Goal: Task Accomplishment & Management: Manage account settings

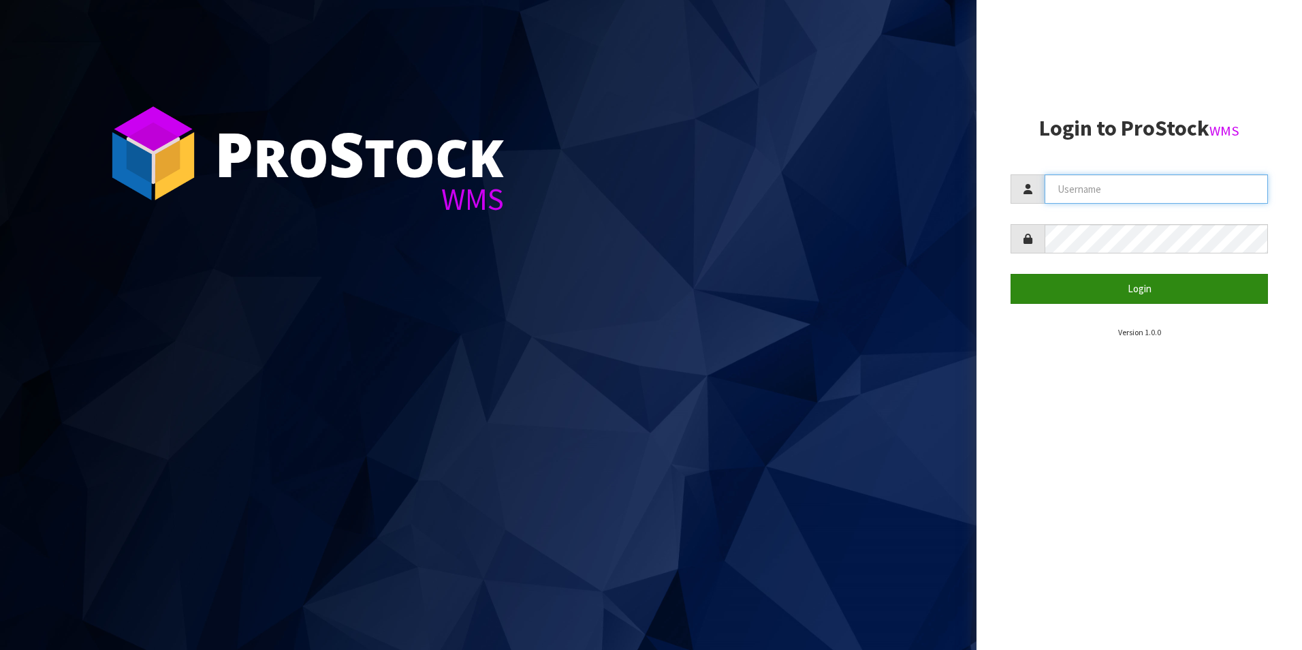
type input "[PERSON_NAME][EMAIL_ADDRESS][DOMAIN_NAME]"
click at [1142, 295] on button "Login" at bounding box center [1139, 288] width 257 height 29
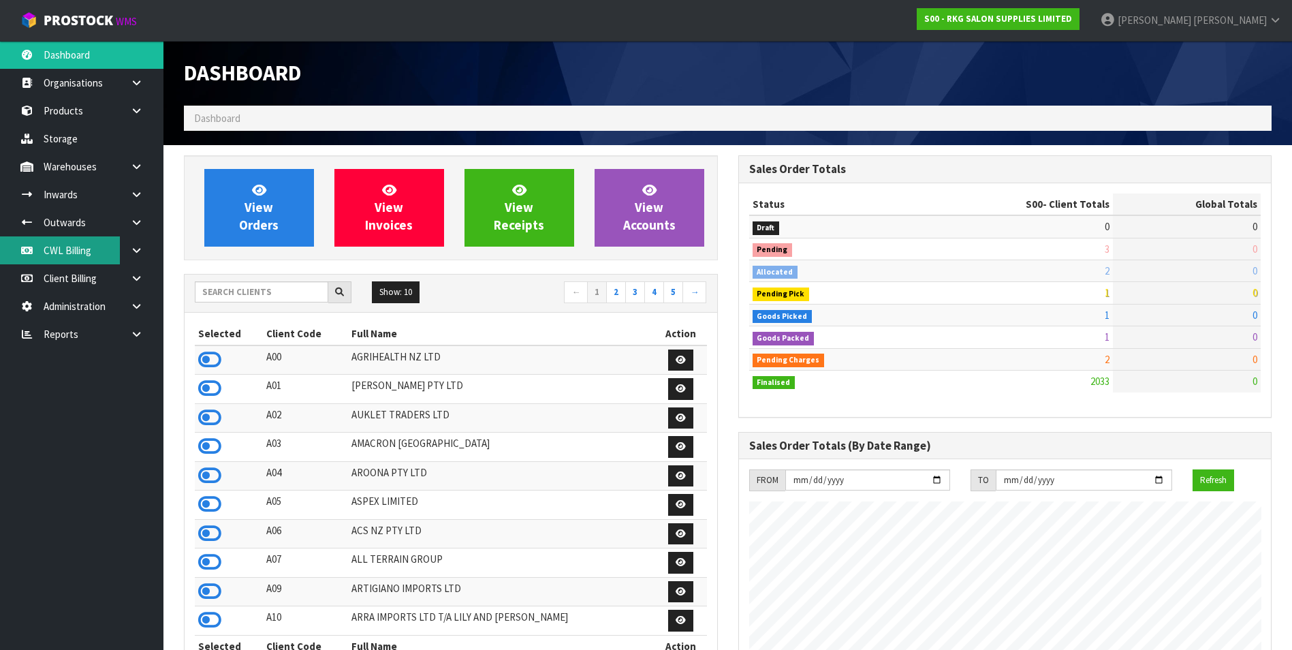
scroll to position [1032, 554]
click at [130, 334] on icon at bounding box center [136, 334] width 13 height 10
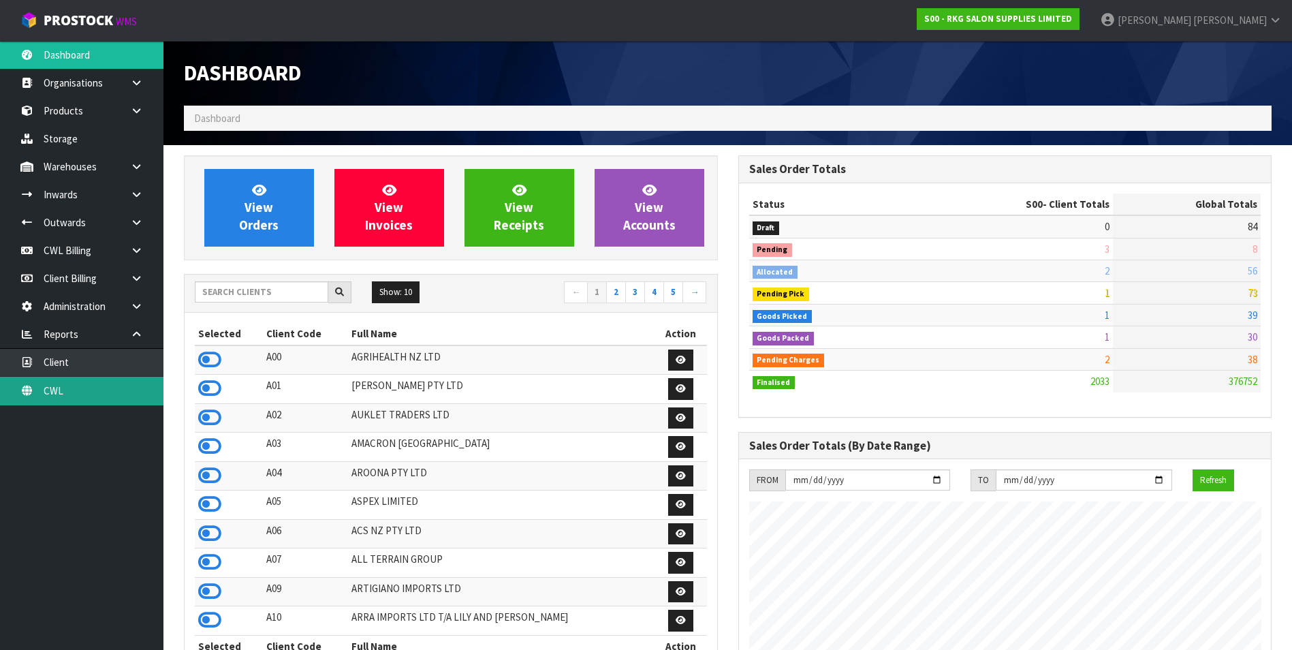
click at [100, 393] on link "CWL" at bounding box center [81, 391] width 163 height 28
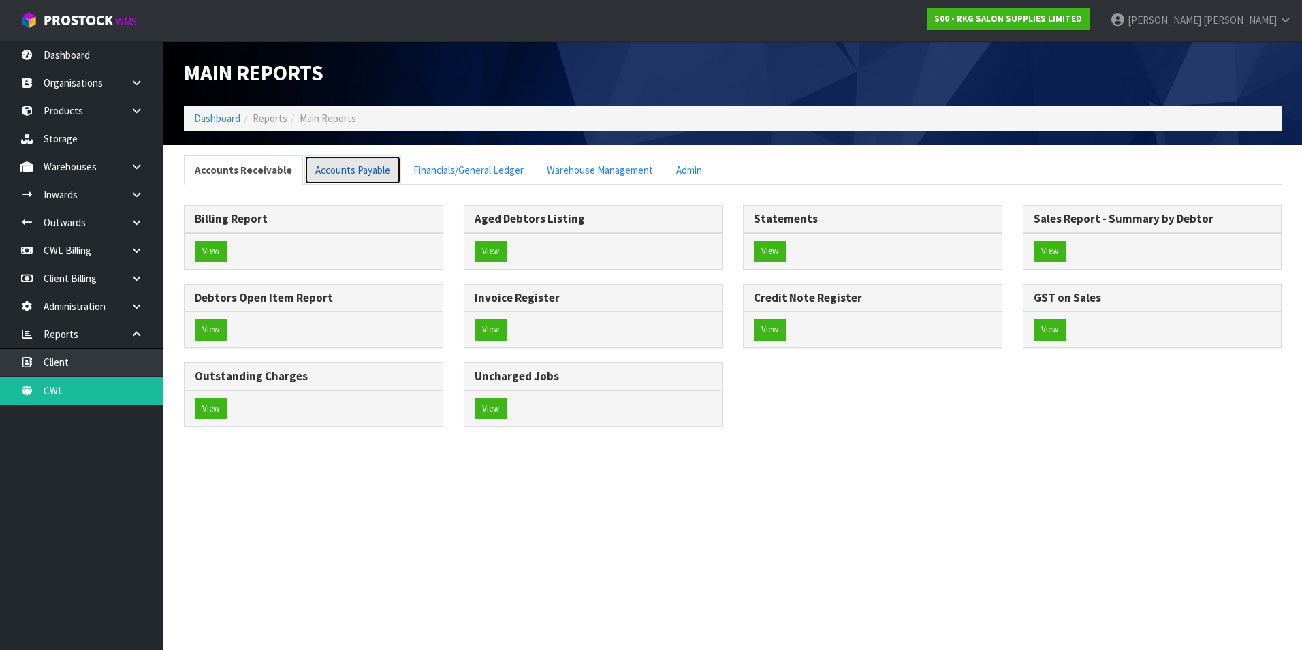
click at [345, 176] on link "Accounts Payable" at bounding box center [352, 169] width 97 height 29
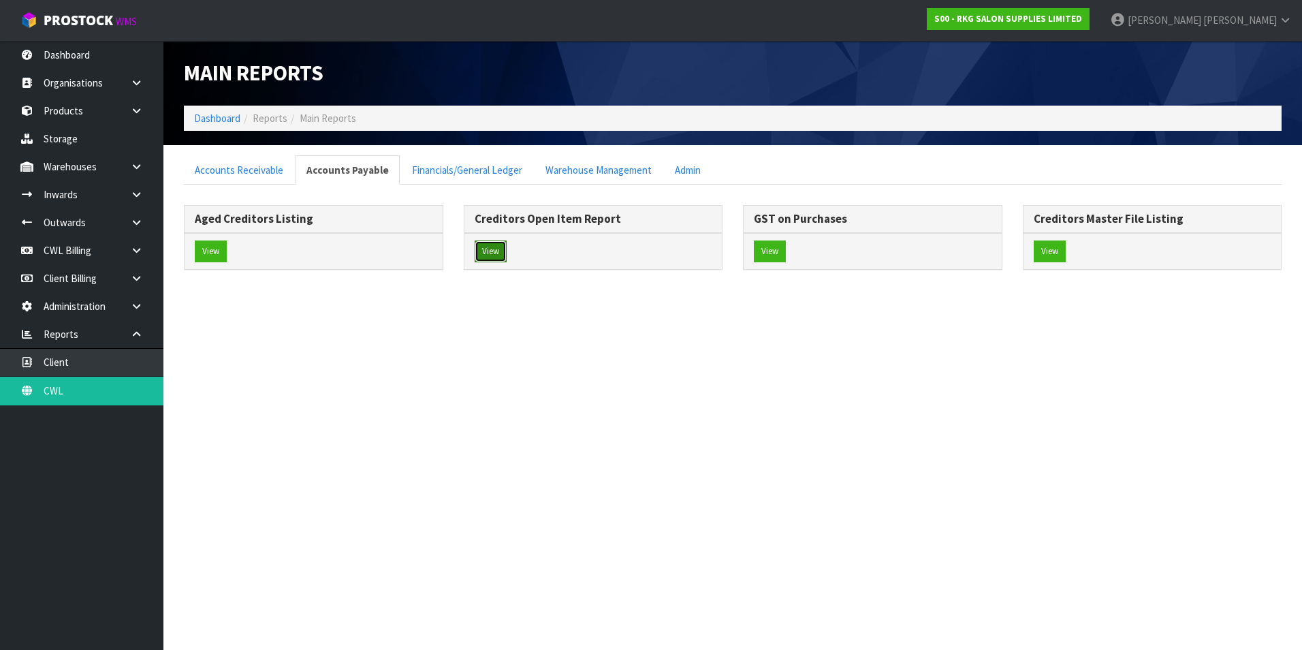
click at [487, 251] on button "View" at bounding box center [491, 251] width 32 height 22
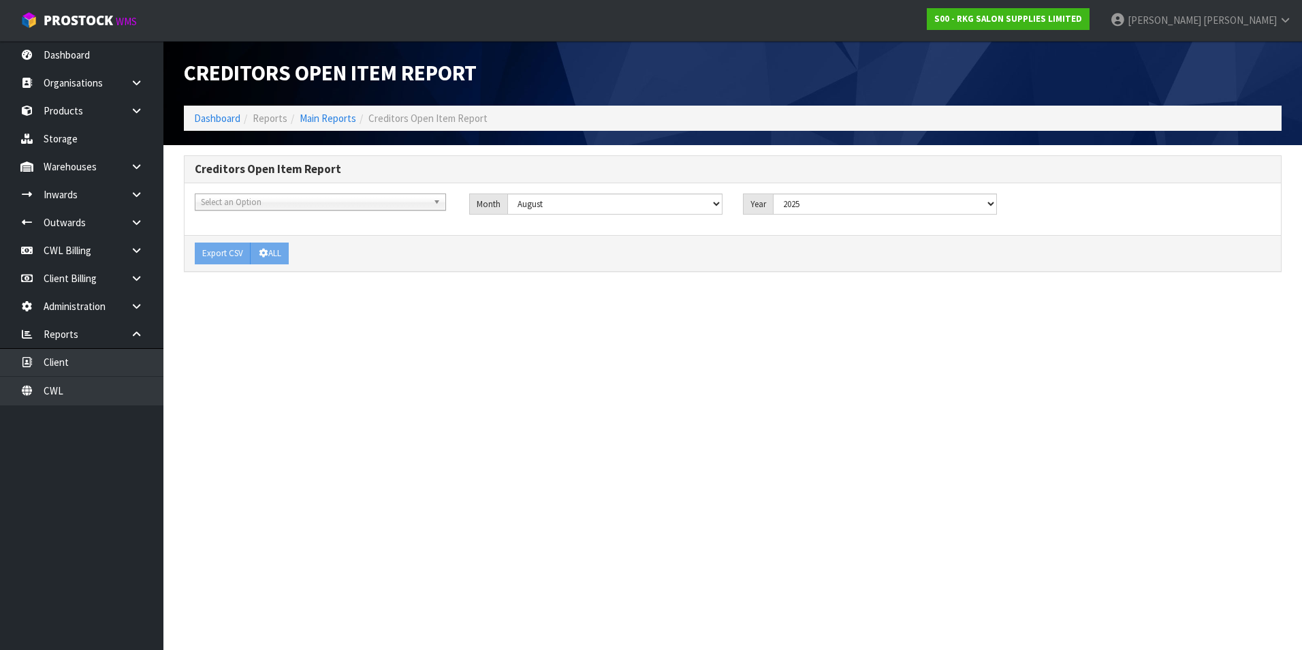
click at [250, 200] on span "Select an Option" at bounding box center [314, 202] width 227 height 16
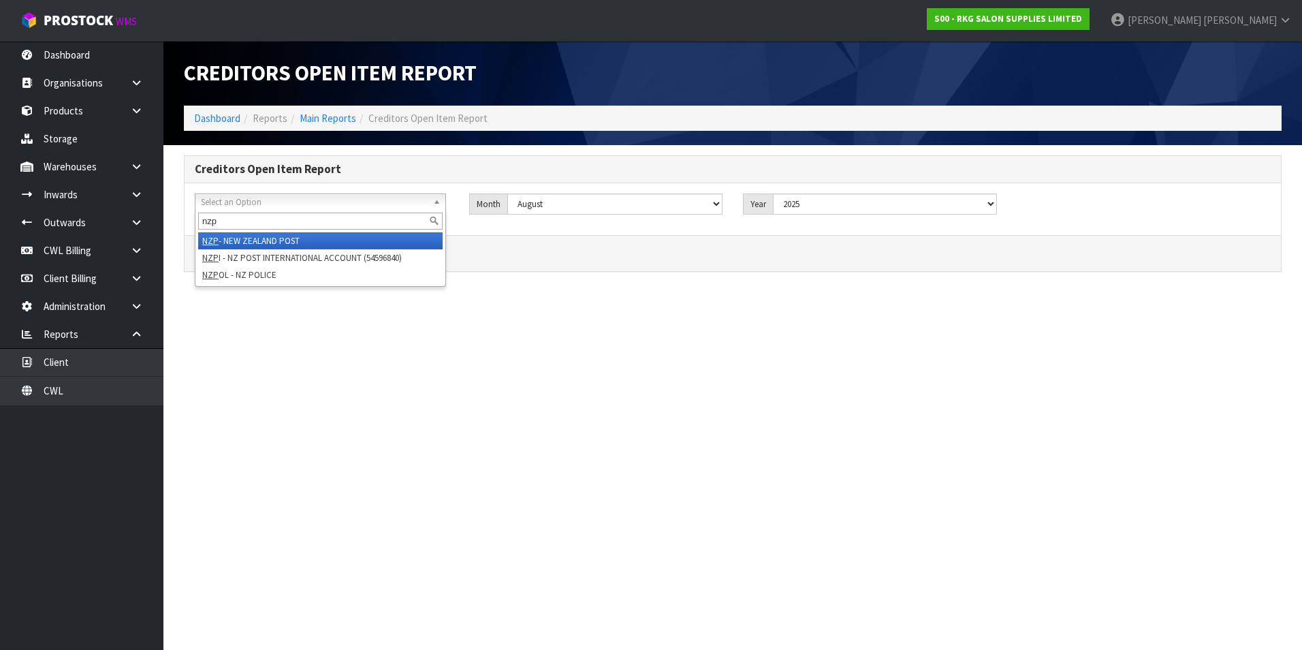
type input "nzp"
click at [294, 242] on li "NZP - NEW ZEALAND POST" at bounding box center [320, 240] width 245 height 17
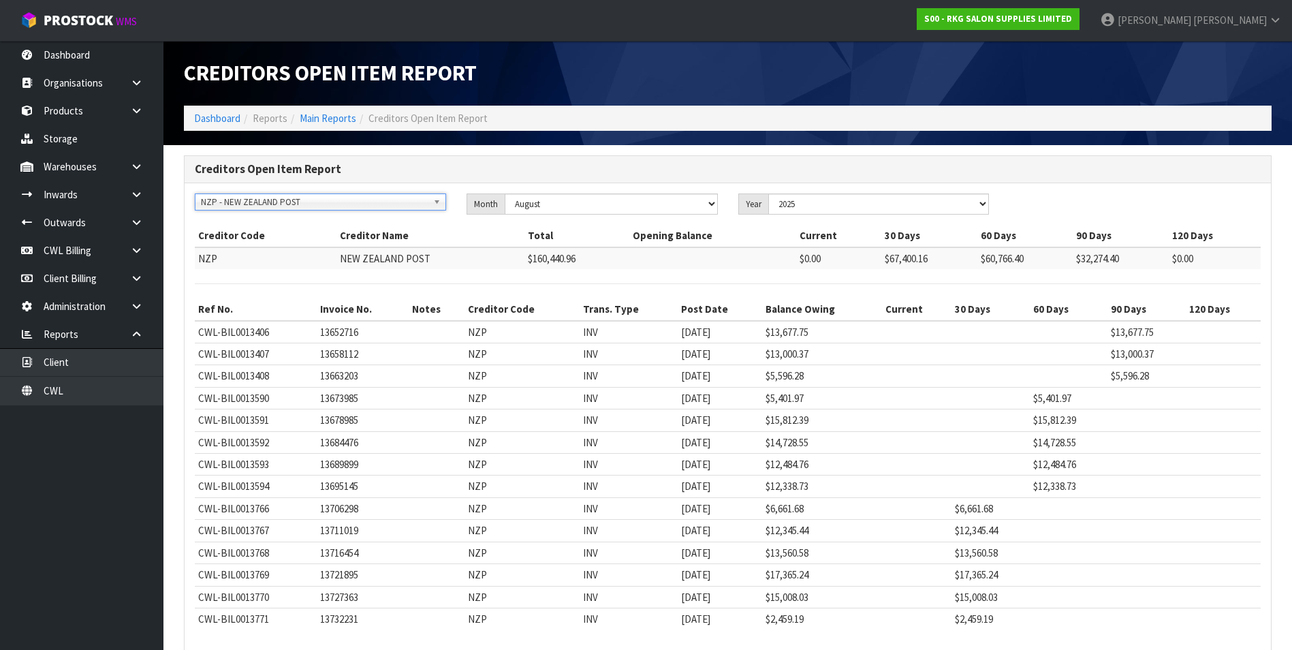
scroll to position [65, 0]
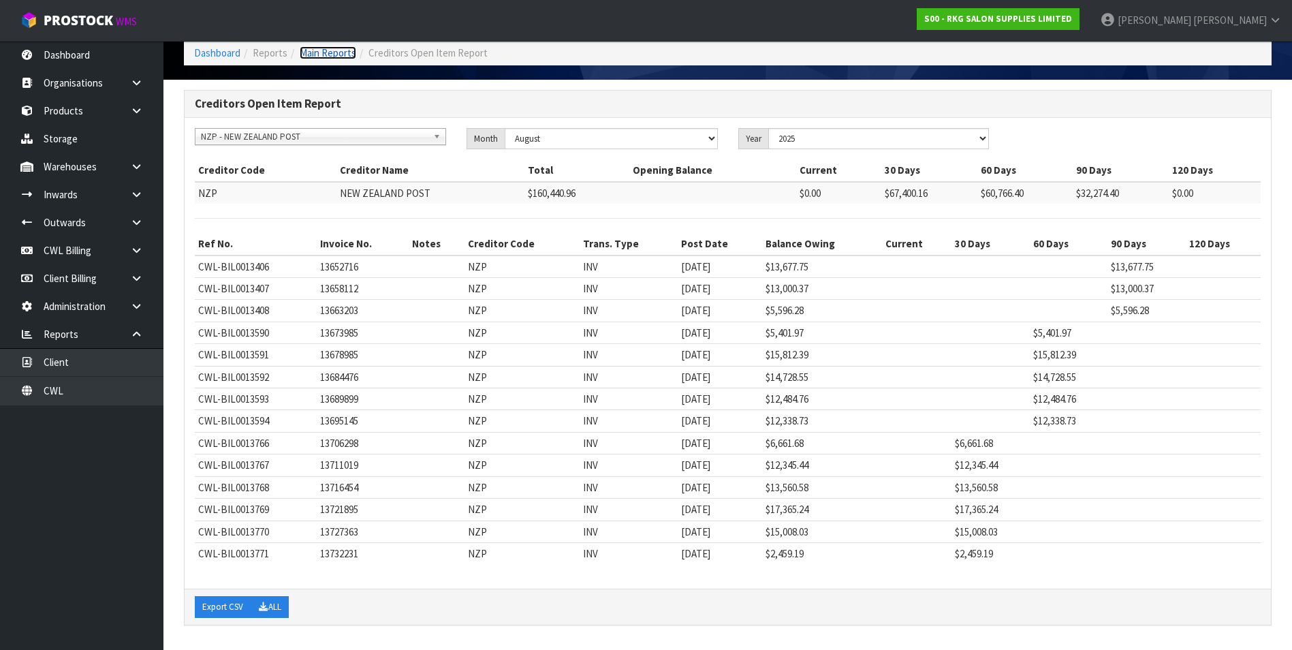
drag, startPoint x: 317, startPoint y: 54, endPoint x: 251, endPoint y: 69, distance: 67.9
click at [317, 54] on link "Main Reports" at bounding box center [328, 52] width 57 height 13
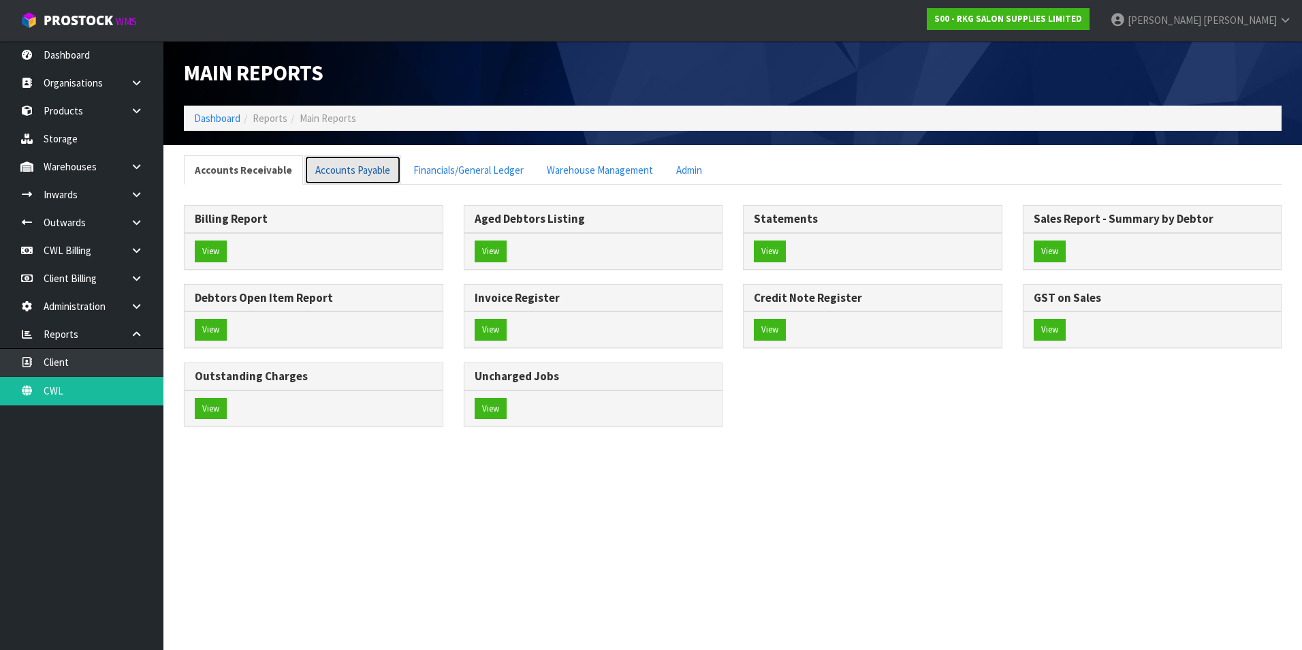
click at [339, 175] on link "Accounts Payable" at bounding box center [352, 169] width 97 height 29
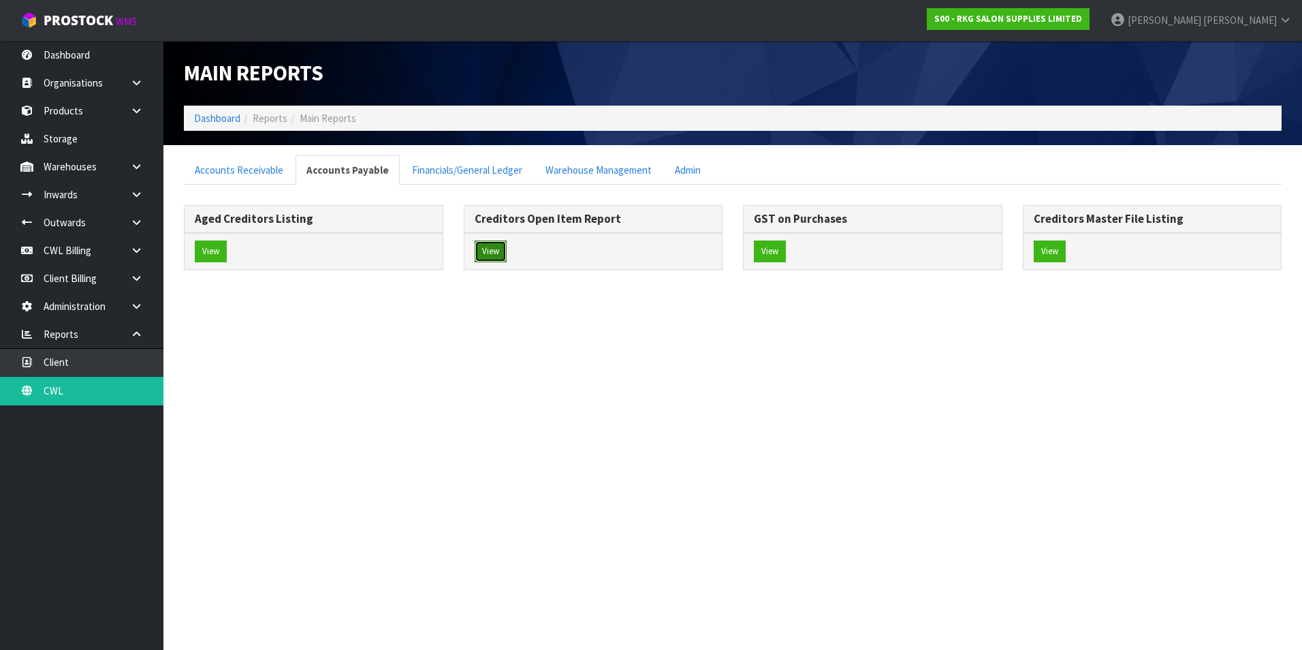
click at [493, 253] on button "View" at bounding box center [491, 251] width 32 height 22
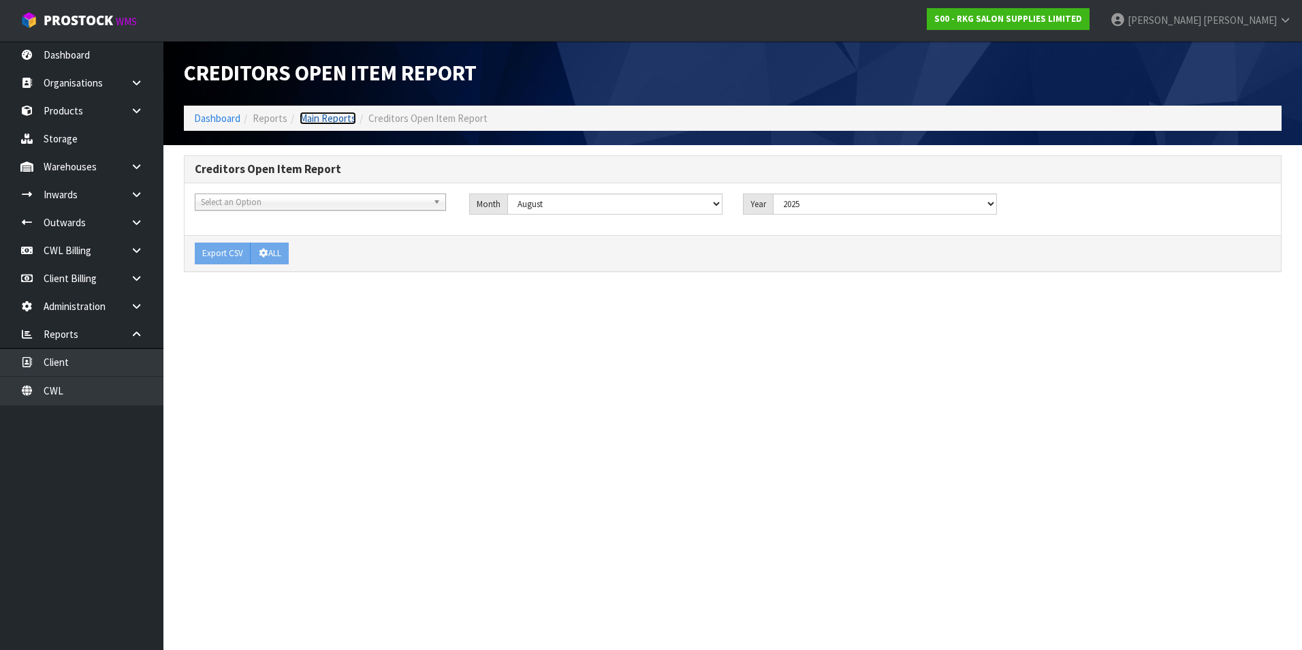
click at [317, 117] on link "Main Reports" at bounding box center [328, 118] width 57 height 13
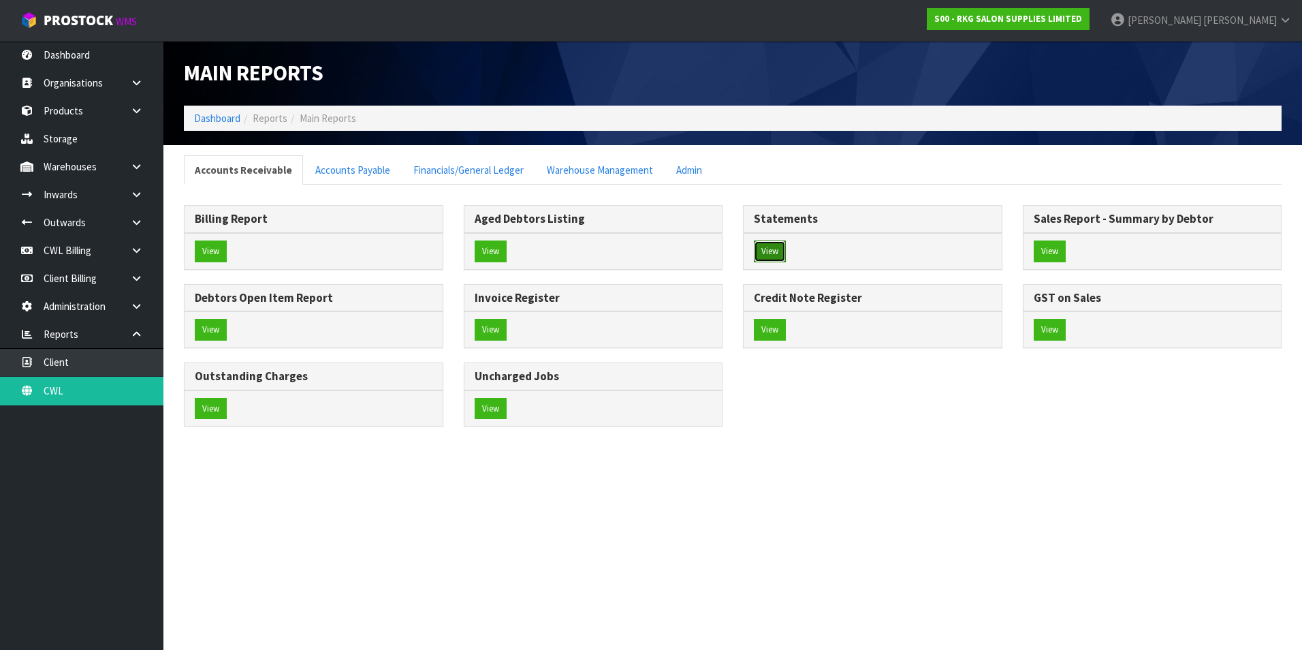
click at [768, 250] on button "View" at bounding box center [770, 251] width 32 height 22
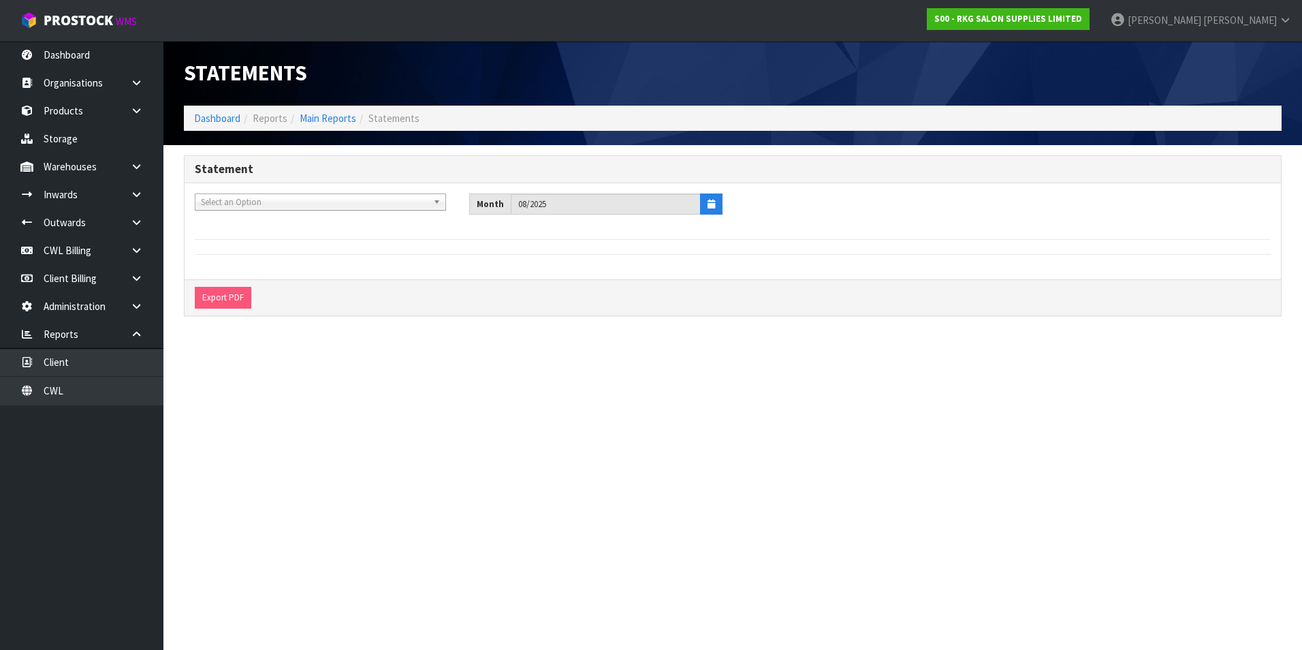
click at [296, 202] on span "Select an Option" at bounding box center [314, 202] width 227 height 16
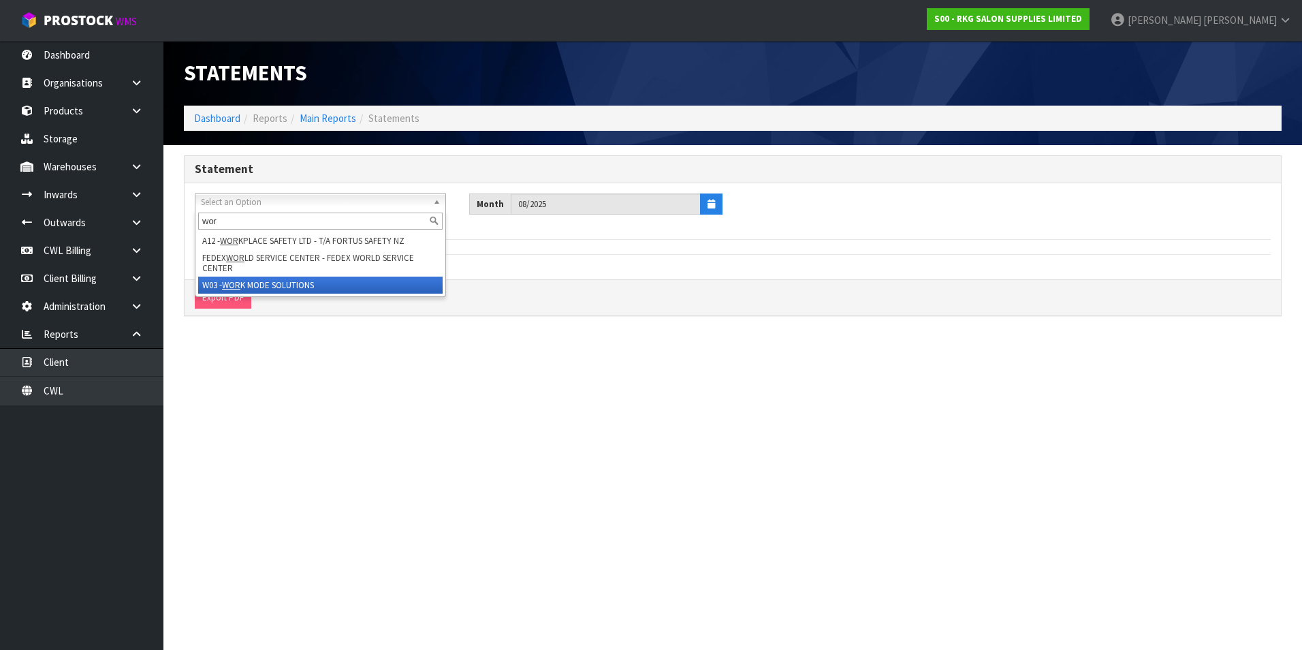
type input "wor"
click at [269, 281] on li "W03 - WOR K MODE SOLUTIONS" at bounding box center [320, 285] width 245 height 17
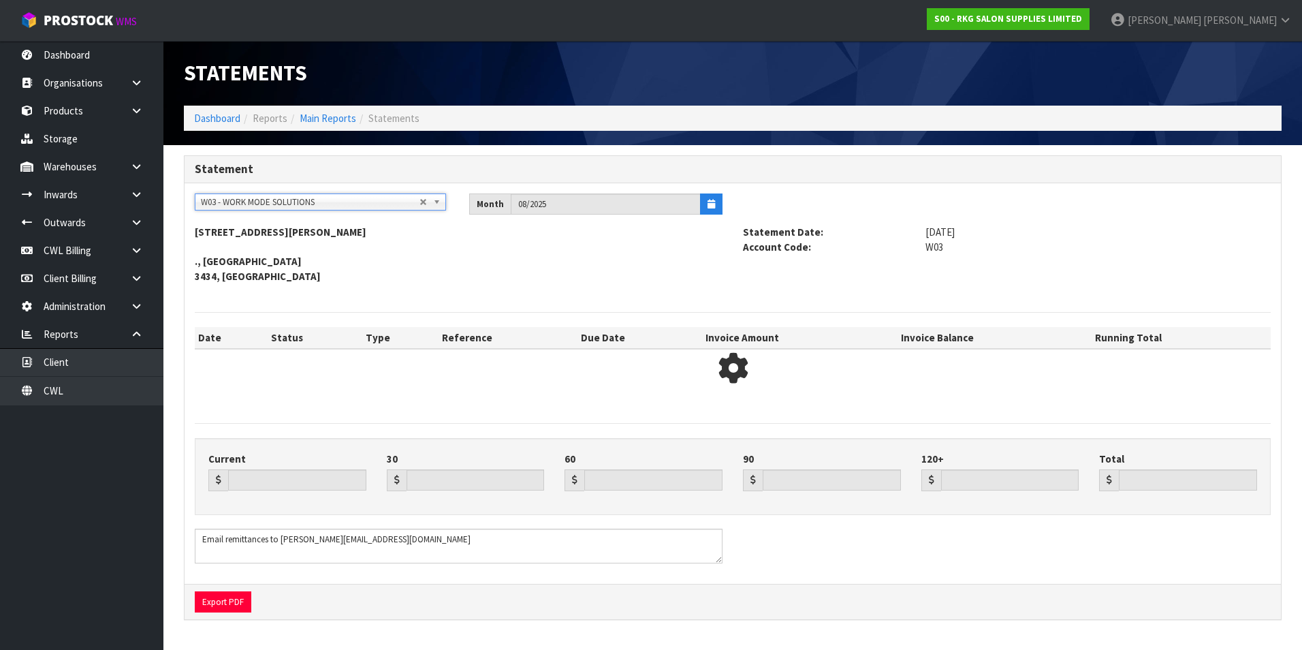
type input "0.00"
type input "1963.49"
type input "1400.36"
type input "0.00"
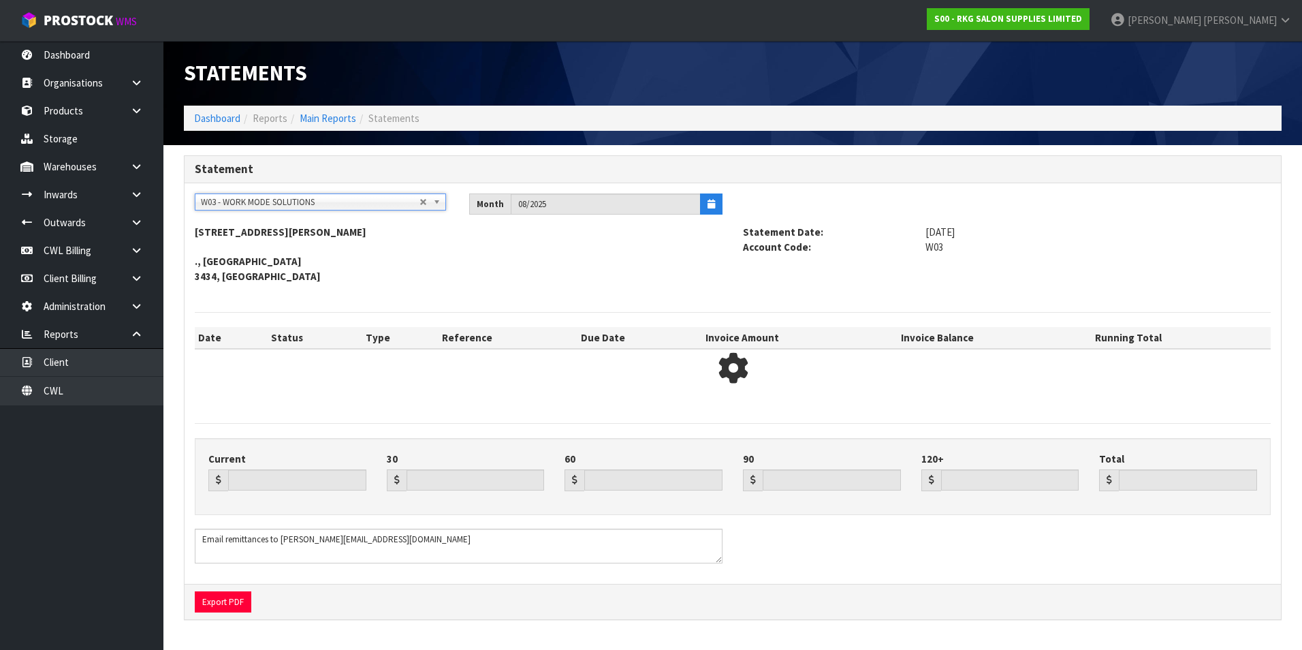
type input "3363.85"
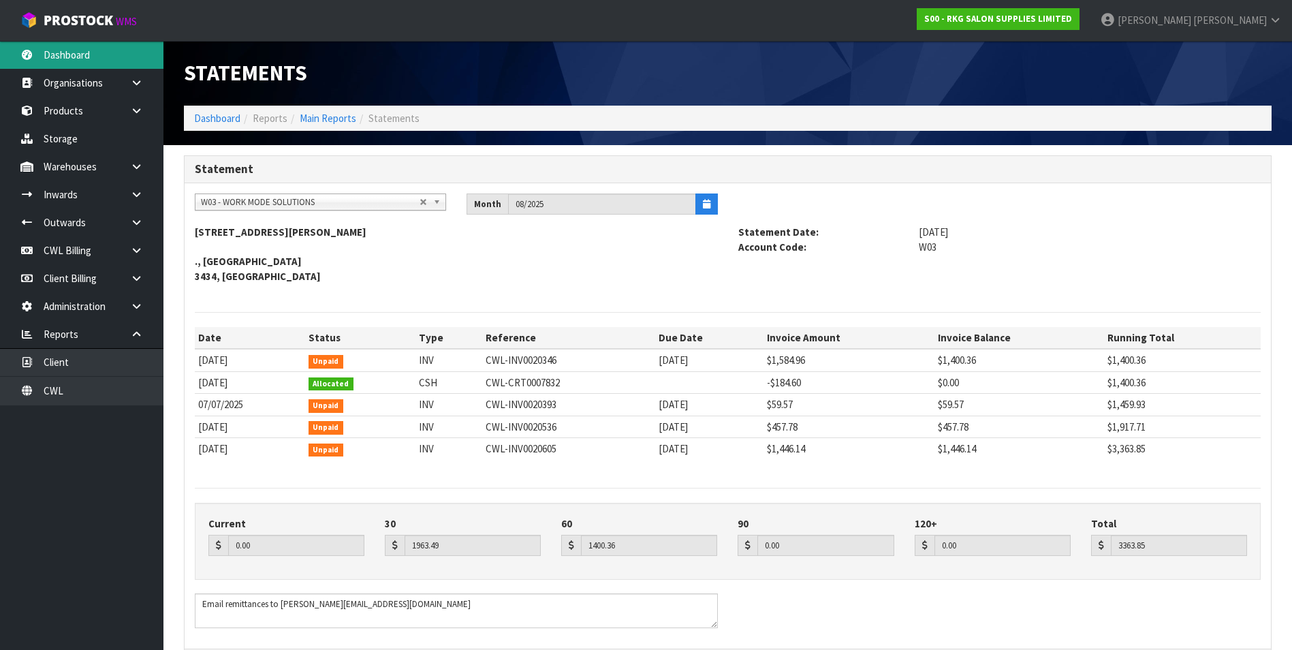
click at [71, 55] on link "Dashboard" at bounding box center [81, 55] width 163 height 28
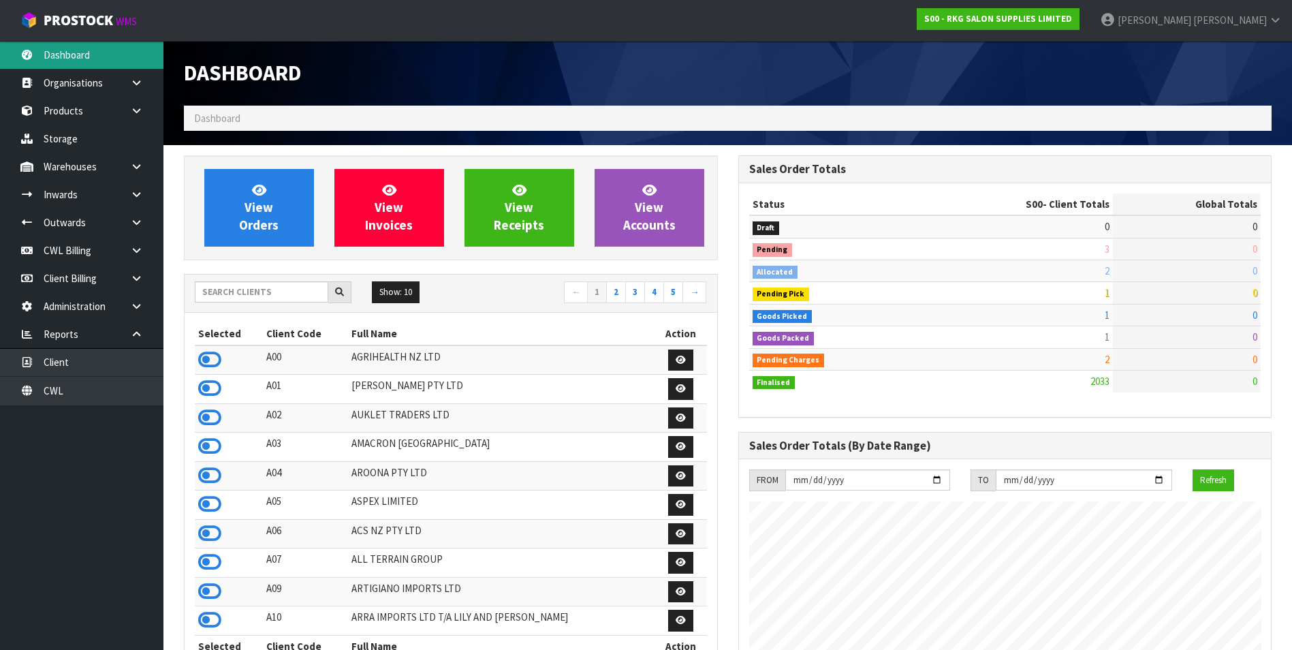
scroll to position [1032, 554]
click at [236, 292] on input "text" at bounding box center [261, 291] width 133 height 21
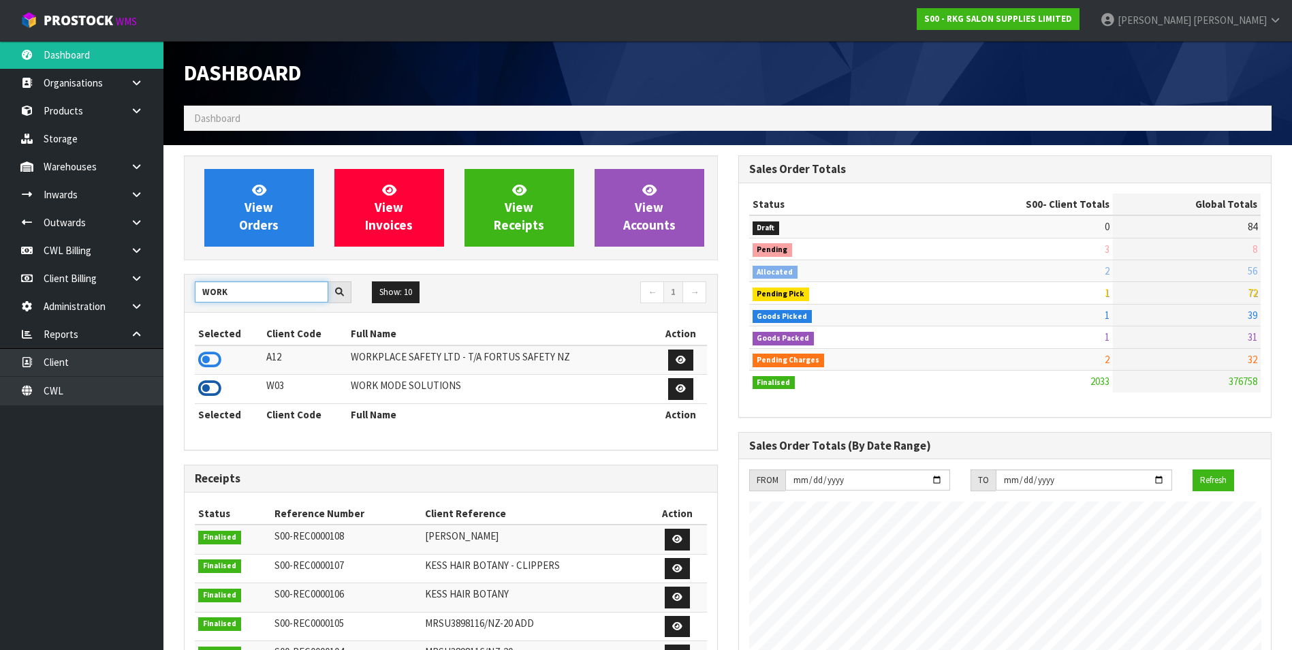
type input "WORK"
click at [217, 388] on icon at bounding box center [209, 388] width 23 height 20
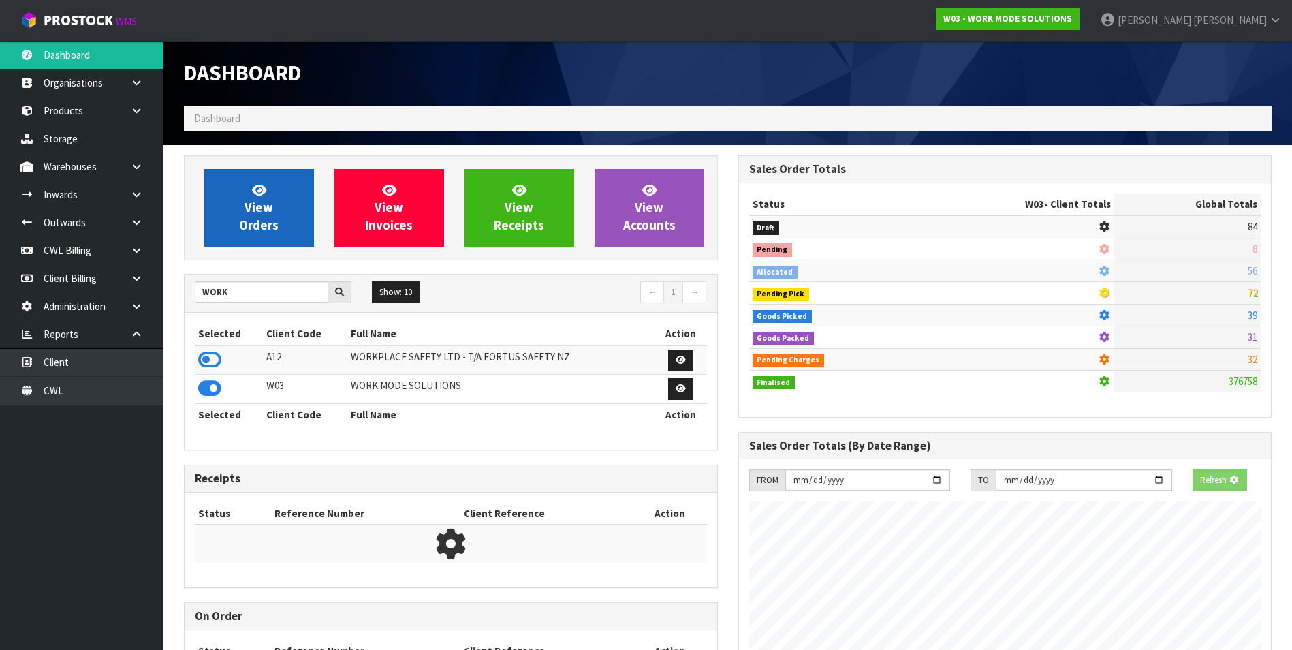
scroll to position [849, 554]
click at [289, 202] on link "View Orders" at bounding box center [259, 208] width 110 height 78
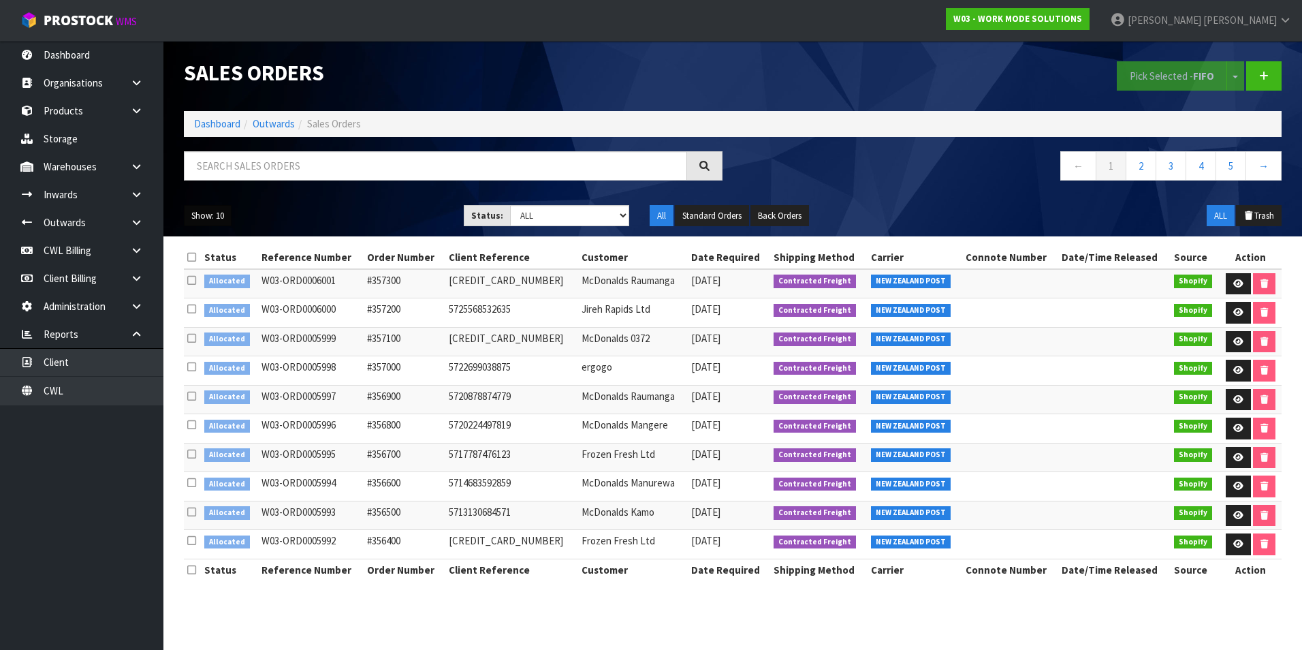
drag, startPoint x: 202, startPoint y: 215, endPoint x: 257, endPoint y: 273, distance: 80.0
click at [202, 216] on button "Show: 10" at bounding box center [208, 216] width 48 height 22
click at [248, 302] on link "50" at bounding box center [239, 296] width 108 height 18
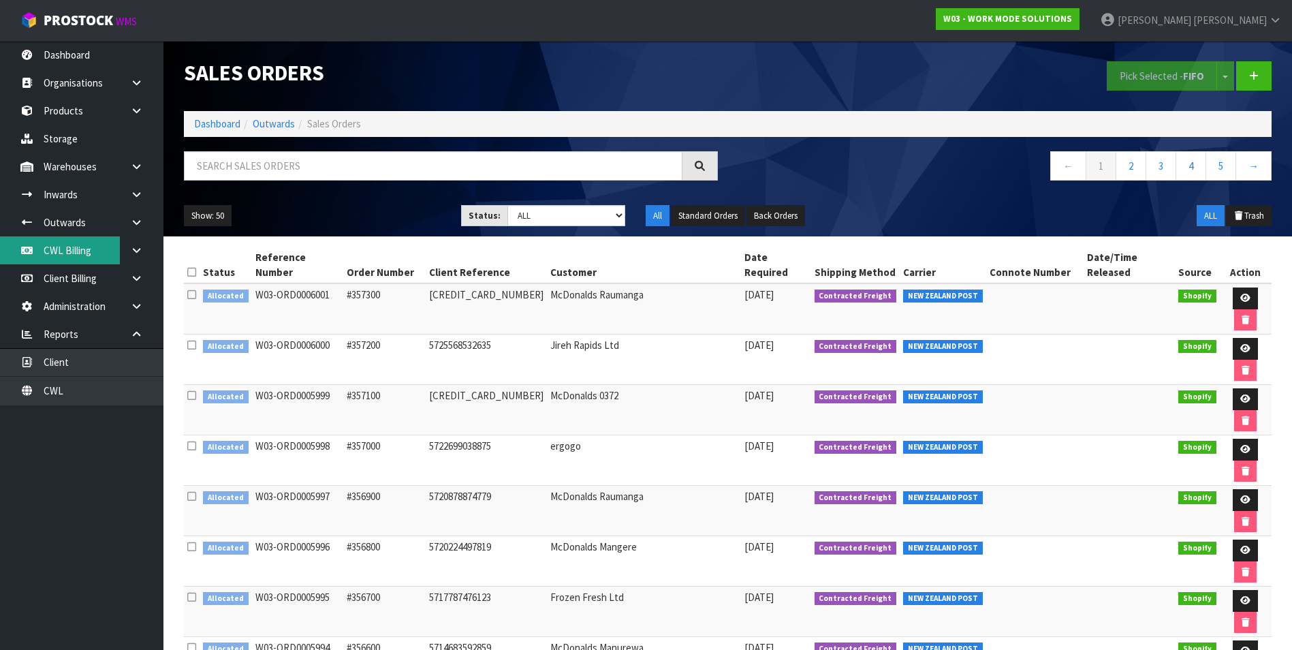
click at [77, 257] on link "CWL Billing" at bounding box center [81, 250] width 163 height 28
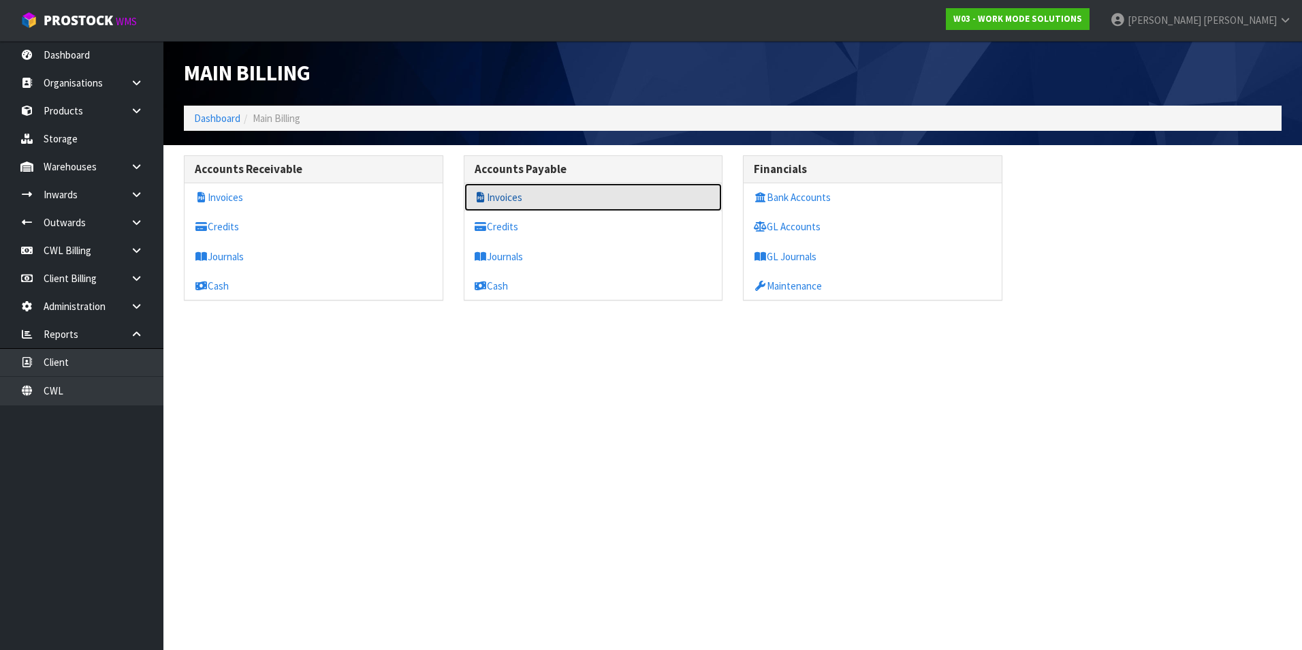
click at [530, 200] on link "Invoices" at bounding box center [593, 197] width 258 height 28
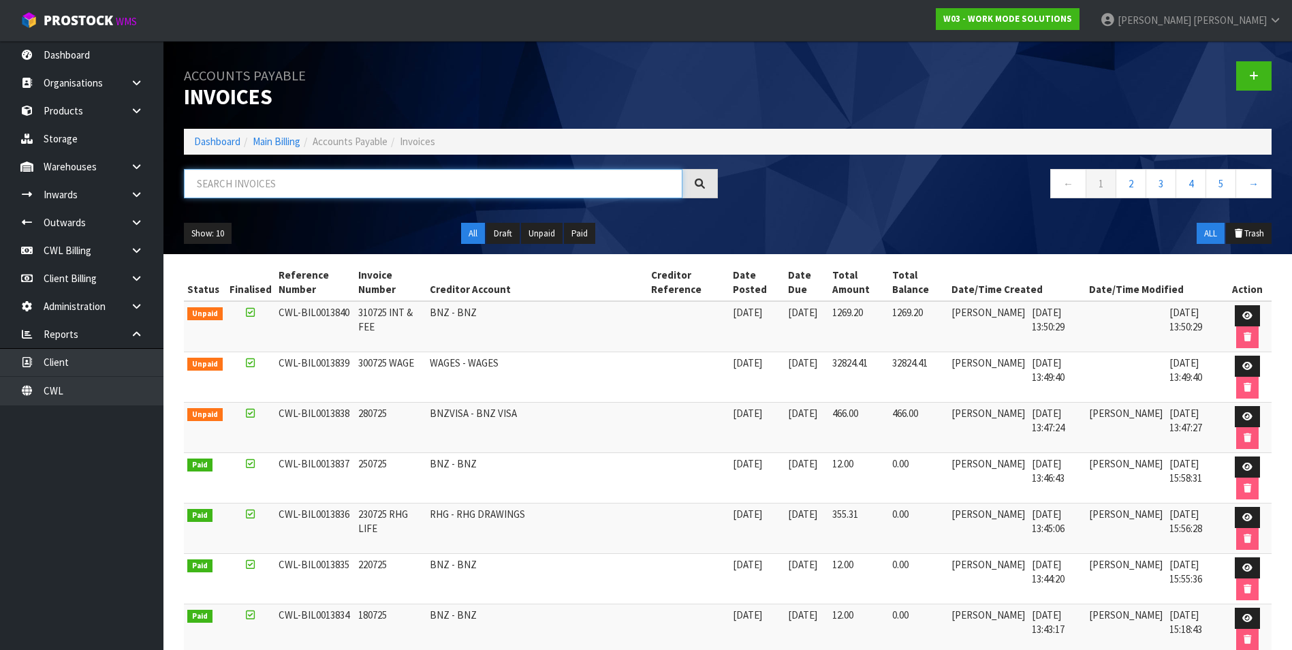
click at [392, 180] on input "text" at bounding box center [433, 183] width 499 height 29
type input "UDC"
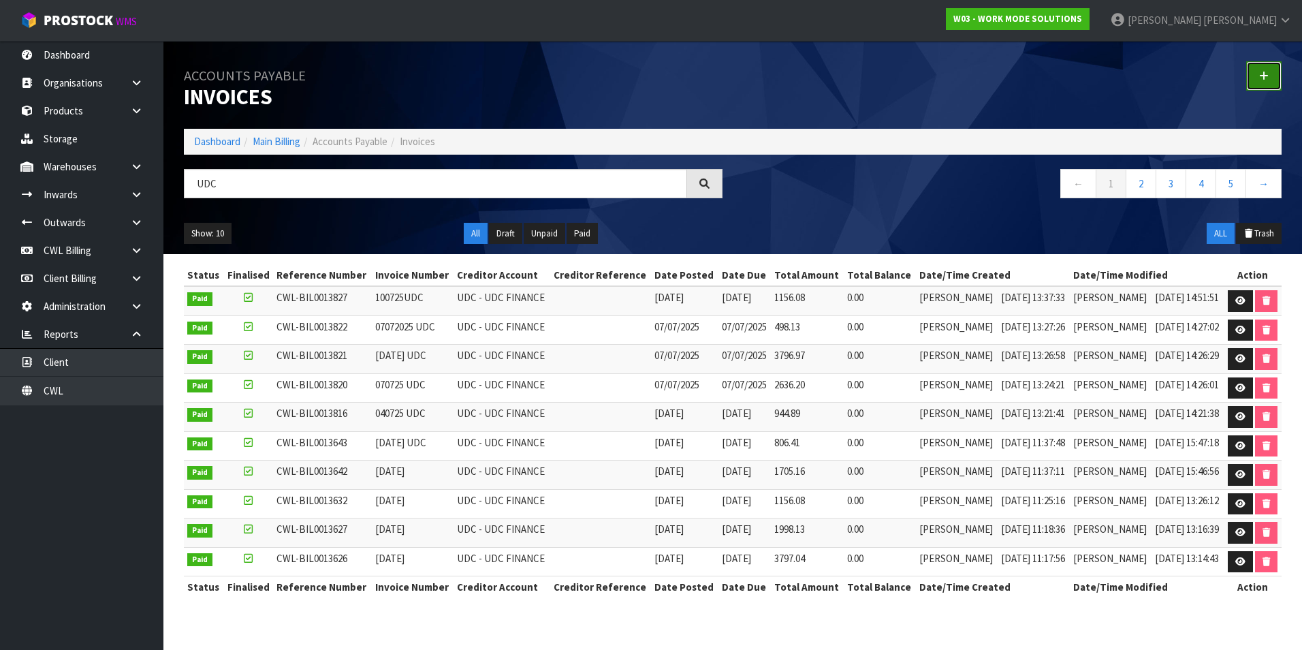
click at [1265, 78] on icon at bounding box center [1264, 76] width 10 height 10
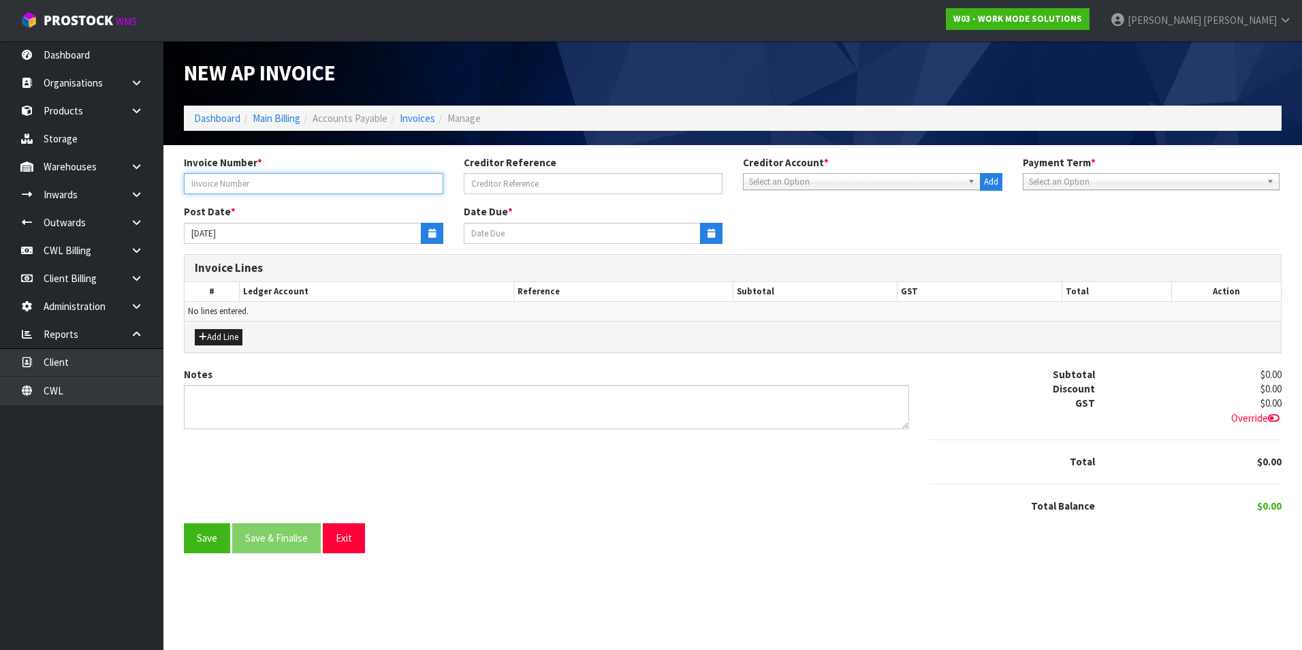
click at [204, 184] on input "text" at bounding box center [313, 183] width 259 height 21
type input "230725"
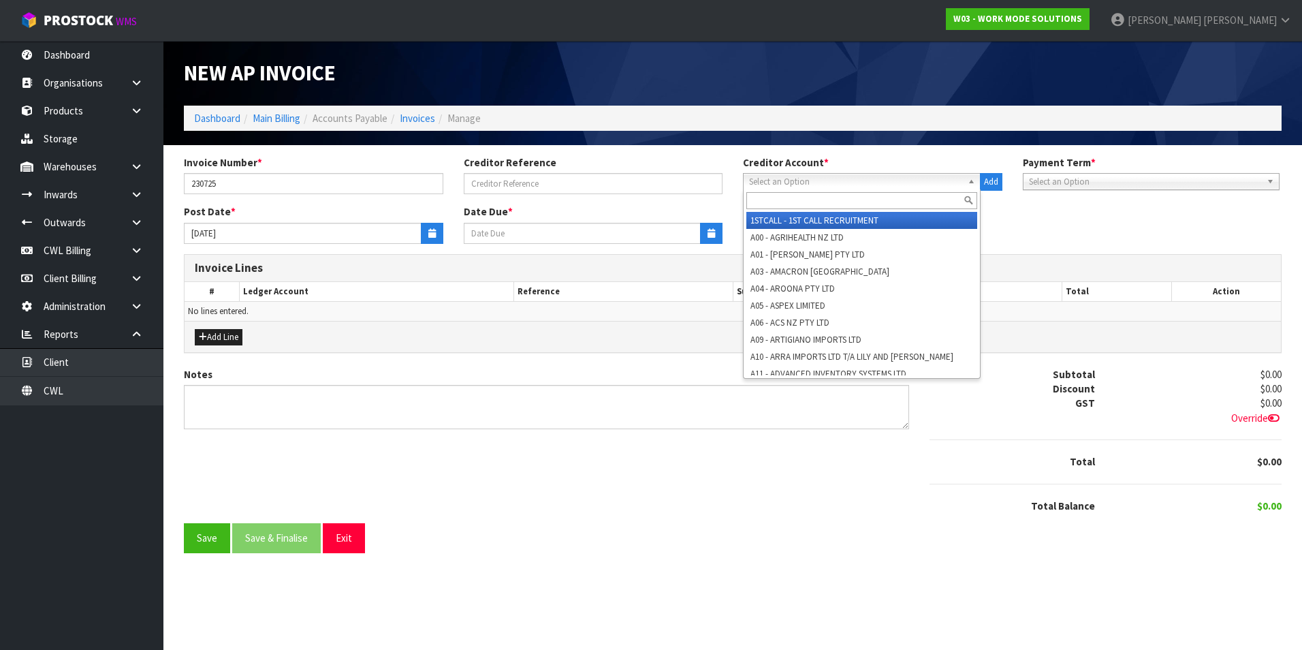
click at [779, 178] on span "Select an Option" at bounding box center [855, 182] width 213 height 16
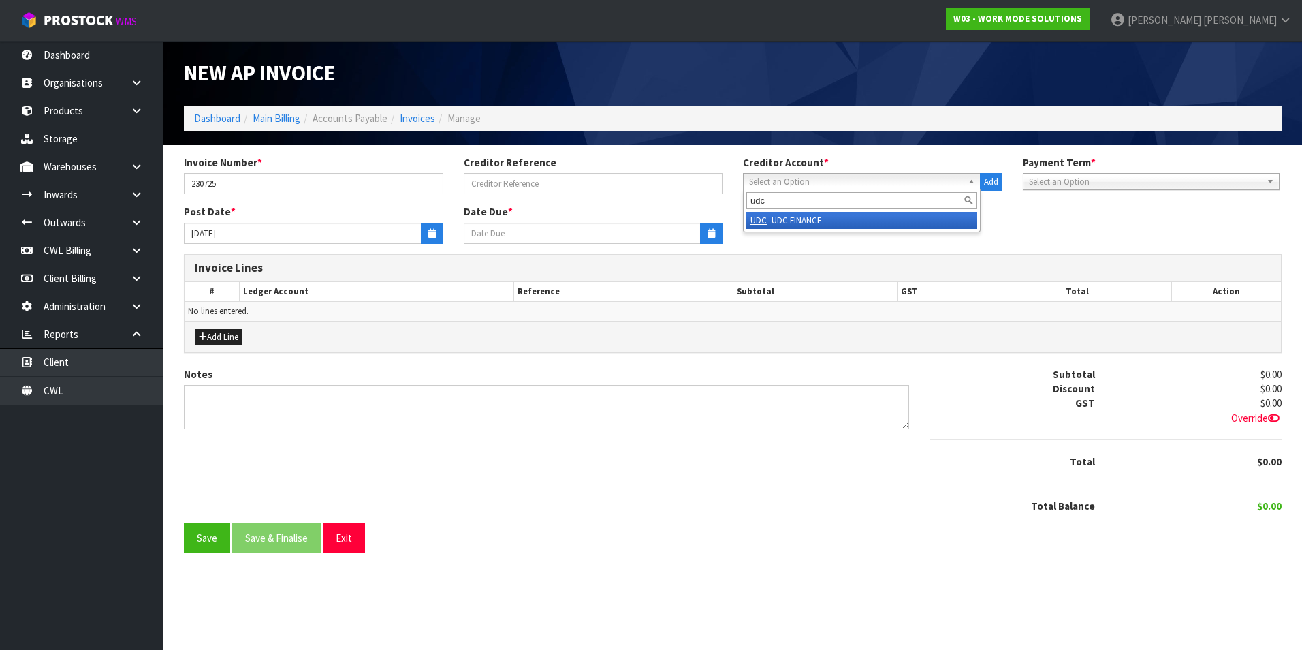
type input "udc"
click at [816, 220] on li "UDC - UDC FINANCE" at bounding box center [861, 220] width 231 height 17
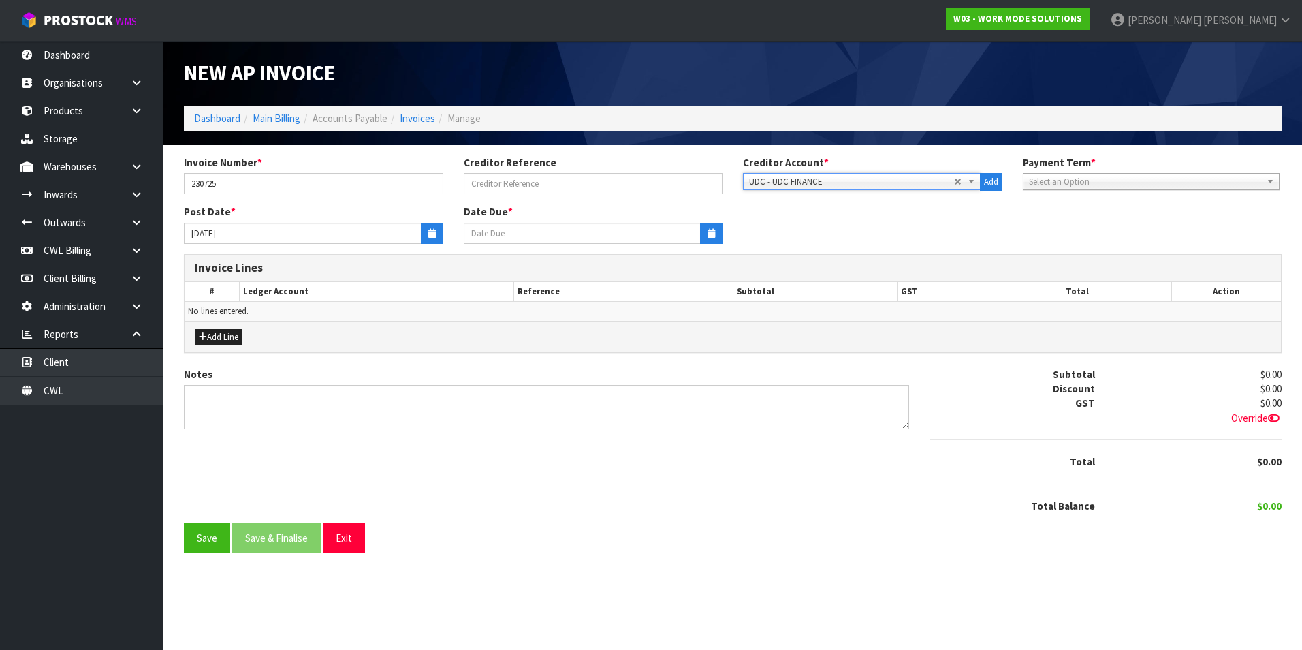
type input "[DATE]"
click at [433, 231] on icon "button" at bounding box center [431, 233] width 7 height 9
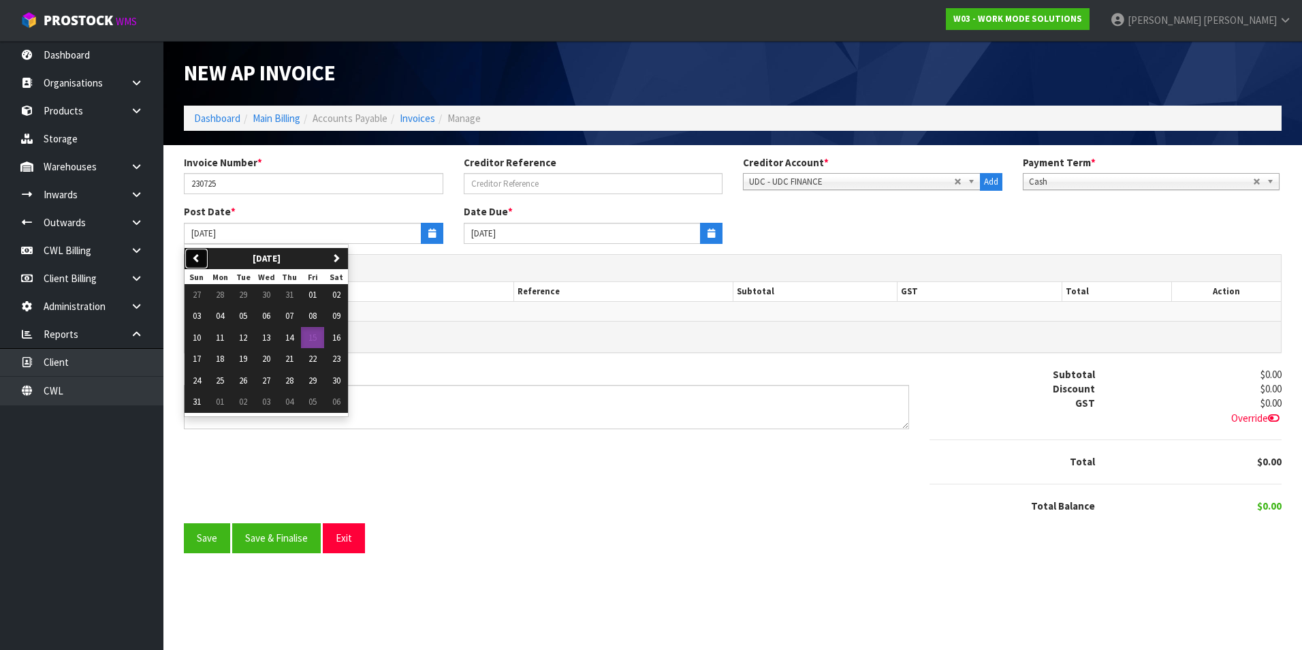
click at [208, 261] on button "previous" at bounding box center [197, 259] width 24 height 22
click at [268, 363] on span "23" at bounding box center [266, 359] width 8 height 12
type input "[DATE]"
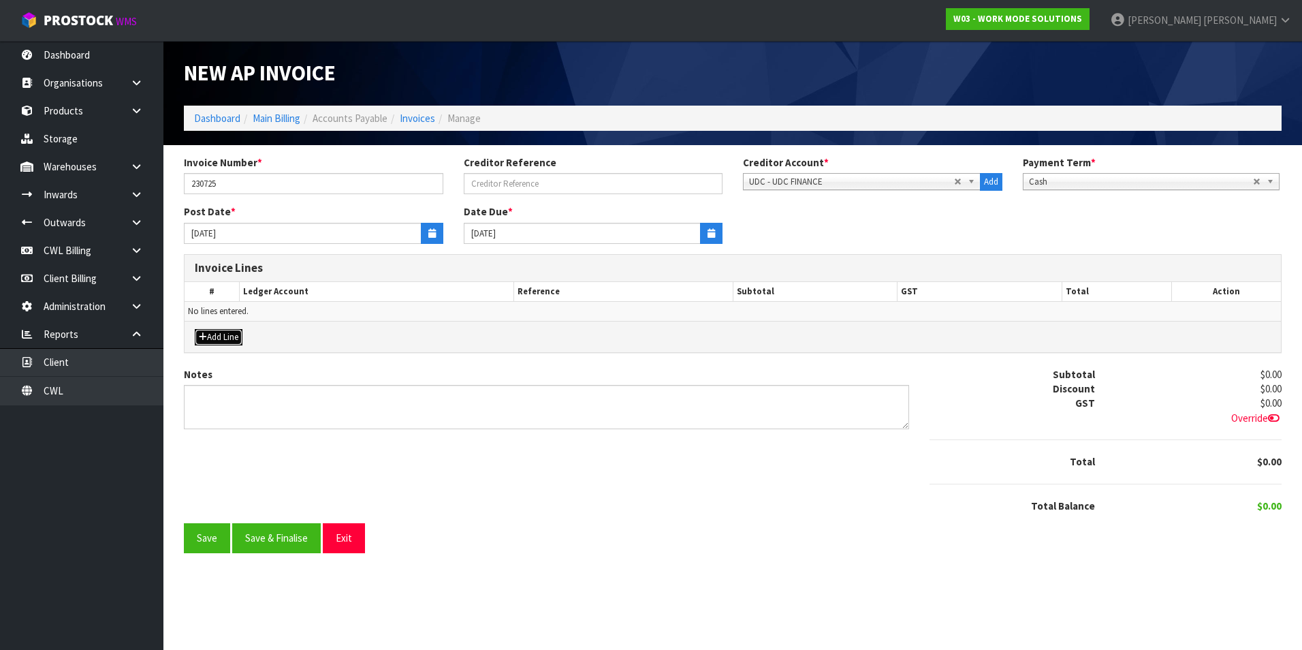
click at [231, 330] on button "Add Line" at bounding box center [219, 337] width 48 height 16
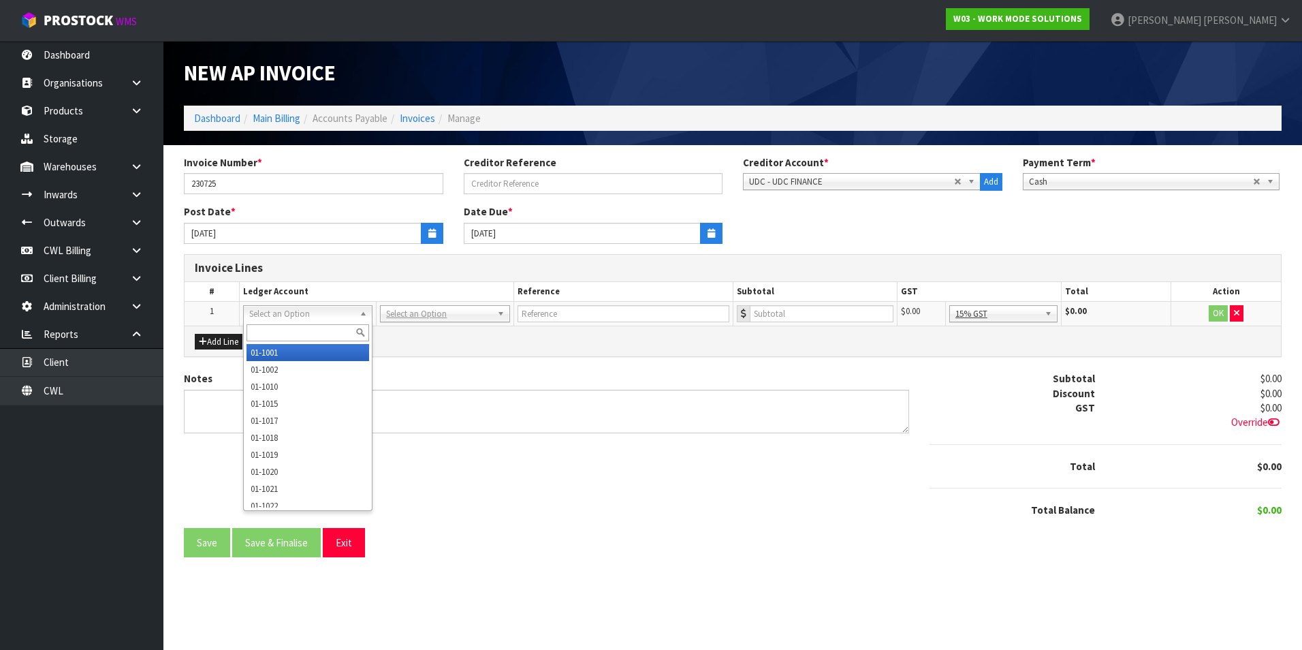
click at [280, 331] on input "text" at bounding box center [308, 332] width 123 height 17
type input "9530"
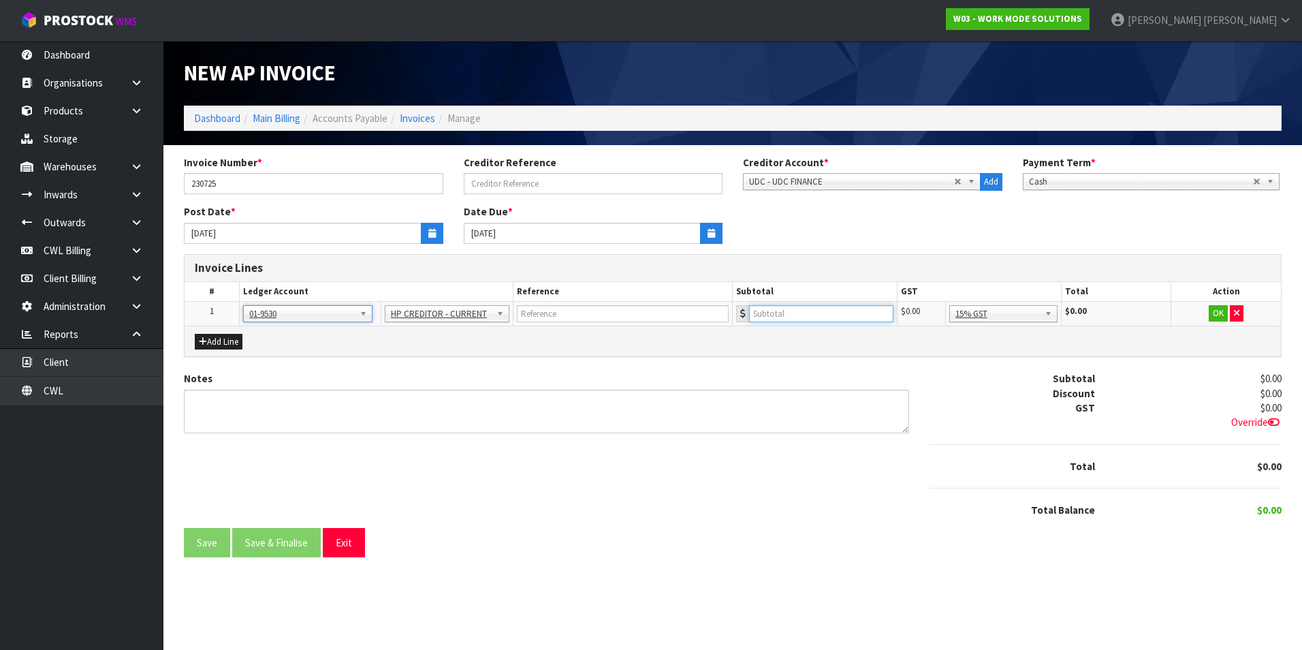
click at [776, 311] on input "number" at bounding box center [821, 313] width 144 height 17
click at [580, 320] on input "text" at bounding box center [623, 313] width 212 height 17
type input "UDC"
type input "806.41"
click at [1215, 319] on button "OK" at bounding box center [1218, 313] width 19 height 16
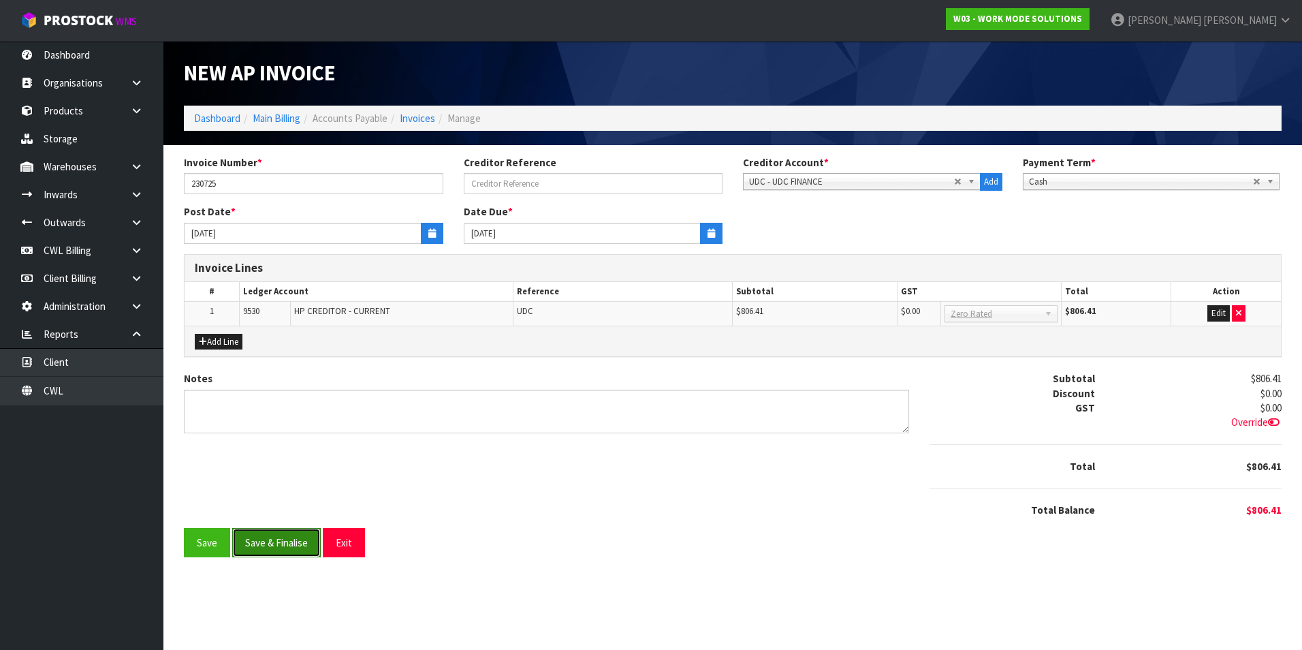
click at [267, 546] on button "Save & Finalise" at bounding box center [276, 542] width 89 height 29
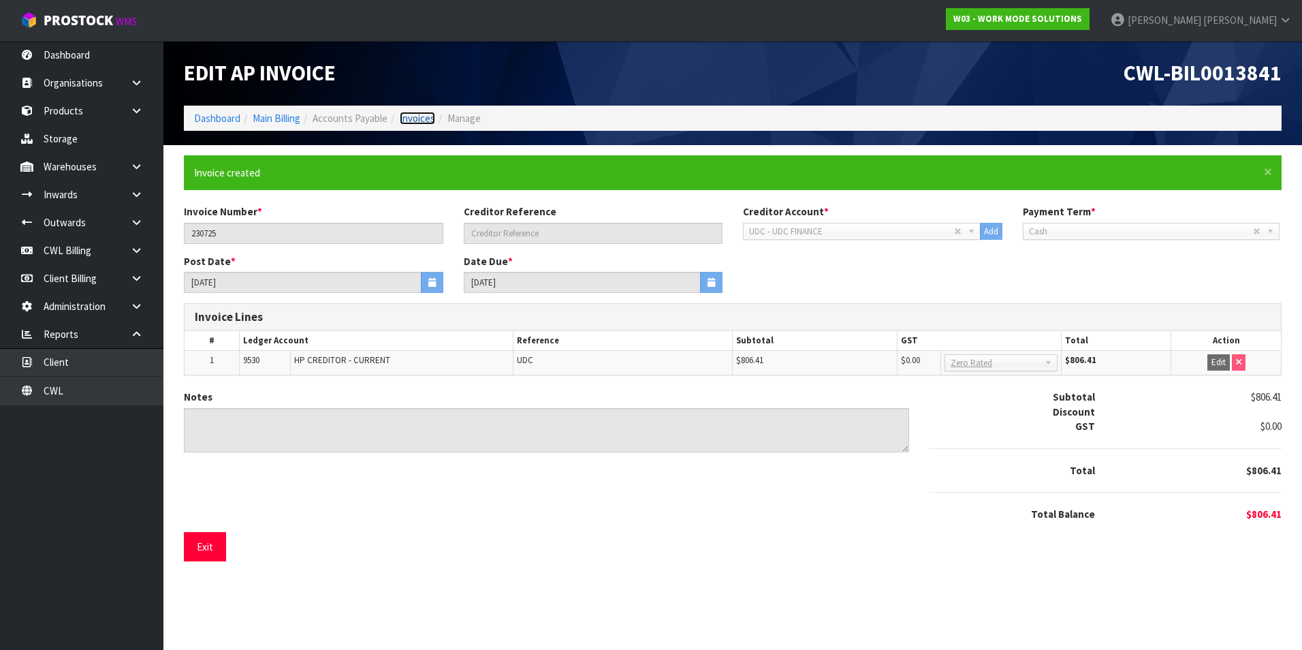
click at [422, 113] on link "Invoices" at bounding box center [417, 118] width 35 height 13
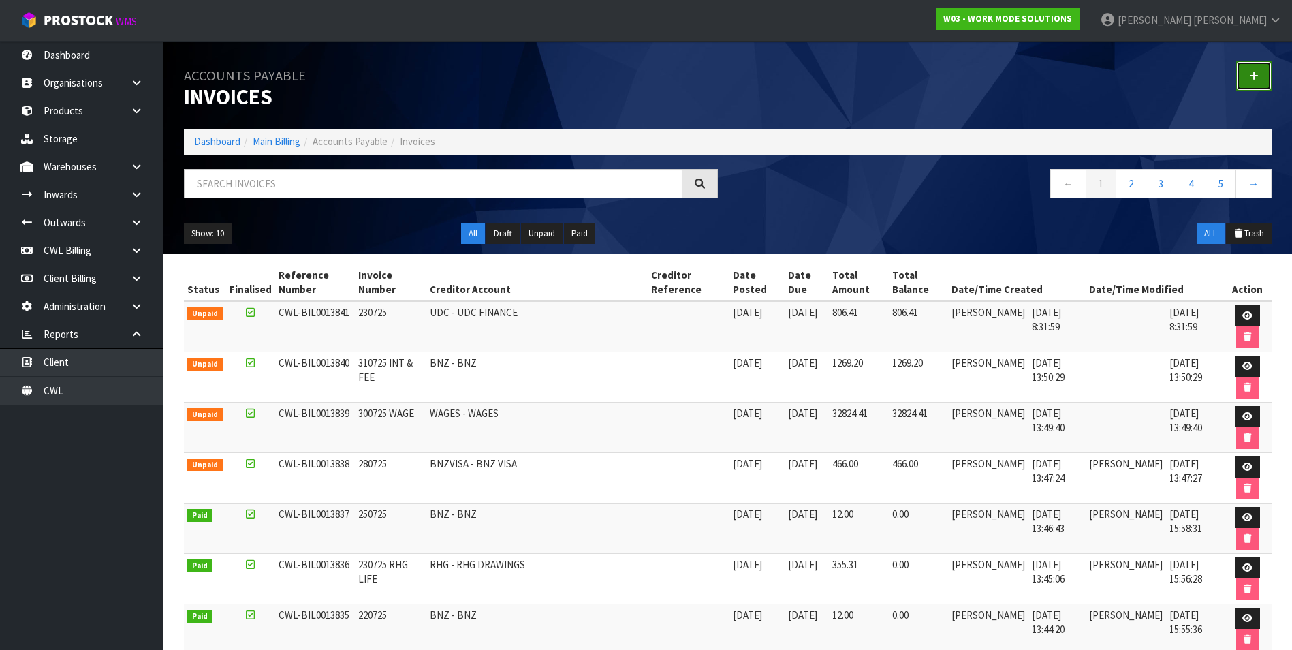
click at [1246, 77] on link at bounding box center [1253, 75] width 35 height 29
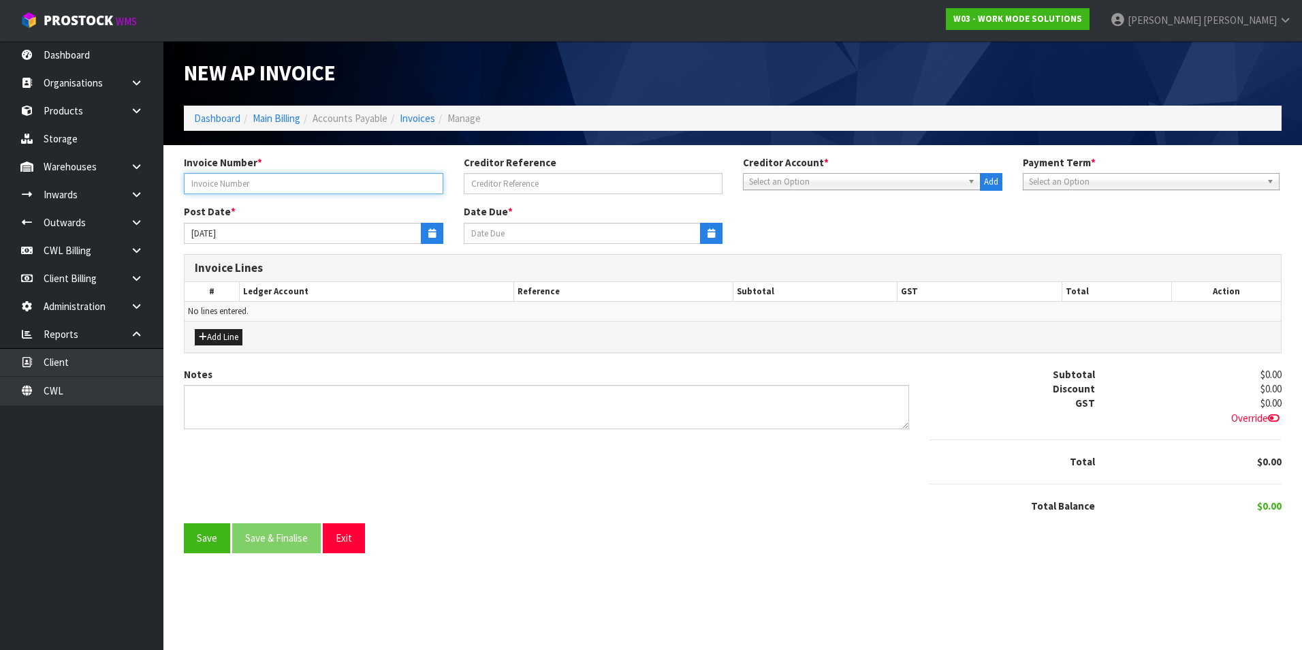
click at [273, 189] on input "text" at bounding box center [313, 183] width 259 height 21
type input "230725 WAGE"
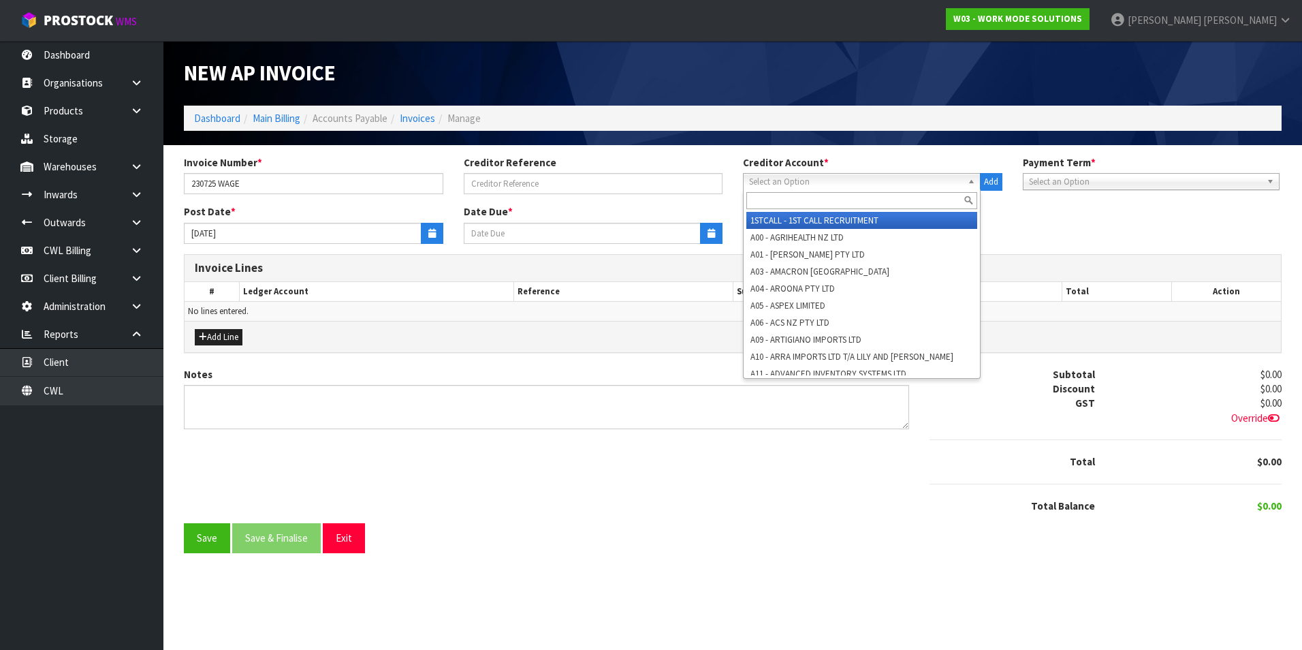
click at [802, 183] on span "Select an Option" at bounding box center [855, 182] width 213 height 16
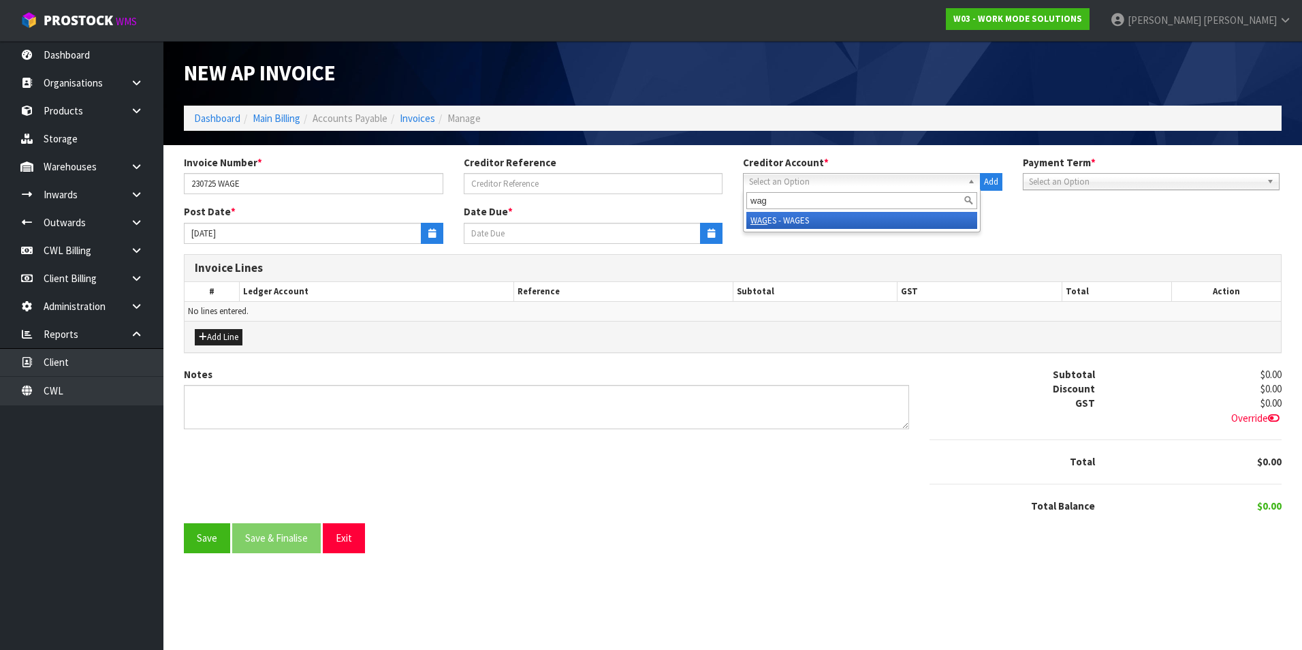
type input "wag"
drag, startPoint x: 806, startPoint y: 217, endPoint x: 674, endPoint y: 218, distance: 132.8
click at [802, 217] on li "WAG ES - WAGES" at bounding box center [861, 220] width 231 height 17
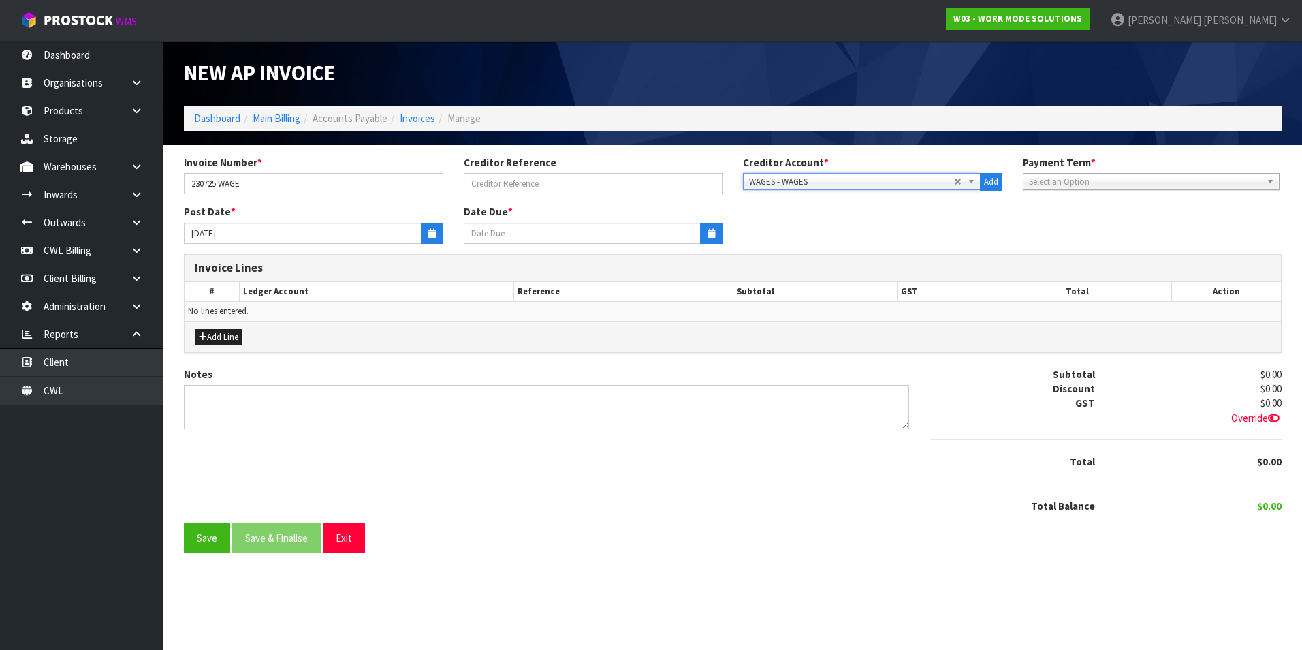
type input "[DATE]"
click at [425, 232] on button "button" at bounding box center [432, 233] width 22 height 21
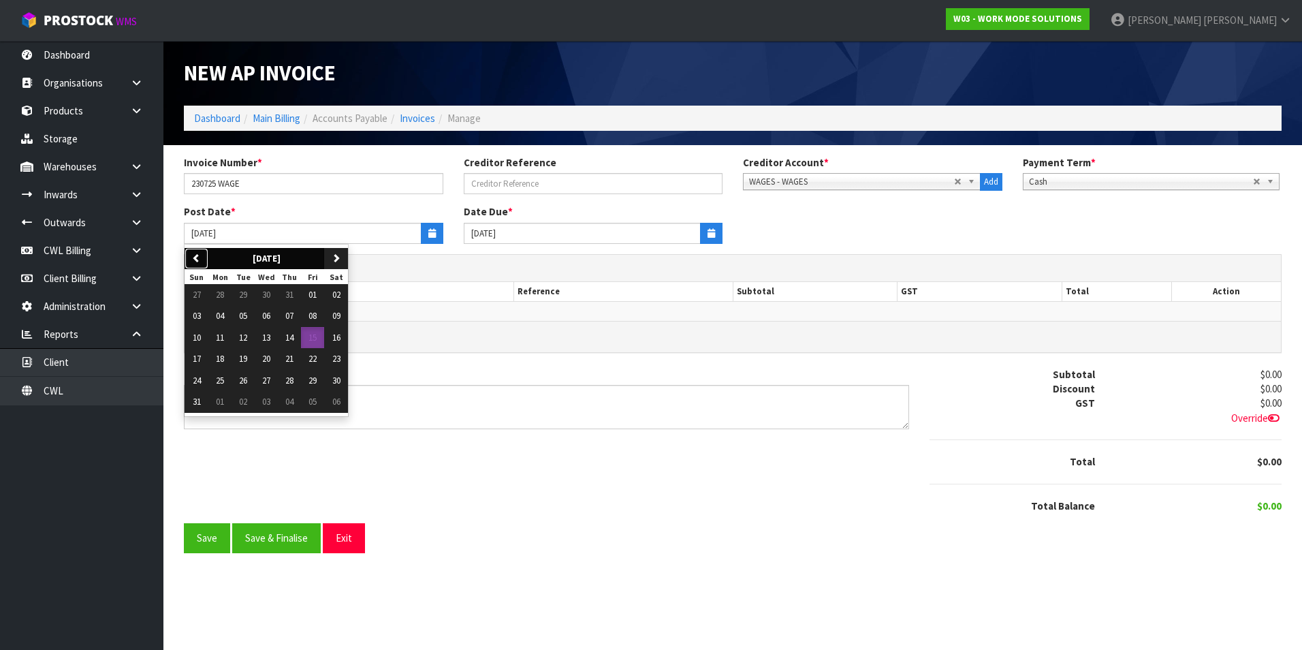
click at [206, 258] on button "previous" at bounding box center [197, 259] width 24 height 22
click at [268, 356] on span "23" at bounding box center [266, 359] width 8 height 12
type input "[DATE]"
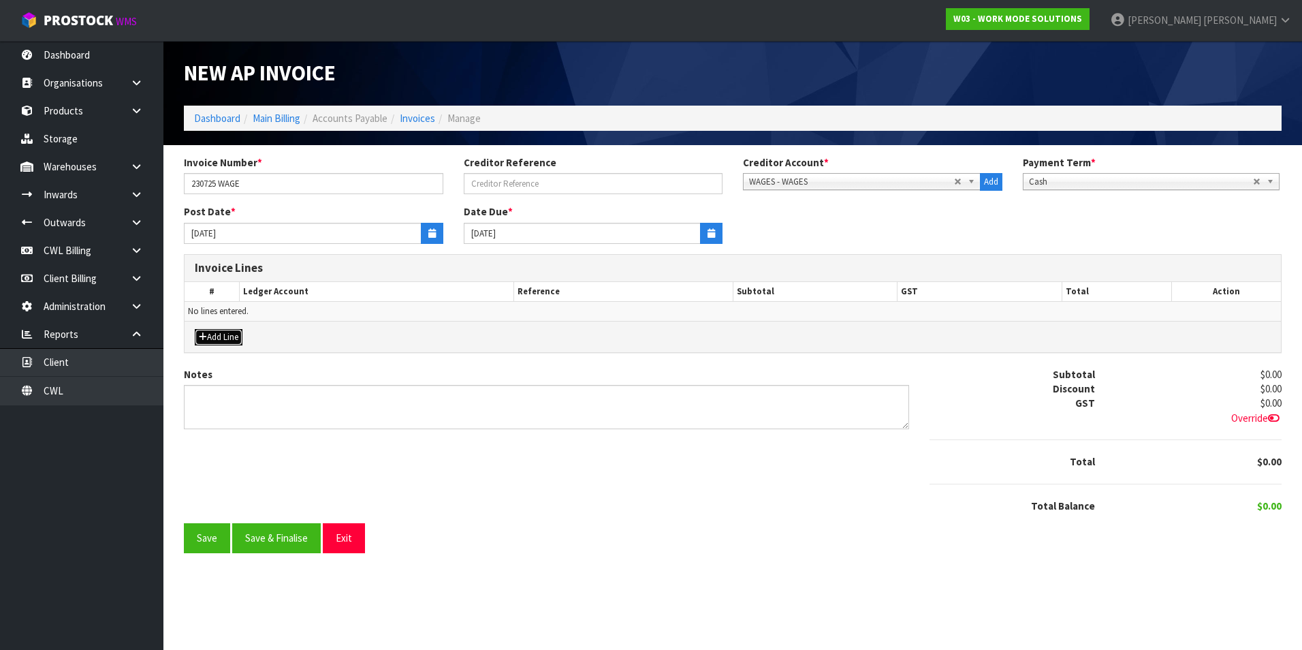
click at [237, 332] on button "Add Line" at bounding box center [219, 337] width 48 height 16
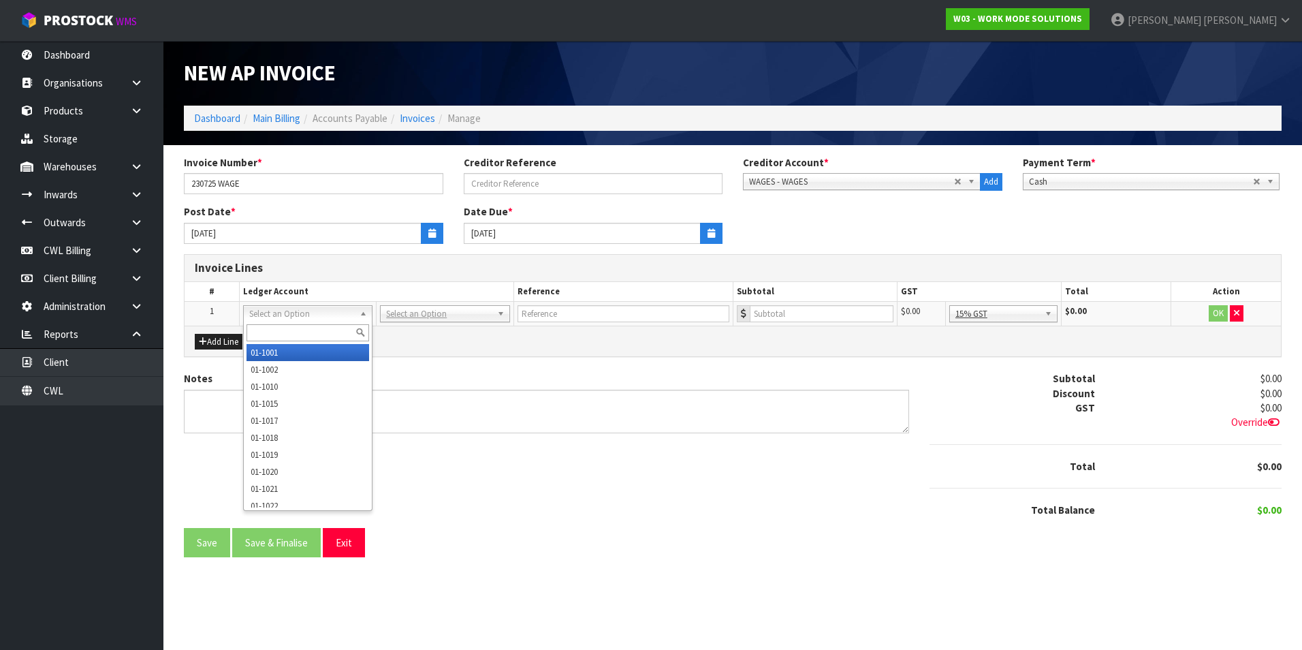
click at [262, 332] on input "text" at bounding box center [308, 332] width 123 height 17
type input "3020"
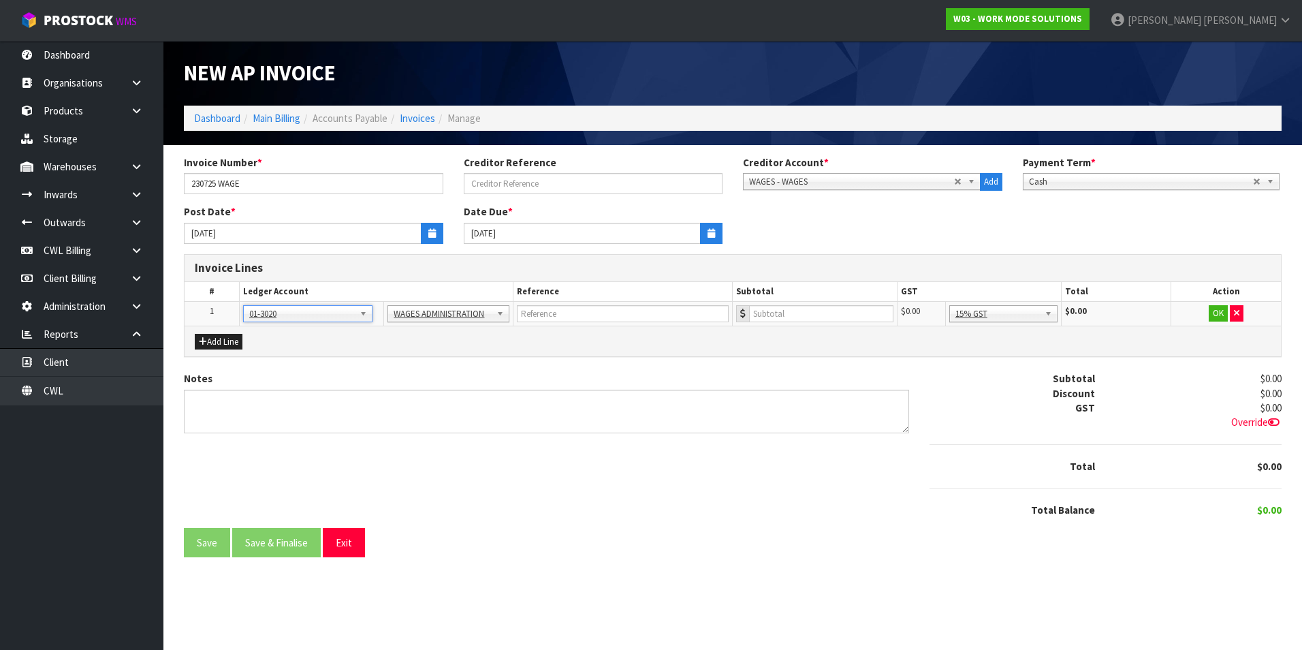
click at [647, 325] on td at bounding box center [623, 314] width 219 height 25
click at [608, 317] on input "text" at bounding box center [623, 313] width 212 height 17
type input "WAGES 230725"
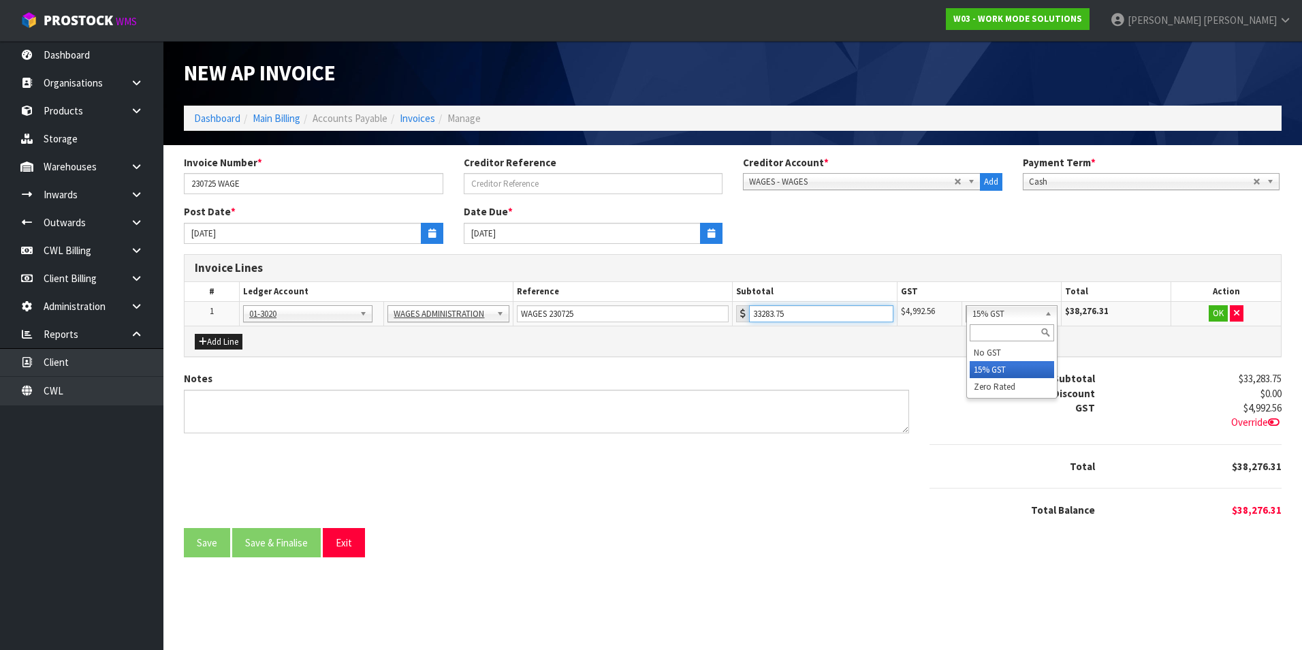
drag, startPoint x: 1015, startPoint y: 311, endPoint x: 1014, endPoint y: 318, distance: 6.8
type input "33283.75"
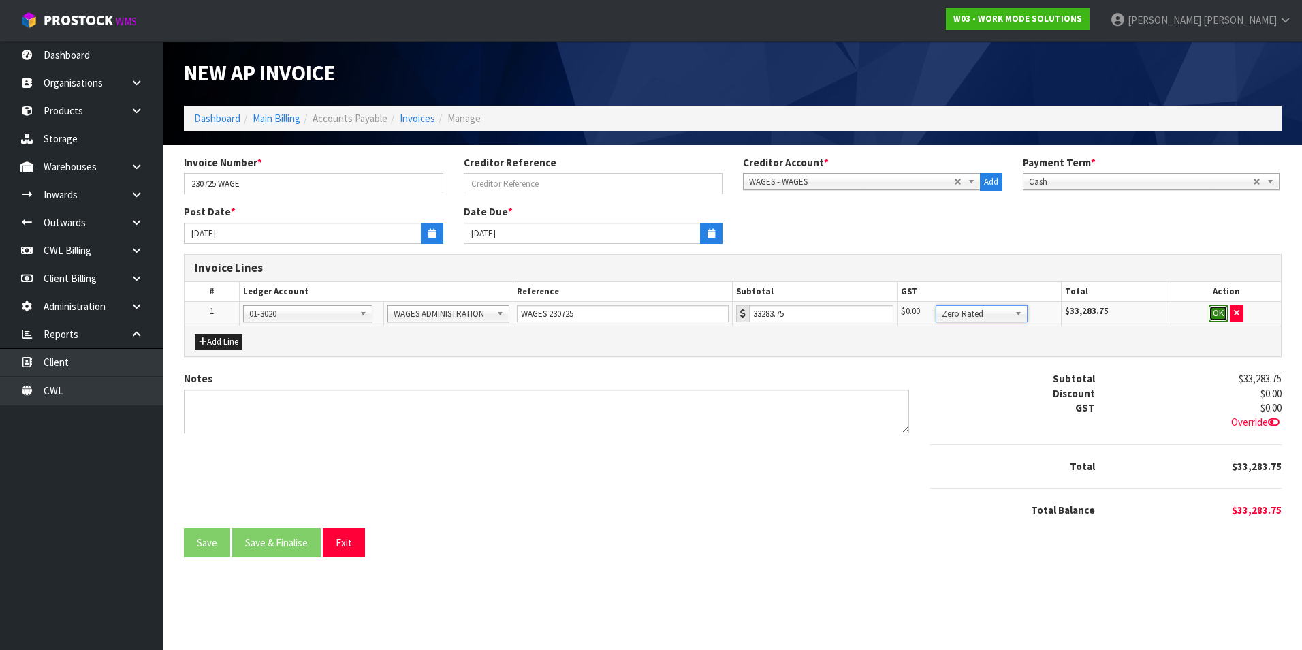
click at [1210, 317] on button "OK" at bounding box center [1218, 313] width 19 height 16
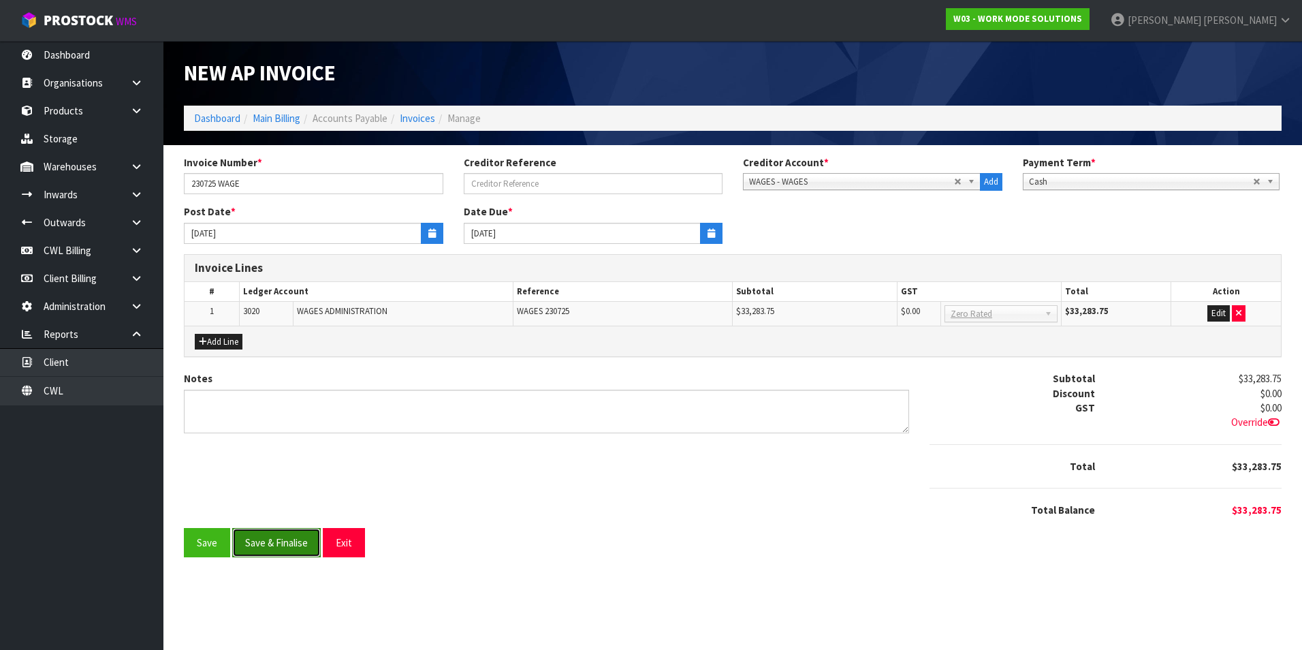
click at [296, 543] on button "Save & Finalise" at bounding box center [276, 542] width 89 height 29
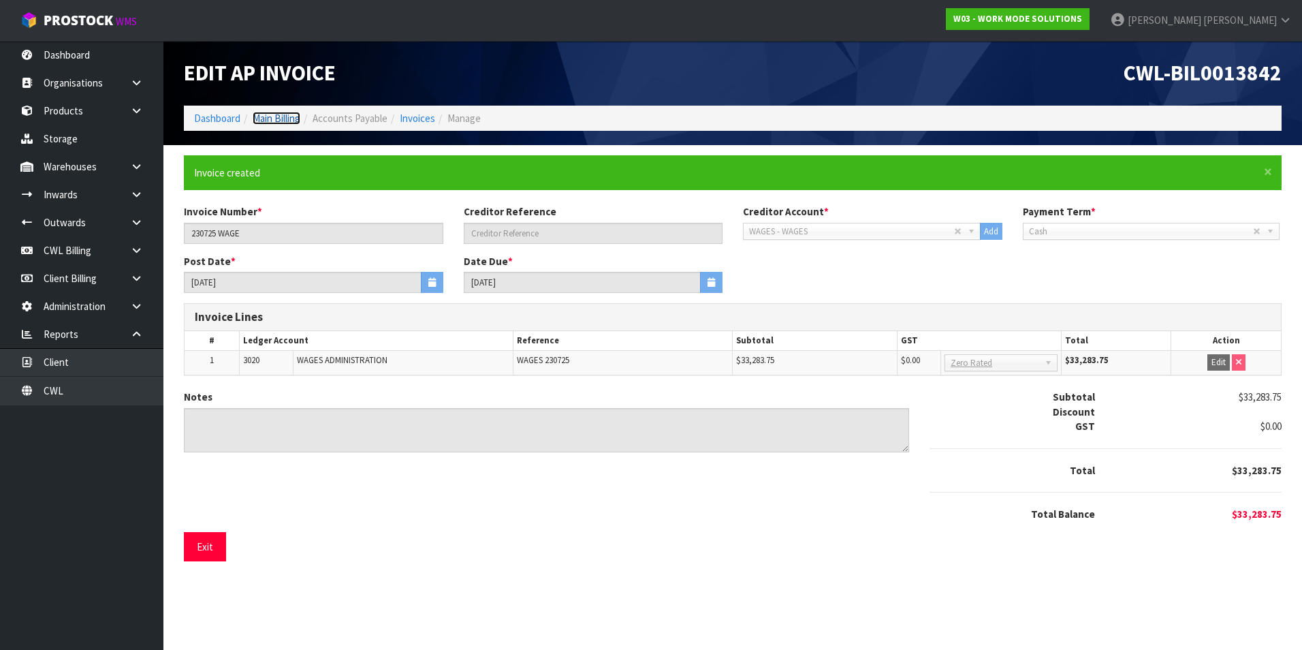
click at [275, 118] on link "Main Billing" at bounding box center [277, 118] width 48 height 13
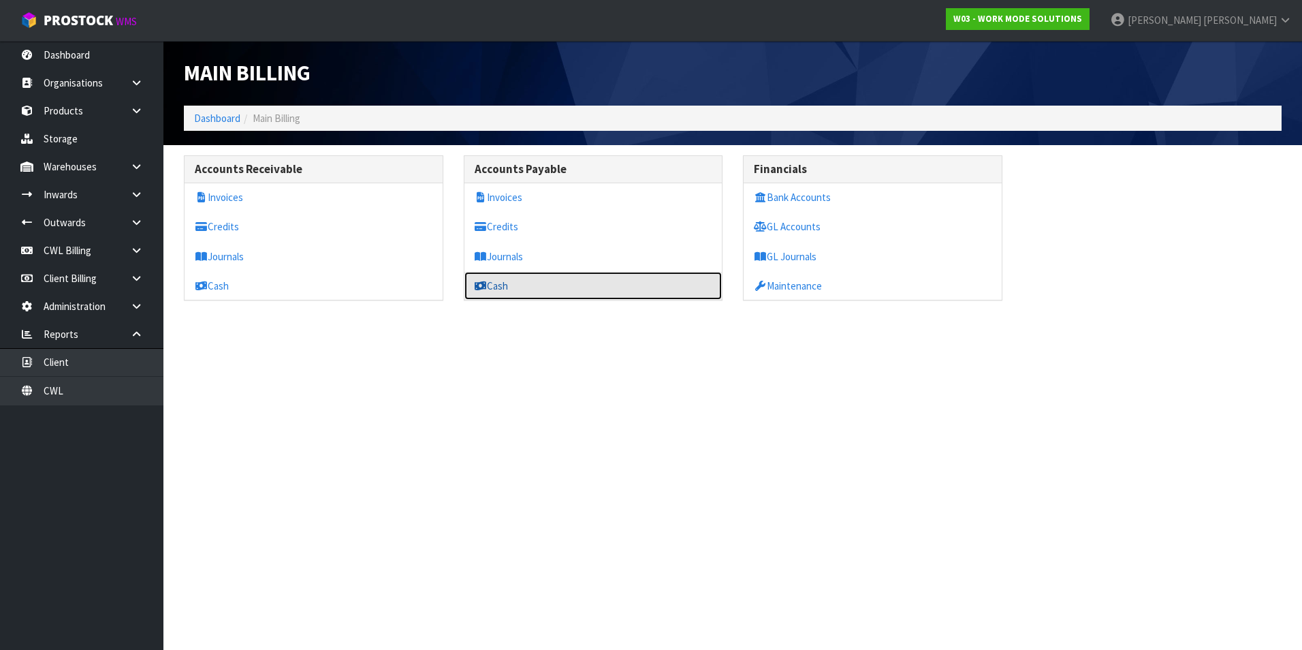
click at [524, 284] on link "Cash" at bounding box center [593, 286] width 258 height 28
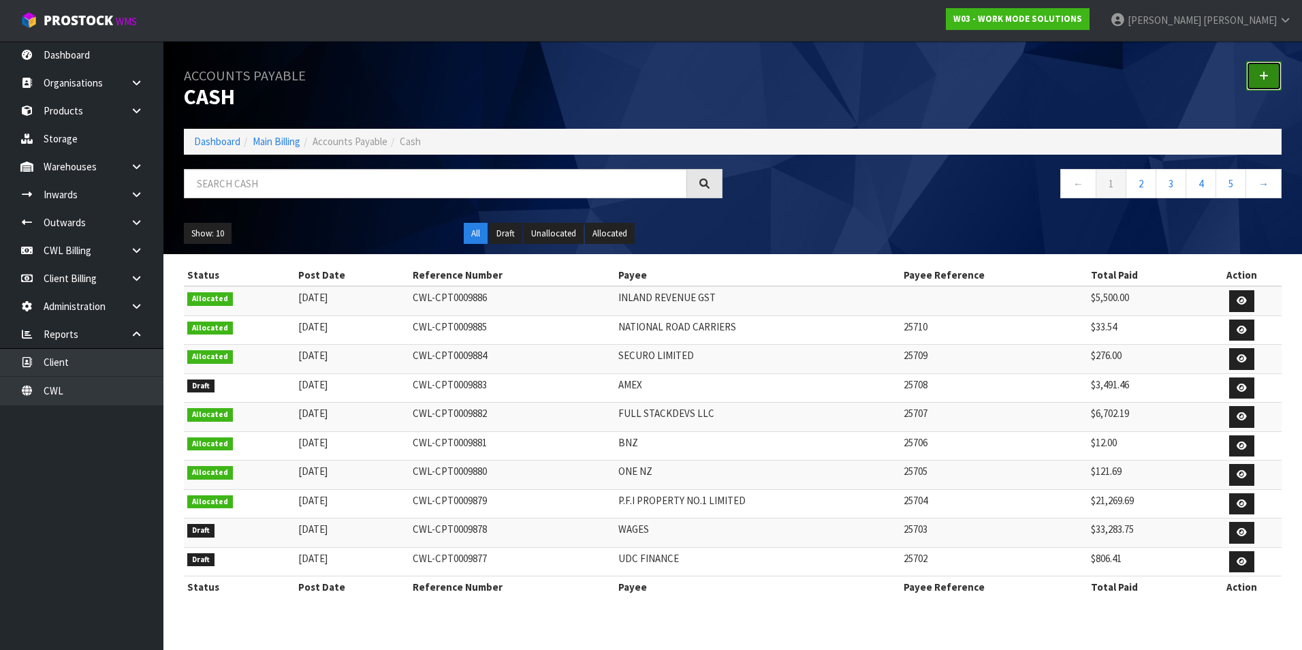
click at [1263, 77] on icon at bounding box center [1264, 76] width 10 height 10
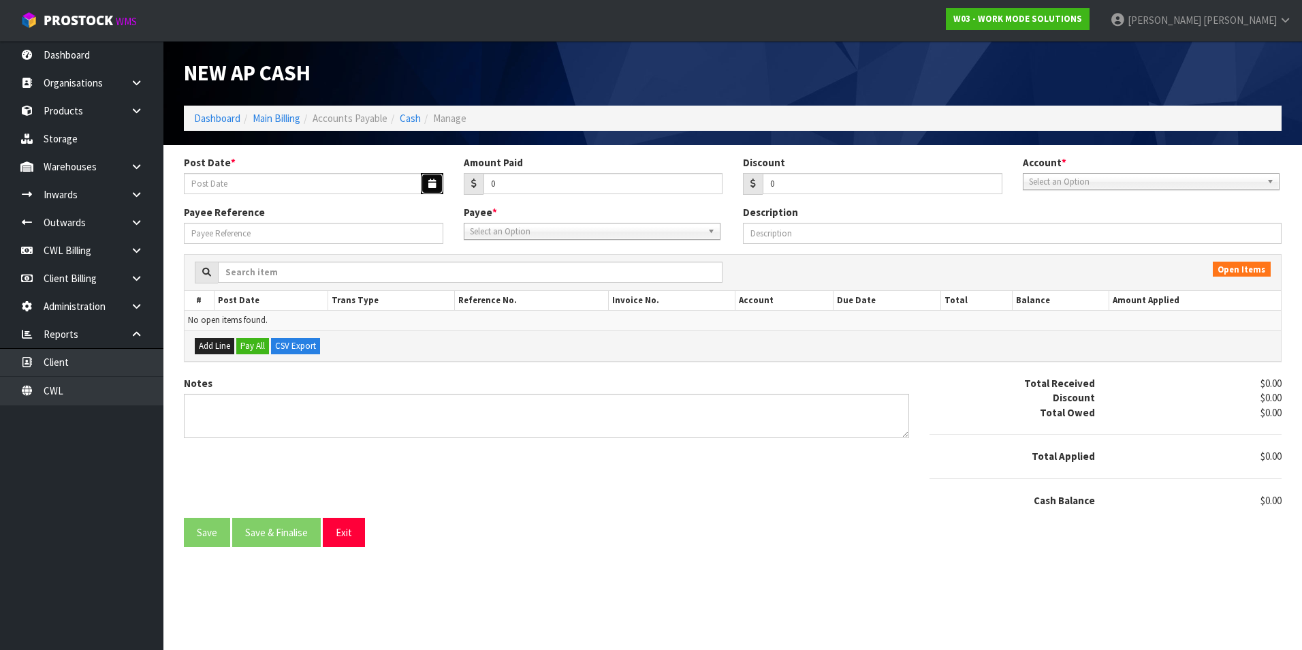
click at [439, 179] on button "button" at bounding box center [432, 183] width 22 height 21
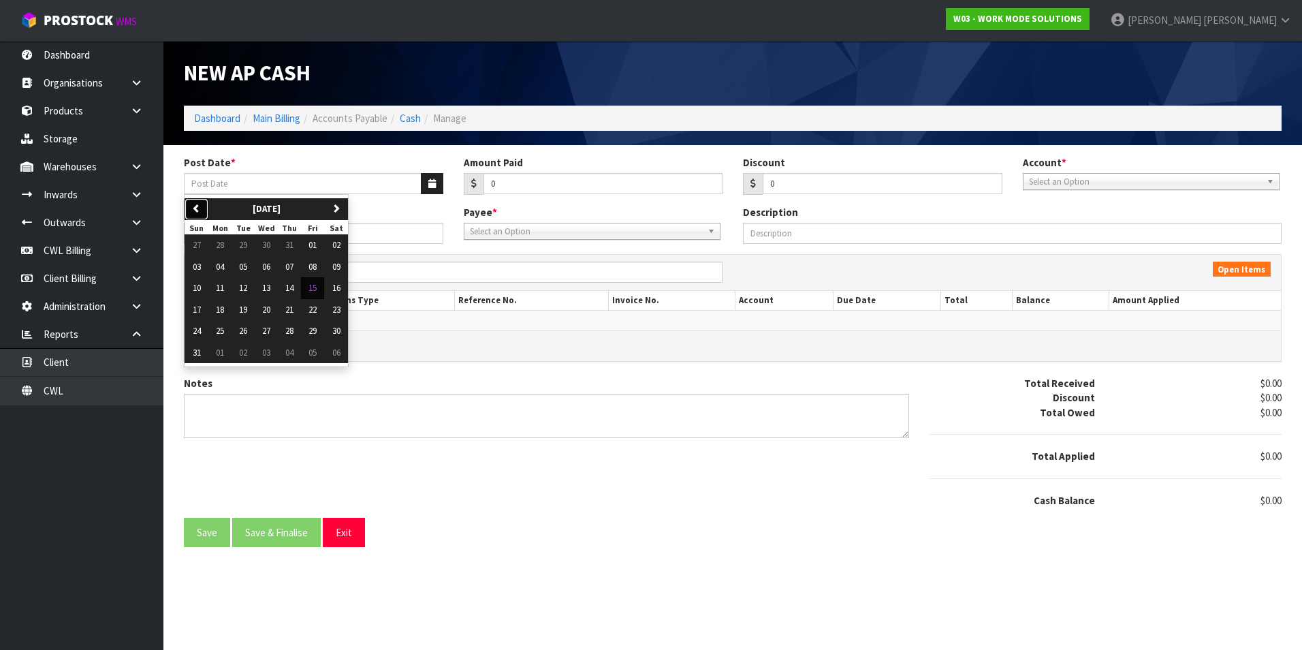
click at [195, 209] on icon "button" at bounding box center [196, 208] width 9 height 9
drag, startPoint x: 259, startPoint y: 309, endPoint x: 527, endPoint y: 219, distance: 283.0
click at [262, 309] on button "23" at bounding box center [266, 310] width 23 height 22
type input "[DATE]"
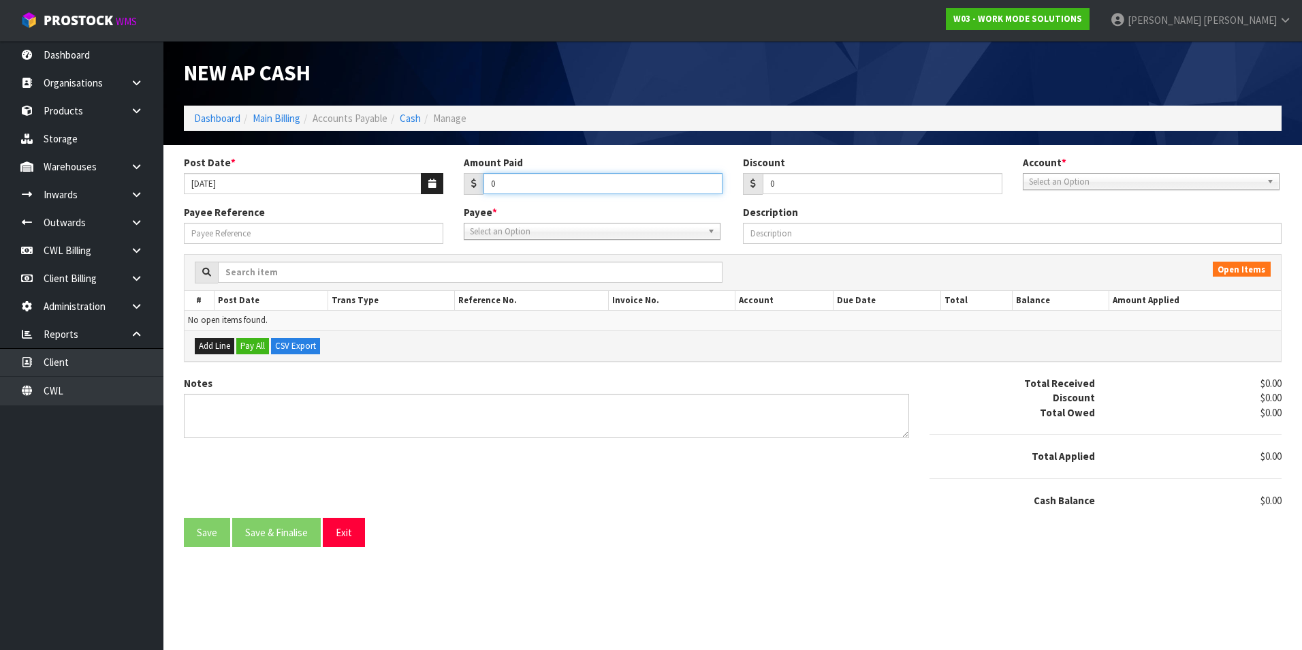
click at [533, 186] on input "0" at bounding box center [604, 183] width 240 height 21
type input "806.41"
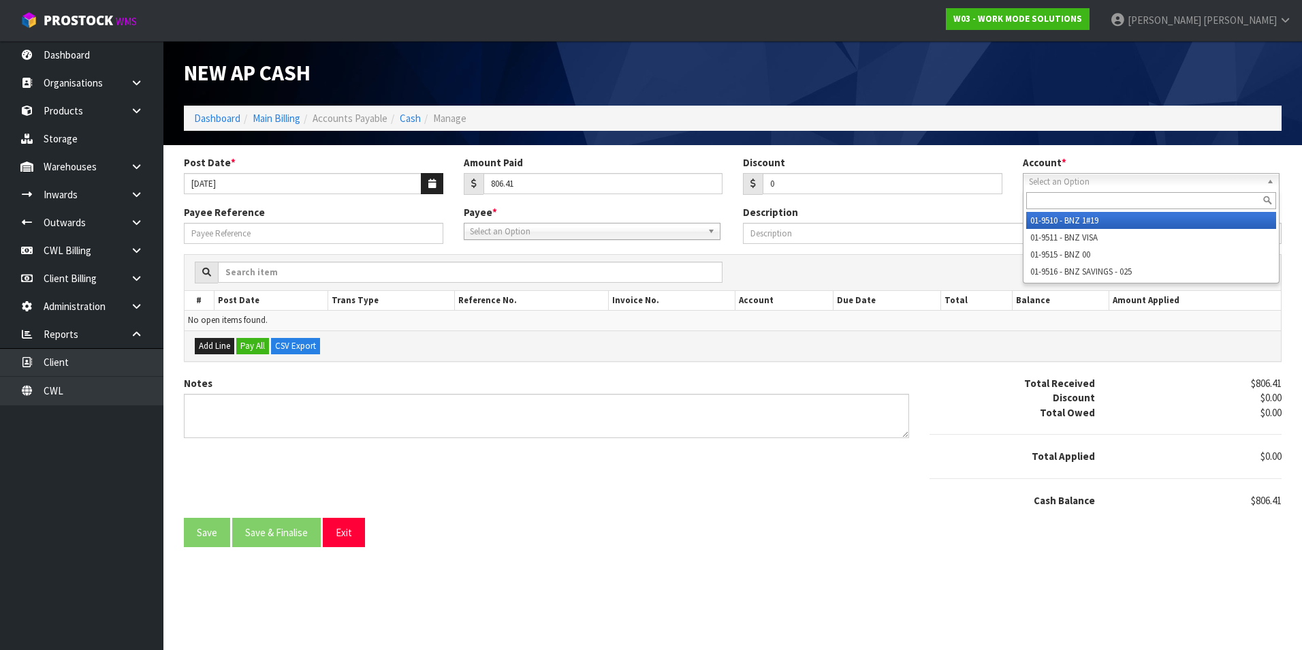
drag, startPoint x: 1109, startPoint y: 185, endPoint x: 1087, endPoint y: 217, distance: 39.1
click at [1107, 185] on span "Select an Option" at bounding box center [1145, 182] width 232 height 16
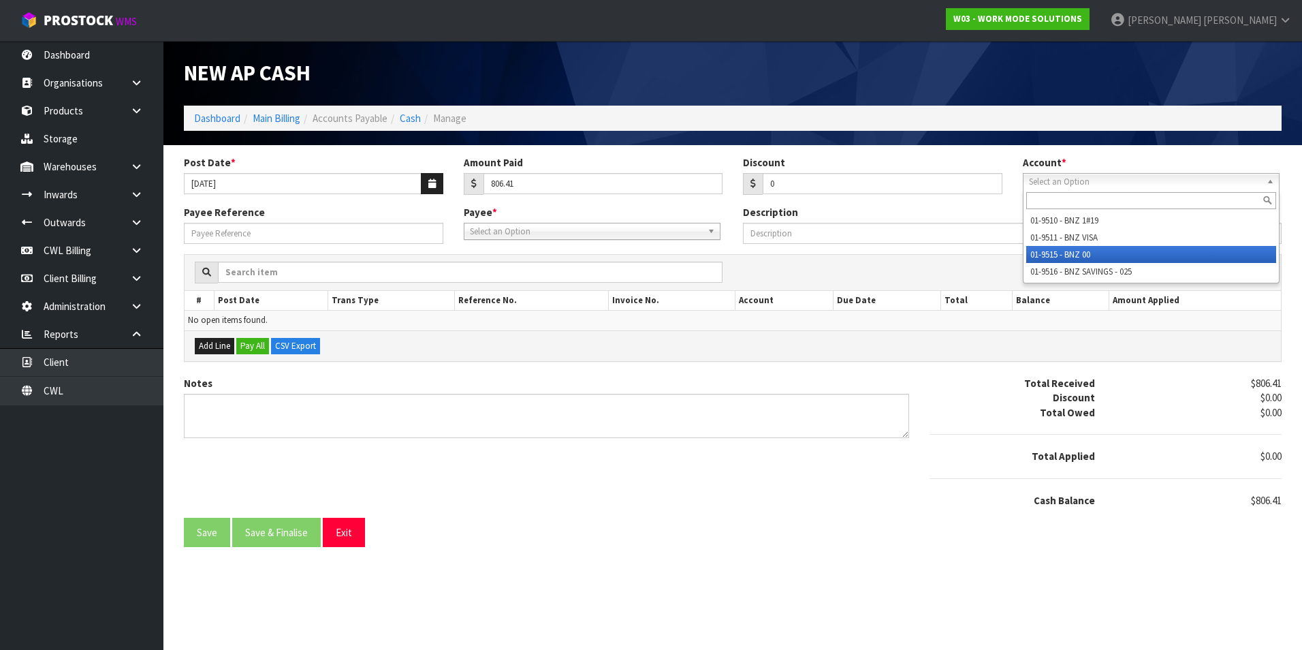
drag, startPoint x: 1078, startPoint y: 251, endPoint x: 584, endPoint y: 223, distance: 494.6
click at [1077, 251] on li "01-9515 - BNZ 00" at bounding box center [1151, 254] width 250 height 17
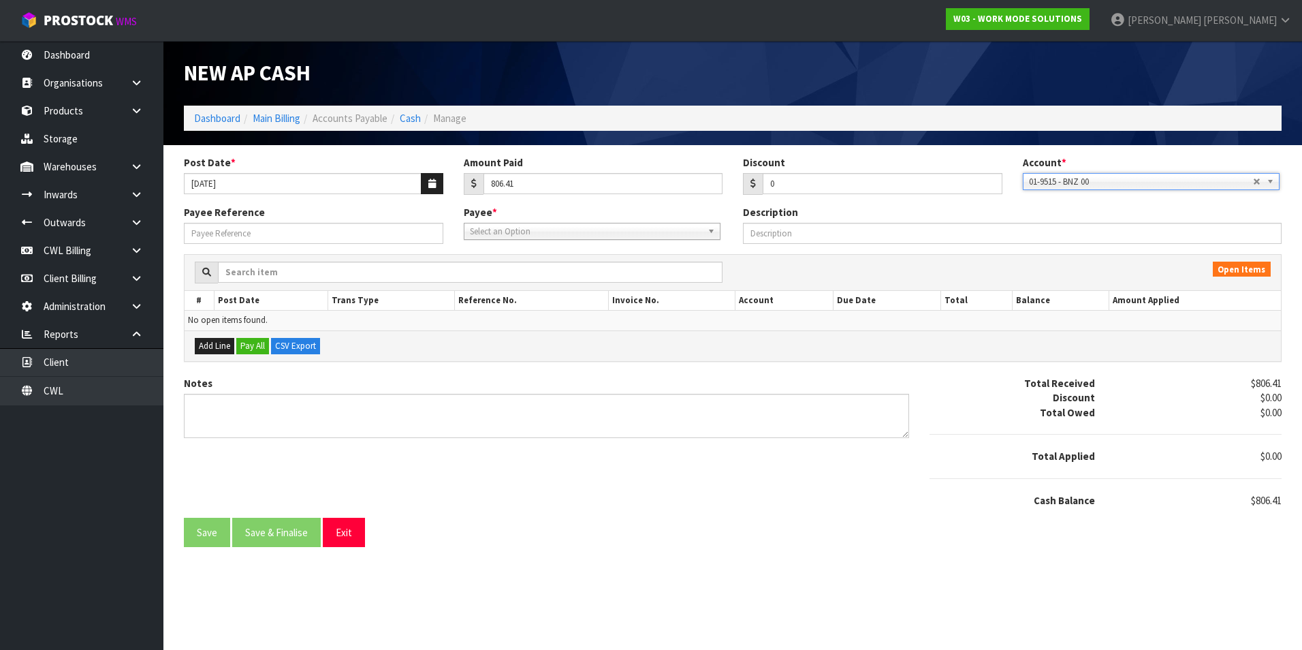
click at [494, 235] on span "Select an Option" at bounding box center [586, 231] width 232 height 16
type input "udc"
drag, startPoint x: 524, startPoint y: 267, endPoint x: 290, endPoint y: 221, distance: 238.0
click at [522, 267] on li "UDC - UDC FINANCE" at bounding box center [592, 270] width 250 height 17
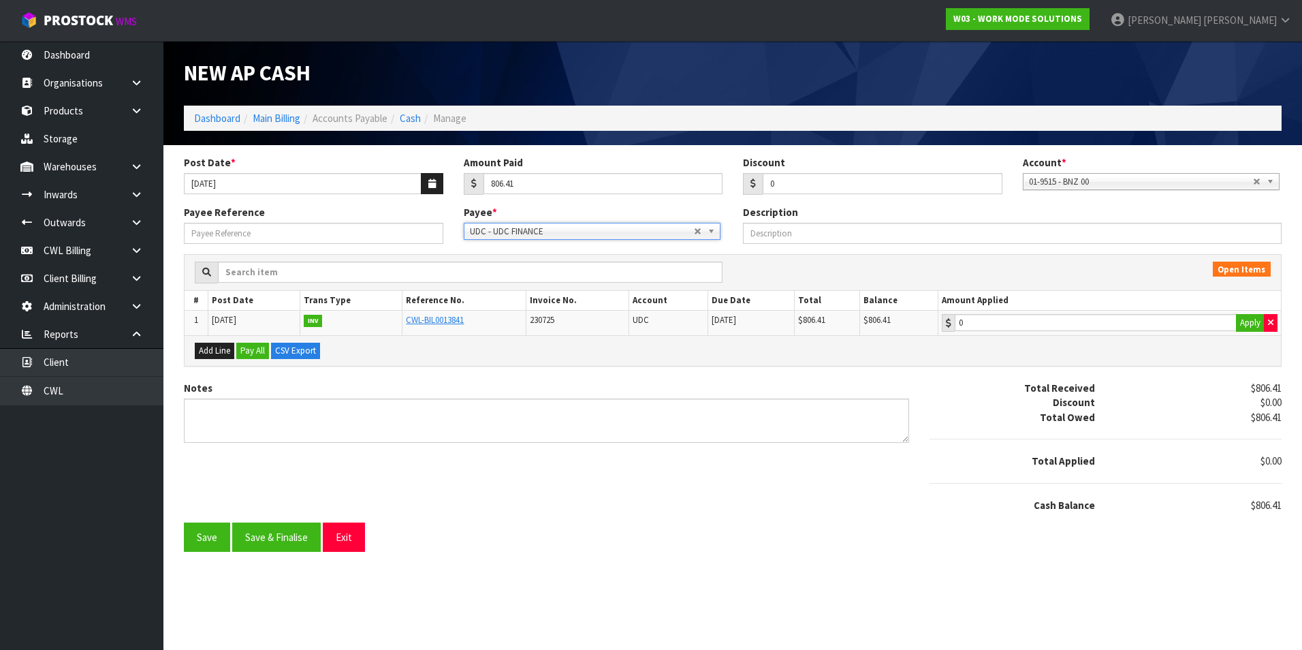
click at [281, 219] on div "Payee Reference" at bounding box center [314, 224] width 280 height 39
click at [266, 241] on input "Payee Reference" at bounding box center [313, 233] width 259 height 21
type input "25702"
type input "806.41"
drag, startPoint x: 1109, startPoint y: 331, endPoint x: 870, endPoint y: 395, distance: 246.8
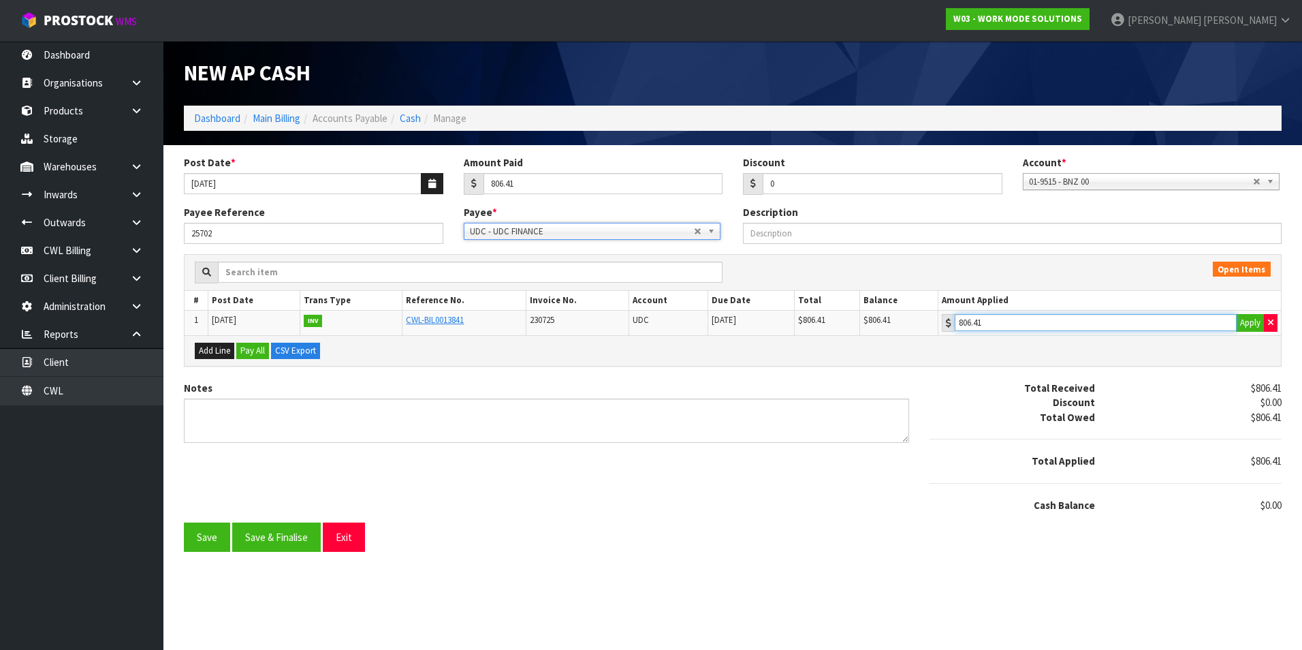
click at [1105, 330] on input "806.41" at bounding box center [1096, 322] width 282 height 17
click at [283, 542] on button "Save & Finalise" at bounding box center [276, 536] width 89 height 29
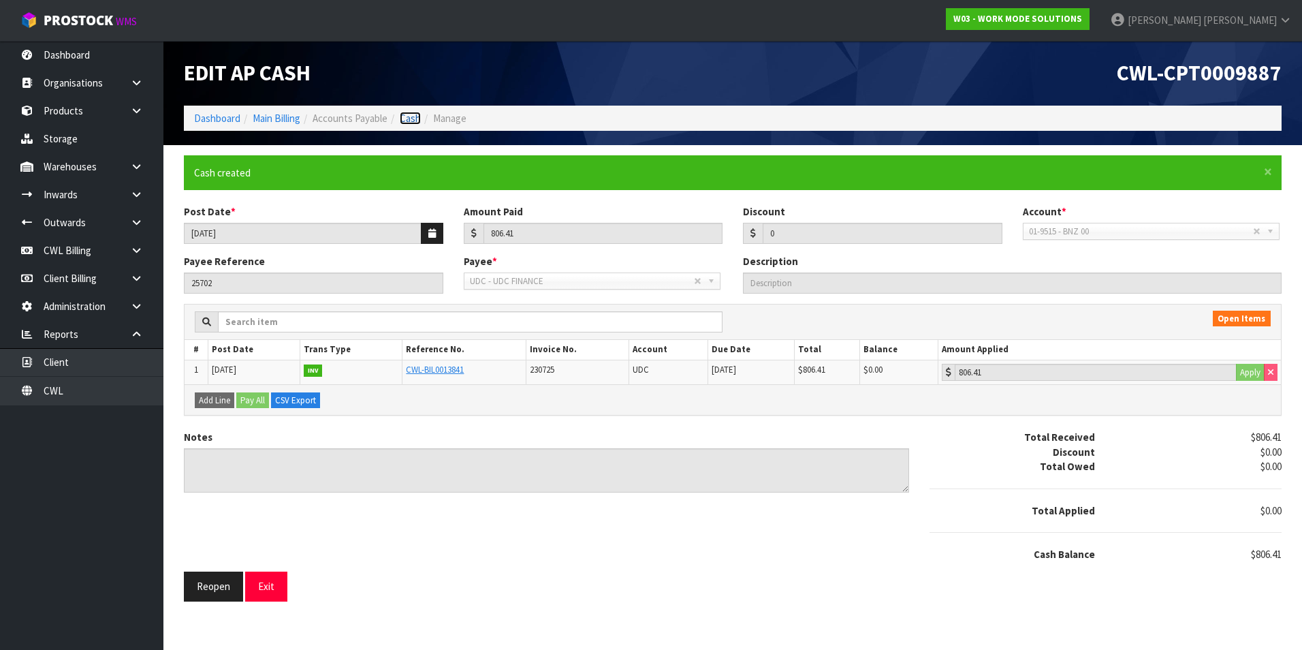
click at [420, 119] on link "Cash" at bounding box center [410, 118] width 21 height 13
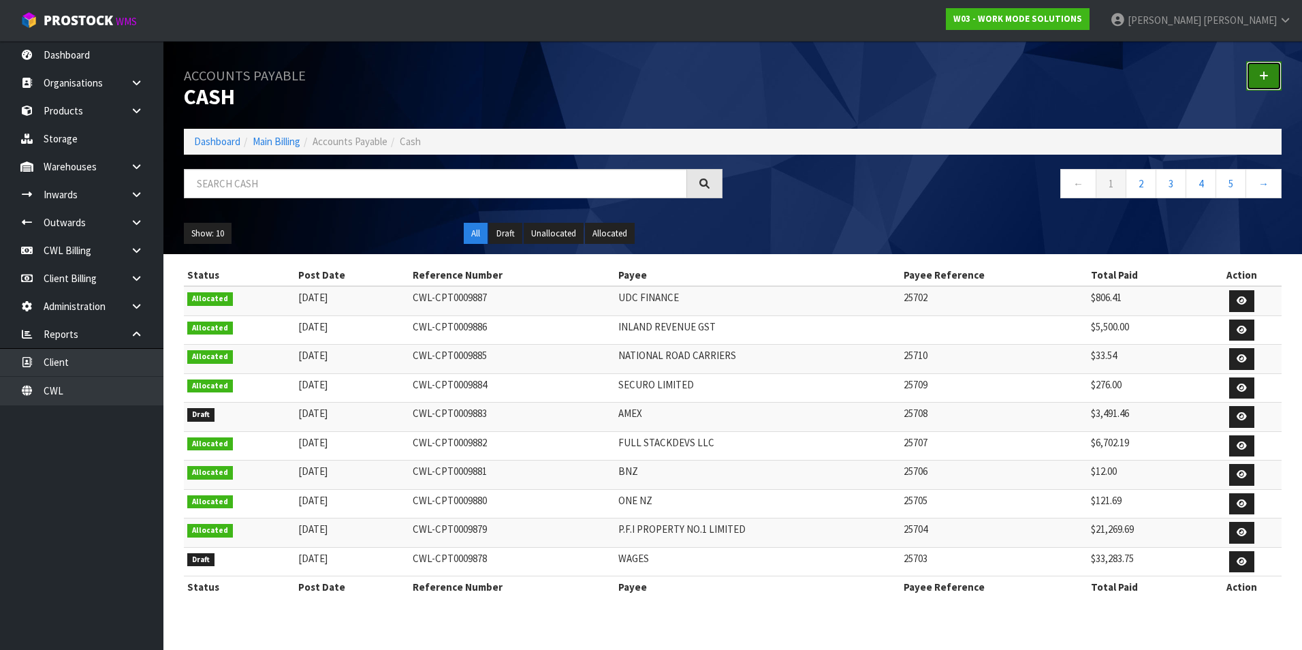
click at [1270, 75] on link at bounding box center [1263, 75] width 35 height 29
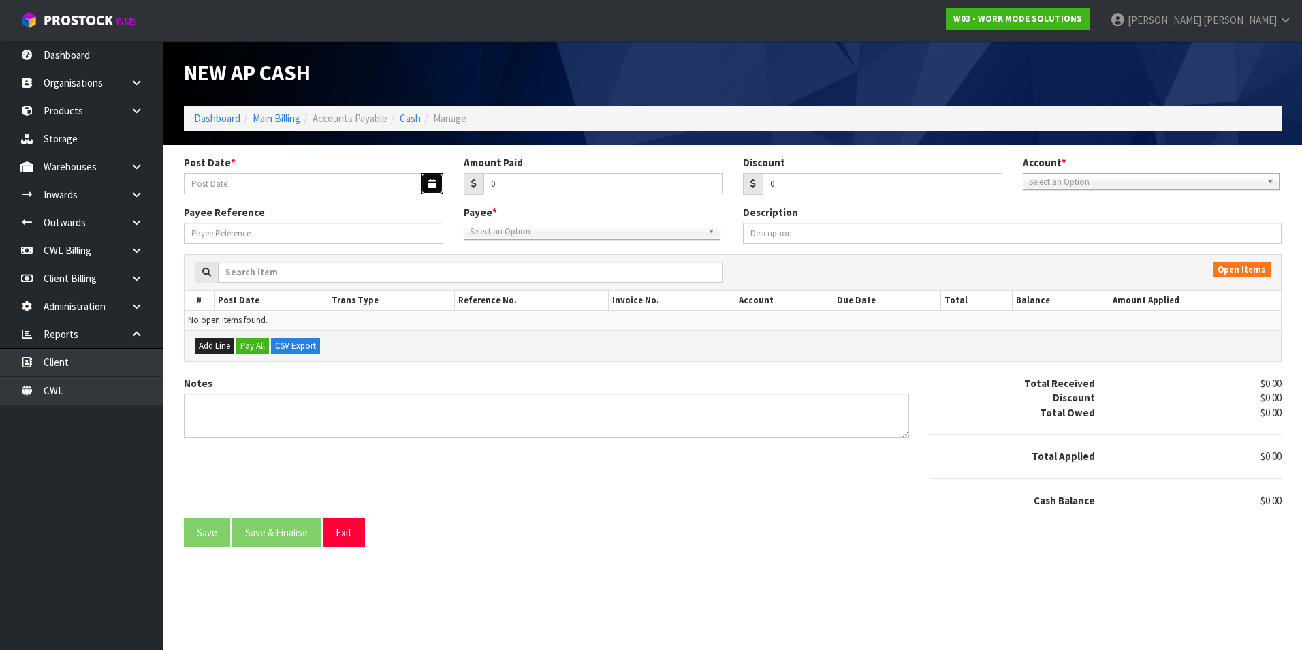
click at [428, 183] on icon "button" at bounding box center [431, 183] width 7 height 9
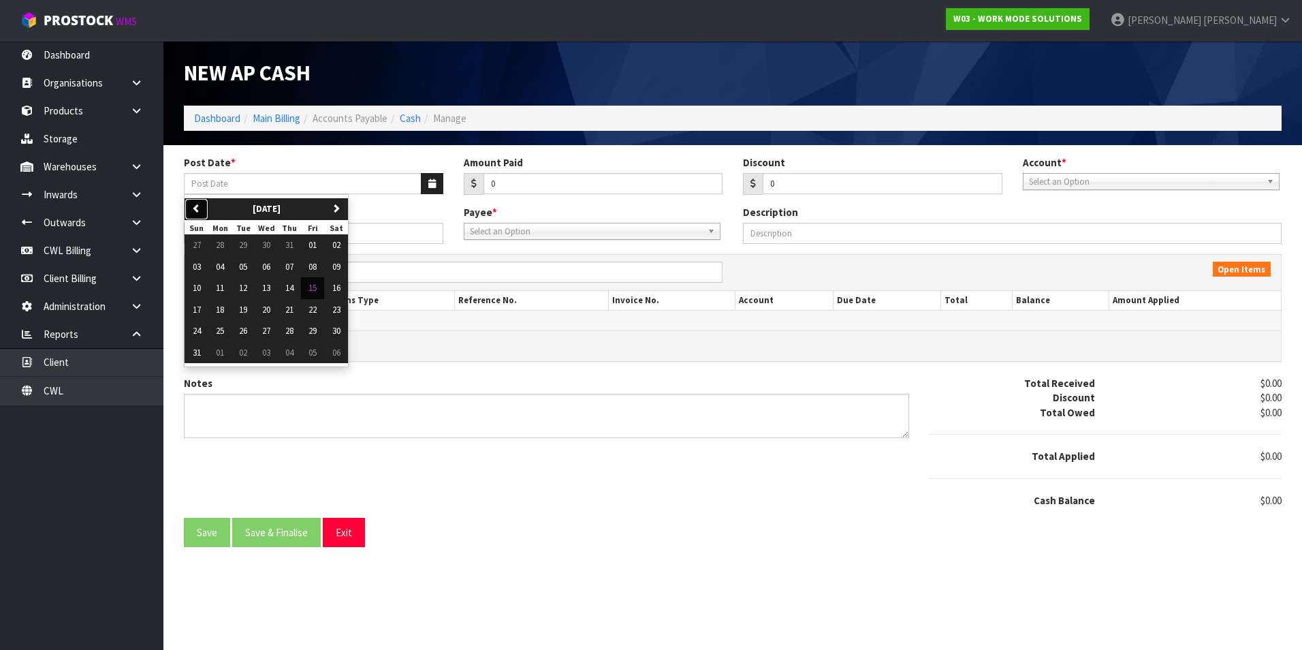
click at [190, 206] on button "previous" at bounding box center [197, 209] width 24 height 22
click at [273, 309] on button "23" at bounding box center [266, 310] width 23 height 22
type input "[DATE]"
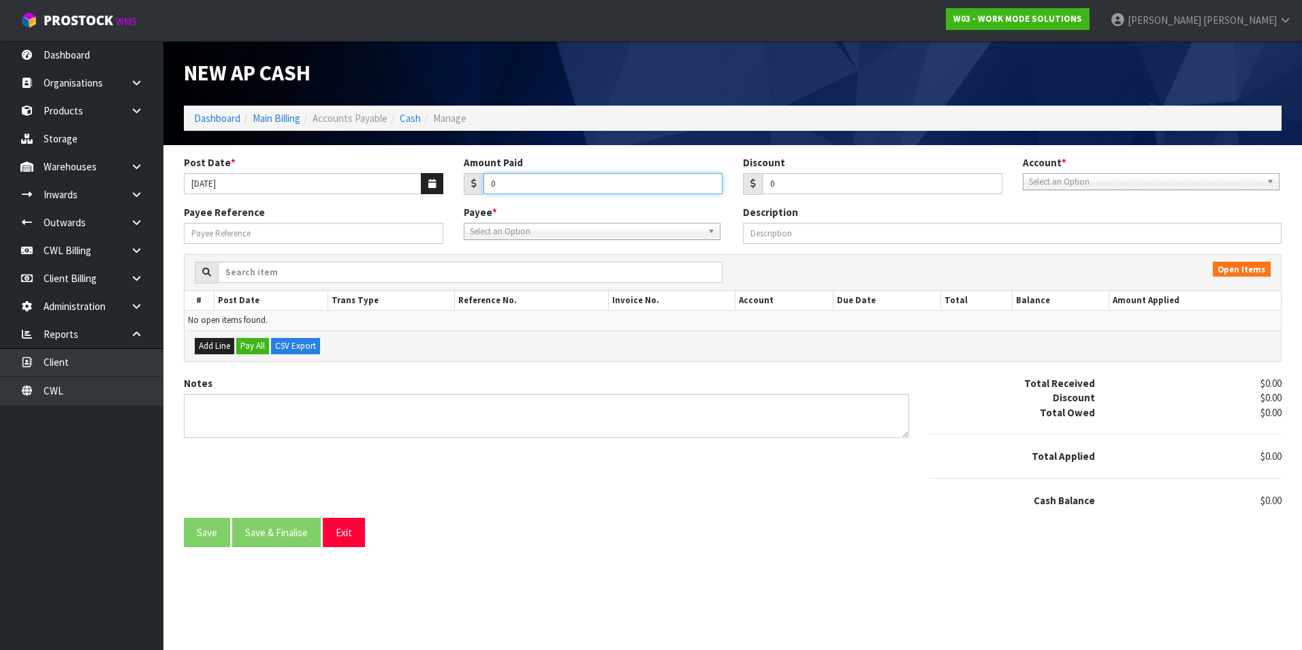
click at [573, 182] on input "0" at bounding box center [604, 183] width 240 height 21
type input "33283.75"
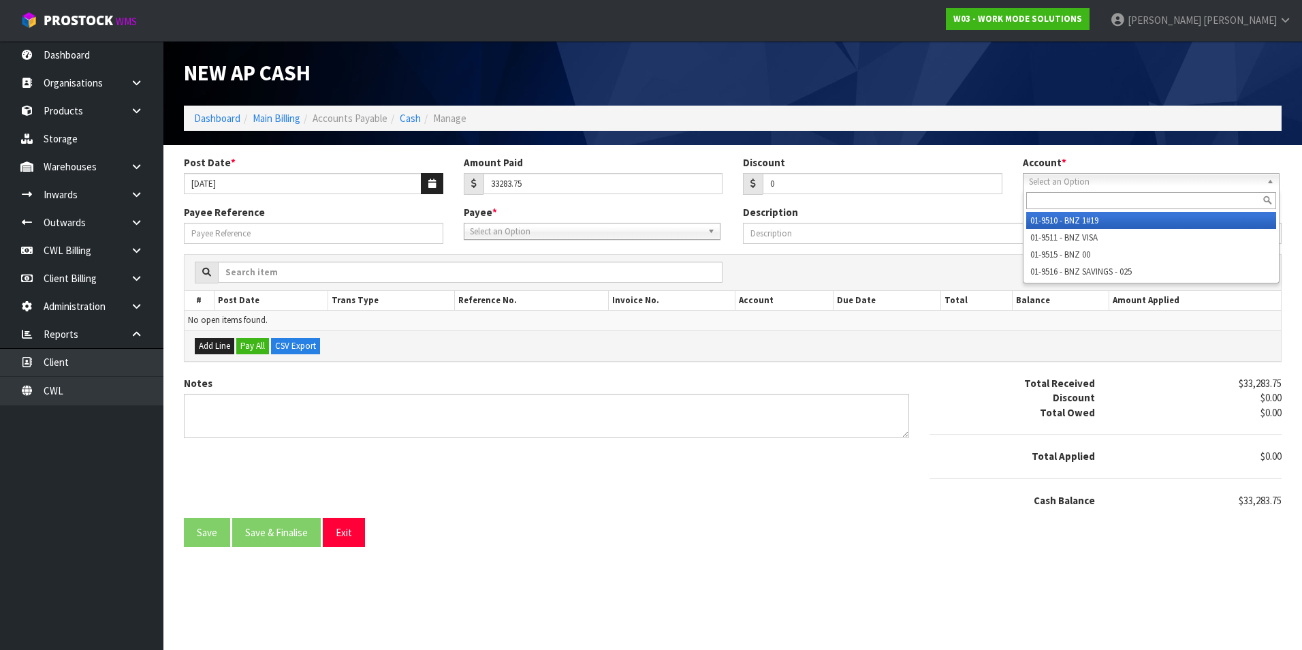
drag, startPoint x: 1128, startPoint y: 186, endPoint x: 1085, endPoint y: 236, distance: 65.7
click at [1124, 186] on span "Select an Option" at bounding box center [1145, 182] width 232 height 16
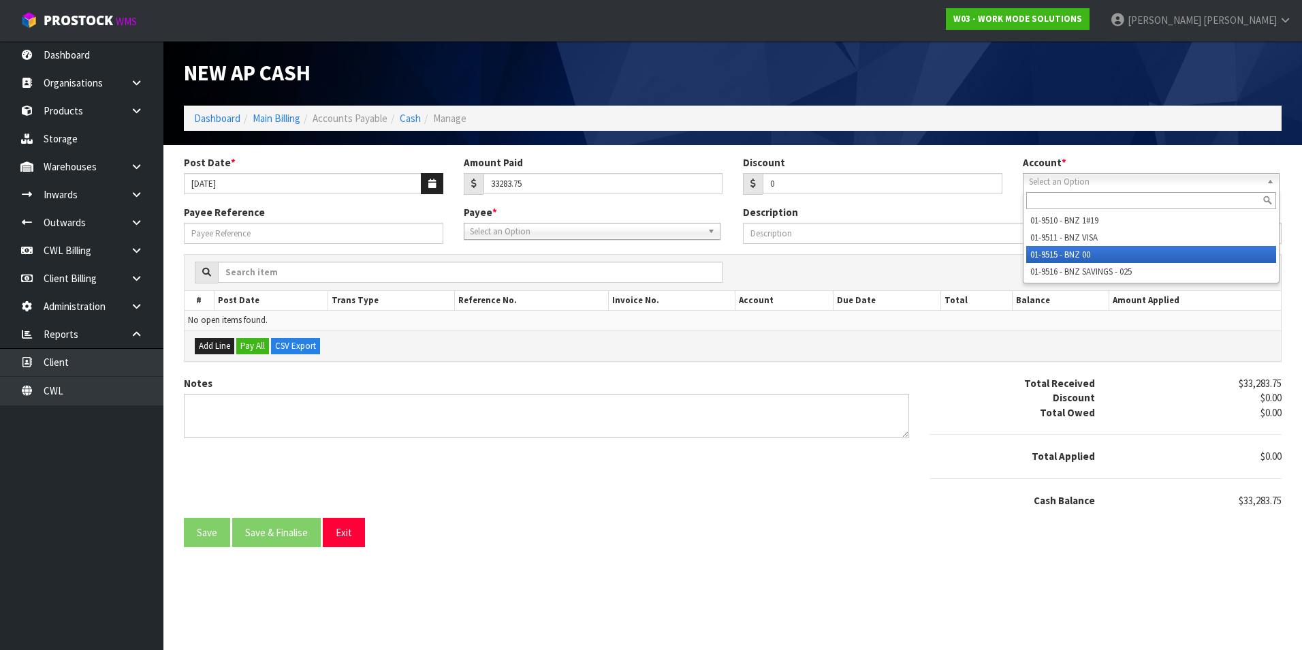
drag, startPoint x: 1079, startPoint y: 253, endPoint x: 802, endPoint y: 249, distance: 277.2
click at [1075, 253] on li "01-9515 - BNZ 00" at bounding box center [1151, 254] width 250 height 17
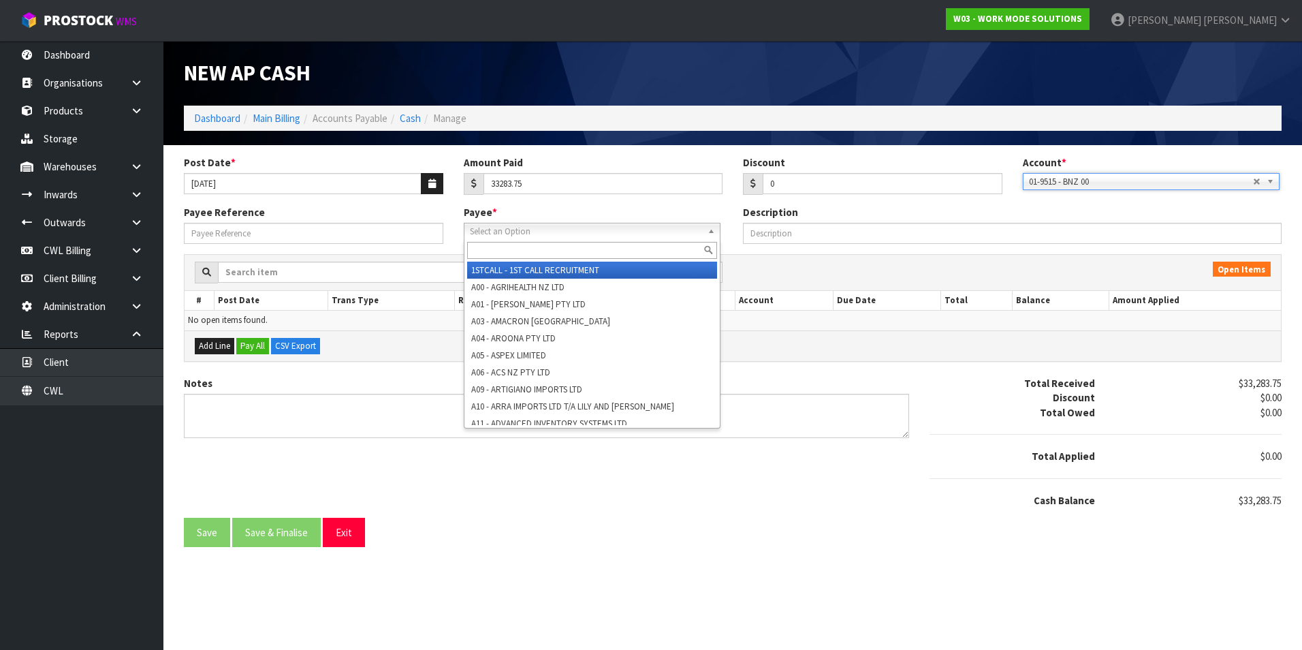
click at [520, 236] on span "Select an Option" at bounding box center [586, 231] width 232 height 16
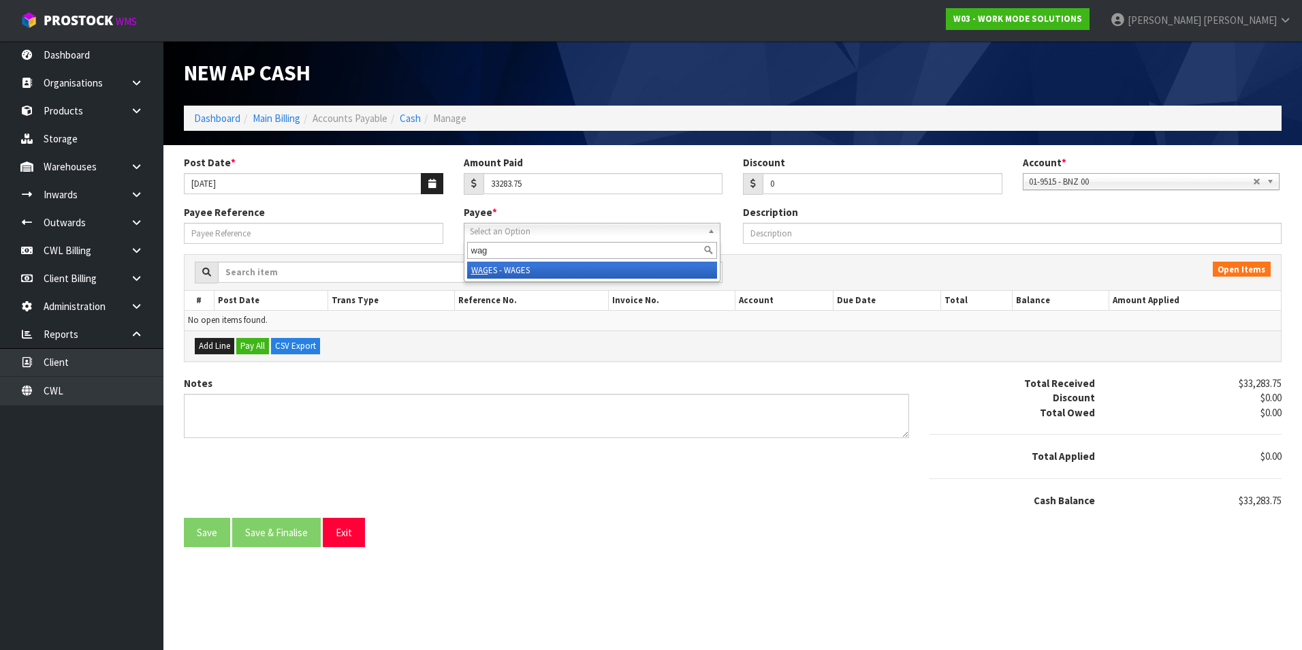
type input "wag"
click at [516, 270] on li "WAG ES - WAGES" at bounding box center [592, 270] width 250 height 17
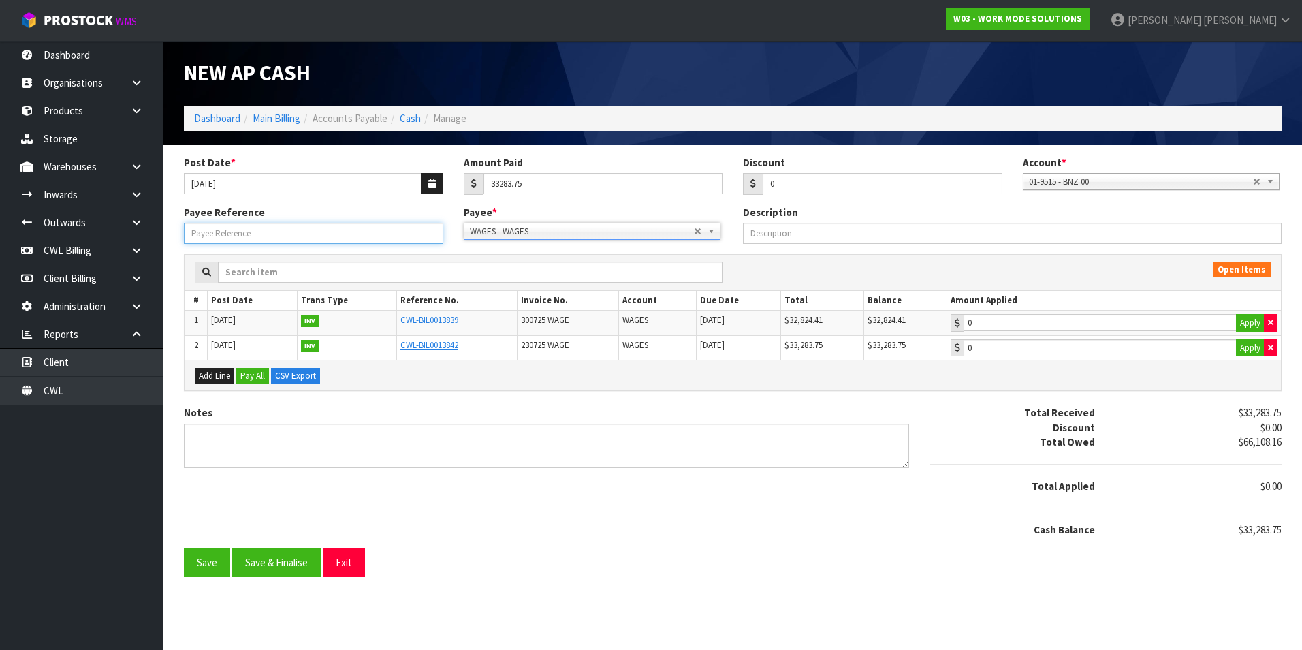
click at [311, 230] on input "Payee Reference" at bounding box center [313, 233] width 259 height 21
type input "25703"
type input "33283.75"
click at [1090, 345] on input "33283.75" at bounding box center [1100, 347] width 273 height 17
click at [287, 567] on button "Save & Finalise" at bounding box center [276, 562] width 89 height 29
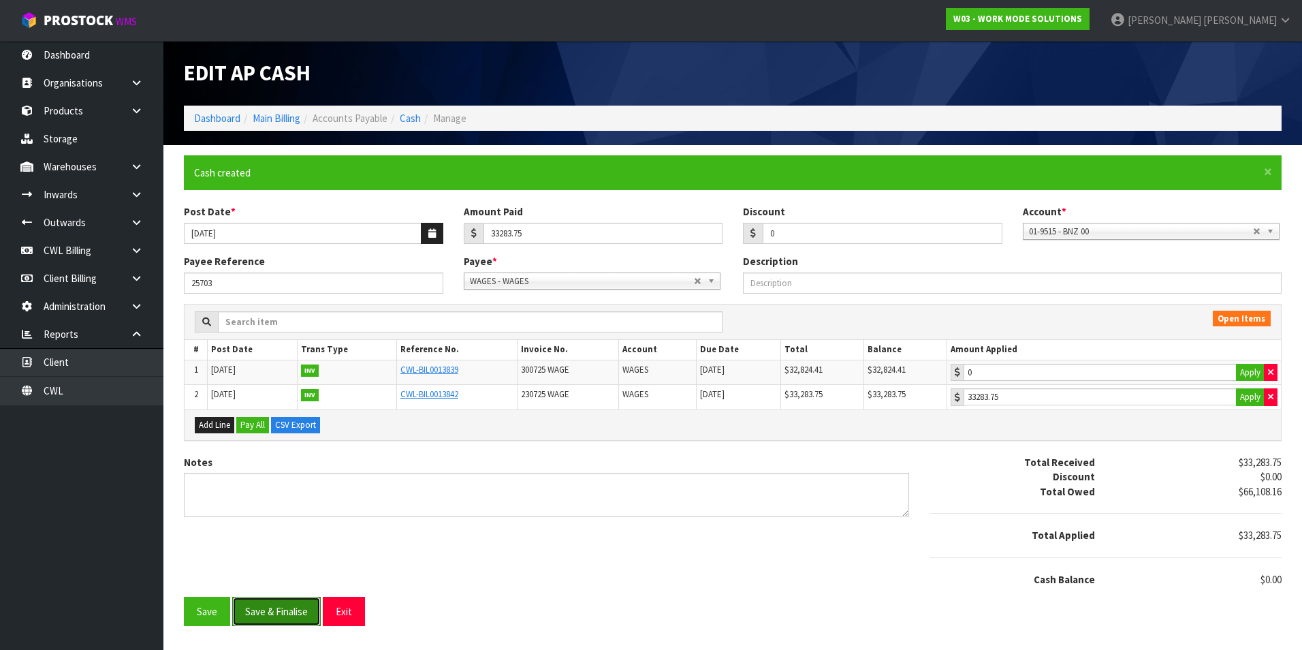
type input "33283.75"
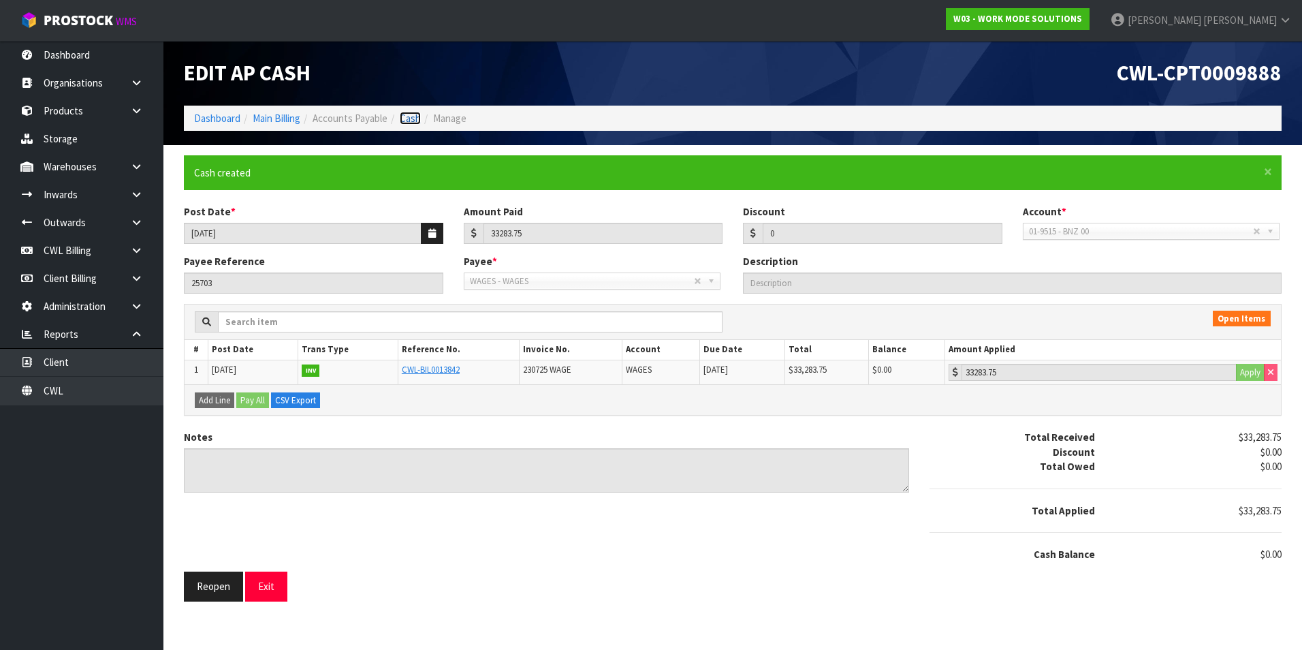
click at [404, 117] on link "Cash" at bounding box center [410, 118] width 21 height 13
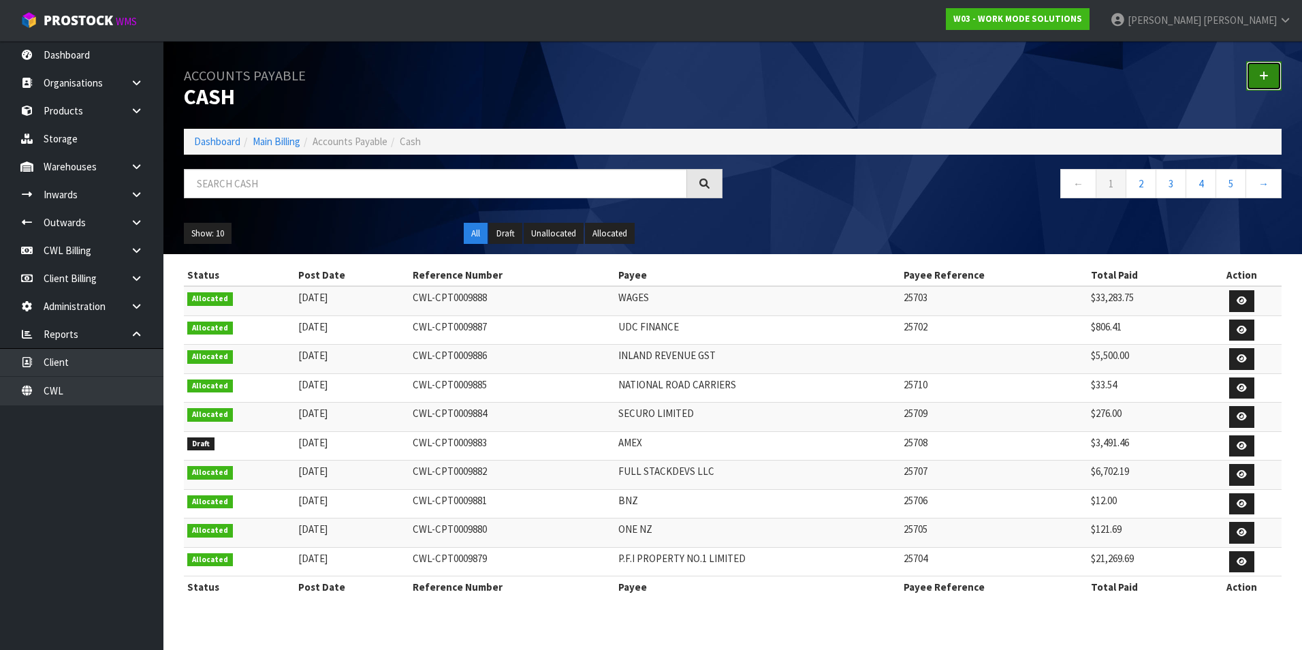
click at [1264, 77] on icon at bounding box center [1264, 76] width 10 height 10
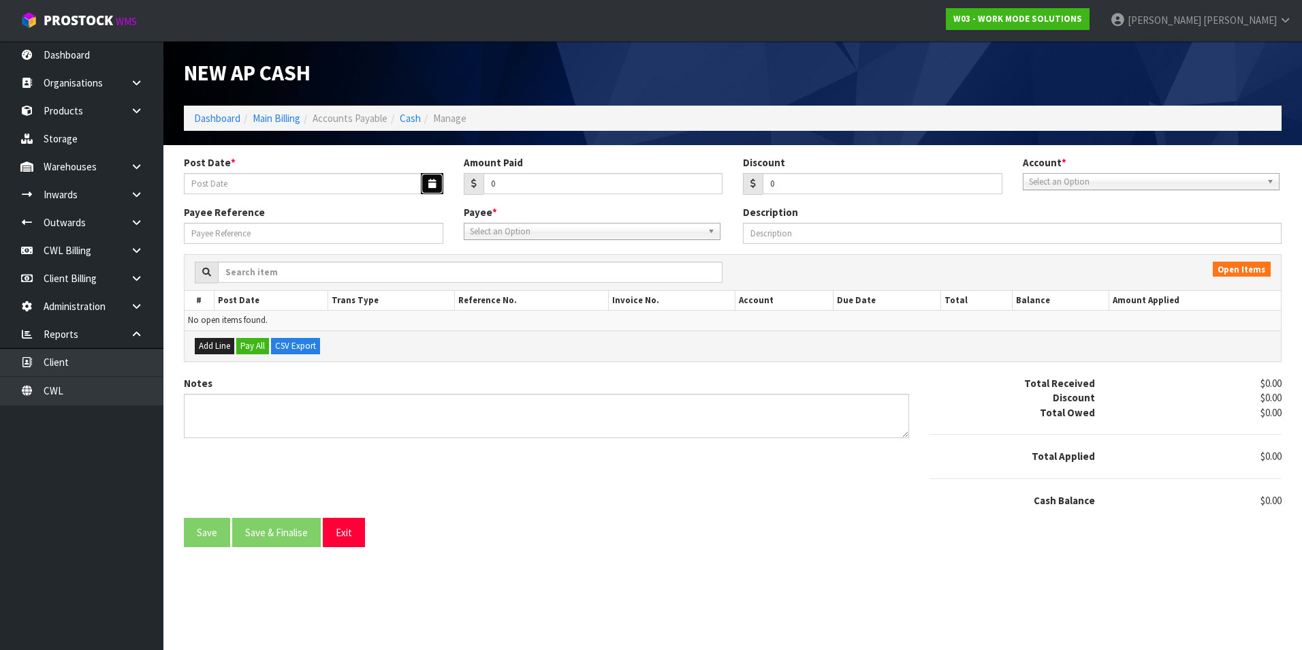
click at [425, 175] on button "button" at bounding box center [432, 183] width 22 height 21
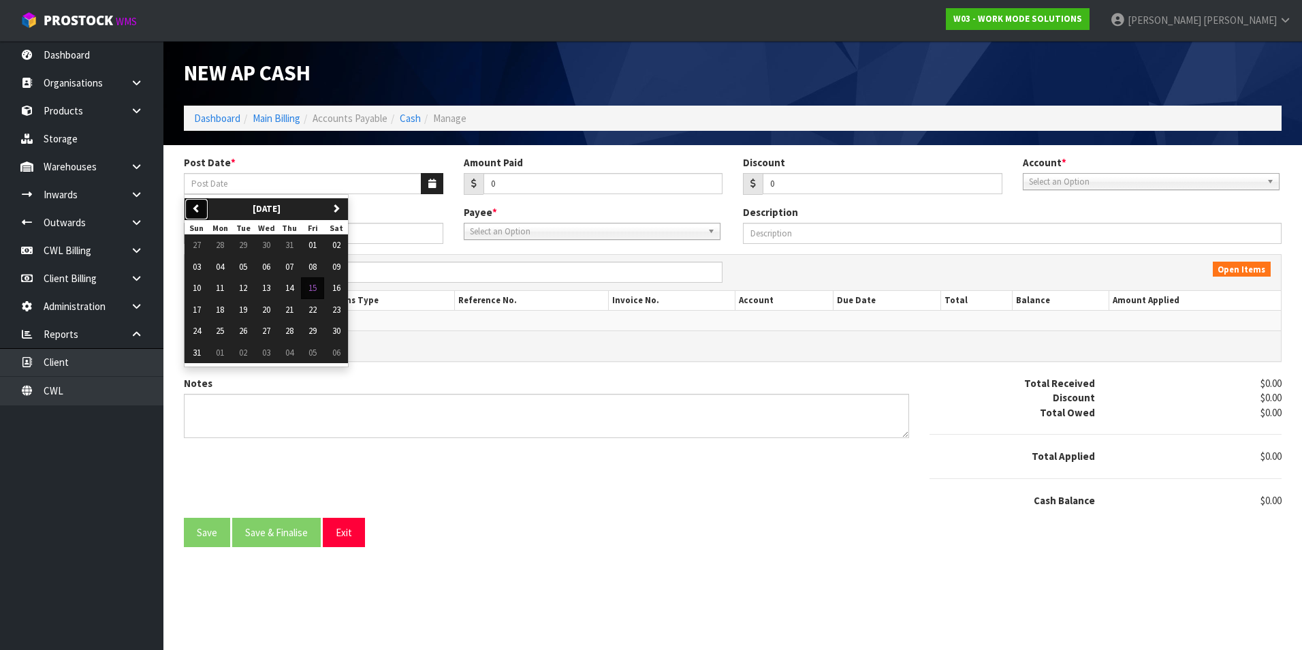
click at [194, 204] on icon "button" at bounding box center [196, 208] width 9 height 9
click at [227, 328] on button "28" at bounding box center [219, 331] width 23 height 22
type input "28/07/2025"
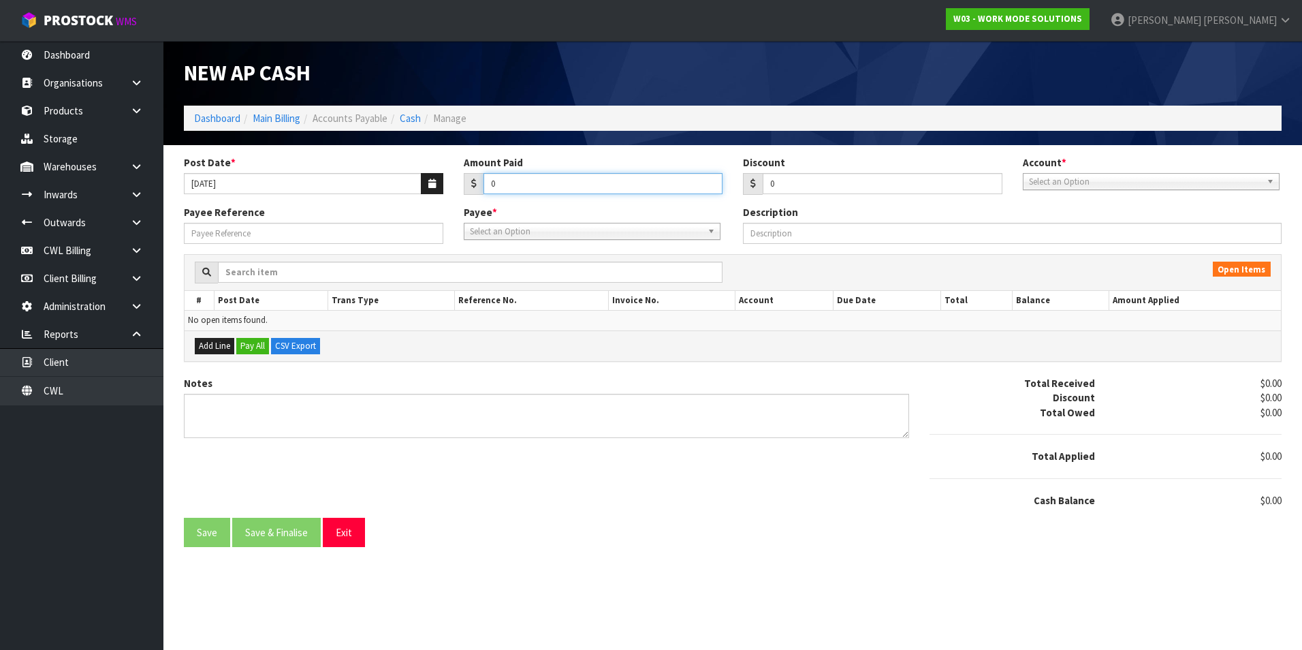
click at [548, 187] on input "0" at bounding box center [604, 183] width 240 height 21
type input "466"
click at [1118, 173] on link "Select an Option" at bounding box center [1151, 181] width 257 height 17
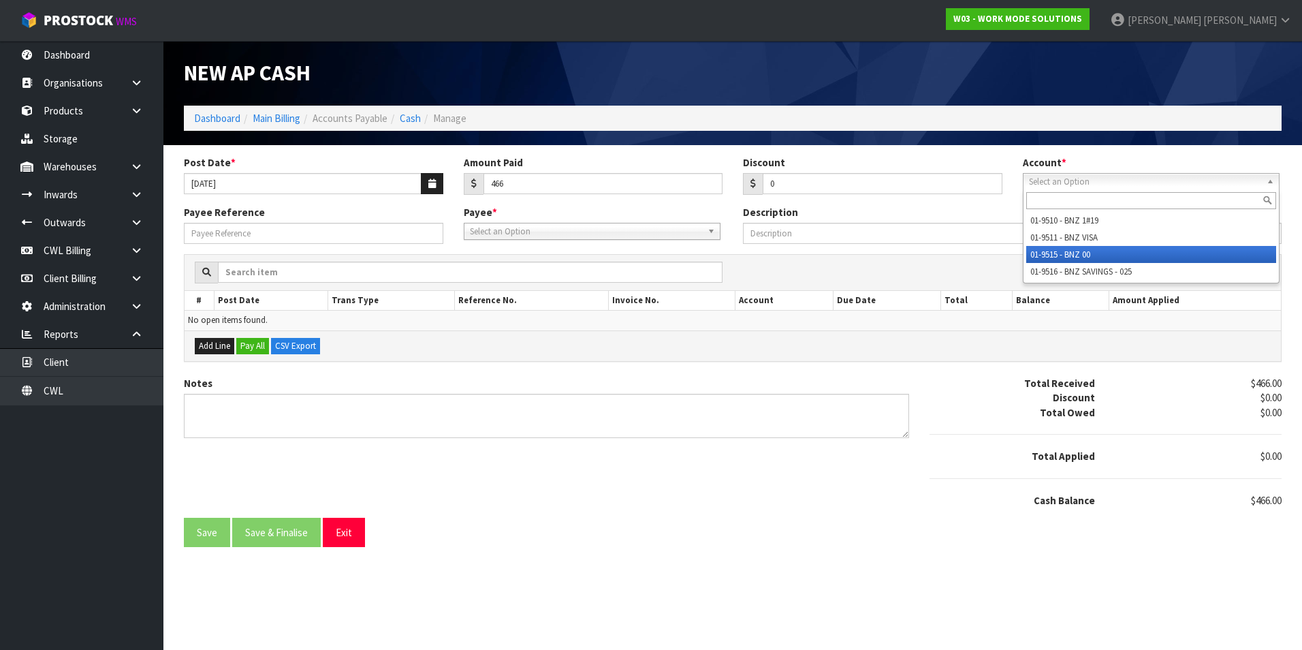
drag, startPoint x: 1094, startPoint y: 255, endPoint x: 853, endPoint y: 251, distance: 241.1
click at [1088, 255] on li "01-9515 - BNZ 00" at bounding box center [1151, 254] width 250 height 17
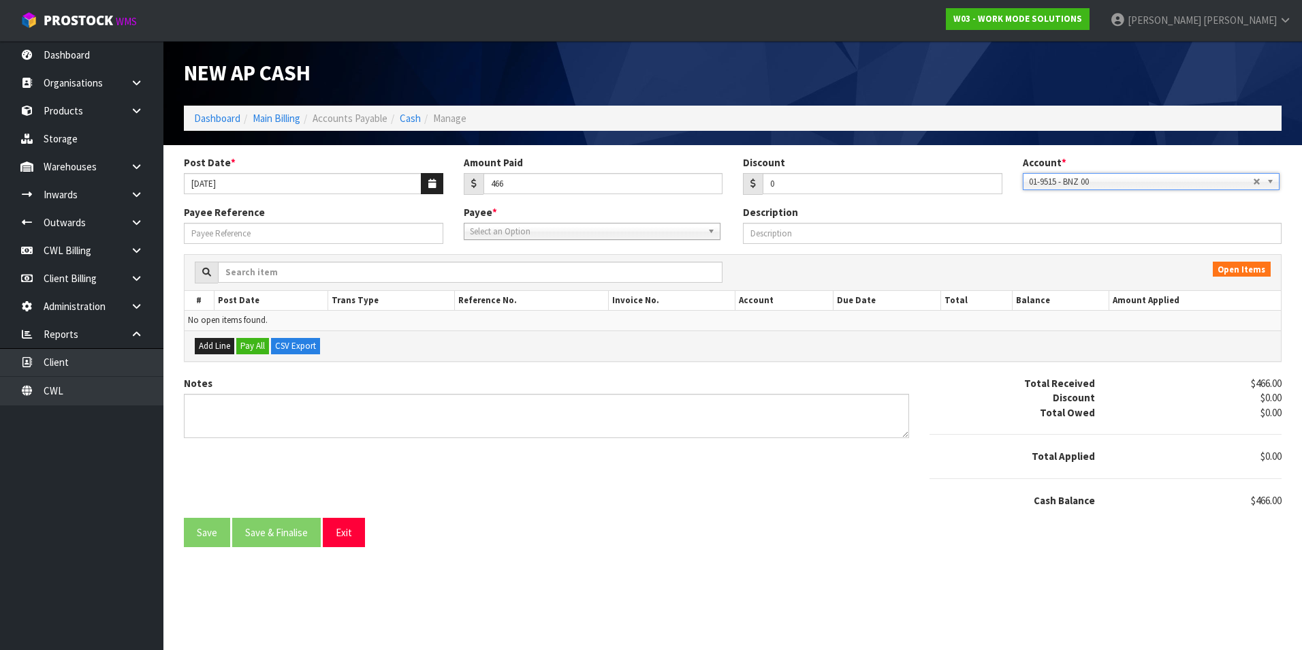
click at [483, 238] on span "Select an Option" at bounding box center [586, 231] width 232 height 16
type input "bnz"
drag, startPoint x: 537, startPoint y: 290, endPoint x: 523, endPoint y: 282, distance: 15.9
click at [533, 287] on li "BNZ VISA - BNZ VISA" at bounding box center [592, 287] width 250 height 17
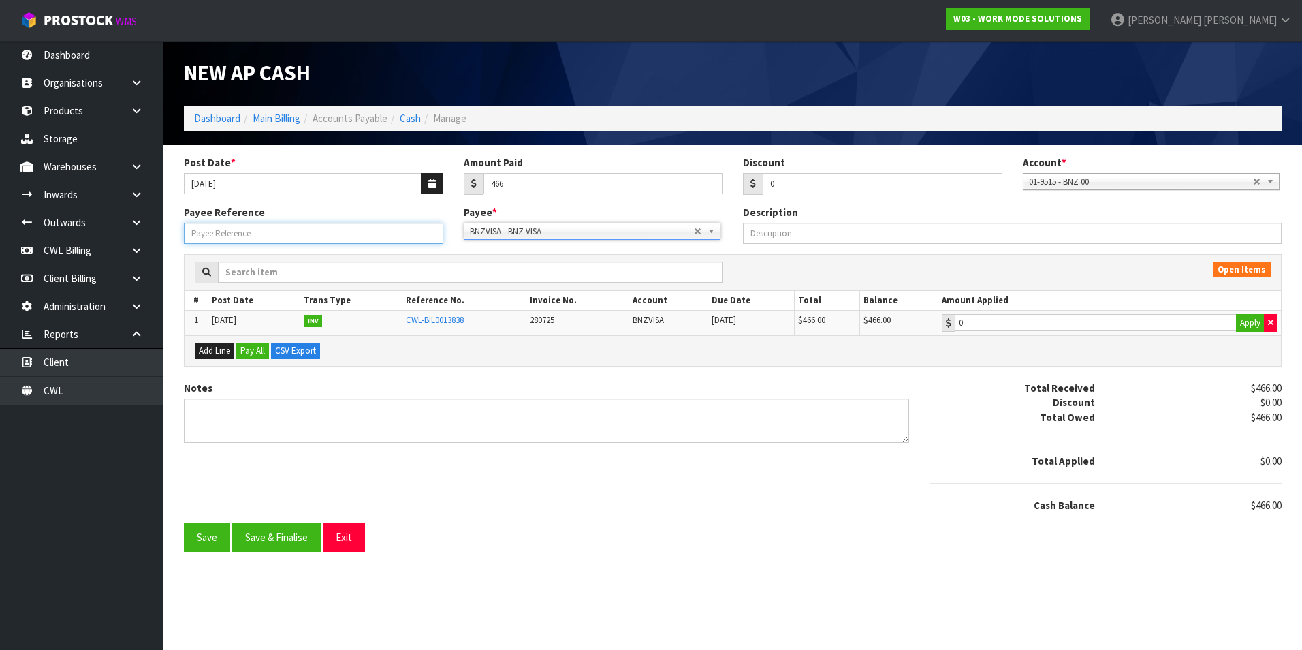
click at [261, 238] on input "Payee Reference" at bounding box center [313, 233] width 259 height 21
type input "25712"
type input "466"
click at [1052, 320] on input "466" at bounding box center [1096, 322] width 282 height 17
click at [283, 540] on button "Save & Finalise" at bounding box center [276, 536] width 89 height 29
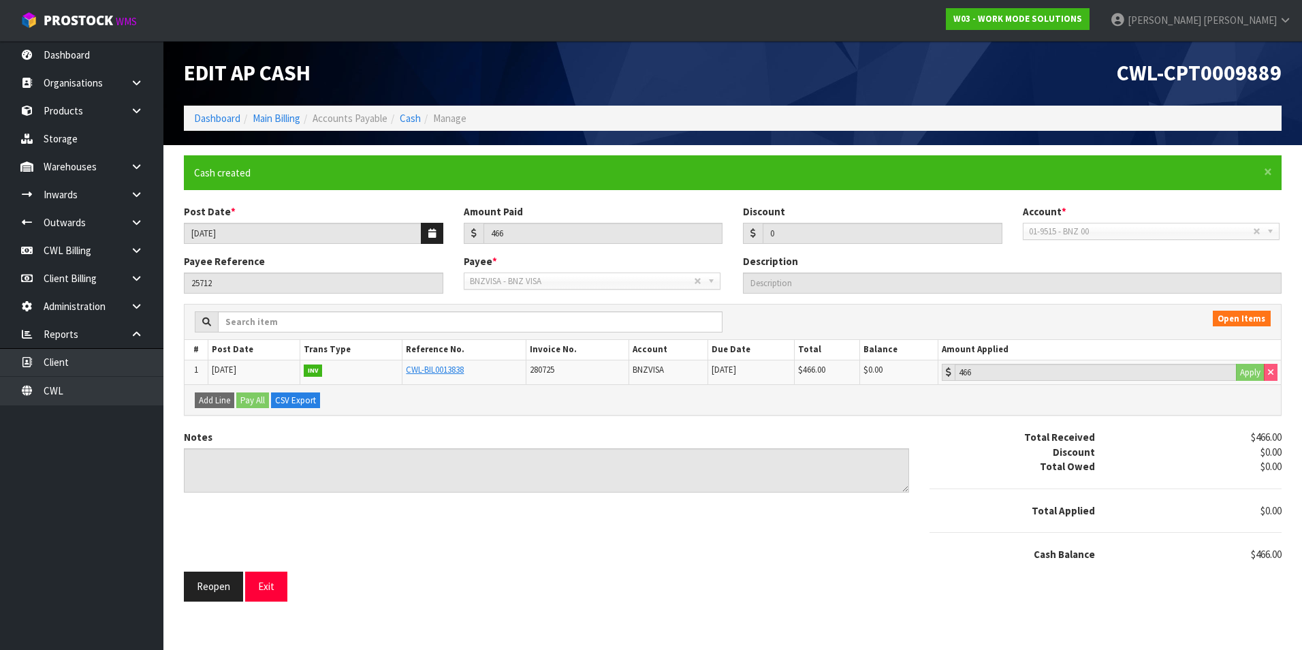
click at [400, 121] on li "Cash" at bounding box center [404, 118] width 33 height 14
drag, startPoint x: 415, startPoint y: 119, endPoint x: 477, endPoint y: 112, distance: 62.4
click at [415, 119] on link "Cash" at bounding box center [410, 118] width 21 height 13
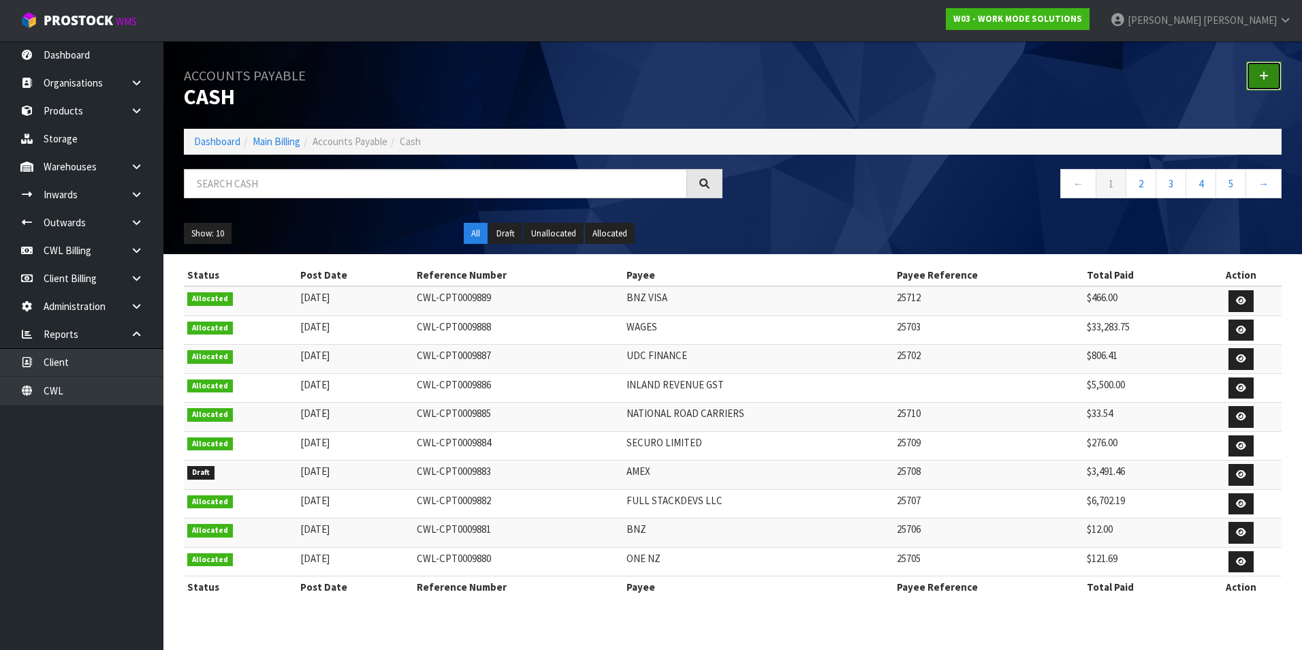
click at [1263, 76] on icon at bounding box center [1264, 76] width 10 height 10
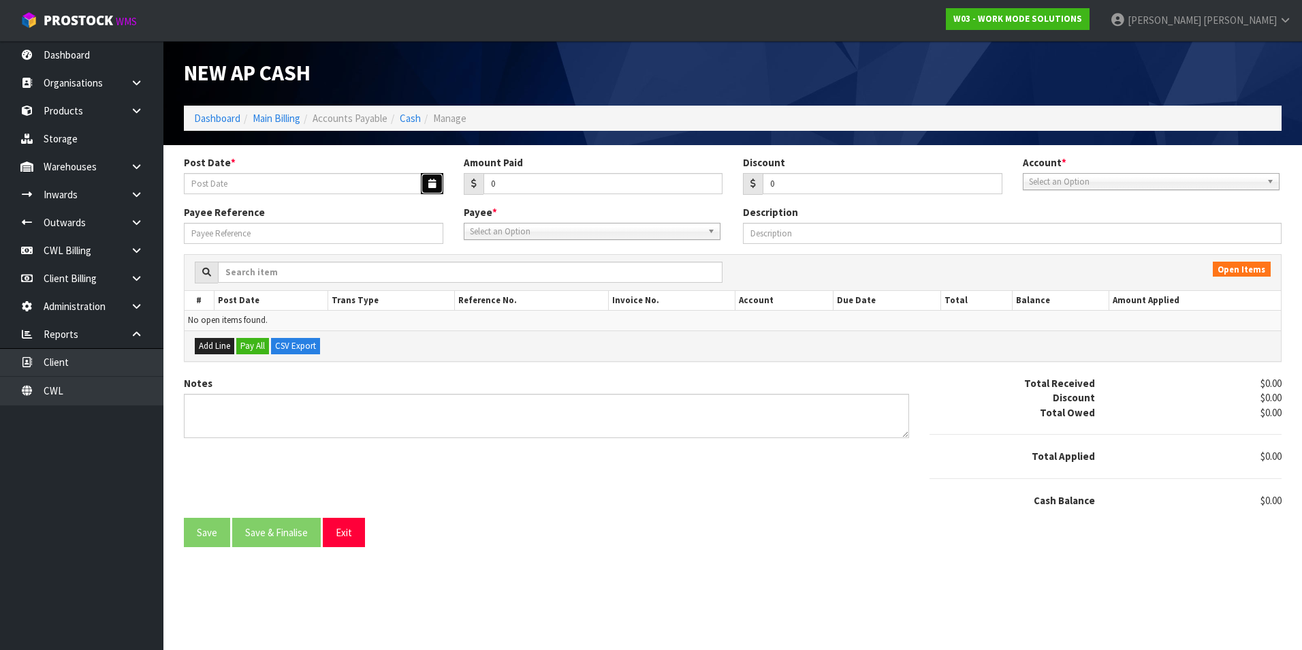
click at [424, 188] on button "button" at bounding box center [432, 183] width 22 height 21
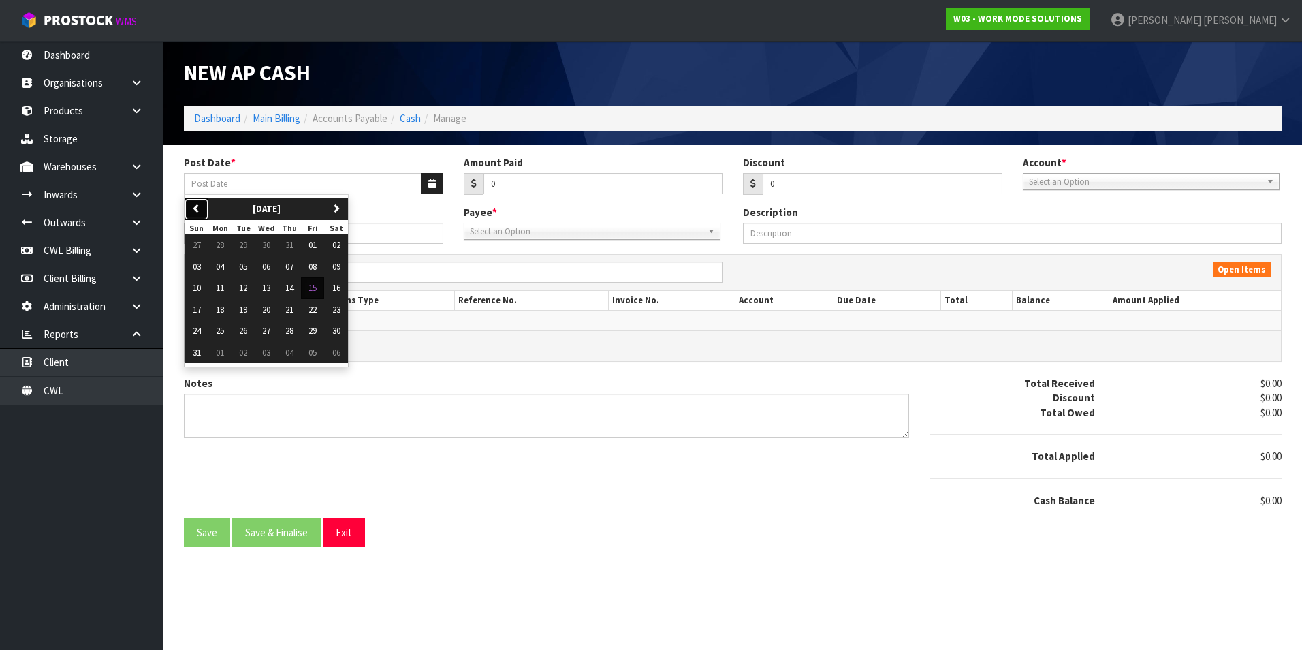
click at [198, 210] on icon "button" at bounding box center [196, 208] width 9 height 9
click at [251, 332] on button "29" at bounding box center [243, 331] width 23 height 22
type input "29/07/2025"
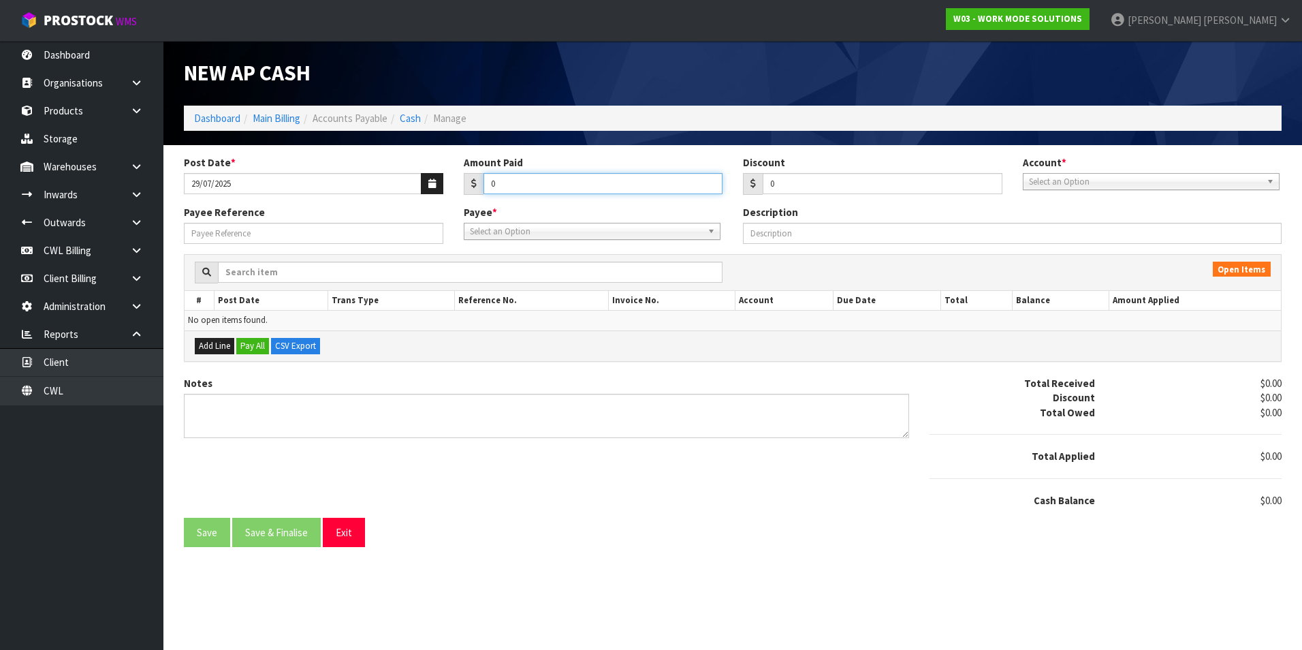
click at [507, 180] on input "0" at bounding box center [604, 183] width 240 height 21
type input "1105.17"
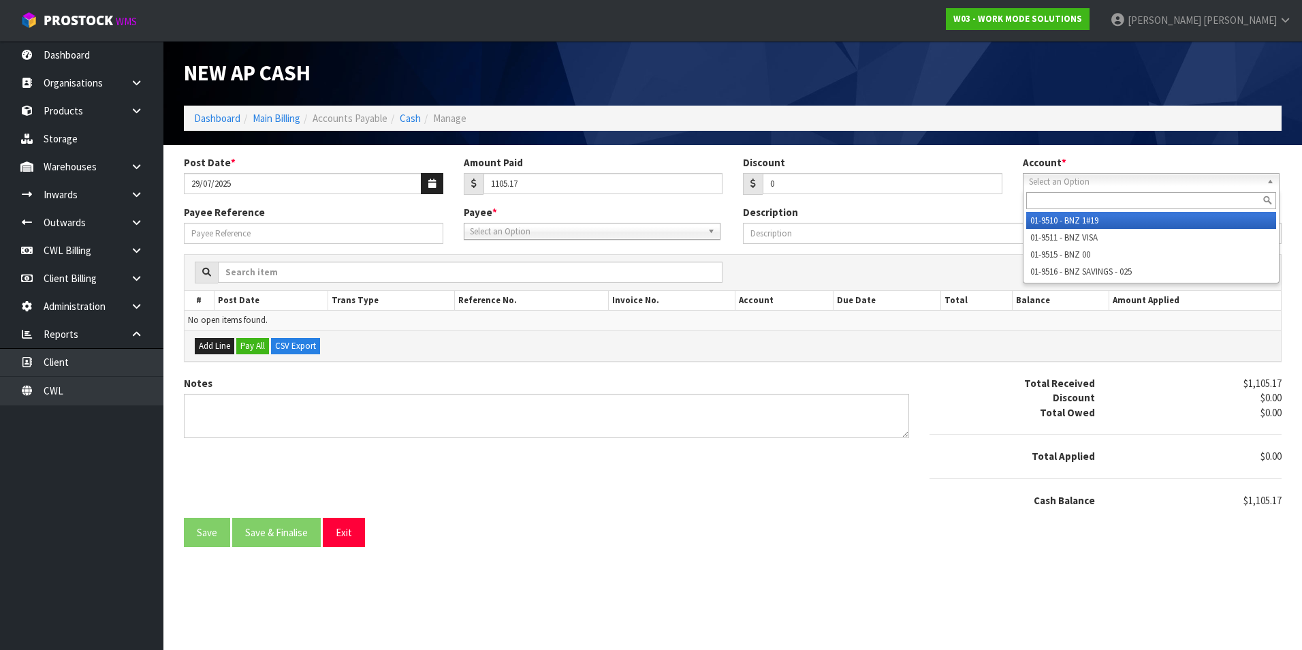
click at [1032, 182] on span "Select an Option" at bounding box center [1145, 182] width 232 height 16
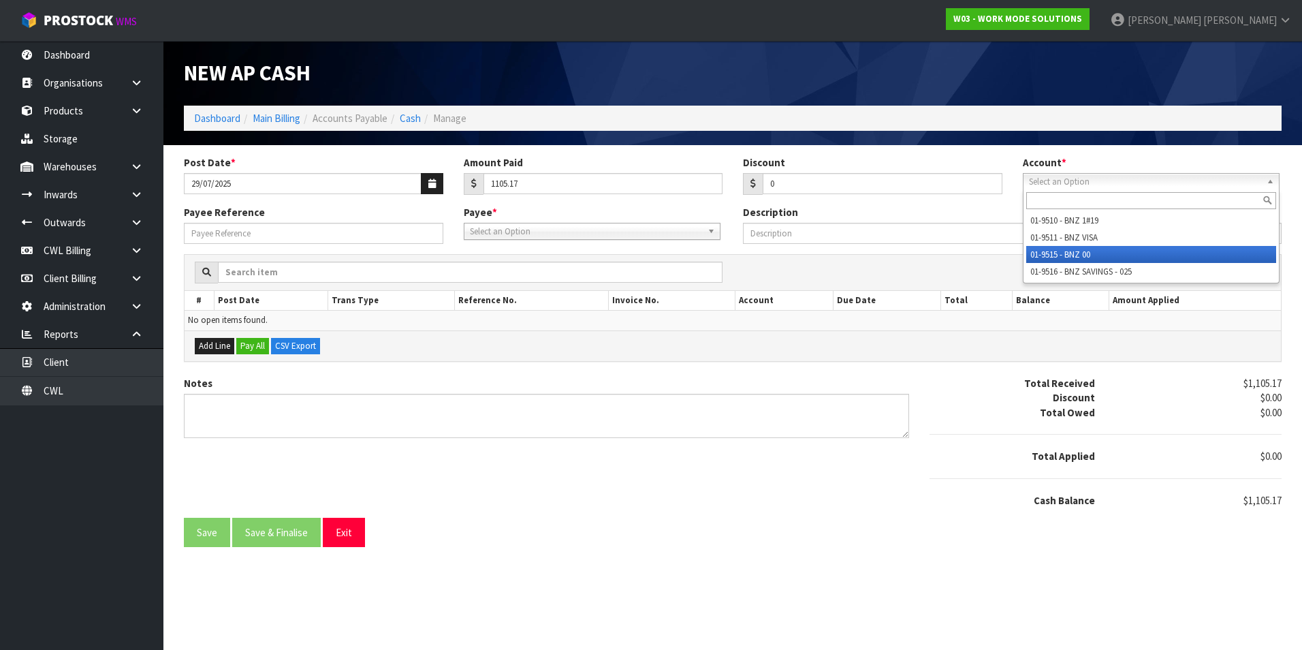
drag, startPoint x: 1051, startPoint y: 252, endPoint x: 781, endPoint y: 251, distance: 270.4
click at [1050, 252] on li "01-9515 - BNZ 00" at bounding box center [1151, 254] width 250 height 17
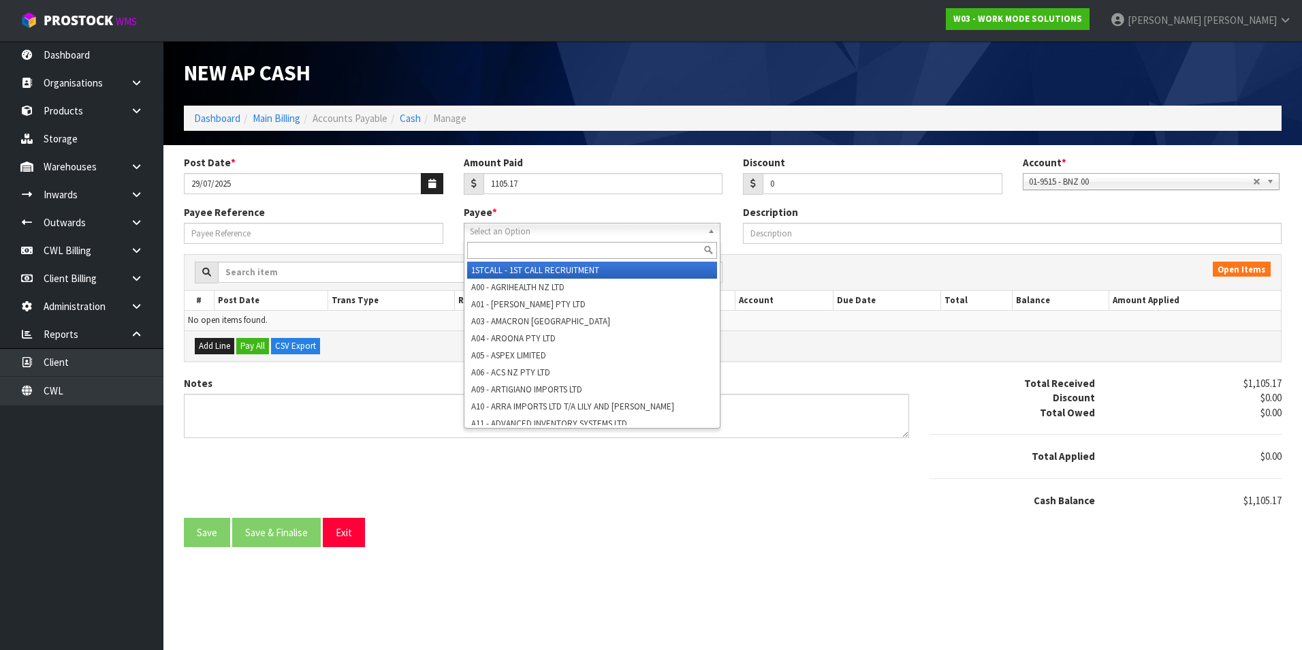
click at [529, 234] on span "Select an Option" at bounding box center [586, 231] width 232 height 16
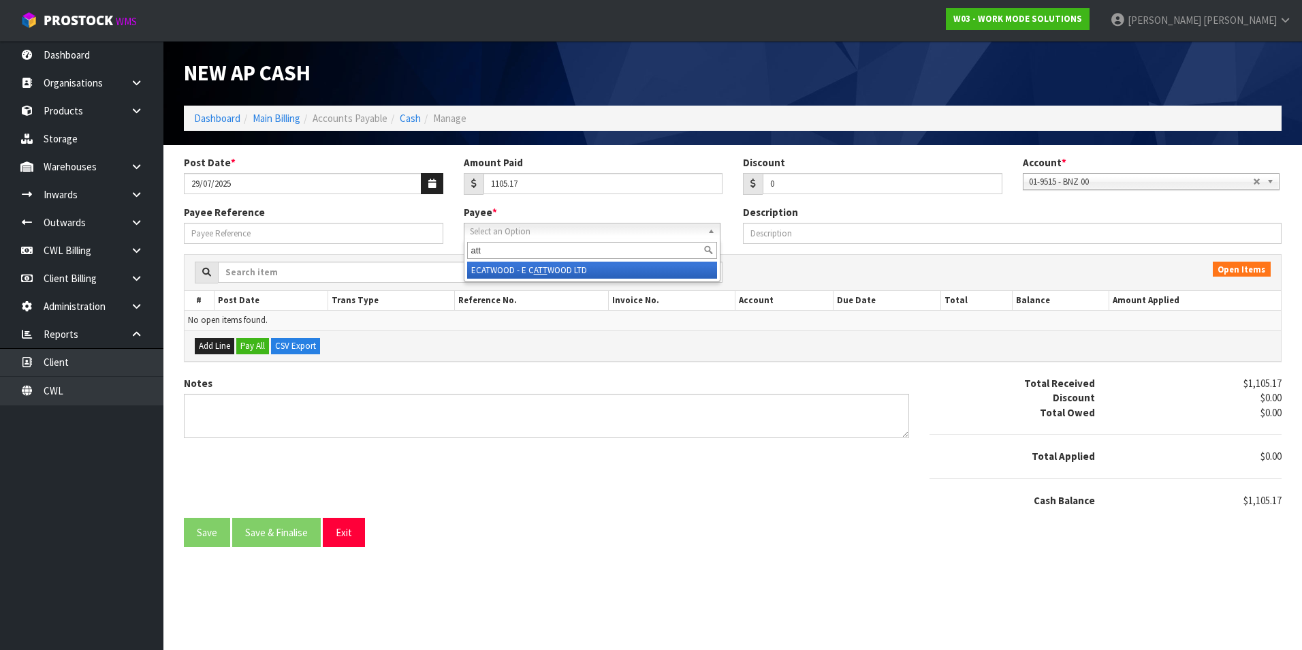
type input "att"
click at [525, 272] on li "ECATWOOD - E C ATT WOOD LTD" at bounding box center [592, 270] width 250 height 17
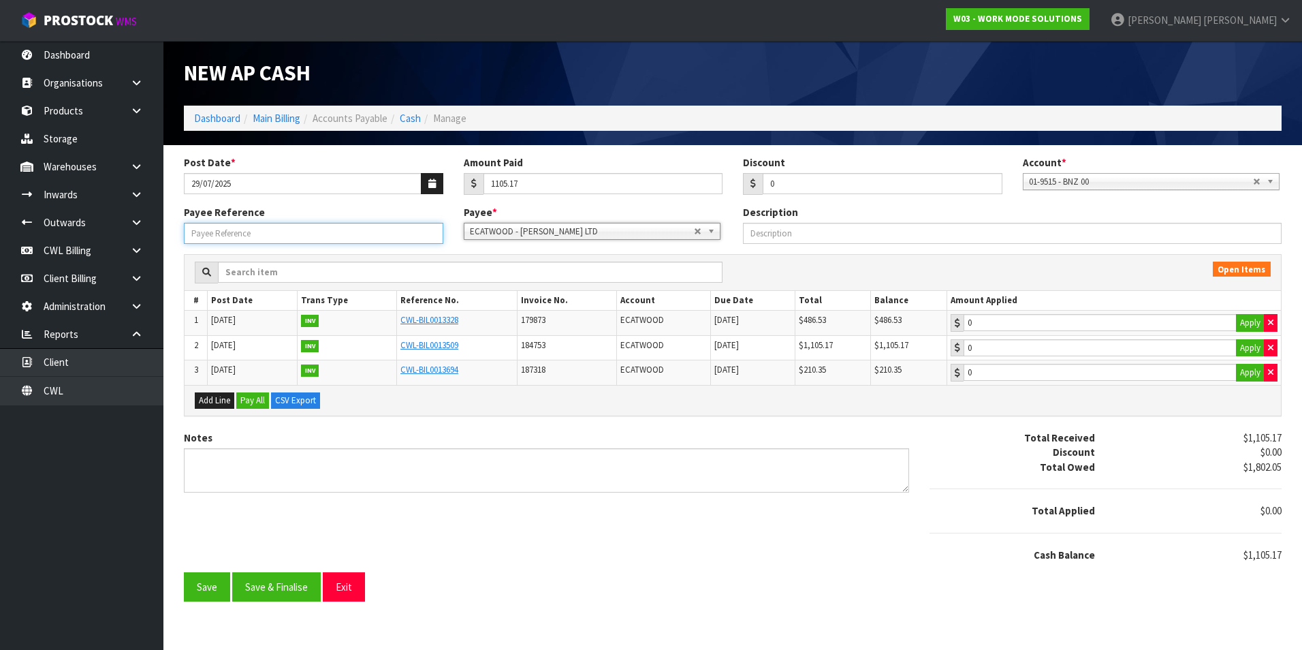
click at [313, 243] on input "Payee Reference" at bounding box center [313, 233] width 259 height 21
type input "25713"
type input "1105.17"
click at [1063, 347] on input "1105.17" at bounding box center [1100, 347] width 273 height 17
click at [283, 588] on button "Save & Finalise" at bounding box center [276, 586] width 89 height 29
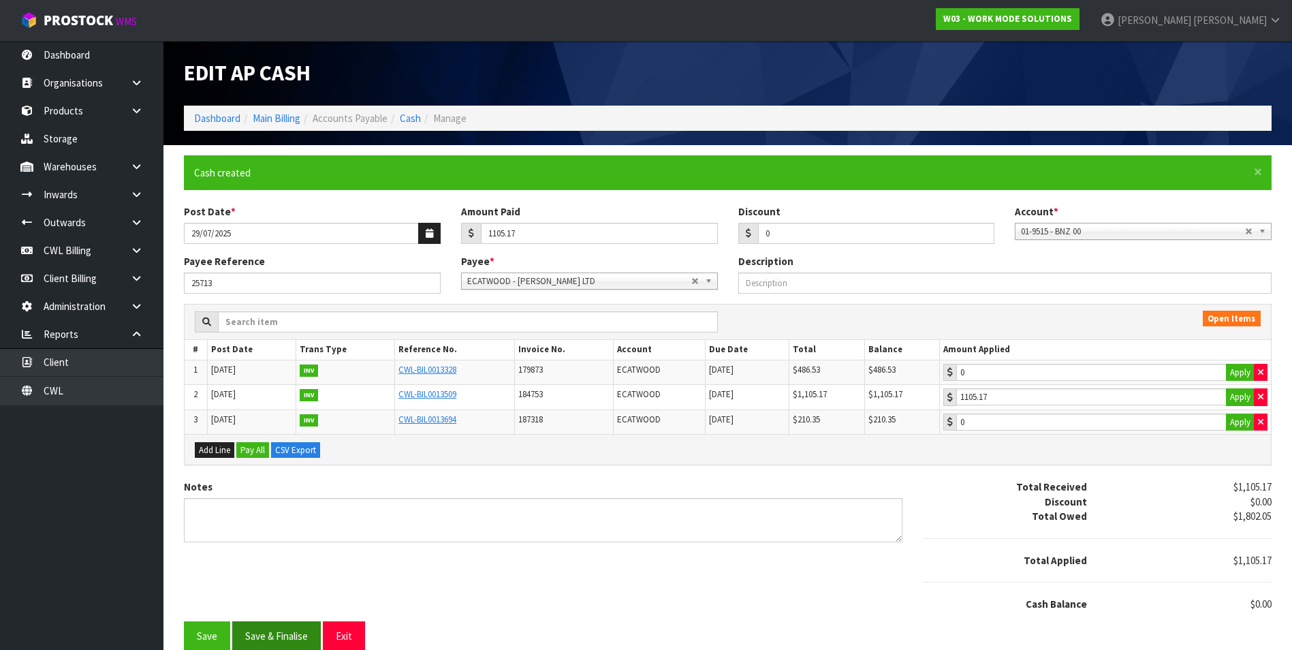
type input "1105.17"
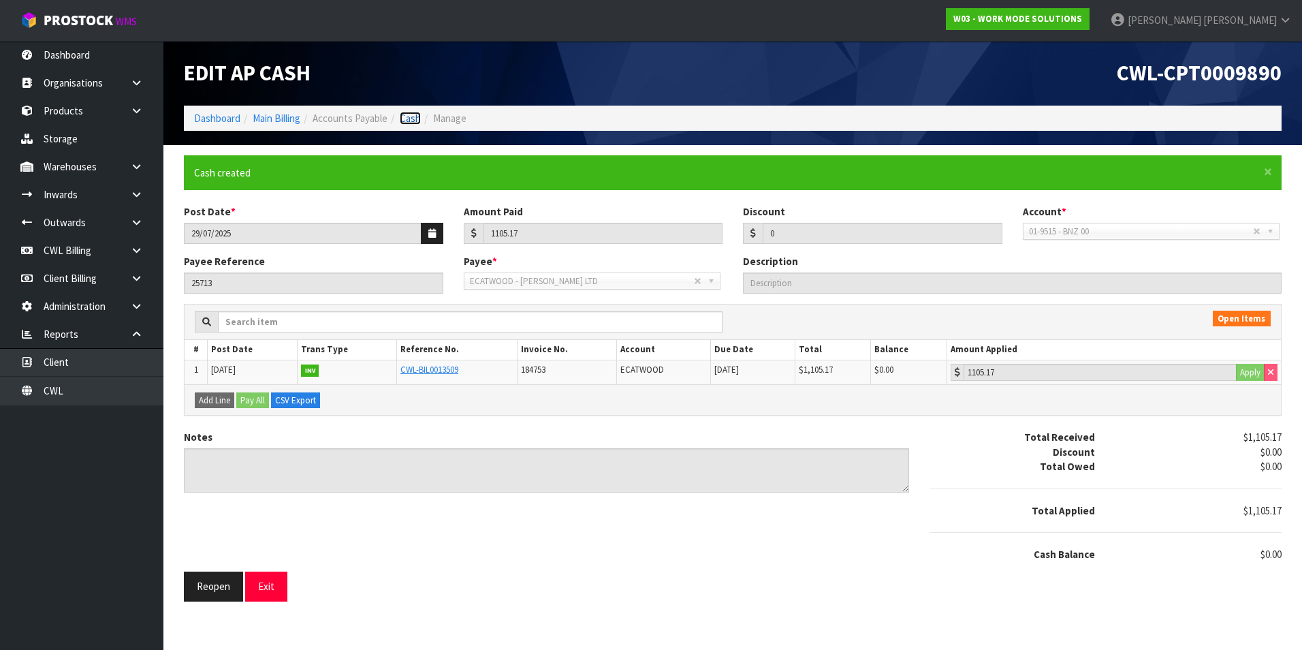
click at [413, 118] on link "Cash" at bounding box center [410, 118] width 21 height 13
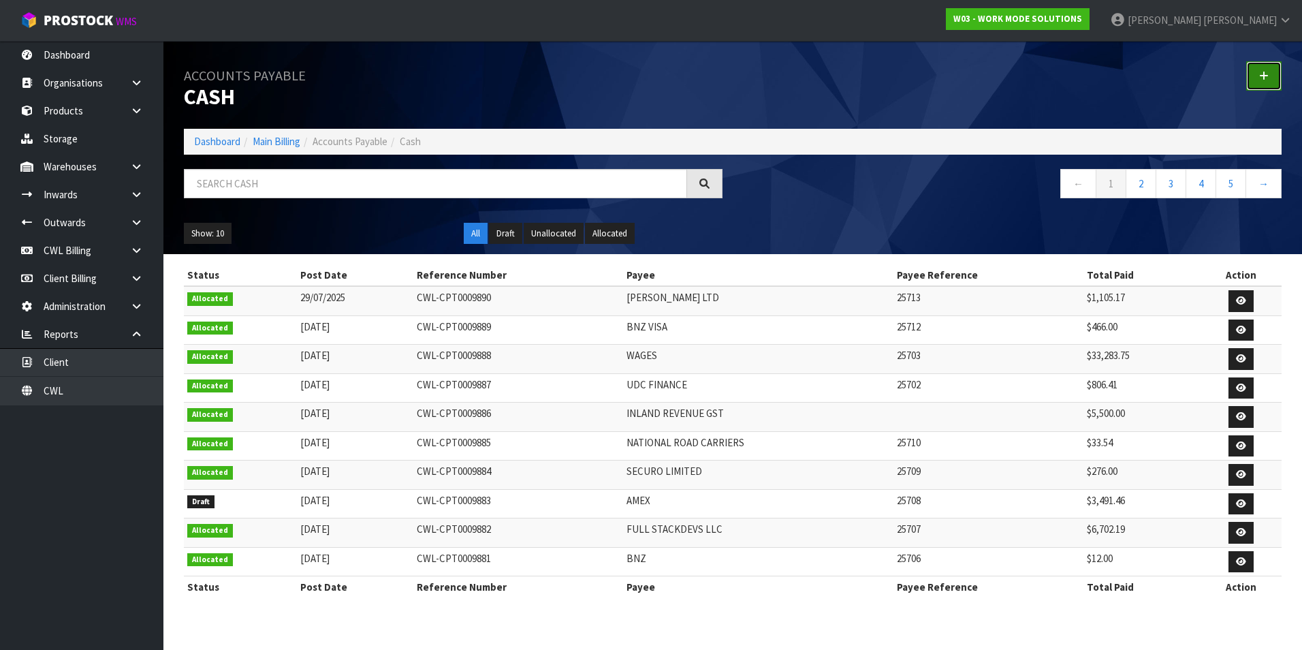
click at [1259, 74] on link at bounding box center [1263, 75] width 35 height 29
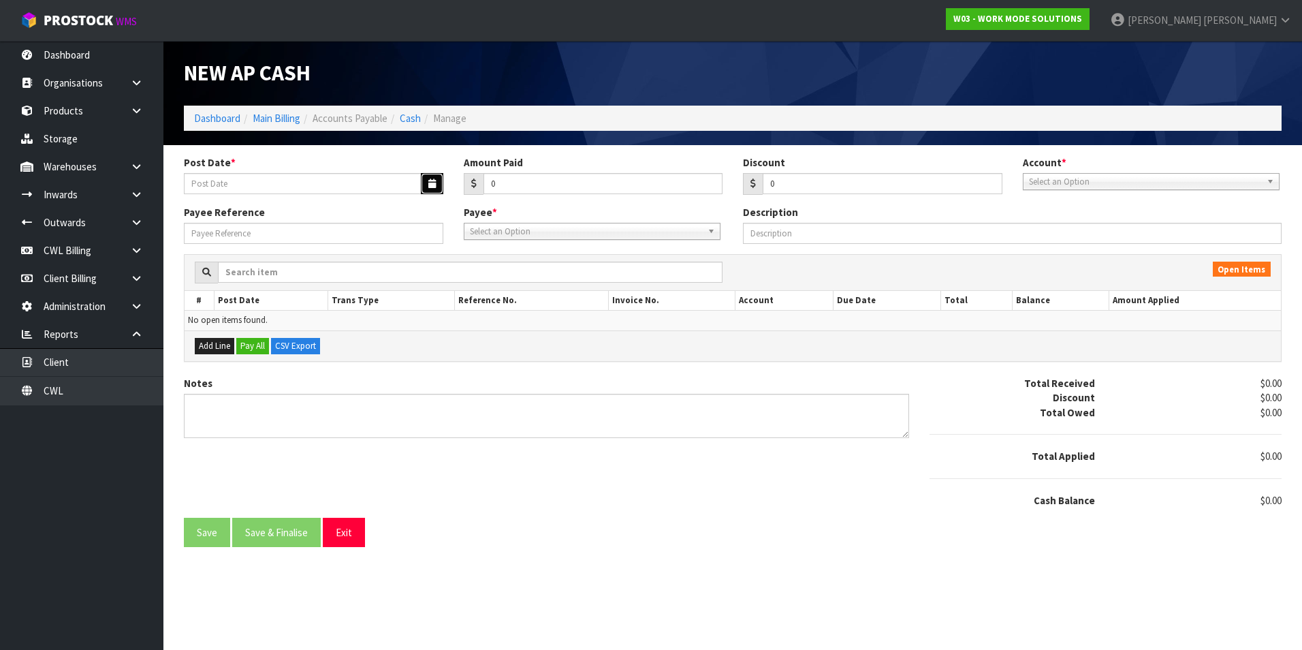
click at [434, 181] on icon "button" at bounding box center [431, 183] width 7 height 9
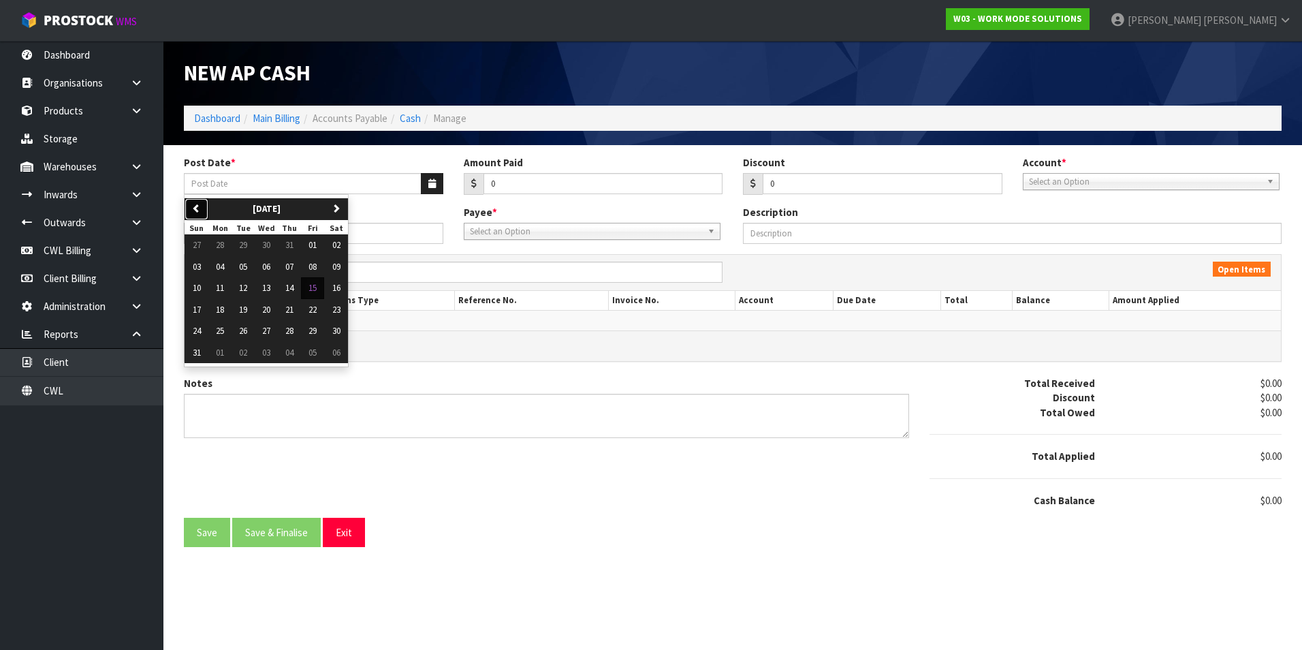
click at [194, 210] on icon "button" at bounding box center [196, 208] width 9 height 9
click at [249, 332] on button "29" at bounding box center [243, 331] width 23 height 22
type input "29/07/2025"
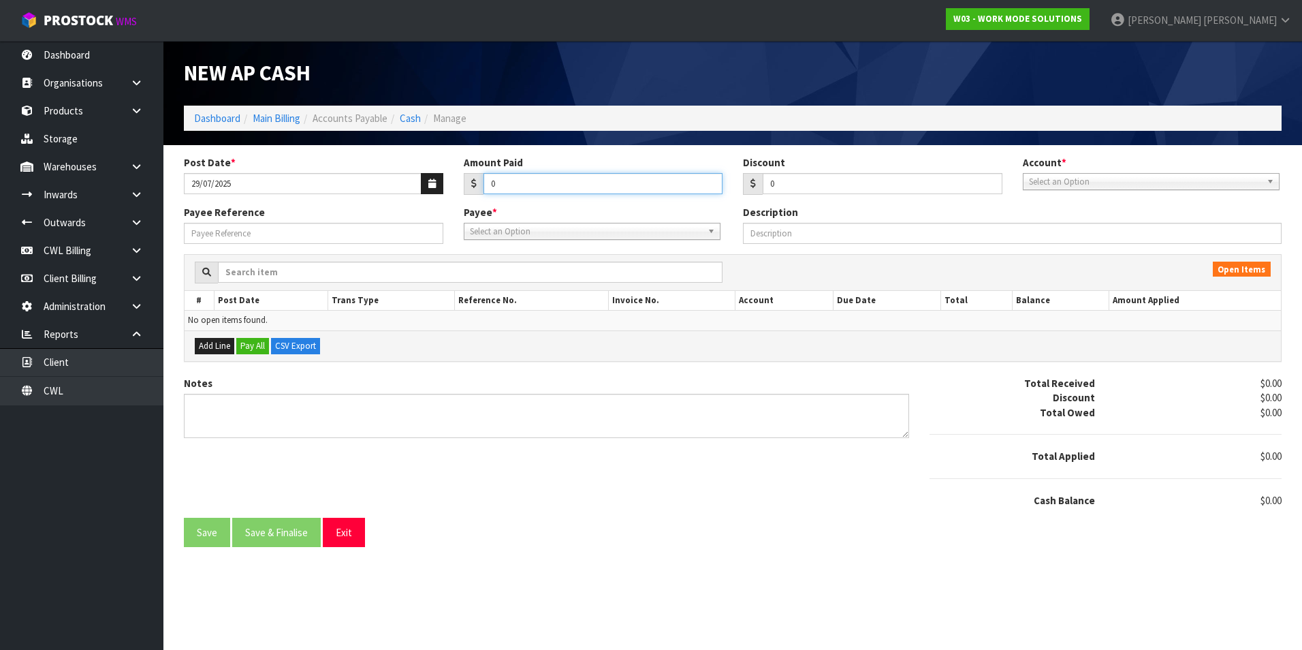
click at [567, 176] on input "0" at bounding box center [604, 183] width 240 height 21
type input "295.49"
drag, startPoint x: 1088, startPoint y: 180, endPoint x: 1088, endPoint y: 199, distance: 19.1
click at [1088, 180] on span "Select an Option" at bounding box center [1145, 182] width 232 height 16
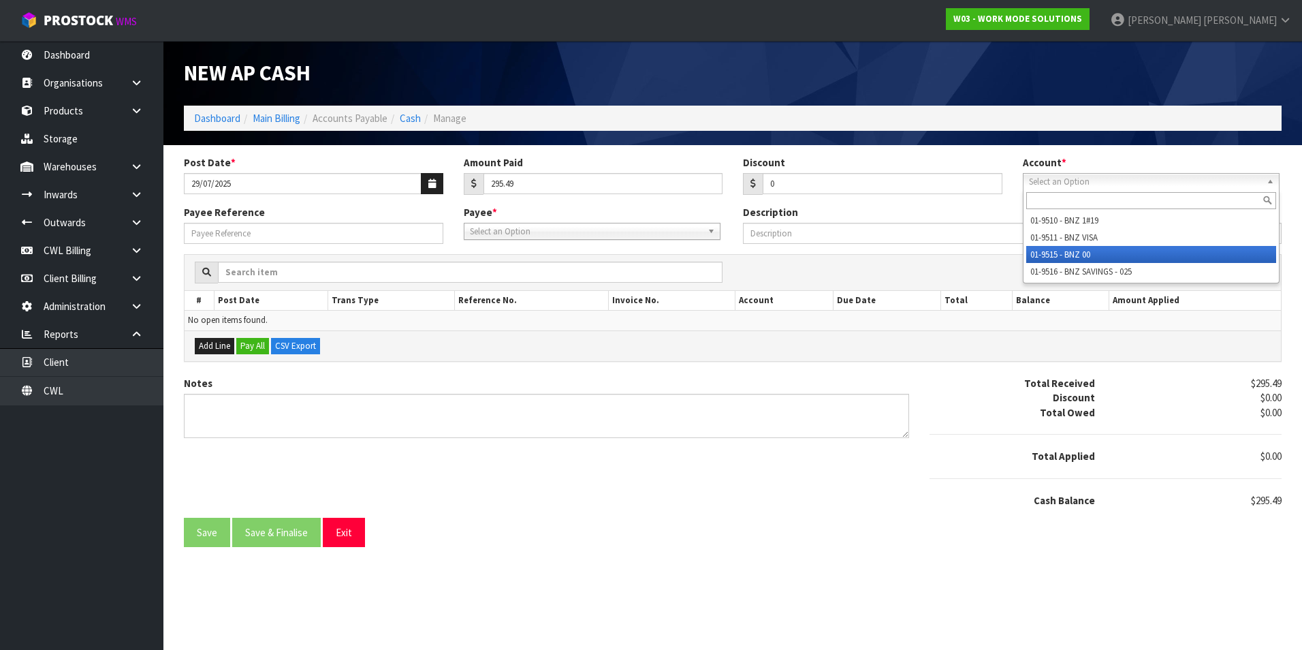
click at [1079, 257] on li "01-9515 - BNZ 00" at bounding box center [1151, 254] width 250 height 17
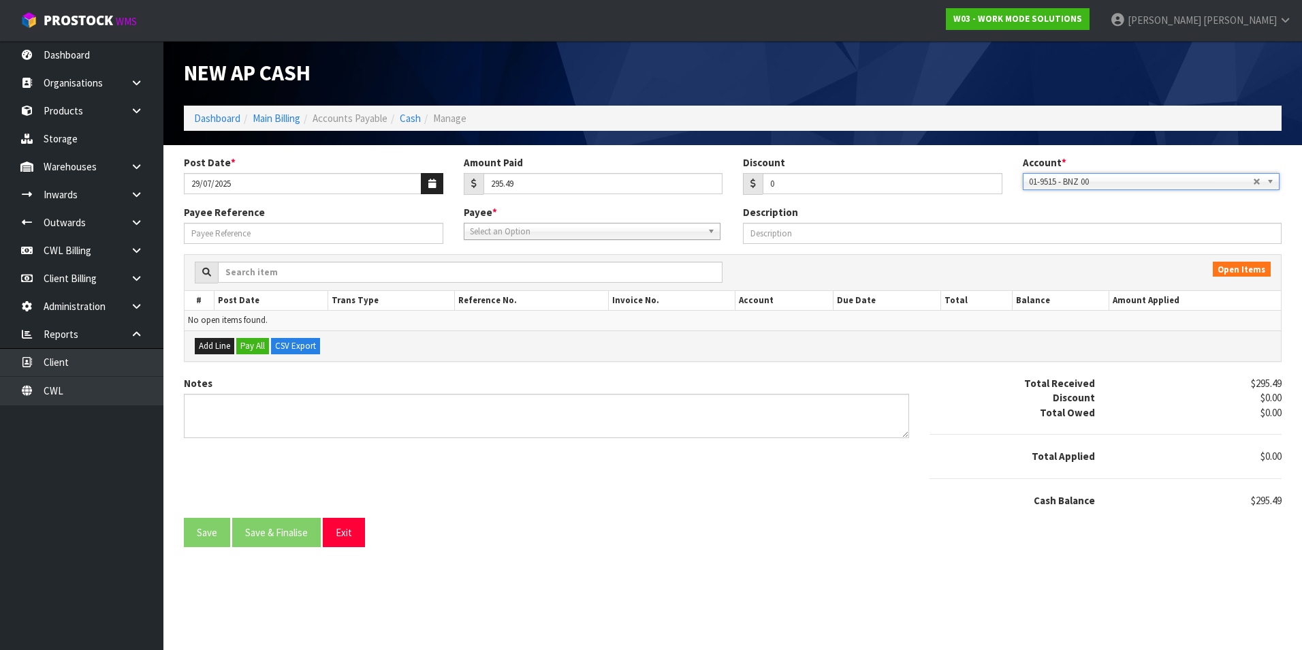
click at [532, 237] on span "Select an Option" at bounding box center [586, 231] width 232 height 16
type input "pea"
drag, startPoint x: 529, startPoint y: 268, endPoint x: 394, endPoint y: 262, distance: 135.6
click at [529, 268] on li "PEA COCK - PEACOCK BROS" at bounding box center [592, 270] width 250 height 17
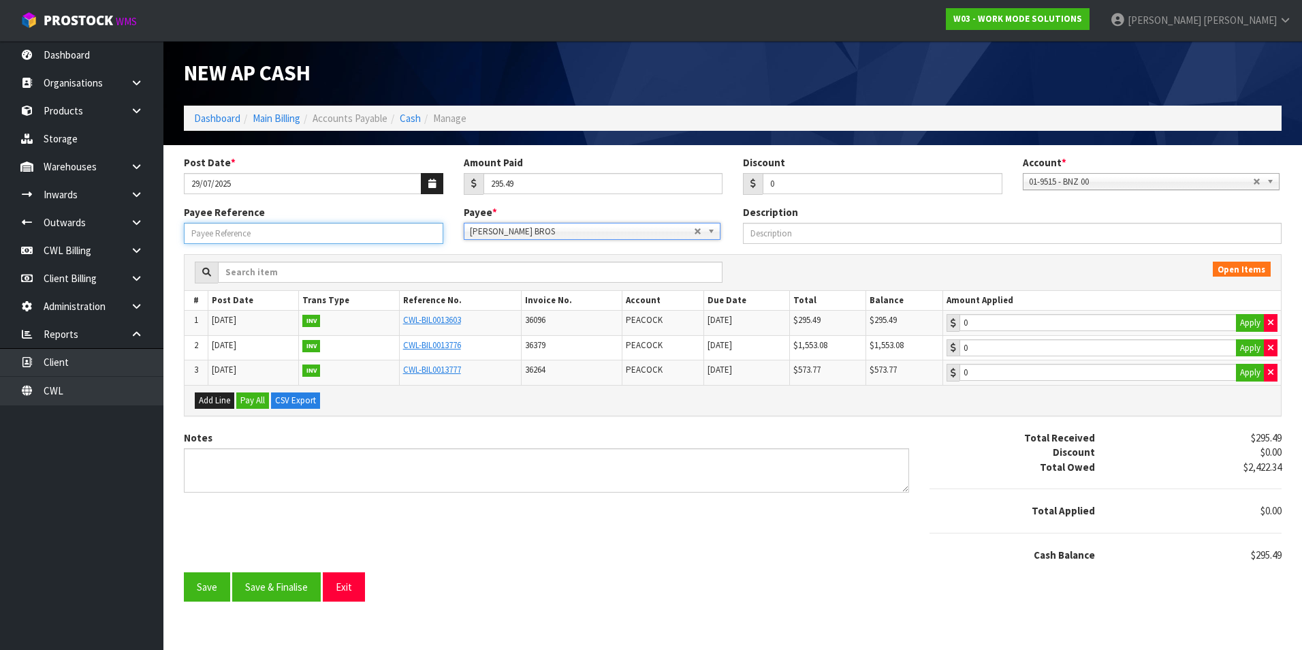
click at [366, 236] on input "Payee Reference" at bounding box center [313, 233] width 259 height 21
type input "25714"
type input "295.49"
drag, startPoint x: 1129, startPoint y: 318, endPoint x: 1122, endPoint y: 319, distance: 7.5
click at [1128, 317] on input "295.49" at bounding box center [1098, 322] width 277 height 17
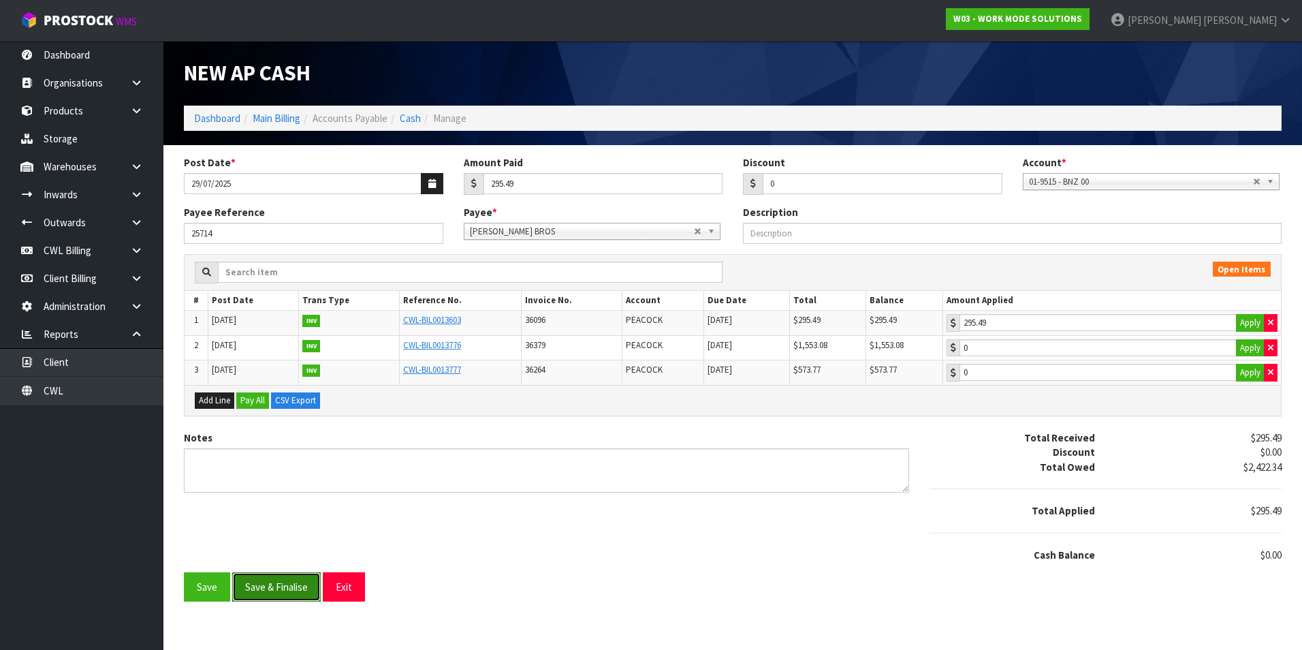
click at [292, 592] on button "Save & Finalise" at bounding box center [276, 586] width 89 height 29
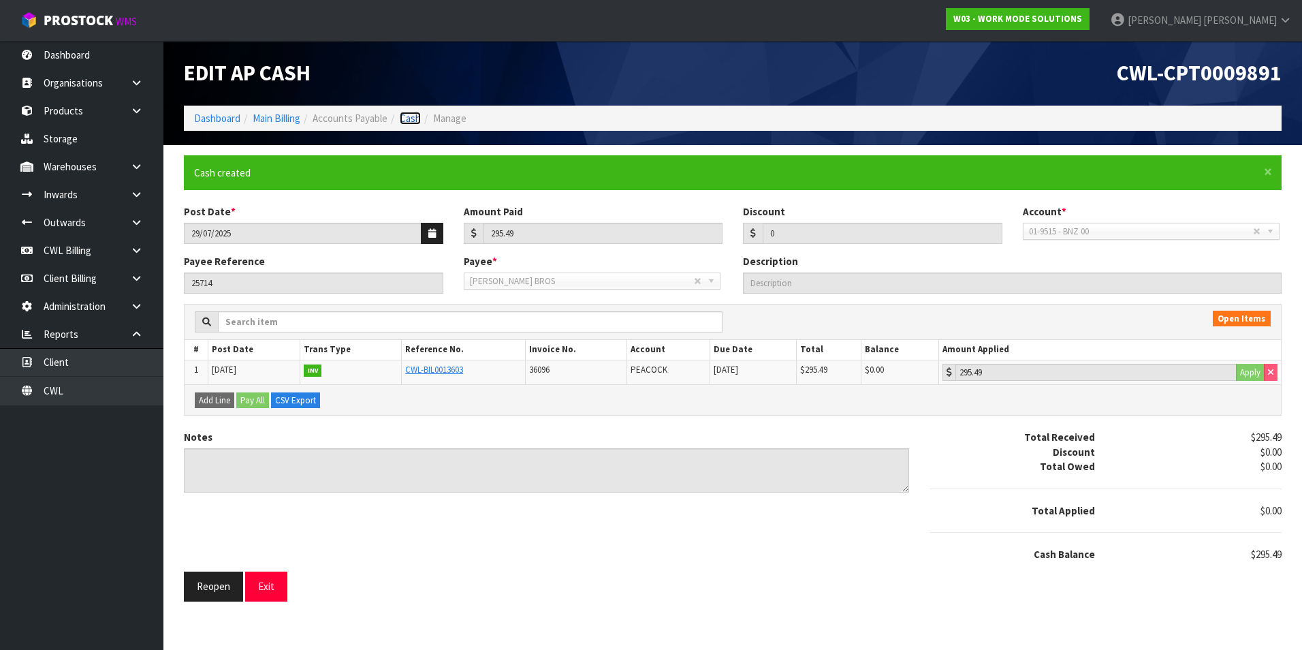
click at [419, 121] on link "Cash" at bounding box center [410, 118] width 21 height 13
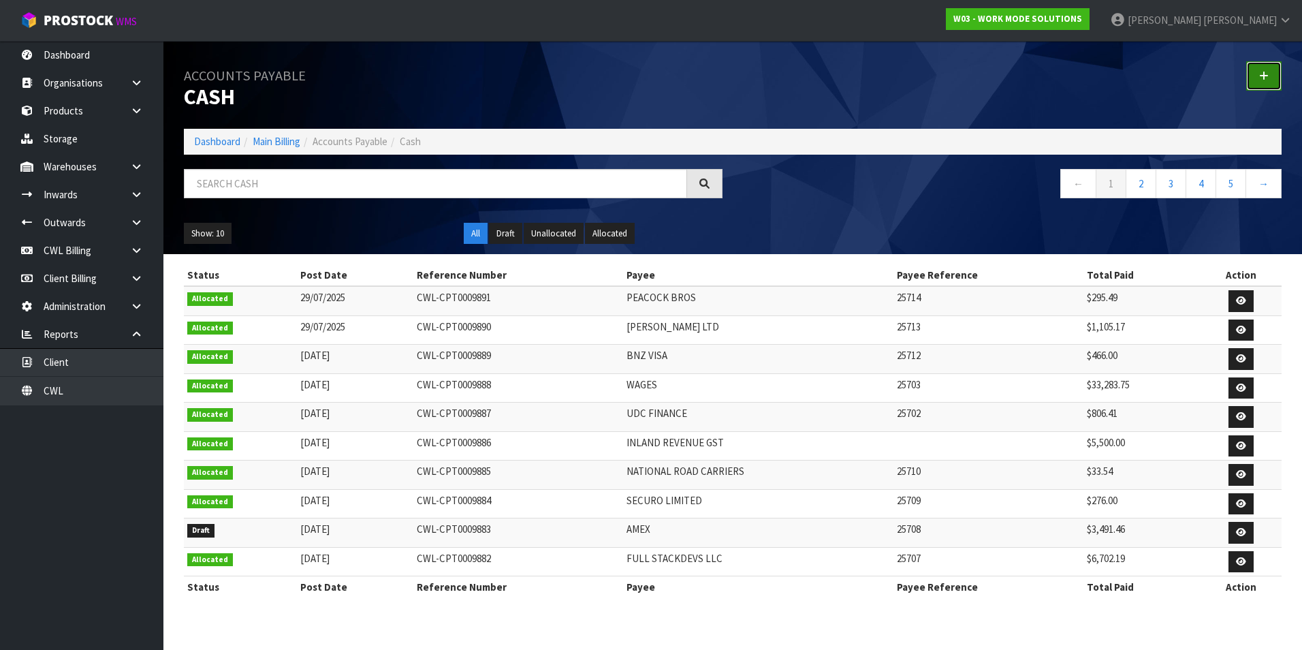
click at [1265, 78] on icon at bounding box center [1264, 76] width 10 height 10
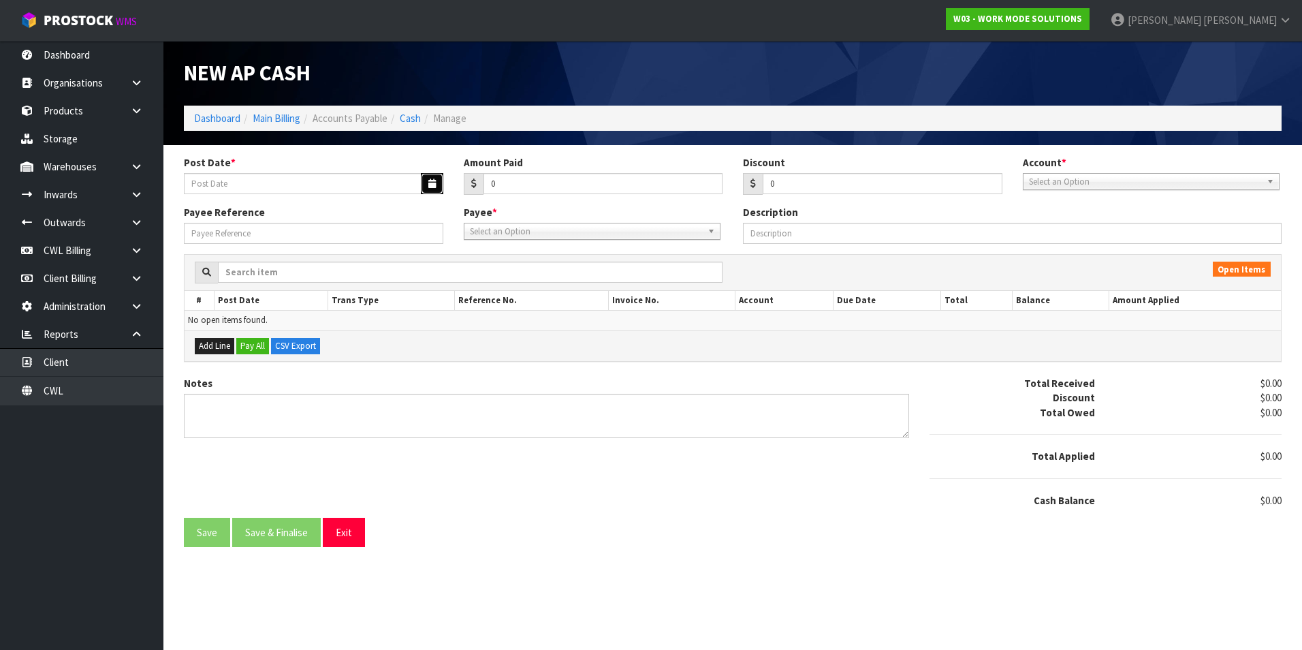
click at [428, 181] on icon "button" at bounding box center [431, 183] width 7 height 9
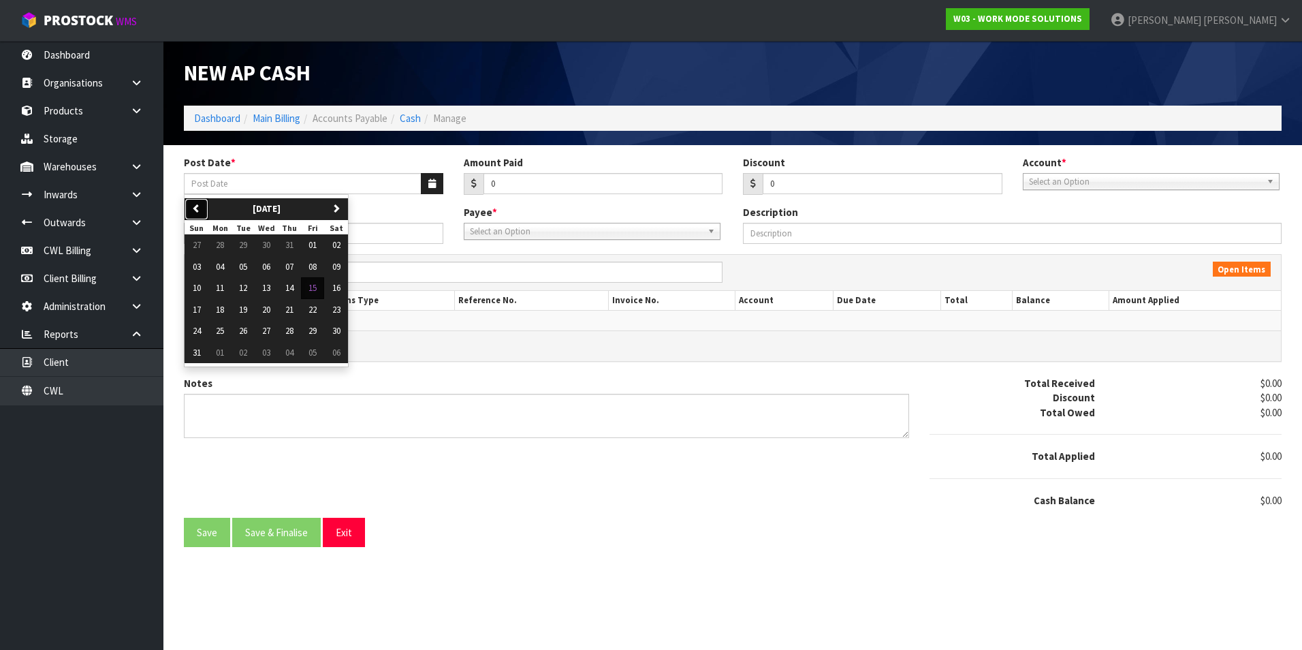
click at [202, 203] on button "previous" at bounding box center [197, 209] width 24 height 22
click at [247, 332] on span "29" at bounding box center [243, 331] width 8 height 12
type input "29/07/2025"
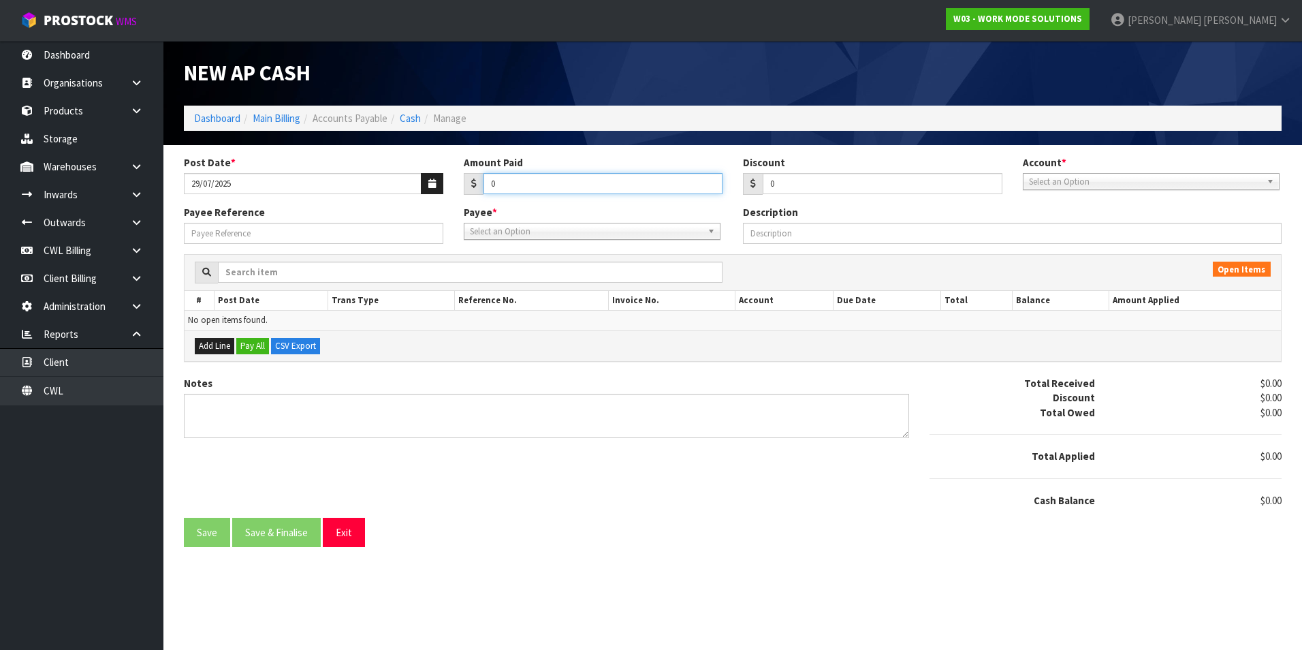
click at [547, 183] on input "0" at bounding box center [604, 183] width 240 height 21
type input "40"
click at [1098, 182] on span "Select an Option" at bounding box center [1145, 182] width 232 height 16
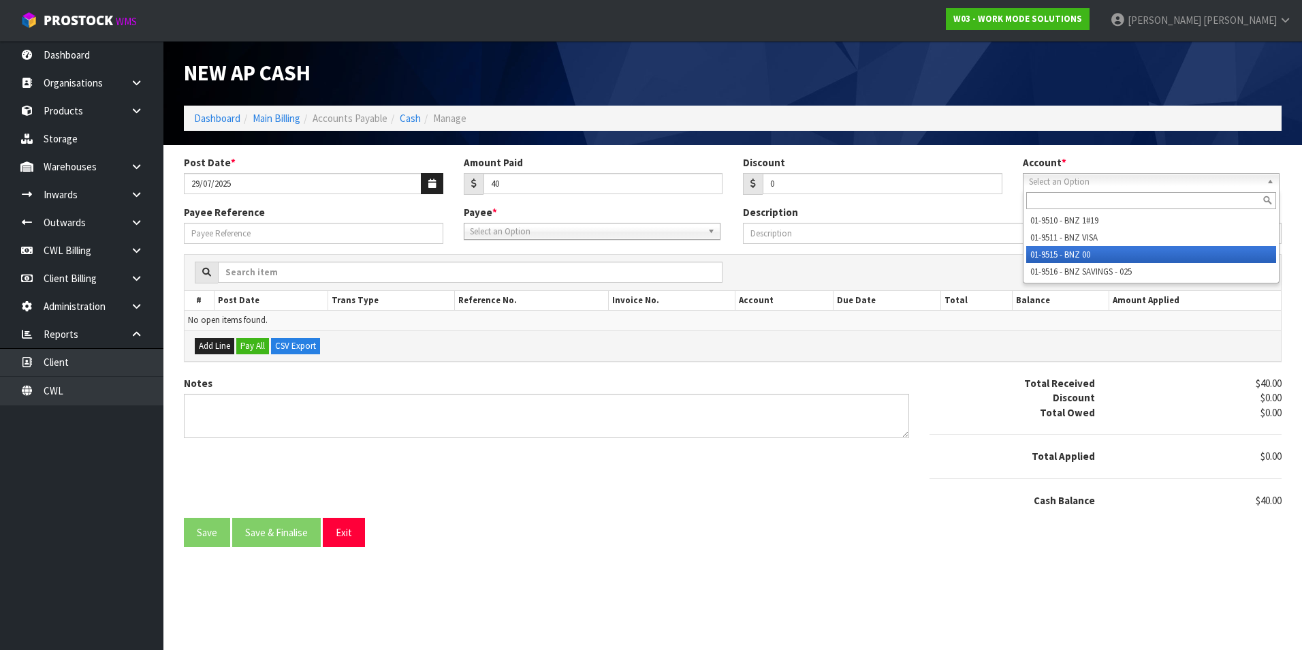
drag, startPoint x: 1085, startPoint y: 253, endPoint x: 813, endPoint y: 258, distance: 272.5
click at [1082, 254] on li "01-9515 - BNZ 00" at bounding box center [1151, 254] width 250 height 17
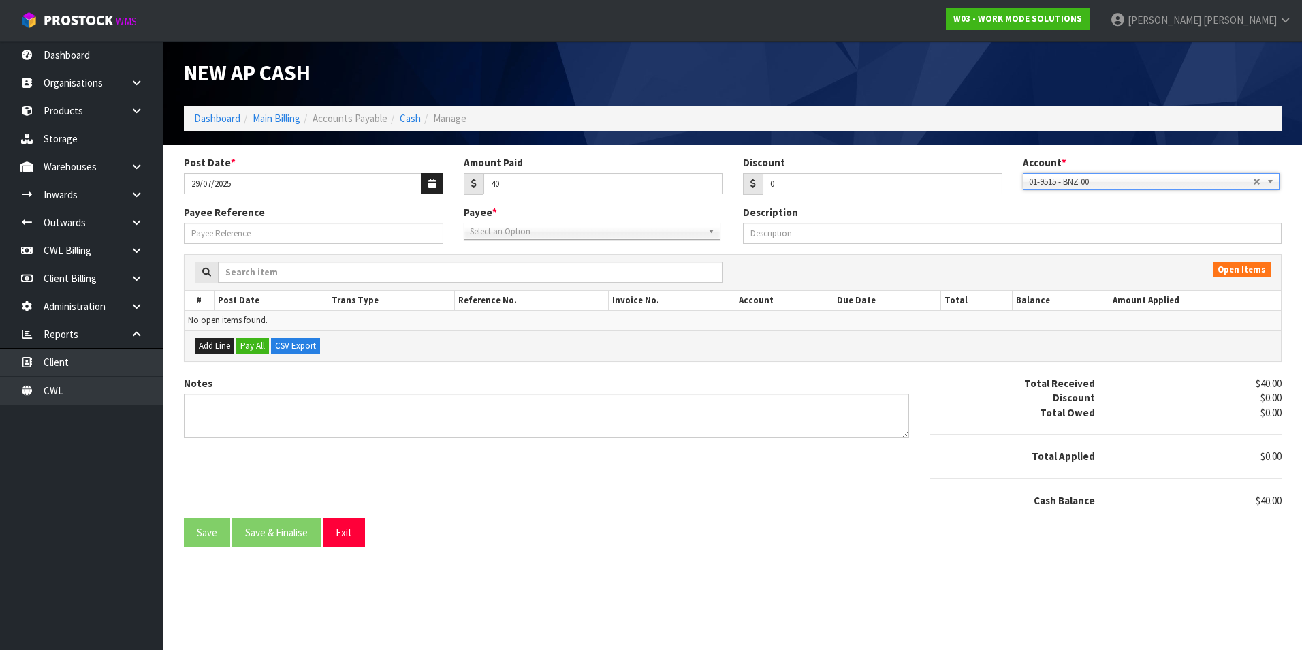
click at [556, 245] on div "Payee Reference Payee * 1STCALL - 1ST CALL RECRUITMENT A00 - AGRIHEALTH NZ LTD …" at bounding box center [733, 229] width 1118 height 49
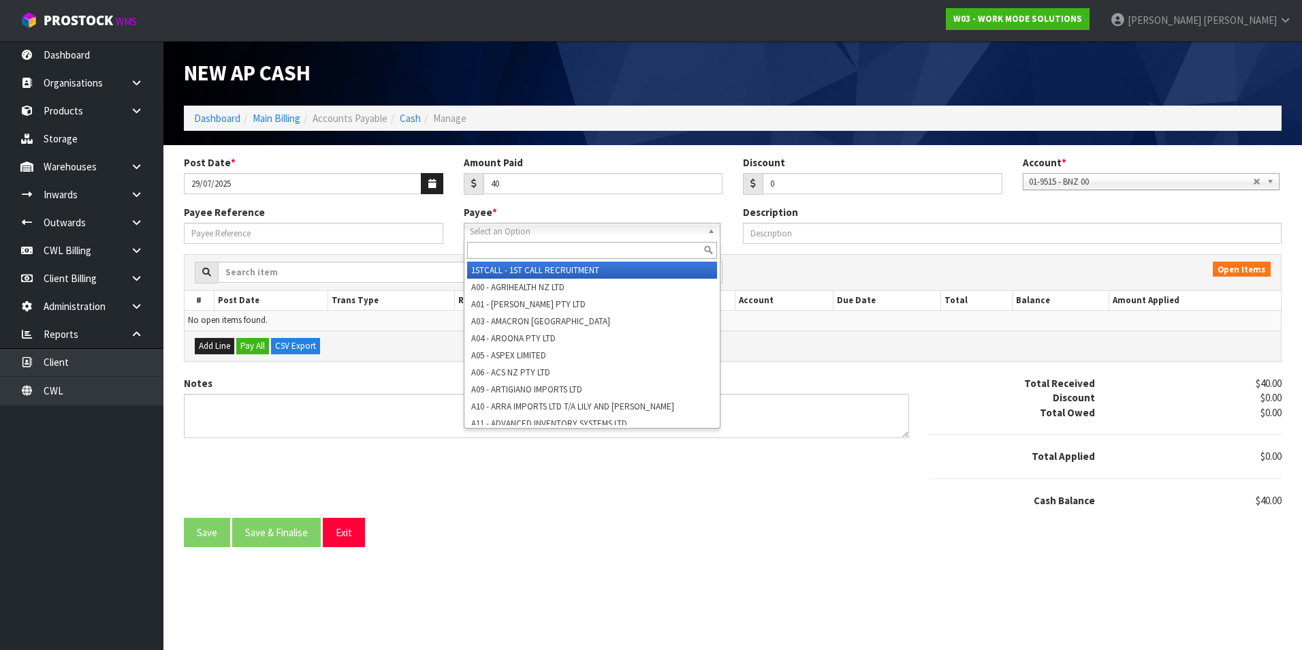
click at [595, 225] on span "Select an Option" at bounding box center [586, 231] width 232 height 16
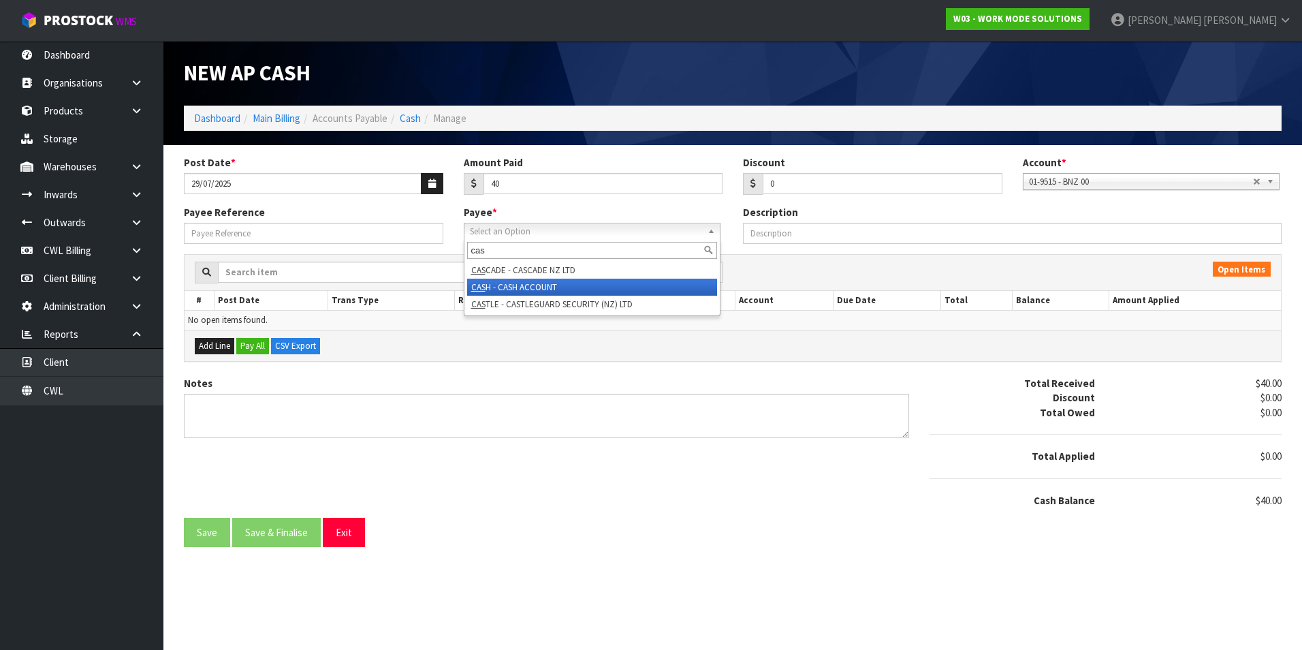
type input "cas"
drag, startPoint x: 538, startPoint y: 285, endPoint x: 324, endPoint y: 251, distance: 217.3
click at [534, 285] on li "CAS H - CASH ACCOUNT" at bounding box center [592, 287] width 250 height 17
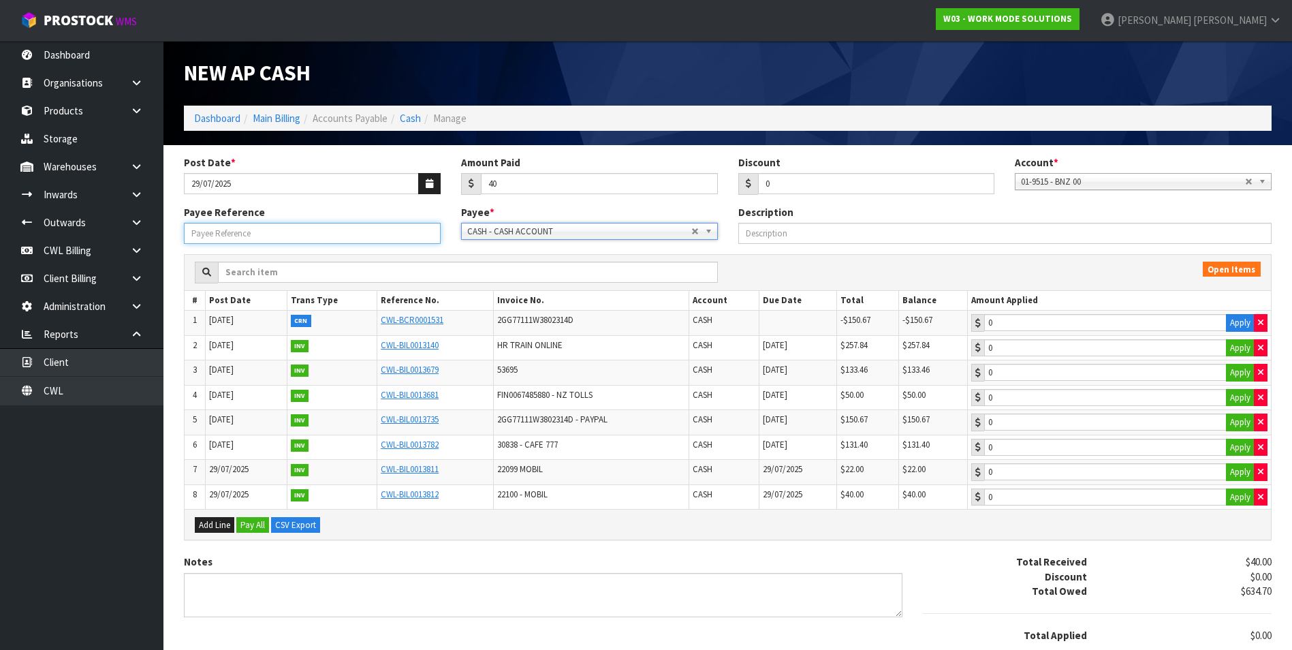
click at [309, 239] on input "Payee Reference" at bounding box center [312, 233] width 257 height 21
type input "25715"
drag, startPoint x: 1240, startPoint y: 497, endPoint x: 1186, endPoint y: 504, distance: 54.2
click at [1237, 497] on button "Apply" at bounding box center [1240, 497] width 29 height 18
type input "40"
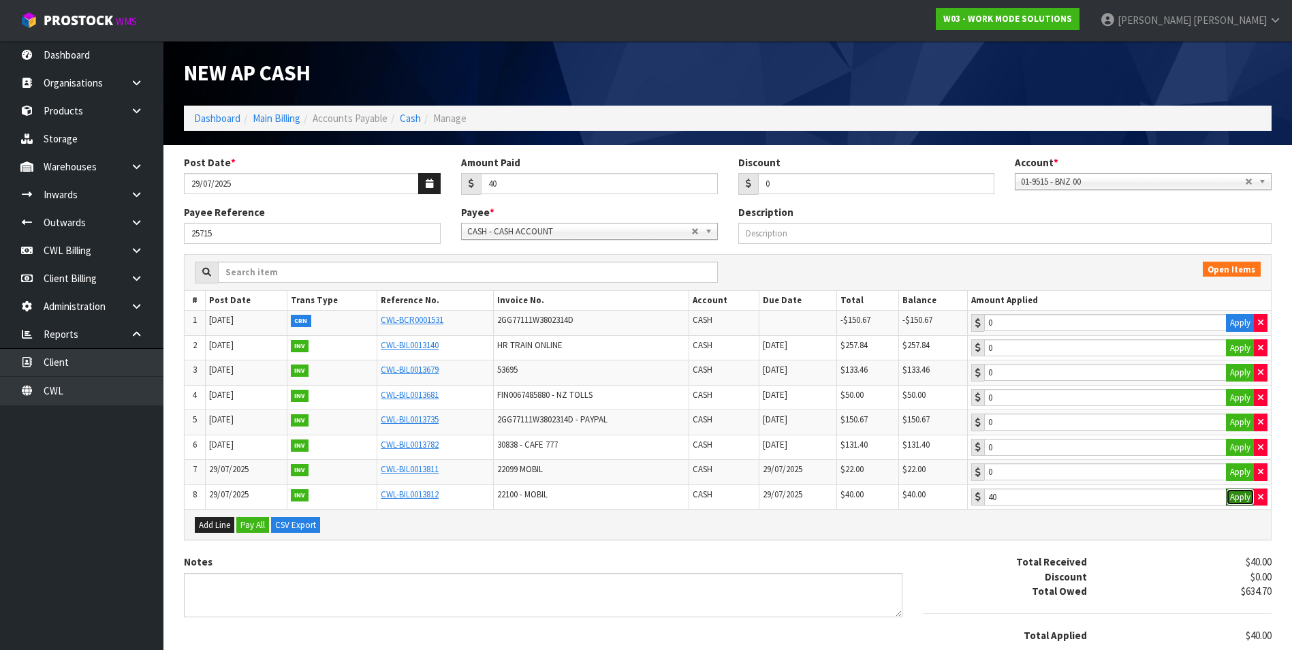
scroll to position [86, 0]
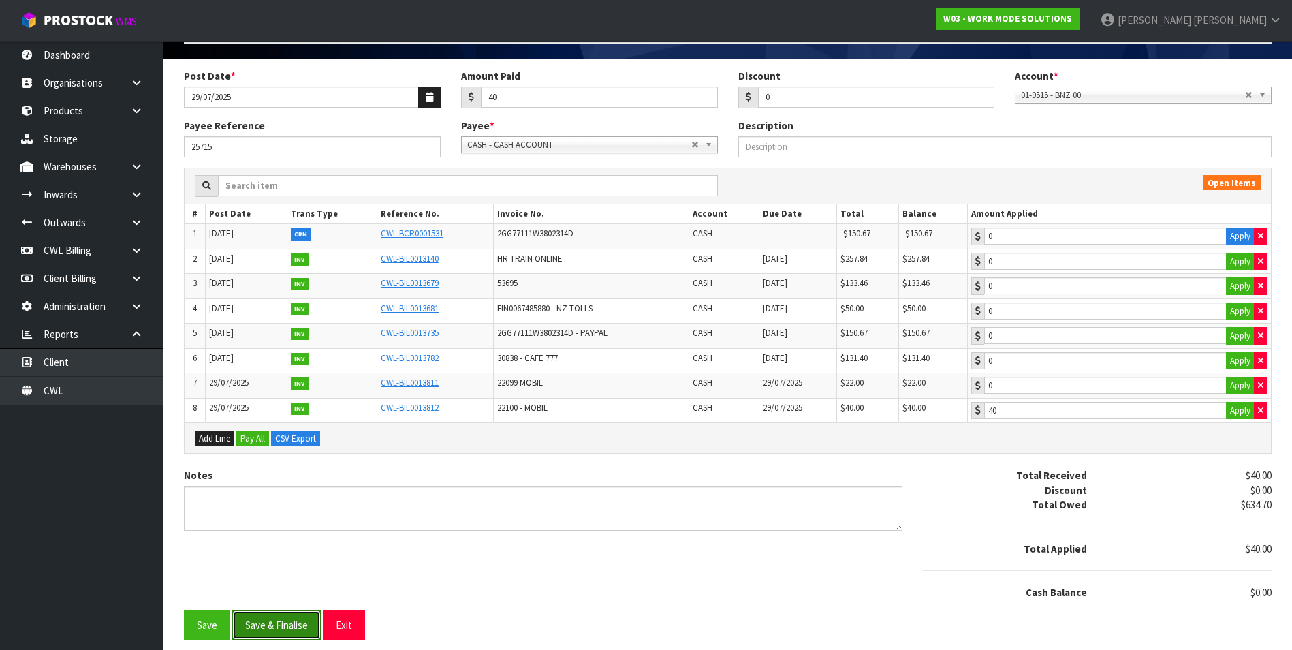
click at [268, 630] on button "Save & Finalise" at bounding box center [276, 624] width 89 height 29
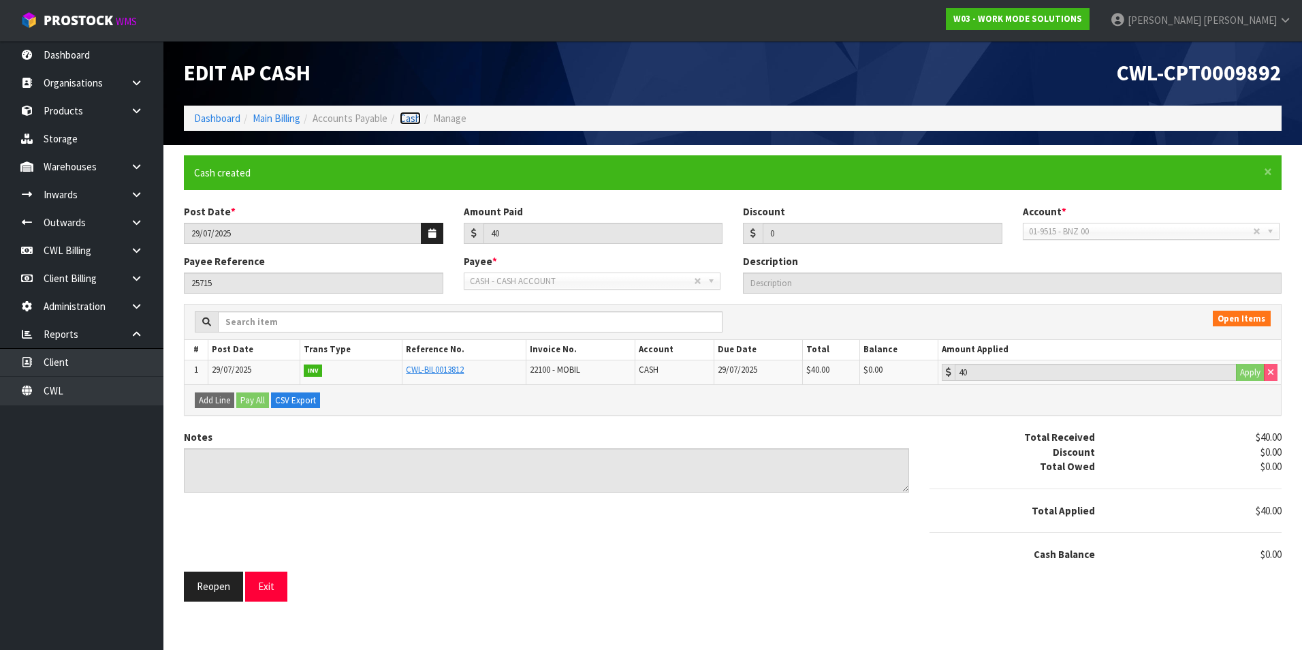
click at [411, 114] on link "Cash" at bounding box center [410, 118] width 21 height 13
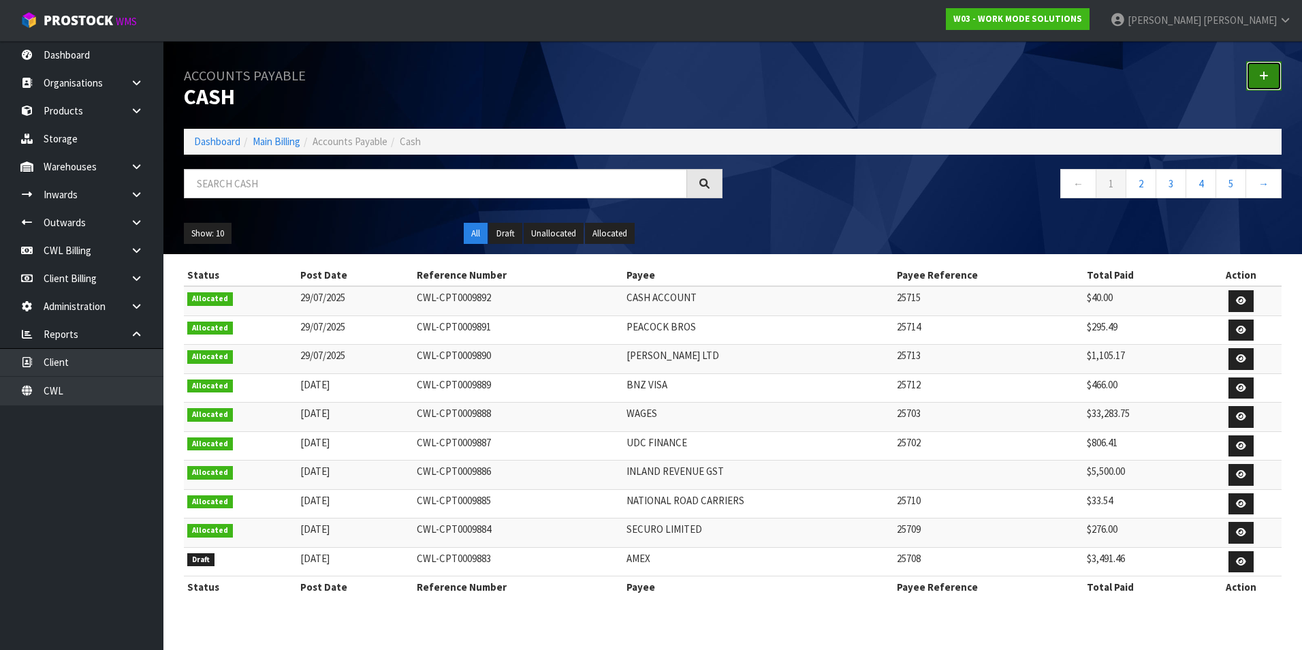
click at [1264, 72] on icon at bounding box center [1264, 76] width 10 height 10
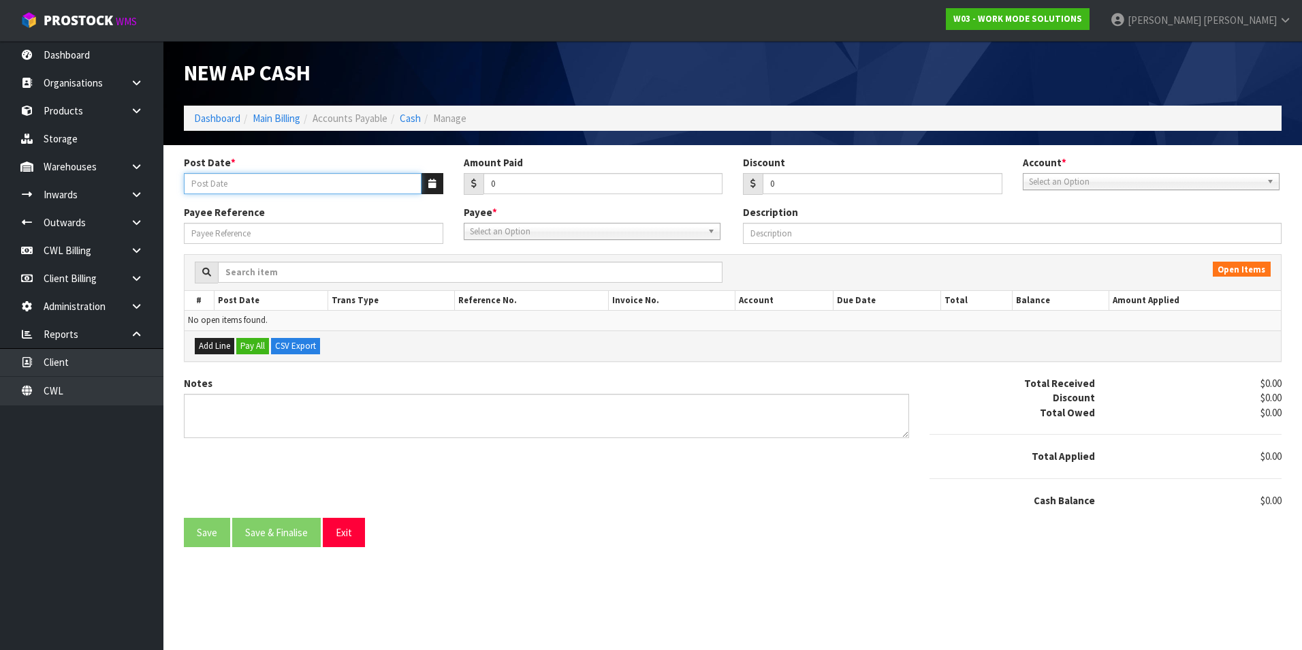
click at [420, 179] on input "Post Date *" at bounding box center [303, 183] width 238 height 21
click at [432, 180] on icon "button" at bounding box center [431, 183] width 7 height 9
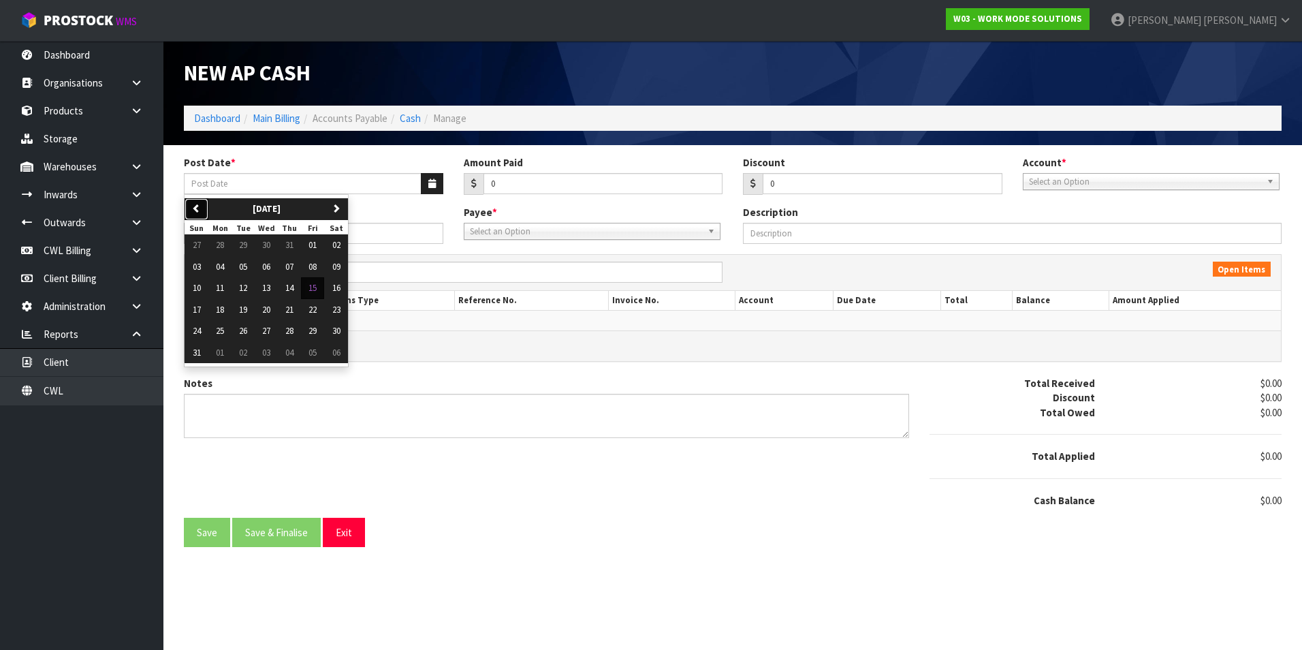
click at [200, 207] on icon "button" at bounding box center [196, 208] width 9 height 9
click at [252, 328] on button "29" at bounding box center [243, 331] width 23 height 22
type input "29/07/2025"
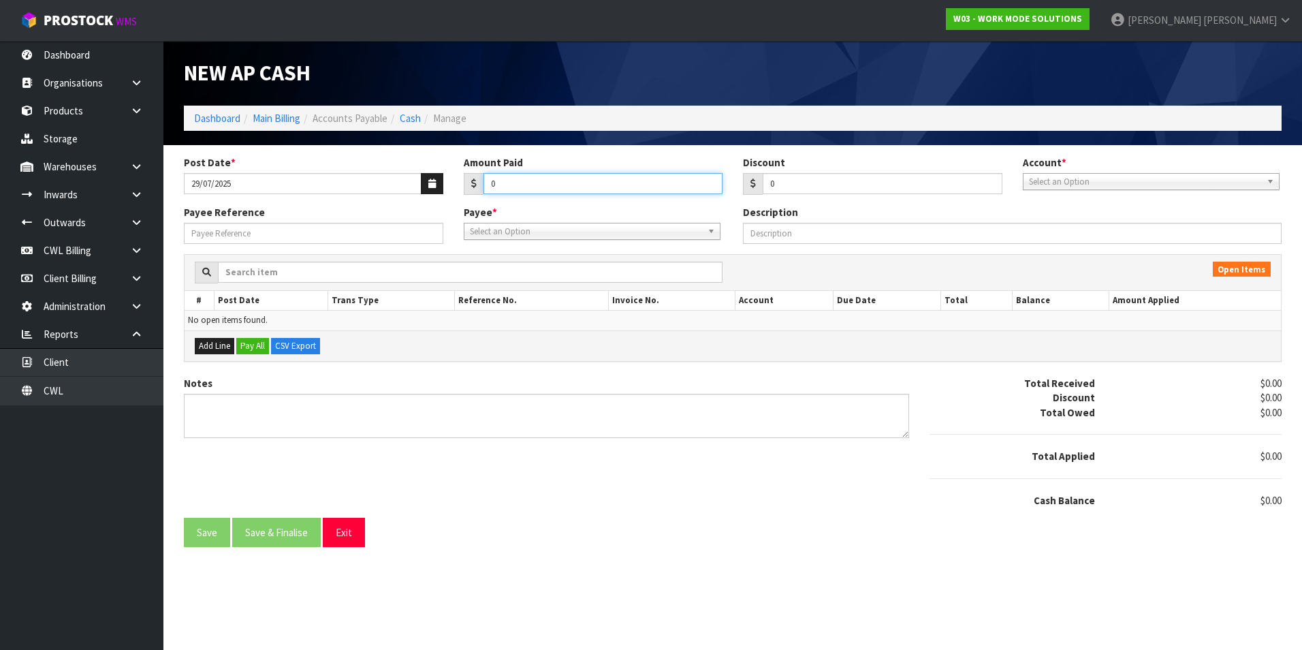
click at [546, 176] on input "0" at bounding box center [604, 183] width 240 height 21
type input "22"
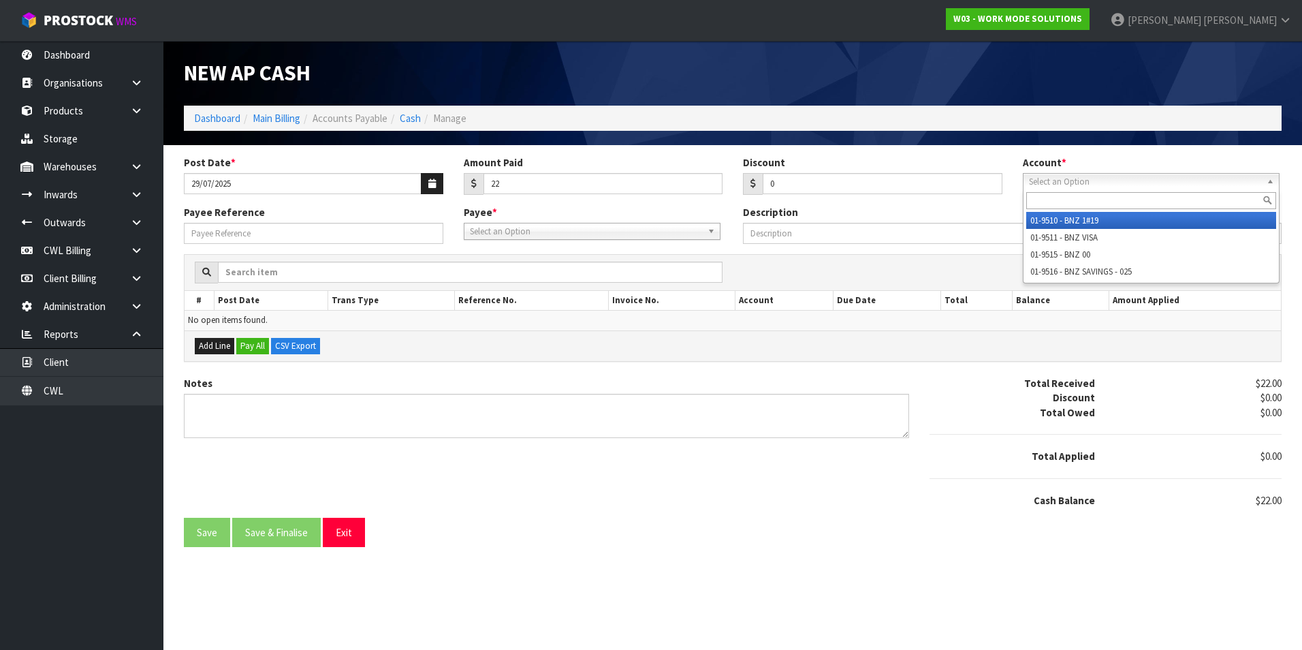
click at [1111, 178] on span "Select an Option" at bounding box center [1145, 182] width 232 height 16
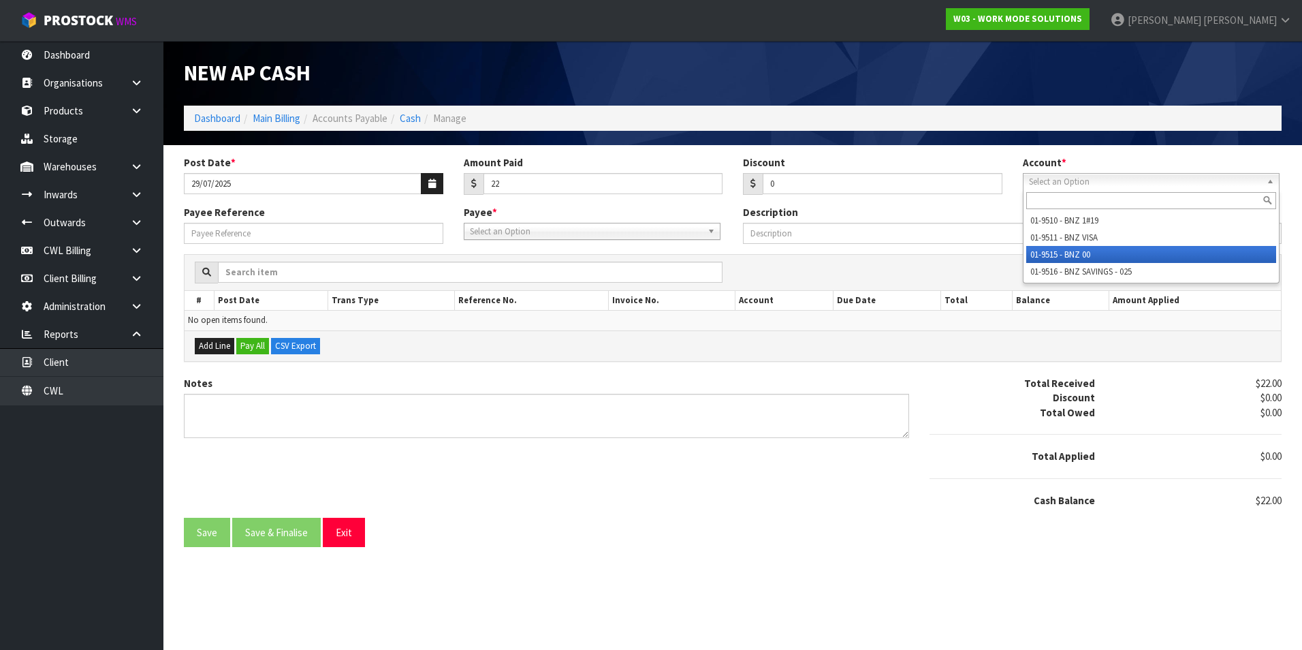
drag, startPoint x: 1089, startPoint y: 255, endPoint x: 945, endPoint y: 252, distance: 143.7
click at [1088, 255] on li "01-9515 - BNZ 00" at bounding box center [1151, 254] width 250 height 17
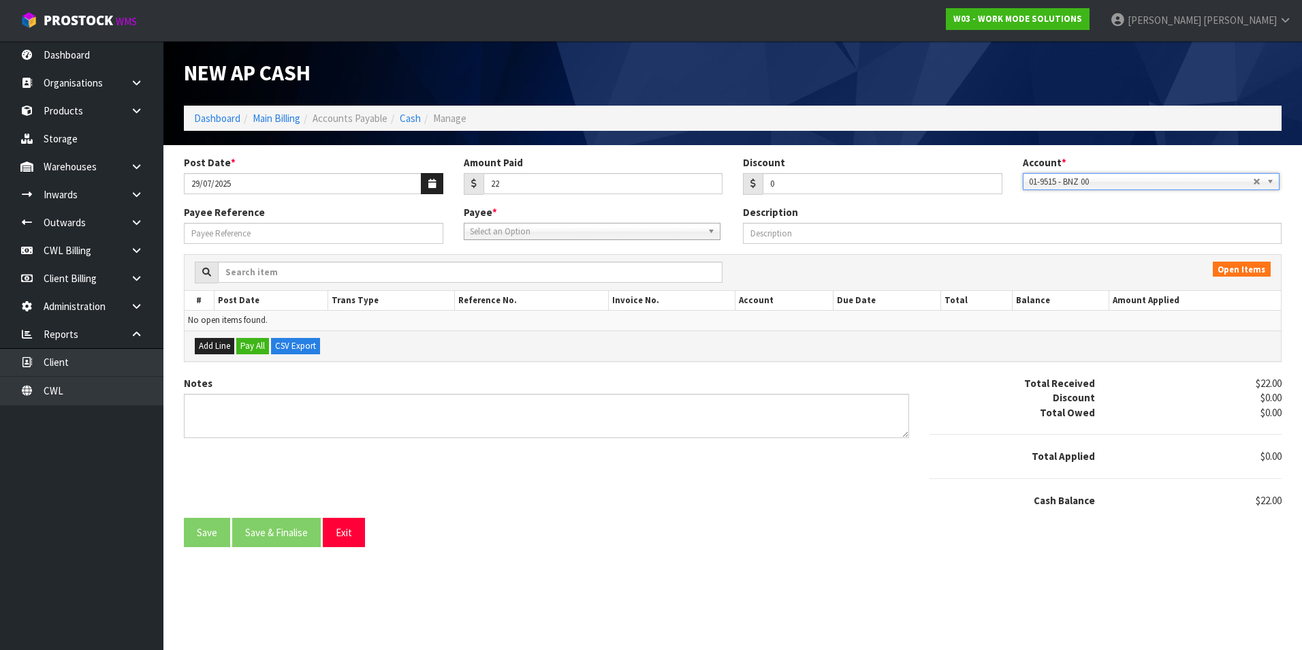
click at [625, 234] on span "Select an Option" at bounding box center [586, 231] width 232 height 16
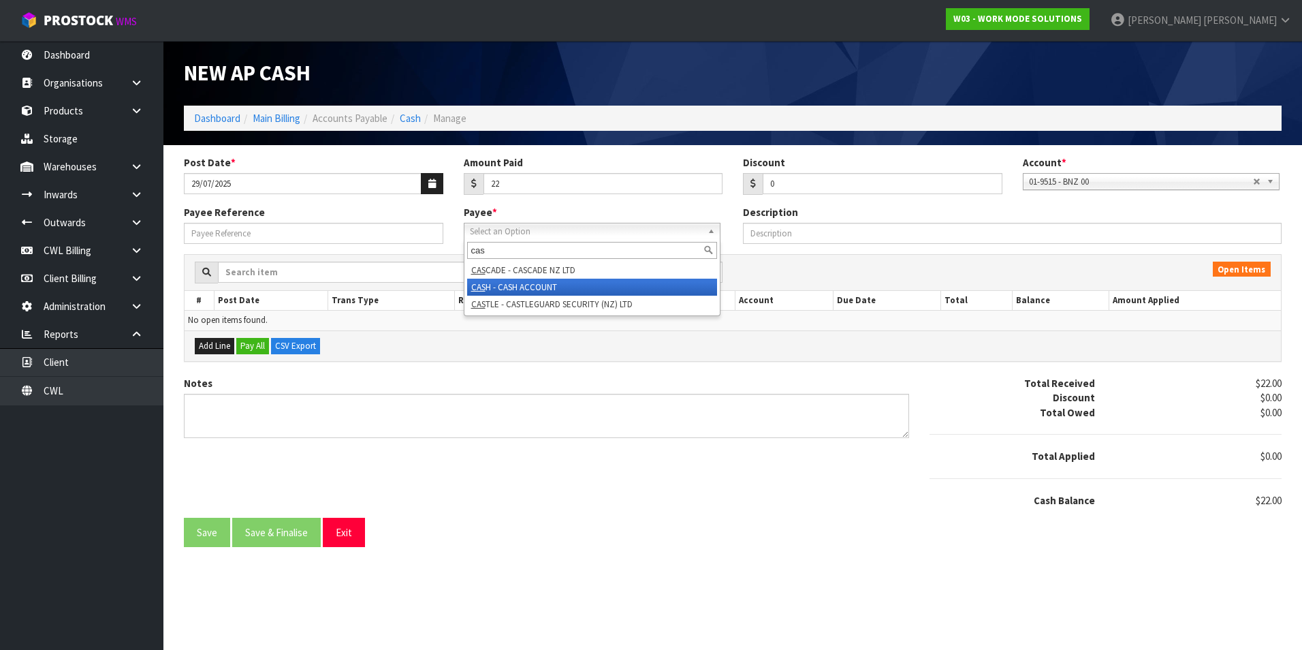
type input "cas"
click at [573, 286] on li "CAS H - CASH ACCOUNT" at bounding box center [592, 287] width 250 height 17
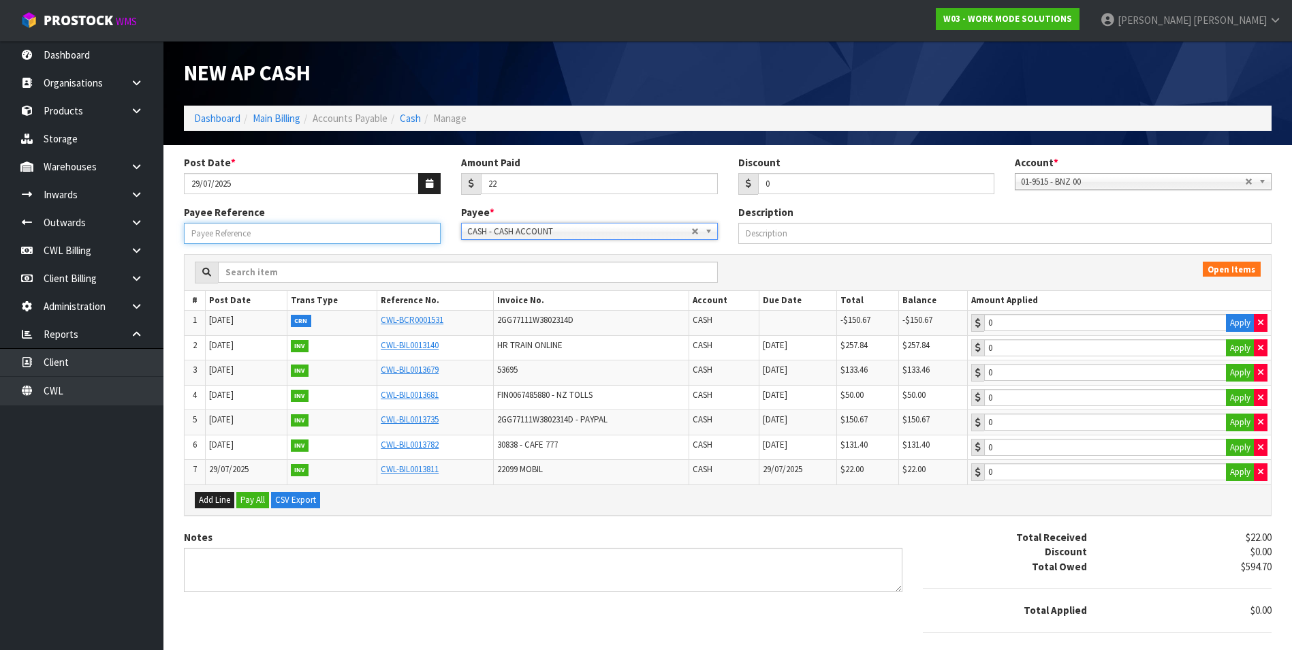
click at [406, 241] on input "Payee Reference" at bounding box center [312, 233] width 257 height 21
type input "25716"
type input "22"
drag, startPoint x: 1067, startPoint y: 475, endPoint x: 618, endPoint y: 503, distance: 449.0
click at [1062, 356] on input "22" at bounding box center [1105, 347] width 242 height 17
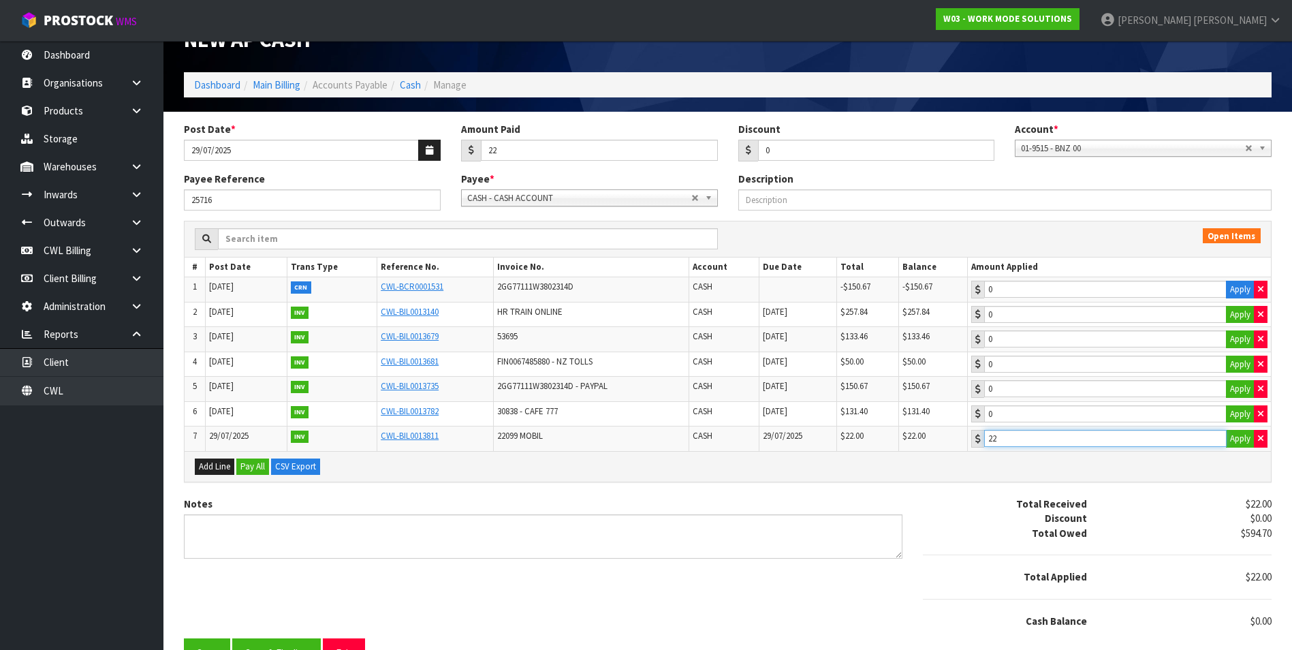
scroll to position [61, 0]
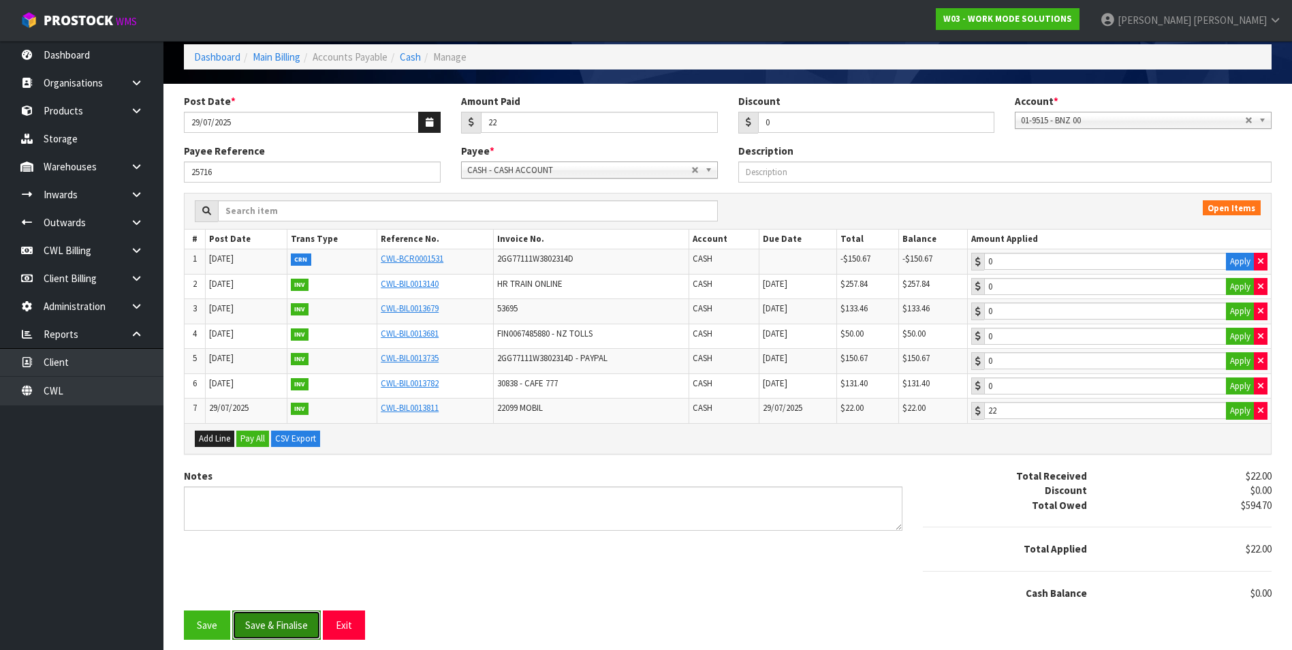
click at [276, 620] on button "Save & Finalise" at bounding box center [276, 624] width 89 height 29
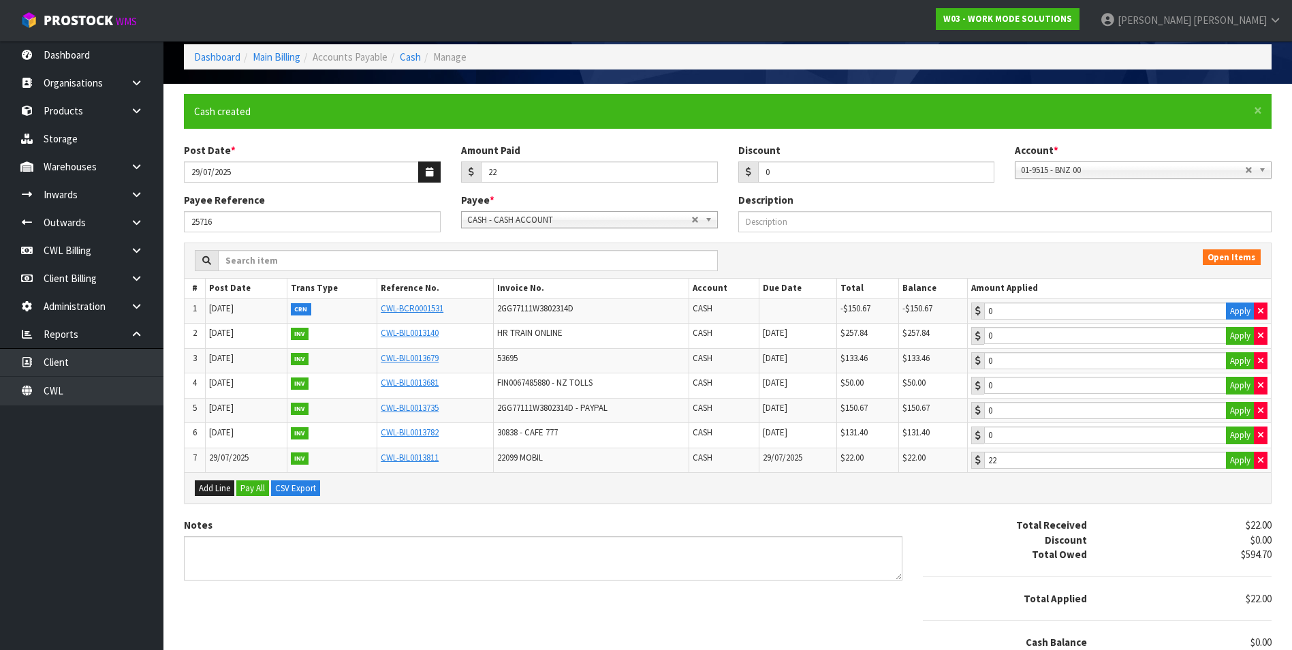
scroll to position [0, 0]
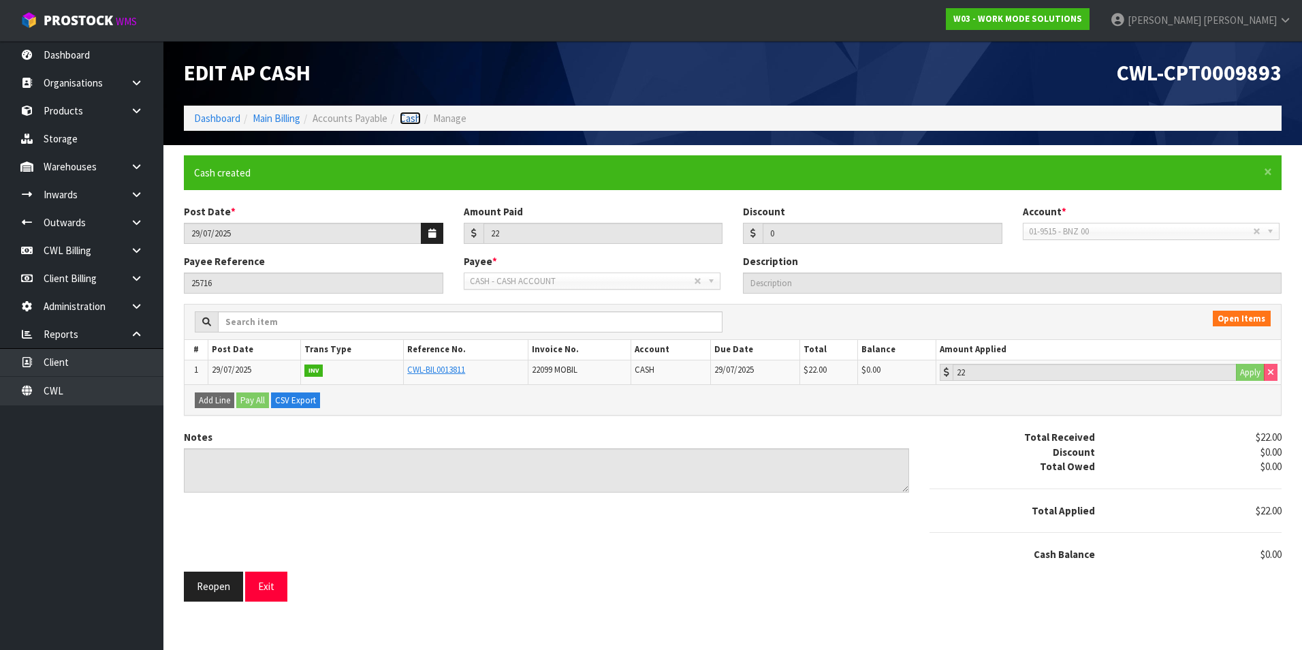
drag, startPoint x: 411, startPoint y: 121, endPoint x: 587, endPoint y: 102, distance: 176.7
click at [411, 121] on link "Cash" at bounding box center [410, 118] width 21 height 13
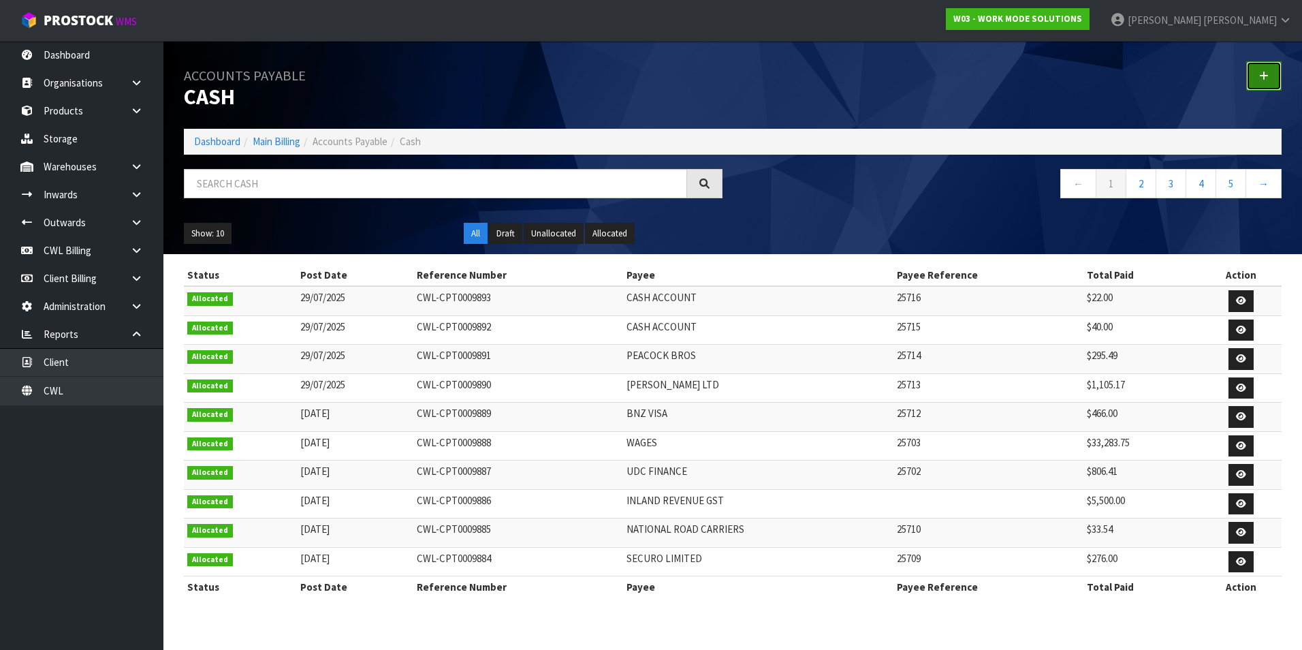
click at [1264, 70] on link at bounding box center [1263, 75] width 35 height 29
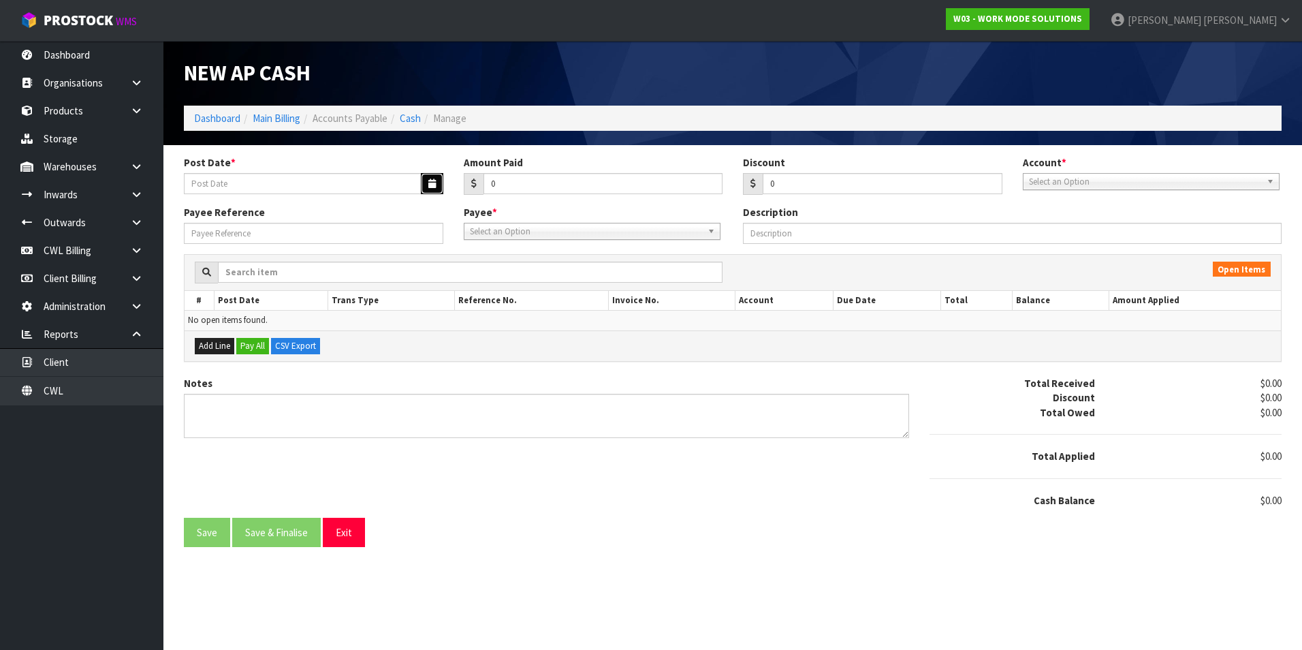
click at [432, 182] on button "button" at bounding box center [432, 183] width 22 height 21
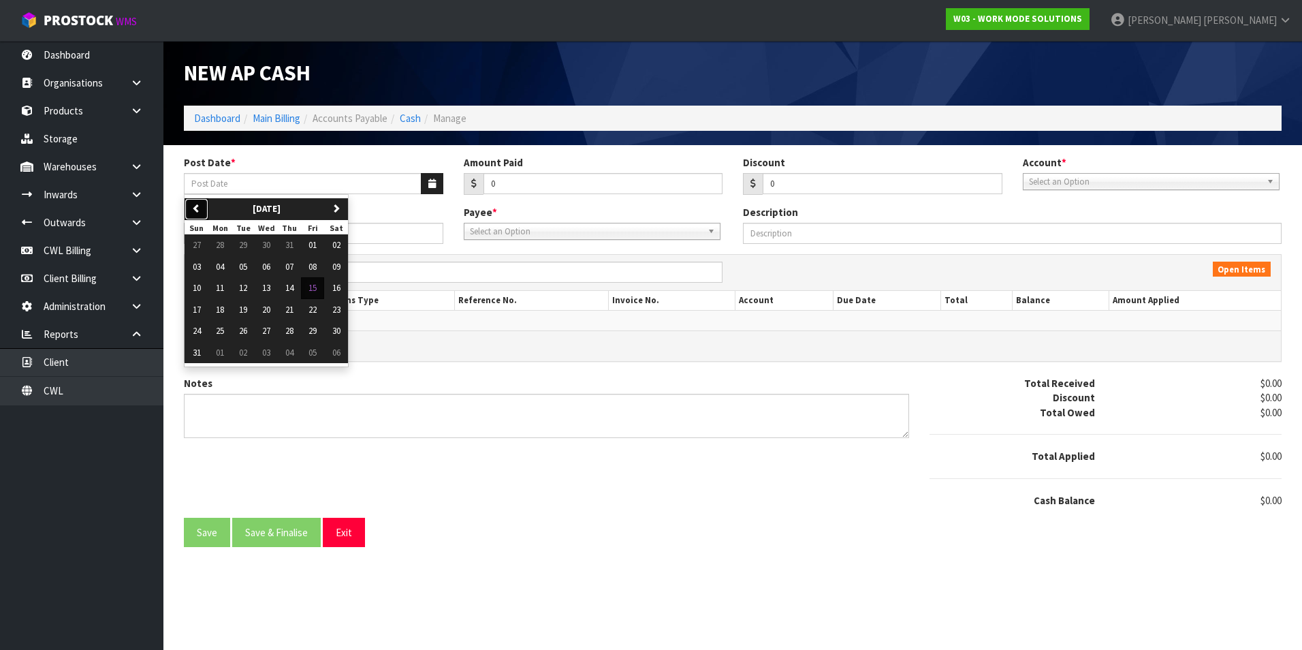
click at [202, 209] on button "previous" at bounding box center [197, 209] width 24 height 22
click at [268, 334] on span "30" at bounding box center [266, 331] width 8 height 12
type input "[DATE]"
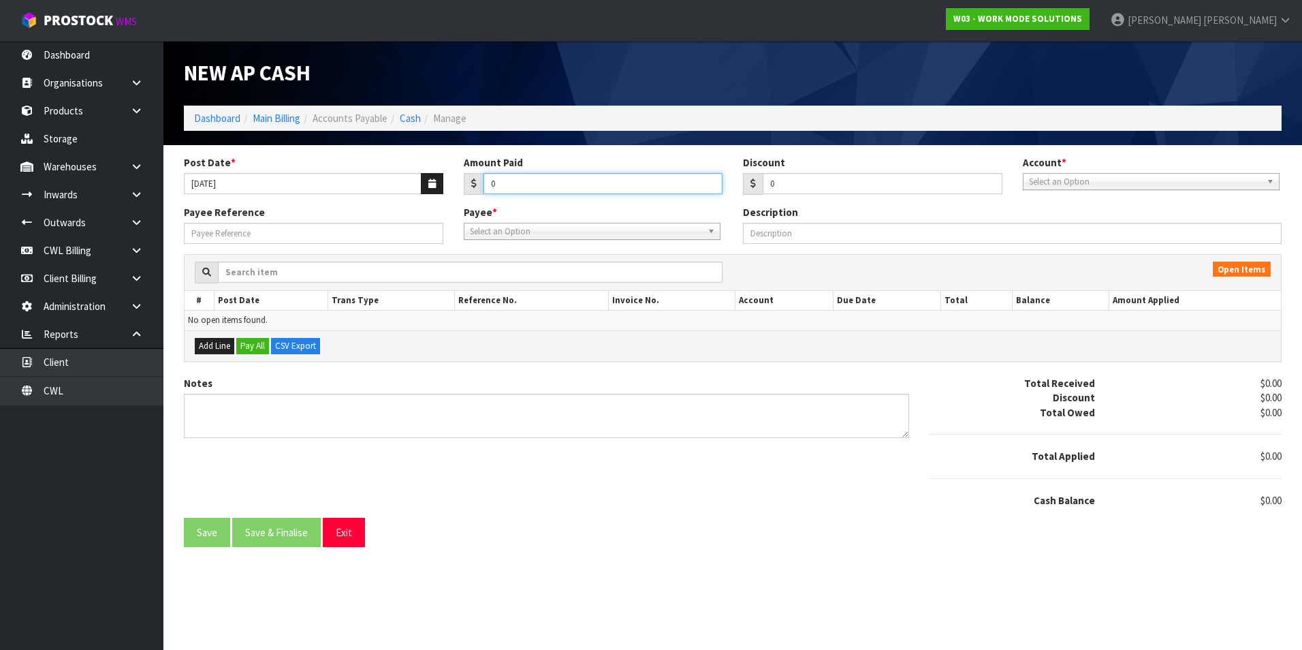
click at [501, 193] on input "0" at bounding box center [604, 183] width 240 height 21
type input "69.69"
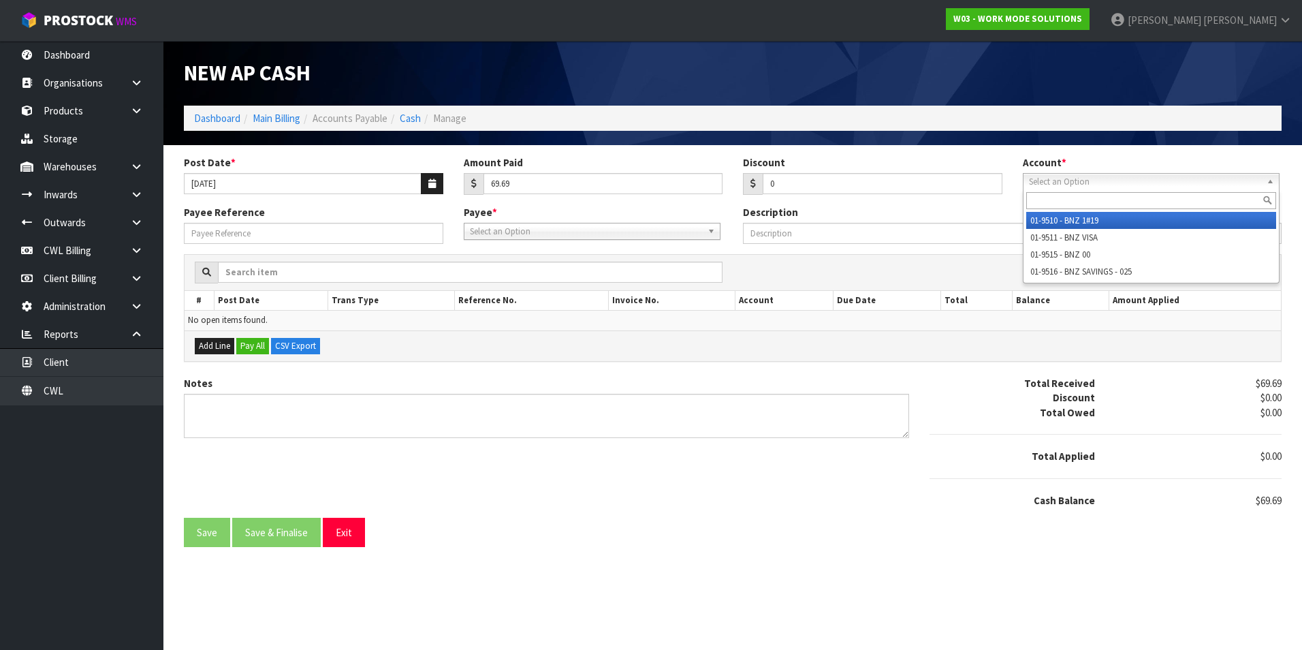
click at [1105, 182] on span "Select an Option" at bounding box center [1145, 182] width 232 height 16
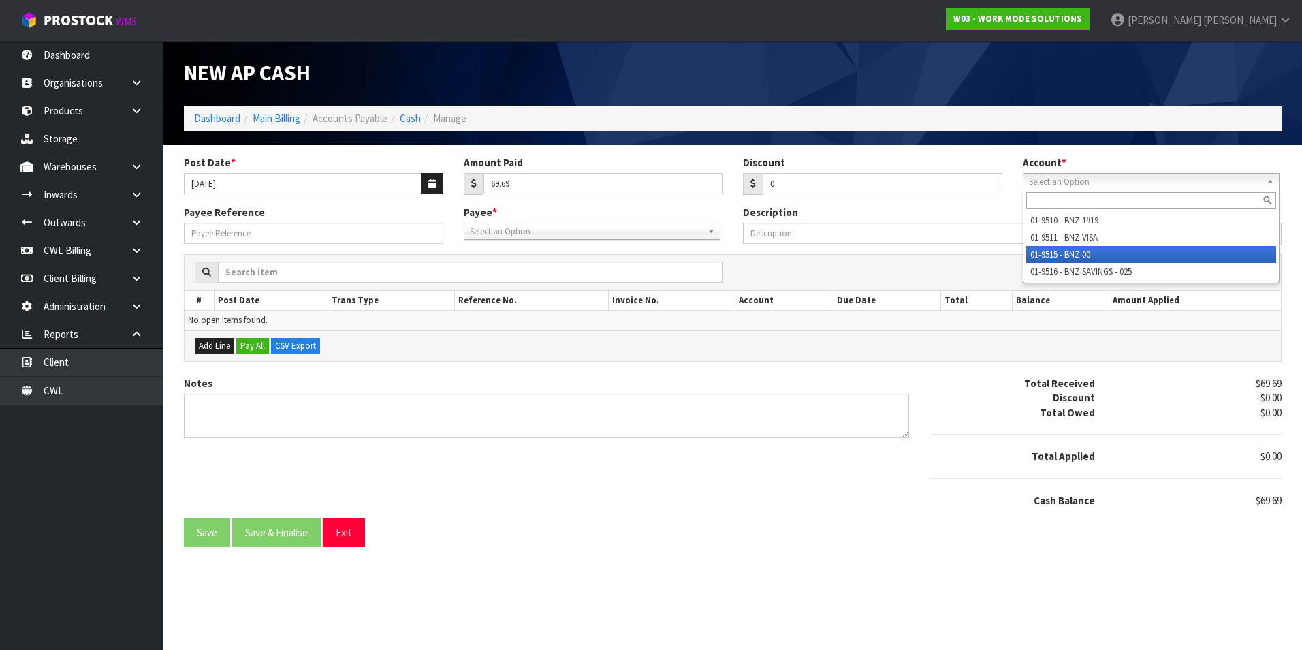
click at [1085, 255] on li "01-9515 - BNZ 00" at bounding box center [1151, 254] width 250 height 17
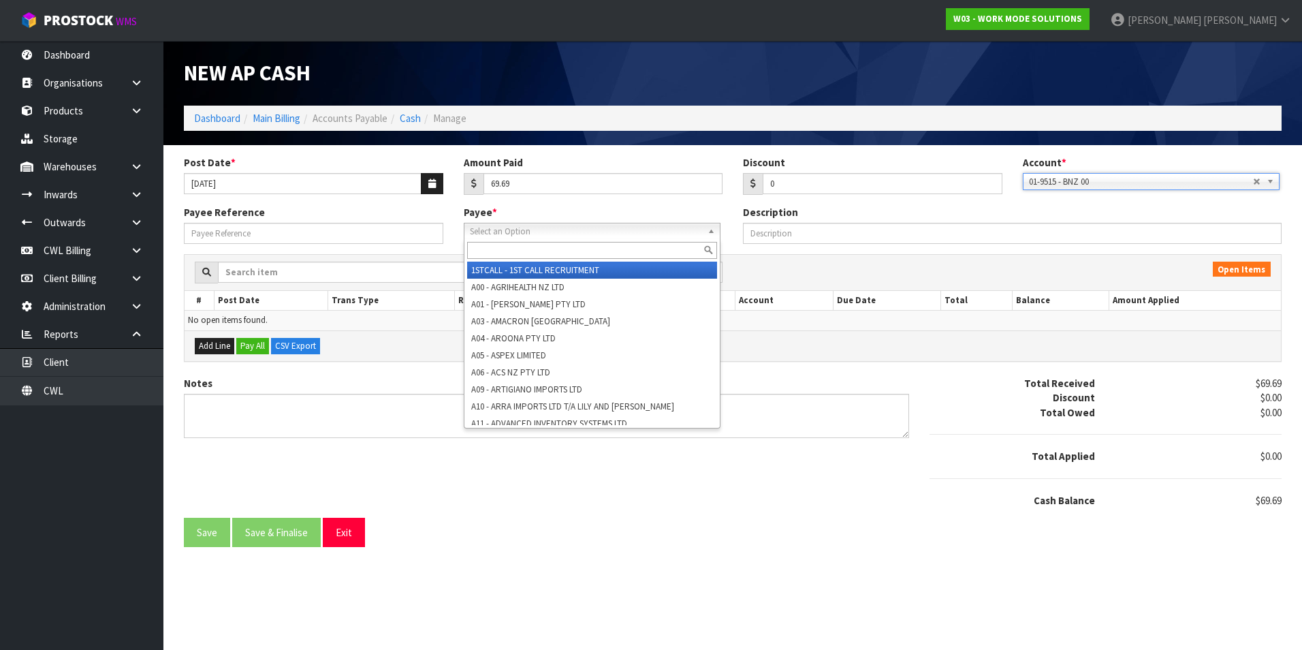
click at [582, 236] on span "Select an Option" at bounding box center [586, 231] width 232 height 16
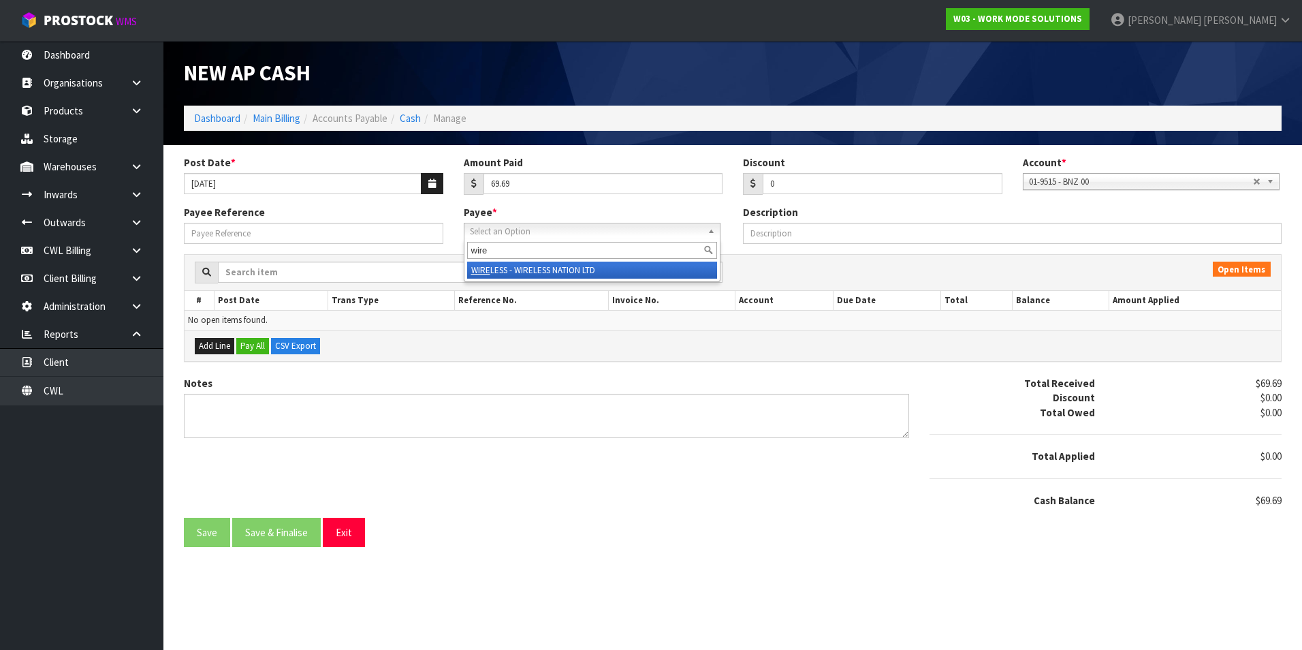
type input "wire"
drag, startPoint x: 608, startPoint y: 267, endPoint x: 600, endPoint y: 268, distance: 8.2
click at [606, 267] on li "WIRE LESS - WIRELESS NATION LTD" at bounding box center [592, 270] width 250 height 17
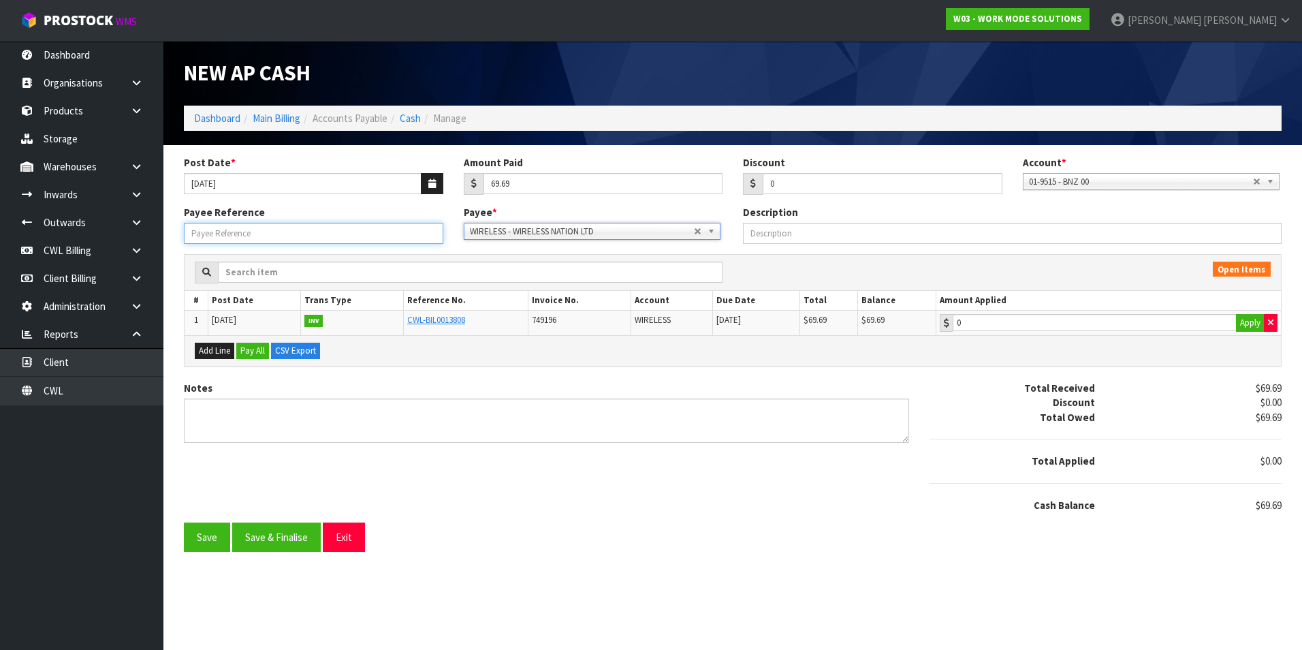
click at [329, 234] on input "Payee Reference" at bounding box center [313, 233] width 259 height 21
type input "25717"
type input "69.69"
drag, startPoint x: 1042, startPoint y: 324, endPoint x: 976, endPoint y: 339, distance: 67.7
click at [1041, 324] on input "69.69" at bounding box center [1095, 322] width 284 height 17
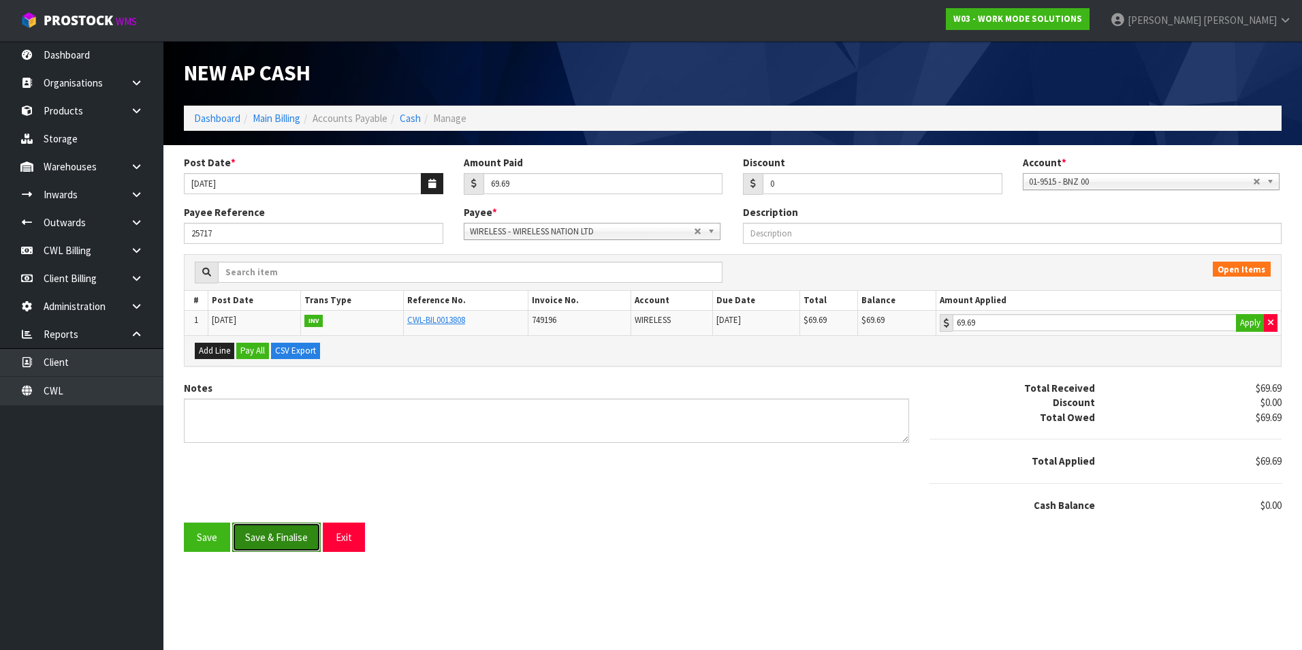
click at [294, 535] on button "Save & Finalise" at bounding box center [276, 536] width 89 height 29
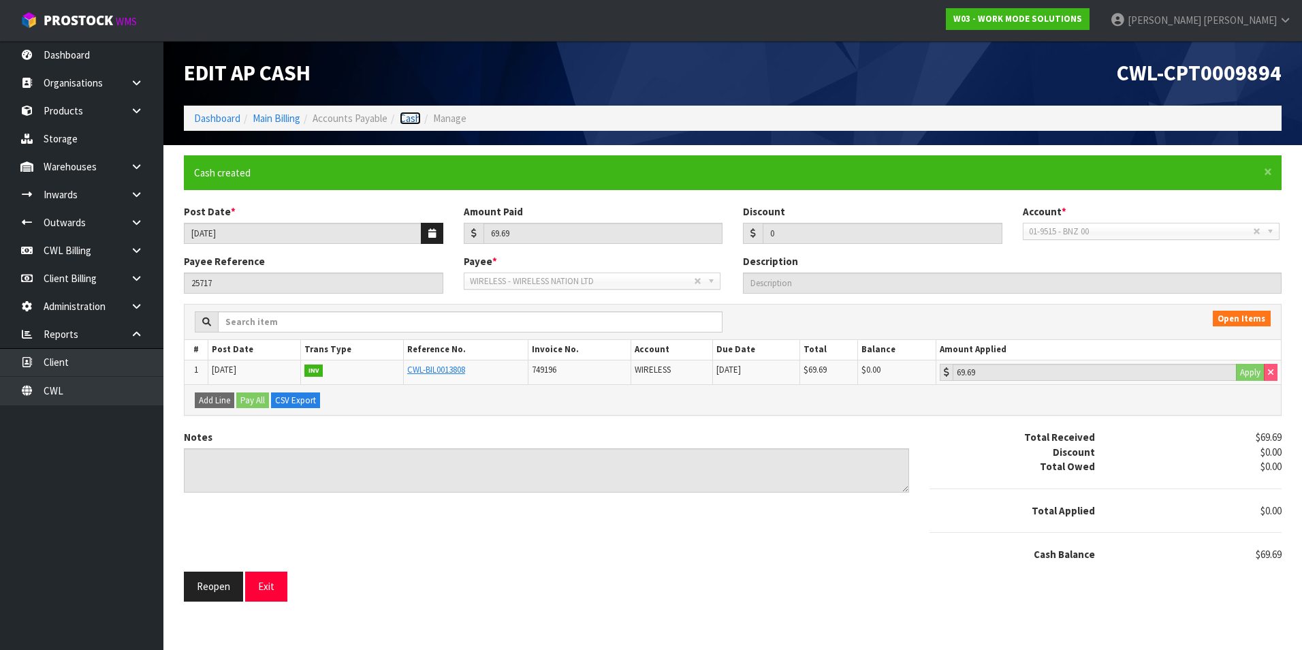
drag, startPoint x: 413, startPoint y: 123, endPoint x: 445, endPoint y: 117, distance: 31.8
click at [413, 123] on link "Cash" at bounding box center [410, 118] width 21 height 13
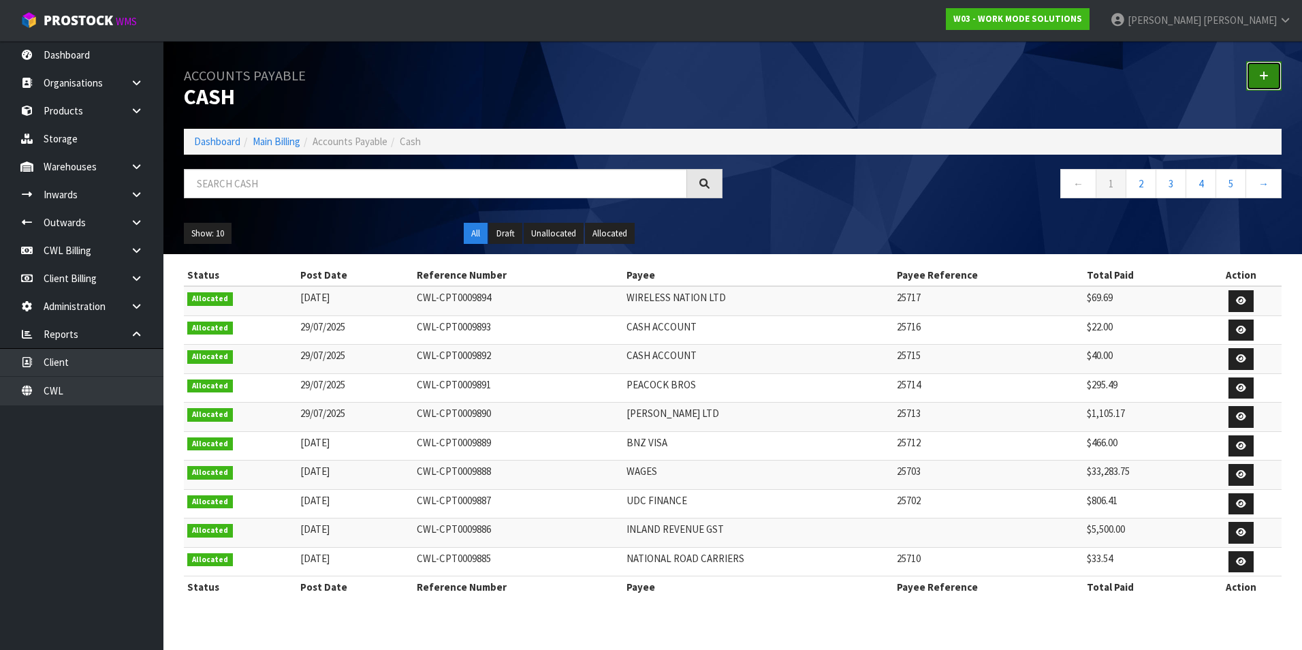
click at [1266, 79] on icon at bounding box center [1264, 76] width 10 height 10
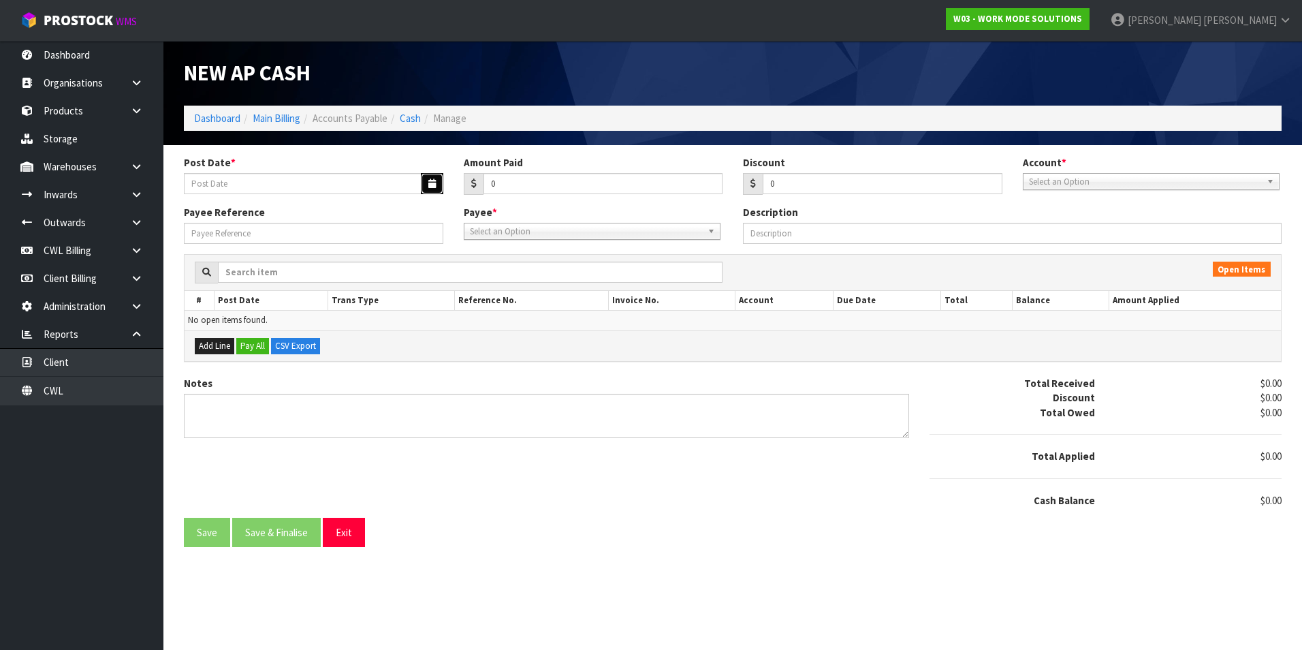
click at [429, 185] on icon "button" at bounding box center [431, 183] width 7 height 9
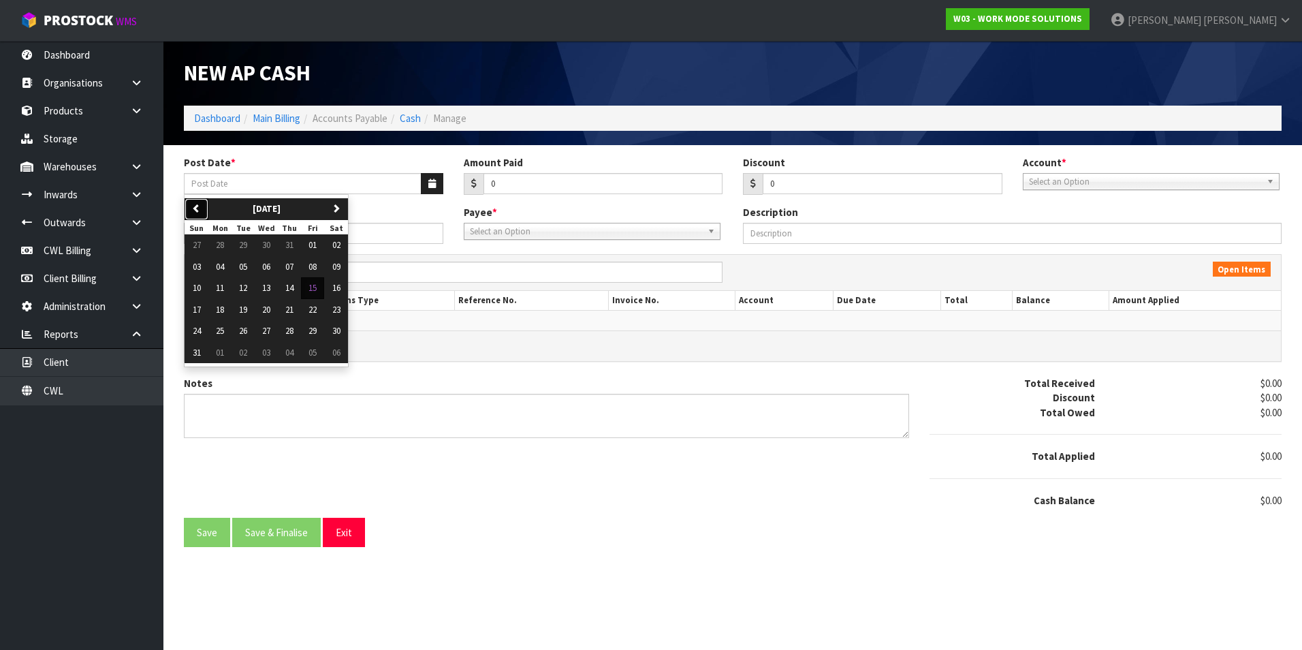
click at [200, 207] on icon "button" at bounding box center [196, 208] width 9 height 9
click at [270, 332] on span "30" at bounding box center [266, 331] width 8 height 12
type input "[DATE]"
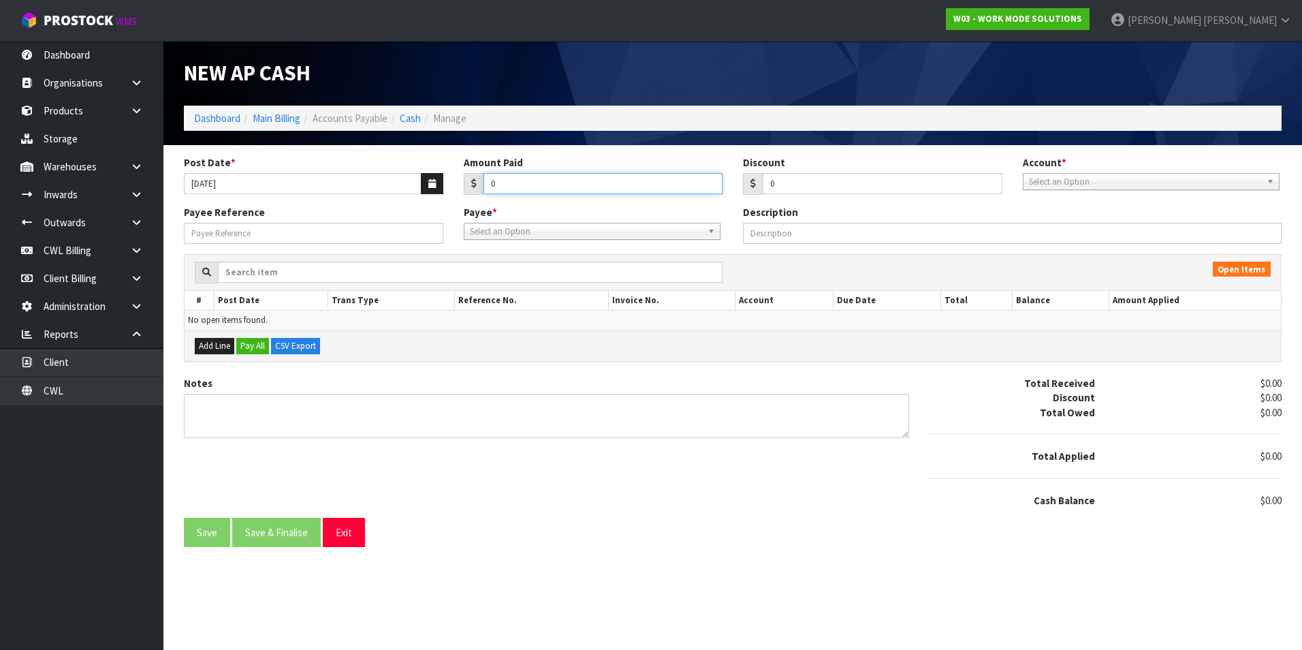
click at [597, 181] on input "0" at bounding box center [604, 183] width 240 height 21
type input "5000"
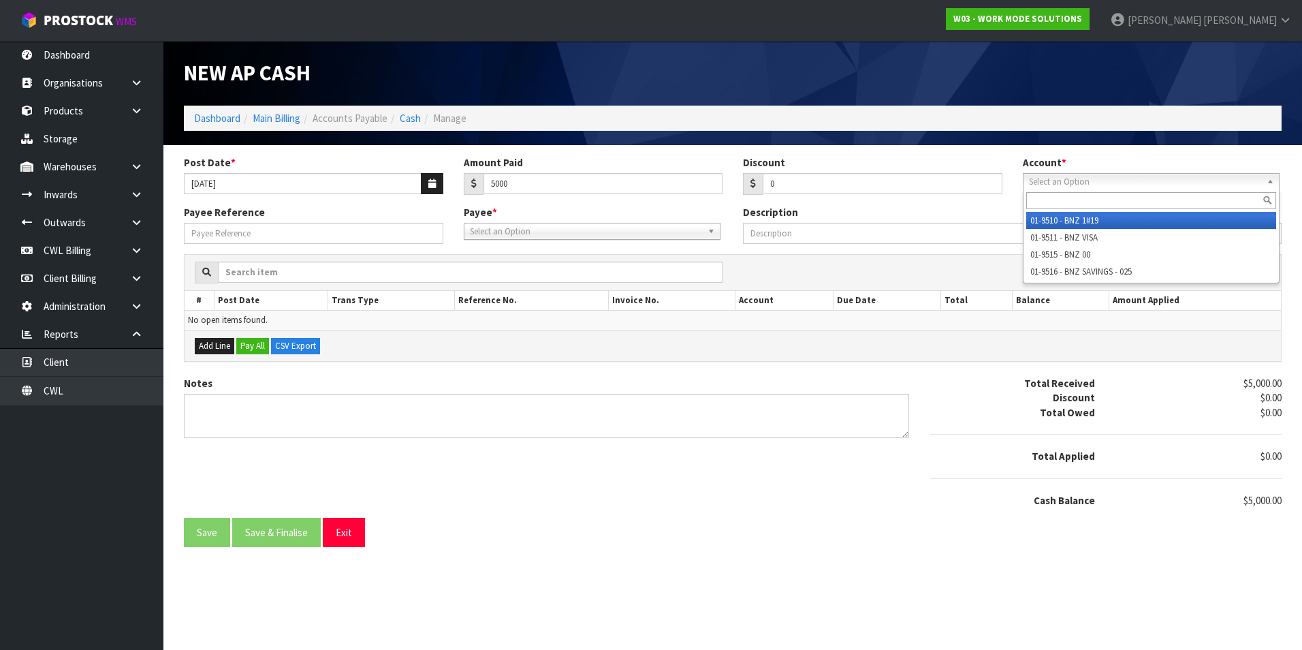
click at [1068, 182] on span "Select an Option" at bounding box center [1145, 182] width 232 height 16
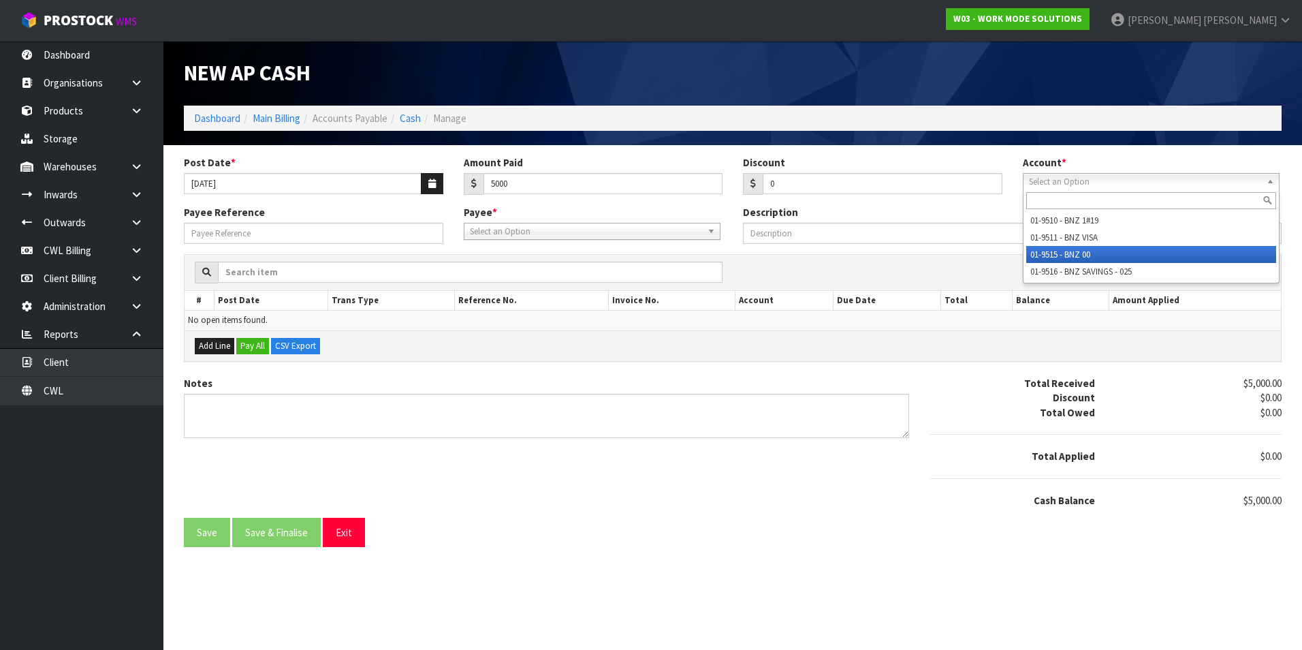
click at [1045, 256] on li "01-9515 - BNZ 00" at bounding box center [1151, 254] width 250 height 17
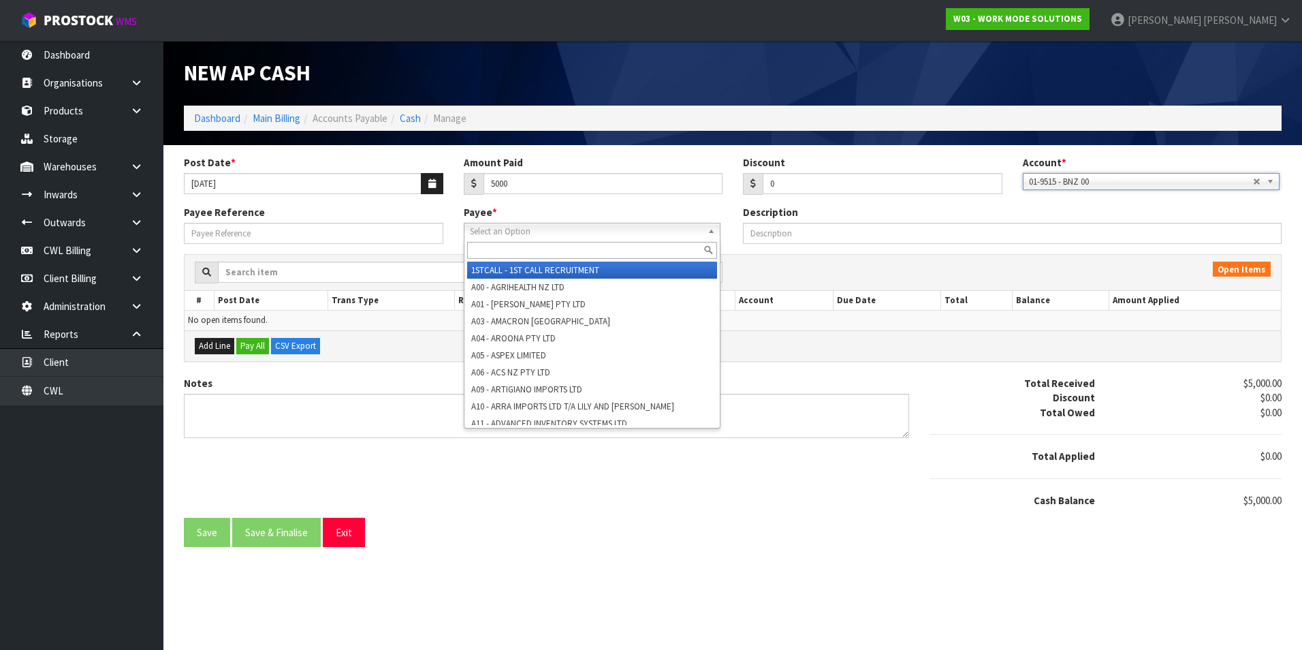
click at [580, 234] on span "Select an Option" at bounding box center [586, 231] width 232 height 16
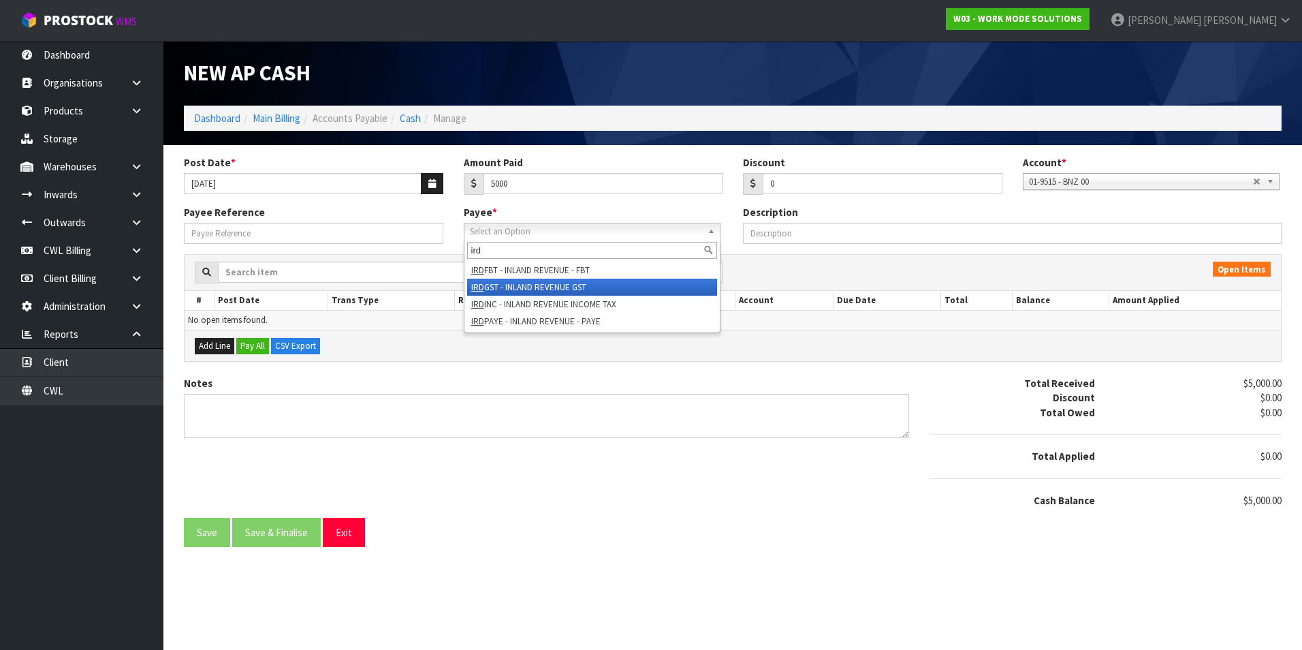
type input "ird"
click at [563, 285] on li "IRD GST - INLAND REVENUE GST" at bounding box center [592, 287] width 250 height 17
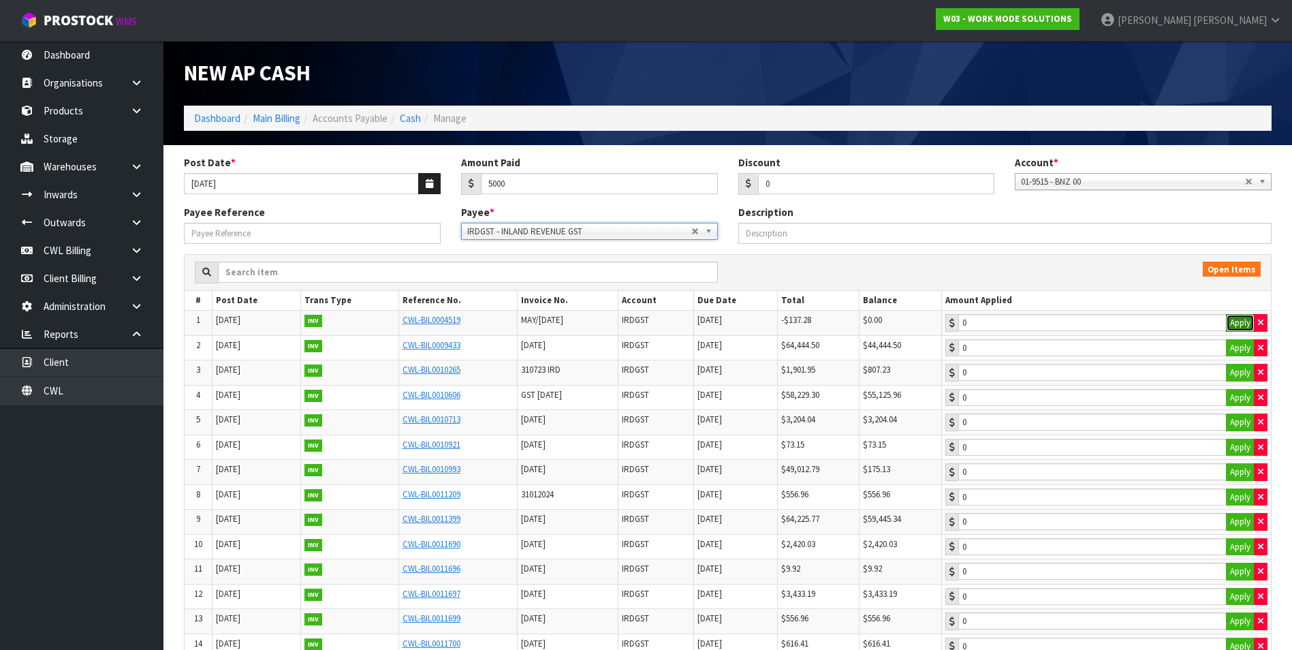
click at [1229, 321] on button "Apply" at bounding box center [1240, 323] width 29 height 18
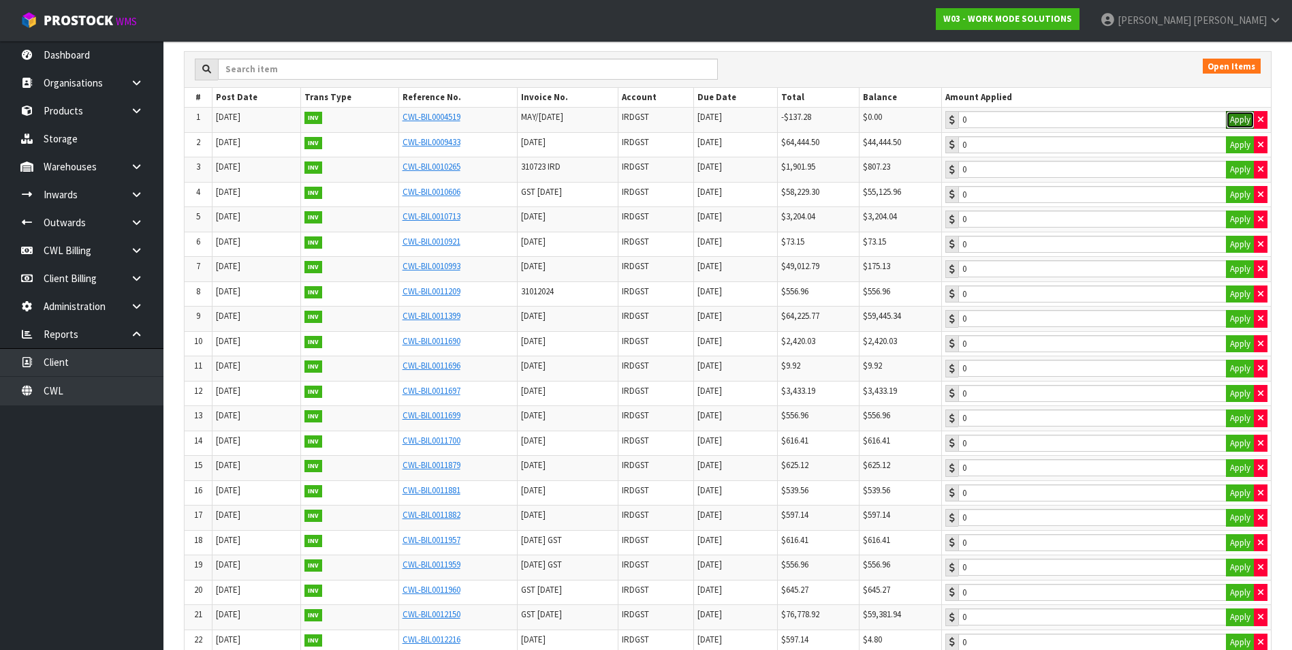
scroll to position [204, 0]
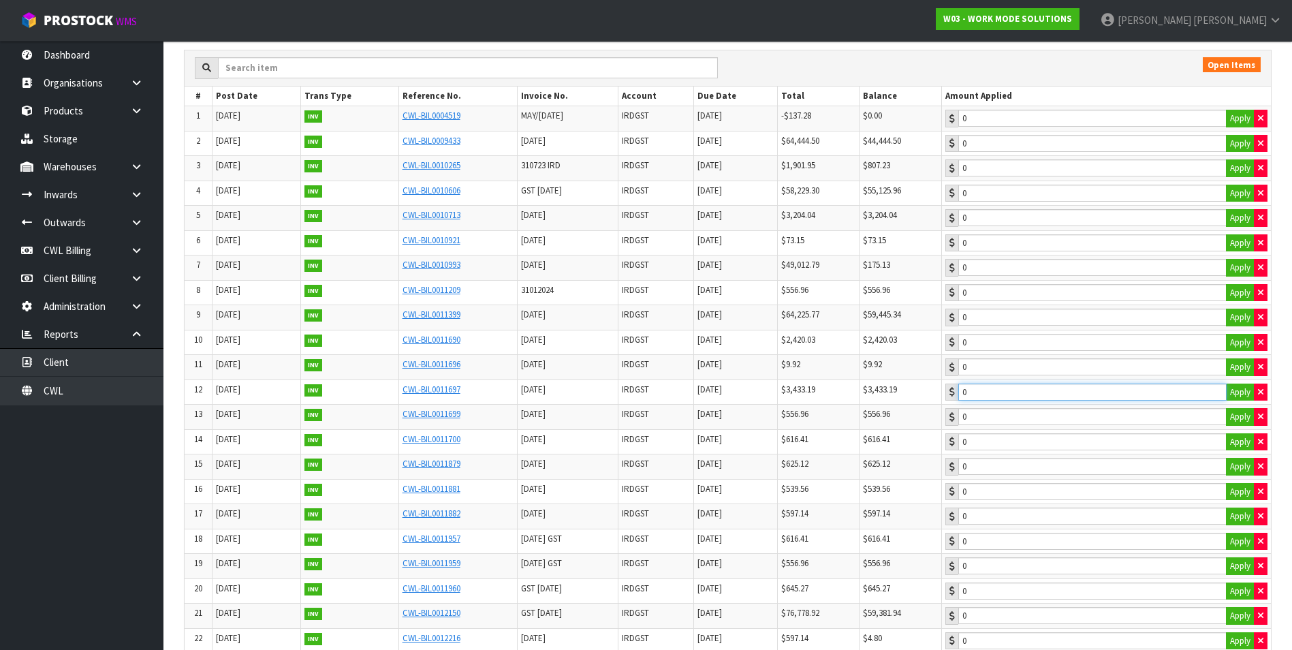
type input "3433.19"
click at [1043, 152] on input "3433.19" at bounding box center [1092, 143] width 268 height 17
type input "625.12"
click at [1038, 152] on input "625.12" at bounding box center [1092, 143] width 268 height 17
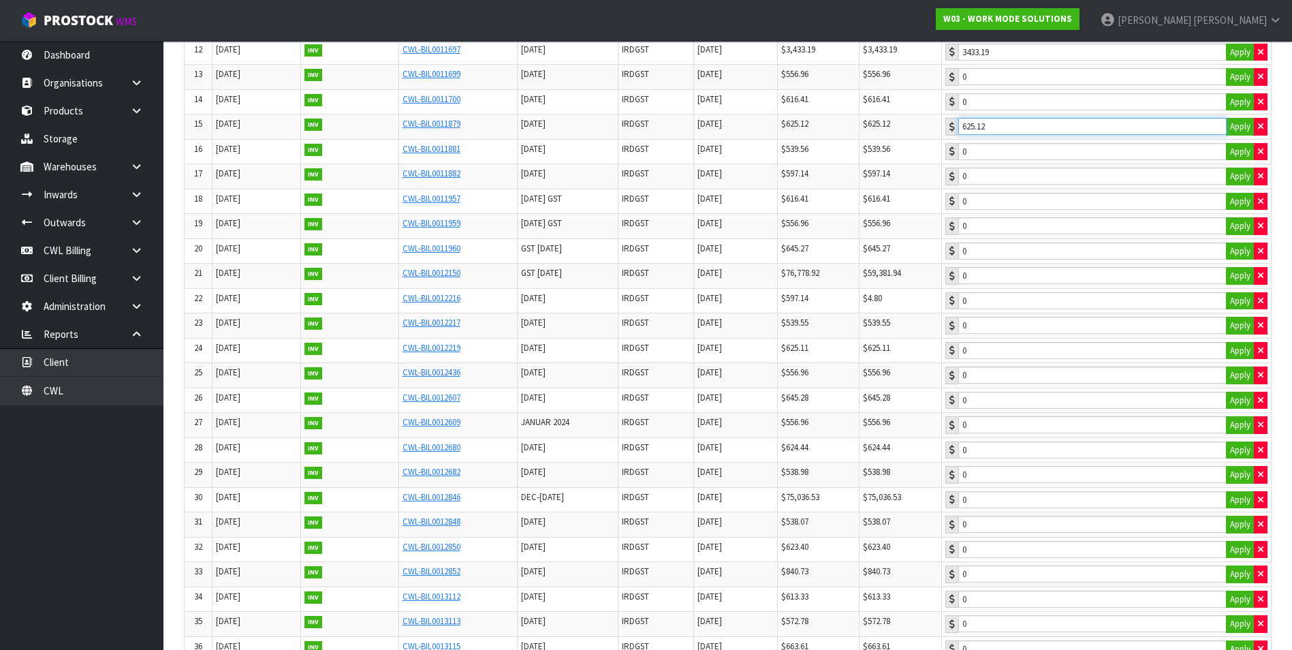
scroll to position [545, 0]
type input "645.28"
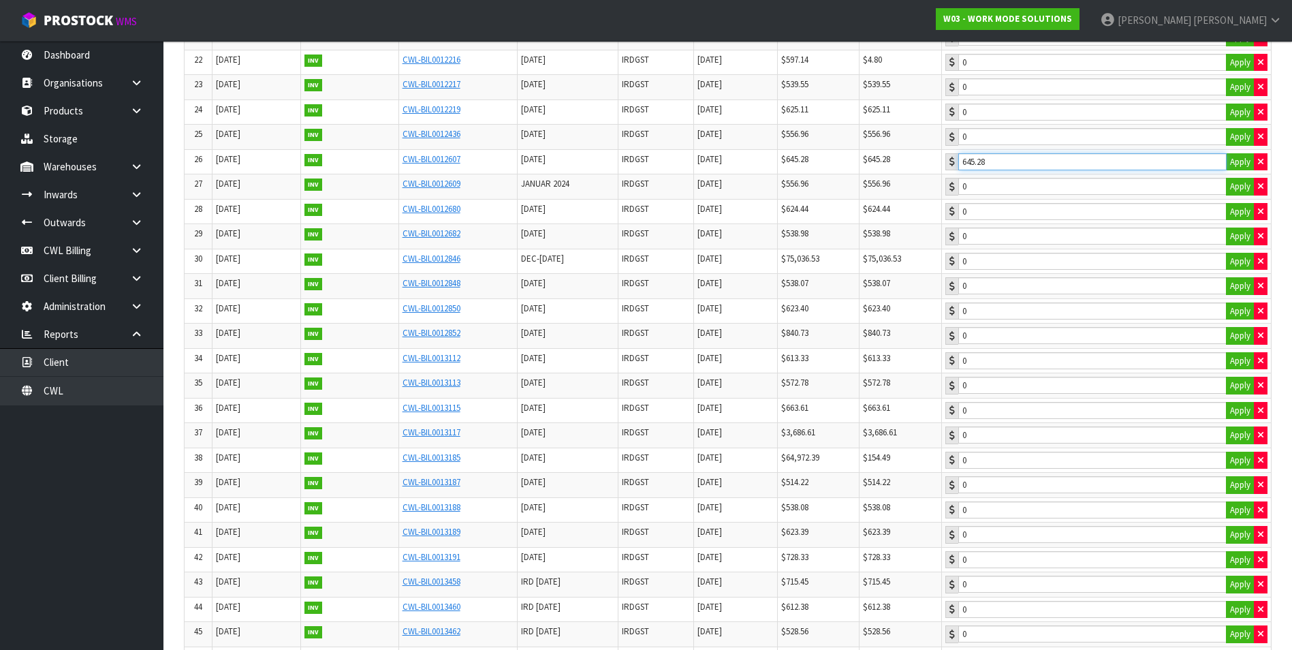
scroll to position [772, 0]
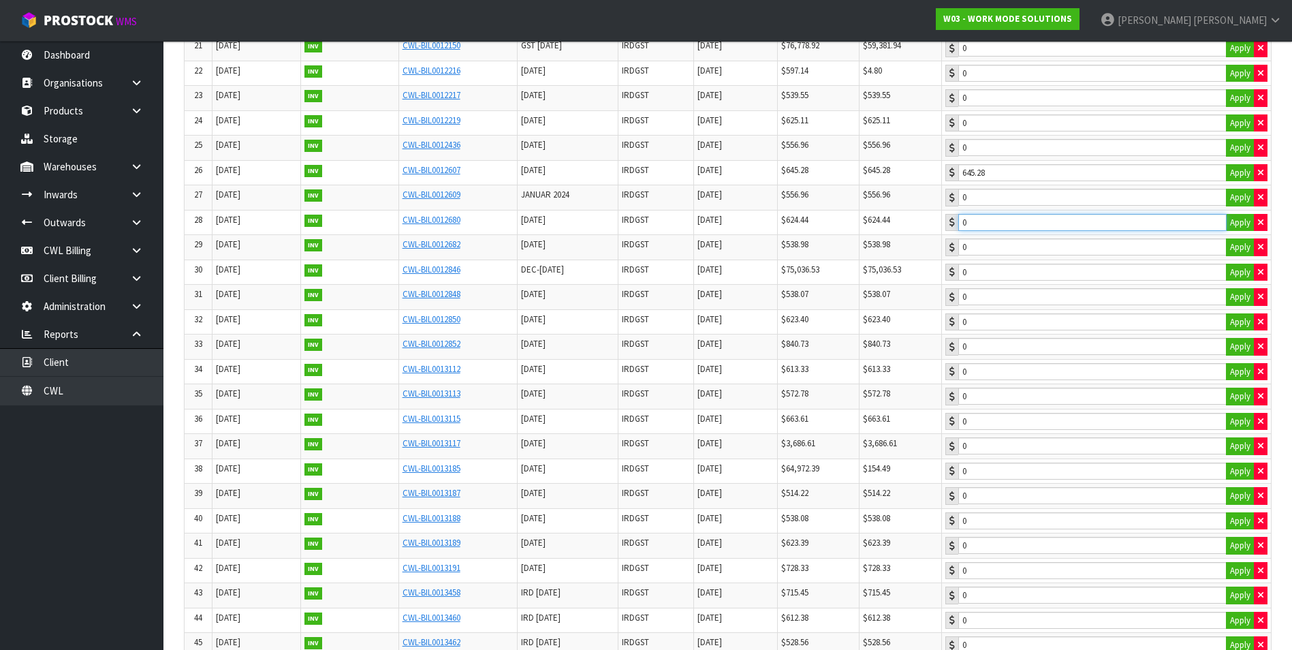
type input "296.41"
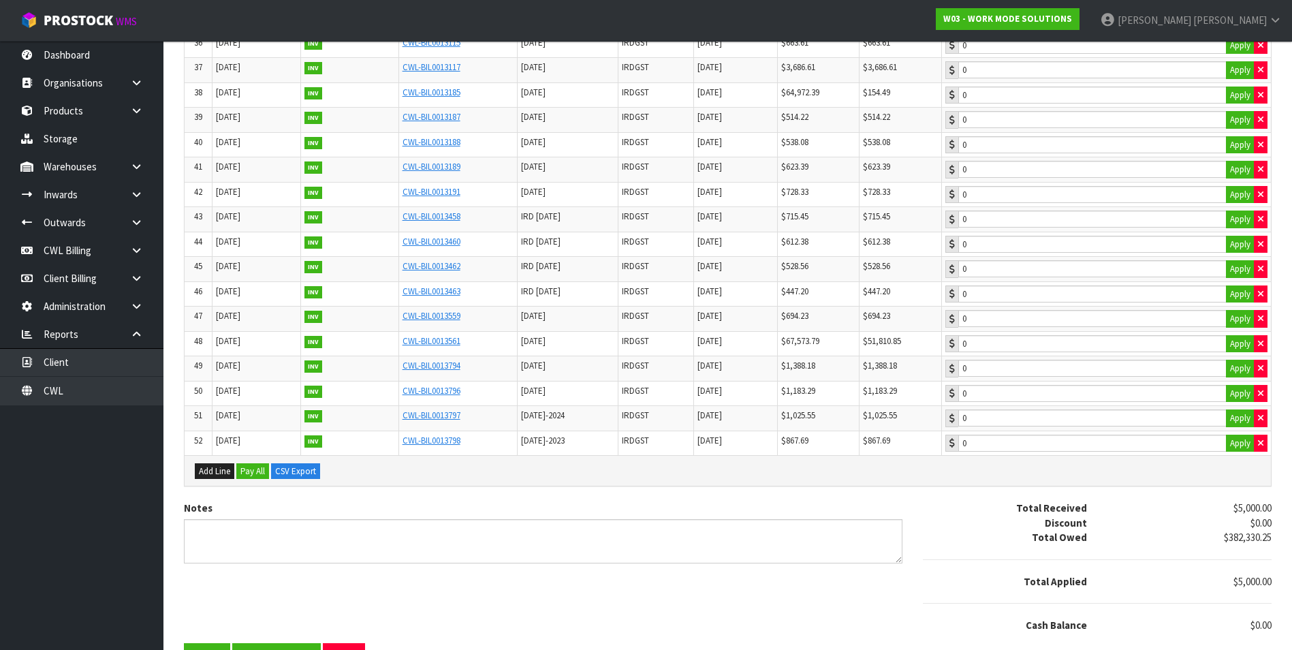
scroll to position [1180, 0]
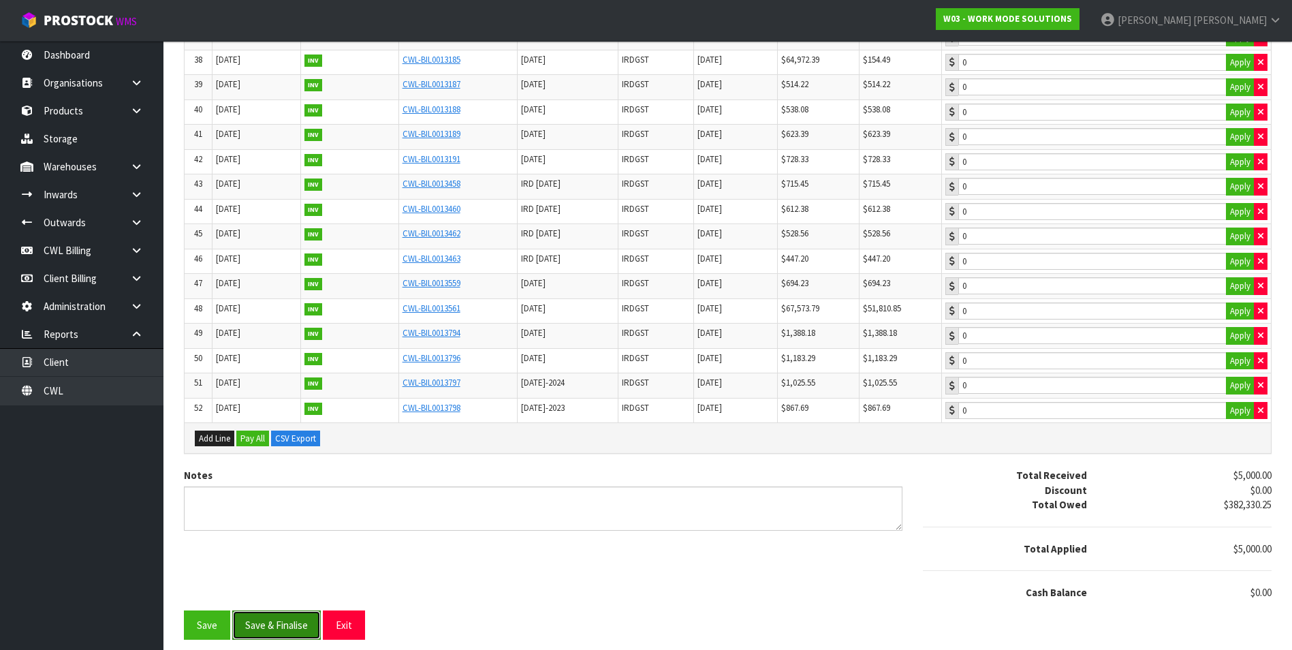
click at [300, 630] on button "Save & Finalise" at bounding box center [276, 624] width 89 height 29
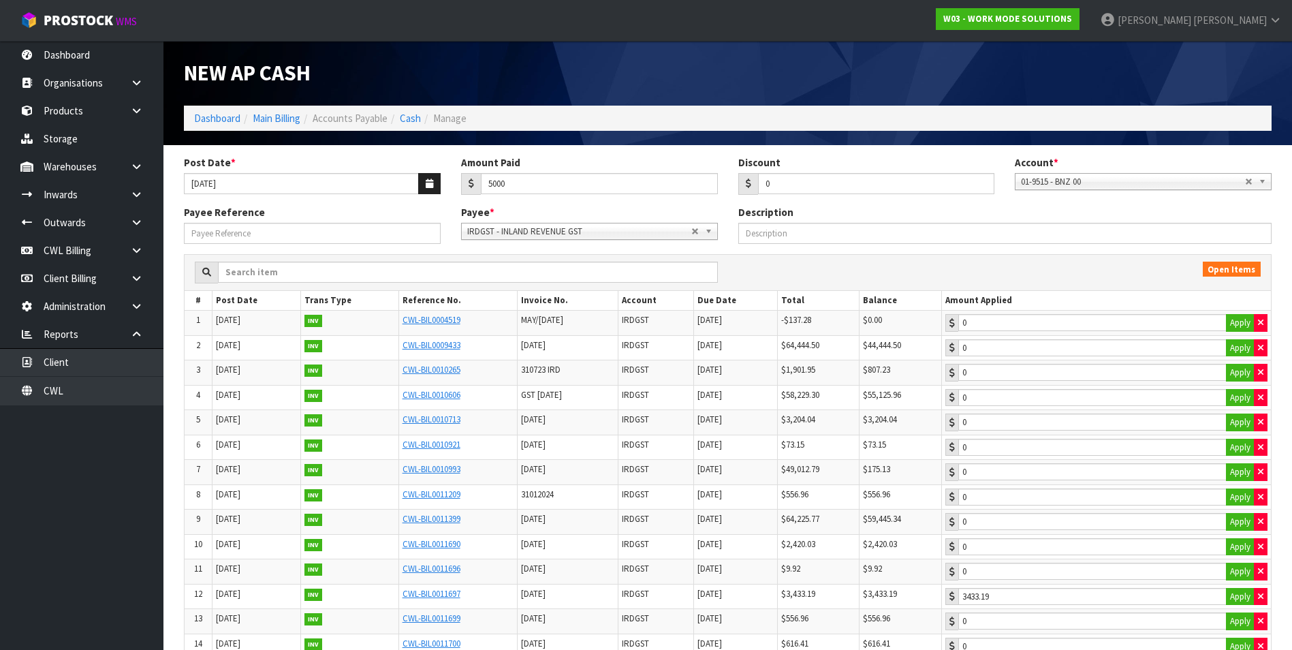
type input "3433.19"
type input "625.12"
type input "645.28"
type input "296.41"
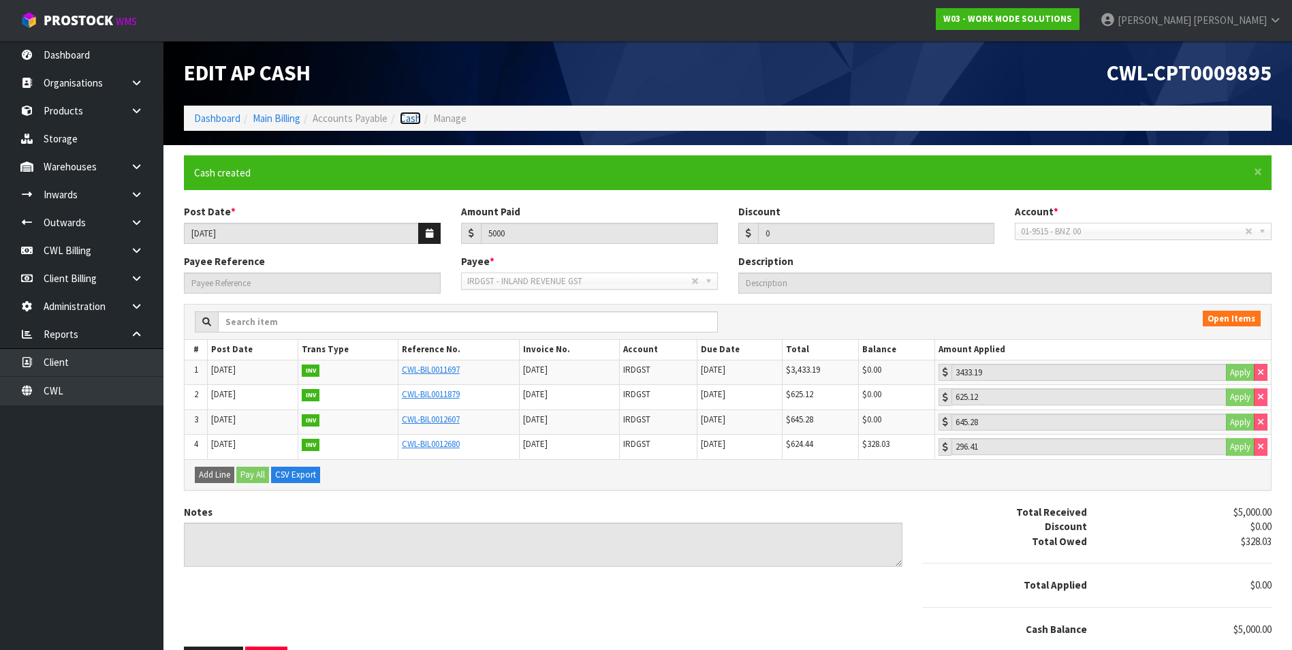
click at [419, 120] on link "Cash" at bounding box center [410, 118] width 21 height 13
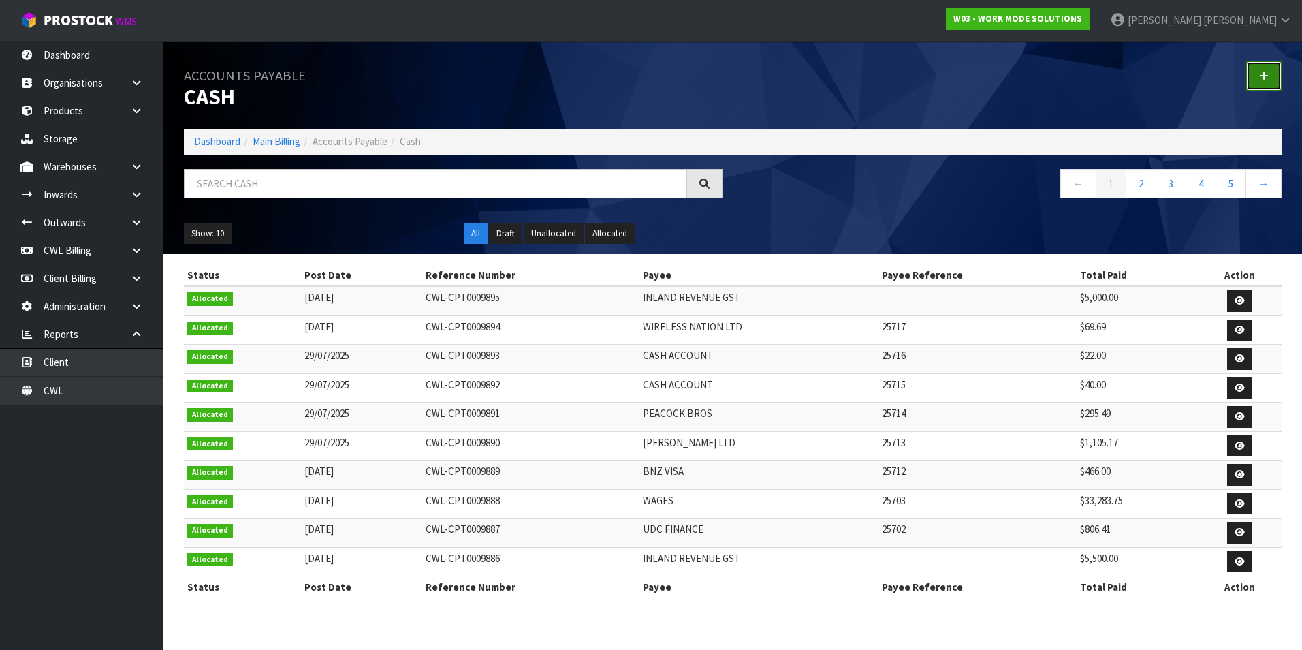
click at [1266, 73] on icon at bounding box center [1264, 76] width 10 height 10
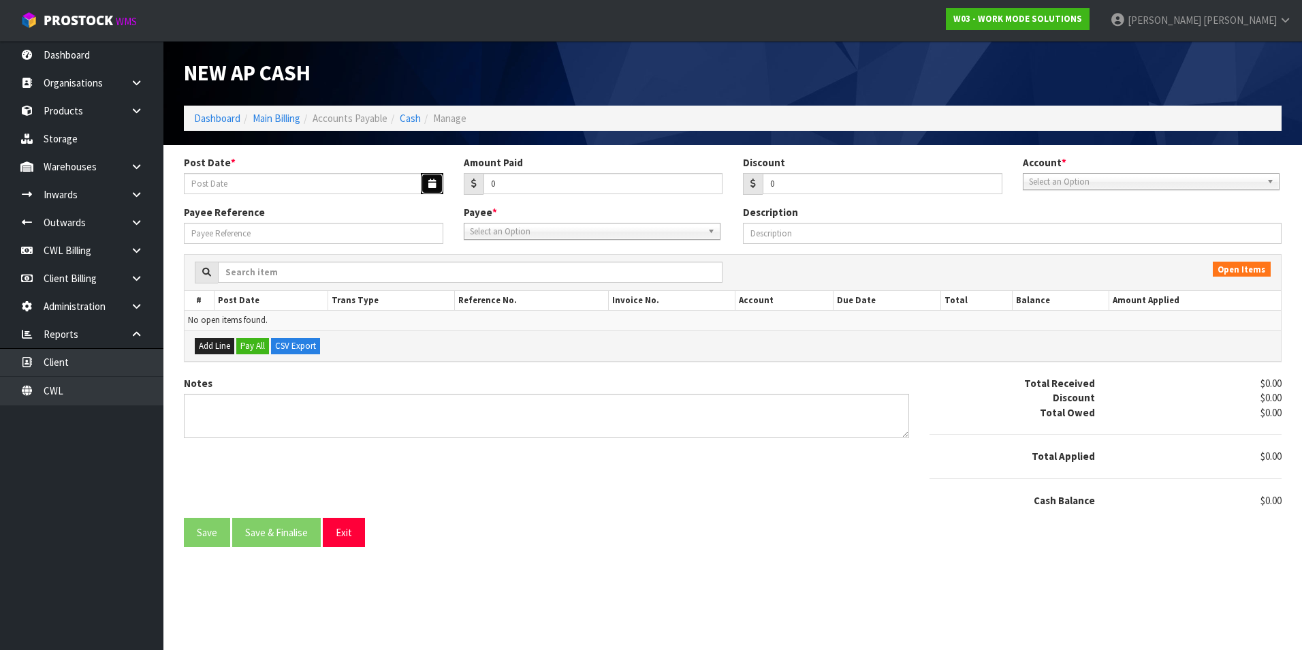
click at [435, 185] on icon "button" at bounding box center [431, 183] width 7 height 9
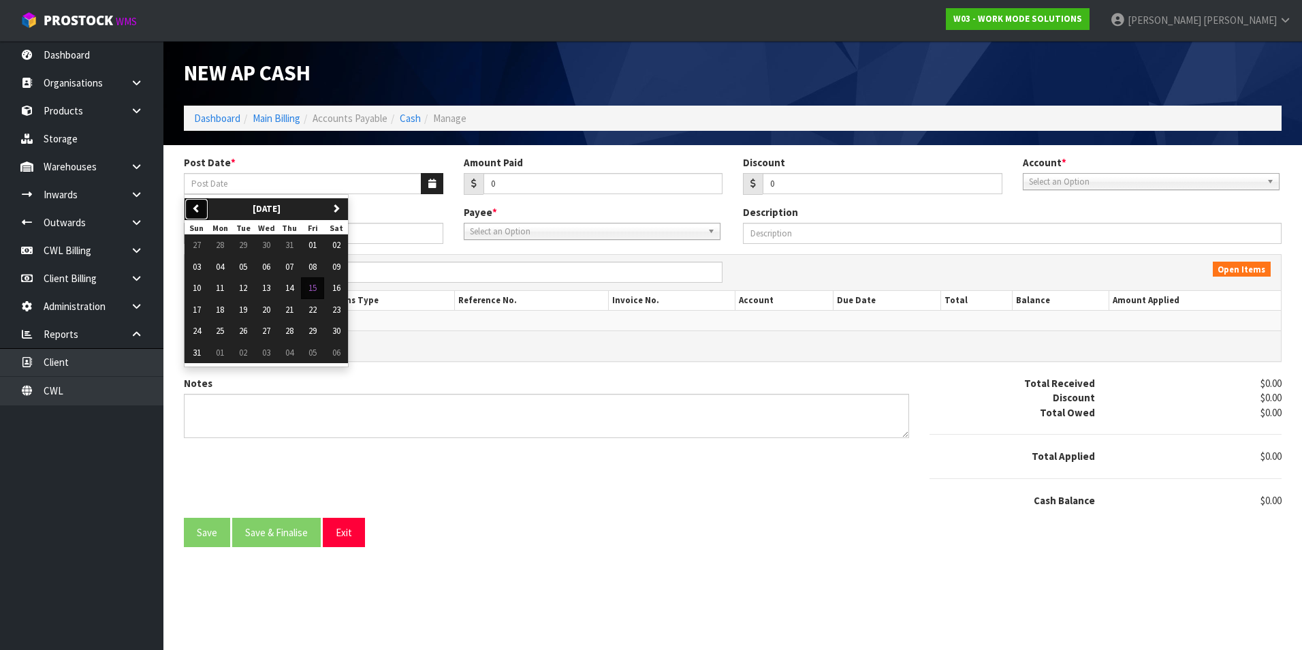
click at [198, 208] on icon "button" at bounding box center [196, 208] width 9 height 9
click at [264, 330] on span "30" at bounding box center [266, 331] width 8 height 12
type input "[DATE]"
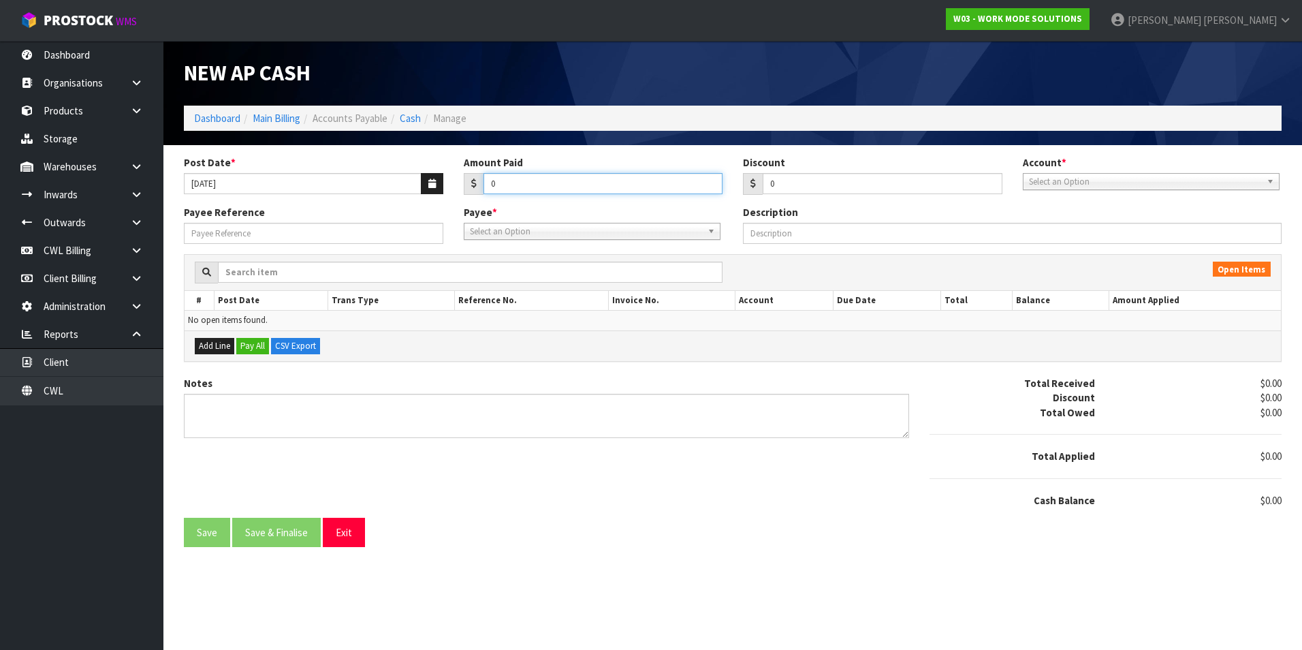
click at [524, 180] on input "0" at bounding box center [604, 183] width 240 height 21
type input "146.14"
click at [1071, 180] on span "Select an Option" at bounding box center [1145, 182] width 232 height 16
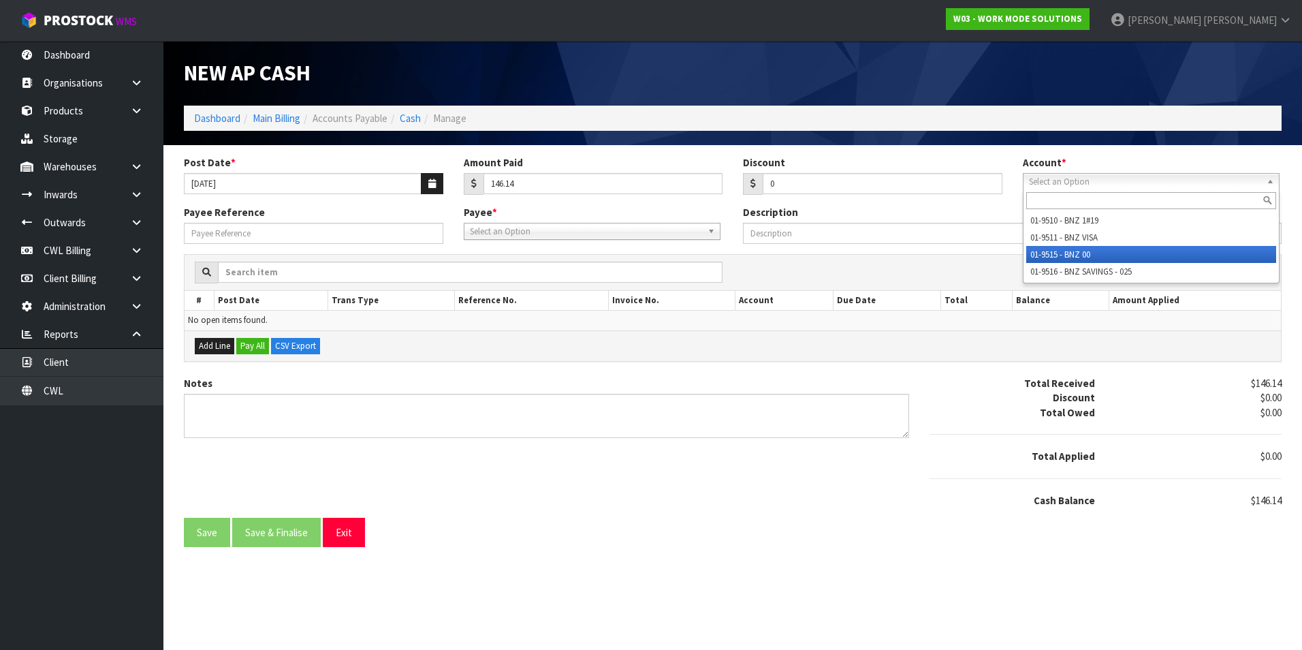
drag, startPoint x: 1076, startPoint y: 249, endPoint x: 607, endPoint y: 236, distance: 469.4
click at [1073, 250] on li "01-9515 - BNZ 00" at bounding box center [1151, 254] width 250 height 17
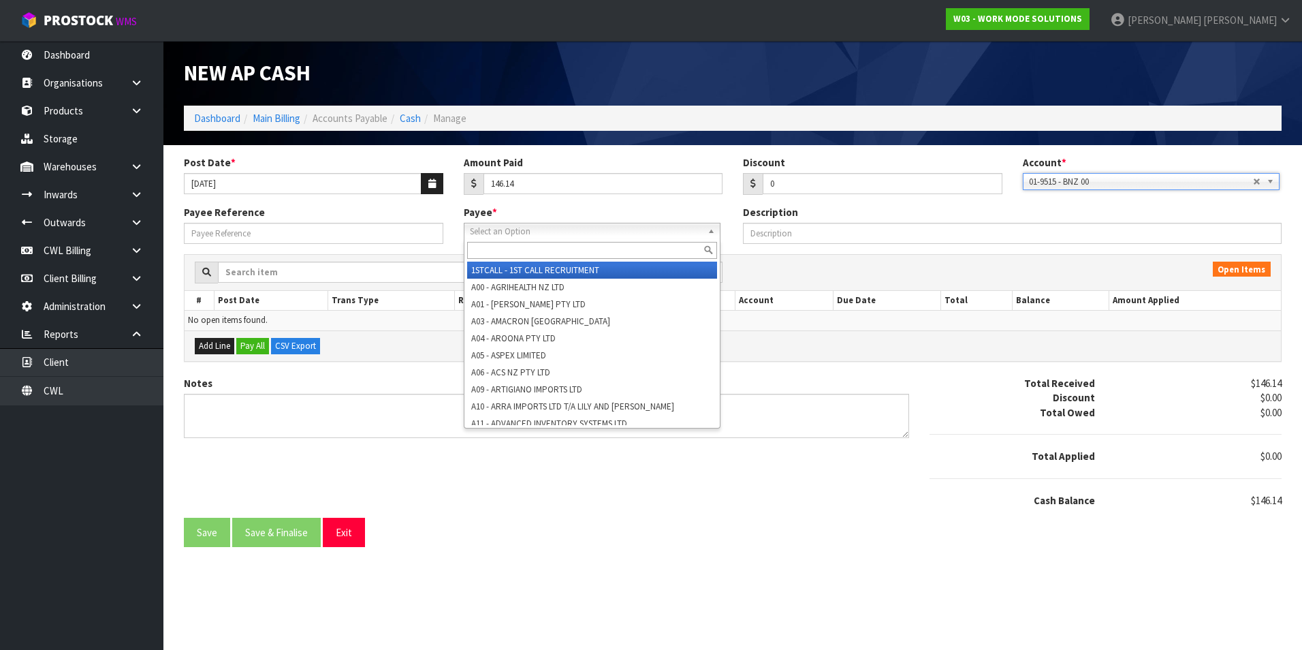
click at [505, 231] on span "Select an Option" at bounding box center [586, 231] width 232 height 16
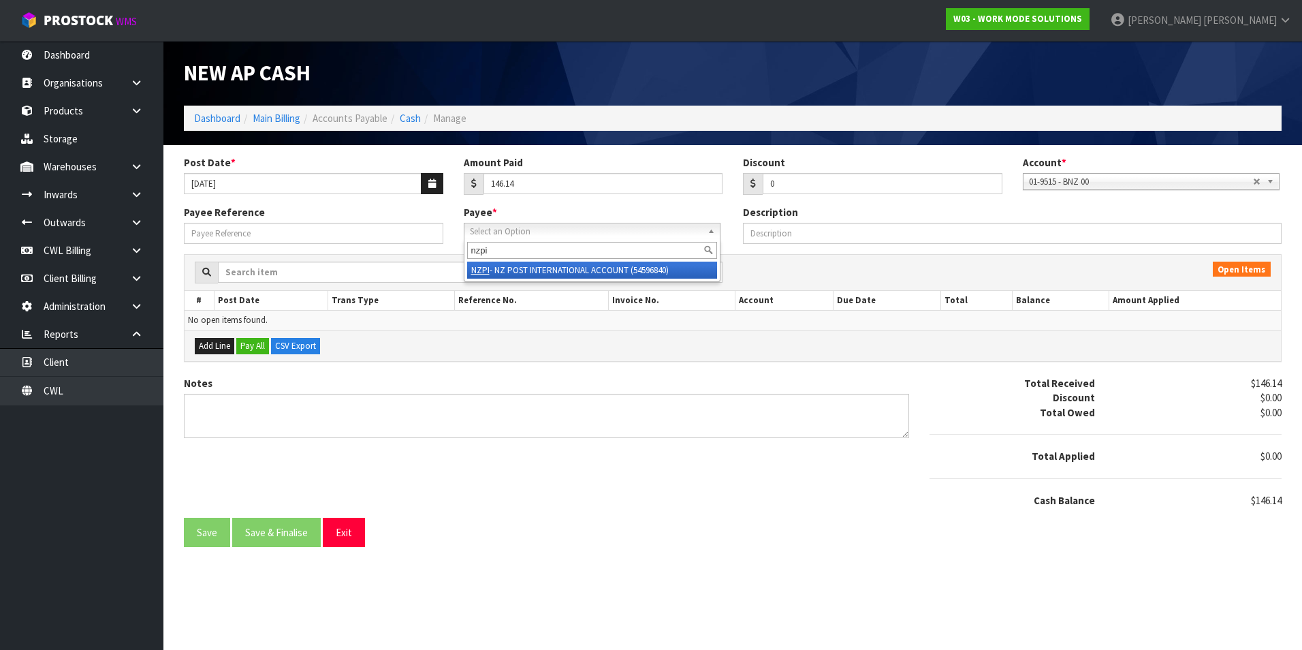
type input "nzpi"
click at [562, 268] on li "NZPI - NZ POST INTERNATIONAL ACCOUNT (54596840)" at bounding box center [592, 270] width 250 height 17
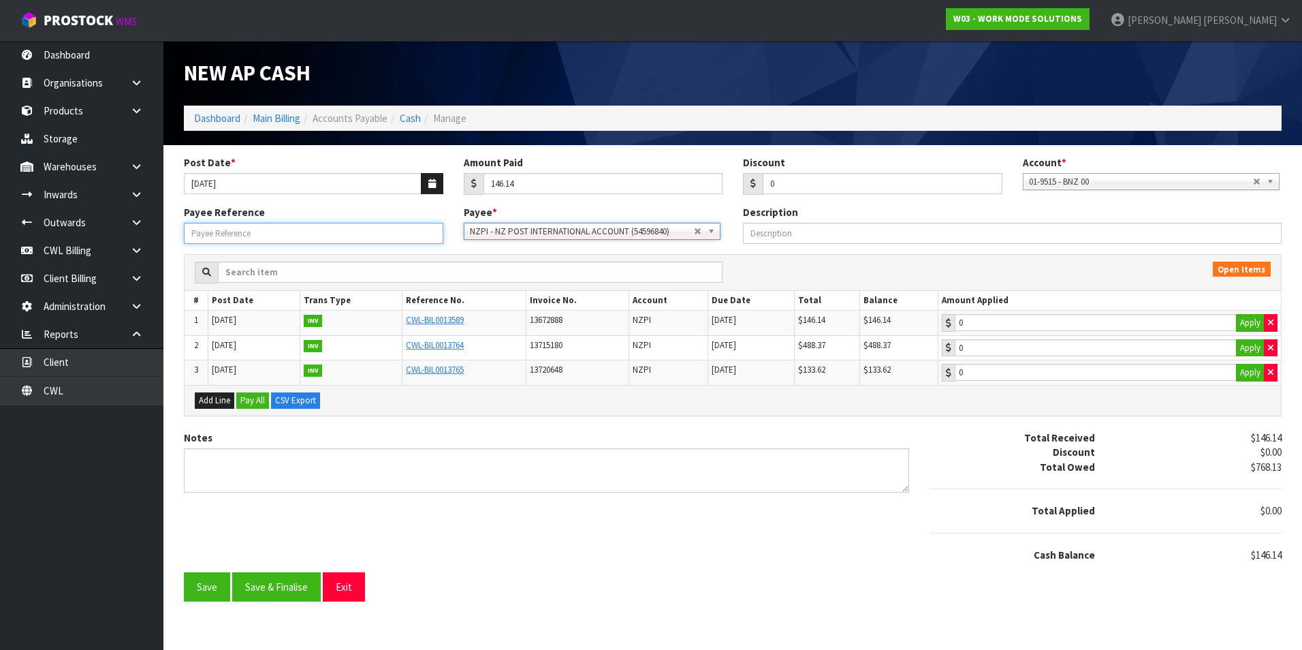
click at [312, 228] on input "Payee Reference" at bounding box center [313, 233] width 259 height 21
type input "25720"
drag, startPoint x: 1243, startPoint y: 321, endPoint x: 932, endPoint y: 462, distance: 341.3
click at [1240, 321] on button "Apply" at bounding box center [1250, 323] width 29 height 18
type input "146.14"
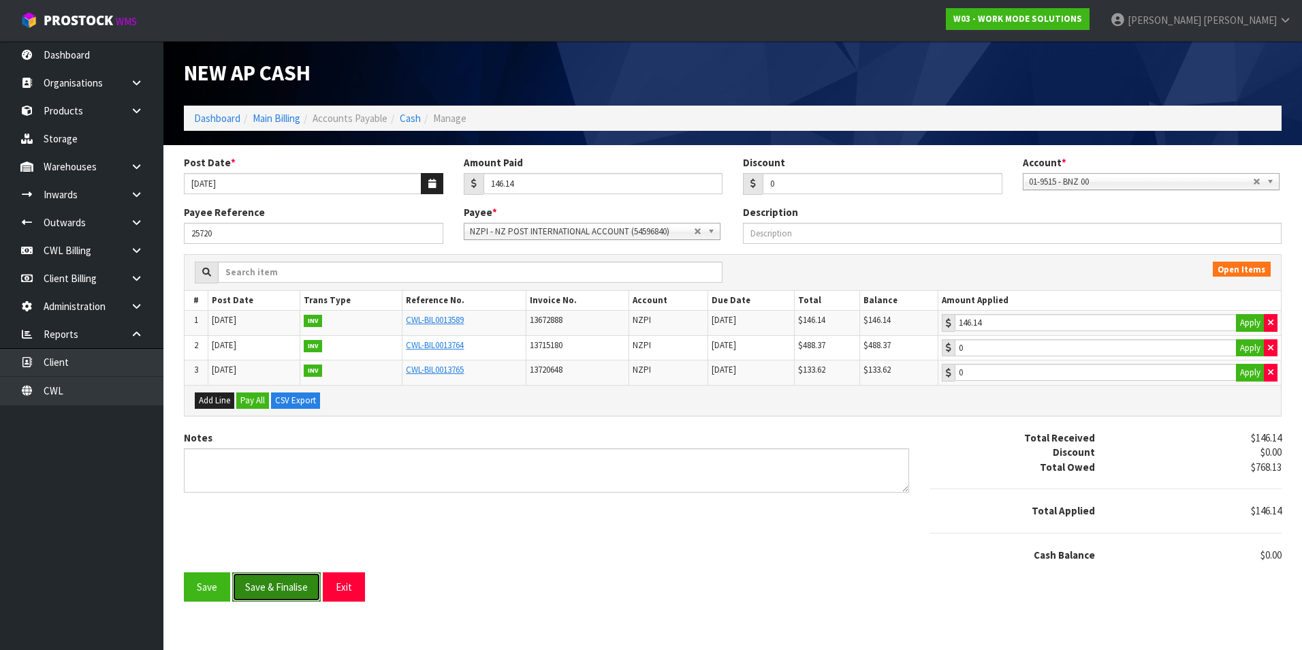
click at [300, 584] on button "Save & Finalise" at bounding box center [276, 586] width 89 height 29
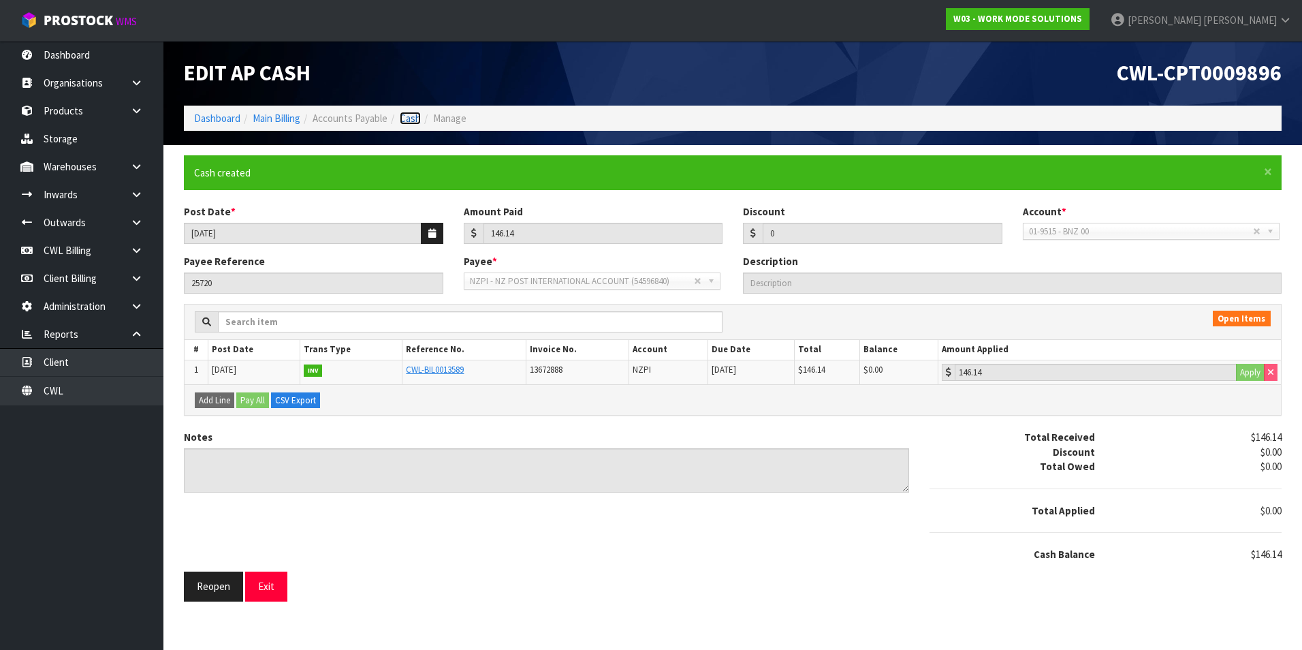
click at [411, 115] on link "Cash" at bounding box center [410, 118] width 21 height 13
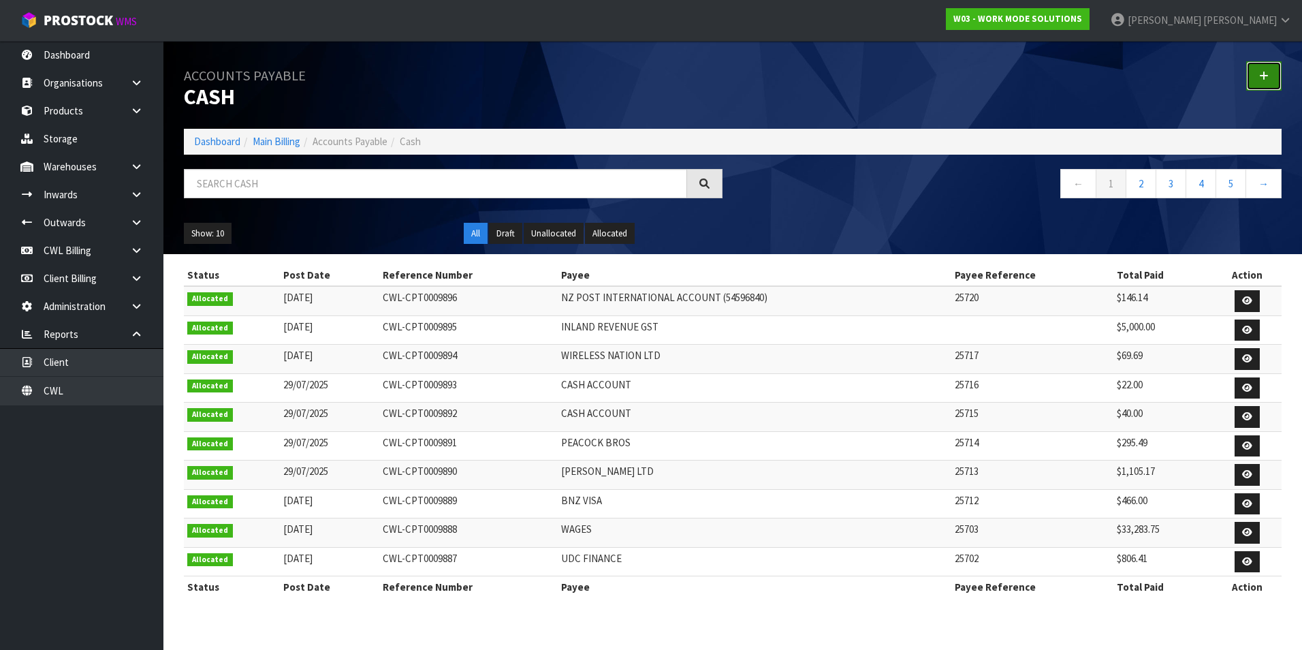
click at [1250, 74] on link at bounding box center [1263, 75] width 35 height 29
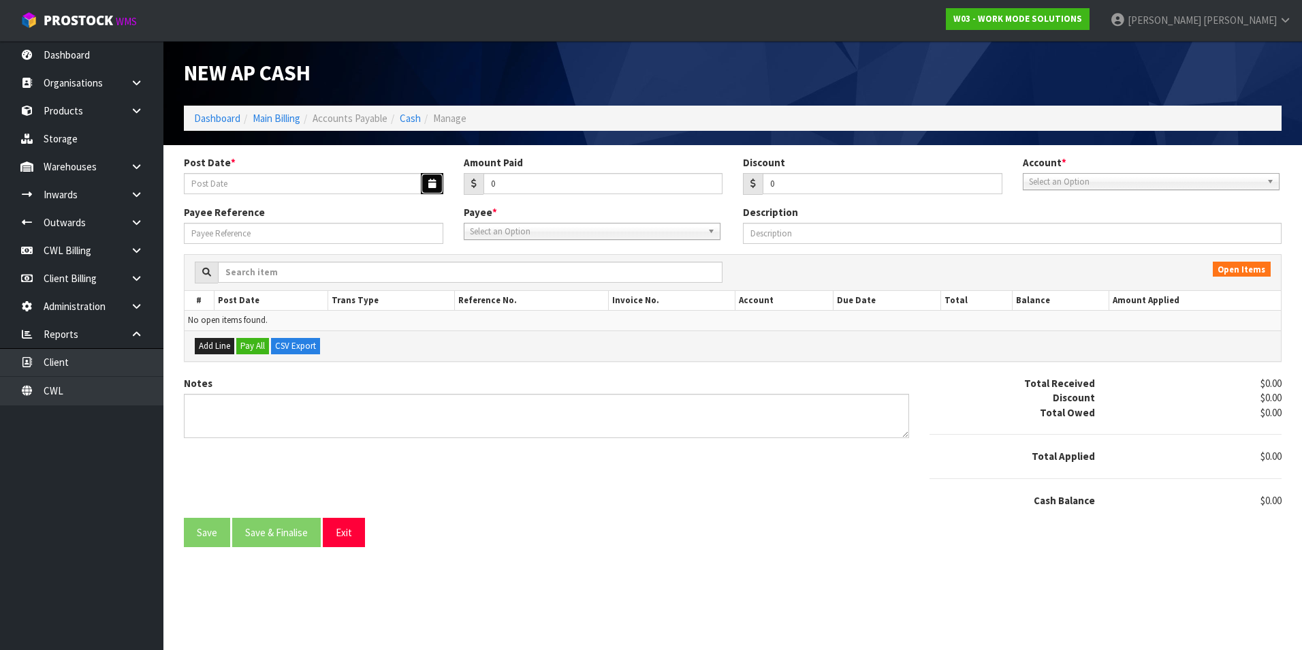
drag, startPoint x: 426, startPoint y: 187, endPoint x: 321, endPoint y: 184, distance: 105.6
click at [426, 187] on button "button" at bounding box center [432, 183] width 22 height 21
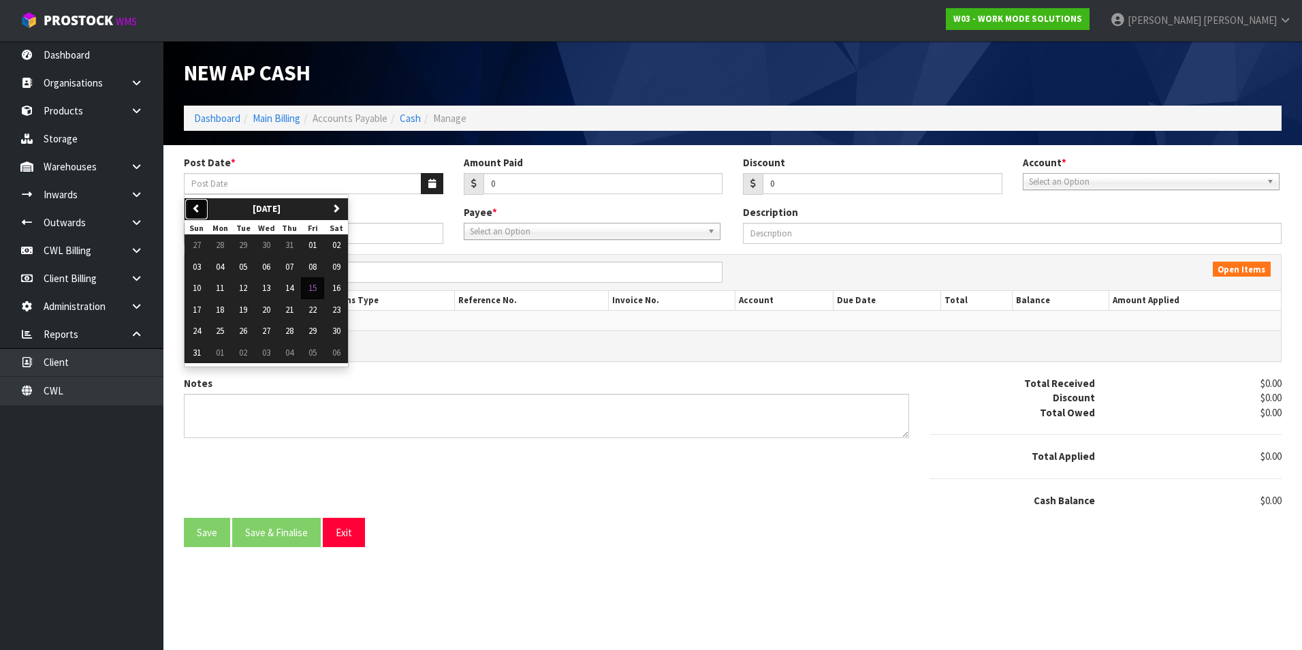
click at [204, 211] on button "previous" at bounding box center [197, 209] width 24 height 22
click at [270, 328] on span "30" at bounding box center [266, 331] width 8 height 12
type input "30/07/2025"
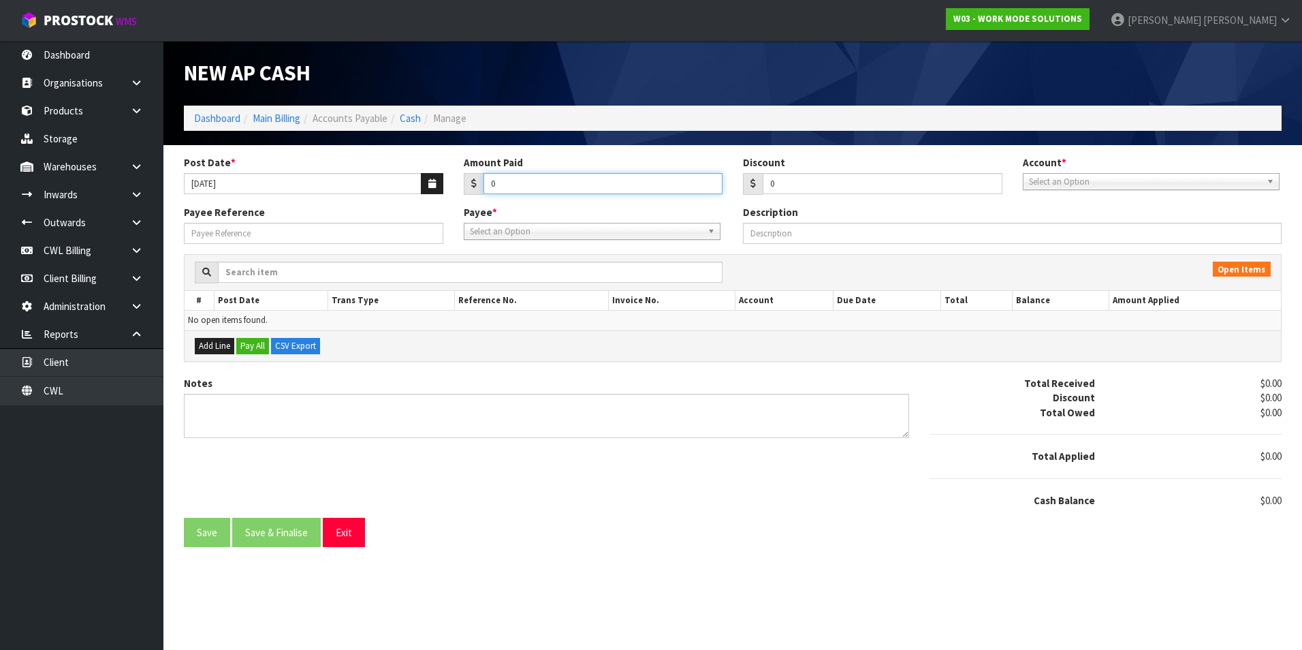
click at [513, 183] on input "0" at bounding box center [604, 183] width 240 height 21
type input "32824.41"
click at [1062, 187] on span "Select an Option" at bounding box center [1145, 182] width 232 height 16
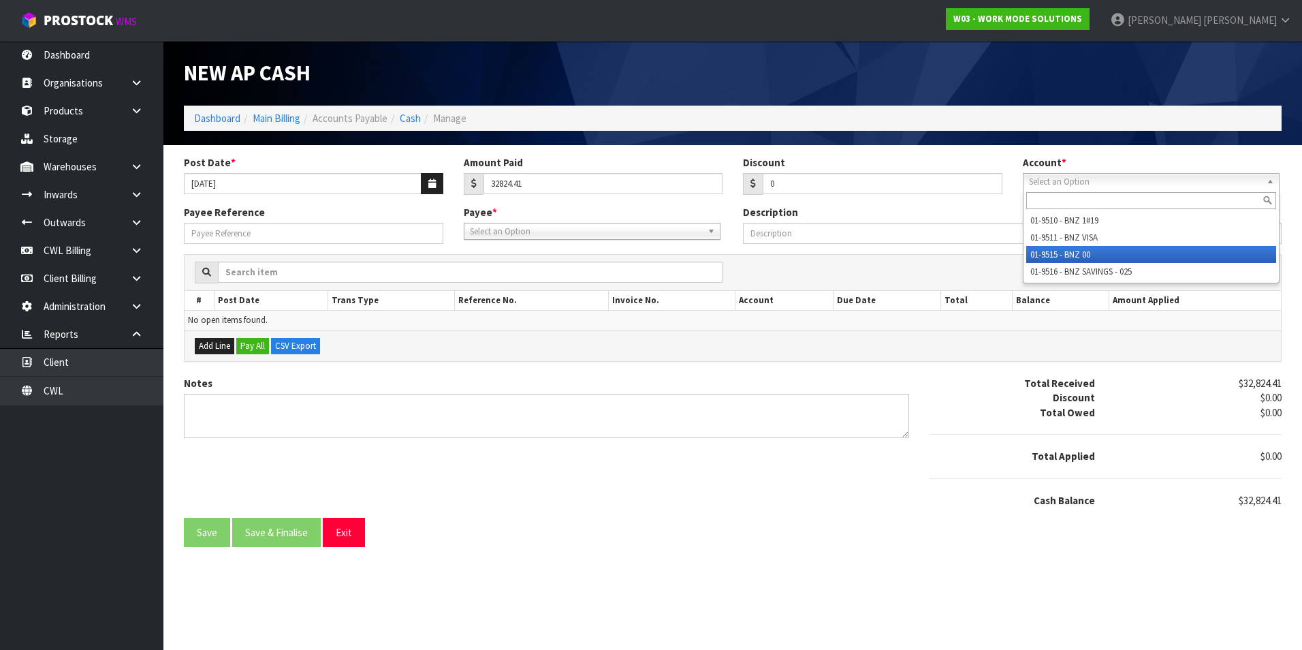
drag, startPoint x: 1073, startPoint y: 257, endPoint x: 770, endPoint y: 215, distance: 306.0
click at [1072, 257] on li "01-9515 - BNZ 00" at bounding box center [1151, 254] width 250 height 17
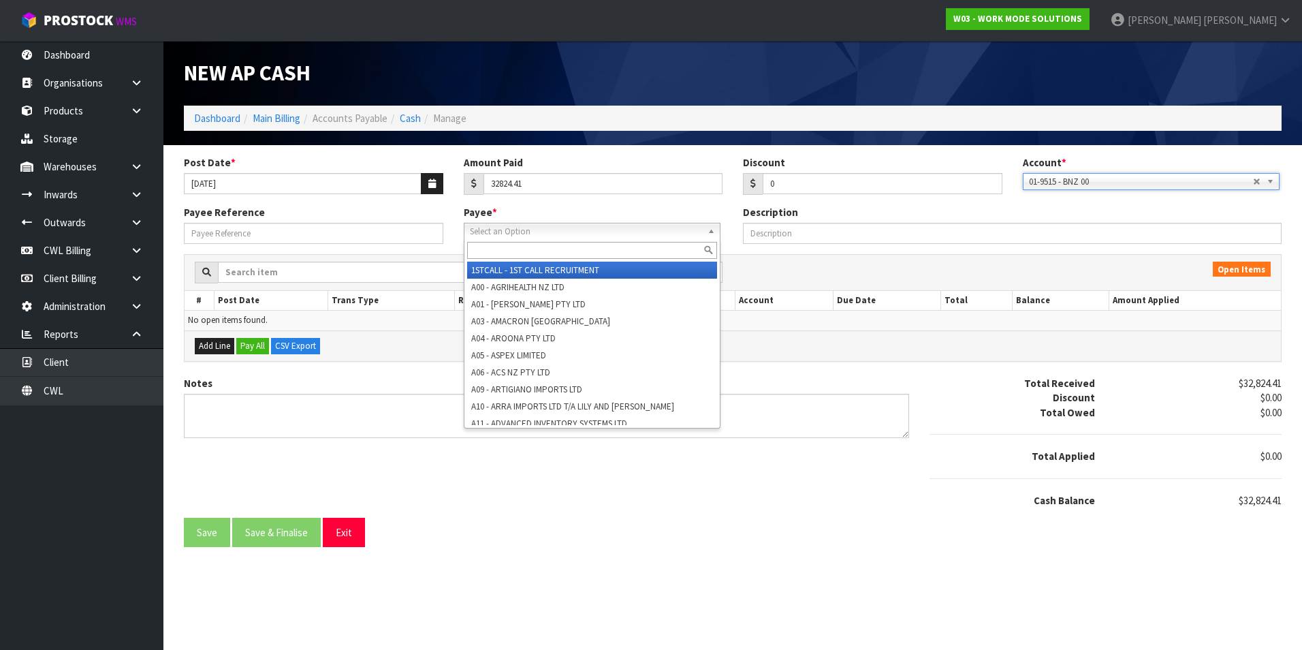
click at [494, 232] on span "Select an Option" at bounding box center [586, 231] width 232 height 16
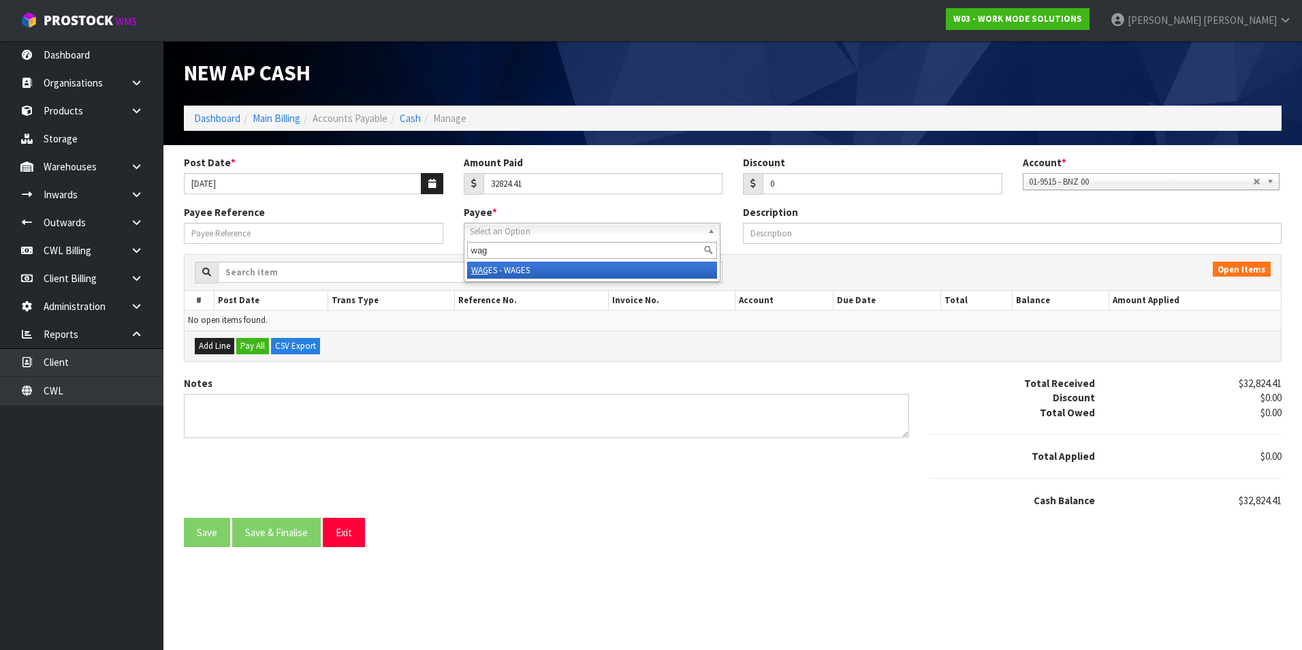
type input "wag"
drag, startPoint x: 499, startPoint y: 273, endPoint x: 225, endPoint y: 227, distance: 277.6
click at [492, 272] on li "WAG ES - WAGES" at bounding box center [592, 270] width 250 height 17
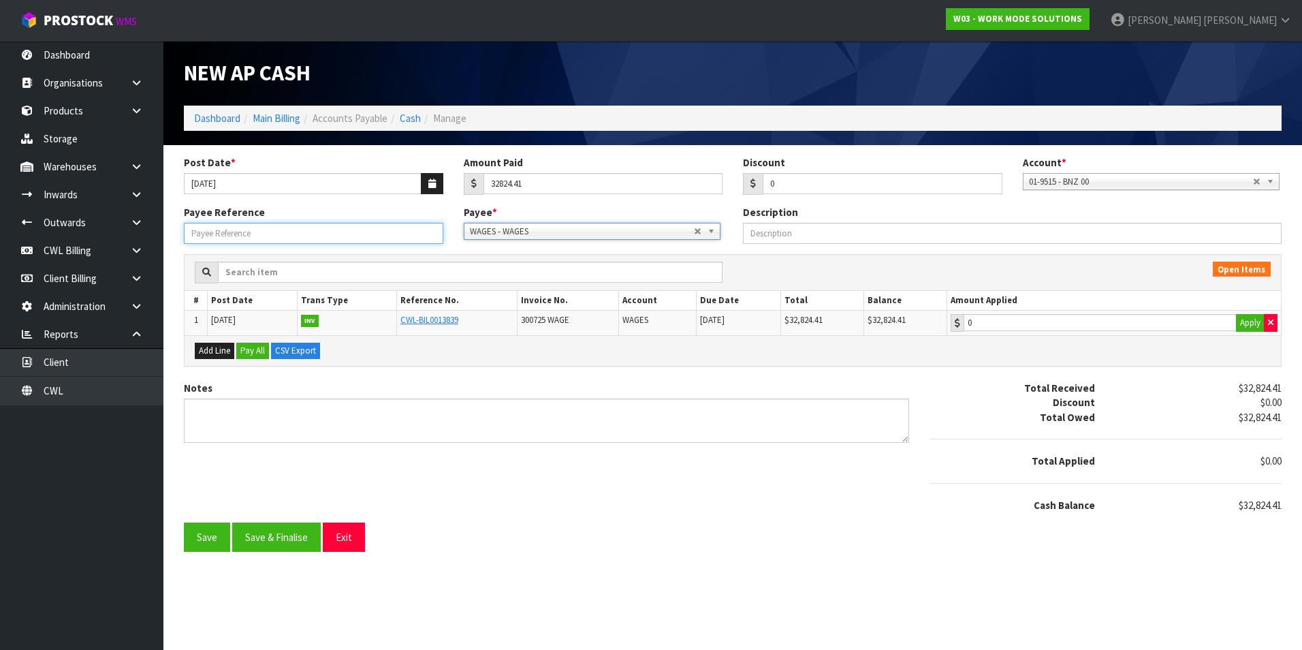
click at [225, 227] on input "Payee Reference" at bounding box center [313, 233] width 259 height 21
type input "25721"
type input "32824.41"
drag, startPoint x: 1066, startPoint y: 322, endPoint x: 1058, endPoint y: 324, distance: 8.4
click at [1065, 322] on input "32824.41" at bounding box center [1100, 322] width 273 height 17
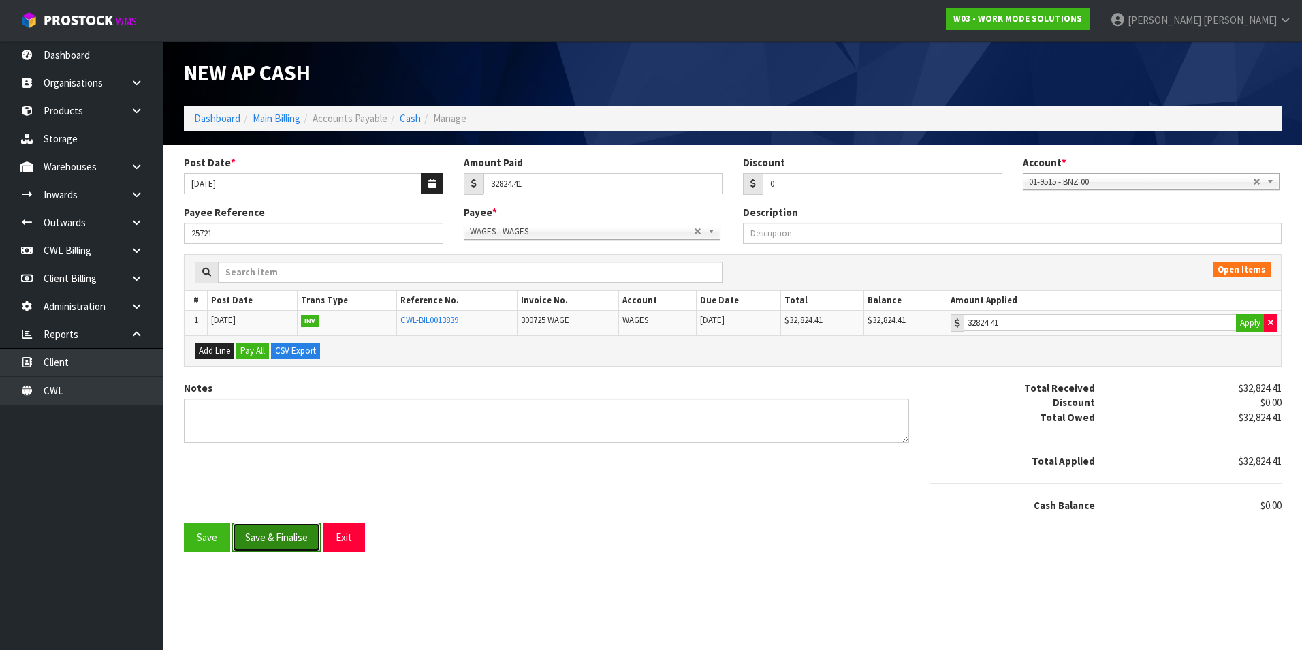
click at [306, 532] on button "Save & Finalise" at bounding box center [276, 536] width 89 height 29
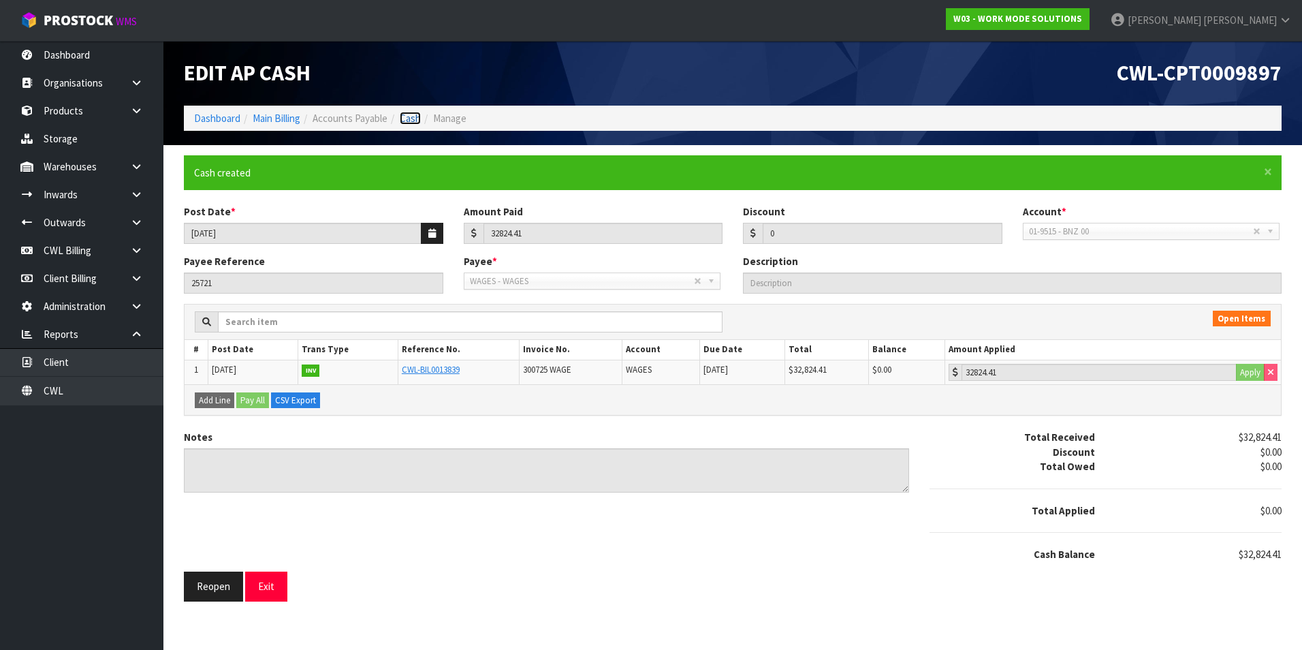
drag, startPoint x: 409, startPoint y: 119, endPoint x: 437, endPoint y: 116, distance: 28.7
click at [409, 119] on link "Cash" at bounding box center [410, 118] width 21 height 13
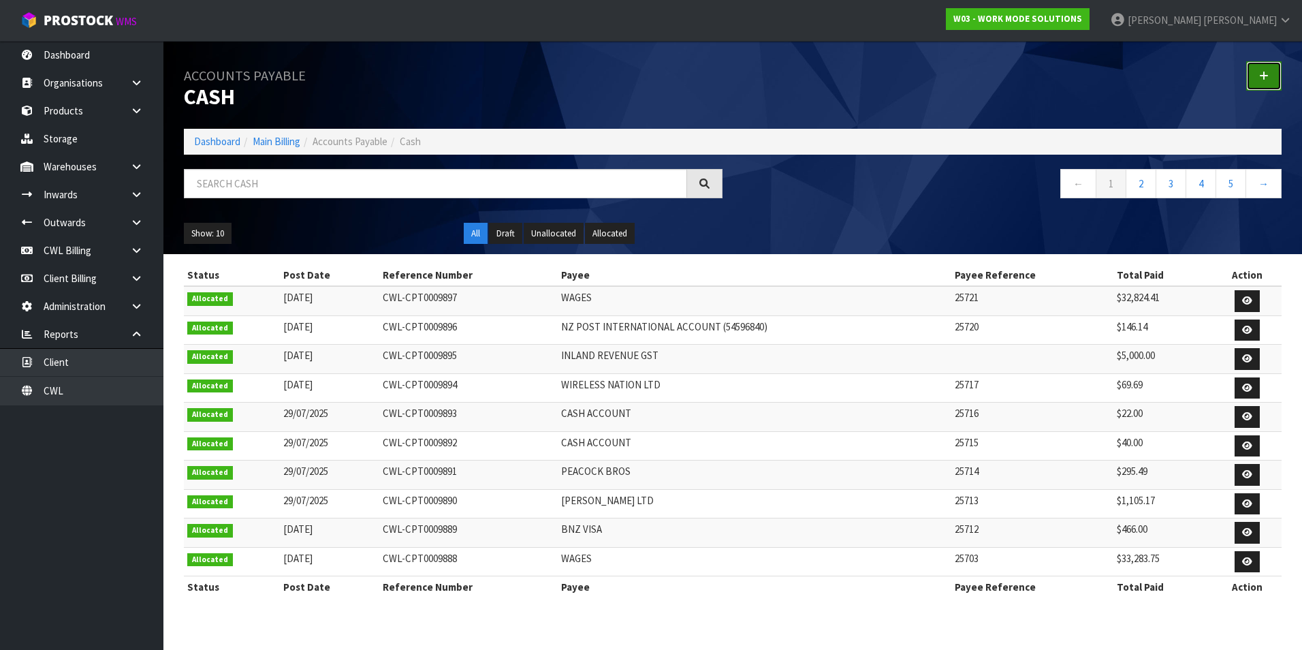
click at [1272, 84] on link at bounding box center [1263, 75] width 35 height 29
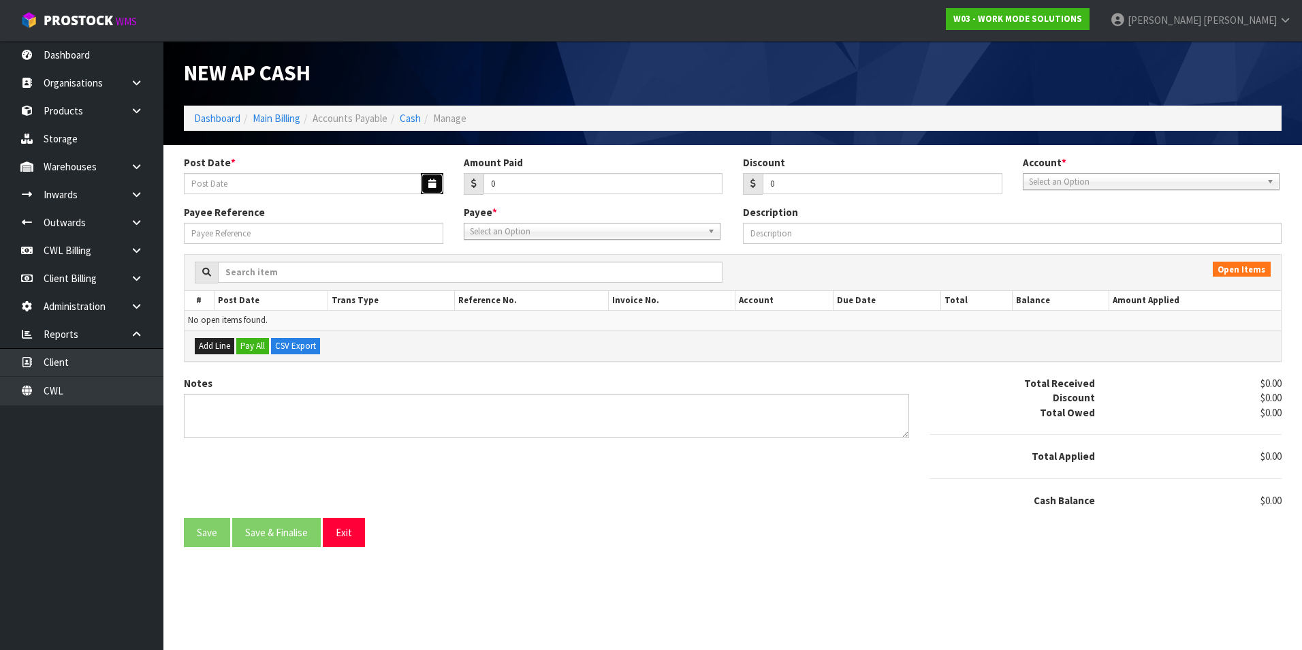
click at [422, 182] on button "button" at bounding box center [432, 183] width 22 height 21
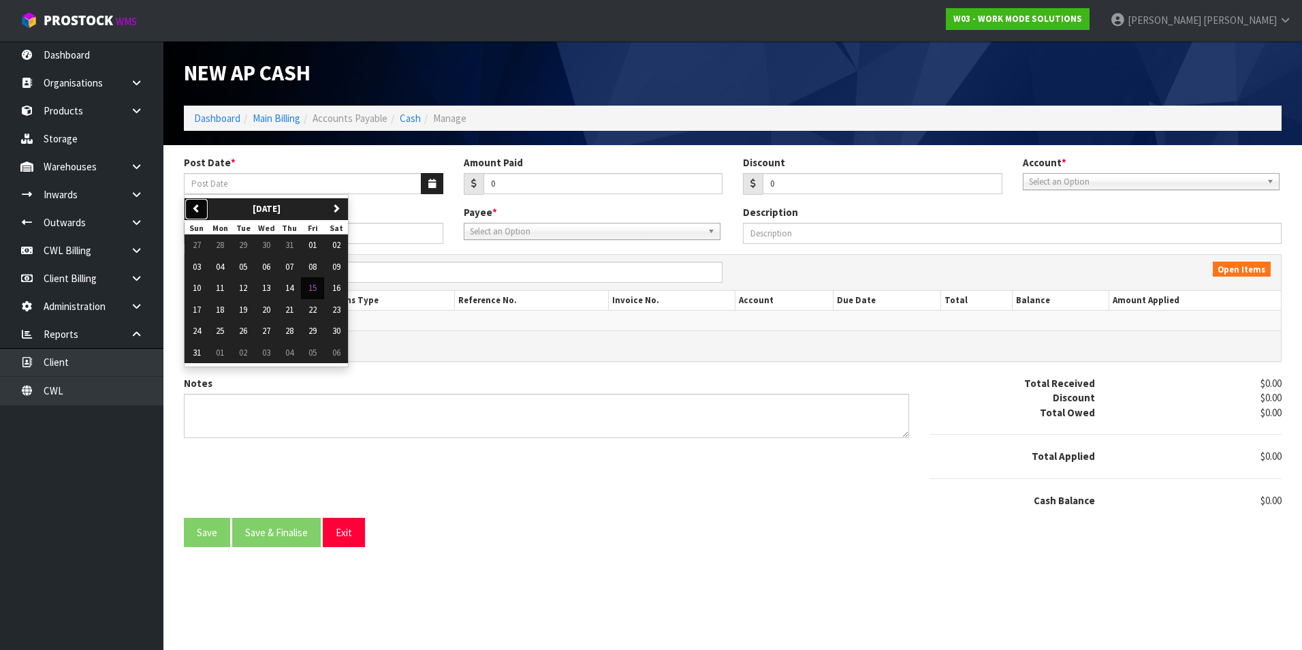
click at [195, 210] on icon "button" at bounding box center [196, 208] width 9 height 9
click at [294, 330] on span "31" at bounding box center [289, 331] width 8 height 12
type input "[DATE]"
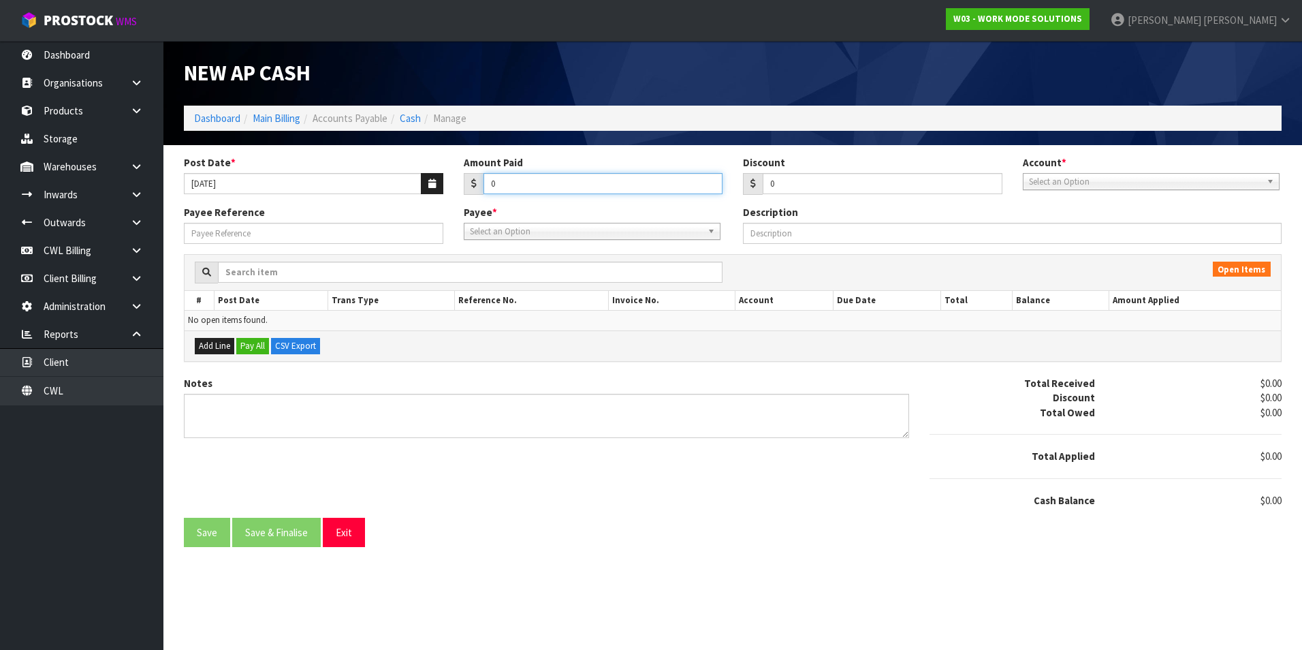
click at [543, 192] on input "0" at bounding box center [604, 183] width 240 height 21
type input "1269.2"
click at [1079, 178] on span "Select an Option" at bounding box center [1145, 182] width 232 height 16
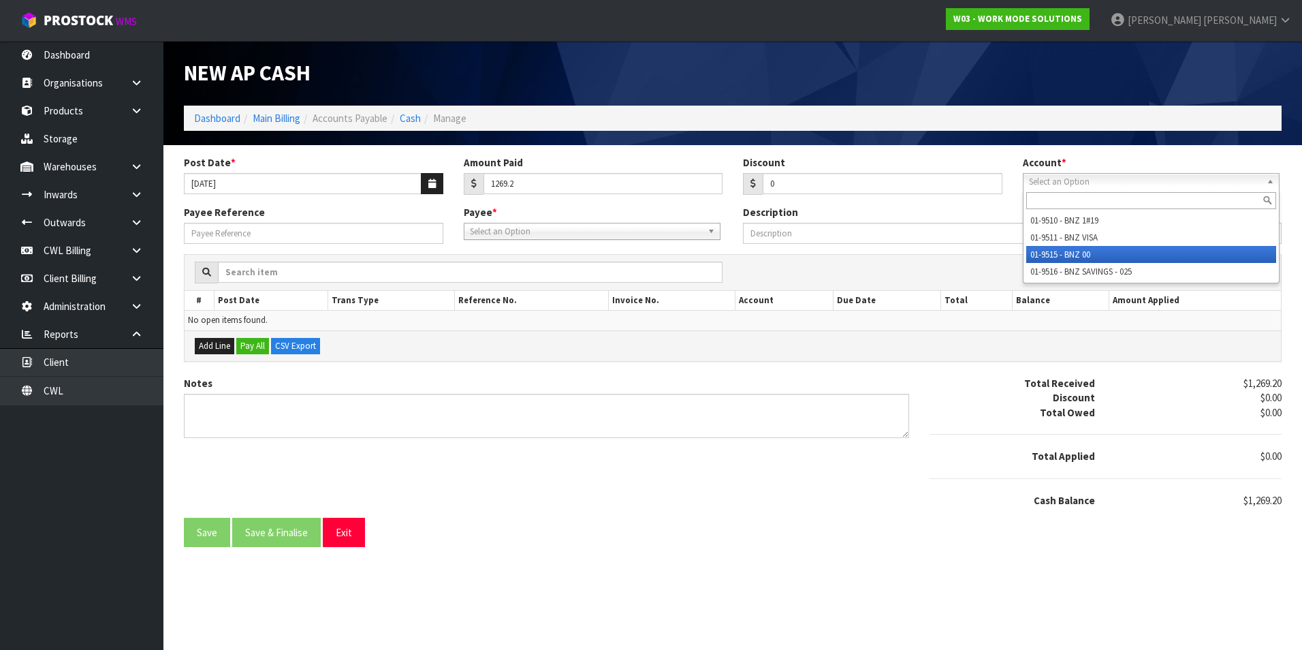
drag, startPoint x: 1064, startPoint y: 253, endPoint x: 650, endPoint y: 225, distance: 414.4
click at [1060, 253] on li "01-9515 - BNZ 00" at bounding box center [1151, 254] width 250 height 17
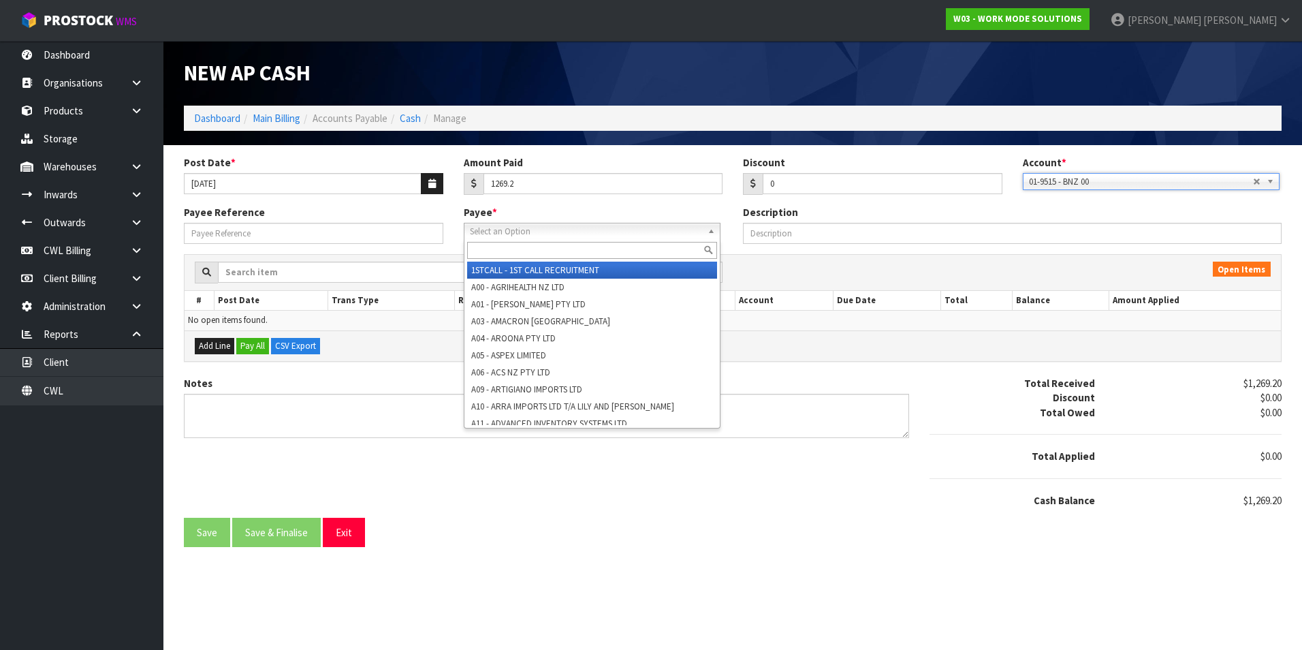
click at [565, 230] on span "Select an Option" at bounding box center [586, 231] width 232 height 16
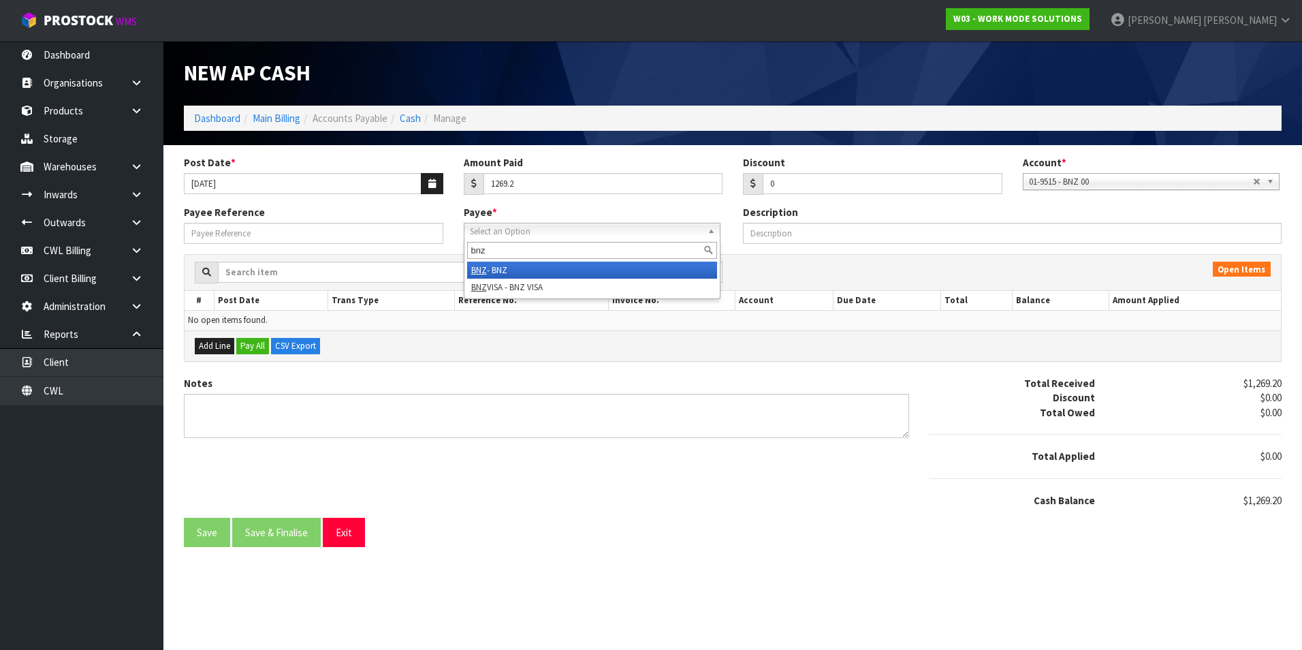
type input "bnz"
click at [496, 267] on li "BNZ - BNZ" at bounding box center [592, 270] width 250 height 17
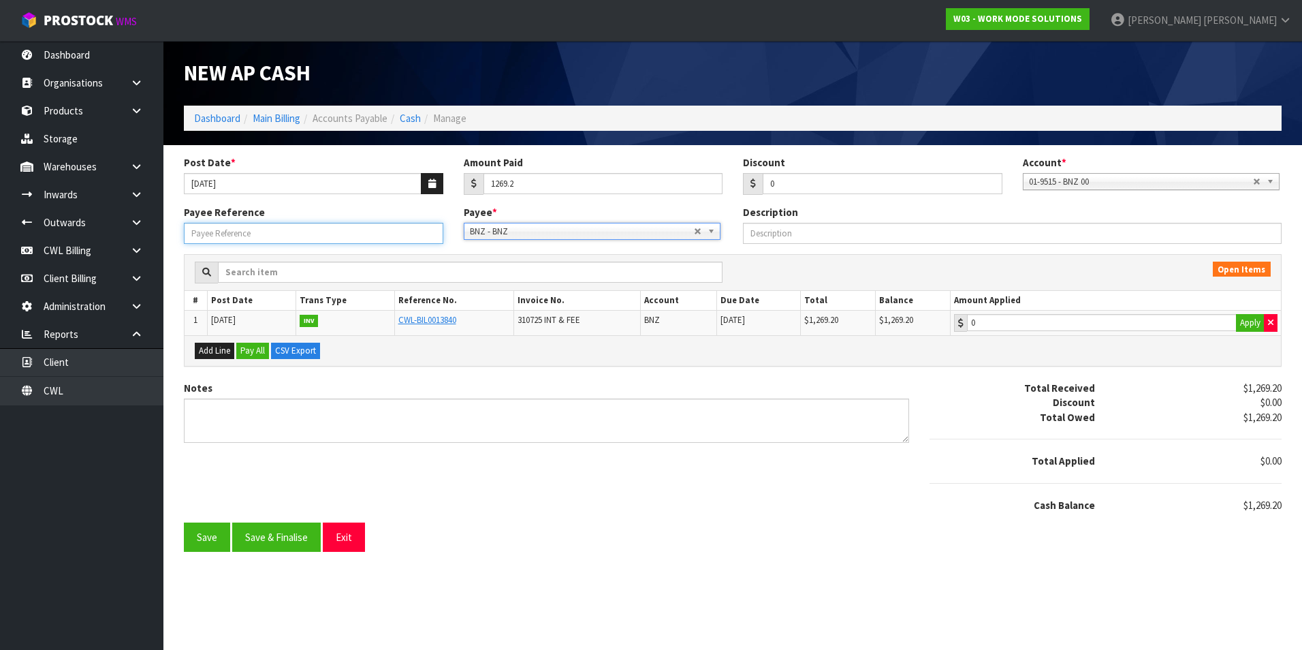
click at [285, 238] on input "Payee Reference" at bounding box center [313, 233] width 259 height 21
type input "25722-23"
type input "1269.2"
click at [1108, 322] on input "1269.2" at bounding box center [1102, 322] width 270 height 17
click at [310, 539] on button "Save & Finalise" at bounding box center [276, 536] width 89 height 29
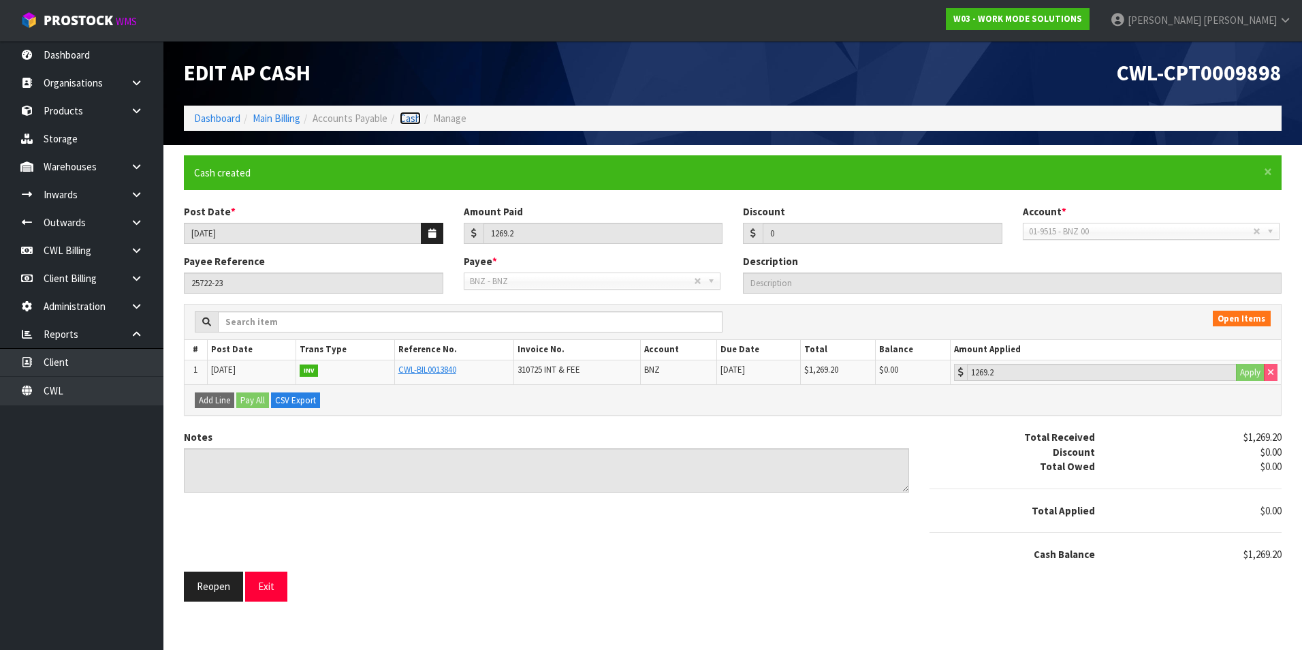
click at [409, 113] on link "Cash" at bounding box center [410, 118] width 21 height 13
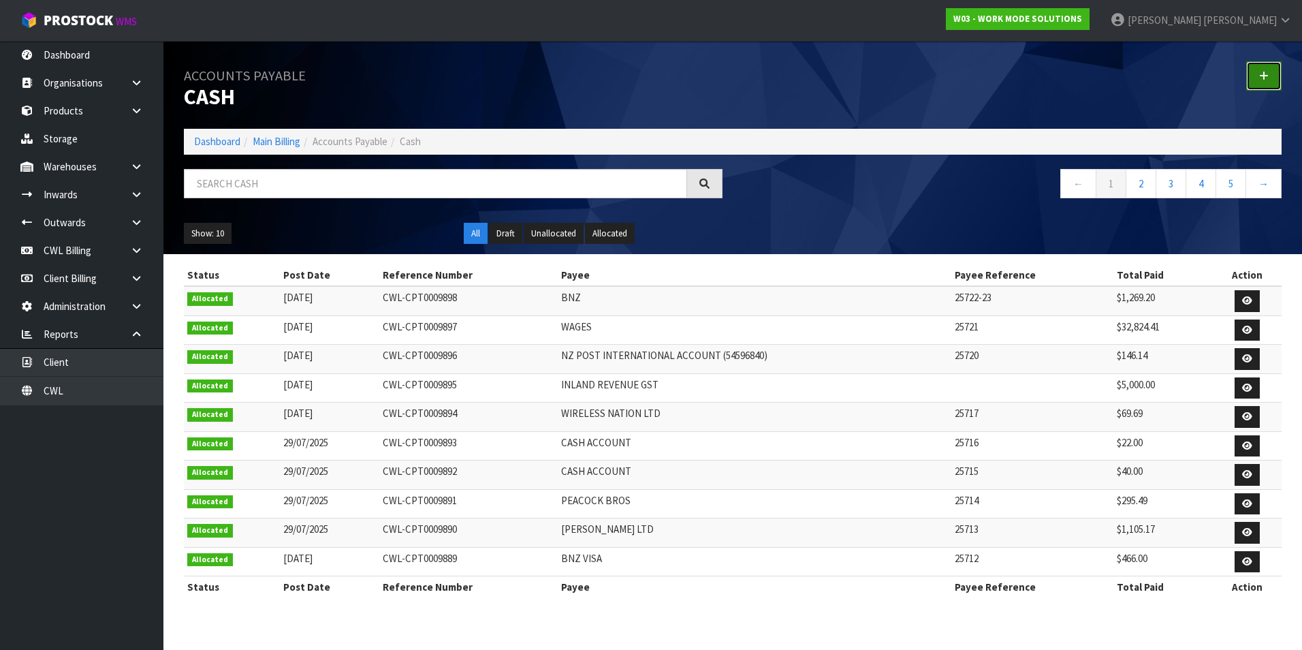
click at [1266, 76] on icon at bounding box center [1264, 76] width 10 height 10
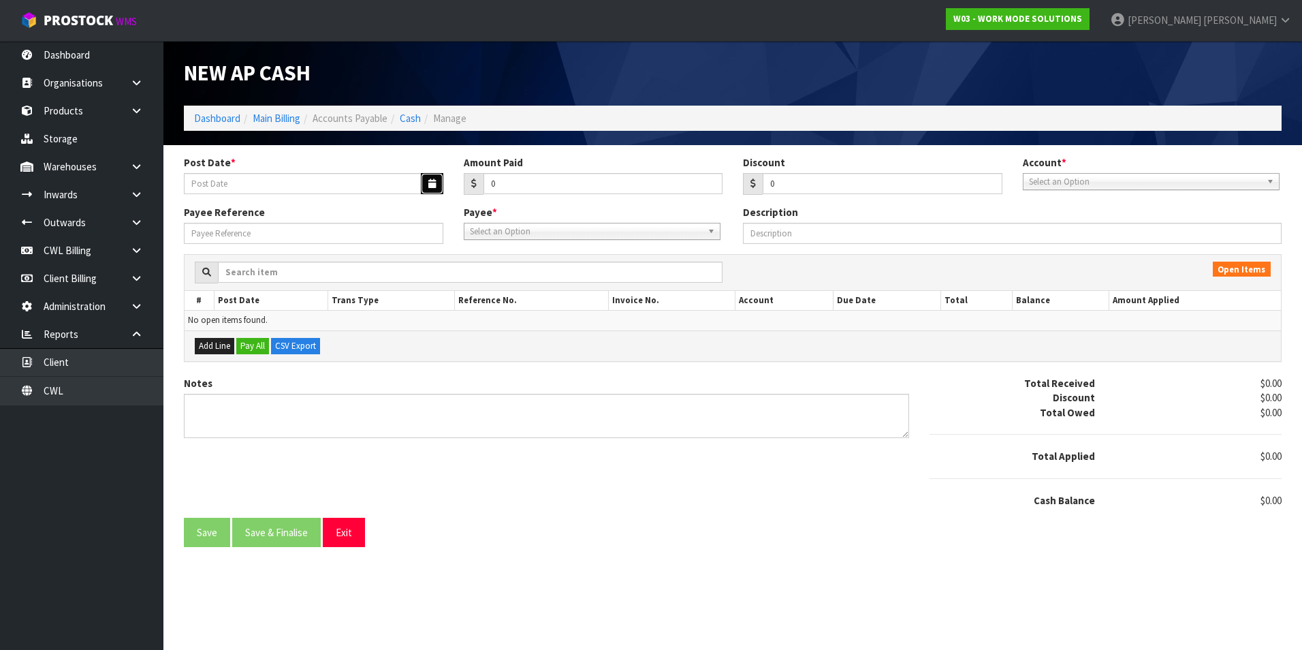
click at [435, 186] on icon "button" at bounding box center [431, 183] width 7 height 9
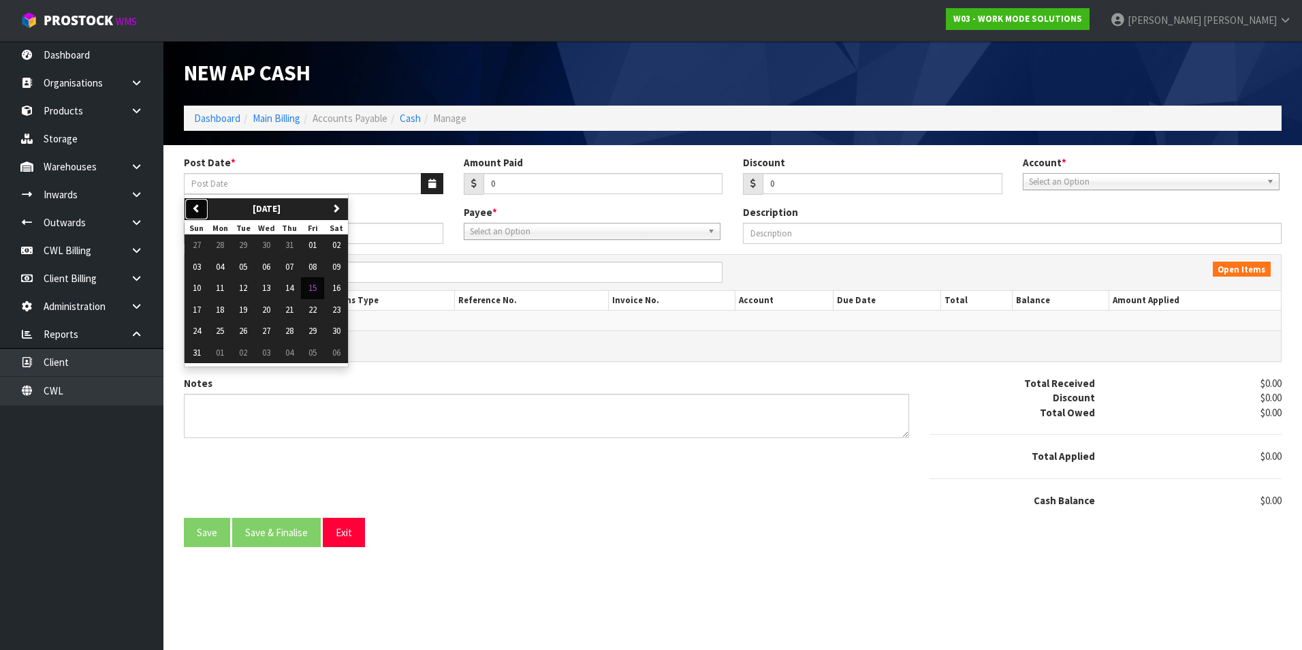
drag, startPoint x: 195, startPoint y: 208, endPoint x: 211, endPoint y: 223, distance: 21.7
click at [197, 209] on icon "button" at bounding box center [196, 208] width 9 height 9
click at [287, 333] on span "31" at bounding box center [289, 331] width 8 height 12
type input "[DATE]"
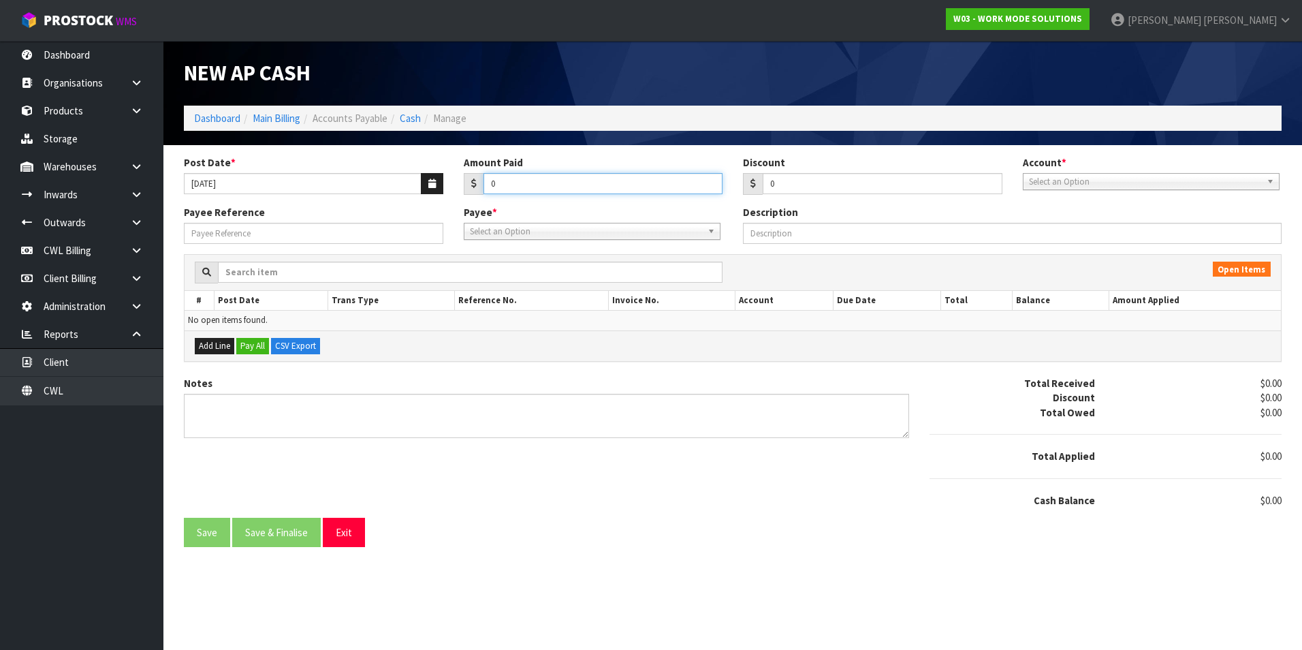
click at [571, 178] on input "0" at bounding box center [604, 183] width 240 height 21
type input "13000.37"
click at [1079, 179] on span "Select an Option" at bounding box center [1145, 182] width 232 height 16
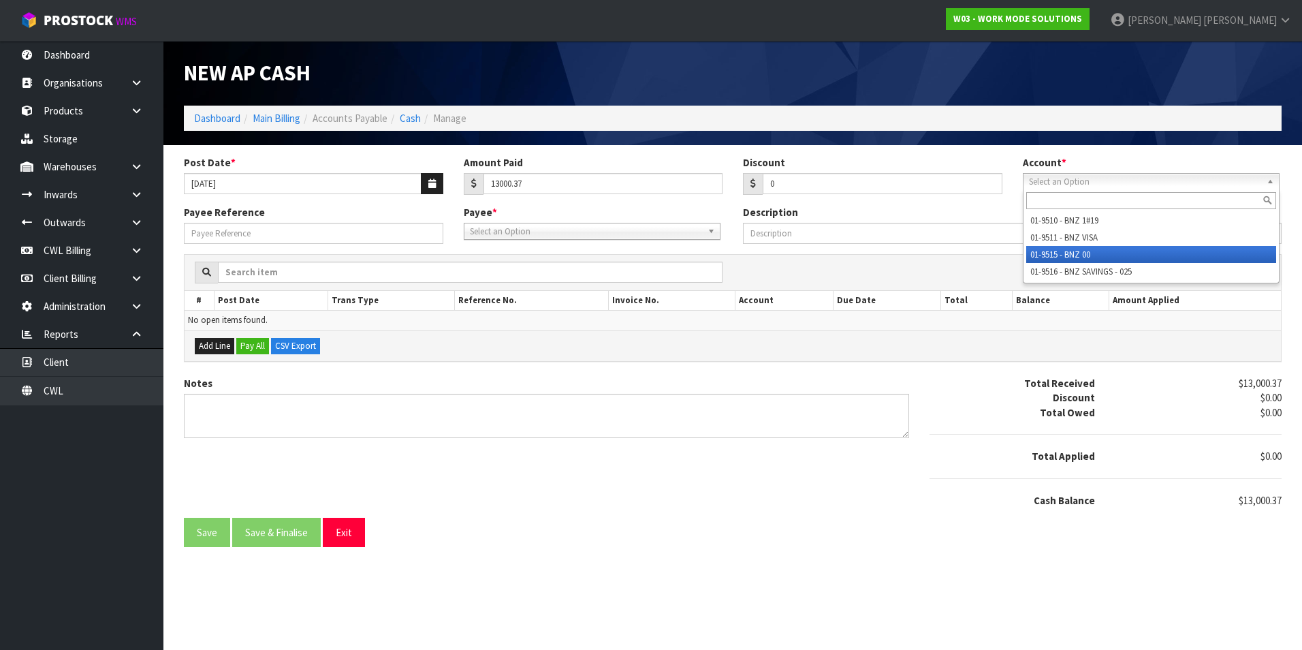
click at [1076, 255] on li "01-9515 - BNZ 00" at bounding box center [1151, 254] width 250 height 17
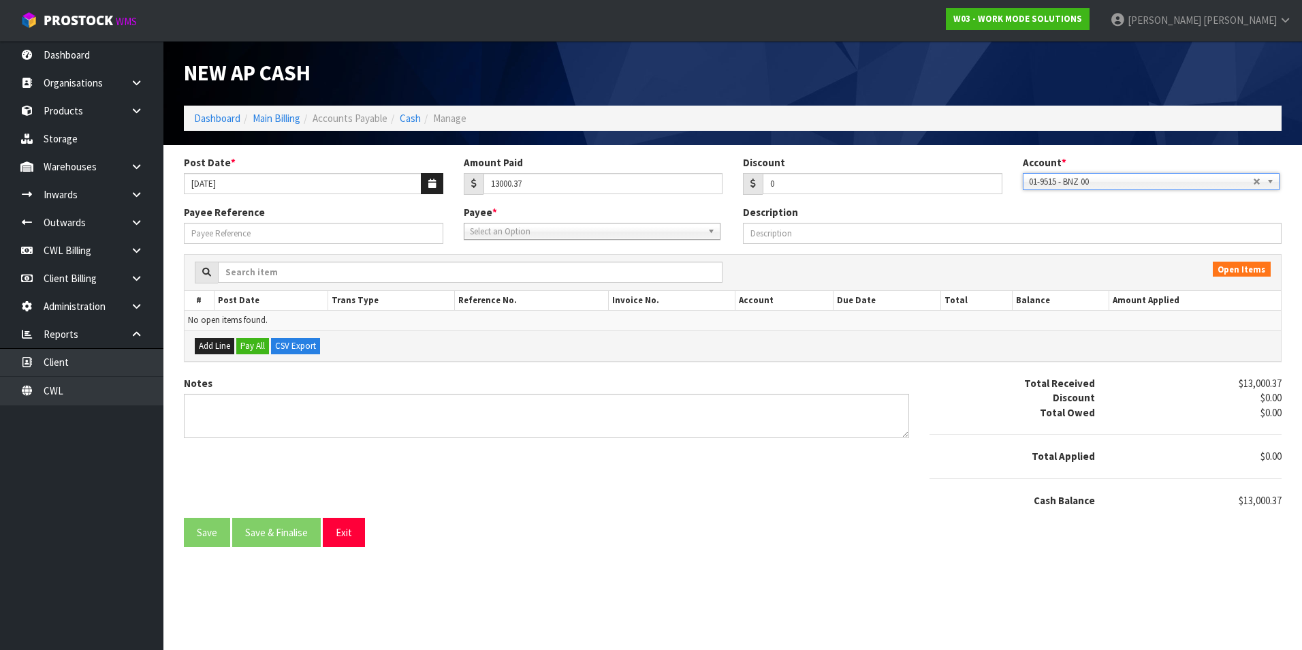
click at [591, 239] on div "Select an Option" at bounding box center [592, 231] width 257 height 17
type input "nzp"
drag, startPoint x: 571, startPoint y: 274, endPoint x: 531, endPoint y: 252, distance: 45.7
click at [570, 273] on li "NZP - NEW ZEALAND POST" at bounding box center [592, 270] width 250 height 17
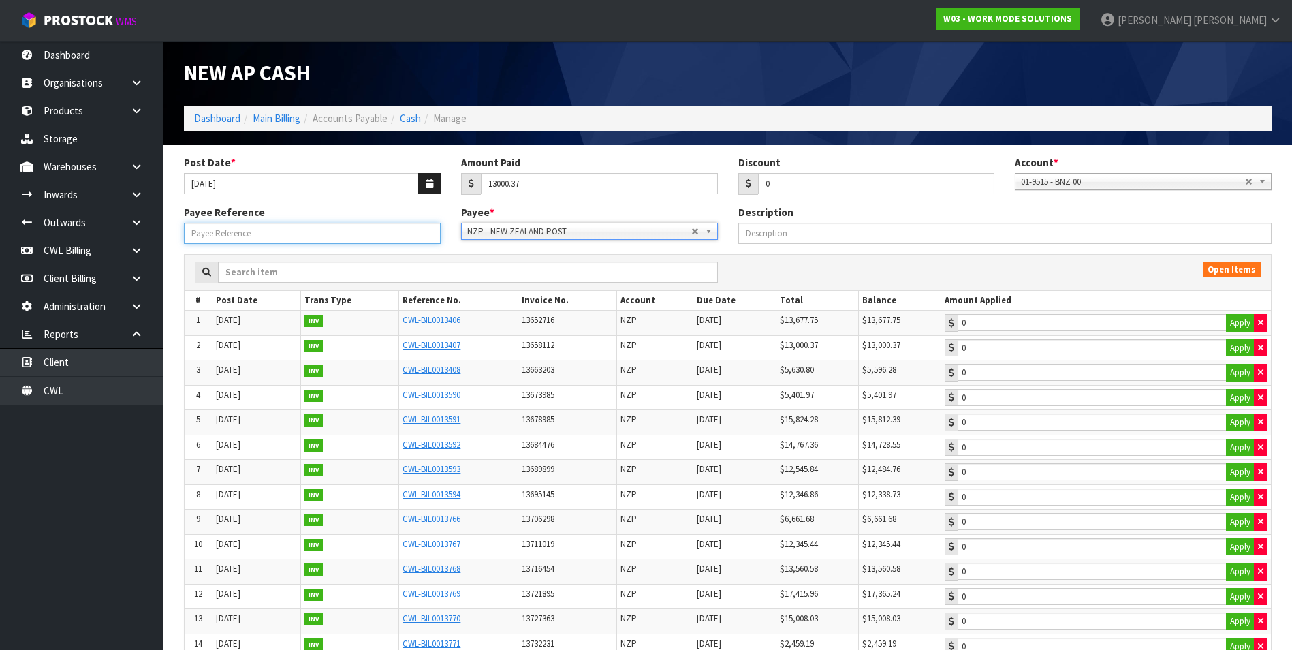
click at [387, 236] on input "Payee Reference" at bounding box center [312, 233] width 257 height 21
type input "25724"
type input "13000.37"
click at [1067, 346] on input "13000.37" at bounding box center [1092, 347] width 269 height 17
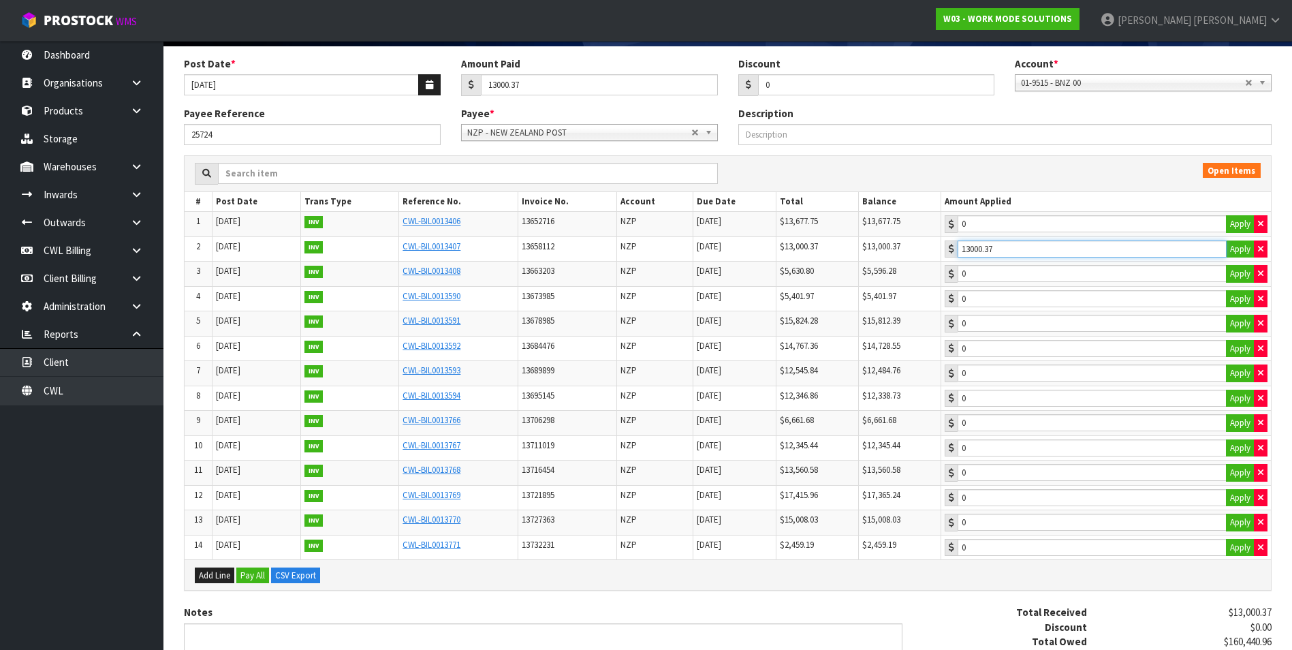
scroll to position [236, 0]
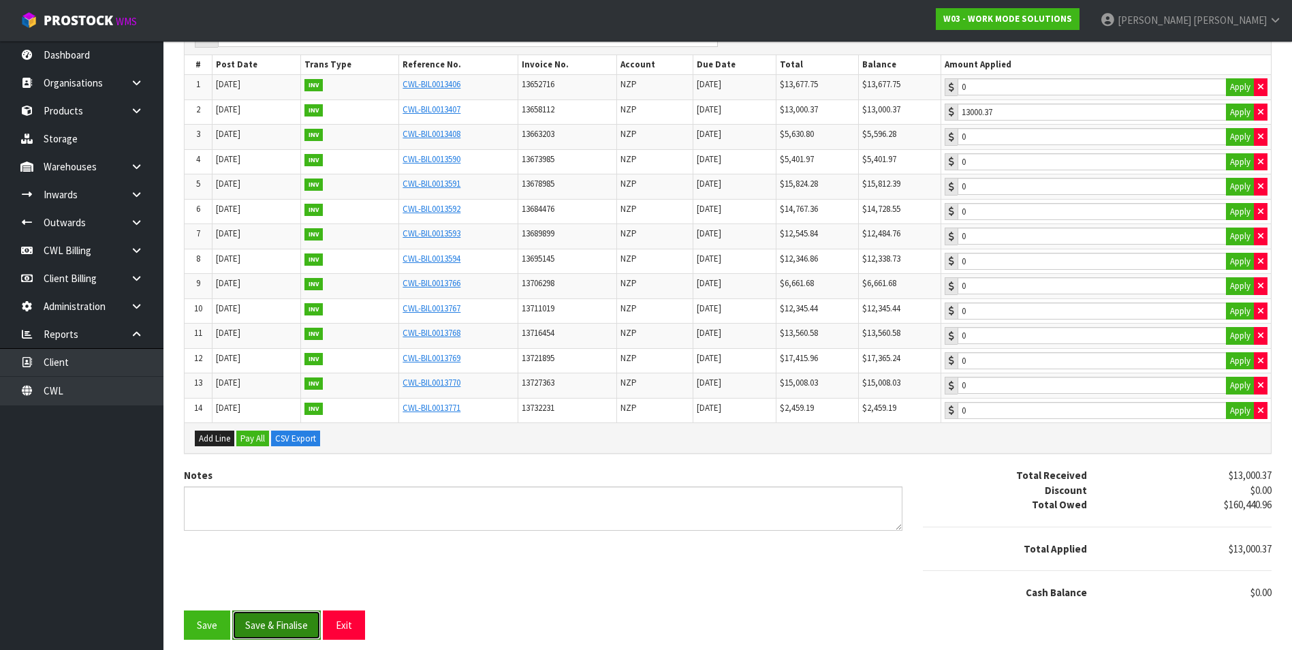
click at [299, 629] on button "Save & Finalise" at bounding box center [276, 624] width 89 height 29
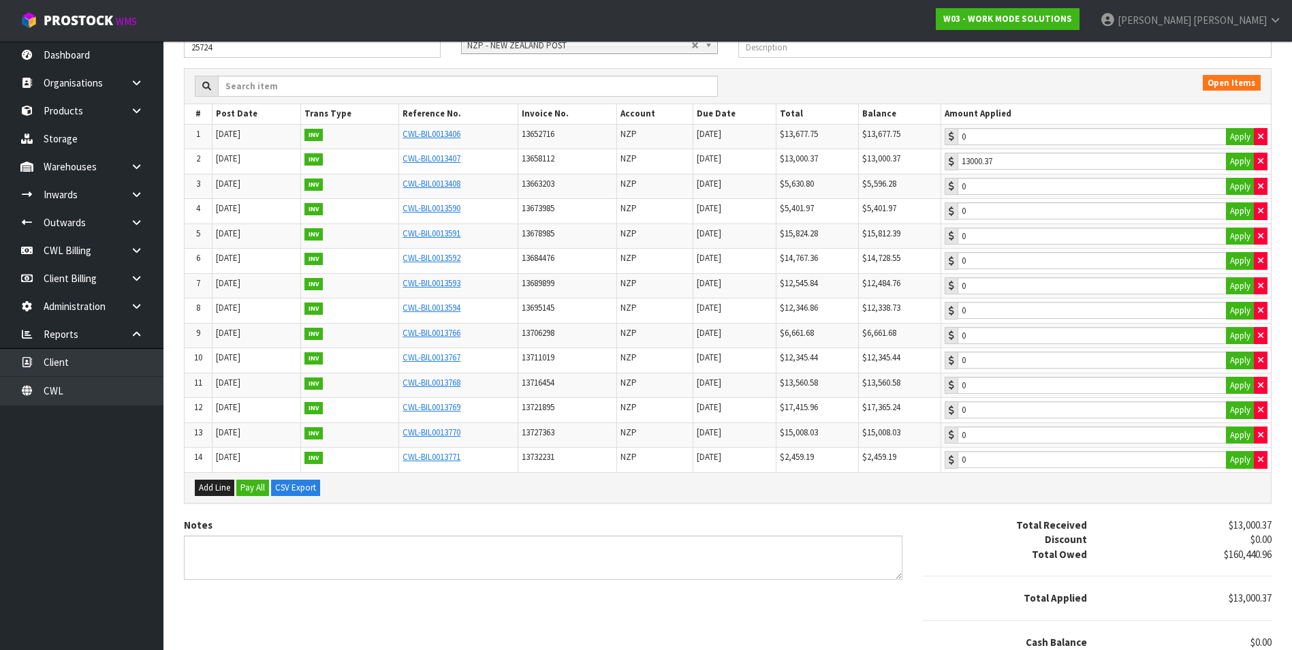
scroll to position [0, 0]
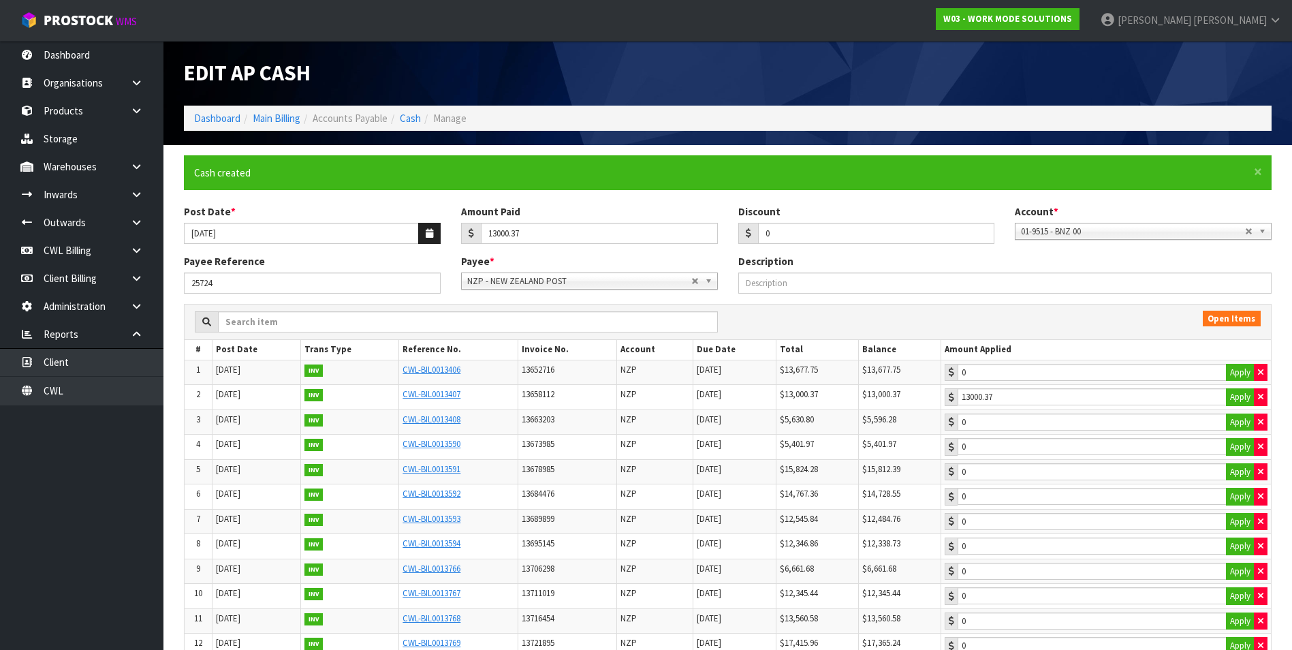
type input "13000.37"
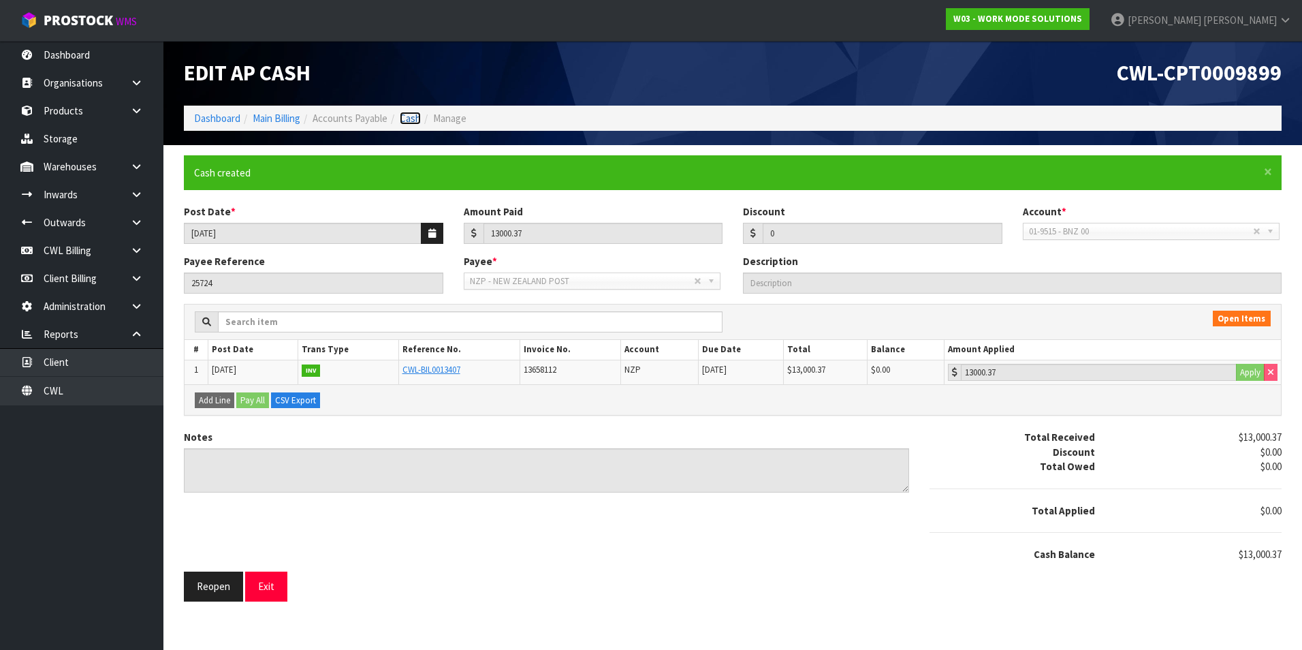
drag, startPoint x: 415, startPoint y: 121, endPoint x: 445, endPoint y: 121, distance: 30.7
click at [415, 121] on link "Cash" at bounding box center [410, 118] width 21 height 13
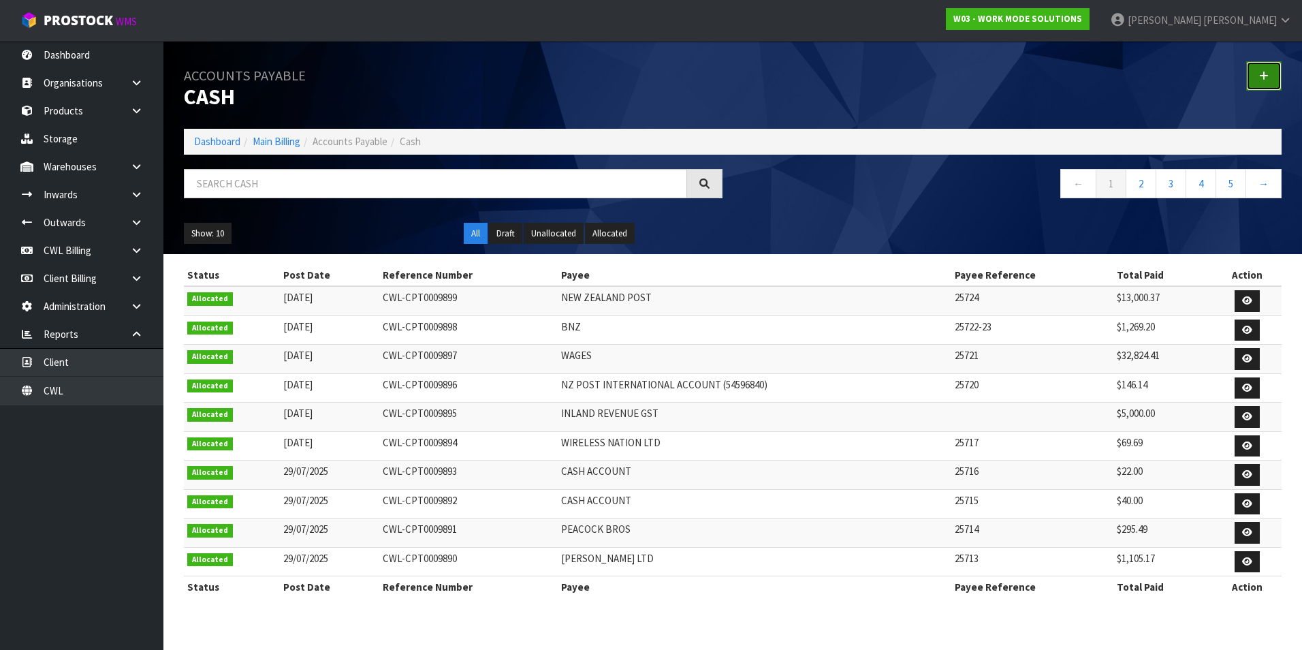
click at [1268, 79] on icon at bounding box center [1264, 76] width 10 height 10
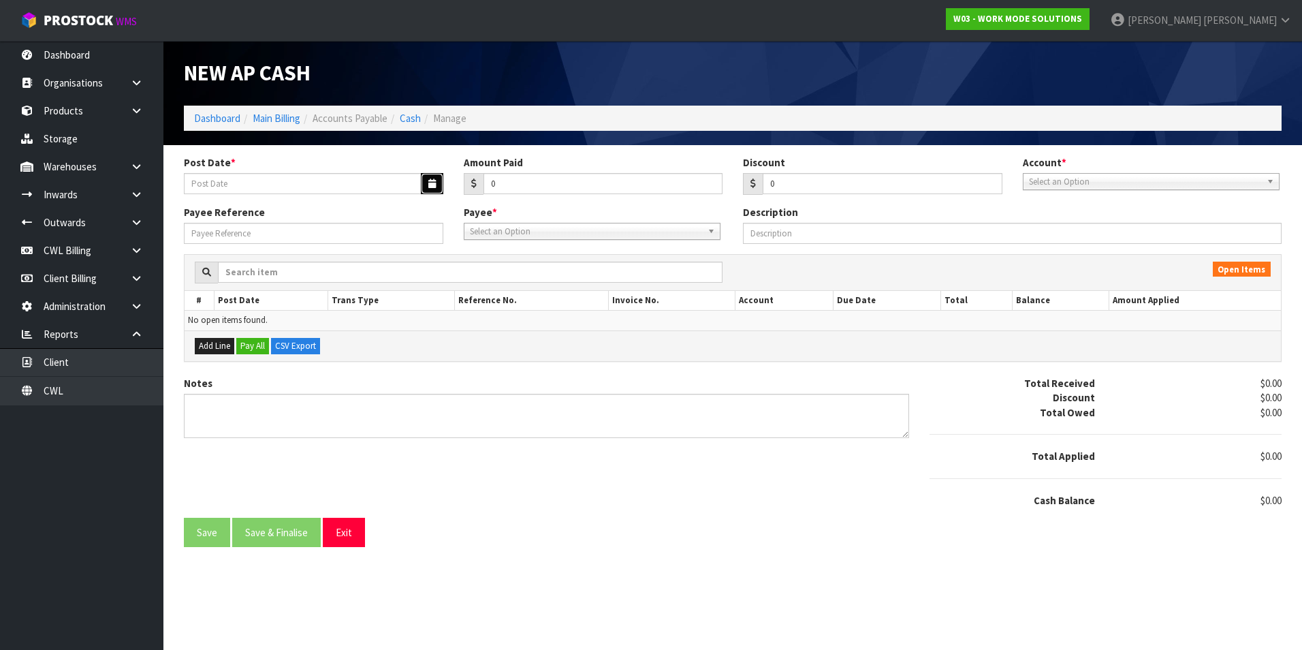
click at [425, 184] on button "button" at bounding box center [432, 183] width 22 height 21
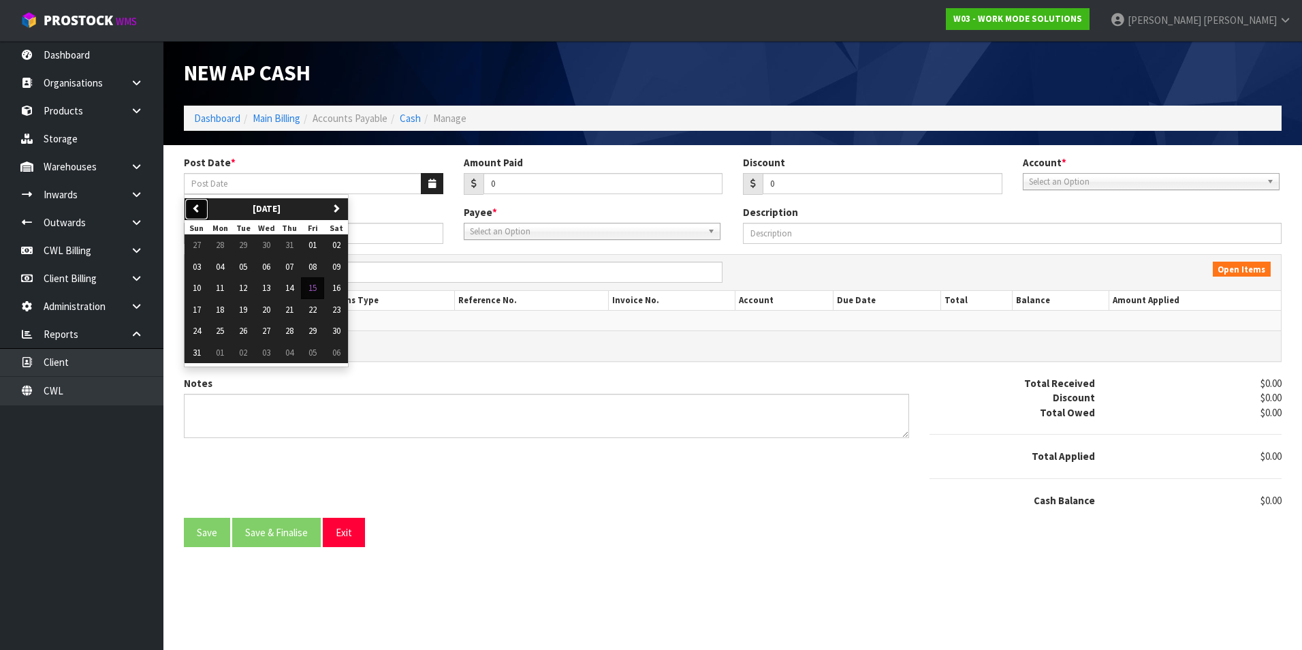
click at [194, 202] on button "previous" at bounding box center [197, 209] width 24 height 22
click at [300, 329] on button "31" at bounding box center [289, 331] width 23 height 22
type input "[DATE]"
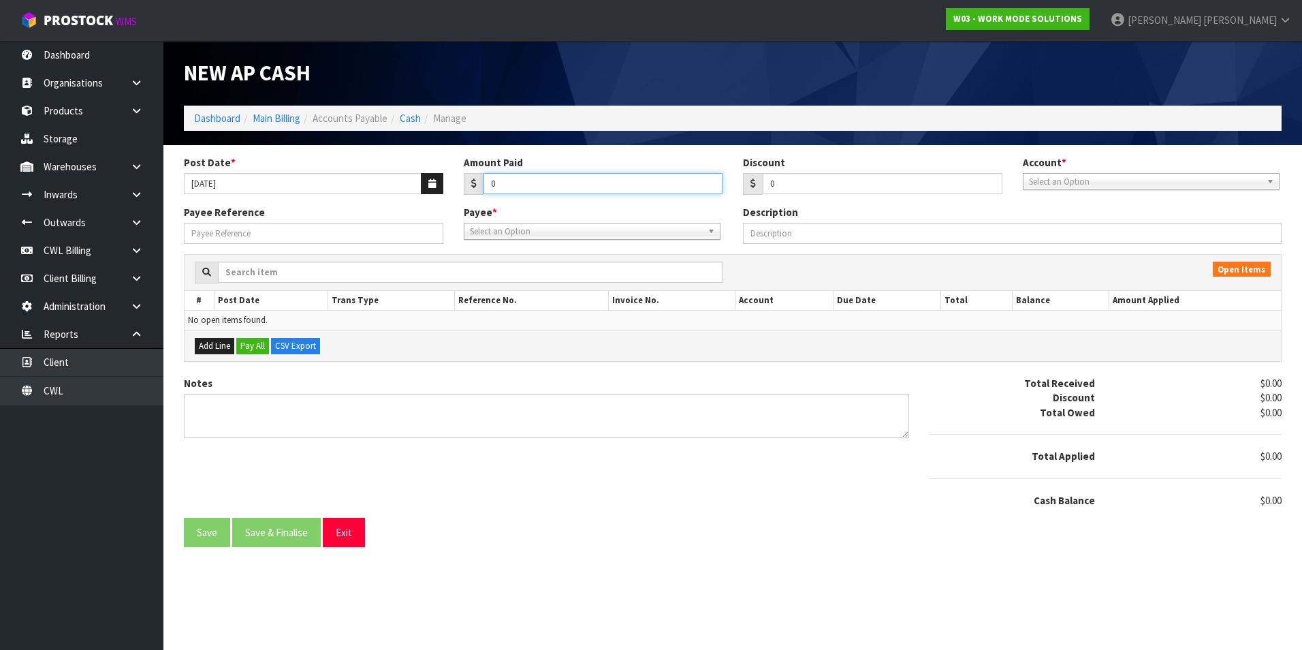
click at [522, 180] on input "0" at bounding box center [604, 183] width 240 height 21
type input "755.48"
click at [1156, 178] on span "Select an Option" at bounding box center [1145, 182] width 232 height 16
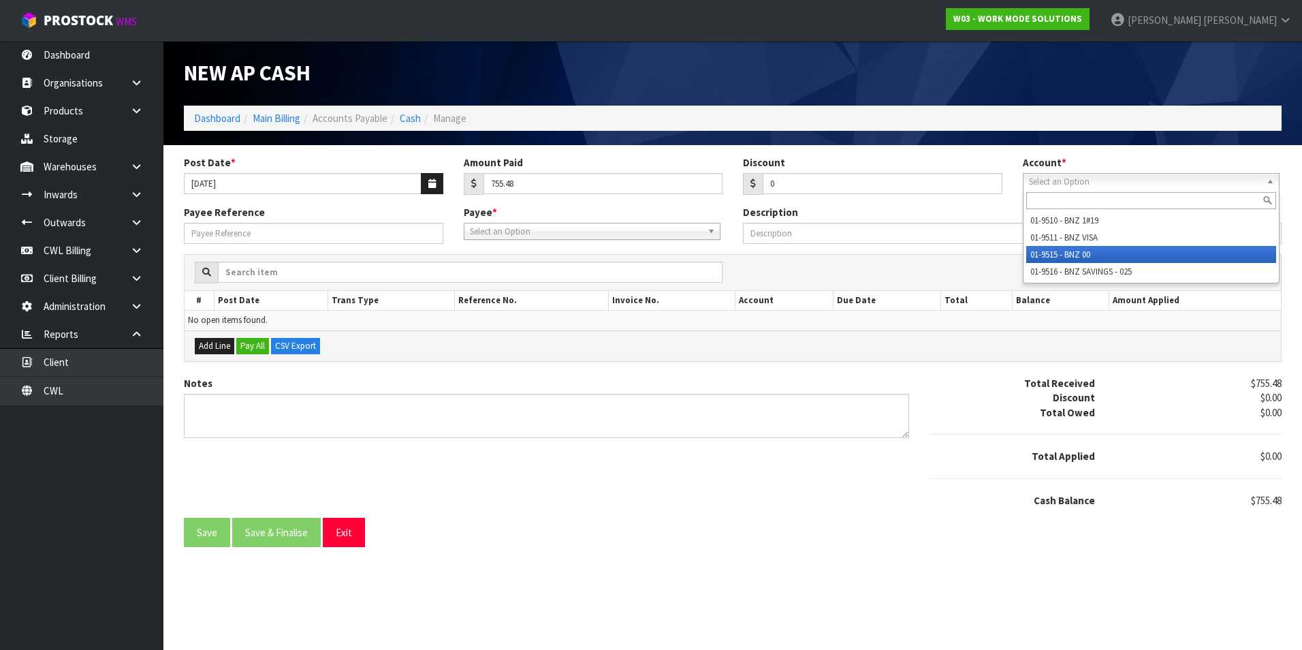
click at [1111, 252] on li "01-9515 - BNZ 00" at bounding box center [1151, 254] width 250 height 17
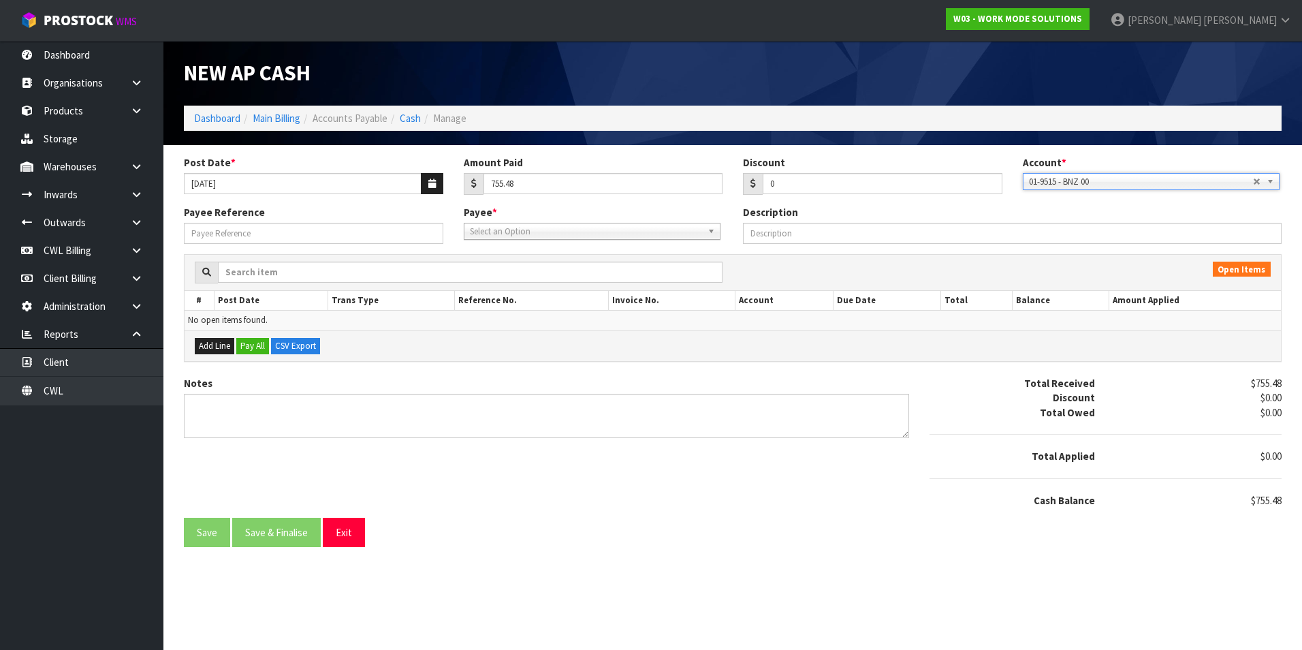
click at [545, 239] on div "Select an Option" at bounding box center [592, 231] width 257 height 17
type input "wat"
drag, startPoint x: 520, startPoint y: 266, endPoint x: 431, endPoint y: 261, distance: 89.3
click at [520, 266] on li "WAT ER - WATERCARE" at bounding box center [592, 270] width 250 height 17
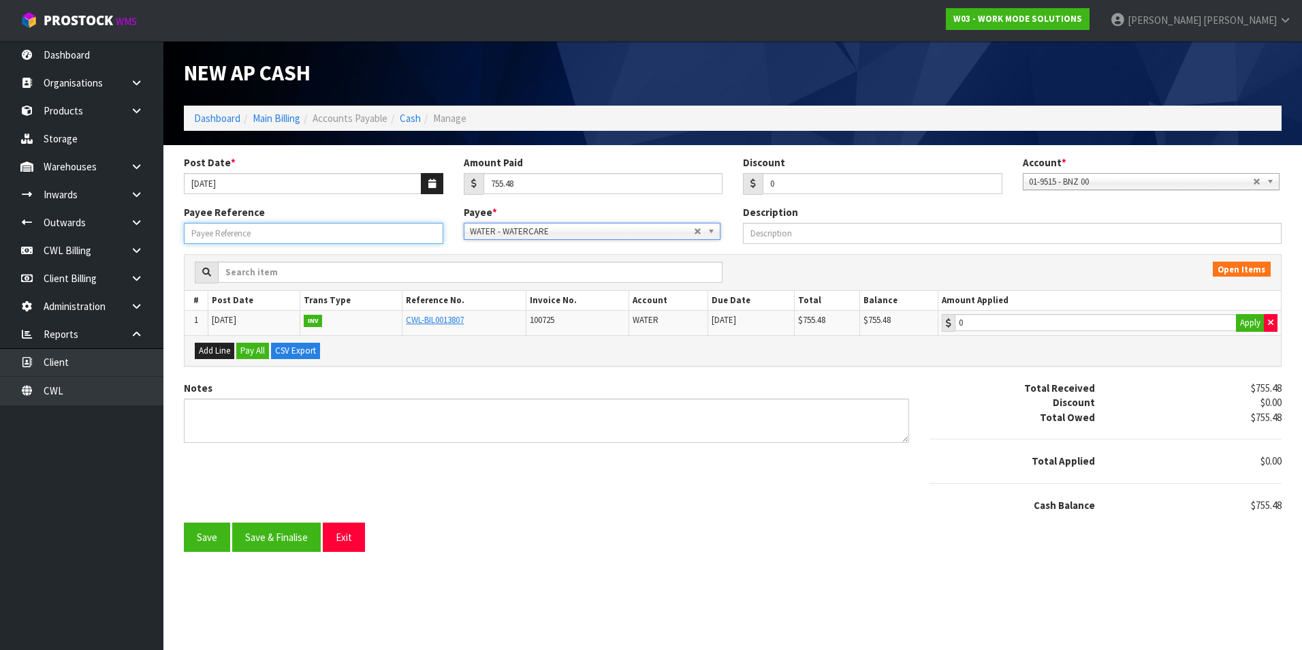
click at [241, 224] on input "Payee Reference" at bounding box center [313, 233] width 259 height 21
type input "25725"
type input "755.48"
drag, startPoint x: 1022, startPoint y: 328, endPoint x: 574, endPoint y: 488, distance: 475.5
click at [1016, 330] on input "755.48" at bounding box center [1096, 322] width 282 height 17
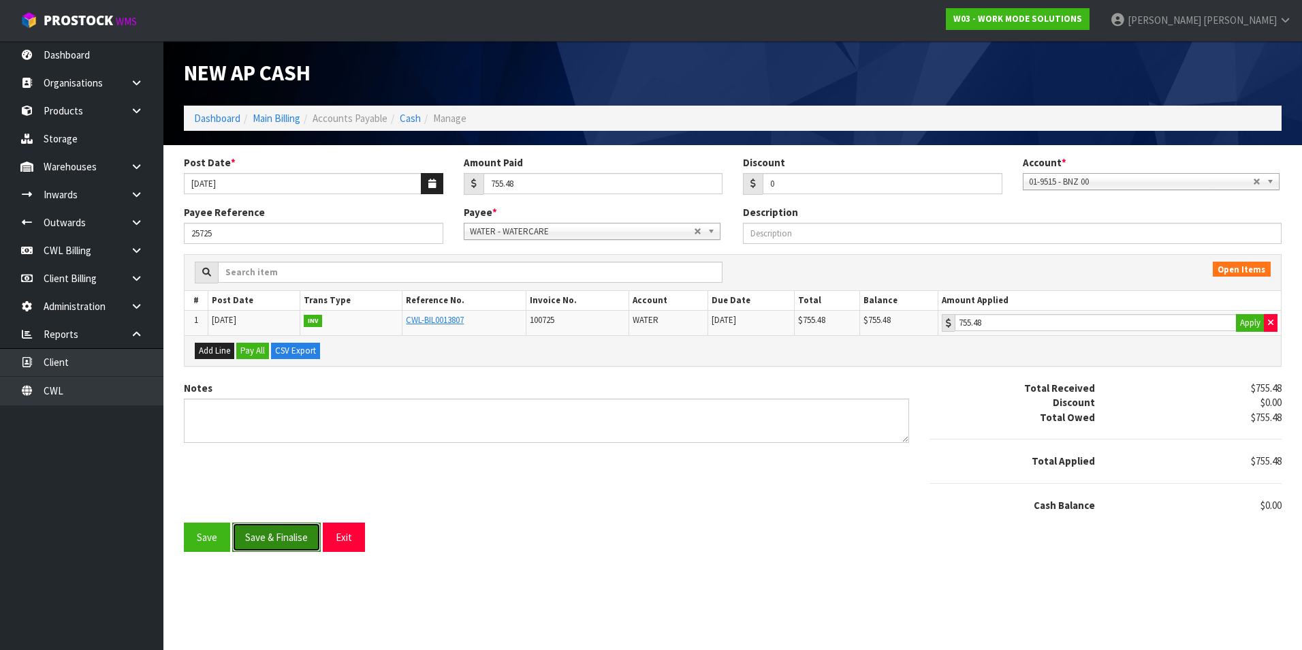
click at [283, 534] on button "Save & Finalise" at bounding box center [276, 536] width 89 height 29
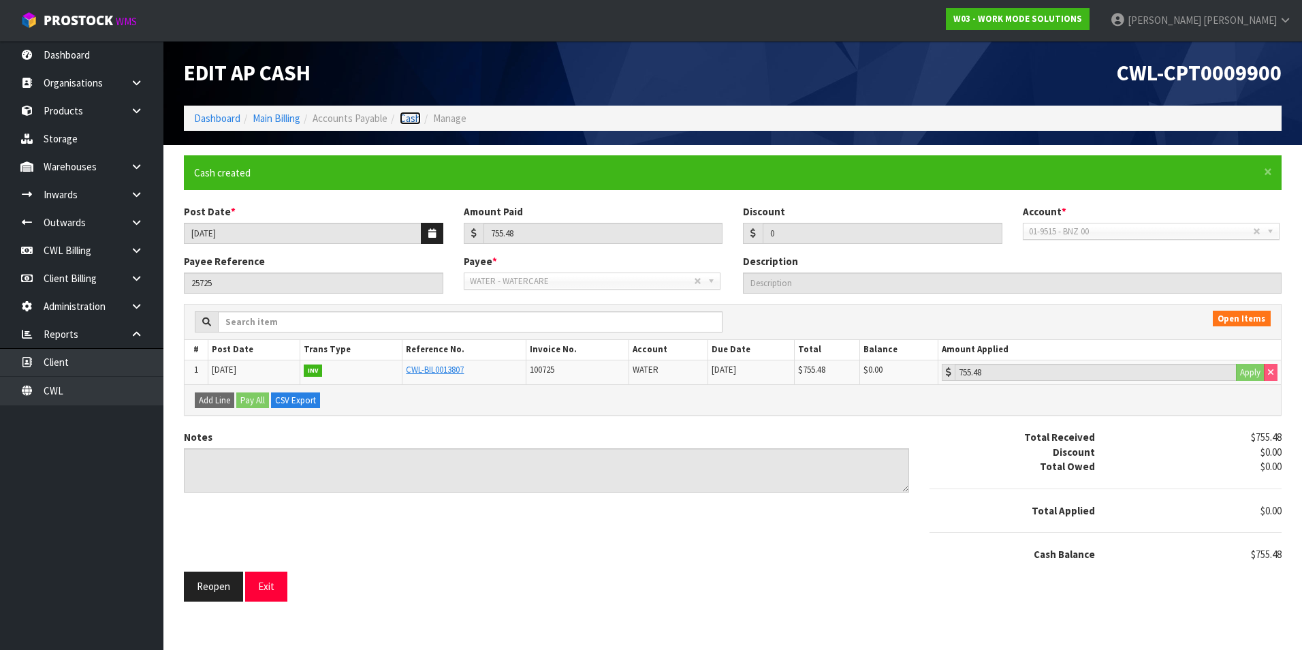
drag, startPoint x: 405, startPoint y: 116, endPoint x: 411, endPoint y: 116, distance: 6.8
click at [405, 116] on link "Cash" at bounding box center [410, 118] width 21 height 13
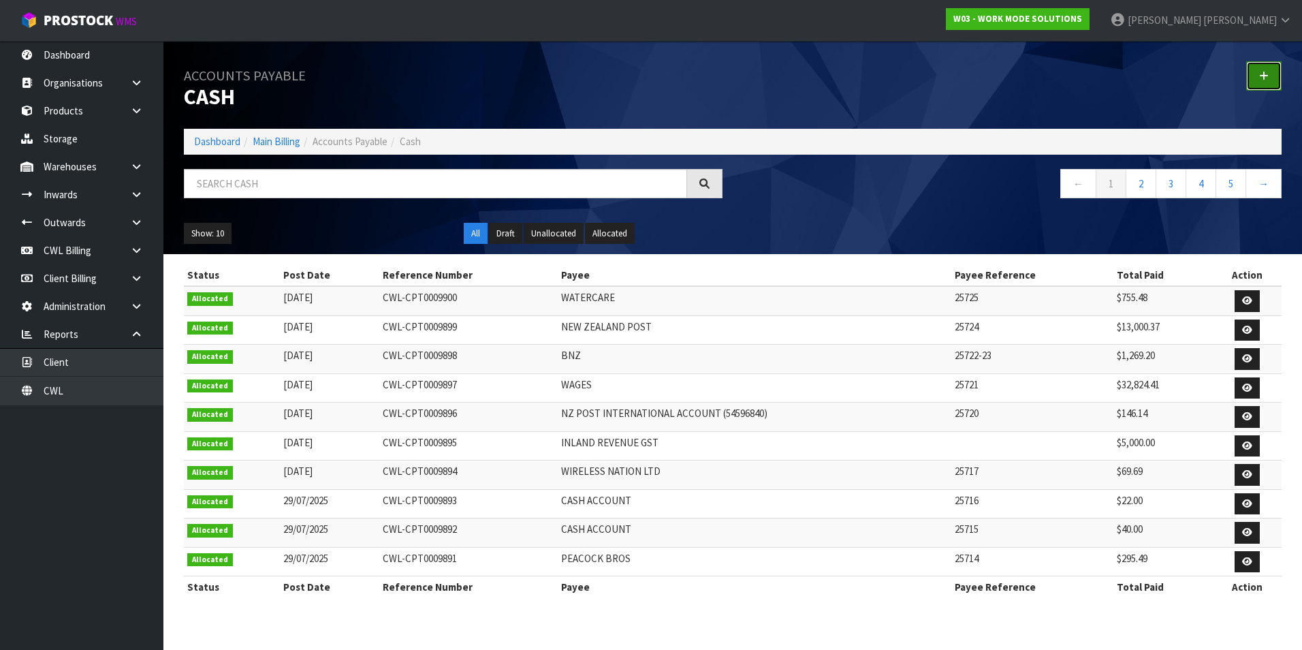
click at [1263, 78] on icon at bounding box center [1264, 76] width 10 height 10
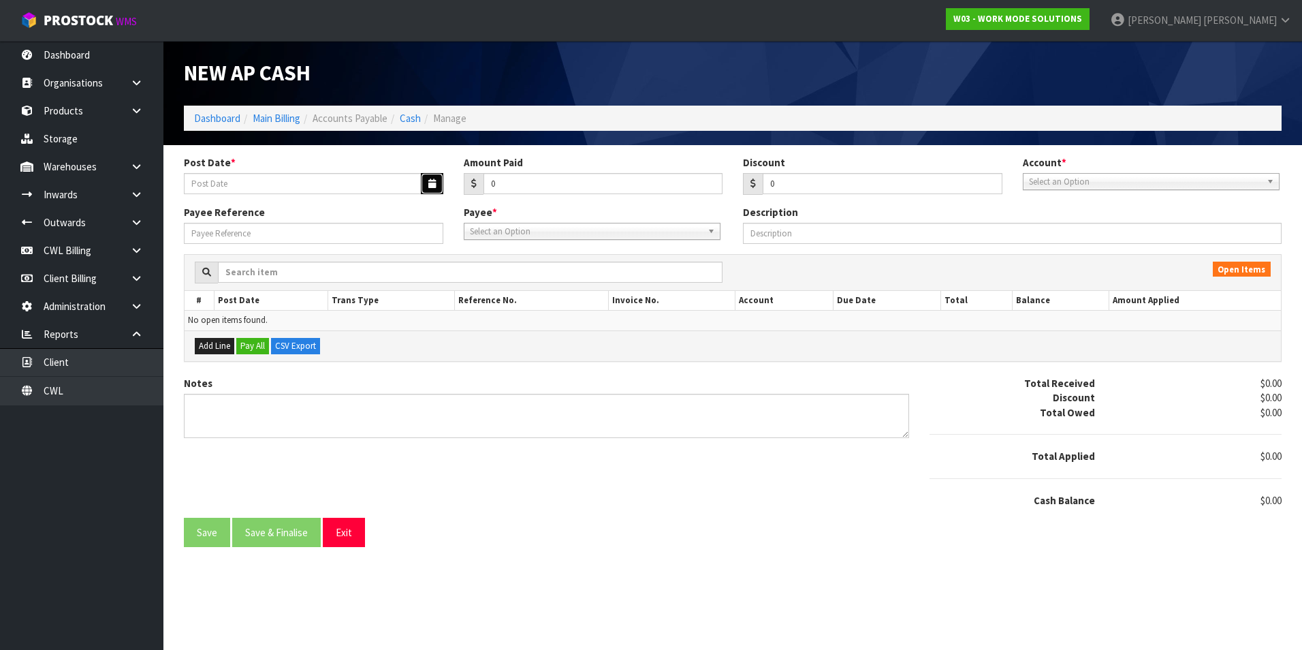
click at [431, 178] on button "button" at bounding box center [432, 183] width 22 height 21
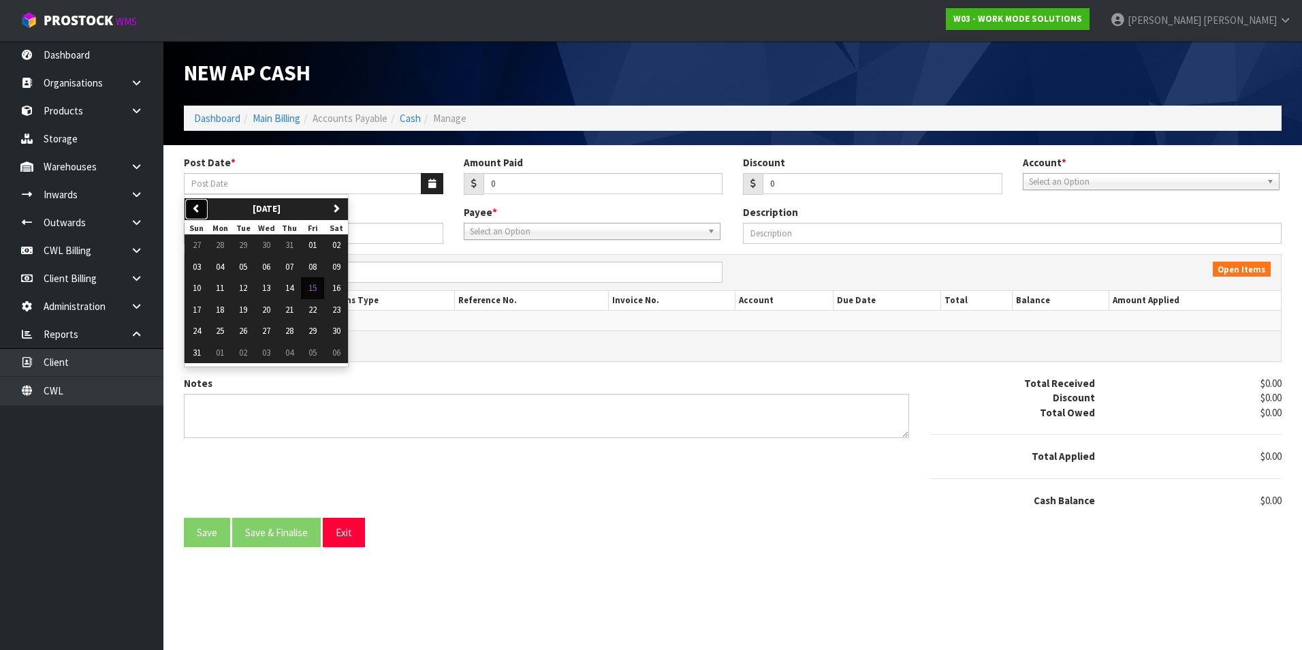
click at [198, 209] on icon "button" at bounding box center [196, 208] width 9 height 9
click at [287, 333] on span "31" at bounding box center [289, 331] width 8 height 12
type input "[DATE]"
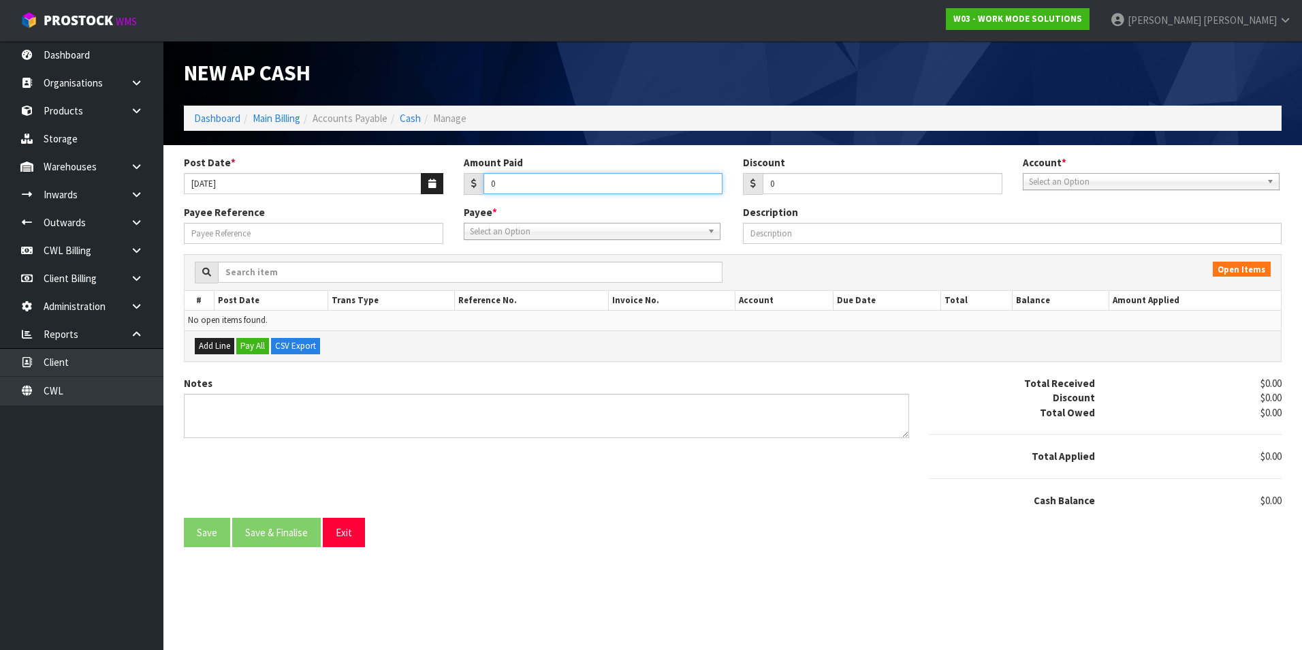
click at [546, 185] on input "0" at bounding box center [604, 183] width 240 height 21
type input "133.76"
drag, startPoint x: 1124, startPoint y: 183, endPoint x: 1119, endPoint y: 208, distance: 25.0
click at [1122, 184] on span "Select an Option" at bounding box center [1145, 182] width 232 height 16
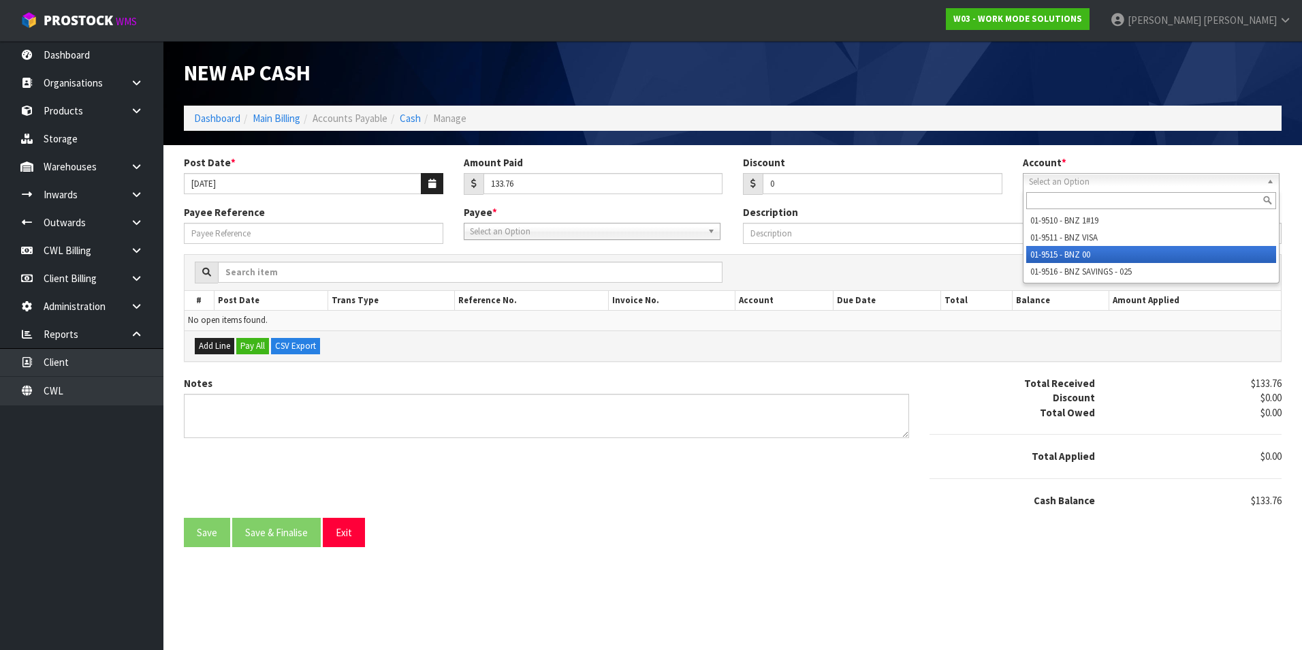
drag, startPoint x: 1096, startPoint y: 250, endPoint x: 858, endPoint y: 251, distance: 237.7
click at [1095, 250] on li "01-9515 - BNZ 00" at bounding box center [1151, 254] width 250 height 17
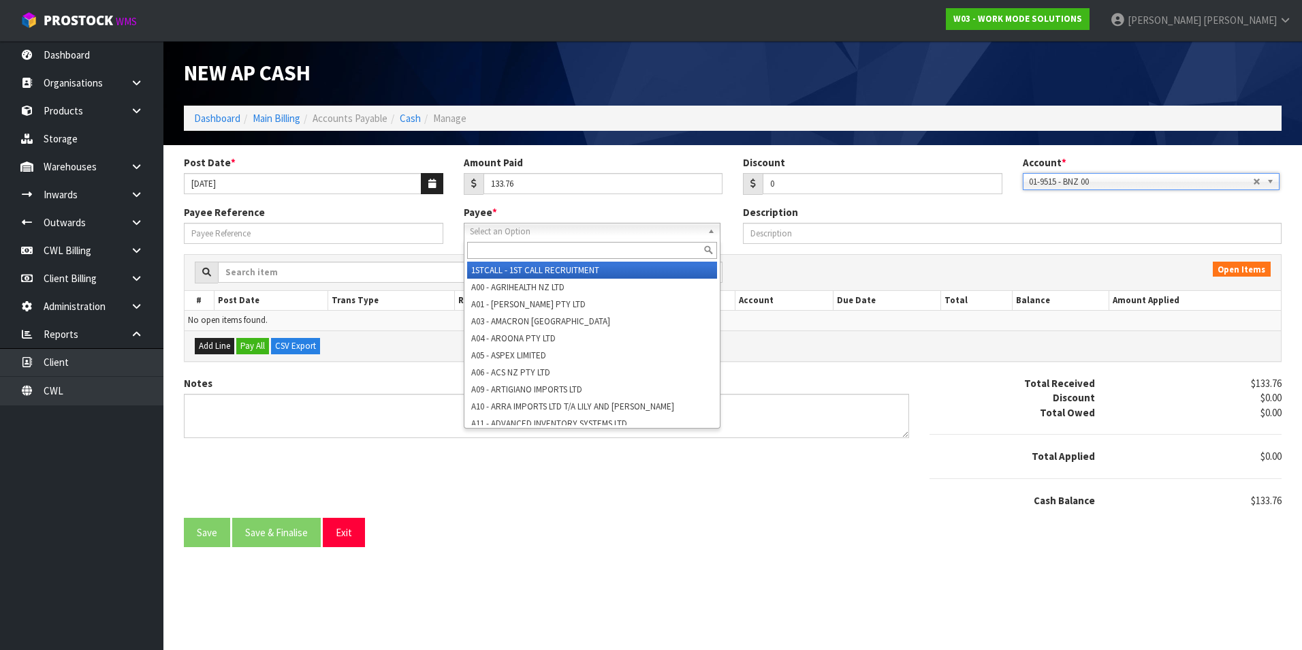
click at [567, 231] on span "Select an Option" at bounding box center [586, 231] width 232 height 16
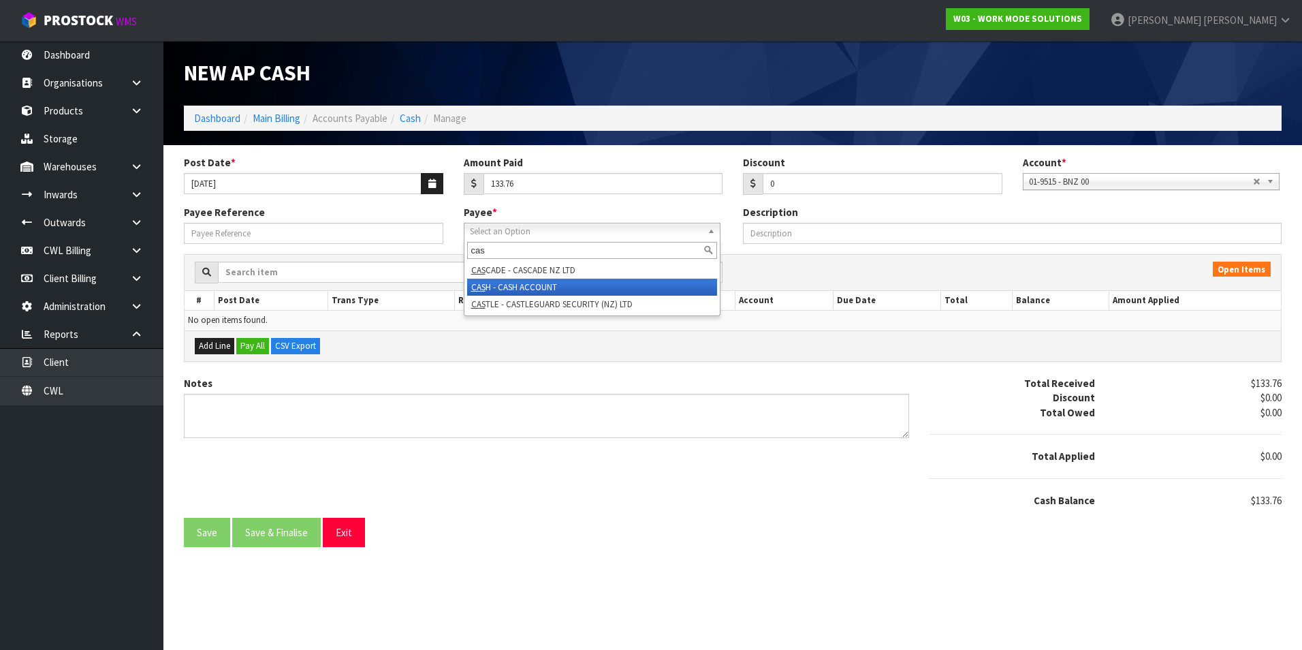
type input "cas"
click at [541, 284] on li "CAS H - CASH ACCOUNT" at bounding box center [592, 287] width 250 height 17
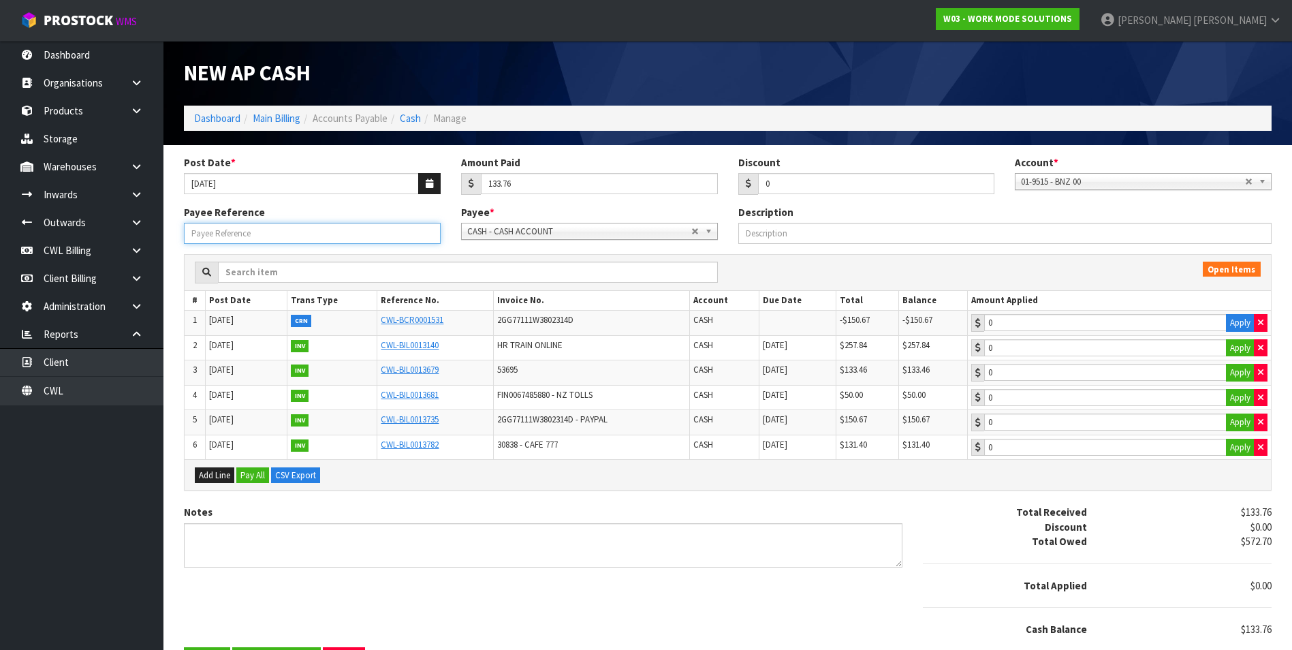
click at [340, 235] on input "Payee Reference" at bounding box center [312, 233] width 257 height 21
type input "25726"
click at [1238, 317] on button "Apply" at bounding box center [1240, 323] width 29 height 18
type input "-150.67"
click at [1240, 419] on button "Apply" at bounding box center [1240, 422] width 29 height 18
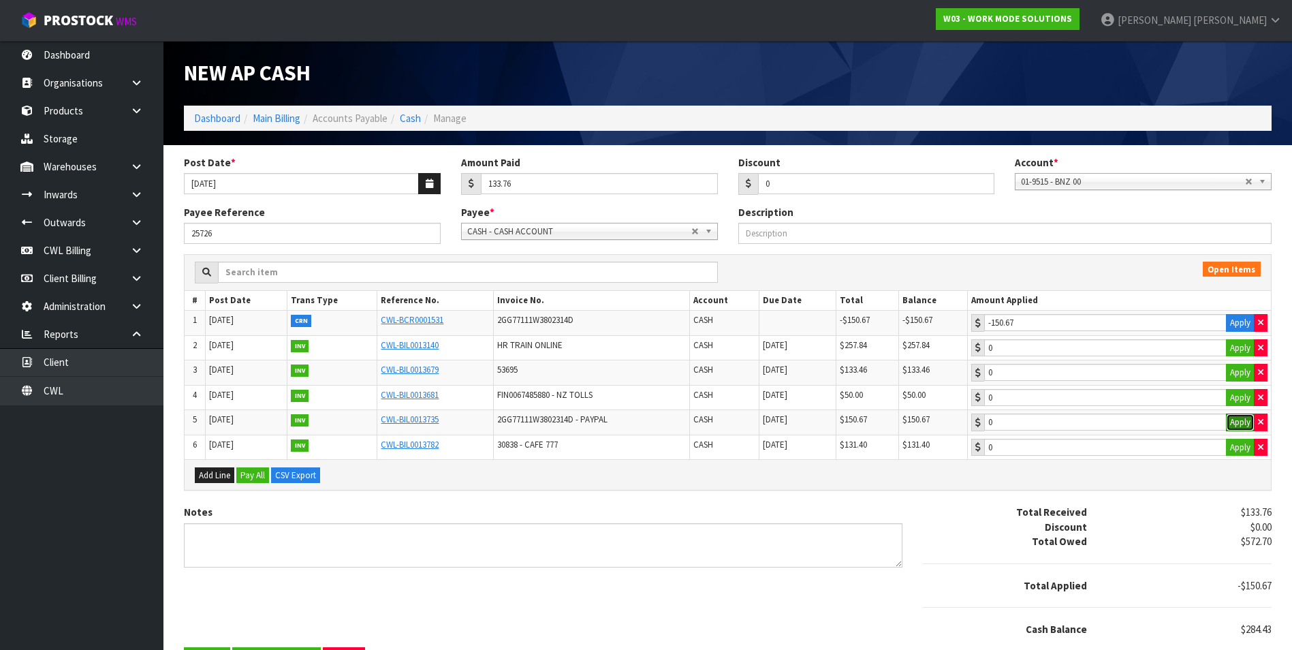
type input "150.67"
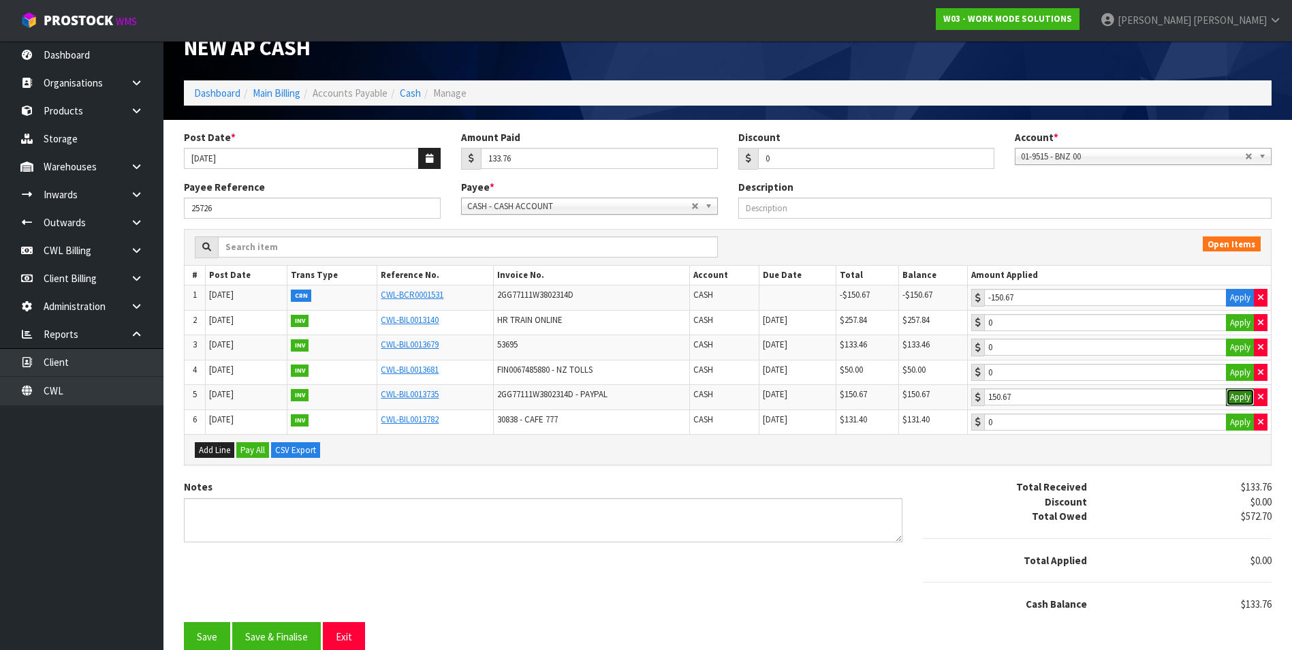
scroll to position [37, 0]
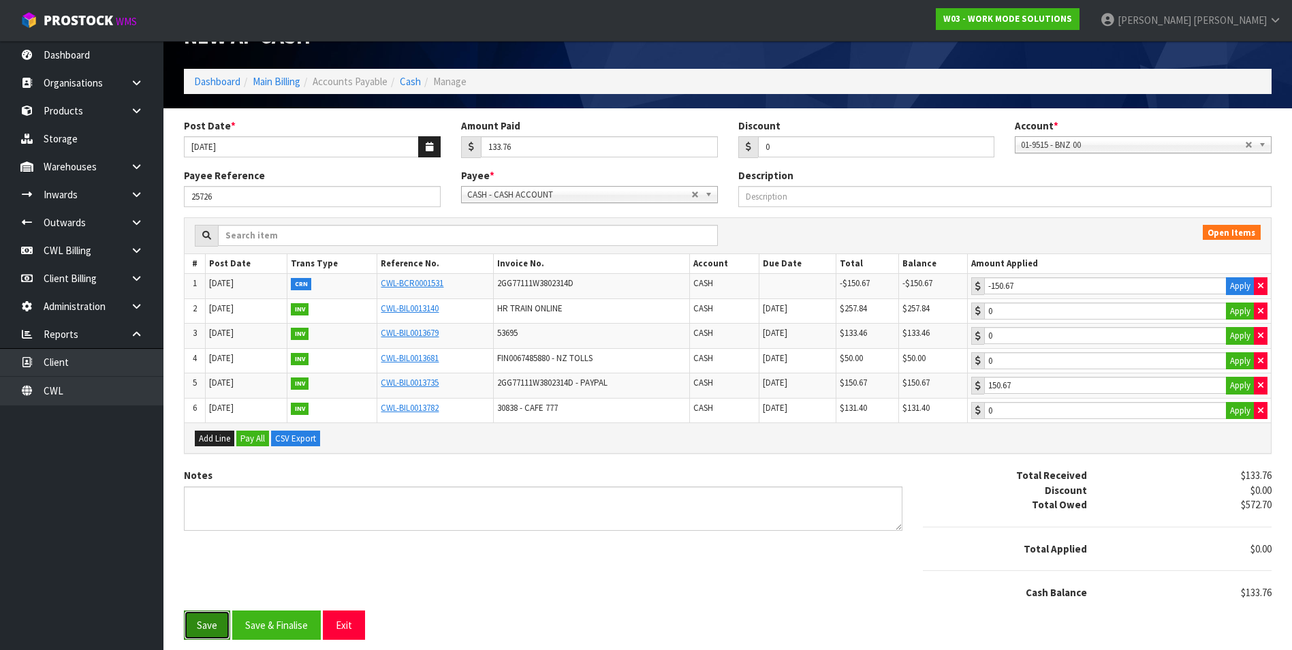
click at [208, 624] on button "Save" at bounding box center [207, 624] width 46 height 29
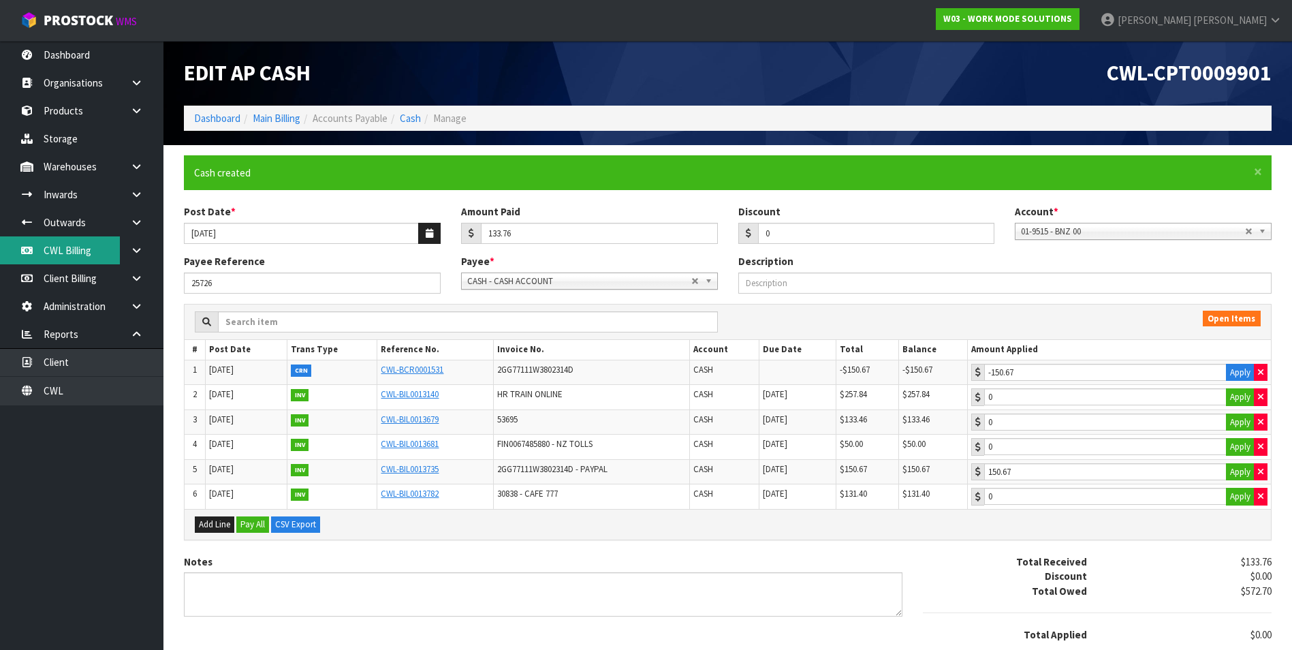
click at [111, 247] on link "CWL Billing" at bounding box center [81, 250] width 163 height 28
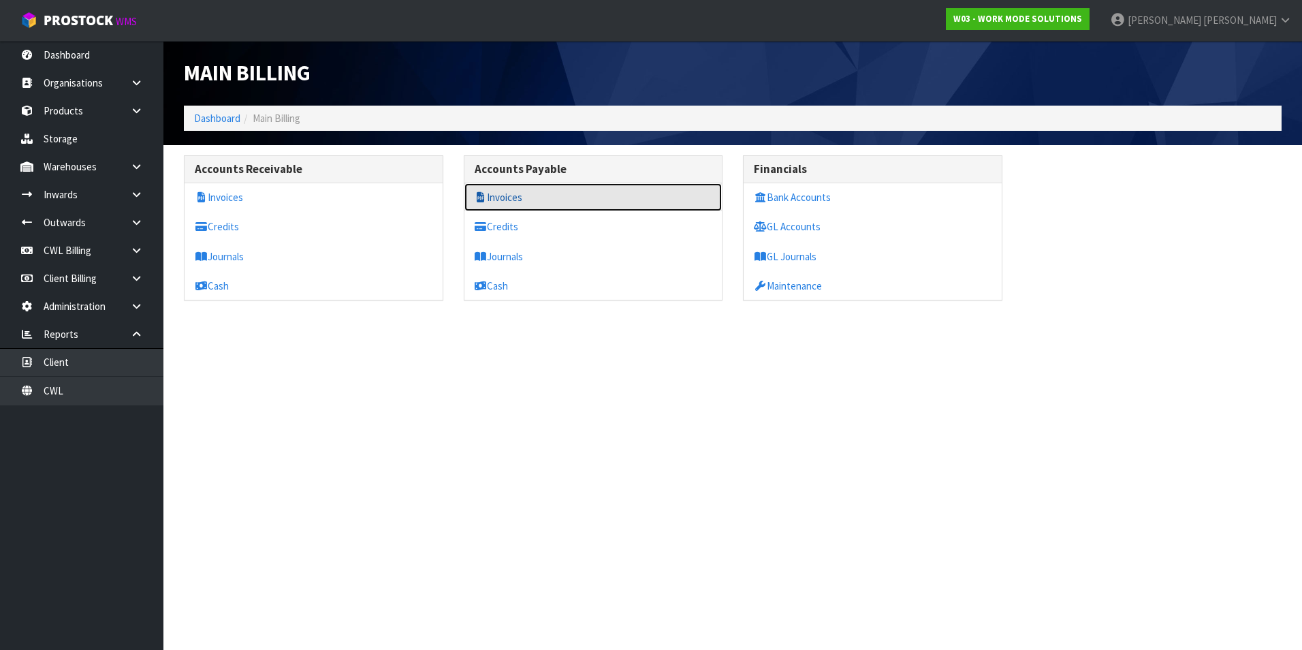
click at [488, 195] on link "Invoices" at bounding box center [593, 197] width 258 height 28
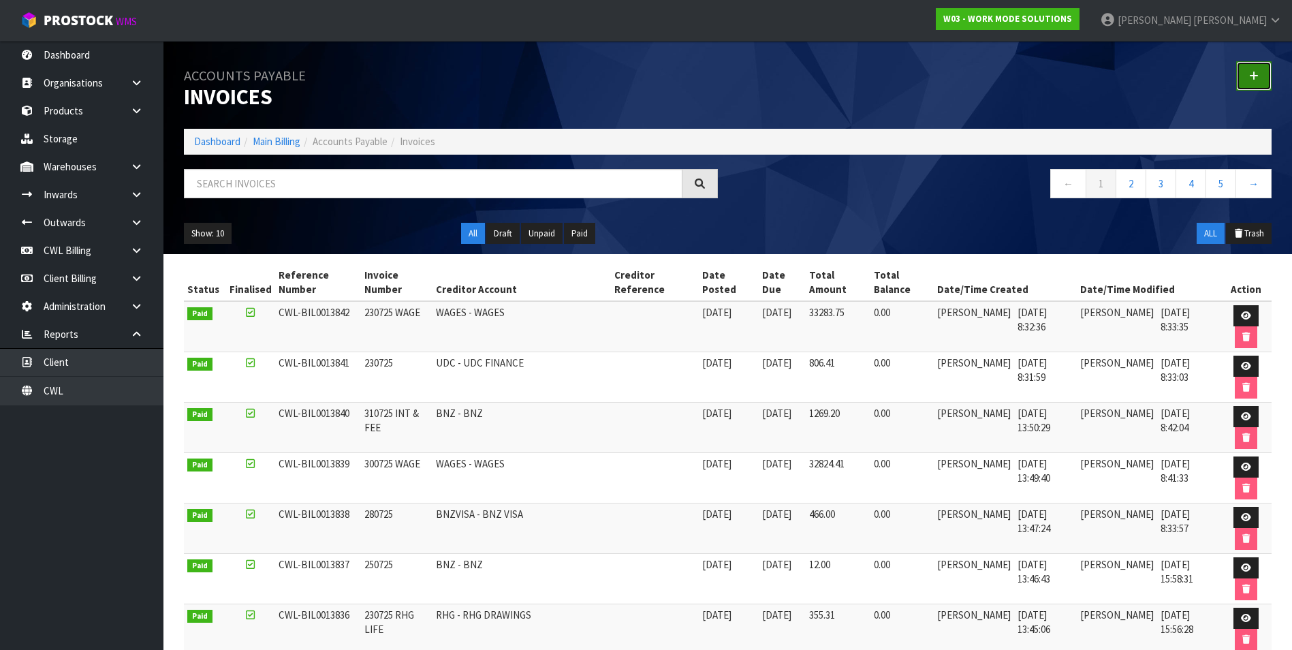
click at [1259, 74] on link at bounding box center [1253, 75] width 35 height 29
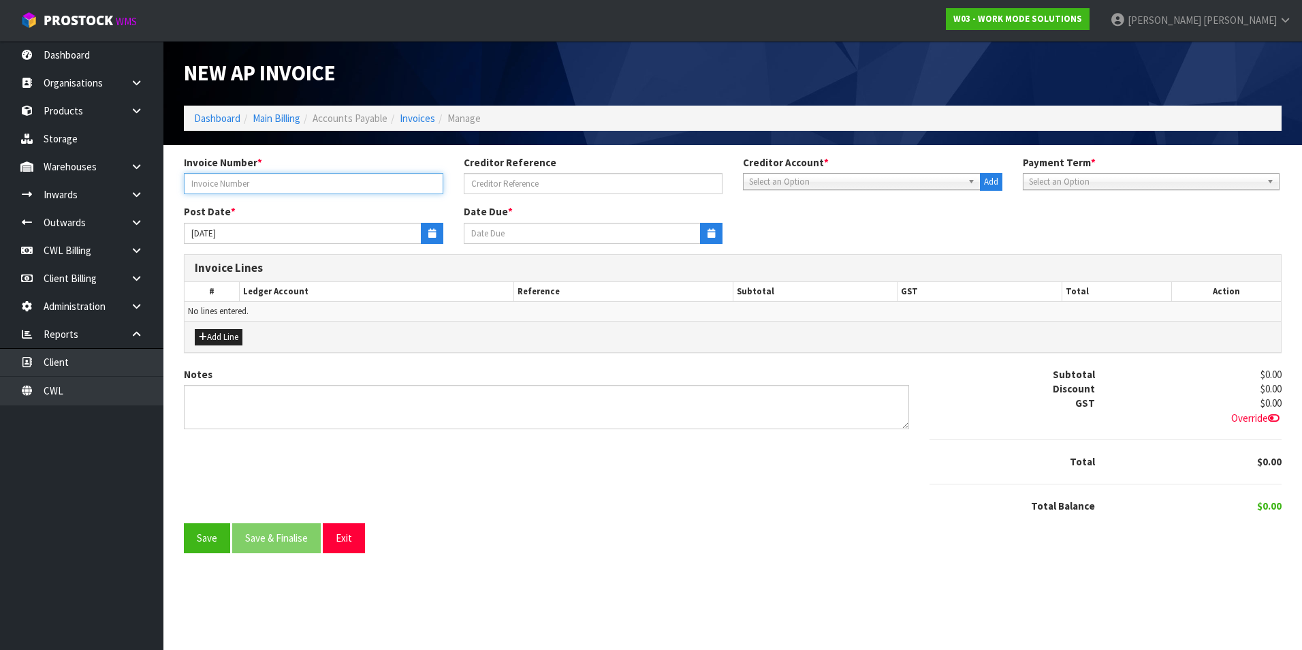
click at [356, 190] on input "text" at bounding box center [313, 183] width 259 height 21
type input "310725 CAFE 777"
click at [812, 185] on span "Select an Option" at bounding box center [855, 182] width 213 height 16
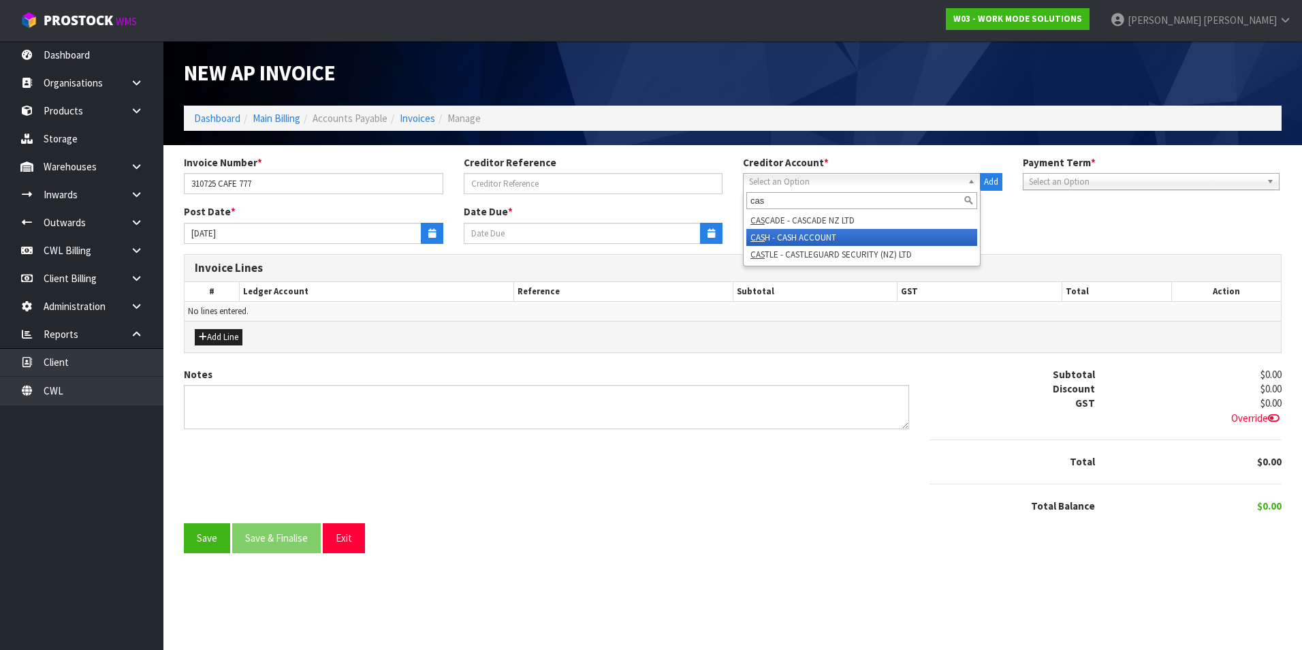
type input "cas"
click at [797, 232] on li "CAS H - CASH ACCOUNT" at bounding box center [861, 237] width 231 height 17
type input "15/08/2025"
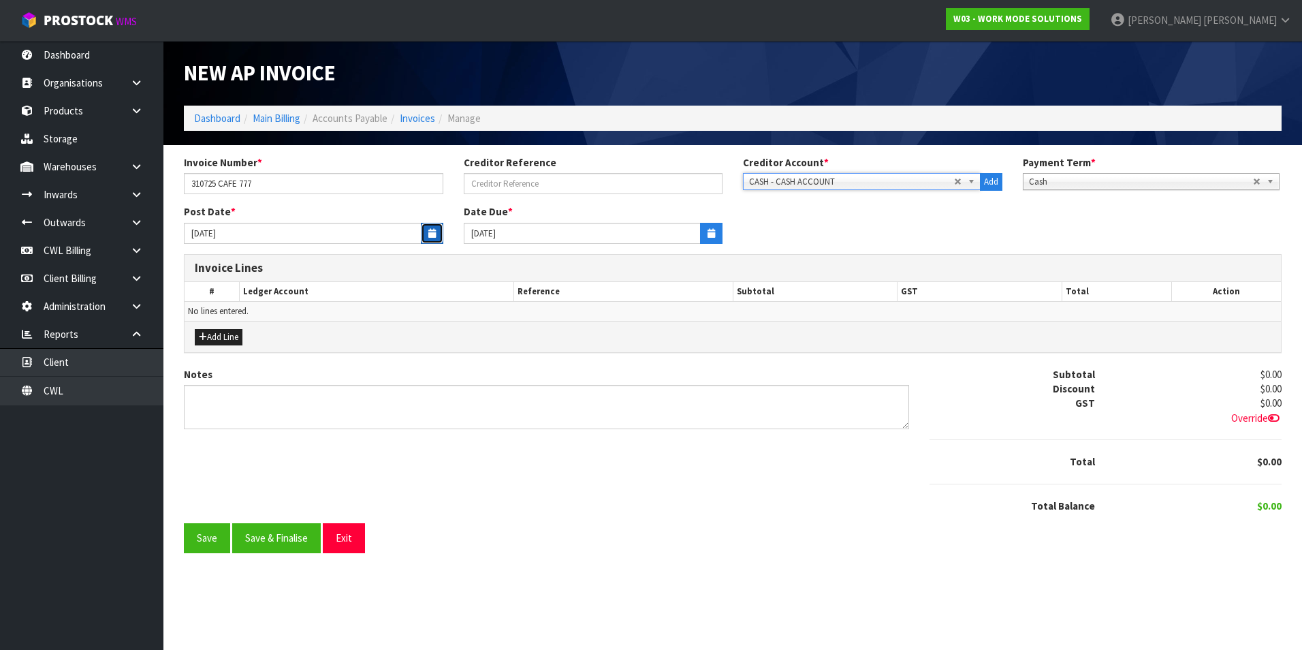
click at [432, 230] on icon "button" at bounding box center [431, 233] width 7 height 9
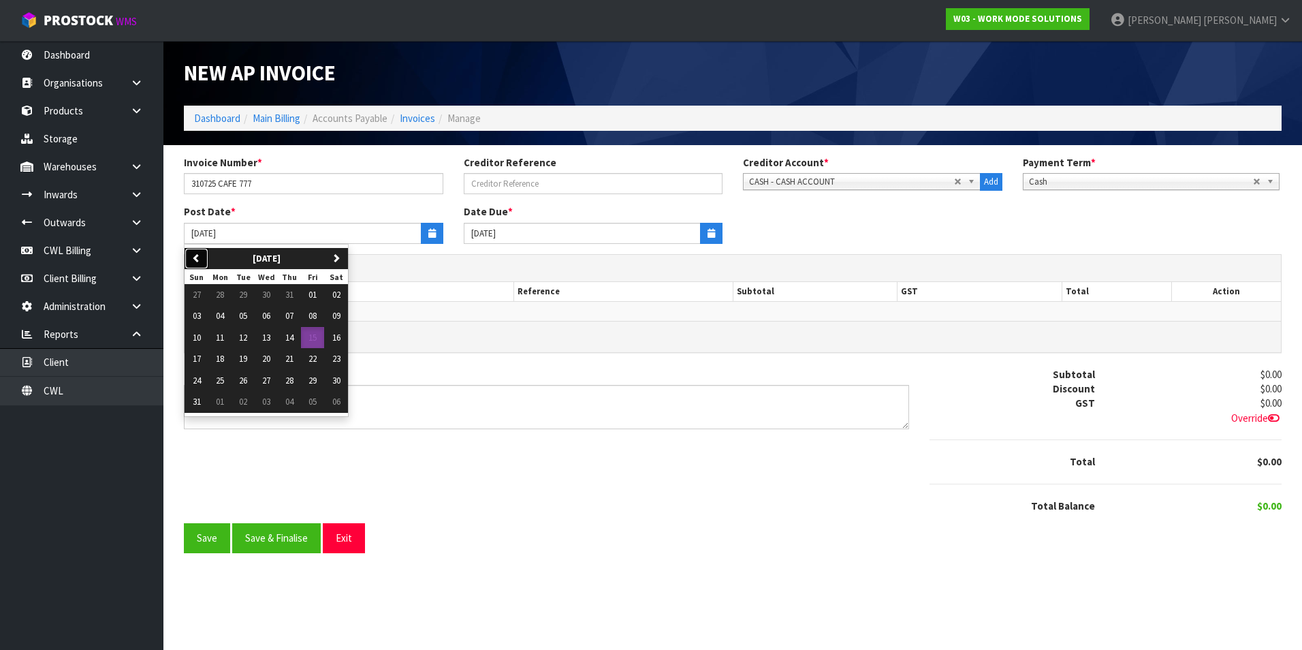
click at [191, 258] on button "previous" at bounding box center [197, 259] width 24 height 22
click at [289, 382] on span "31" at bounding box center [289, 381] width 8 height 12
type input "[DATE]"
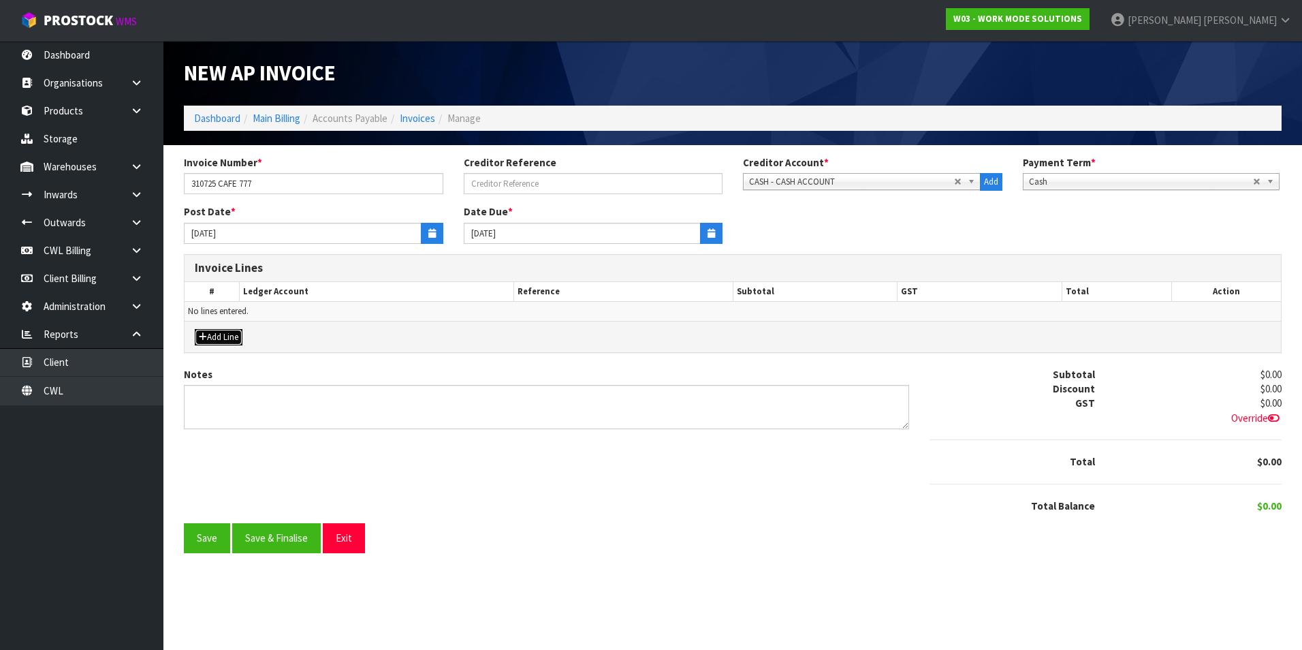
click at [230, 339] on button "Add Line" at bounding box center [219, 337] width 48 height 16
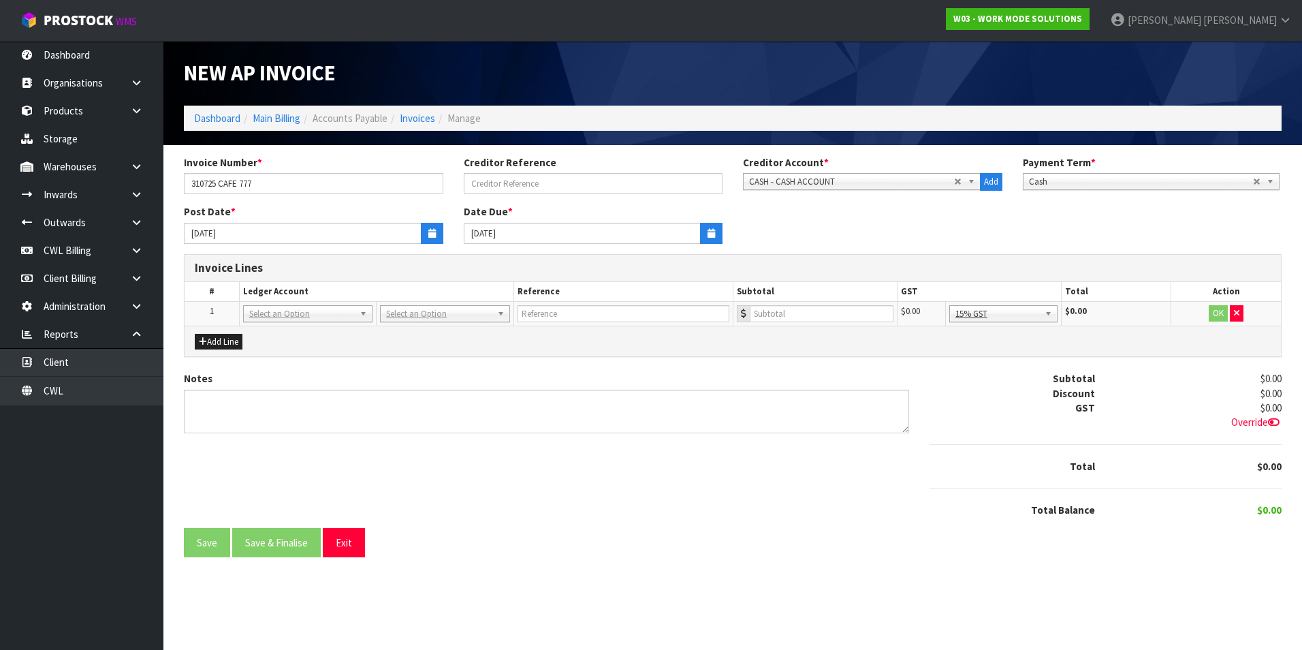
click at [310, 324] on td "01-1001 01-1002 01-1010 01-1015 01-1017 01-1018 01-1019 01-1020 01-1021 01-1022…" at bounding box center [308, 314] width 137 height 25
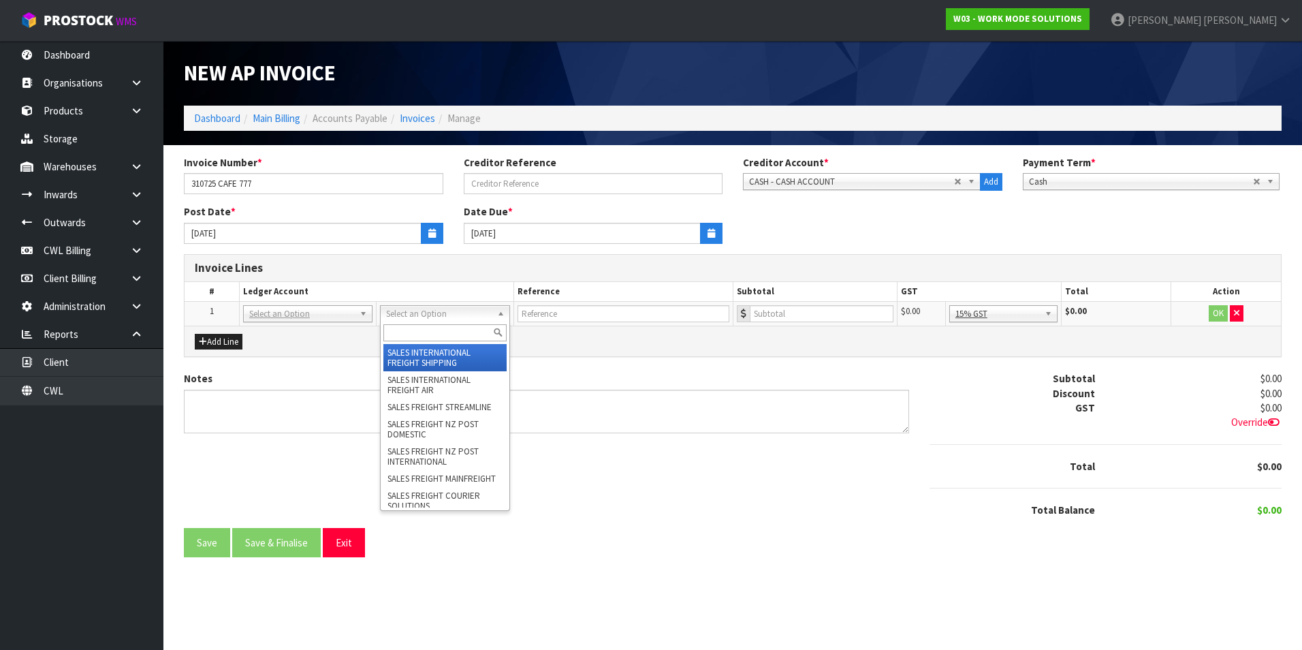
click at [408, 332] on input "text" at bounding box center [444, 332] width 123 height 17
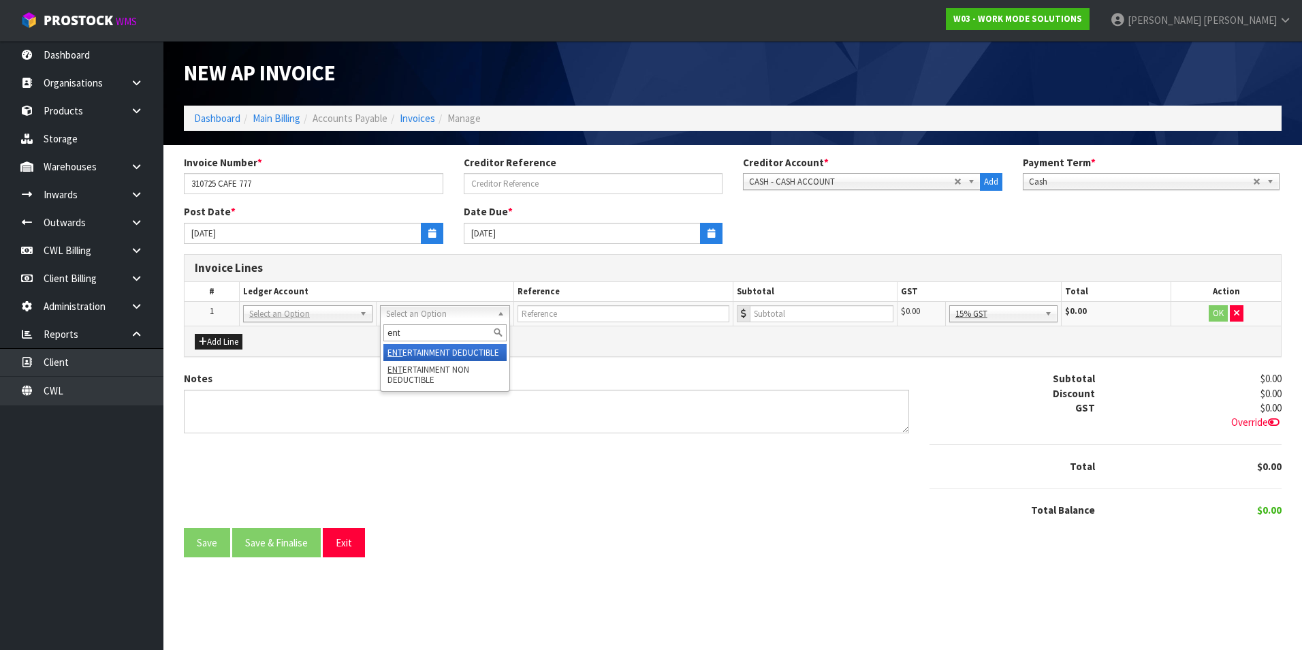
type input "ent"
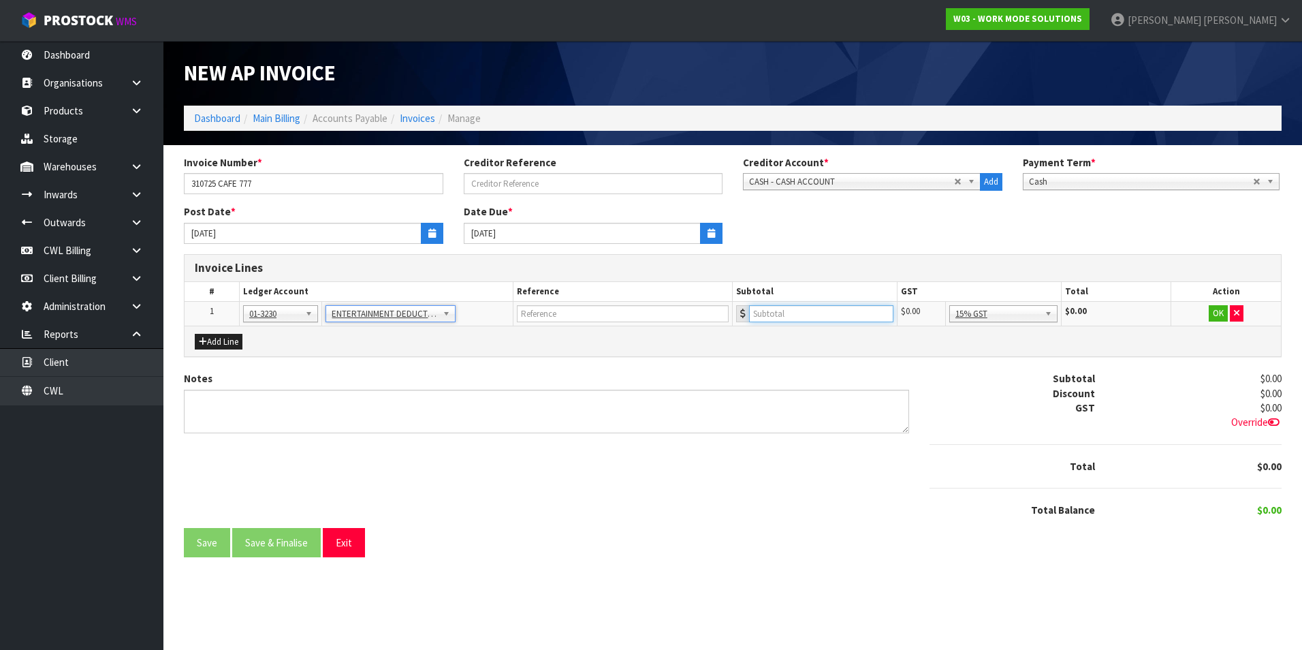
click at [774, 307] on input "number" at bounding box center [821, 313] width 144 height 17
type input "2.05"
click at [1218, 311] on button "OK" at bounding box center [1218, 313] width 19 height 16
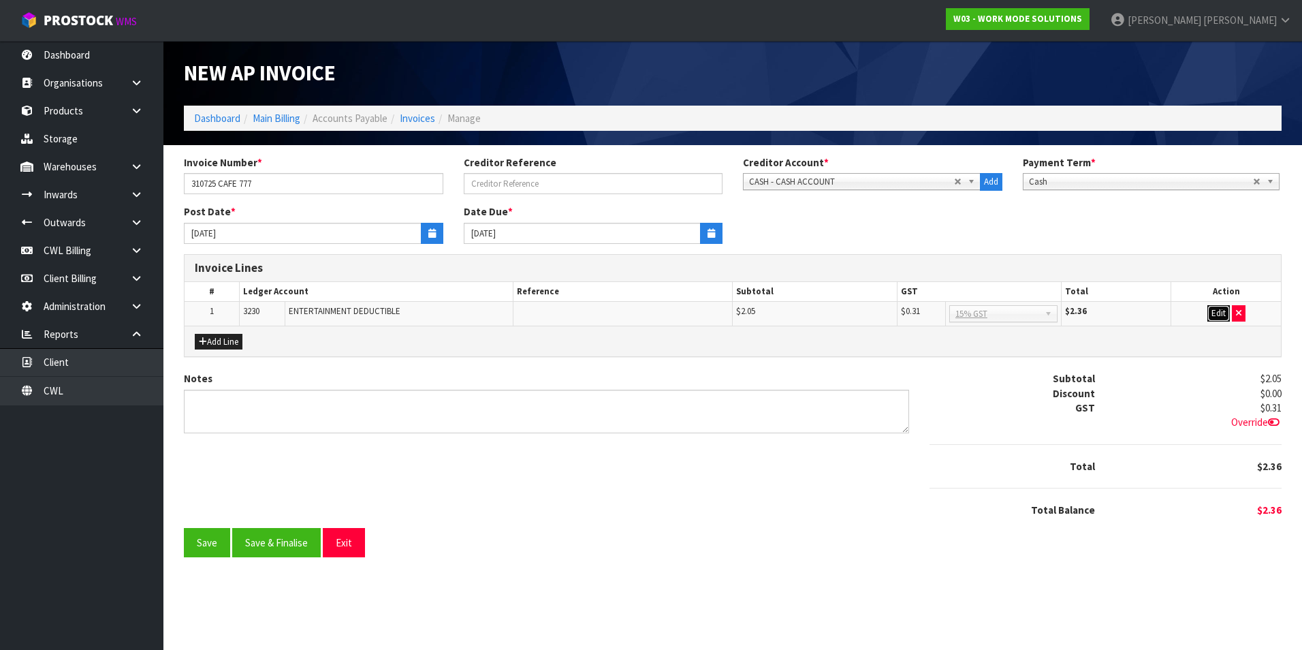
click at [1218, 309] on button "Edit" at bounding box center [1219, 313] width 22 height 16
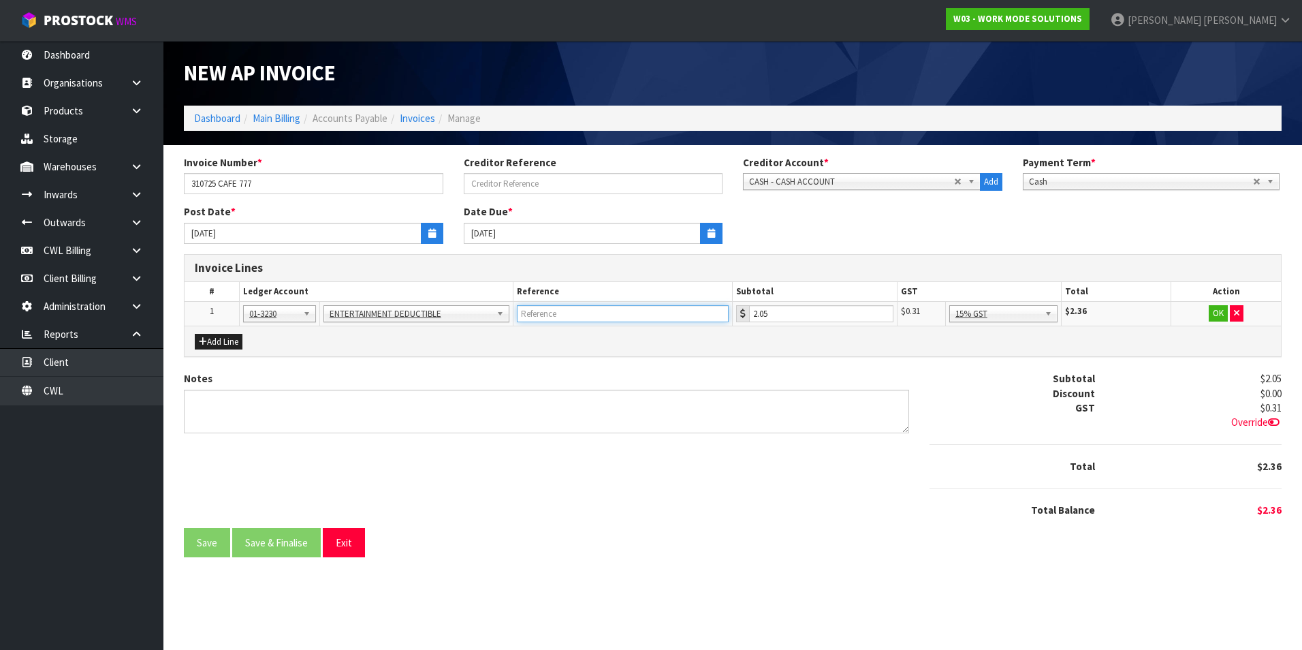
click at [596, 321] on input "text" at bounding box center [623, 313] width 212 height 17
type input "CAFE 777"
click at [1217, 313] on button "OK" at bounding box center [1218, 313] width 19 height 16
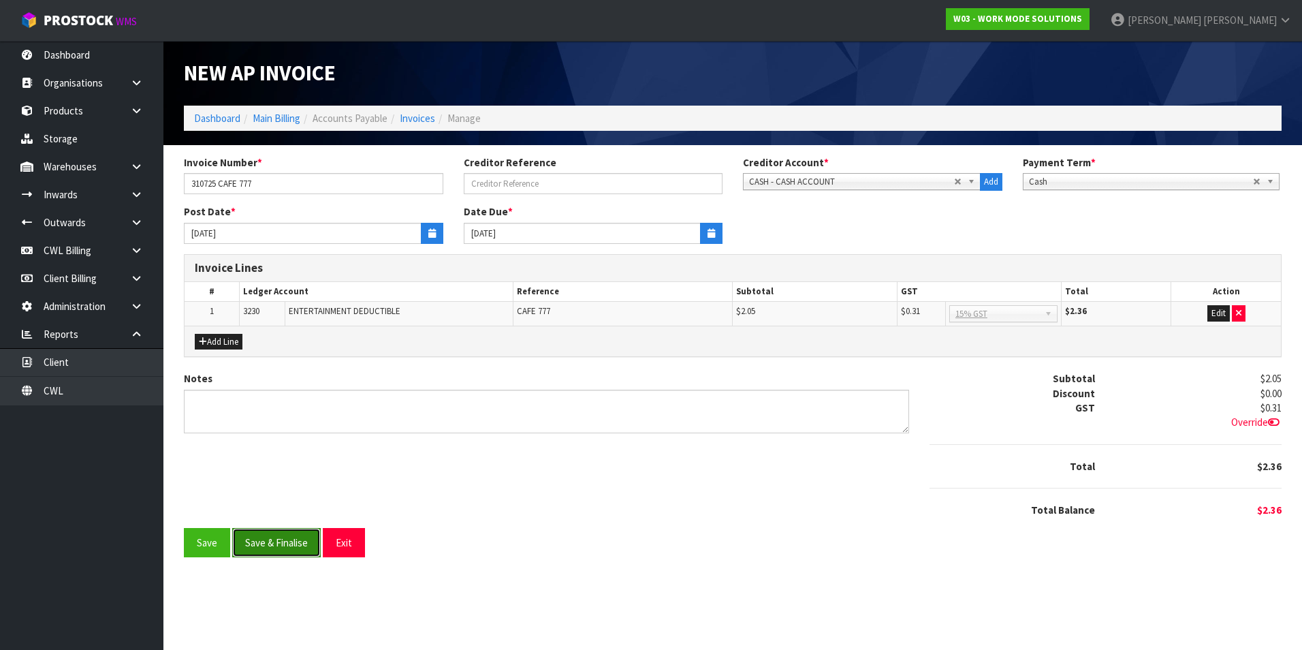
click at [289, 544] on button "Save & Finalise" at bounding box center [276, 542] width 89 height 29
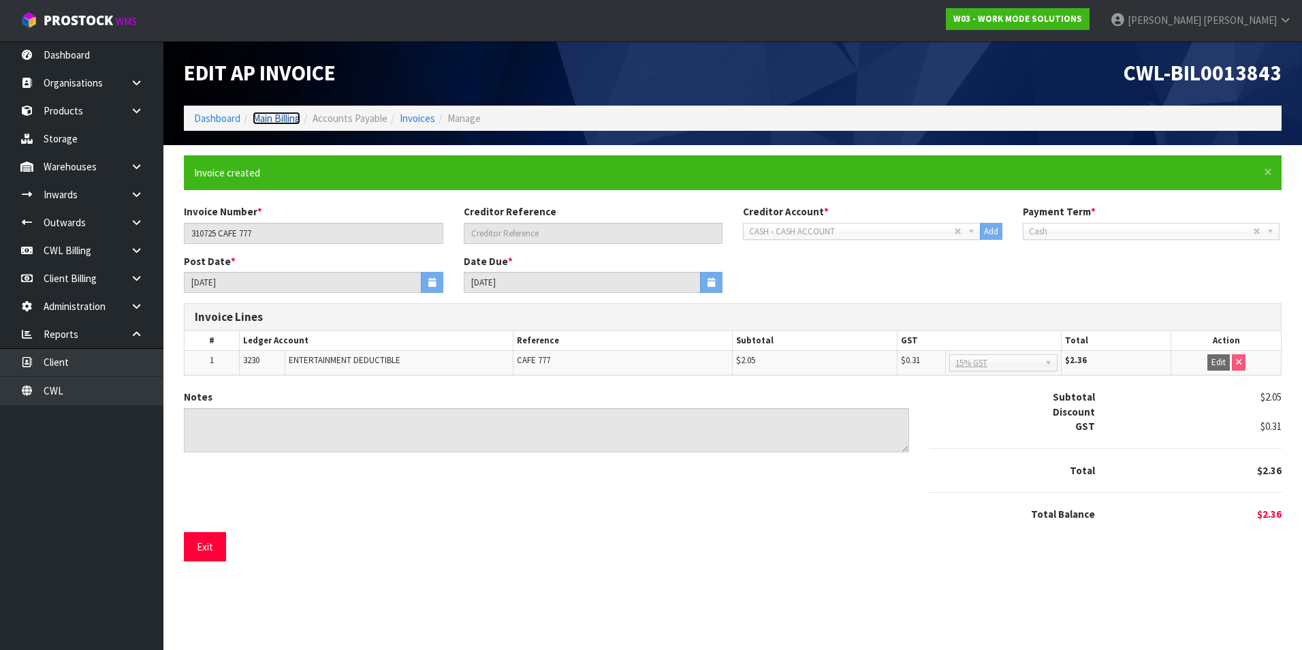
click at [288, 119] on link "Main Billing" at bounding box center [277, 118] width 48 height 13
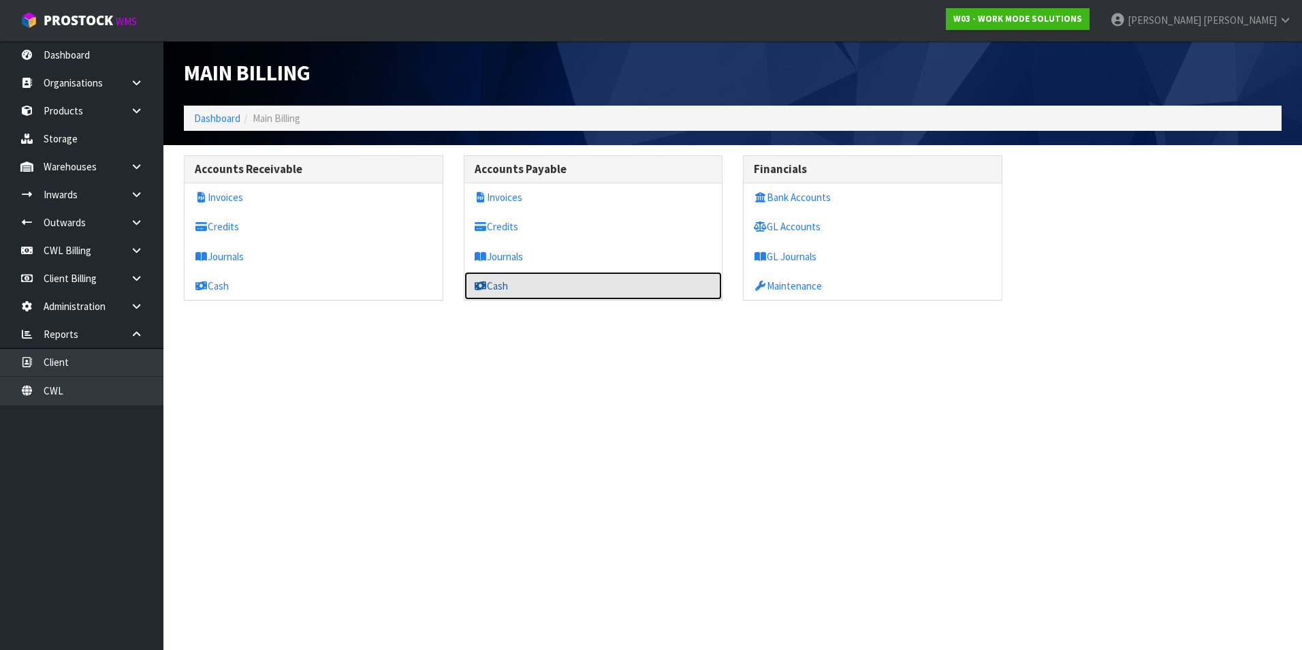
click at [507, 285] on link "Cash" at bounding box center [593, 286] width 258 height 28
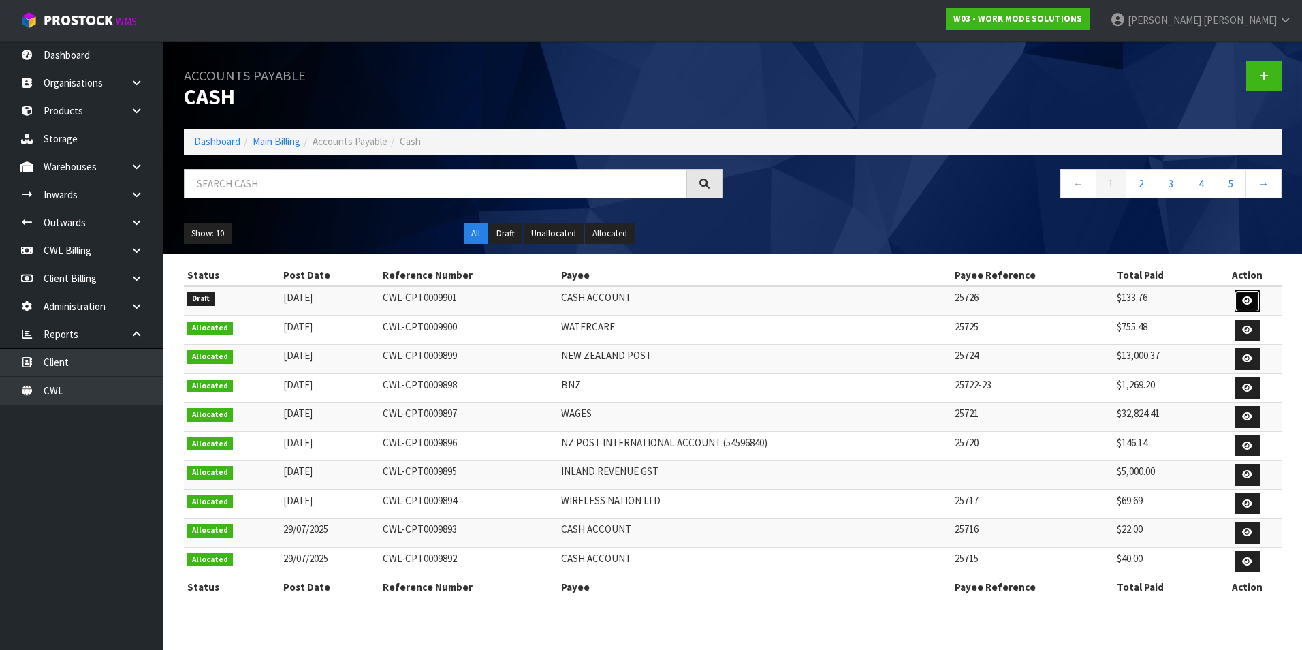
click at [1245, 296] on icon at bounding box center [1247, 300] width 10 height 9
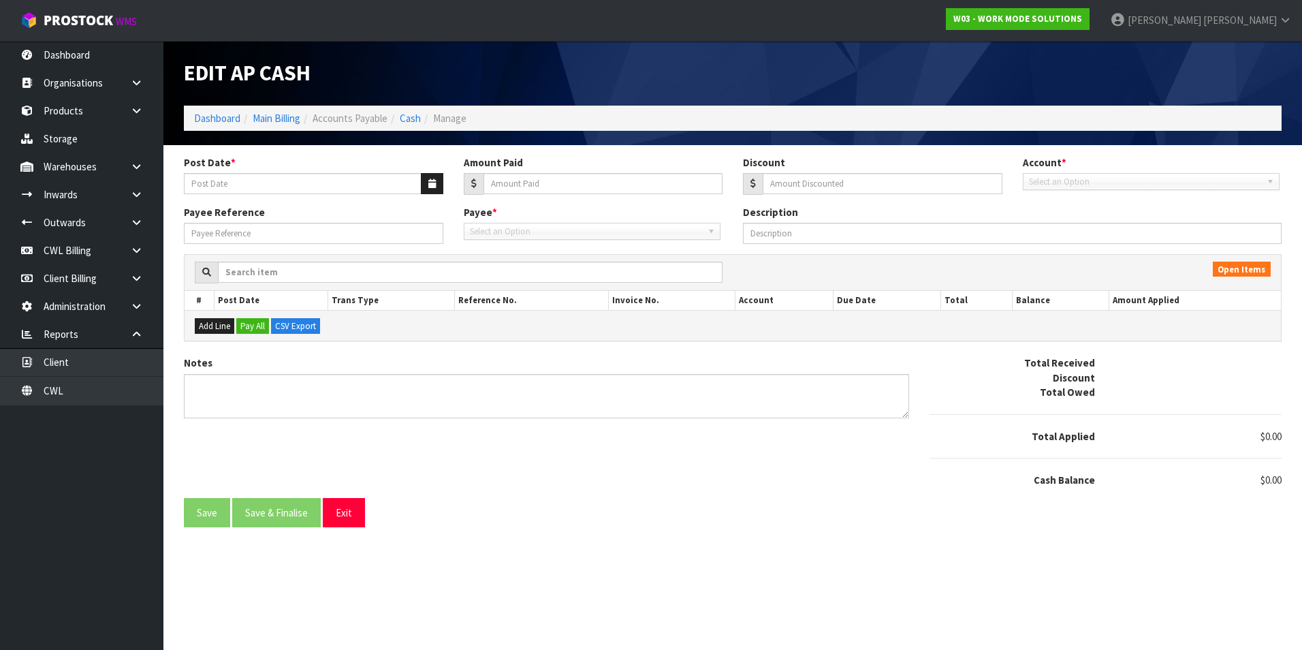
type input "[DATE]"
type input "133.76"
type input "0"
type input "25726"
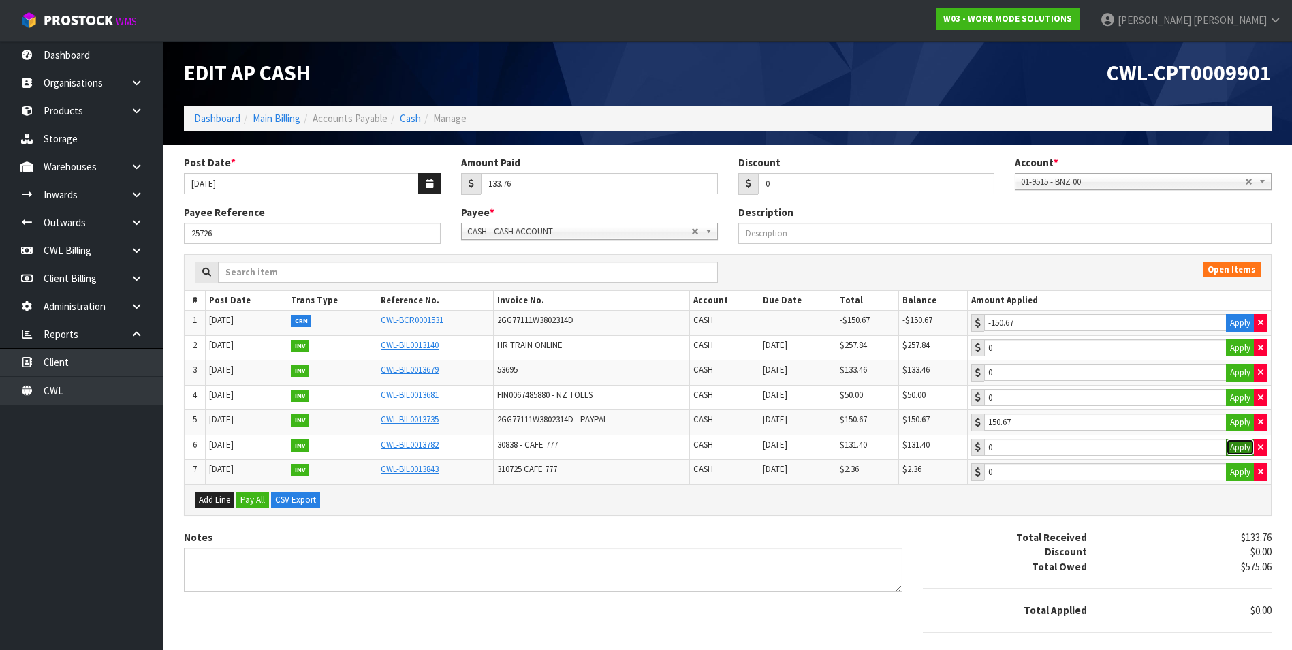
click at [1236, 447] on button "Apply" at bounding box center [1240, 448] width 29 height 18
type input "131.4"
click at [1239, 473] on button "Apply" at bounding box center [1240, 472] width 29 height 18
type input "2.36"
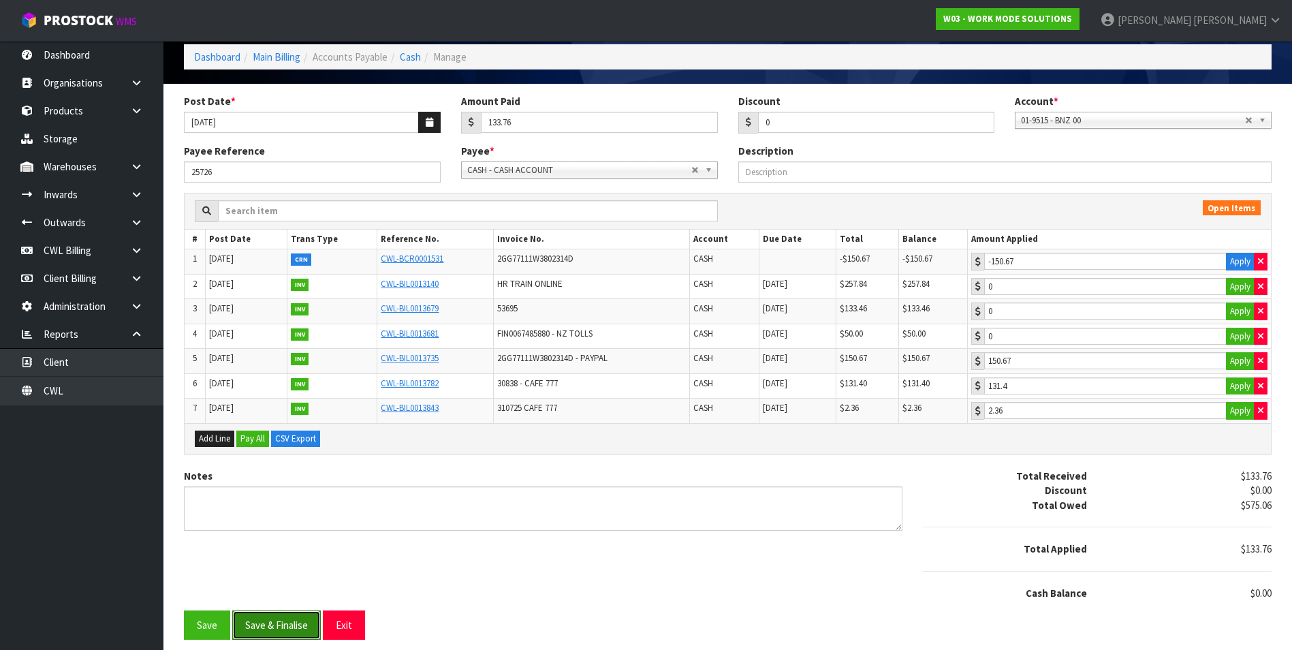
click at [287, 629] on button "Save & Finalise" at bounding box center [276, 624] width 89 height 29
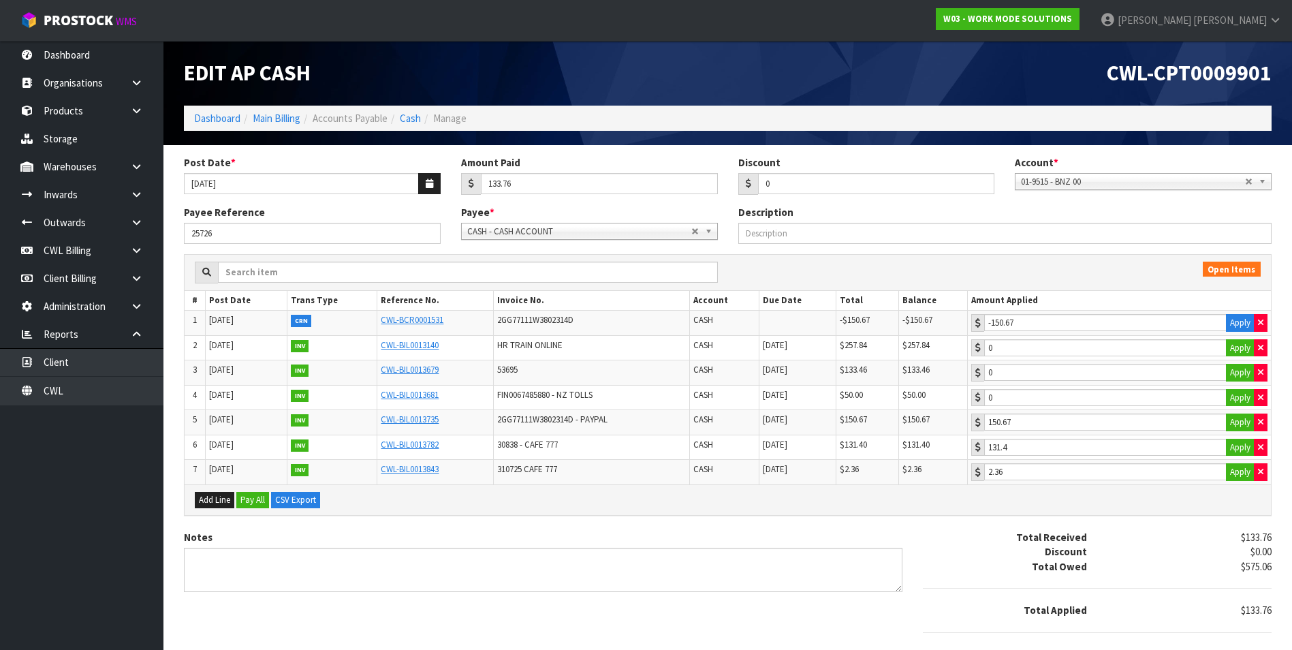
type input "150.67"
type input "131.4"
type input "2.36"
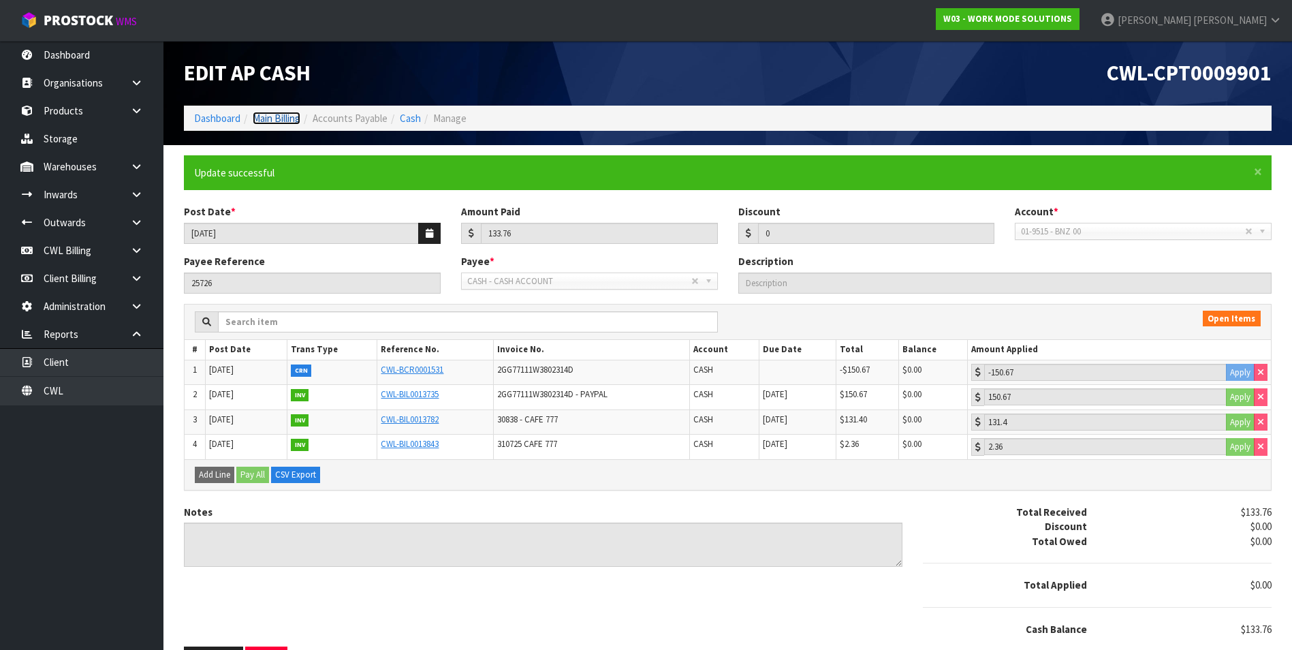
click at [285, 118] on link "Main Billing" at bounding box center [277, 118] width 48 height 13
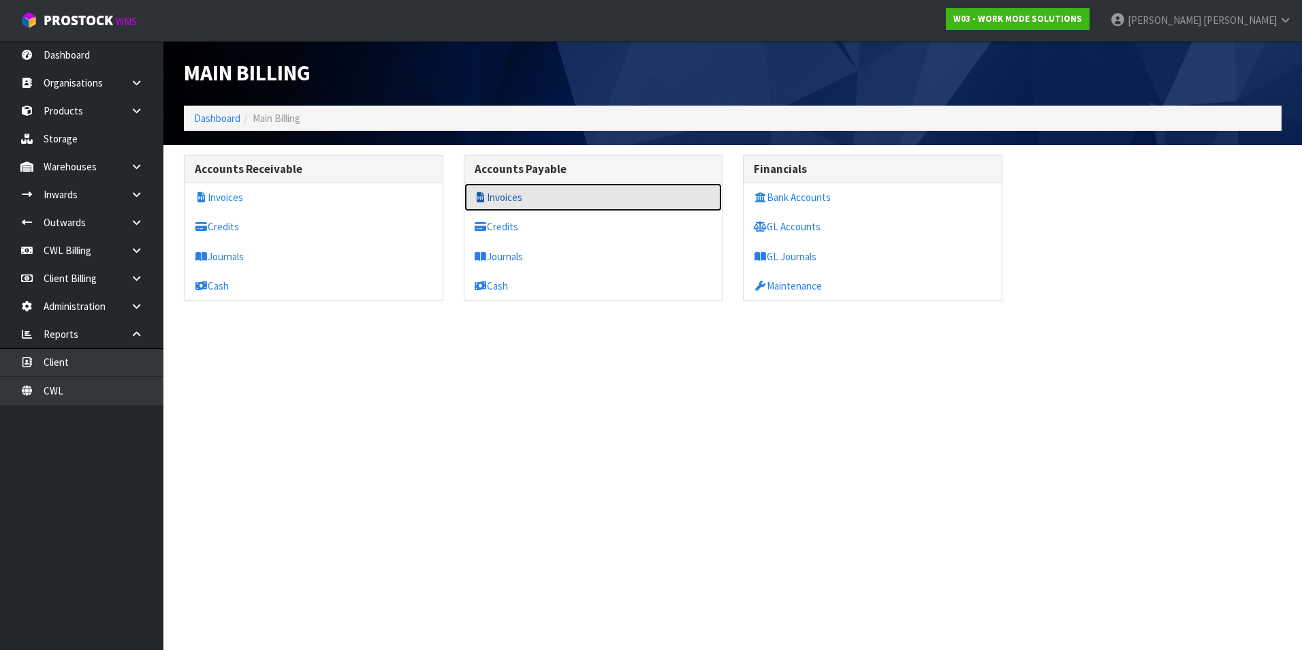
click at [502, 197] on link "Invoices" at bounding box center [593, 197] width 258 height 28
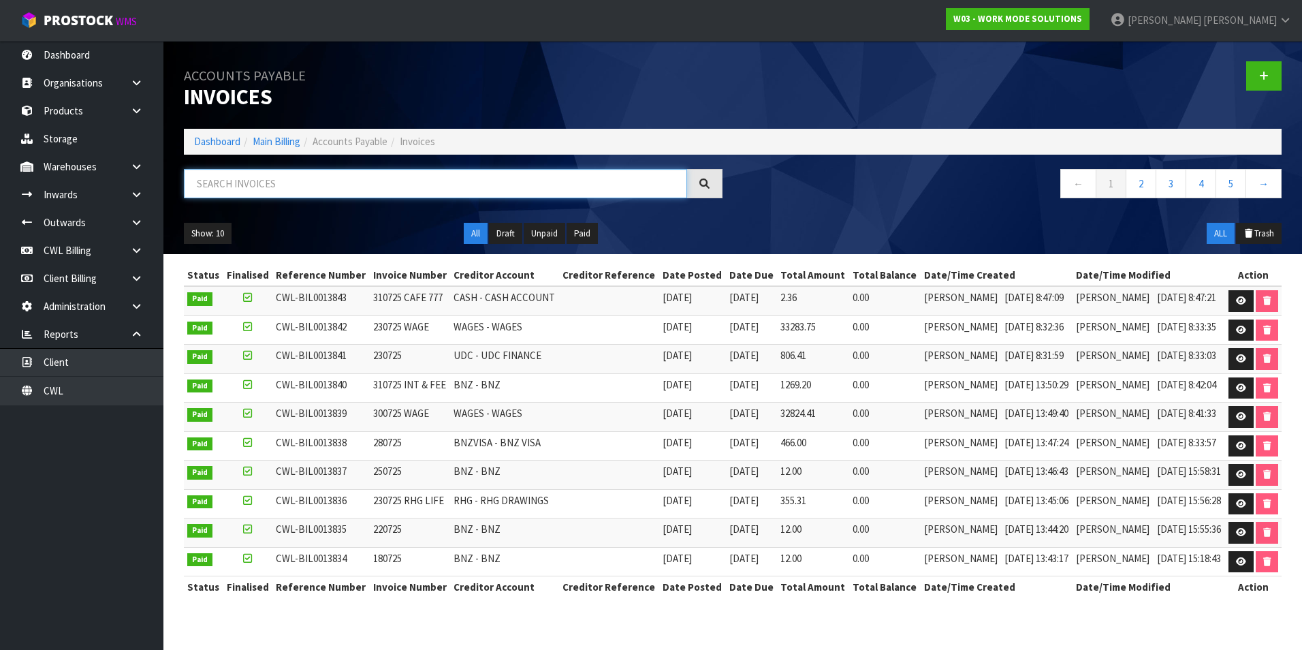
click at [262, 183] on input "text" at bounding box center [435, 183] width 503 height 29
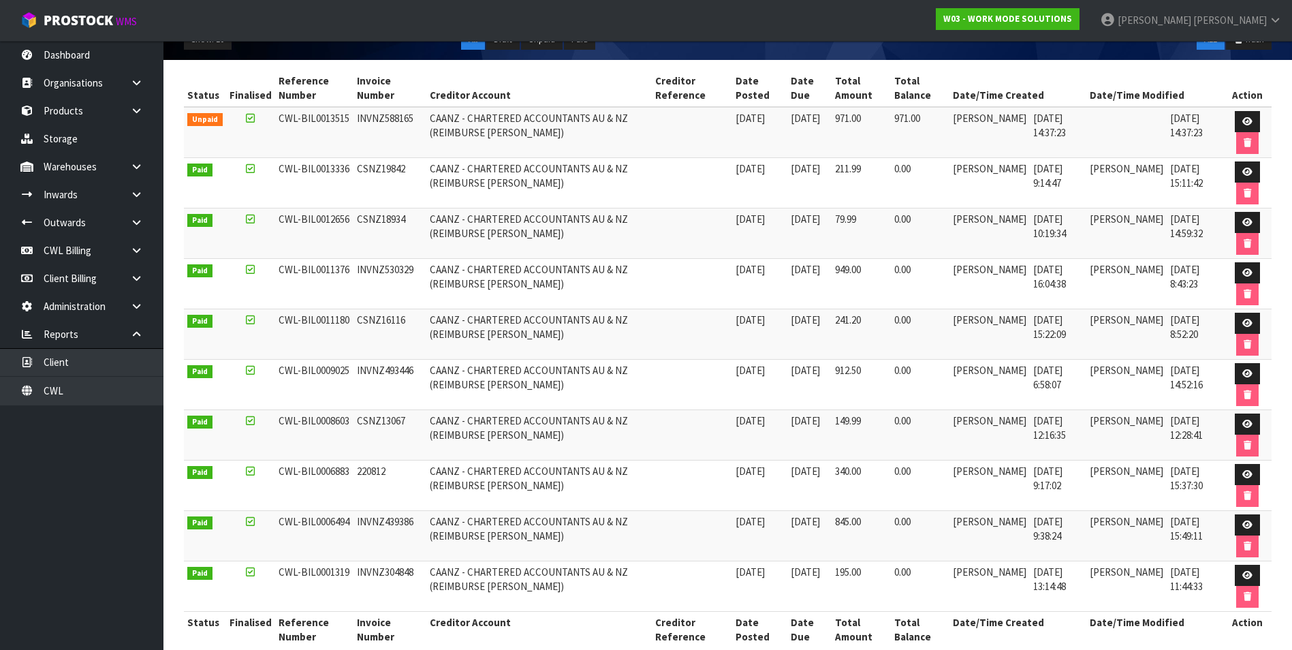
scroll to position [217, 0]
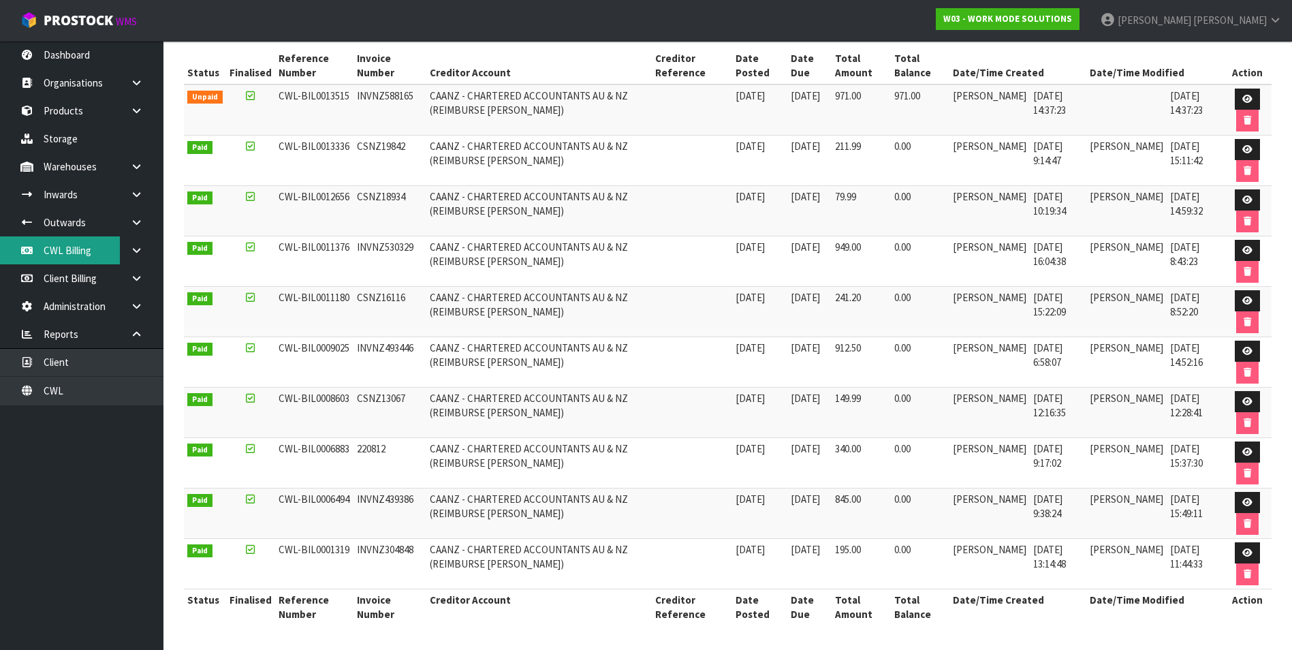
type input "CAANZ"
click at [87, 255] on link "CWL Billing" at bounding box center [81, 250] width 163 height 28
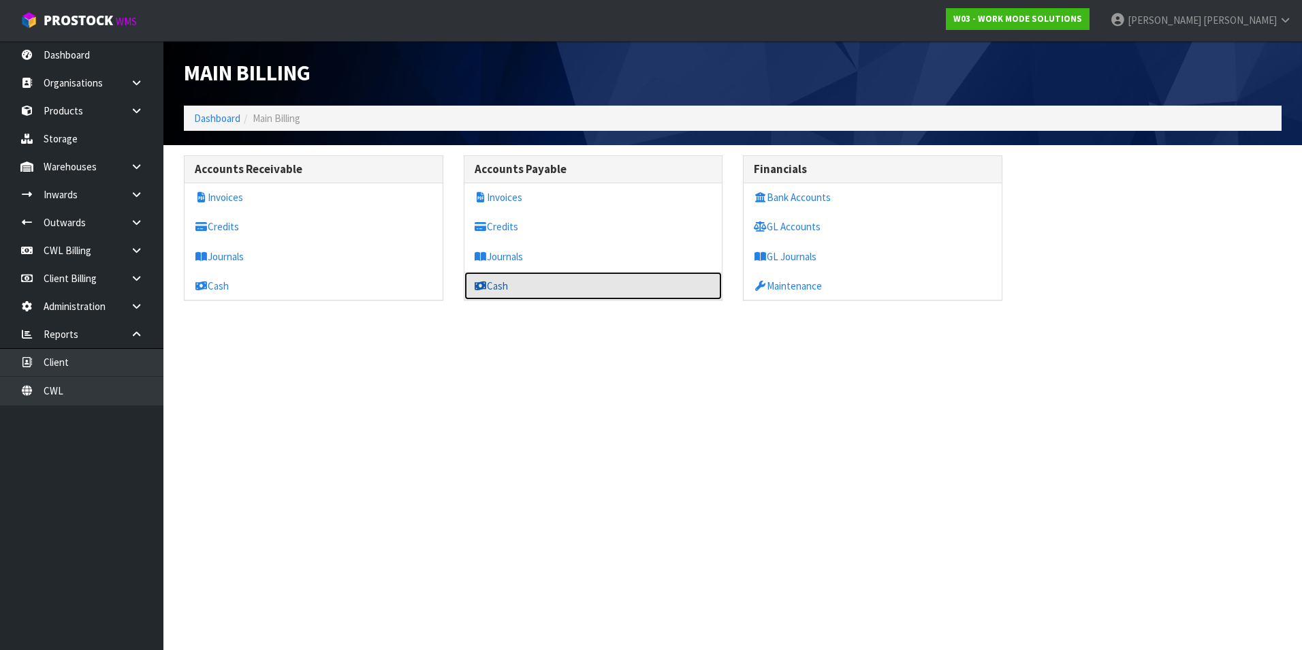
click at [511, 287] on link "Cash" at bounding box center [593, 286] width 258 height 28
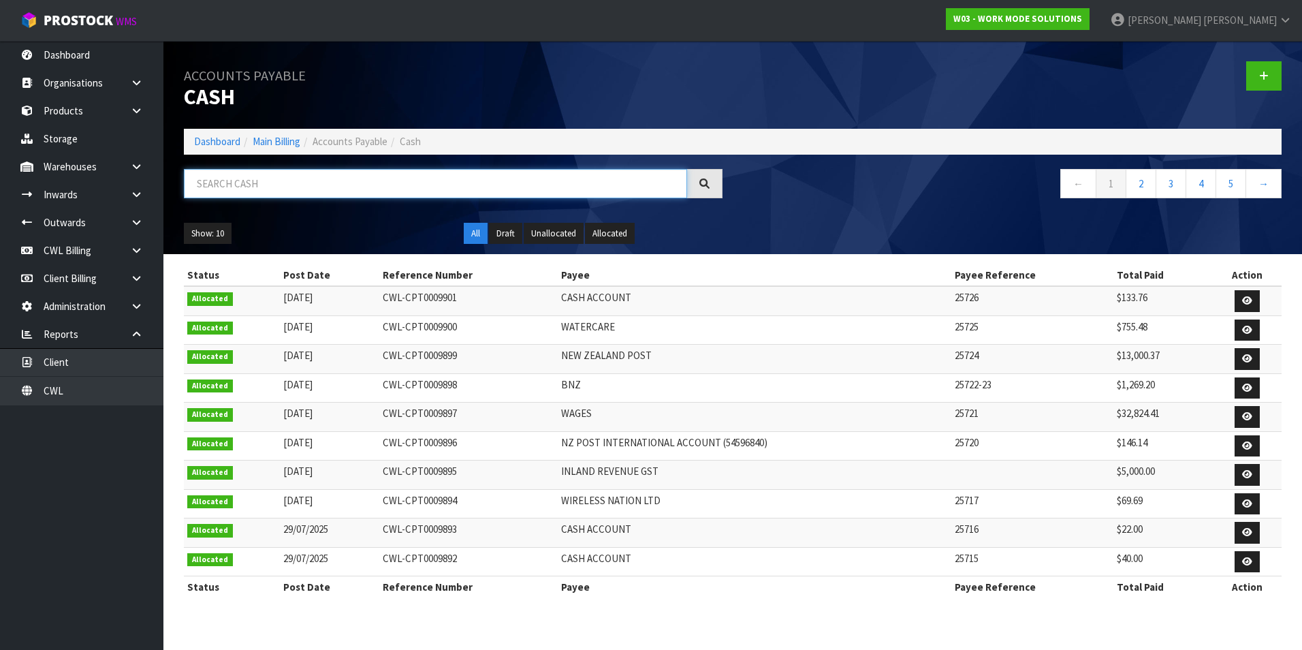
click at [306, 186] on input "text" at bounding box center [435, 183] width 503 height 29
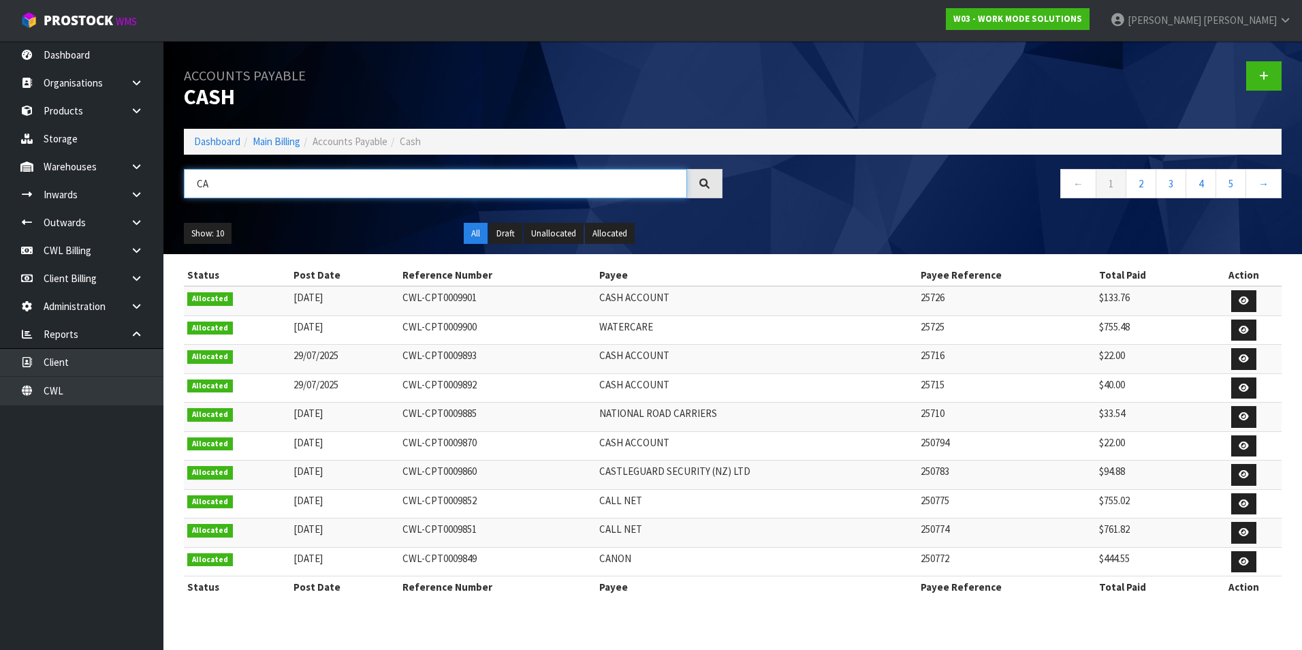
type input "C"
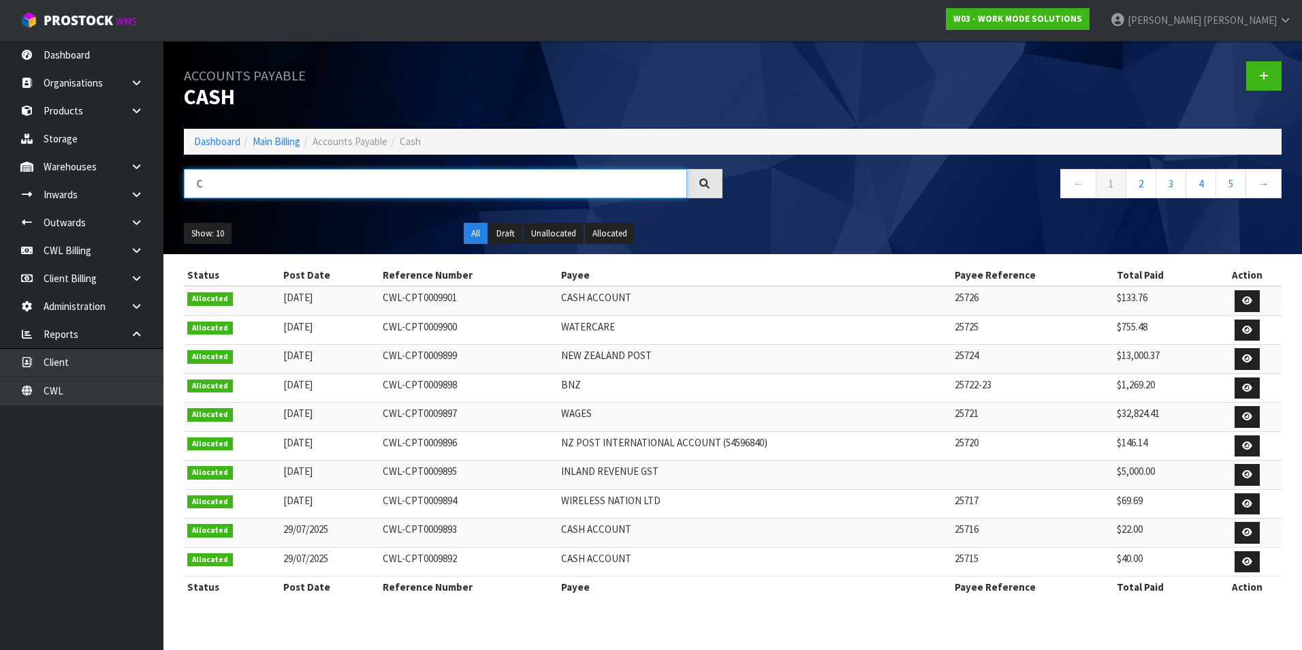
click at [272, 183] on input "C" at bounding box center [435, 183] width 503 height 29
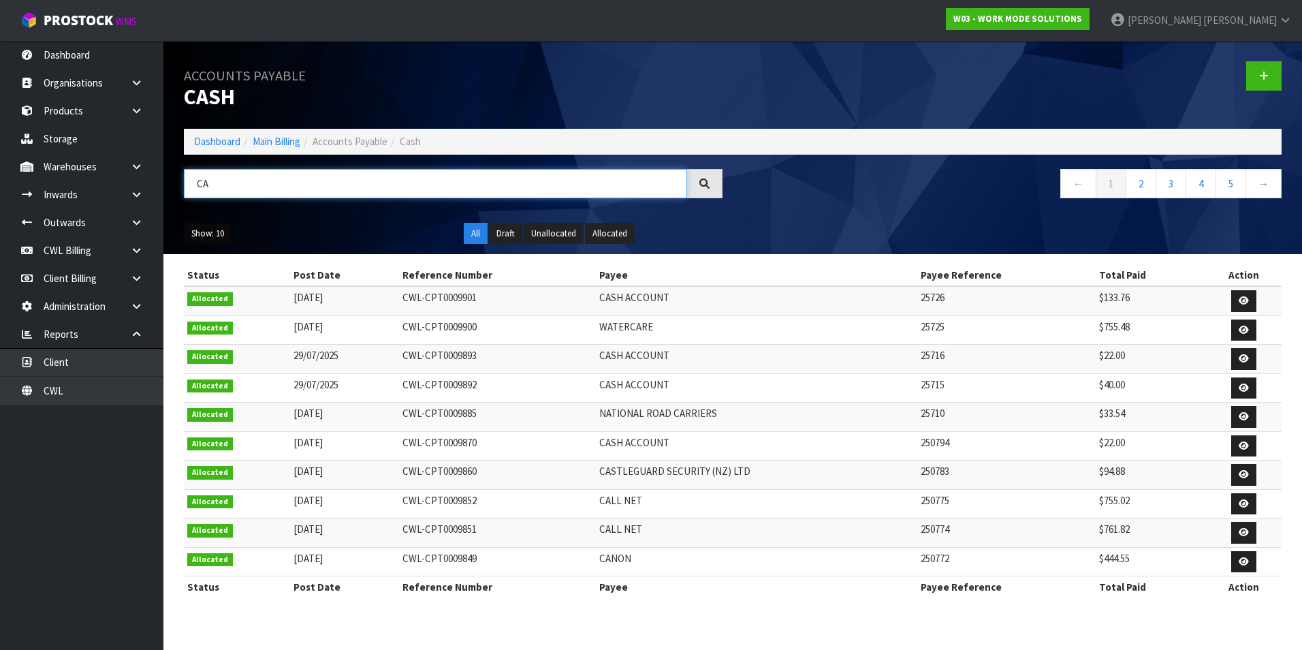
type input "CA"
click at [215, 238] on button "Show: 10" at bounding box center [208, 234] width 48 height 22
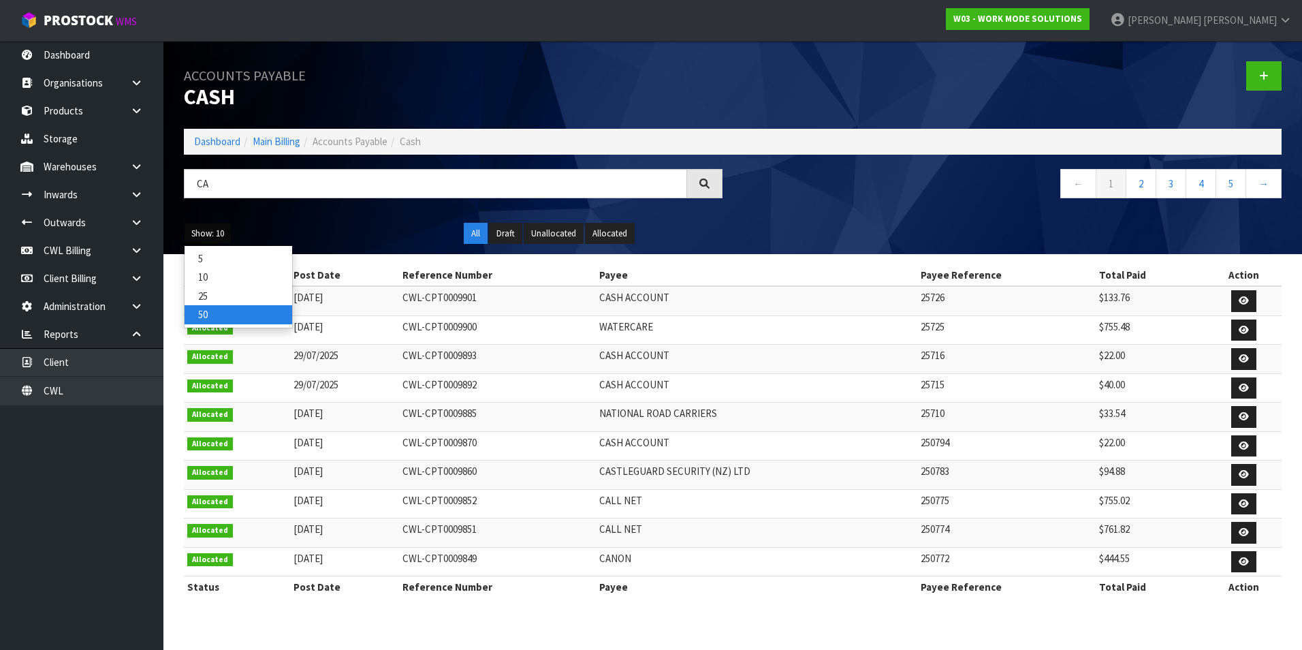
click at [235, 313] on link "50" at bounding box center [239, 314] width 108 height 18
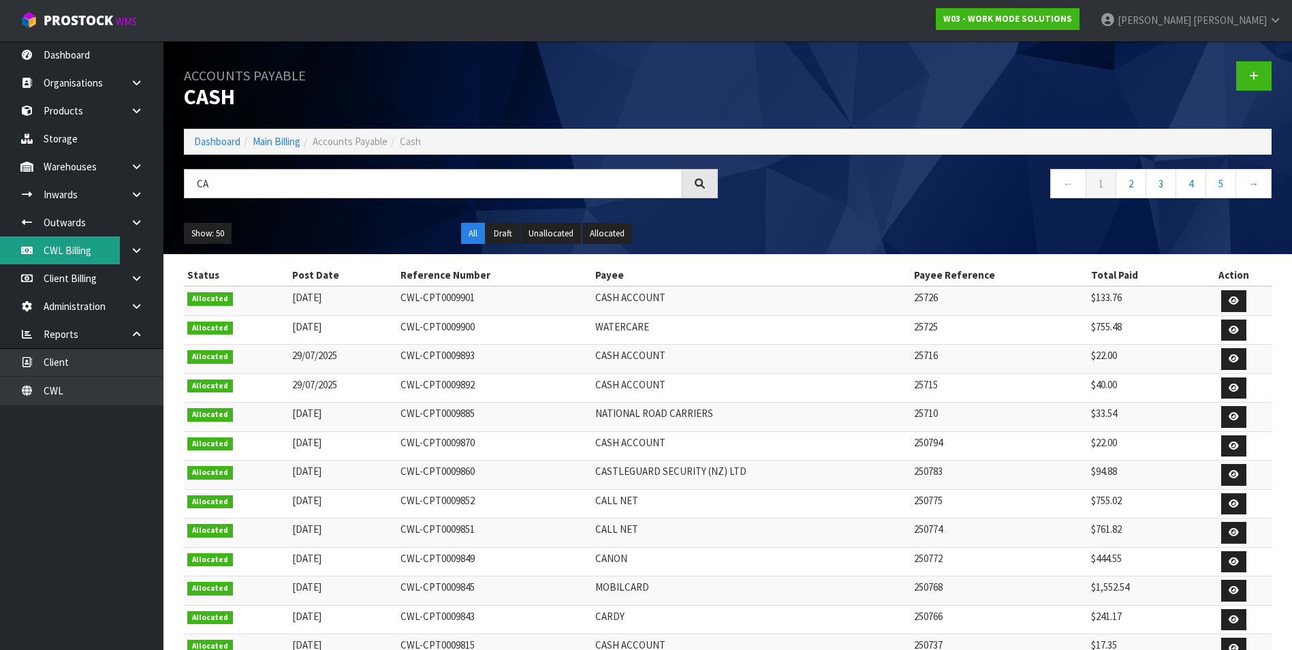
click at [83, 253] on link "CWL Billing" at bounding box center [81, 250] width 163 height 28
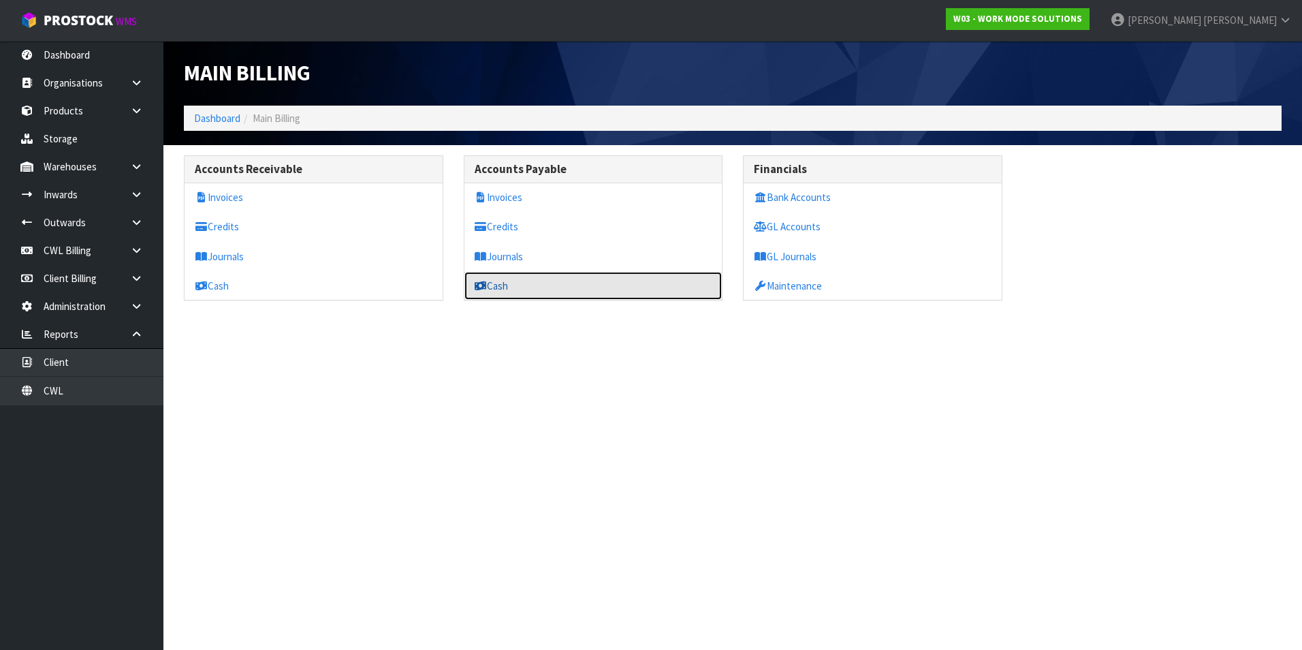
click at [498, 287] on link "Cash" at bounding box center [593, 286] width 258 height 28
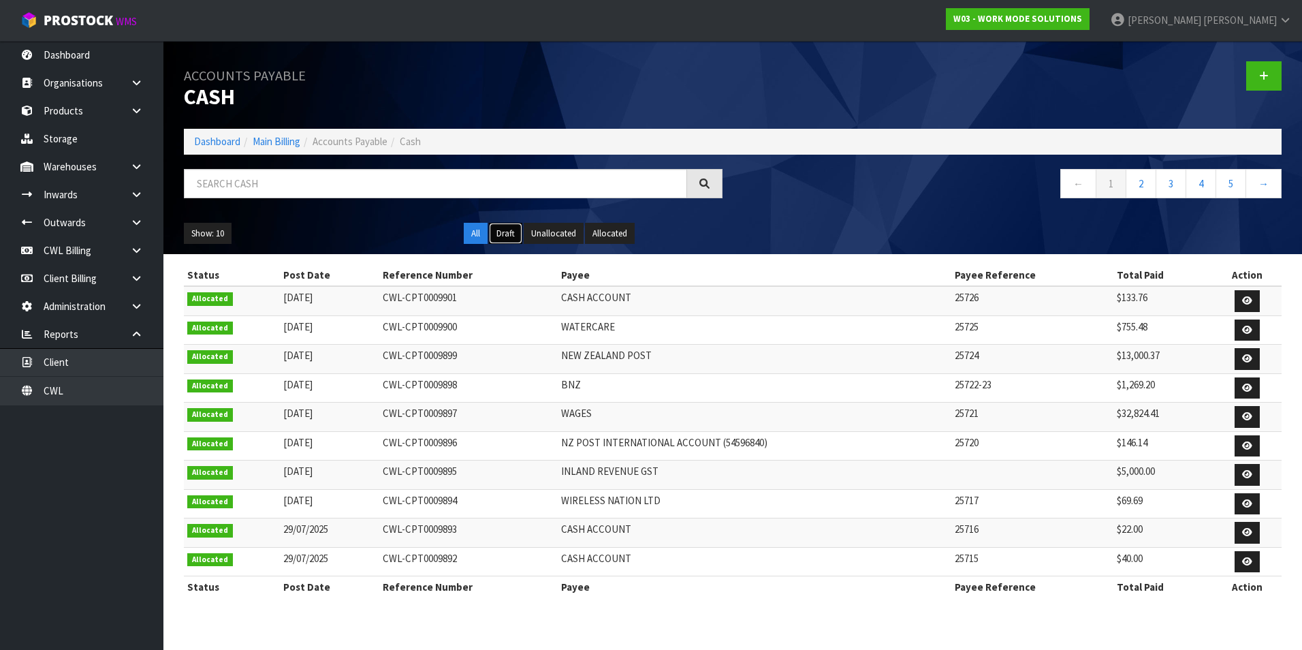
click at [510, 236] on button "Draft" at bounding box center [505, 234] width 33 height 22
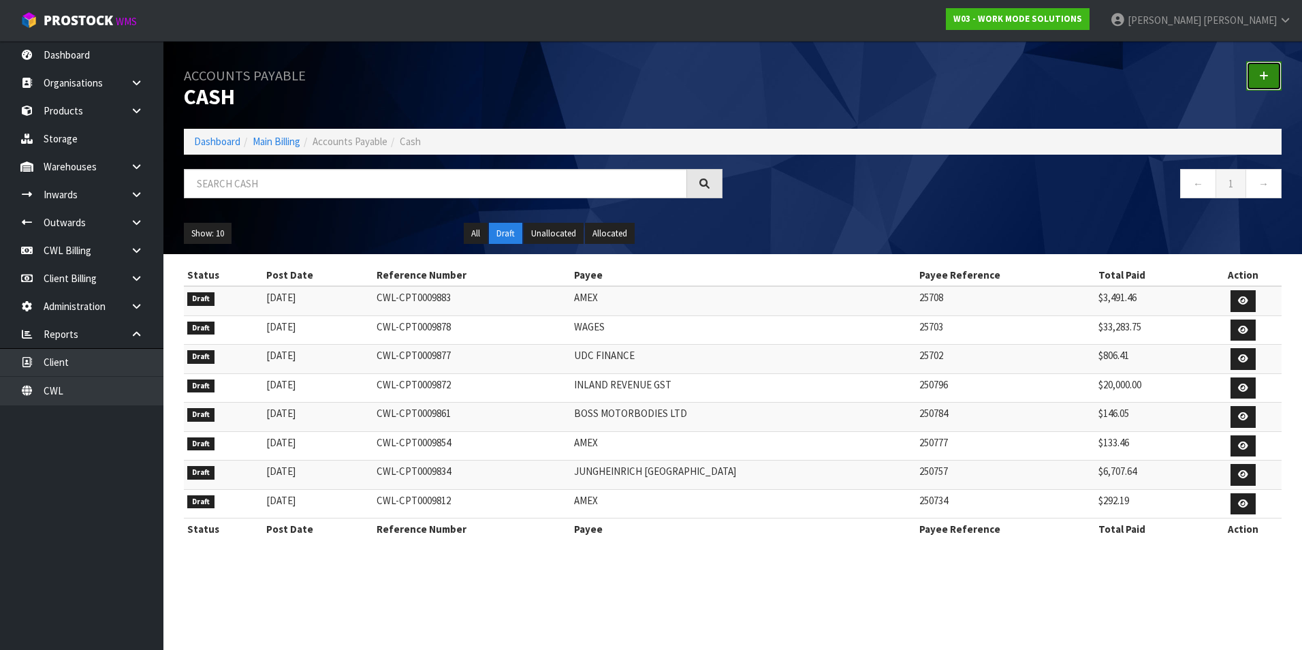
click at [1272, 72] on link at bounding box center [1263, 75] width 35 height 29
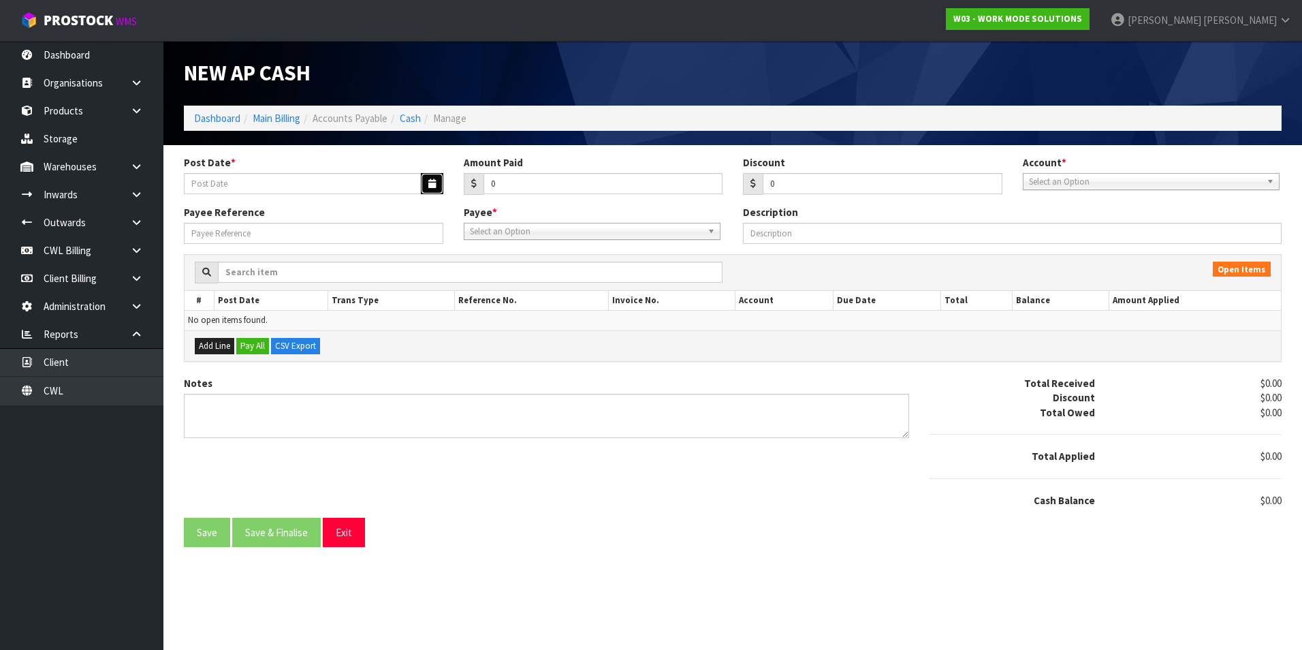
click at [428, 187] on icon "button" at bounding box center [431, 183] width 7 height 9
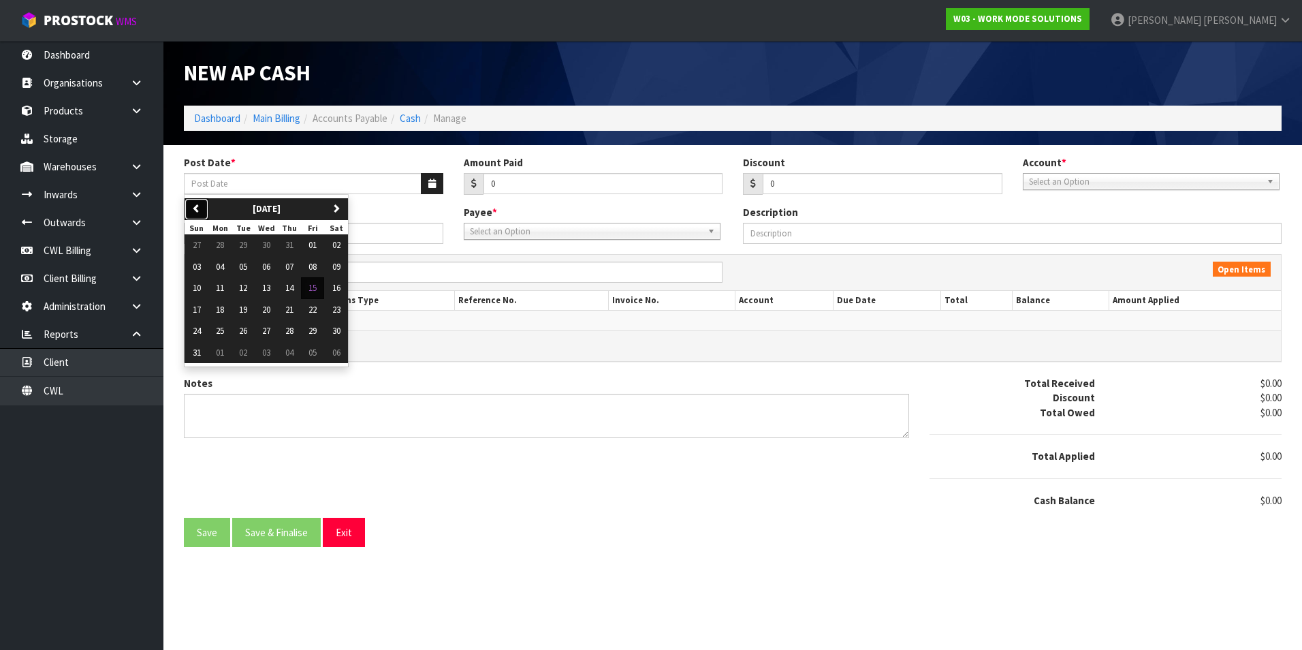
click at [198, 207] on icon "button" at bounding box center [196, 208] width 9 height 9
click at [252, 248] on button "01" at bounding box center [243, 245] width 23 height 22
type input "01/07/2025"
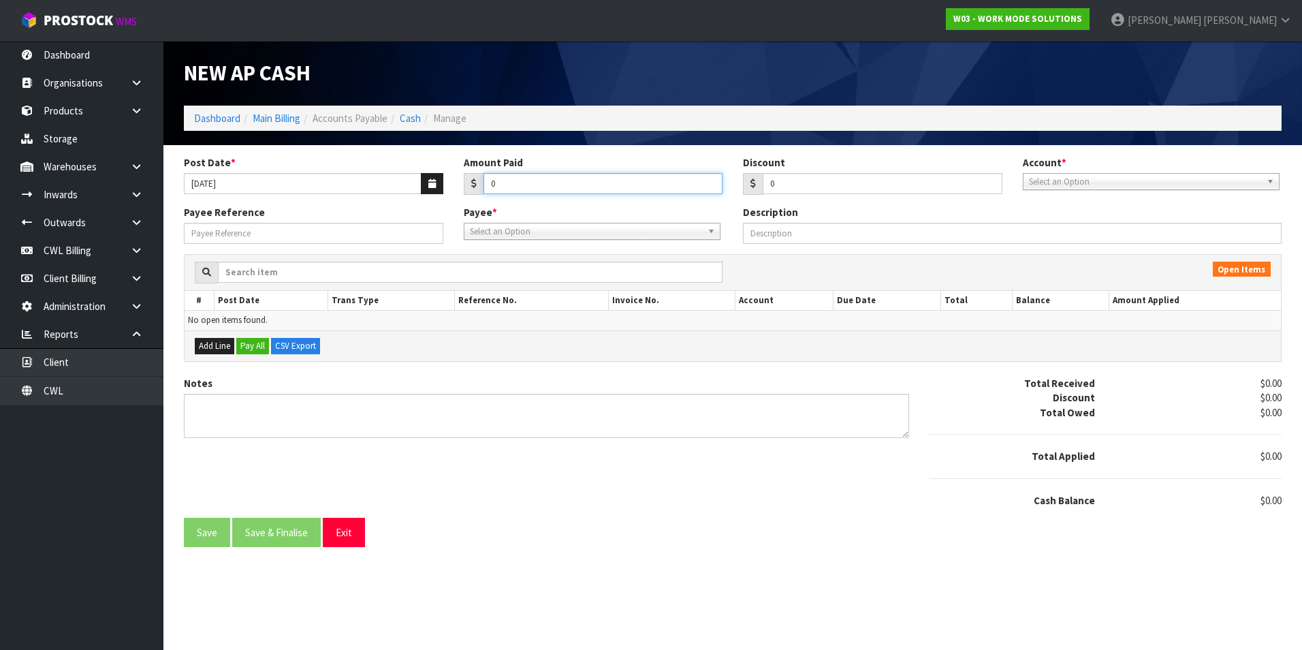
click at [569, 178] on input "0" at bounding box center [604, 183] width 240 height 21
type input "436.99"
click at [1079, 184] on span "Select an Option" at bounding box center [1145, 182] width 232 height 16
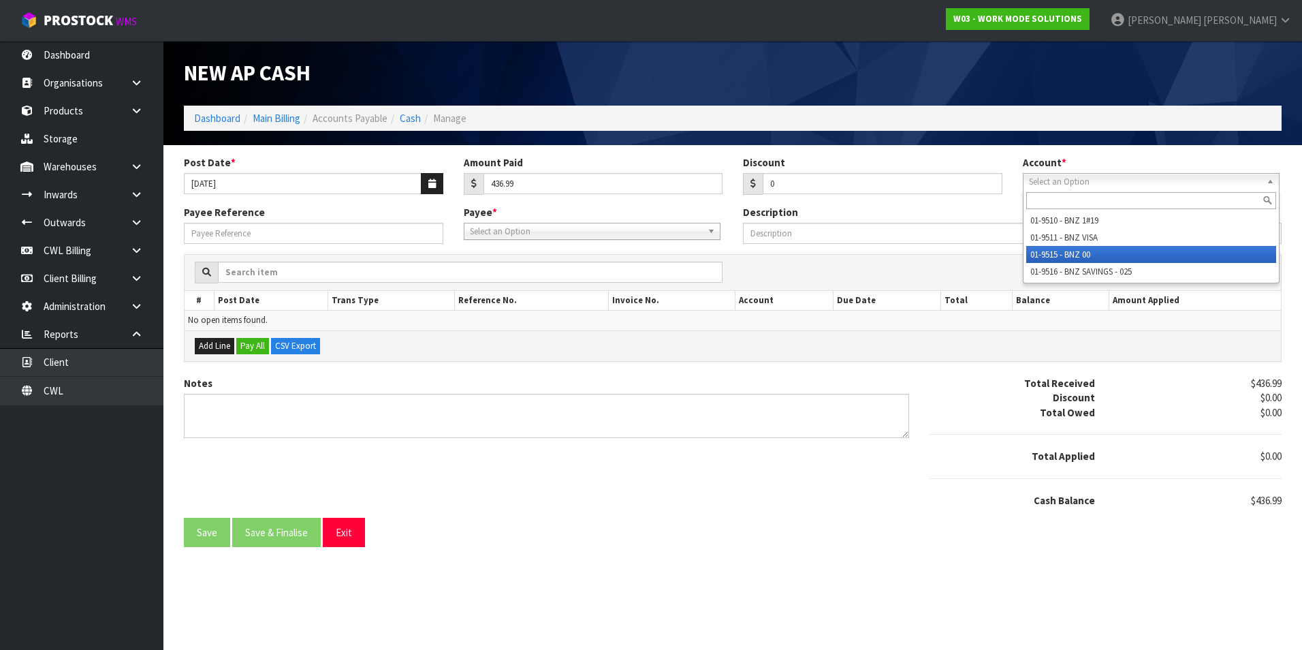
click at [1069, 252] on li "01-9515 - BNZ 00" at bounding box center [1151, 254] width 250 height 17
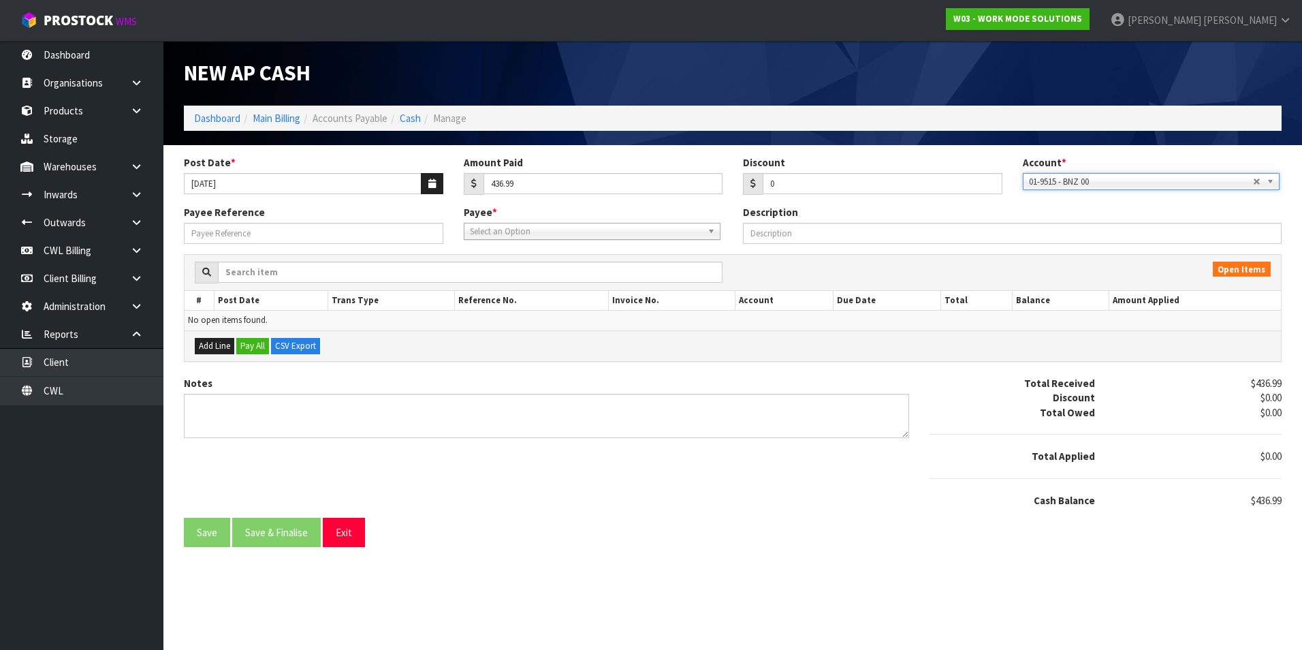
click at [565, 236] on span "Select an Option" at bounding box center [586, 231] width 232 height 16
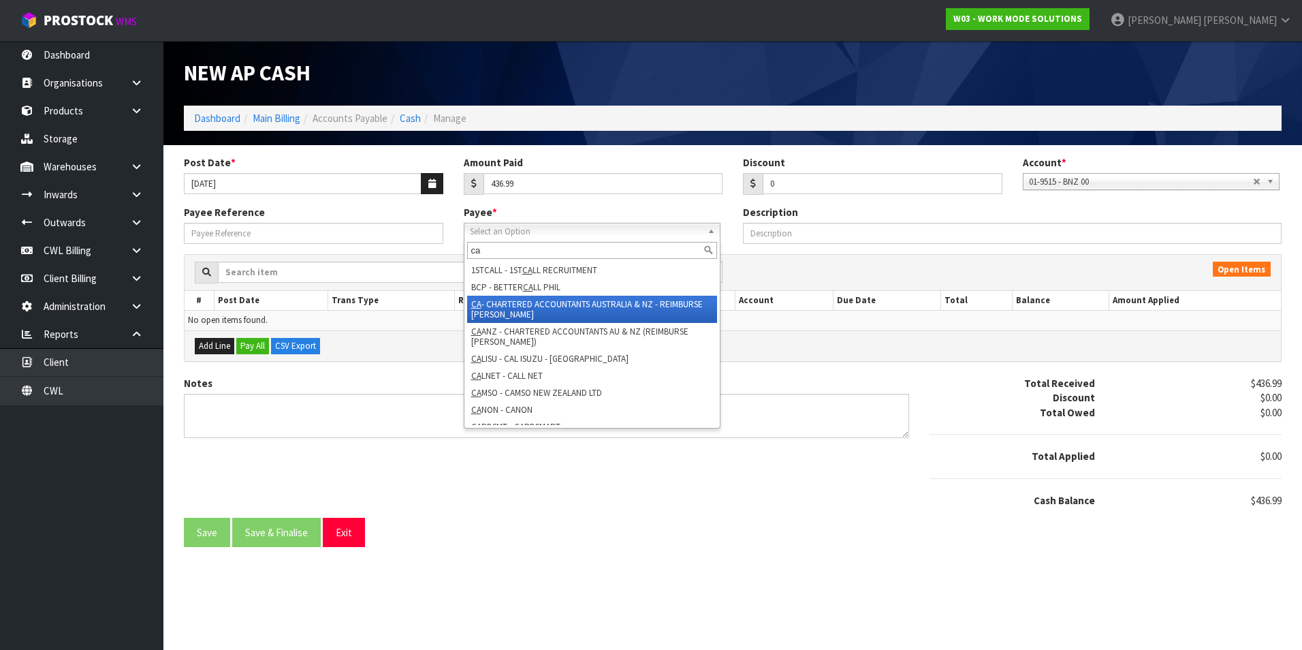
type input "ca"
click at [533, 303] on li "CA - CHARTERED ACCOUNTANTS AUSTRALIA & NZ - REIMBURSE TRACEY" at bounding box center [592, 309] width 250 height 27
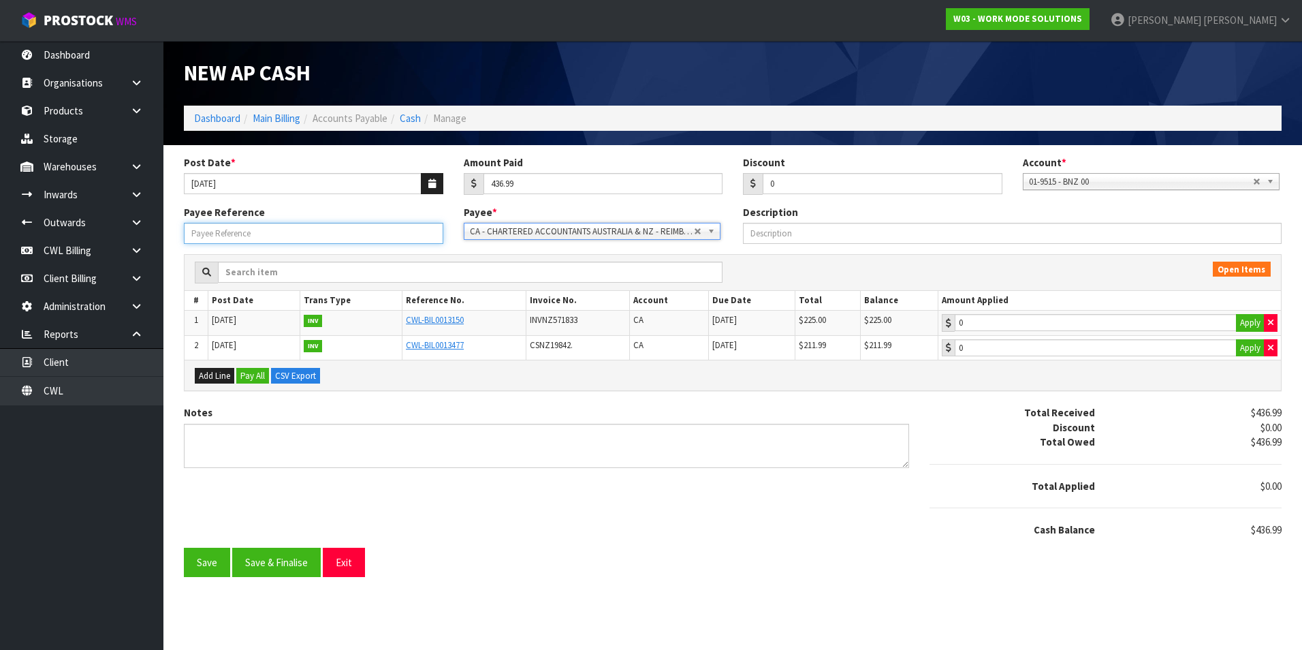
click at [313, 234] on input "Payee Reference" at bounding box center [313, 233] width 259 height 21
type input "250703"
click at [1241, 324] on button "Apply" at bounding box center [1250, 323] width 29 height 18
type input "225"
click at [1243, 344] on button "Apply" at bounding box center [1250, 348] width 29 height 18
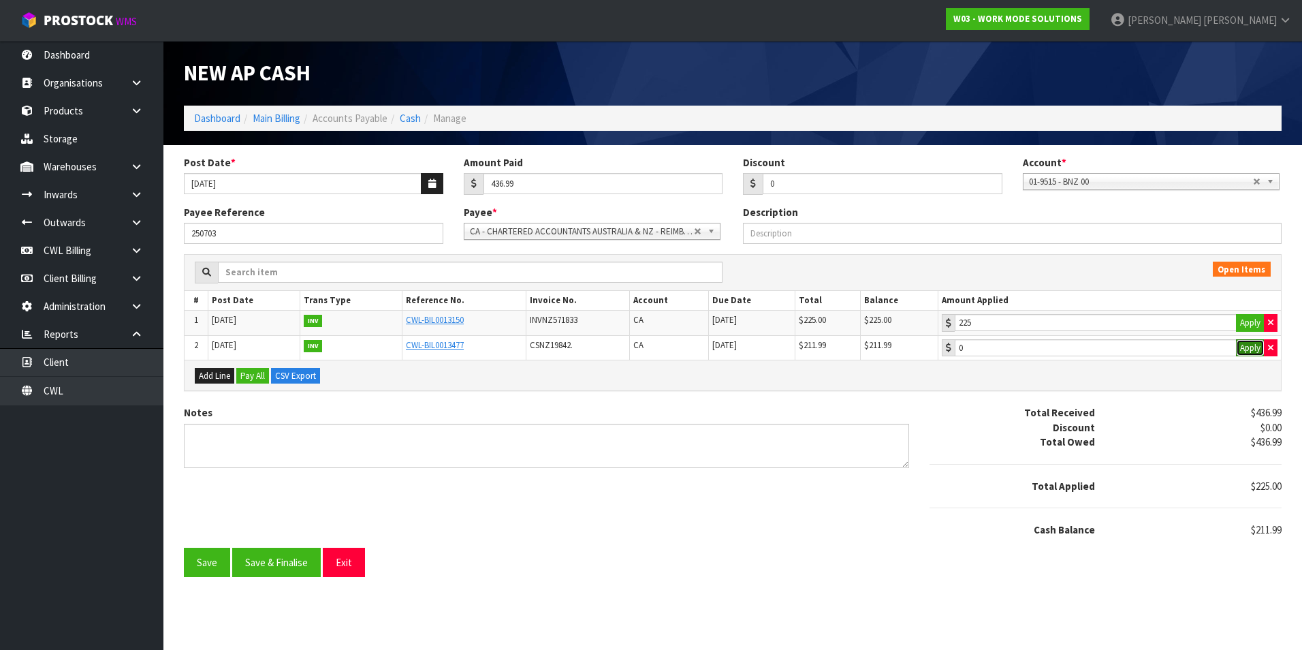
type input "211.99"
click at [306, 571] on button "Save & Finalise" at bounding box center [276, 562] width 89 height 29
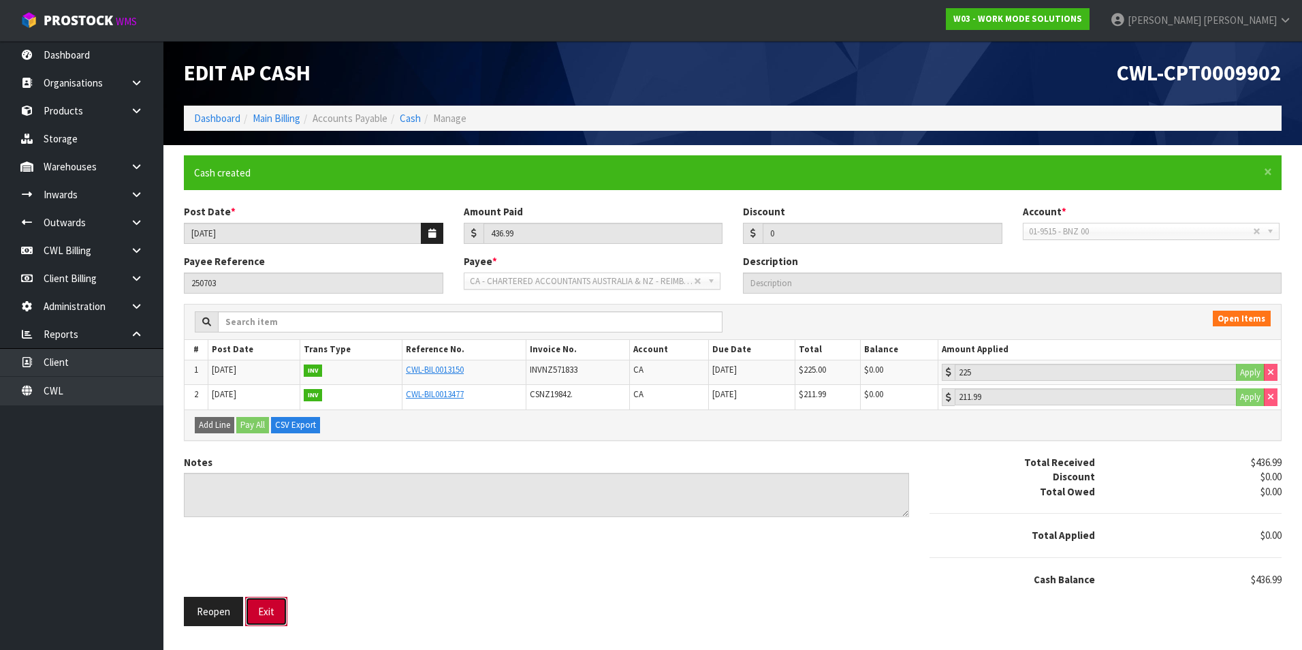
click at [274, 612] on button "Exit" at bounding box center [266, 611] width 42 height 29
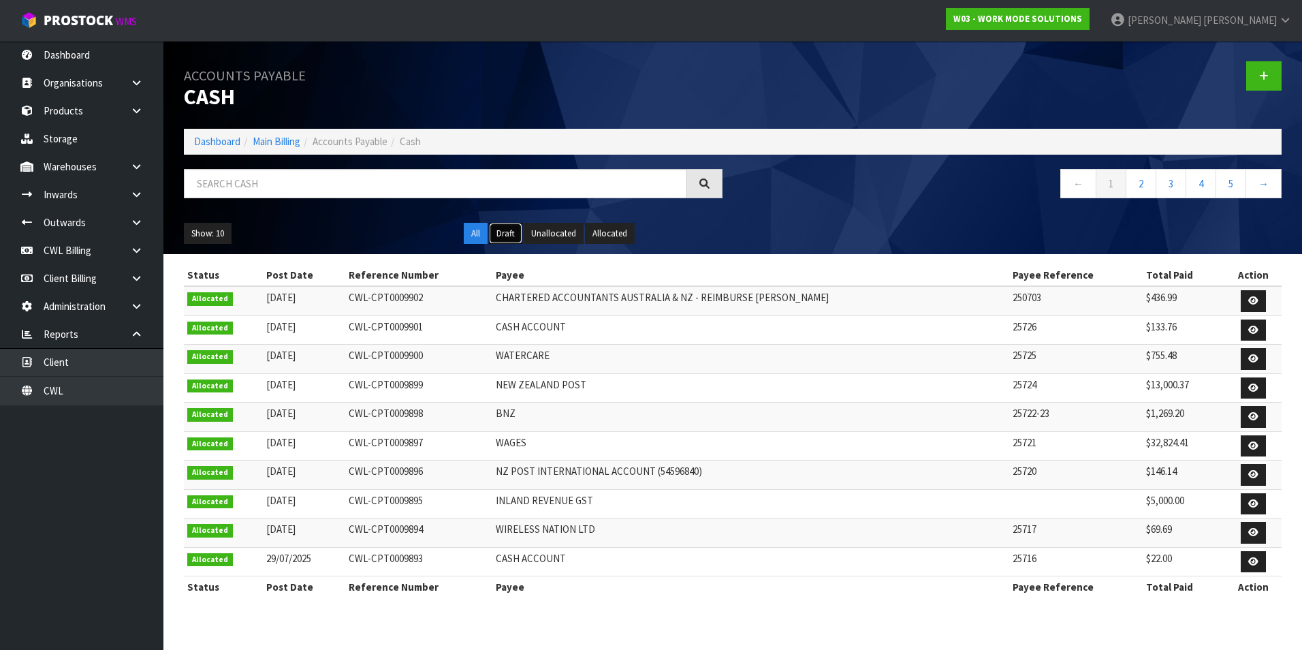
click at [508, 235] on button "Draft" at bounding box center [505, 234] width 33 height 22
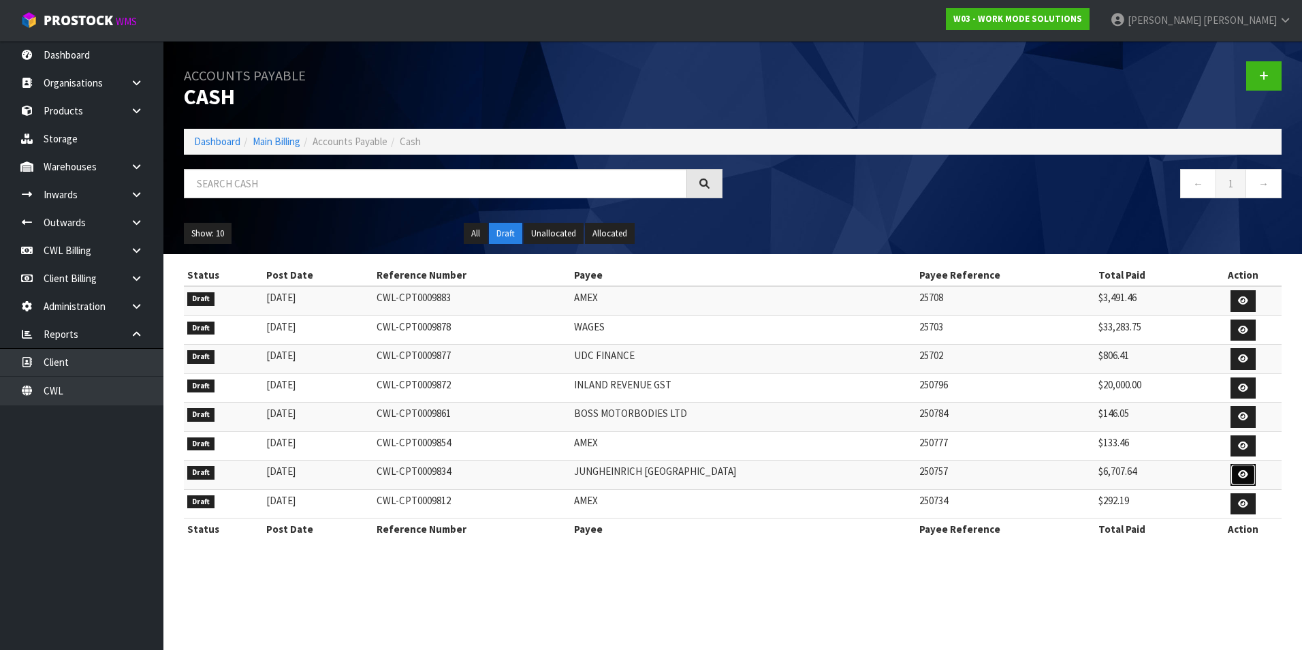
click at [1242, 474] on icon at bounding box center [1243, 474] width 10 height 9
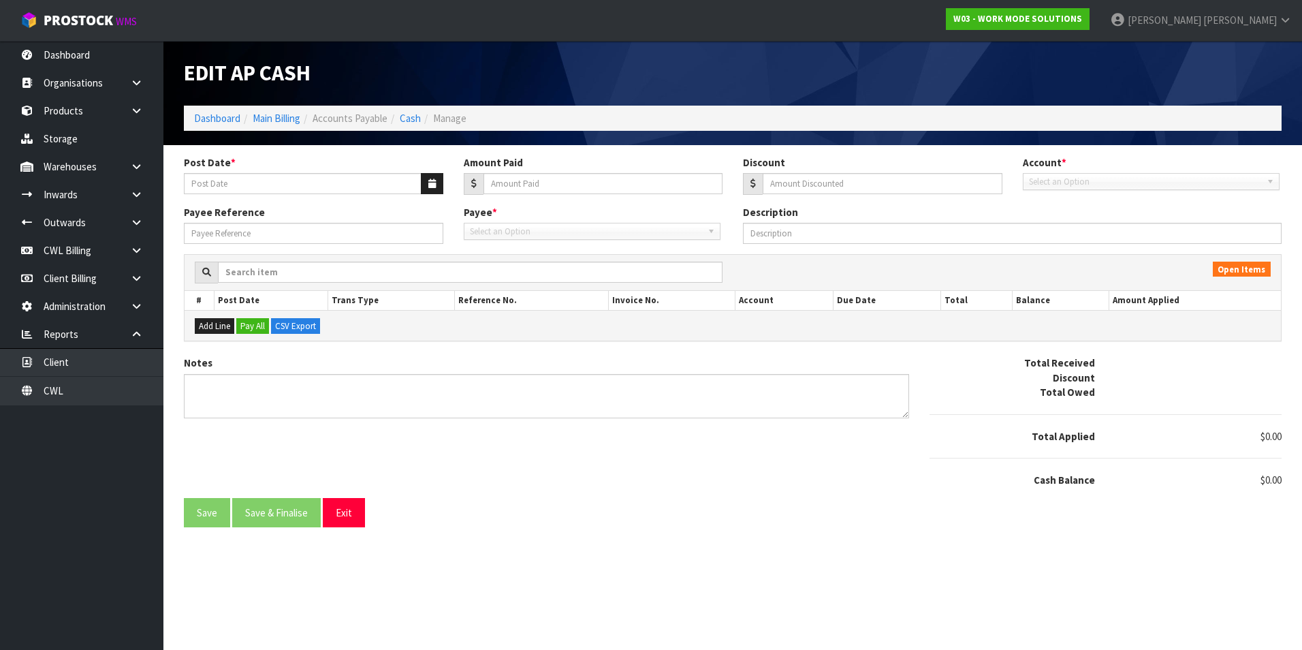
type input "18/07/2025"
type input "6707.64"
type input "0"
type input "250757"
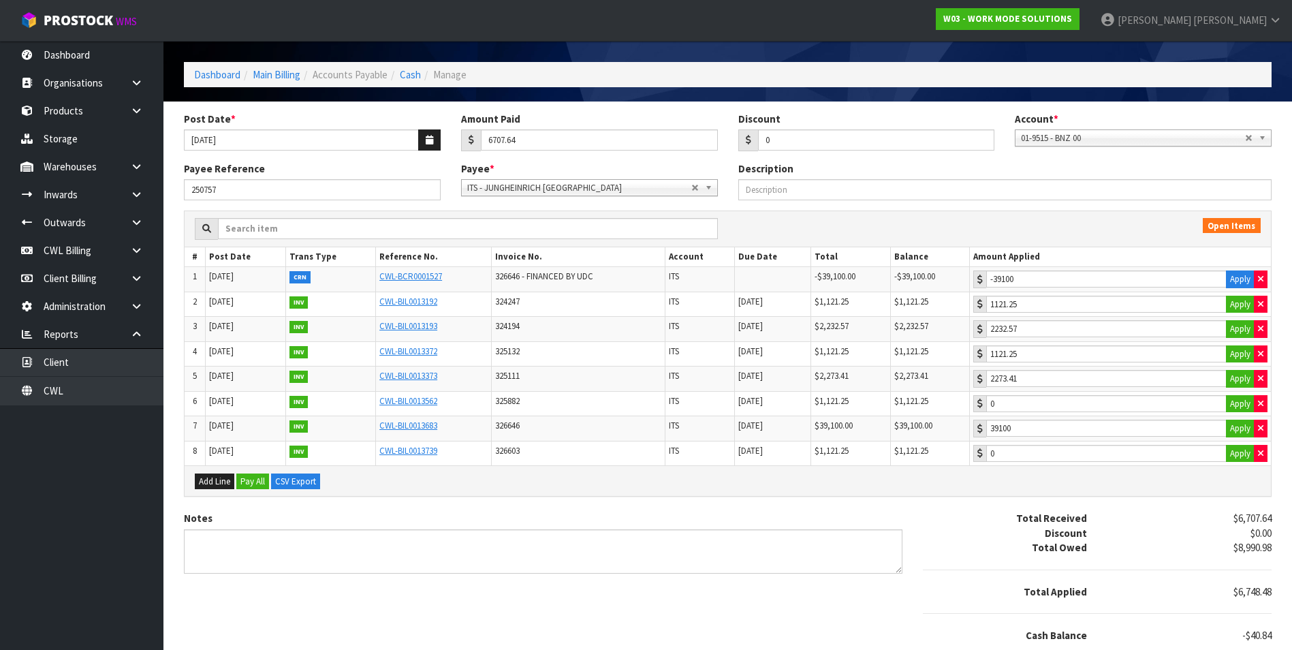
scroll to position [86, 0]
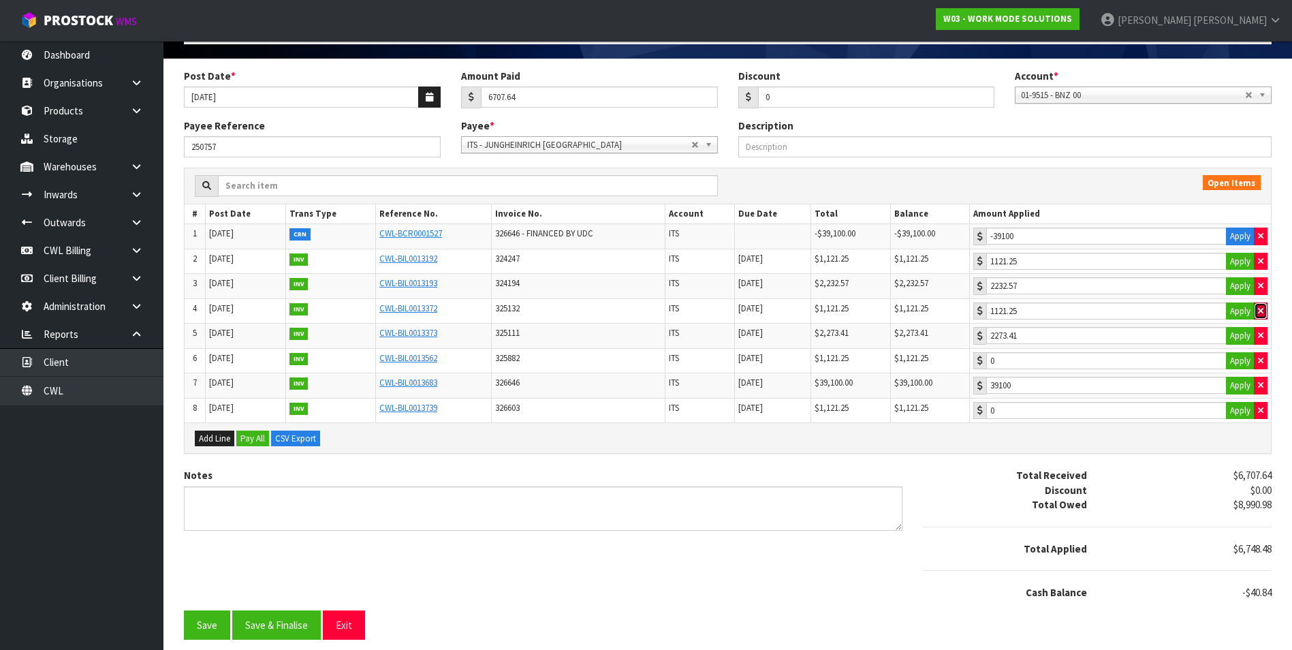
click at [1261, 310] on icon "button" at bounding box center [1260, 310] width 5 height 9
type input "1080.41"
click at [1197, 245] on input "1080.41" at bounding box center [1106, 235] width 240 height 17
click at [294, 626] on button "Save & Finalise" at bounding box center [276, 624] width 89 height 29
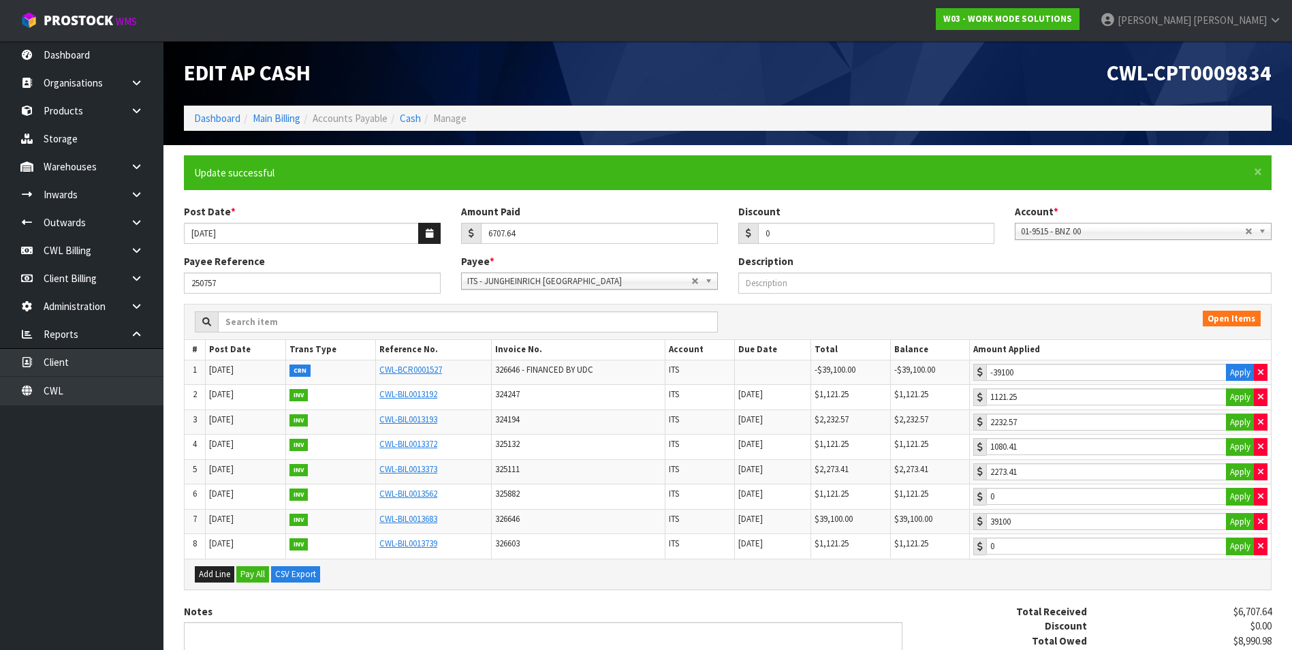
type input "39100"
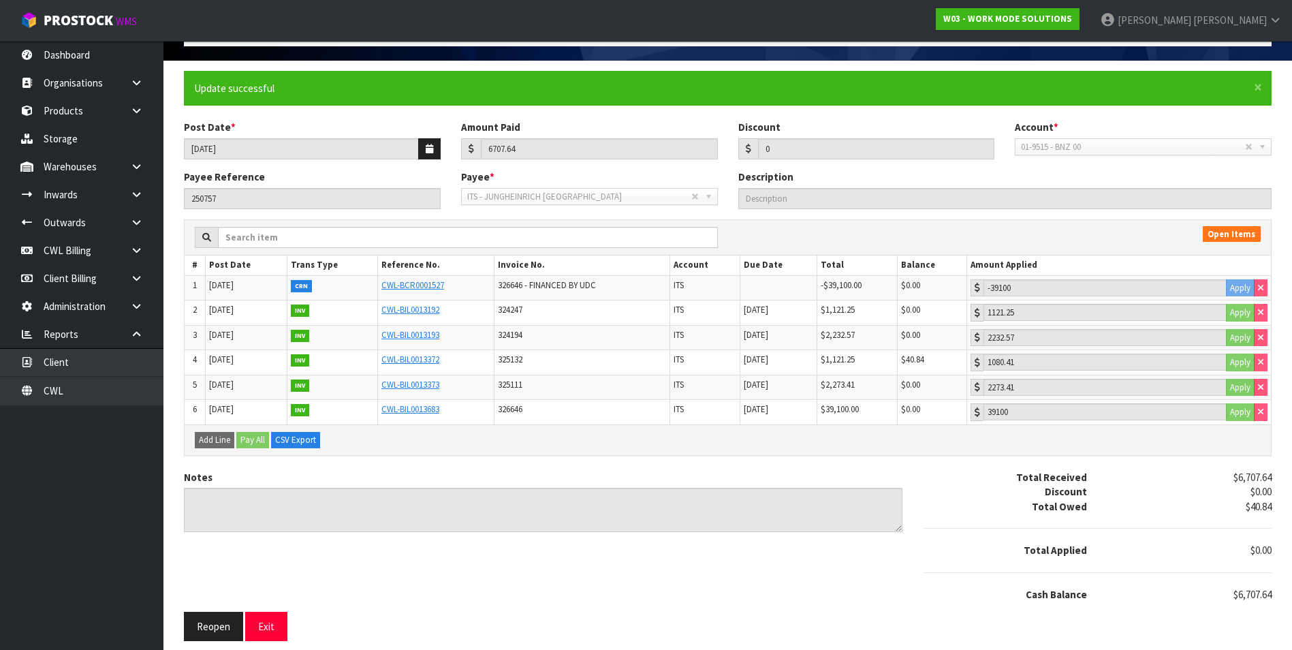
scroll to position [86, 0]
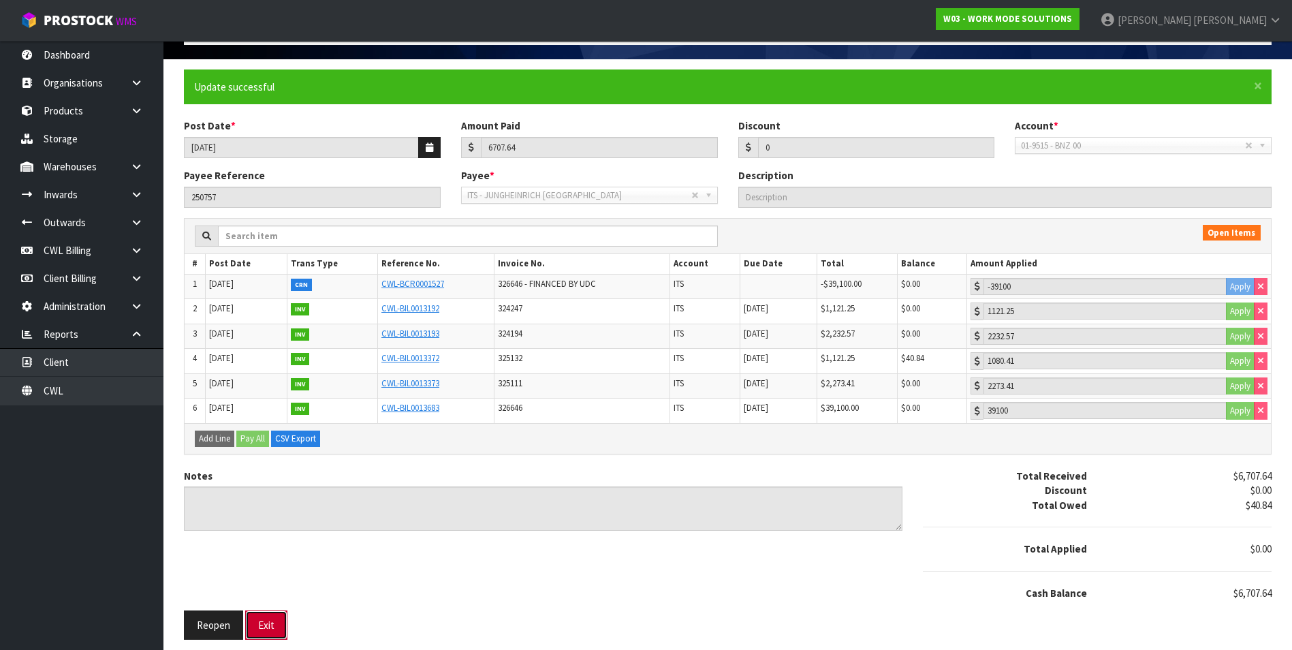
click at [270, 627] on button "Exit" at bounding box center [266, 624] width 42 height 29
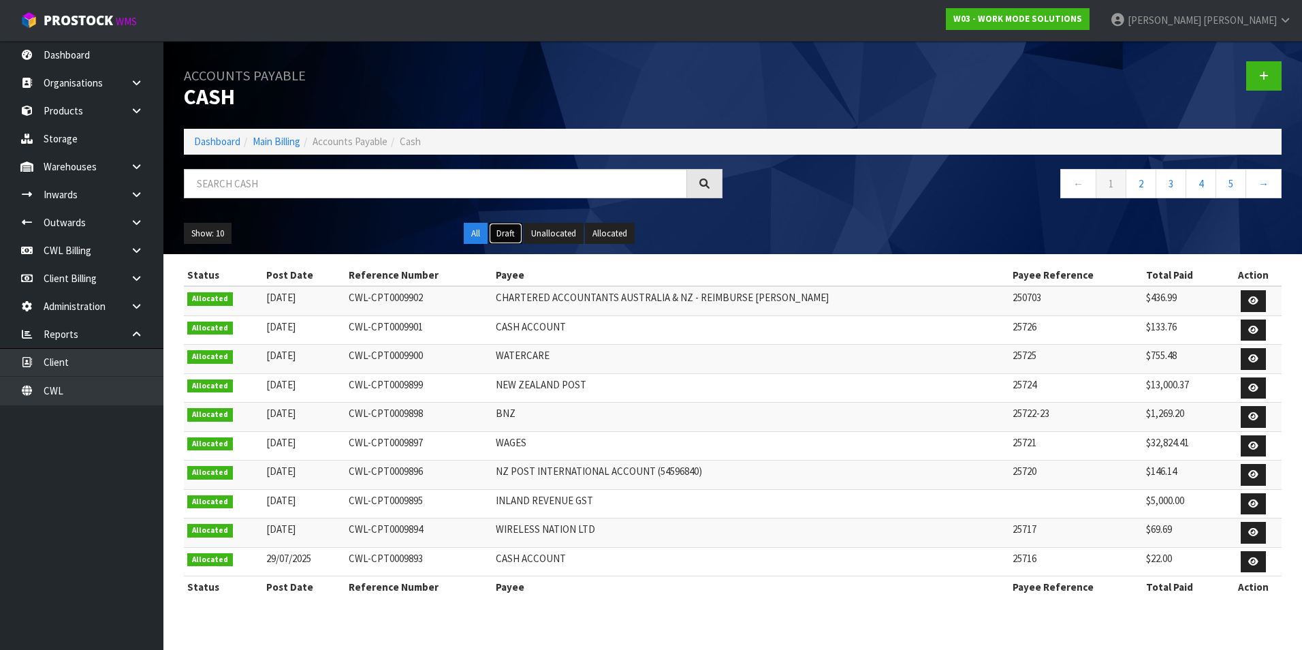
click at [509, 231] on button "Draft" at bounding box center [505, 234] width 33 height 22
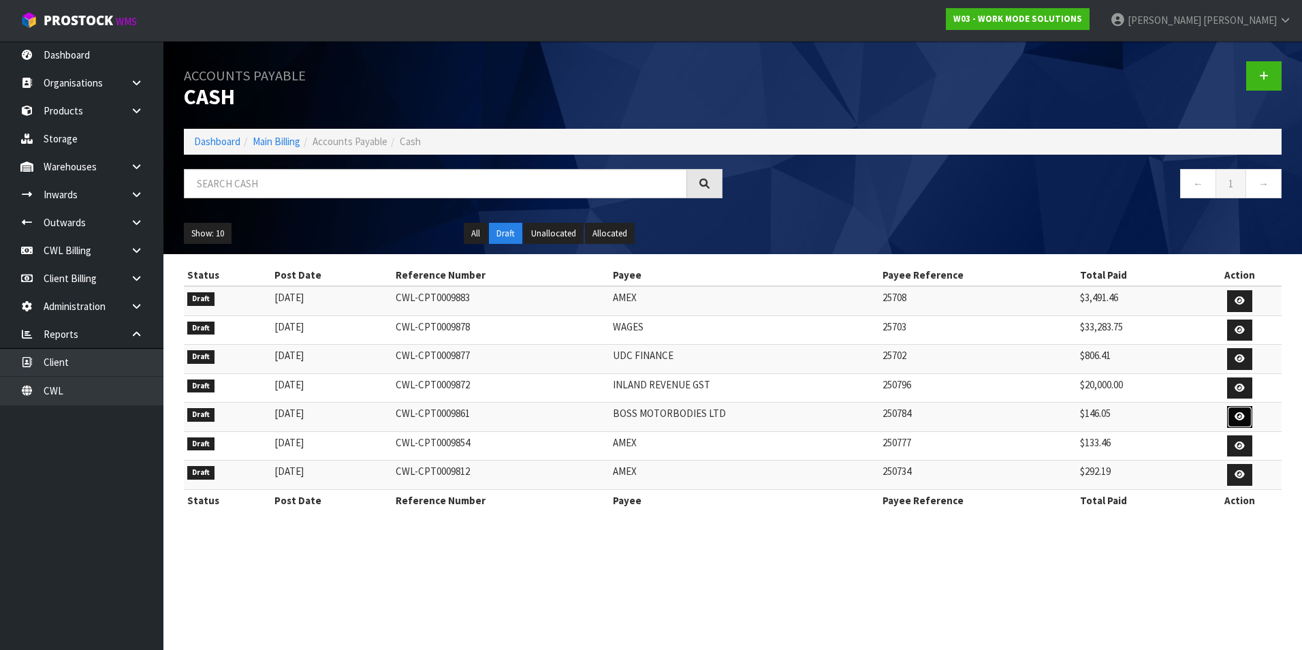
click at [1240, 420] on icon at bounding box center [1240, 416] width 10 height 9
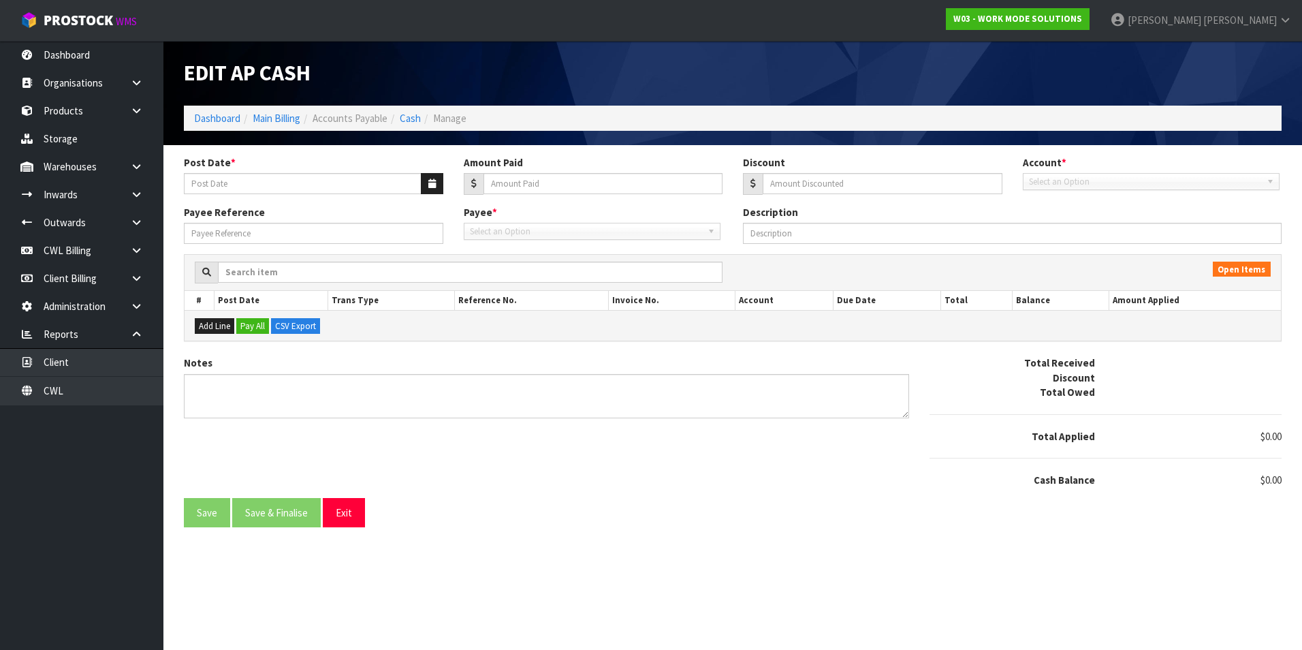
type input "21/07/2025"
type input "146.05"
type input "0"
type input "250784"
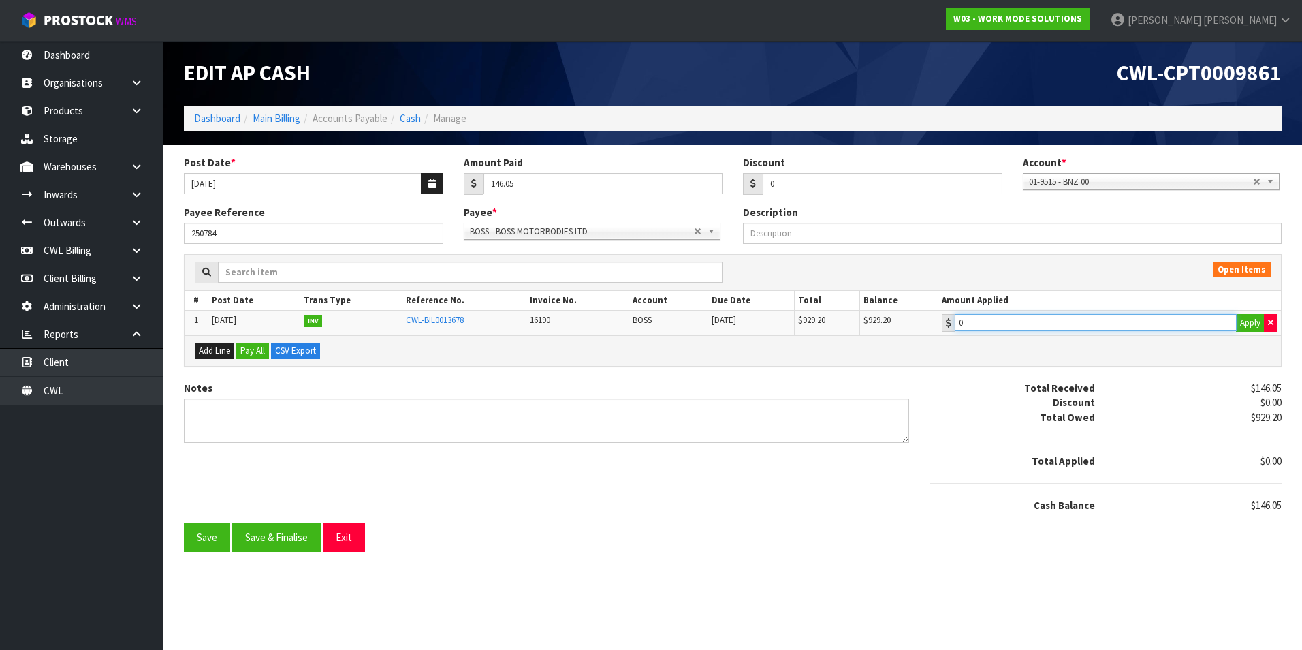
type input "146.05"
click at [1046, 325] on input "146.05" at bounding box center [1096, 322] width 282 height 17
click at [297, 541] on button "Save & Finalise" at bounding box center [276, 536] width 89 height 29
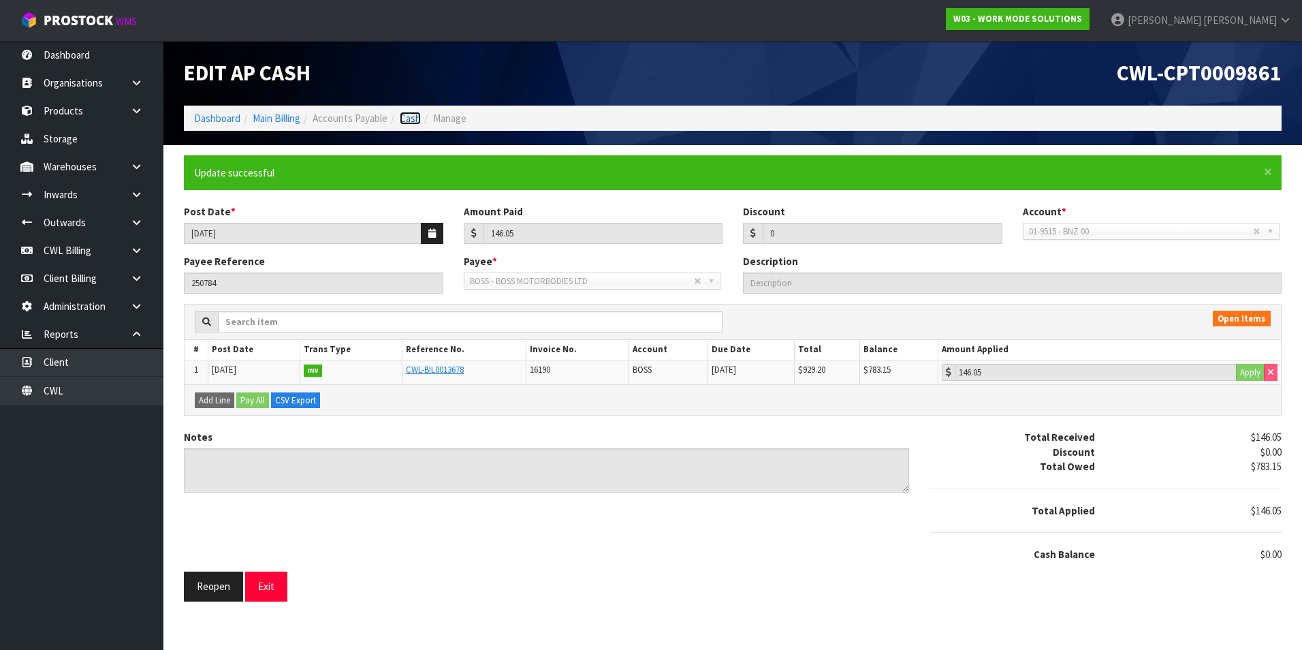
click at [411, 117] on link "Cash" at bounding box center [410, 118] width 21 height 13
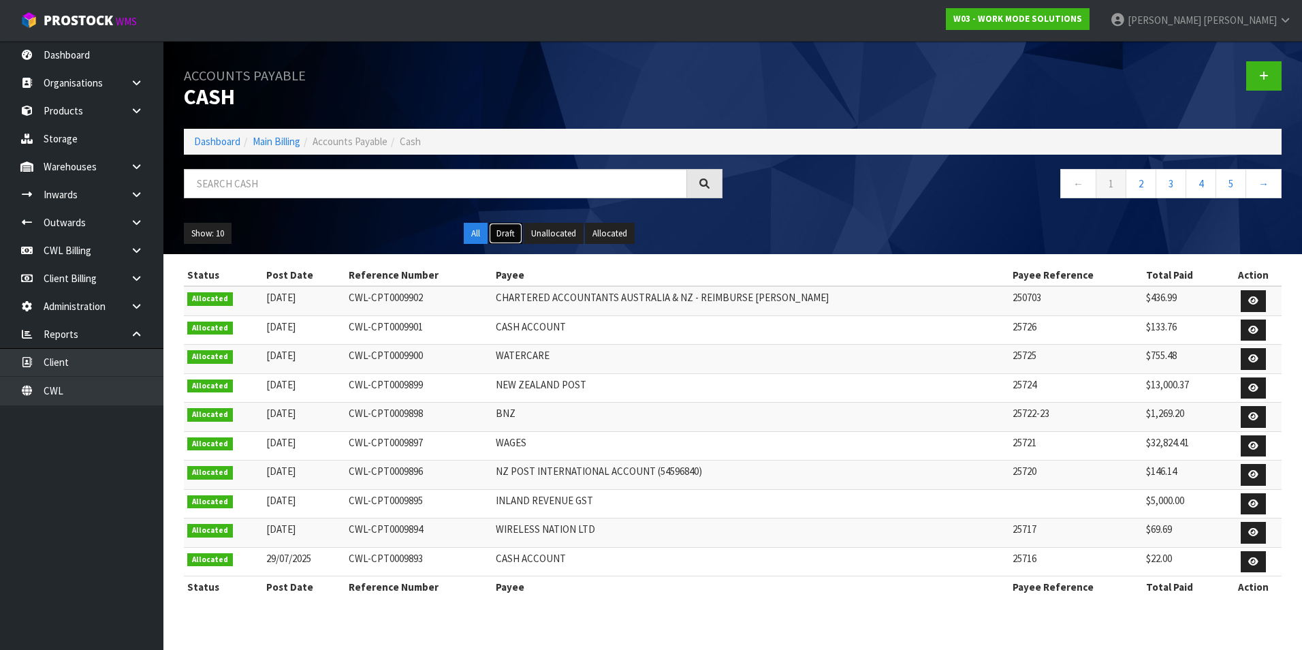
click at [507, 234] on button "Draft" at bounding box center [505, 234] width 33 height 22
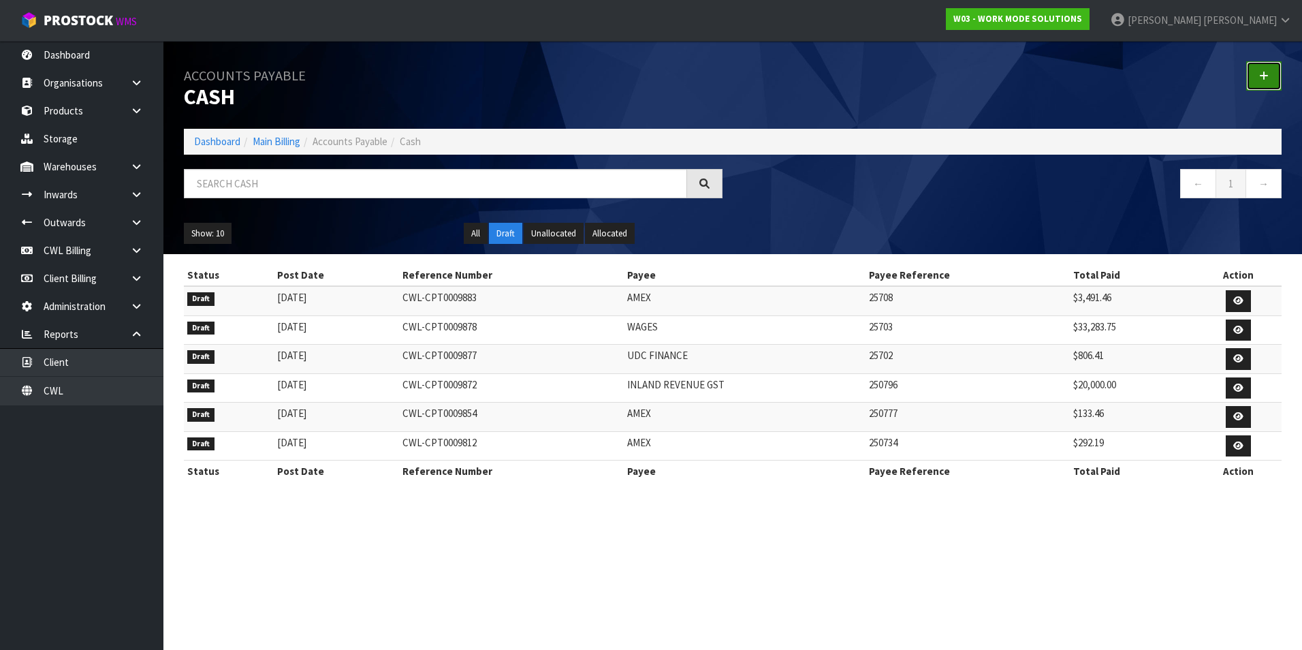
click at [1257, 71] on link at bounding box center [1263, 75] width 35 height 29
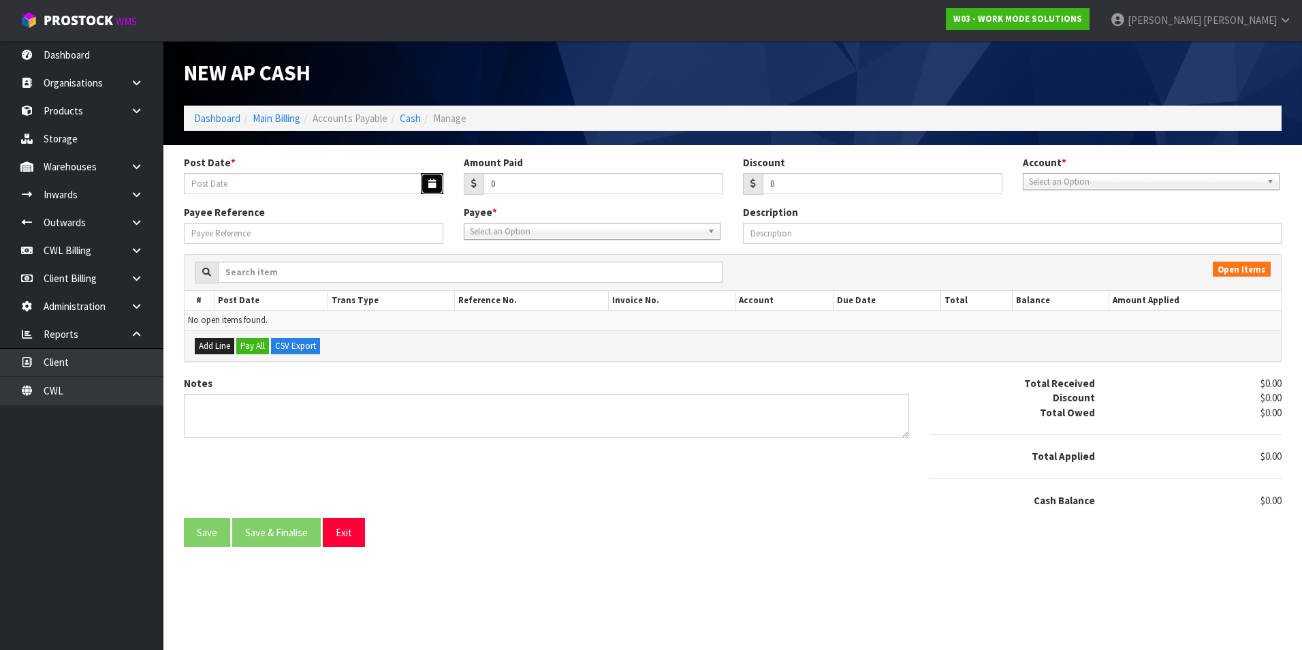
click at [430, 183] on icon "button" at bounding box center [431, 183] width 7 height 9
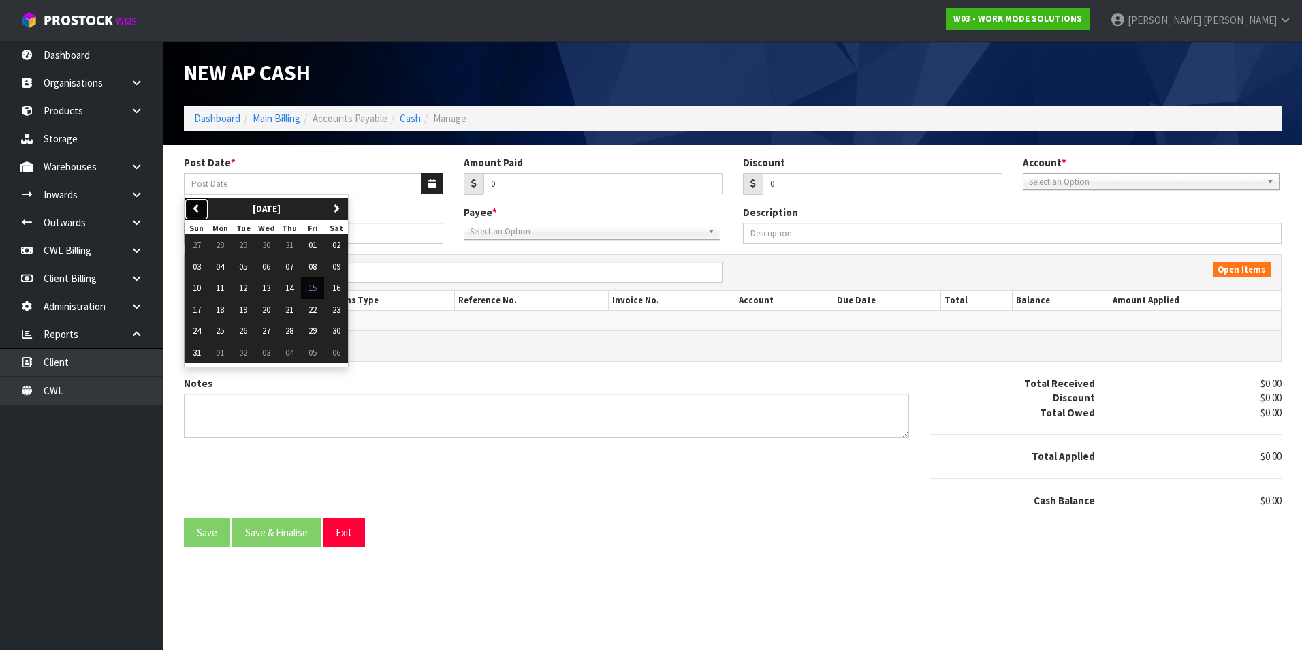
click at [200, 209] on icon "button" at bounding box center [196, 208] width 9 height 9
drag, startPoint x: 219, startPoint y: 315, endPoint x: 344, endPoint y: 279, distance: 130.6
click at [220, 314] on button "21" at bounding box center [219, 310] width 23 height 22
type input "21/07/2025"
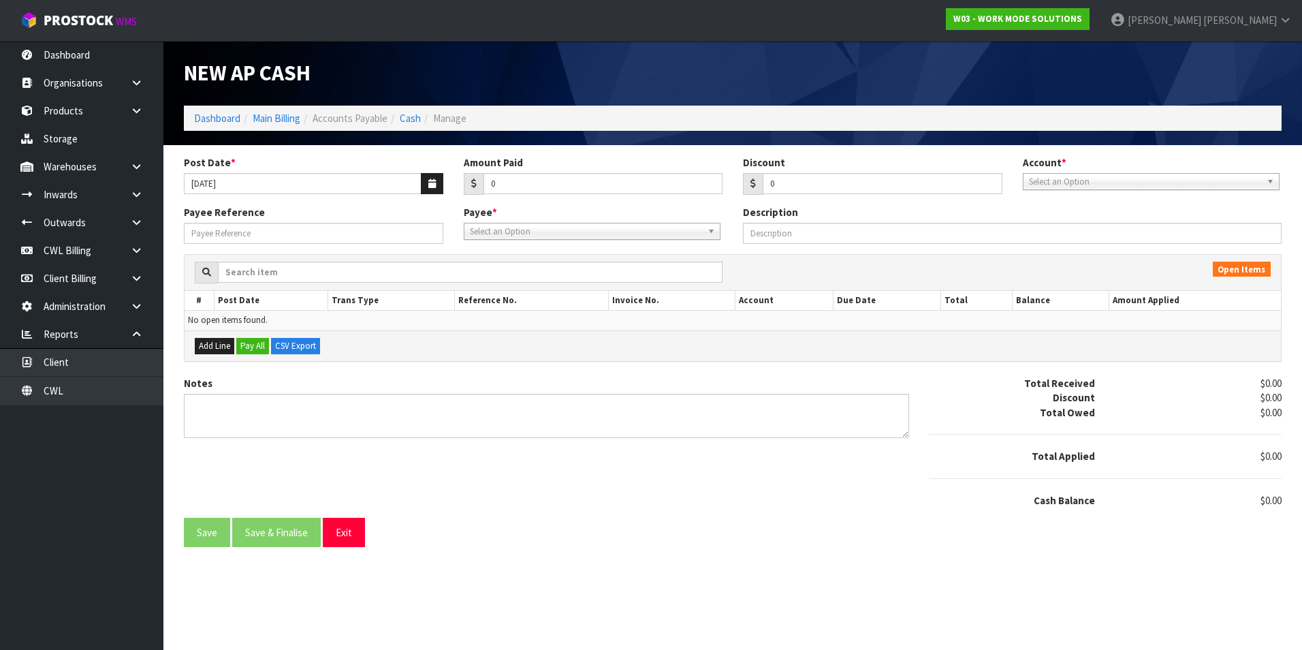
click at [557, 169] on div "Amount Paid 0" at bounding box center [594, 175] width 280 height 40
click at [542, 184] on input "0" at bounding box center [604, 183] width 240 height 21
type input "720"
click at [1126, 185] on span "Select an Option" at bounding box center [1145, 182] width 232 height 16
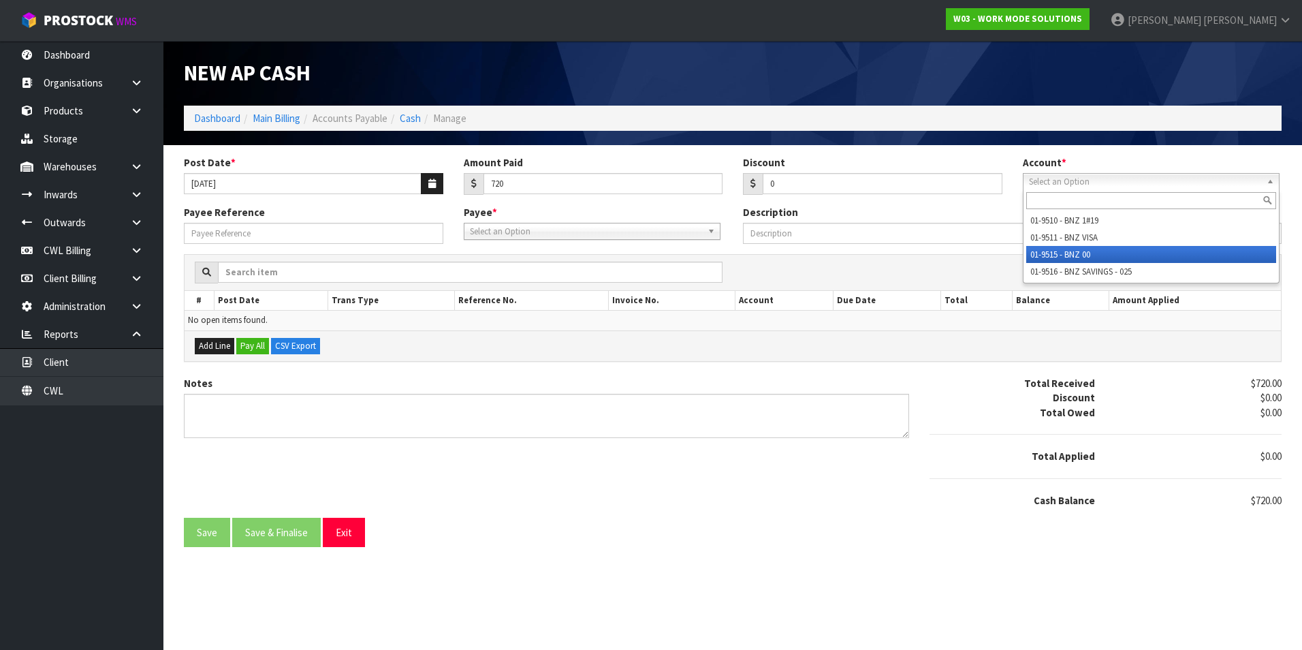
drag, startPoint x: 1081, startPoint y: 247, endPoint x: 817, endPoint y: 240, distance: 263.6
click at [1079, 247] on li "01-9515 - BNZ 00" at bounding box center [1151, 254] width 250 height 17
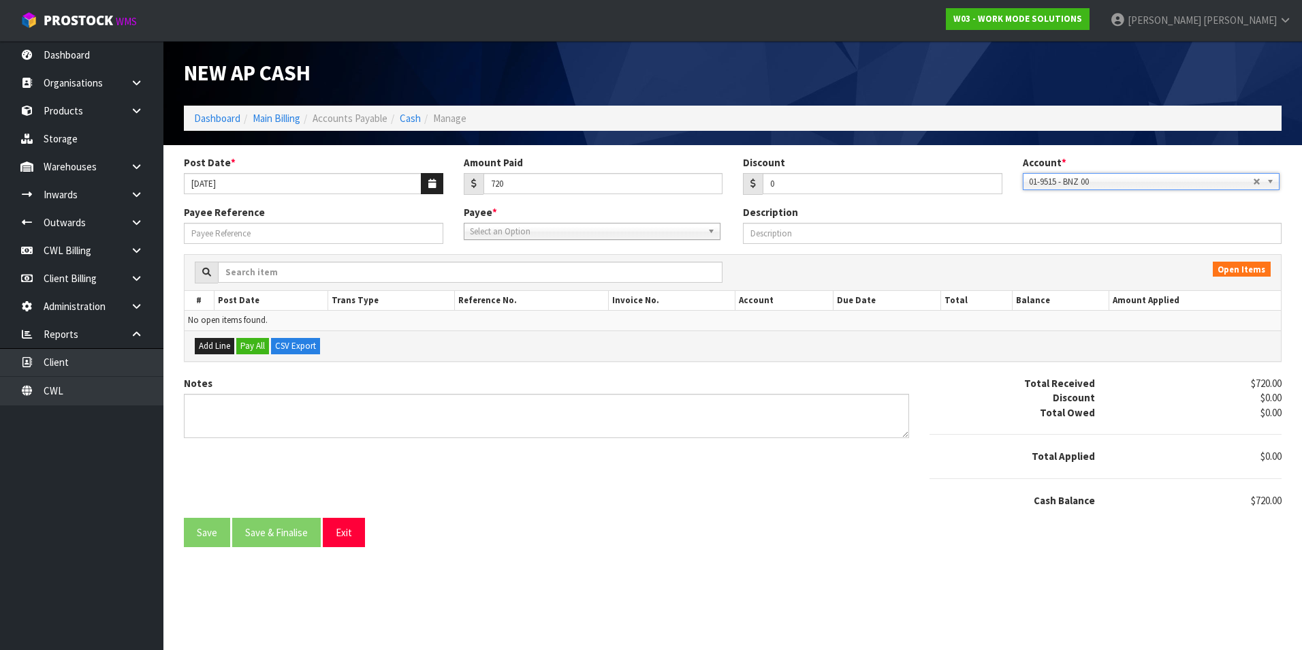
click at [625, 234] on span "Select an Option" at bounding box center [586, 231] width 232 height 16
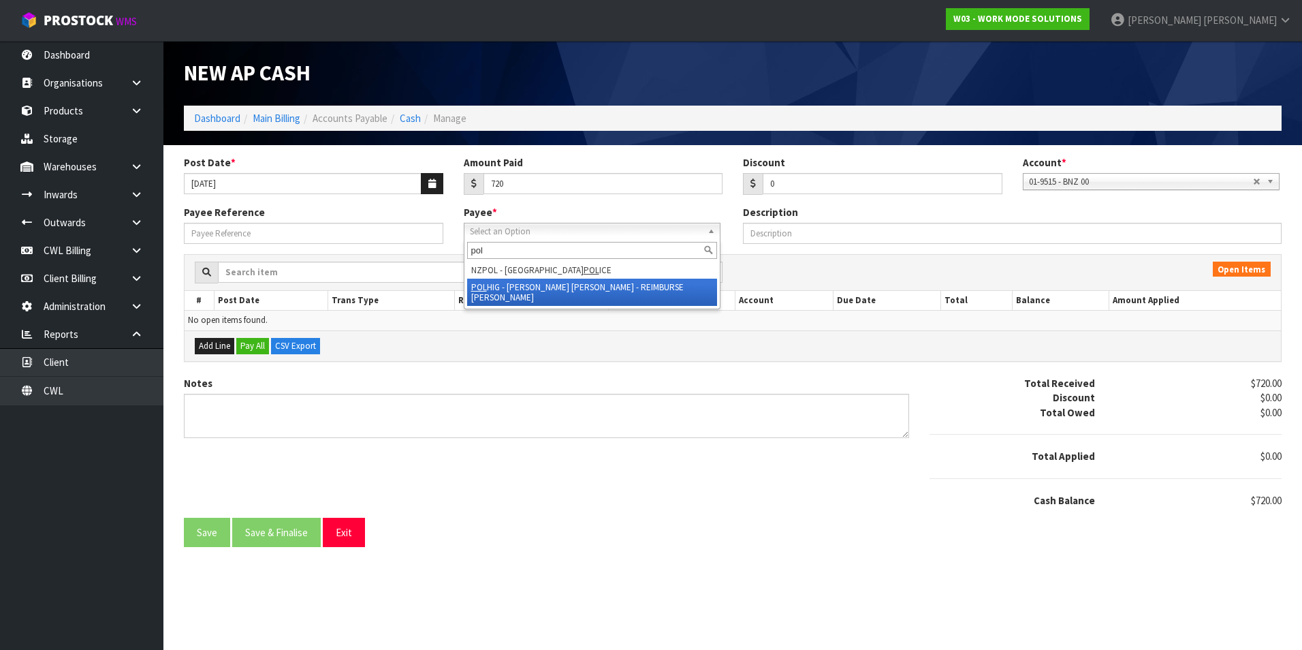
type input "pol"
click at [593, 283] on li "POL HIG - POLSON HIGGS - REIMBURSE TRACEY" at bounding box center [592, 292] width 250 height 27
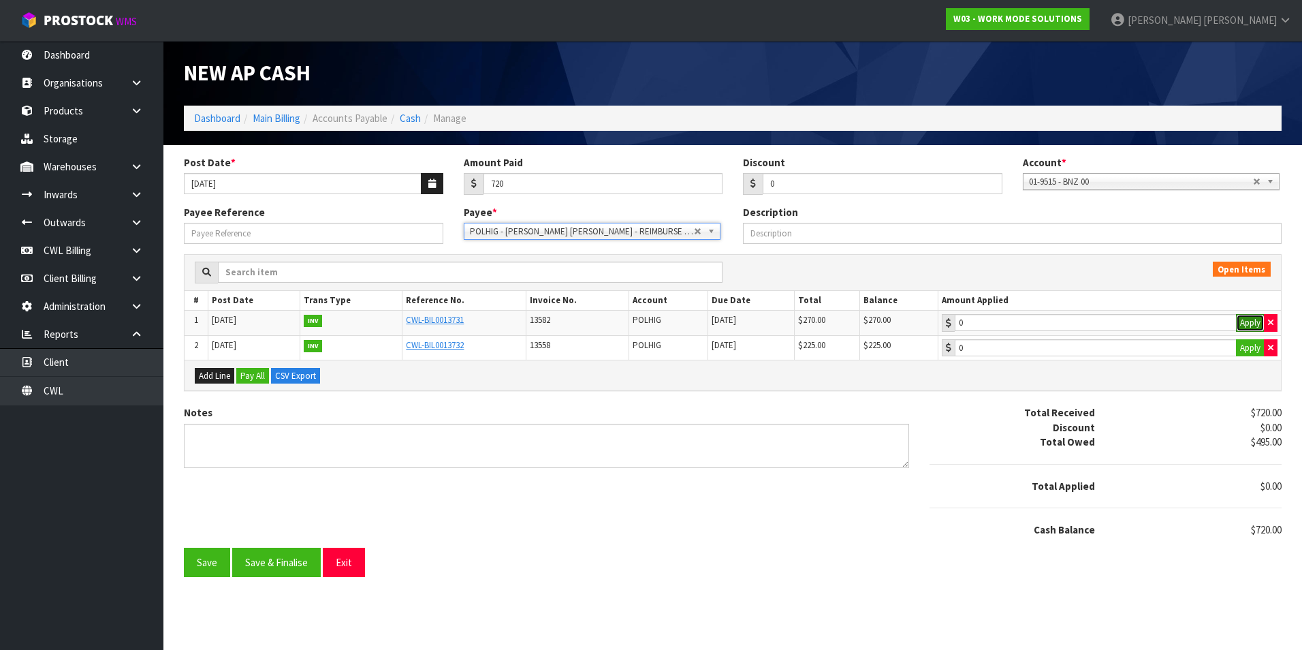
drag, startPoint x: 1242, startPoint y: 322, endPoint x: 1246, endPoint y: 346, distance: 24.2
click at [1242, 323] on button "Apply" at bounding box center [1250, 323] width 29 height 18
type input "270"
click at [1246, 346] on button "Apply" at bounding box center [1250, 348] width 29 height 18
type input "225"
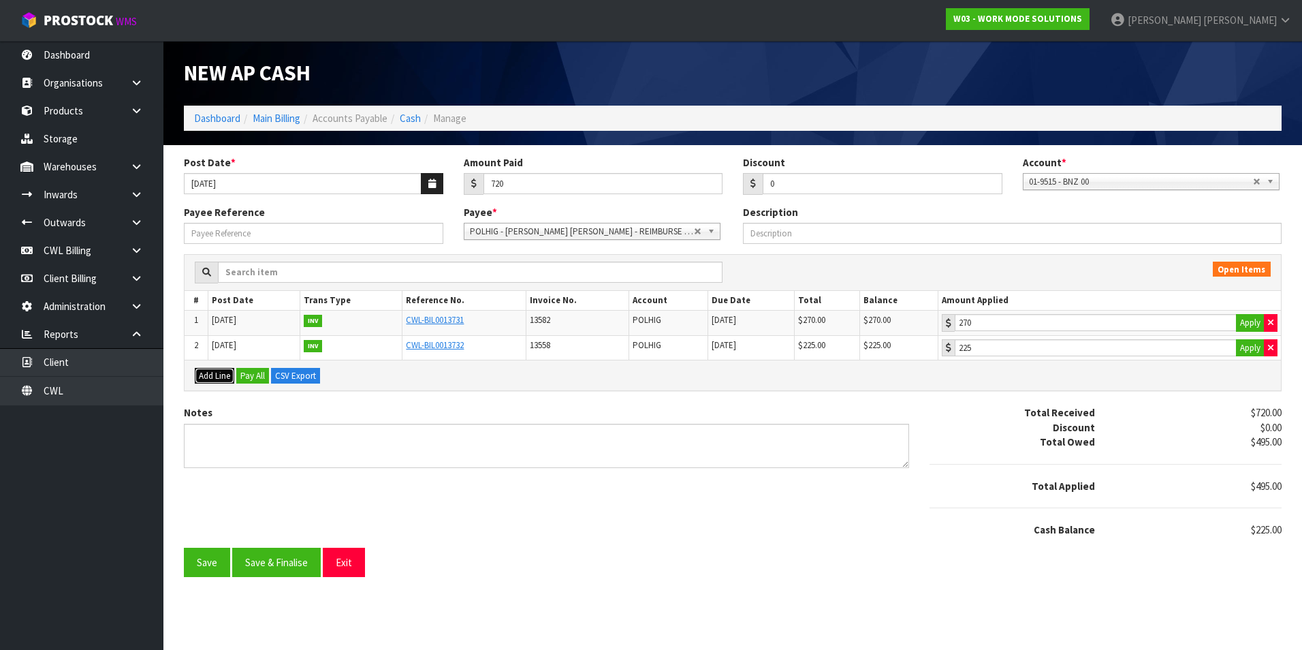
click at [225, 378] on button "Add Line" at bounding box center [215, 376] width 40 height 16
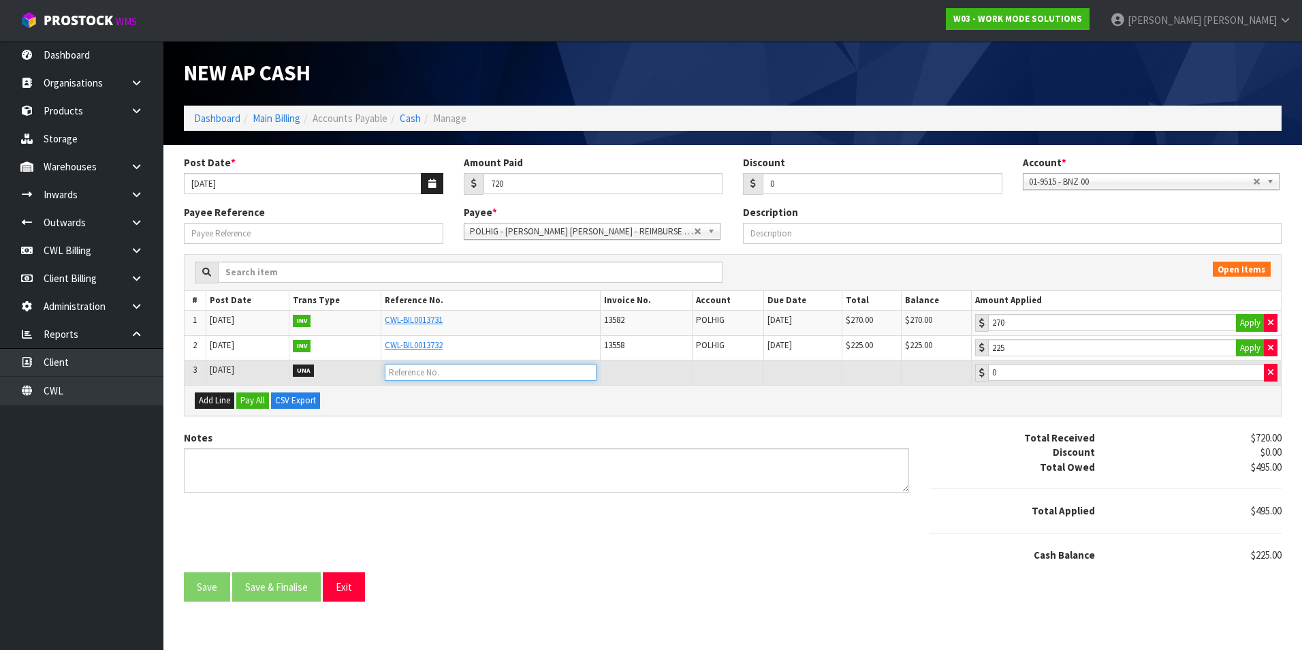
click at [449, 374] on input "text" at bounding box center [491, 372] width 212 height 17
type input "O"
type input "I"
type input "INV 13004 PAID TWICE"
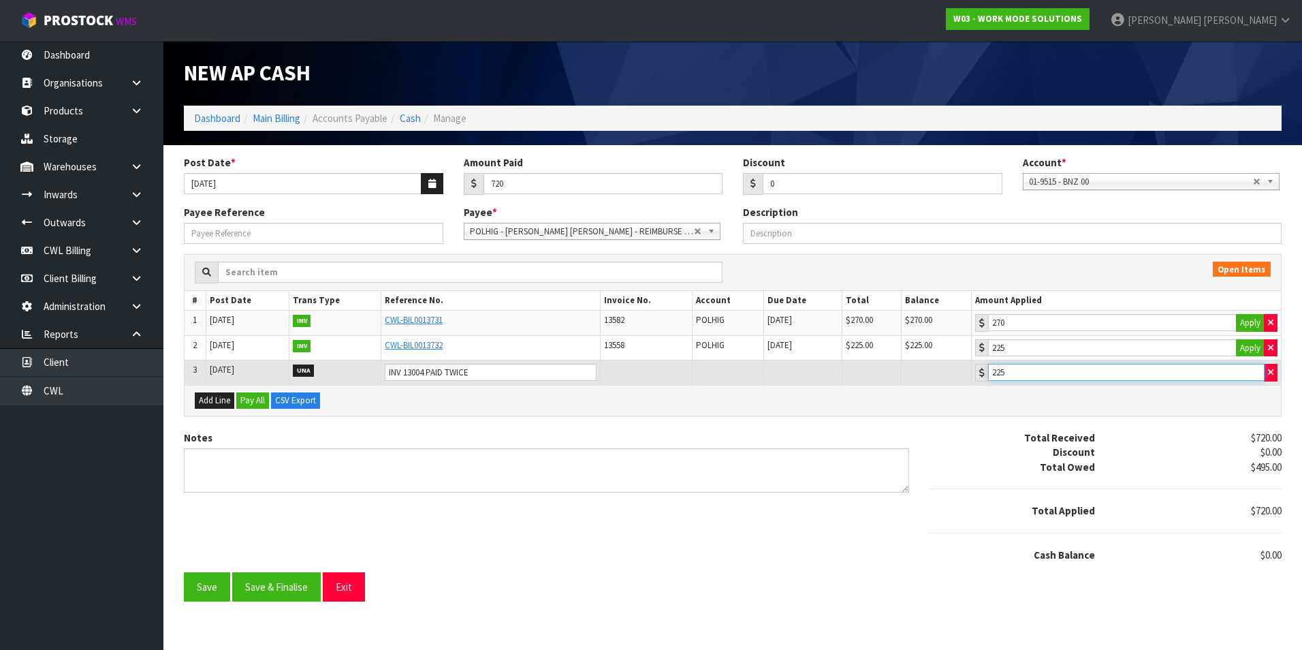
type input "225"
click at [285, 589] on button "Save & Finalise" at bounding box center [276, 586] width 89 height 29
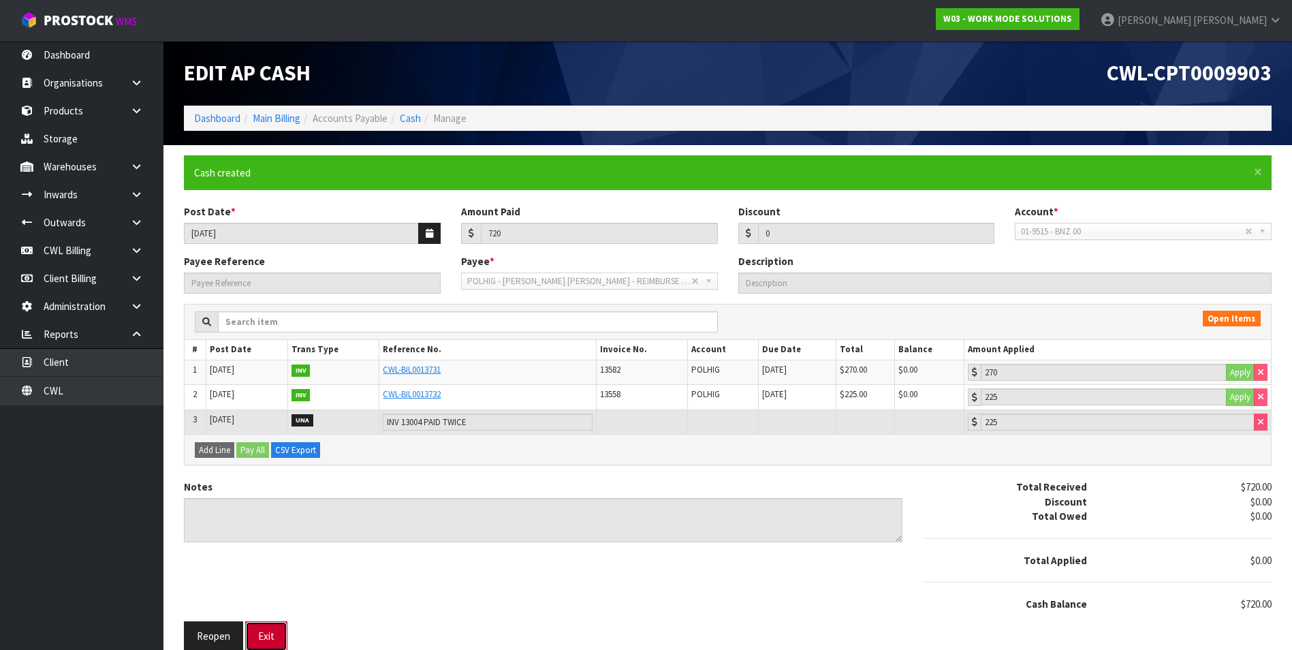
click at [262, 630] on button "Exit" at bounding box center [266, 635] width 42 height 29
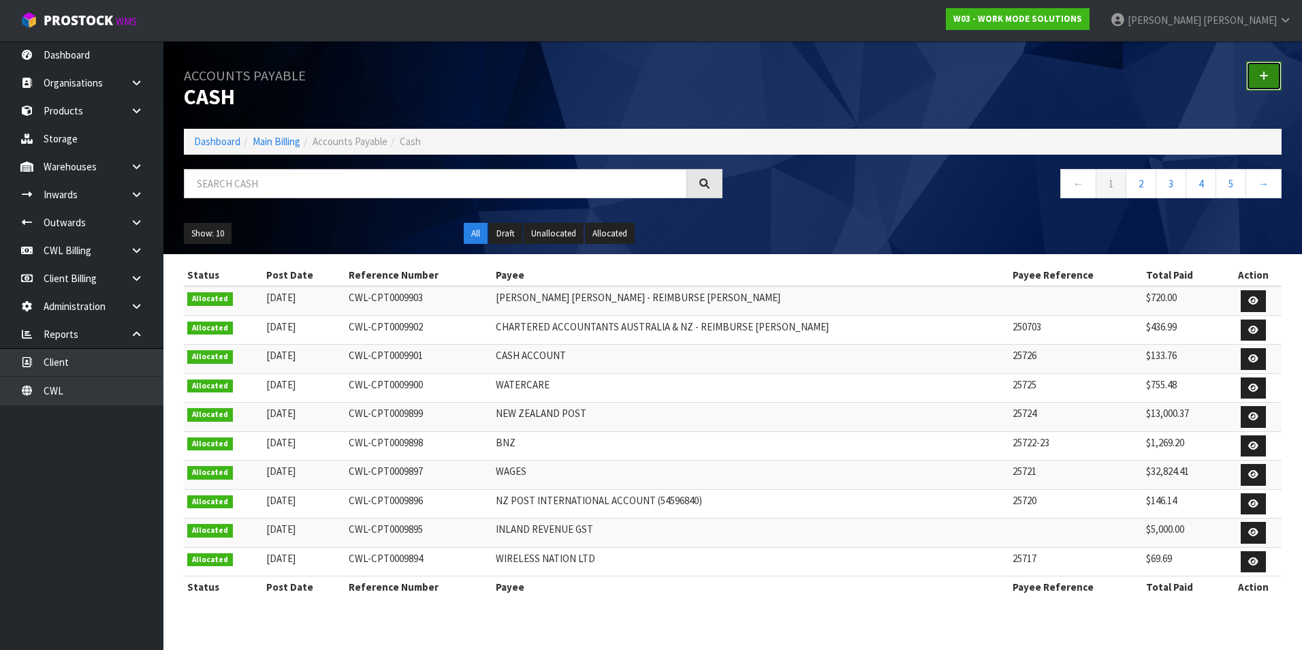
click at [1270, 78] on link at bounding box center [1263, 75] width 35 height 29
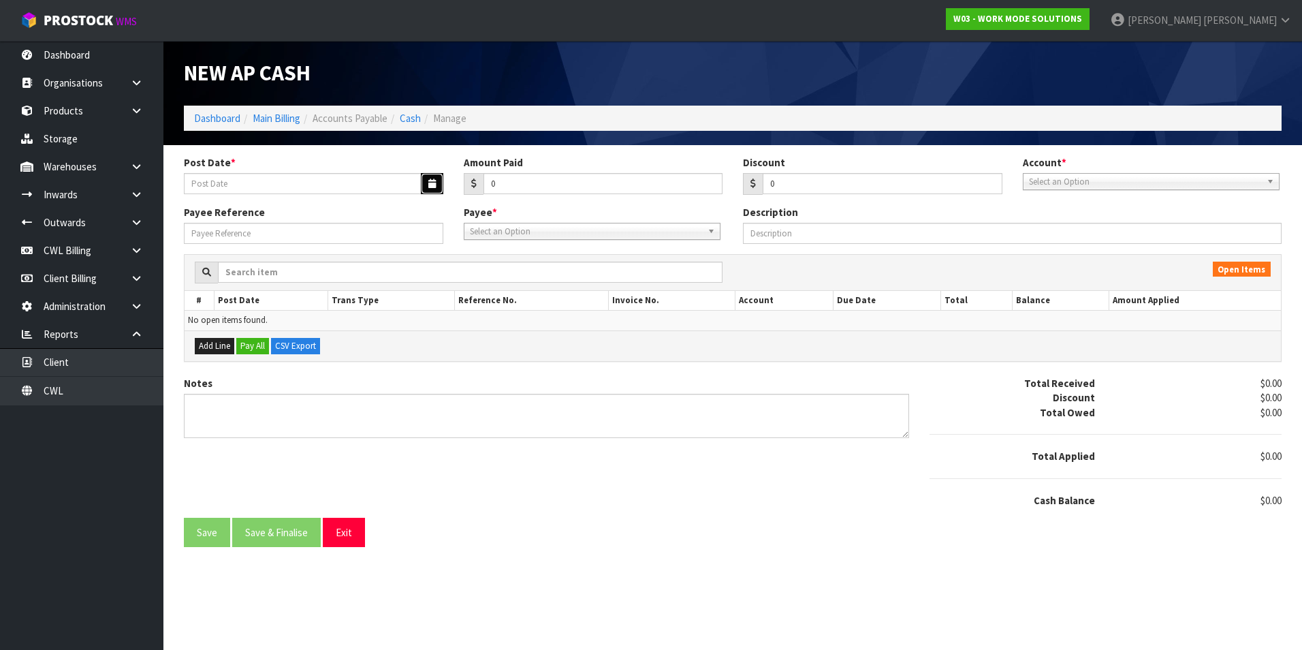
click at [433, 183] on icon "button" at bounding box center [431, 183] width 7 height 9
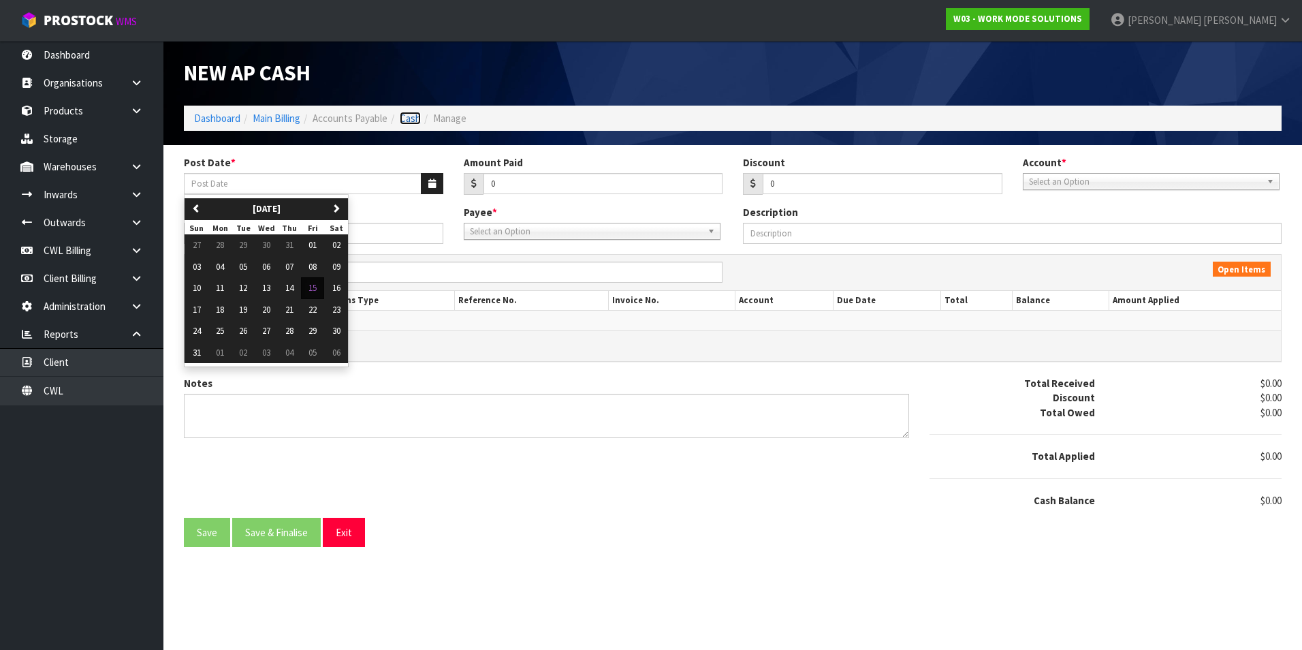
click at [409, 116] on link "Cash" at bounding box center [410, 118] width 21 height 13
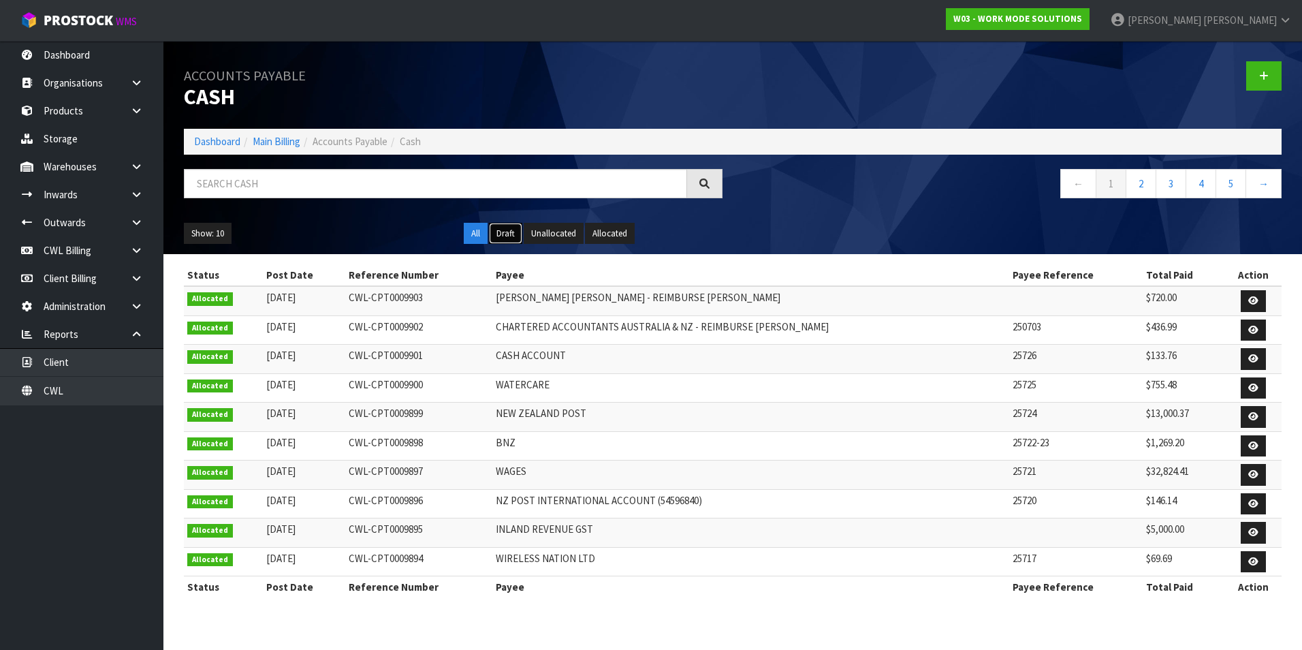
click at [503, 234] on button "Draft" at bounding box center [505, 234] width 33 height 22
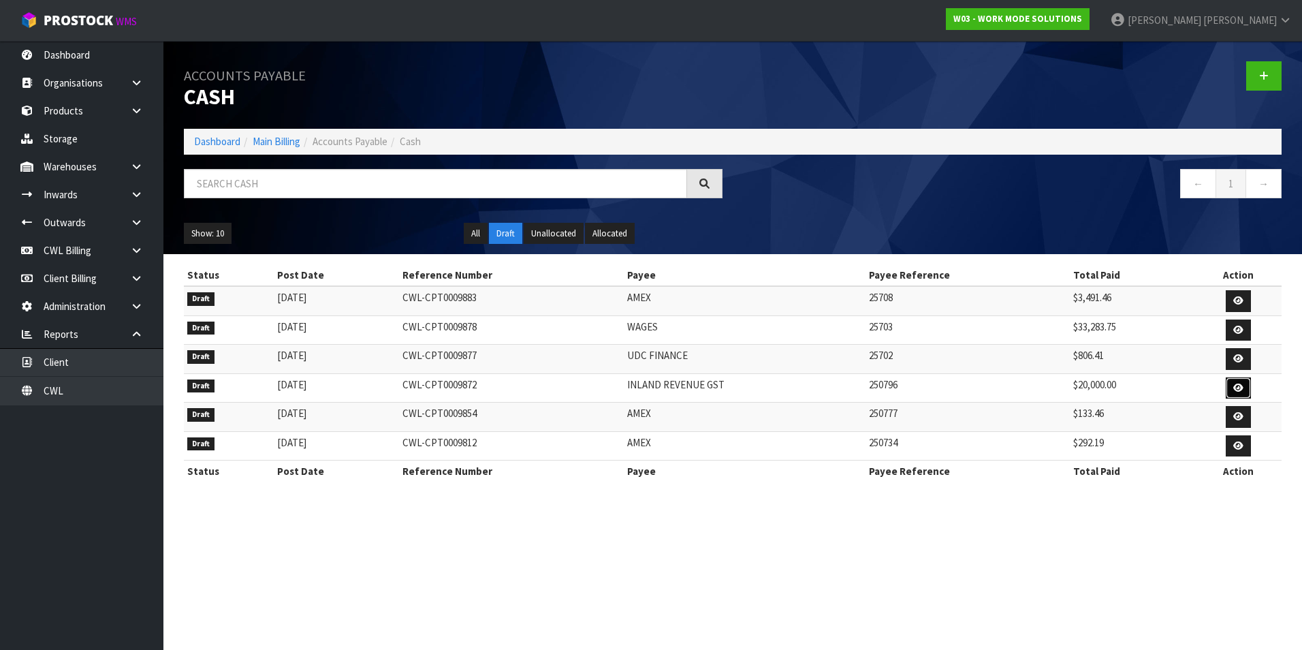
click at [1231, 387] on link at bounding box center [1238, 388] width 25 height 22
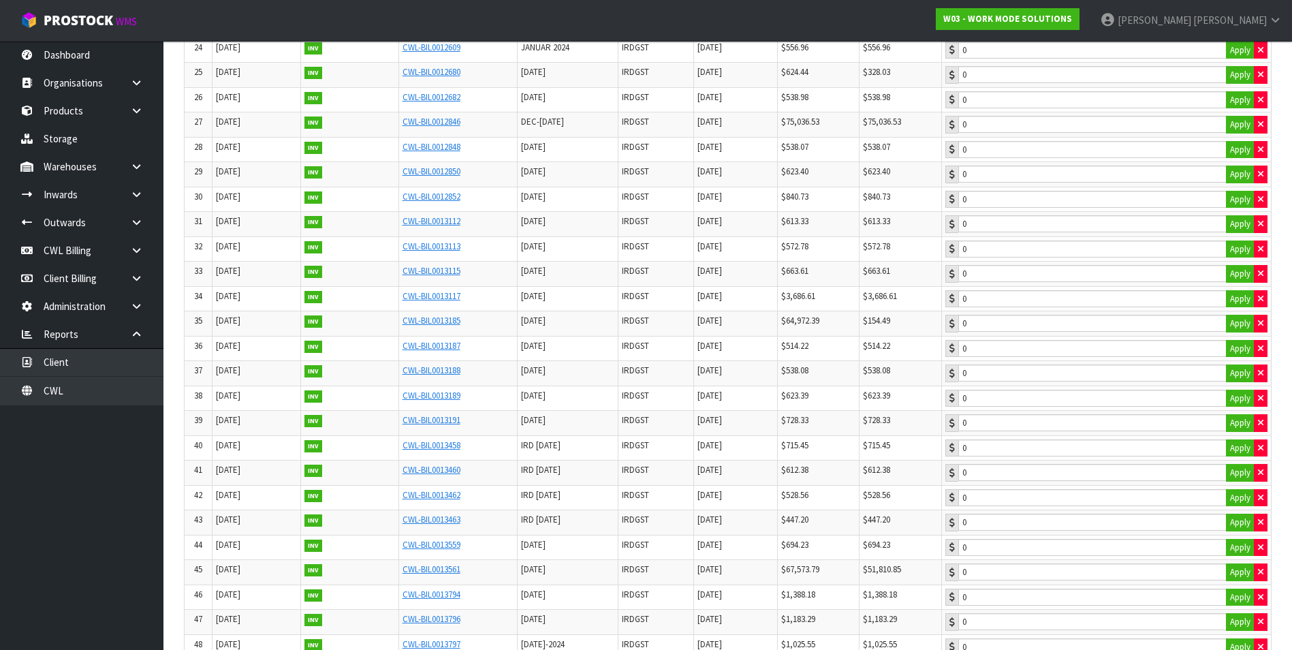
scroll to position [885, 0]
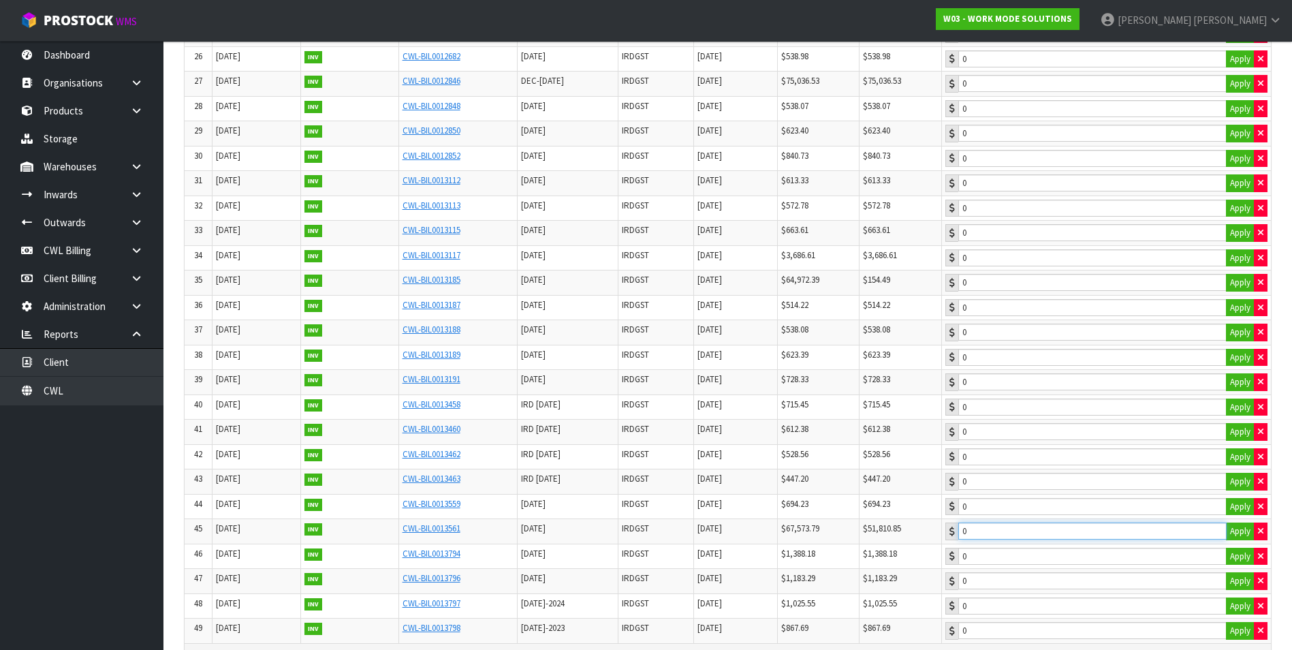
type input "20000"
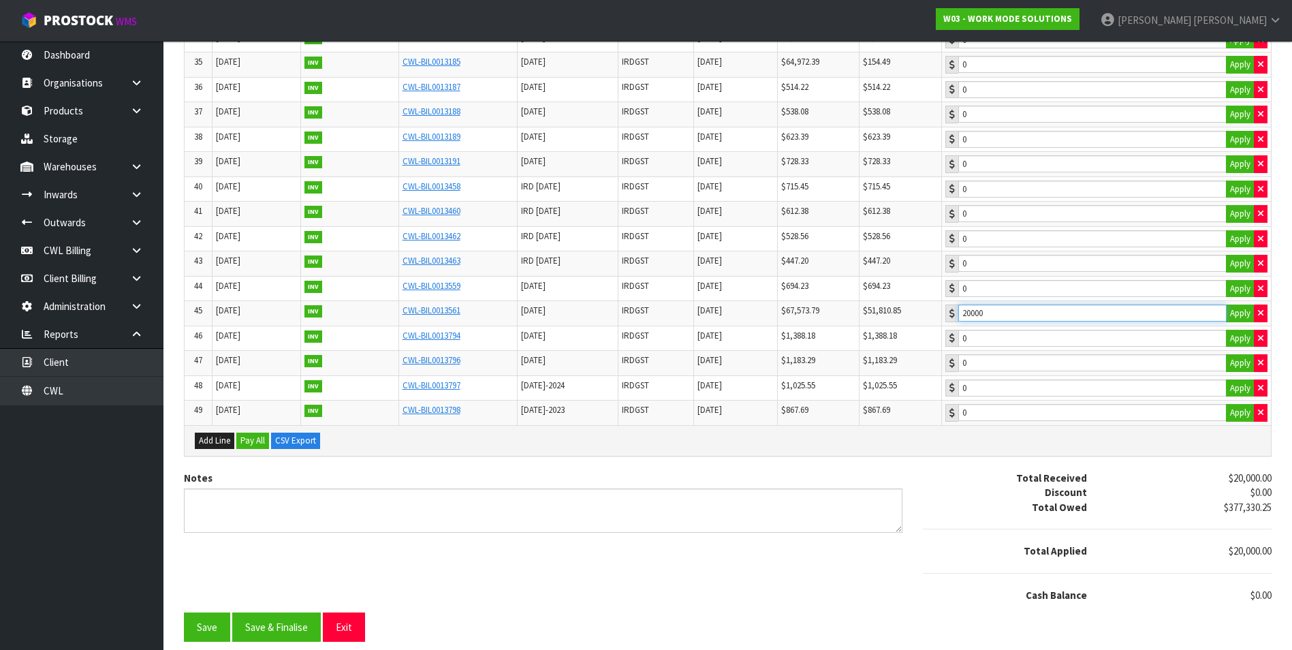
scroll to position [1105, 0]
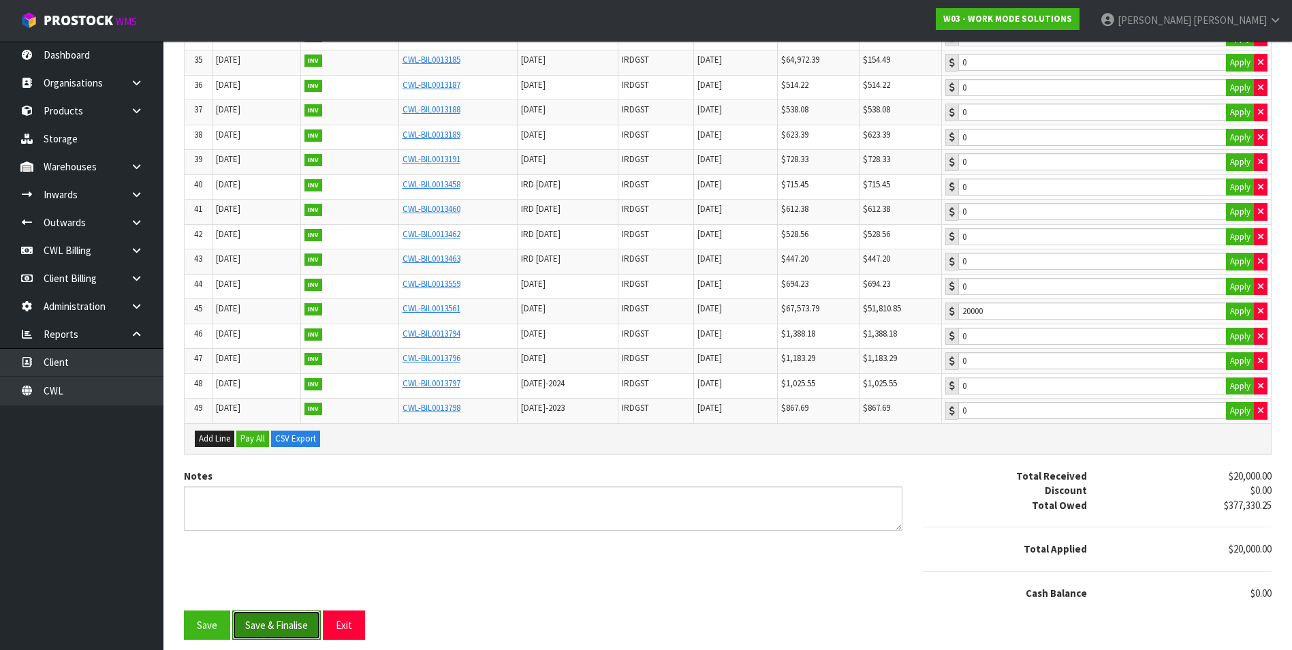
click at [279, 625] on button "Save & Finalise" at bounding box center [276, 624] width 89 height 29
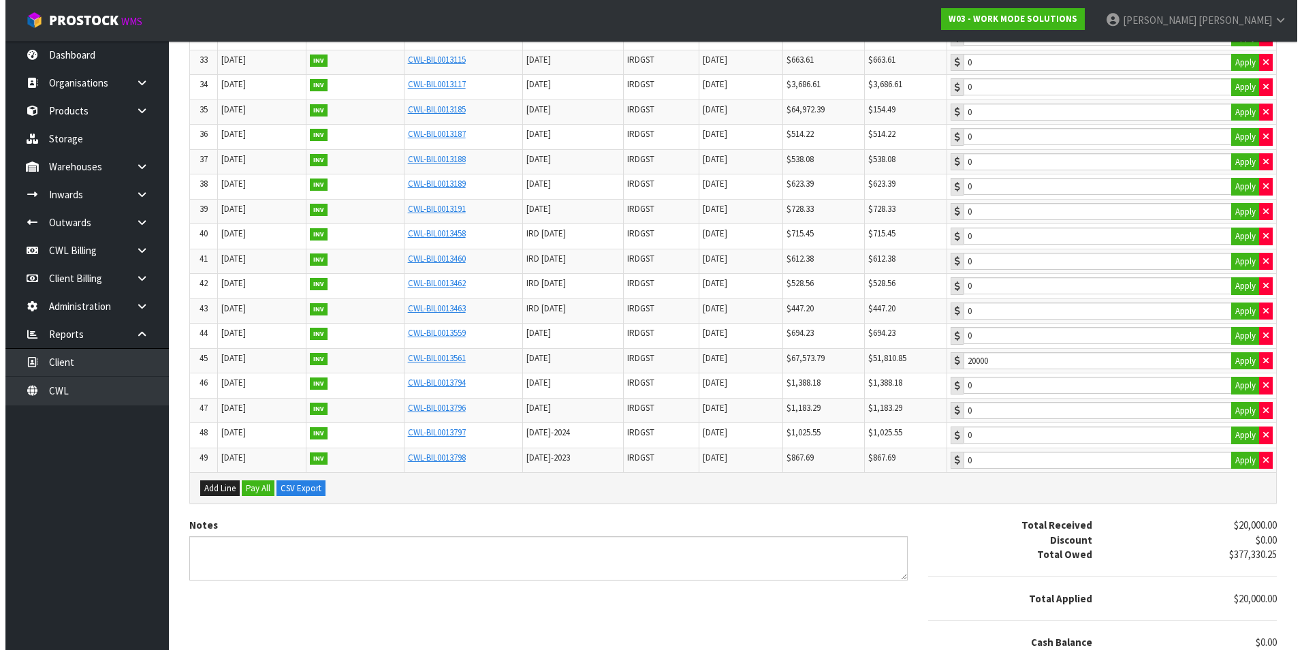
scroll to position [0, 0]
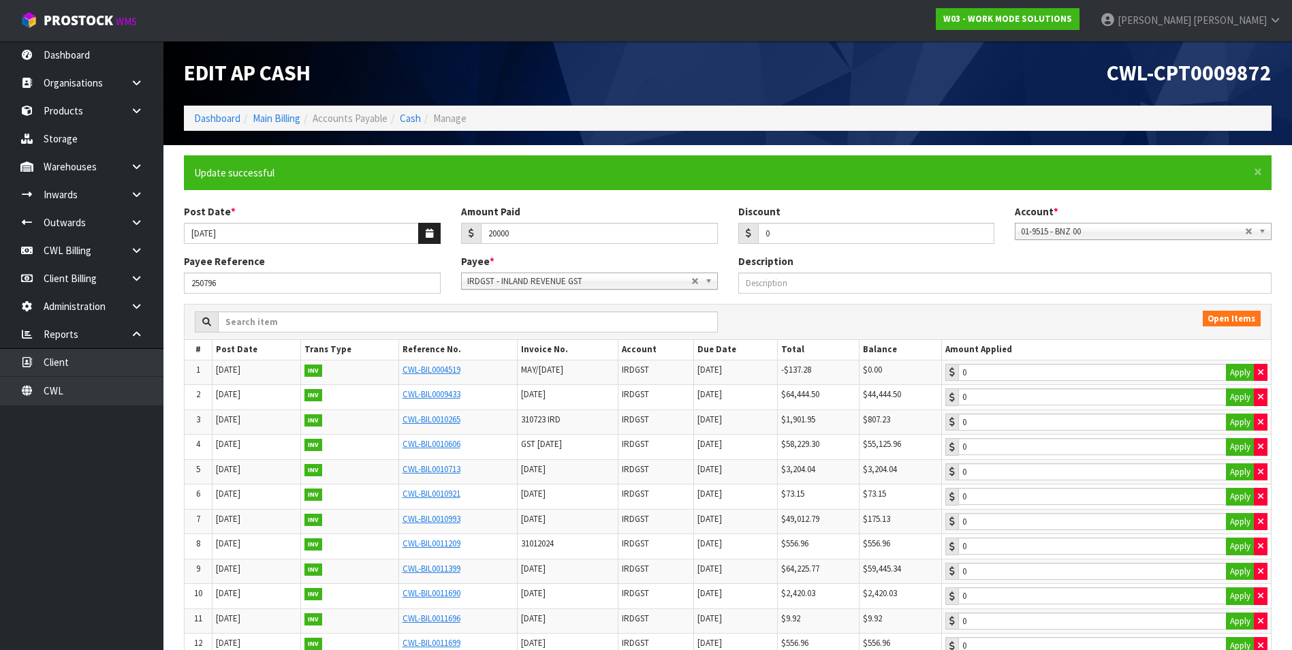
type input "20000"
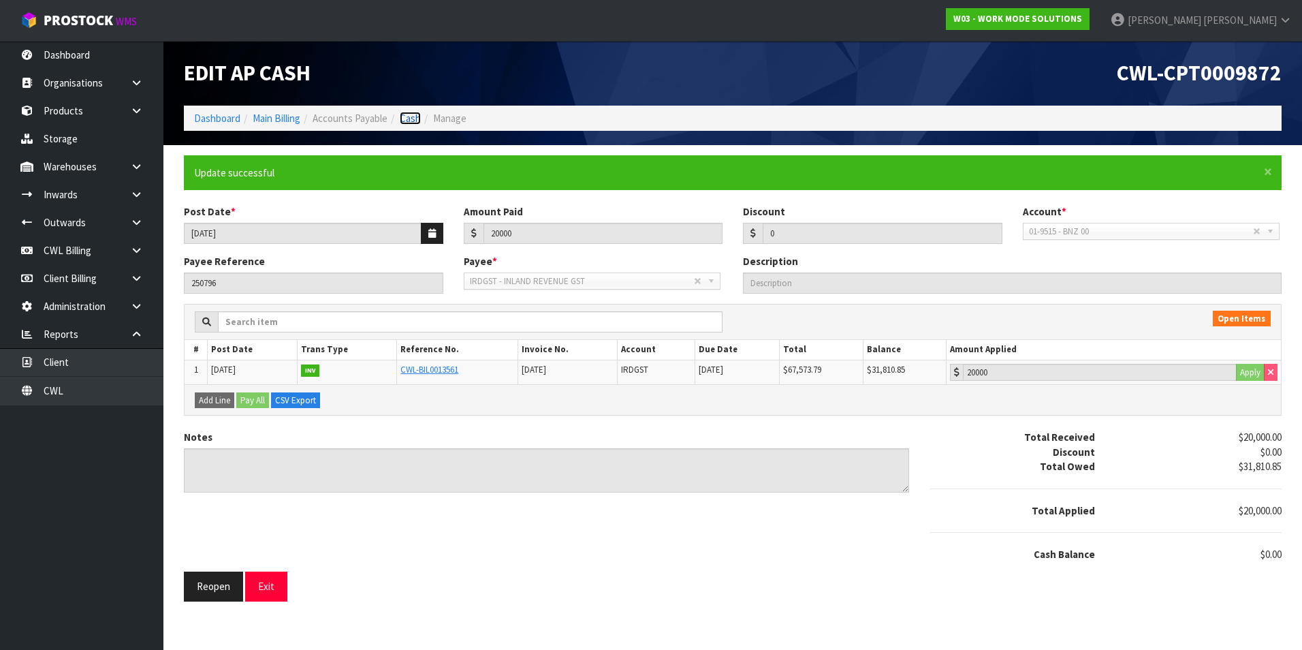
click at [417, 118] on link "Cash" at bounding box center [410, 118] width 21 height 13
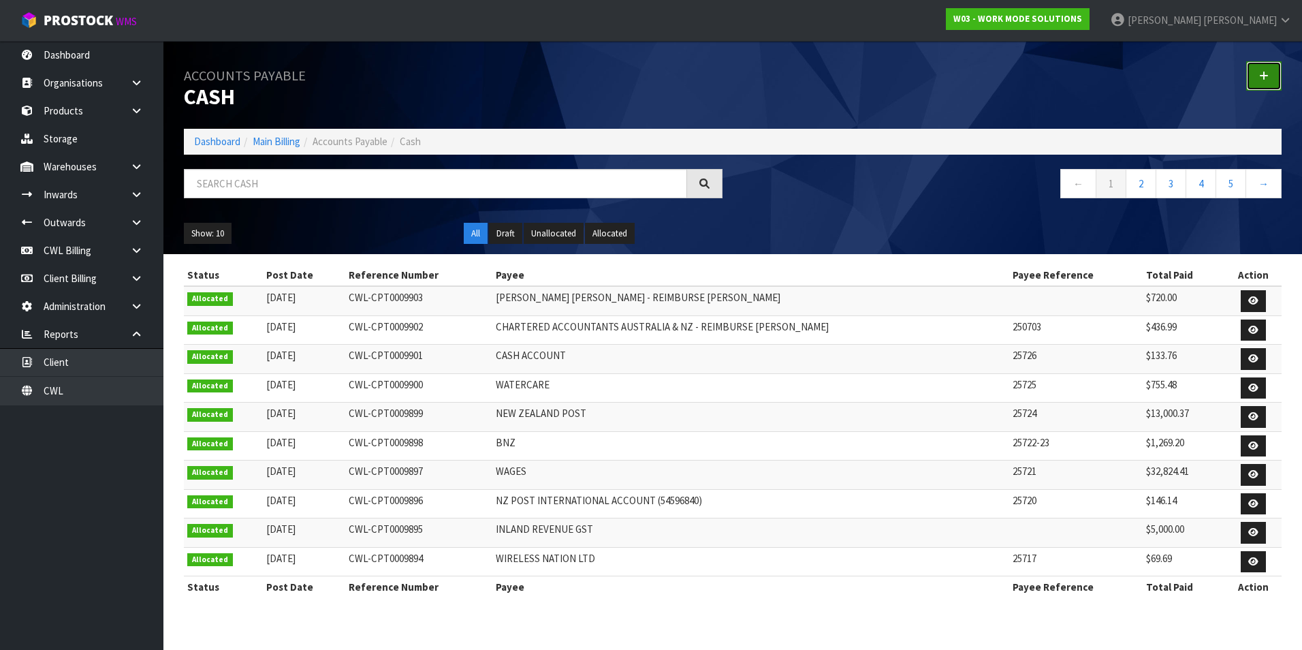
click at [1264, 76] on icon at bounding box center [1264, 76] width 10 height 10
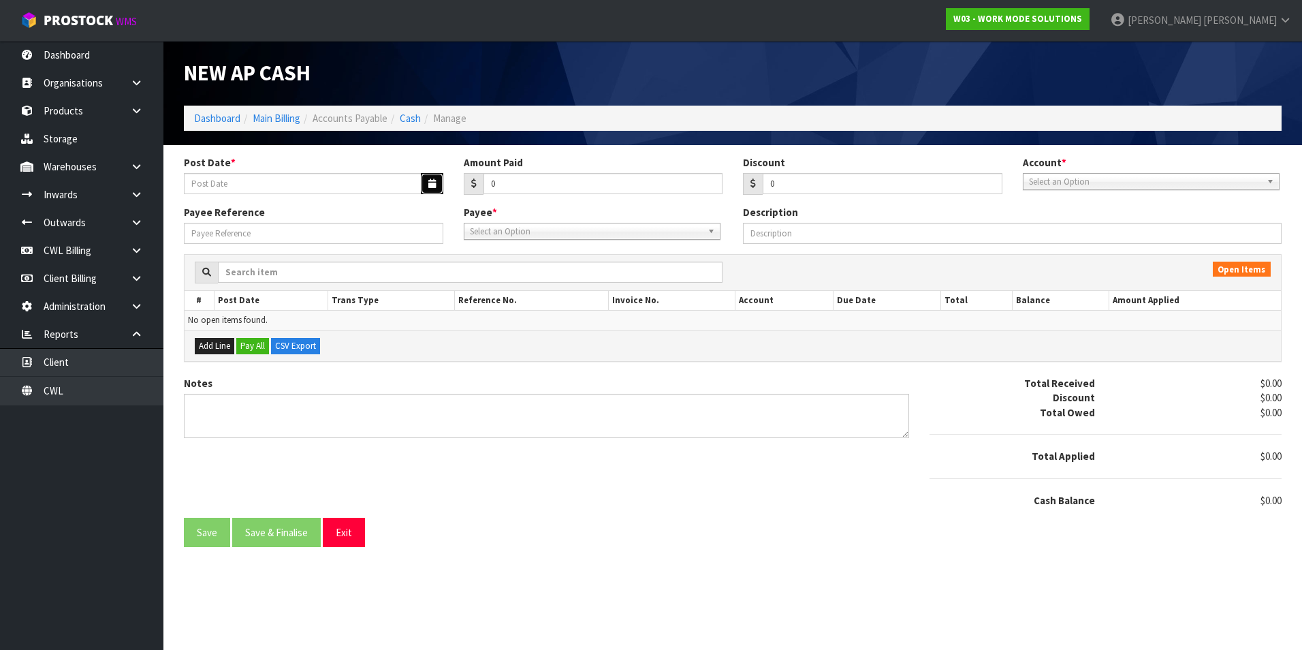
click at [428, 185] on icon "button" at bounding box center [431, 183] width 7 height 9
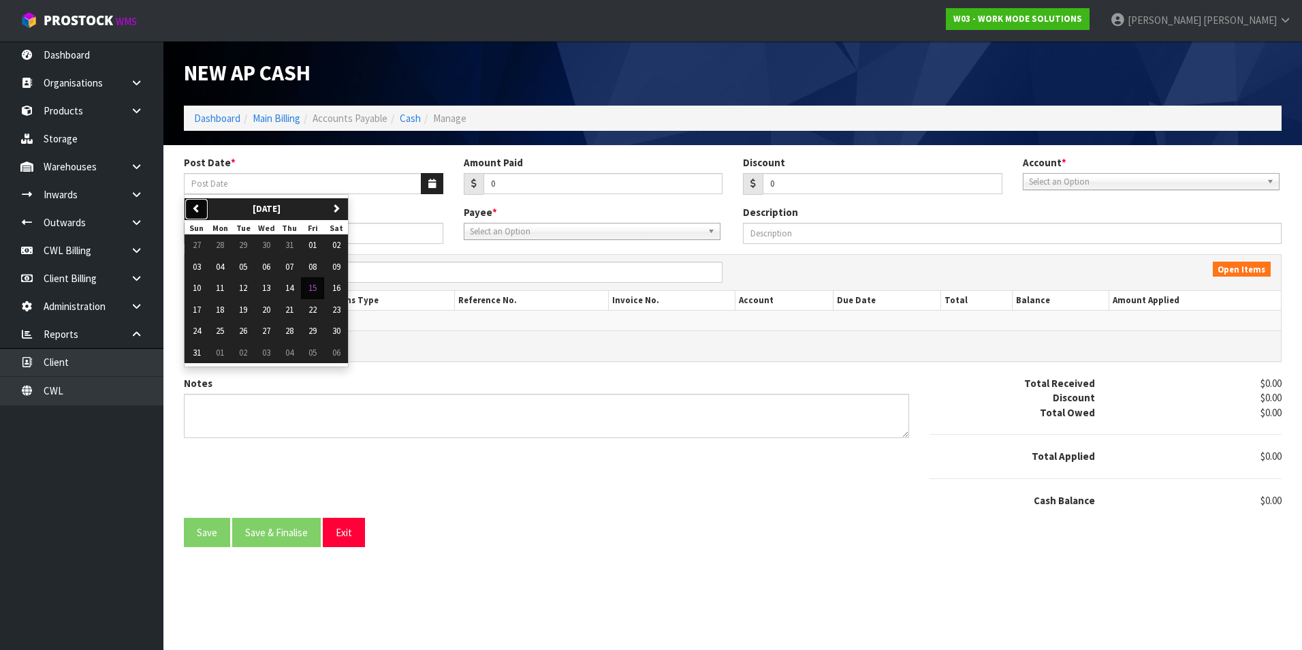
click at [195, 206] on icon "button" at bounding box center [196, 208] width 9 height 9
click at [419, 120] on link "Cash" at bounding box center [410, 118] width 21 height 13
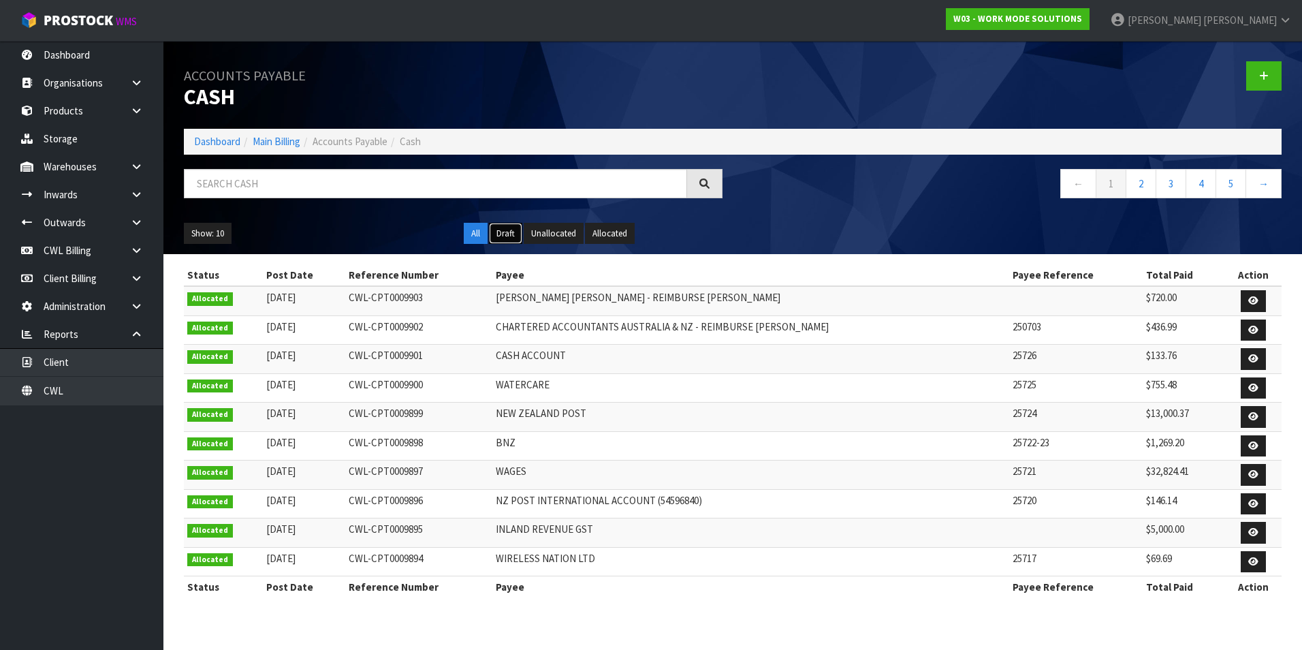
click at [500, 229] on button "Draft" at bounding box center [505, 234] width 33 height 22
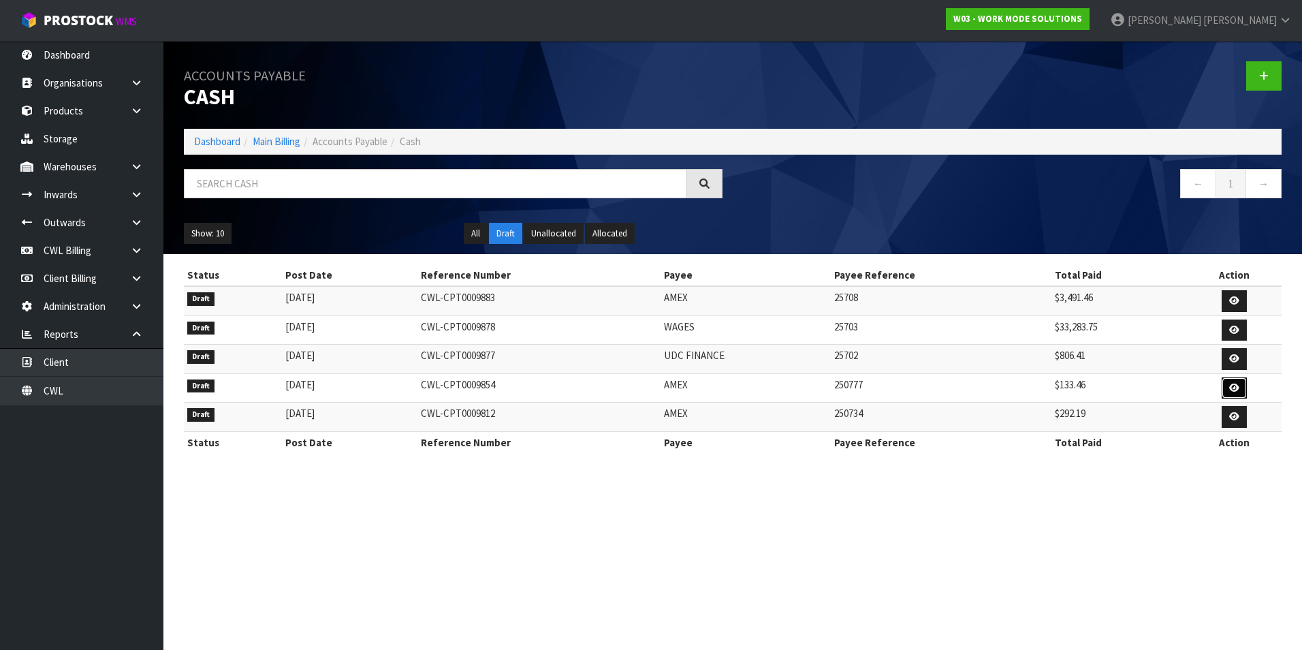
click at [1230, 385] on icon at bounding box center [1234, 387] width 10 height 9
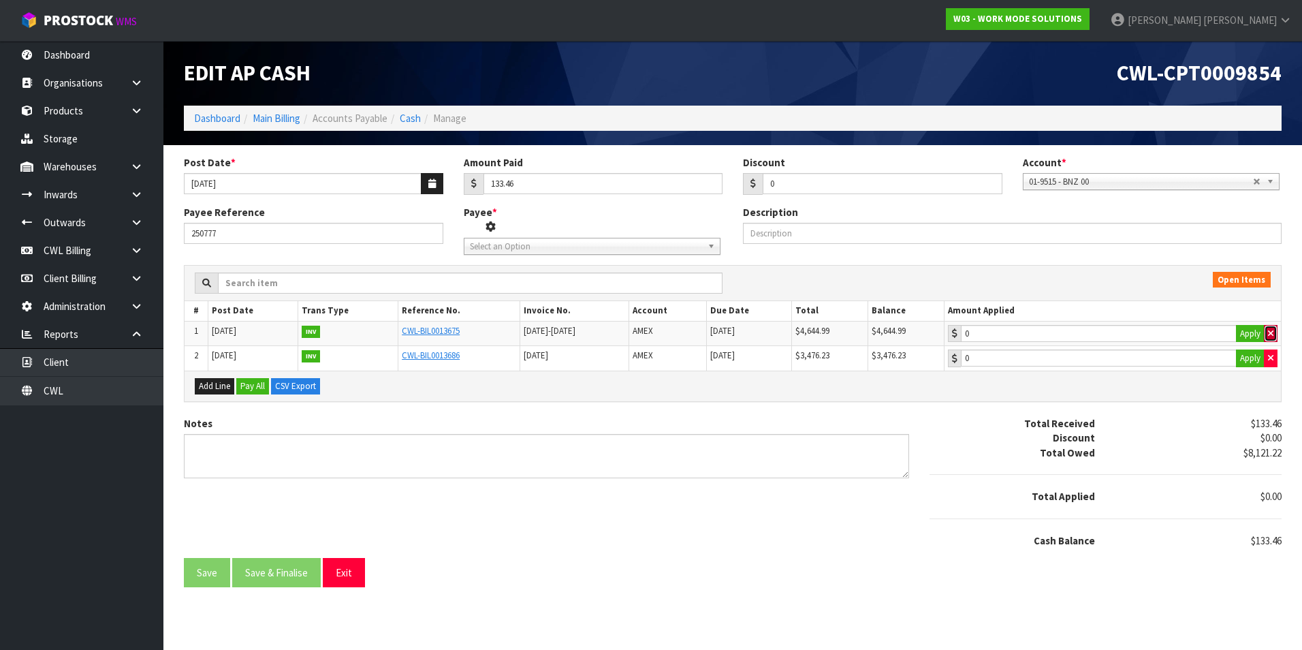
click at [1267, 333] on button "button" at bounding box center [1271, 334] width 14 height 18
click at [1274, 333] on button "button" at bounding box center [1271, 334] width 14 height 18
click at [1274, 359] on button "button" at bounding box center [1271, 358] width 14 height 18
click at [351, 579] on button "Exit" at bounding box center [344, 572] width 42 height 29
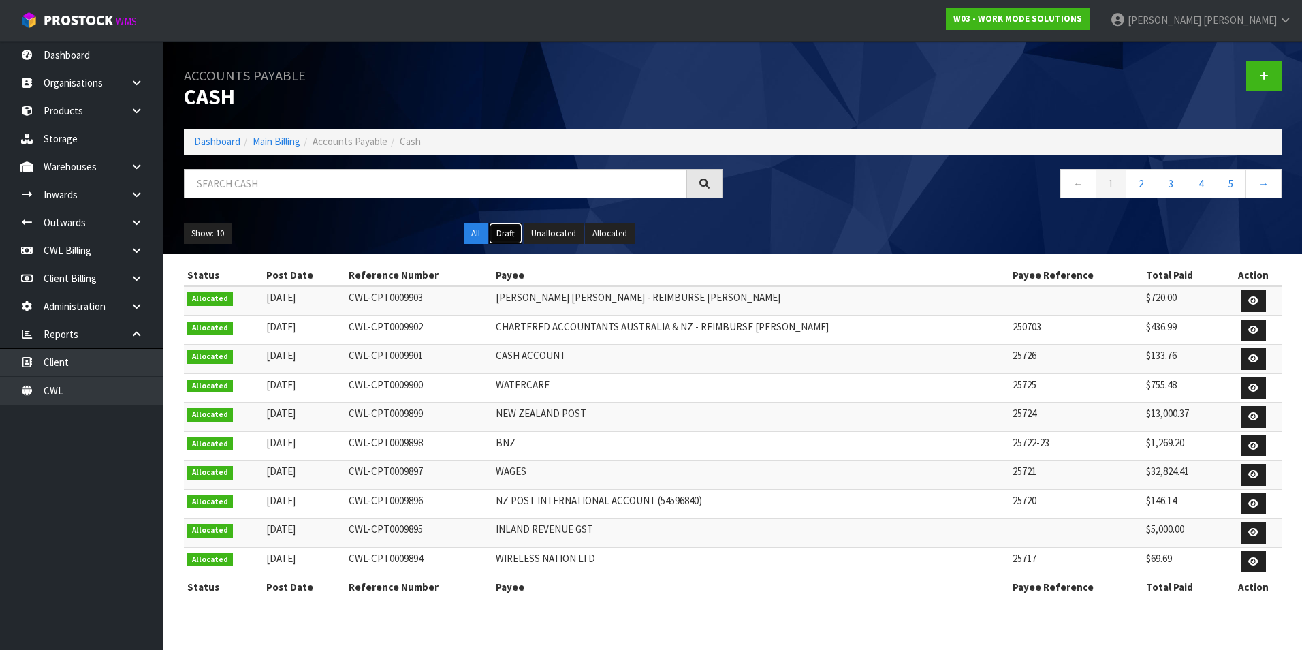
click at [508, 238] on button "Draft" at bounding box center [505, 234] width 33 height 22
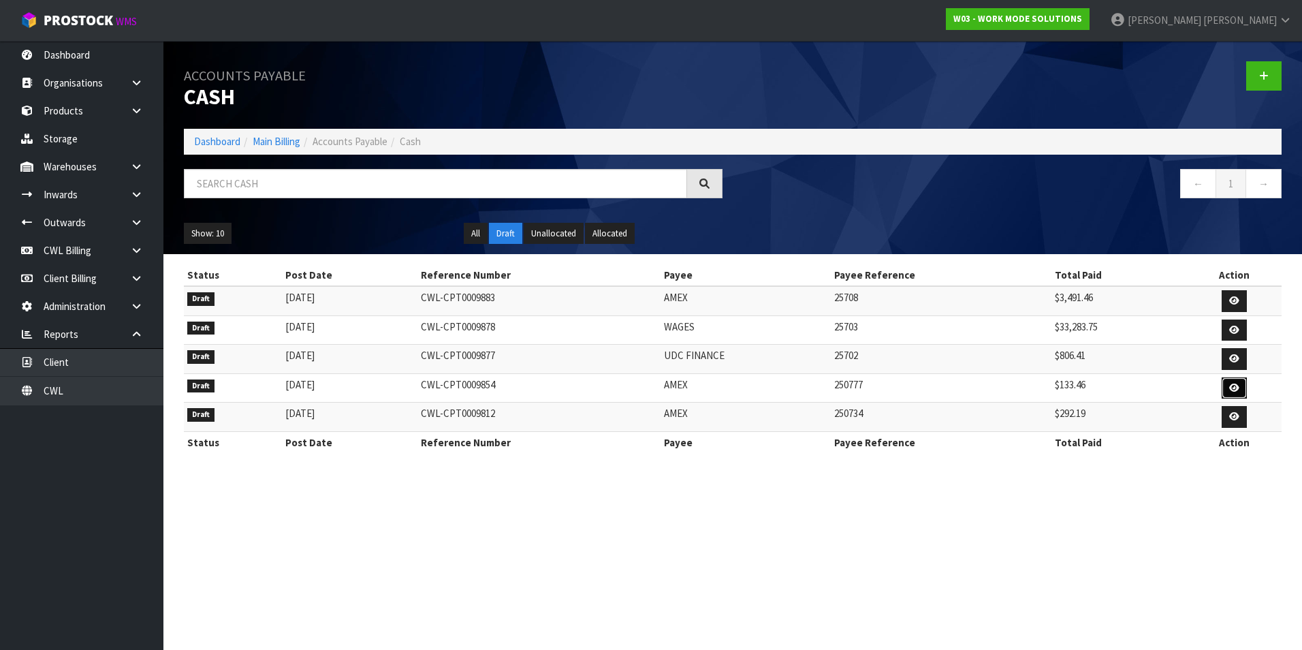
click at [1235, 387] on icon at bounding box center [1234, 387] width 10 height 9
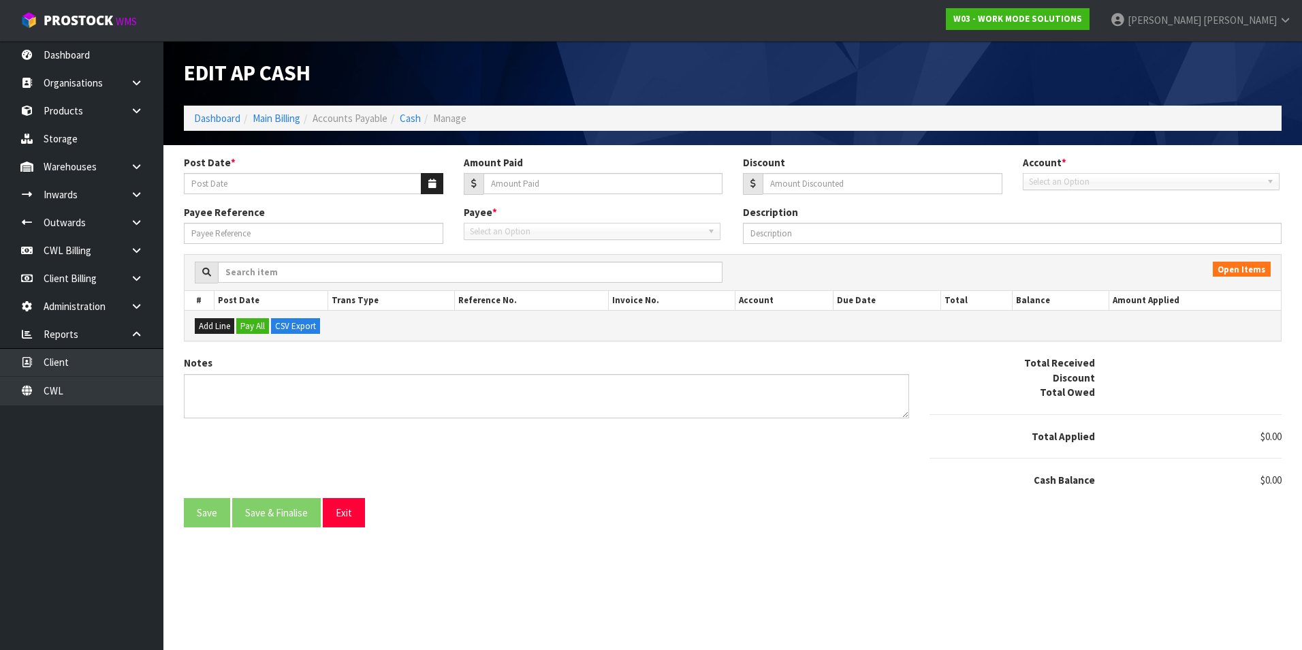
type input "21/07/2025"
type input "133.46"
type input "0"
type input "250777"
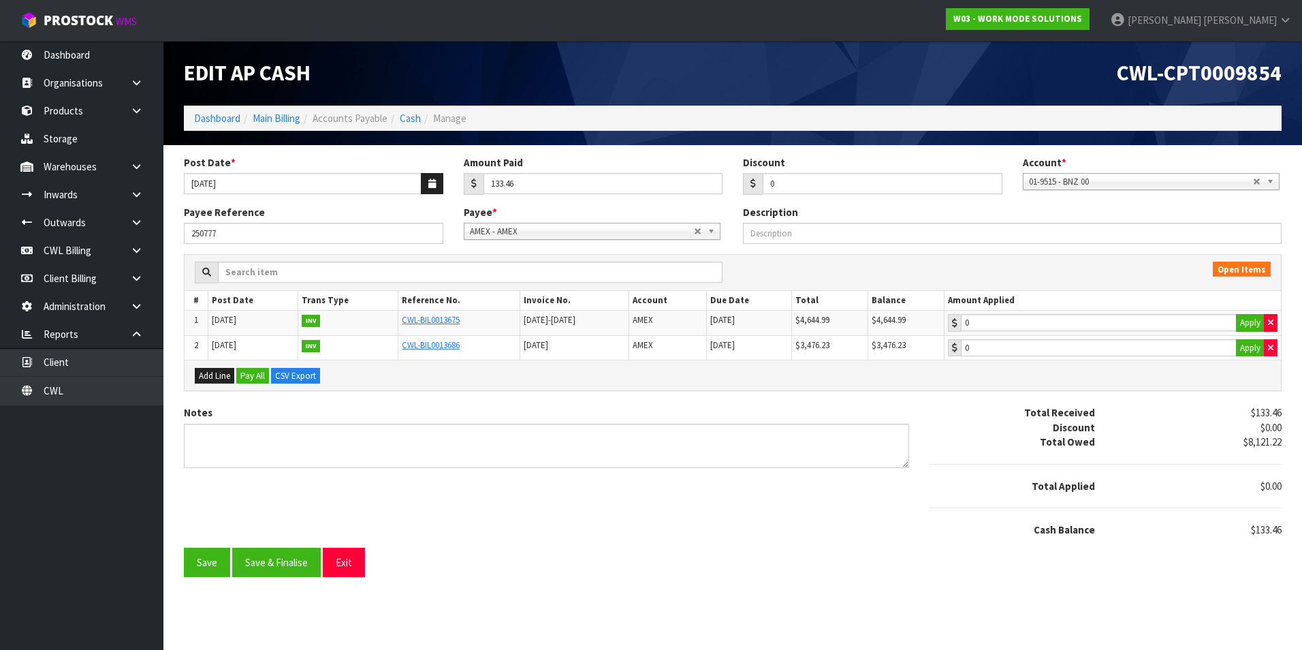
click at [577, 225] on span "AMEX - AMEX" at bounding box center [582, 231] width 224 height 16
type input "cash"
click at [551, 268] on li "CASH - CASH ACCOUNT" at bounding box center [592, 270] width 250 height 17
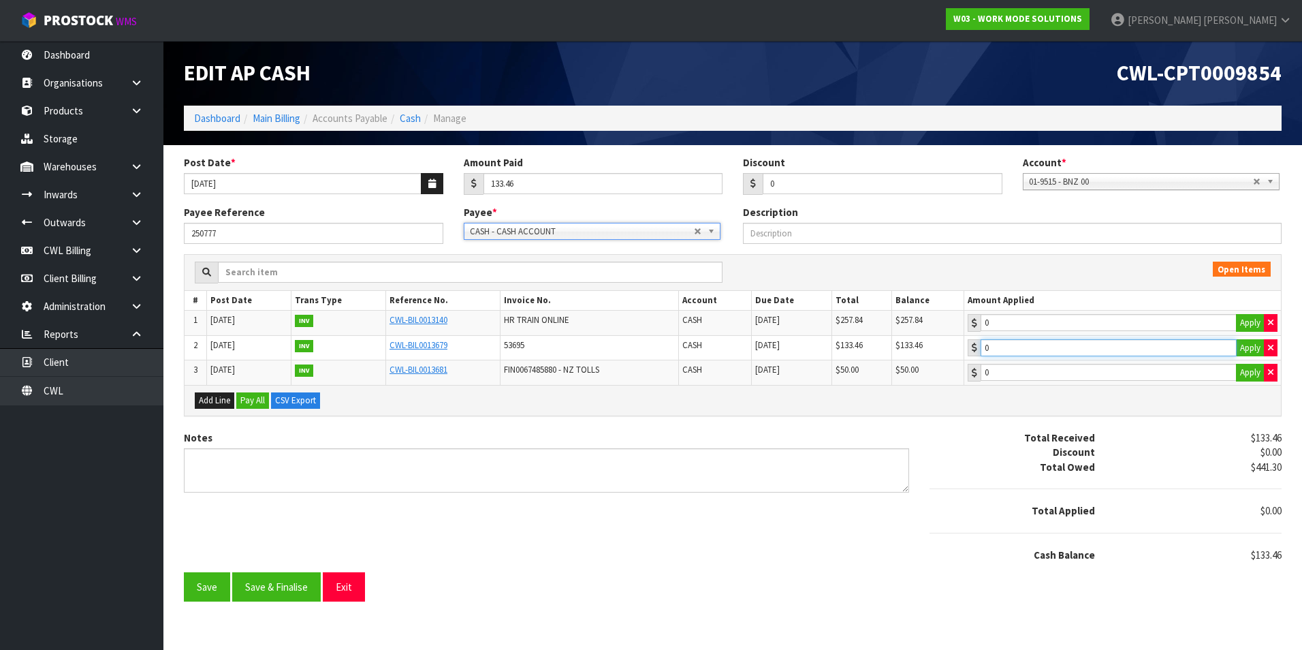
type input "133.46"
click at [1137, 331] on input "133.46" at bounding box center [1109, 322] width 256 height 17
click at [277, 582] on button "Save & Finalise" at bounding box center [276, 586] width 89 height 29
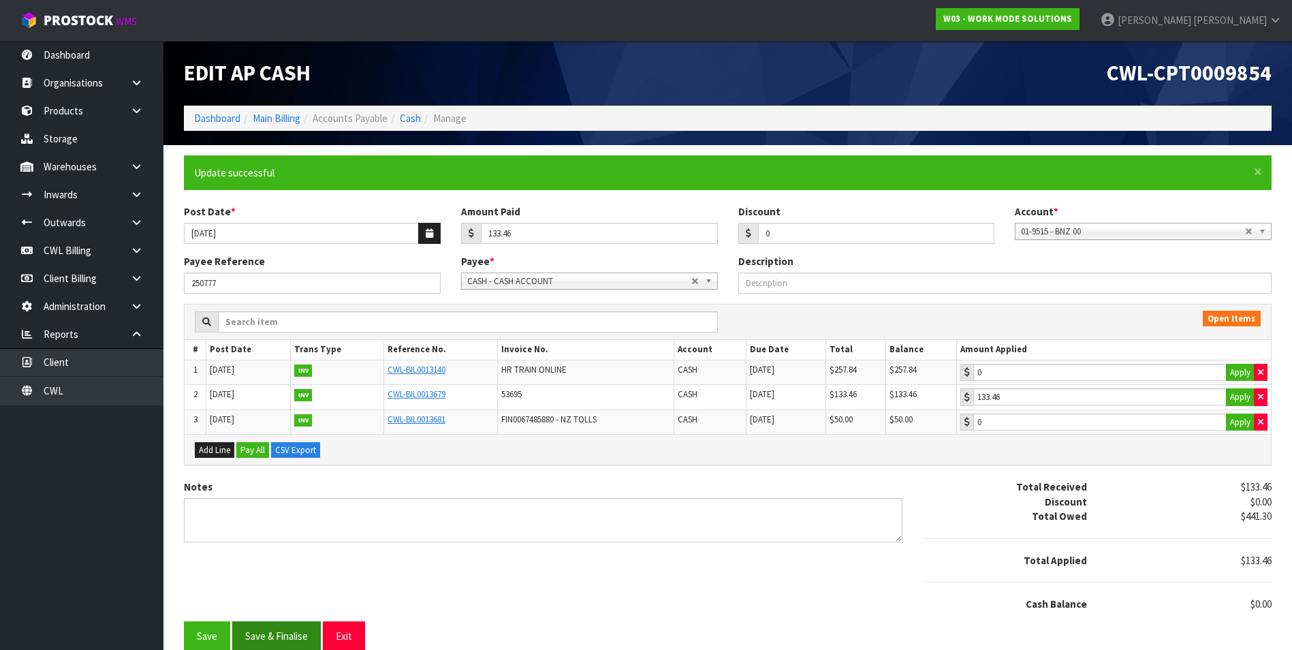
type input "133.46"
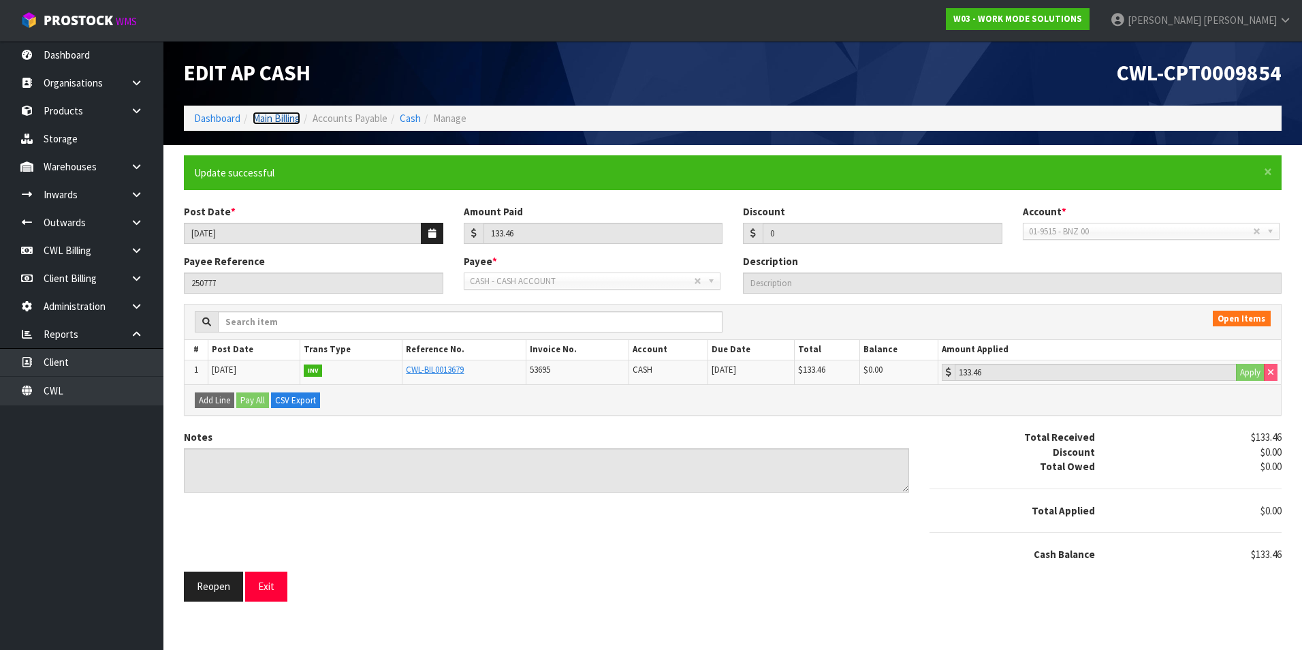
click at [285, 116] on link "Main Billing" at bounding box center [277, 118] width 48 height 13
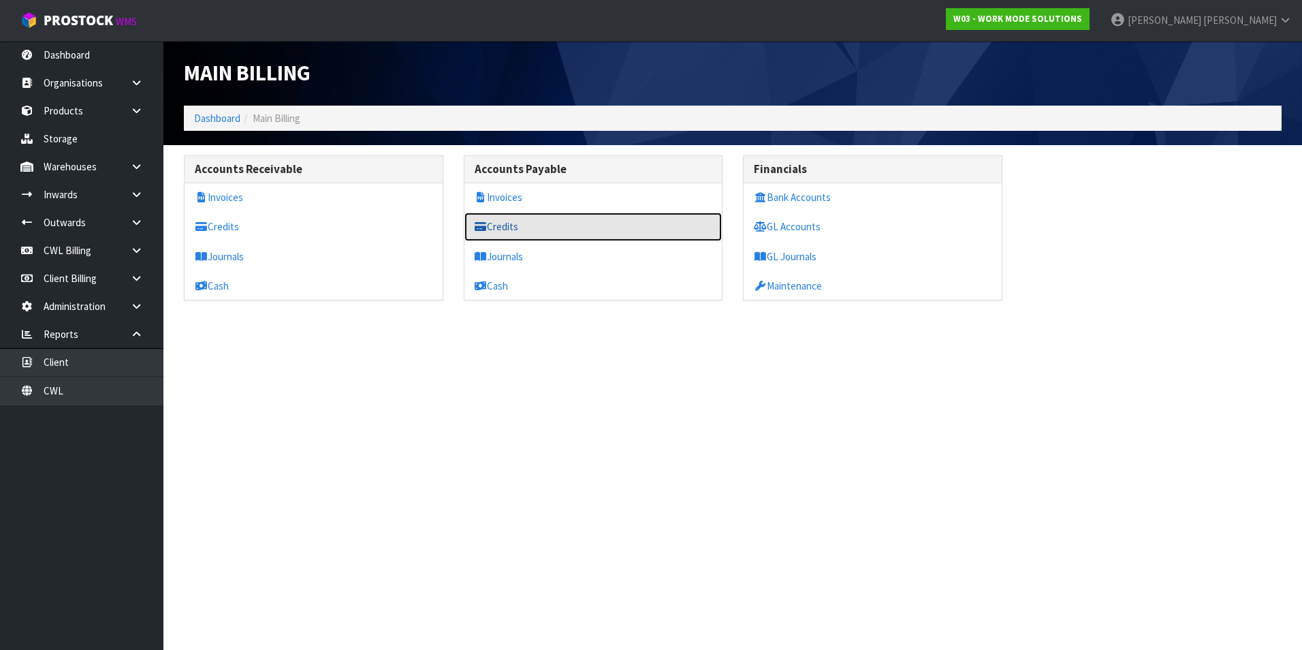
click at [537, 227] on link "Credits" at bounding box center [593, 226] width 258 height 28
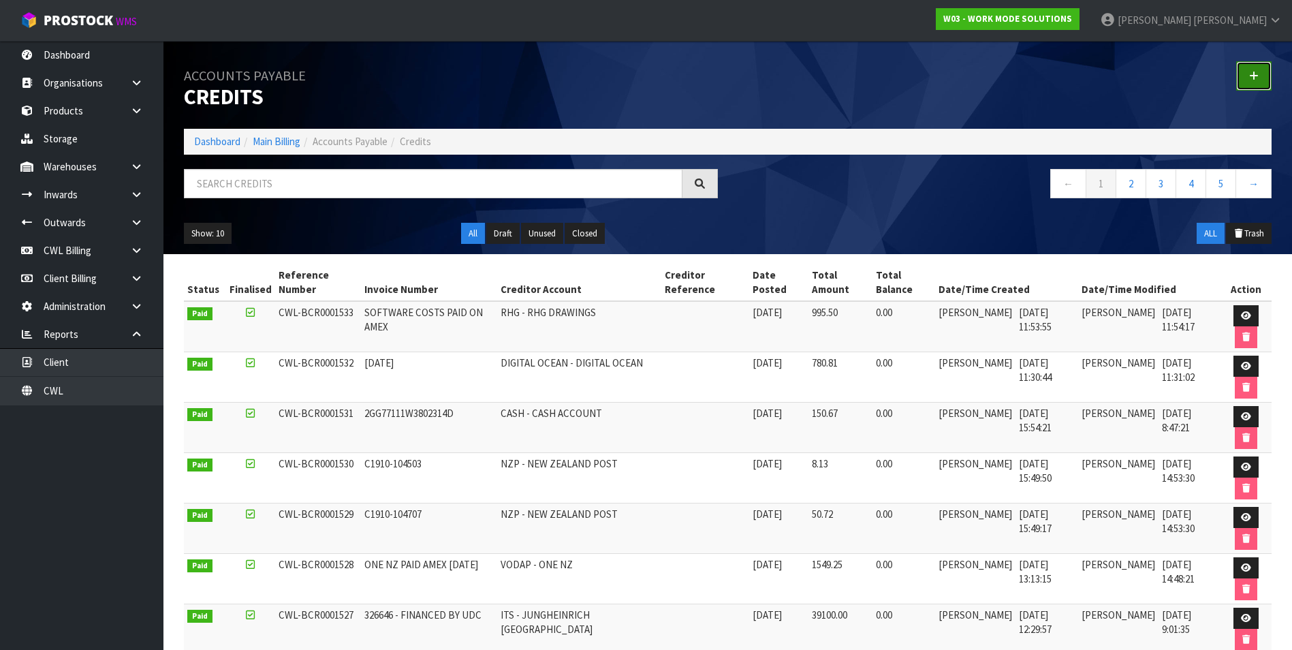
click at [1267, 74] on link at bounding box center [1253, 75] width 35 height 29
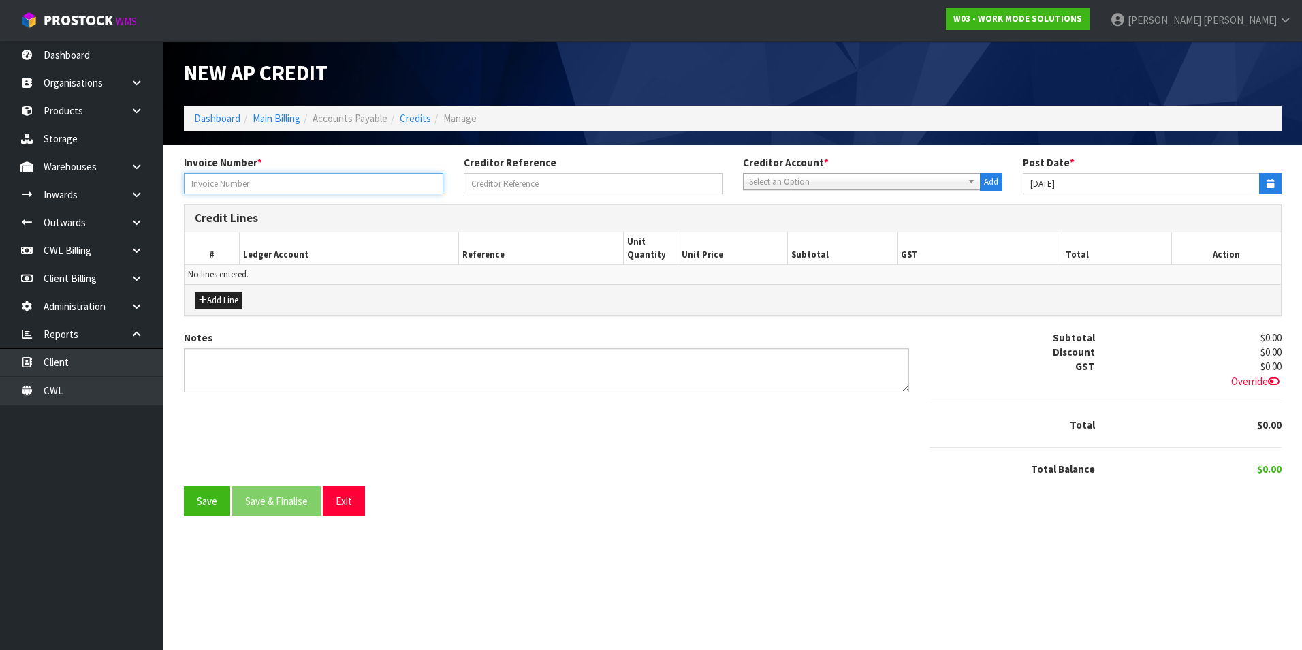
click at [233, 185] on input "text" at bounding box center [313, 183] width 259 height 21
type input "6.6.25-5.7.25"
click at [758, 182] on span "Select an Option" at bounding box center [855, 182] width 213 height 16
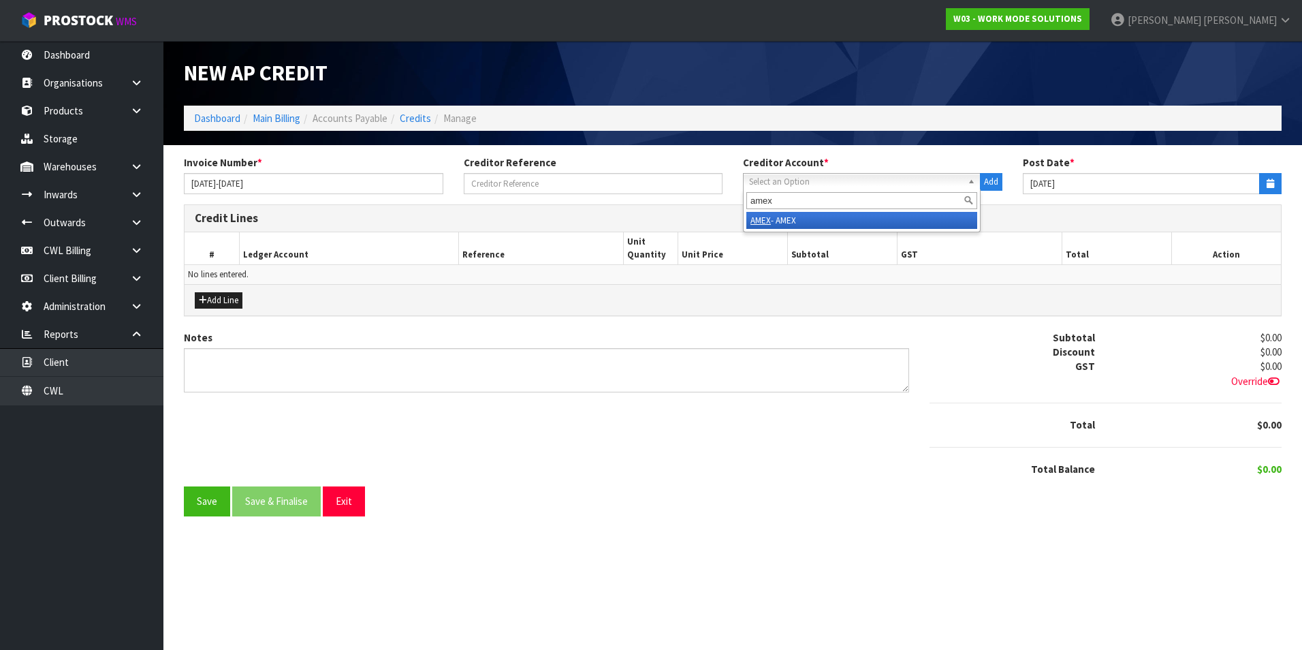
type input "amex"
click at [797, 217] on li "AMEX - AMEX" at bounding box center [861, 220] width 231 height 17
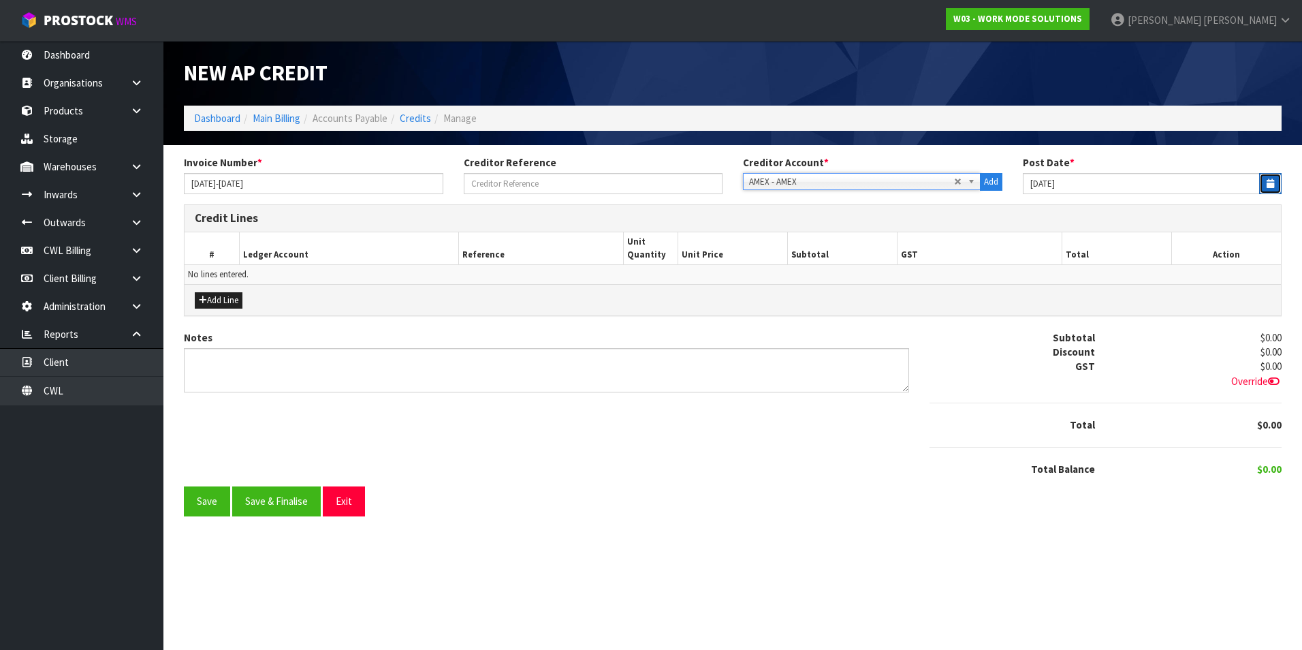
click at [1265, 183] on button "button" at bounding box center [1270, 183] width 22 height 21
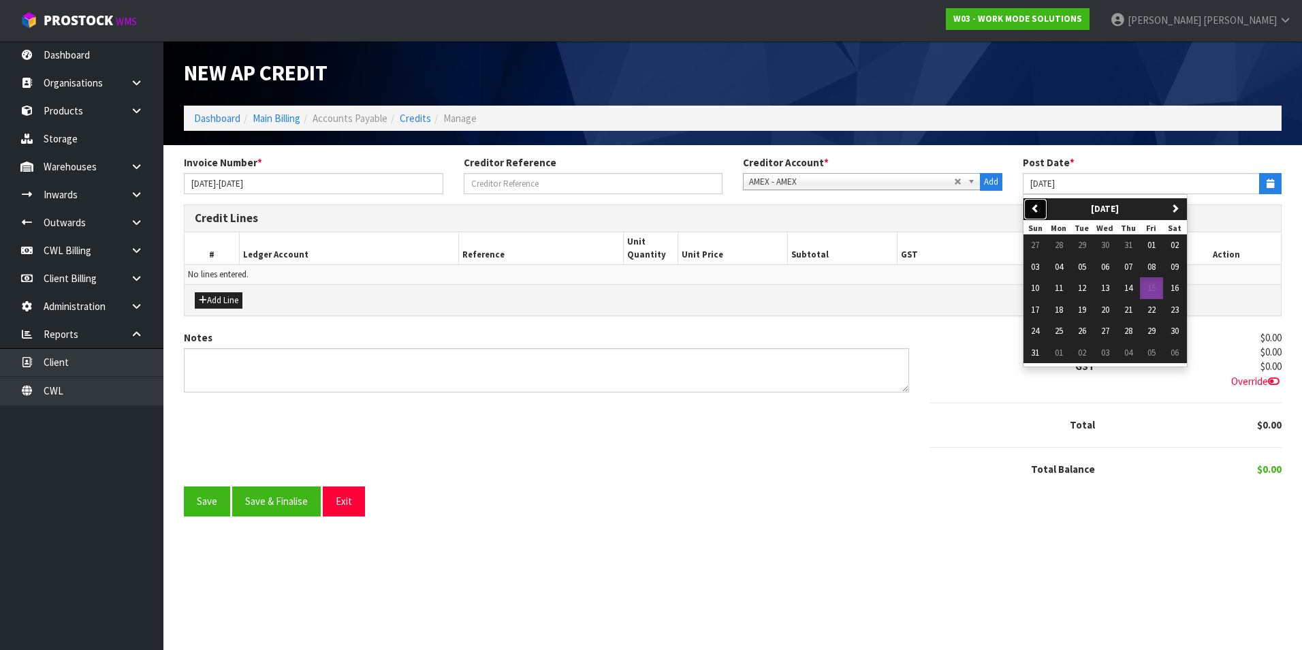
drag, startPoint x: 1039, startPoint y: 203, endPoint x: 1045, endPoint y: 229, distance: 26.4
click at [1039, 204] on icon "button" at bounding box center [1035, 208] width 9 height 9
click at [1086, 242] on span "01" at bounding box center [1082, 245] width 8 height 12
type input "01/07/2025"
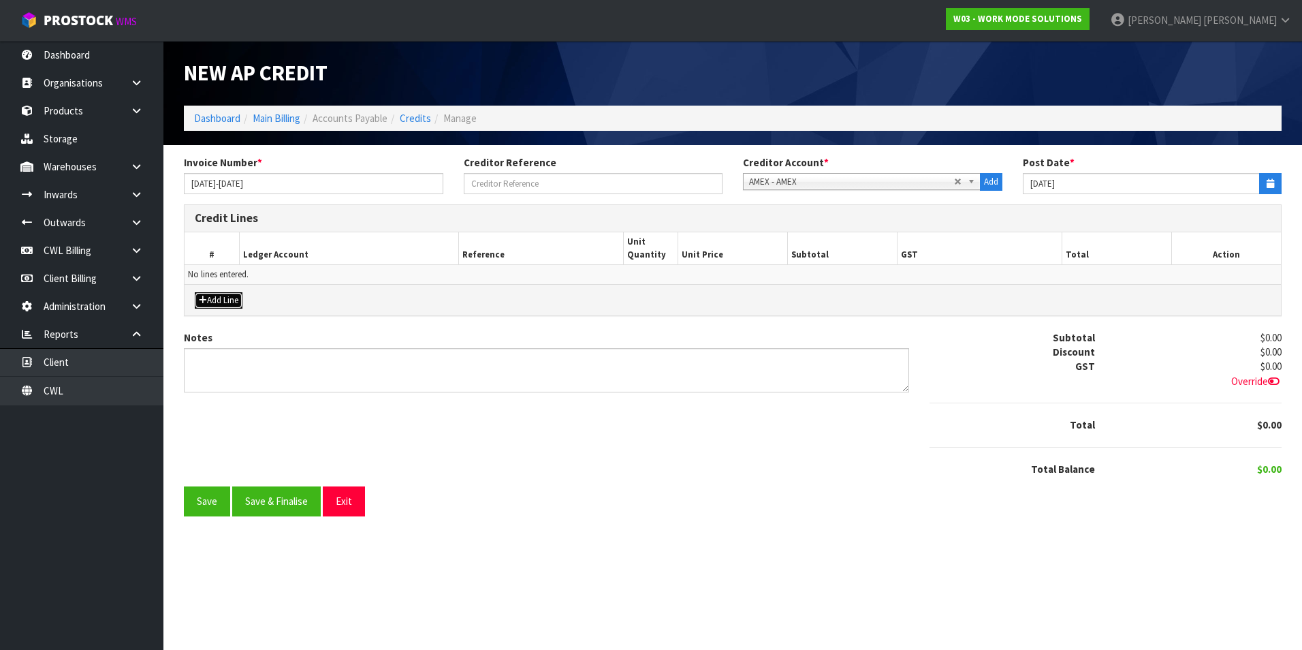
click at [231, 298] on button "Add Line" at bounding box center [219, 300] width 48 height 16
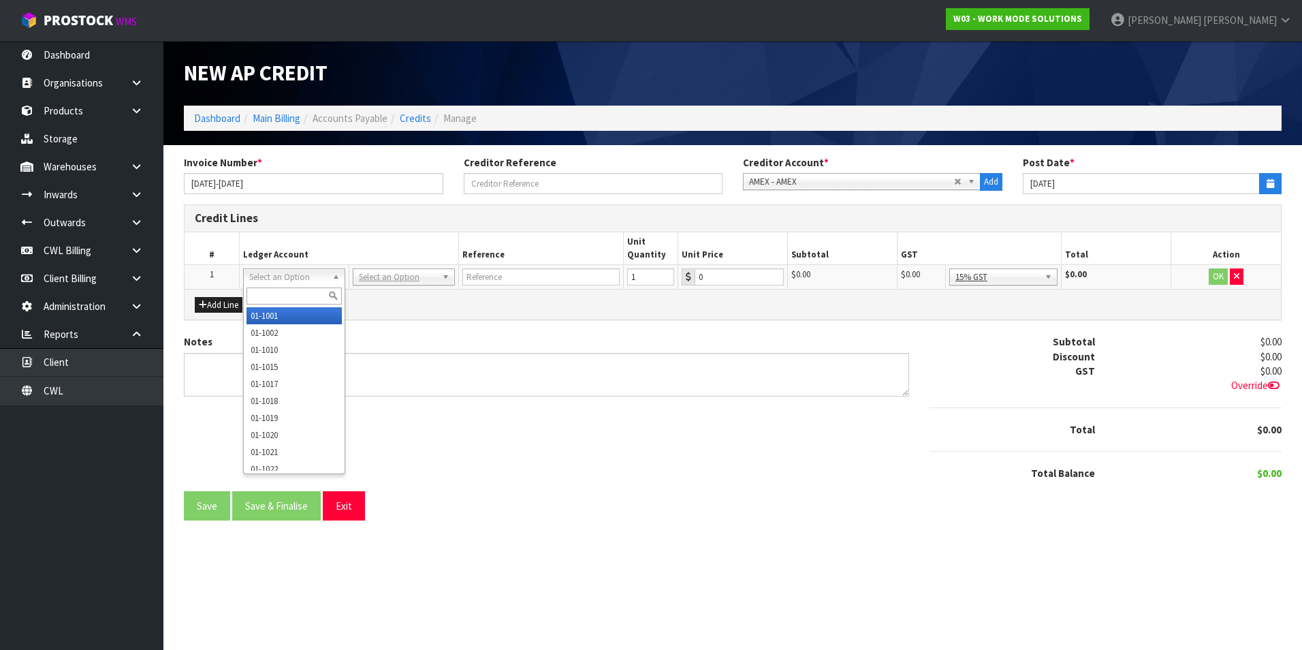
click at [285, 291] on input "text" at bounding box center [294, 295] width 95 height 17
type input "9540"
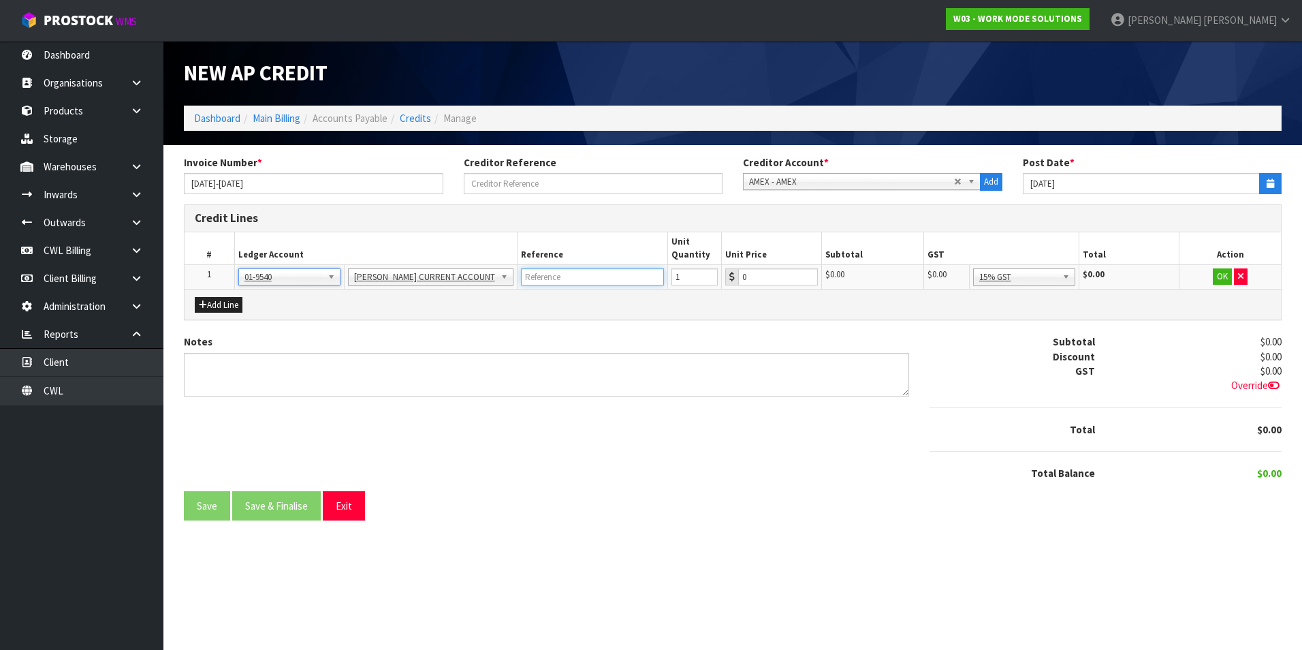
click at [543, 272] on input "text" at bounding box center [592, 276] width 143 height 17
type input "VINEONLINE"
type input "7"
type input "427.12"
drag, startPoint x: 1069, startPoint y: 278, endPoint x: 1043, endPoint y: 296, distance: 32.3
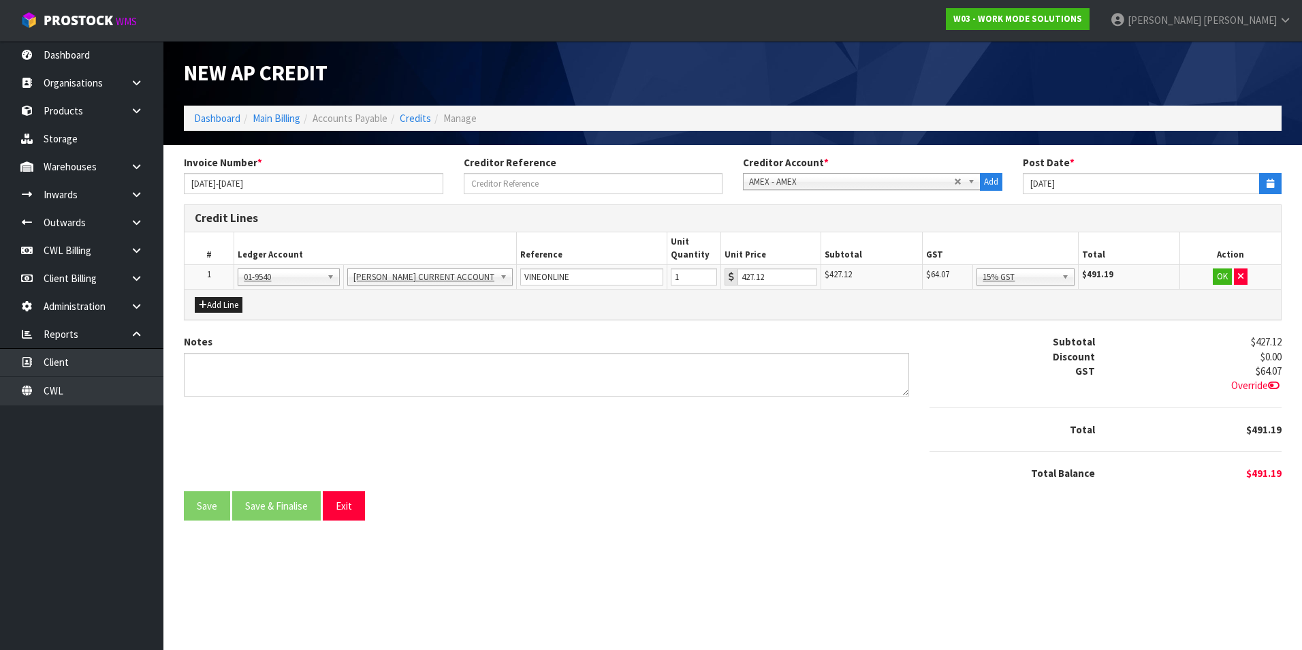
click at [1069, 278] on td "No GST 15% GST Zero Rated 15% GST" at bounding box center [1026, 277] width 106 height 25
drag, startPoint x: 1038, startPoint y: 347, endPoint x: 1062, endPoint y: 338, distance: 25.4
click at [1227, 281] on button "OK" at bounding box center [1223, 276] width 19 height 16
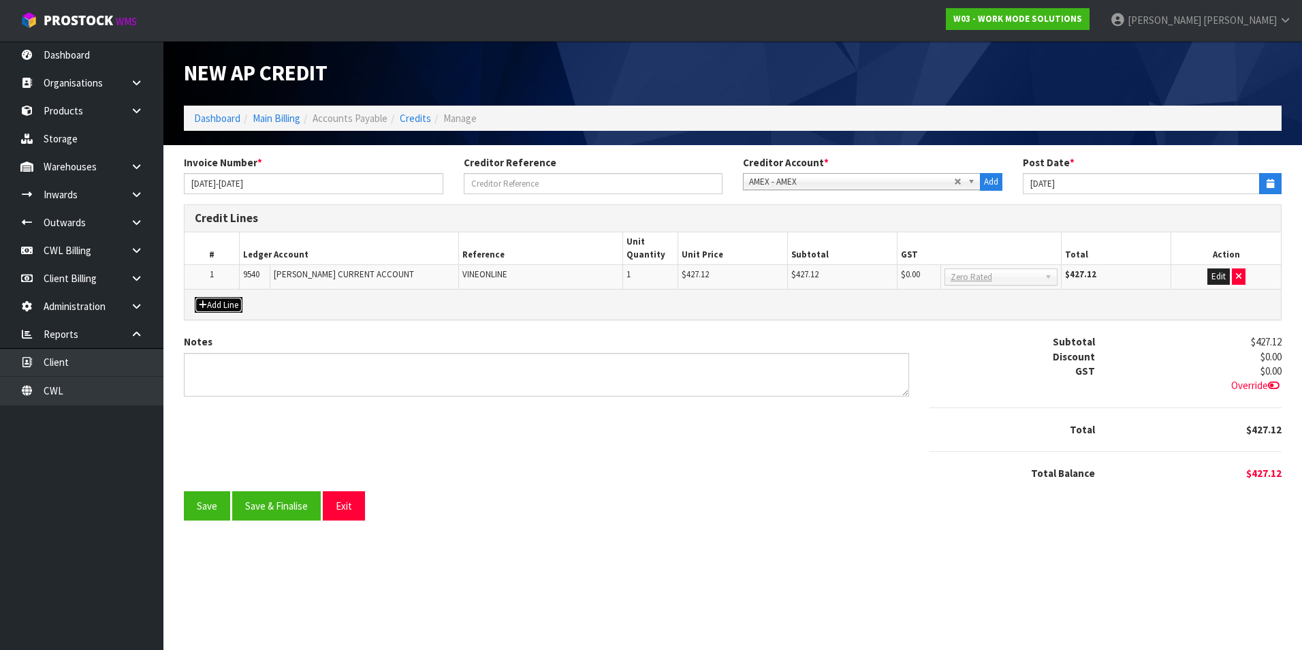
click at [227, 303] on button "Add Line" at bounding box center [219, 305] width 48 height 16
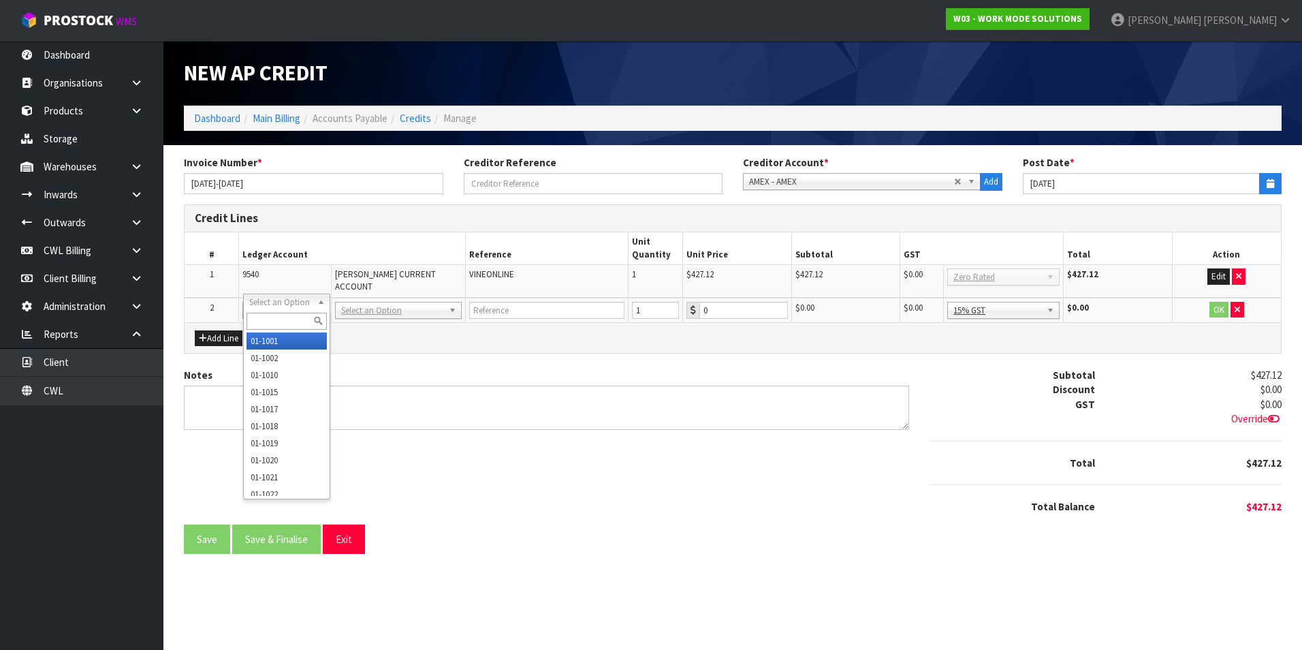
click at [262, 317] on input "text" at bounding box center [287, 321] width 80 height 17
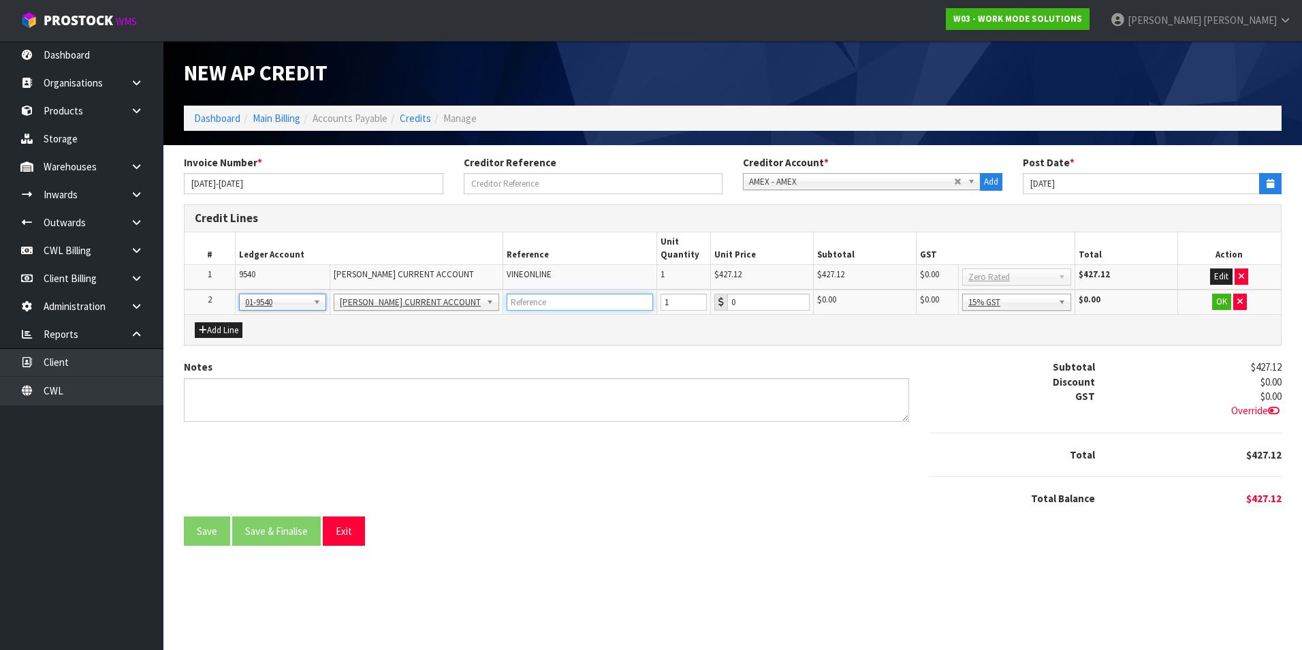
click at [541, 307] on input "text" at bounding box center [580, 302] width 146 height 17
click at [1225, 305] on button "OK" at bounding box center [1221, 302] width 19 height 16
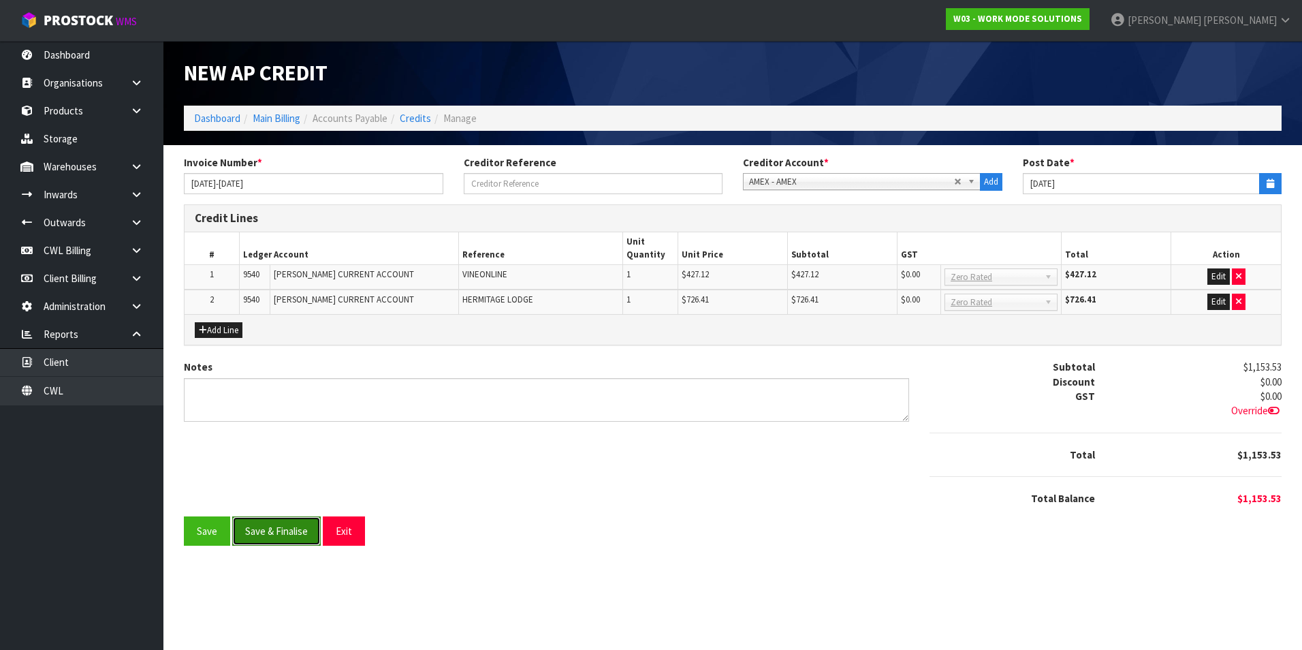
click at [288, 533] on button "Save & Finalise" at bounding box center [276, 530] width 89 height 29
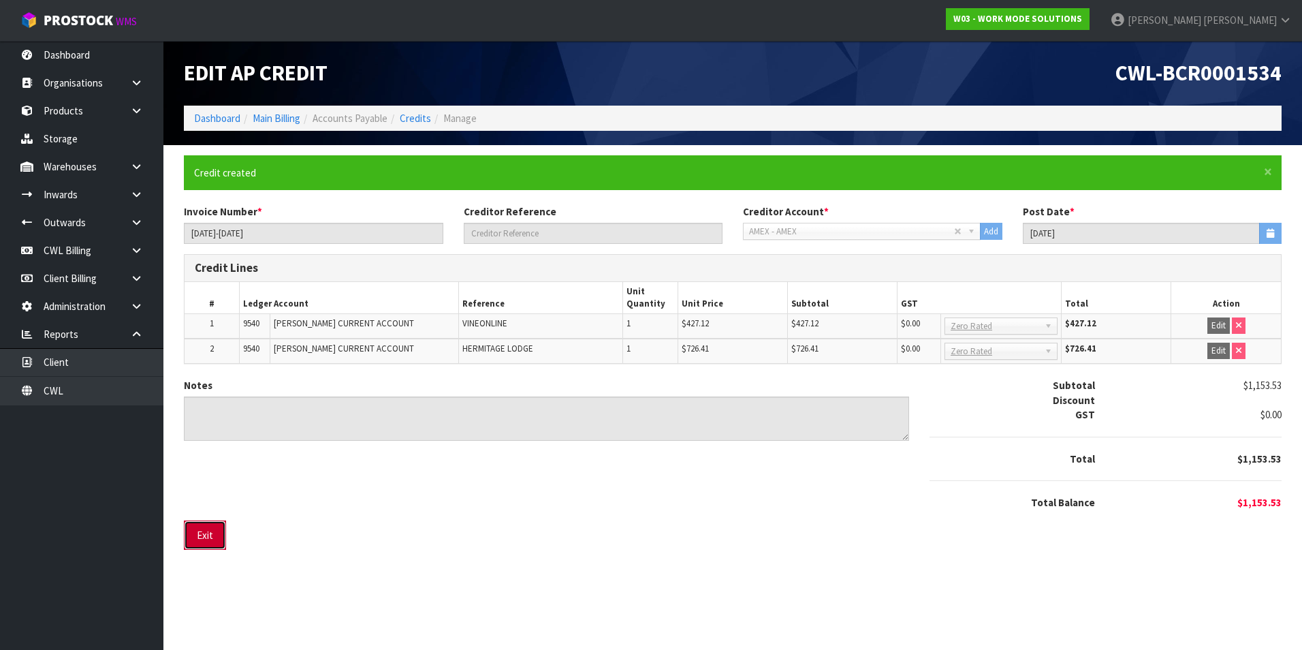
click at [207, 533] on button "Exit" at bounding box center [205, 534] width 42 height 29
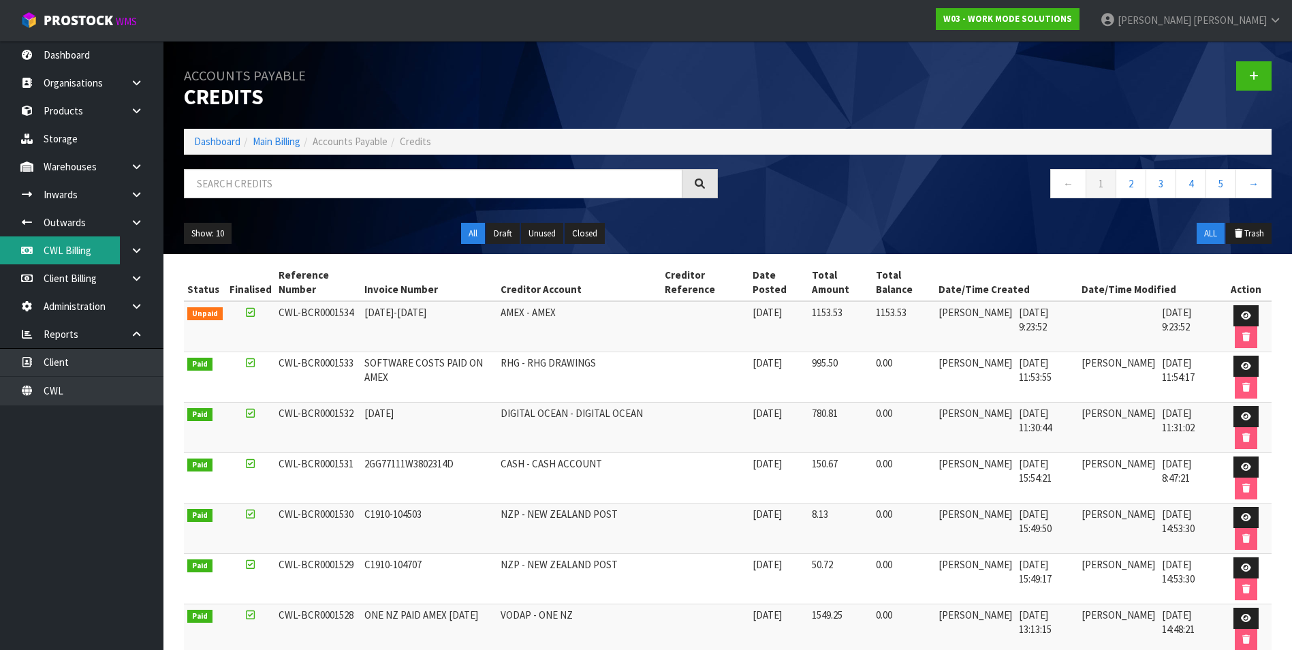
click at [79, 257] on link "CWL Billing" at bounding box center [81, 250] width 163 height 28
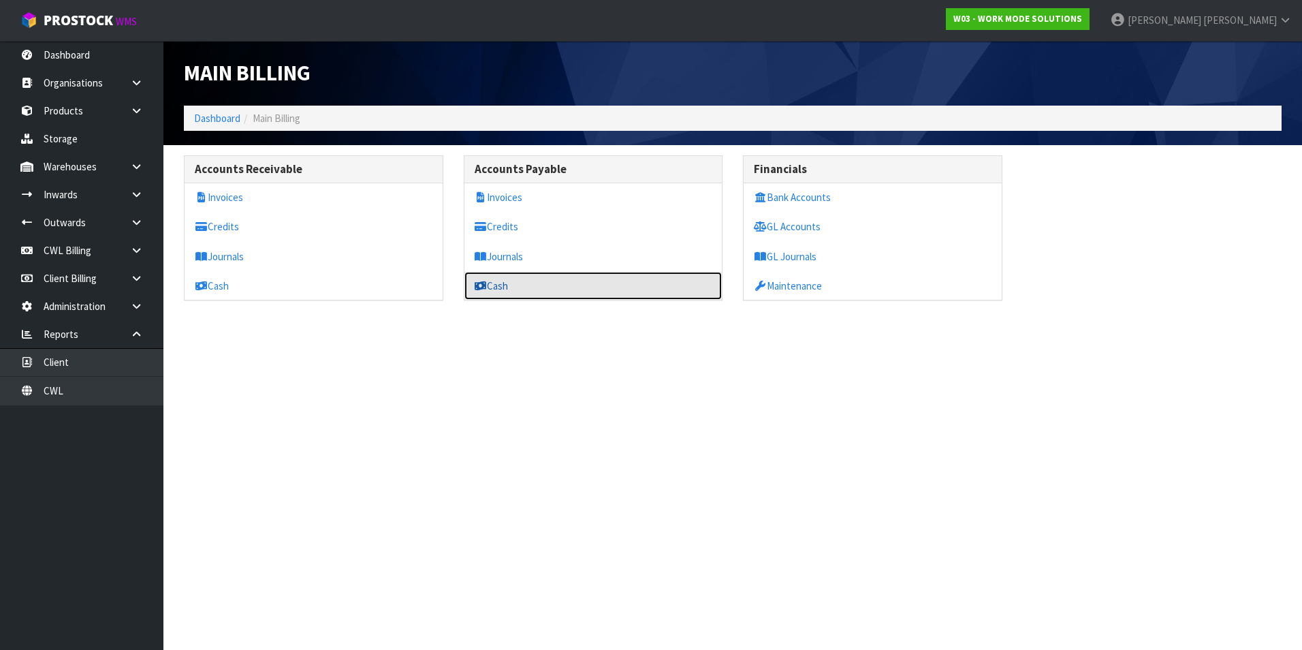
click at [521, 286] on link "Cash" at bounding box center [593, 286] width 258 height 28
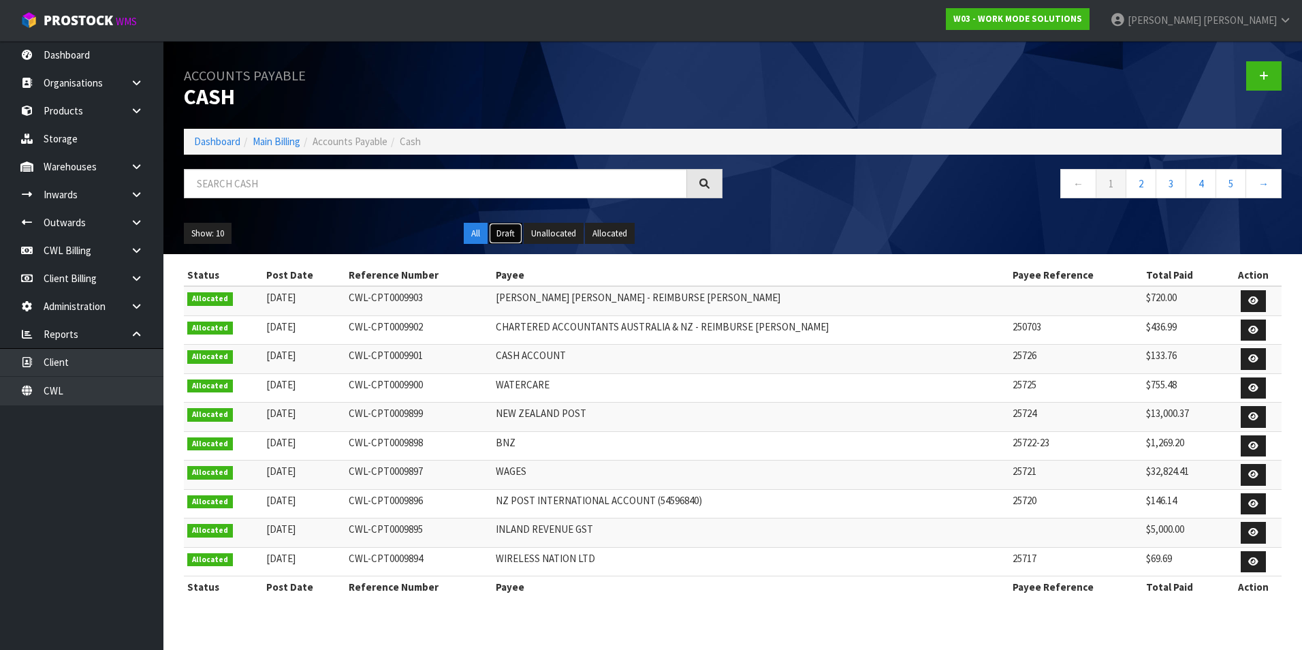
click at [505, 240] on button "Draft" at bounding box center [505, 234] width 33 height 22
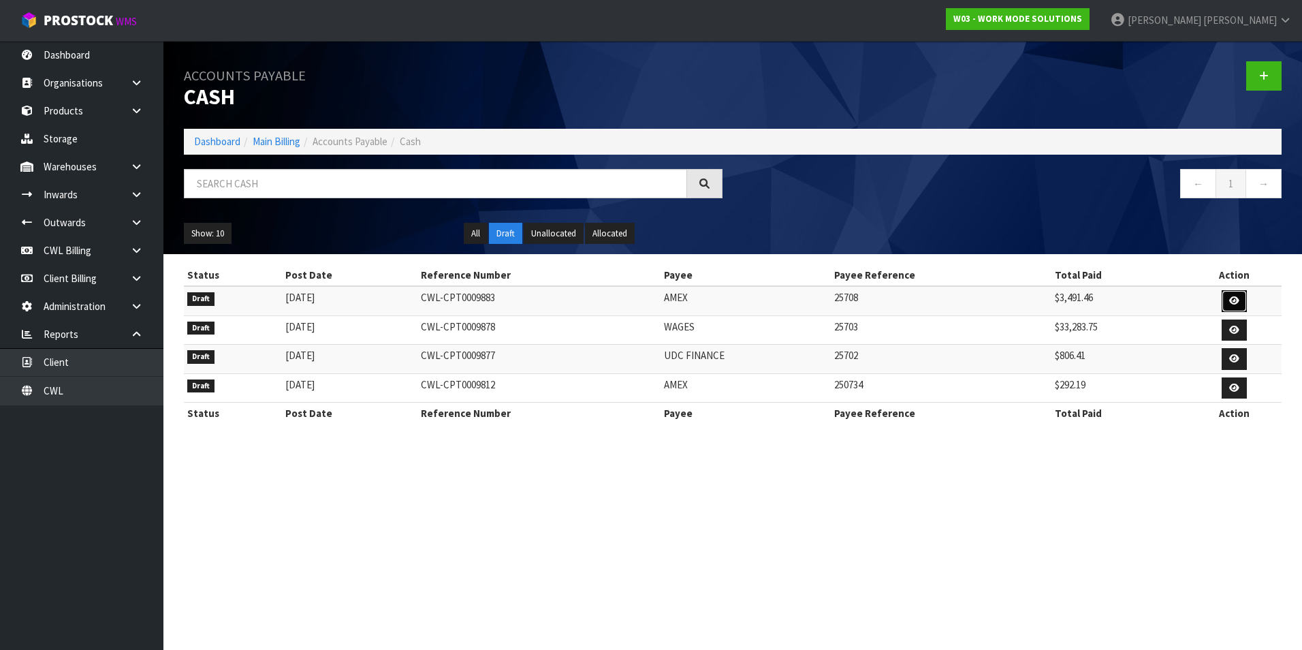
click at [1231, 295] on link at bounding box center [1234, 301] width 25 height 22
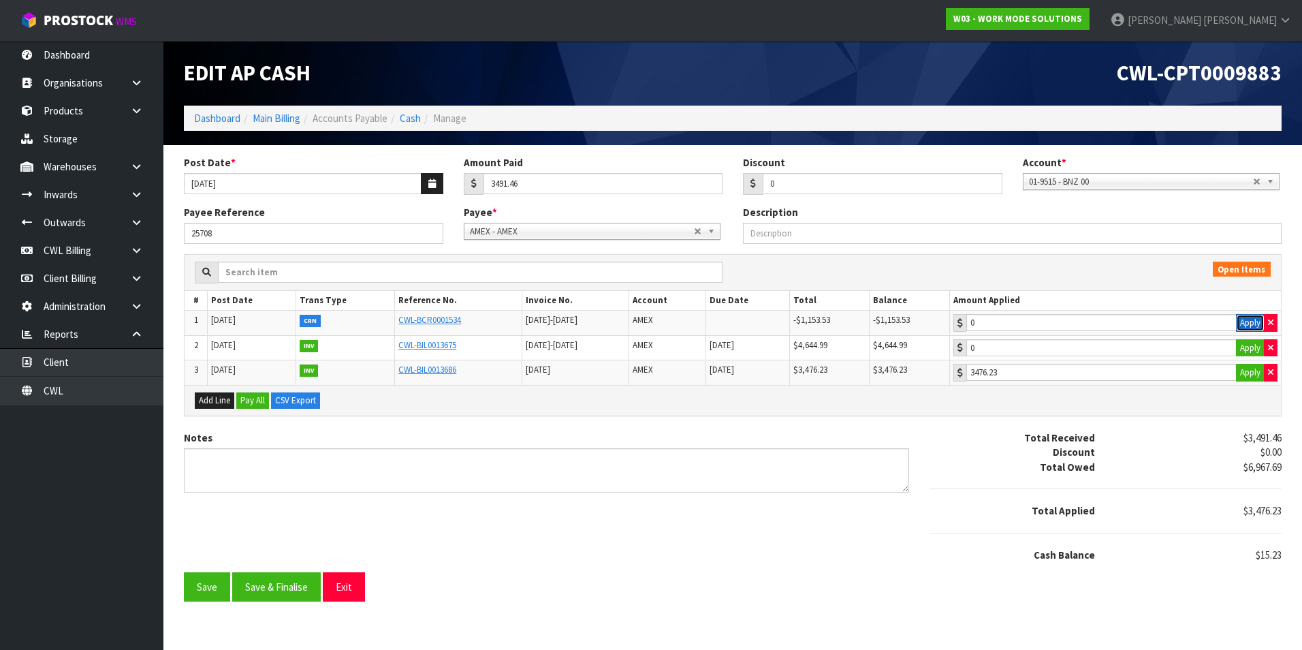
click at [1248, 319] on button "Apply" at bounding box center [1250, 323] width 29 height 18
click at [1250, 342] on button "Apply" at bounding box center [1250, 348] width 29 height 18
click at [1272, 370] on icon "button" at bounding box center [1270, 372] width 5 height 9
click at [283, 582] on button "Save & Finalise" at bounding box center [276, 586] width 89 height 29
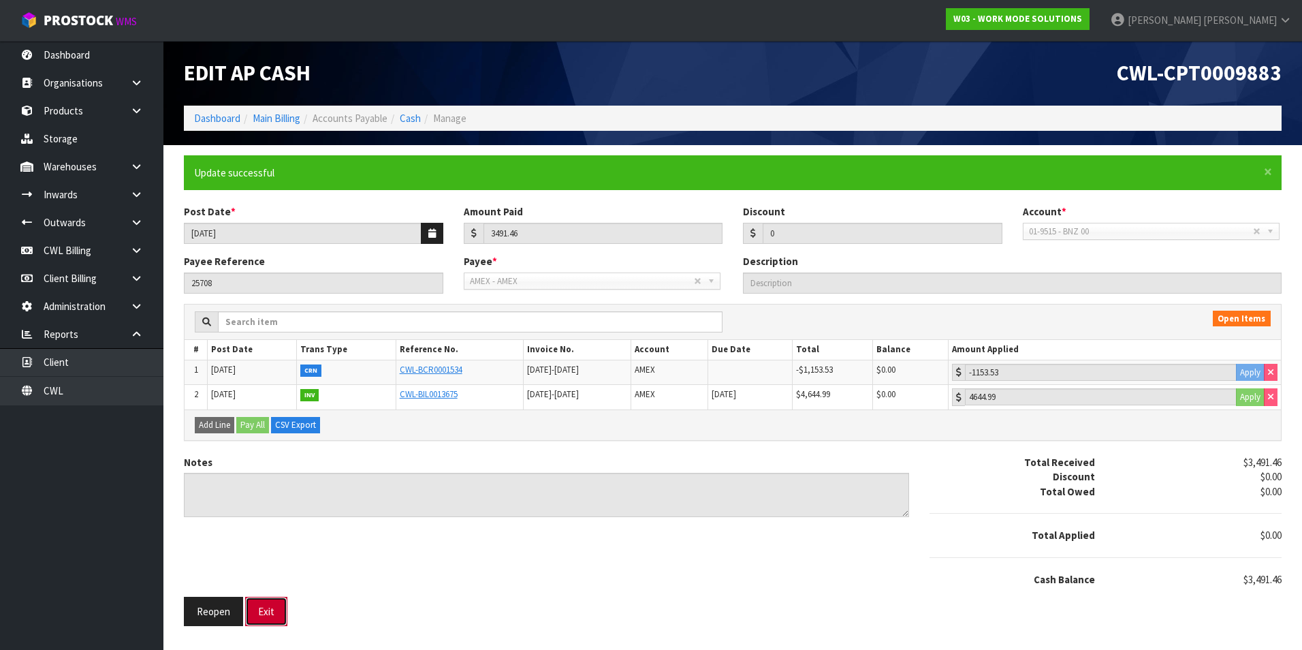
click at [264, 616] on button "Exit" at bounding box center [266, 611] width 42 height 29
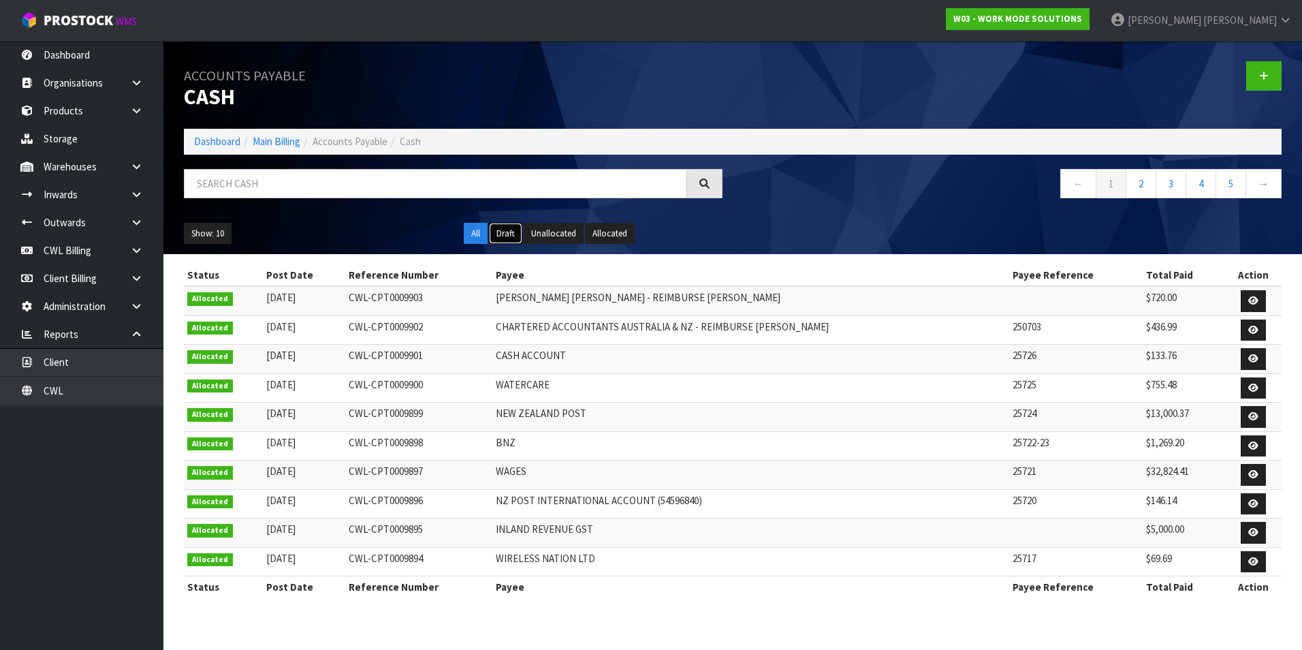
click at [508, 234] on button "Draft" at bounding box center [505, 234] width 33 height 22
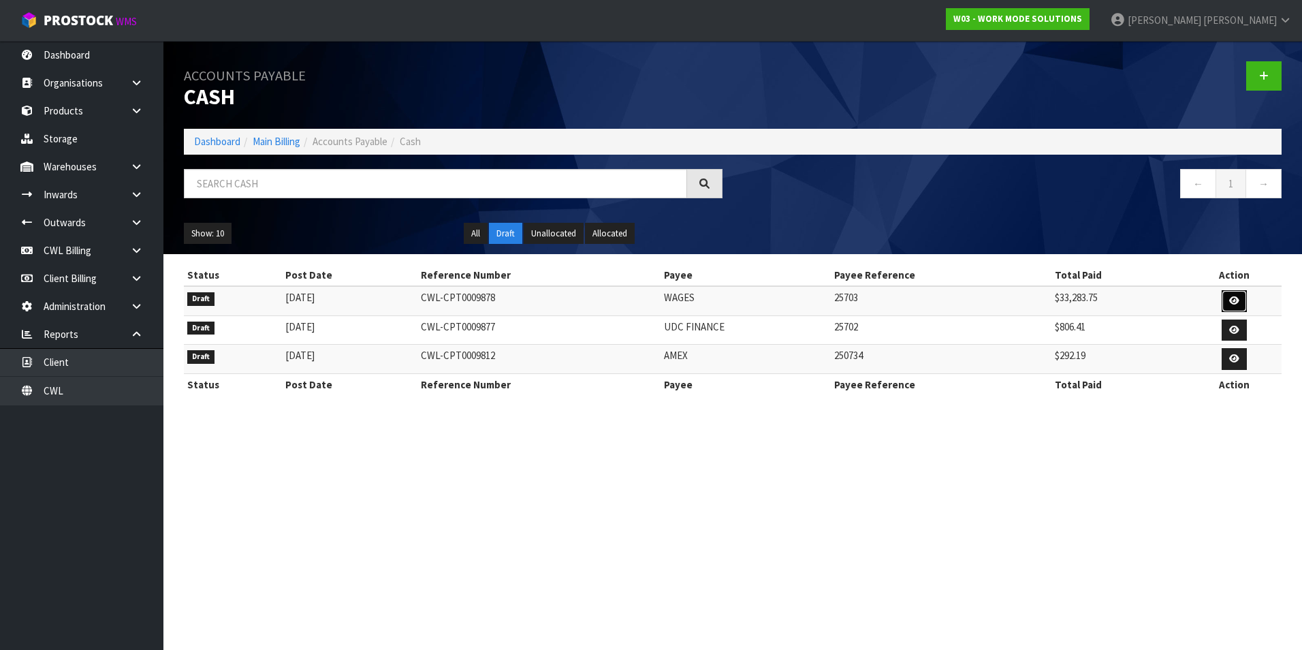
click at [1233, 298] on icon at bounding box center [1234, 300] width 10 height 9
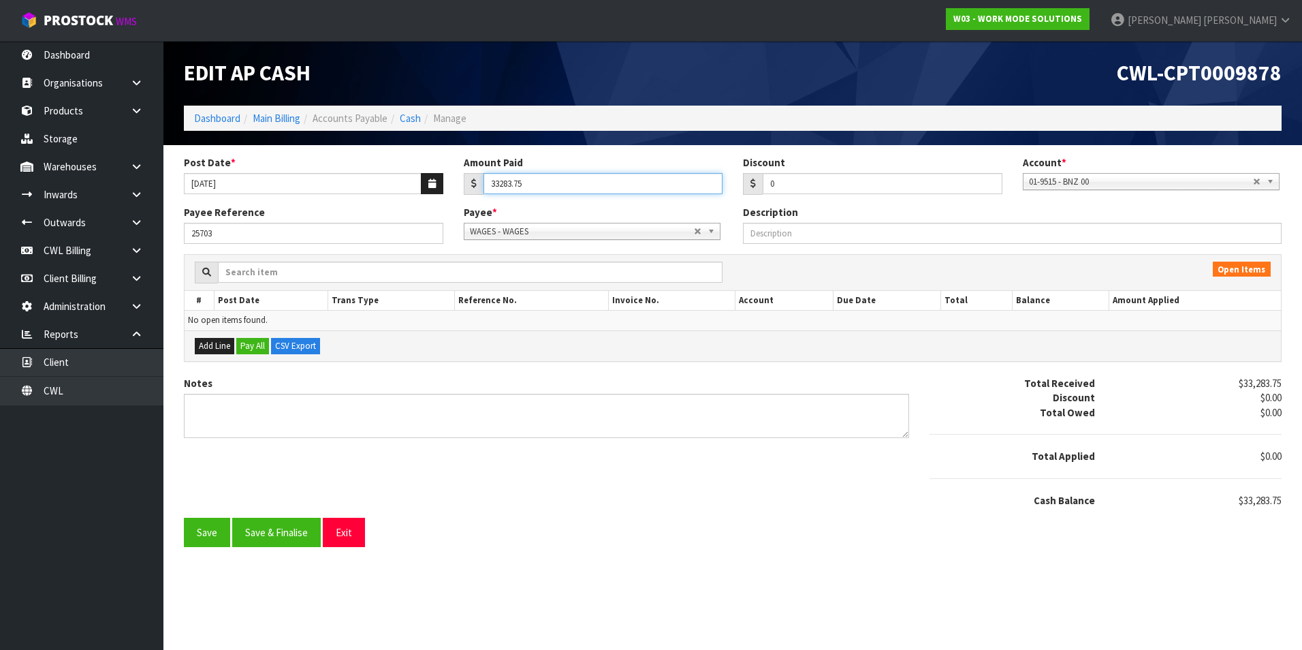
click at [577, 185] on input "33283.75" at bounding box center [604, 183] width 240 height 21
click at [427, 186] on button "button" at bounding box center [432, 183] width 22 height 21
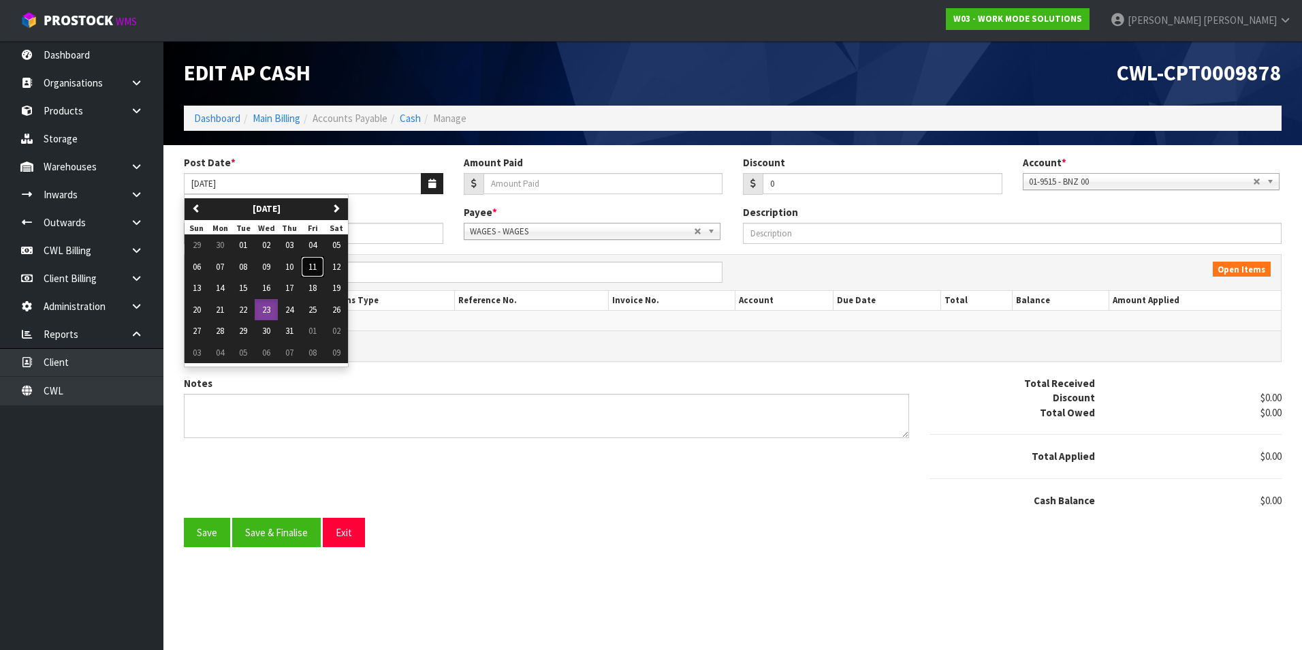
click at [312, 269] on span "11" at bounding box center [313, 267] width 8 height 12
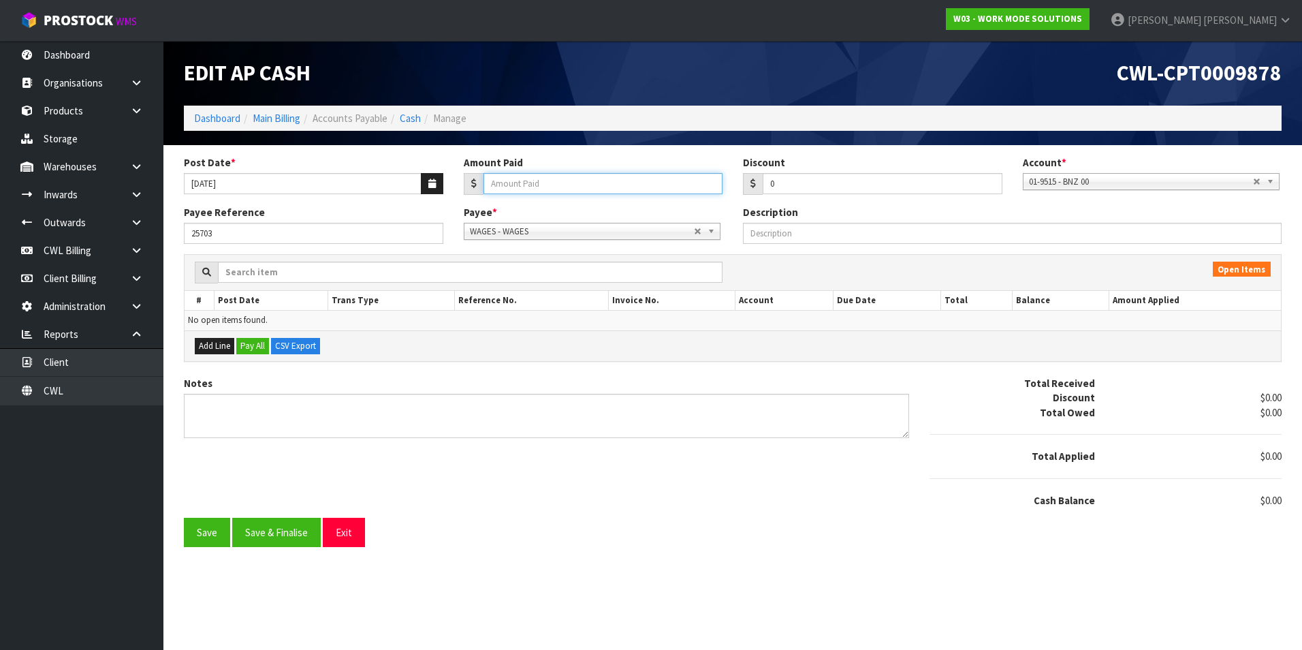
click at [521, 189] on input "Amount Paid" at bounding box center [604, 183] width 240 height 21
click at [265, 534] on button "Save & Finalise" at bounding box center [276, 532] width 89 height 29
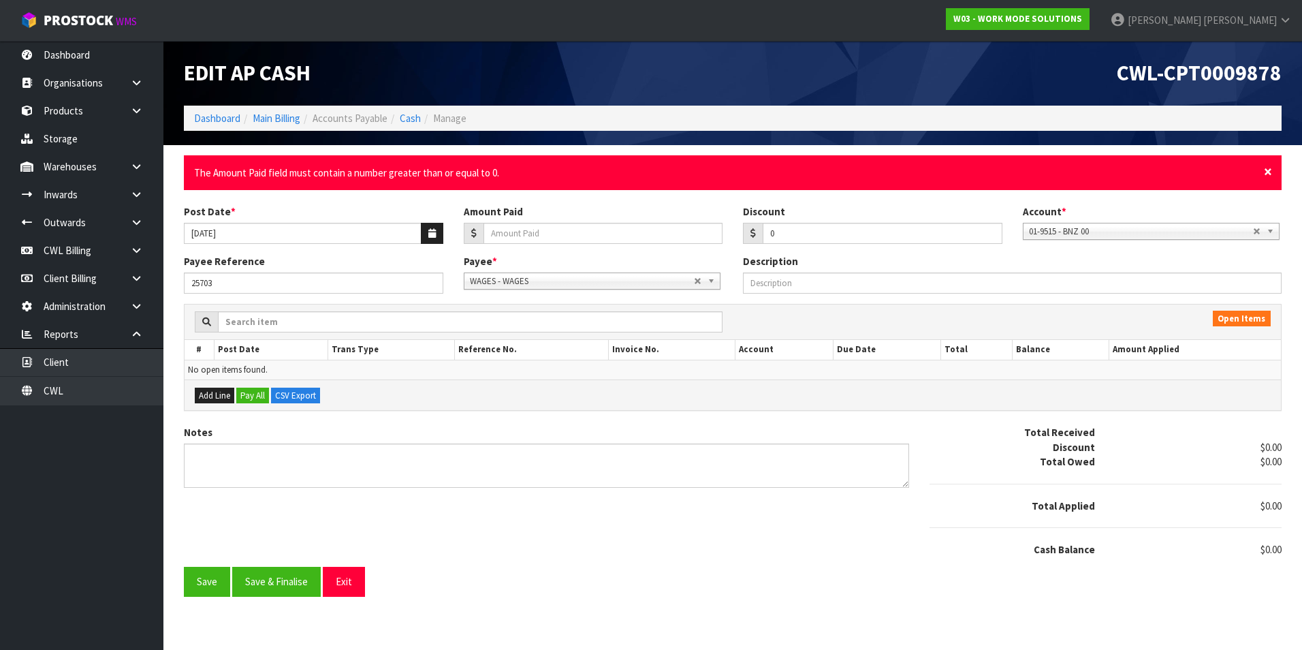
click at [1268, 168] on span "×" at bounding box center [1268, 171] width 8 height 19
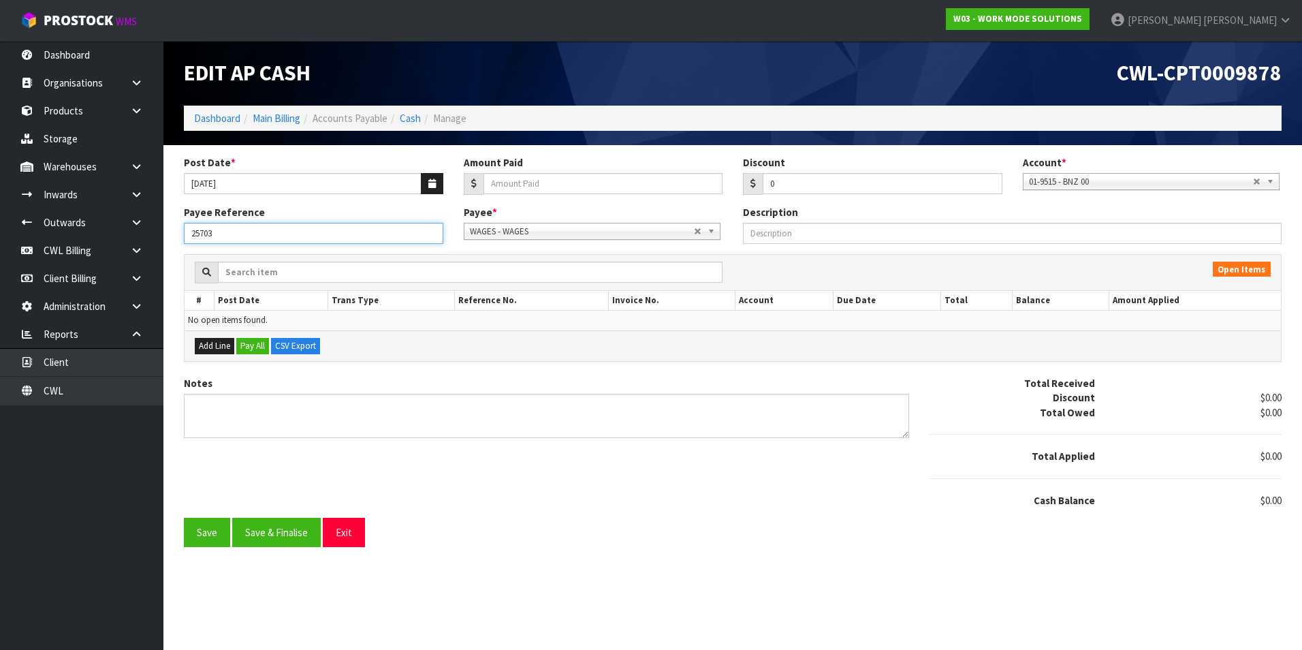
click at [278, 235] on input "25703" at bounding box center [313, 233] width 259 height 21
click at [208, 540] on button "Save" at bounding box center [207, 532] width 46 height 29
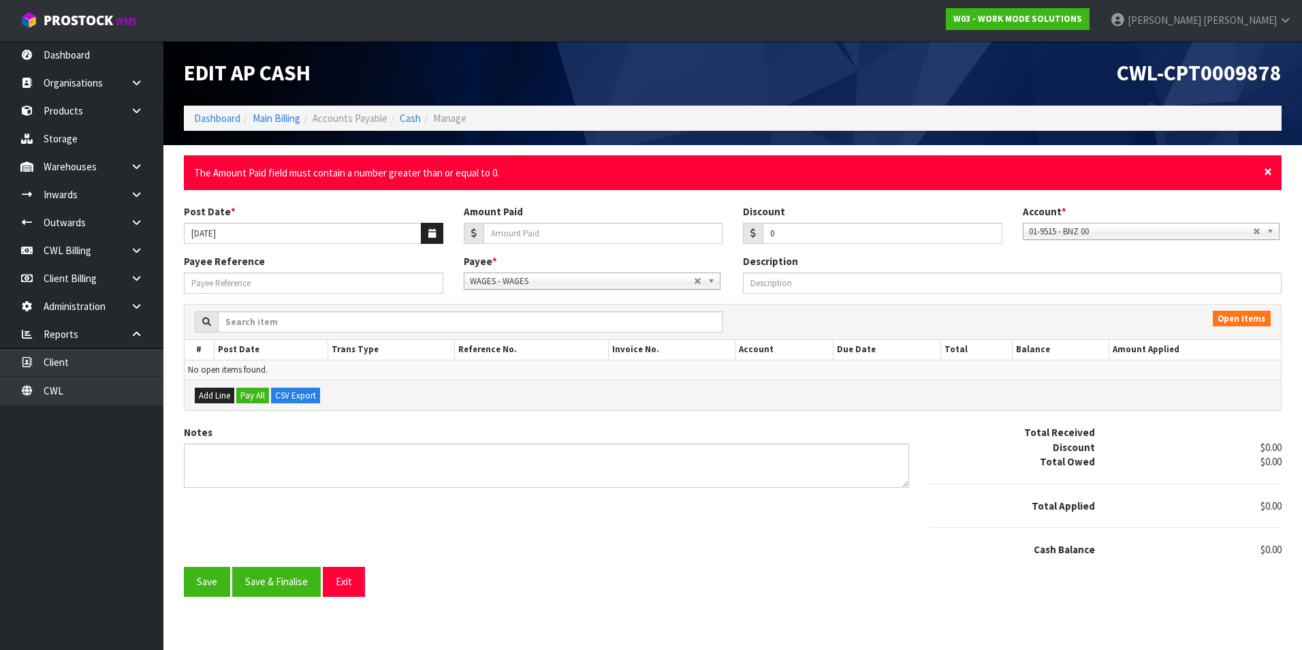
click at [1268, 170] on span "×" at bounding box center [1268, 171] width 8 height 19
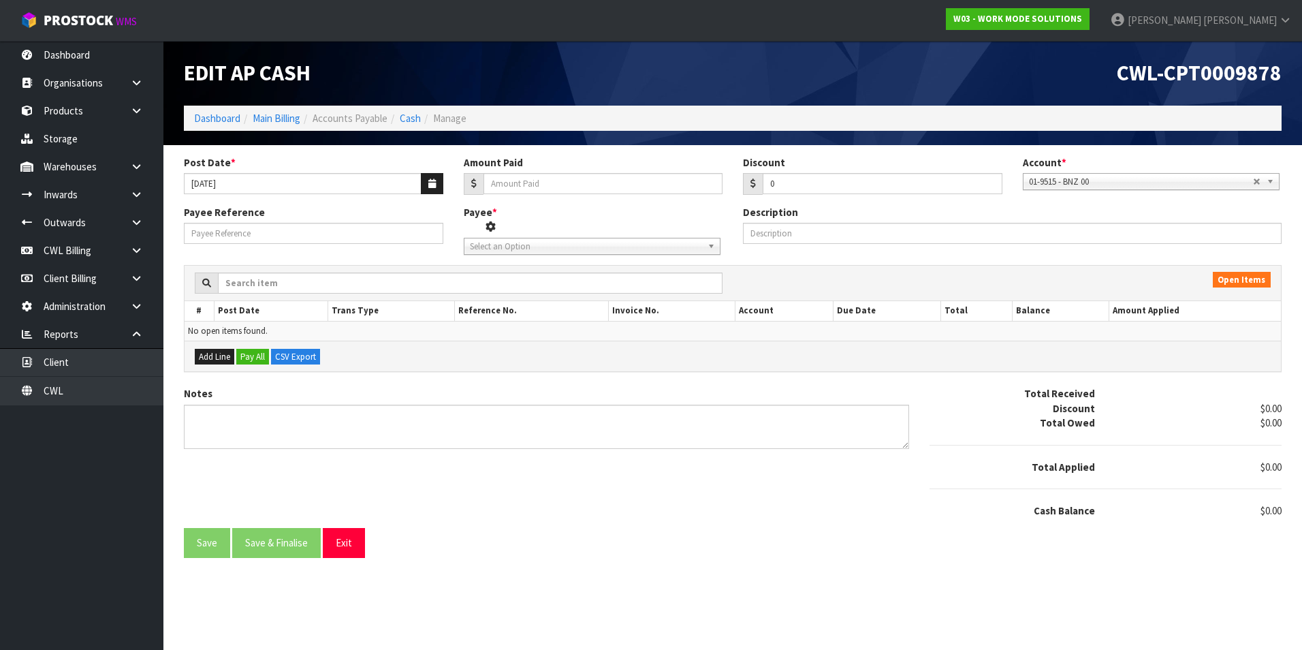
click at [556, 250] on span "Select an Option" at bounding box center [582, 246] width 224 height 16
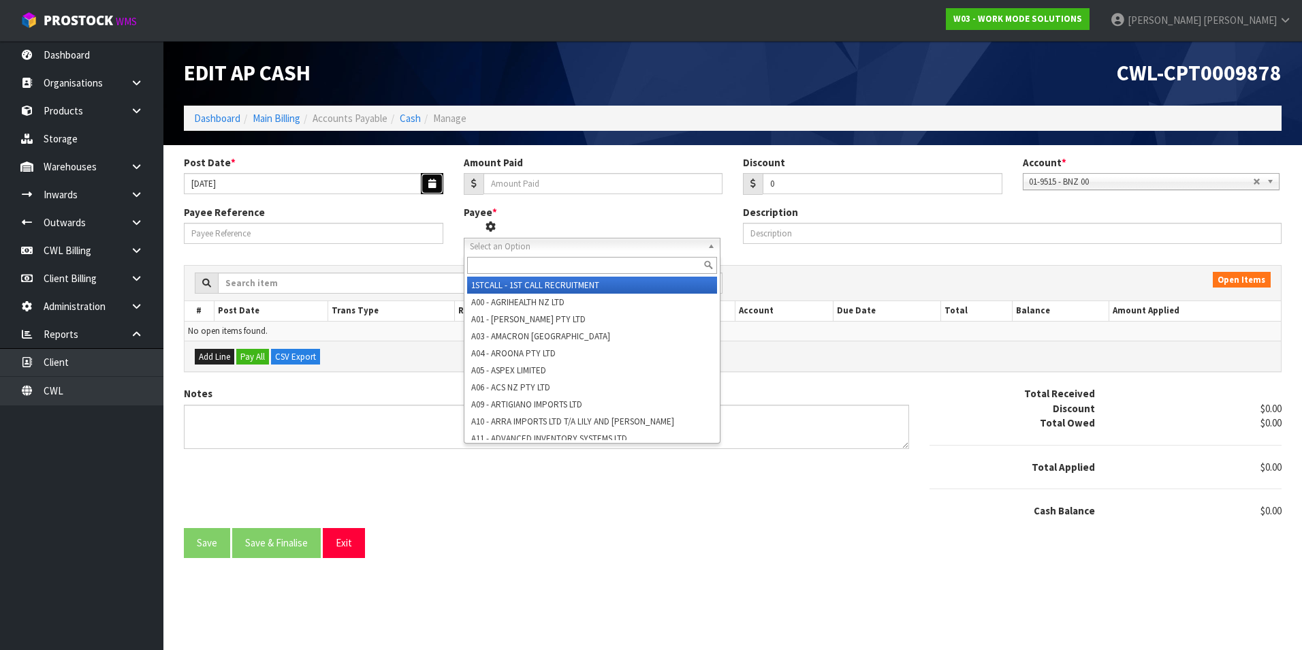
click at [433, 185] on icon "button" at bounding box center [431, 183] width 7 height 9
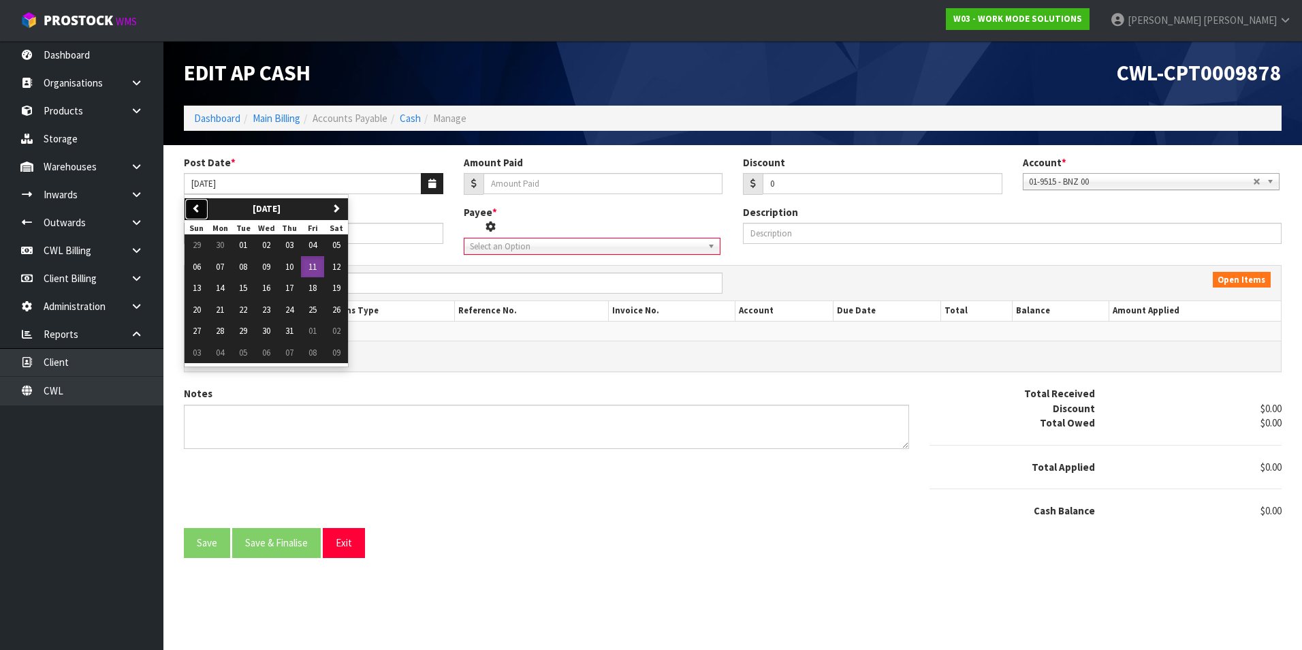
click at [198, 208] on icon "button" at bounding box center [196, 208] width 9 height 9
click at [334, 209] on button "next" at bounding box center [336, 209] width 24 height 22
drag, startPoint x: 294, startPoint y: 242, endPoint x: 486, endPoint y: 207, distance: 196.0
click at [294, 242] on span "03" at bounding box center [289, 245] width 8 height 12
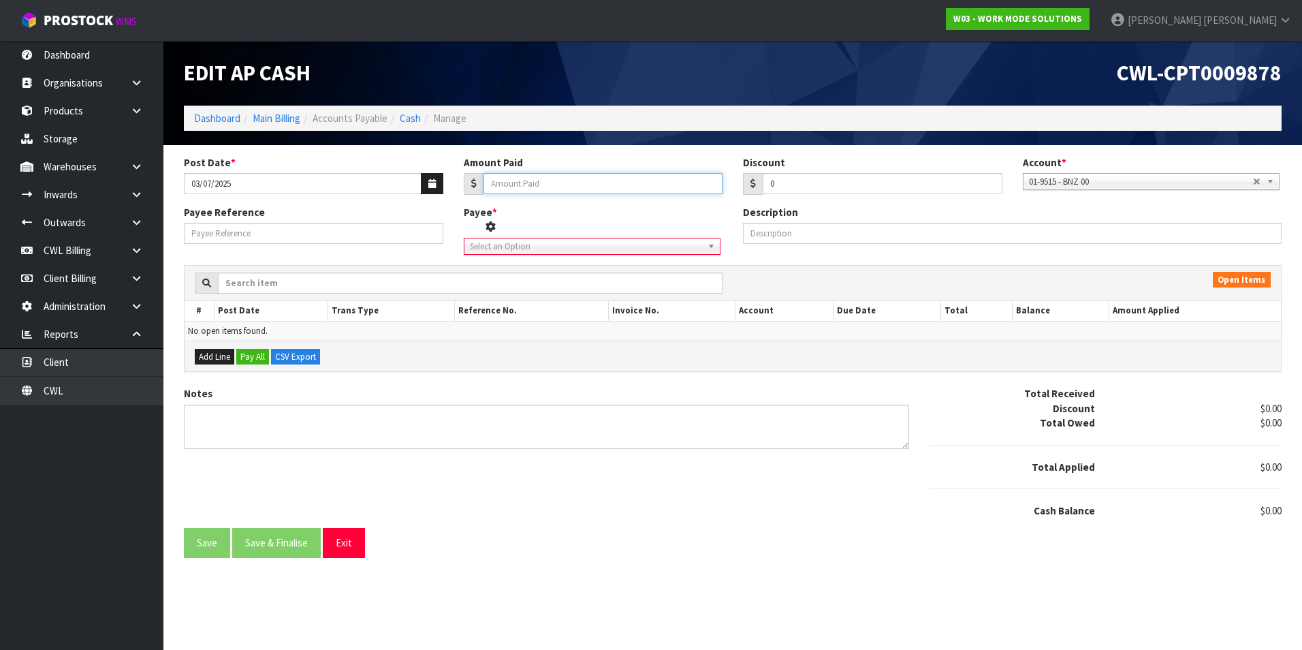
click at [501, 184] on input "Amount Paid" at bounding box center [604, 183] width 240 height 21
click at [1075, 184] on span "01-9515 - BNZ 00" at bounding box center [1141, 182] width 224 height 16
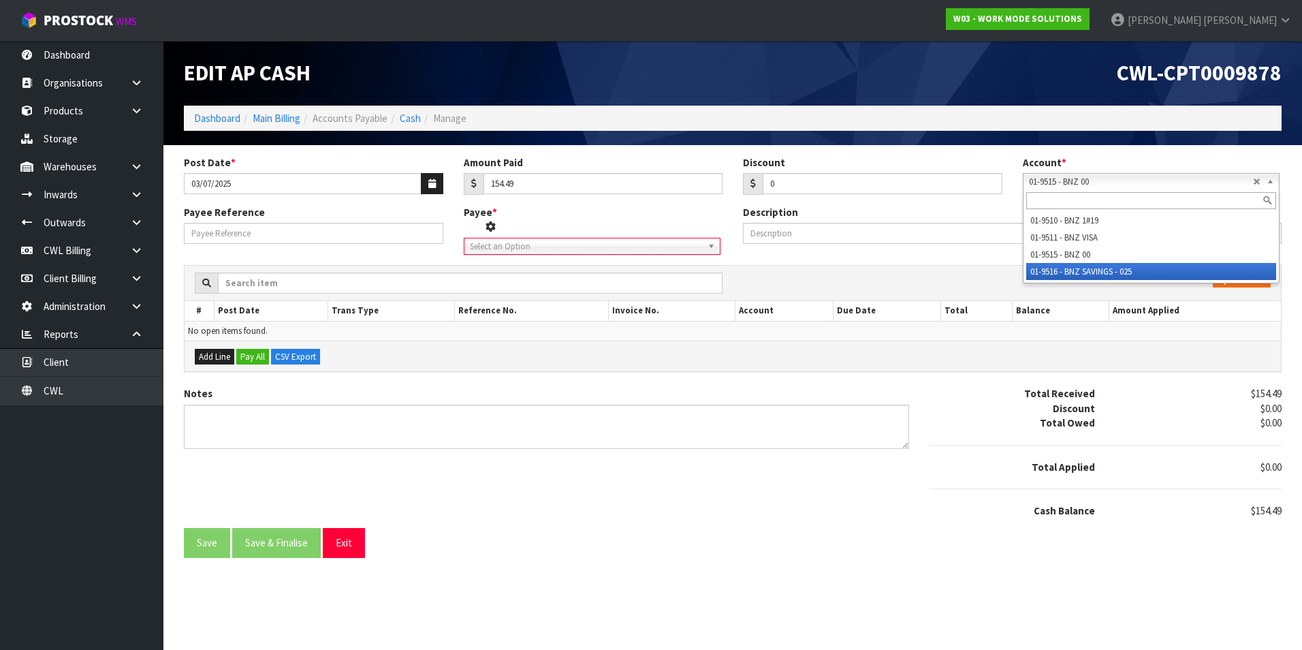
click at [1135, 269] on li "01-9516 - BNZ SAVINGS - 025" at bounding box center [1151, 271] width 250 height 17
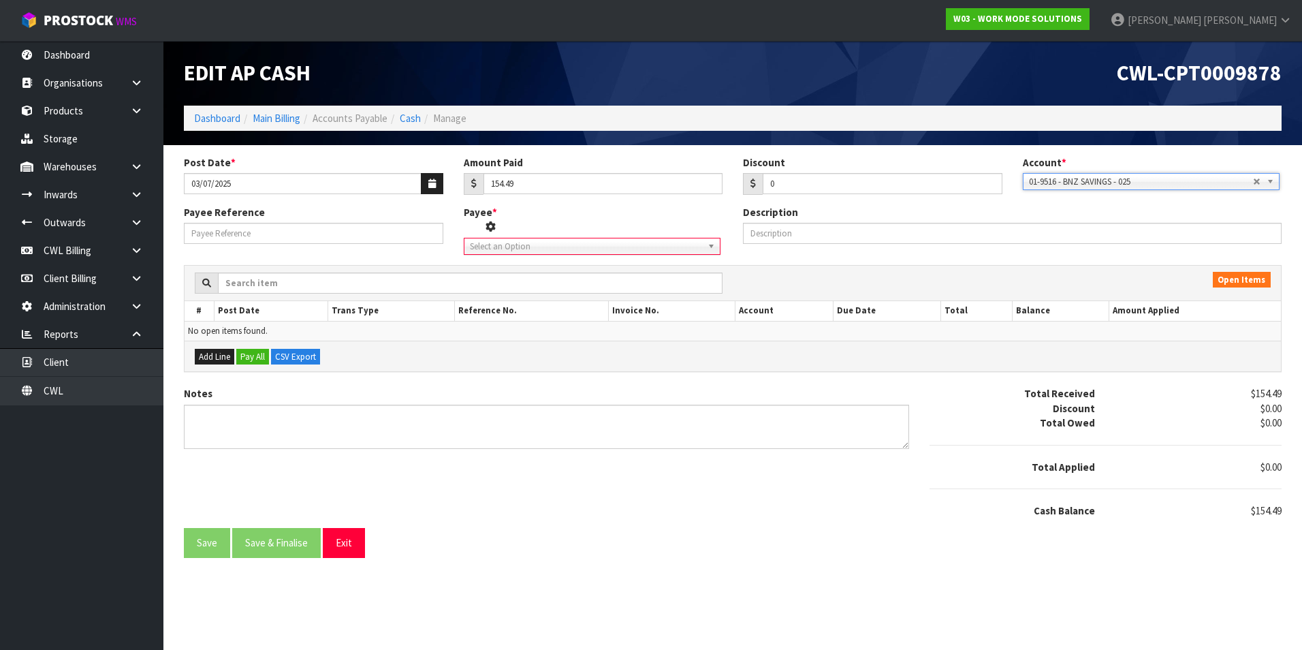
click at [577, 256] on div "Payee Reference Payee * 1STCALL - 1ST CALL RECRUITMENT A00 - AGRIHEALTH NZ LTD …" at bounding box center [733, 235] width 1118 height 60
click at [570, 247] on span "Select an Option" at bounding box center [582, 246] width 224 height 16
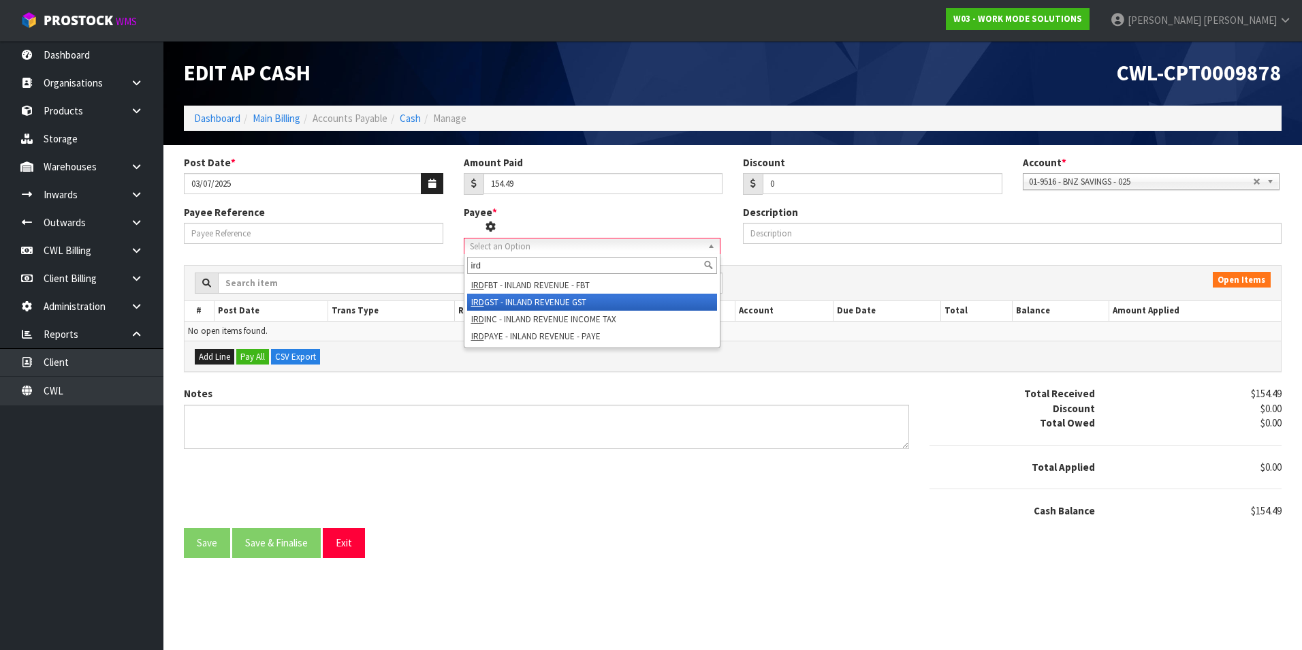
click at [571, 301] on li "IRD GST - INLAND REVENUE GST" at bounding box center [592, 302] width 250 height 17
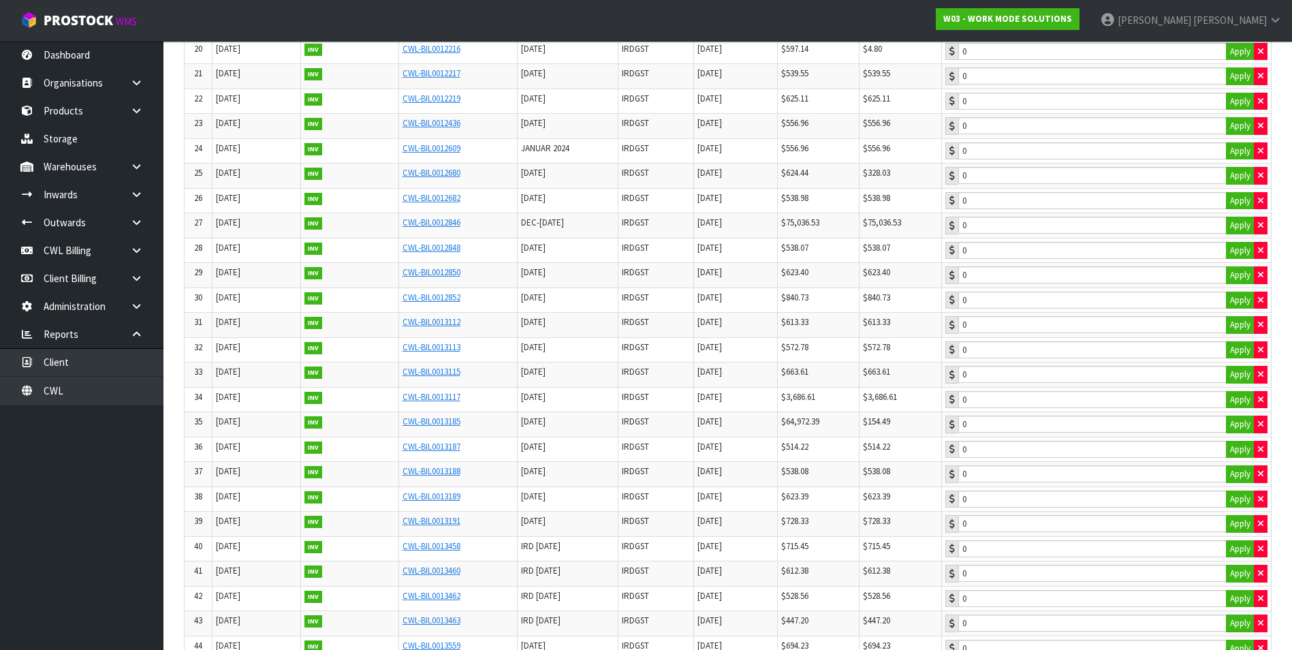
scroll to position [749, 0]
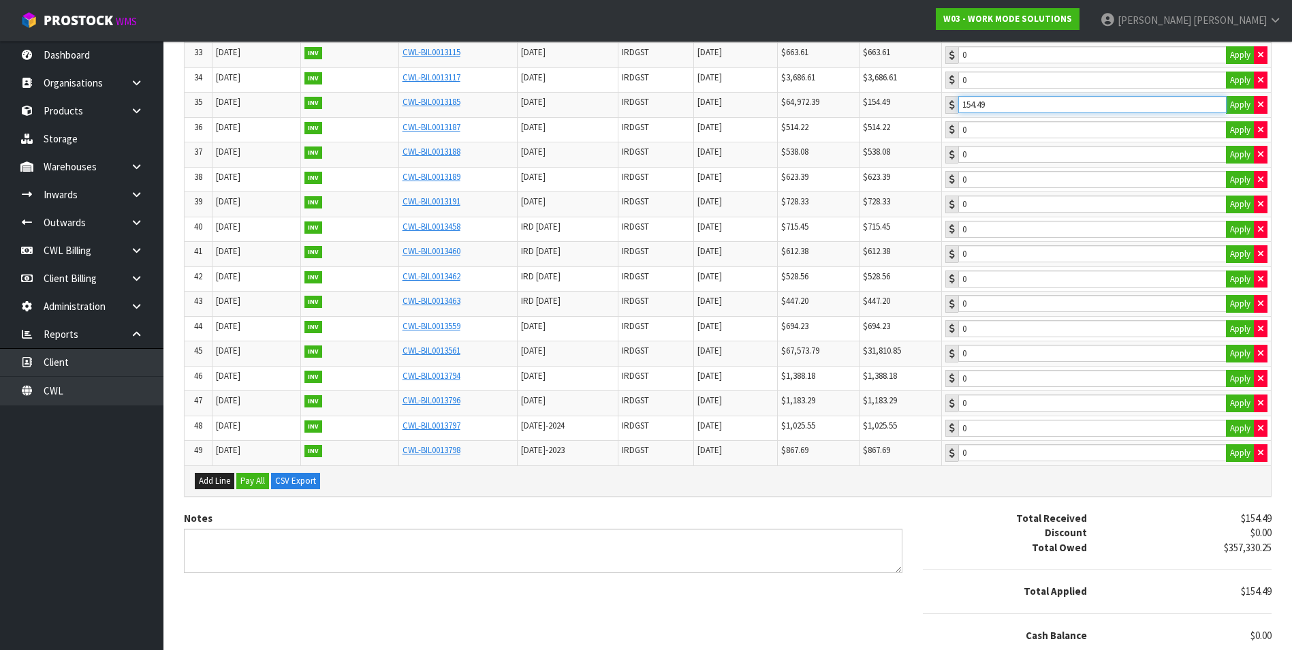
scroll to position [1105, 0]
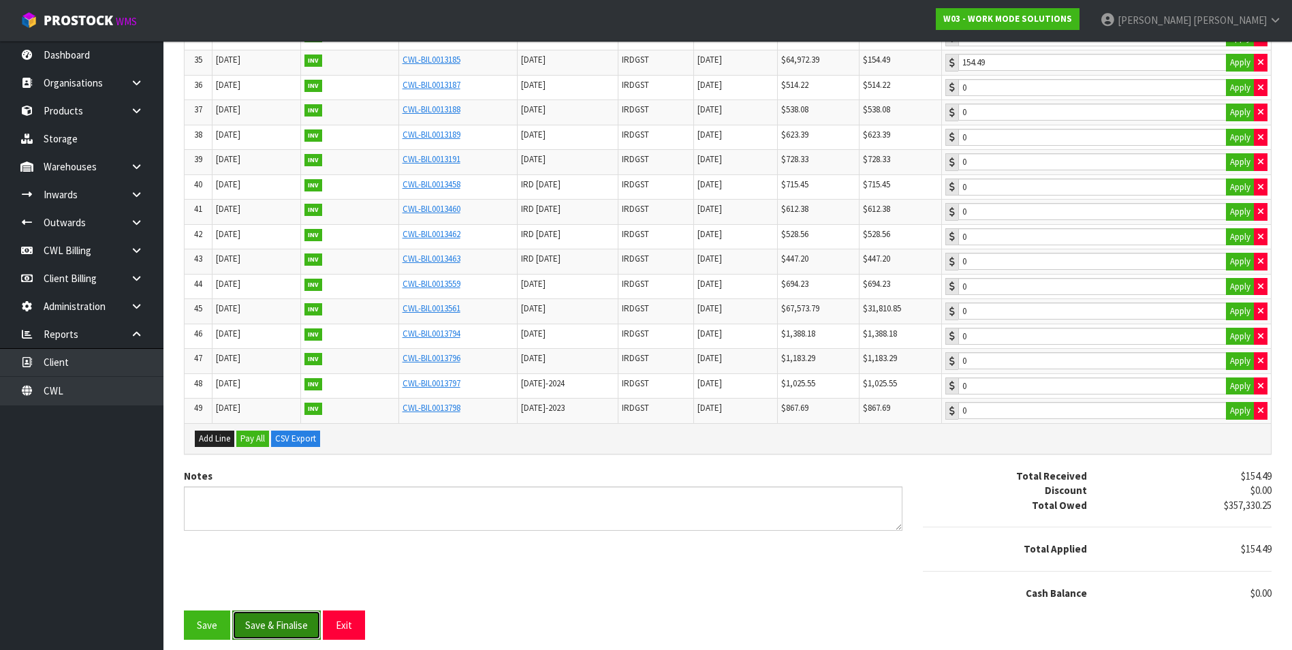
click at [272, 626] on button "Save & Finalise" at bounding box center [276, 624] width 89 height 29
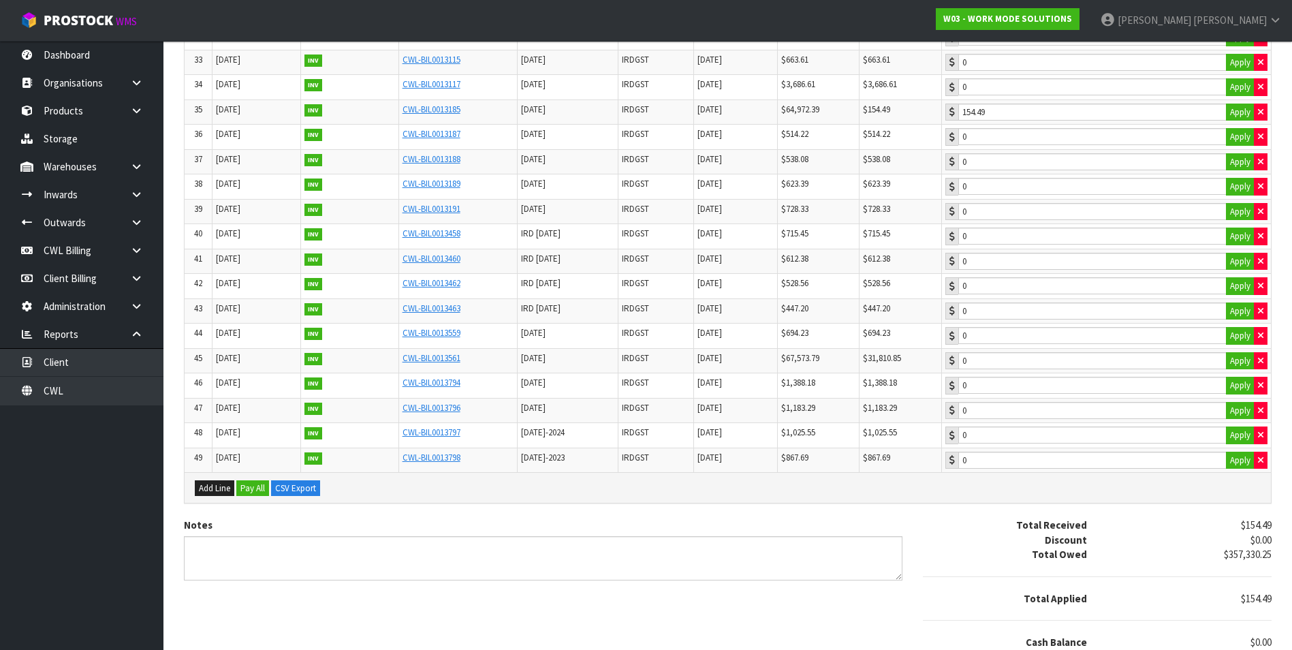
scroll to position [0, 0]
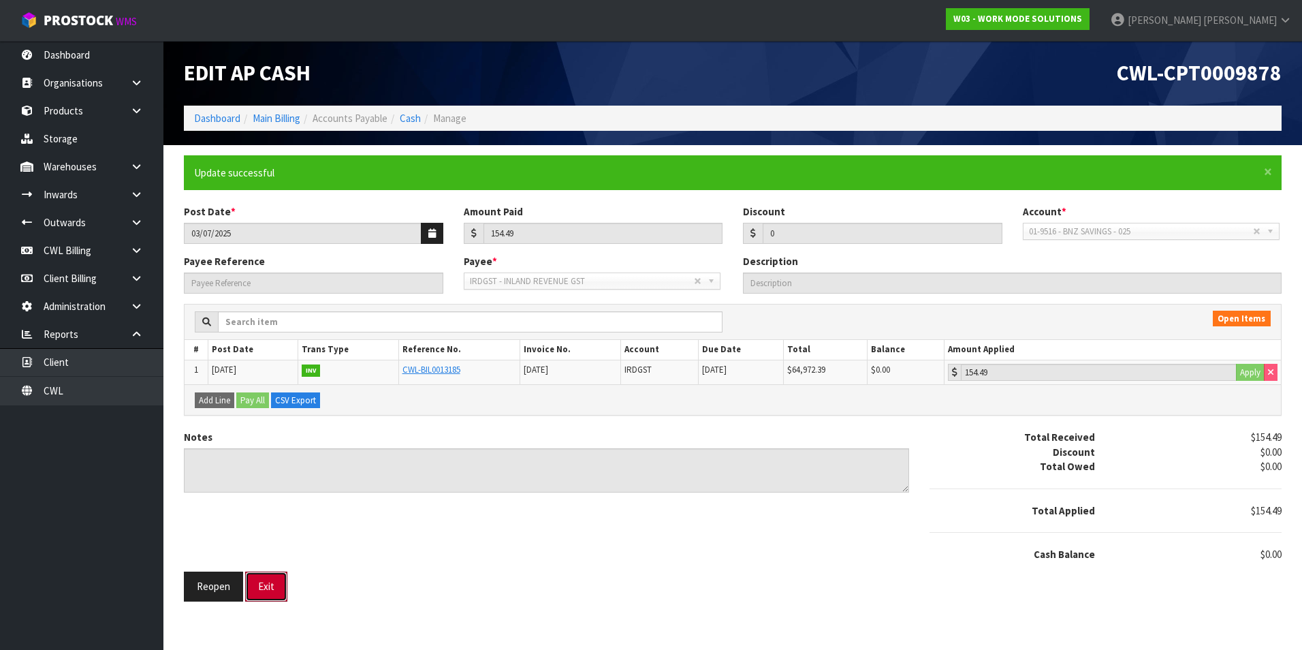
drag, startPoint x: 264, startPoint y: 587, endPoint x: 400, endPoint y: 544, distance: 143.5
click at [265, 584] on button "Exit" at bounding box center [266, 585] width 42 height 29
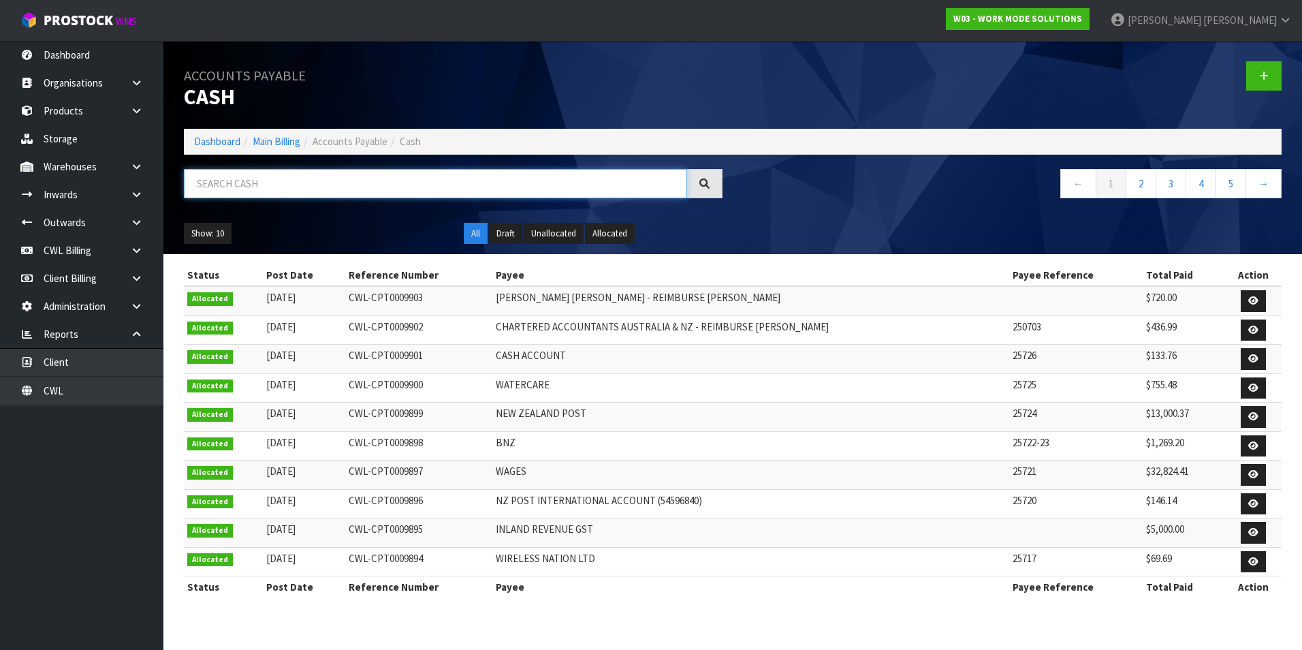
click at [240, 190] on input "text" at bounding box center [435, 183] width 503 height 29
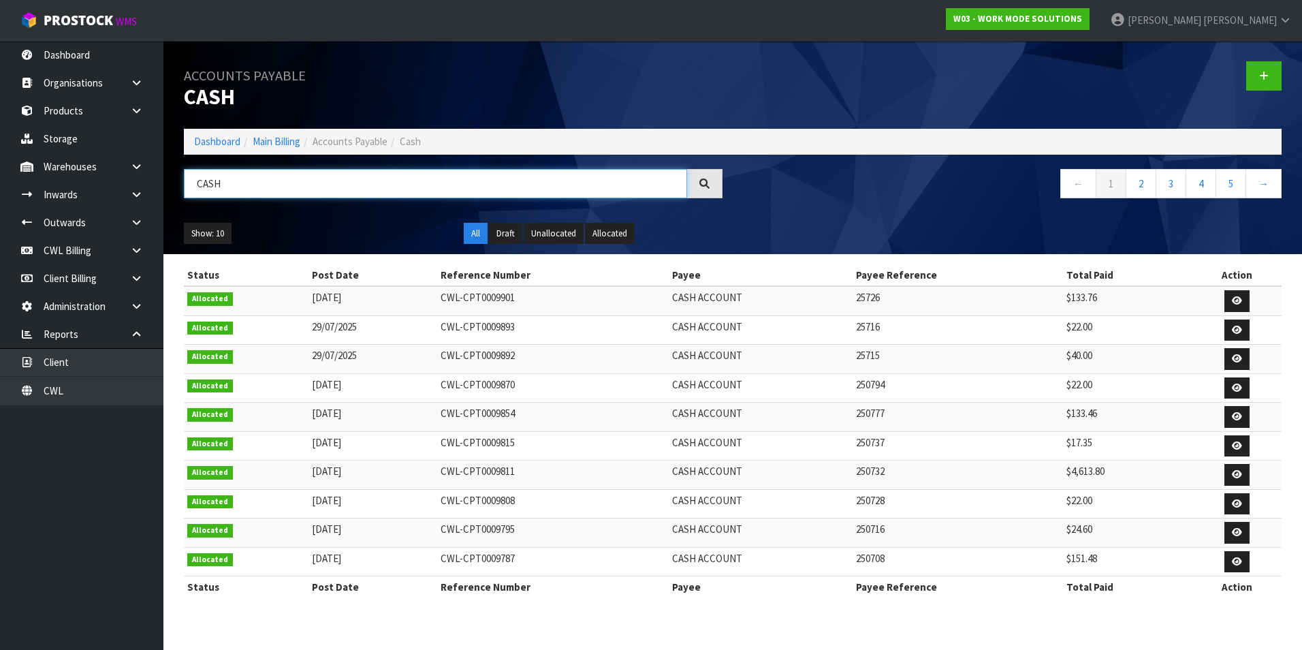
drag, startPoint x: 227, startPoint y: 178, endPoint x: 193, endPoint y: 184, distance: 35.3
click at [193, 184] on input "CASH" at bounding box center [435, 183] width 503 height 29
click at [1238, 415] on icon at bounding box center [1237, 416] width 10 height 9
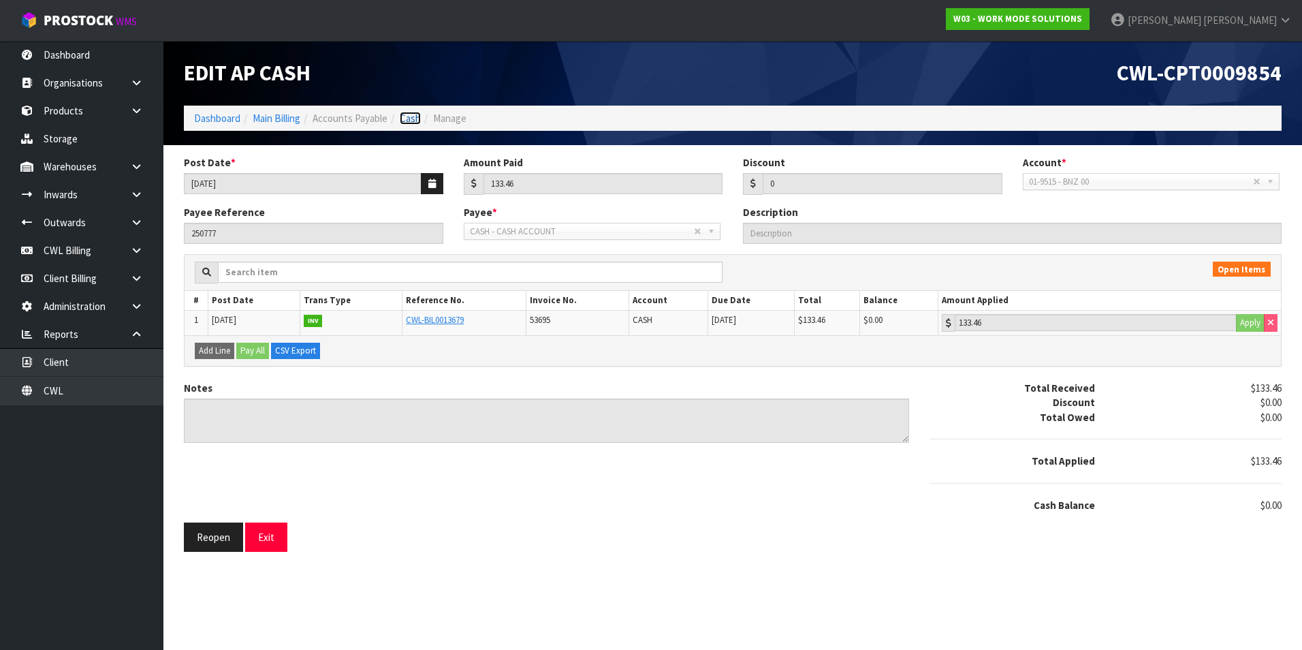
click at [415, 121] on link "Cash" at bounding box center [410, 118] width 21 height 13
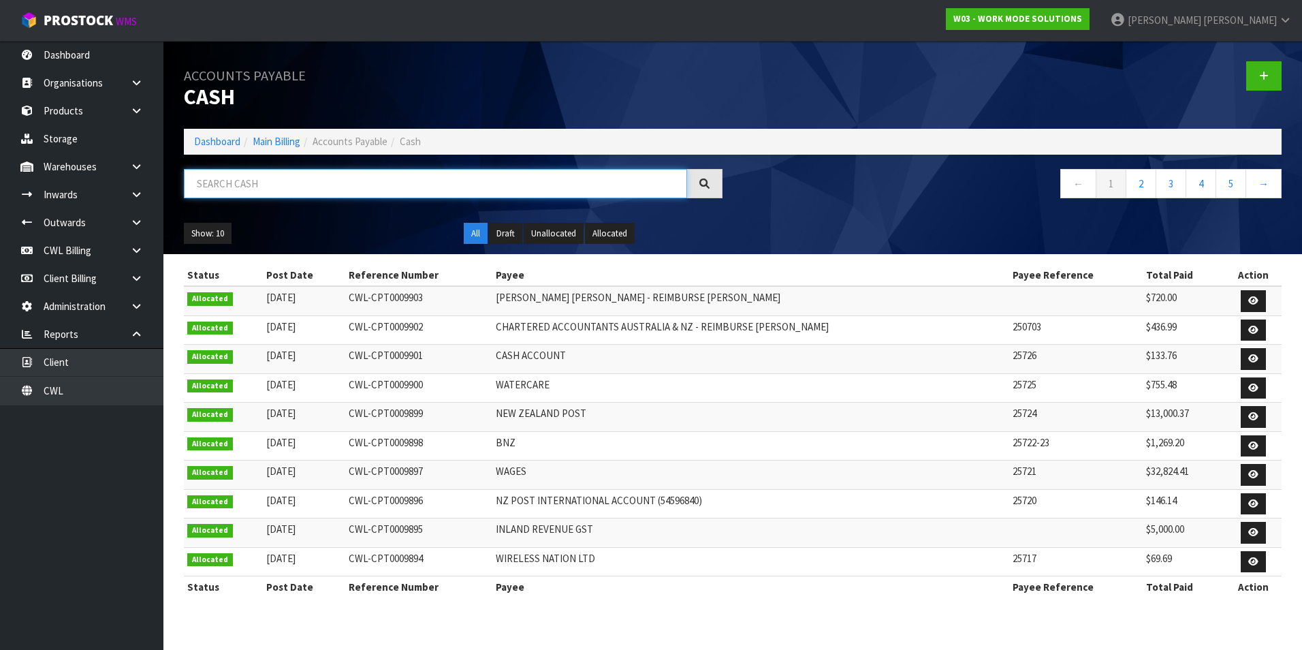
click at [259, 183] on input "text" at bounding box center [435, 183] width 503 height 29
paste input "CASH"
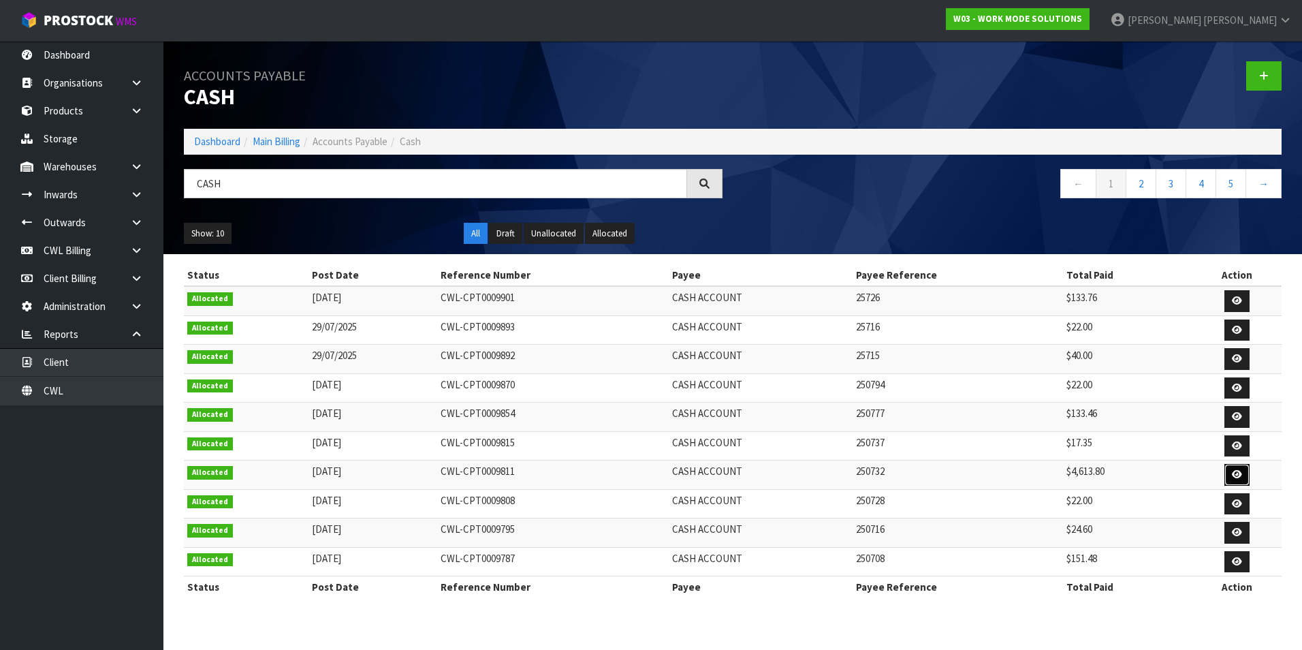
click at [1237, 471] on icon at bounding box center [1237, 474] width 10 height 9
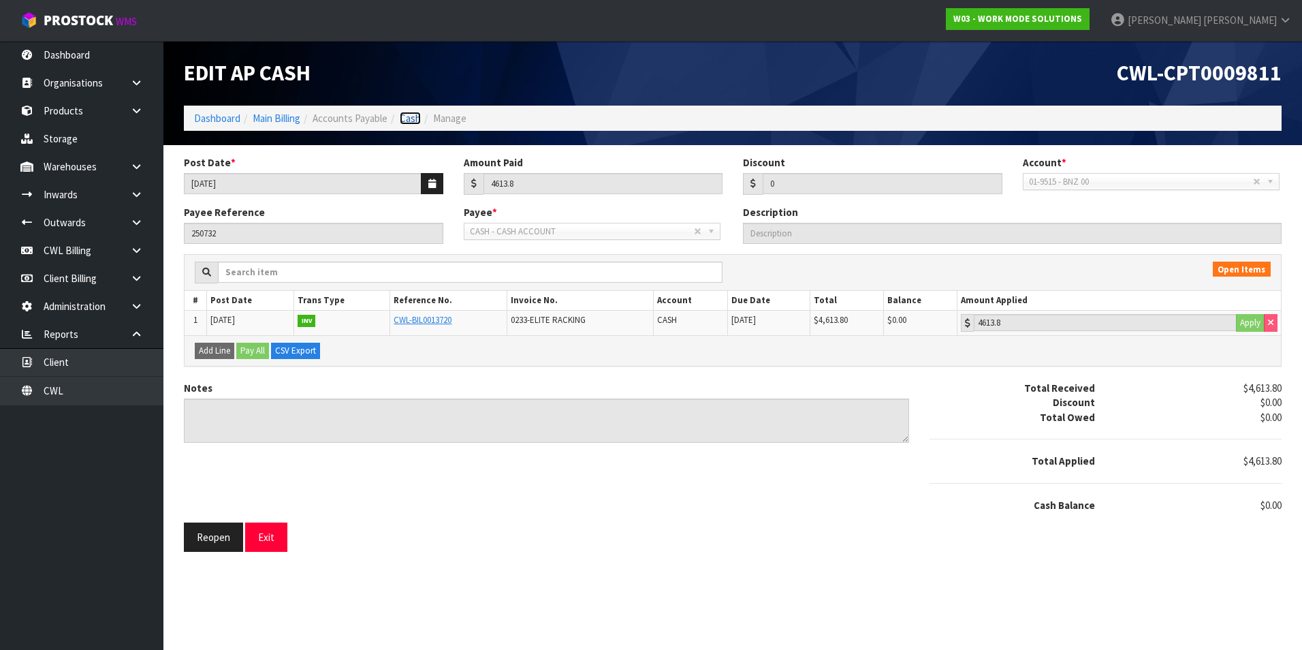
click at [411, 120] on link "Cash" at bounding box center [410, 118] width 21 height 13
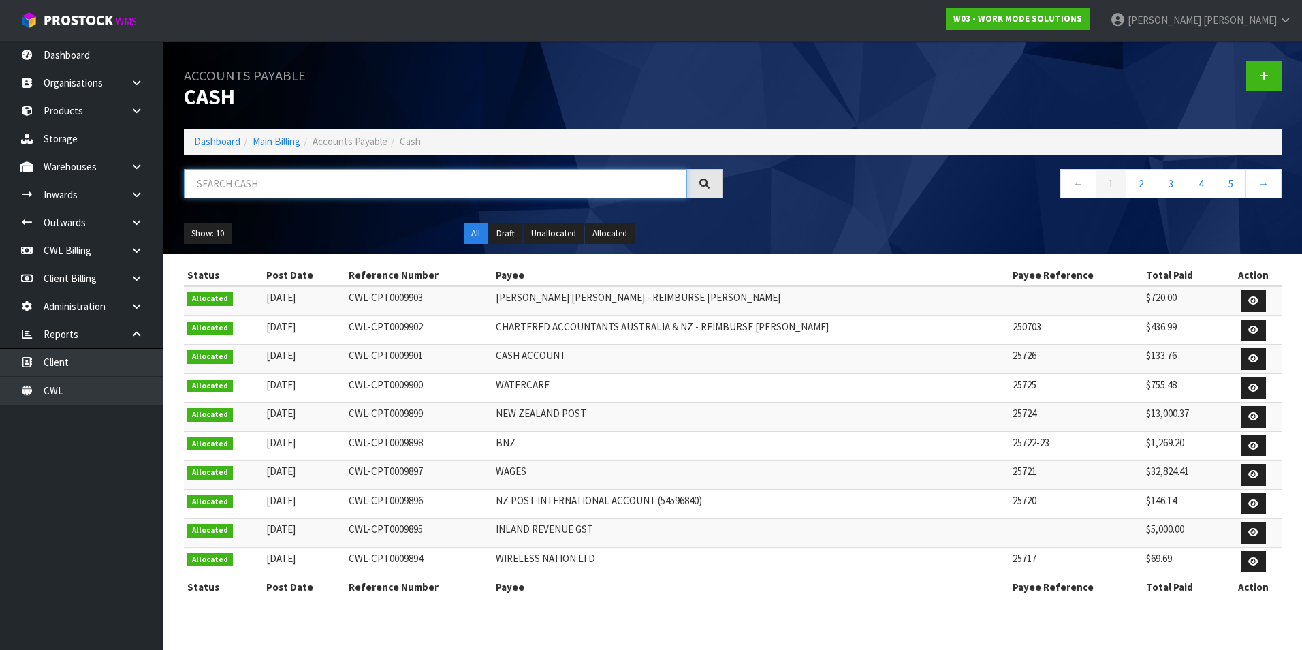
click at [238, 178] on input "text" at bounding box center [435, 183] width 503 height 29
paste input "CASH"
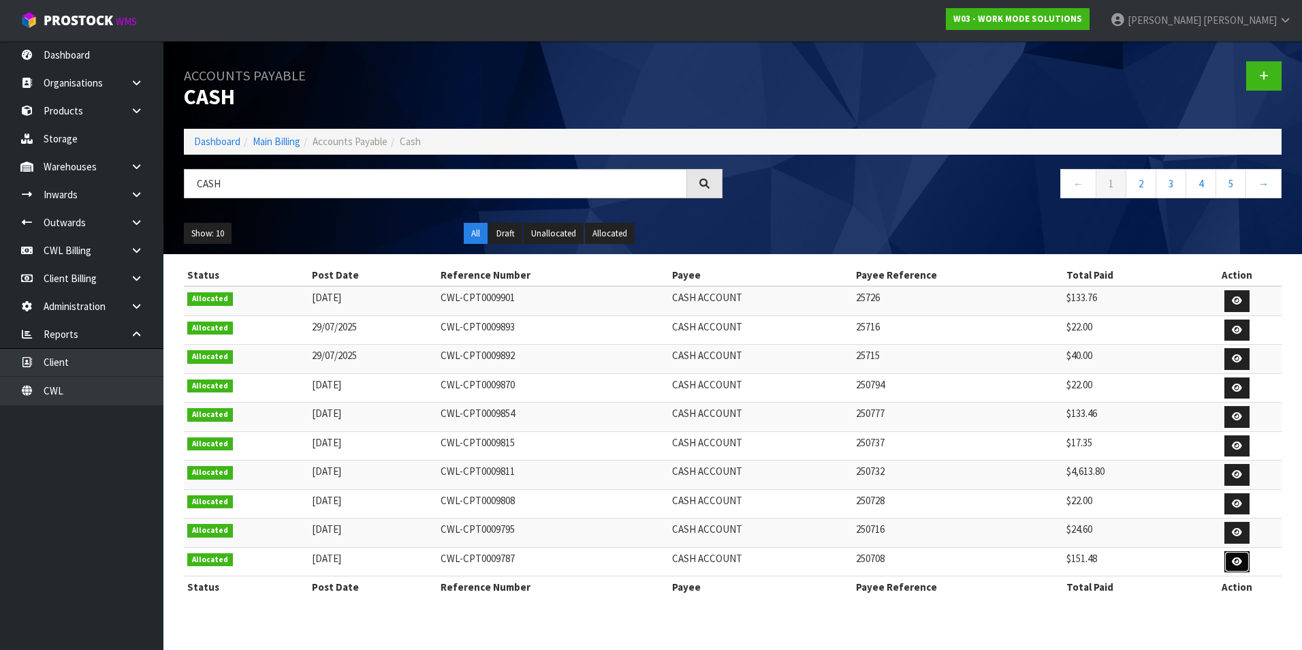
click at [1237, 565] on icon at bounding box center [1237, 561] width 10 height 9
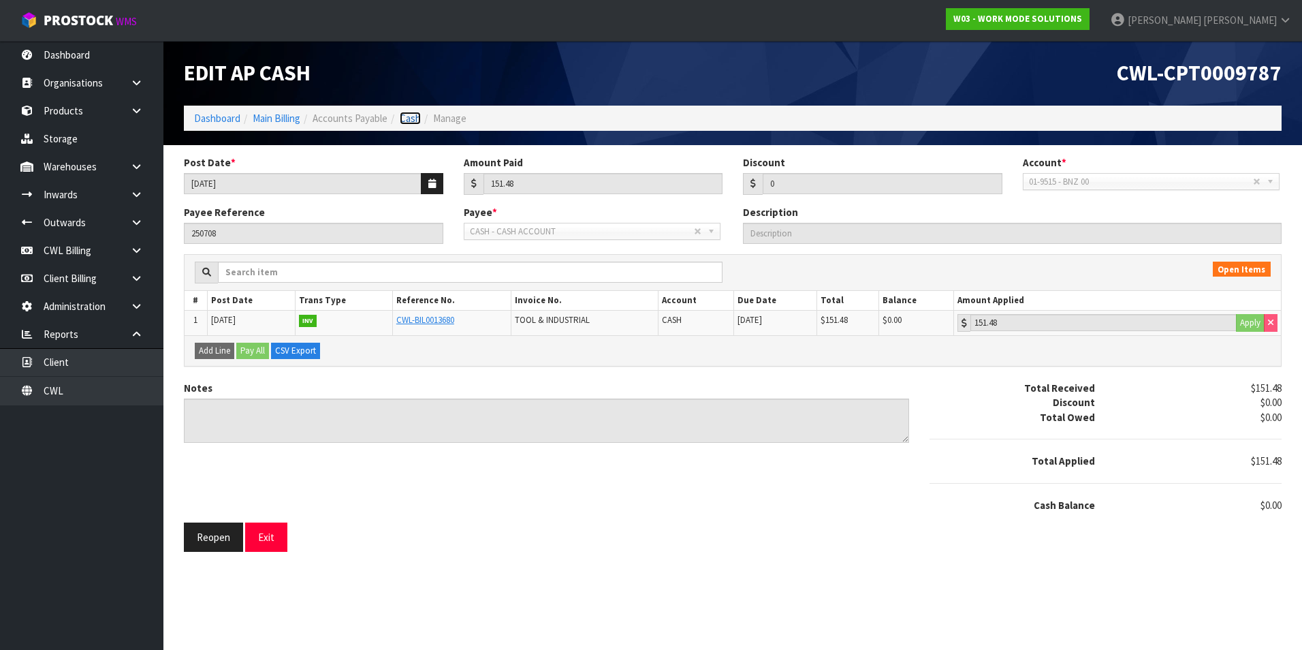
click at [414, 118] on link "Cash" at bounding box center [410, 118] width 21 height 13
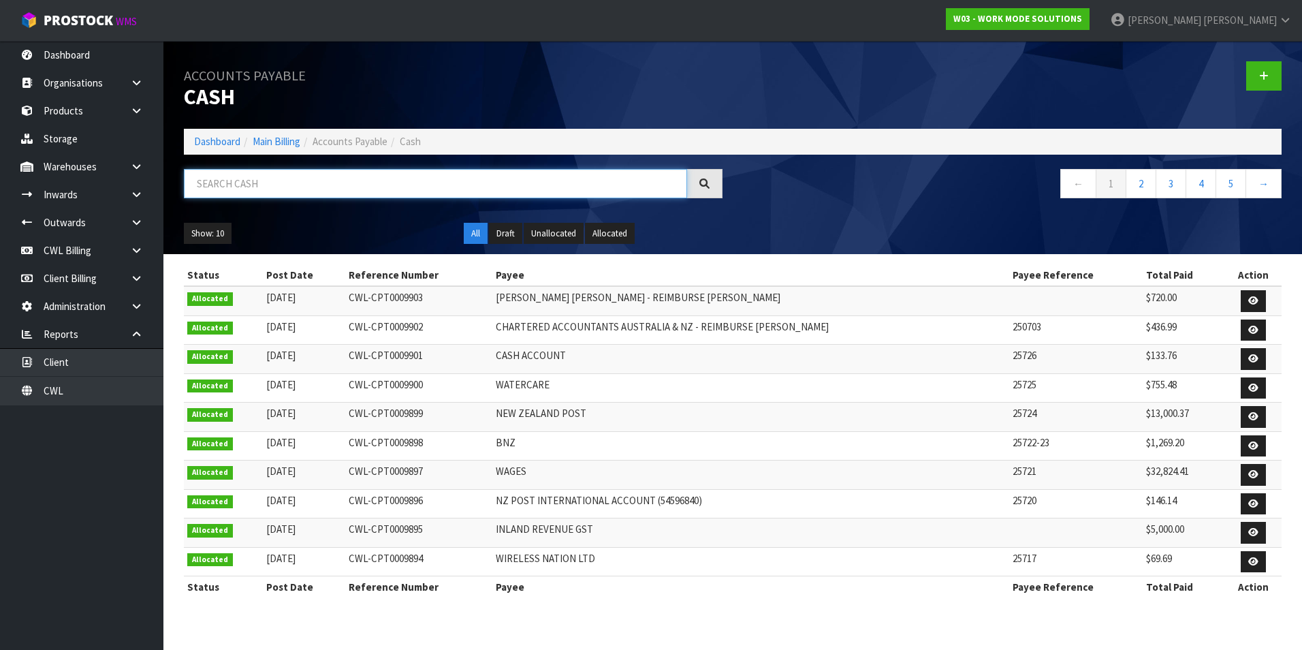
click at [207, 180] on input "text" at bounding box center [435, 183] width 503 height 29
paste input "CASH"
click at [209, 231] on button "Show: 10" at bounding box center [208, 234] width 48 height 22
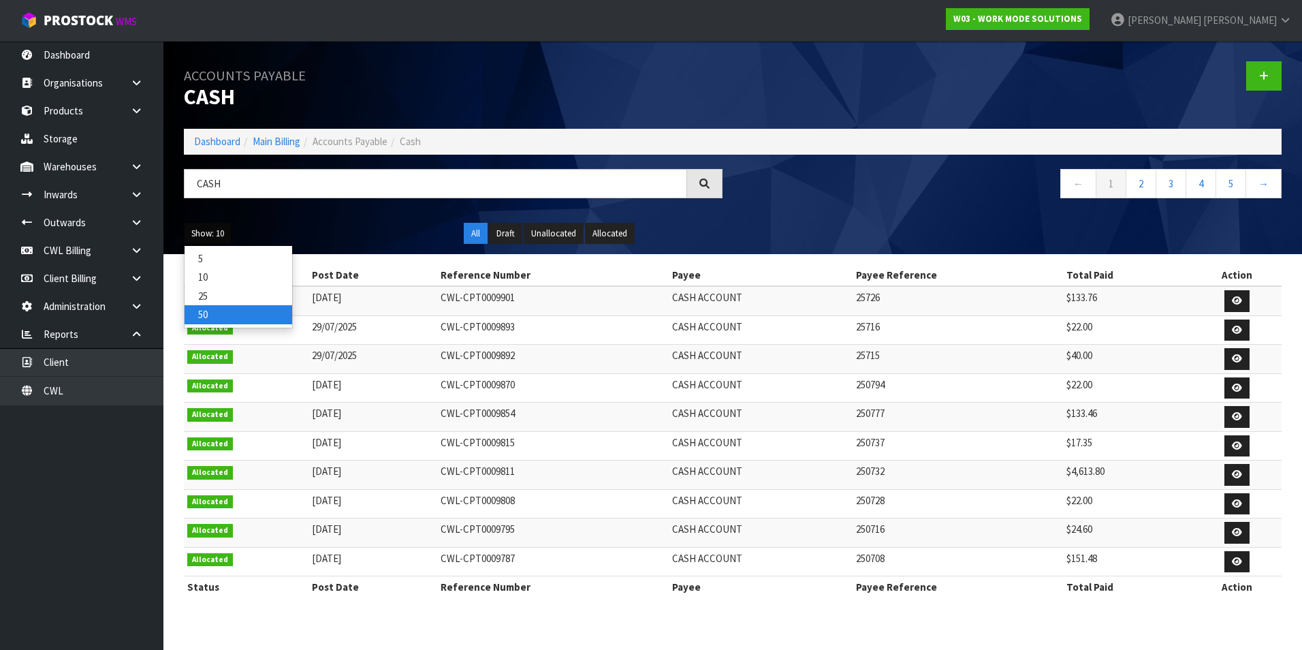
click at [221, 311] on link "50" at bounding box center [239, 314] width 108 height 18
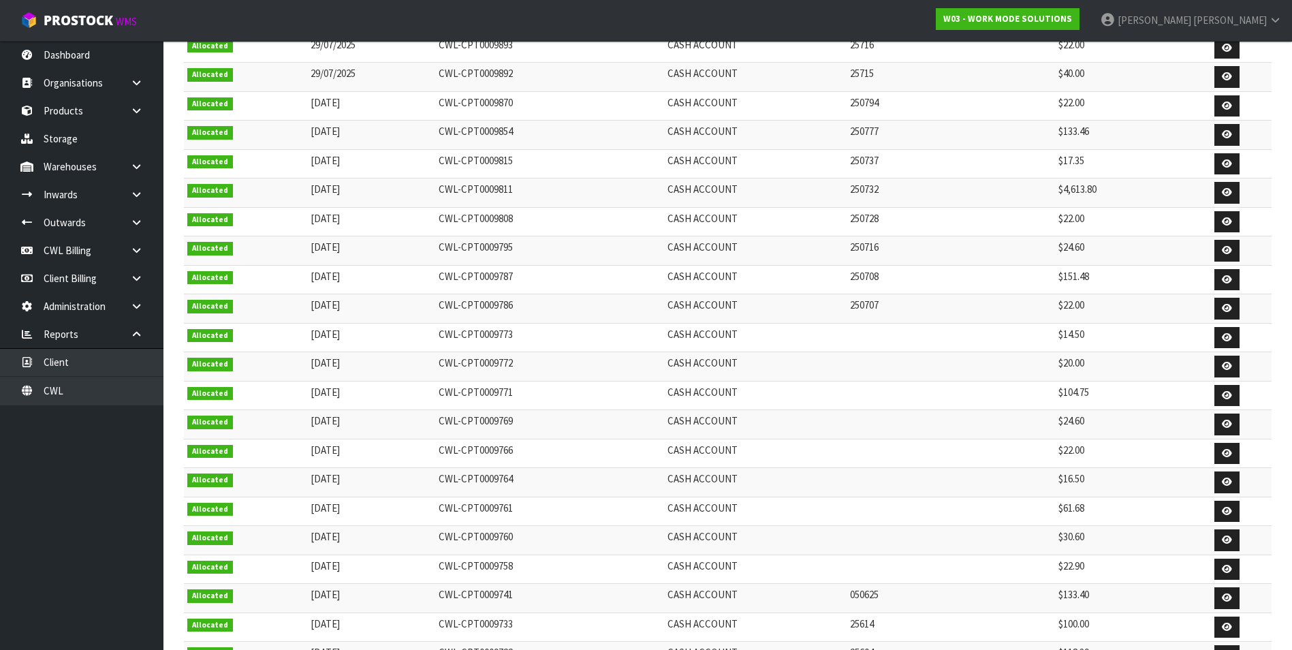
scroll to position [272, 0]
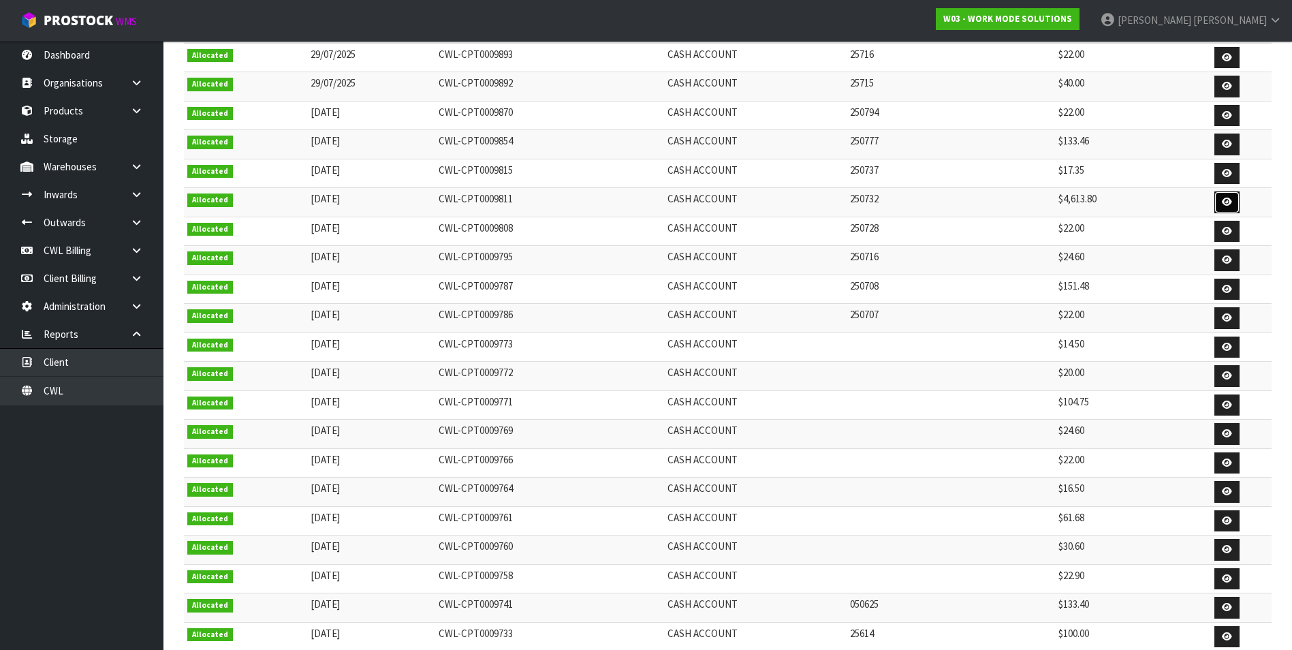
click at [1229, 201] on icon at bounding box center [1227, 202] width 10 height 9
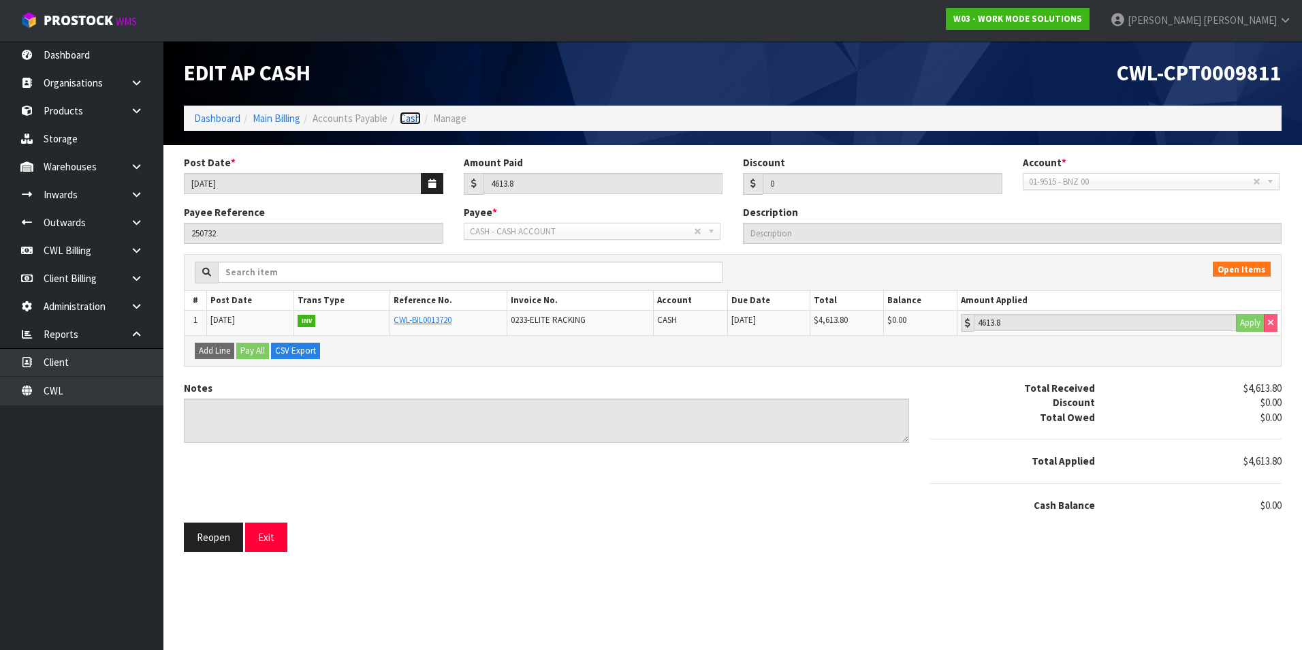
click at [416, 119] on link "Cash" at bounding box center [410, 118] width 21 height 13
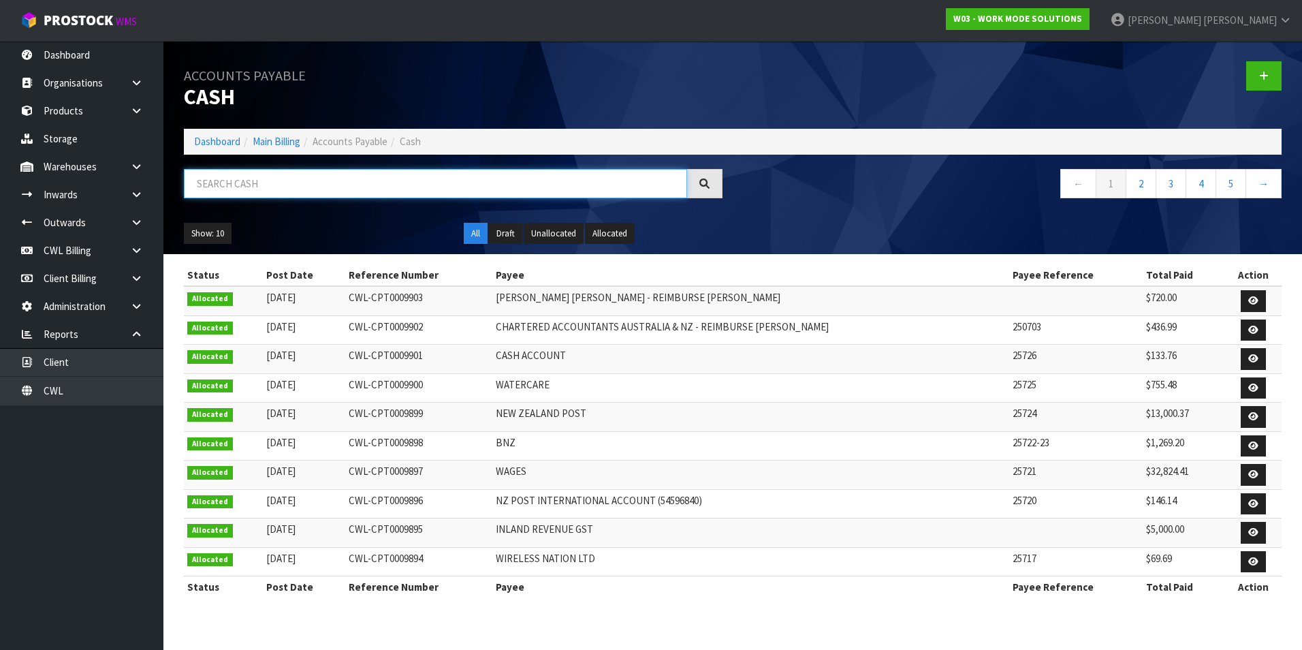
click at [225, 183] on input "text" at bounding box center [435, 183] width 503 height 29
paste input "CASH"
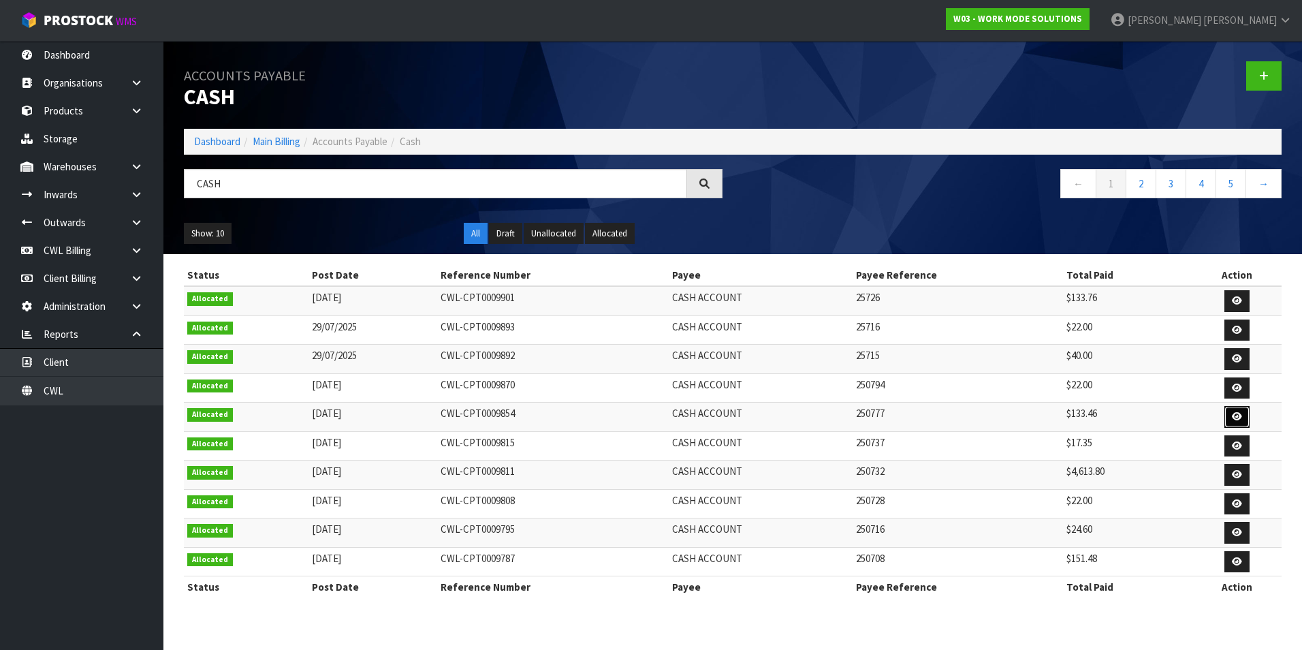
click at [1235, 413] on icon at bounding box center [1237, 416] width 10 height 9
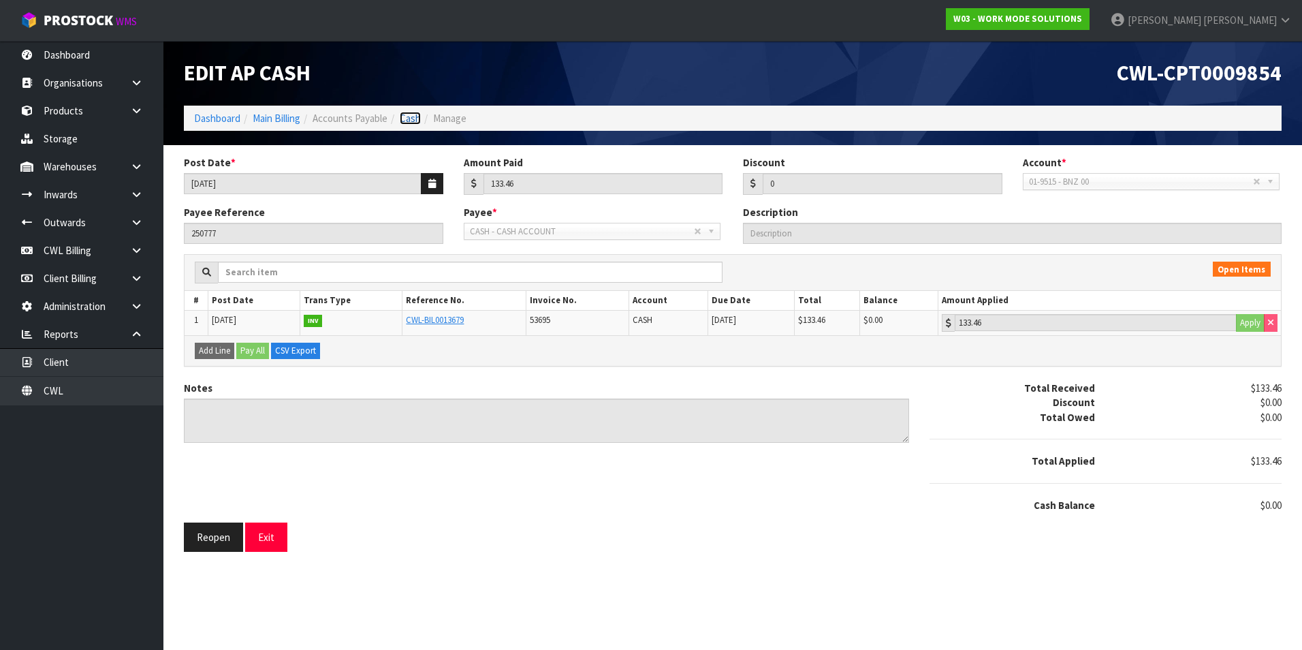
click at [418, 121] on link "Cash" at bounding box center [410, 118] width 21 height 13
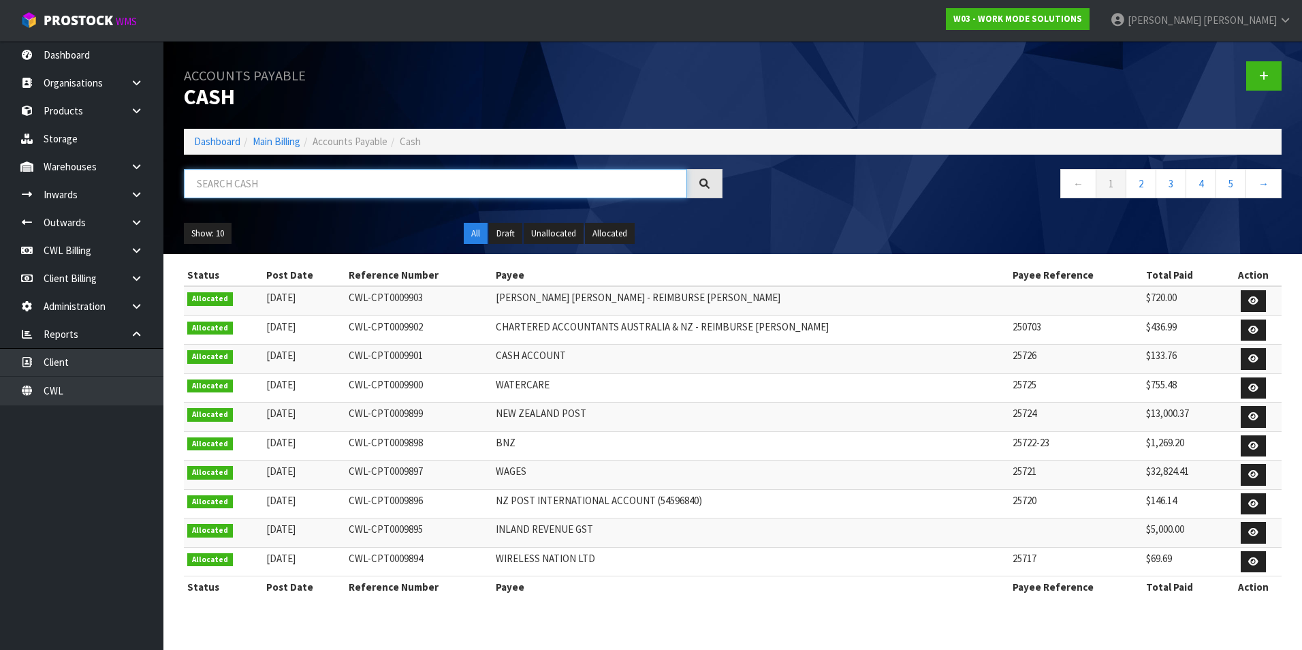
click at [295, 182] on input "text" at bounding box center [435, 183] width 503 height 29
paste input "CASH"
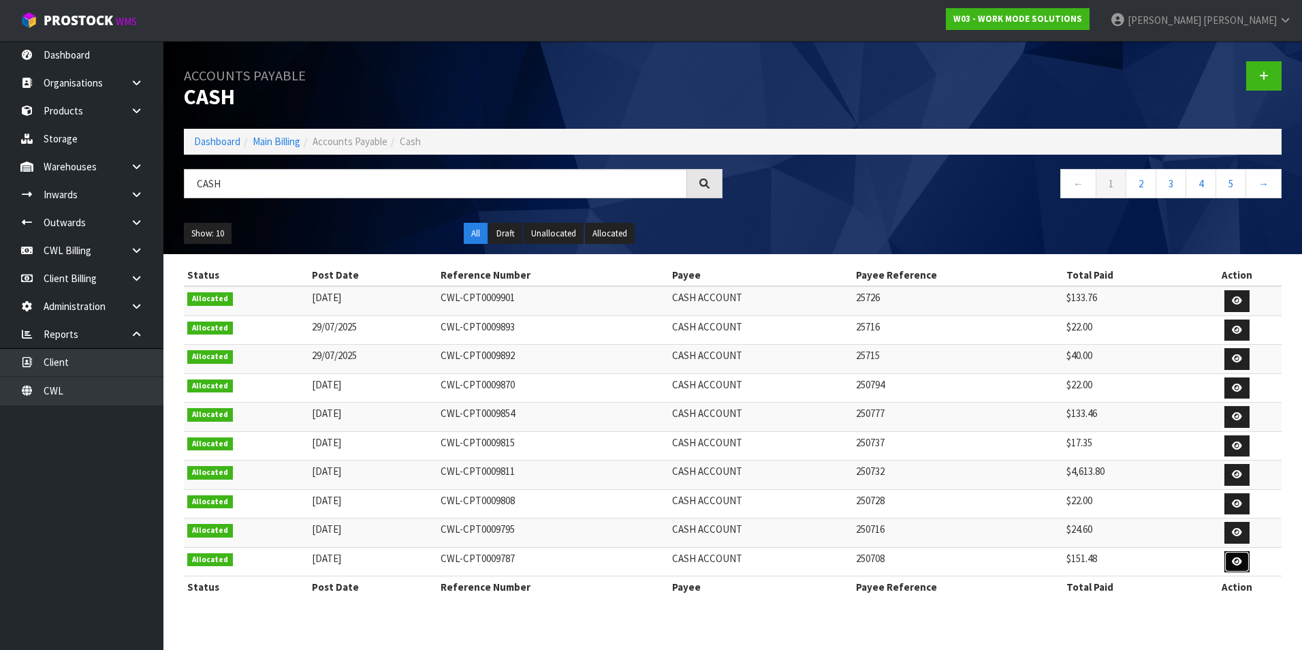
click at [1240, 563] on icon at bounding box center [1237, 561] width 10 height 9
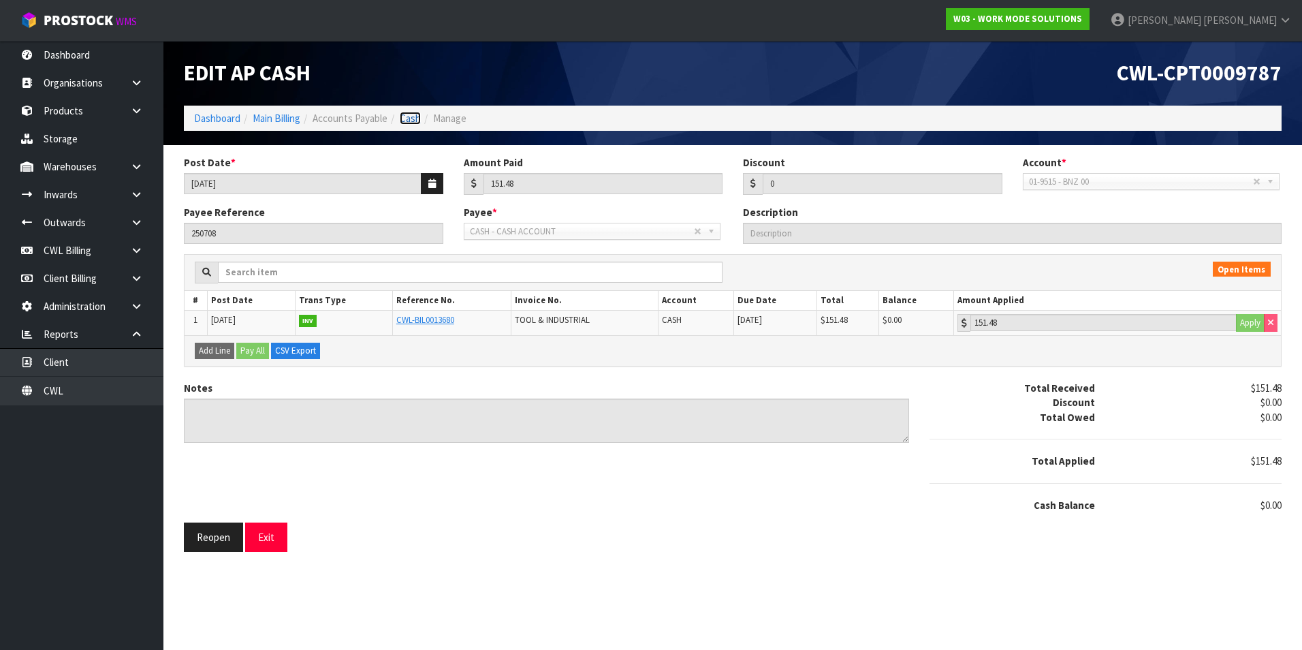
click at [413, 117] on link "Cash" at bounding box center [410, 118] width 21 height 13
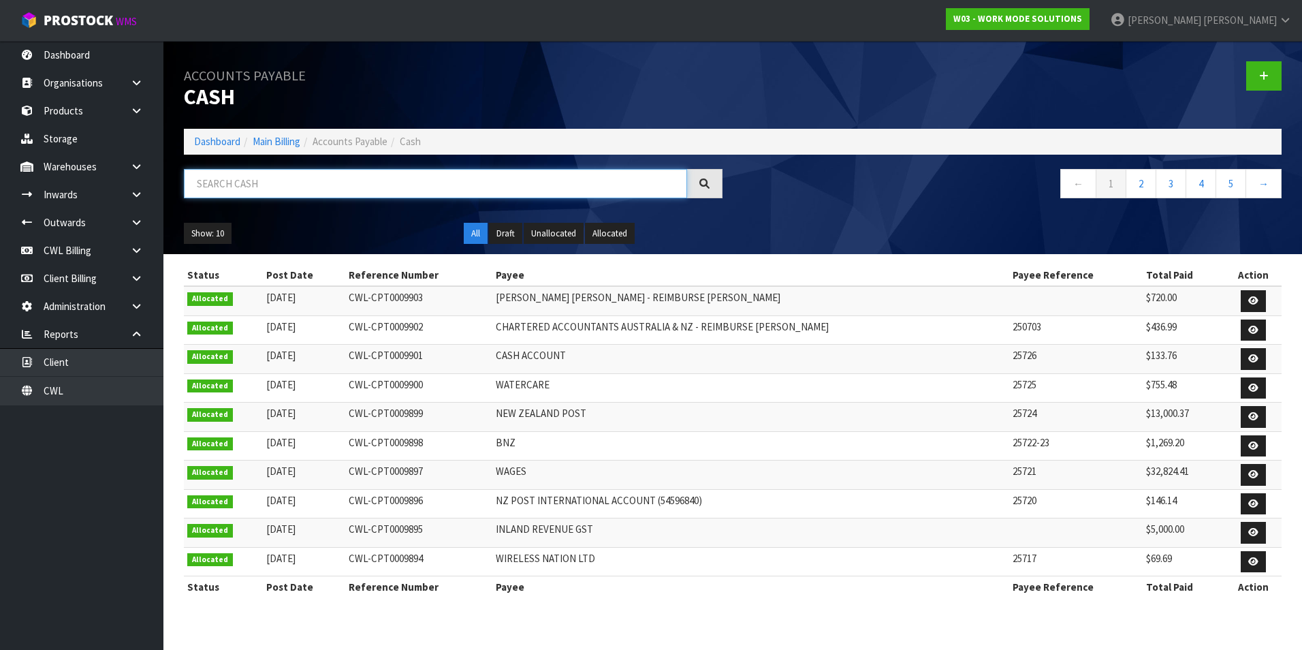
click at [273, 181] on input "text" at bounding box center [435, 183] width 503 height 29
paste input "CASH"
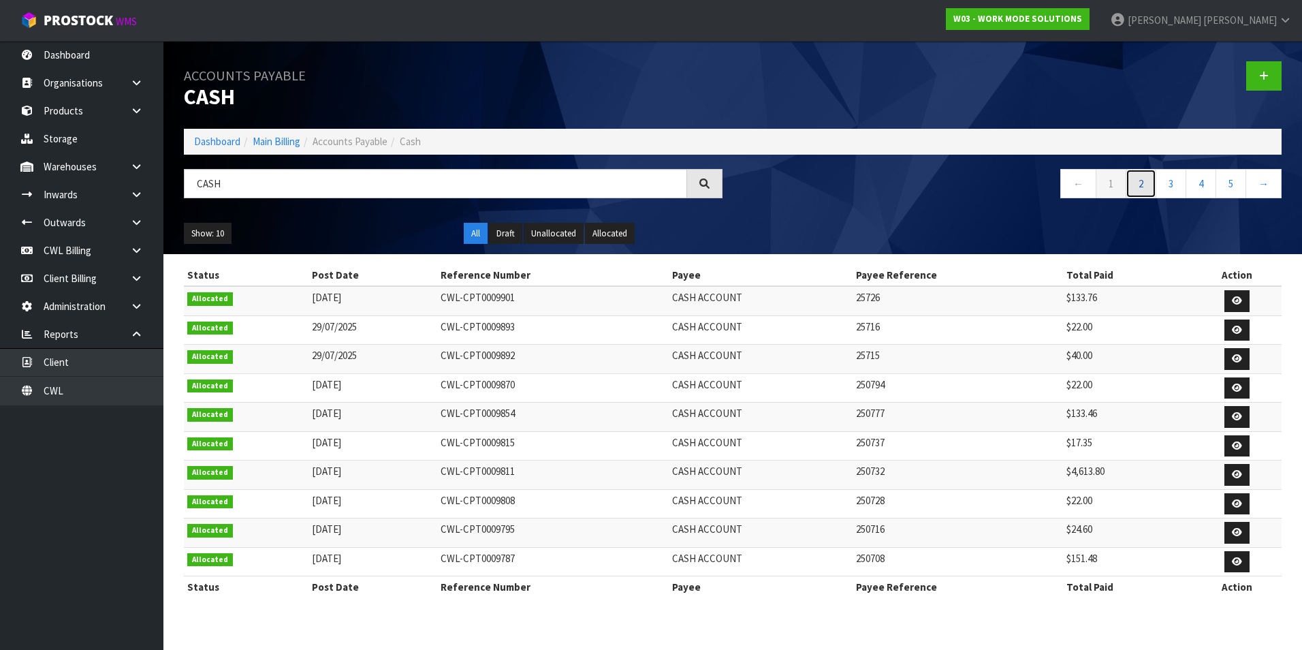
click at [1134, 185] on link "2" at bounding box center [1141, 183] width 31 height 29
click at [1169, 186] on link "3" at bounding box center [1171, 183] width 31 height 29
click at [1236, 444] on icon at bounding box center [1237, 445] width 10 height 9
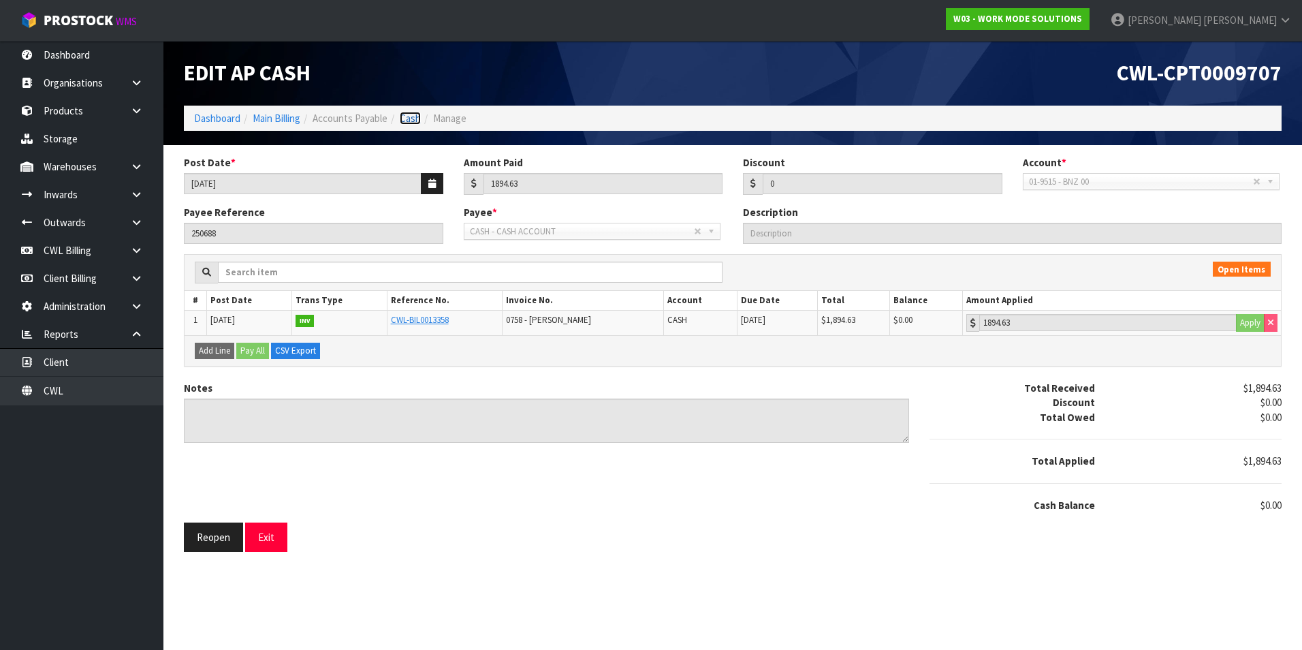
click at [415, 121] on link "Cash" at bounding box center [410, 118] width 21 height 13
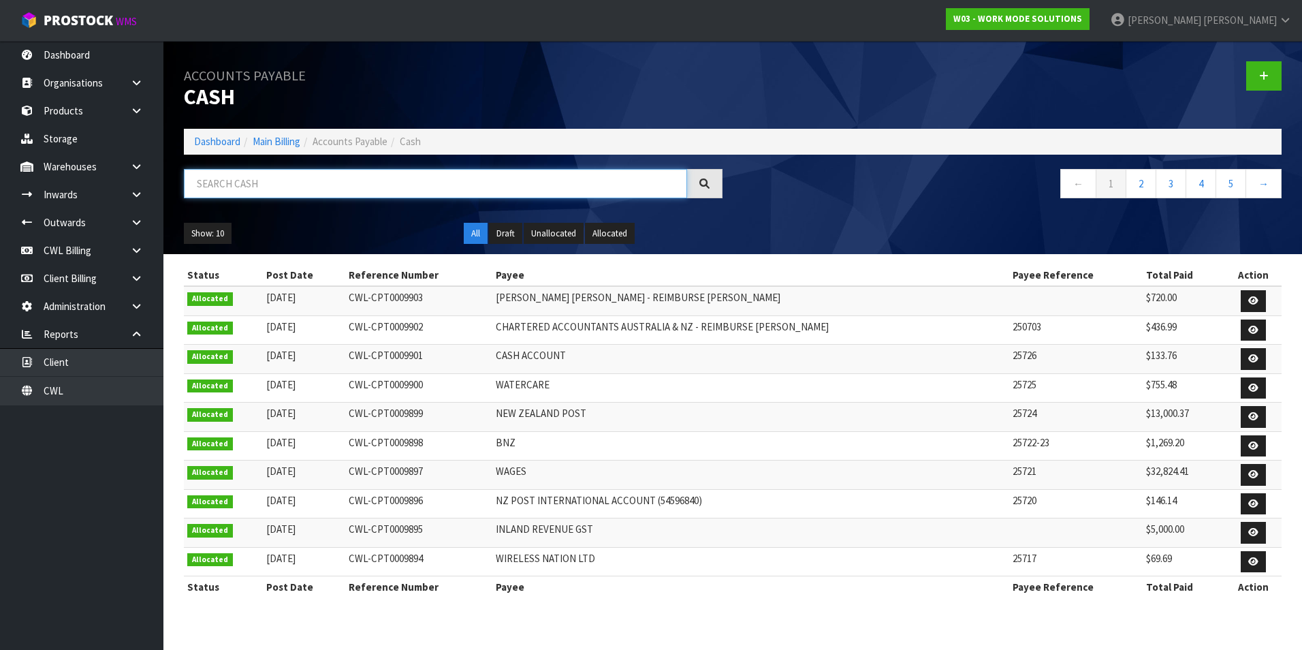
click at [308, 172] on input "text" at bounding box center [435, 183] width 503 height 29
paste input "CASH"
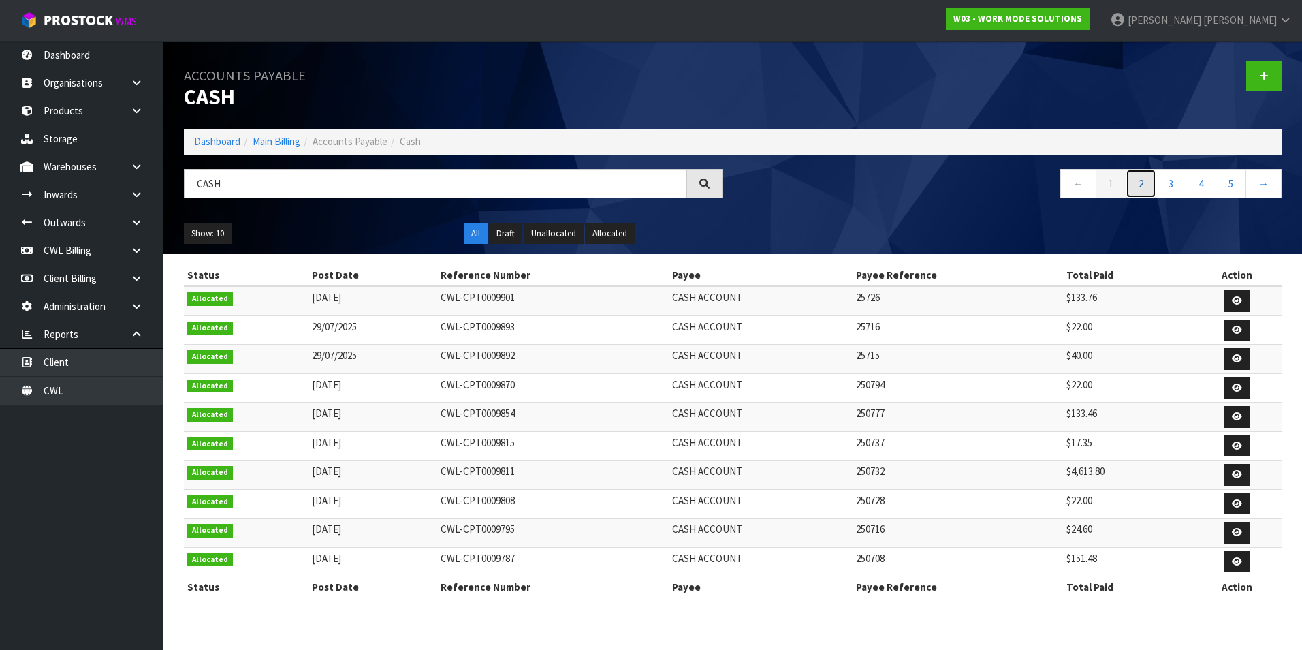
click at [1144, 180] on link "2" at bounding box center [1141, 183] width 31 height 29
click at [1167, 183] on link "3" at bounding box center [1171, 183] width 31 height 29
click at [1199, 185] on link "4" at bounding box center [1201, 183] width 31 height 29
click at [502, 238] on button "Draft" at bounding box center [505, 234] width 33 height 22
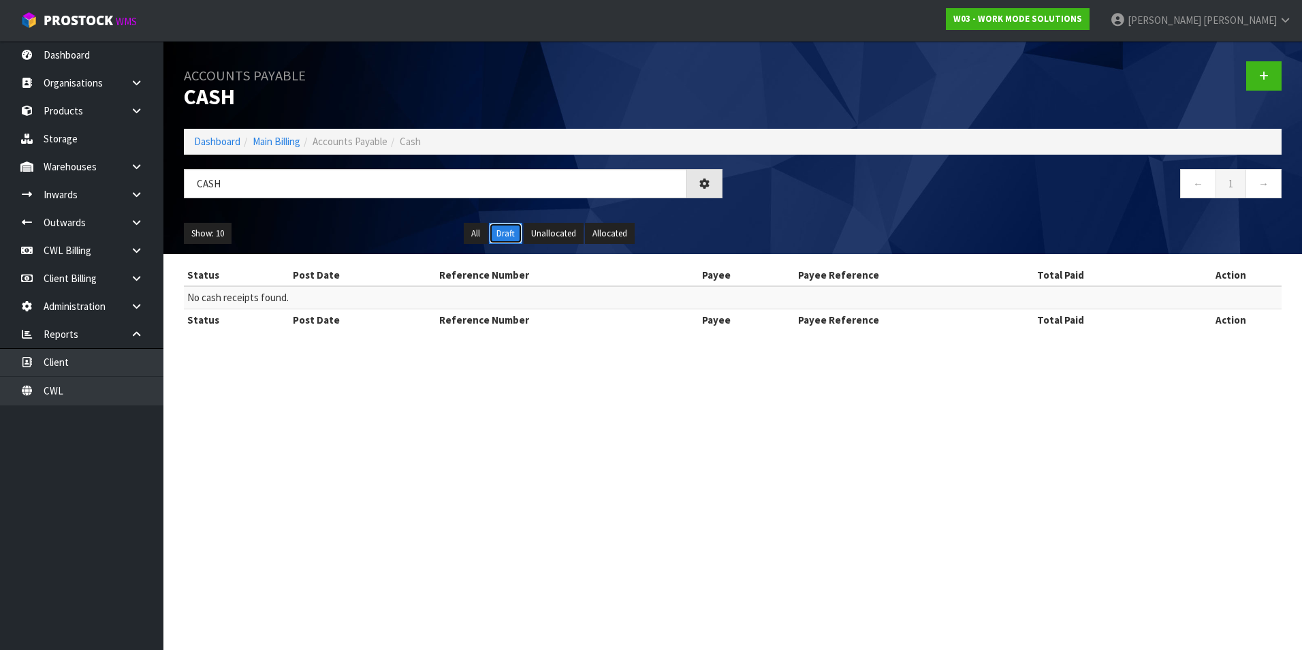
click at [503, 234] on button "Draft" at bounding box center [505, 234] width 33 height 22
click at [1257, 74] on link at bounding box center [1263, 75] width 35 height 29
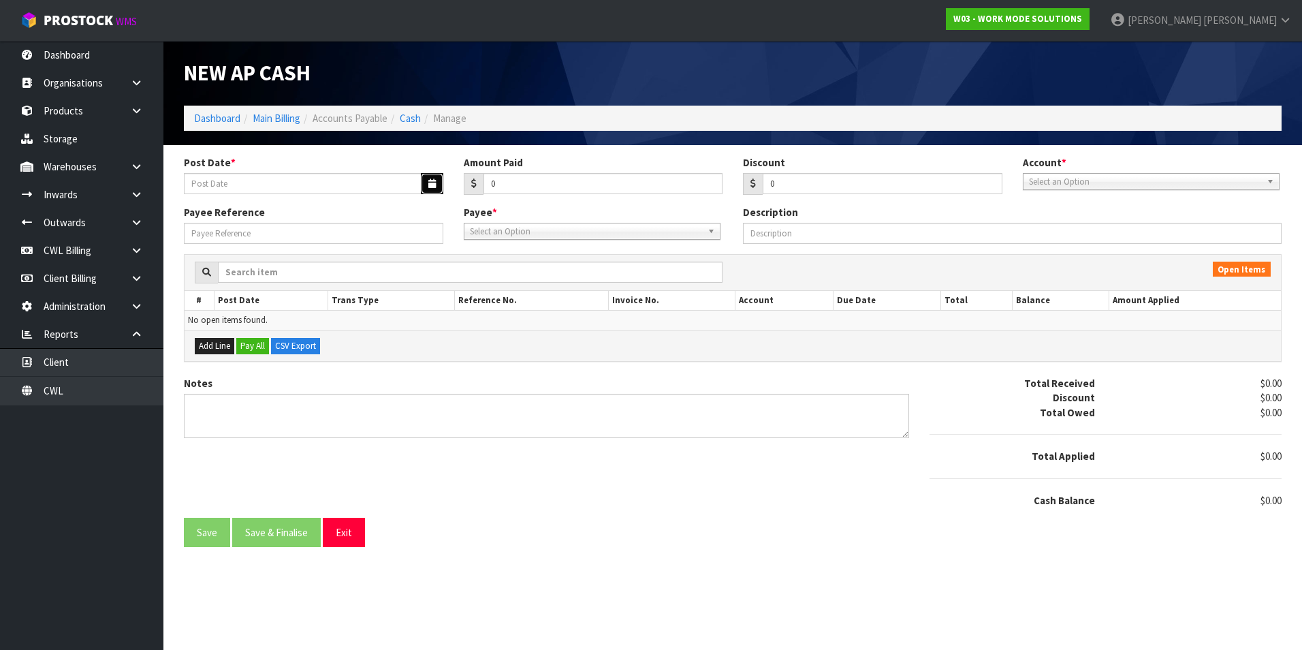
click at [425, 184] on button "button" at bounding box center [432, 183] width 22 height 21
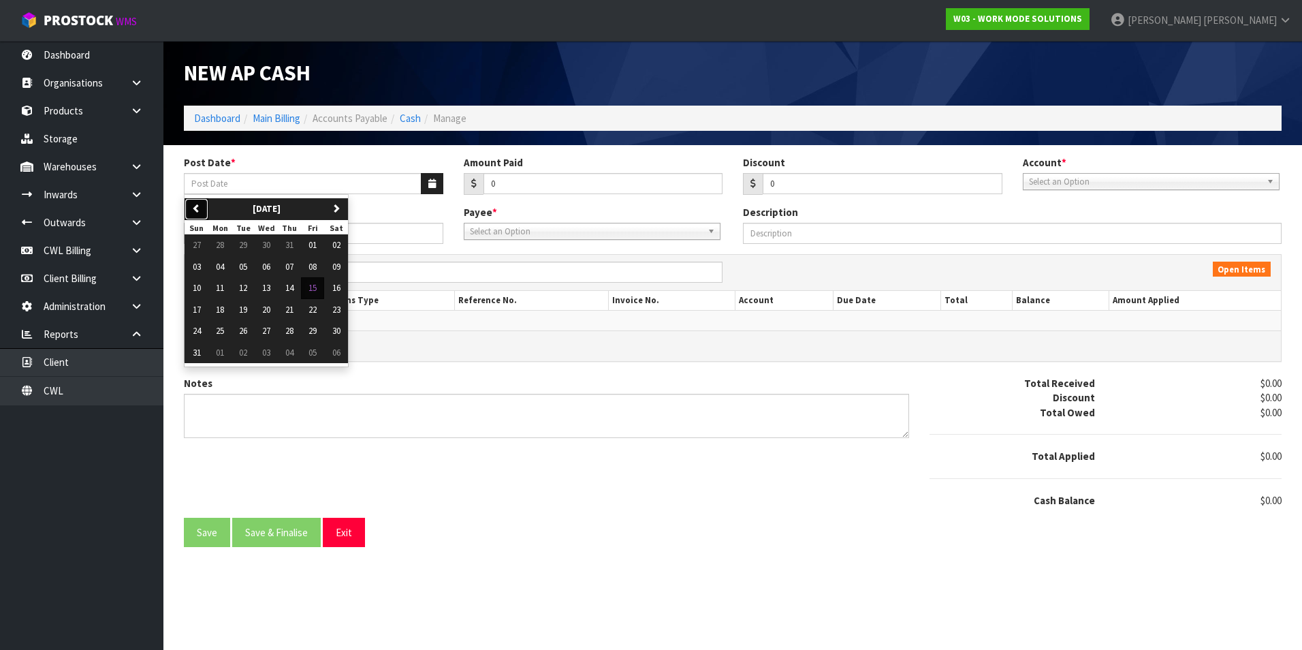
click at [198, 207] on icon "button" at bounding box center [196, 208] width 9 height 9
click at [292, 243] on span "03" at bounding box center [289, 245] width 8 height 12
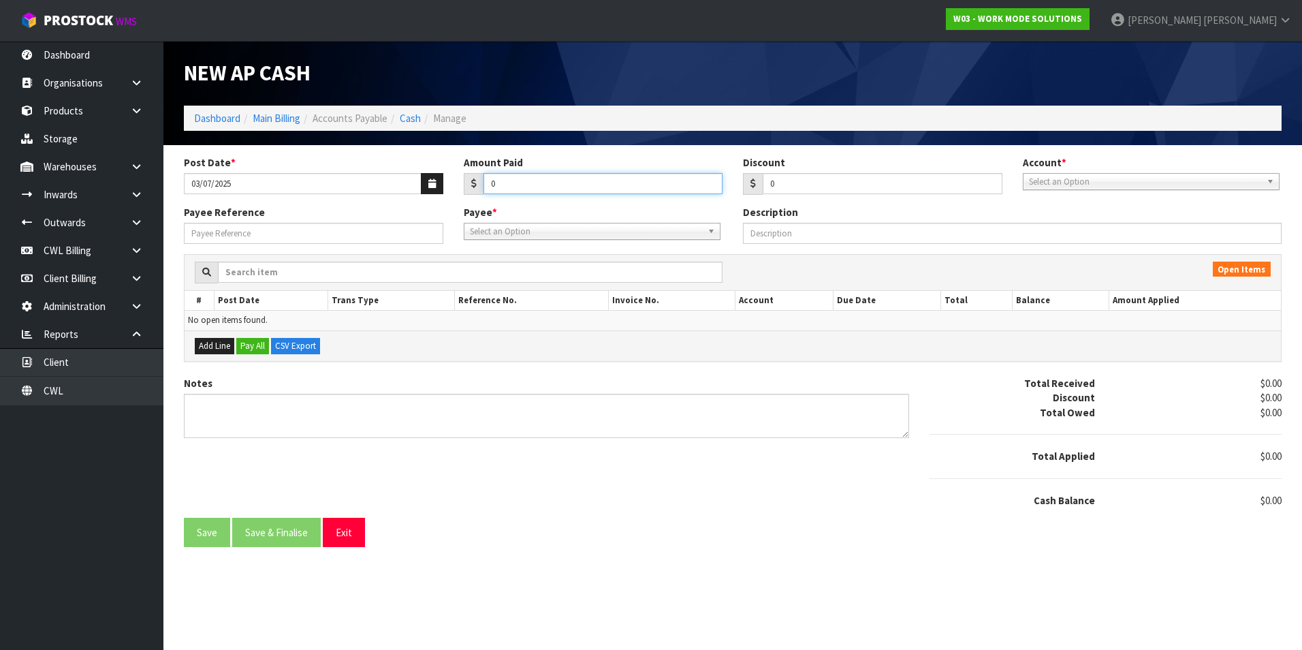
click at [537, 183] on input "0" at bounding box center [604, 183] width 240 height 21
click at [1088, 182] on span "Select an Option" at bounding box center [1145, 182] width 232 height 16
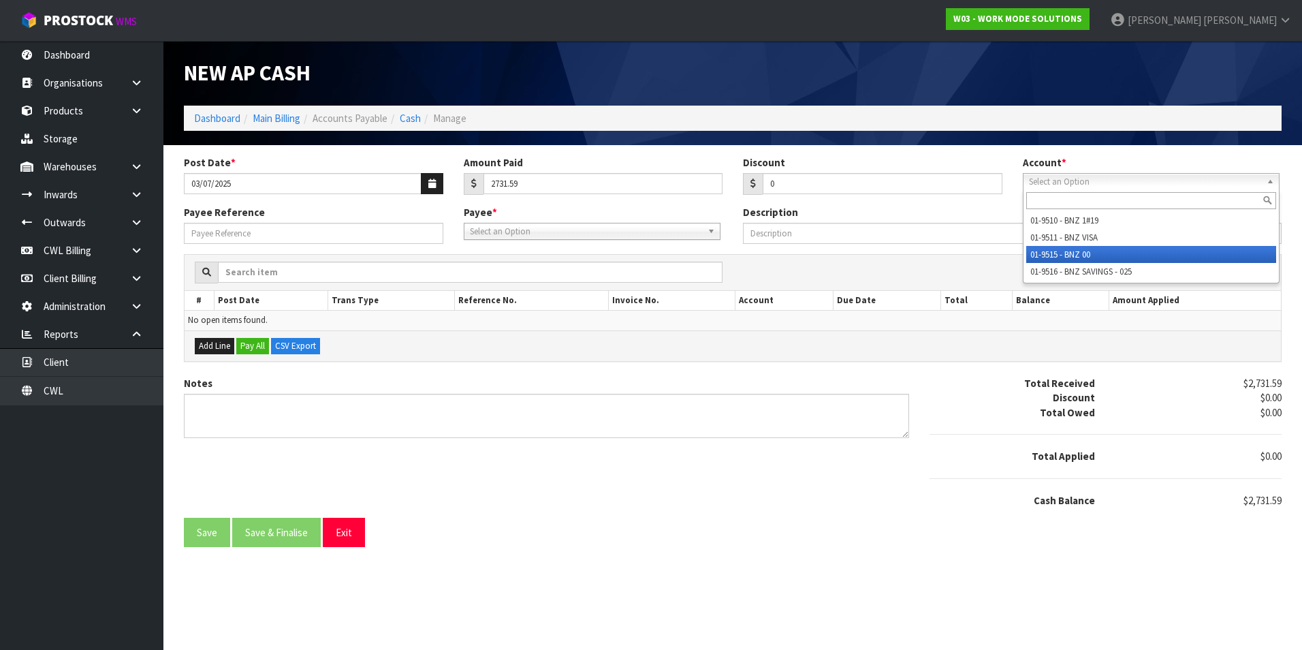
drag, startPoint x: 1089, startPoint y: 254, endPoint x: 814, endPoint y: 250, distance: 275.2
click at [1088, 254] on li "01-9515 - BNZ 00" at bounding box center [1151, 254] width 250 height 17
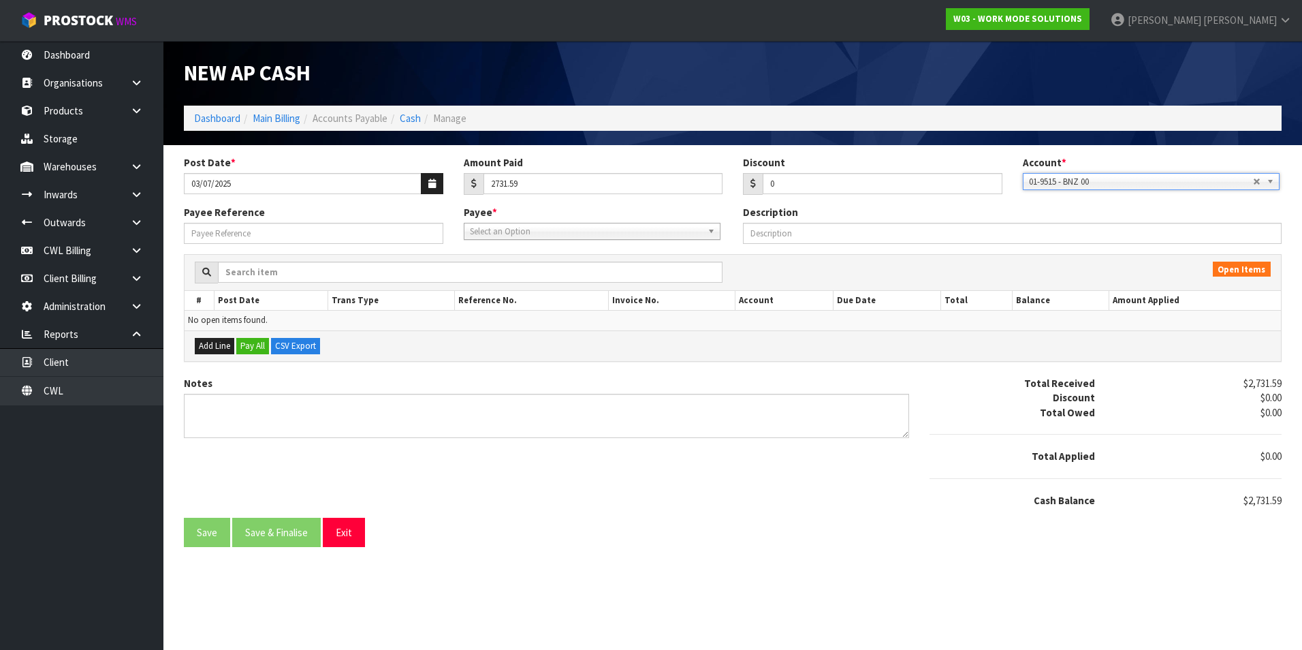
click at [570, 230] on span "Select an Option" at bounding box center [586, 231] width 232 height 16
click at [547, 304] on li "IC IB - ICIB INSURANCE BROKERS (FOR THE BAY TRUST)" at bounding box center [592, 304] width 250 height 17
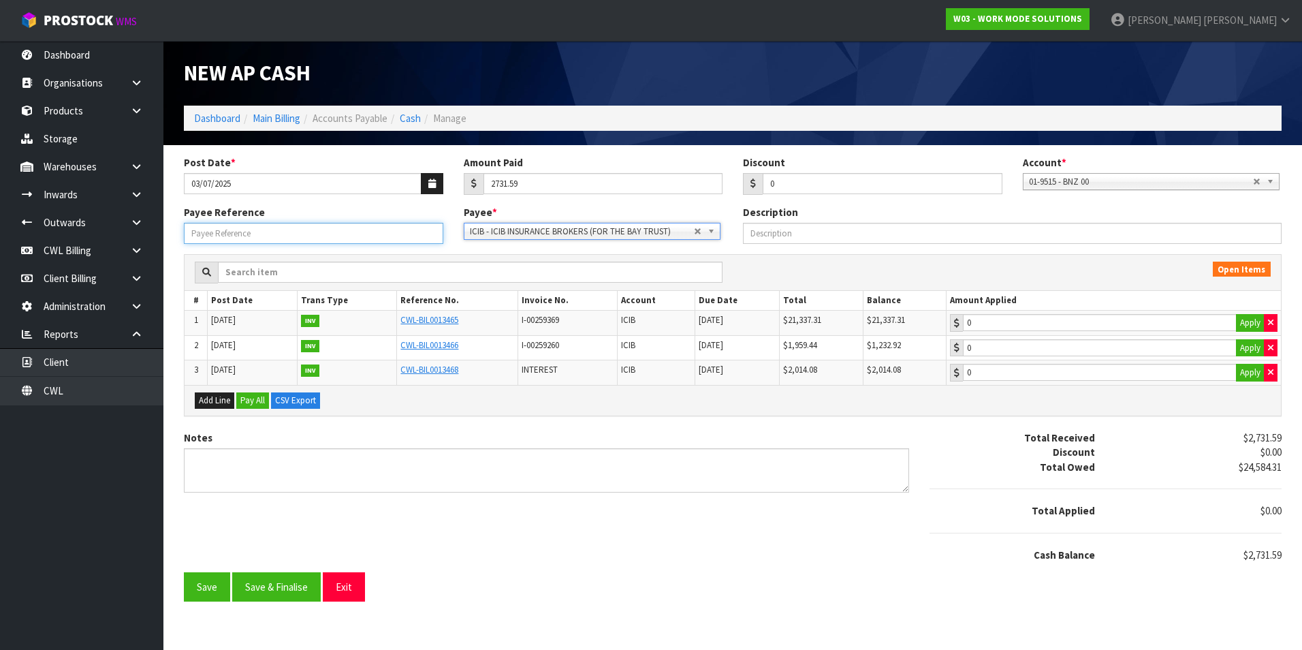
click at [265, 234] on input "Payee Reference" at bounding box center [313, 233] width 259 height 21
click at [1128, 356] on input "2014.08" at bounding box center [1100, 347] width 274 height 17
click at [1115, 347] on input "717.51" at bounding box center [1100, 347] width 274 height 17
click at [269, 587] on button "Save & Finalise" at bounding box center [276, 586] width 89 height 29
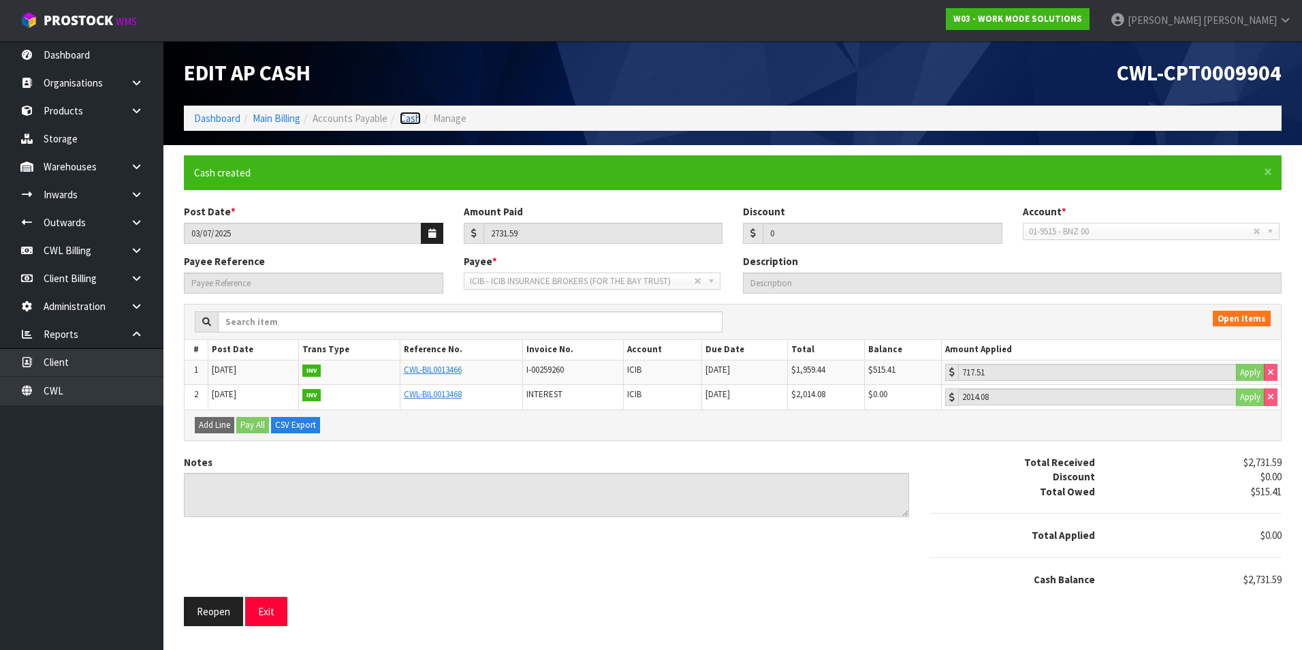
click at [414, 117] on link "Cash" at bounding box center [410, 118] width 21 height 13
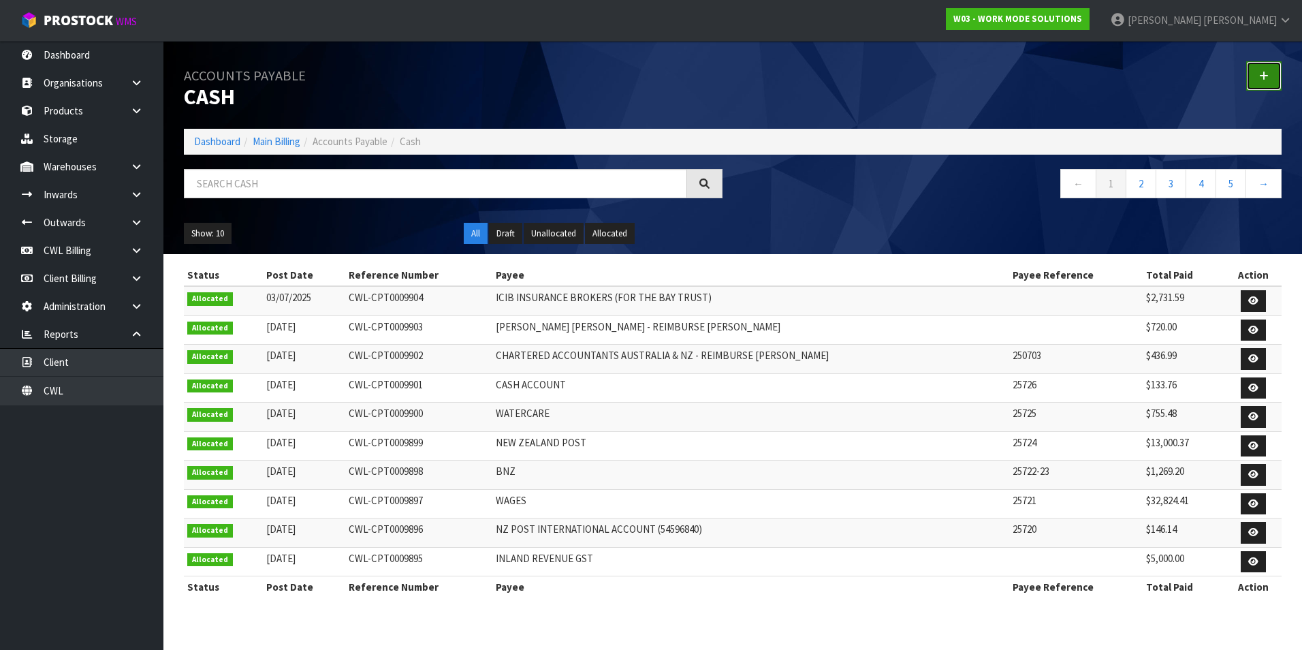
click at [1260, 74] on icon at bounding box center [1264, 76] width 10 height 10
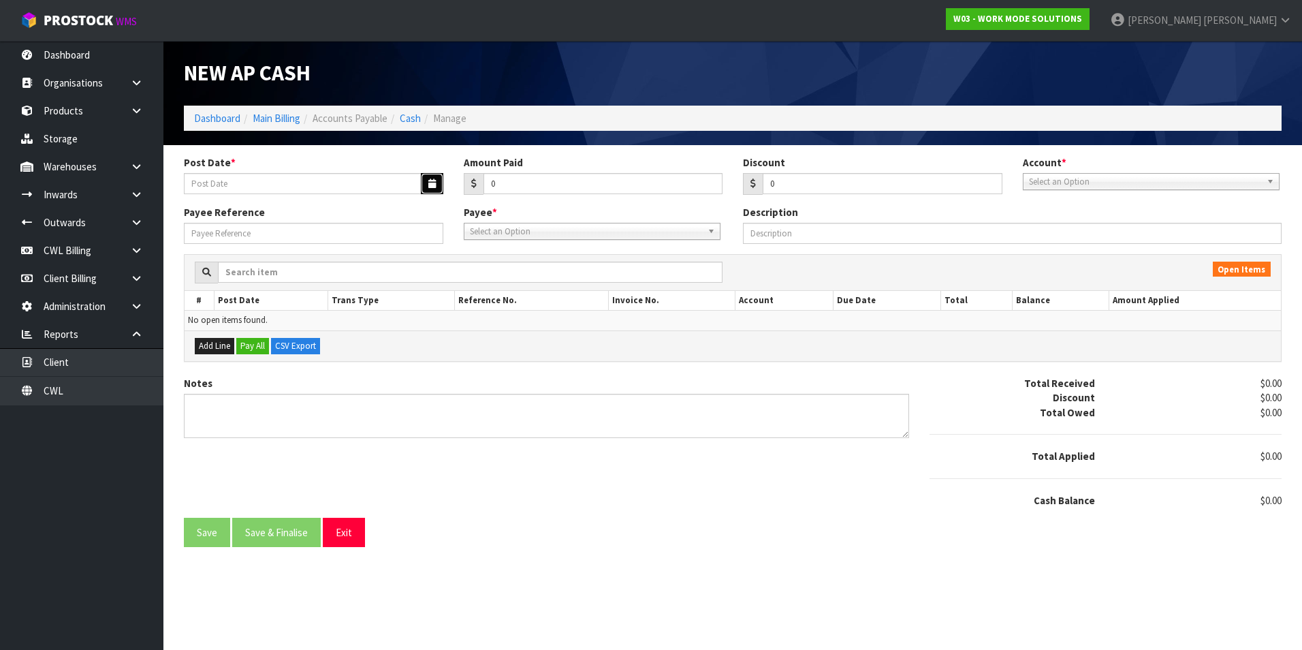
click at [429, 184] on icon "button" at bounding box center [431, 183] width 7 height 9
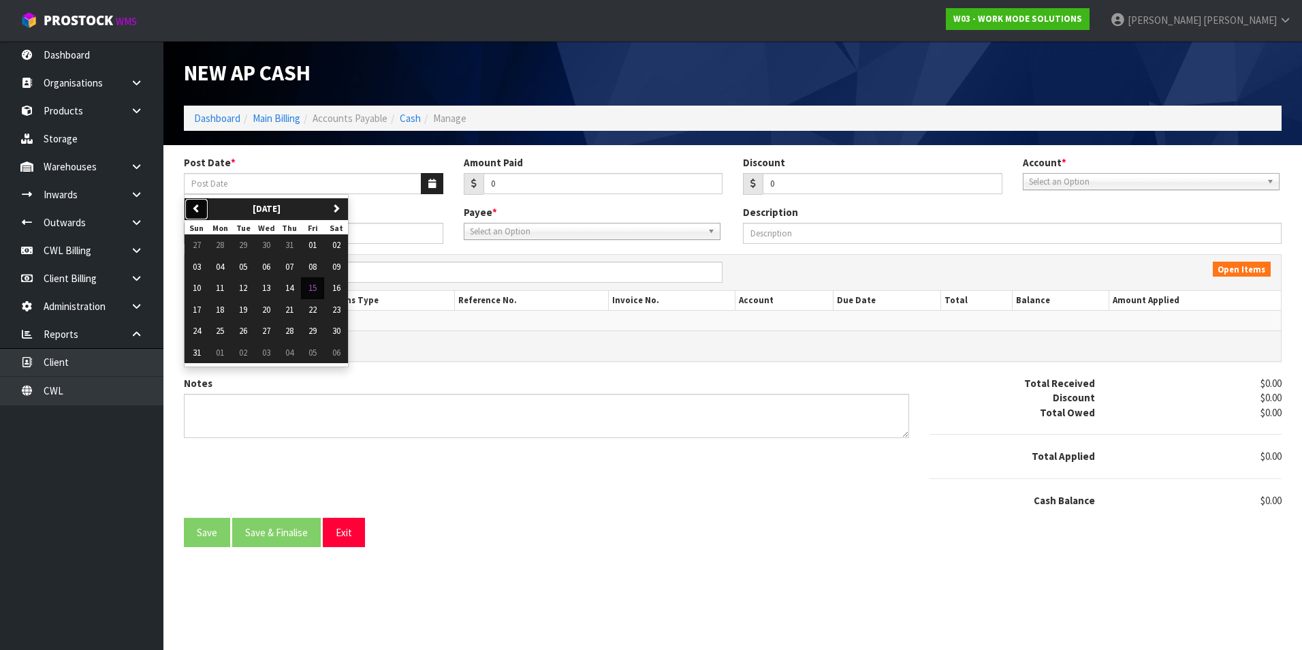
click at [201, 202] on button "previous" at bounding box center [197, 209] width 24 height 22
drag, startPoint x: 294, startPoint y: 247, endPoint x: 357, endPoint y: 242, distance: 62.8
click at [294, 246] on span "03" at bounding box center [289, 245] width 8 height 12
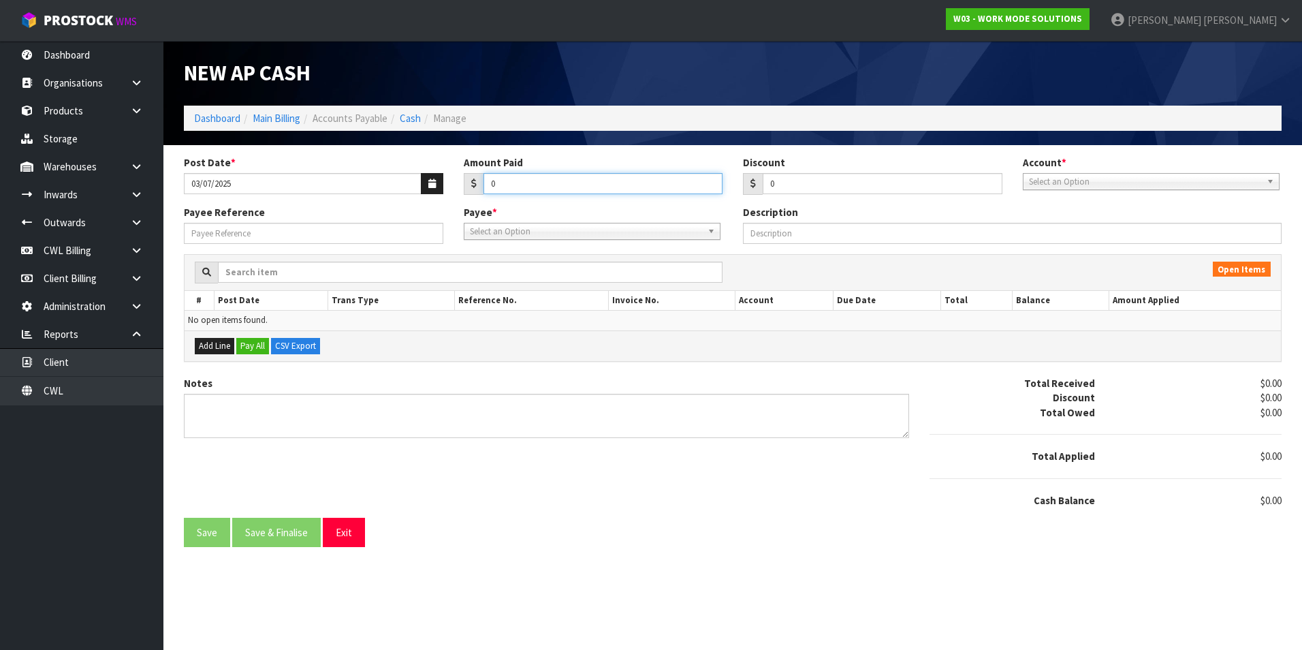
click at [546, 183] on input "0" at bounding box center [604, 183] width 240 height 21
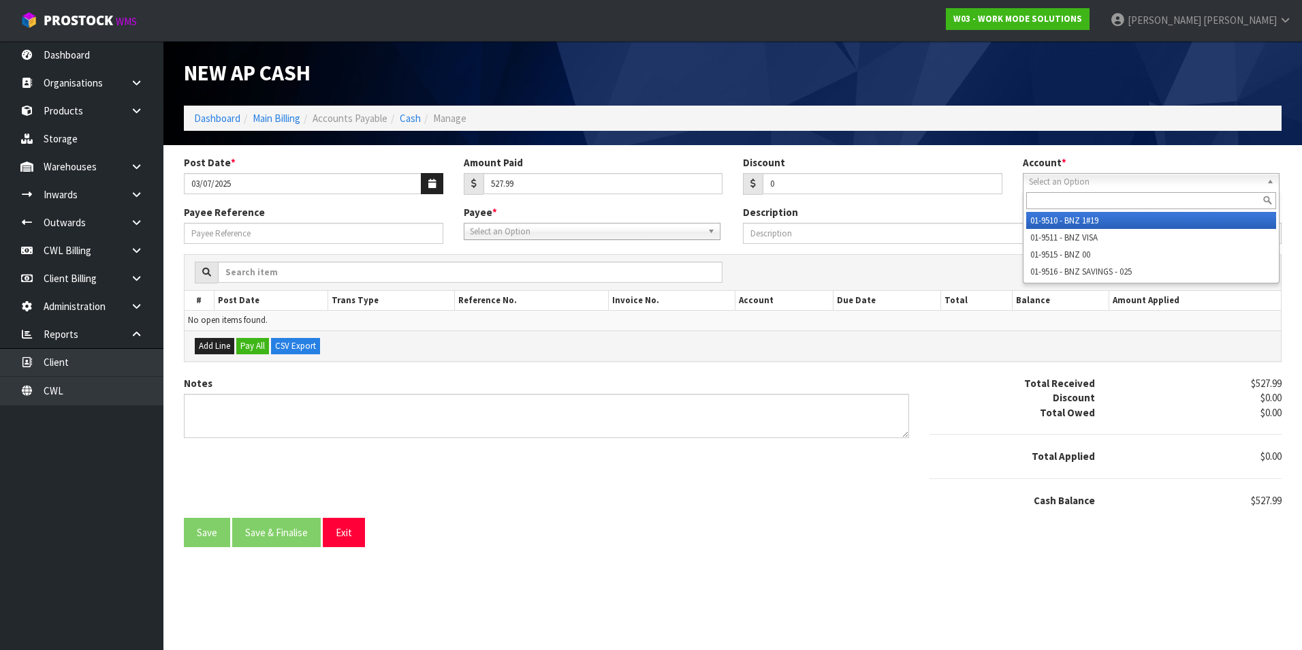
click at [1120, 178] on span "Select an Option" at bounding box center [1145, 182] width 232 height 16
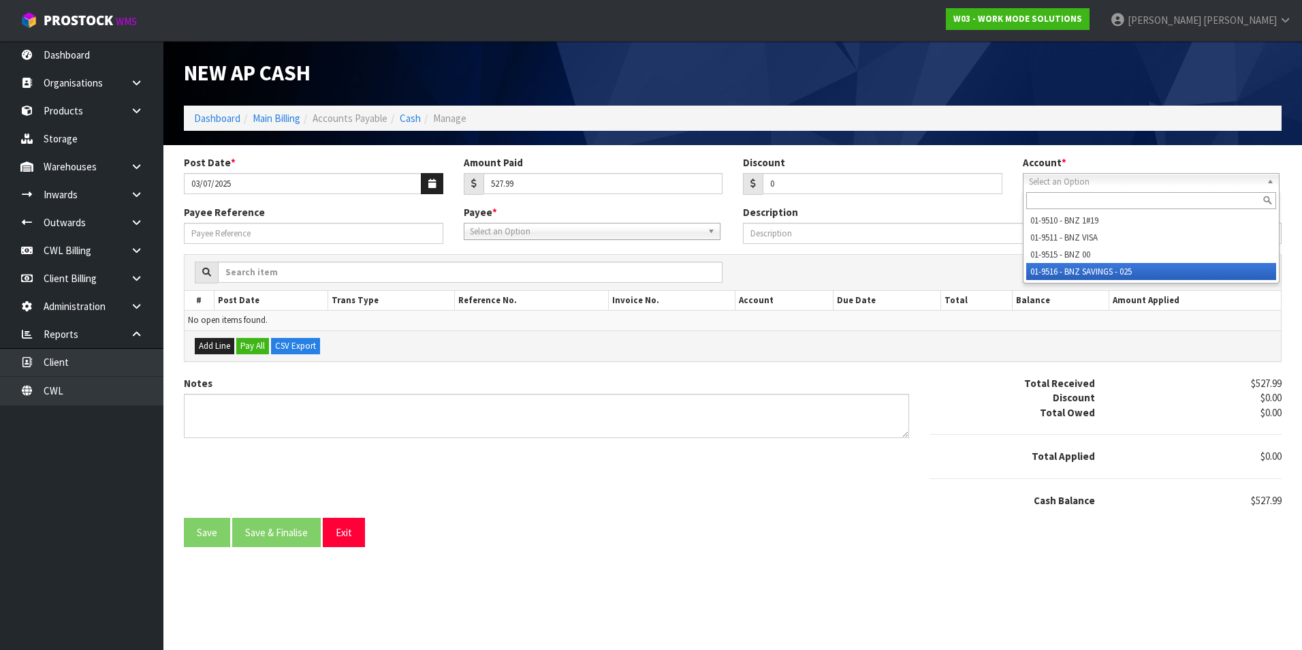
click at [1120, 272] on li "01-9516 - BNZ SAVINGS - 025" at bounding box center [1151, 271] width 250 height 17
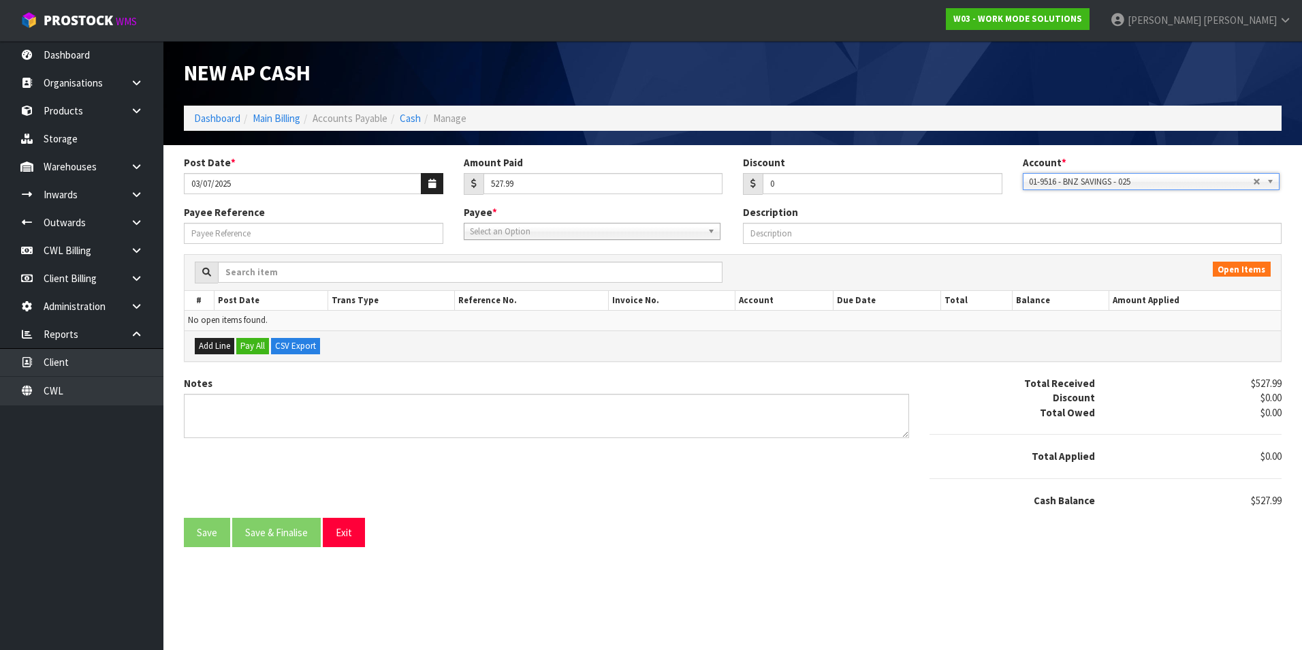
click at [620, 231] on span "Select an Option" at bounding box center [586, 231] width 232 height 16
click at [524, 272] on li "A00 - AGRI HEALTH NZ LTD" at bounding box center [592, 270] width 250 height 17
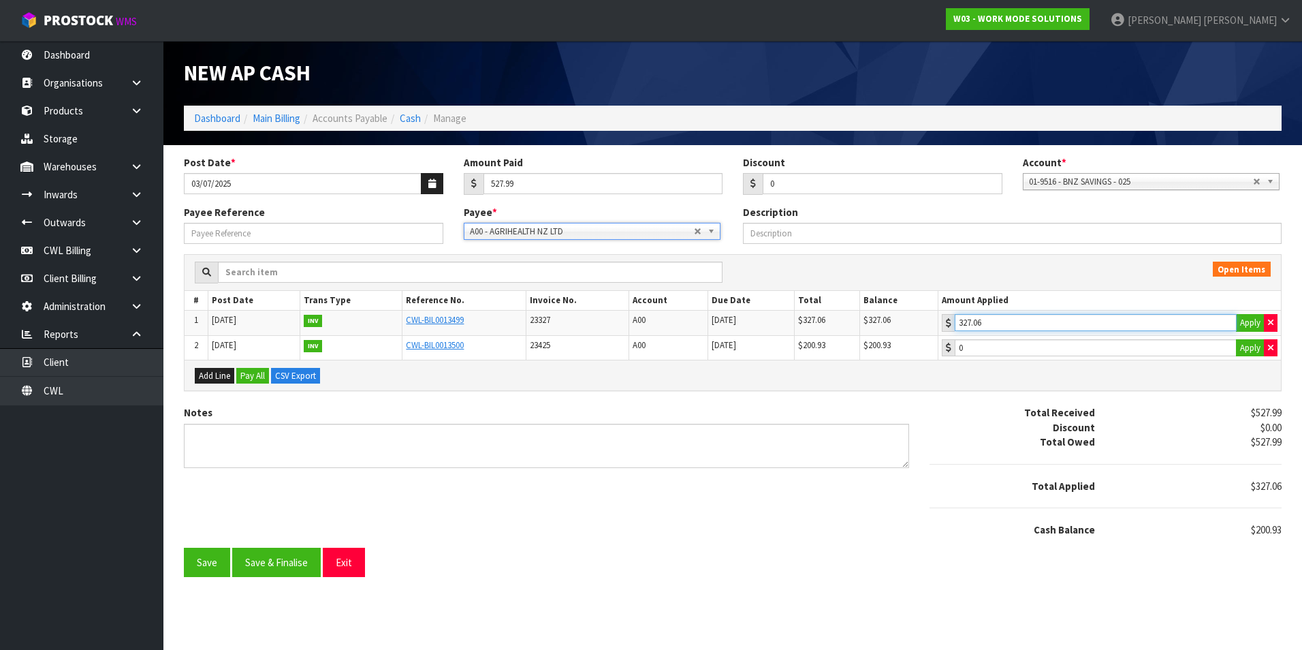
click at [1075, 322] on input "327.06" at bounding box center [1096, 322] width 282 height 17
click at [1082, 349] on input "200.93" at bounding box center [1096, 347] width 282 height 17
click at [253, 569] on button "Save & Finalise" at bounding box center [276, 562] width 89 height 29
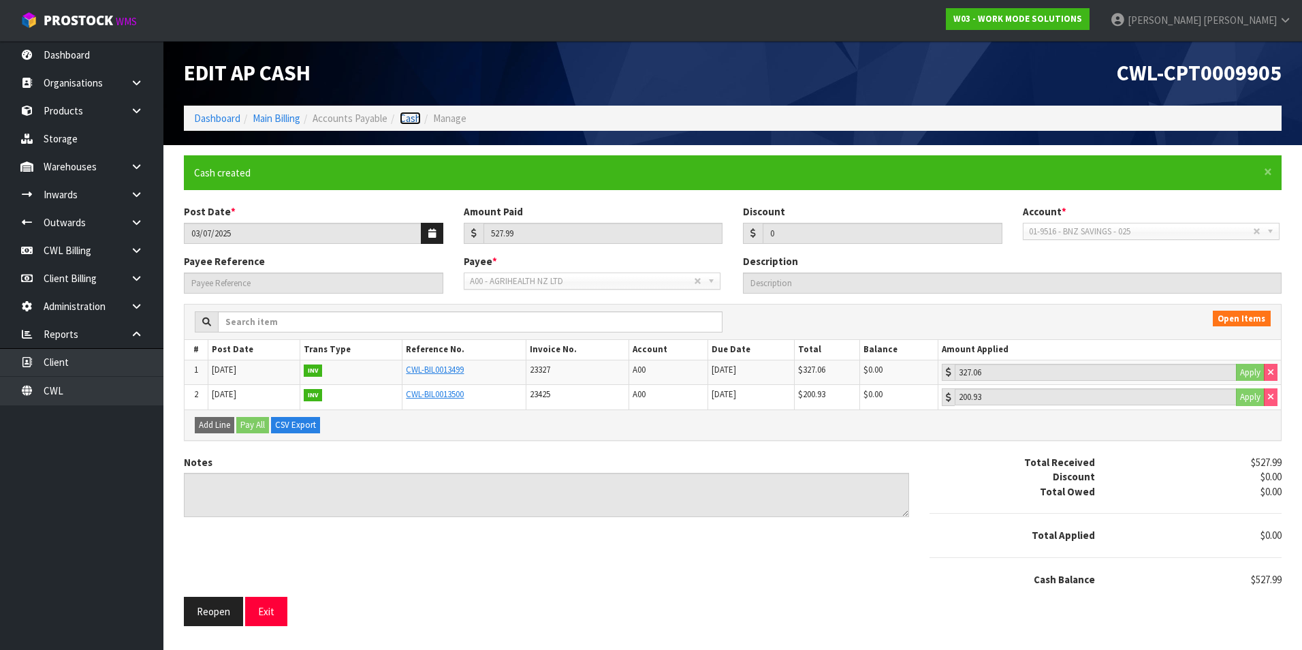
click at [409, 119] on link "Cash" at bounding box center [410, 118] width 21 height 13
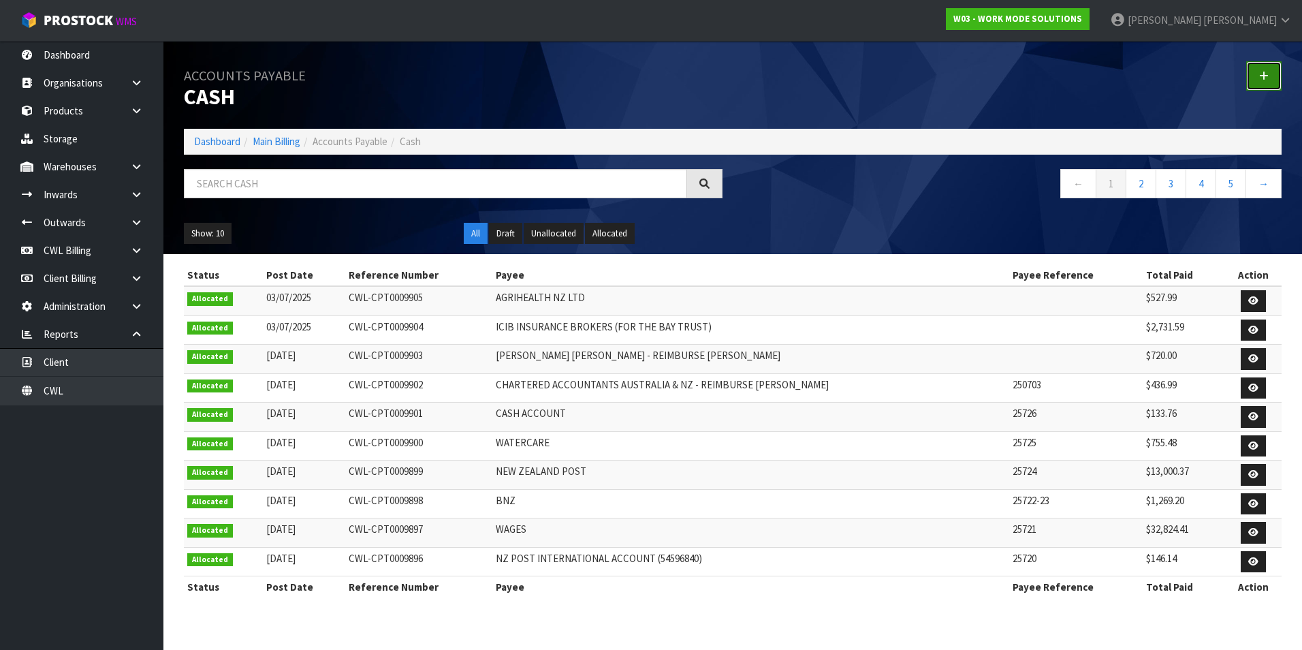
click at [1267, 80] on icon at bounding box center [1264, 76] width 10 height 10
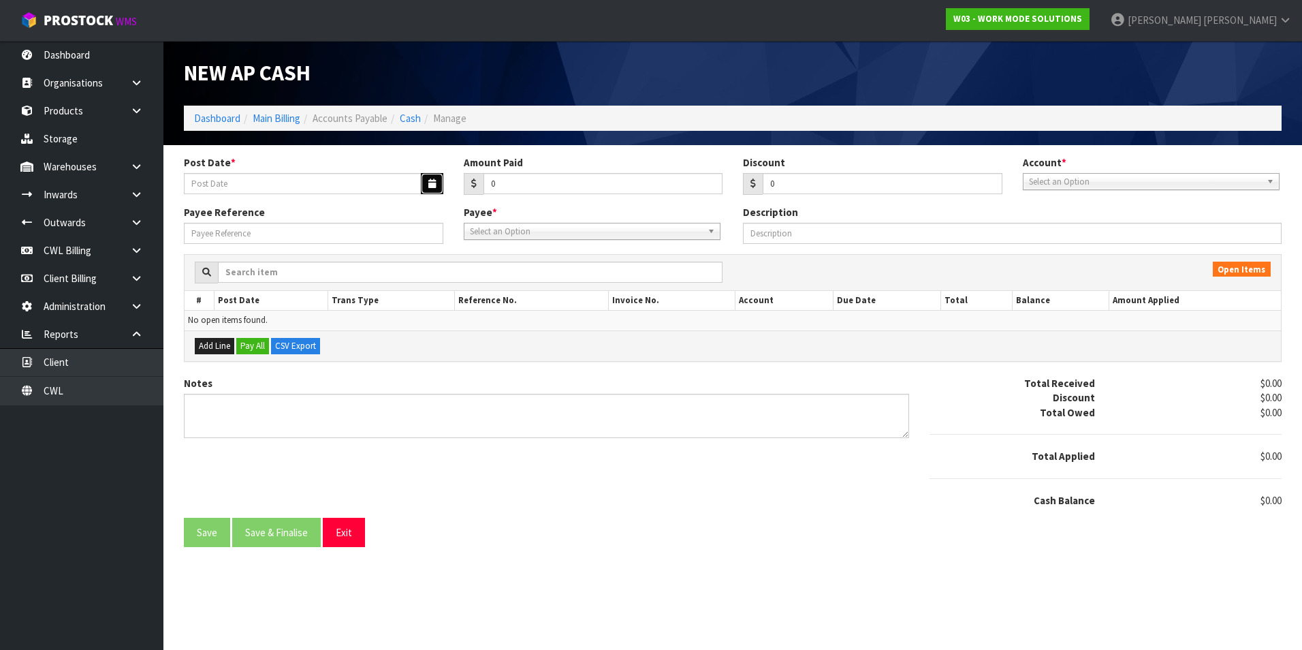
click at [427, 183] on button "button" at bounding box center [432, 183] width 22 height 21
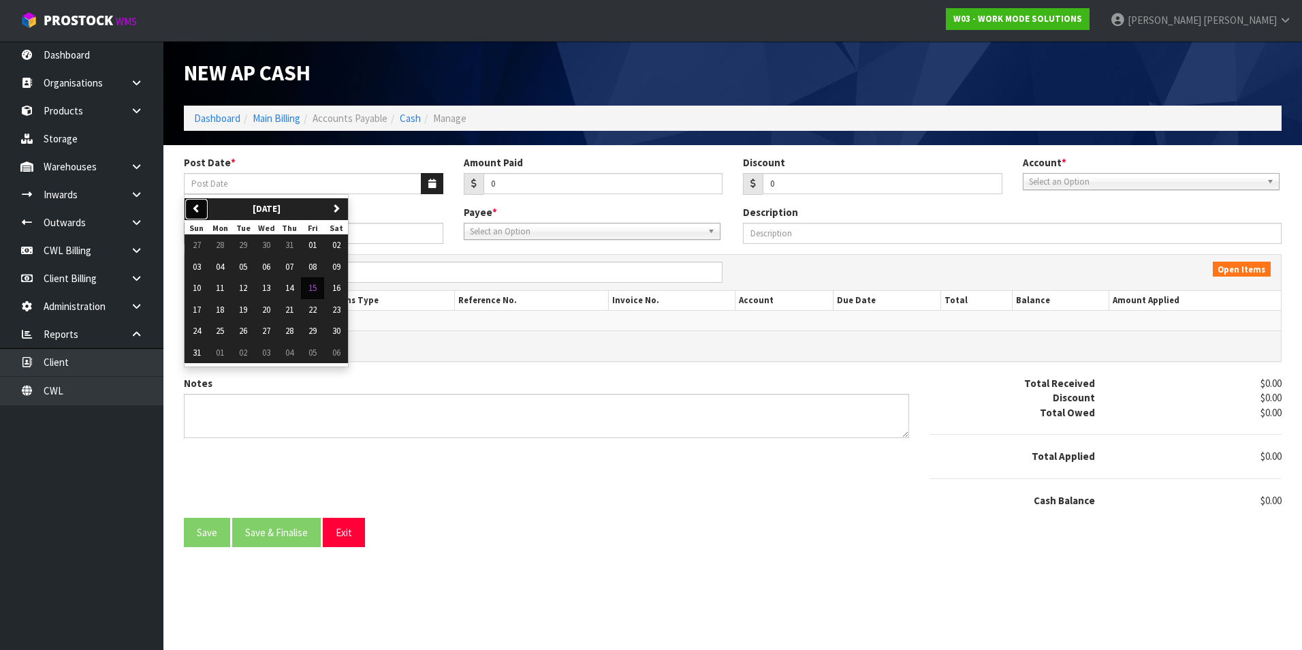
click at [199, 207] on icon "button" at bounding box center [196, 208] width 9 height 9
click at [294, 245] on span "03" at bounding box center [289, 245] width 8 height 12
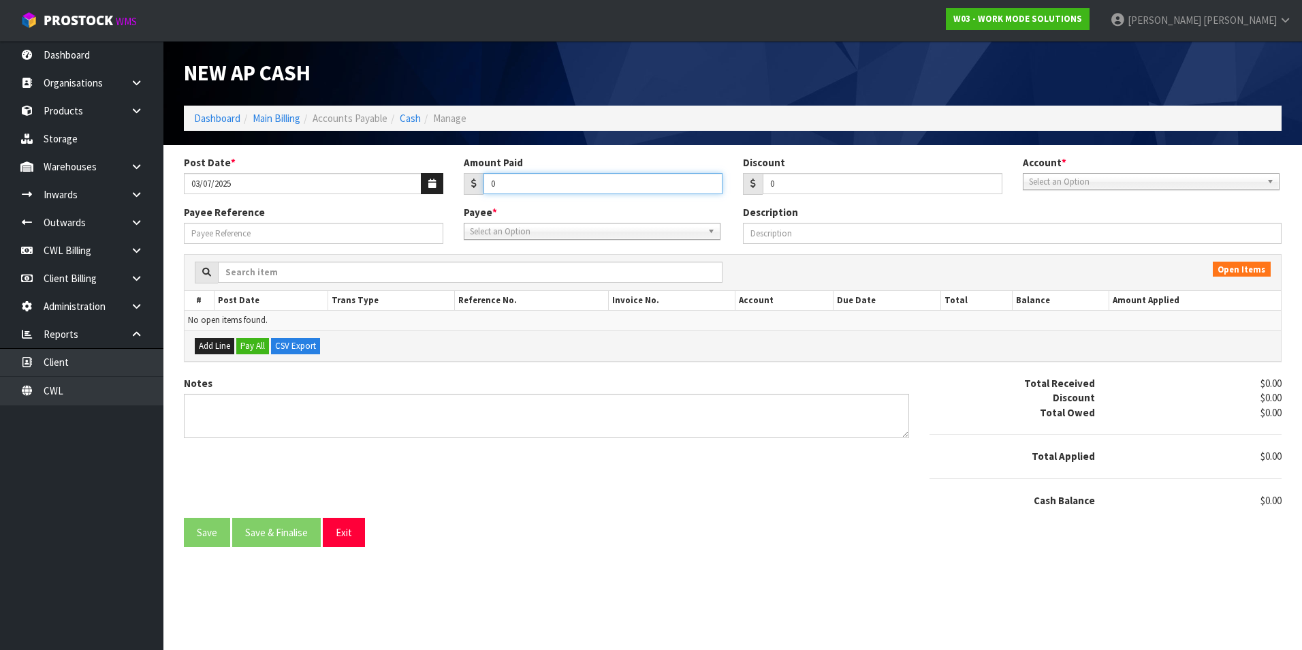
click at [561, 193] on input "0" at bounding box center [604, 183] width 240 height 21
drag, startPoint x: 1121, startPoint y: 183, endPoint x: 1122, endPoint y: 202, distance: 19.1
click at [1120, 183] on span "Select an Option" at bounding box center [1145, 182] width 232 height 16
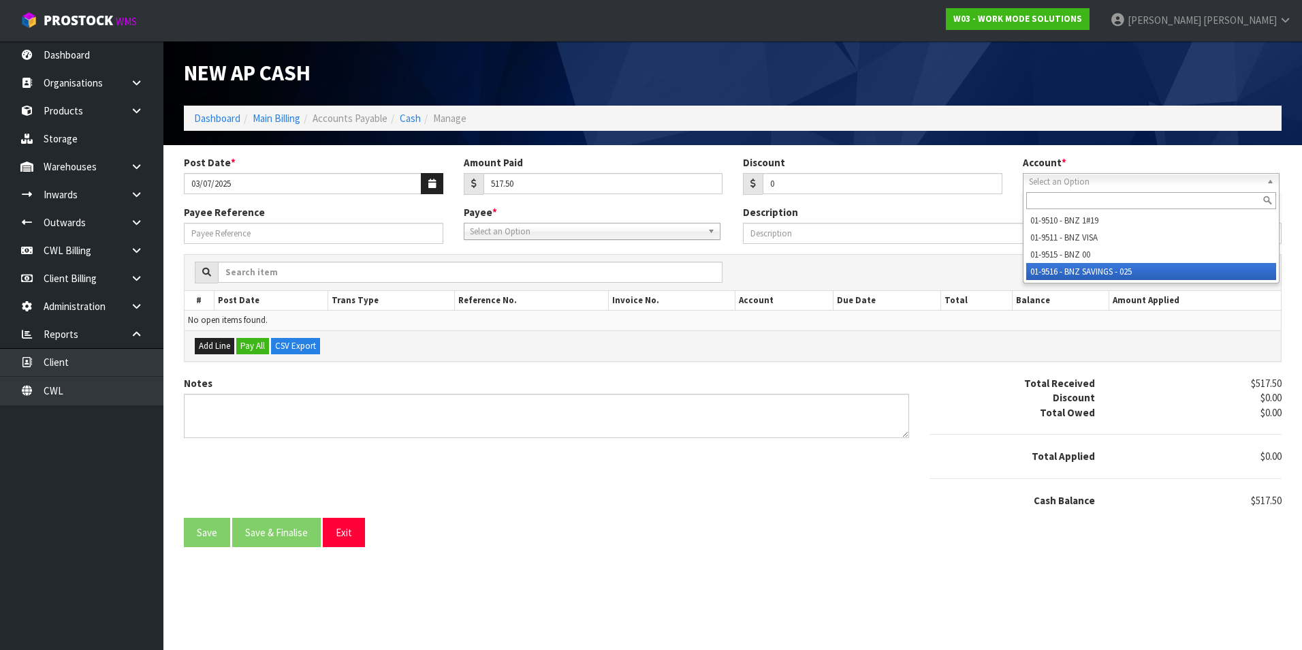
click at [1103, 274] on li "01-9516 - BNZ SAVINGS - 025" at bounding box center [1151, 271] width 250 height 17
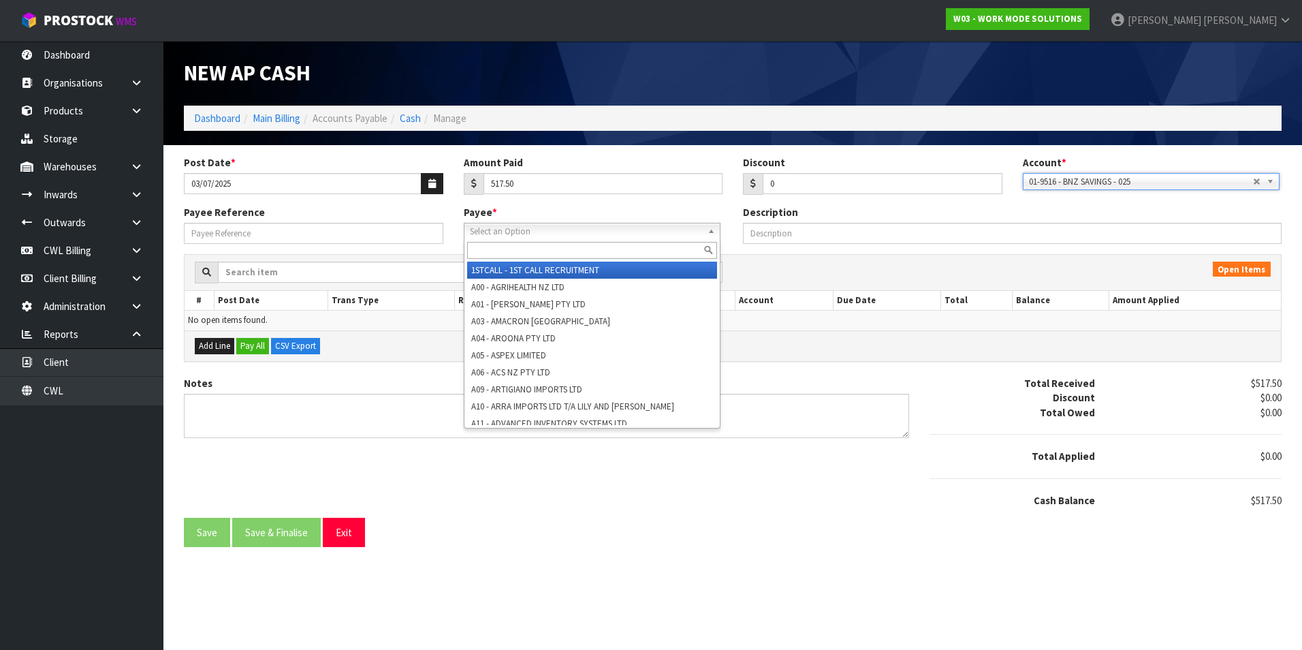
click at [584, 227] on span "Select an Option" at bounding box center [586, 231] width 232 height 16
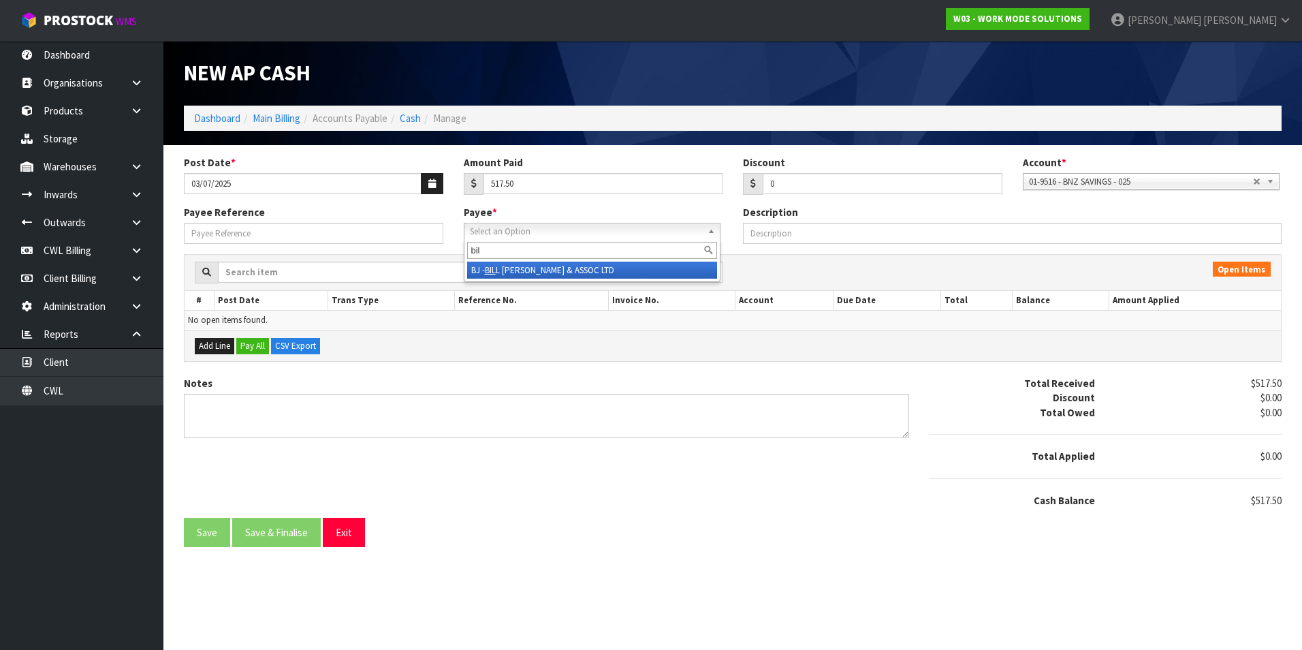
click at [526, 265] on li "BJ - BIL L JAMES & ASSOC LTD" at bounding box center [592, 270] width 250 height 17
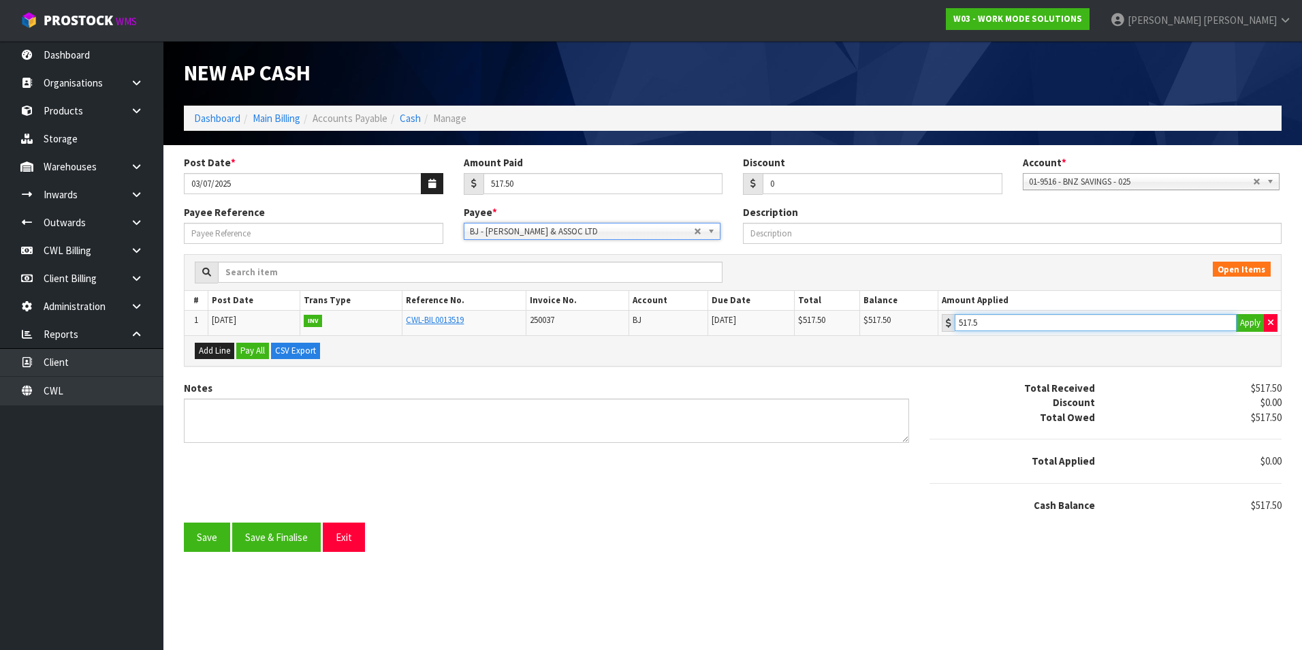
drag, startPoint x: 1161, startPoint y: 328, endPoint x: 1117, endPoint y: 331, distance: 44.4
click at [1154, 328] on input "517.5" at bounding box center [1096, 322] width 282 height 17
click at [298, 534] on button "Save & Finalise" at bounding box center [276, 536] width 89 height 29
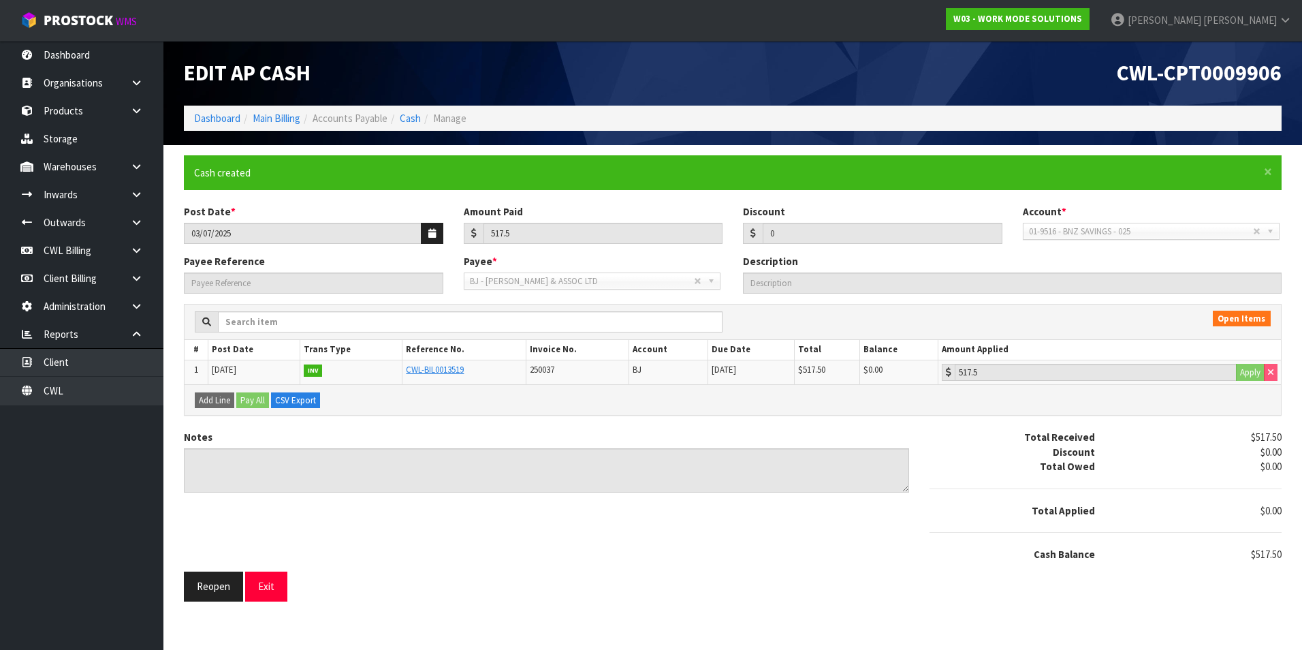
click at [413, 108] on ol "Dashboard Main Billing Accounts Payable Cash Manage" at bounding box center [733, 118] width 1098 height 25
click at [409, 116] on link "Cash" at bounding box center [410, 118] width 21 height 13
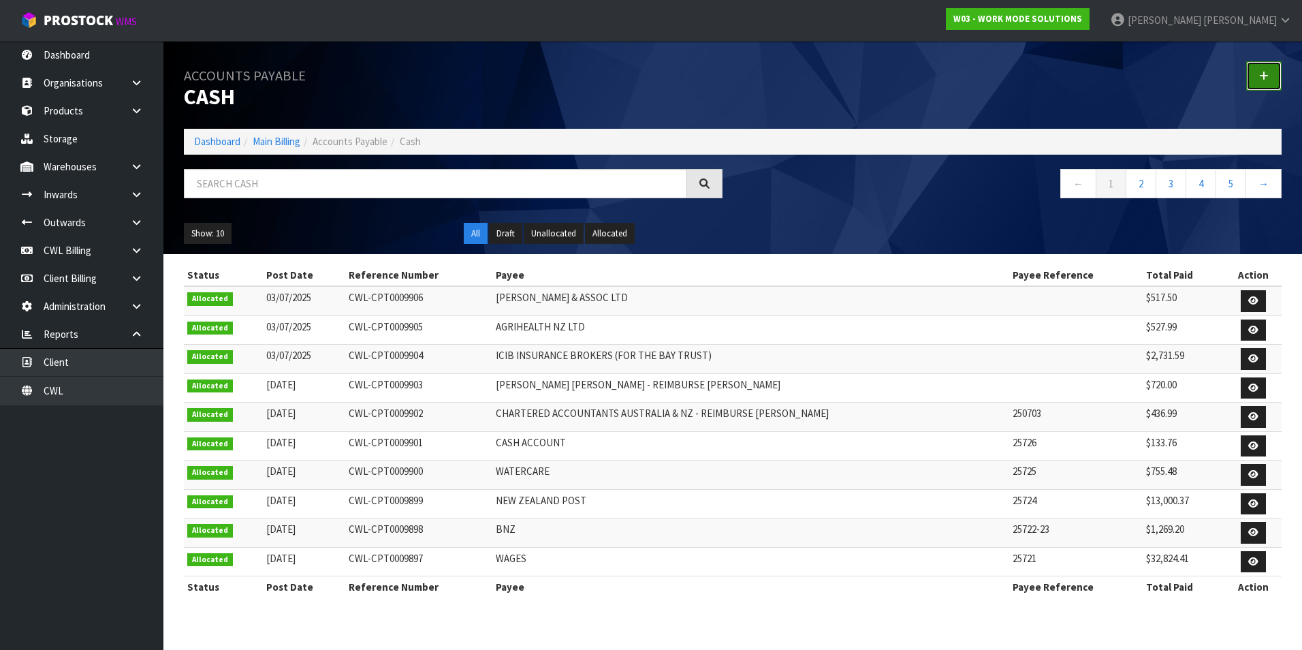
click at [1269, 75] on link at bounding box center [1263, 75] width 35 height 29
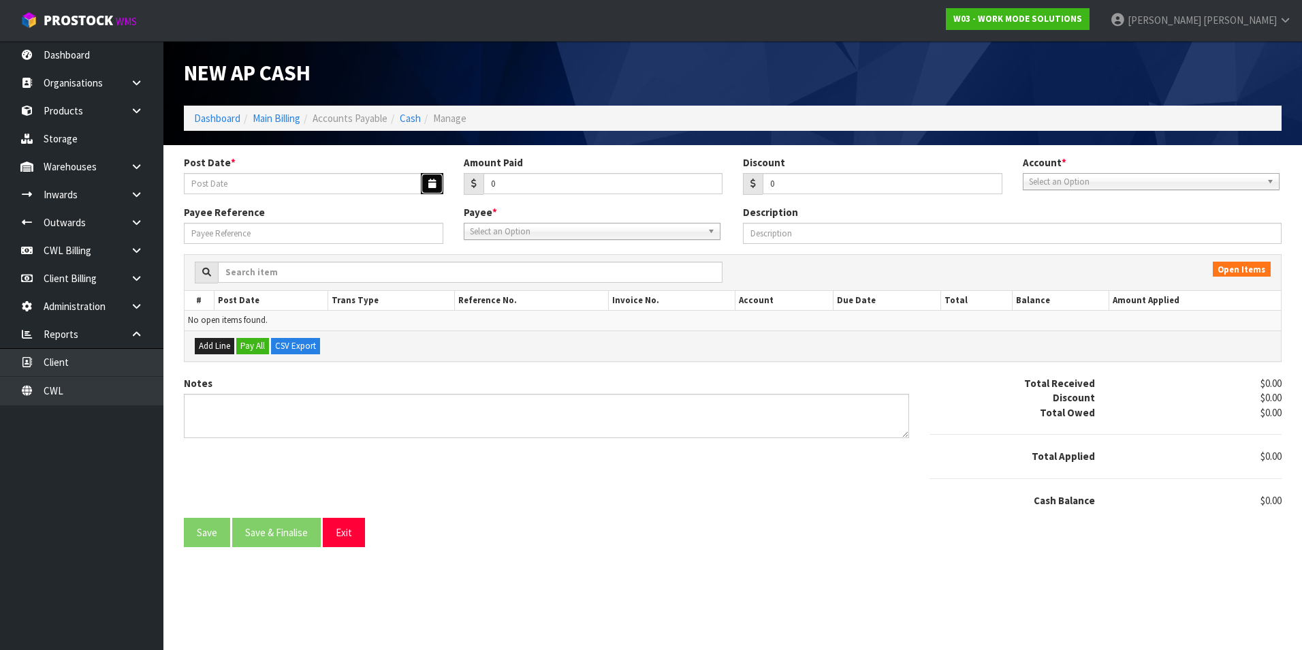
click at [429, 178] on button "button" at bounding box center [432, 183] width 22 height 21
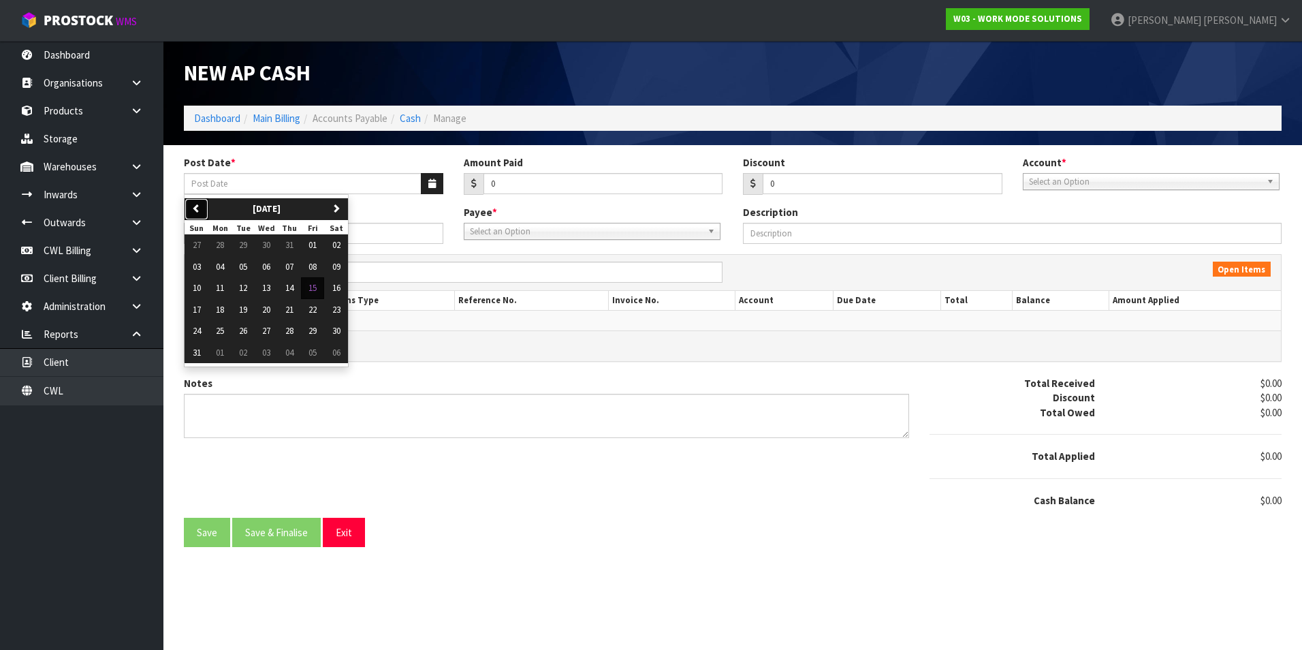
click at [193, 204] on icon "button" at bounding box center [196, 208] width 9 height 9
drag, startPoint x: 294, startPoint y: 243, endPoint x: 496, endPoint y: 210, distance: 204.9
click at [294, 243] on span "03" at bounding box center [289, 245] width 8 height 12
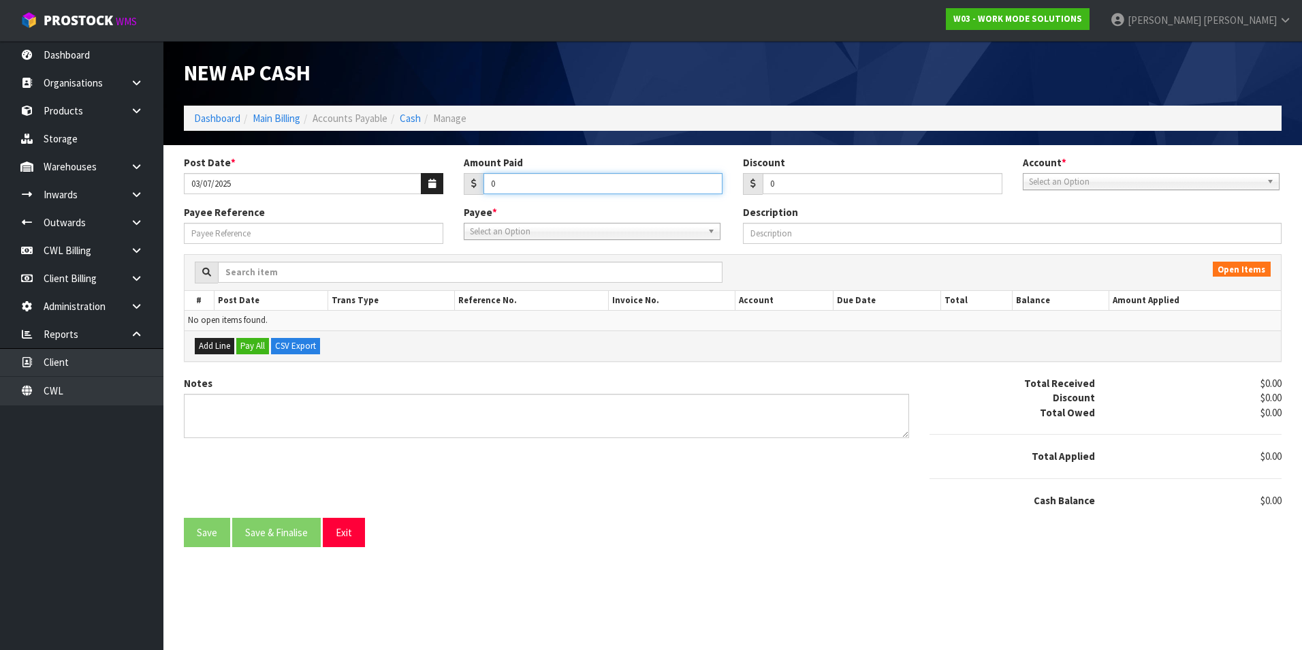
click at [516, 187] on input "0" at bounding box center [604, 183] width 240 height 21
click at [1112, 179] on span "Select an Option" at bounding box center [1145, 182] width 232 height 16
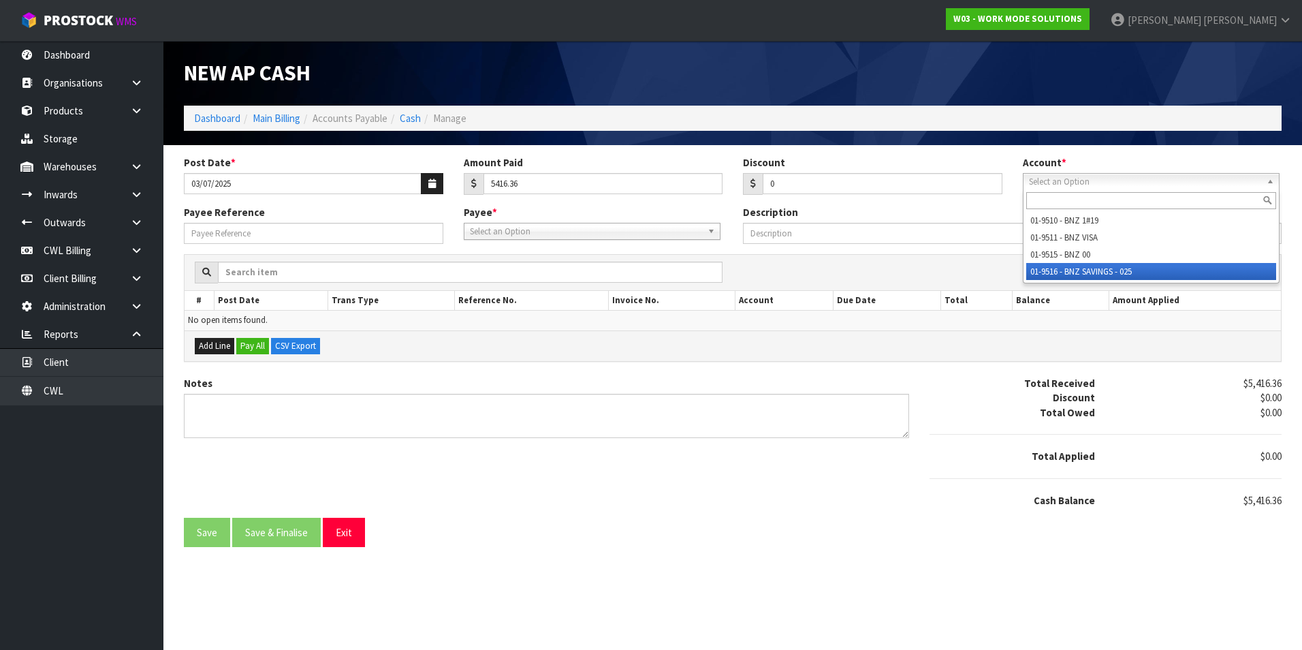
drag, startPoint x: 1101, startPoint y: 272, endPoint x: 862, endPoint y: 253, distance: 239.1
click at [1097, 272] on li "01-9516 - BNZ SAVINGS - 025" at bounding box center [1151, 271] width 250 height 17
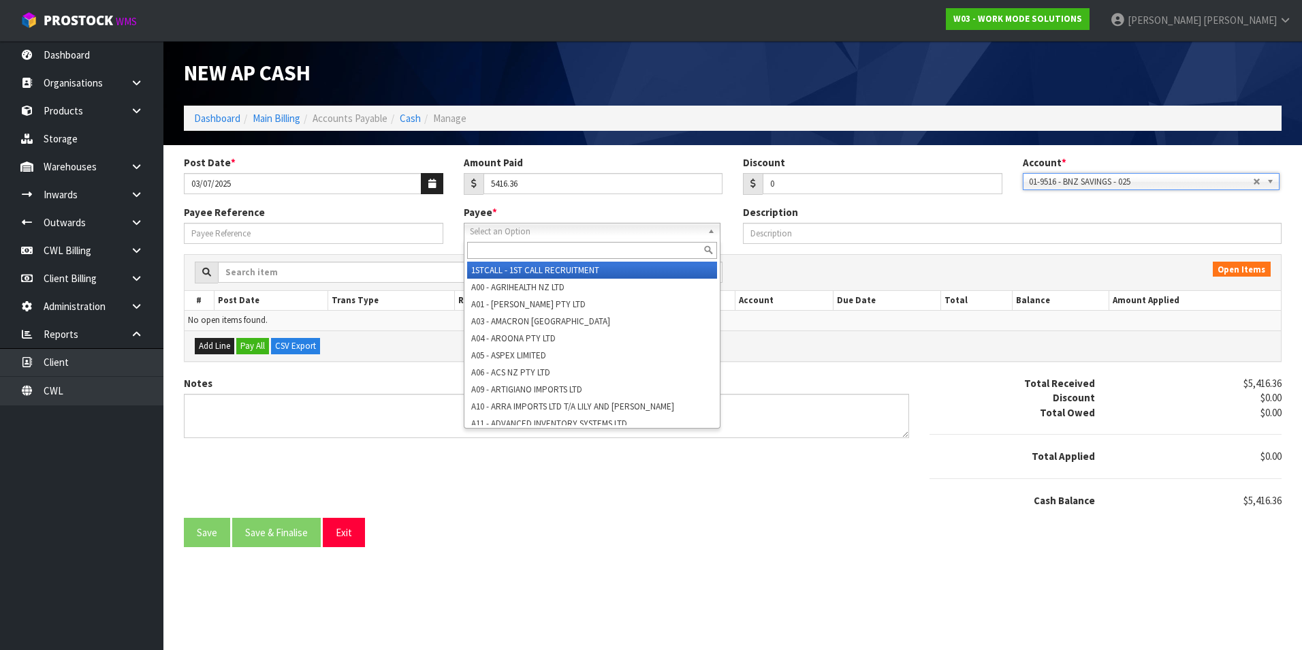
click at [552, 231] on span "Select an Option" at bounding box center [586, 231] width 232 height 16
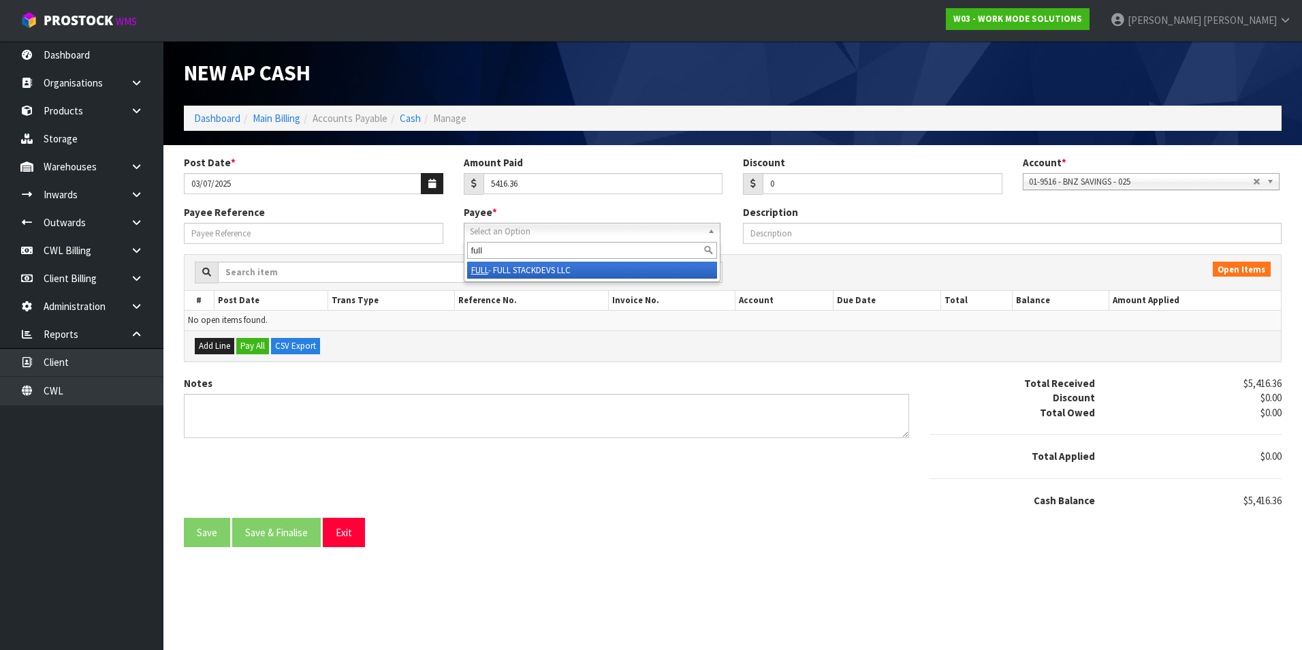
click at [570, 271] on li "FULL - FULL STACKDEVS LLC" at bounding box center [592, 270] width 250 height 17
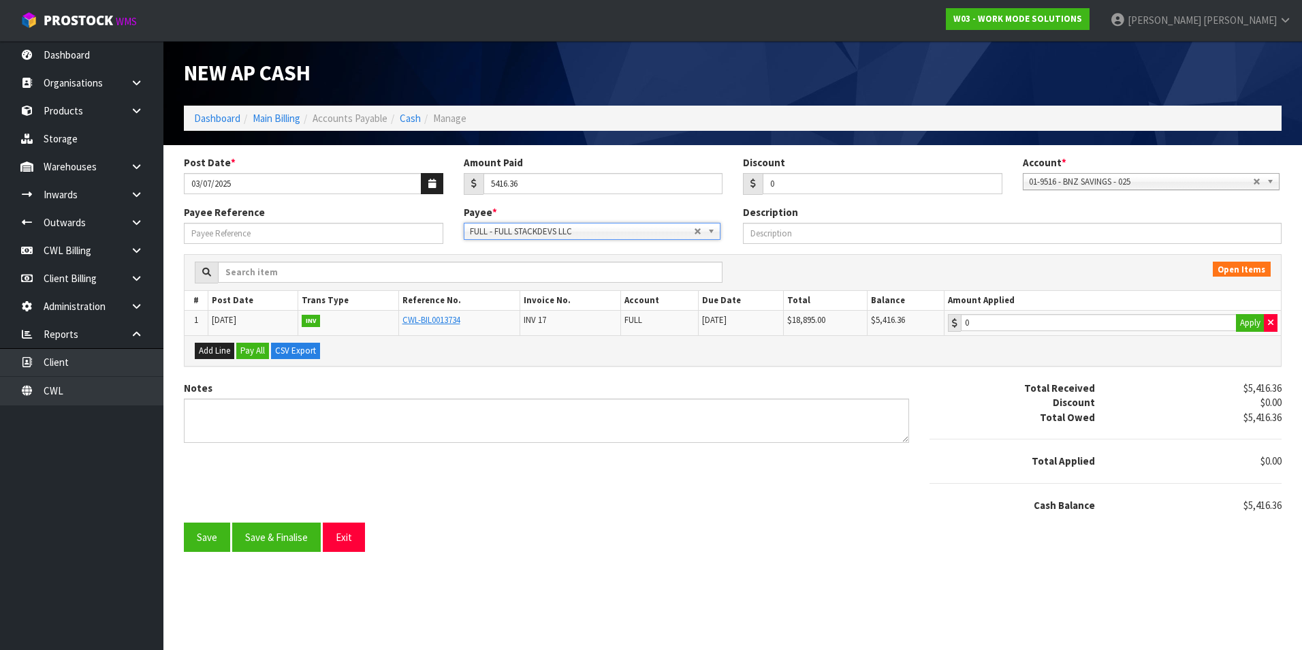
click at [1093, 332] on td "0 Apply" at bounding box center [1112, 323] width 337 height 25
drag, startPoint x: 1044, startPoint y: 324, endPoint x: 637, endPoint y: 433, distance: 421.1
click at [1039, 324] on input "5416.36" at bounding box center [1099, 322] width 276 height 17
click at [277, 545] on button "Save & Finalise" at bounding box center [276, 536] width 89 height 29
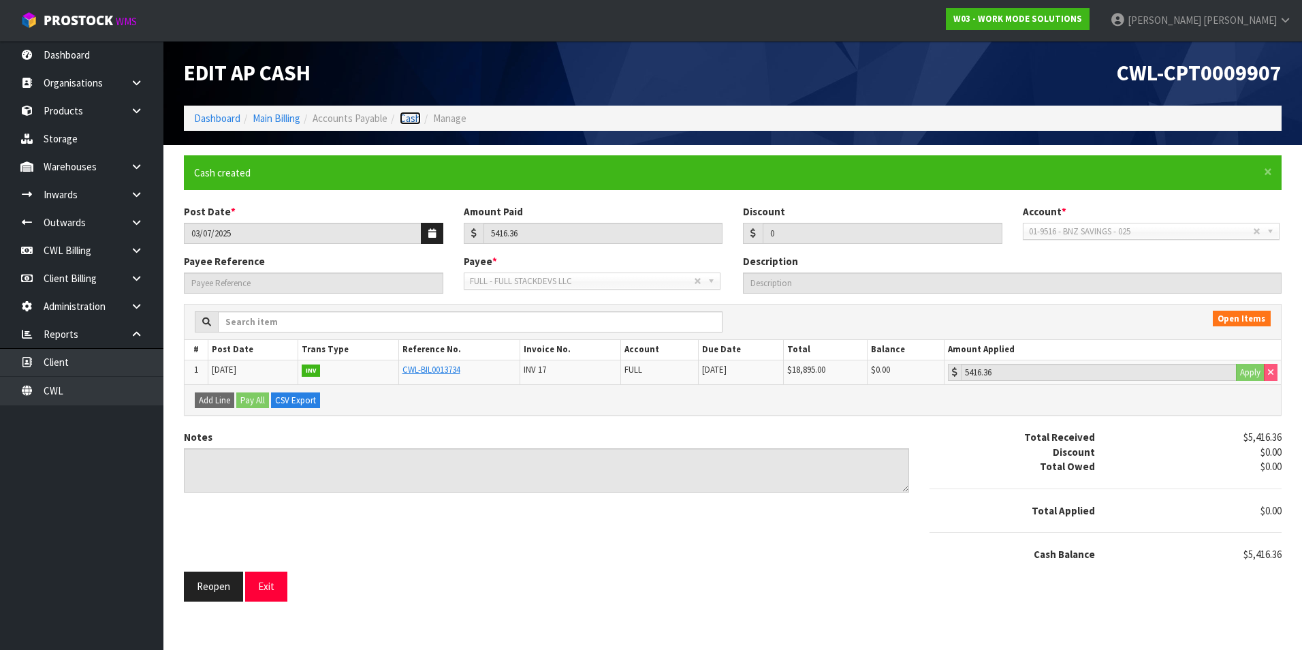
click at [411, 116] on link "Cash" at bounding box center [410, 118] width 21 height 13
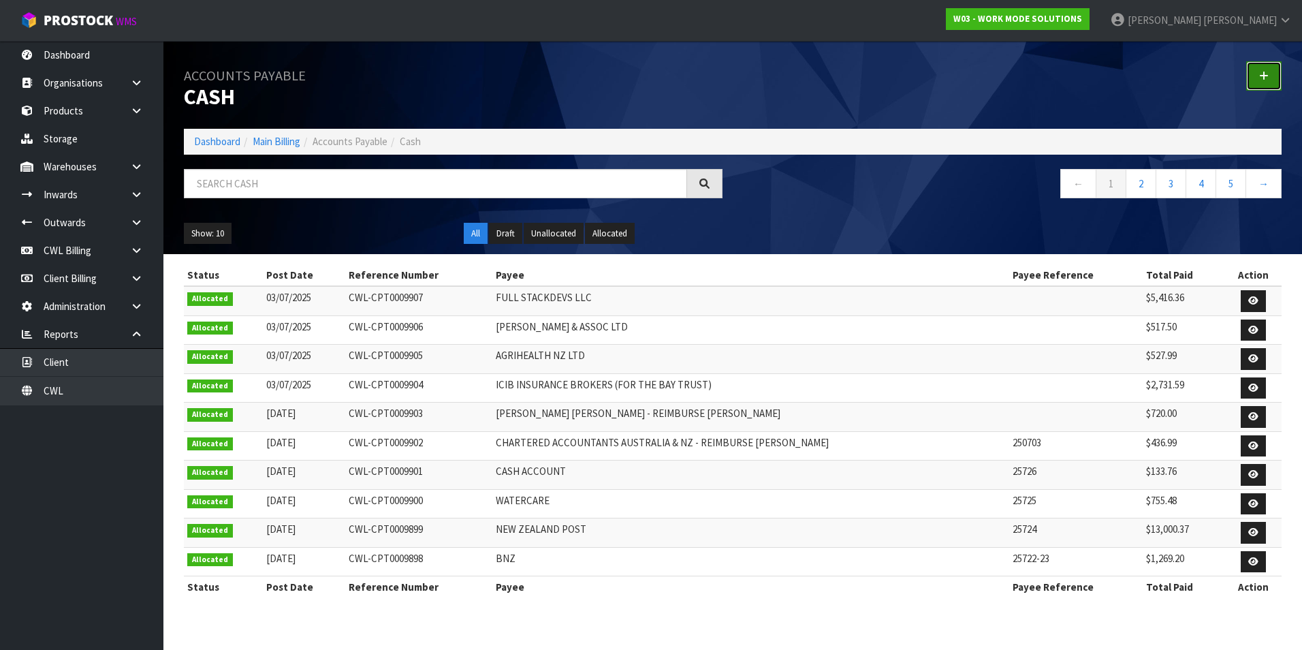
click at [1264, 76] on icon at bounding box center [1264, 76] width 10 height 10
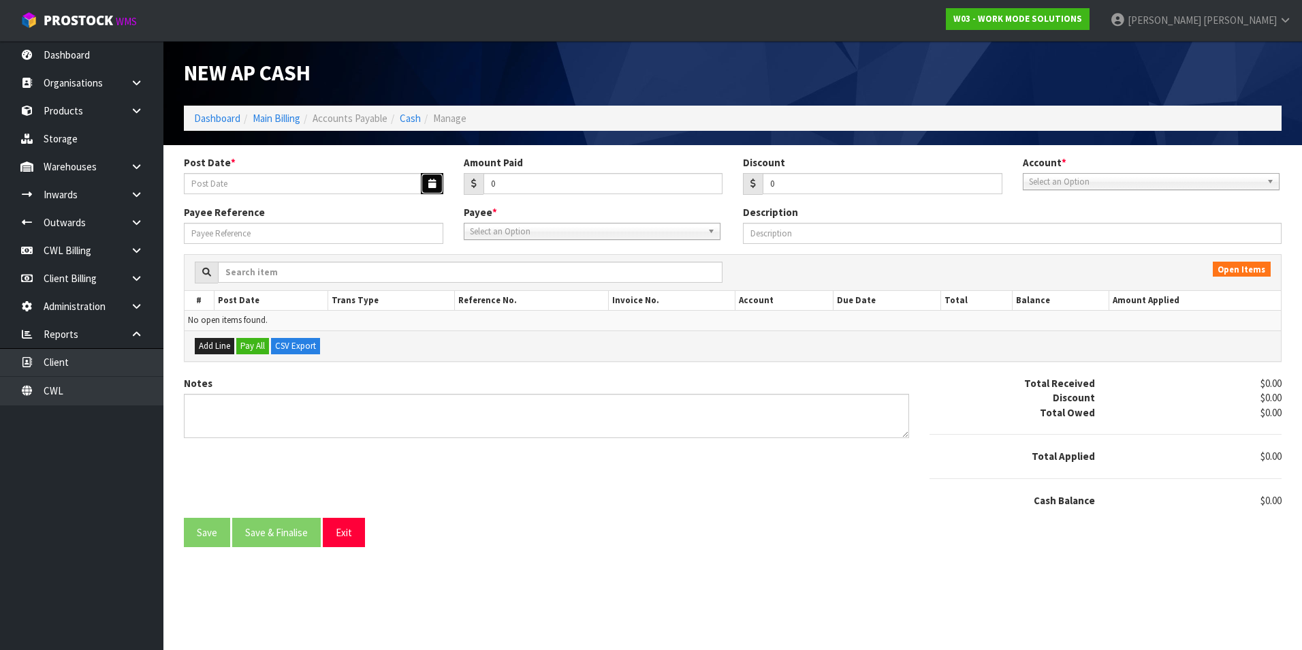
click at [437, 177] on button "button" at bounding box center [432, 183] width 22 height 21
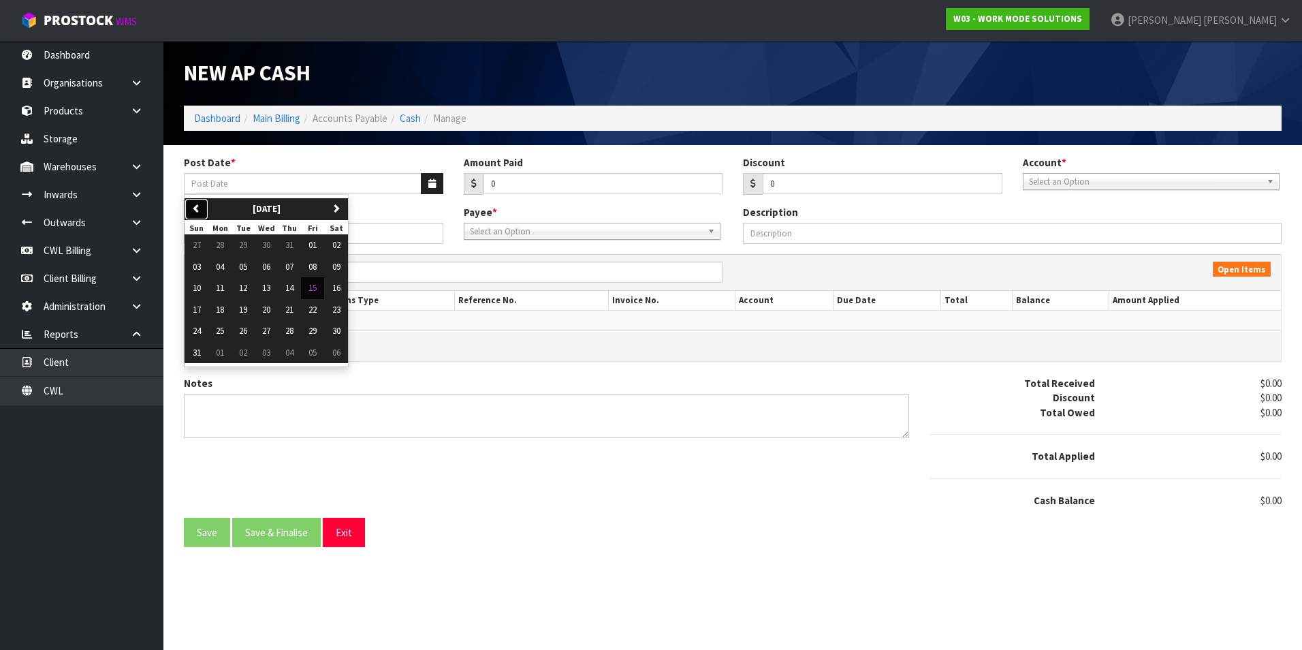
click at [208, 204] on button "previous" at bounding box center [197, 209] width 24 height 22
drag, startPoint x: 312, startPoint y: 245, endPoint x: 576, endPoint y: 207, distance: 266.9
click at [313, 244] on span "04" at bounding box center [313, 245] width 8 height 12
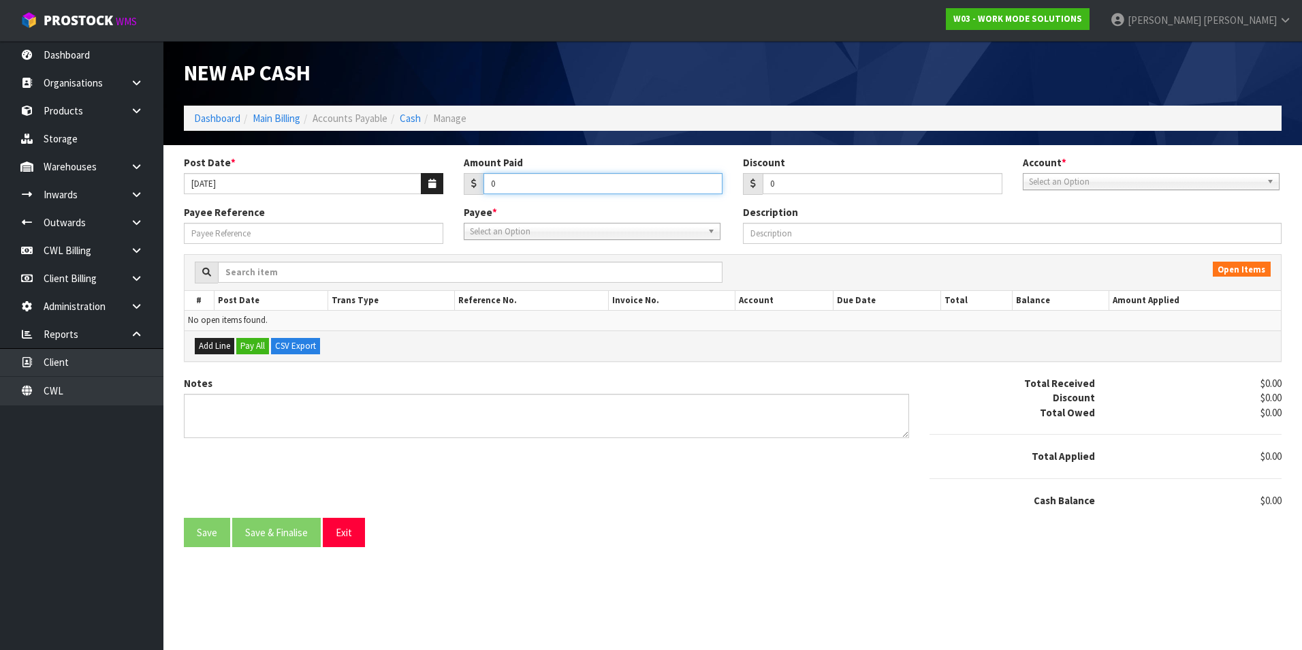
click at [566, 182] on input "0" at bounding box center [604, 183] width 240 height 21
click at [1052, 181] on span "Select an Option" at bounding box center [1145, 182] width 232 height 16
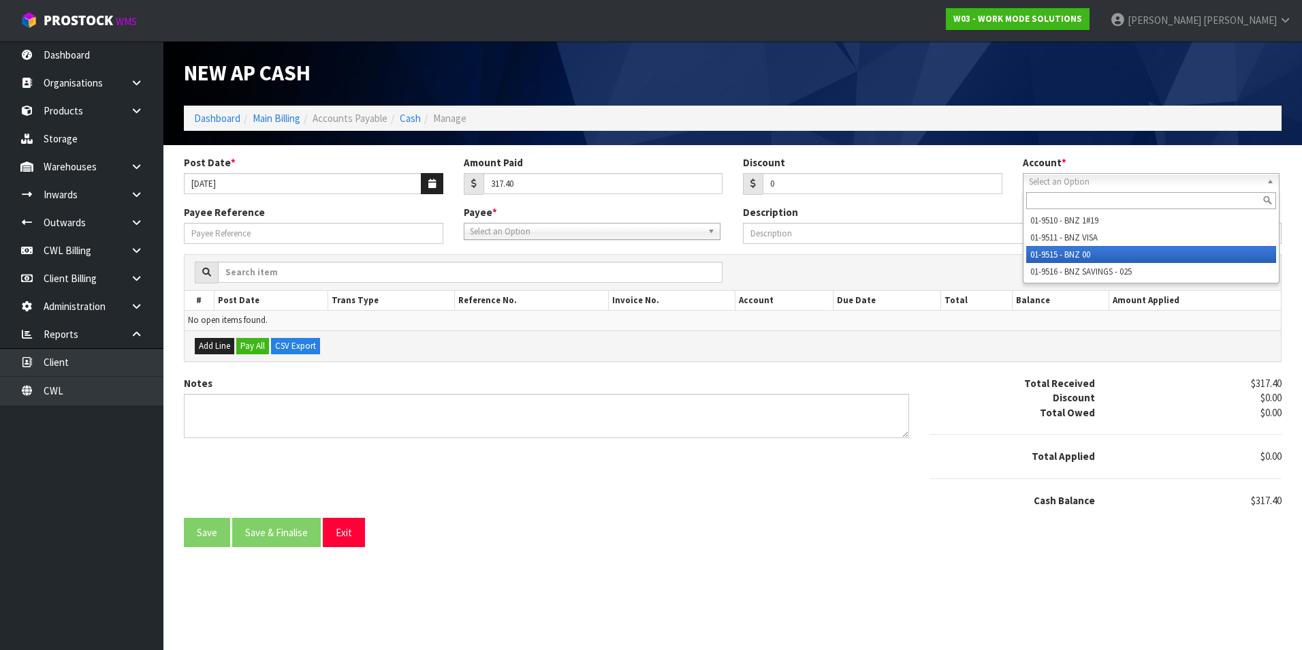
drag, startPoint x: 1086, startPoint y: 250, endPoint x: 750, endPoint y: 244, distance: 336.5
click at [1077, 251] on li "01-9515 - BNZ 00" at bounding box center [1151, 254] width 250 height 17
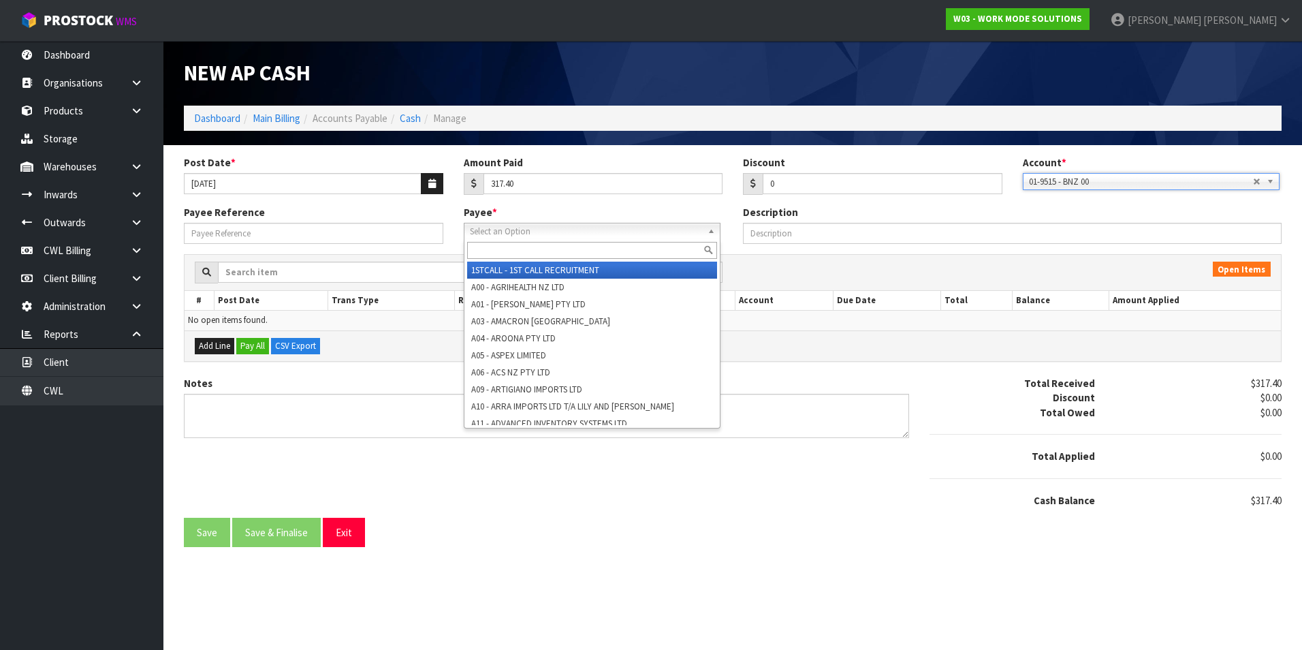
click at [478, 238] on span "Select an Option" at bounding box center [586, 231] width 232 height 16
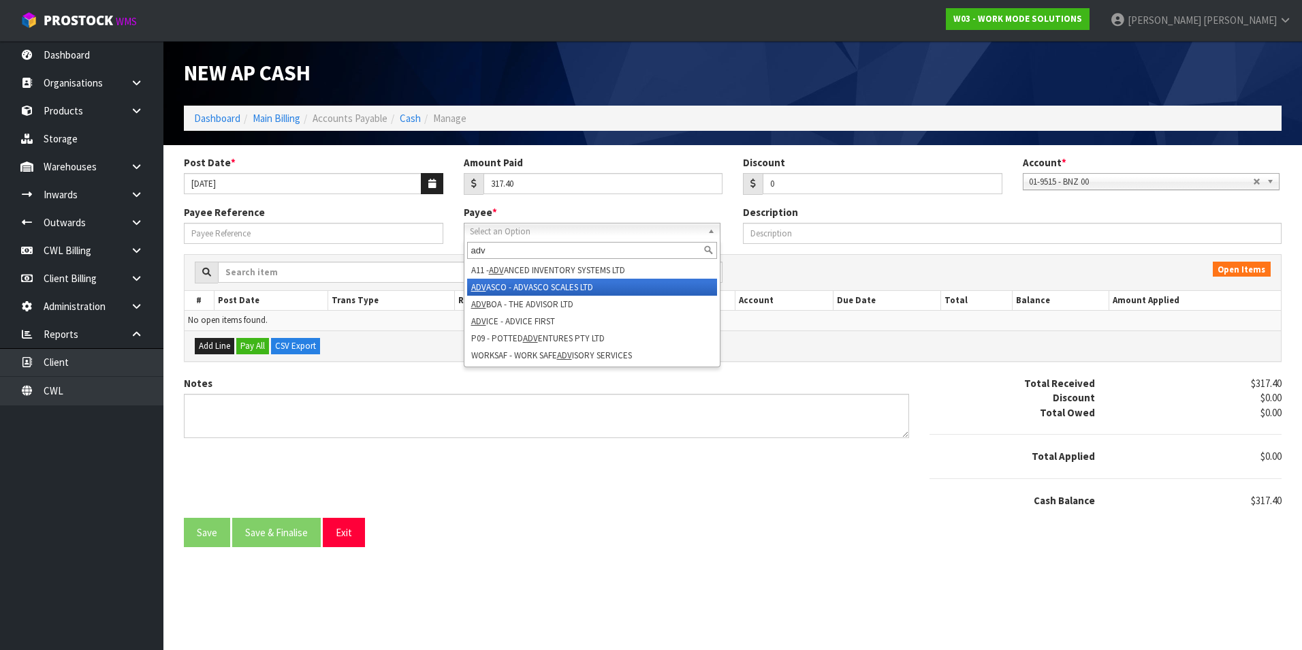
click at [524, 283] on li "ADV ASCO - ADVASCO SCALES LTD" at bounding box center [592, 287] width 250 height 17
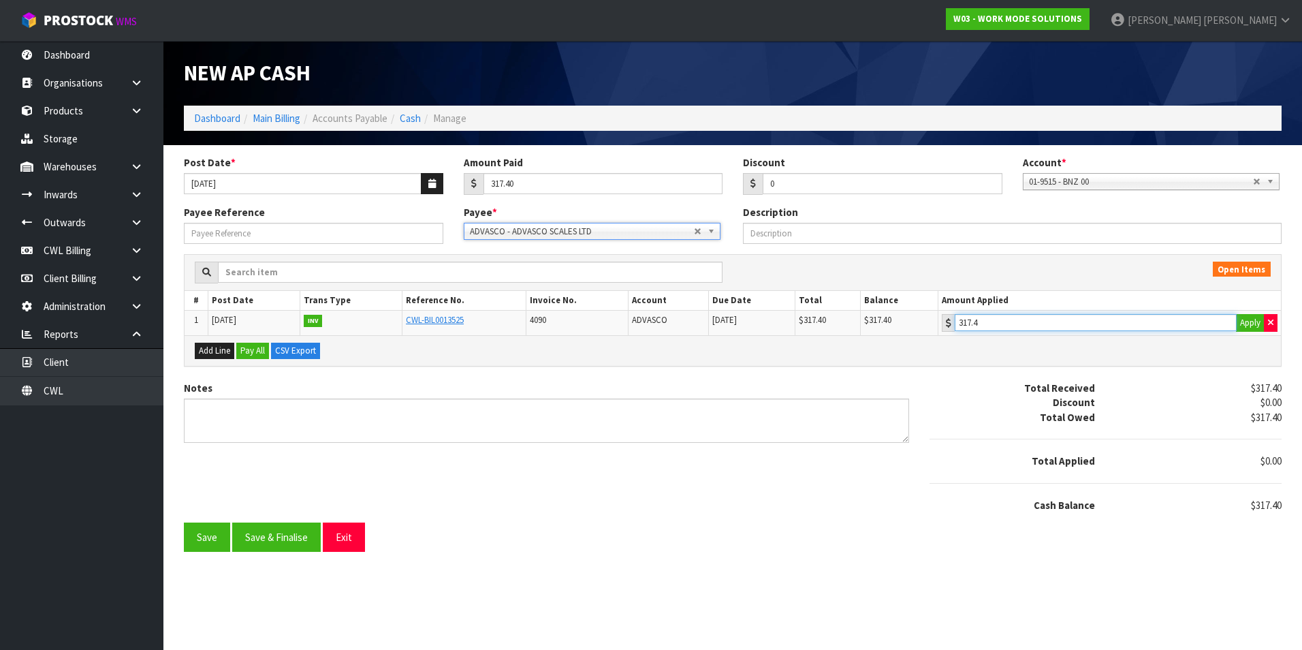
drag, startPoint x: 1068, startPoint y: 322, endPoint x: 1060, endPoint y: 328, distance: 9.8
click at [1062, 326] on input "317.4" at bounding box center [1096, 322] width 282 height 17
click at [300, 536] on button "Save & Finalise" at bounding box center [276, 536] width 89 height 29
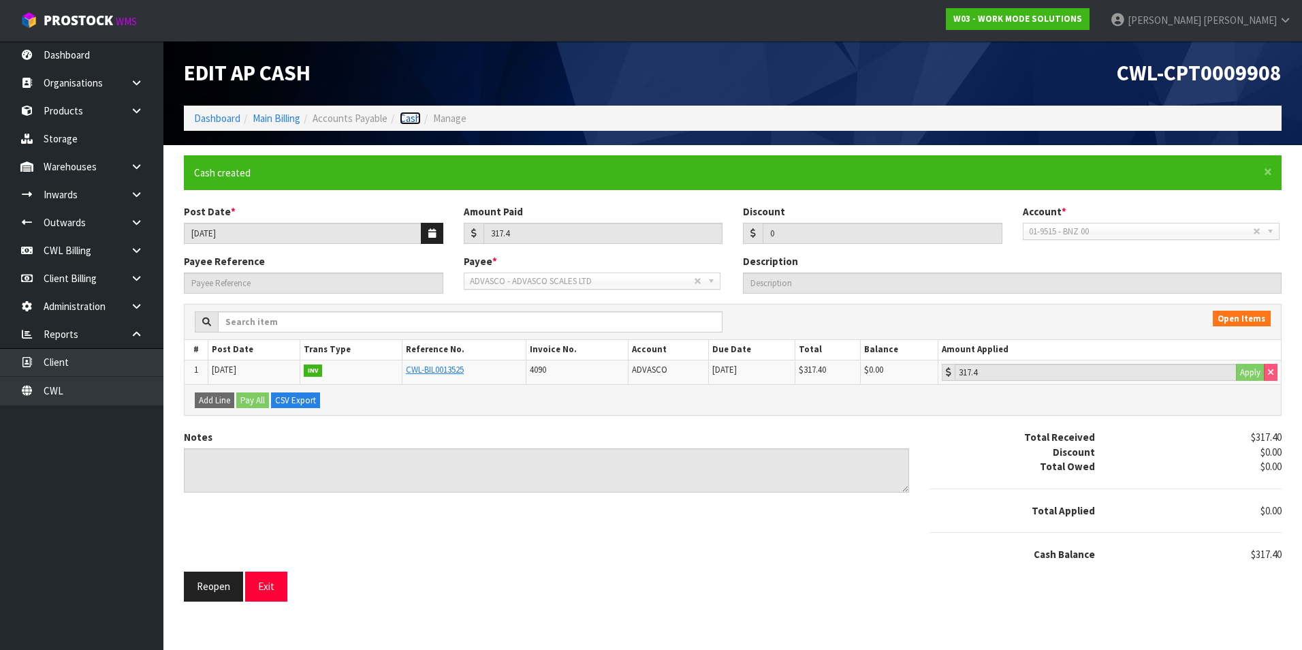
click at [415, 119] on link "Cash" at bounding box center [410, 118] width 21 height 13
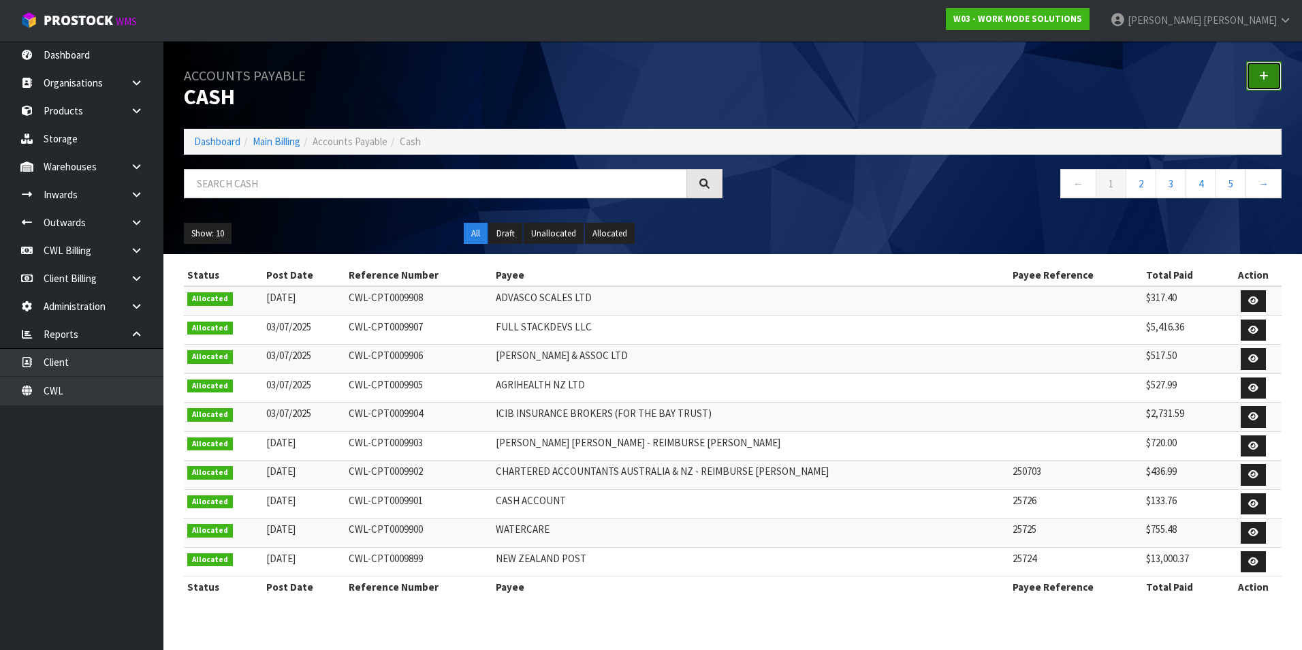
click at [1265, 74] on icon at bounding box center [1264, 76] width 10 height 10
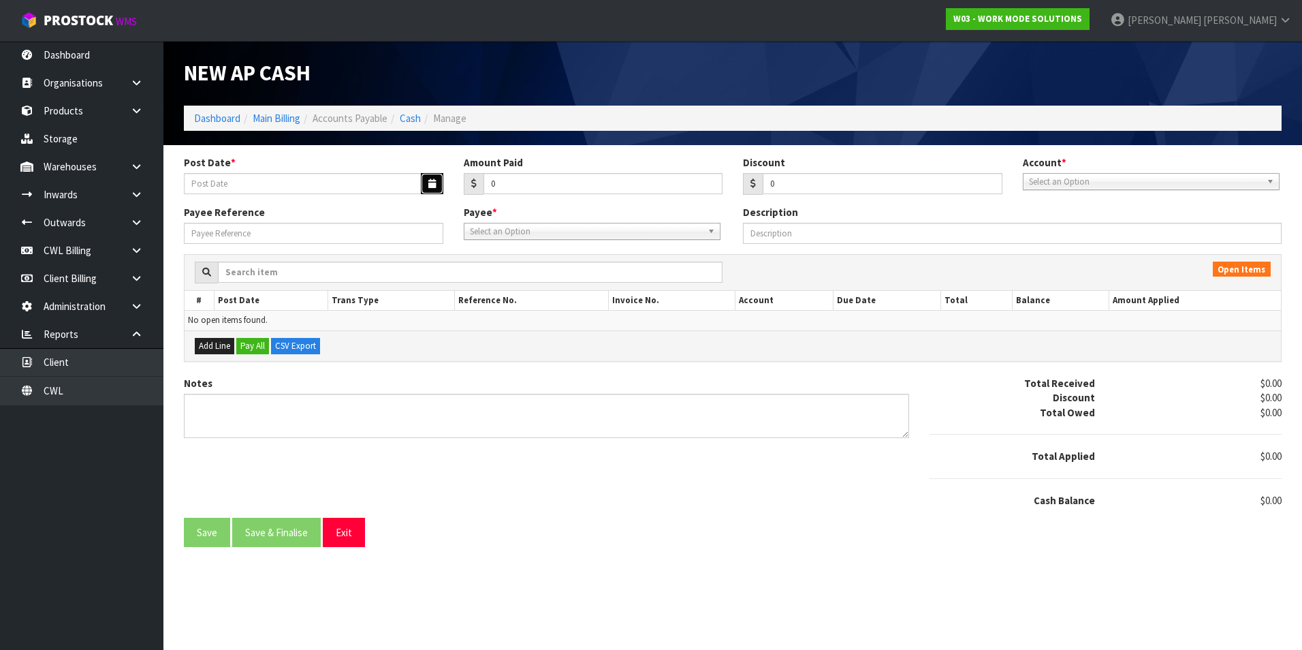
click at [432, 189] on button "button" at bounding box center [432, 183] width 22 height 21
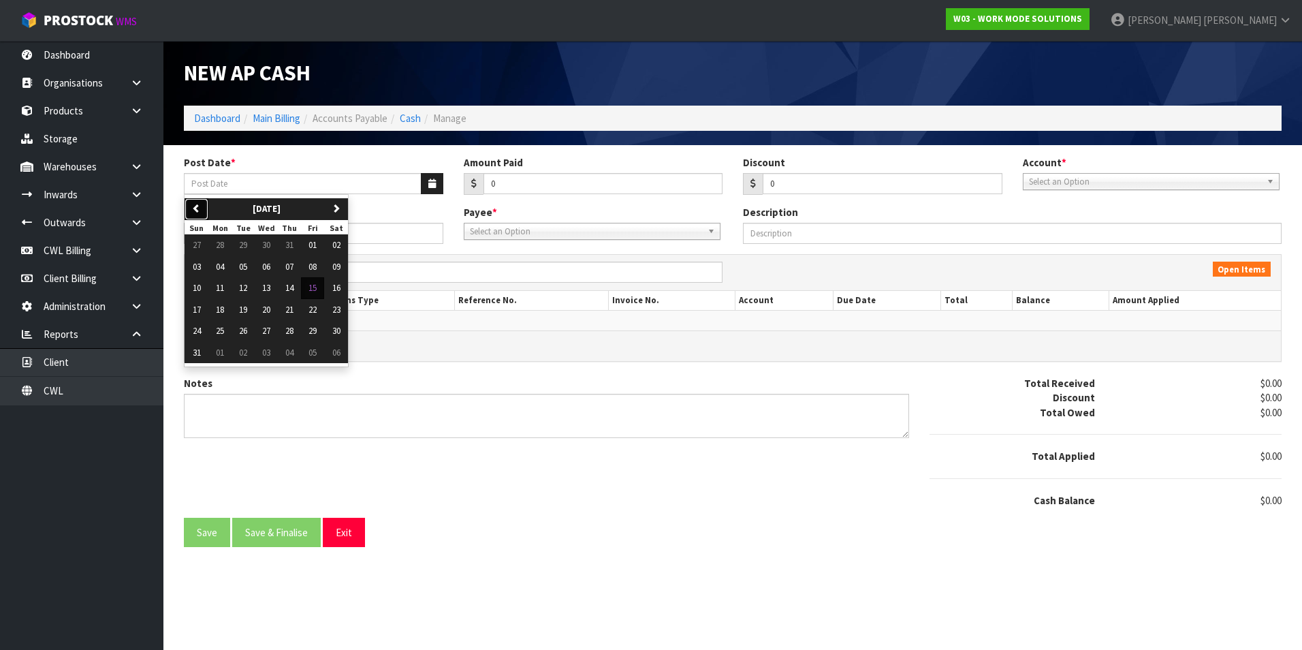
click at [200, 207] on icon "button" at bounding box center [196, 208] width 9 height 9
click at [313, 247] on span "04" at bounding box center [313, 245] width 8 height 12
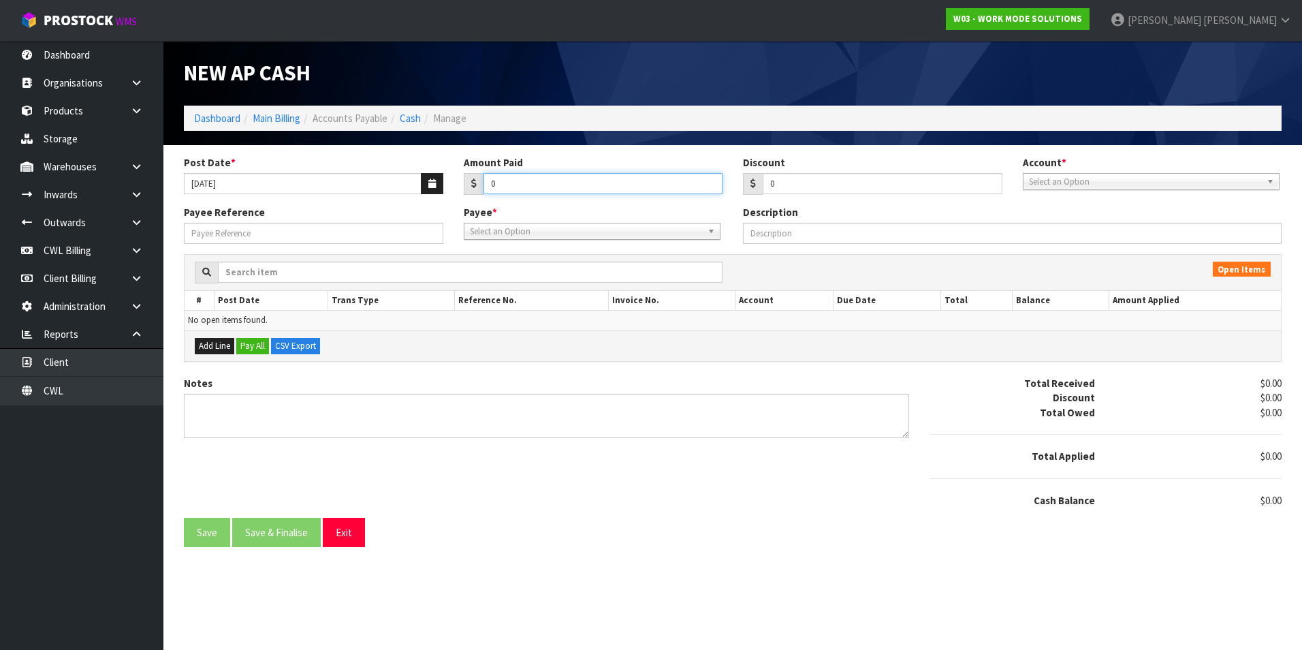
click at [511, 178] on input "0" at bounding box center [604, 183] width 240 height 21
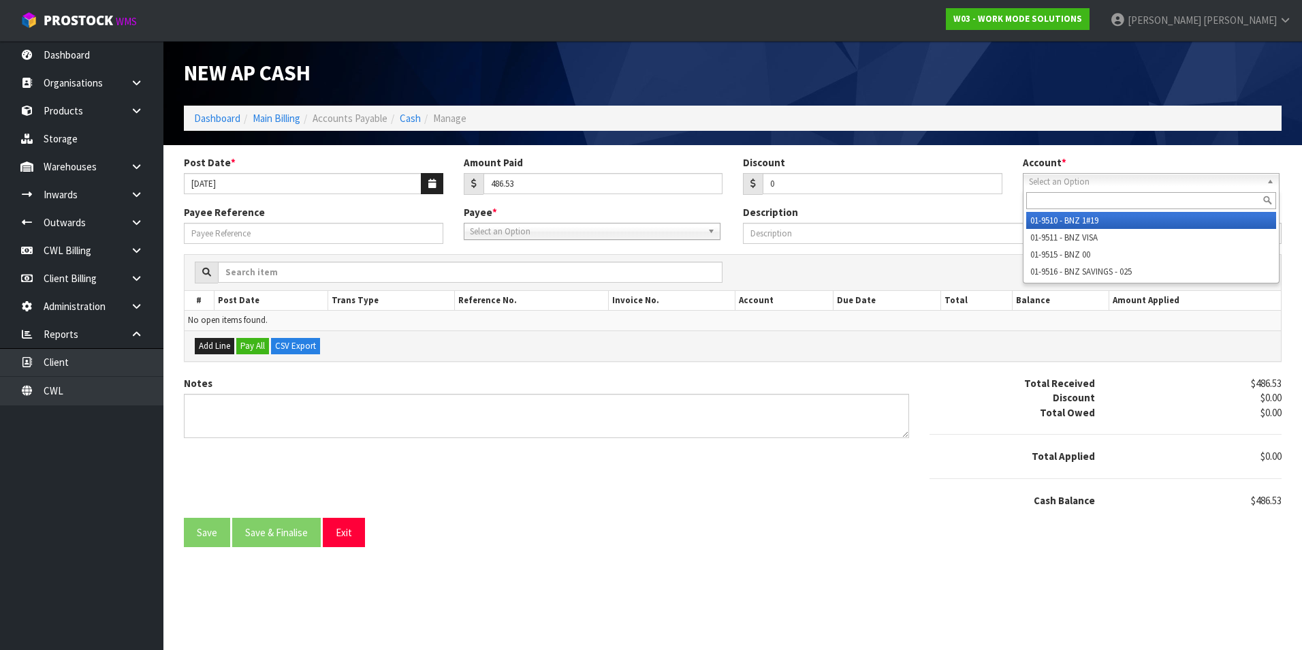
drag, startPoint x: 1087, startPoint y: 183, endPoint x: 1084, endPoint y: 216, distance: 33.5
click at [1087, 183] on span "Select an Option" at bounding box center [1145, 182] width 232 height 16
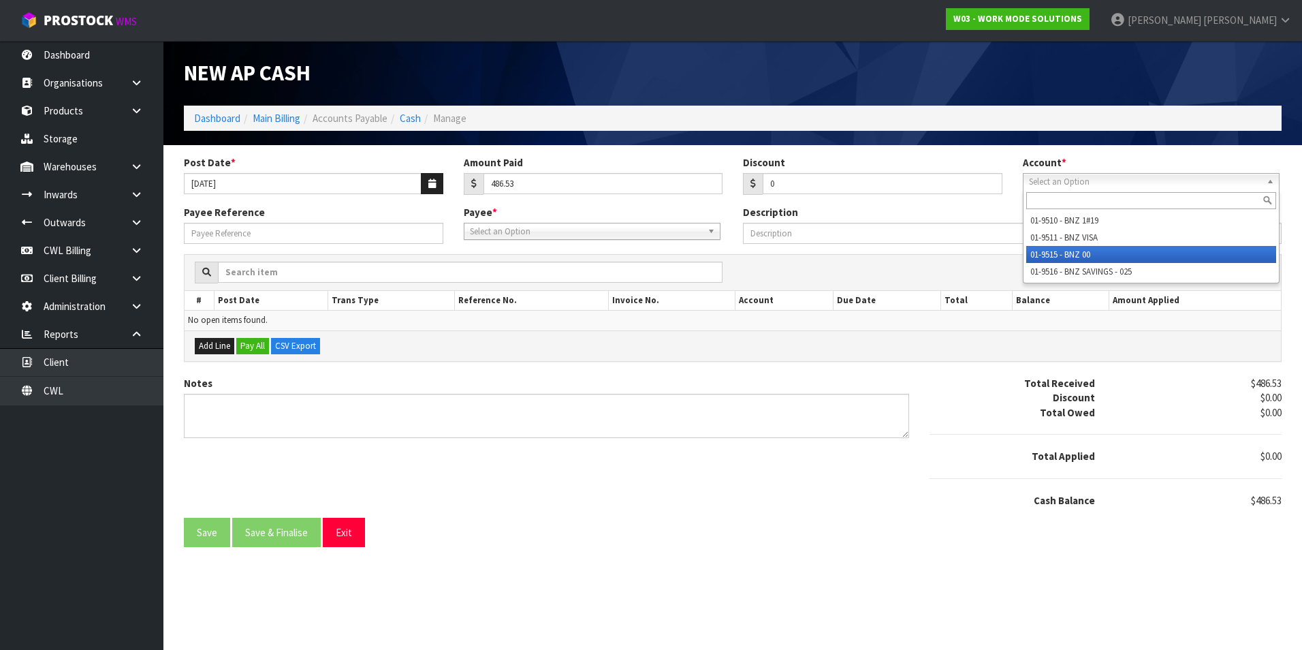
click at [1079, 253] on li "01-9515 - BNZ 00" at bounding box center [1151, 254] width 250 height 17
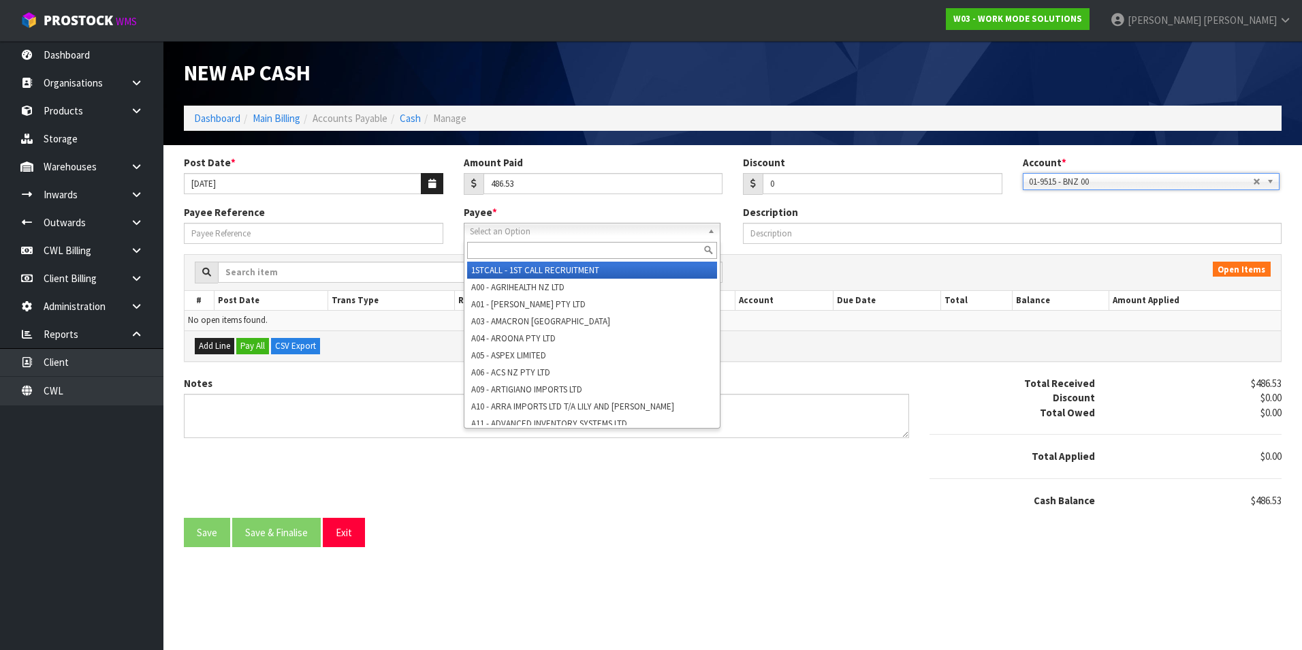
click at [556, 233] on span "Select an Option" at bounding box center [586, 231] width 232 height 16
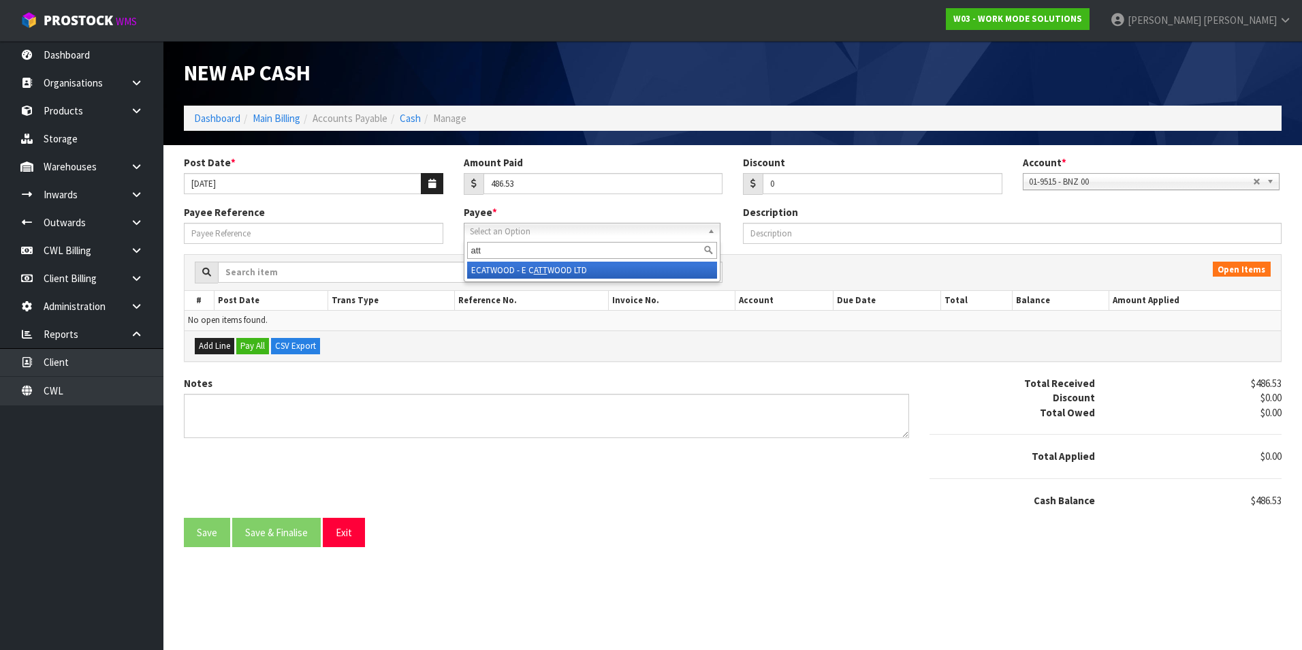
click at [537, 272] on em "ATT" at bounding box center [541, 270] width 14 height 12
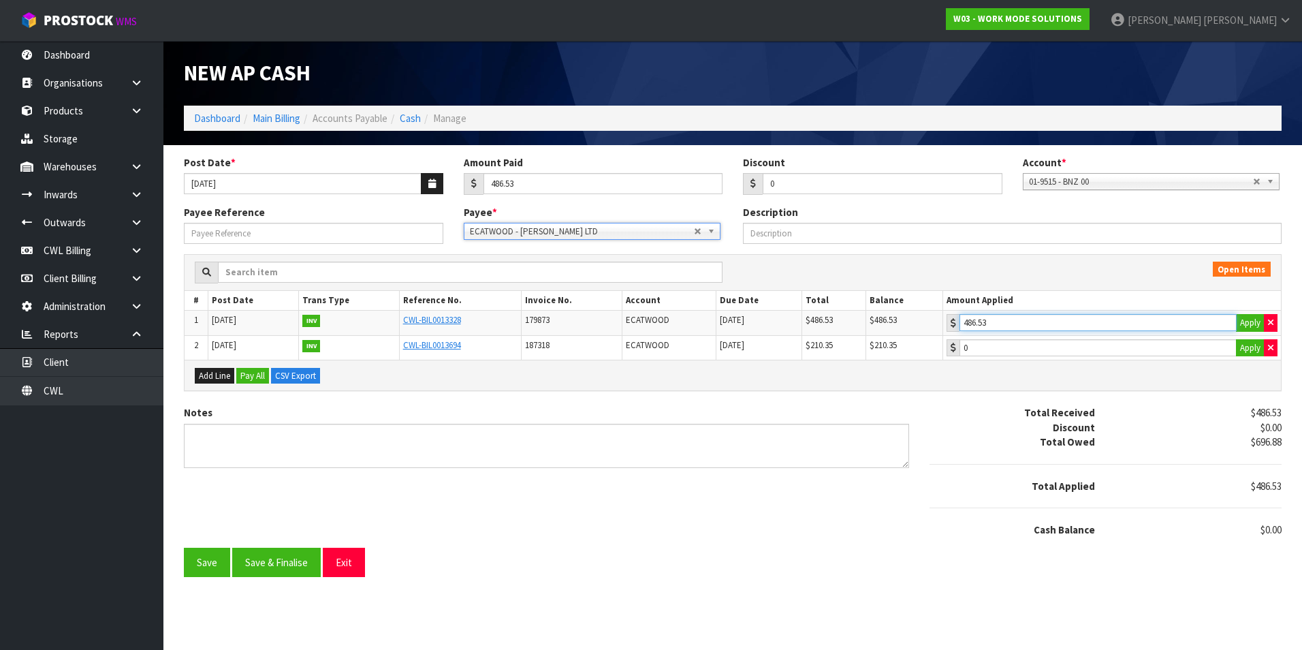
click at [1028, 319] on input "486.53" at bounding box center [1098, 322] width 277 height 17
click at [290, 567] on button "Save & Finalise" at bounding box center [276, 562] width 89 height 29
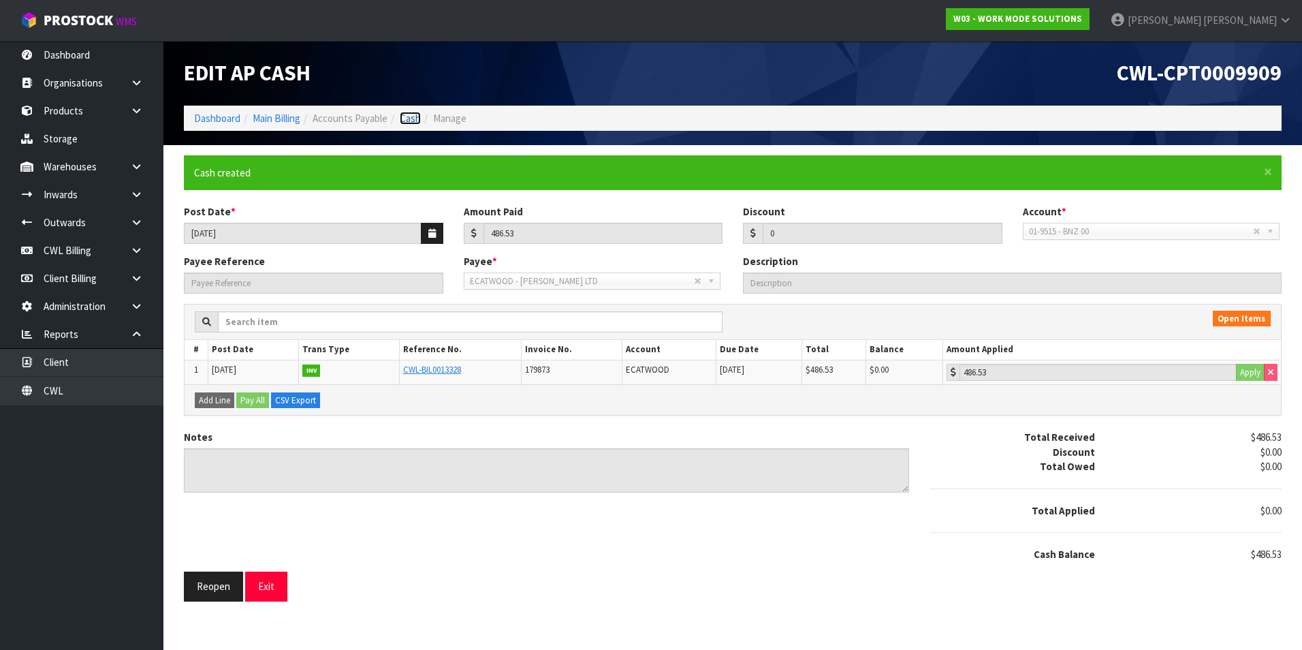
click at [412, 117] on link "Cash" at bounding box center [410, 118] width 21 height 13
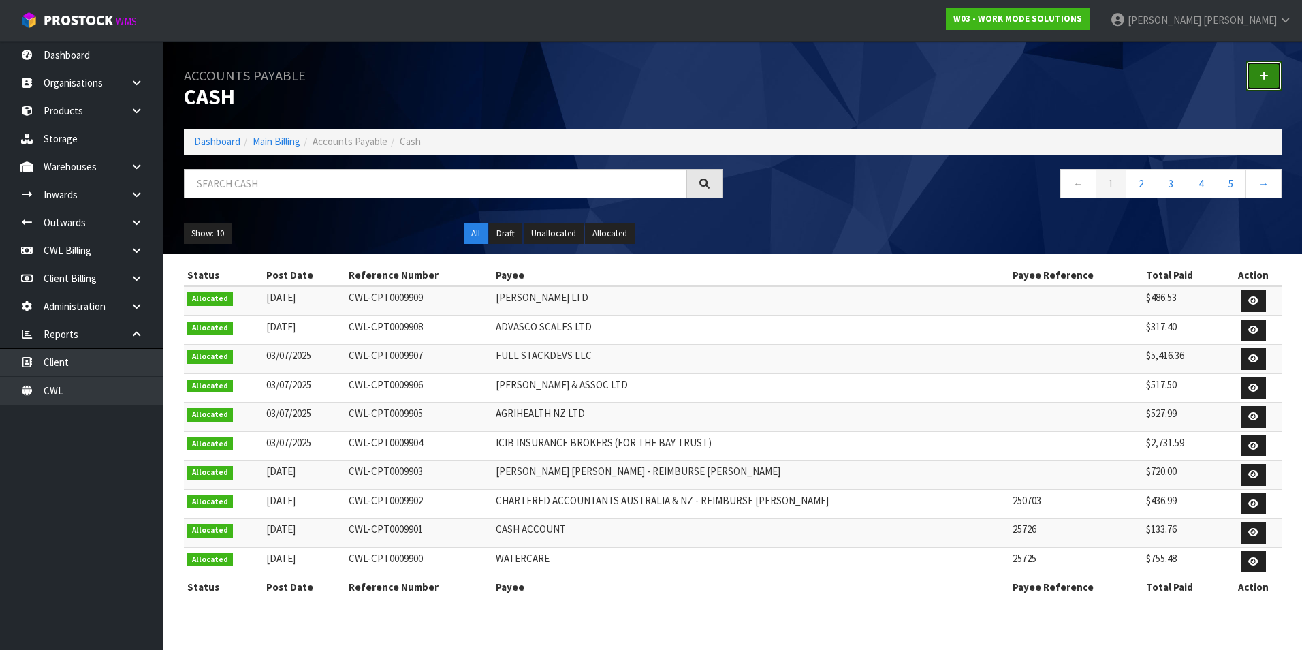
drag, startPoint x: 1267, startPoint y: 77, endPoint x: 1111, endPoint y: 93, distance: 157.4
click at [1267, 77] on icon at bounding box center [1264, 76] width 10 height 10
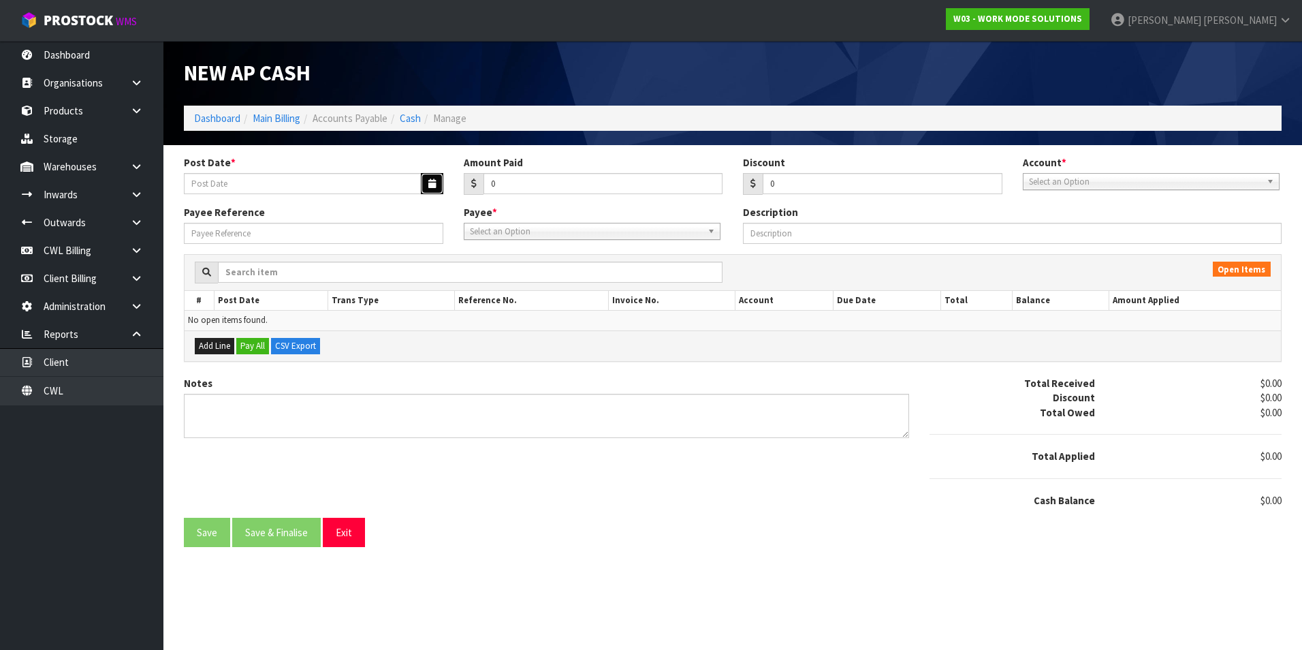
click at [430, 183] on icon "button" at bounding box center [431, 183] width 7 height 9
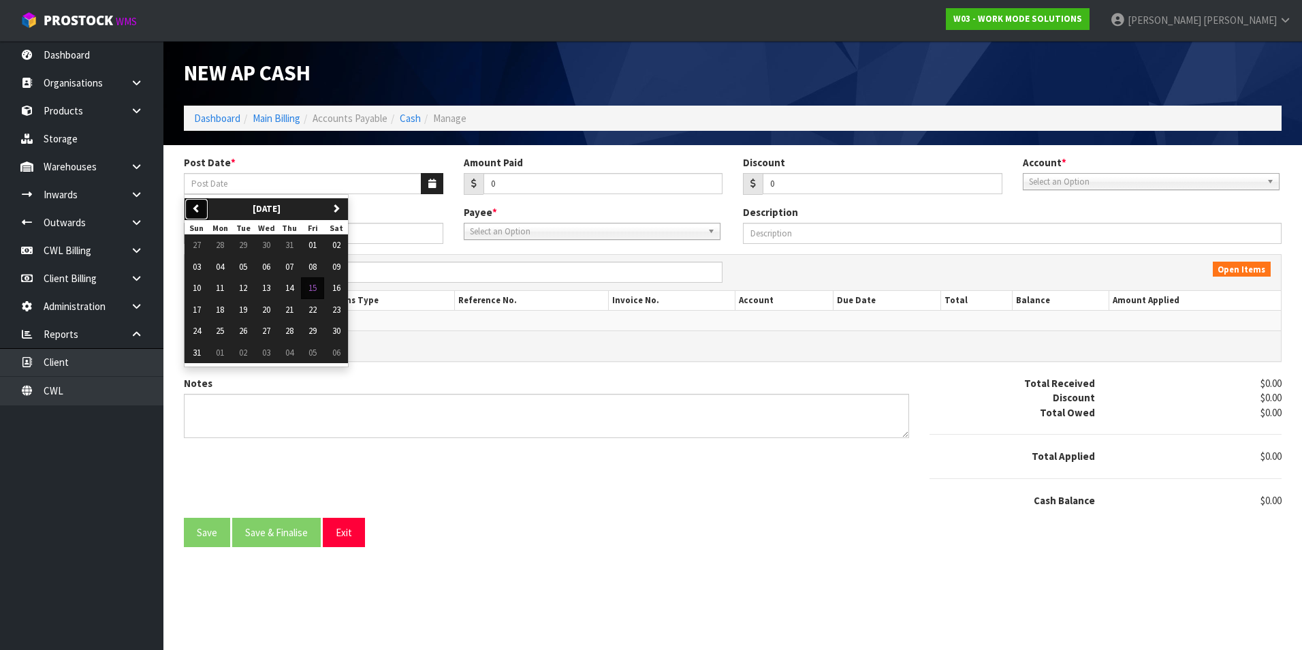
click at [204, 208] on button "previous" at bounding box center [197, 209] width 24 height 22
click at [289, 268] on span "10" at bounding box center [289, 267] width 8 height 12
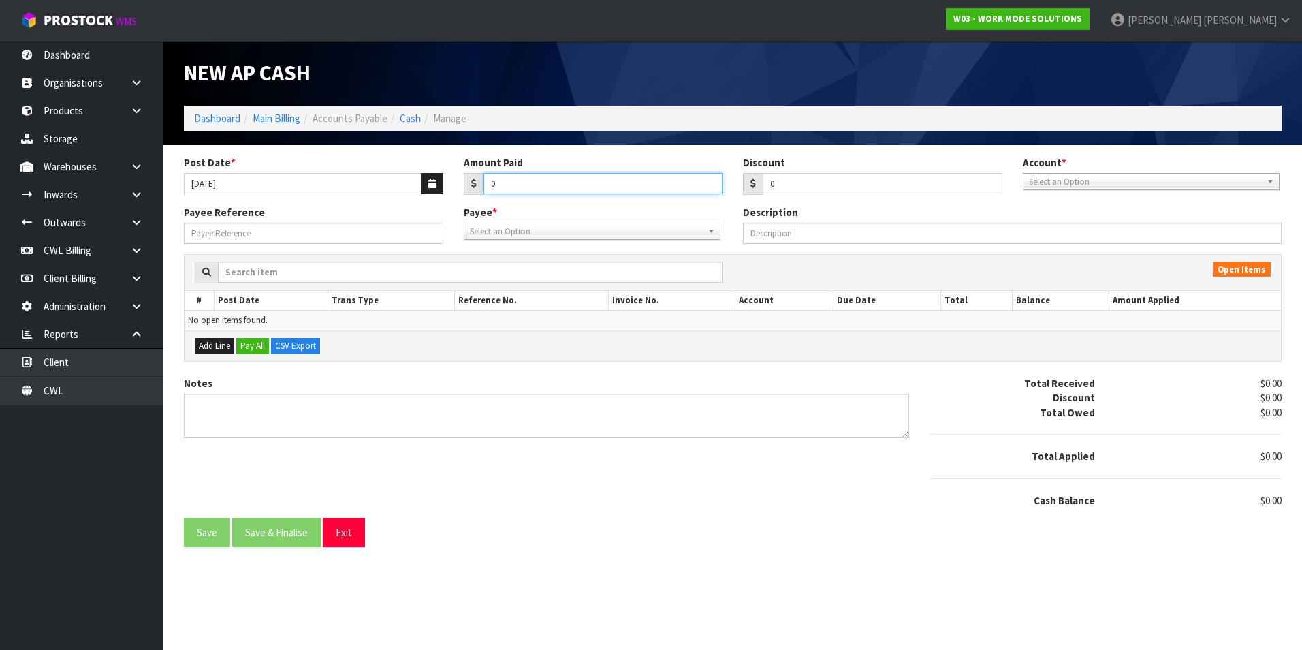
click at [560, 188] on input "0" at bounding box center [604, 183] width 240 height 21
drag, startPoint x: 1080, startPoint y: 183, endPoint x: 1082, endPoint y: 209, distance: 25.9
click at [1080, 184] on span "Select an Option" at bounding box center [1145, 182] width 232 height 16
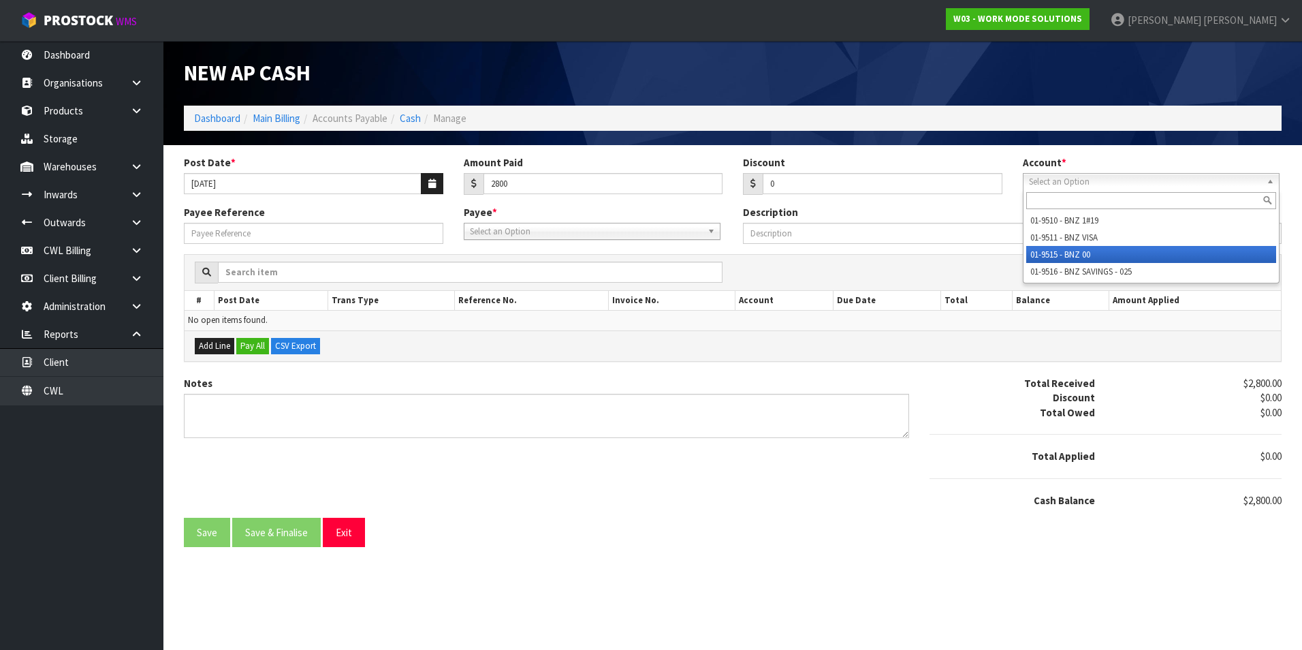
drag, startPoint x: 1077, startPoint y: 253, endPoint x: 1045, endPoint y: 253, distance: 32.0
click at [1075, 253] on li "01-9515 - BNZ 00" at bounding box center [1151, 254] width 250 height 17
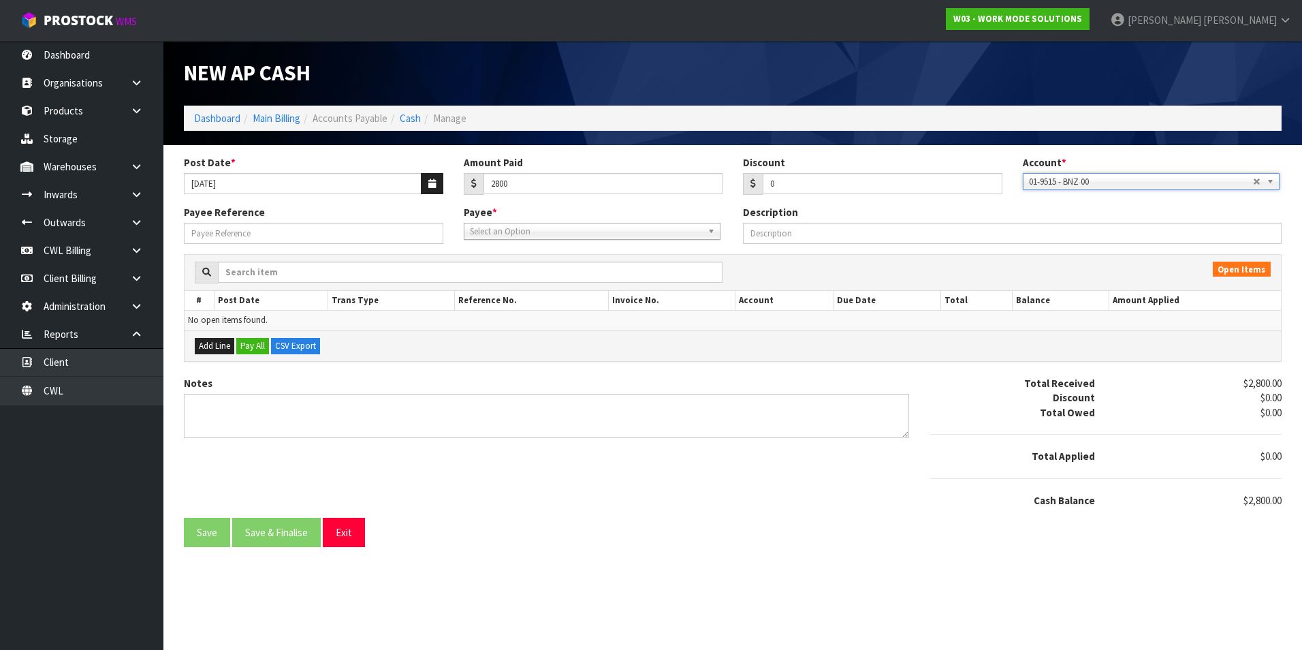
click at [574, 232] on span "Select an Option" at bounding box center [586, 231] width 232 height 16
click at [528, 274] on li "BN Z - BNZ" at bounding box center [592, 270] width 250 height 17
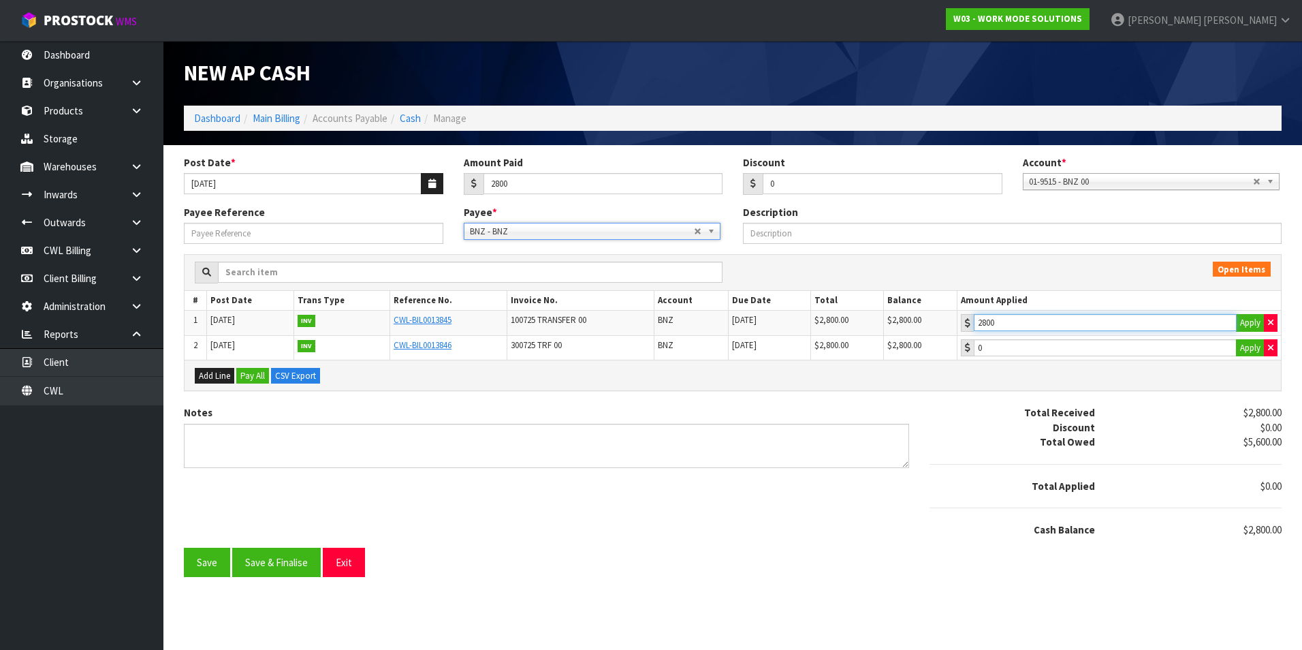
click at [1185, 321] on input "2800" at bounding box center [1105, 322] width 263 height 17
click at [306, 565] on button "Save & Finalise" at bounding box center [276, 562] width 89 height 29
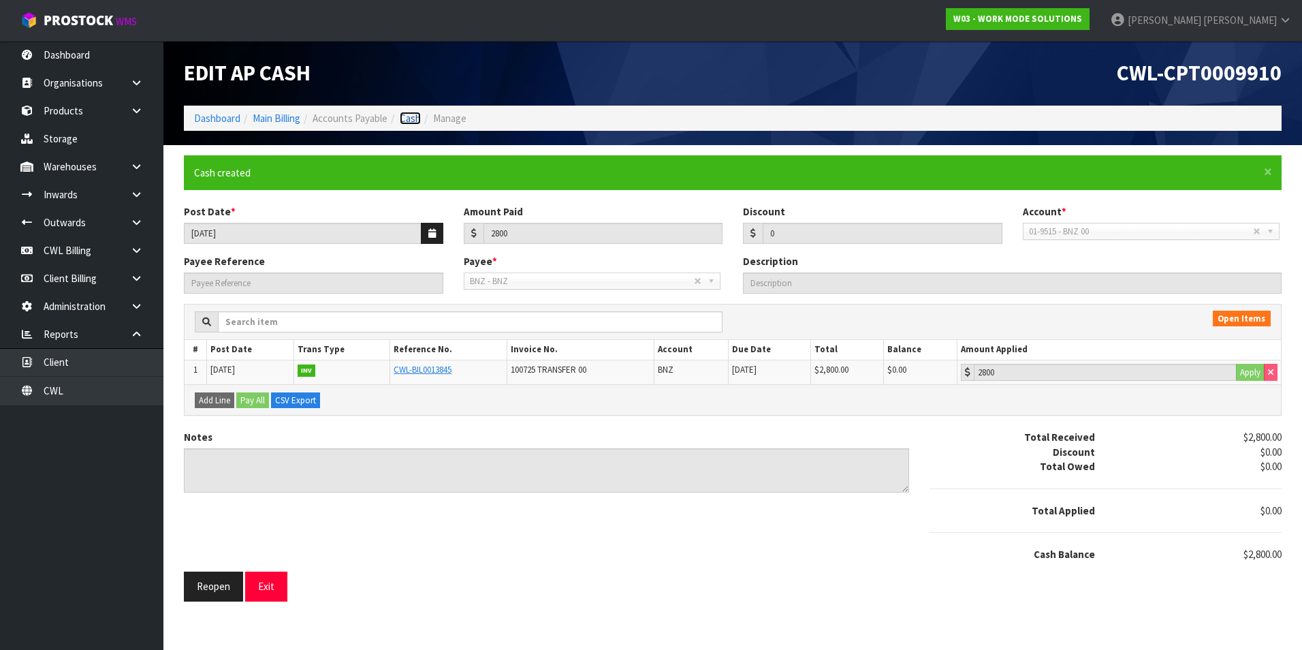
click at [415, 120] on link "Cash" at bounding box center [410, 118] width 21 height 13
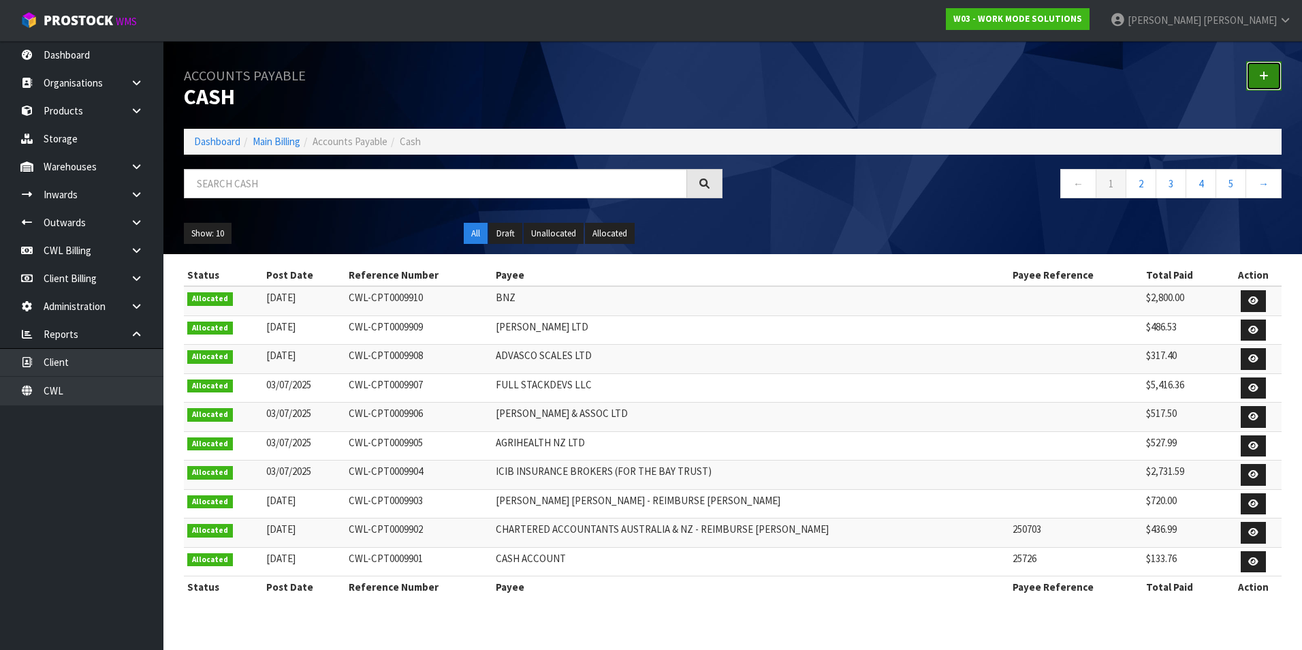
click at [1258, 78] on link at bounding box center [1263, 75] width 35 height 29
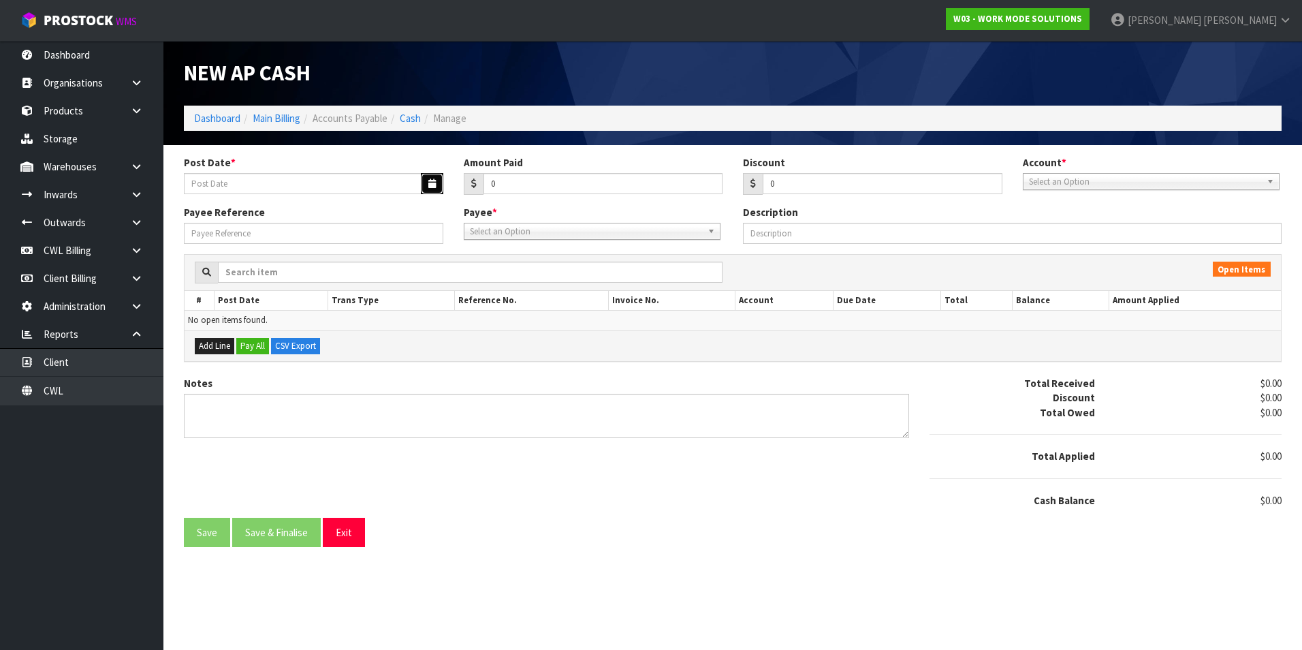
click at [430, 188] on icon "button" at bounding box center [431, 183] width 7 height 9
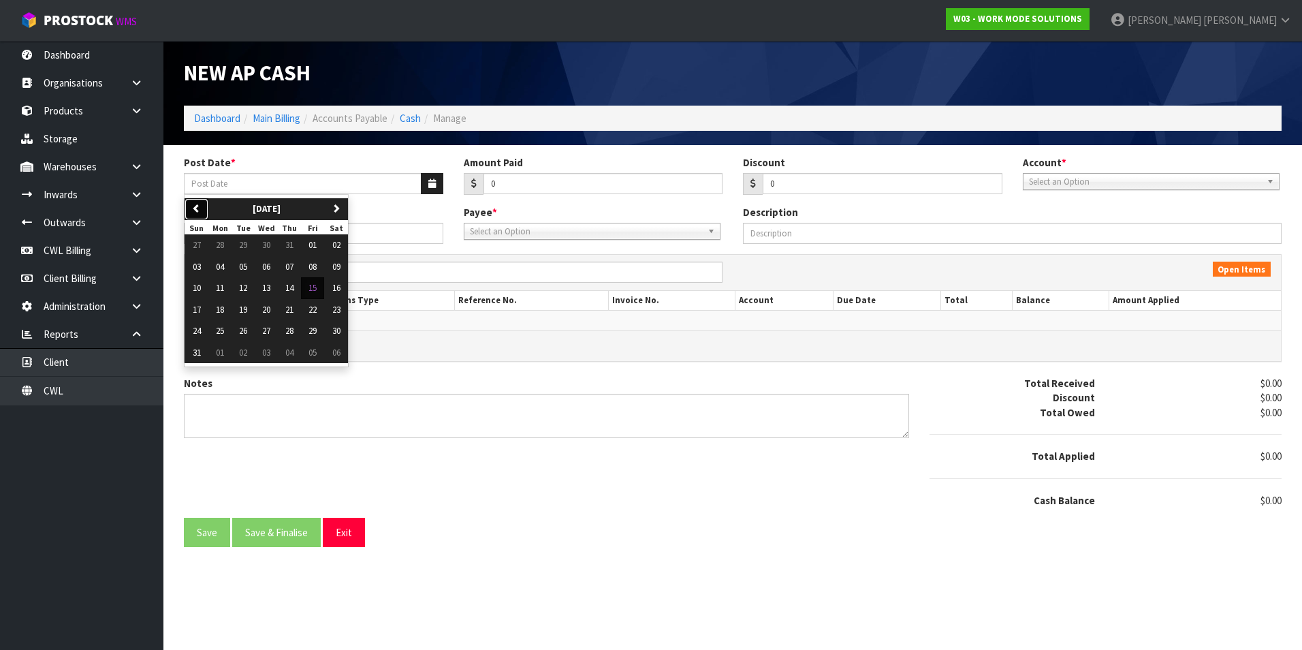
click at [207, 209] on button "previous" at bounding box center [197, 209] width 24 height 22
click at [270, 334] on span "30" at bounding box center [266, 331] width 8 height 12
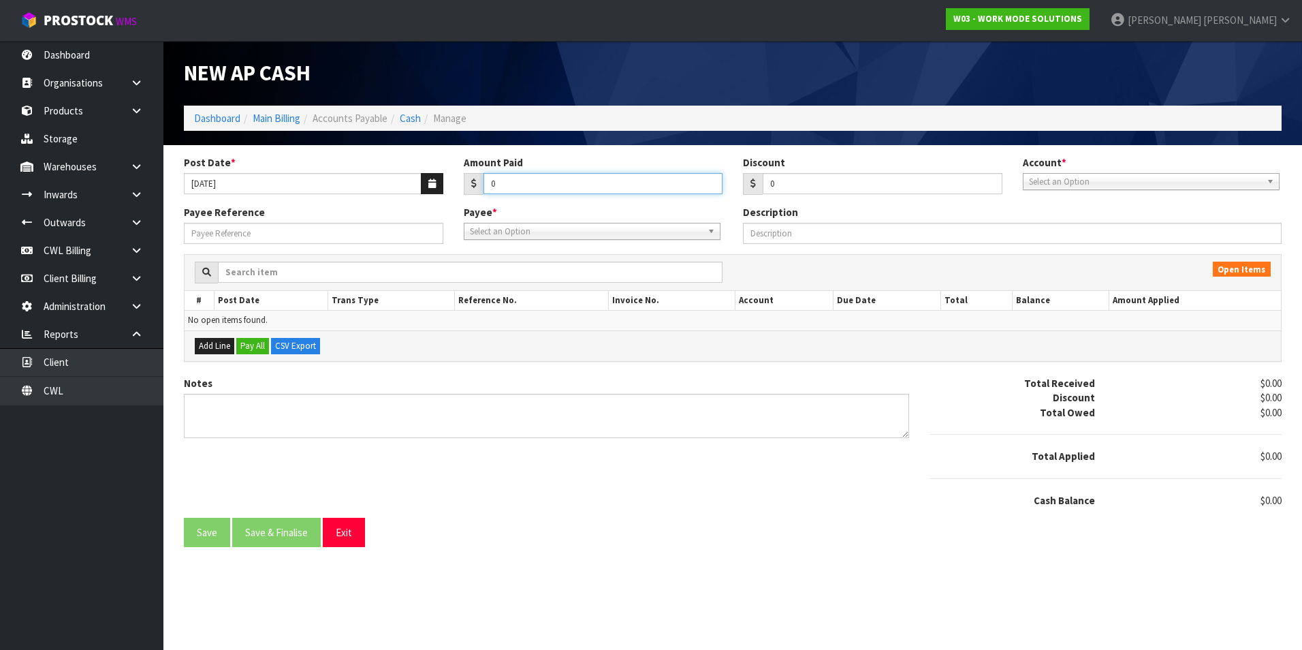
click at [517, 188] on input "0" at bounding box center [604, 183] width 240 height 21
click at [1047, 182] on span "Select an Option" at bounding box center [1145, 182] width 232 height 16
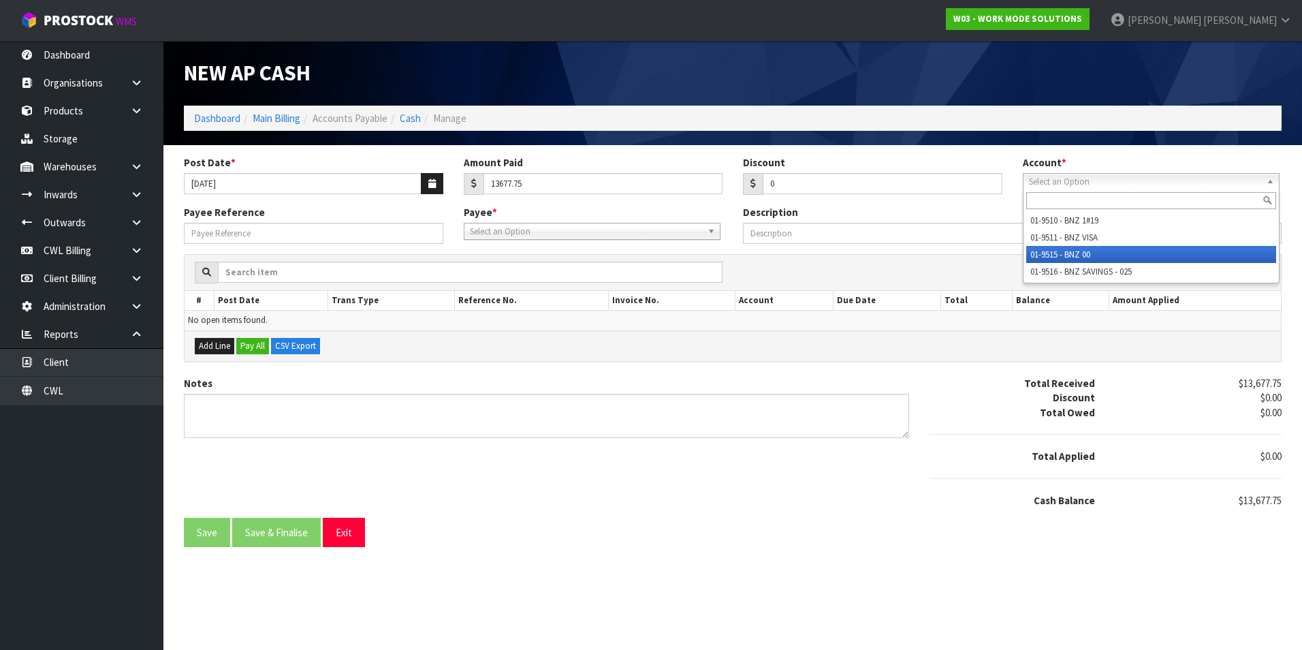
click at [1094, 249] on li "01-9515 - BNZ 00" at bounding box center [1151, 254] width 250 height 17
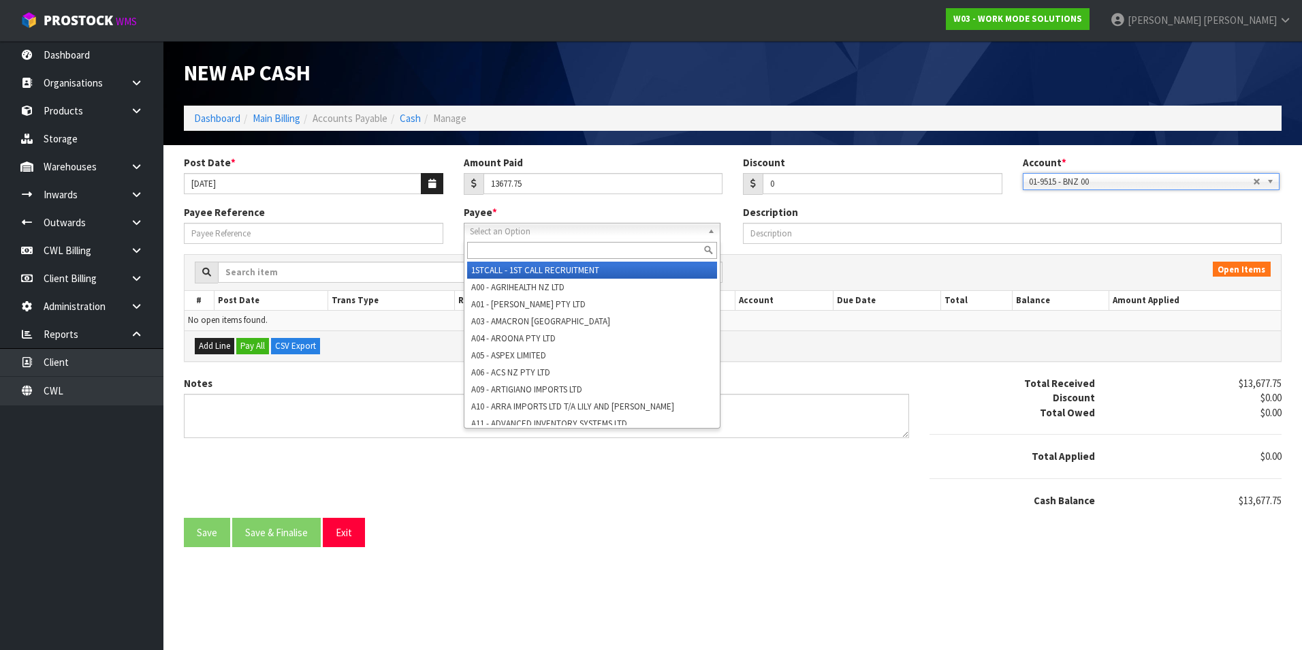
click at [609, 237] on span "Select an Option" at bounding box center [586, 231] width 232 height 16
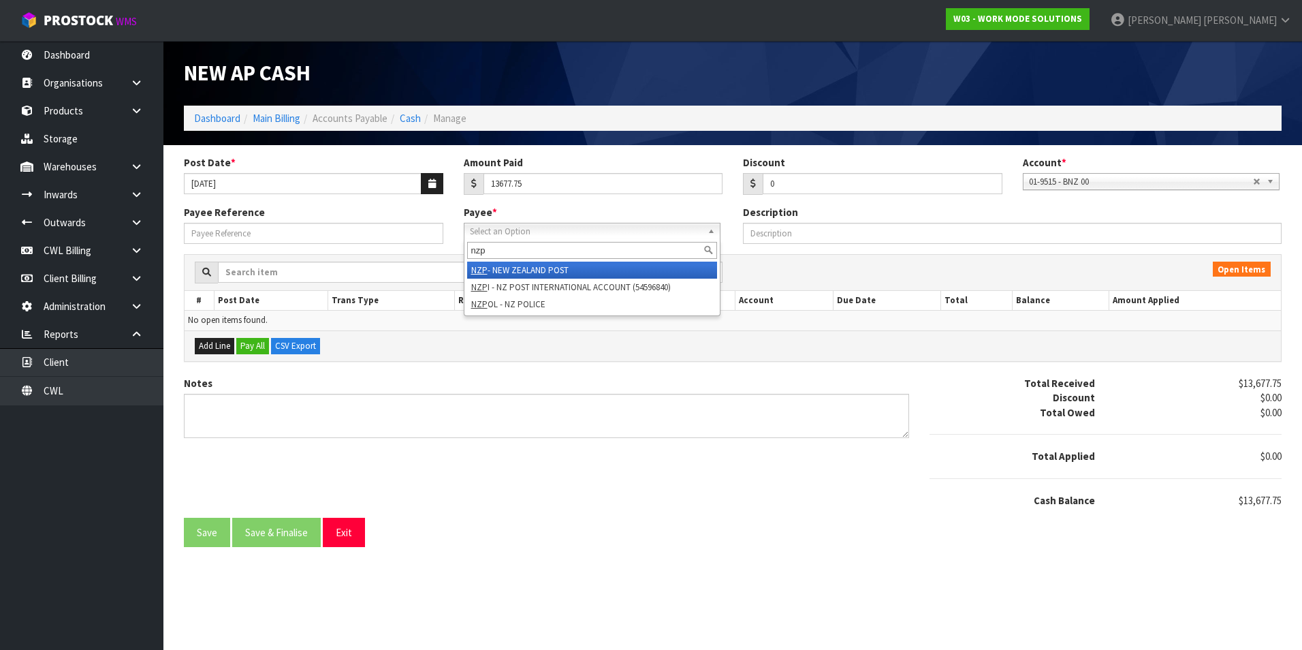
click at [579, 265] on li "NZP - NEW ZEALAND POST" at bounding box center [592, 270] width 250 height 17
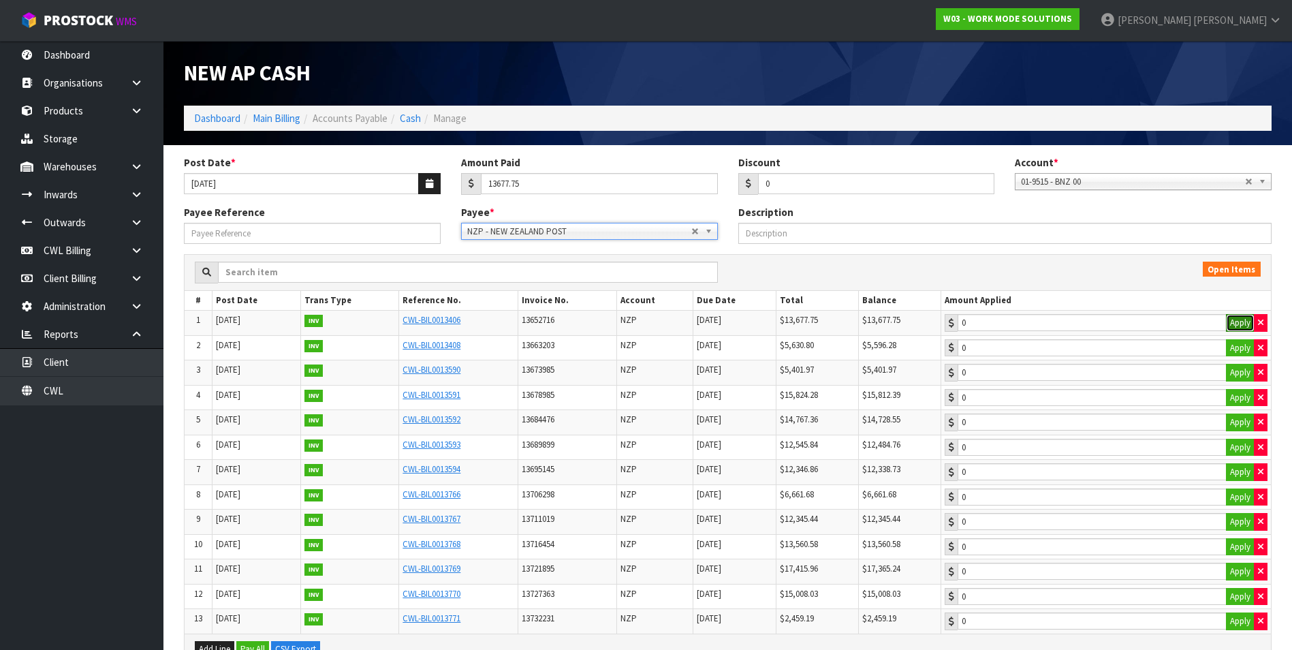
click at [1245, 324] on button "Apply" at bounding box center [1240, 323] width 29 height 18
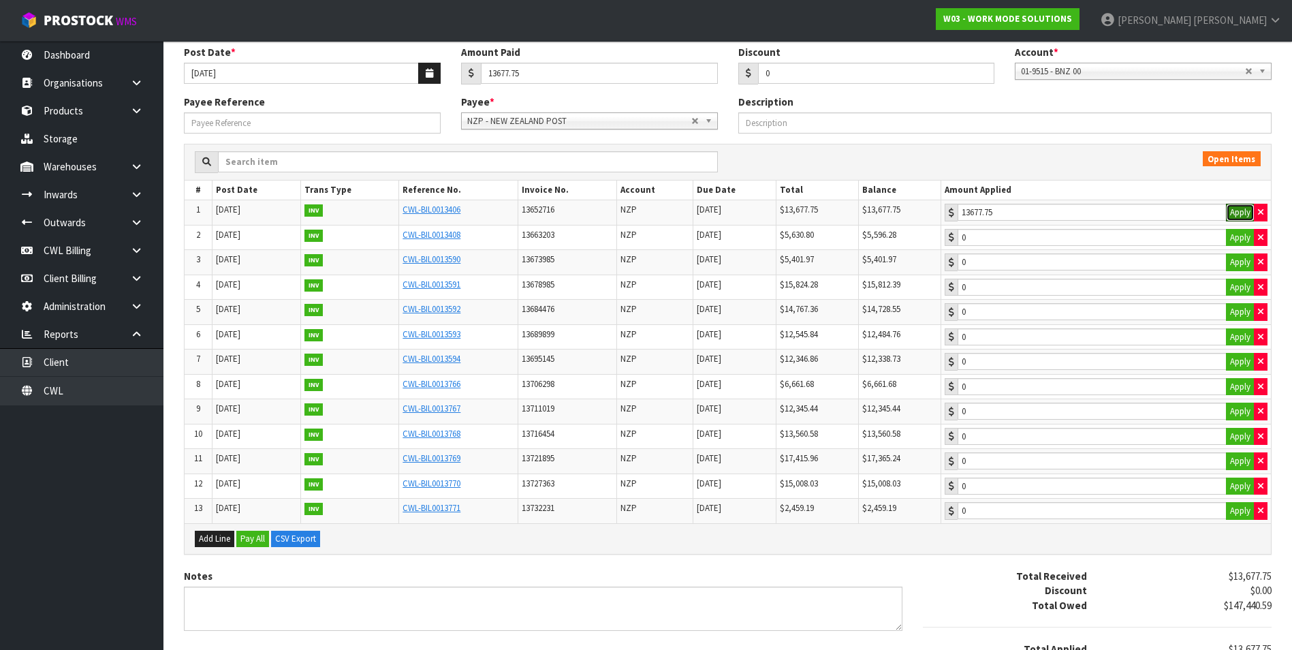
scroll to position [210, 0]
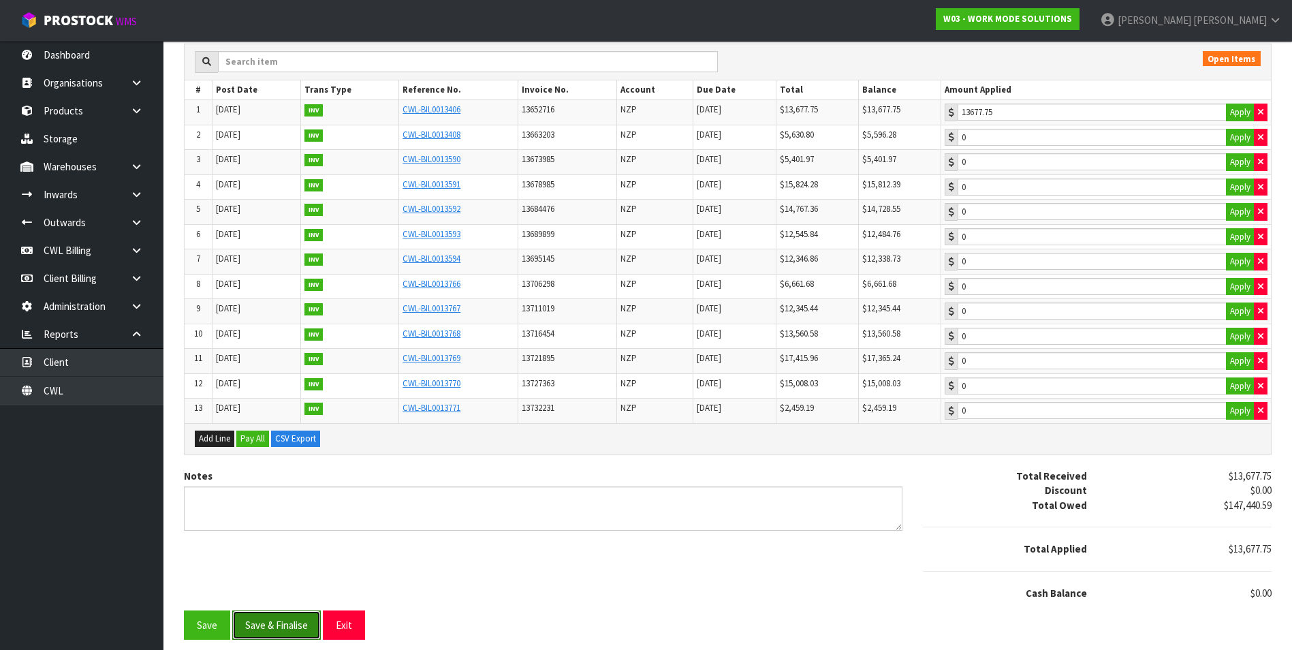
click at [302, 622] on button "Save & Finalise" at bounding box center [276, 624] width 89 height 29
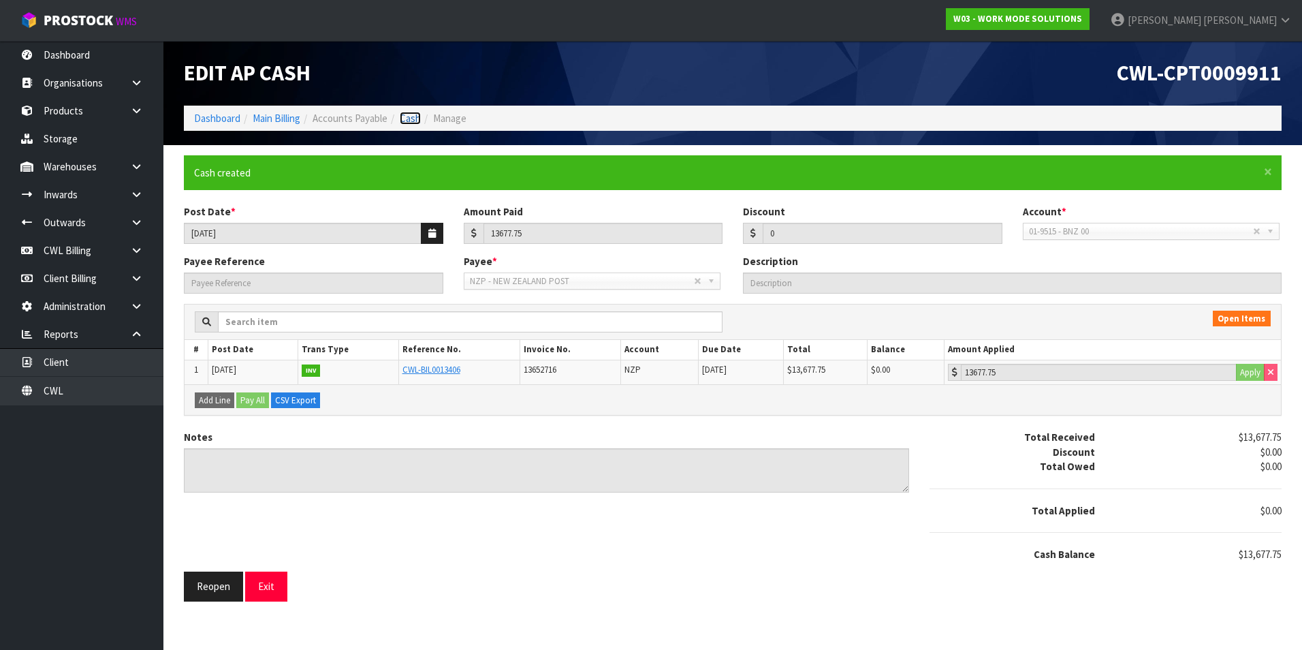
click at [413, 120] on link "Cash" at bounding box center [410, 118] width 21 height 13
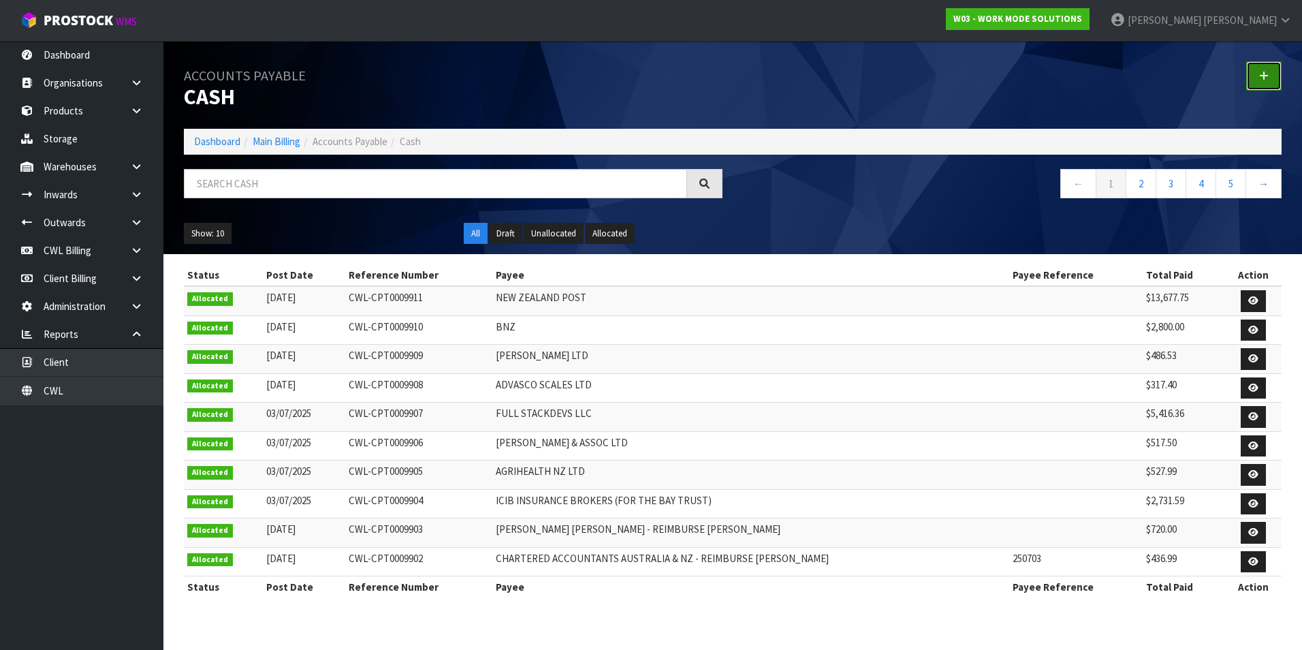
click at [1256, 77] on link at bounding box center [1263, 75] width 35 height 29
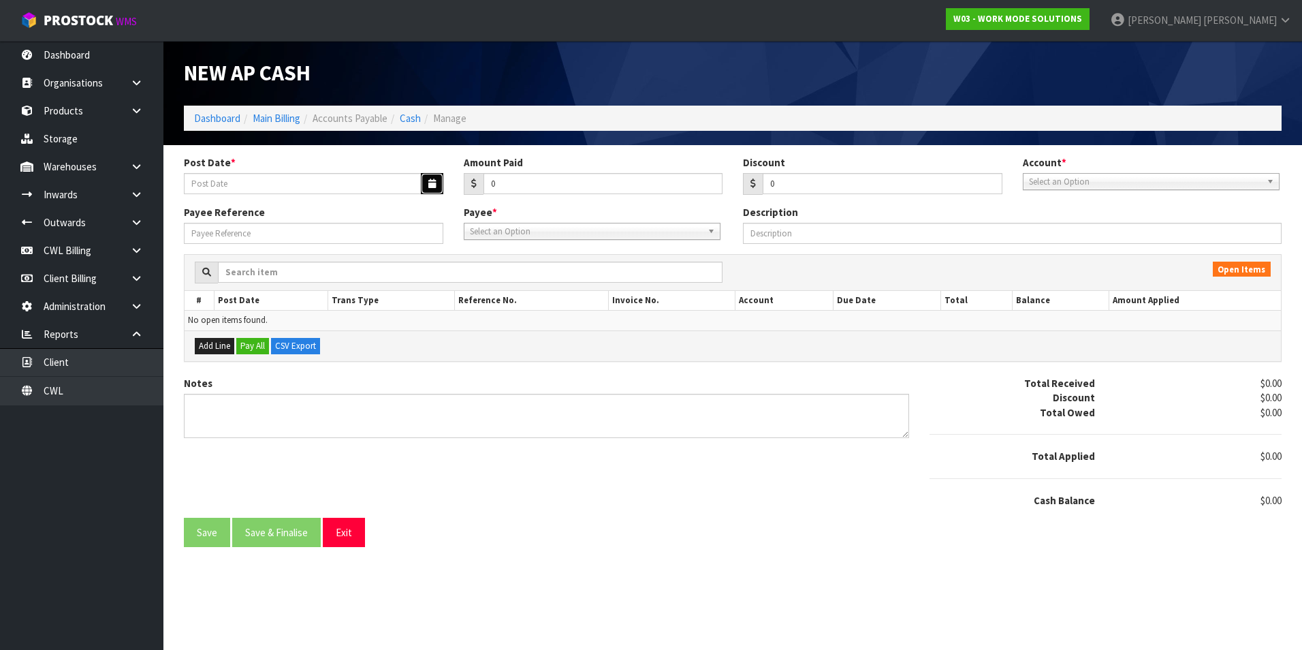
click at [427, 184] on button "button" at bounding box center [432, 183] width 22 height 21
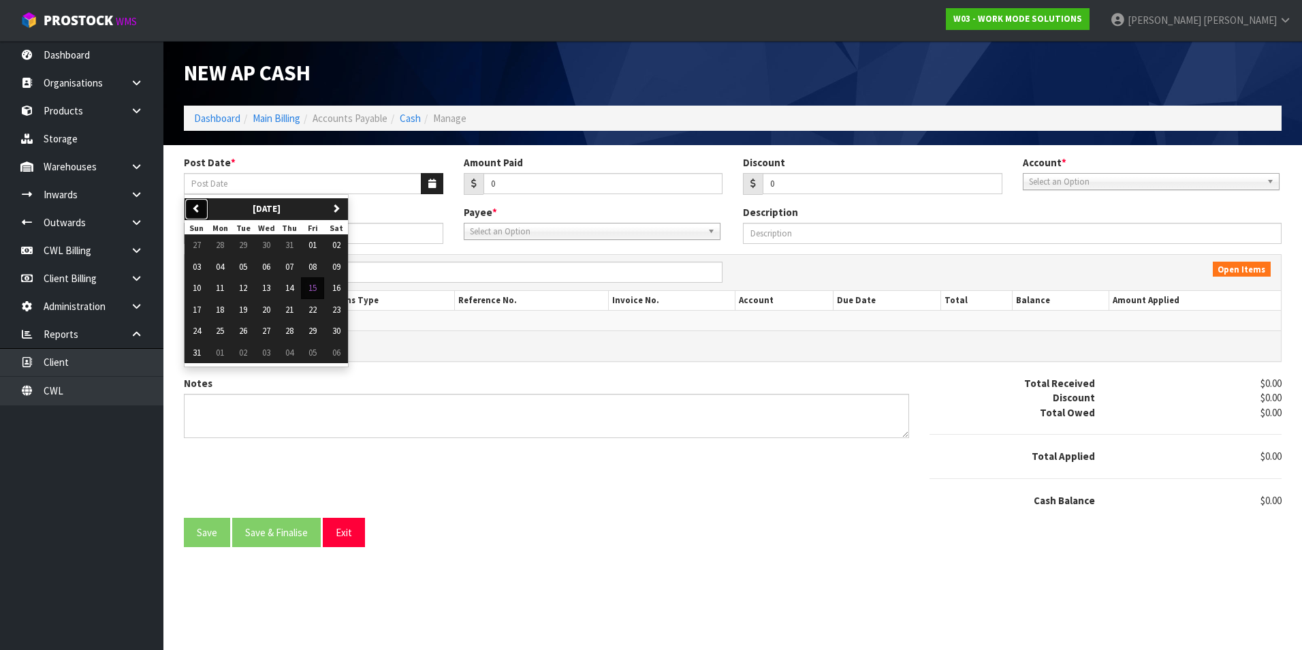
click at [185, 209] on button "previous" at bounding box center [197, 209] width 24 height 22
click at [275, 330] on button "30" at bounding box center [266, 331] width 23 height 22
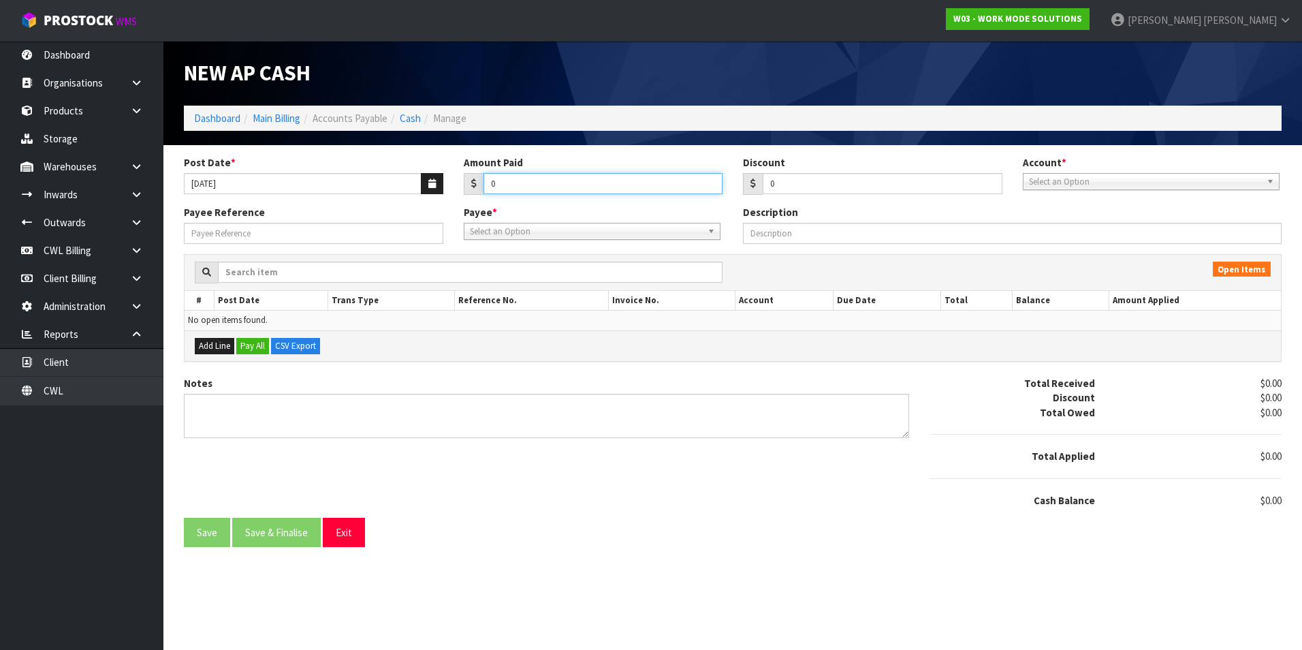
click at [581, 176] on input "0" at bounding box center [604, 183] width 240 height 21
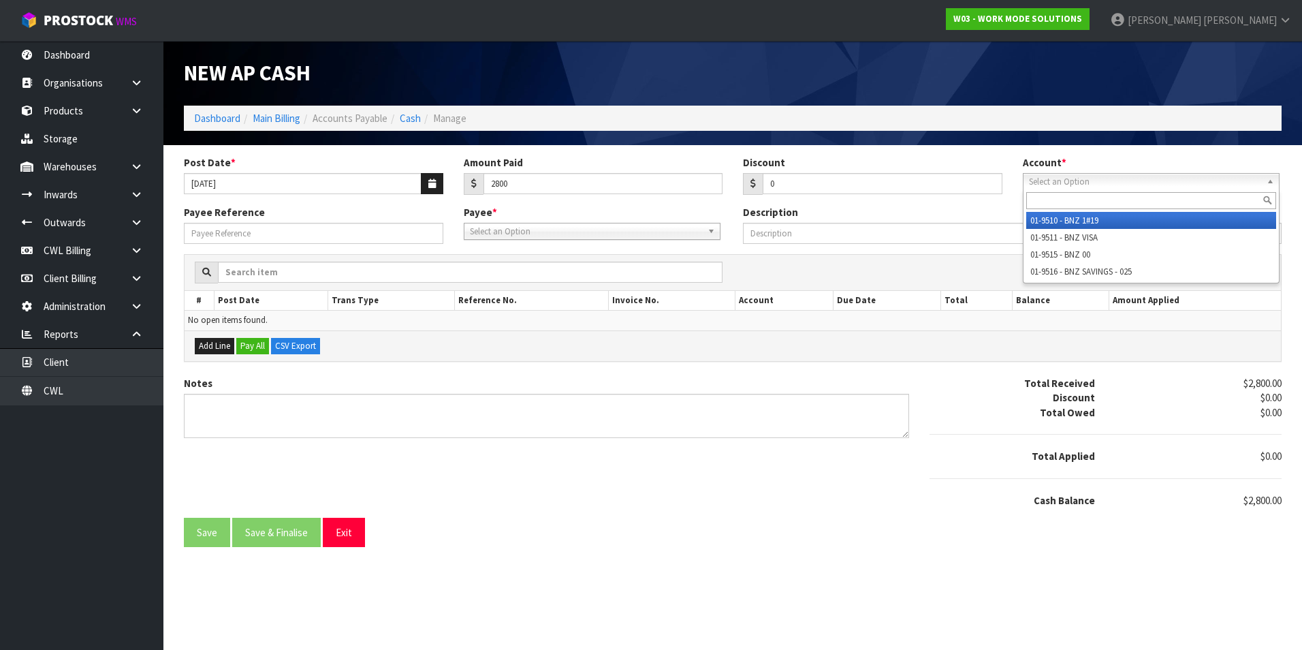
drag, startPoint x: 1055, startPoint y: 181, endPoint x: 1075, endPoint y: 235, distance: 57.3
click at [1055, 182] on span "Select an Option" at bounding box center [1145, 182] width 232 height 16
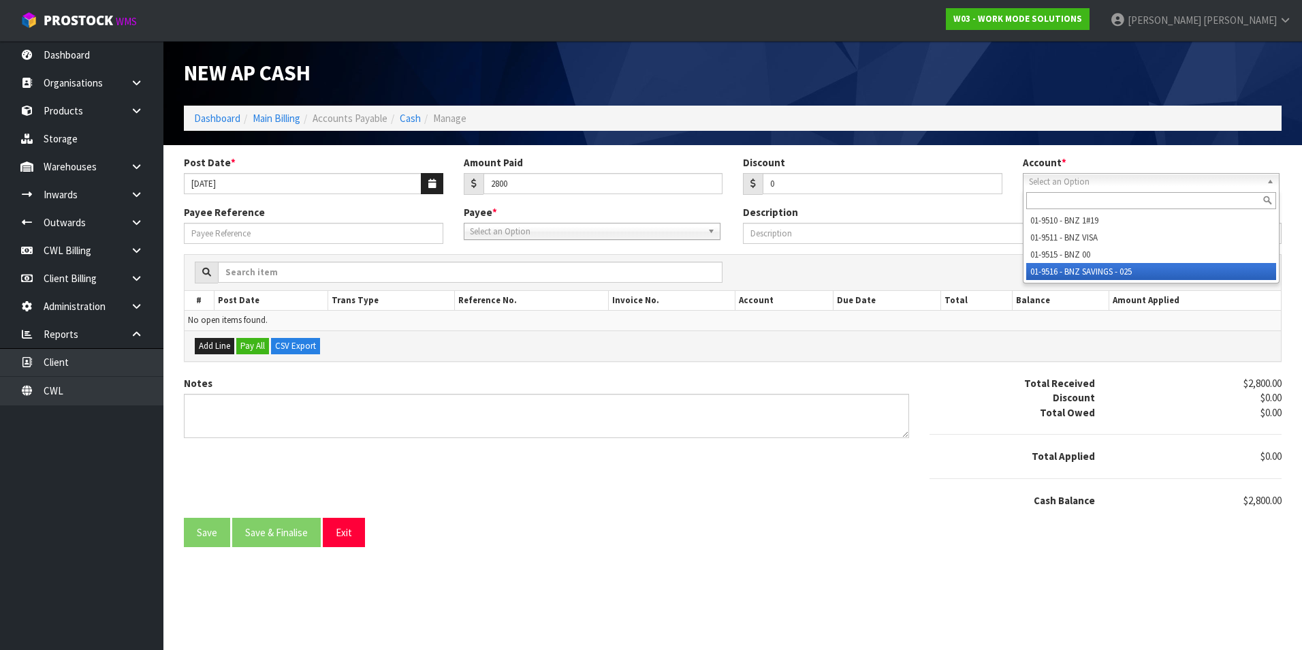
click at [1078, 266] on li "01-9516 - BNZ SAVINGS - 025" at bounding box center [1151, 271] width 250 height 17
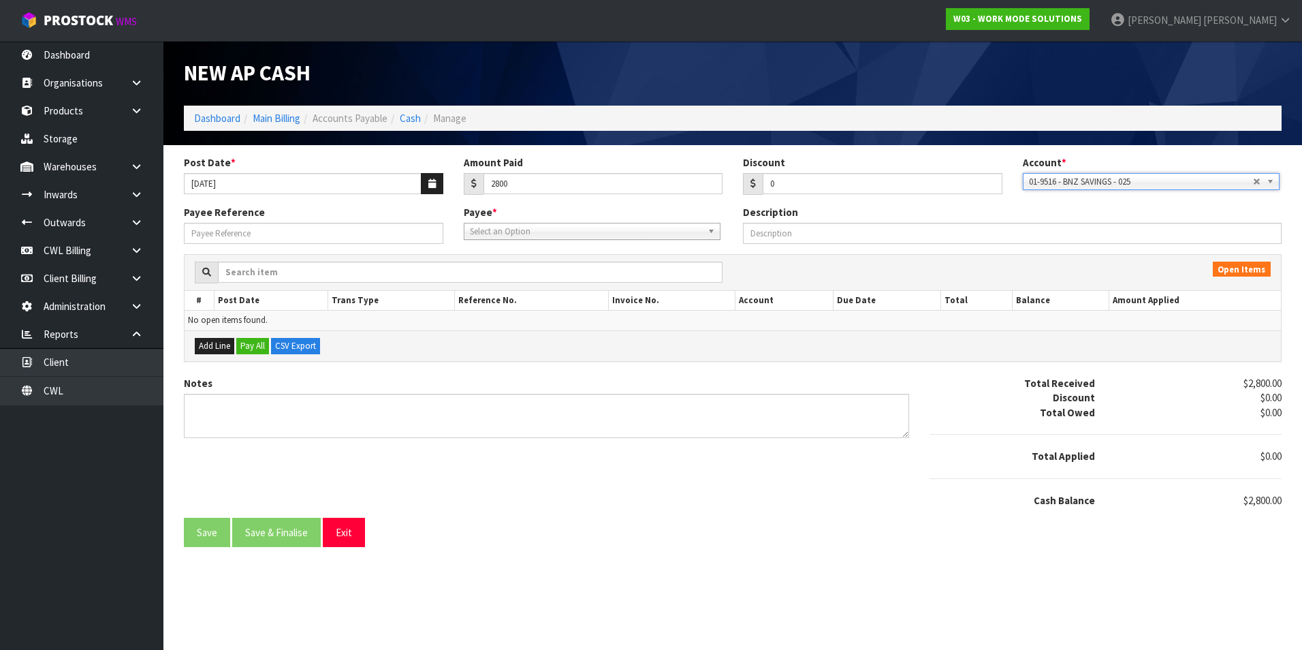
click at [626, 240] on div "Payee Reference Payee * 1STCALL - 1ST CALL RECRUITMENT A00 - AGRIHEALTH NZ LTD …" at bounding box center [733, 229] width 1118 height 49
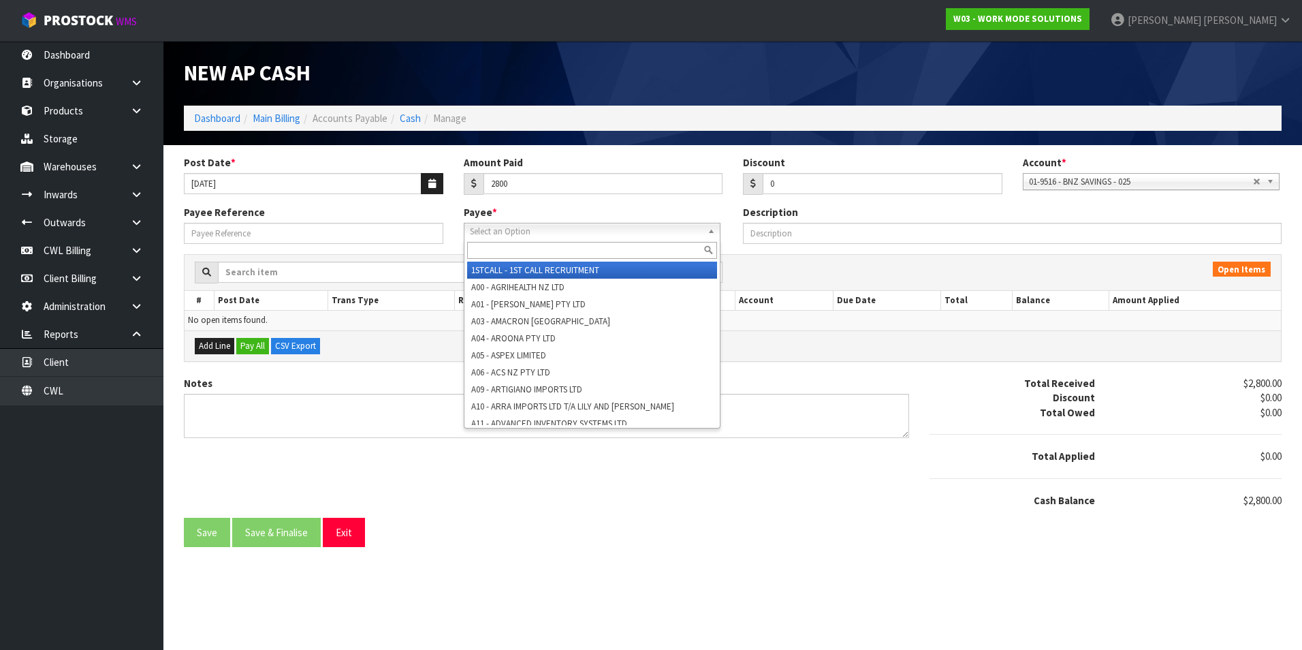
click at [571, 227] on span "Select an Option" at bounding box center [586, 231] width 232 height 16
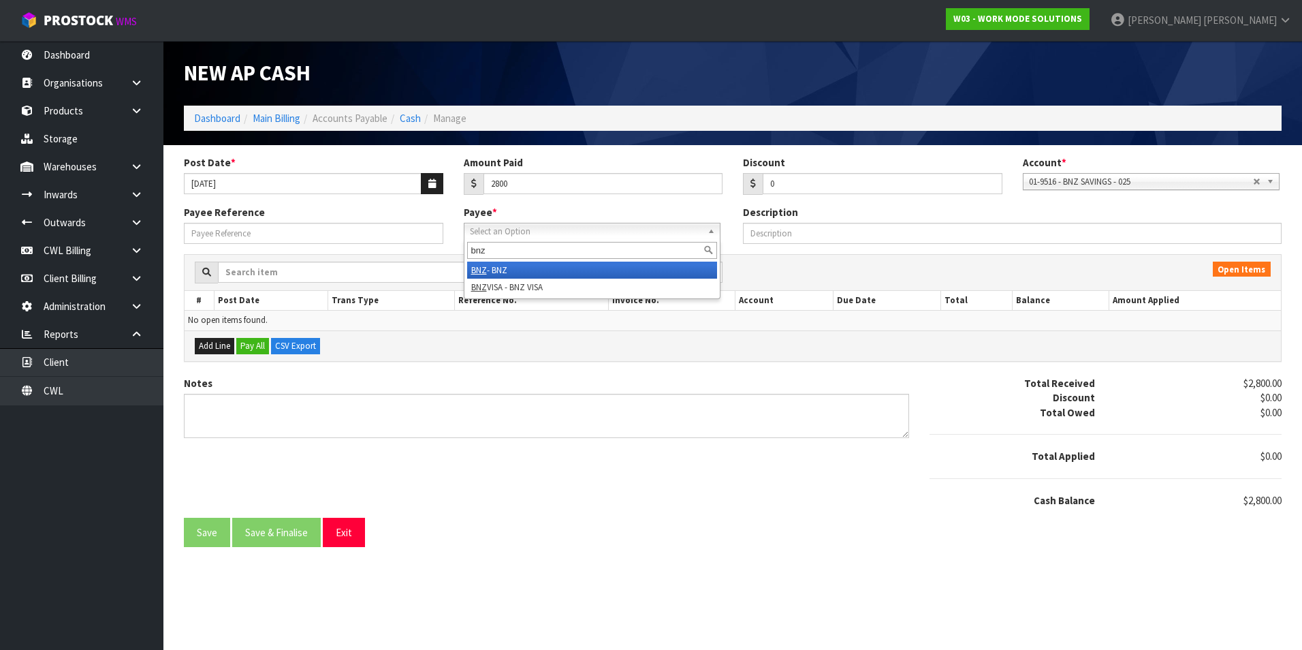
click at [510, 268] on li "BNZ - BNZ" at bounding box center [592, 270] width 250 height 17
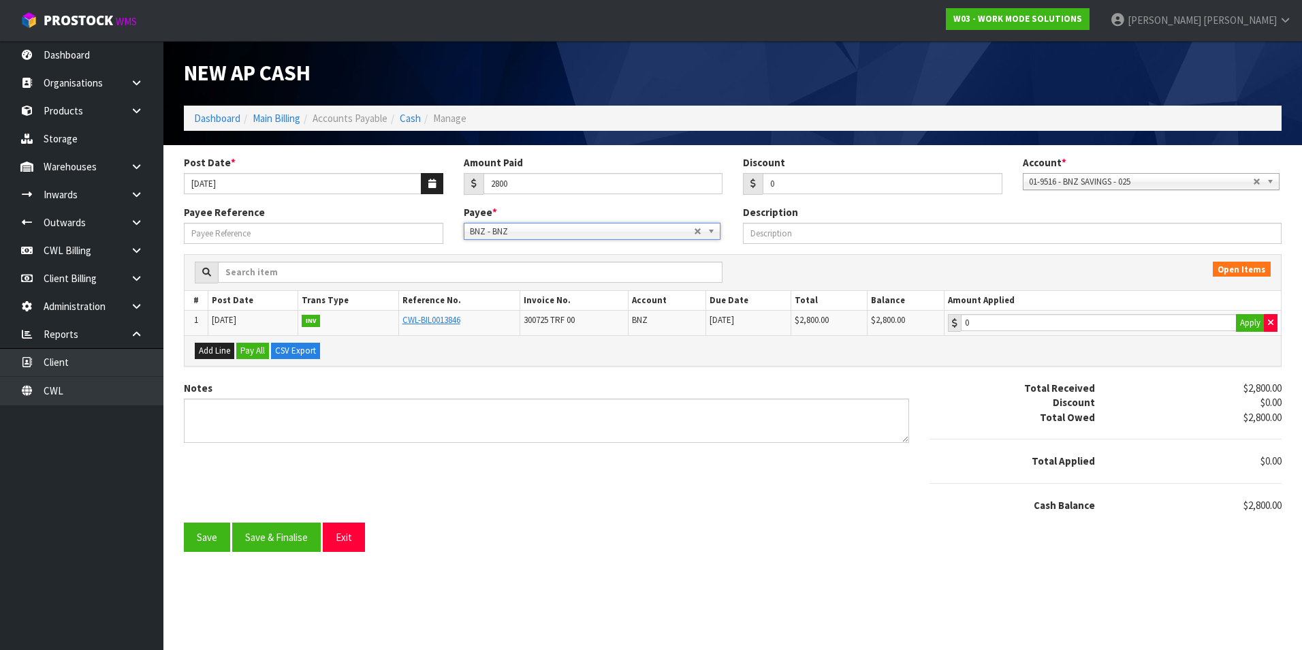
click at [1158, 334] on td "0 Apply" at bounding box center [1112, 323] width 337 height 25
click at [1116, 320] on input "2800" at bounding box center [1099, 322] width 276 height 17
click at [278, 543] on button "Save & Finalise" at bounding box center [276, 536] width 89 height 29
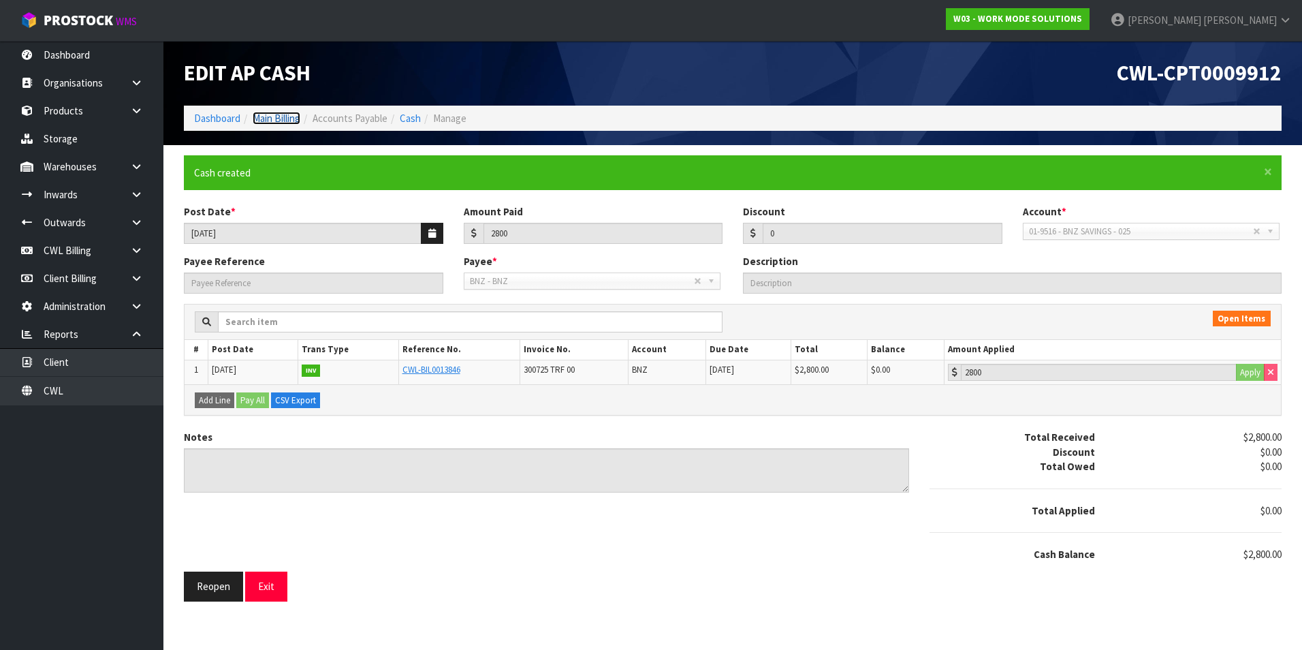
click at [283, 117] on link "Main Billing" at bounding box center [277, 118] width 48 height 13
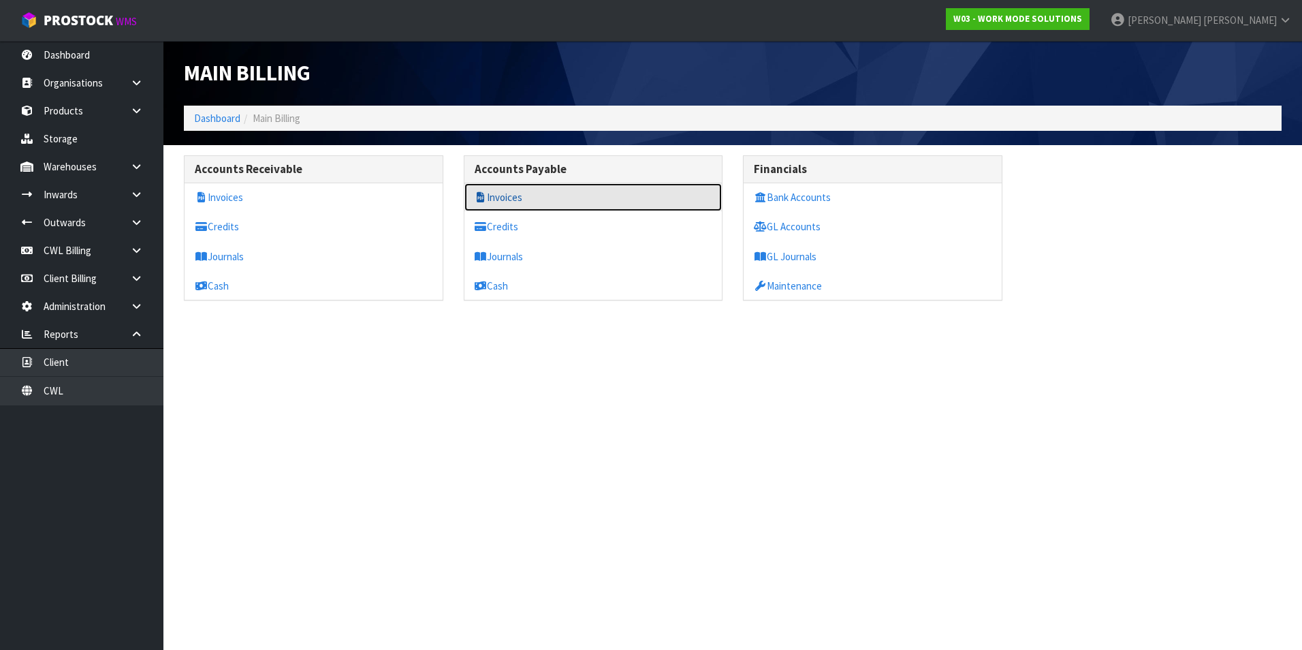
click at [535, 198] on link "Invoices" at bounding box center [593, 197] width 258 height 28
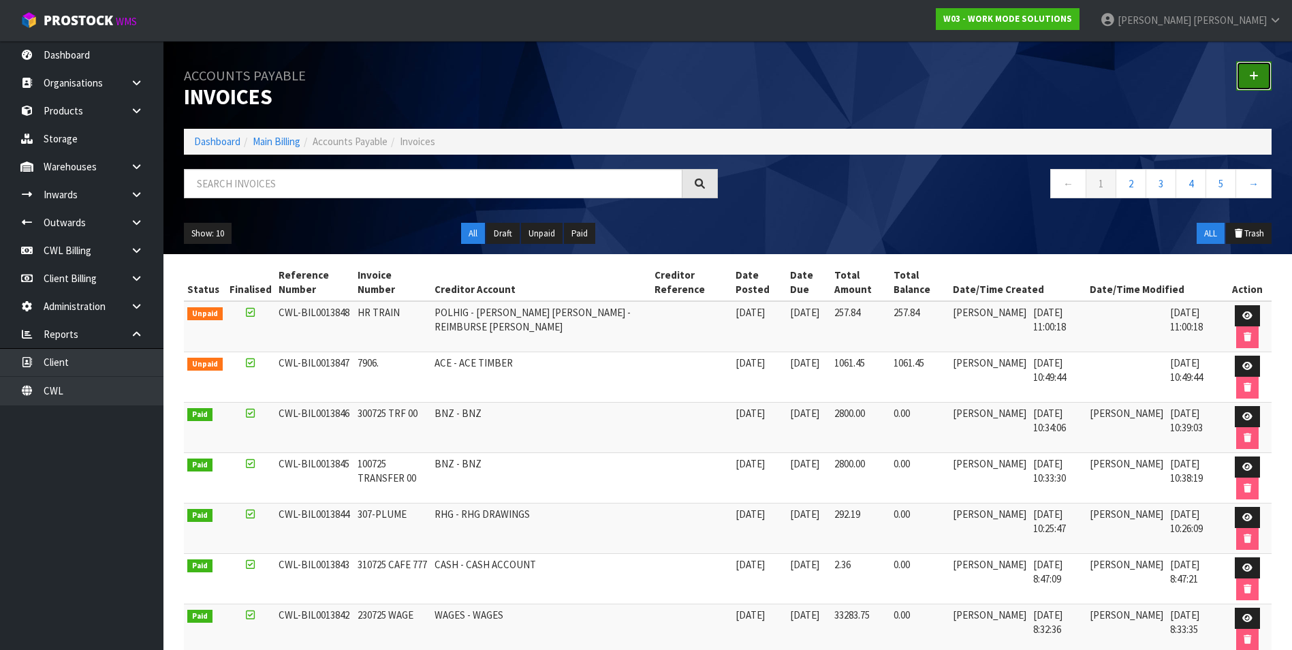
click at [1258, 74] on icon at bounding box center [1254, 76] width 10 height 10
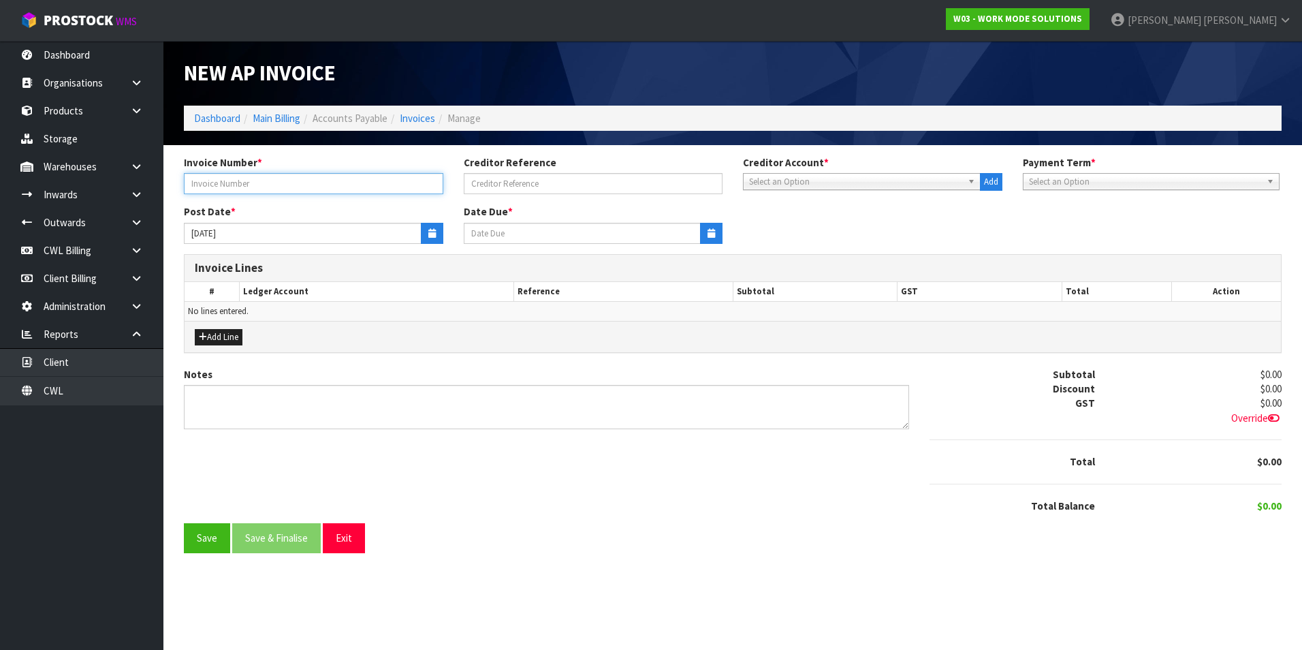
click at [294, 177] on input "text" at bounding box center [313, 183] width 259 height 21
click at [794, 183] on span "Select an Option" at bounding box center [855, 182] width 213 height 16
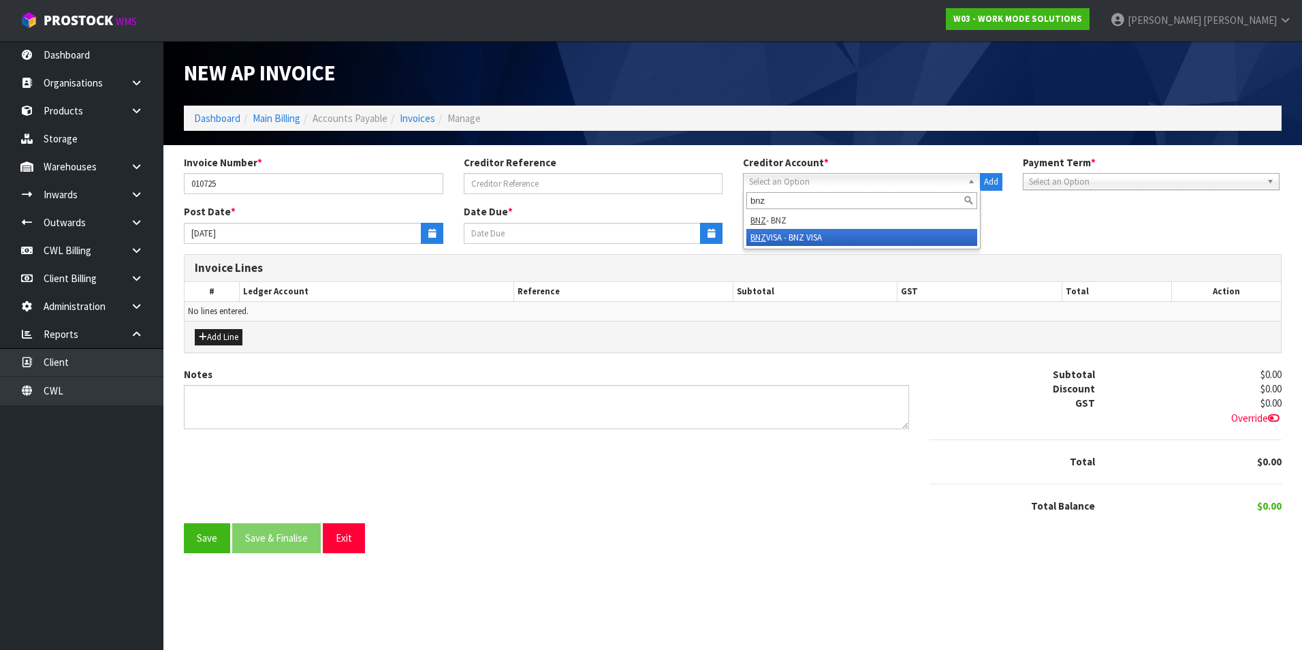
drag, startPoint x: 830, startPoint y: 236, endPoint x: 821, endPoint y: 236, distance: 8.9
click at [826, 236] on li "BNZ VISA - BNZ VISA" at bounding box center [861, 237] width 231 height 17
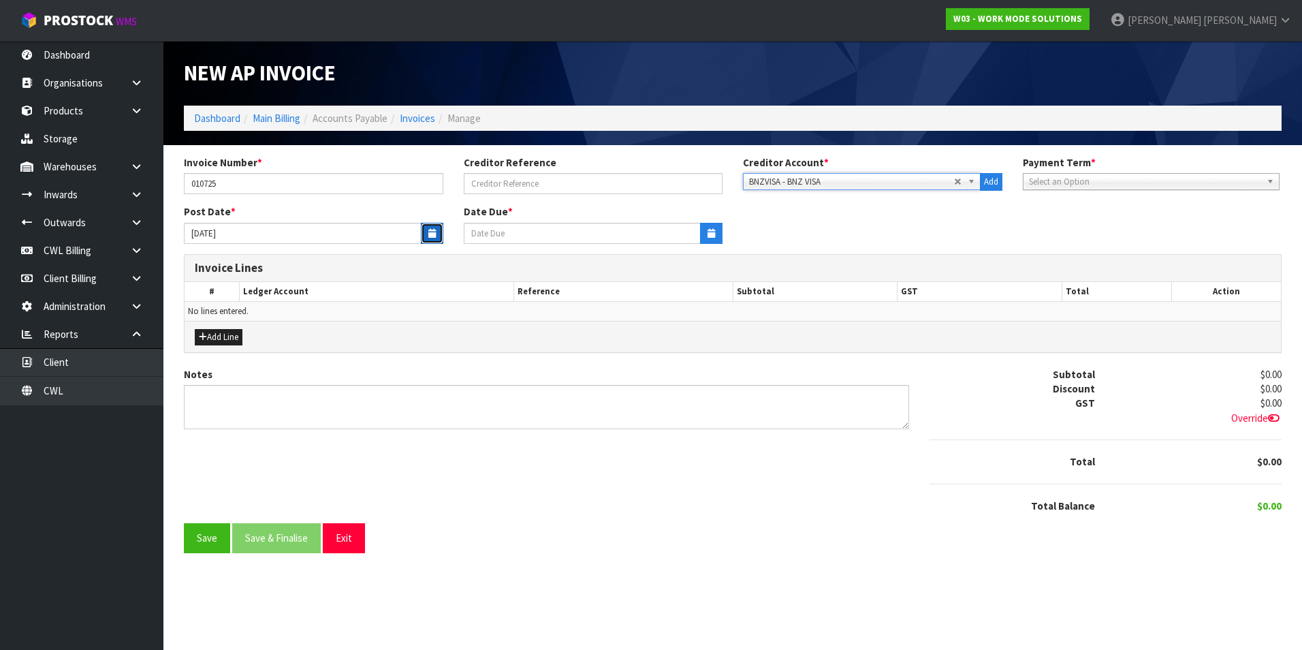
click at [432, 229] on icon "button" at bounding box center [431, 233] width 7 height 9
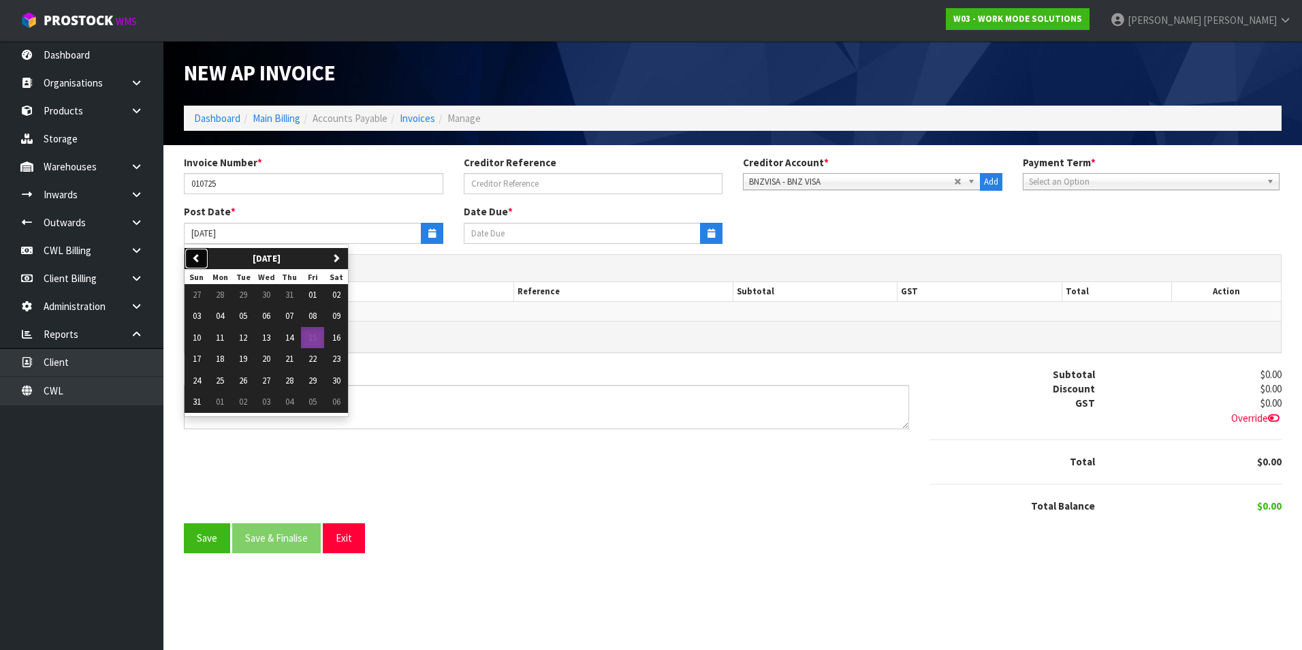
click at [193, 257] on icon "button" at bounding box center [196, 257] width 9 height 9
click at [240, 294] on span "01" at bounding box center [243, 295] width 8 height 12
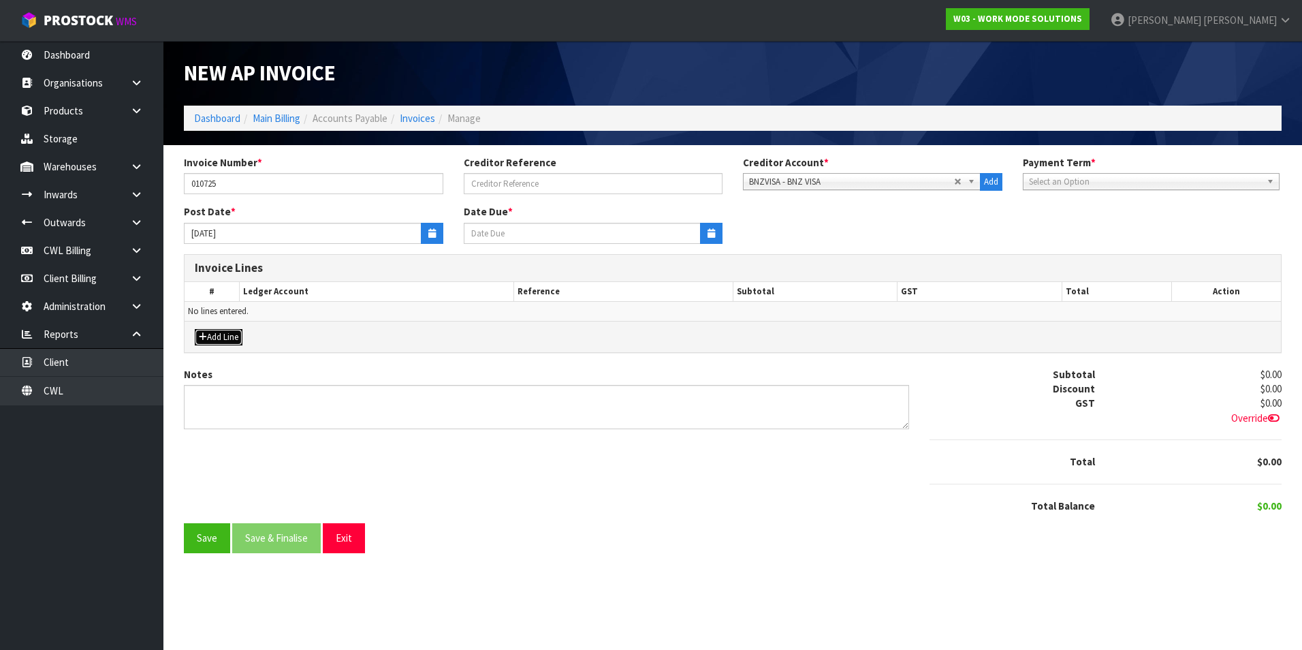
click at [232, 338] on button "Add Line" at bounding box center [219, 337] width 48 height 16
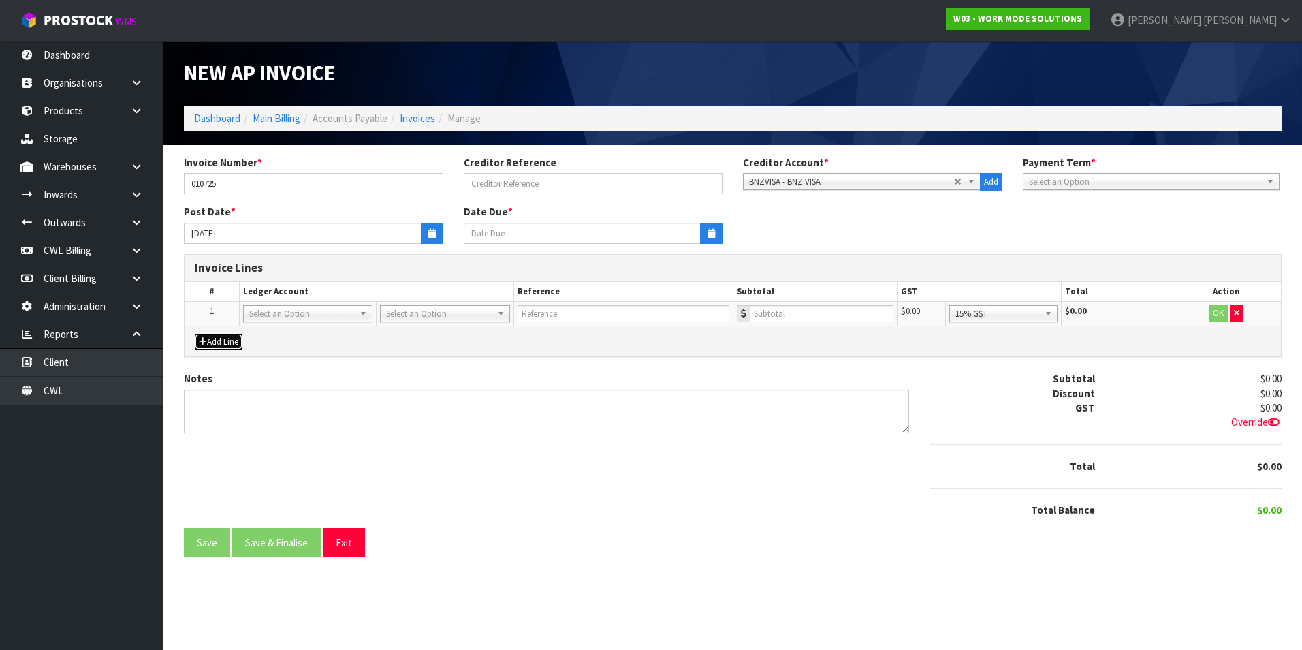
drag, startPoint x: 291, startPoint y: 310, endPoint x: 287, endPoint y: 317, distance: 8.3
click at [270, 326] on input "text" at bounding box center [308, 332] width 123 height 17
click at [536, 315] on input "text" at bounding box center [624, 313] width 212 height 17
click at [355, 546] on button "Exit" at bounding box center [344, 542] width 42 height 29
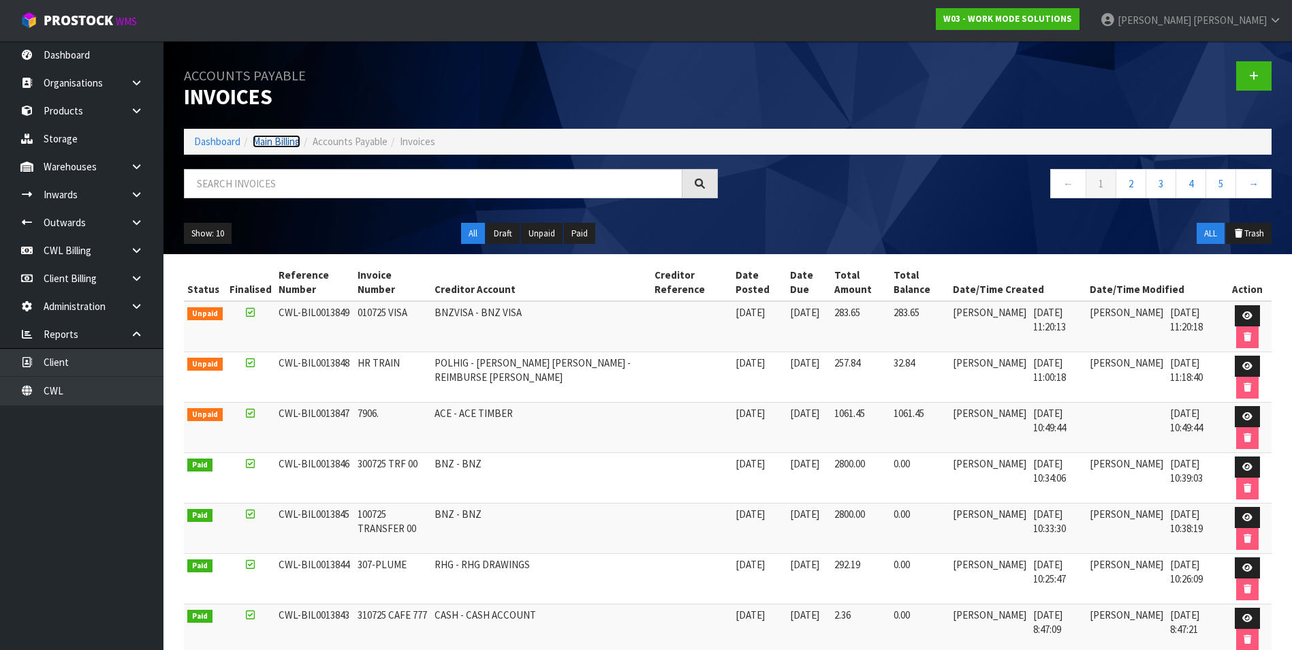
click at [285, 142] on link "Main Billing" at bounding box center [277, 141] width 48 height 13
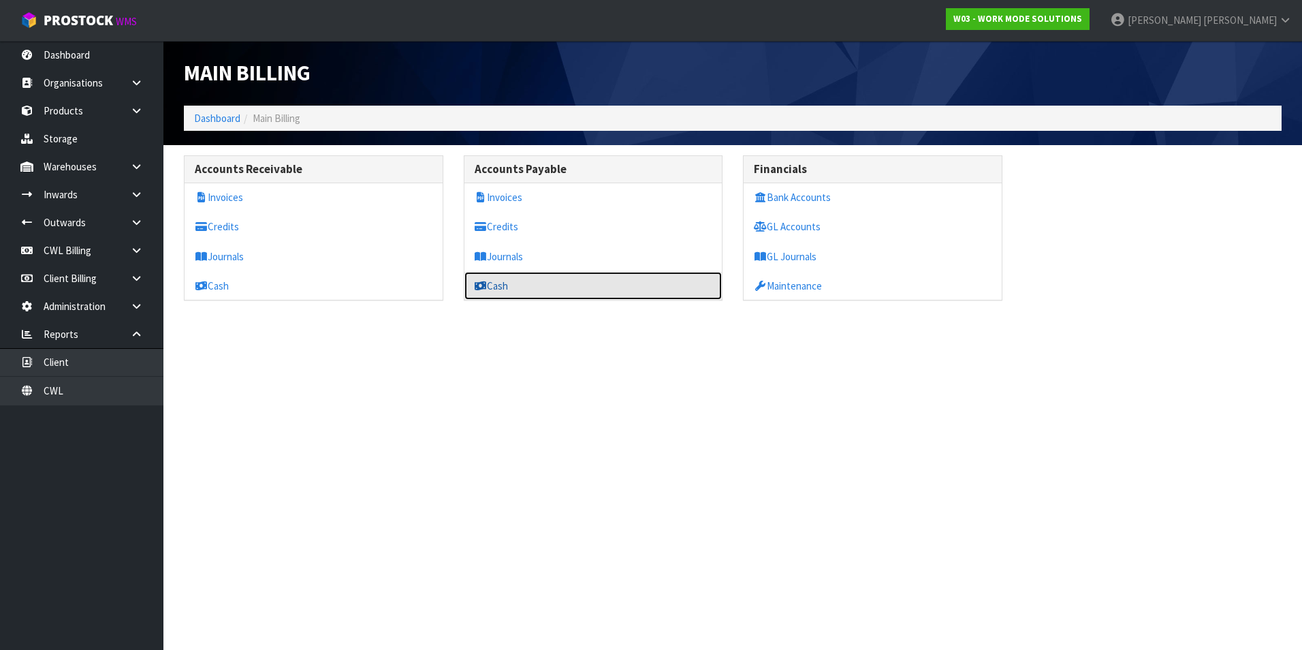
click at [501, 283] on link "Cash" at bounding box center [593, 286] width 258 height 28
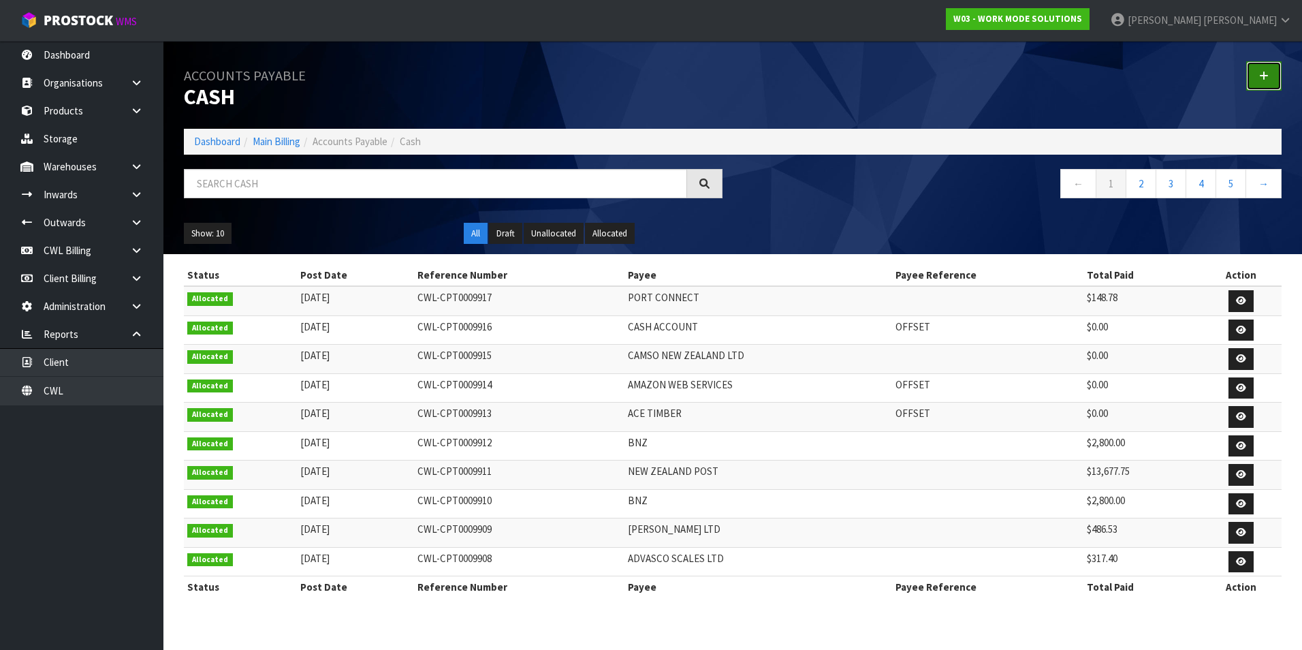
click at [1255, 69] on link at bounding box center [1263, 75] width 35 height 29
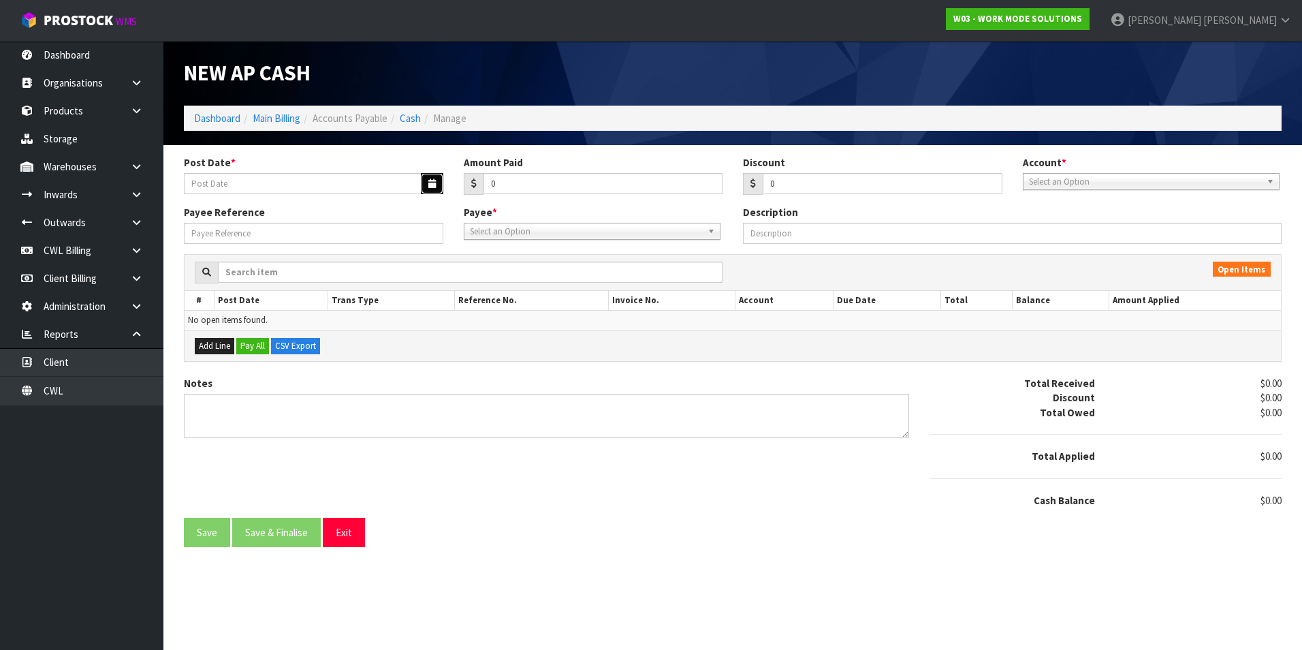
click at [434, 186] on icon "button" at bounding box center [431, 183] width 7 height 9
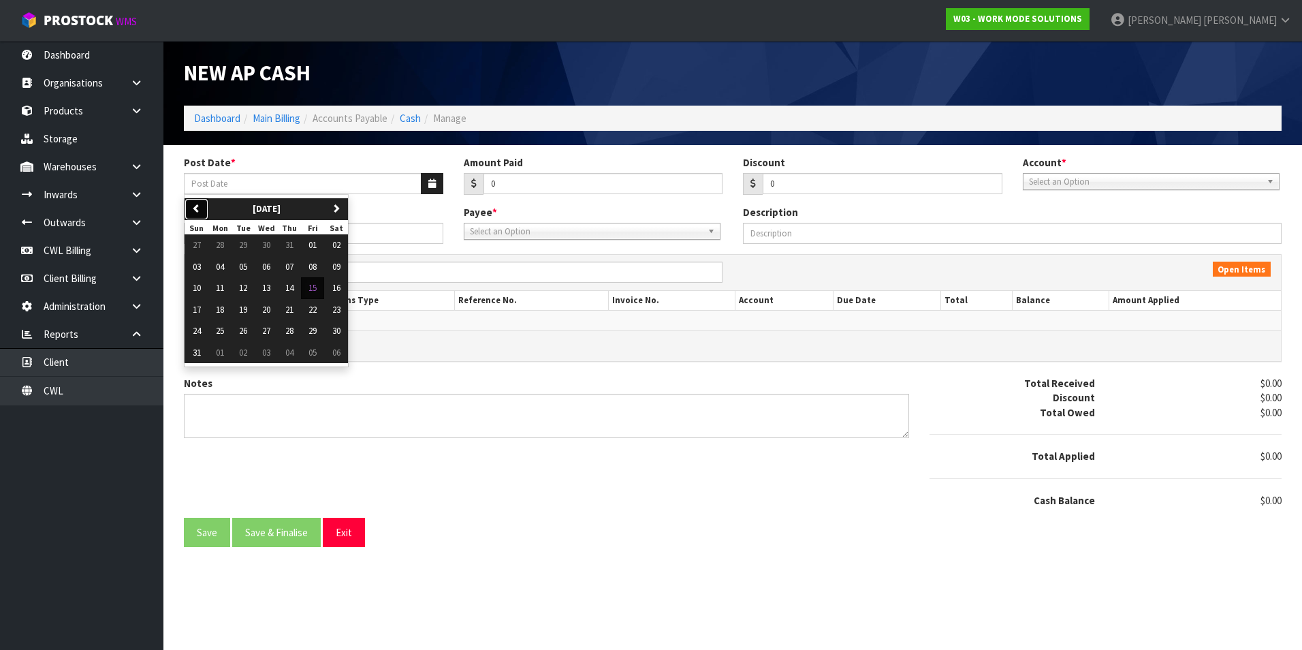
click at [188, 203] on button "previous" at bounding box center [197, 209] width 24 height 22
click at [246, 247] on span "01" at bounding box center [243, 245] width 8 height 12
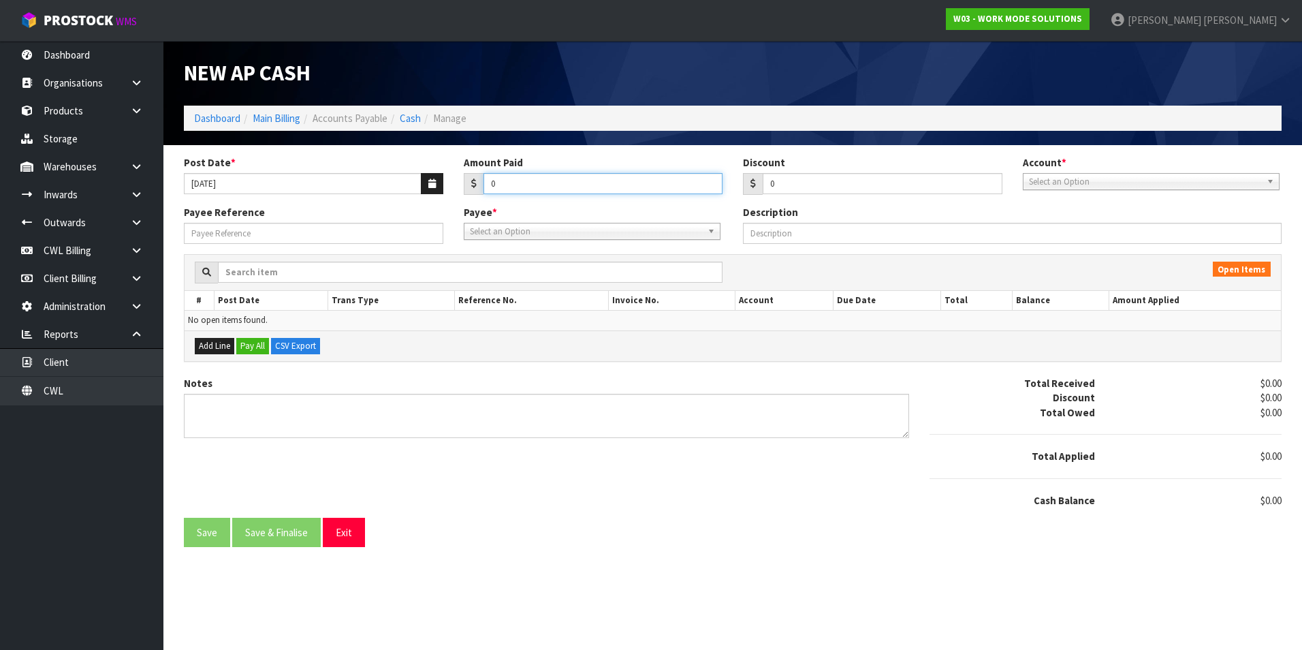
click at [505, 189] on input "0" at bounding box center [604, 183] width 240 height 21
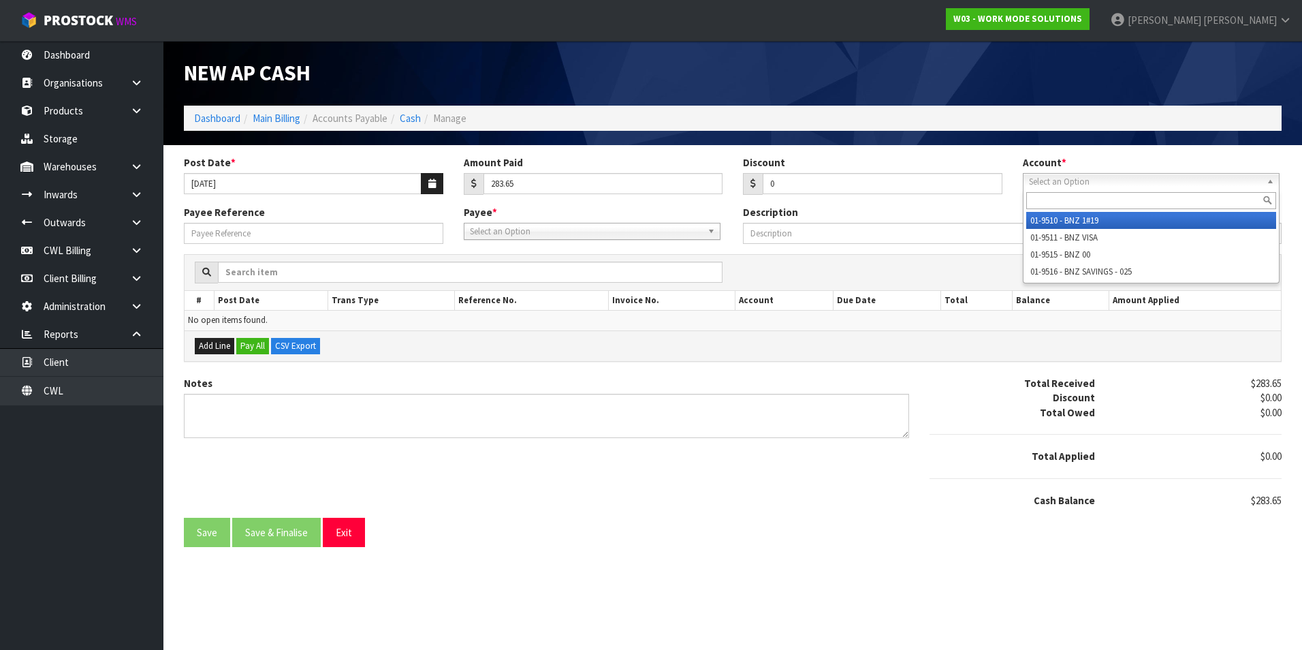
click at [1062, 181] on span "Select an Option" at bounding box center [1145, 182] width 232 height 16
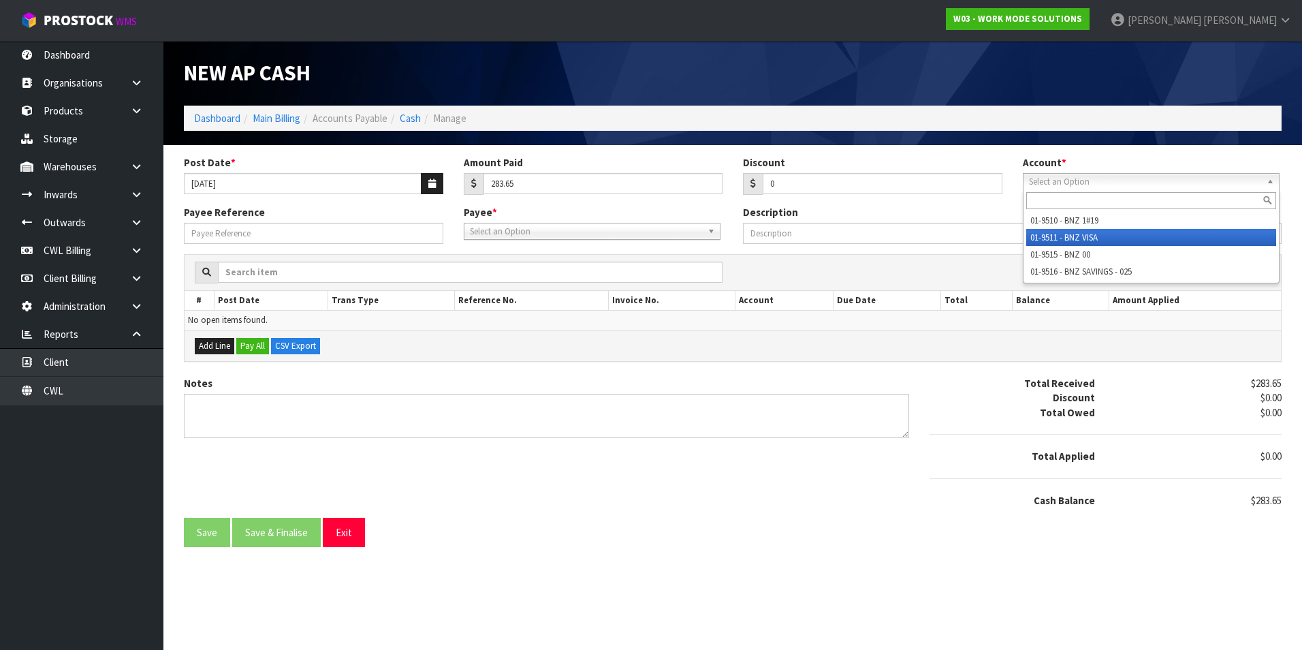
drag, startPoint x: 1093, startPoint y: 240, endPoint x: 824, endPoint y: 234, distance: 269.1
click at [1090, 240] on li "01-9511 - BNZ VISA" at bounding box center [1151, 237] width 250 height 17
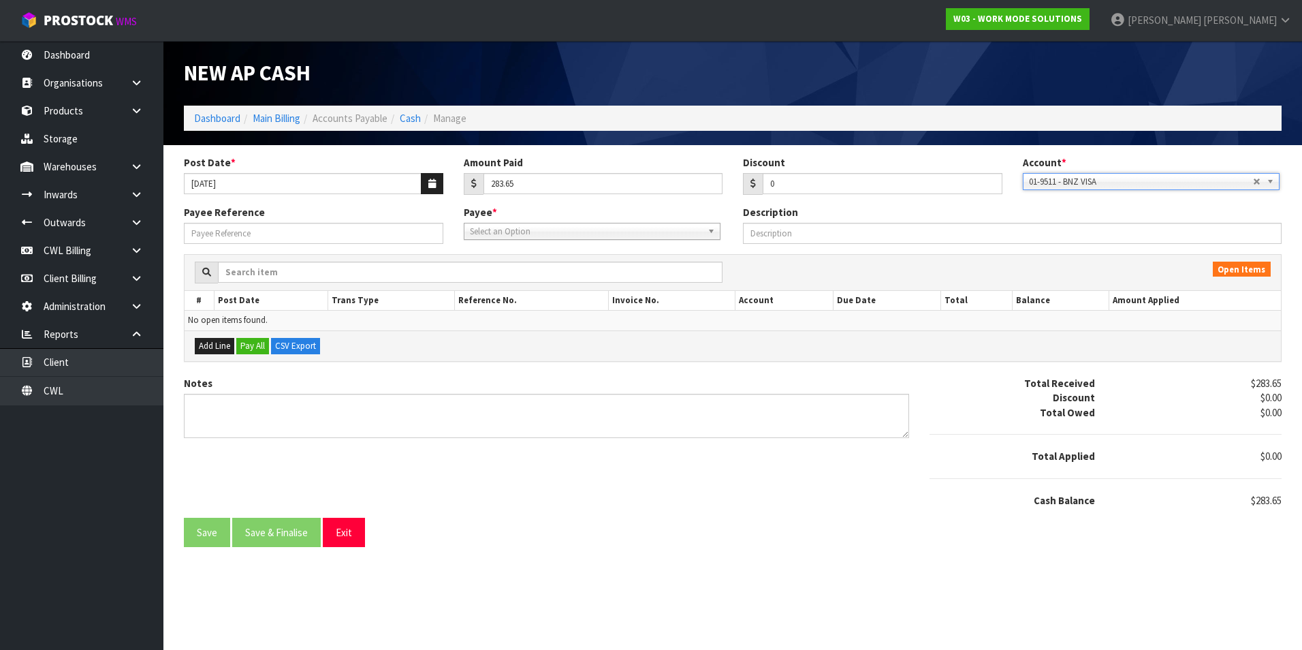
click at [597, 234] on span "Select an Option" at bounding box center [586, 231] width 232 height 16
click at [531, 284] on li "BN ZVISA - BNZ VISA" at bounding box center [592, 287] width 250 height 17
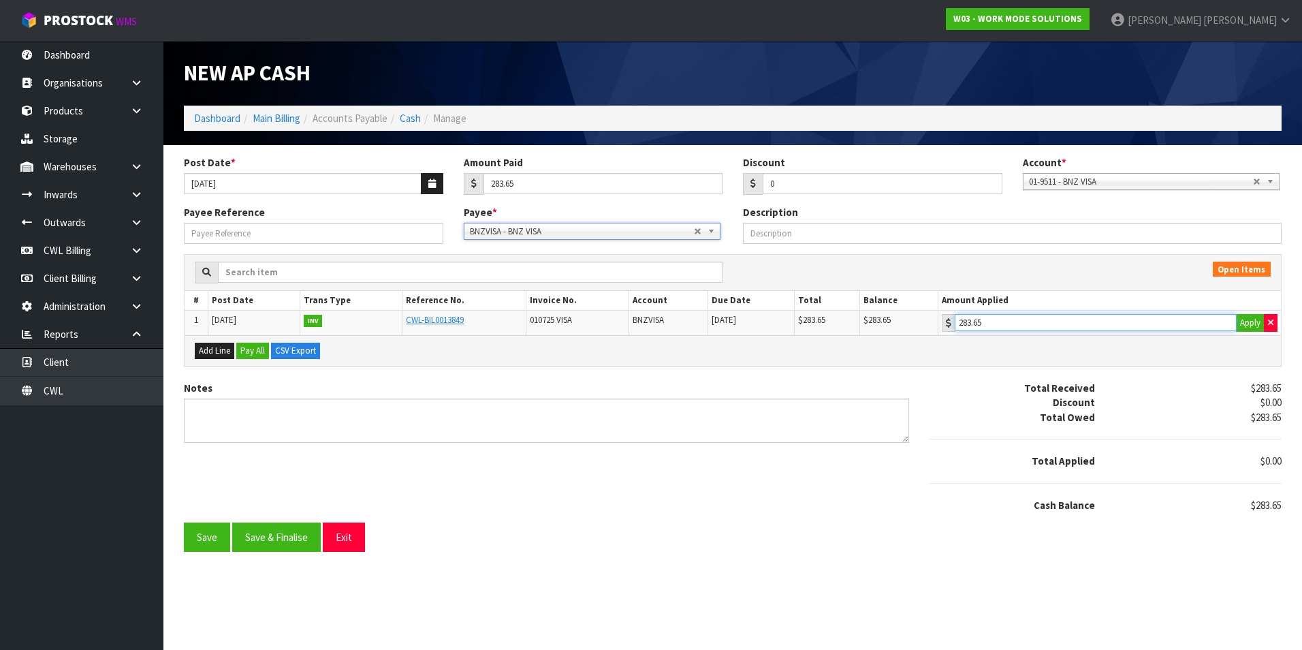
drag, startPoint x: 1180, startPoint y: 323, endPoint x: 1111, endPoint y: 339, distance: 70.7
click at [1179, 323] on input "283.65" at bounding box center [1096, 322] width 282 height 17
click at [299, 537] on button "Save & Finalise" at bounding box center [276, 536] width 89 height 29
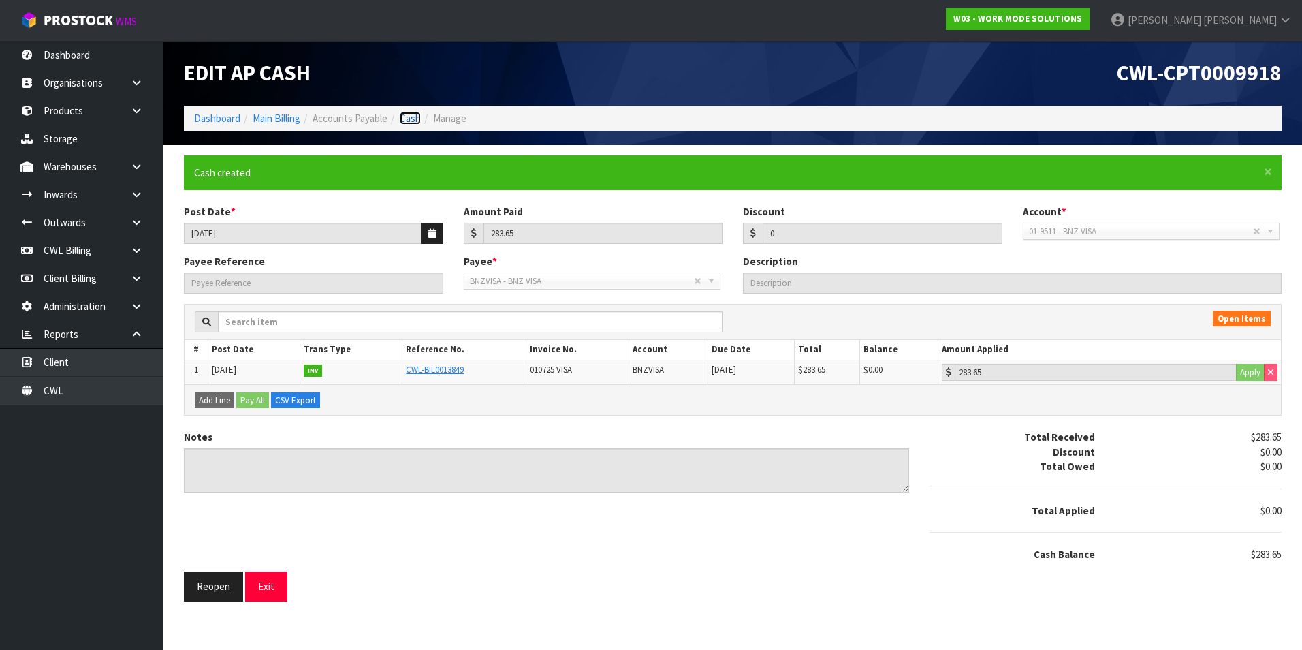
click at [417, 119] on link "Cash" at bounding box center [410, 118] width 21 height 13
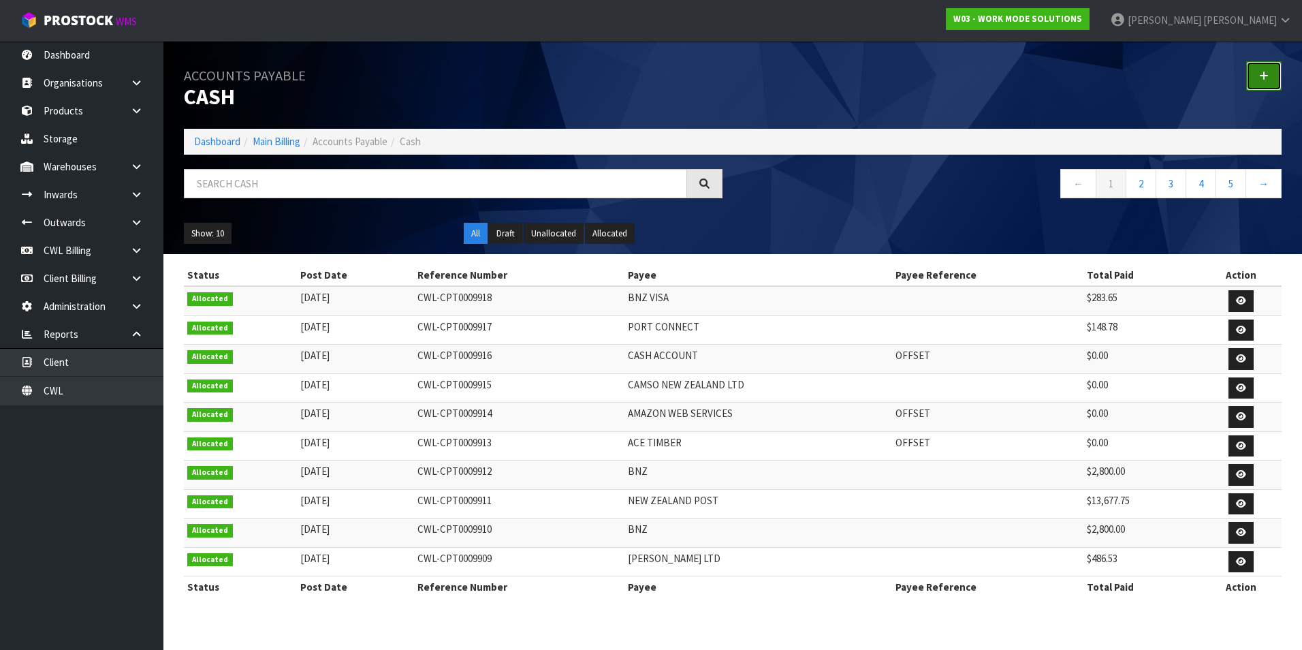
click at [1266, 76] on icon at bounding box center [1264, 76] width 10 height 10
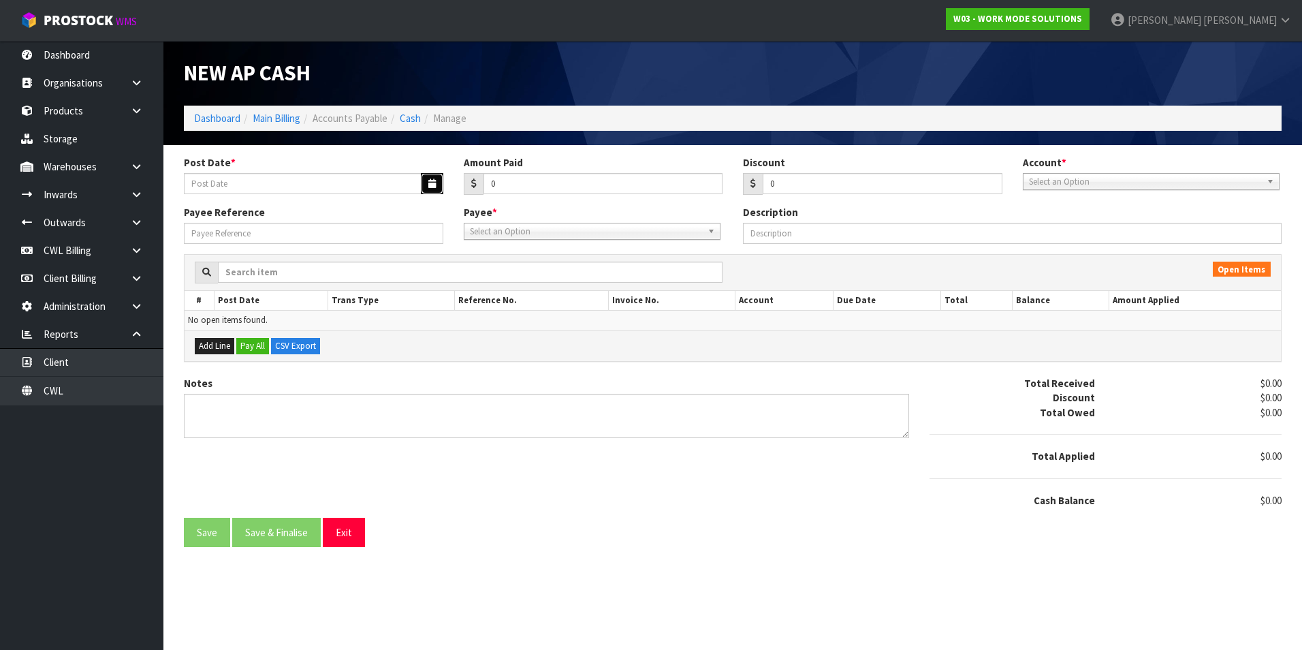
click at [425, 178] on button "button" at bounding box center [432, 183] width 22 height 21
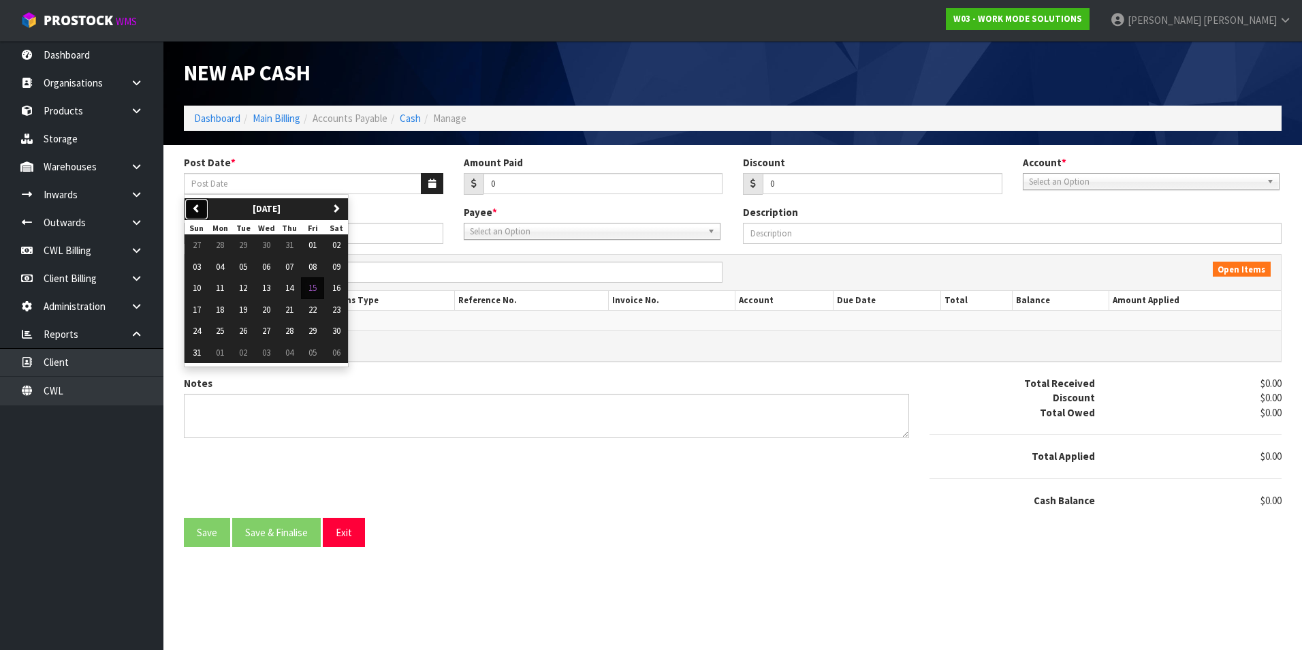
click at [193, 210] on icon "button" at bounding box center [196, 208] width 9 height 9
click at [317, 242] on span "04" at bounding box center [313, 245] width 8 height 12
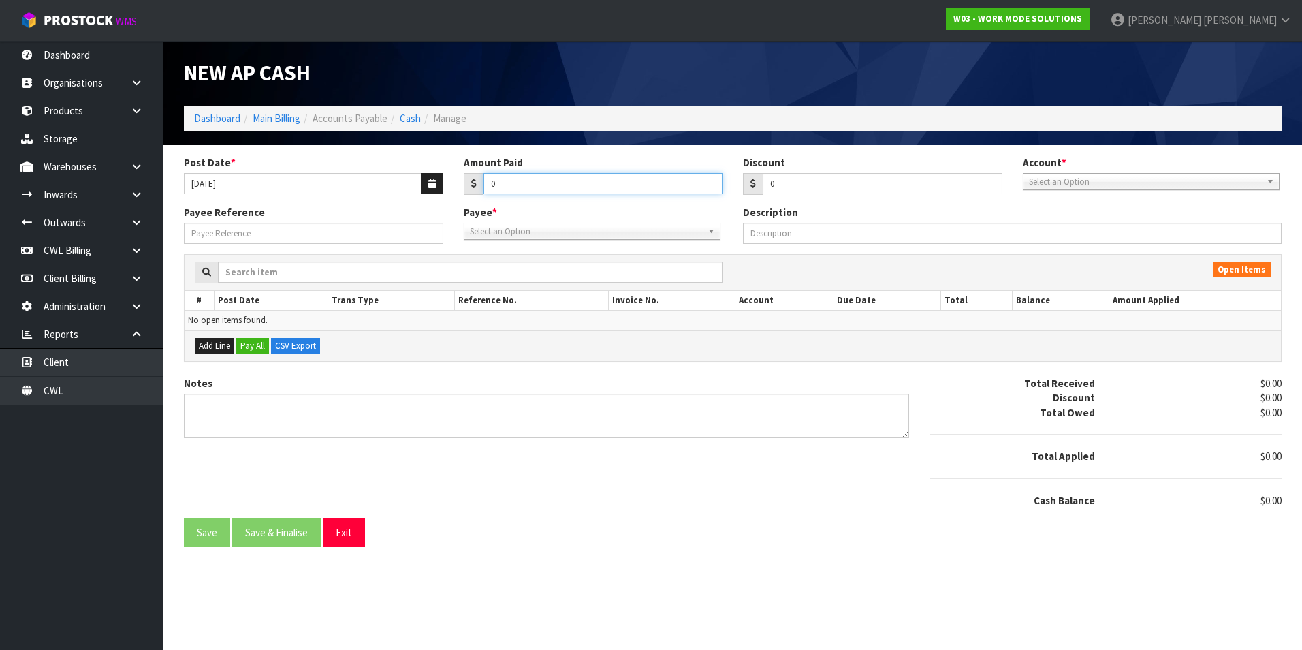
click at [540, 187] on input "0" at bounding box center [604, 183] width 240 height 21
click at [1071, 185] on span "Select an Option" at bounding box center [1145, 182] width 232 height 16
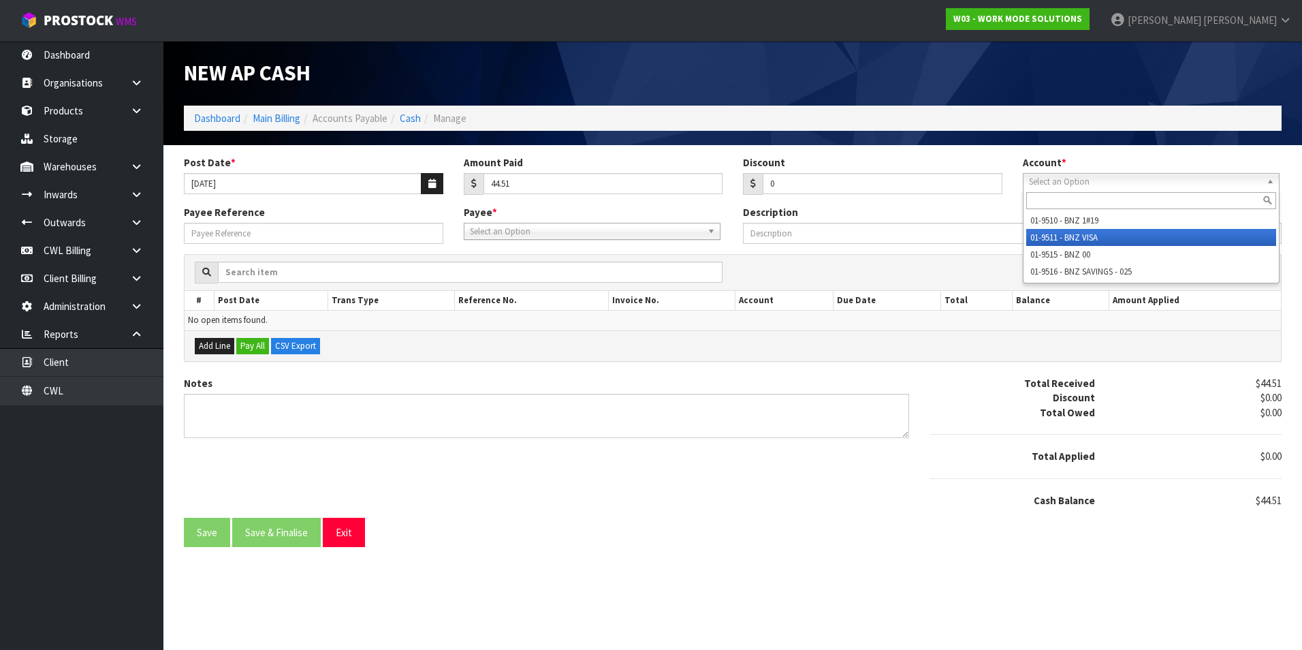
click at [1098, 239] on li "01-9511 - BNZ VISA" at bounding box center [1151, 237] width 250 height 17
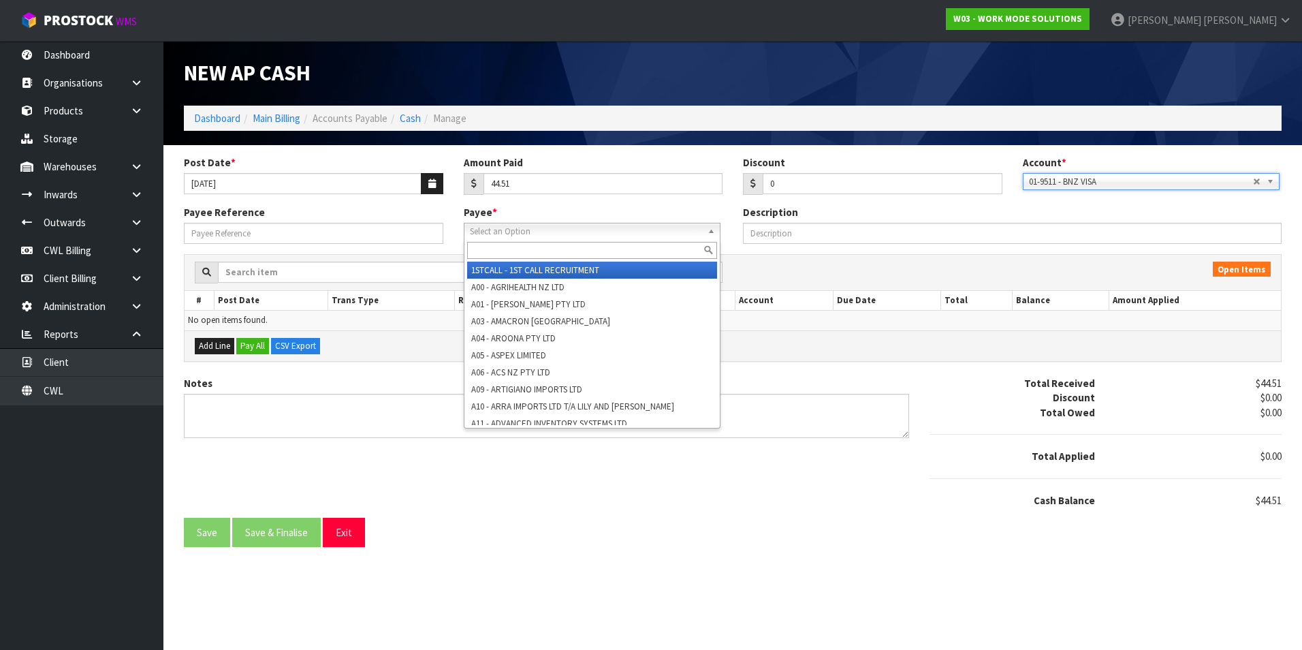
click at [507, 235] on span "Select an Option" at bounding box center [586, 231] width 232 height 16
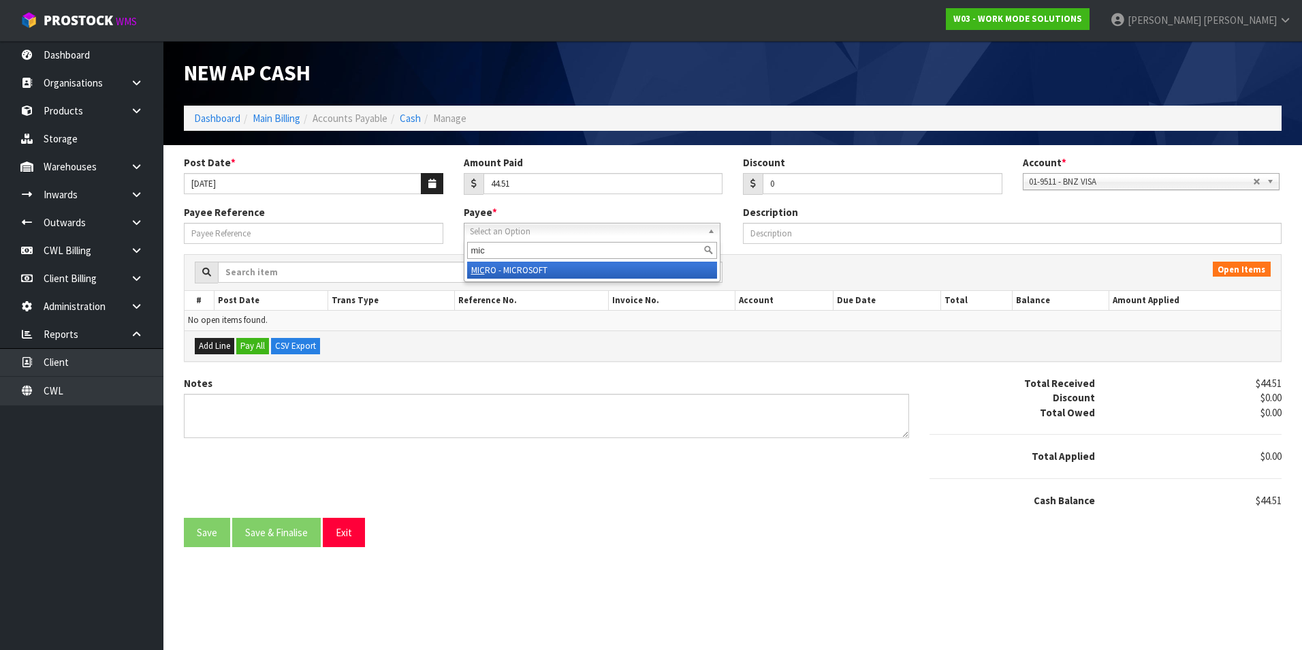
click at [522, 268] on li "MIC RO - MICROSOFT" at bounding box center [592, 270] width 250 height 17
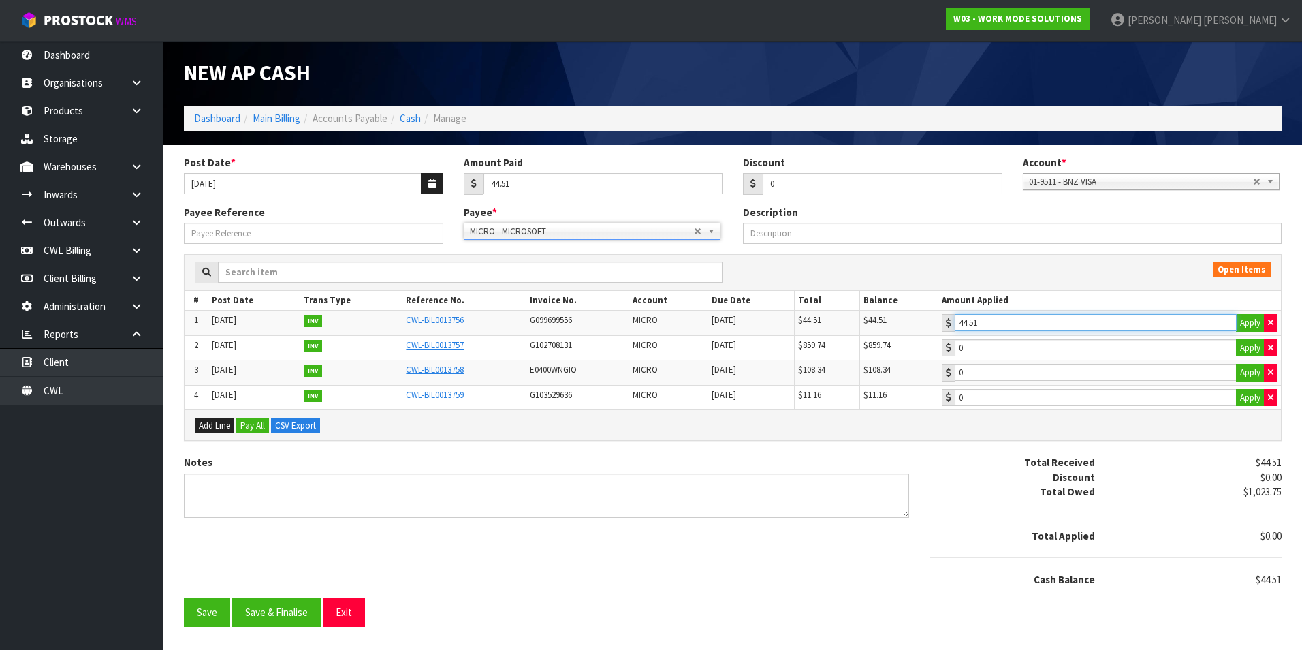
click at [1134, 317] on input "44.51" at bounding box center [1096, 322] width 282 height 17
click at [273, 614] on button "Save & Finalise" at bounding box center [276, 611] width 89 height 29
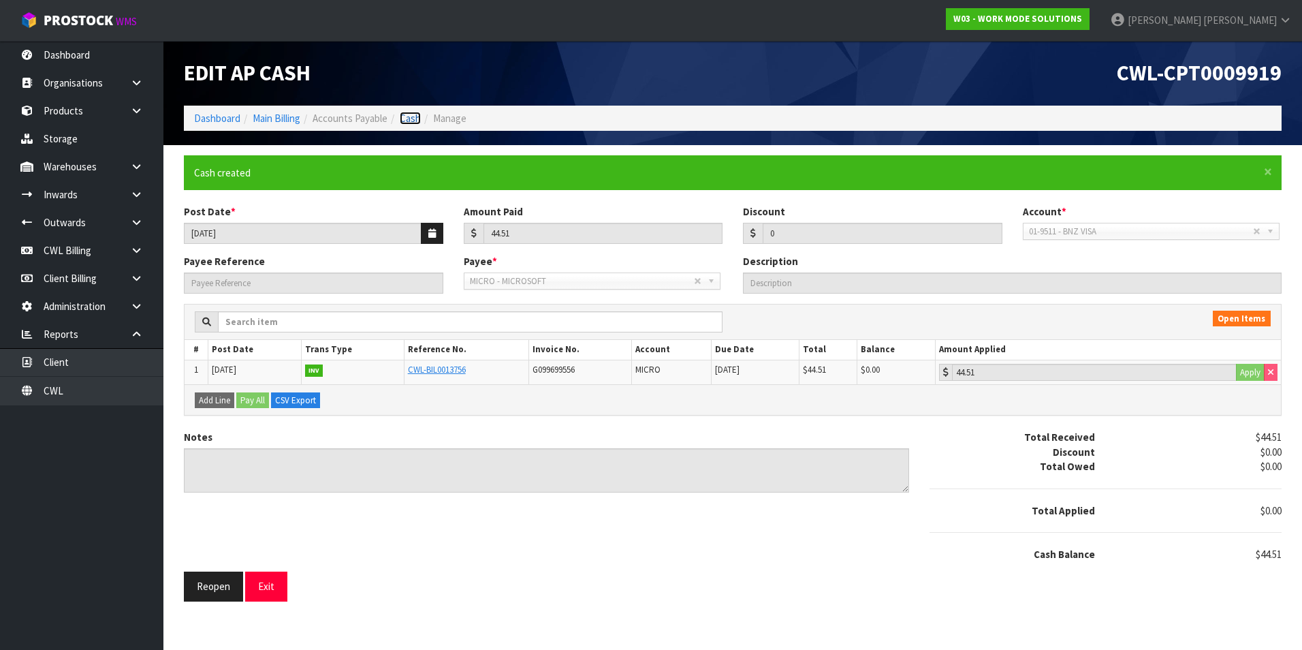
click at [420, 116] on link "Cash" at bounding box center [410, 118] width 21 height 13
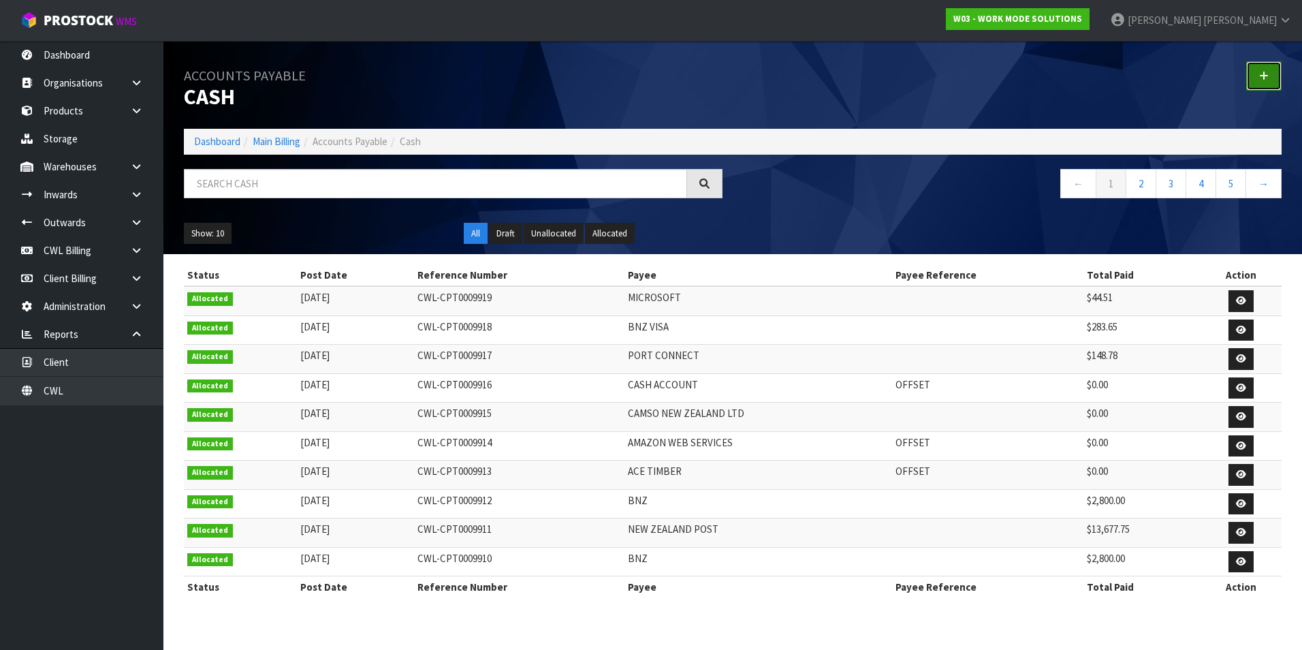
drag, startPoint x: 1268, startPoint y: 73, endPoint x: 1261, endPoint y: 74, distance: 7.6
click at [1267, 73] on icon at bounding box center [1264, 76] width 10 height 10
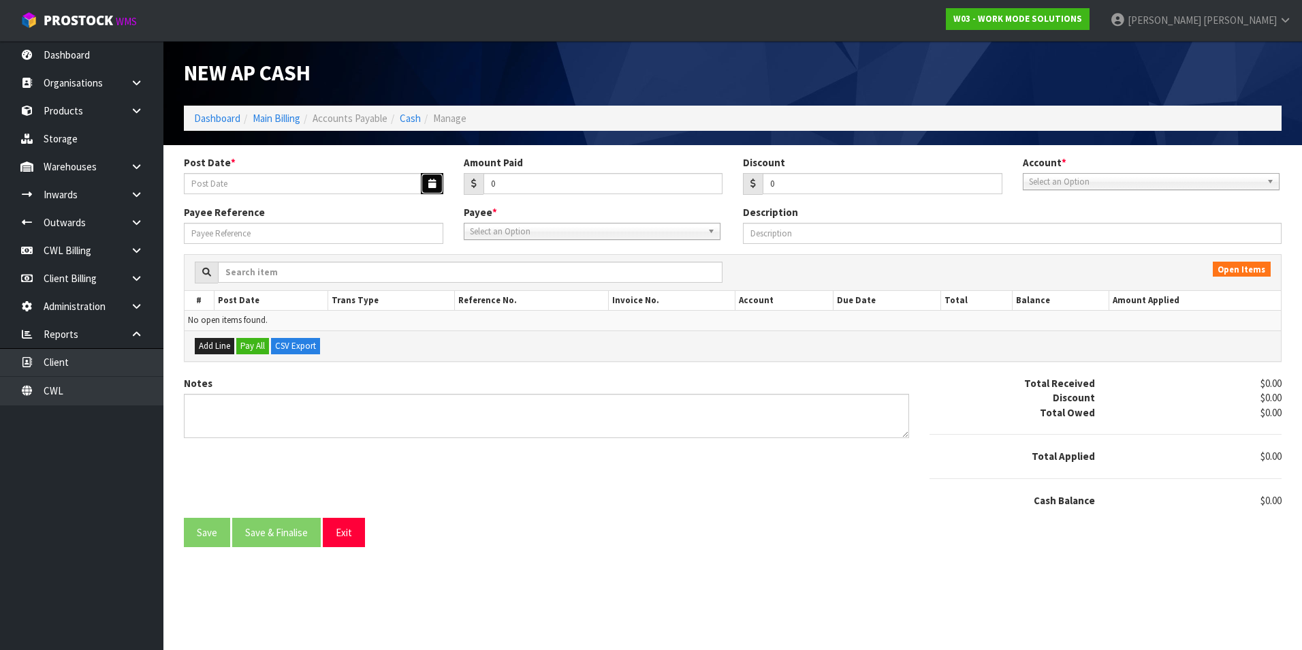
click at [422, 185] on button "button" at bounding box center [432, 183] width 22 height 21
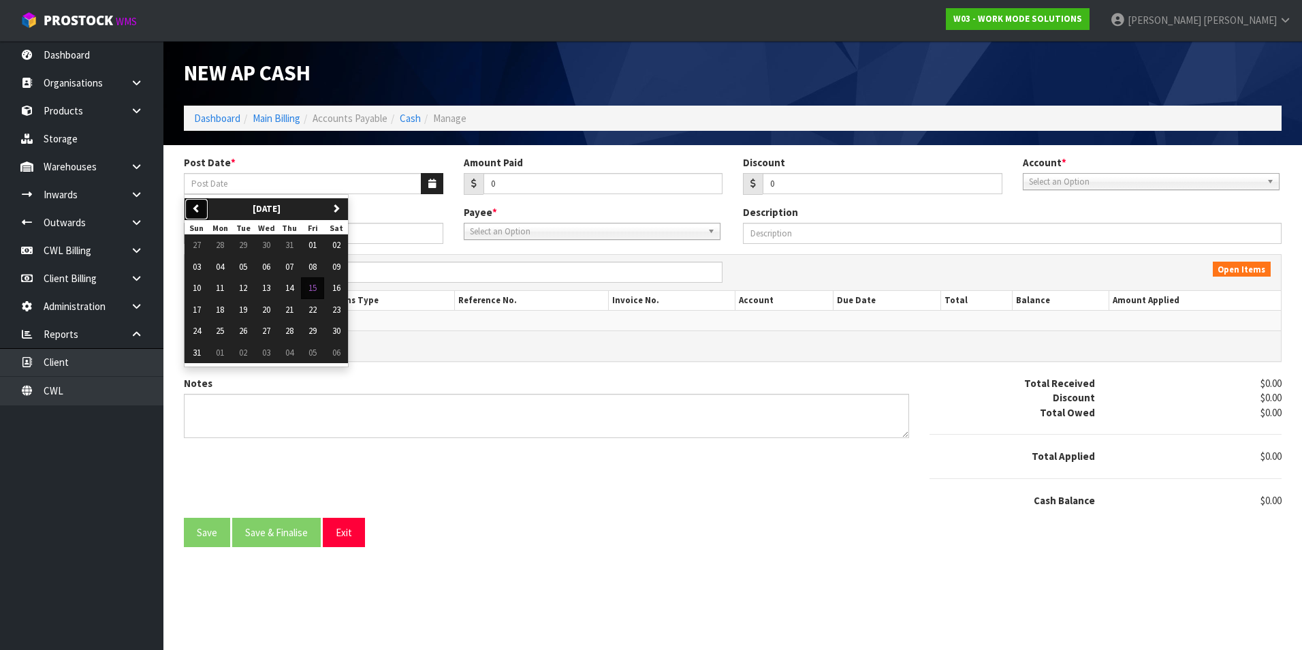
click at [192, 205] on icon "button" at bounding box center [196, 208] width 9 height 9
click at [200, 289] on span "13" at bounding box center [197, 288] width 8 height 12
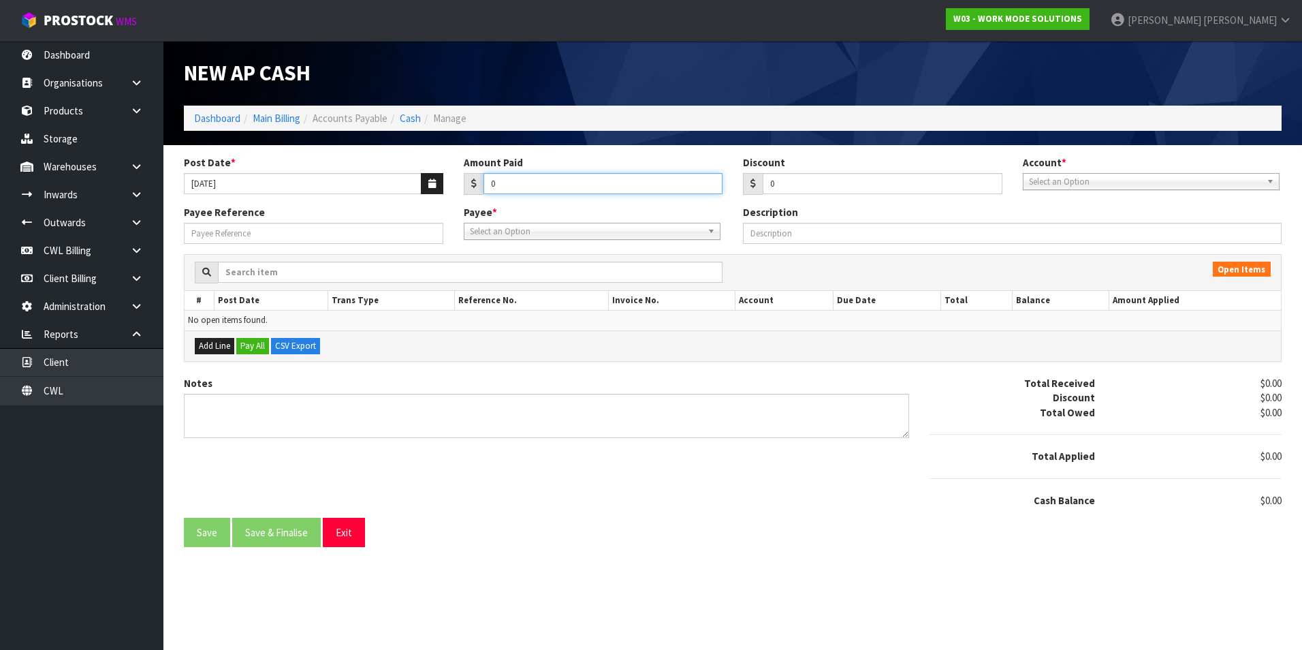
click at [545, 187] on input "0" at bounding box center [604, 183] width 240 height 21
click at [1068, 182] on span "Select an Option" at bounding box center [1145, 182] width 232 height 16
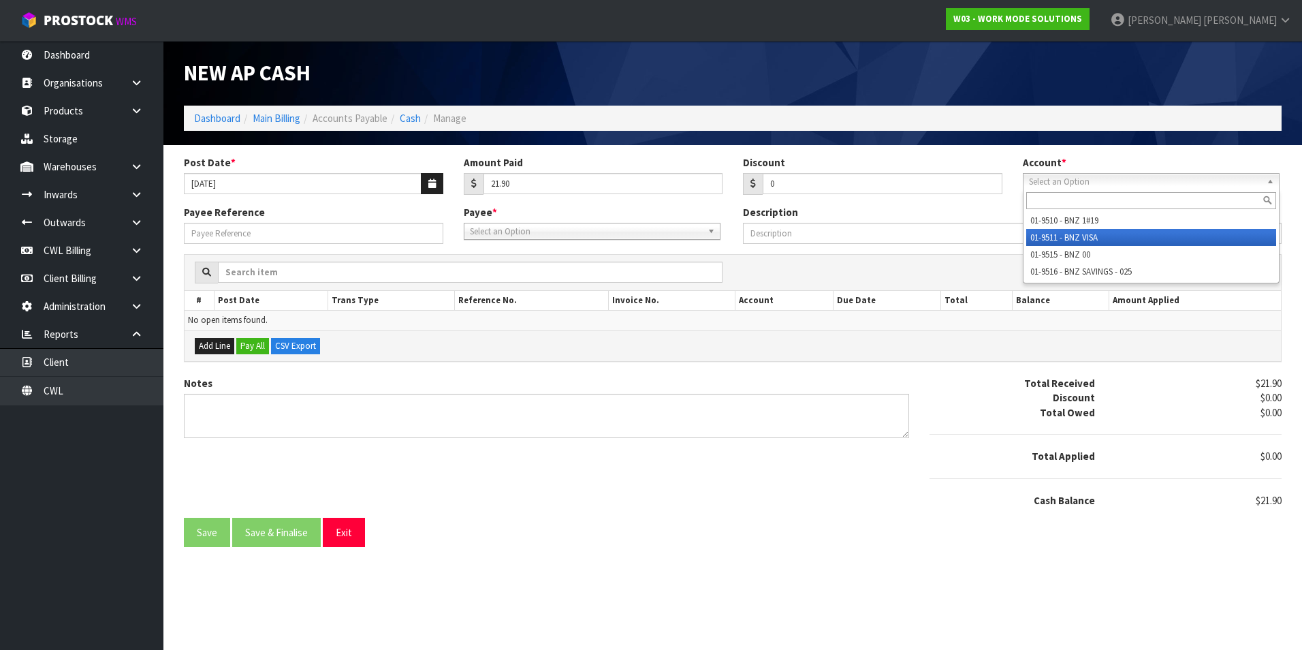
click at [1104, 231] on li "01-9511 - BNZ VISA" at bounding box center [1151, 237] width 250 height 17
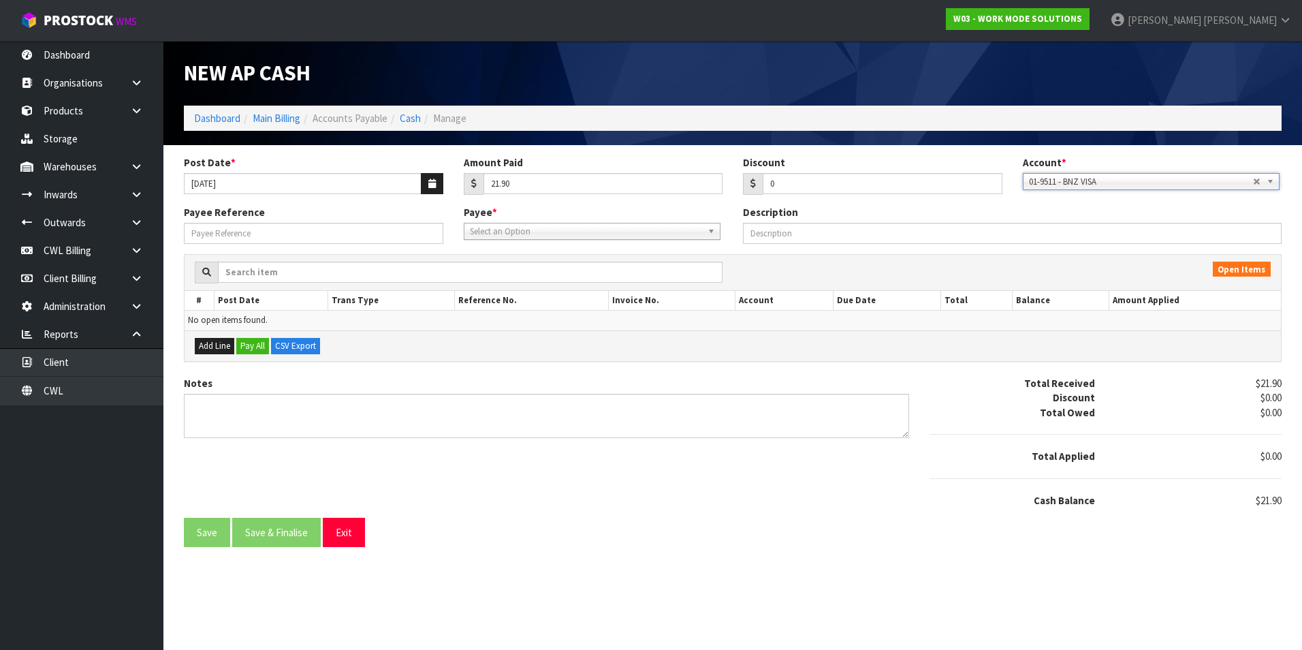
click at [588, 227] on span "Select an Option" at bounding box center [586, 231] width 232 height 16
click at [578, 268] on li "ADO BE - ADOBE SYSTEM SOFTWARE" at bounding box center [592, 270] width 250 height 17
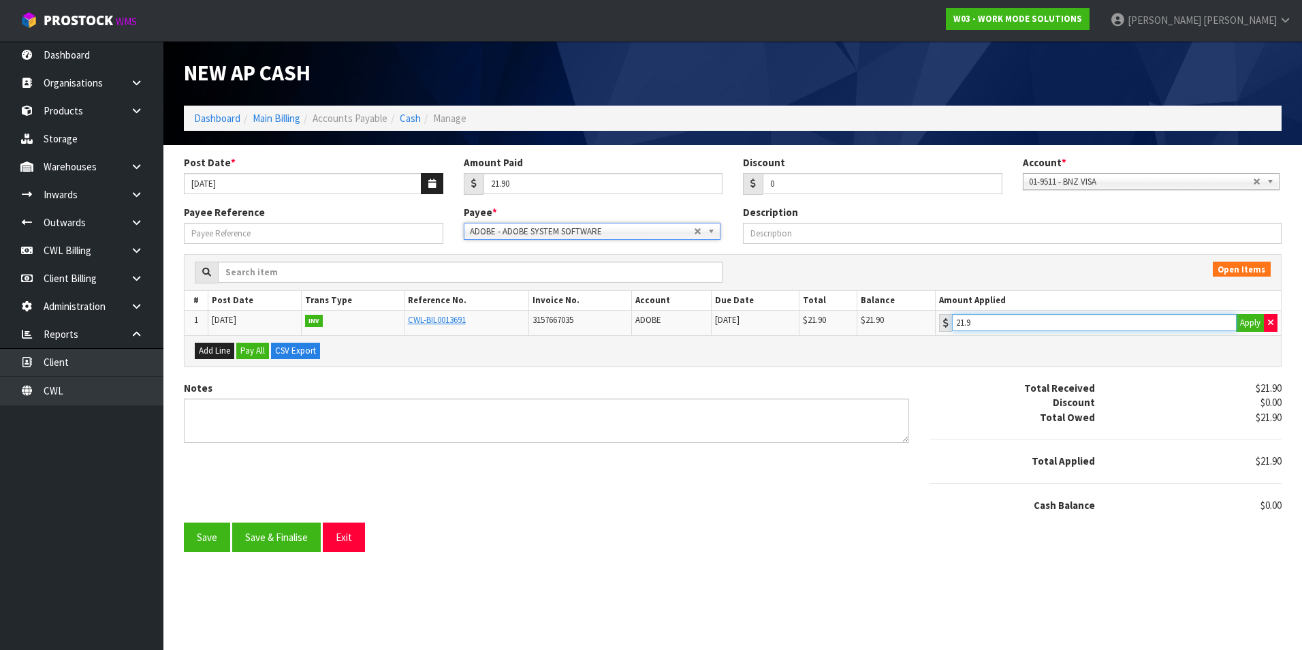
click at [1053, 321] on input "21.9" at bounding box center [1094, 322] width 285 height 17
click at [276, 542] on button "Save & Finalise" at bounding box center [276, 536] width 89 height 29
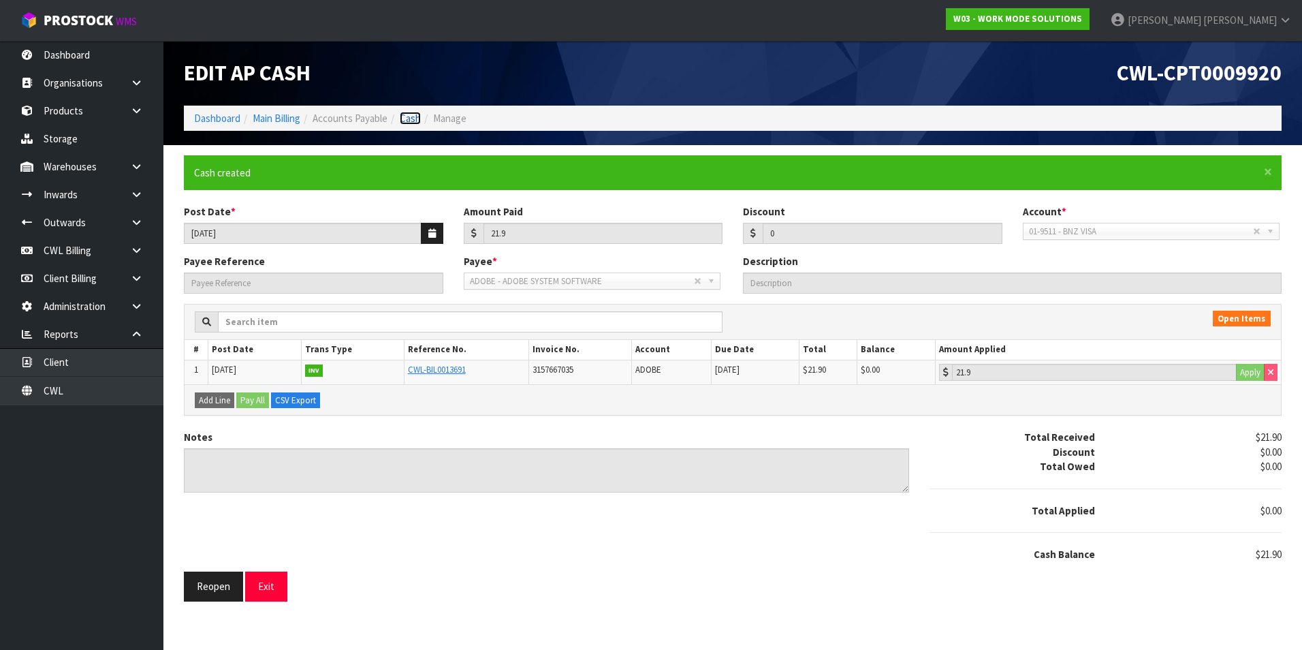
click at [419, 115] on link "Cash" at bounding box center [410, 118] width 21 height 13
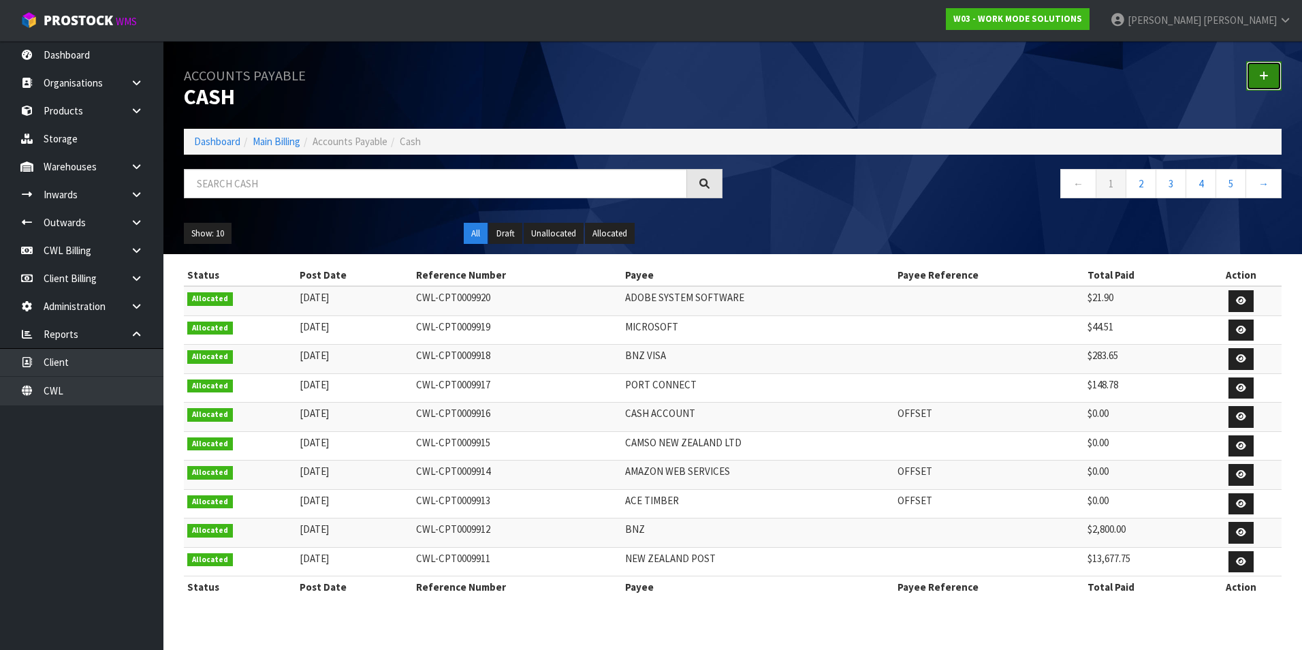
click at [1264, 78] on icon at bounding box center [1264, 76] width 10 height 10
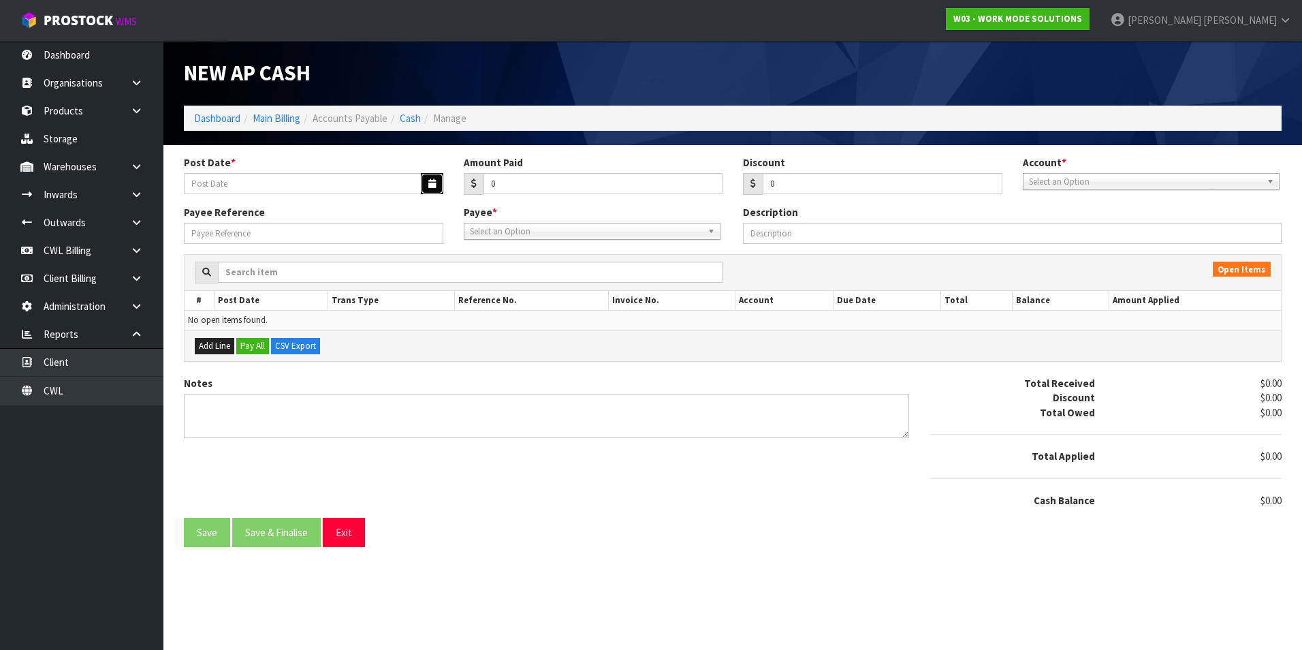
click at [441, 184] on button "button" at bounding box center [432, 183] width 22 height 21
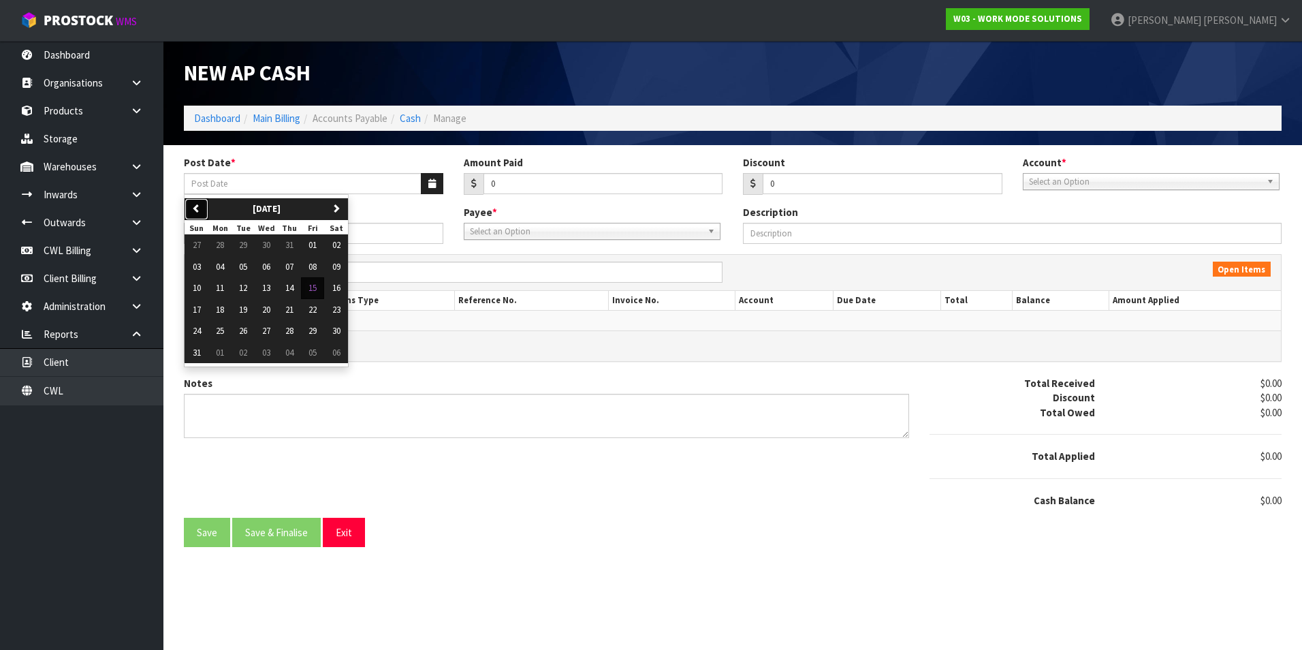
click at [205, 204] on button "previous" at bounding box center [197, 209] width 24 height 22
drag, startPoint x: 222, startPoint y: 290, endPoint x: 313, endPoint y: 265, distance: 94.7
click at [222, 289] on span "14" at bounding box center [220, 288] width 8 height 12
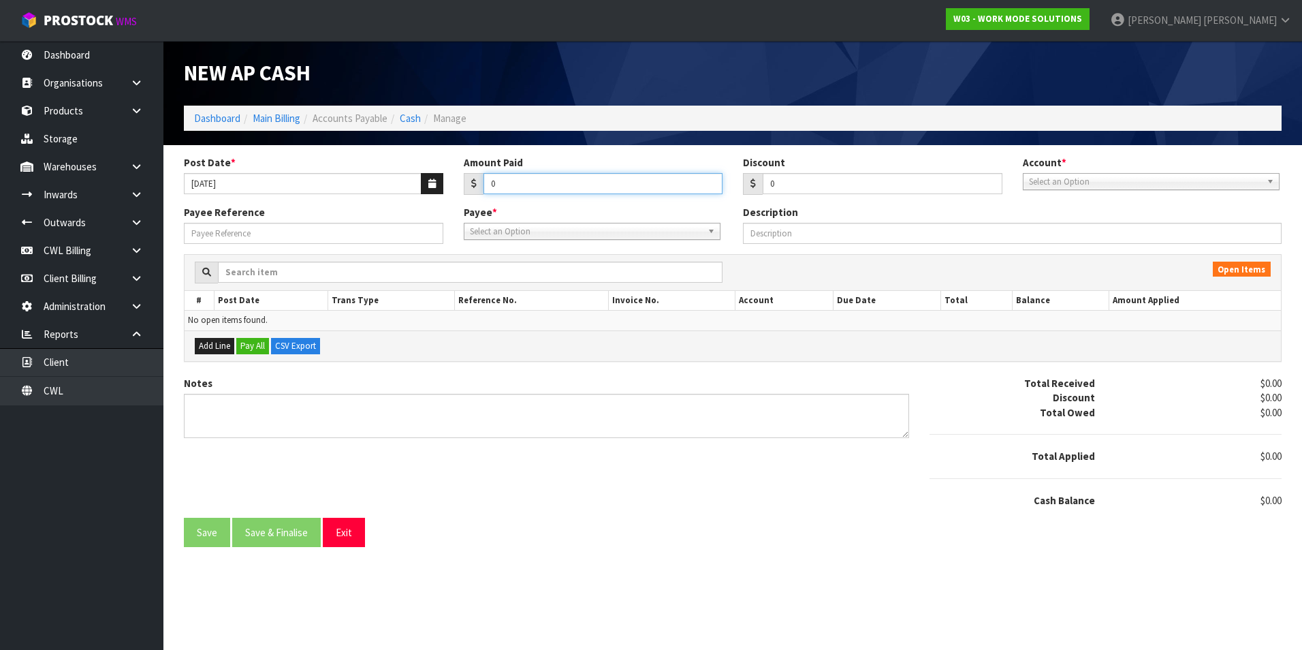
click at [518, 184] on input "0" at bounding box center [604, 183] width 240 height 21
click at [1094, 182] on span "Select an Option" at bounding box center [1145, 182] width 232 height 16
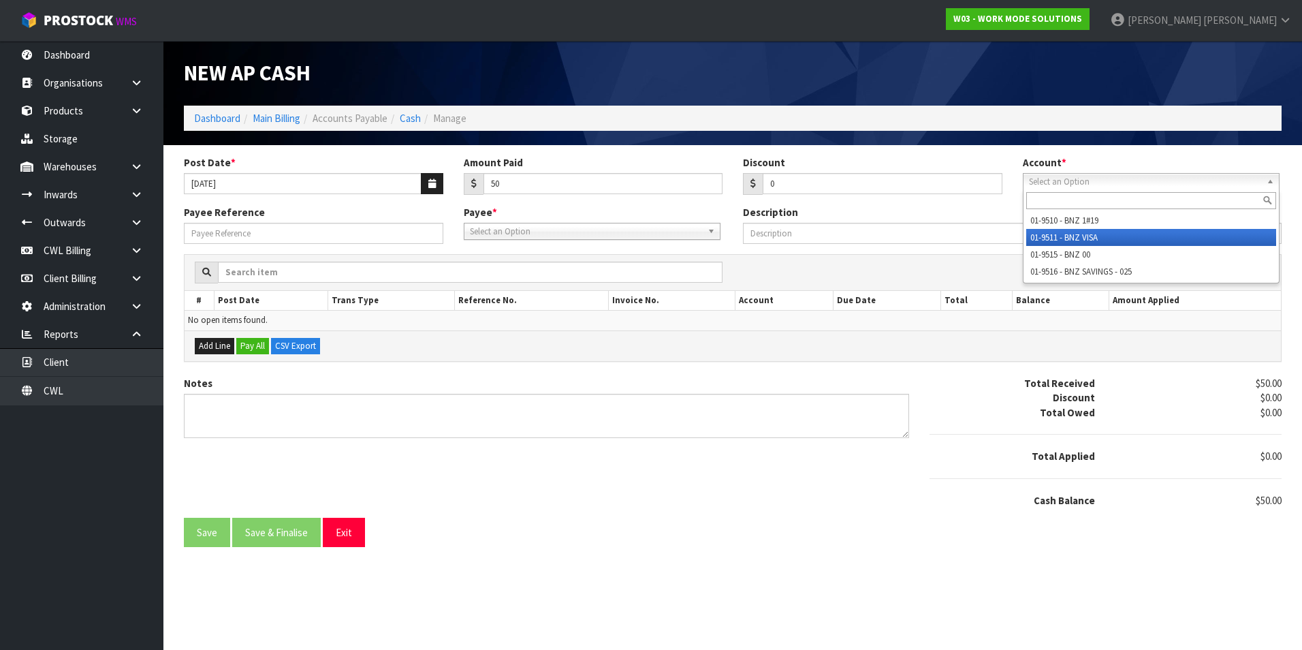
click at [1099, 230] on li "01-9511 - BNZ VISA" at bounding box center [1151, 237] width 250 height 17
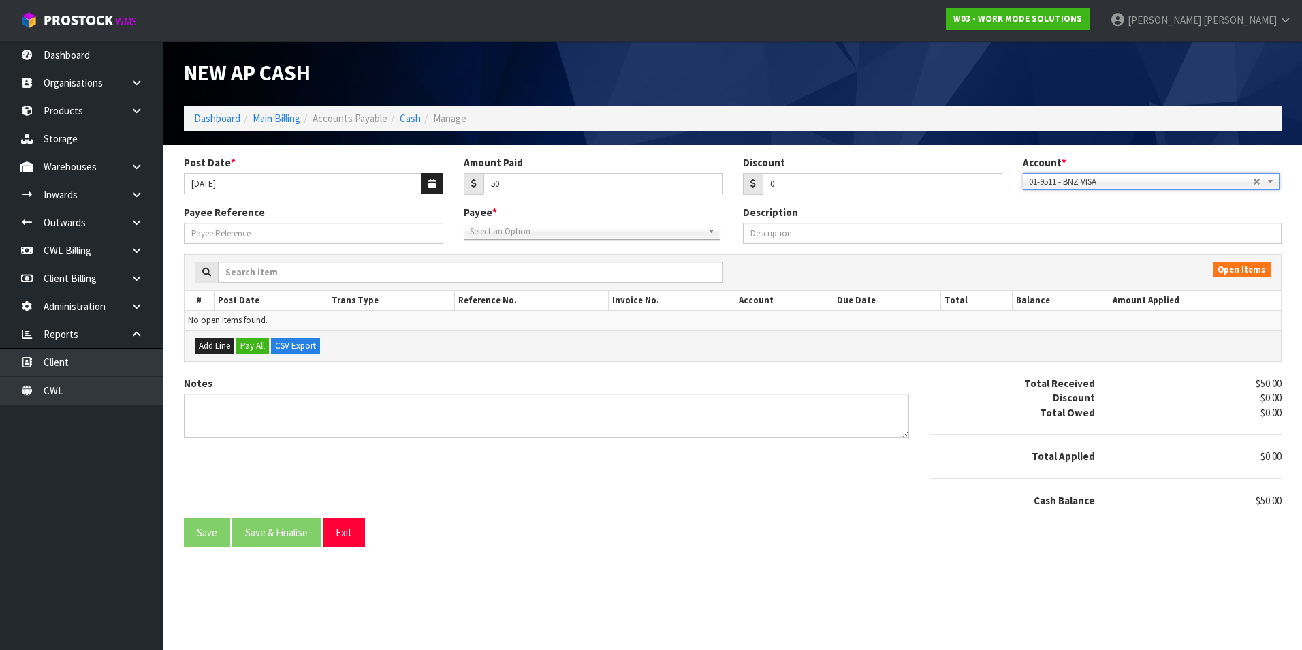
click at [548, 233] on span "Select an Option" at bounding box center [586, 231] width 232 height 16
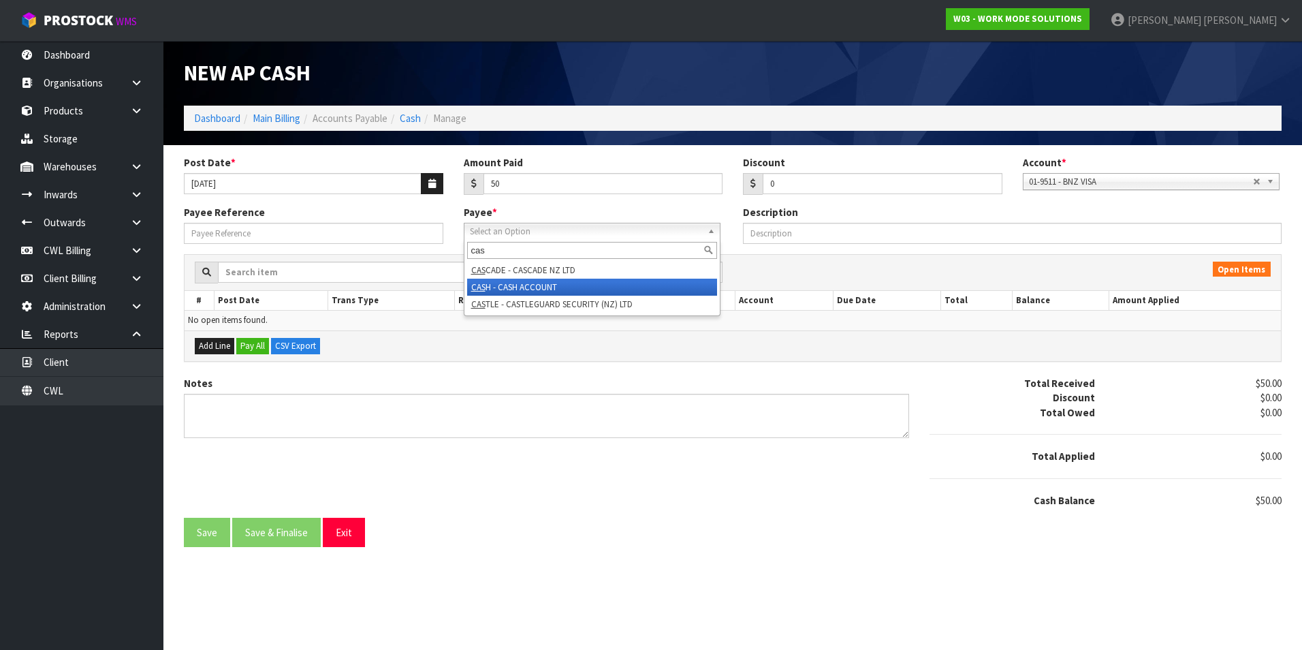
click at [543, 287] on li "CAS H - CASH ACCOUNT" at bounding box center [592, 287] width 250 height 17
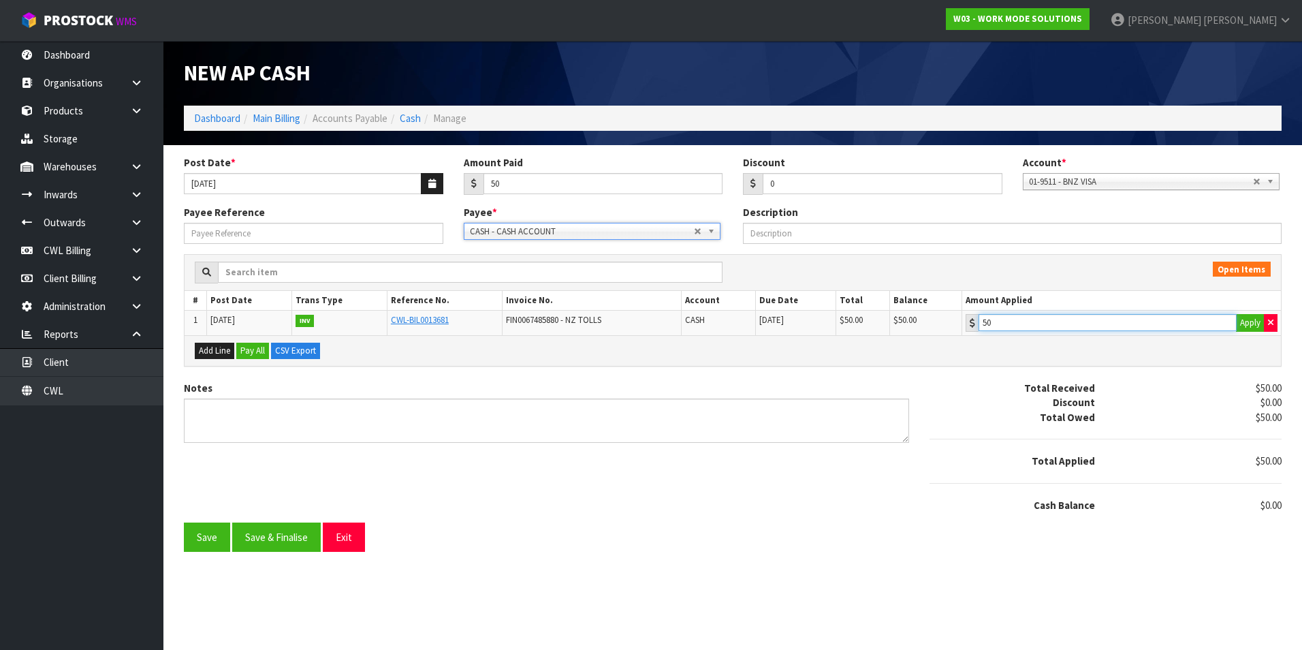
drag, startPoint x: 1030, startPoint y: 326, endPoint x: 565, endPoint y: 464, distance: 485.5
click at [1030, 326] on input "50" at bounding box center [1108, 322] width 258 height 17
click at [266, 541] on button "Save & Finalise" at bounding box center [276, 536] width 89 height 29
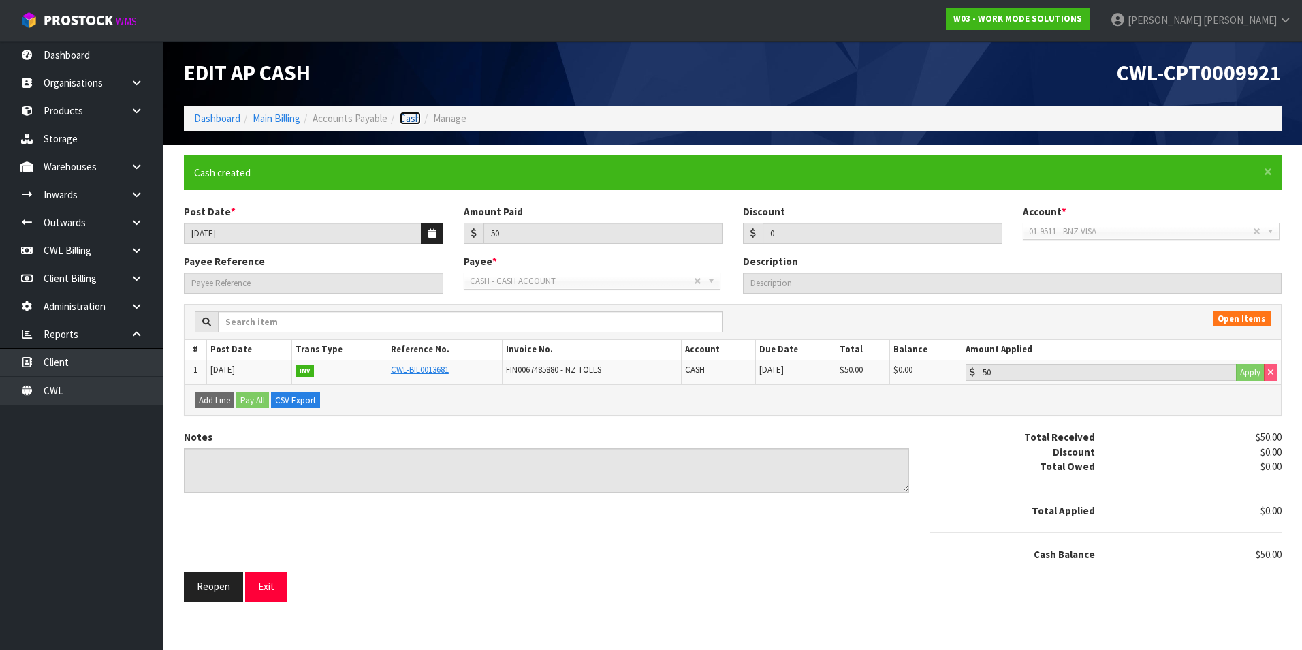
click at [418, 120] on link "Cash" at bounding box center [410, 118] width 21 height 13
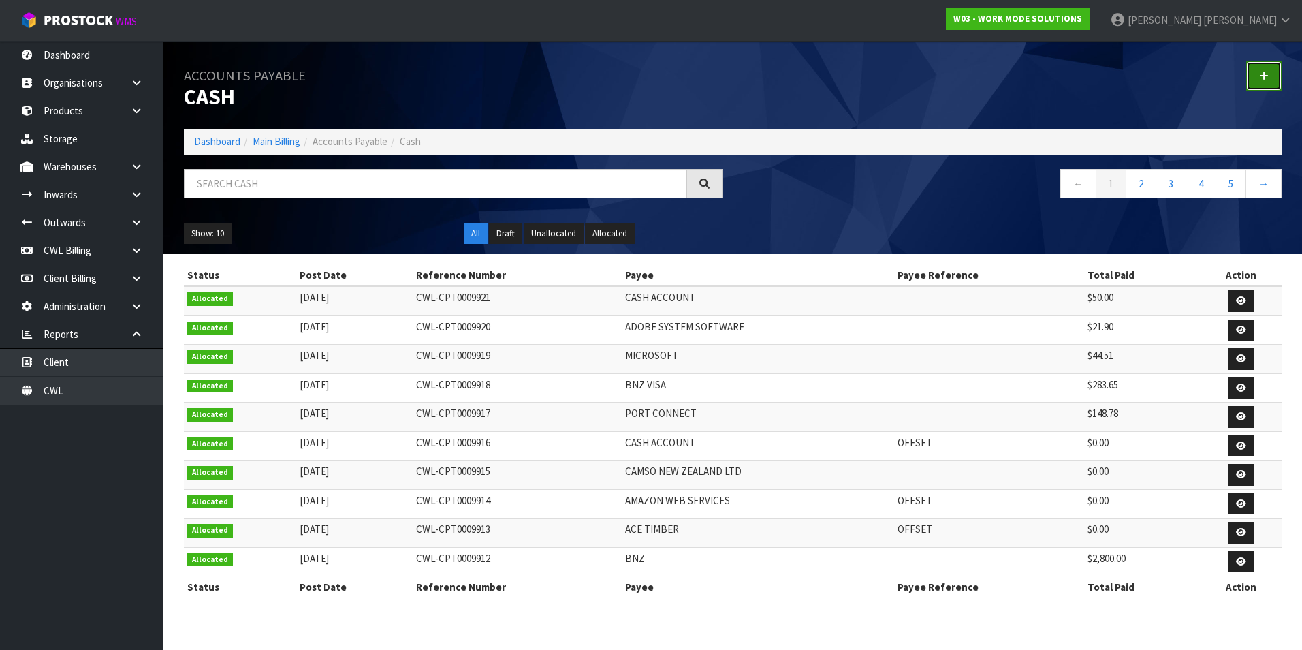
click at [1263, 74] on icon at bounding box center [1264, 76] width 10 height 10
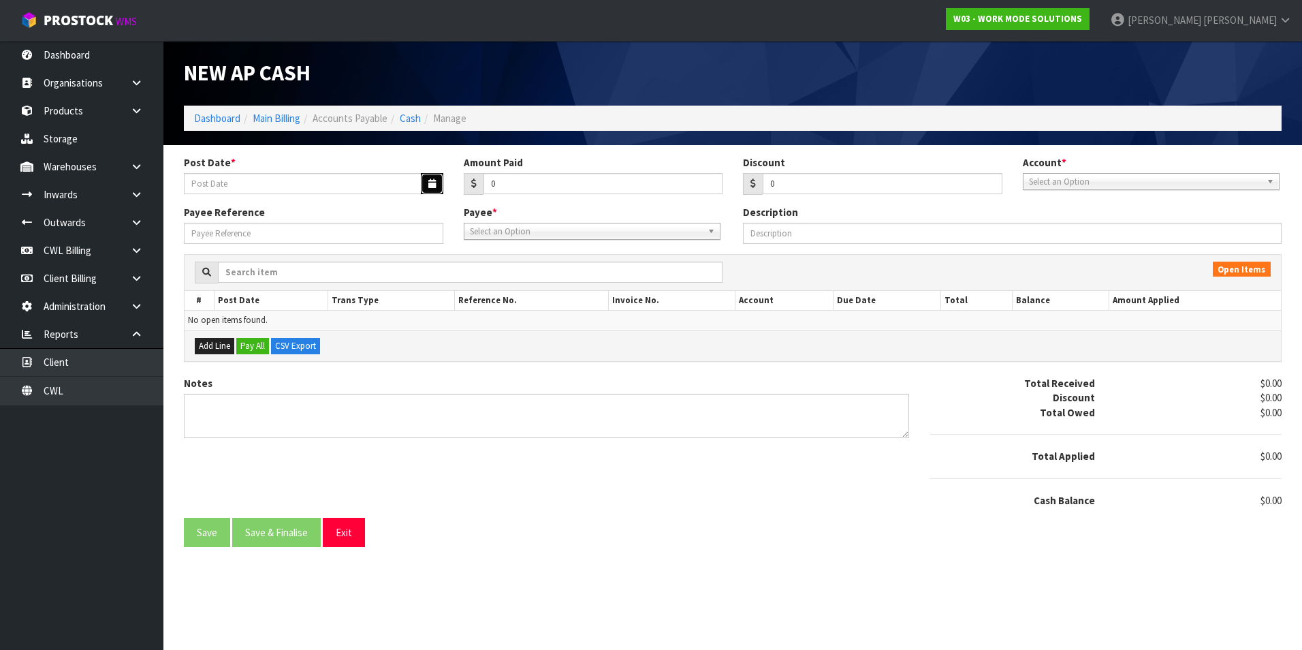
click at [434, 184] on icon "button" at bounding box center [431, 183] width 7 height 9
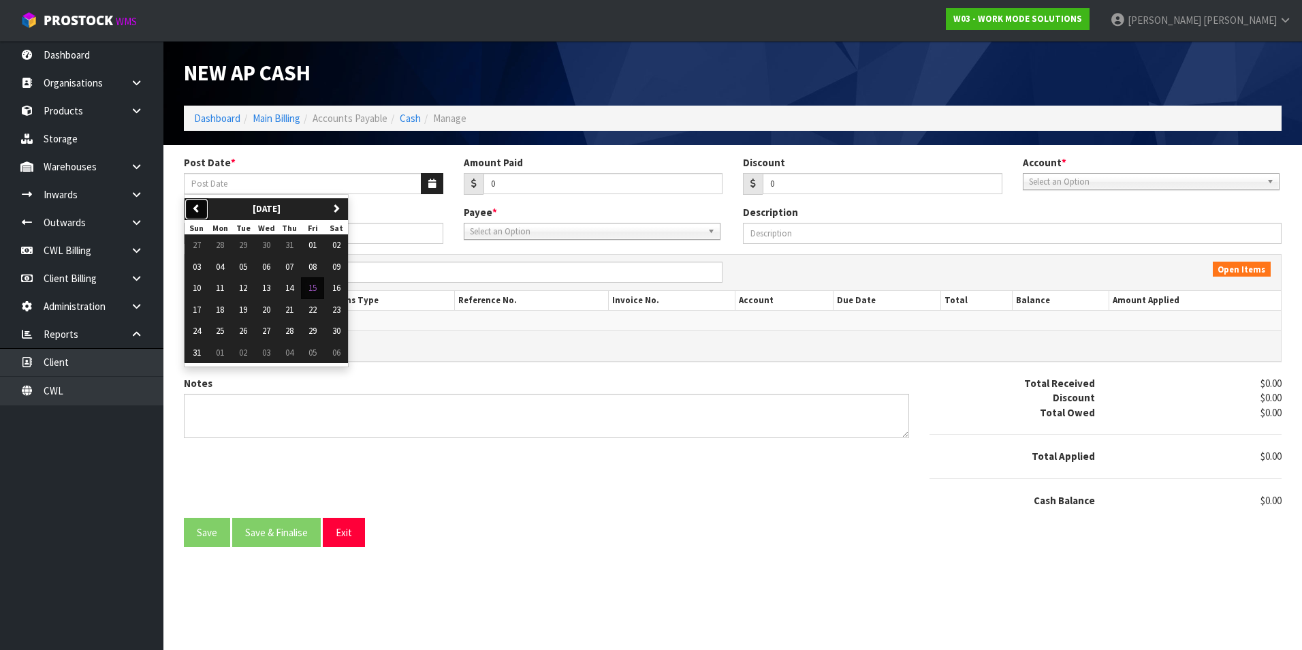
click at [198, 213] on button "previous" at bounding box center [197, 209] width 24 height 22
click at [224, 288] on span "14" at bounding box center [220, 288] width 8 height 12
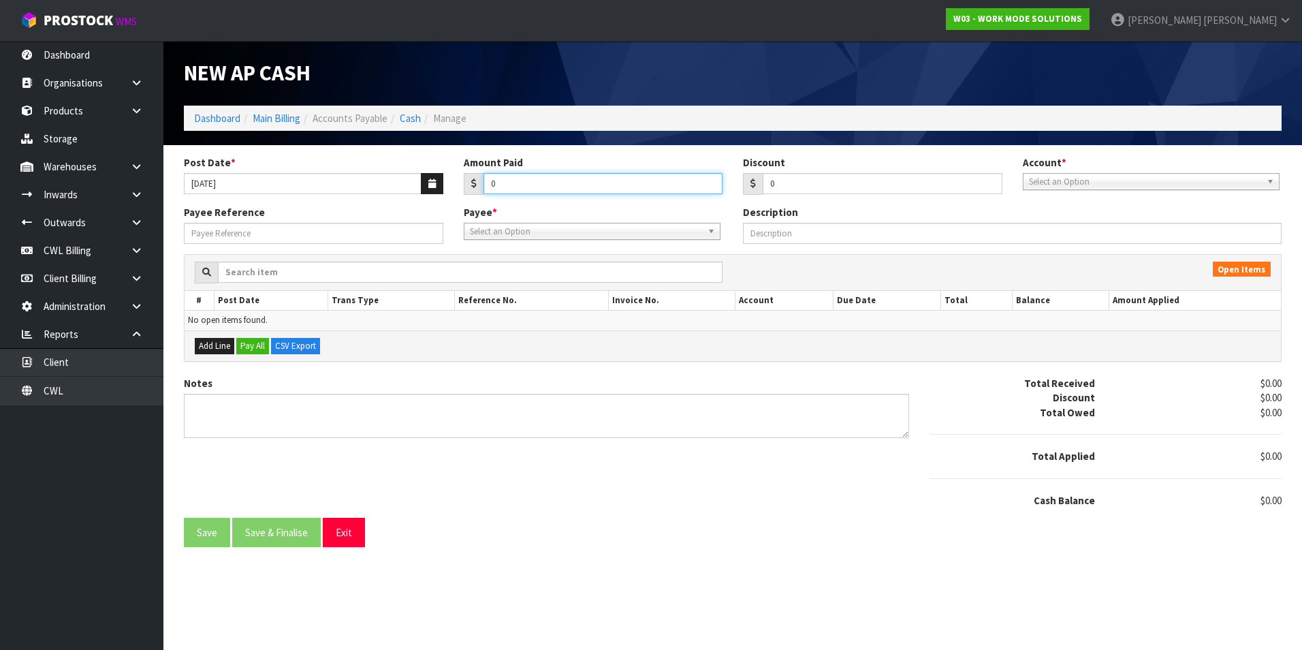
click at [538, 179] on input "0" at bounding box center [604, 183] width 240 height 21
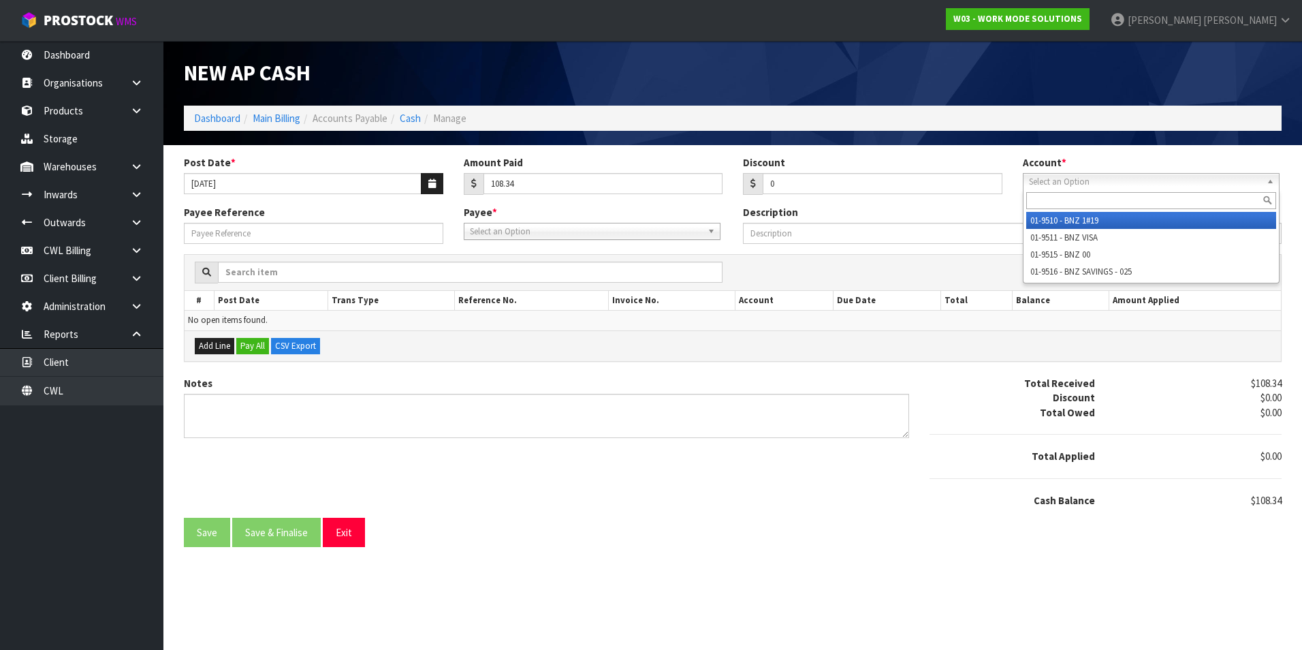
click at [1082, 183] on span "Select an Option" at bounding box center [1145, 182] width 232 height 16
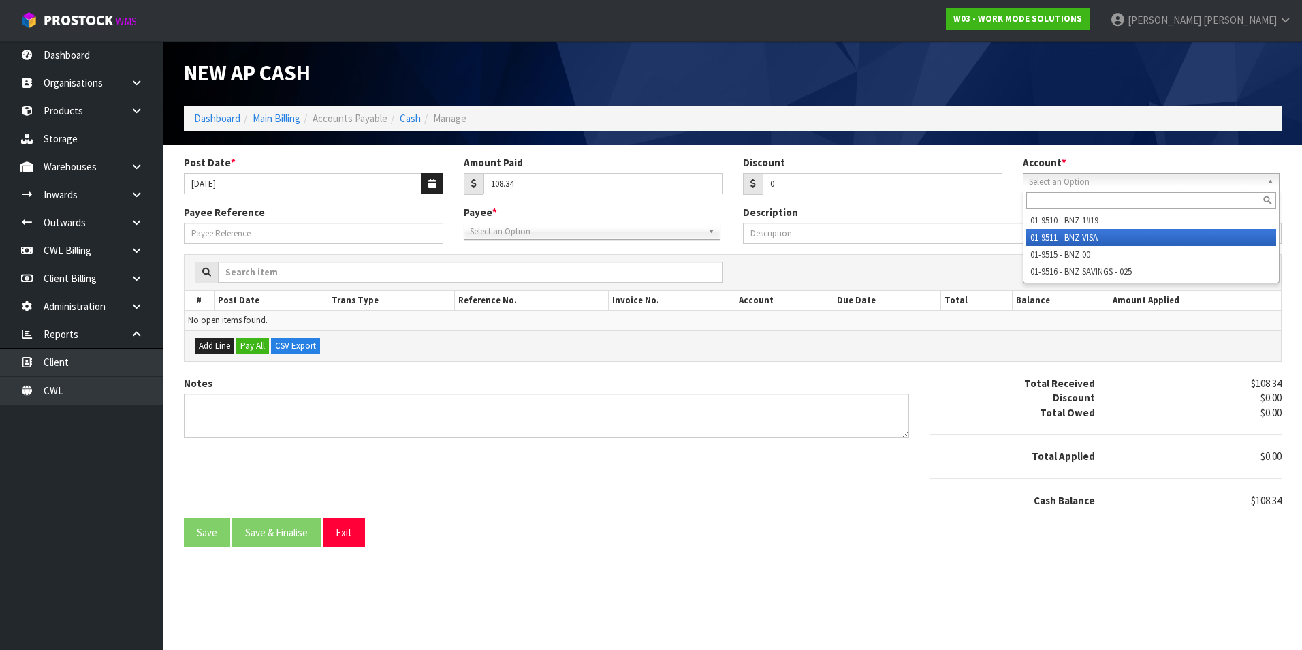
drag, startPoint x: 1105, startPoint y: 236, endPoint x: 821, endPoint y: 232, distance: 284.0
click at [1103, 235] on li "01-9511 - BNZ VISA" at bounding box center [1151, 237] width 250 height 17
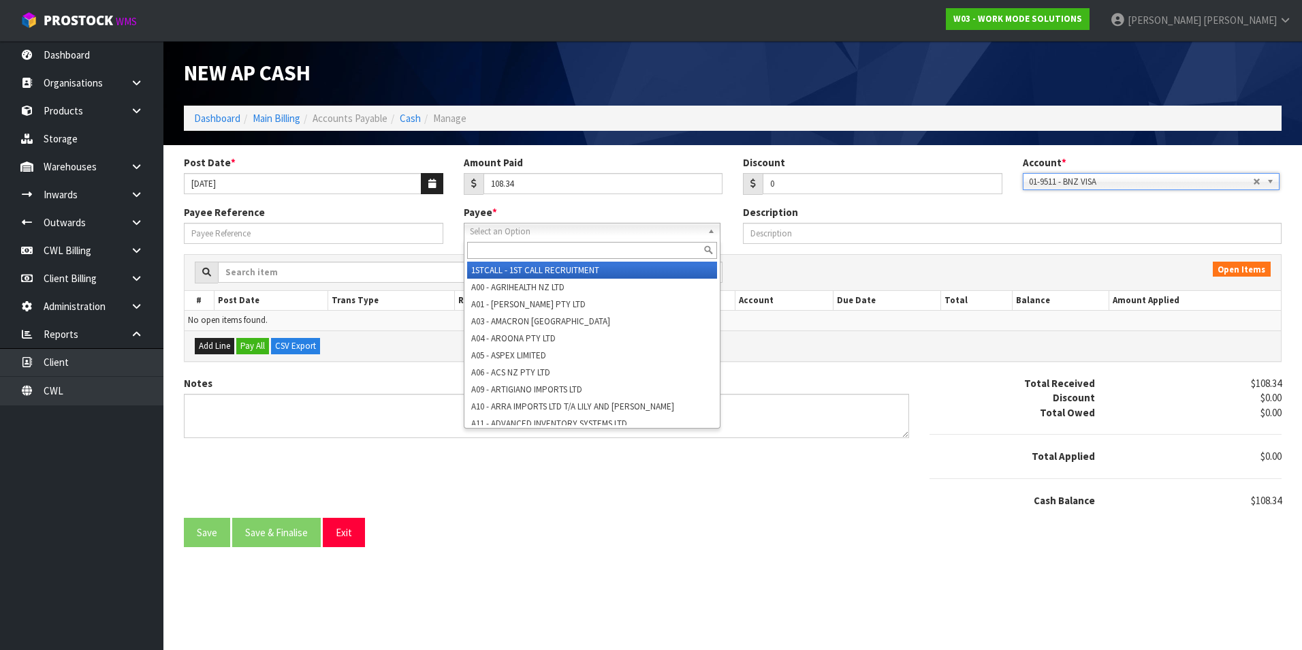
click at [587, 232] on span "Select an Option" at bounding box center [586, 231] width 232 height 16
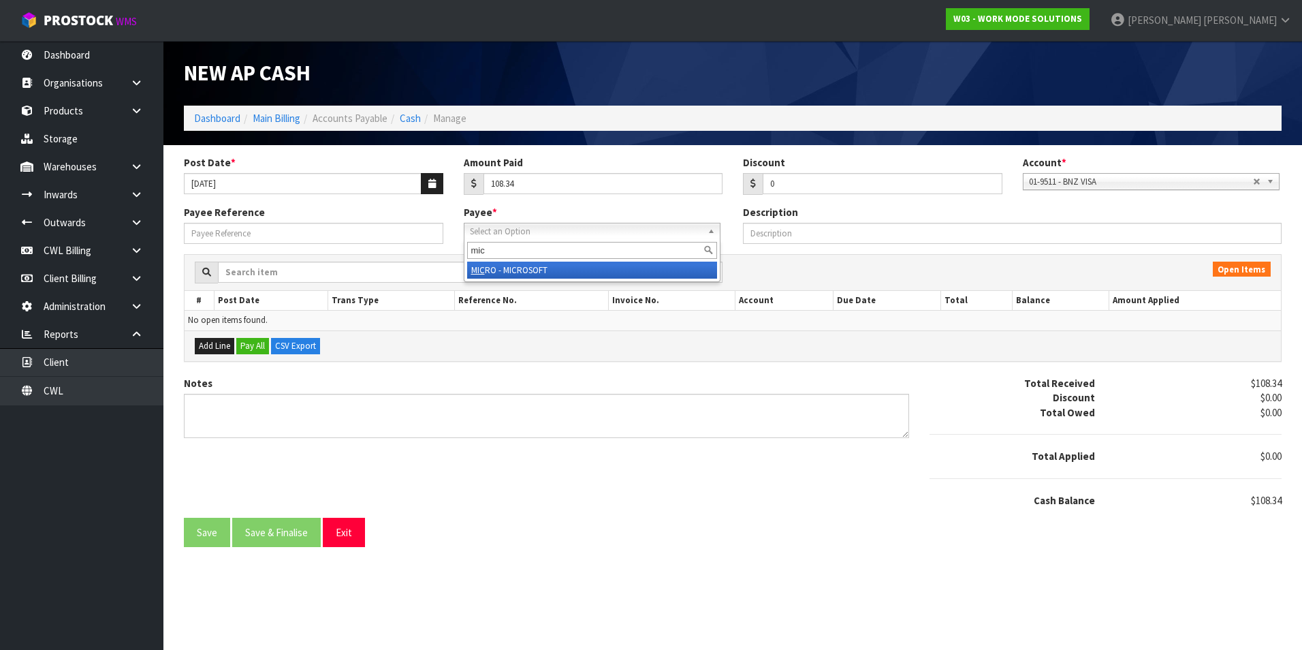
click at [565, 263] on li "MIC RO - MICROSOFT" at bounding box center [592, 270] width 250 height 17
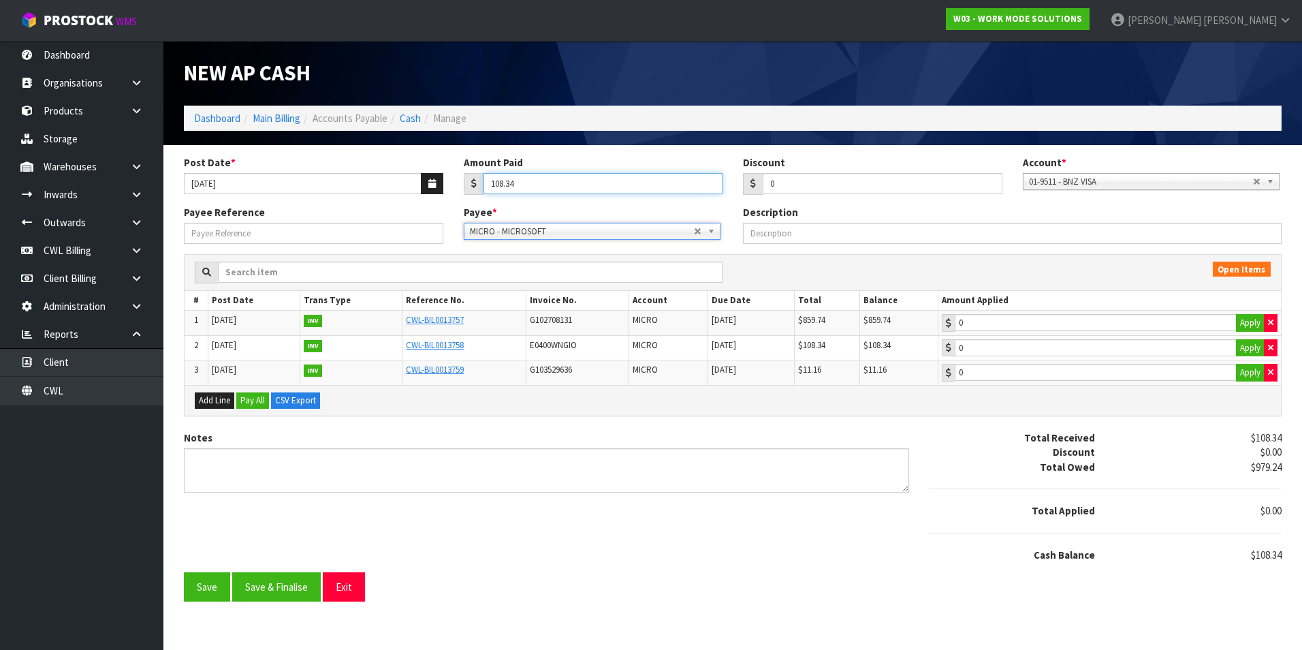
click at [561, 183] on input "108.34" at bounding box center [604, 183] width 240 height 21
click at [1246, 322] on button "Apply" at bounding box center [1250, 323] width 29 height 18
click at [1244, 345] on button "Apply" at bounding box center [1250, 348] width 29 height 18
click at [1244, 372] on button "Apply" at bounding box center [1250, 373] width 29 height 18
click at [285, 591] on button "Save & Finalise" at bounding box center [276, 586] width 89 height 29
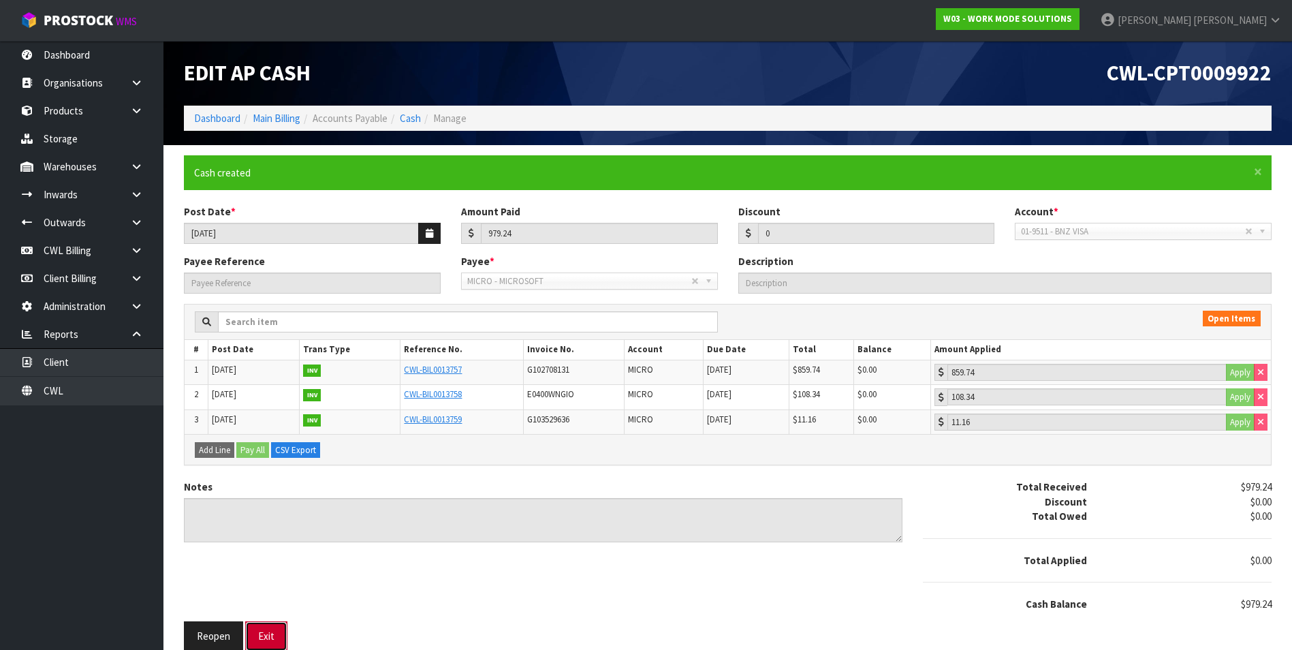
click at [277, 630] on button "Exit" at bounding box center [266, 635] width 42 height 29
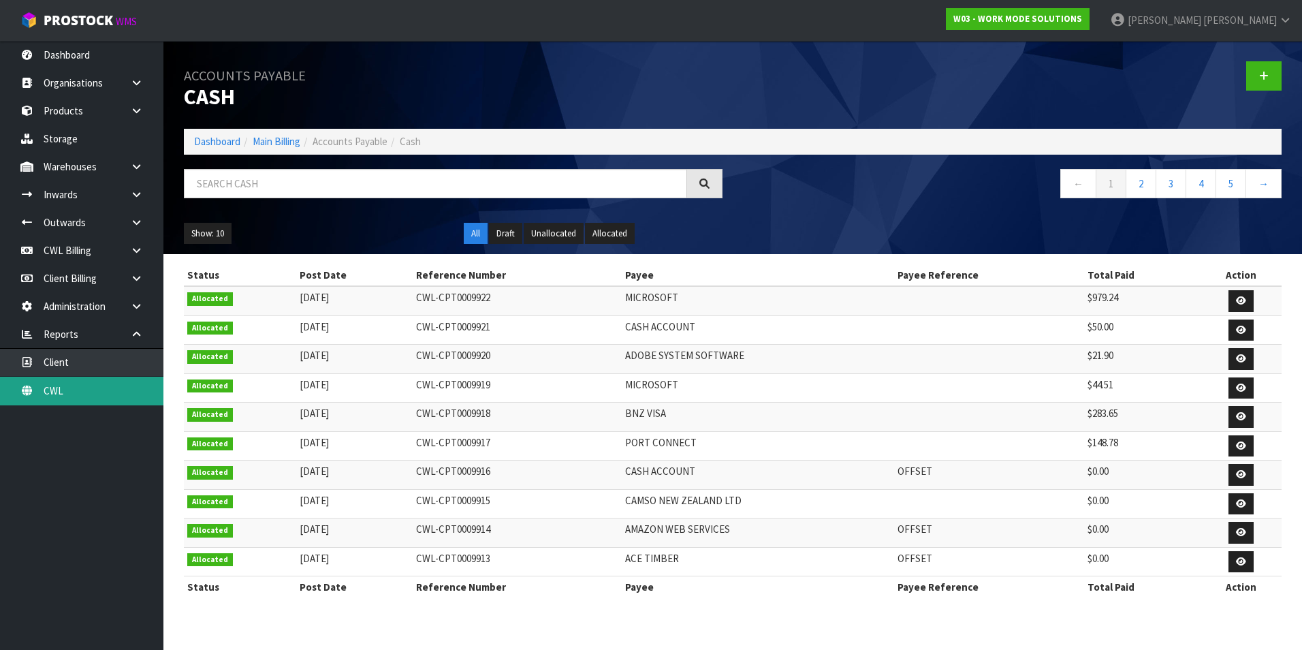
click at [116, 387] on link "CWL" at bounding box center [81, 391] width 163 height 28
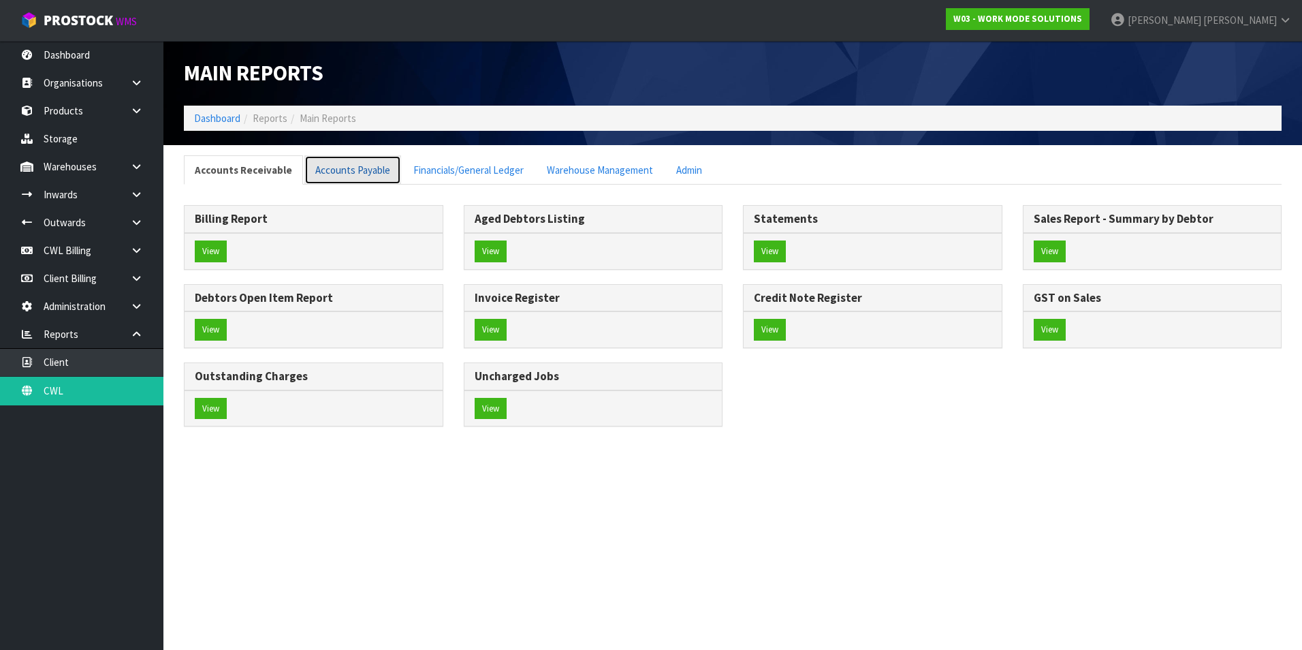
click at [360, 167] on link "Accounts Payable" at bounding box center [352, 169] width 97 height 29
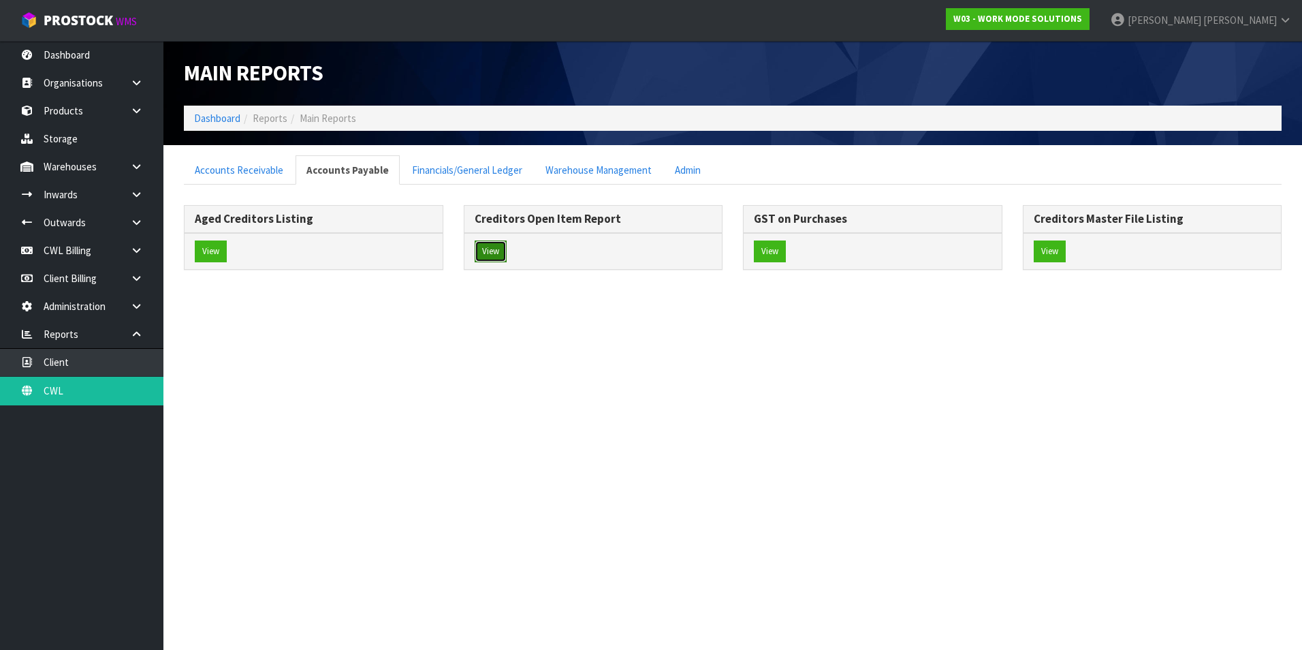
click at [491, 248] on button "View" at bounding box center [491, 251] width 32 height 22
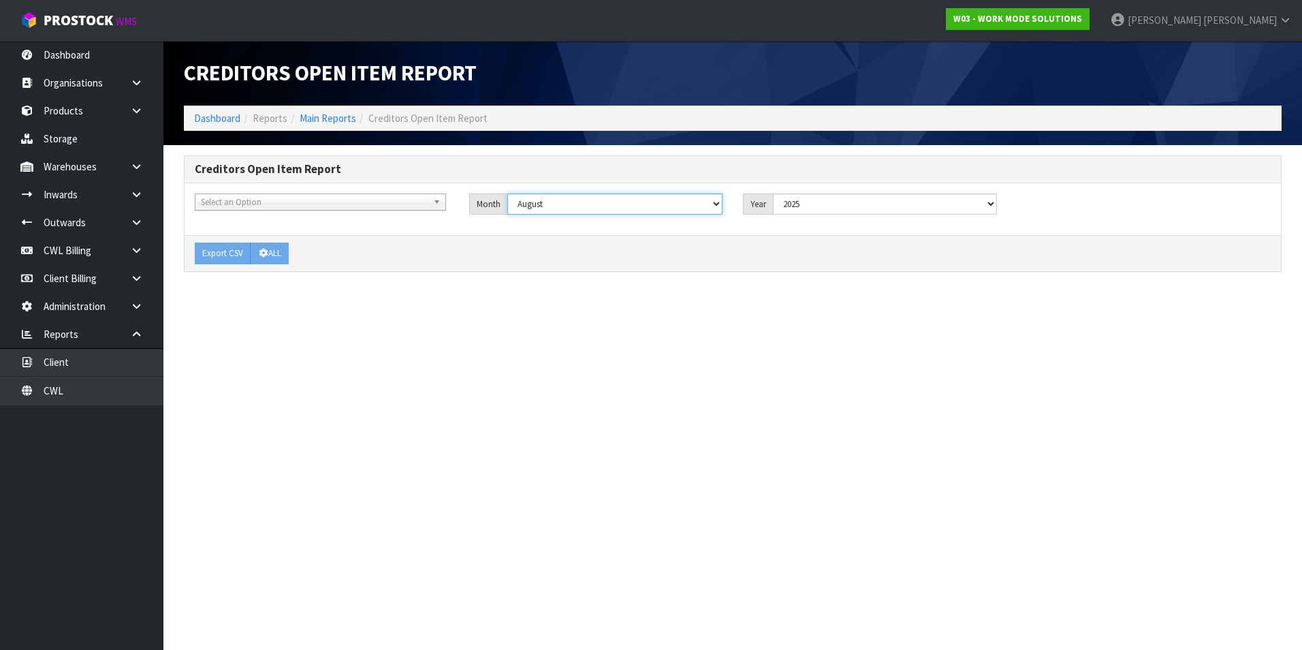
click at [616, 205] on select "January February March April May June July August September October November De…" at bounding box center [615, 203] width 216 height 21
click at [507, 193] on select "January February March April May June July August September October November De…" at bounding box center [615, 203] width 216 height 21
click at [274, 252] on button "ALL" at bounding box center [269, 253] width 39 height 22
click at [89, 251] on link "CWL Billing" at bounding box center [81, 250] width 163 height 28
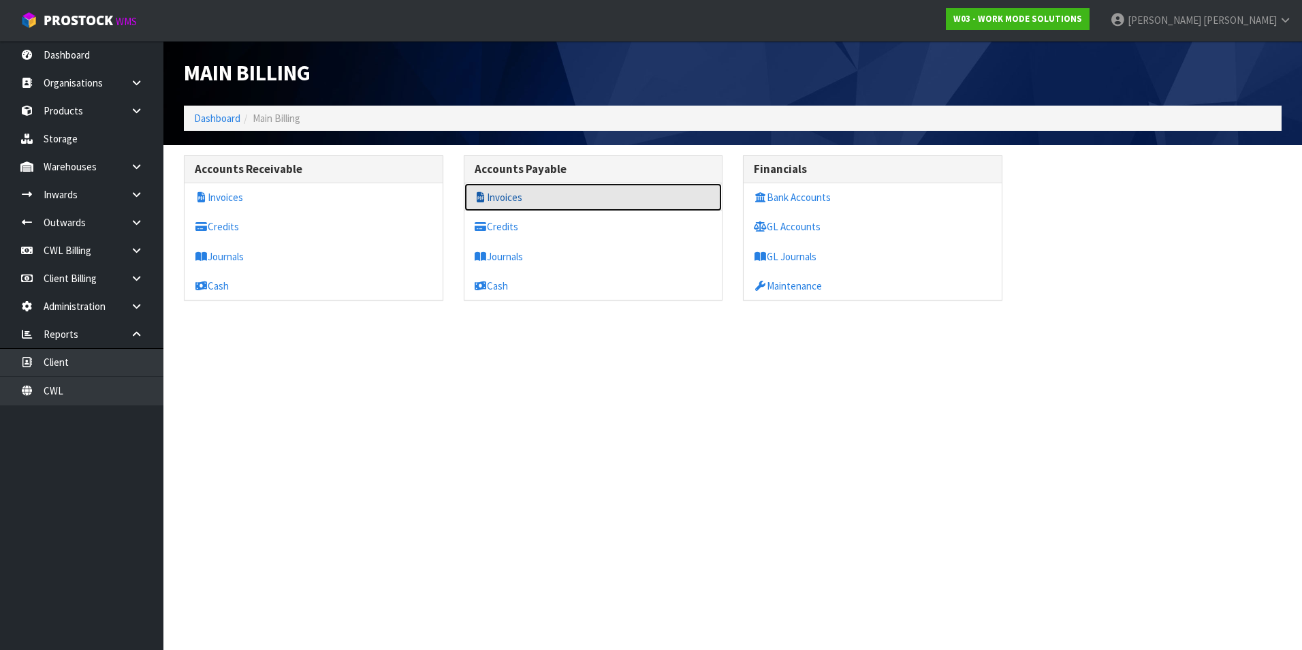
click at [531, 194] on link "Invoices" at bounding box center [593, 197] width 258 height 28
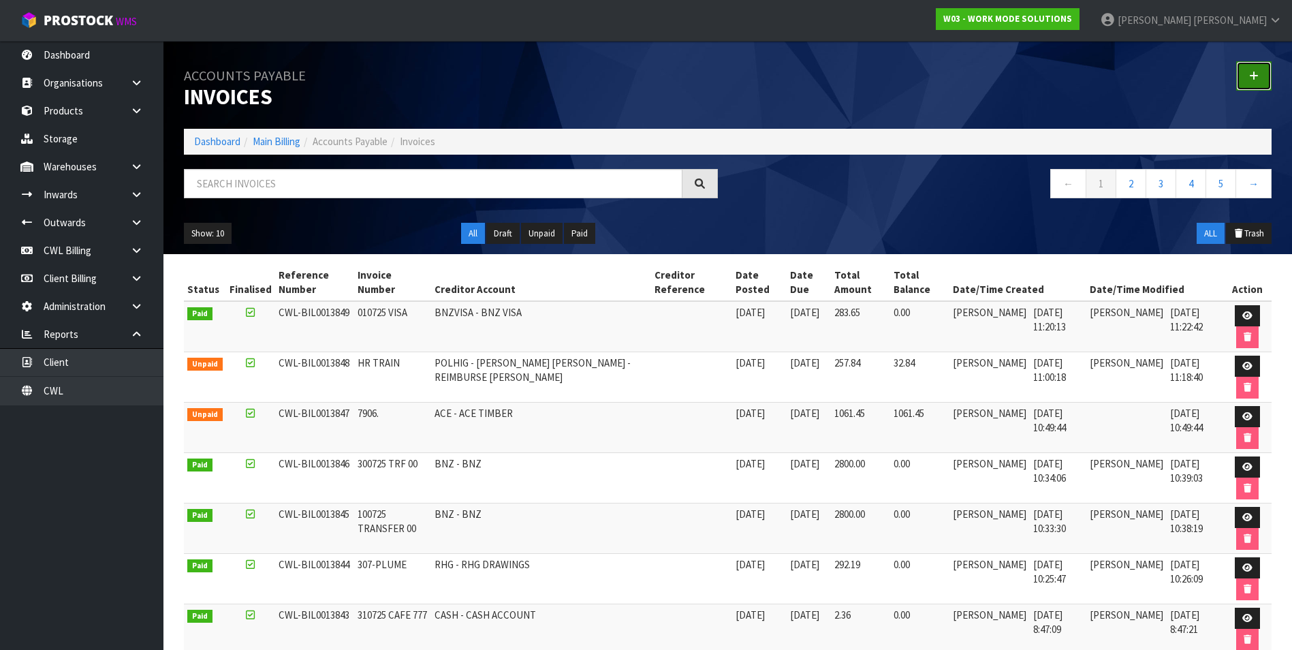
click at [1252, 74] on icon at bounding box center [1254, 76] width 10 height 10
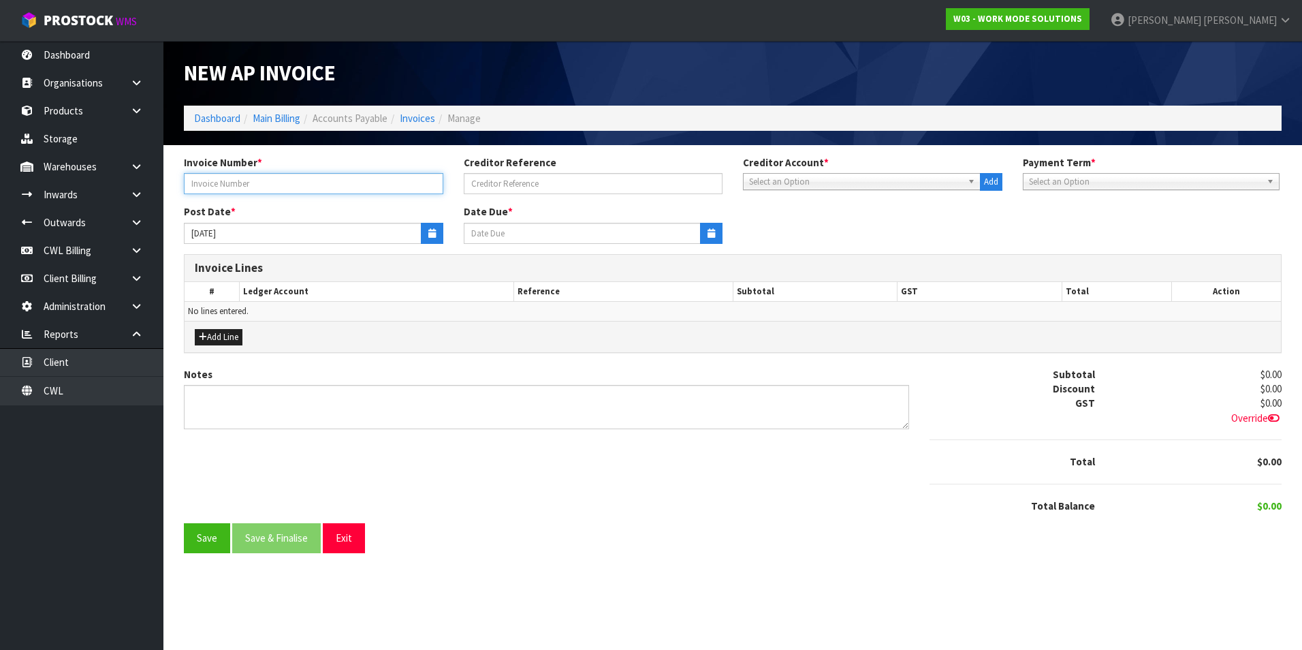
click at [299, 189] on input "text" at bounding box center [313, 183] width 259 height 21
click at [816, 178] on span "Select an Option" at bounding box center [855, 182] width 213 height 16
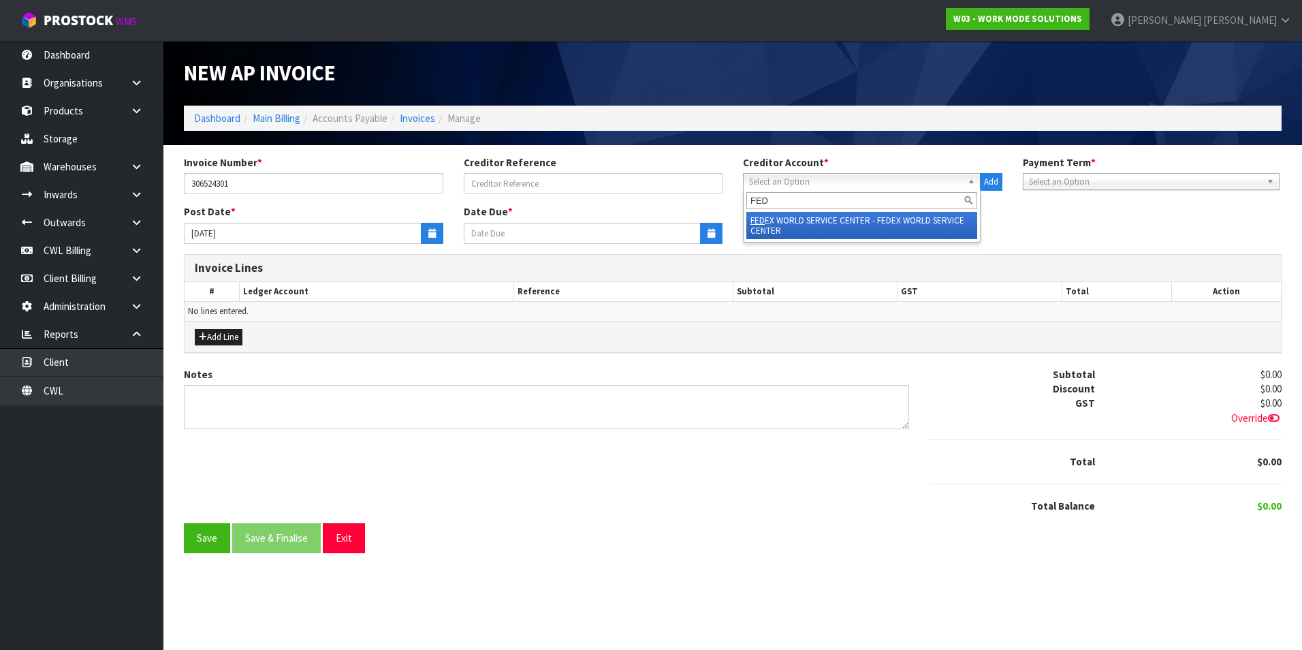
drag, startPoint x: 817, startPoint y: 220, endPoint x: 608, endPoint y: 220, distance: 208.4
click at [813, 220] on li "FED EX WORLD SERVICE CENTER - FEDEX WORLD SERVICE CENTER" at bounding box center [861, 225] width 231 height 27
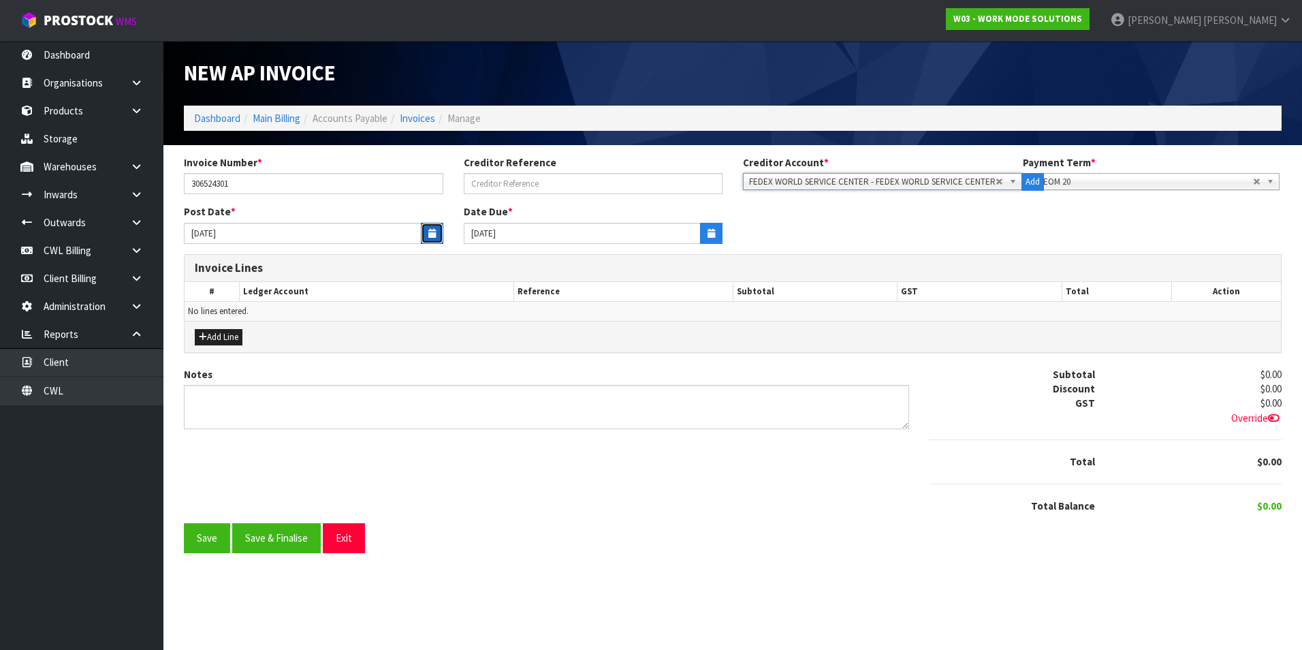
click at [430, 237] on icon "button" at bounding box center [431, 233] width 7 height 9
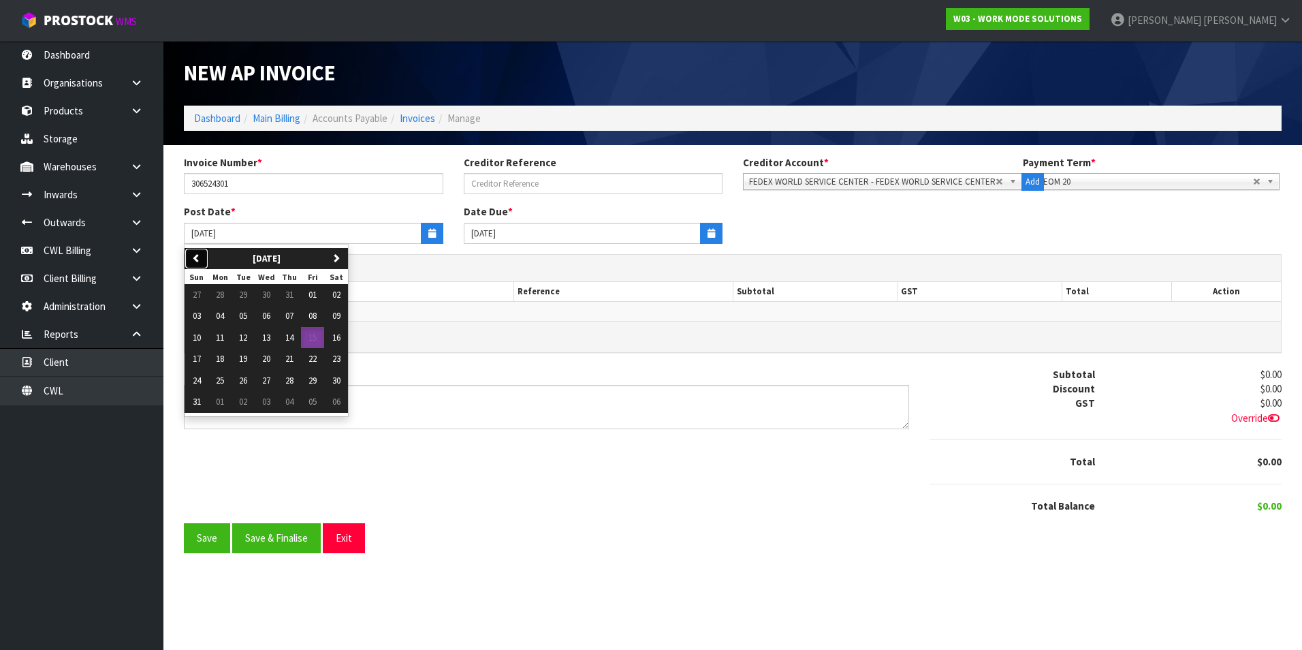
click at [201, 255] on button "previous" at bounding box center [197, 259] width 24 height 22
click at [285, 381] on button "31" at bounding box center [289, 381] width 23 height 22
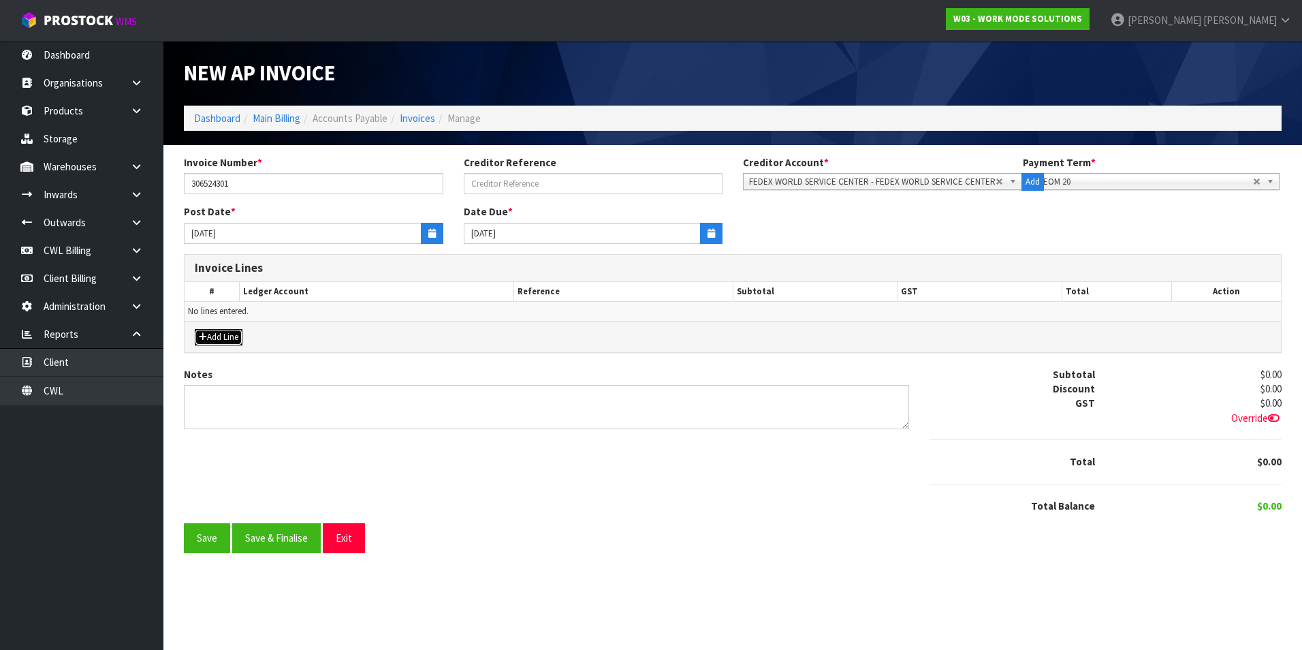
click at [230, 330] on button "Add Line" at bounding box center [219, 337] width 48 height 16
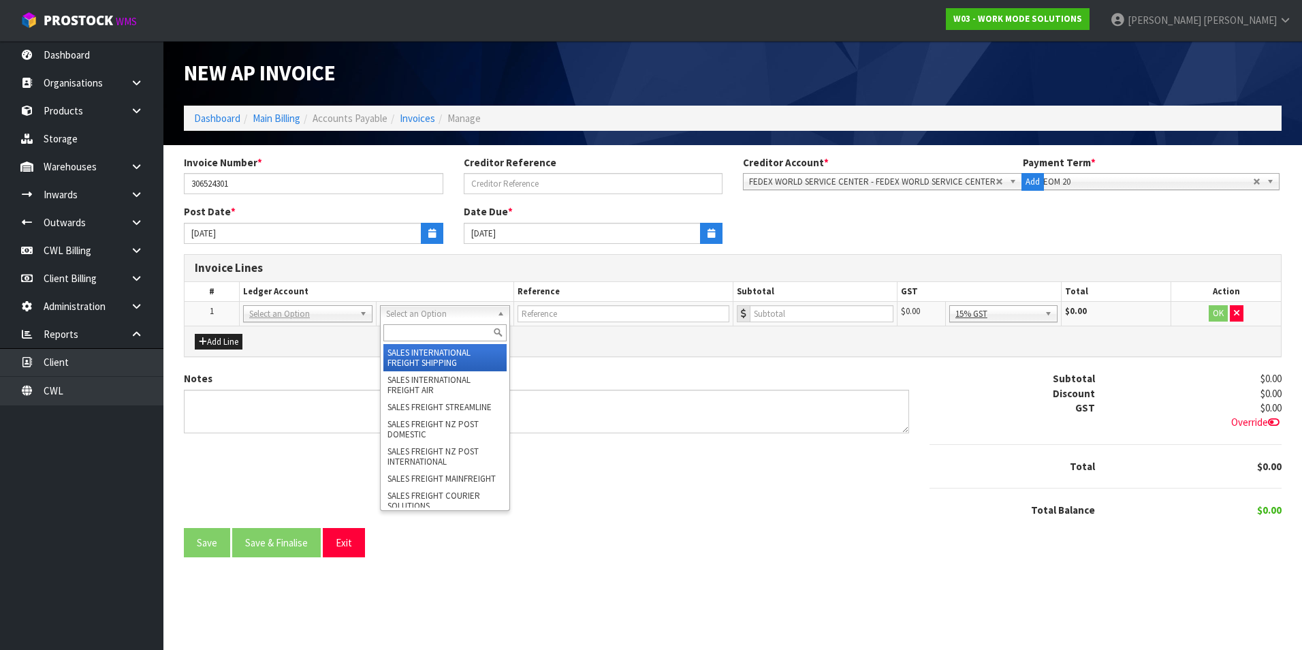
click at [400, 333] on input "text" at bounding box center [444, 332] width 123 height 17
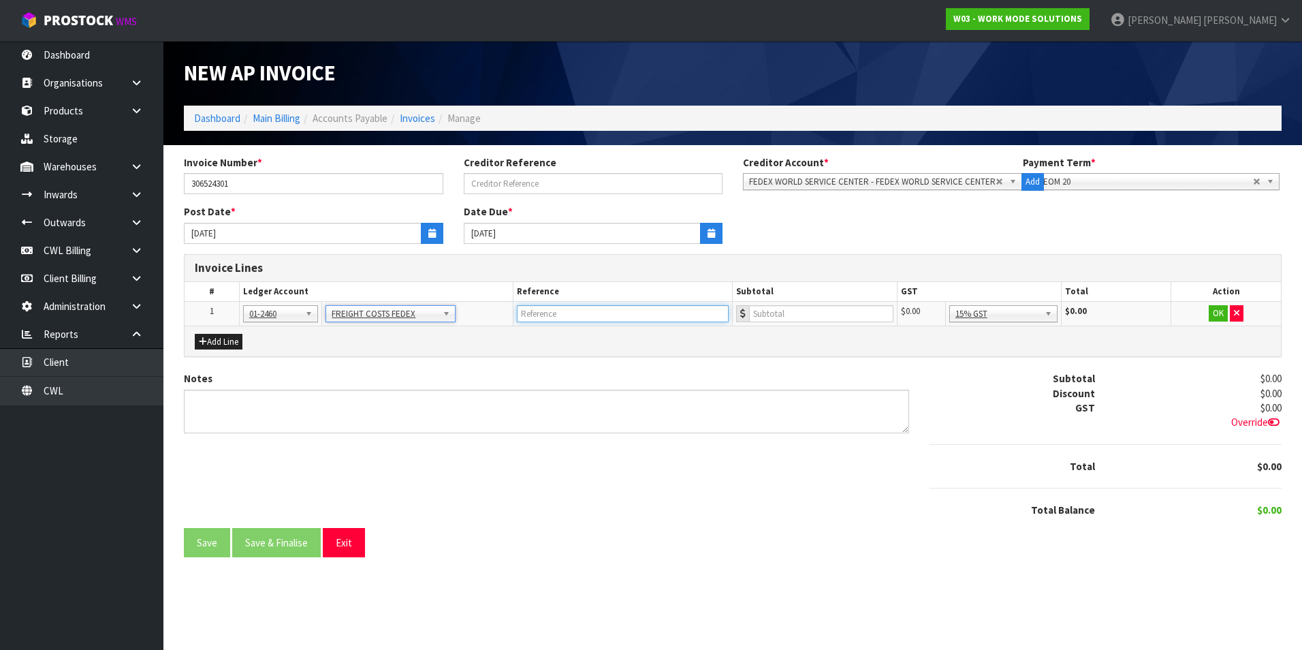
click at [554, 311] on input "text" at bounding box center [623, 313] width 212 height 17
click at [1214, 313] on button "OK" at bounding box center [1218, 313] width 19 height 16
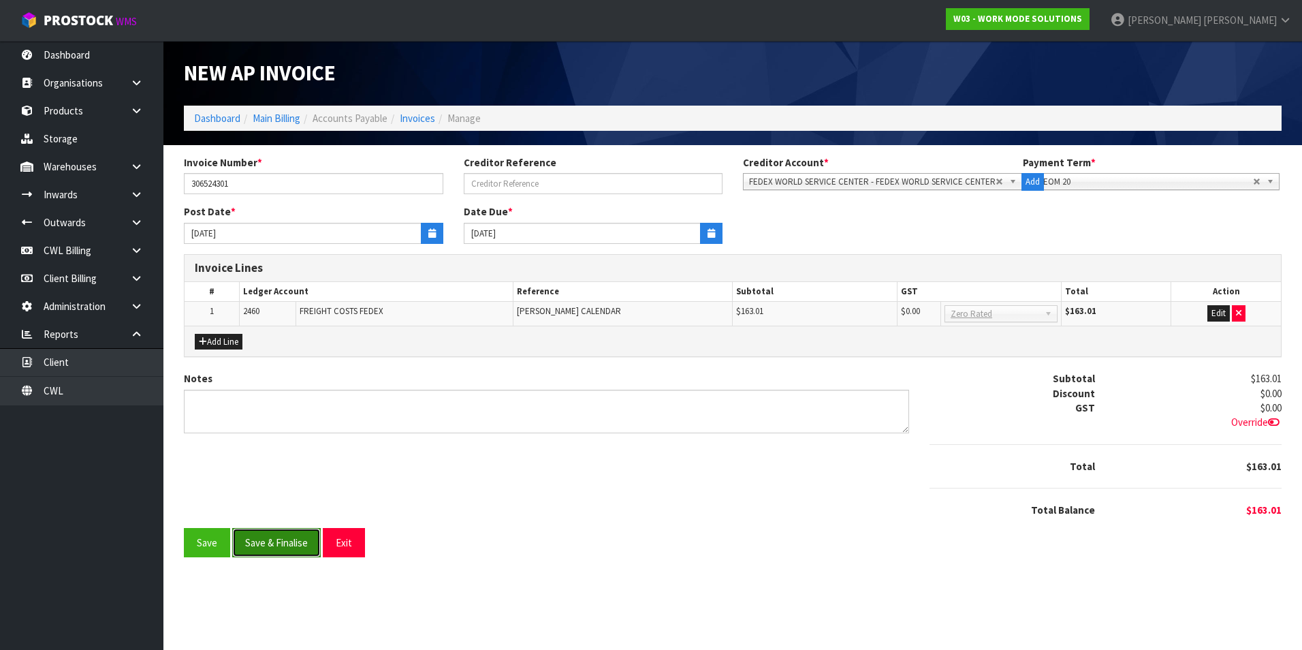
click at [288, 552] on button "Save & Finalise" at bounding box center [276, 542] width 89 height 29
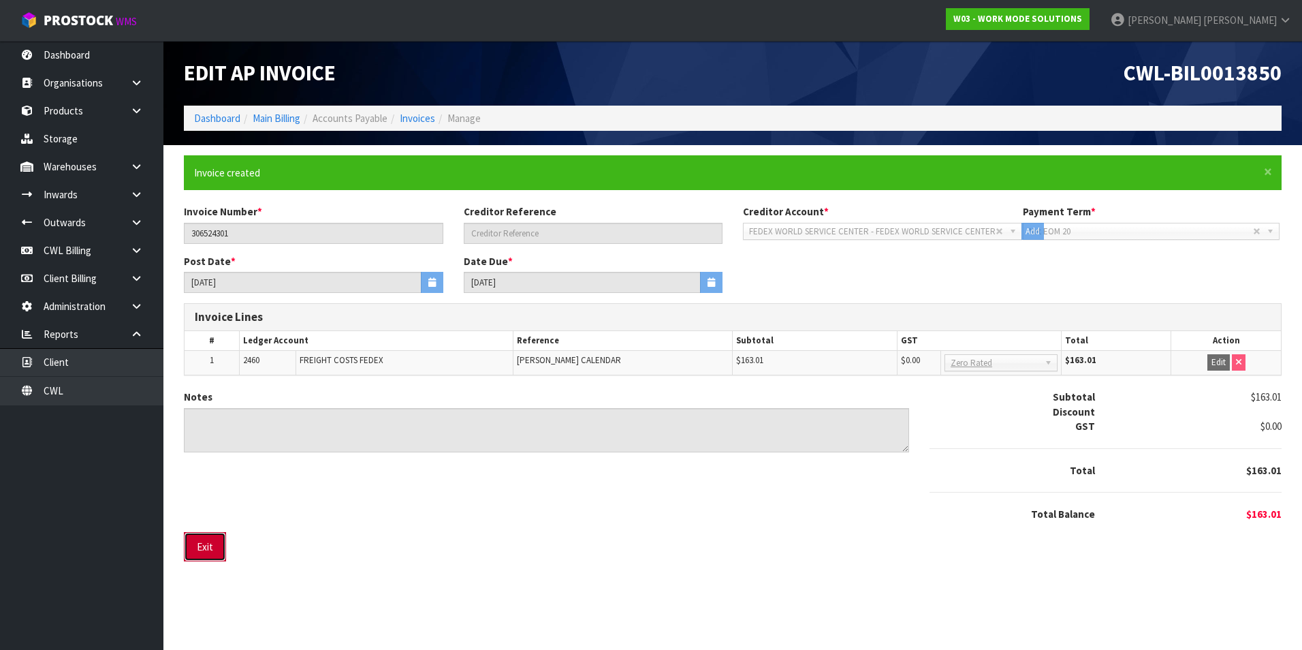
click at [223, 552] on button "Exit" at bounding box center [205, 546] width 42 height 29
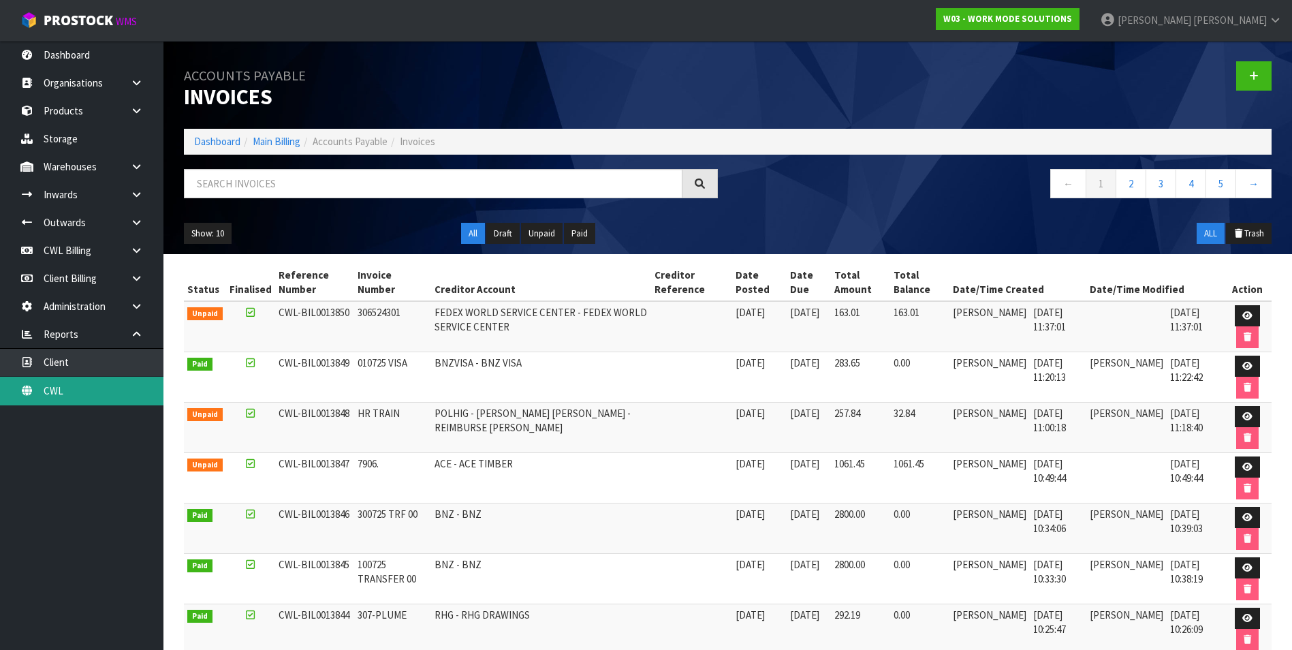
click at [93, 392] on link "CWL" at bounding box center [81, 391] width 163 height 28
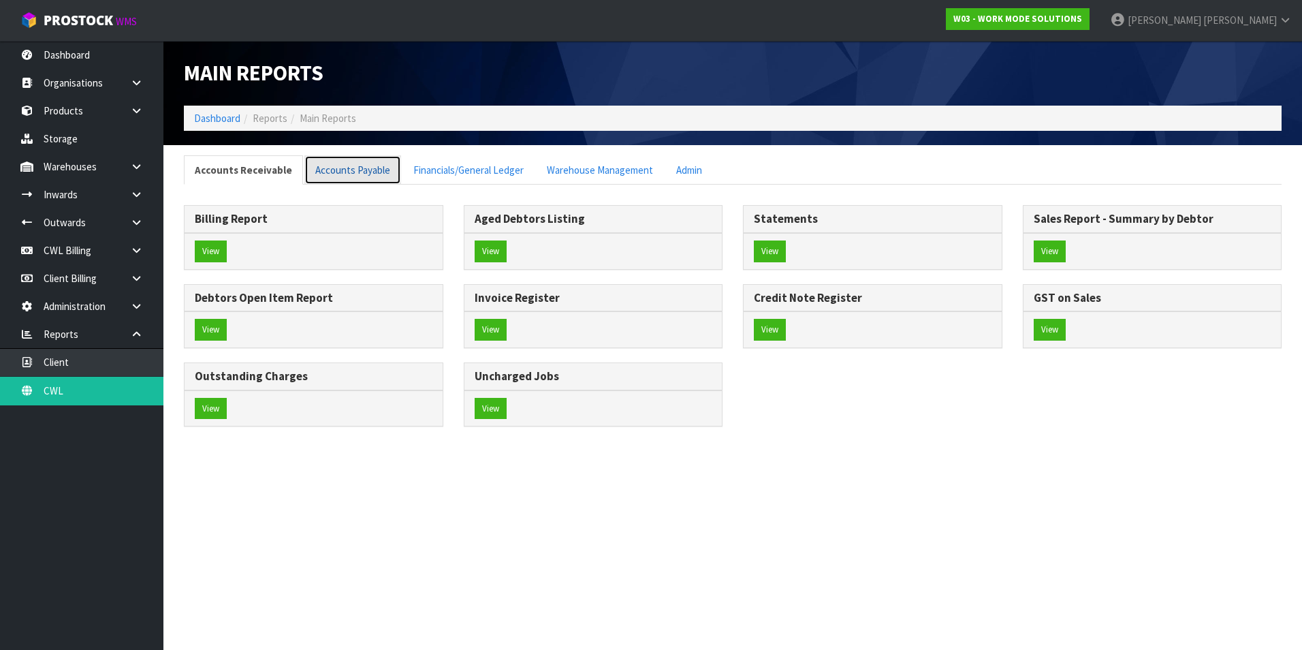
click at [326, 168] on link "Accounts Payable" at bounding box center [352, 169] width 97 height 29
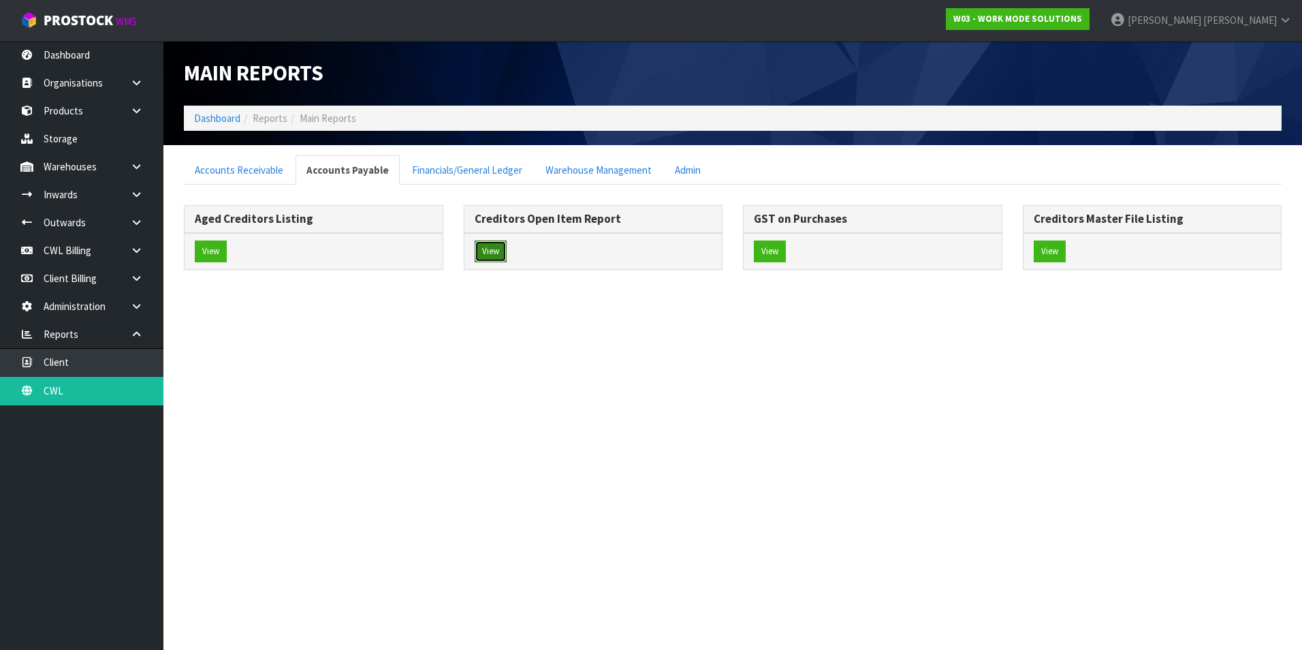
click at [492, 255] on button "View" at bounding box center [491, 251] width 32 height 22
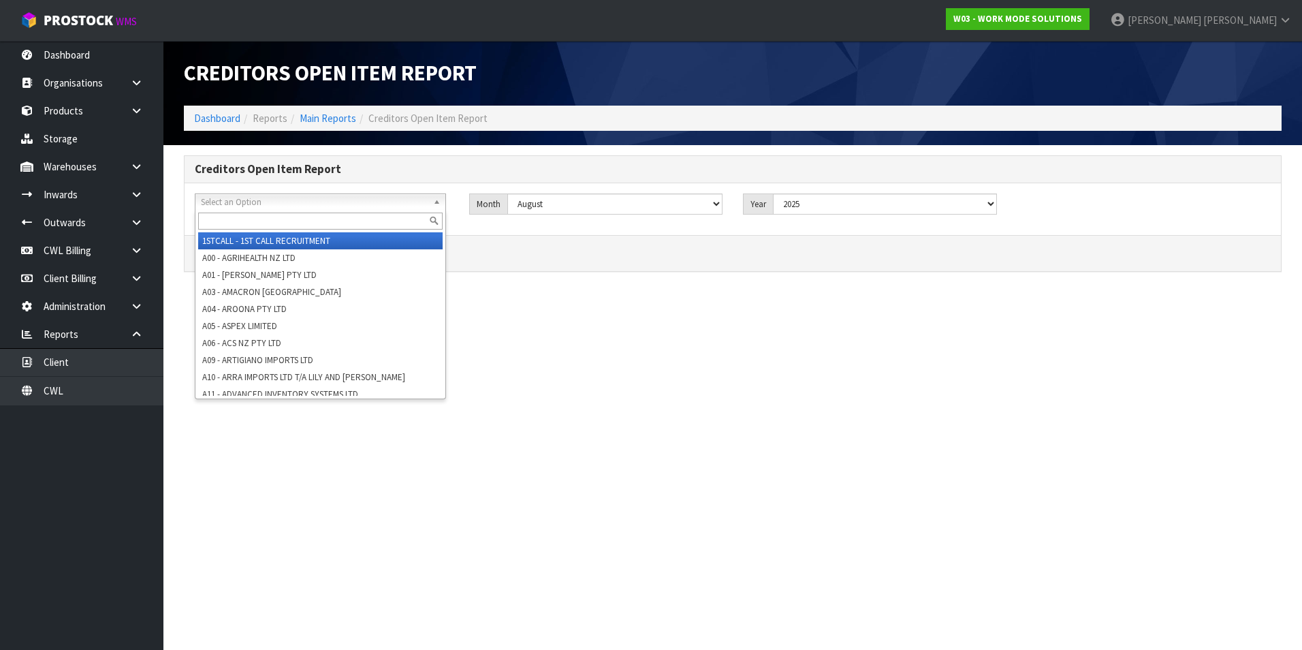
click at [253, 204] on span "Select an Option" at bounding box center [314, 202] width 227 height 16
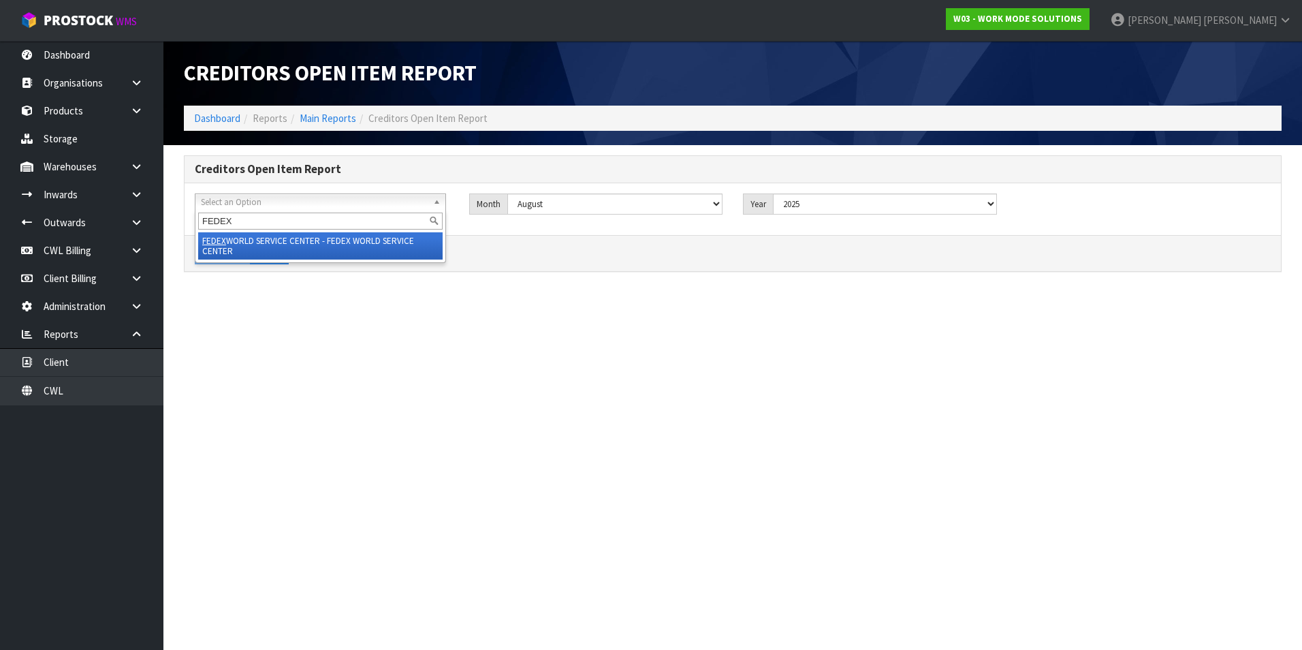
click at [277, 244] on li "FEDEX WORLD SERVICE CENTER - FEDEX WORLD SERVICE CENTER" at bounding box center [320, 245] width 245 height 27
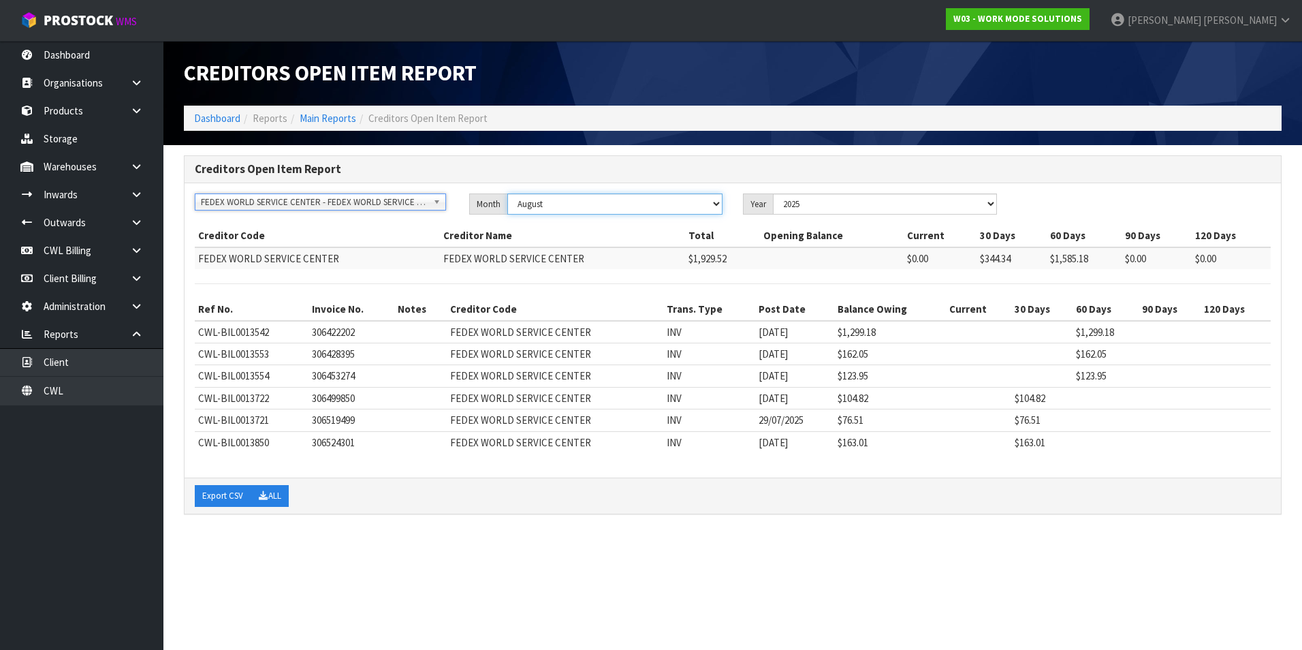
click at [574, 207] on select "January February March April May June July August September October November De…" at bounding box center [615, 203] width 216 height 21
click at [507, 193] on select "January February March April May June July August September October November De…" at bounding box center [615, 203] width 216 height 21
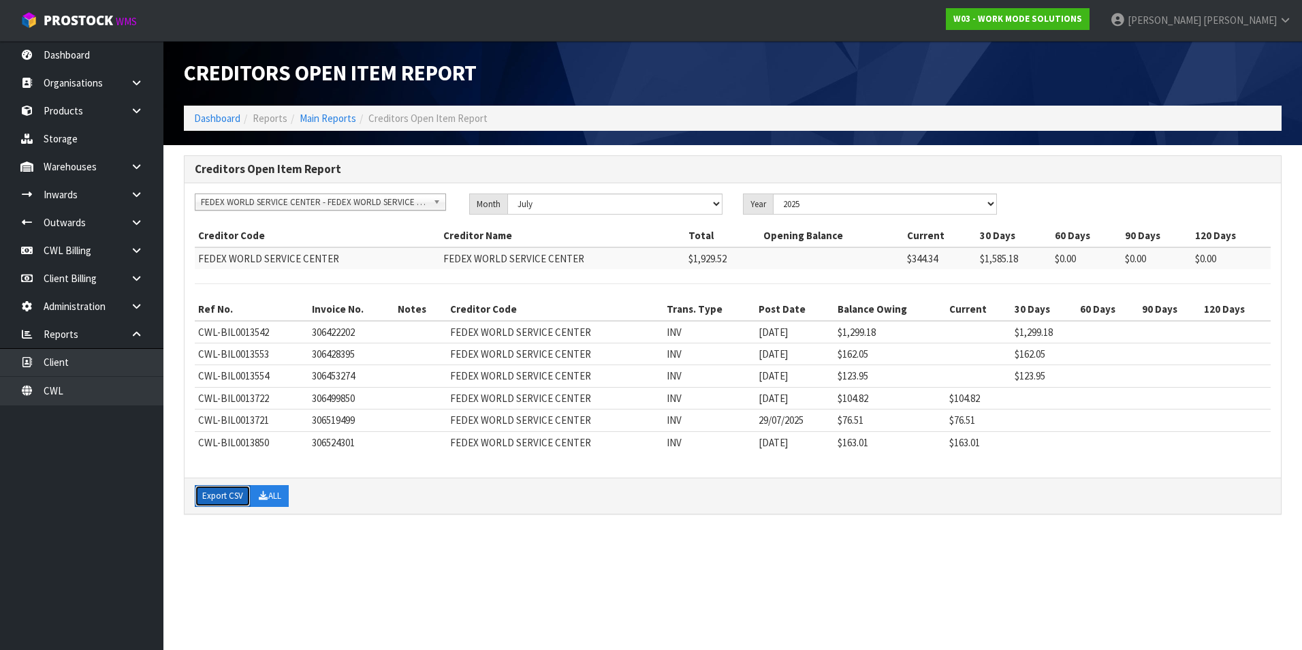
click at [217, 503] on button "Export CSV" at bounding box center [223, 496] width 56 height 22
click at [55, 55] on link "Dashboard" at bounding box center [81, 55] width 163 height 28
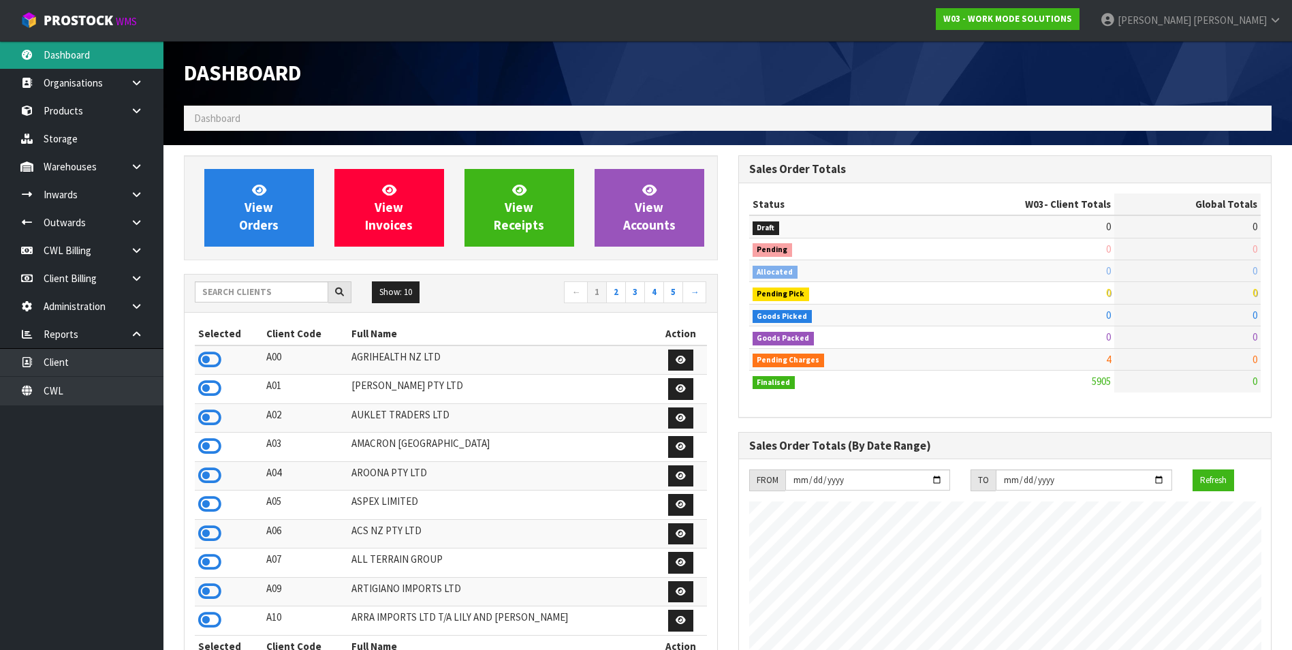
scroll to position [1009, 554]
click at [226, 289] on input "text" at bounding box center [261, 291] width 133 height 21
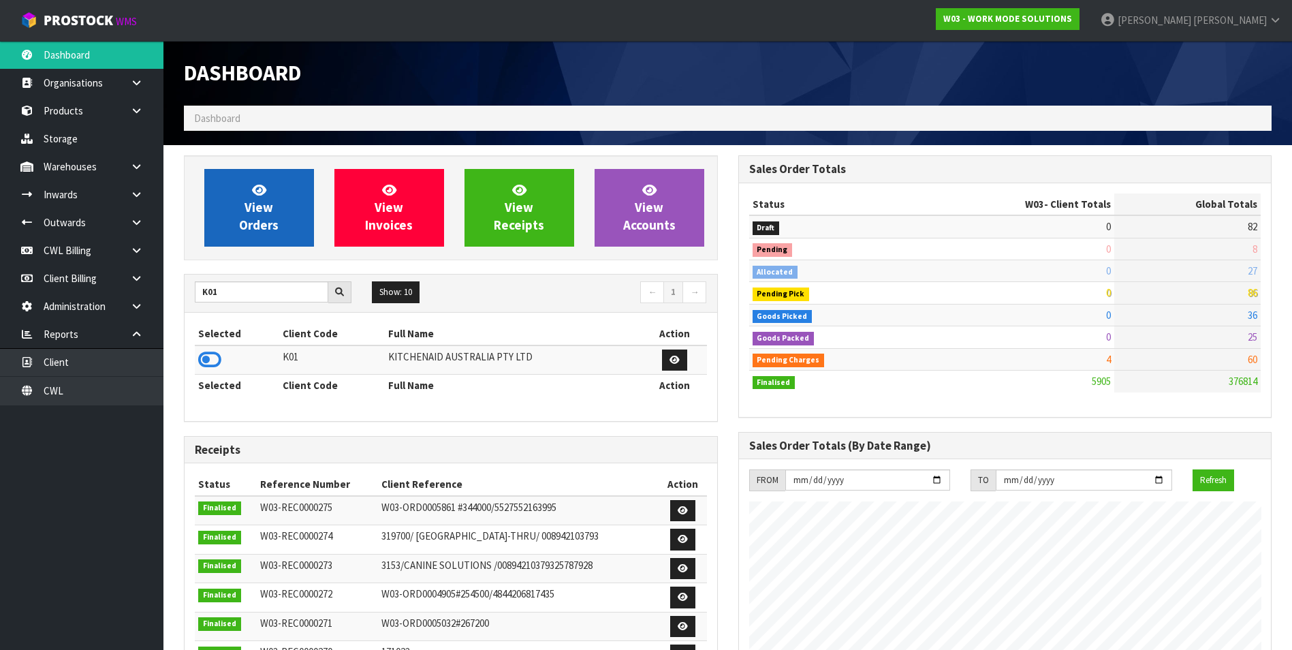
drag, startPoint x: 209, startPoint y: 356, endPoint x: 243, endPoint y: 246, distance: 114.8
click at [210, 349] on icon at bounding box center [209, 359] width 23 height 20
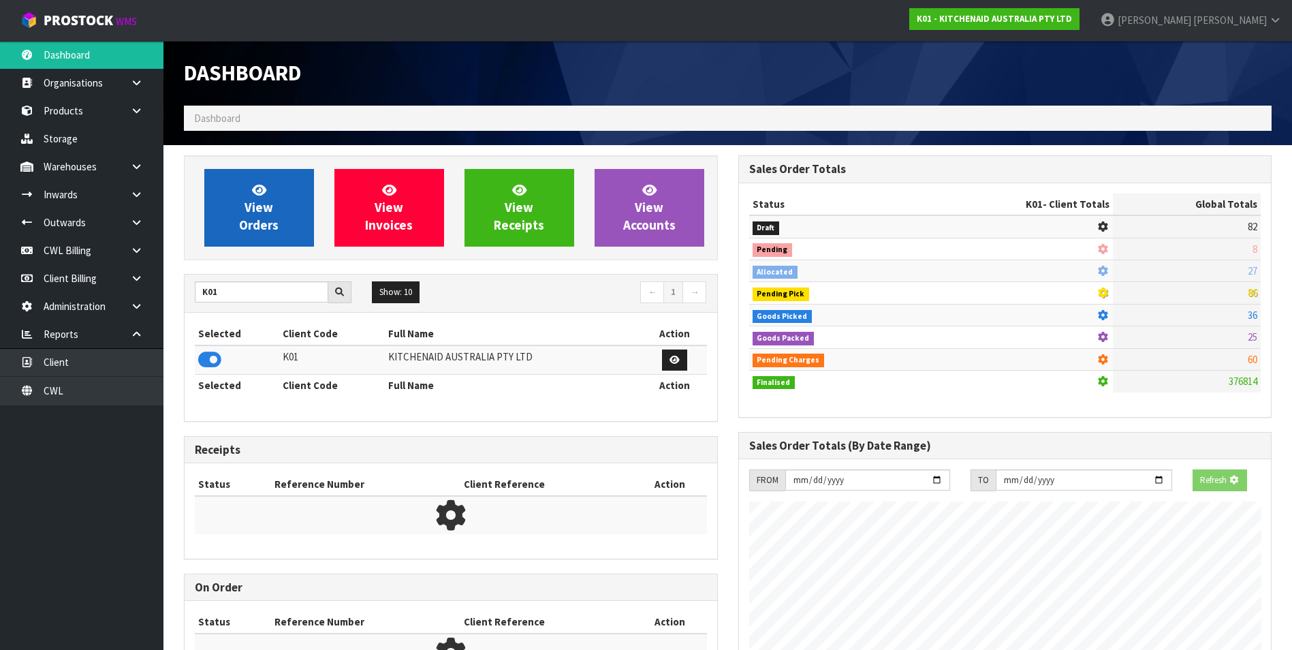
scroll to position [849, 554]
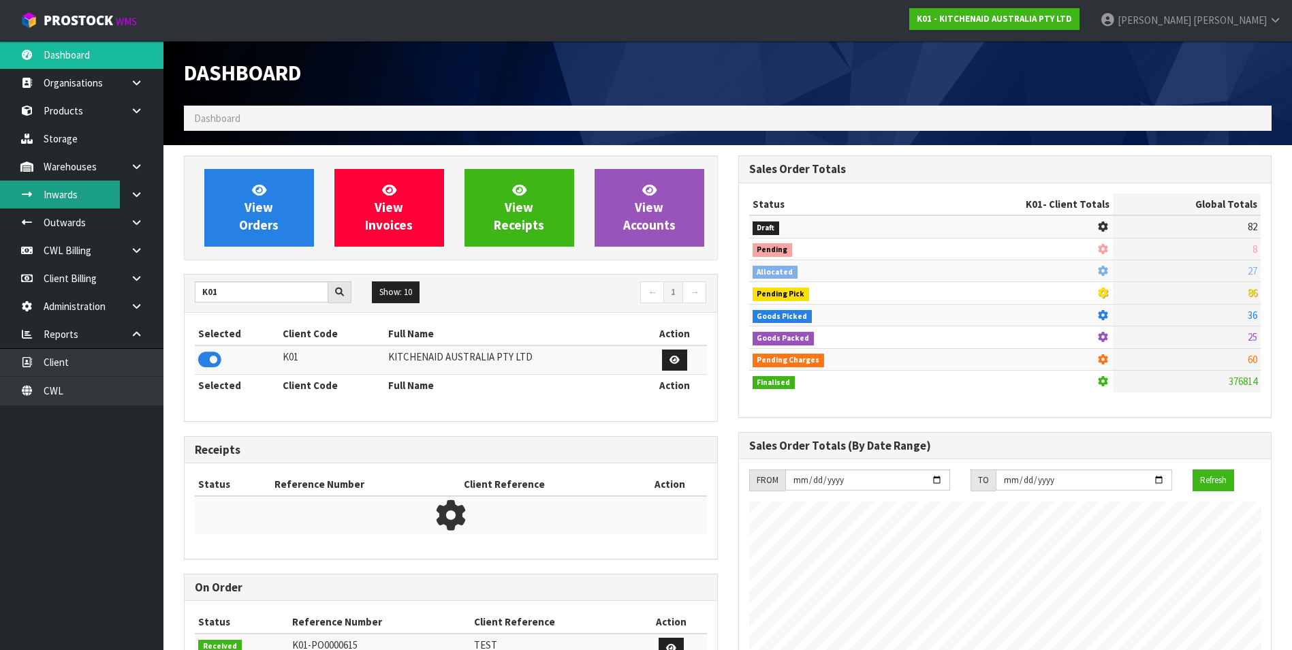
click at [83, 191] on link "Inwards" at bounding box center [81, 194] width 163 height 28
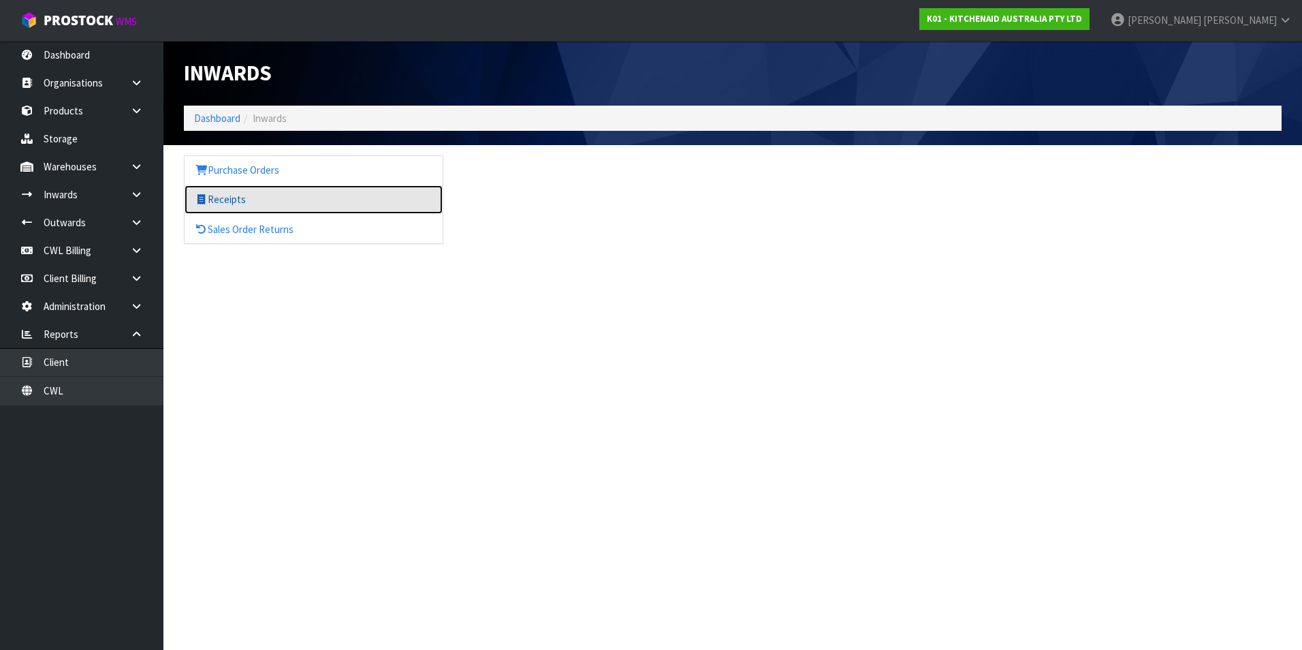
click at [259, 199] on link "Receipts" at bounding box center [314, 199] width 258 height 28
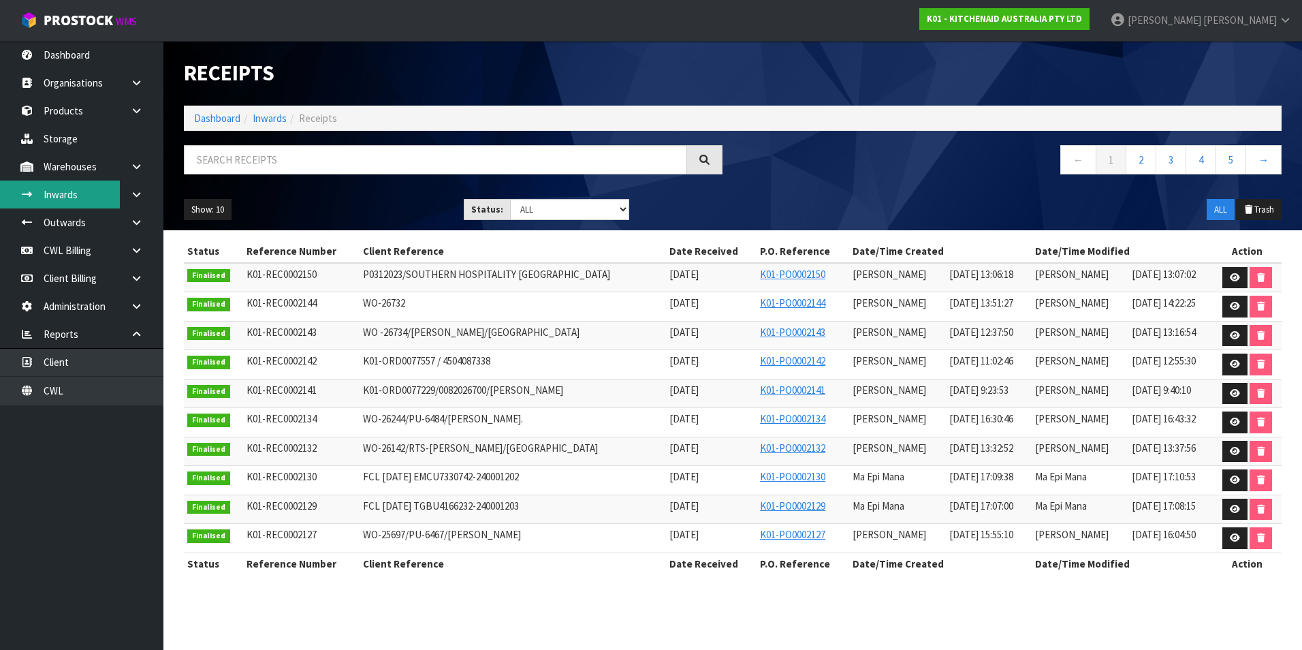
click at [86, 197] on link "Inwards" at bounding box center [81, 194] width 163 height 28
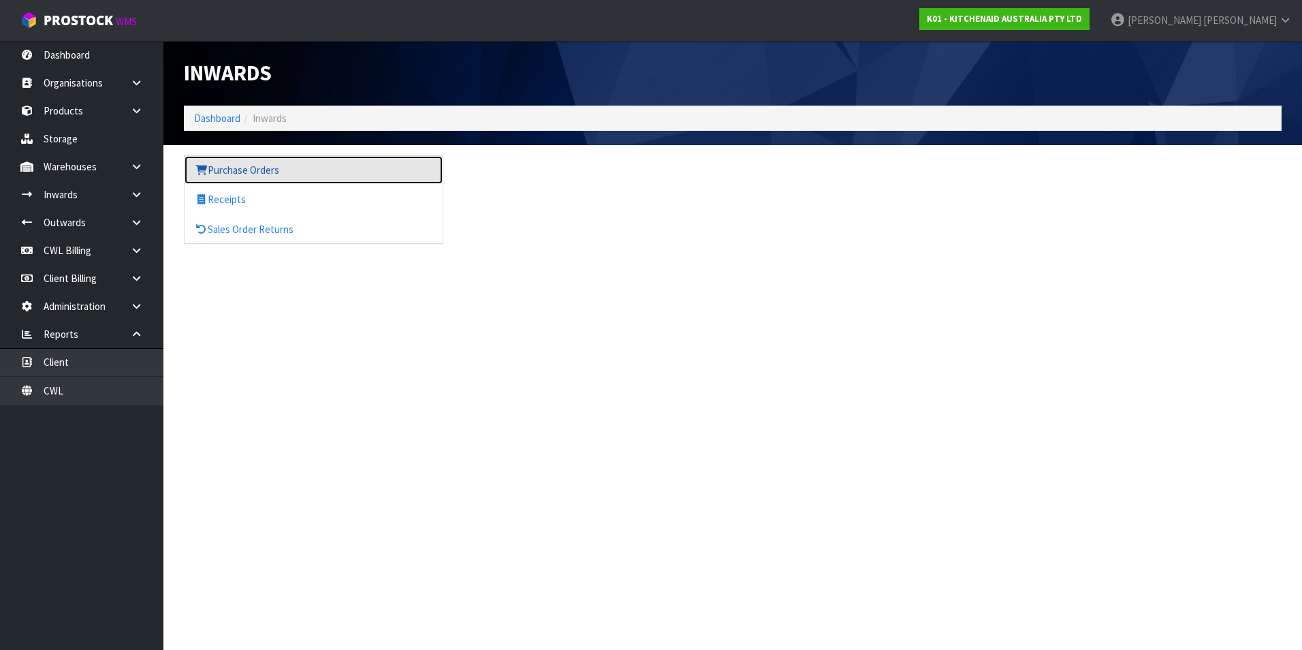
click at [236, 170] on link "Purchase Orders" at bounding box center [314, 170] width 258 height 28
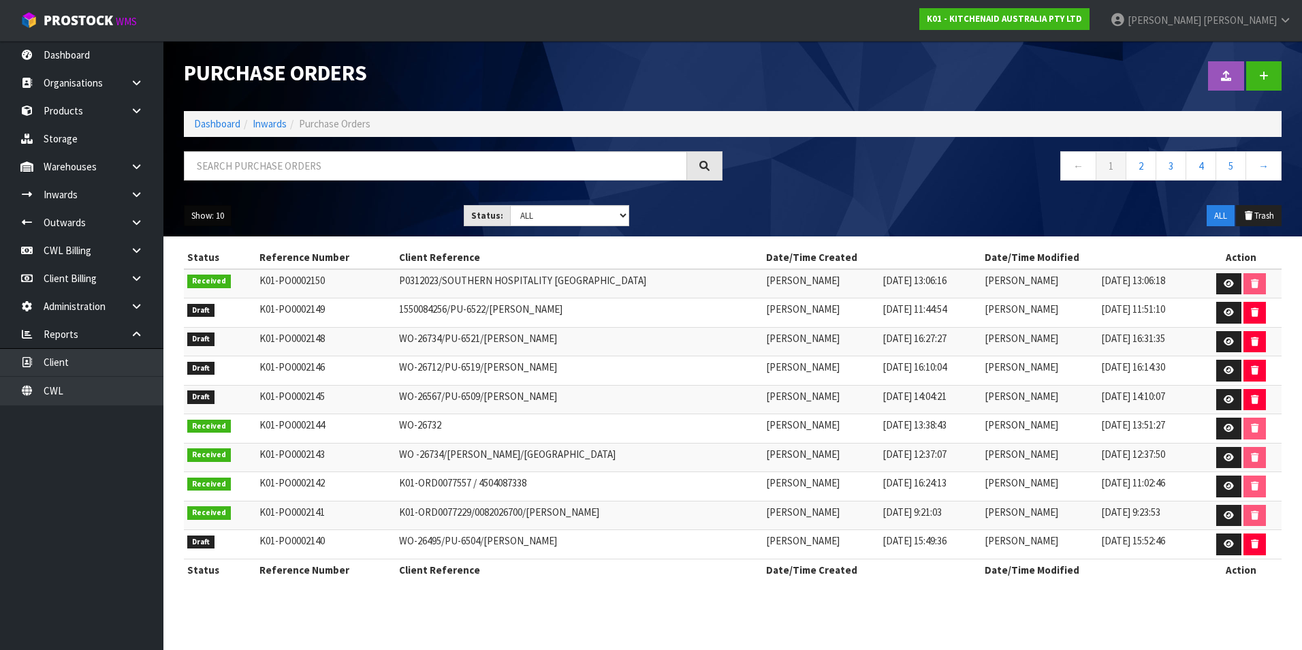
click at [223, 214] on button "Show: 10" at bounding box center [208, 216] width 48 height 22
click at [230, 295] on link "50" at bounding box center [239, 296] width 108 height 18
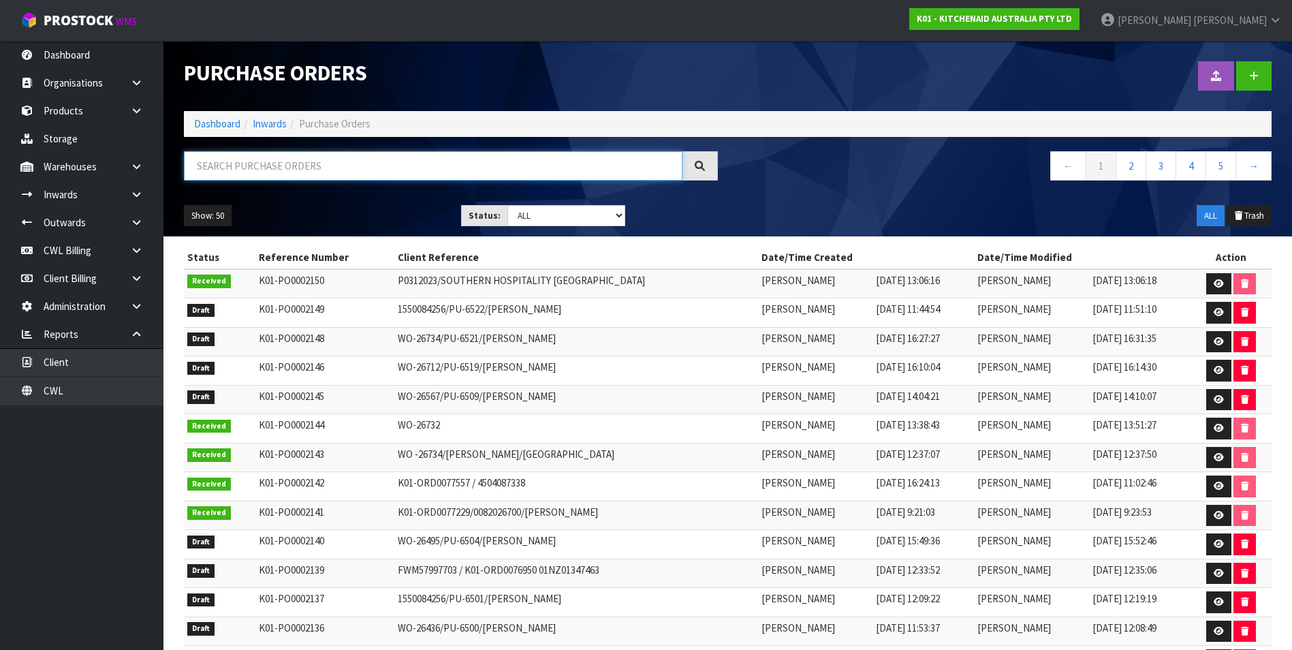
click at [285, 161] on input "text" at bounding box center [433, 165] width 499 height 29
paste input "01NZ01347463"
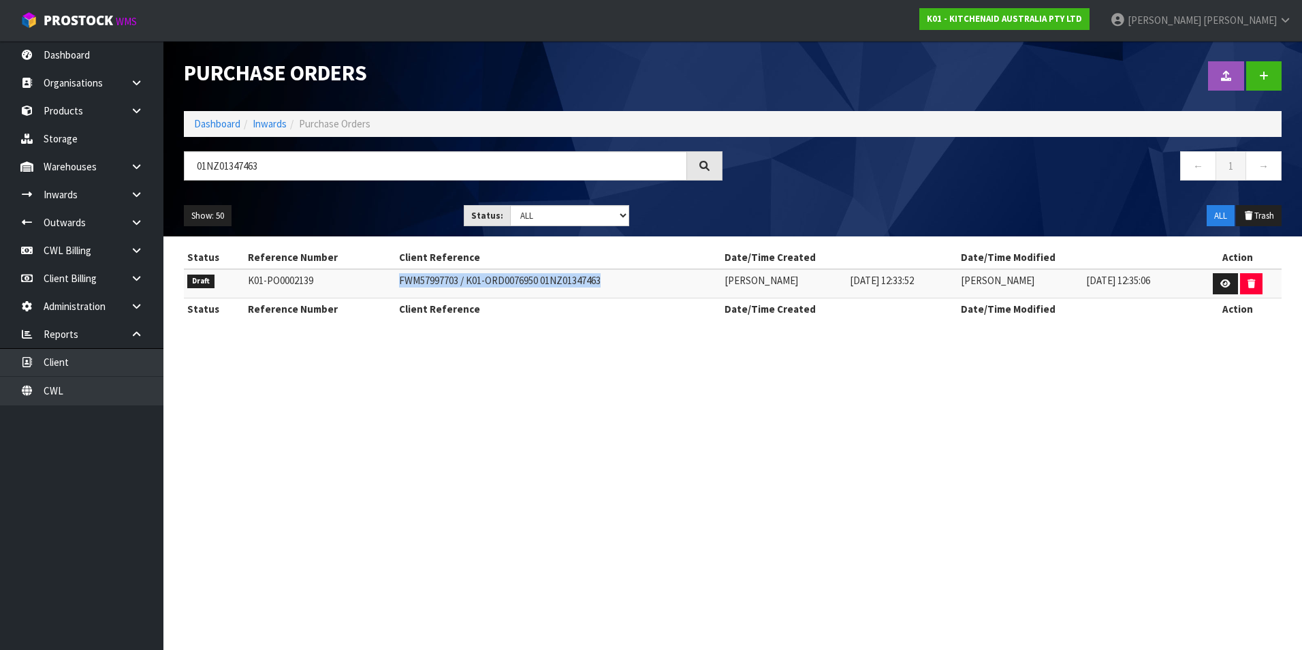
drag, startPoint x: 603, startPoint y: 277, endPoint x: 390, endPoint y: 283, distance: 212.6
click at [396, 283] on td "FWM57997703 / K01-ORD0076950 01NZ01347463" at bounding box center [559, 283] width 326 height 29
copy td "FWM57997703 / K01-ORD0076950 01NZ01347463"
click at [72, 191] on link "Inwards" at bounding box center [81, 194] width 163 height 28
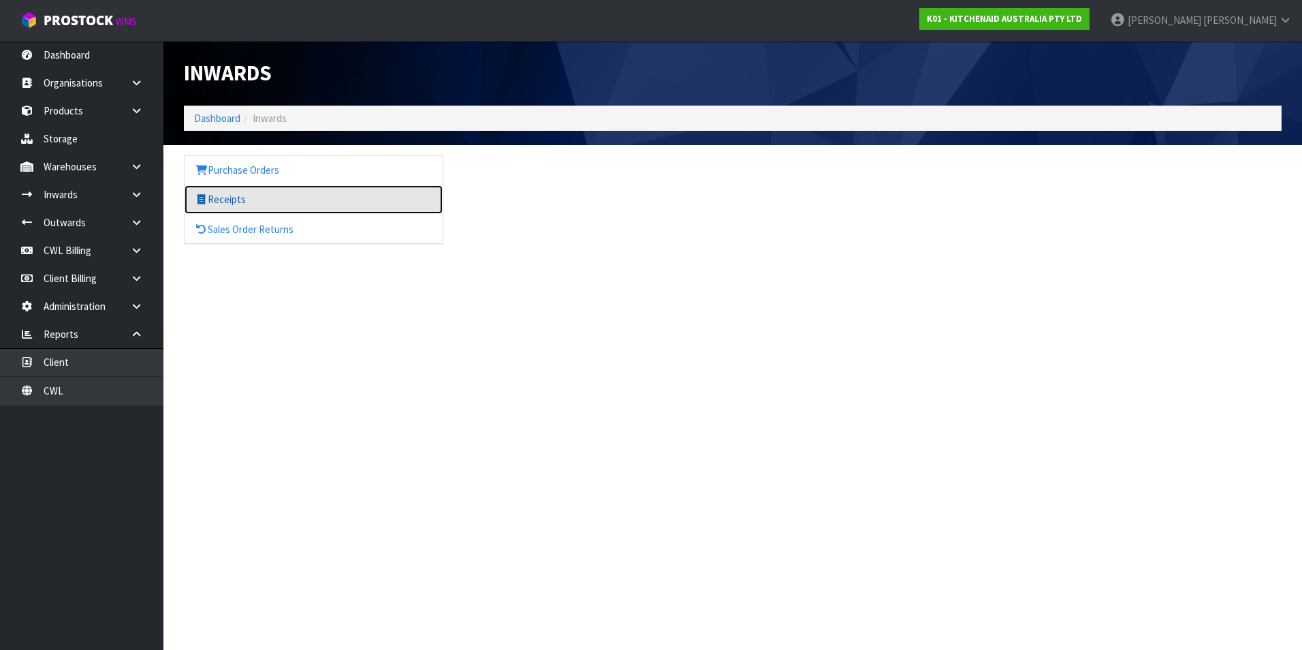
click at [234, 199] on link "Receipts" at bounding box center [314, 199] width 258 height 28
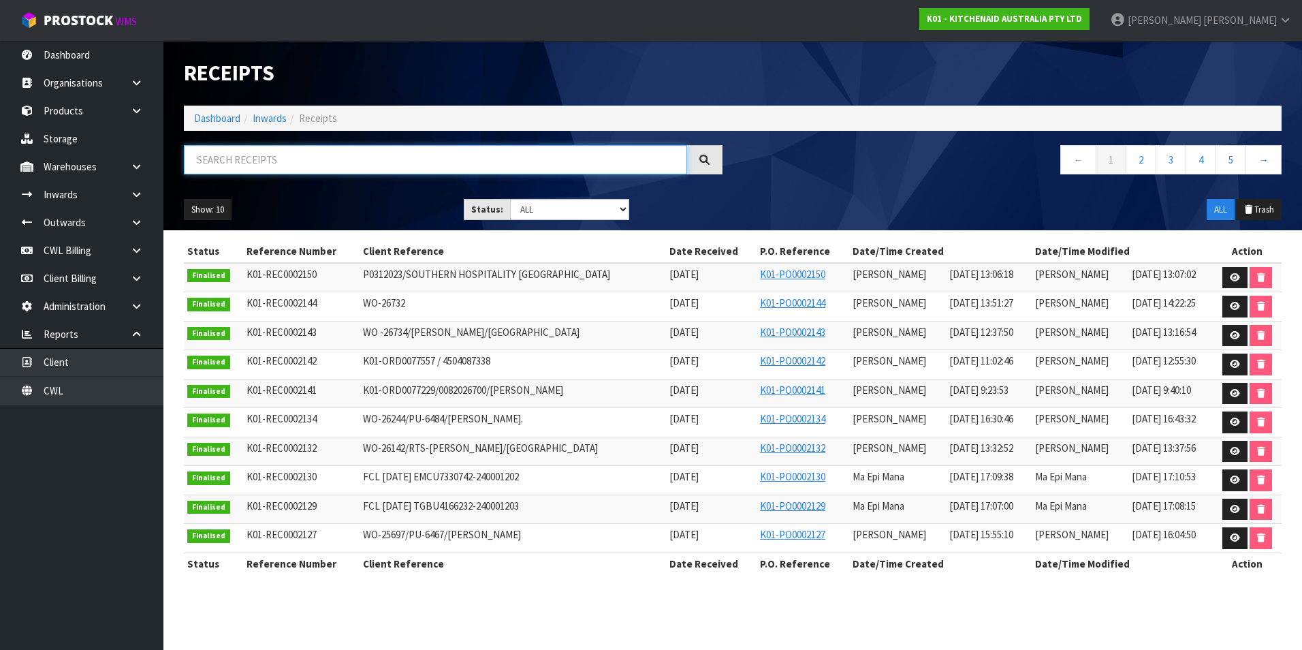
click at [233, 159] on input "text" at bounding box center [435, 159] width 503 height 29
paste input "FWM57997703 / K01-ORD0076950 01NZ01347463"
click at [133, 196] on icon at bounding box center [136, 194] width 13 height 10
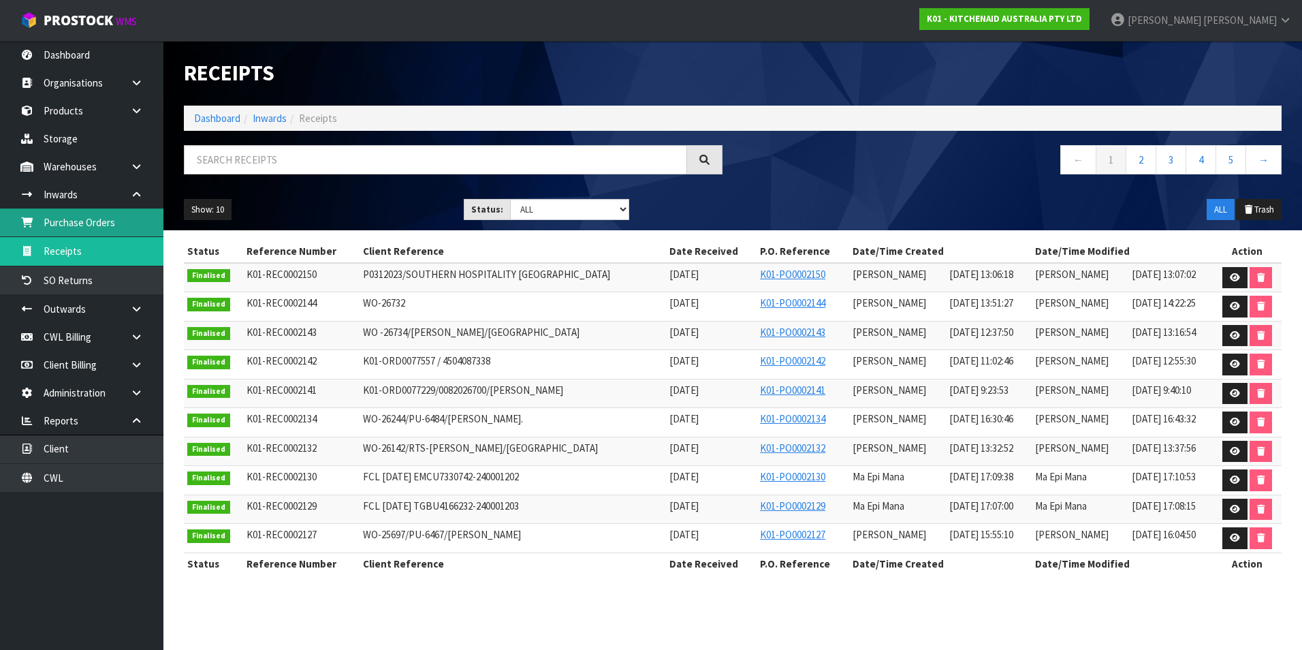
click at [112, 221] on link "Purchase Orders" at bounding box center [81, 222] width 163 height 28
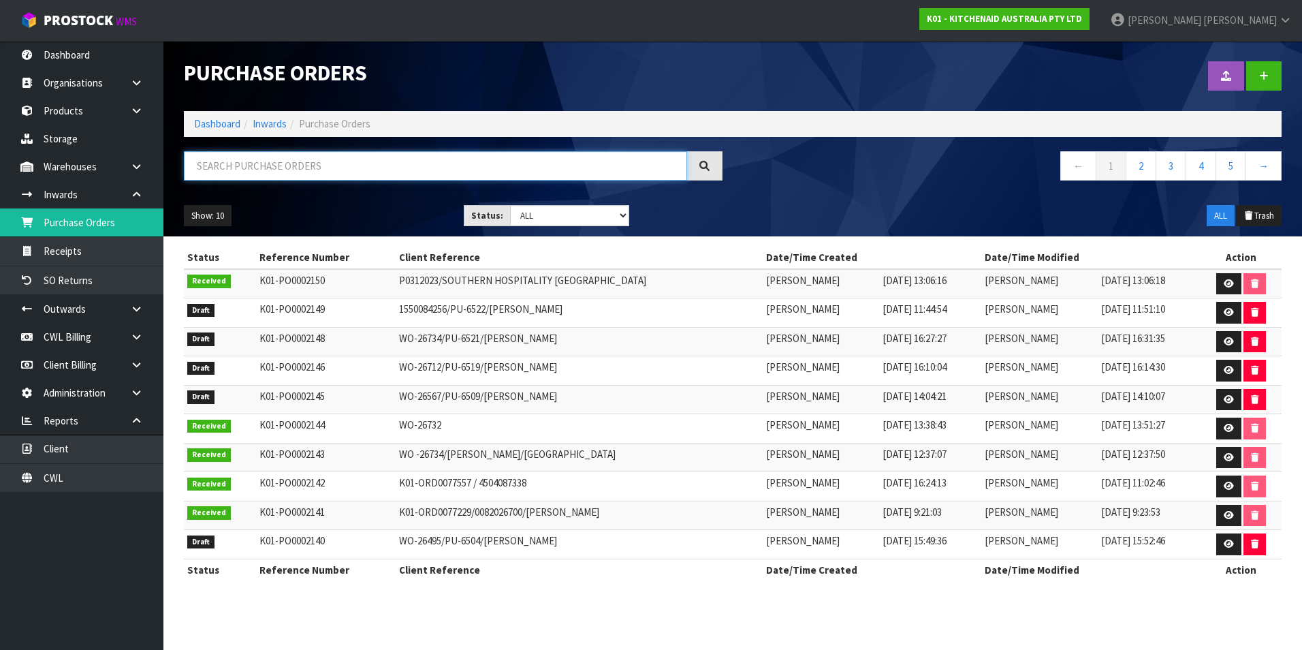
click at [278, 166] on input "text" at bounding box center [435, 165] width 503 height 29
paste input "K01-011396 / 0011311 / 0011344 - RTS"
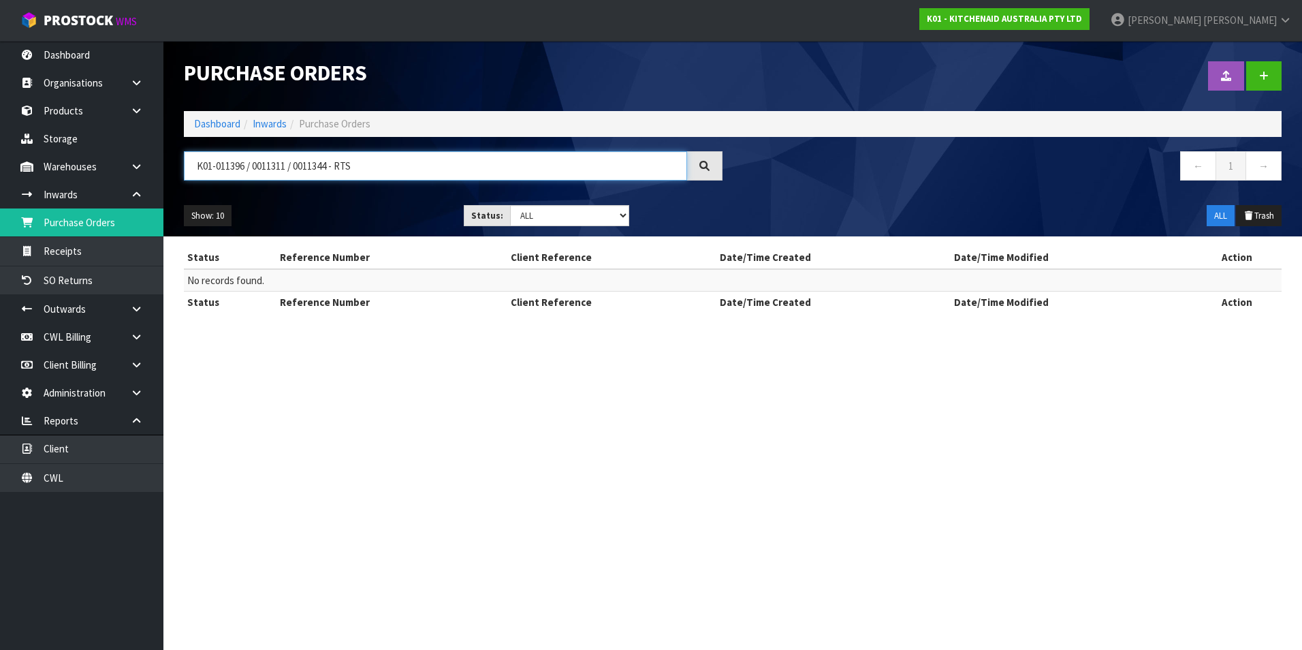
click at [449, 168] on input "K01-011396 / 0011311 / 0011344 - RTS" at bounding box center [435, 165] width 503 height 29
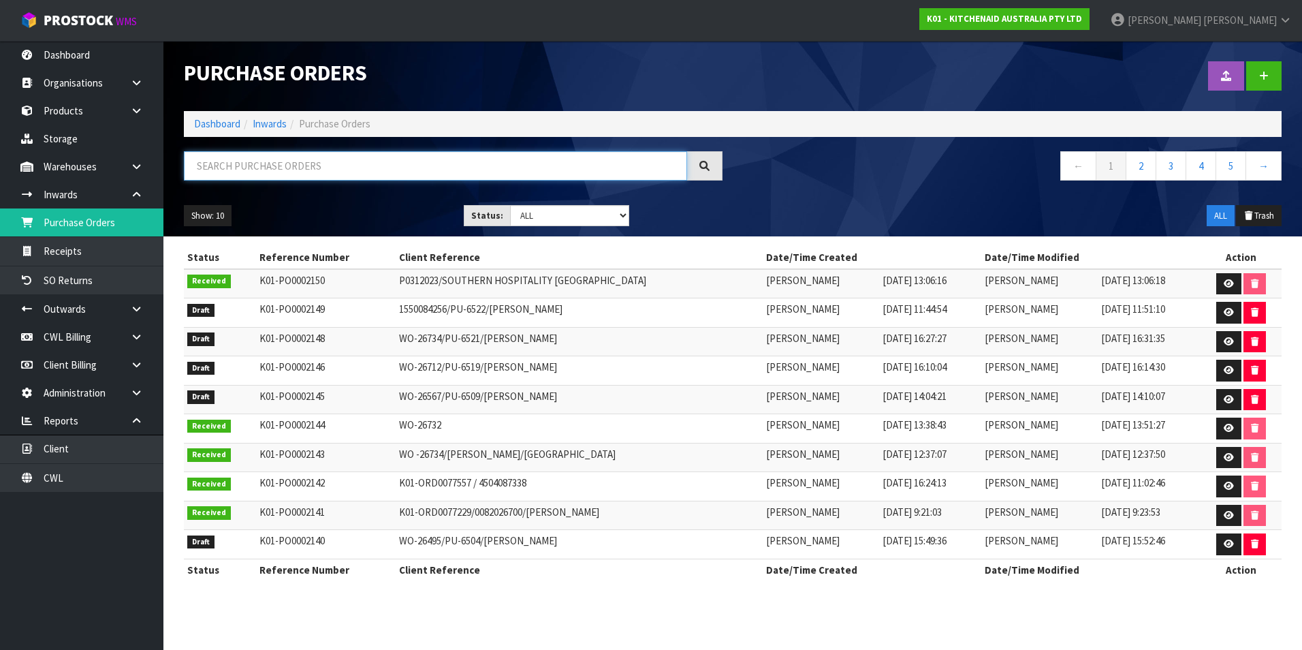
click at [222, 161] on input "text" at bounding box center [435, 165] width 503 height 29
paste input "01NZ01347463"
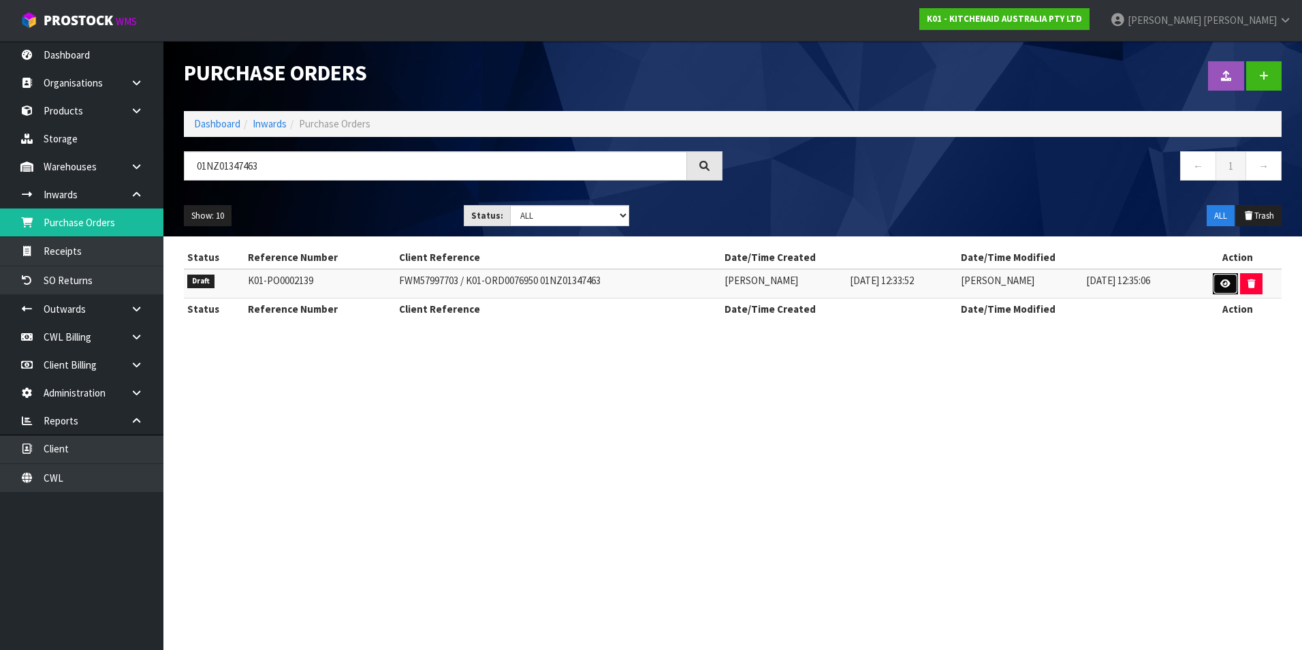
click at [1225, 287] on icon at bounding box center [1225, 283] width 10 height 9
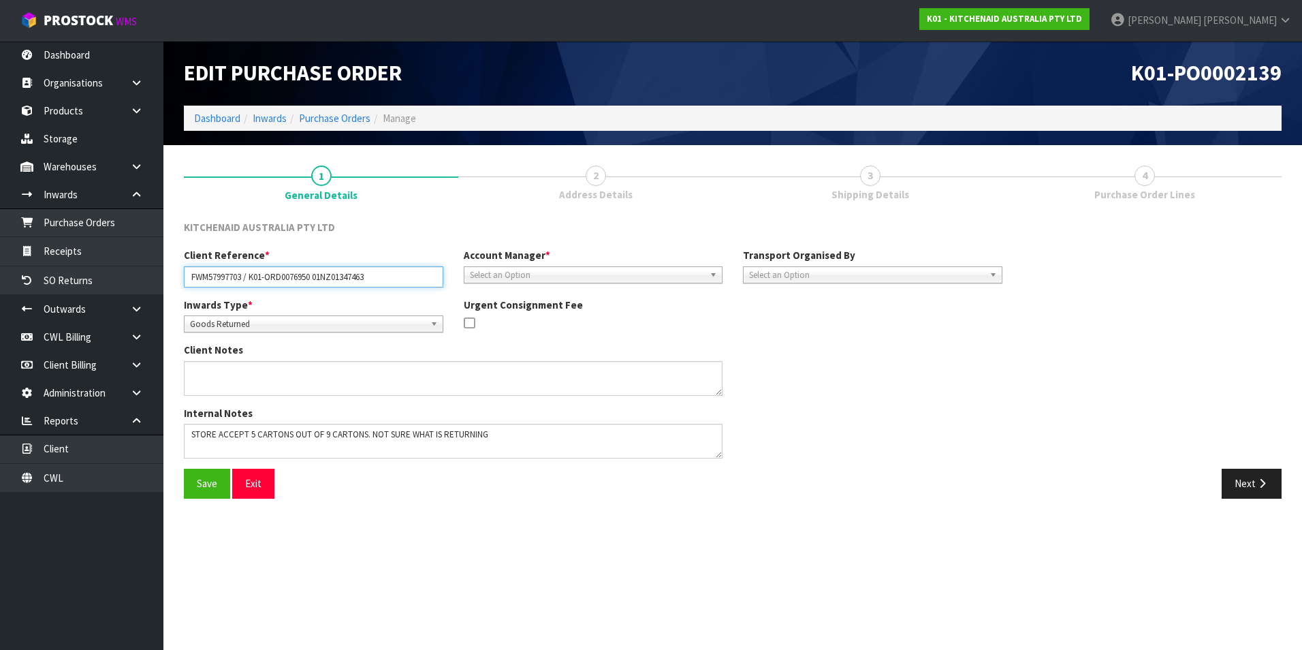
drag, startPoint x: 316, startPoint y: 276, endPoint x: 253, endPoint y: 279, distance: 63.4
click at [253, 279] on input "FWM57997703 / K01-ORD0076950 01NZ01347463" at bounding box center [313, 276] width 259 height 21
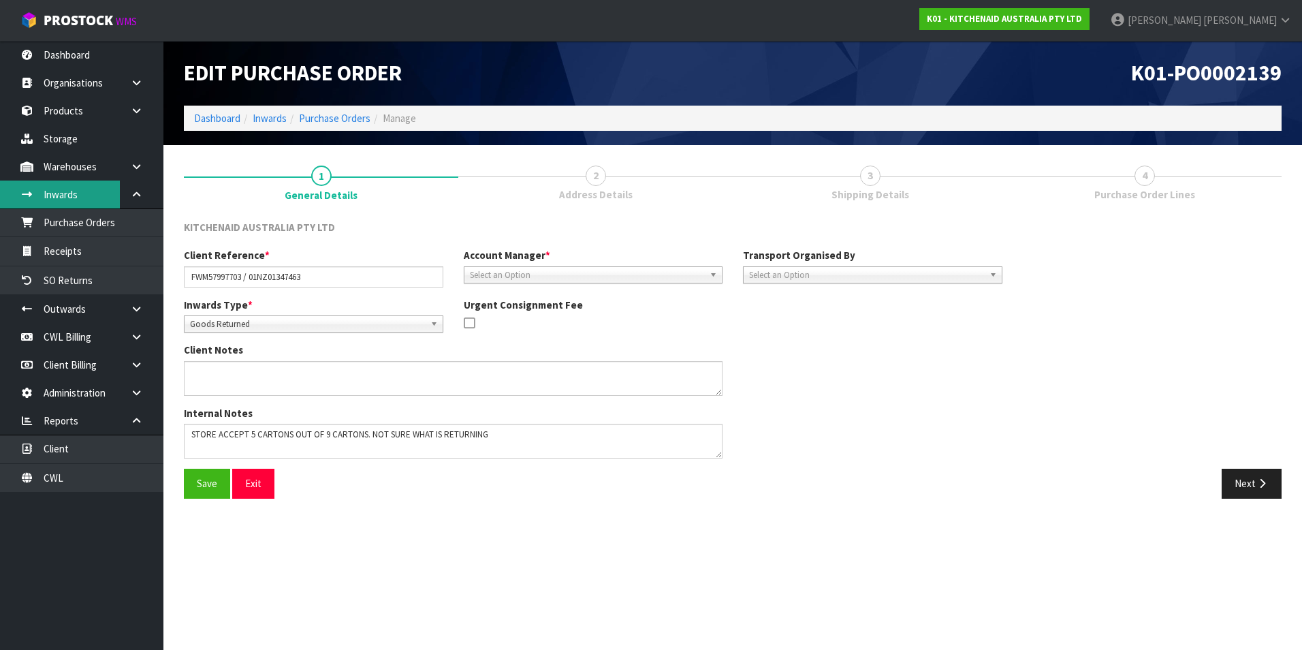
click at [72, 193] on link "Inwards" at bounding box center [81, 194] width 163 height 28
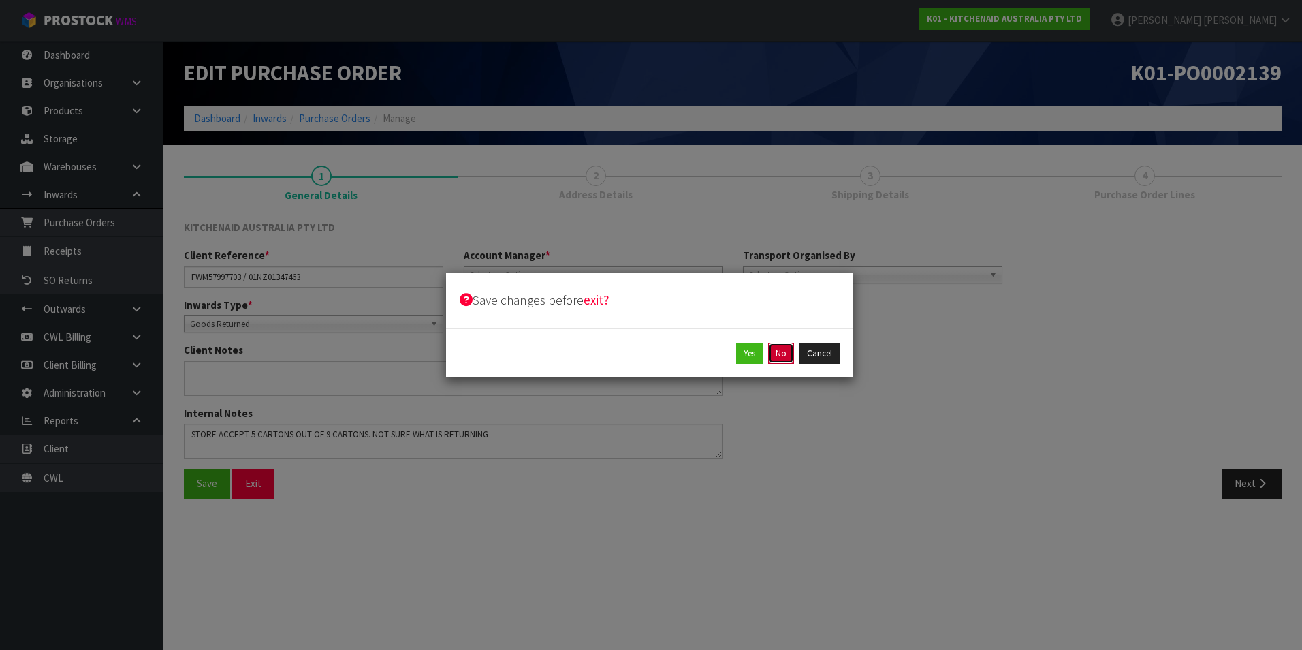
click at [783, 356] on button "No" at bounding box center [781, 354] width 26 height 22
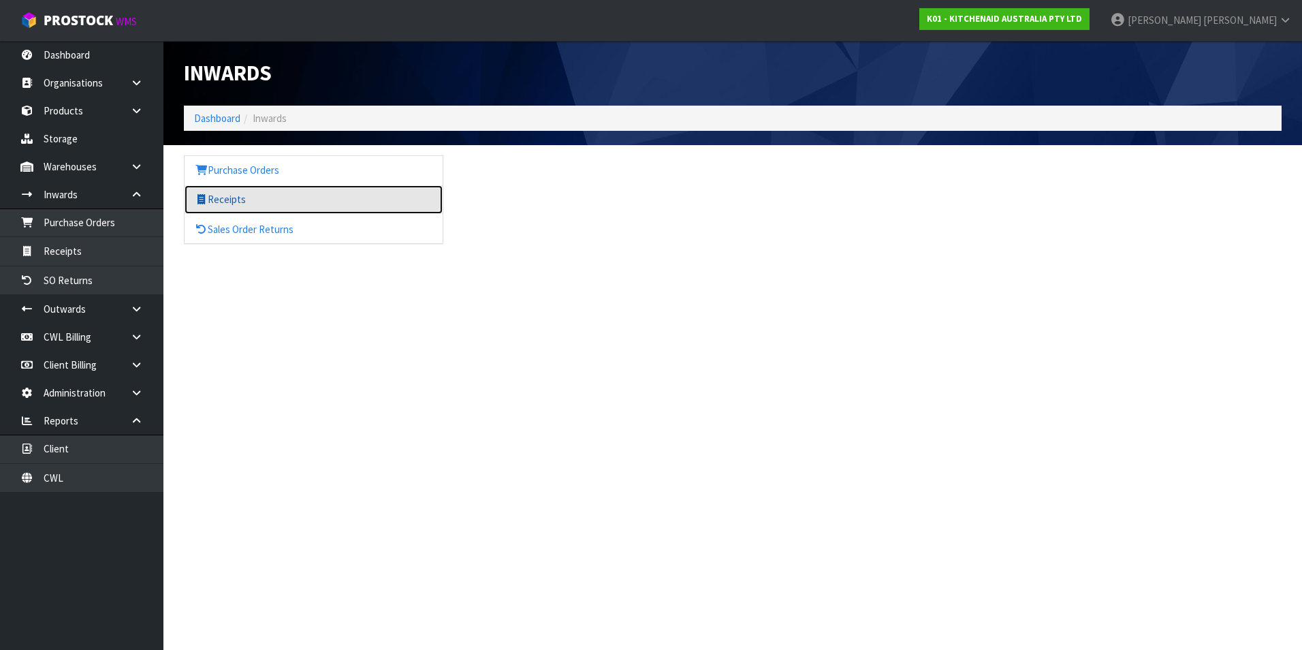
click at [216, 197] on link "Receipts" at bounding box center [314, 199] width 258 height 28
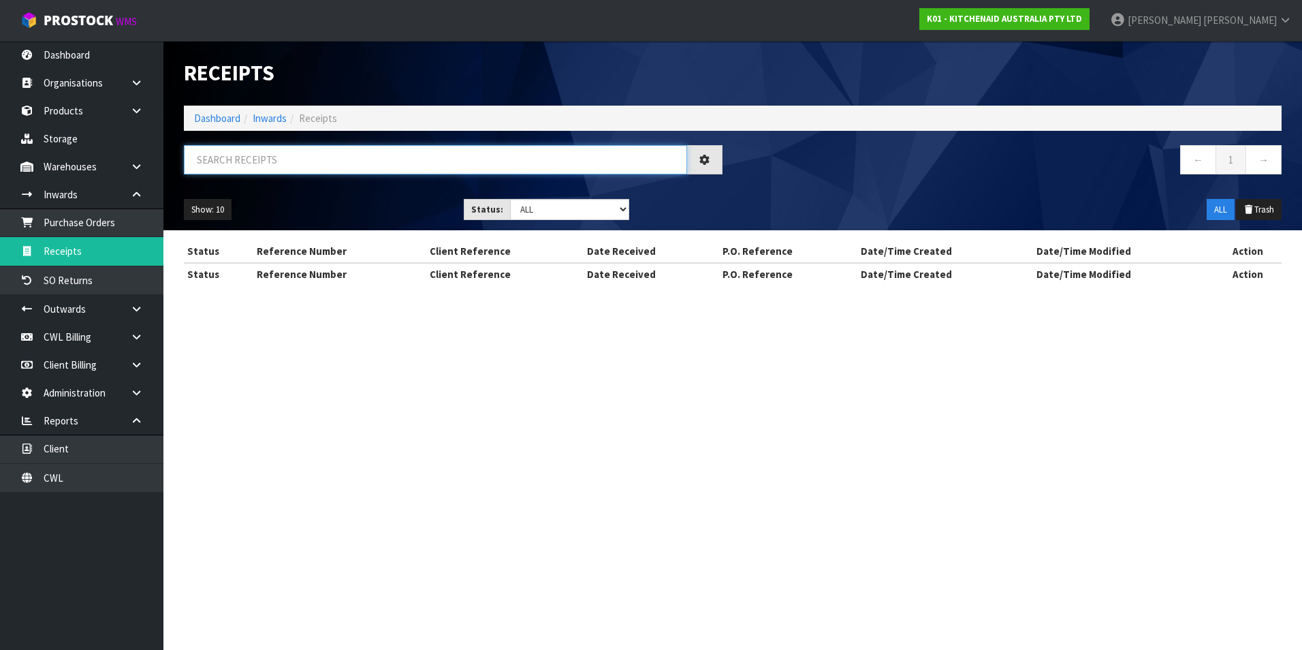
click at [236, 159] on input "text" at bounding box center [435, 159] width 503 height 29
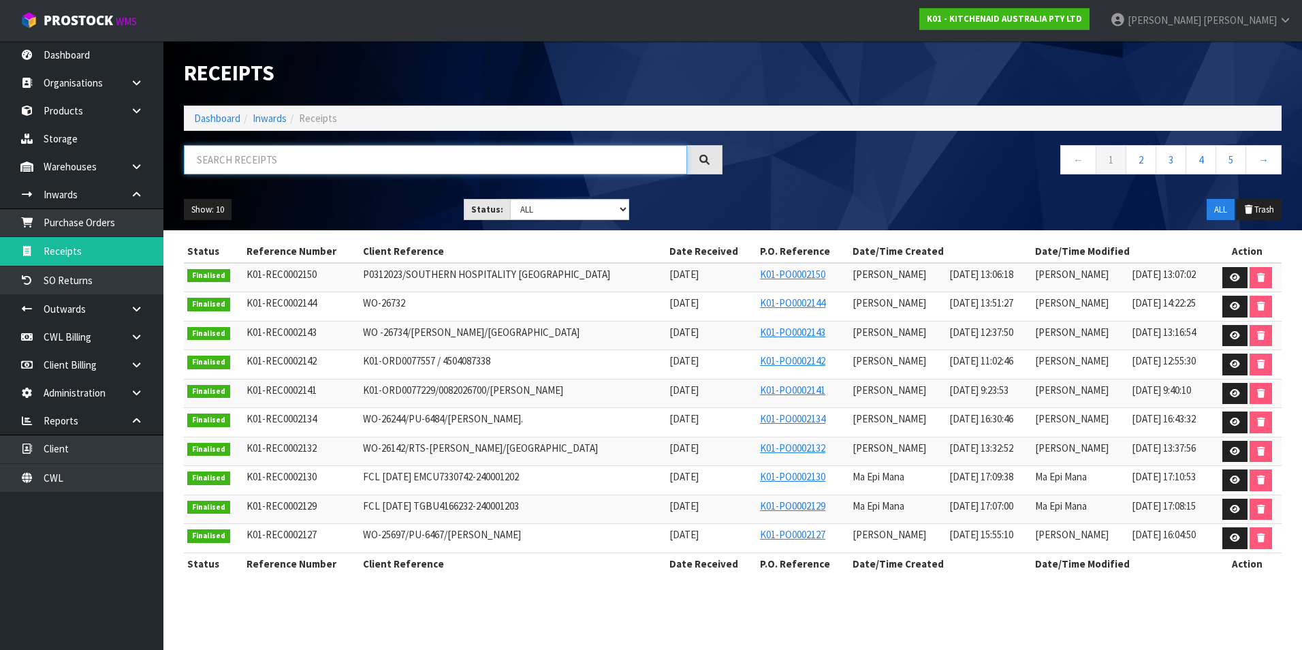
paste input "K01-ORD0076950"
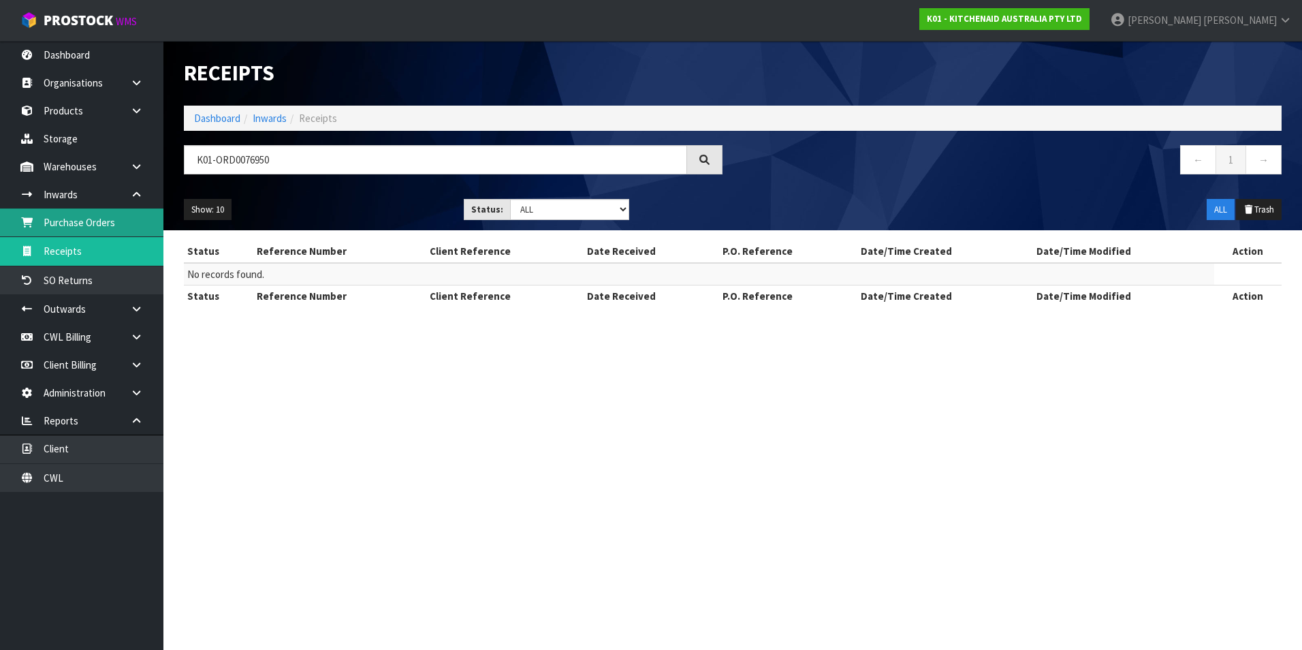
click at [111, 217] on link "Purchase Orders" at bounding box center [81, 222] width 163 height 28
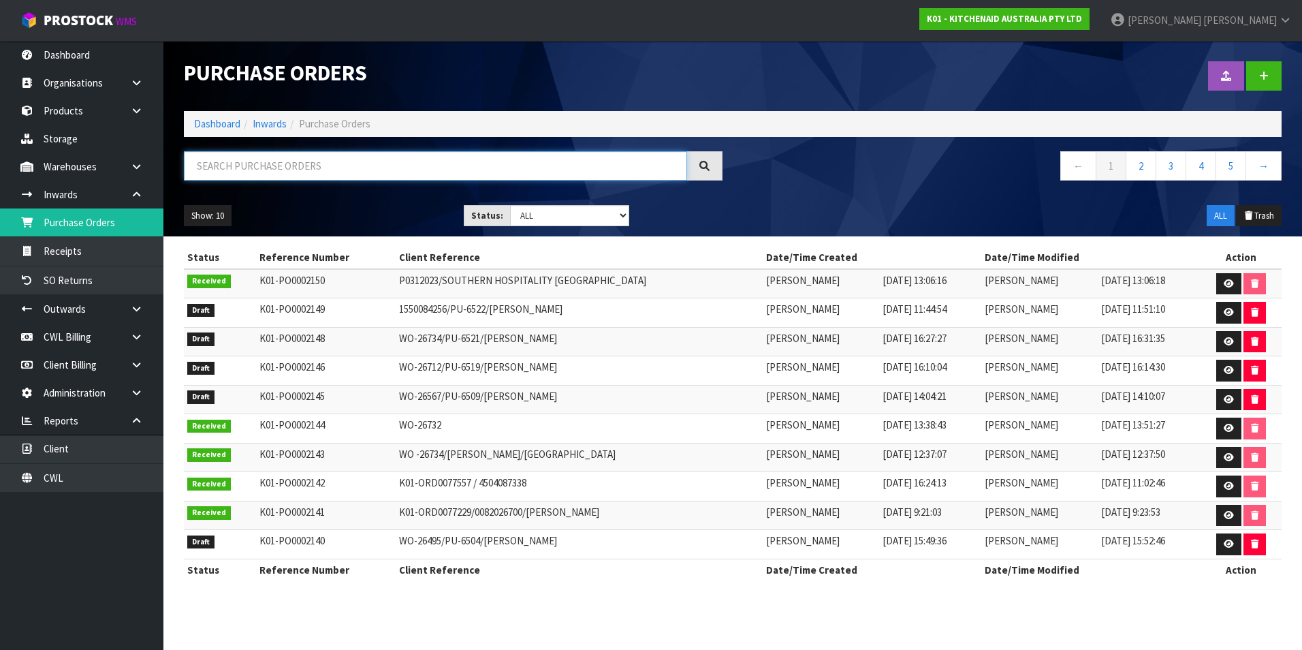
click at [239, 168] on input "text" at bounding box center [435, 165] width 503 height 29
paste input "K01-ORD0076950"
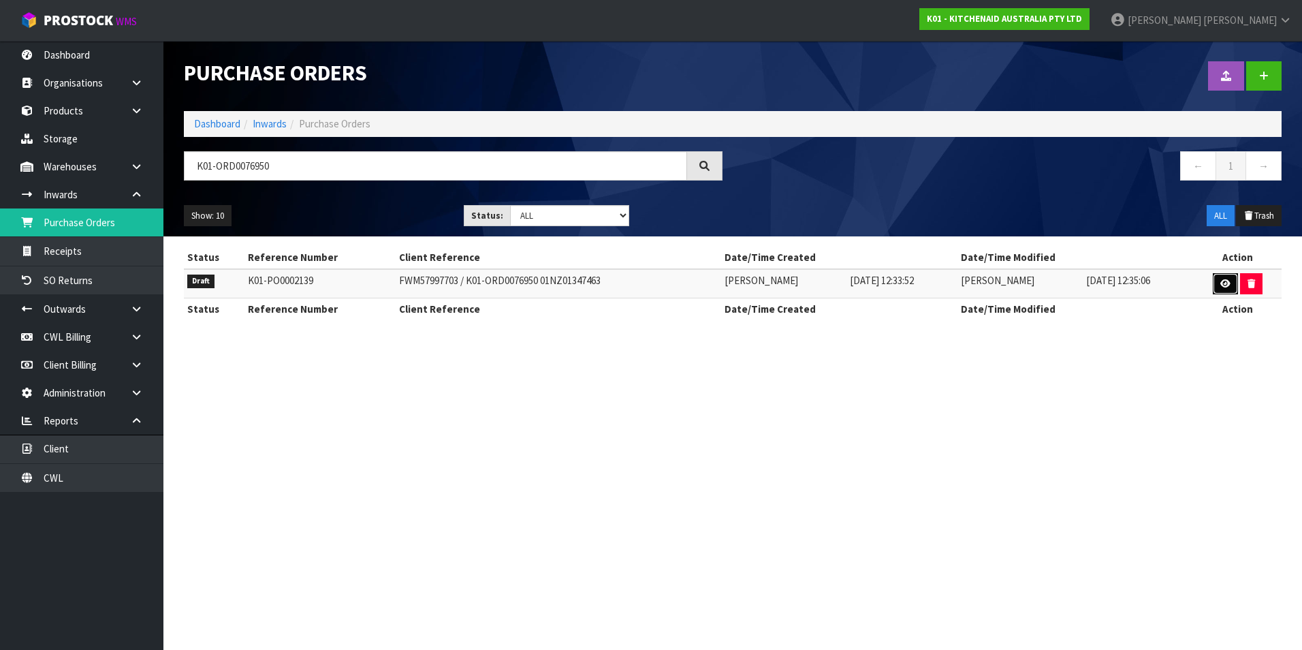
click at [1214, 281] on link at bounding box center [1225, 284] width 25 height 22
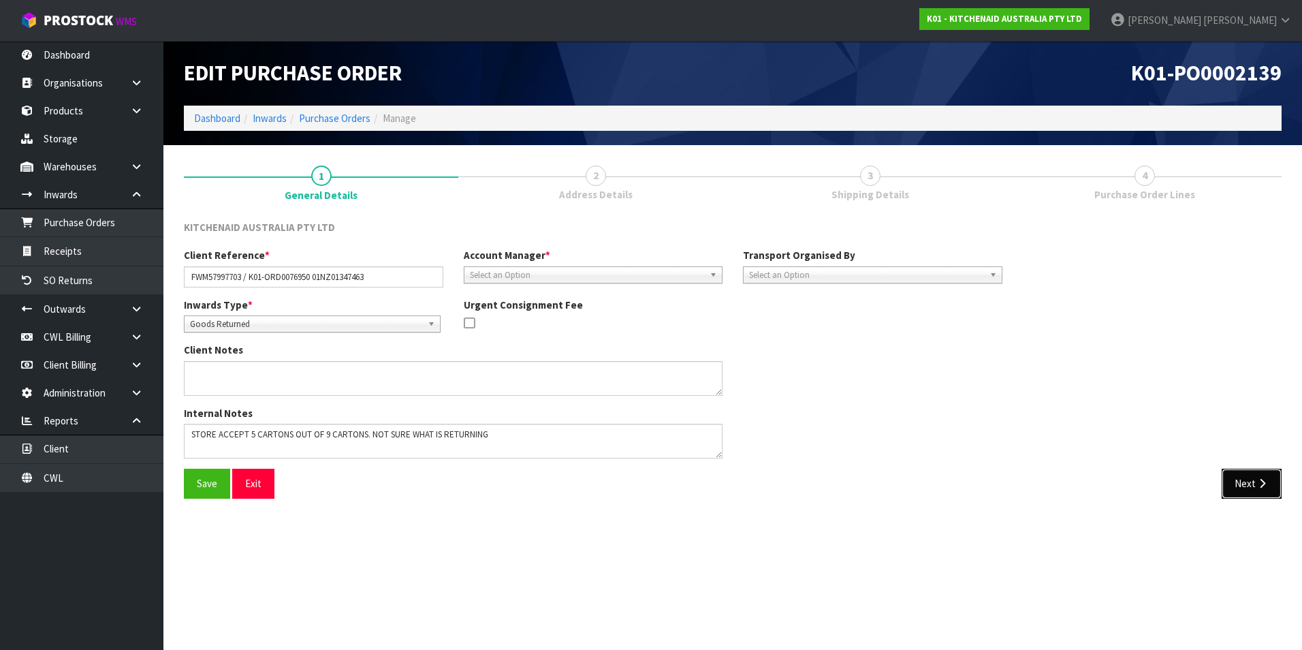
click at [1236, 478] on button "Next" at bounding box center [1252, 483] width 60 height 29
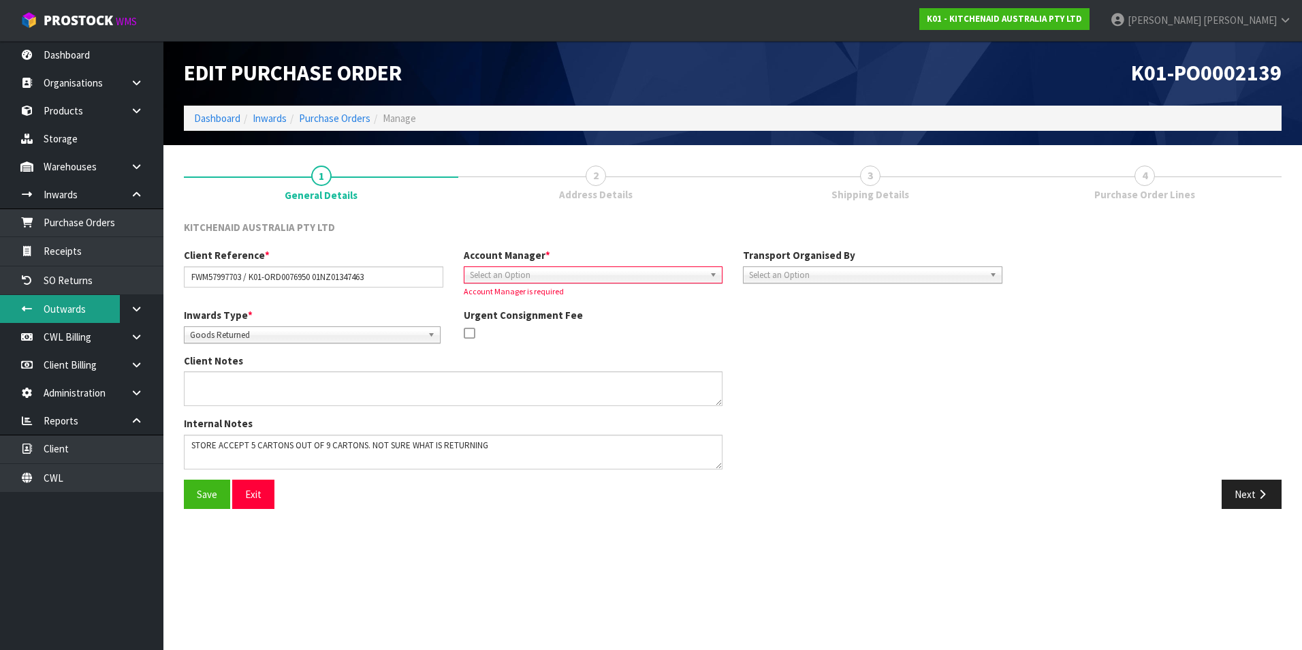
click at [65, 309] on link "Outwards" at bounding box center [81, 309] width 163 height 28
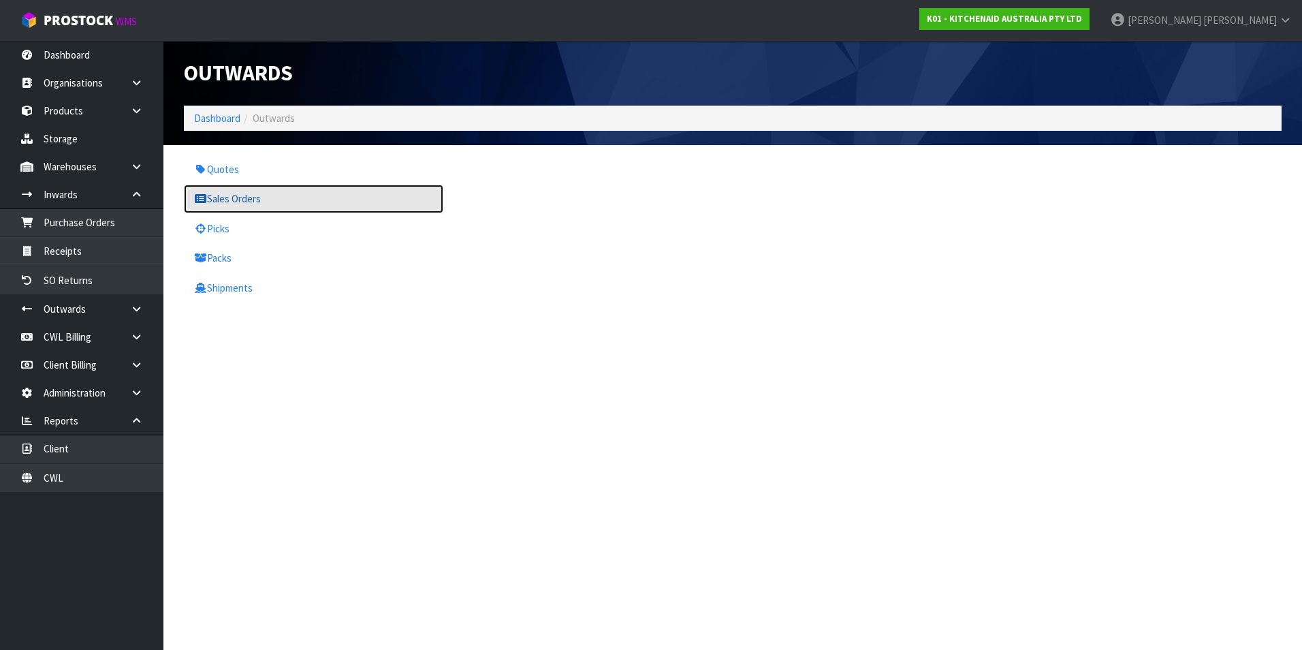
click at [227, 195] on link "Sales Orders" at bounding box center [313, 199] width 259 height 28
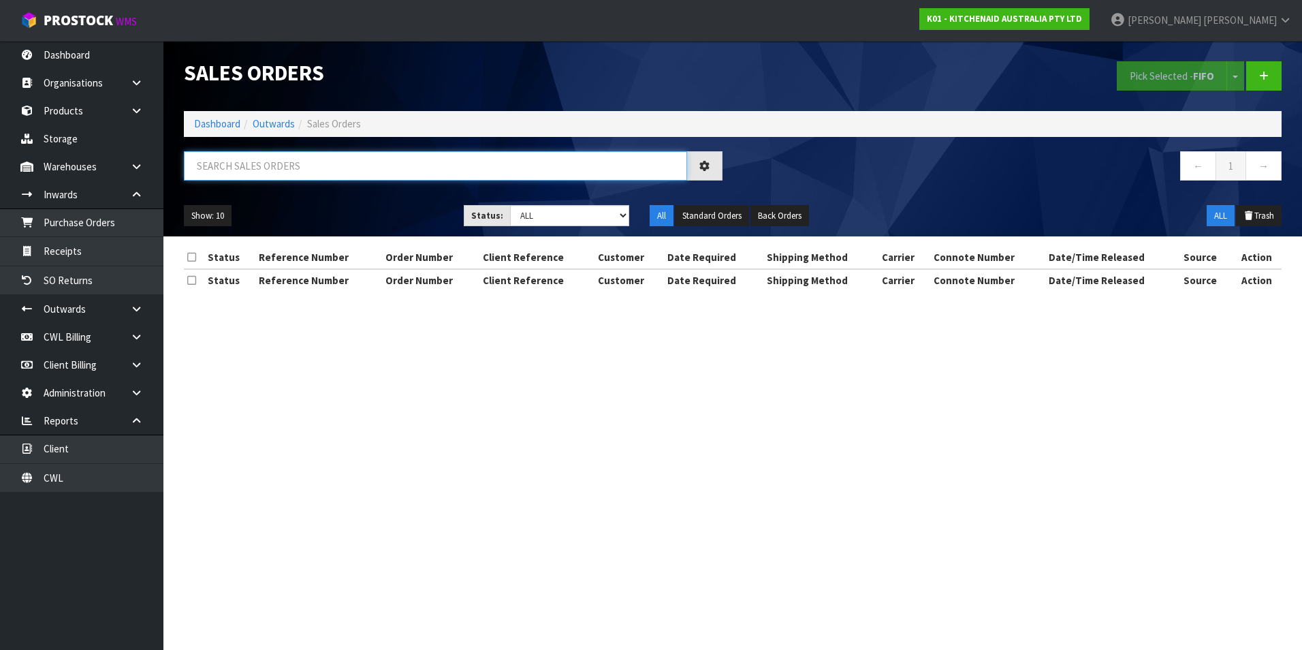
click at [224, 163] on input "text" at bounding box center [435, 165] width 503 height 29
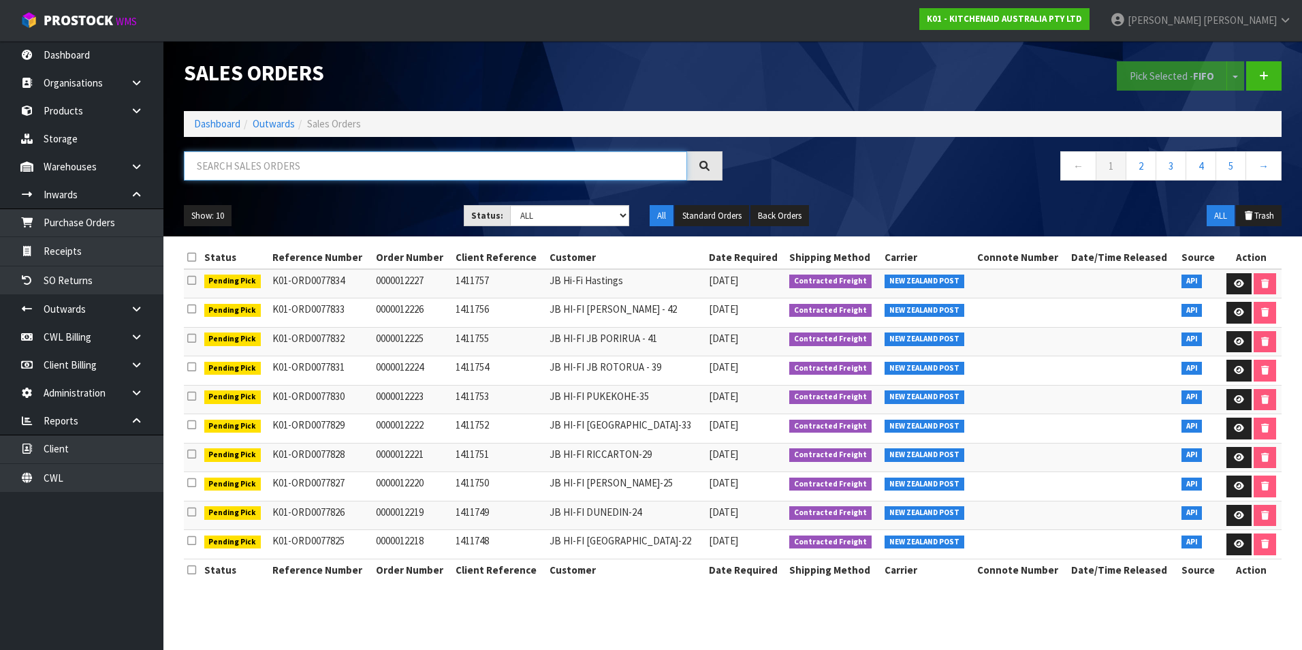
paste input "K01-ORD0076950"
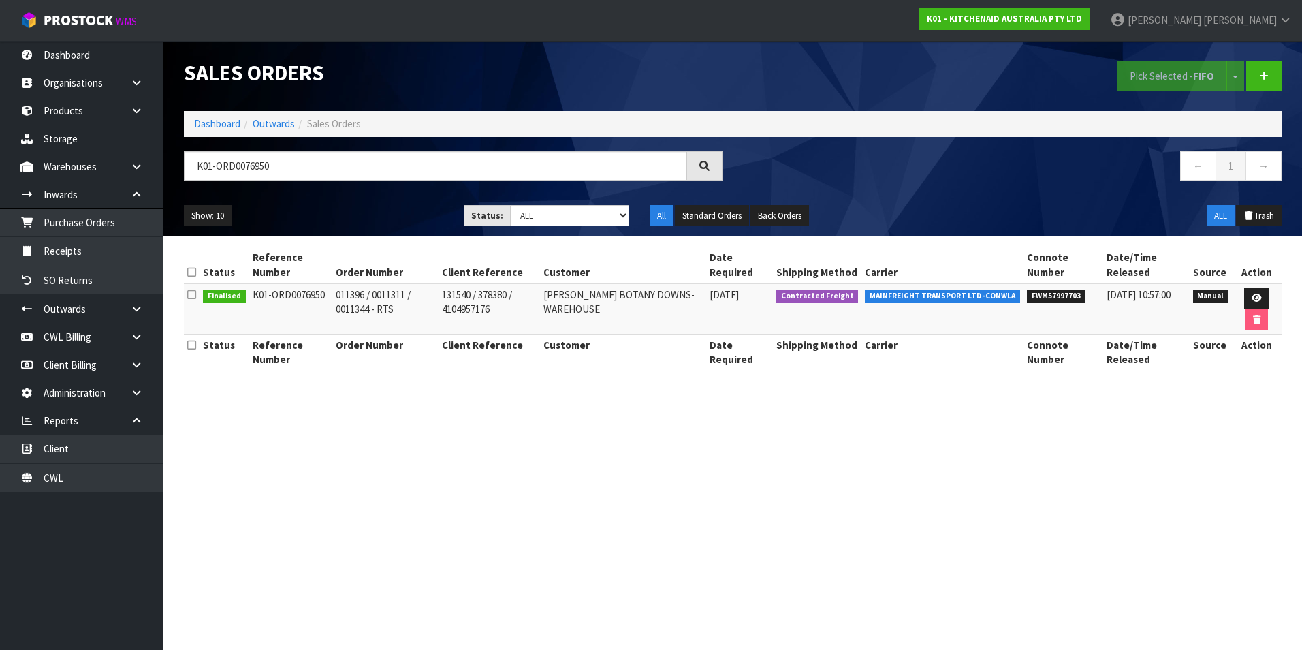
click at [1020, 471] on section "Sales Orders Pick Selected - FIFO Split button! FIFO - First In First Out FEFO …" at bounding box center [651, 325] width 1302 height 650
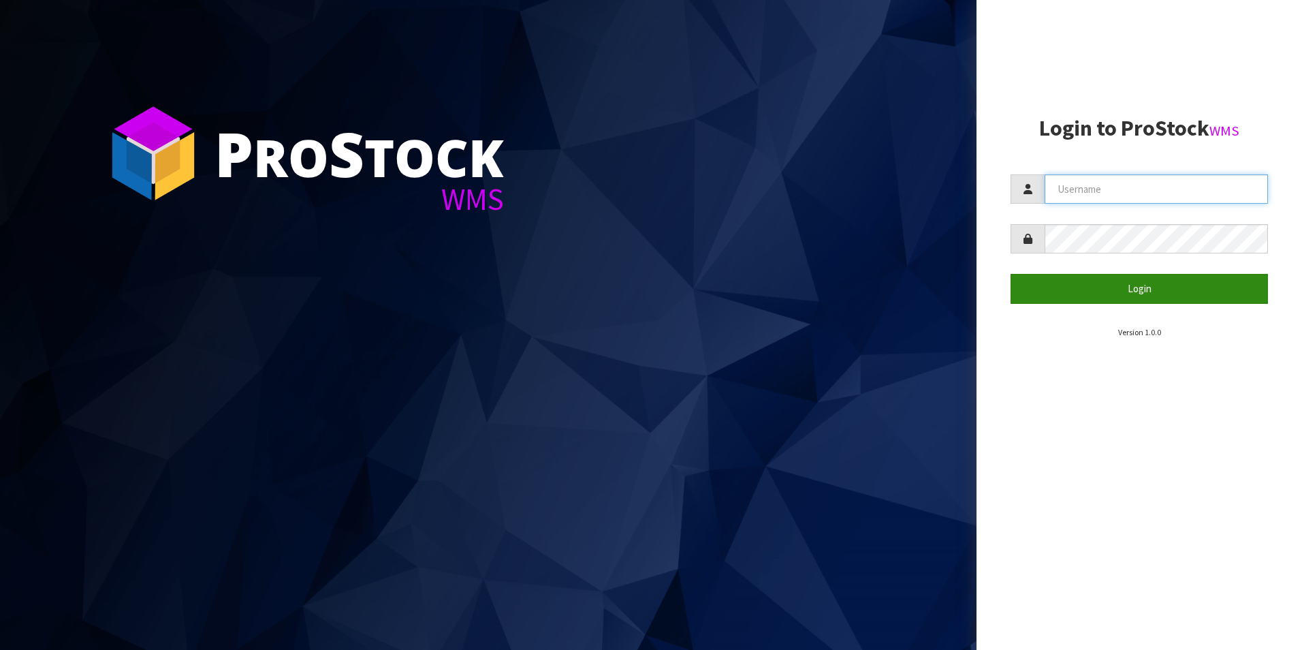
type input "[PERSON_NAME][EMAIL_ADDRESS][DOMAIN_NAME]"
click at [1122, 285] on button "Login" at bounding box center [1139, 288] width 257 height 29
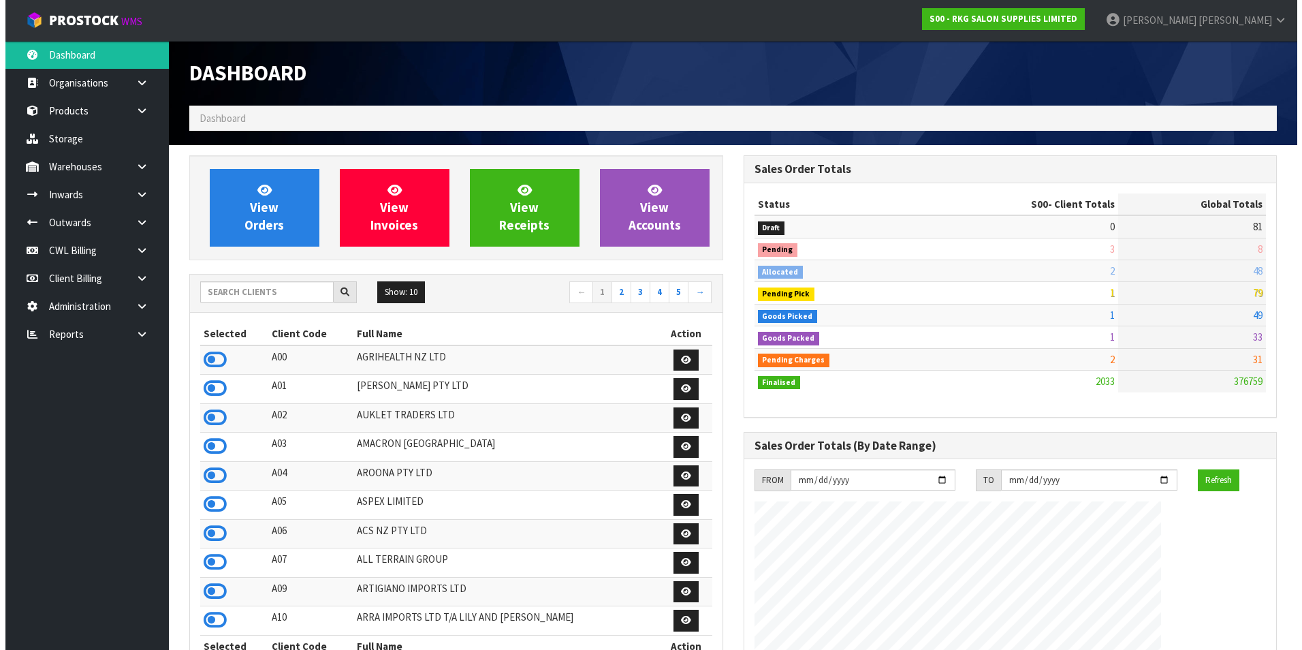
scroll to position [1032, 554]
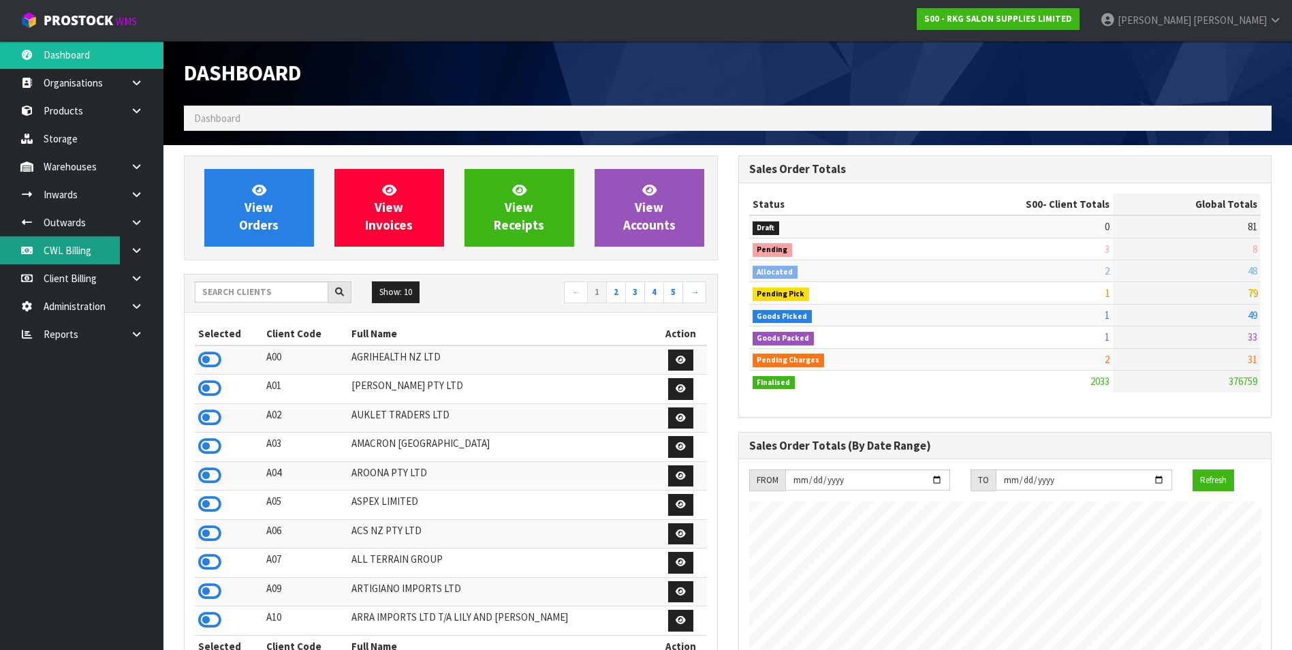
click at [87, 252] on link "CWL Billing" at bounding box center [81, 250] width 163 height 28
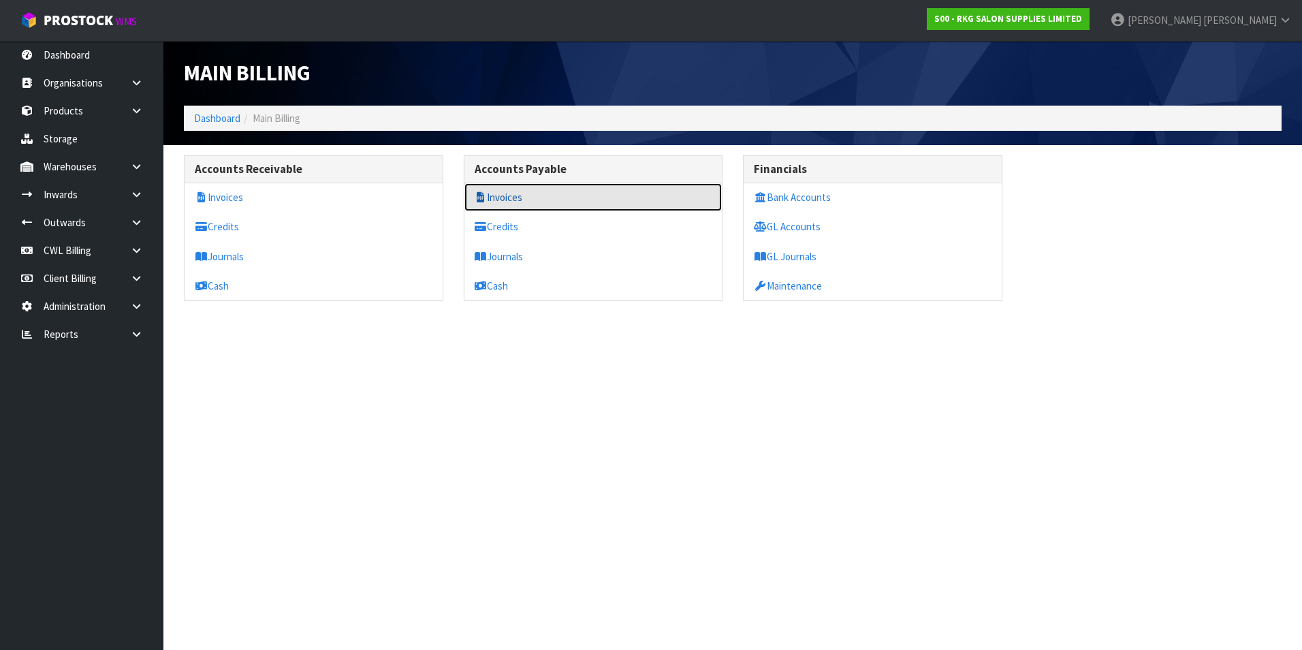
click at [513, 196] on link "Invoices" at bounding box center [593, 197] width 258 height 28
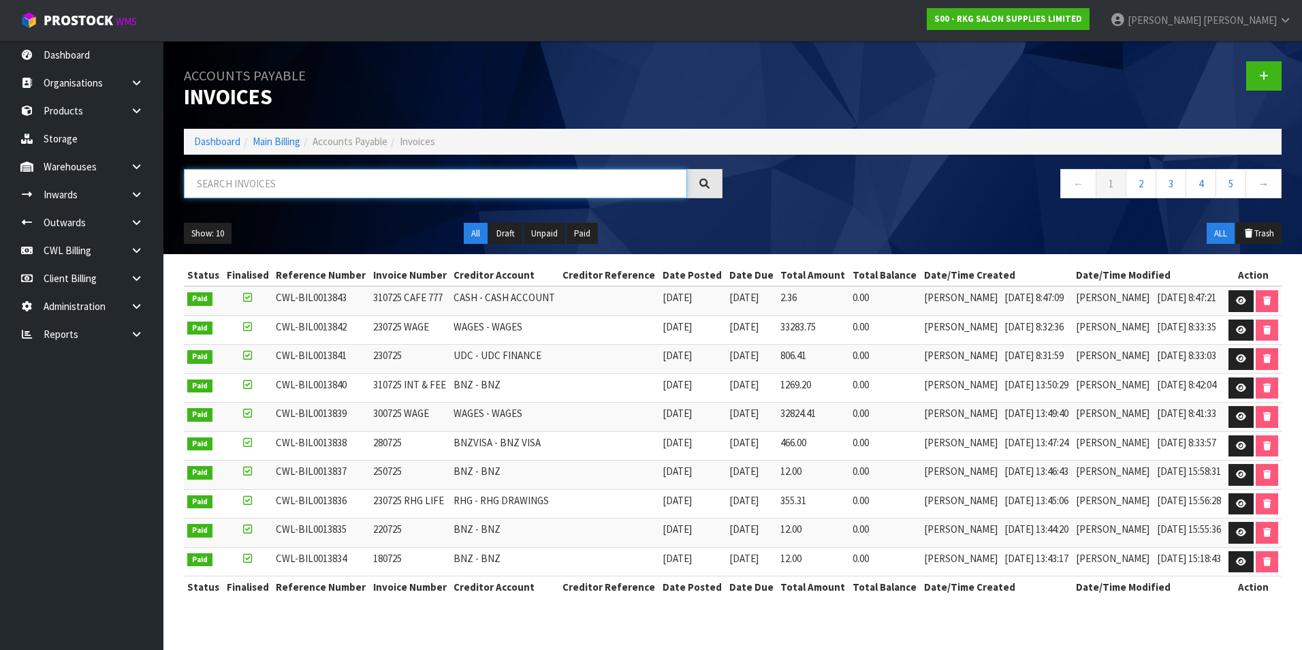
click at [400, 176] on input "text" at bounding box center [435, 183] width 503 height 29
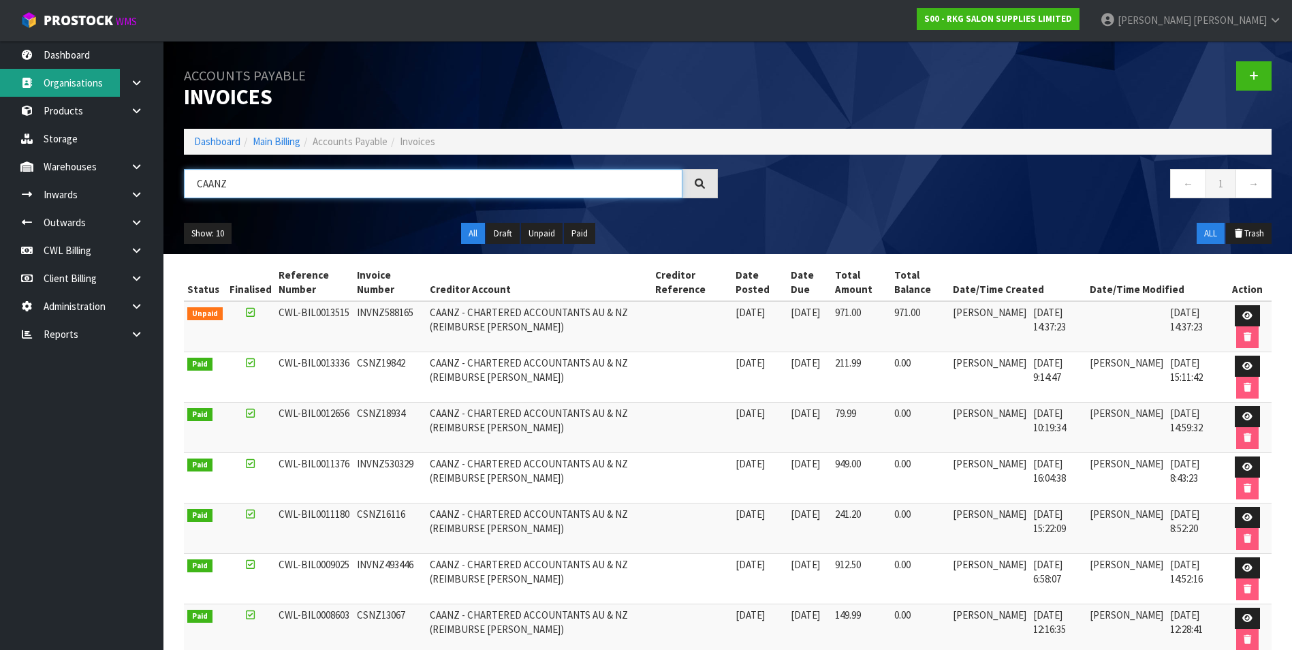
type input "CAANZ"
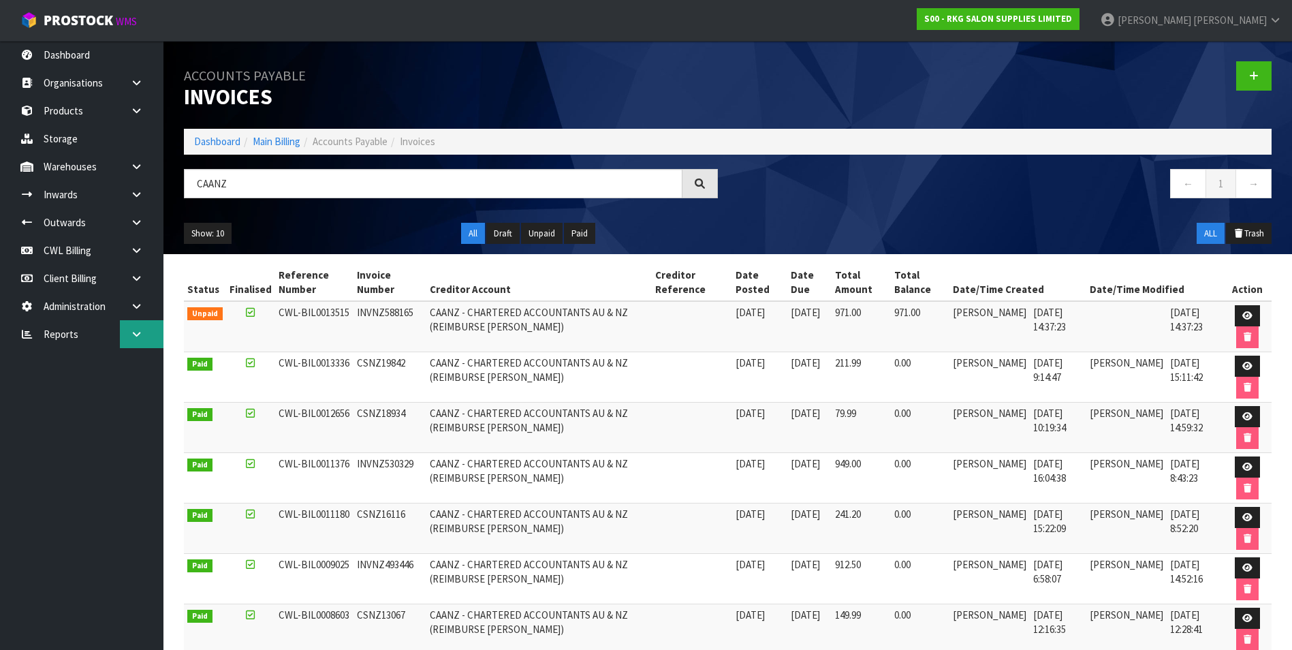
click at [140, 334] on icon at bounding box center [136, 334] width 13 height 10
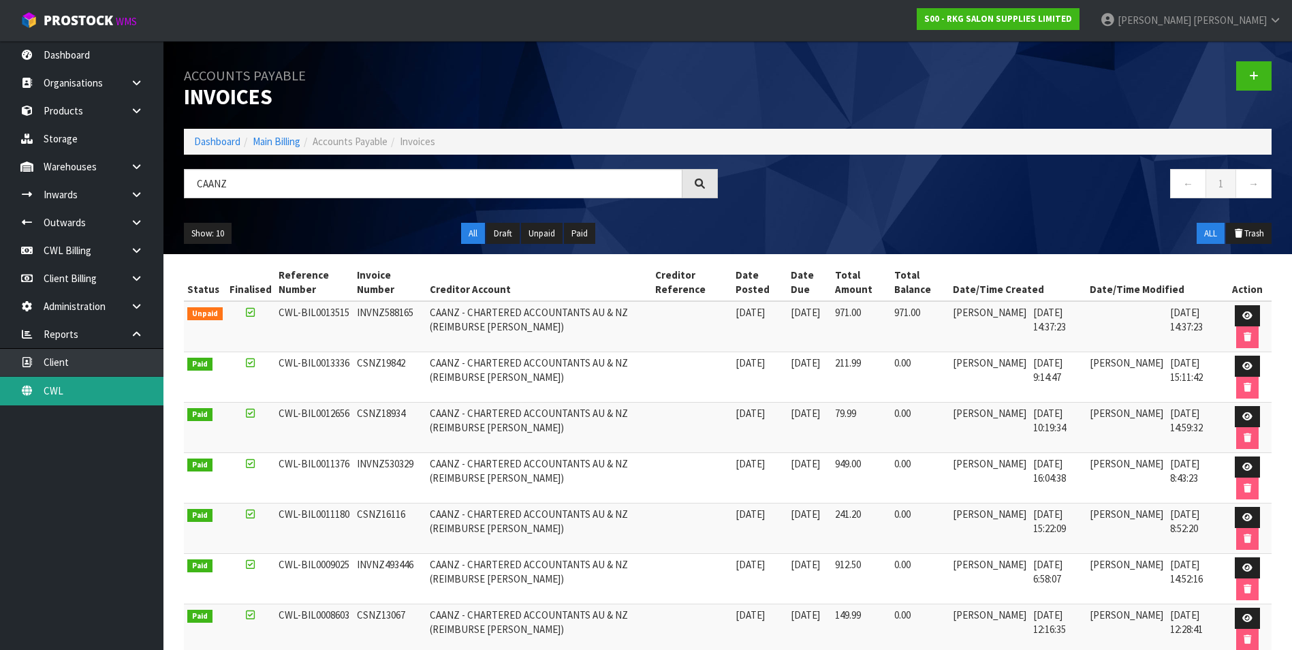
click at [99, 390] on link "CWL" at bounding box center [81, 391] width 163 height 28
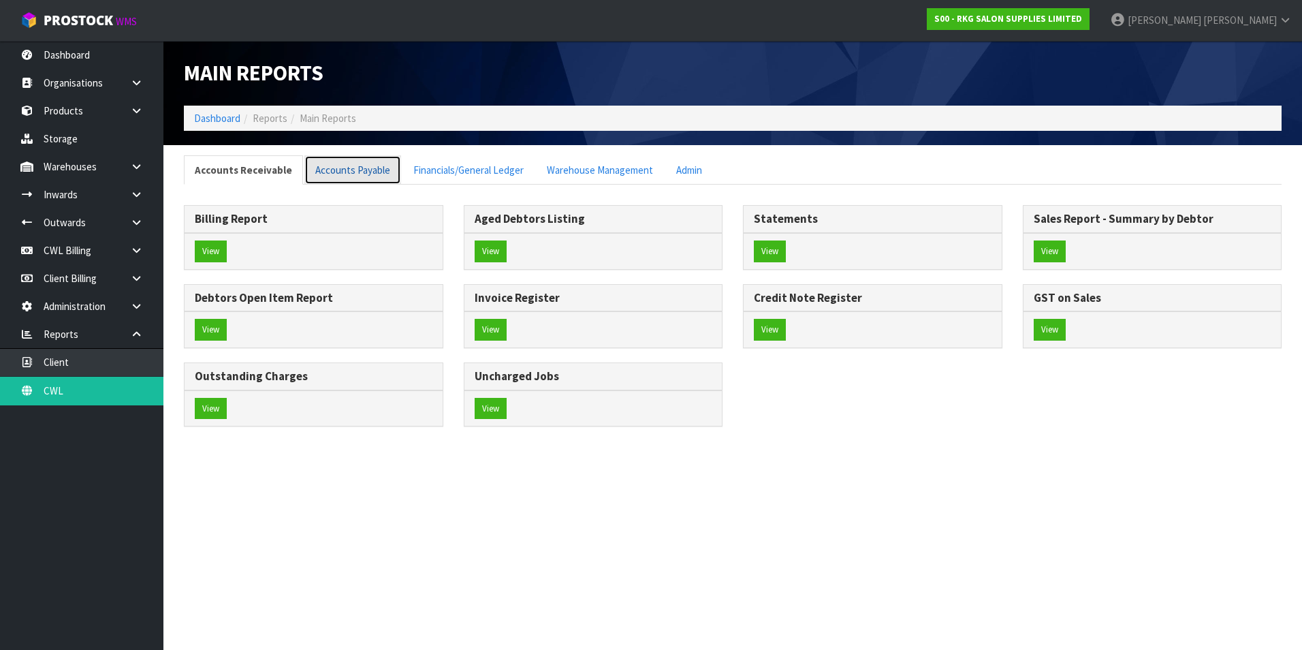
click at [356, 173] on link "Accounts Payable" at bounding box center [352, 169] width 97 height 29
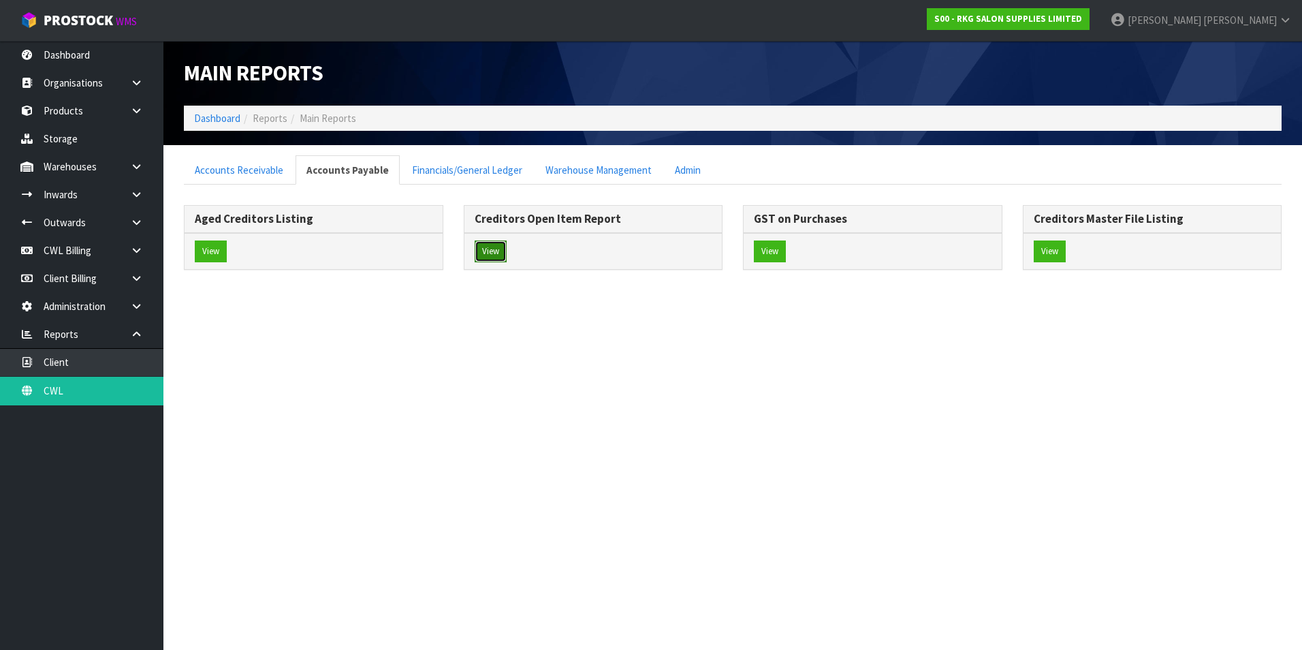
click at [496, 249] on button "View" at bounding box center [491, 251] width 32 height 22
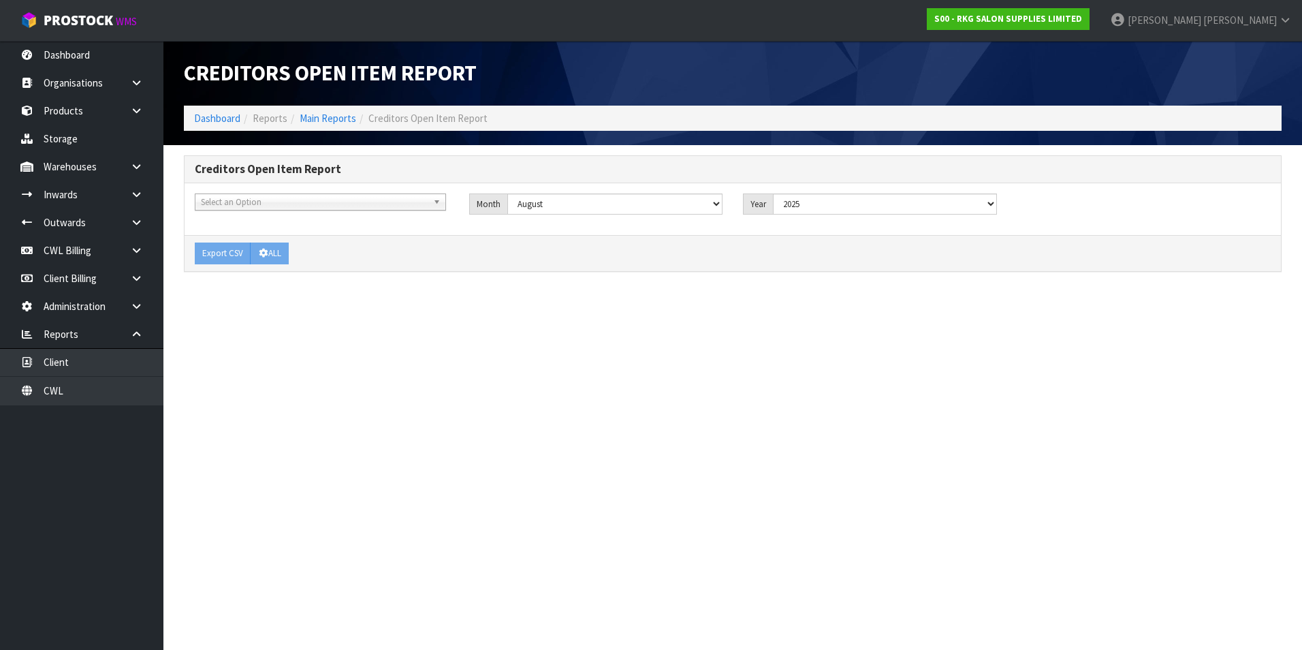
click at [246, 202] on span "Select an Option" at bounding box center [314, 202] width 227 height 16
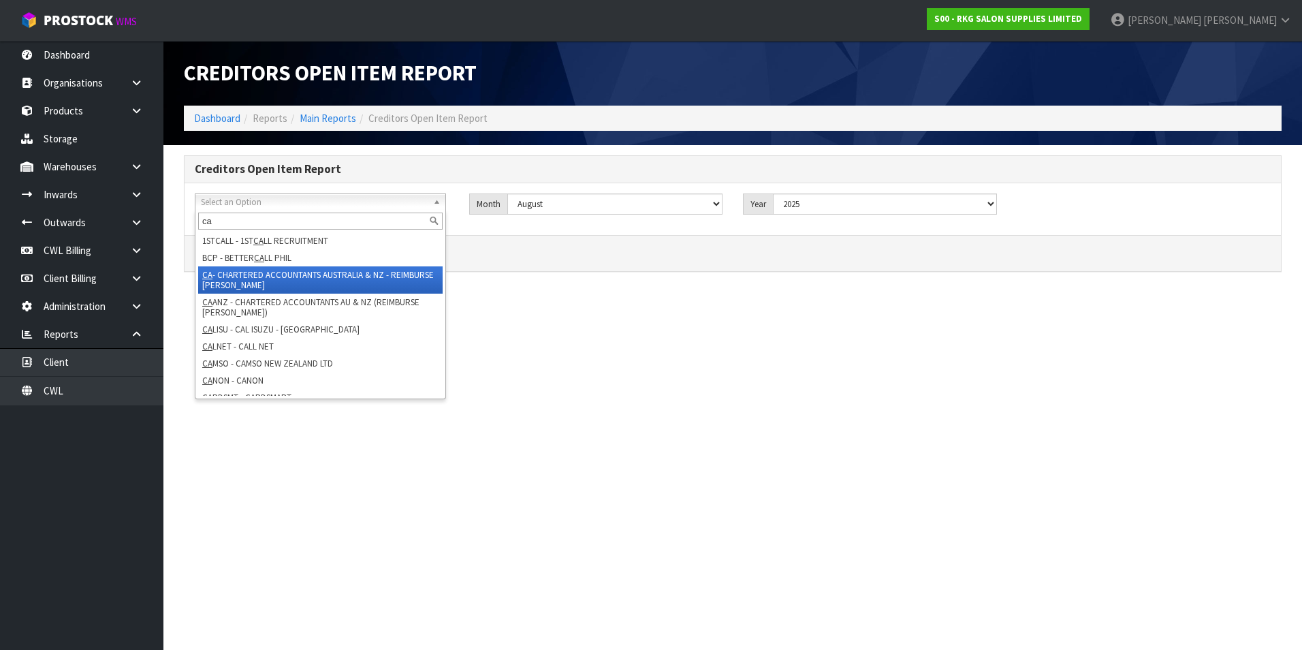
type input "ca"
click at [245, 275] on li "CA - CHARTERED ACCOUNTANTS AUSTRALIA & NZ - REIMBURSE [PERSON_NAME]" at bounding box center [320, 279] width 245 height 27
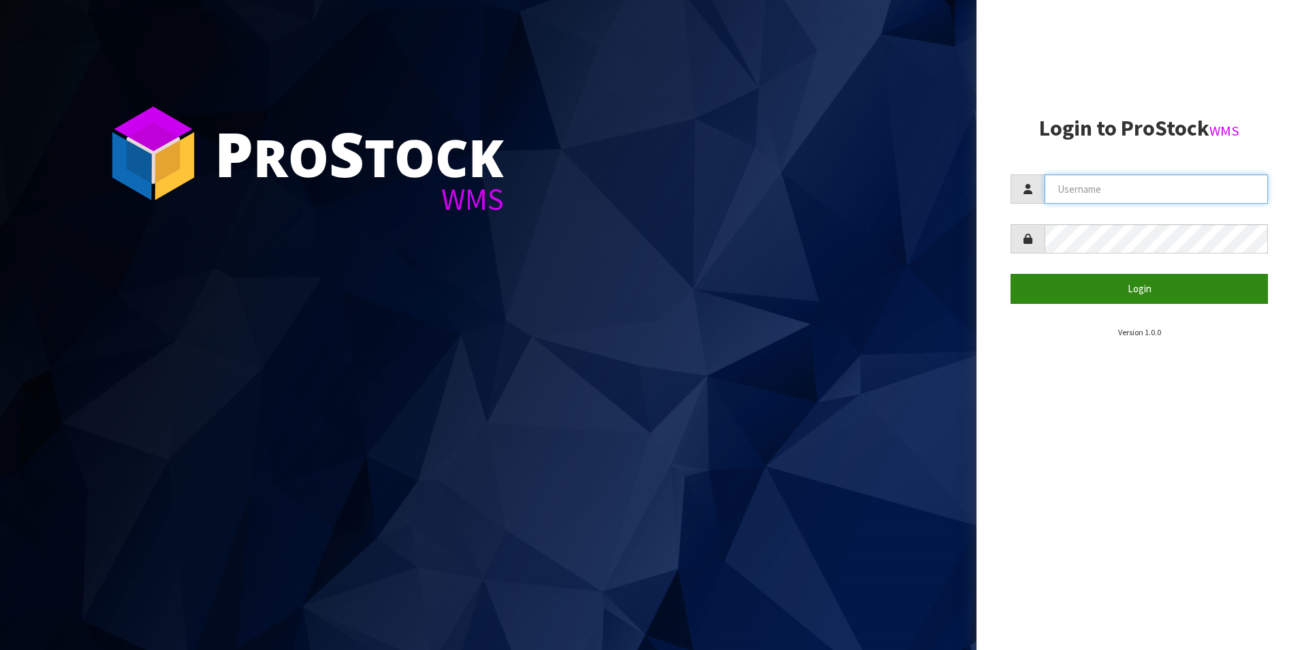
type input "[PERSON_NAME][EMAIL_ADDRESS][DOMAIN_NAME]"
click at [1128, 297] on button "Login" at bounding box center [1139, 288] width 257 height 29
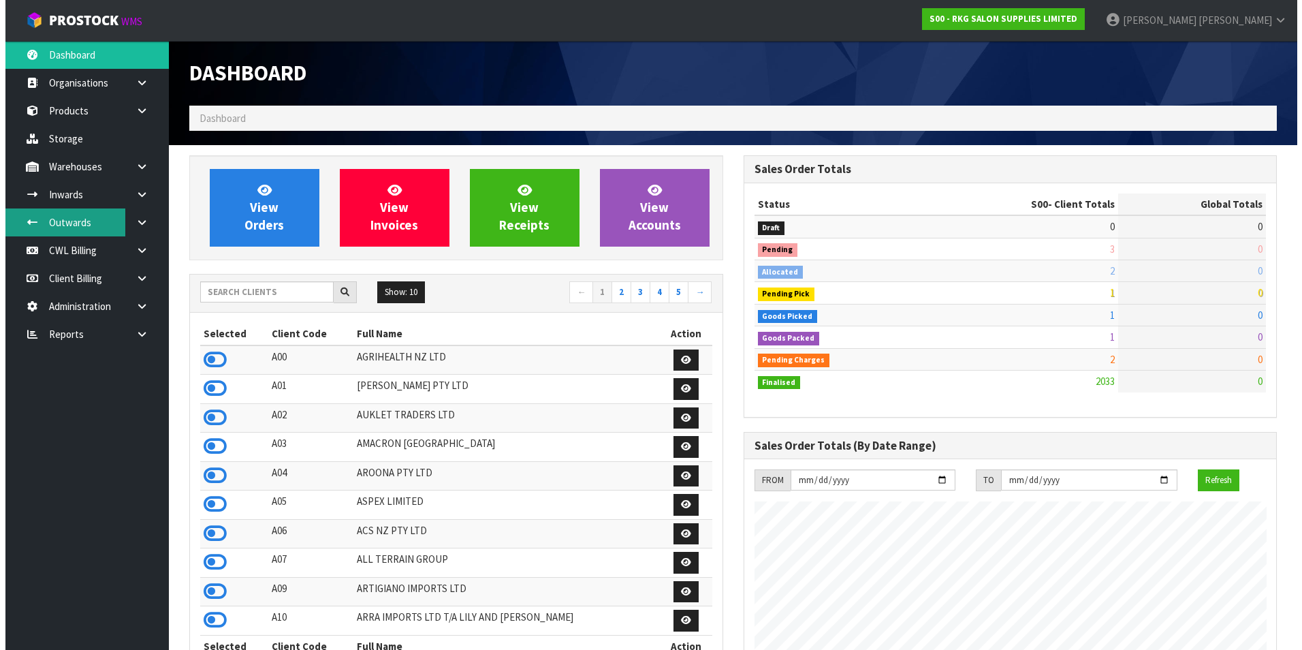
scroll to position [1032, 554]
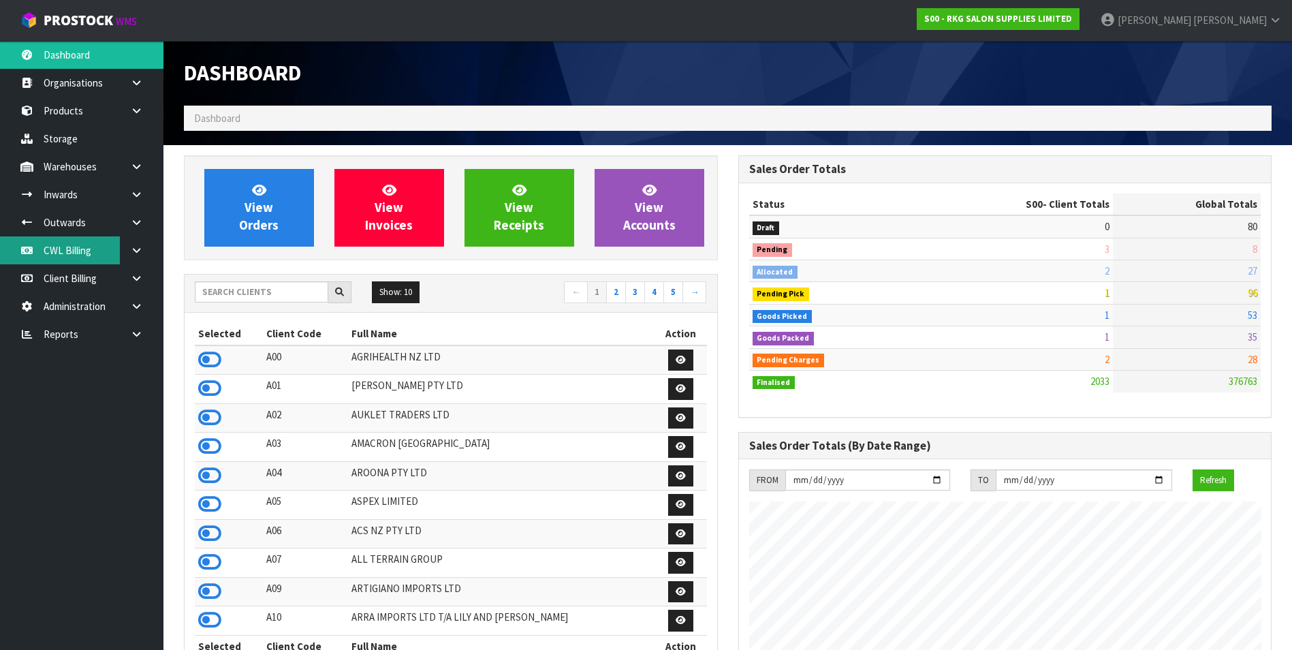
click at [82, 248] on link "CWL Billing" at bounding box center [81, 250] width 163 height 28
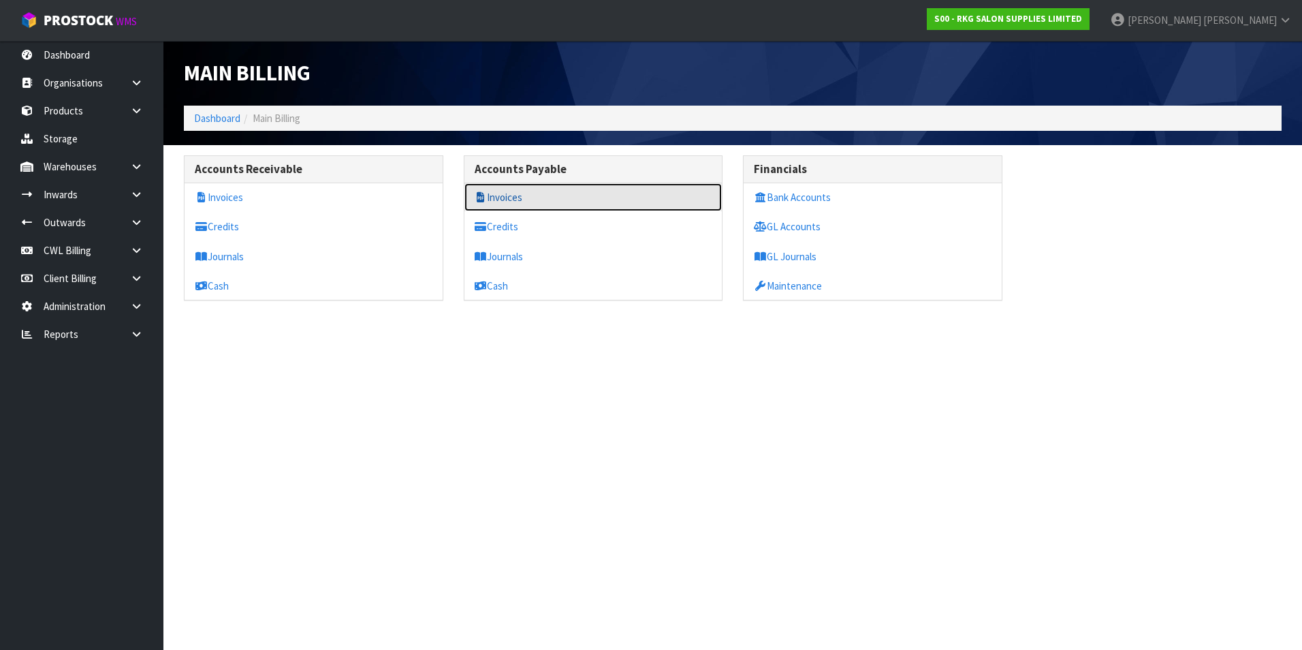
click at [500, 195] on link "Invoices" at bounding box center [593, 197] width 258 height 28
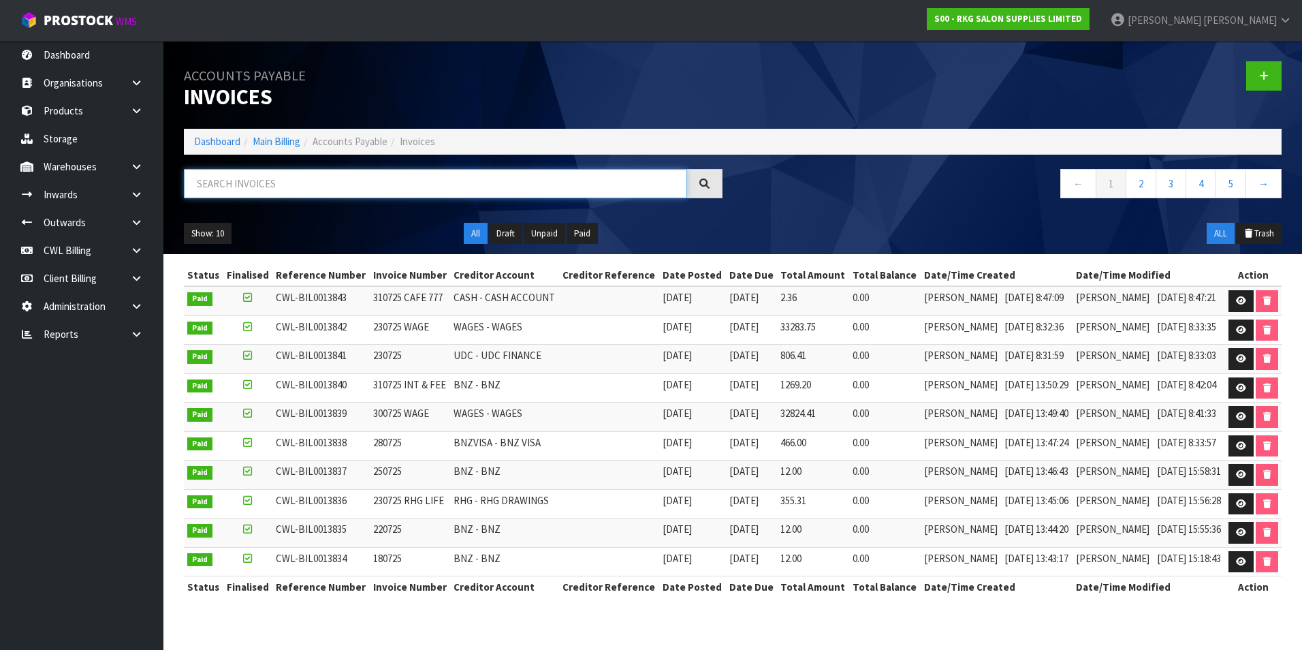
click at [299, 183] on input "text" at bounding box center [435, 183] width 503 height 29
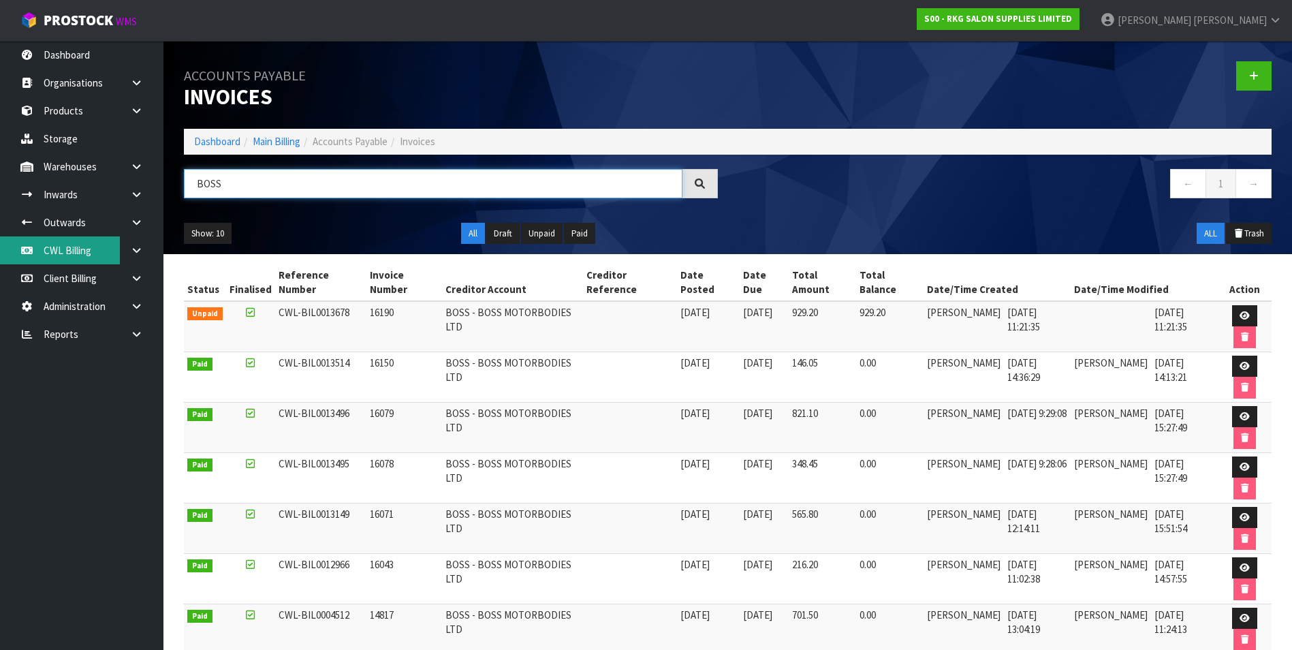
type input "BOSS"
click at [90, 256] on link "CWL Billing" at bounding box center [81, 250] width 163 height 28
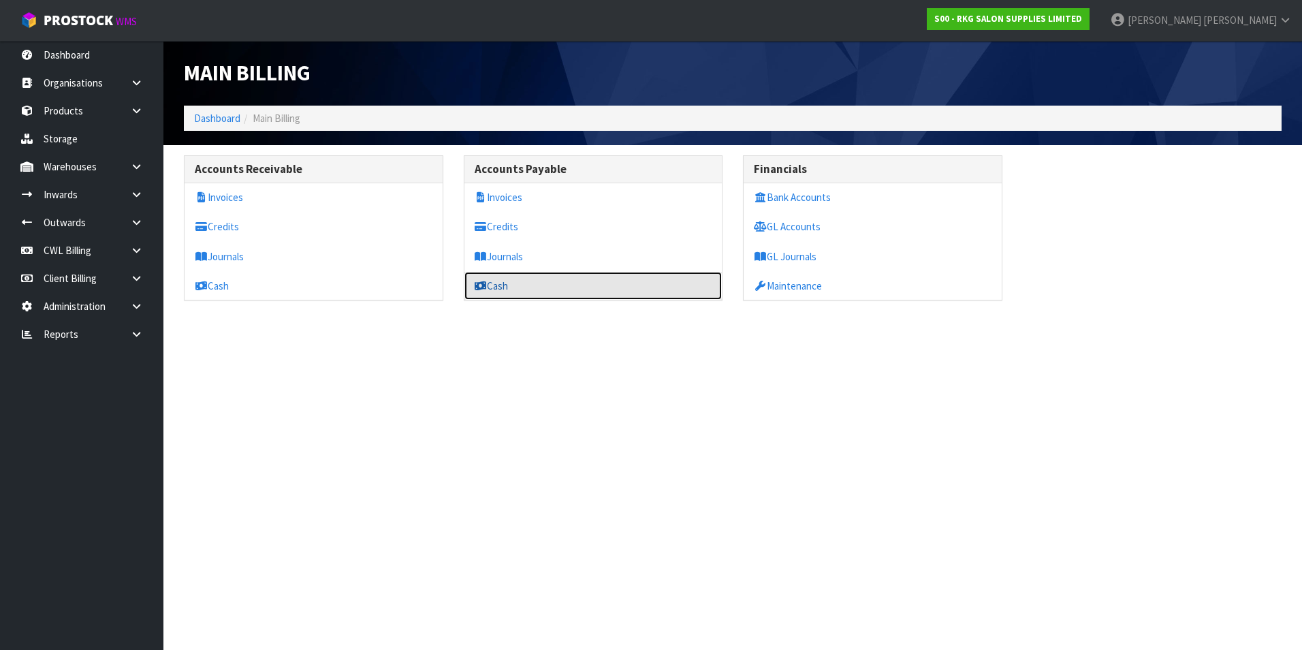
click at [486, 282] on icon at bounding box center [481, 286] width 13 height 10
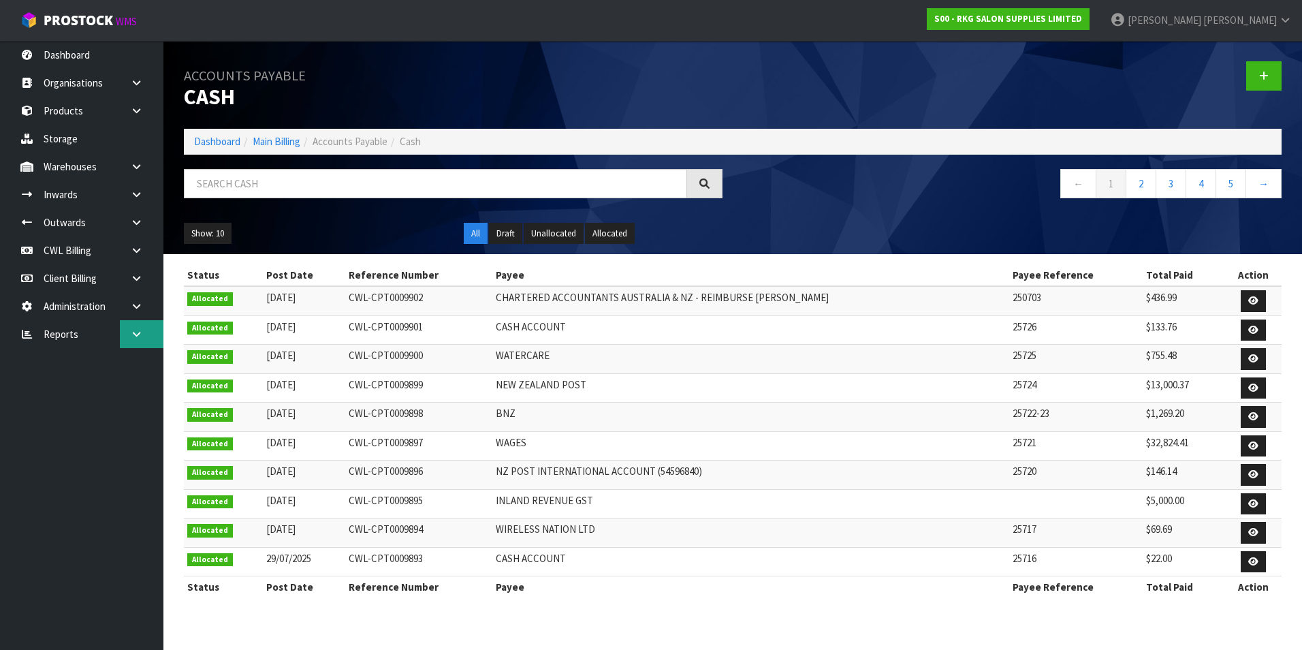
click at [150, 336] on link at bounding box center [142, 334] width 44 height 28
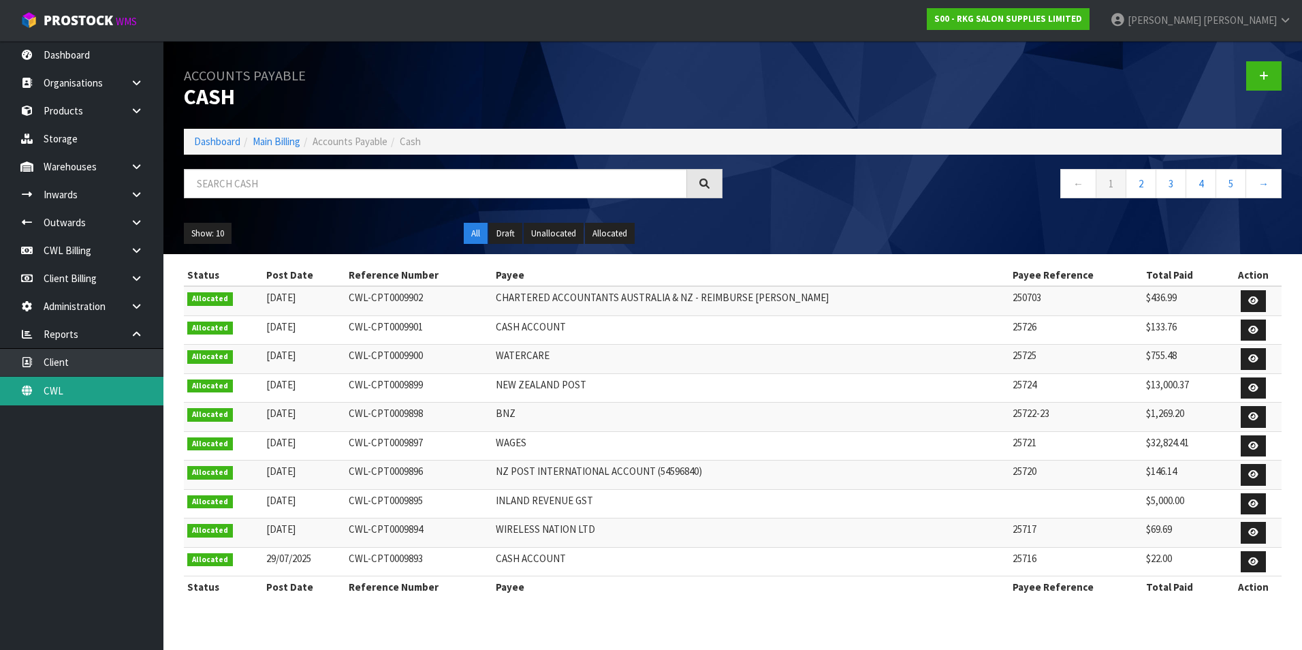
click at [97, 390] on link "CWL" at bounding box center [81, 391] width 163 height 28
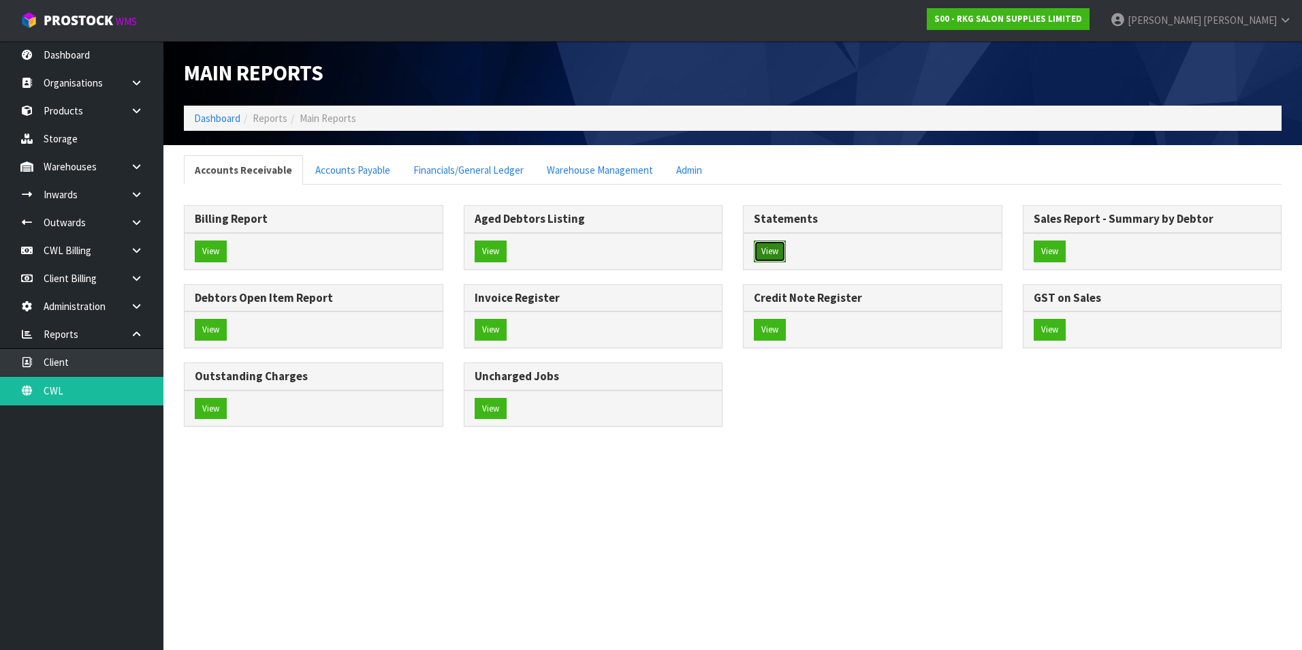
click at [766, 250] on button "View" at bounding box center [770, 251] width 32 height 22
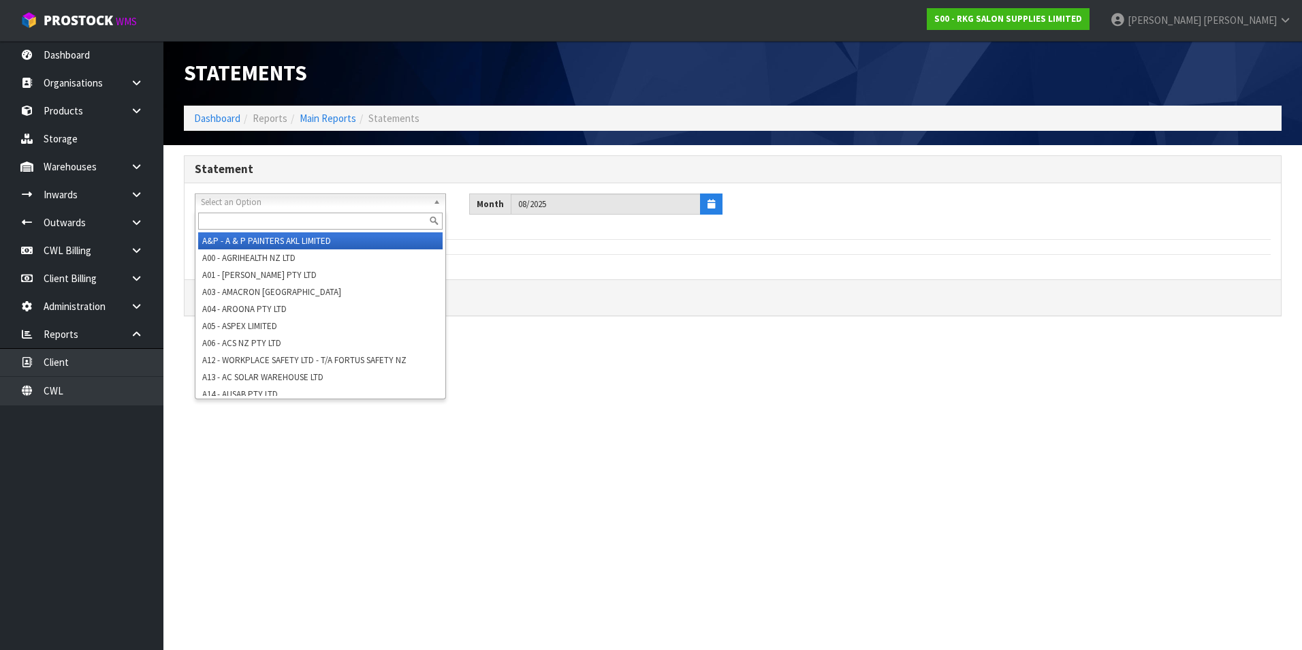
click at [309, 202] on span "Select an Option" at bounding box center [314, 202] width 227 height 16
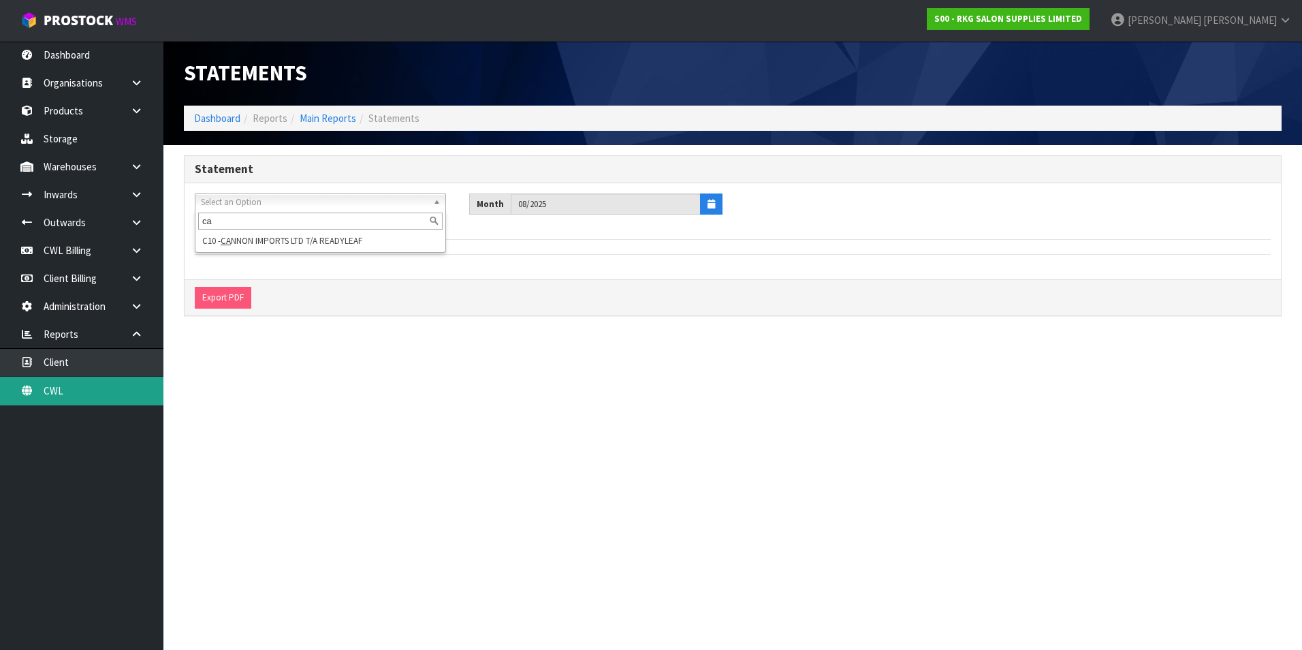
type input "ca"
click at [81, 391] on link "CWL" at bounding box center [81, 391] width 163 height 28
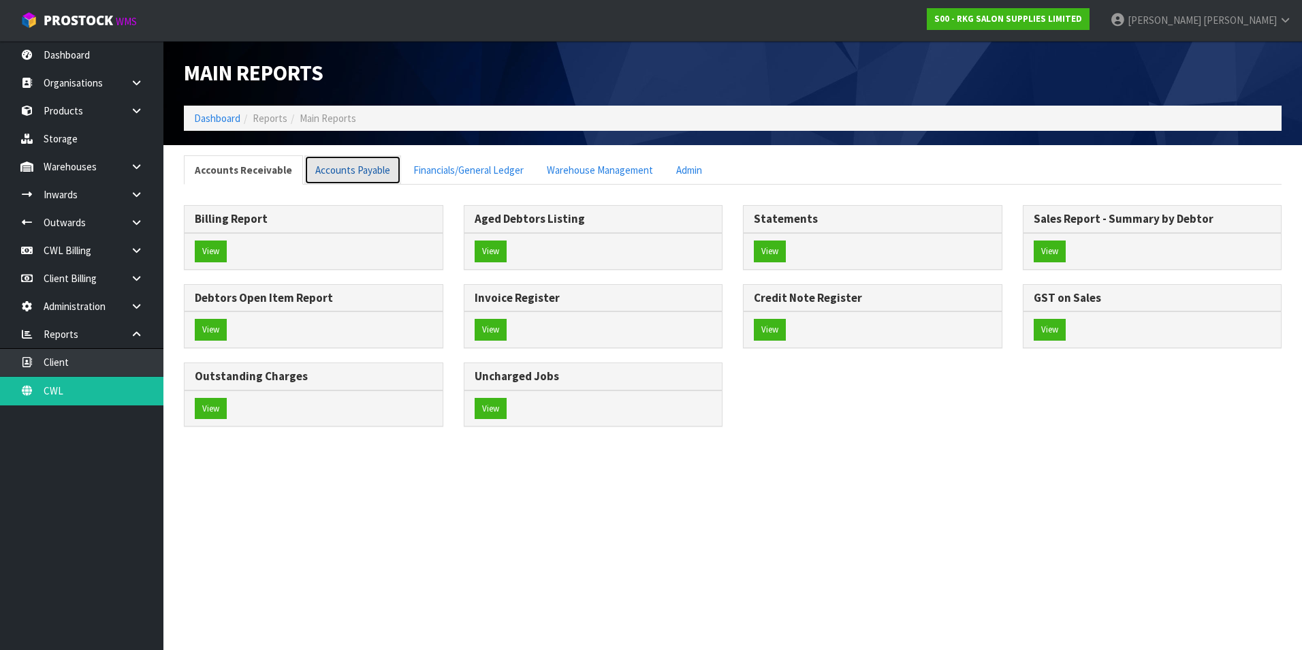
click at [359, 168] on link "Accounts Payable" at bounding box center [352, 169] width 97 height 29
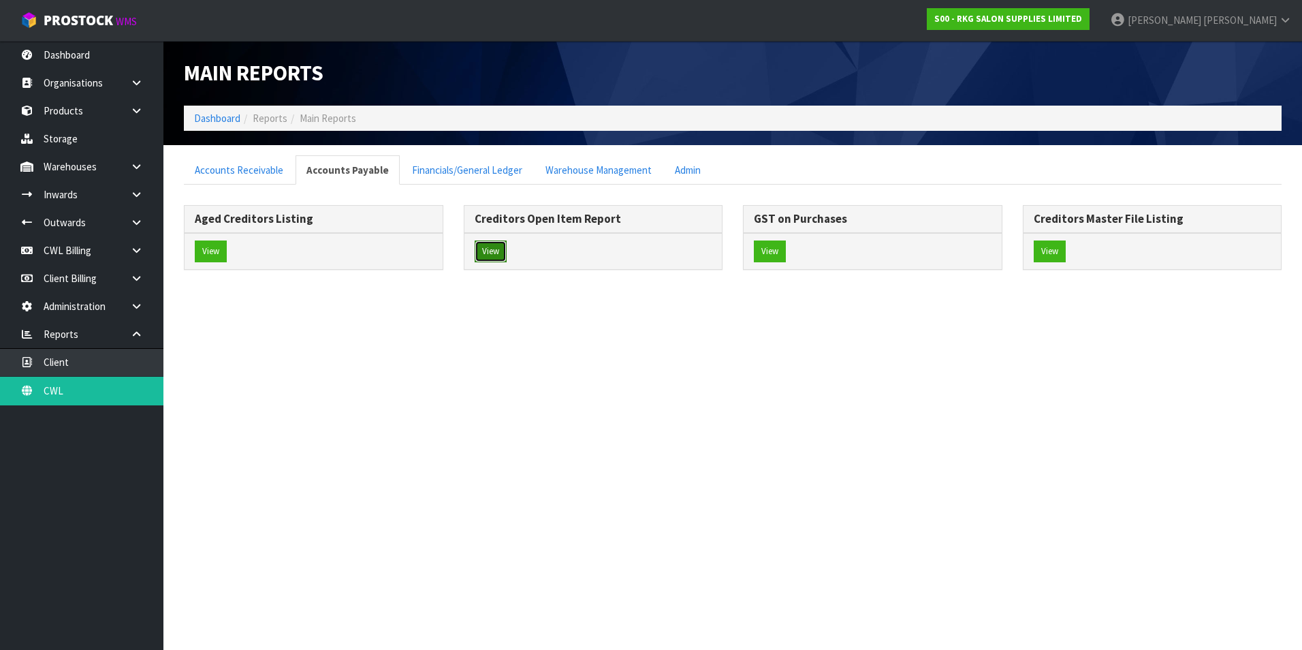
click at [486, 246] on button "View" at bounding box center [491, 251] width 32 height 22
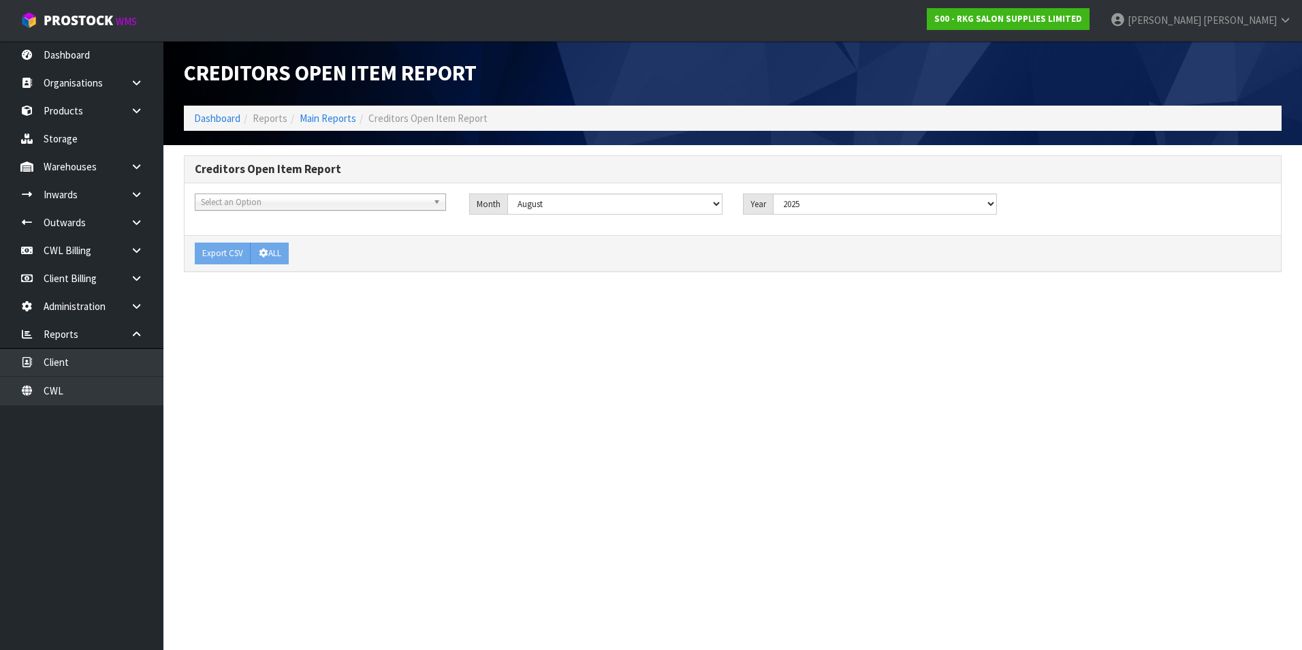
click at [268, 206] on span "Select an Option" at bounding box center [314, 202] width 227 height 16
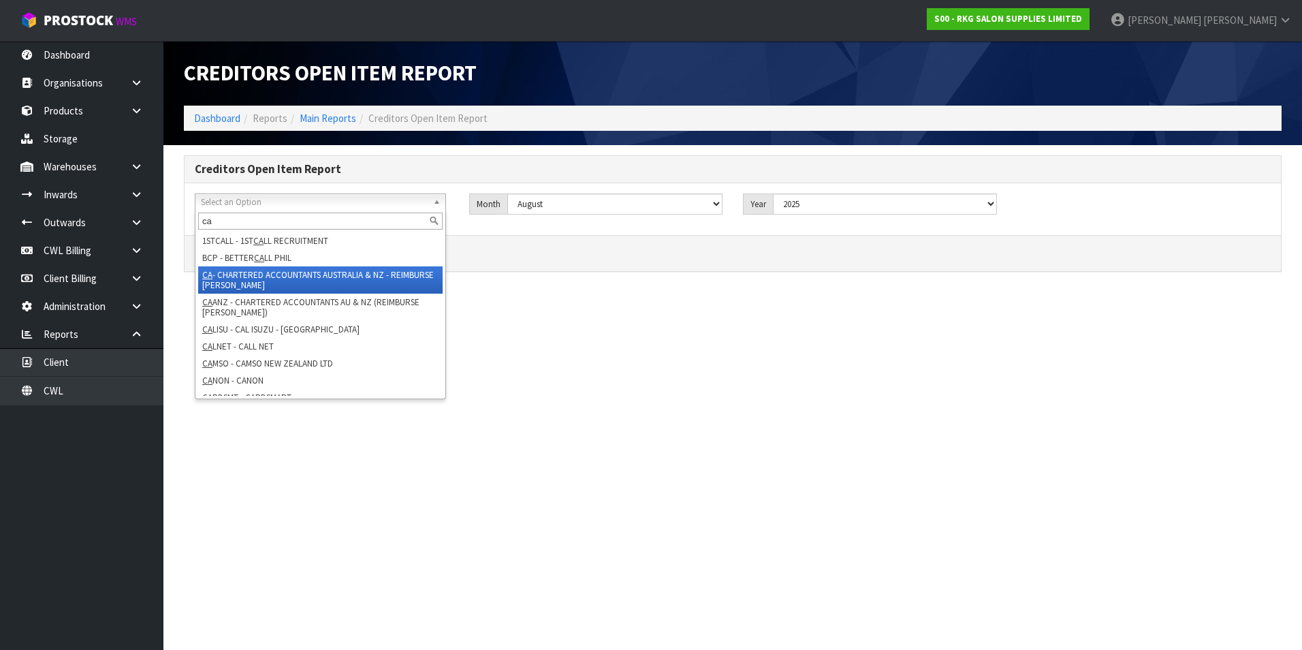
type input "ca"
click at [264, 276] on li "CA - CHARTERED ACCOUNTANTS AUSTRALIA & NZ - REIMBURSE [PERSON_NAME]" at bounding box center [320, 279] width 245 height 27
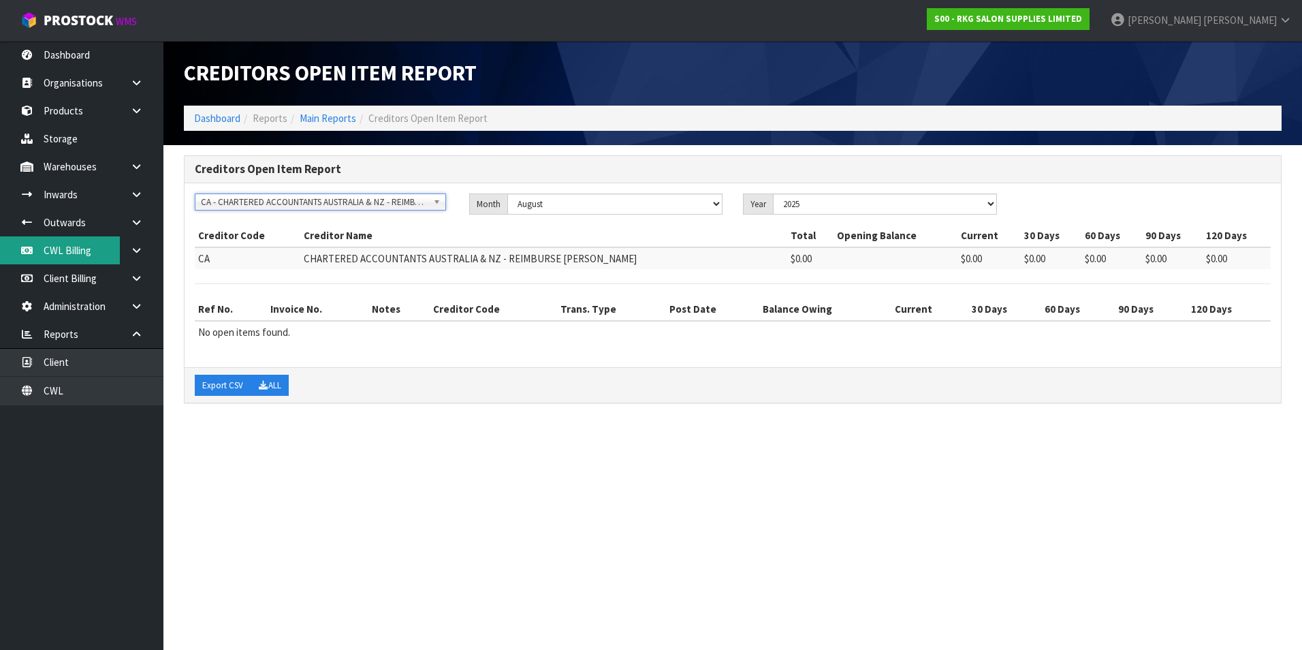
click at [96, 255] on link "CWL Billing" at bounding box center [81, 250] width 163 height 28
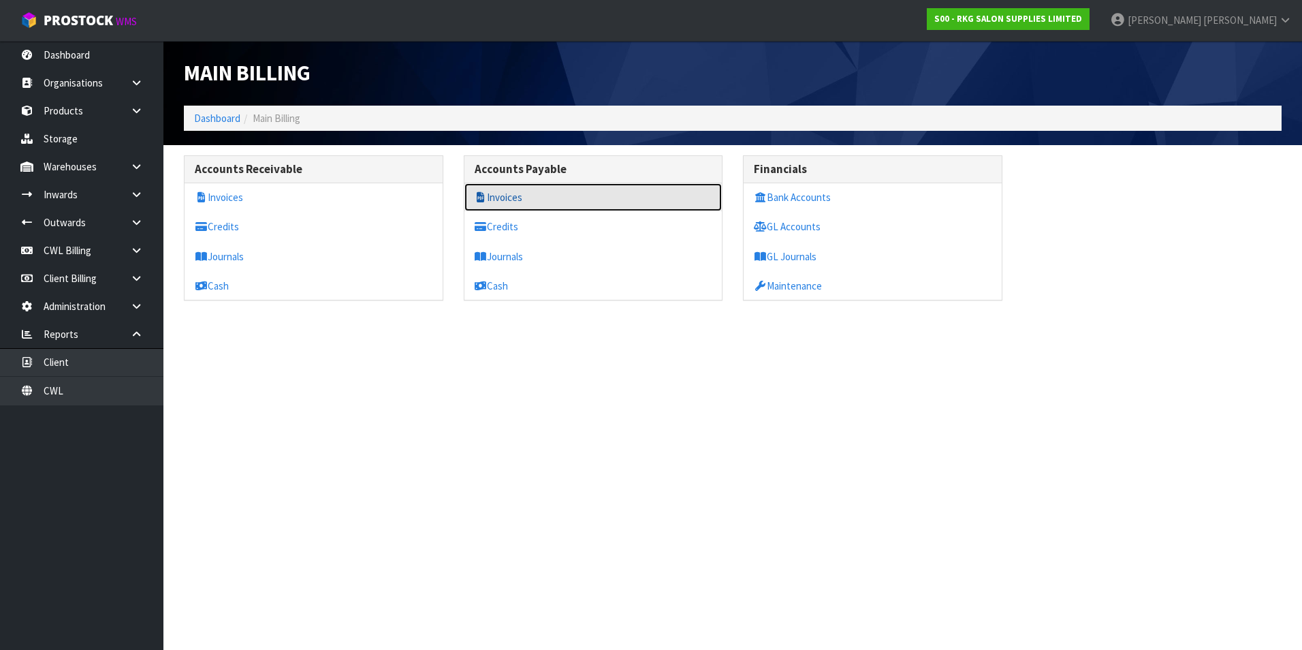
click at [521, 195] on link "Invoices" at bounding box center [593, 197] width 258 height 28
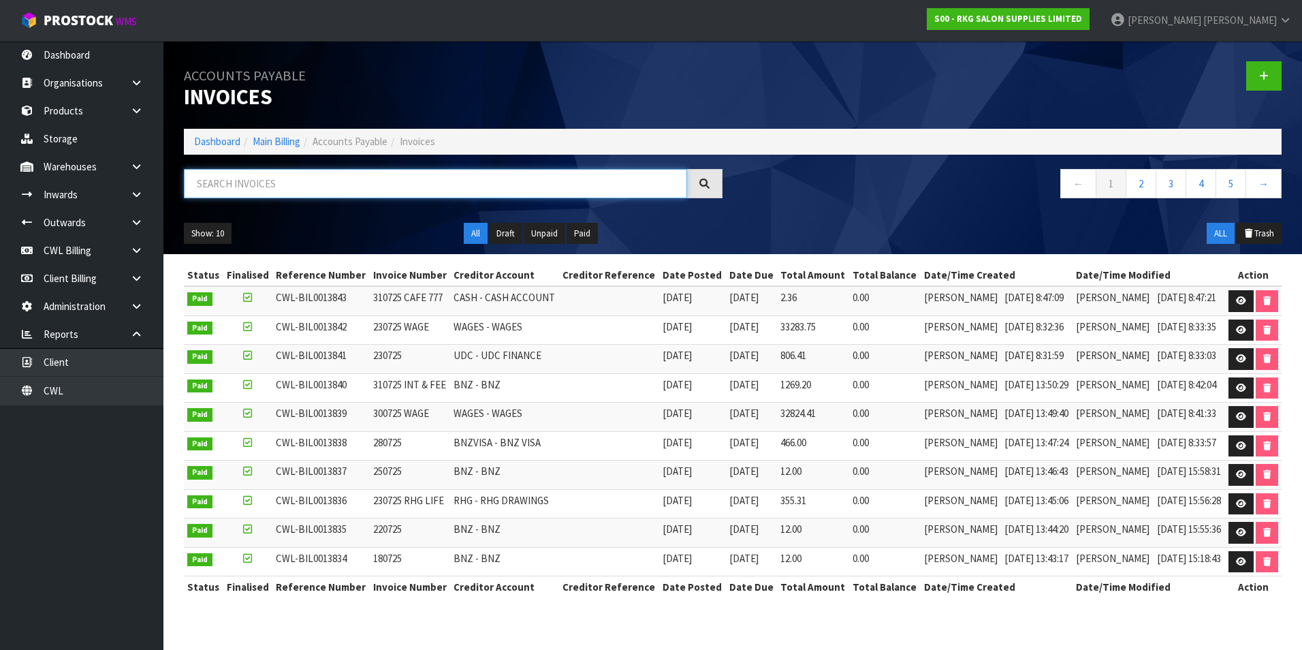
click at [310, 185] on input "text" at bounding box center [435, 183] width 503 height 29
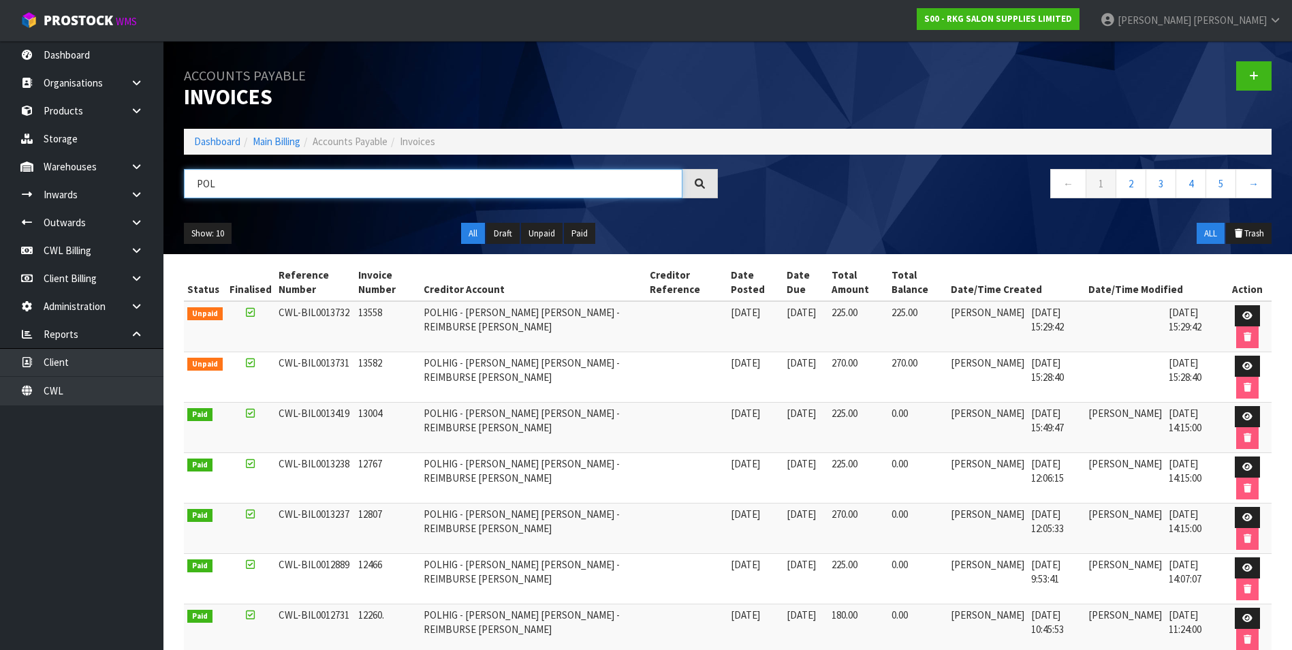
click at [290, 188] on input "POL" at bounding box center [433, 183] width 499 height 29
type input "P"
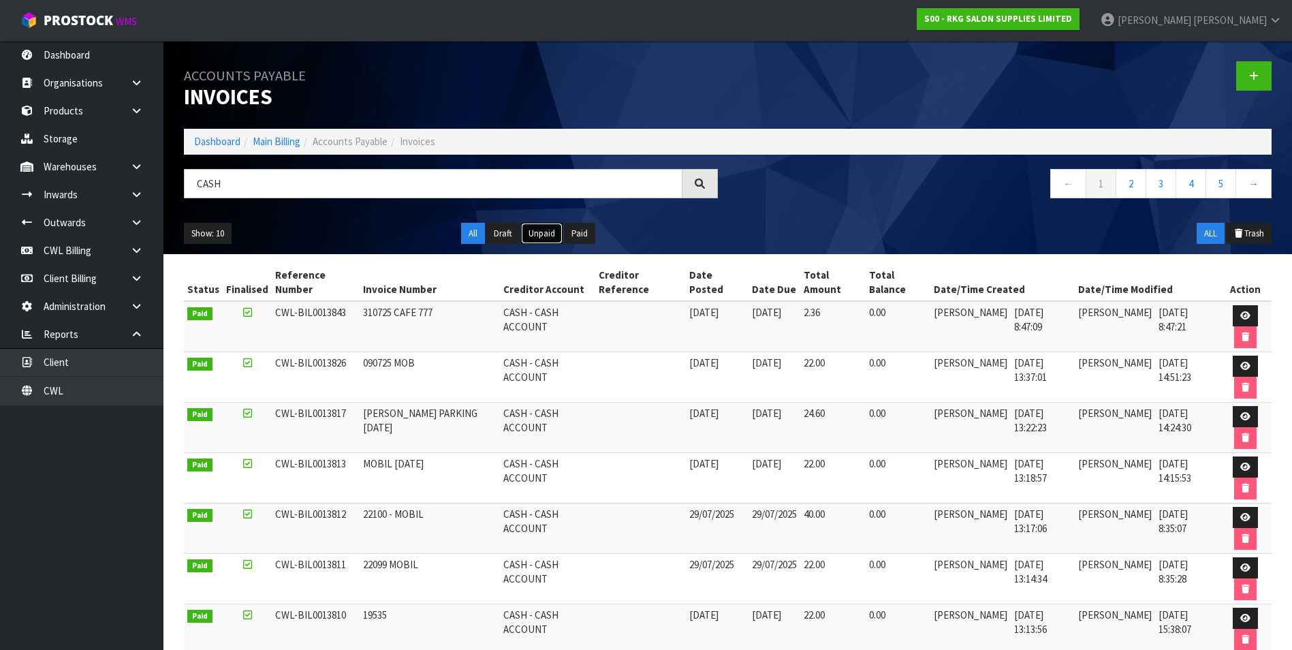
click at [549, 236] on button "Unpaid" at bounding box center [542, 234] width 42 height 22
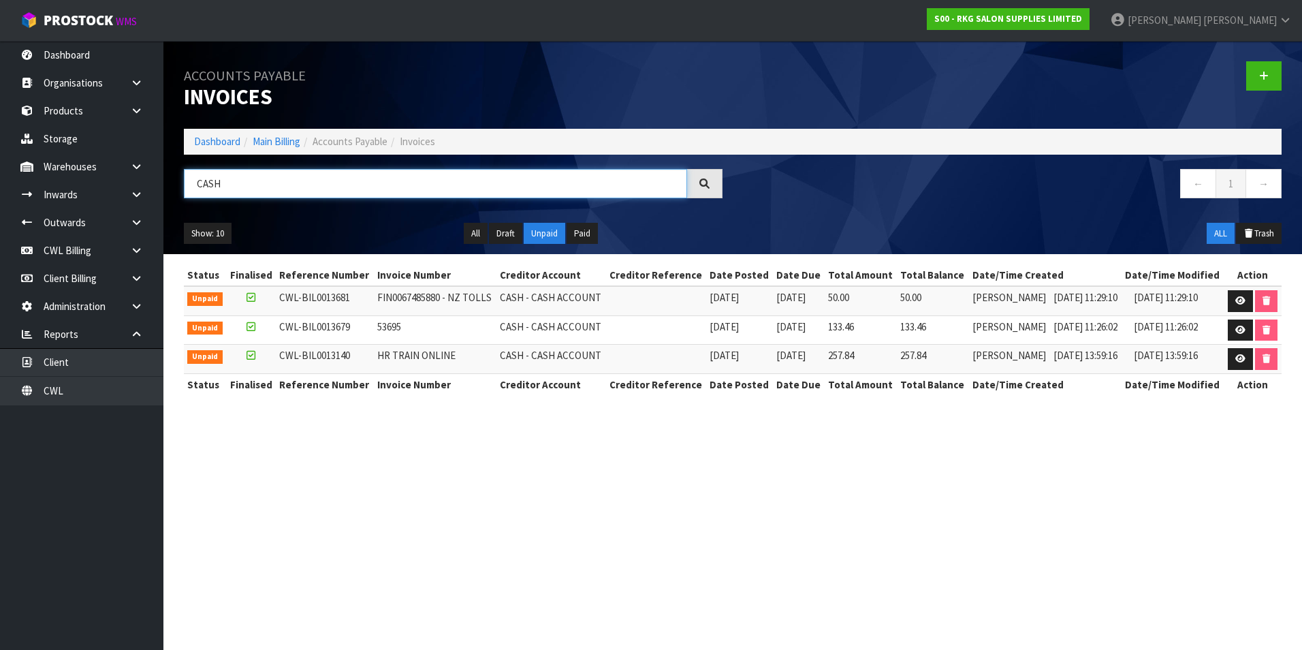
click at [272, 176] on input "CASH" at bounding box center [435, 183] width 503 height 29
type input "C"
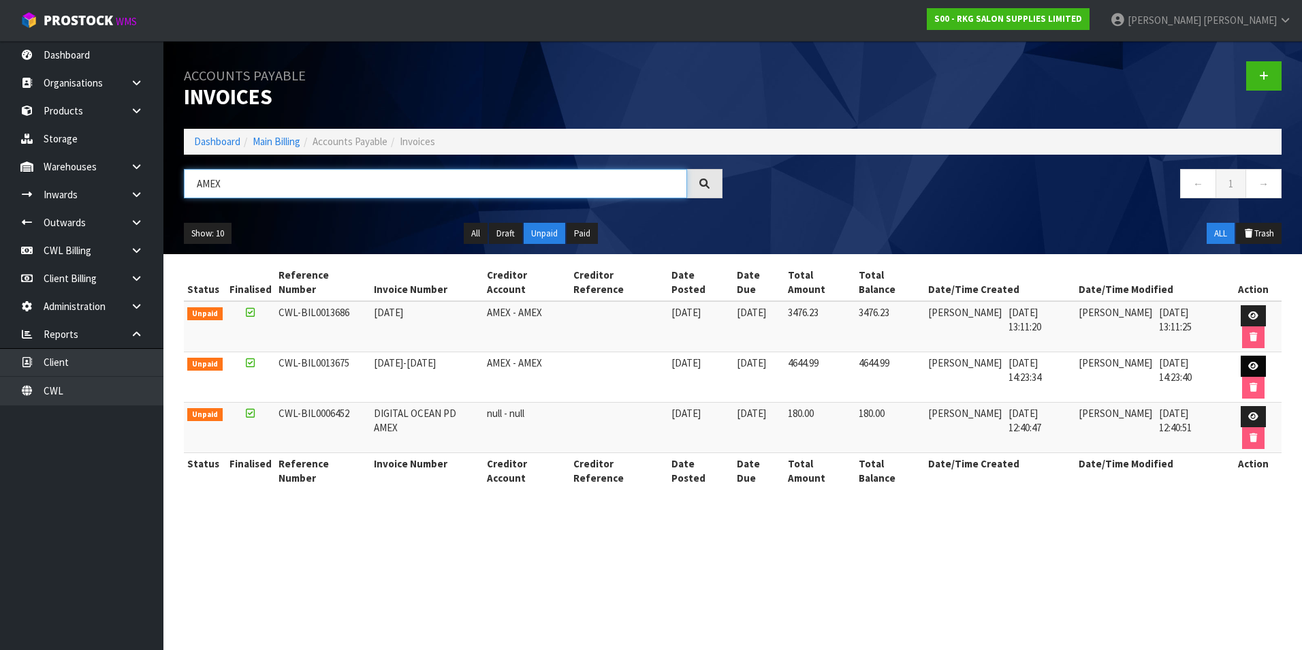
type input "AMEX"
click at [1248, 362] on icon at bounding box center [1253, 366] width 10 height 9
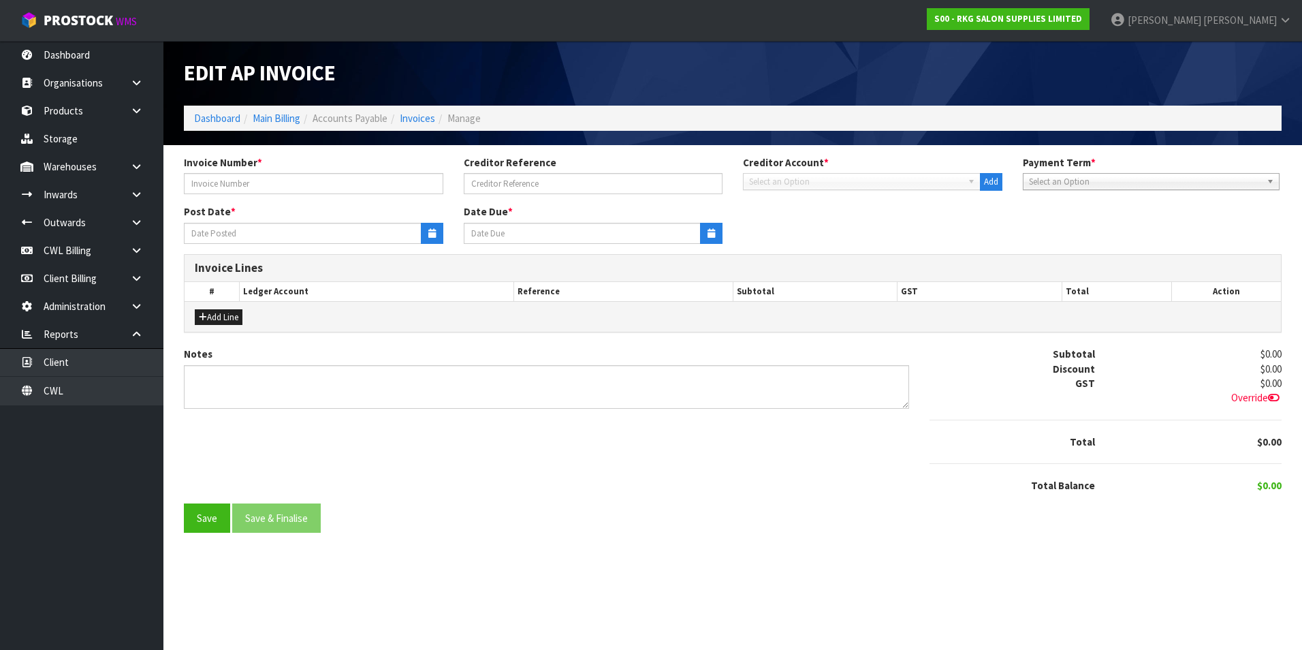
type input "6.6.25-5.7.25"
type input "06/06/2025"
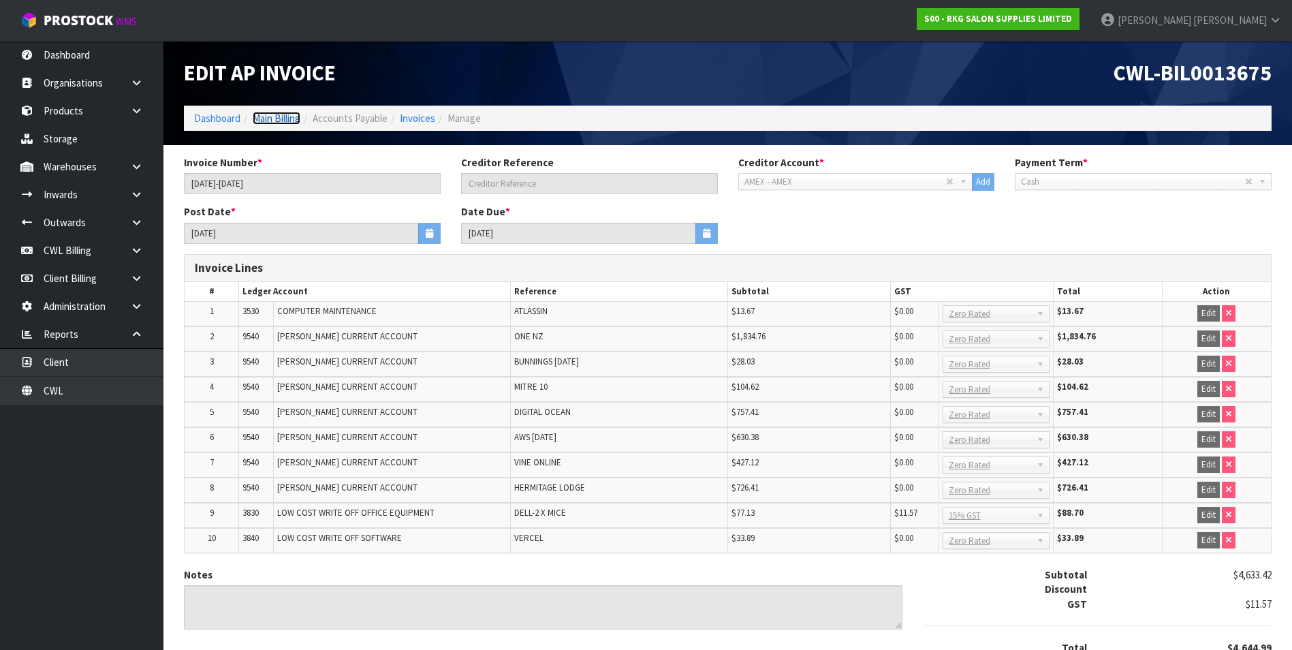
click at [291, 116] on link "Main Billing" at bounding box center [277, 118] width 48 height 13
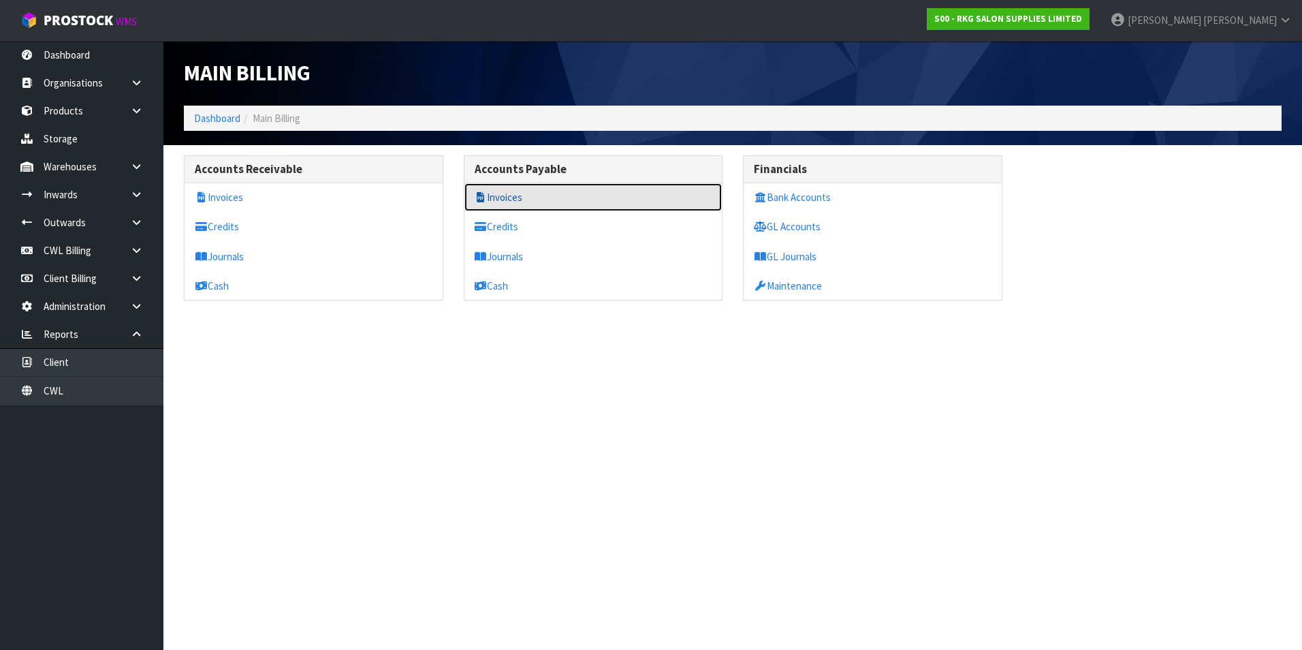
click at [508, 198] on link "Invoices" at bounding box center [593, 197] width 258 height 28
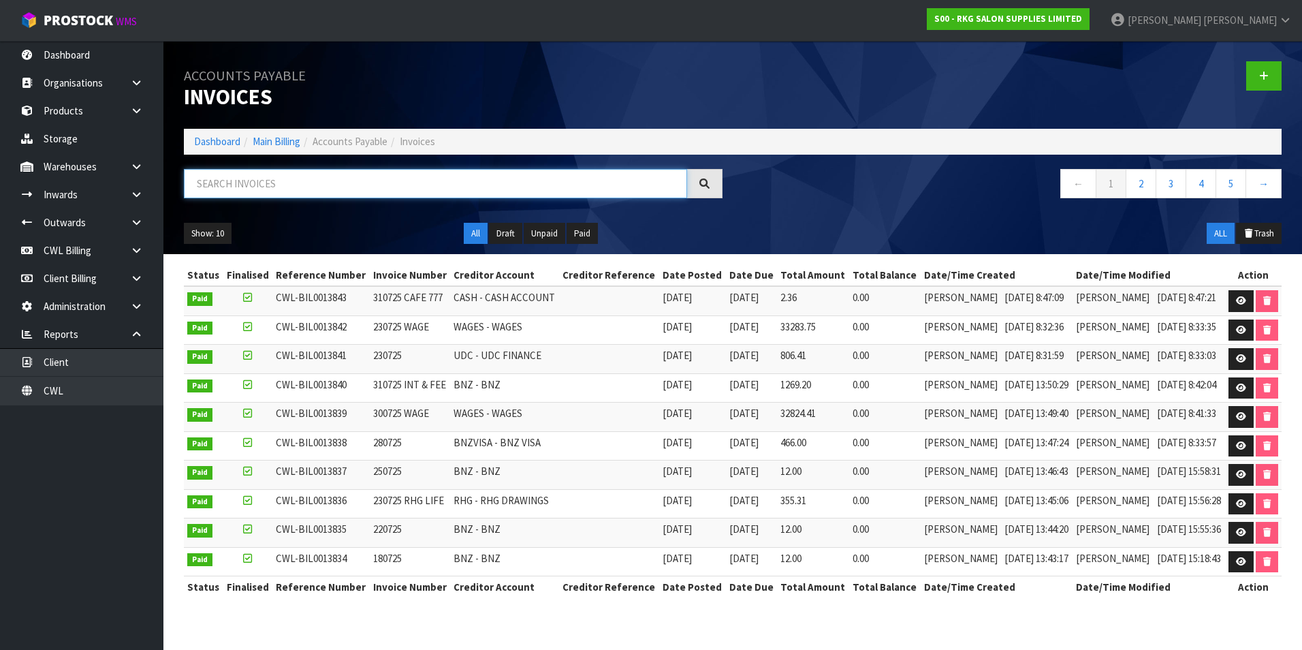
click at [314, 179] on input "text" at bounding box center [435, 183] width 503 height 29
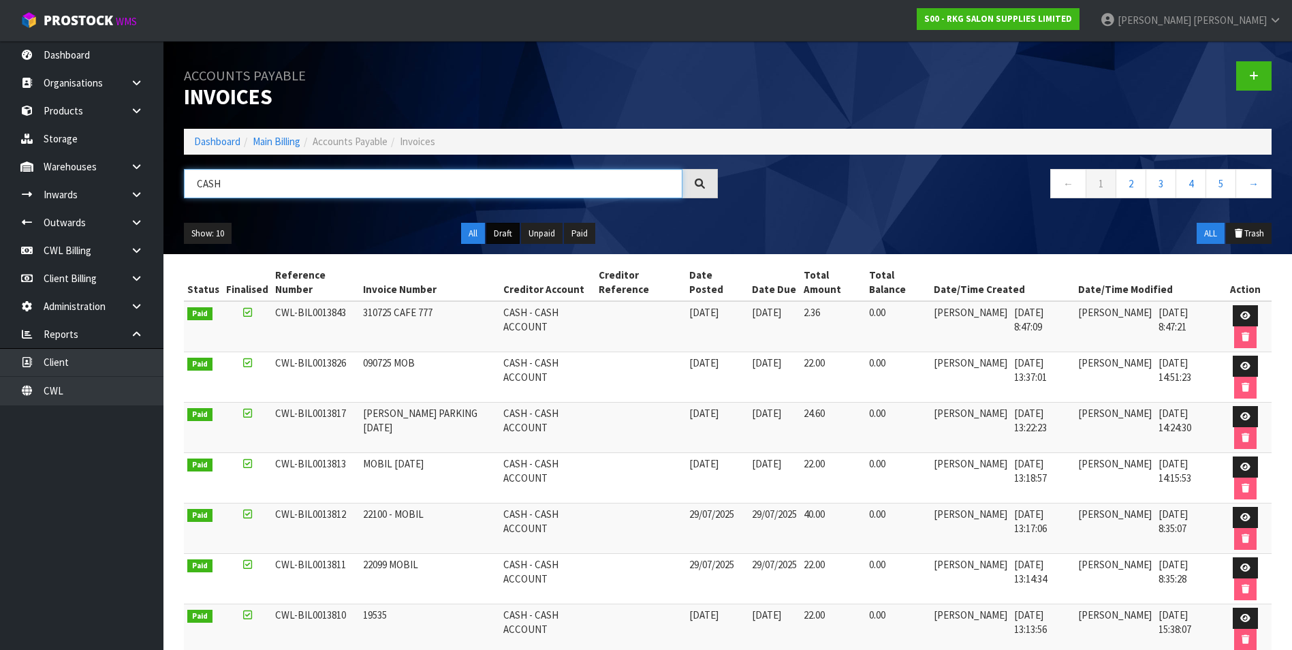
type input "CASH"
click at [506, 232] on button "Draft" at bounding box center [502, 234] width 33 height 22
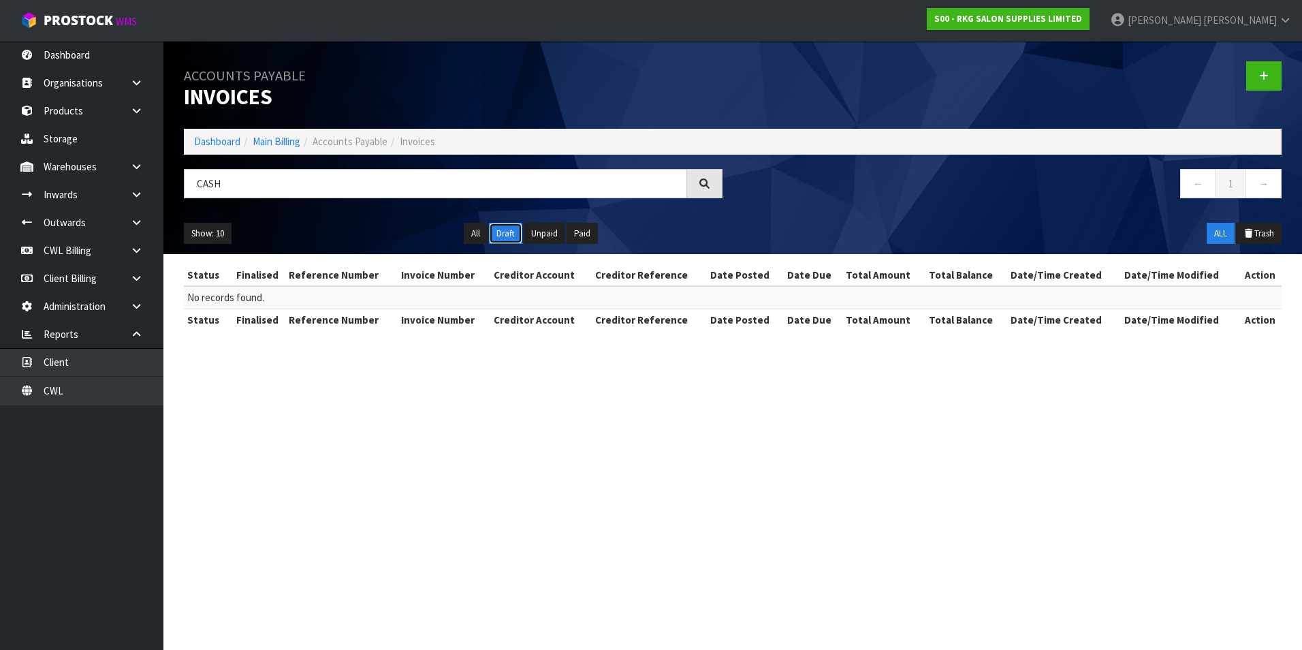
click at [499, 234] on button "Draft" at bounding box center [505, 234] width 33 height 22
click at [124, 383] on link "CWL" at bounding box center [81, 391] width 163 height 28
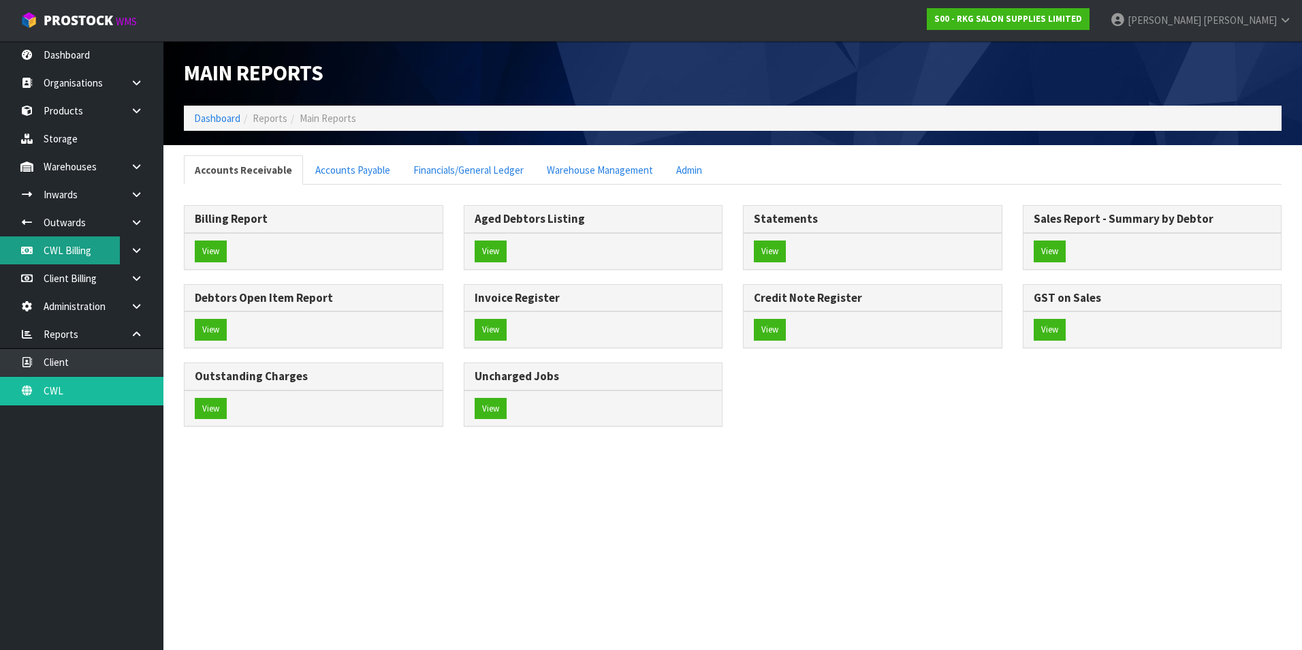
click at [73, 247] on link "CWL Billing" at bounding box center [81, 250] width 163 height 28
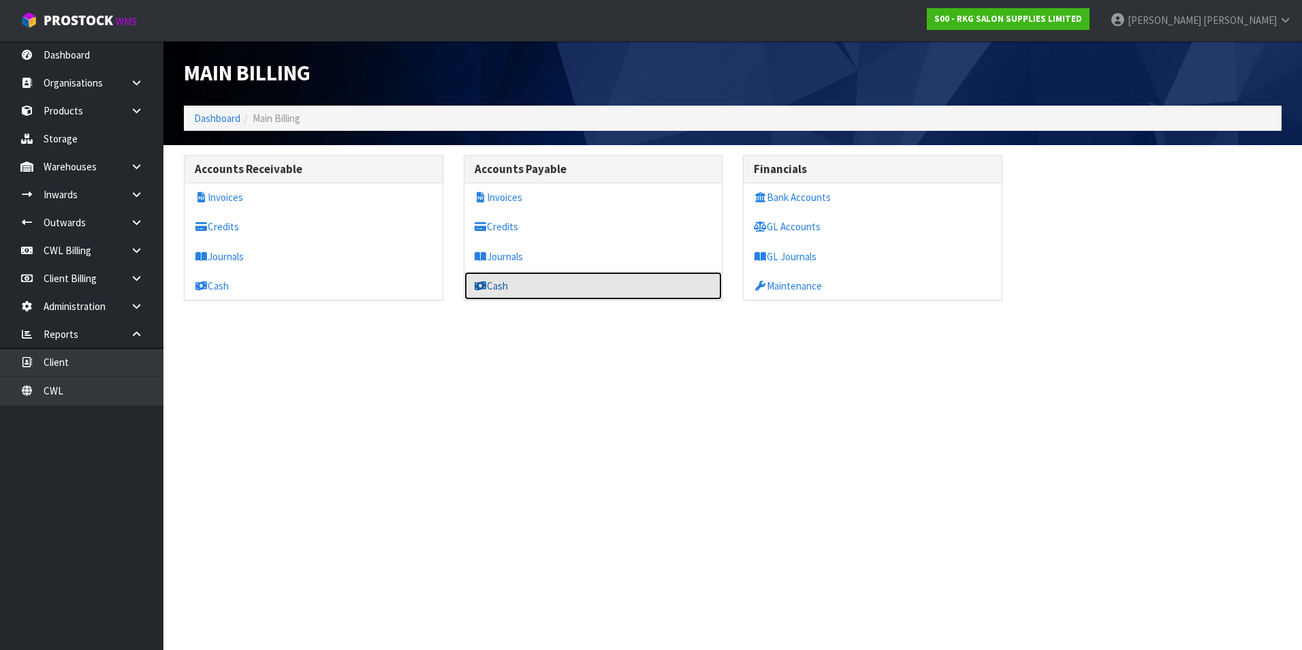
click at [506, 288] on link "Cash" at bounding box center [593, 286] width 258 height 28
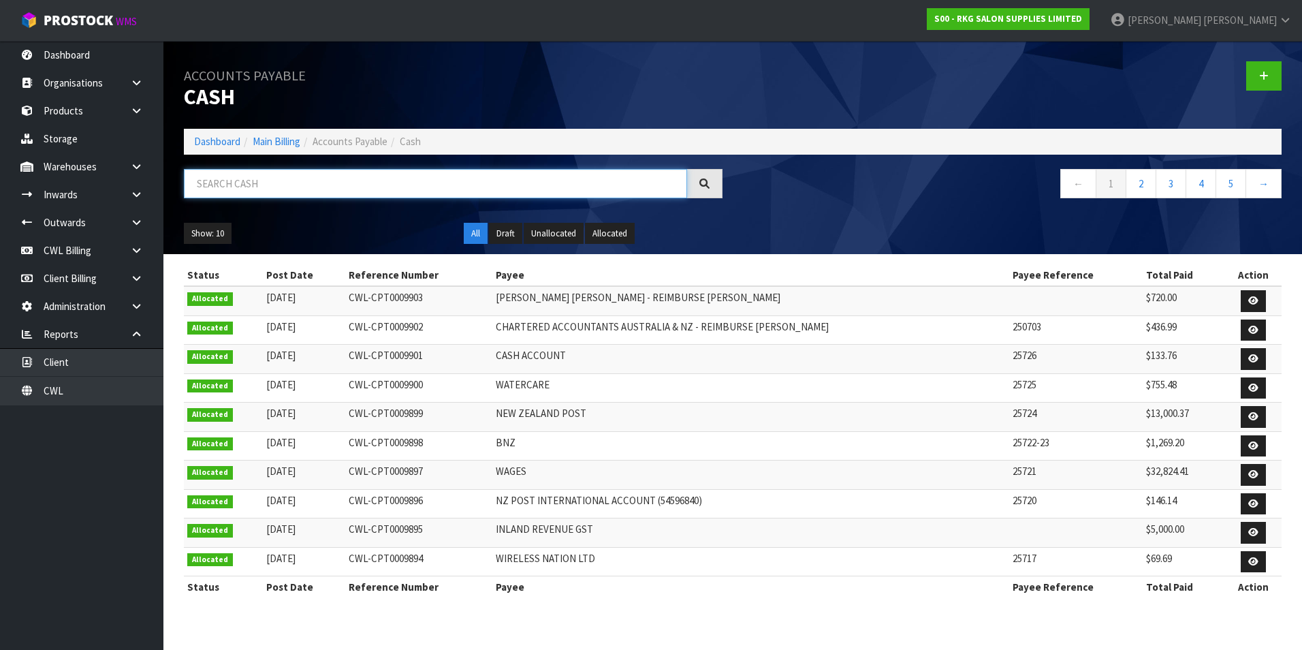
click at [344, 170] on input "text" at bounding box center [435, 183] width 503 height 29
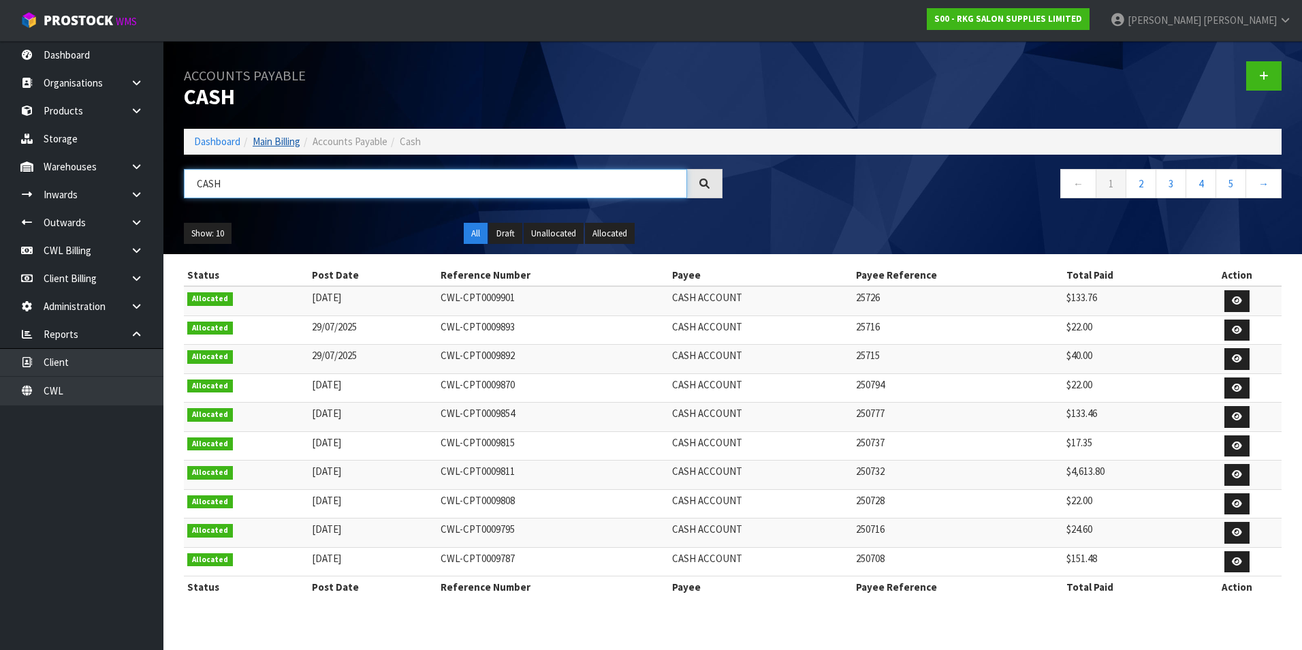
type input "CASH"
click at [273, 142] on link "Main Billing" at bounding box center [277, 141] width 48 height 13
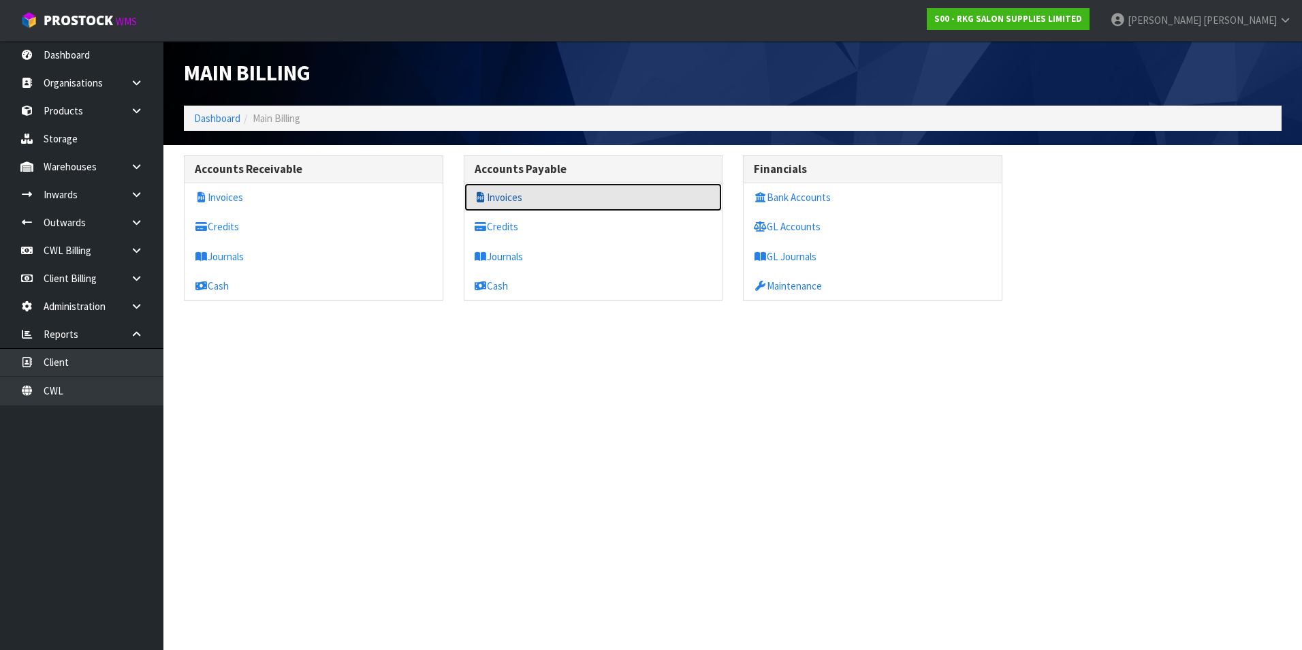
click at [508, 192] on link "Invoices" at bounding box center [593, 197] width 258 height 28
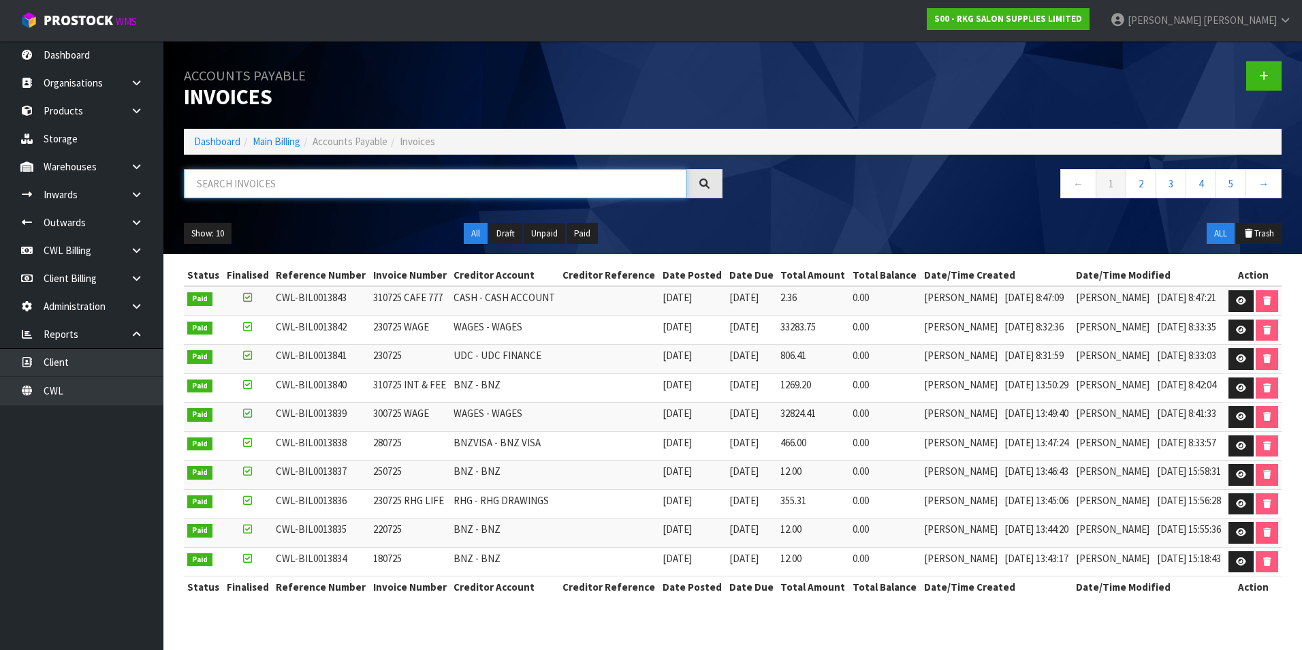
click at [275, 187] on input "text" at bounding box center [435, 183] width 503 height 29
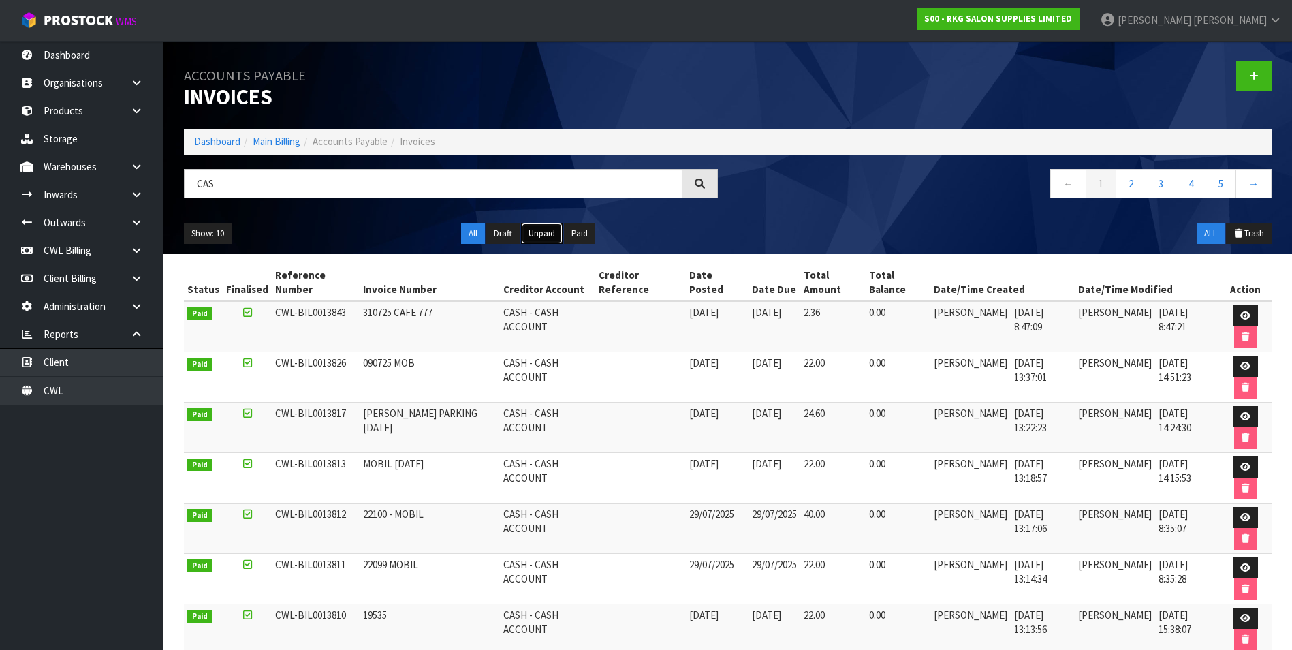
click at [552, 232] on button "Unpaid" at bounding box center [542, 234] width 42 height 22
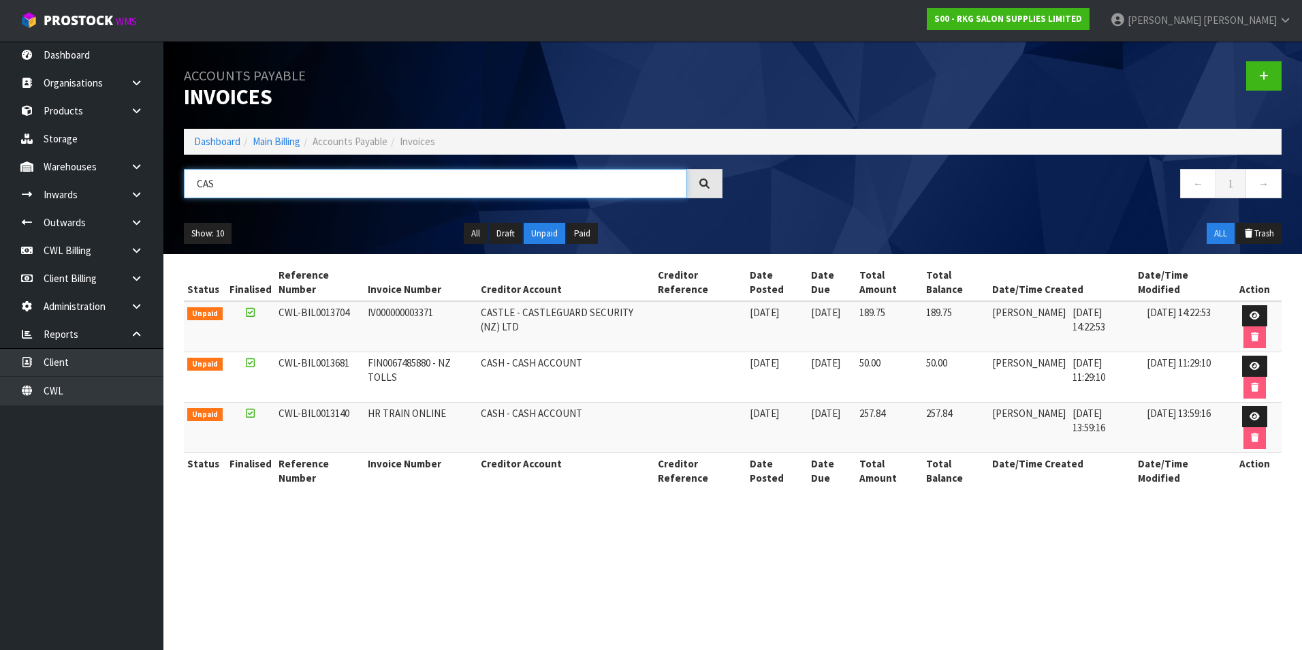
click at [274, 183] on input "CAS" at bounding box center [435, 183] width 503 height 29
type input "C"
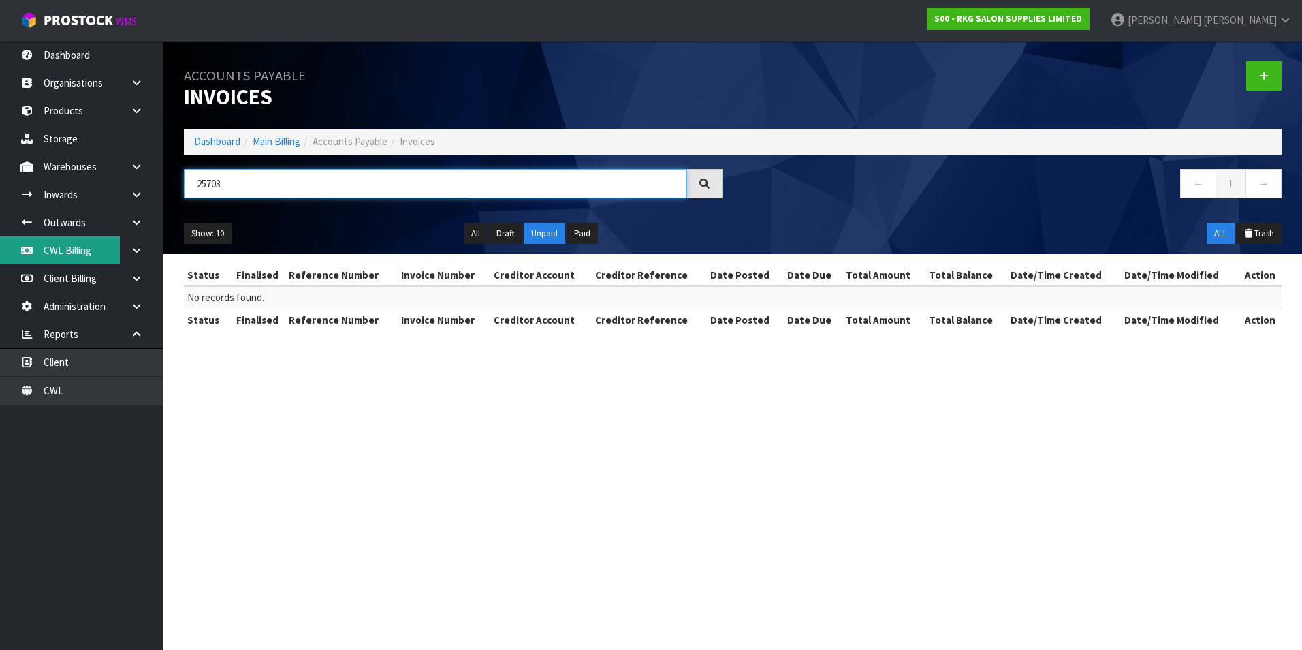
type input "25703"
click at [74, 250] on link "CWL Billing" at bounding box center [81, 250] width 163 height 28
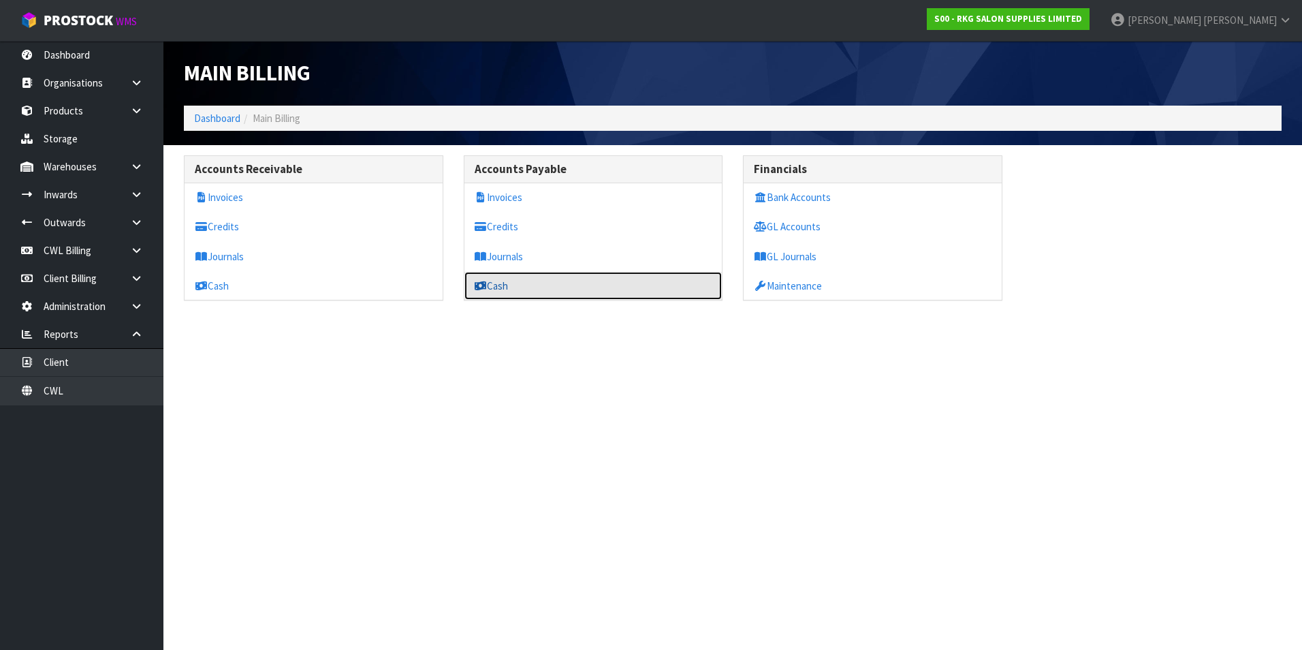
click at [486, 283] on icon at bounding box center [481, 286] width 13 height 10
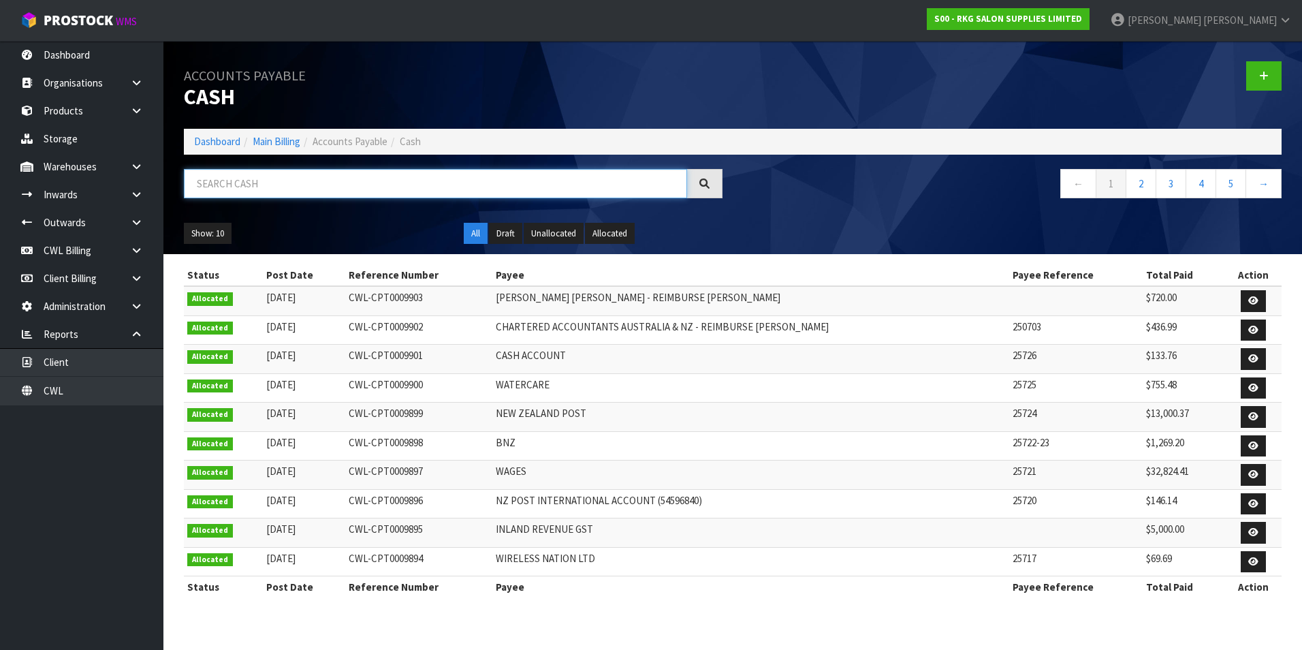
click at [274, 183] on input "text" at bounding box center [435, 183] width 503 height 29
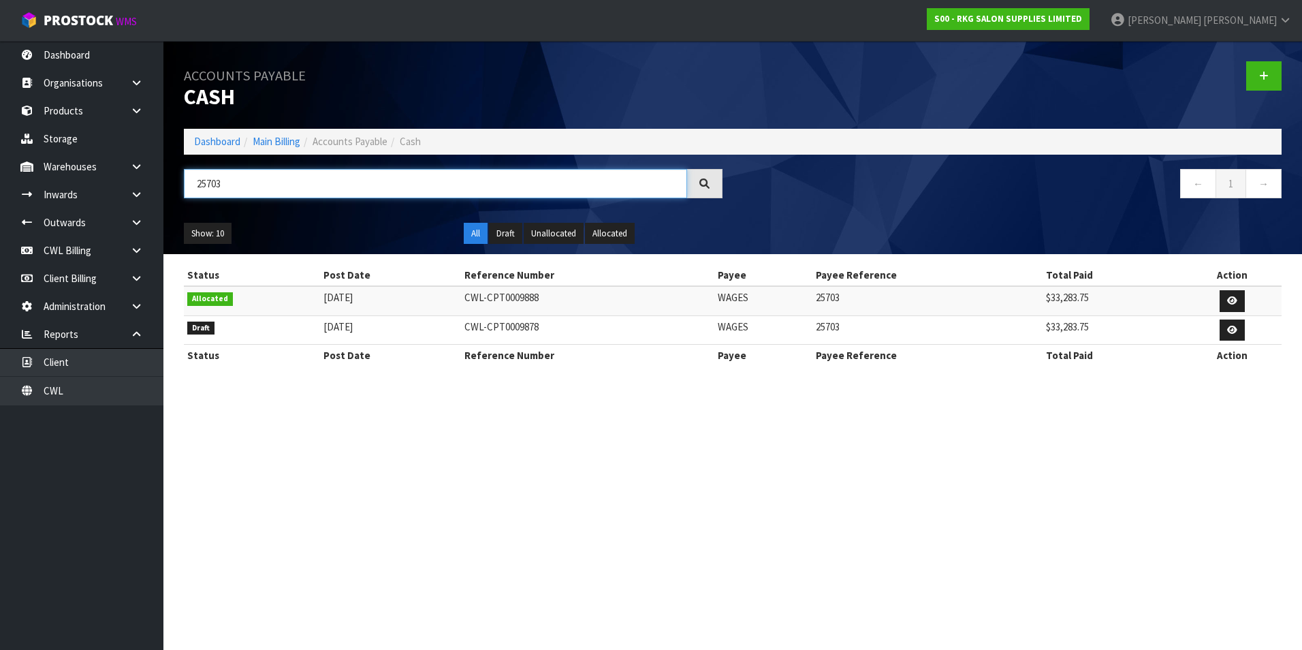
click at [239, 179] on input "25703" at bounding box center [435, 183] width 503 height 29
type input "2"
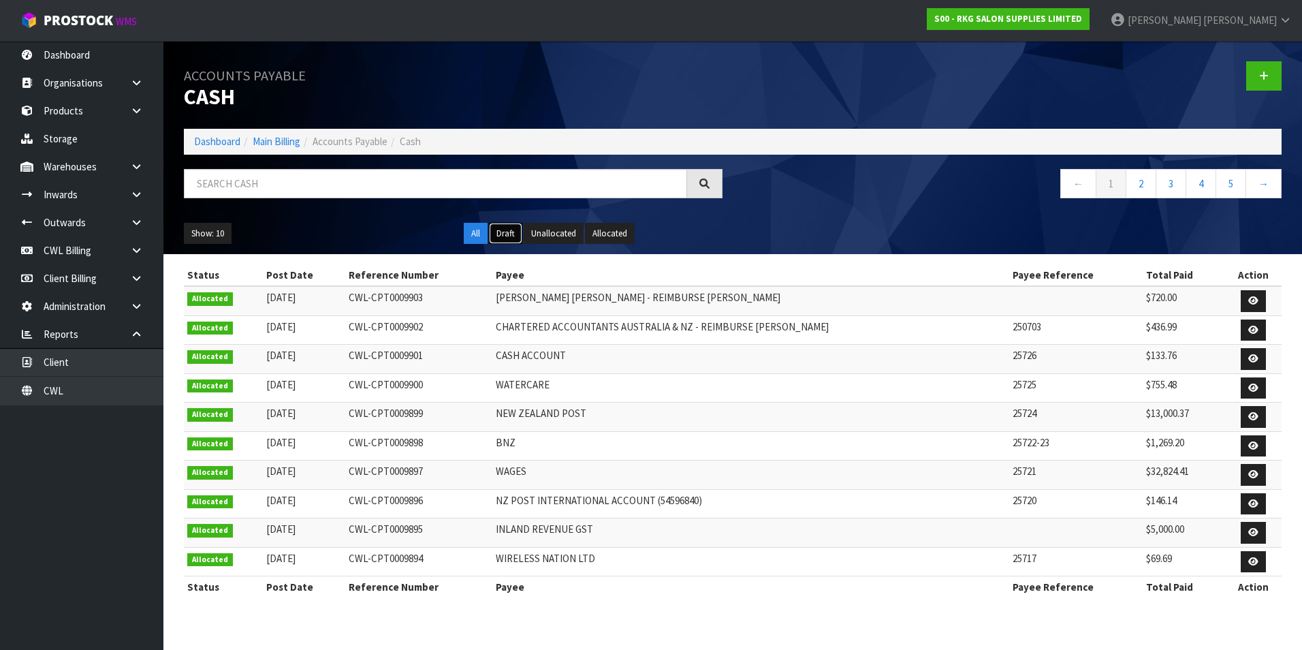
click at [512, 234] on button "Draft" at bounding box center [505, 234] width 33 height 22
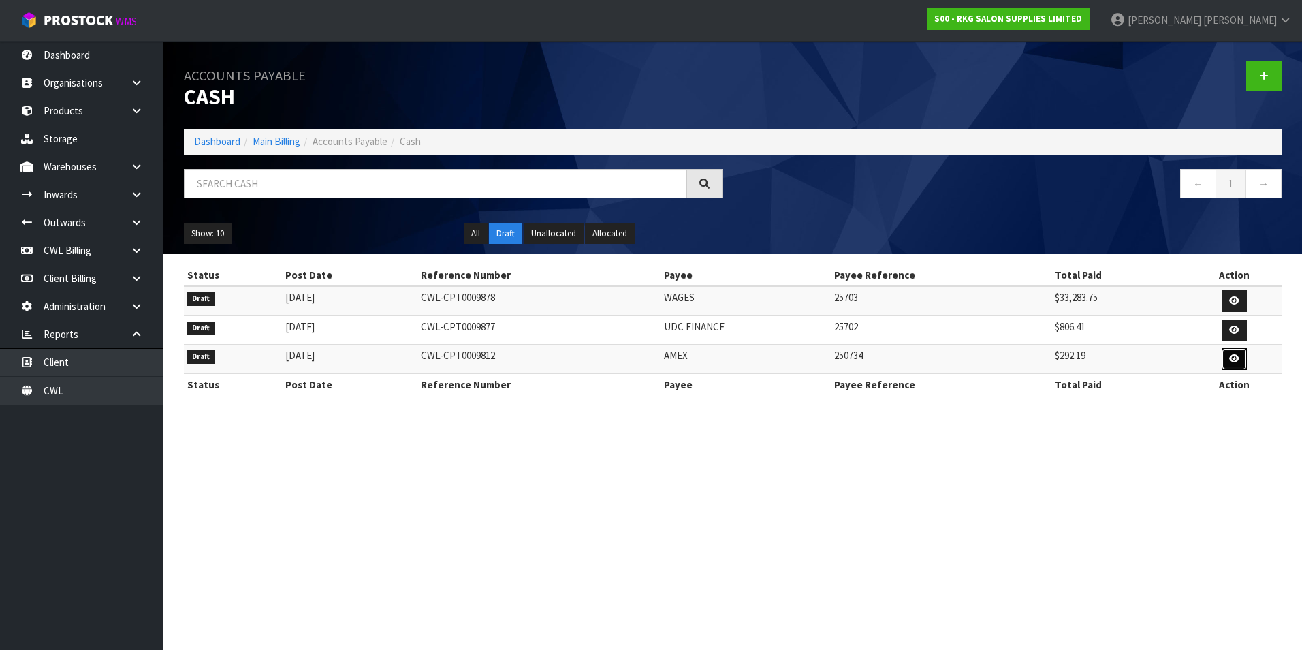
click at [1231, 357] on icon at bounding box center [1234, 358] width 10 height 9
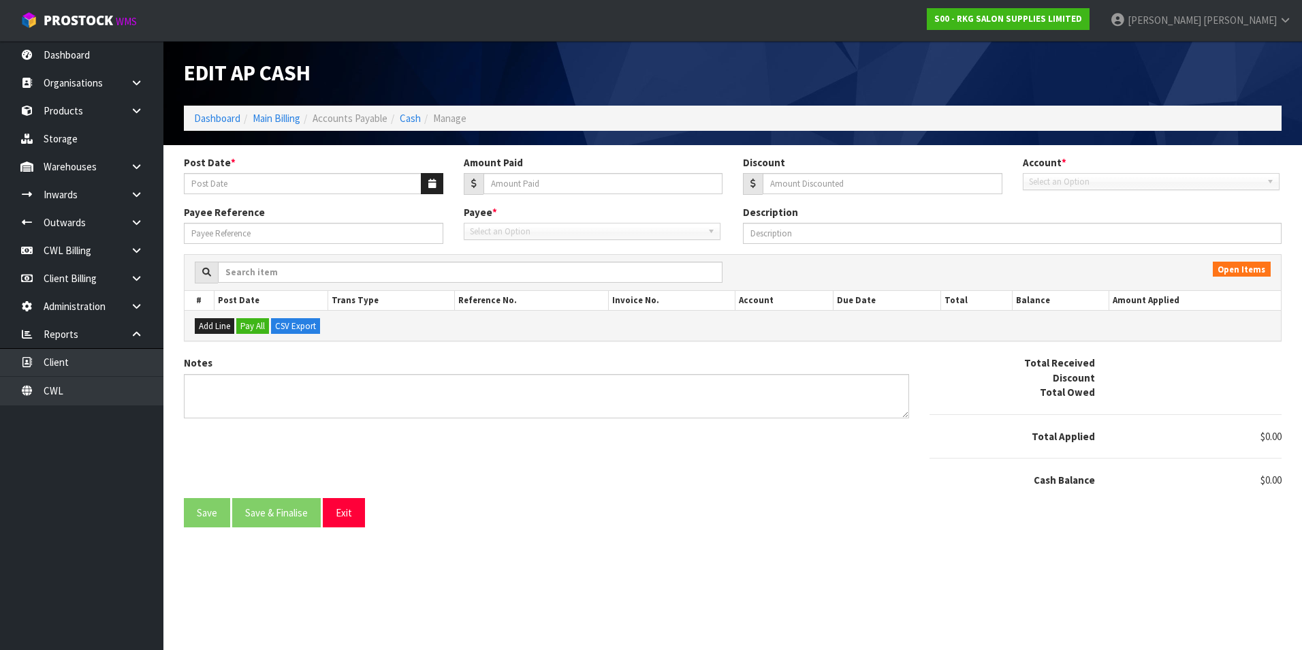
type input "11/07/2025"
type input "292.19"
type input "0"
type input "250734"
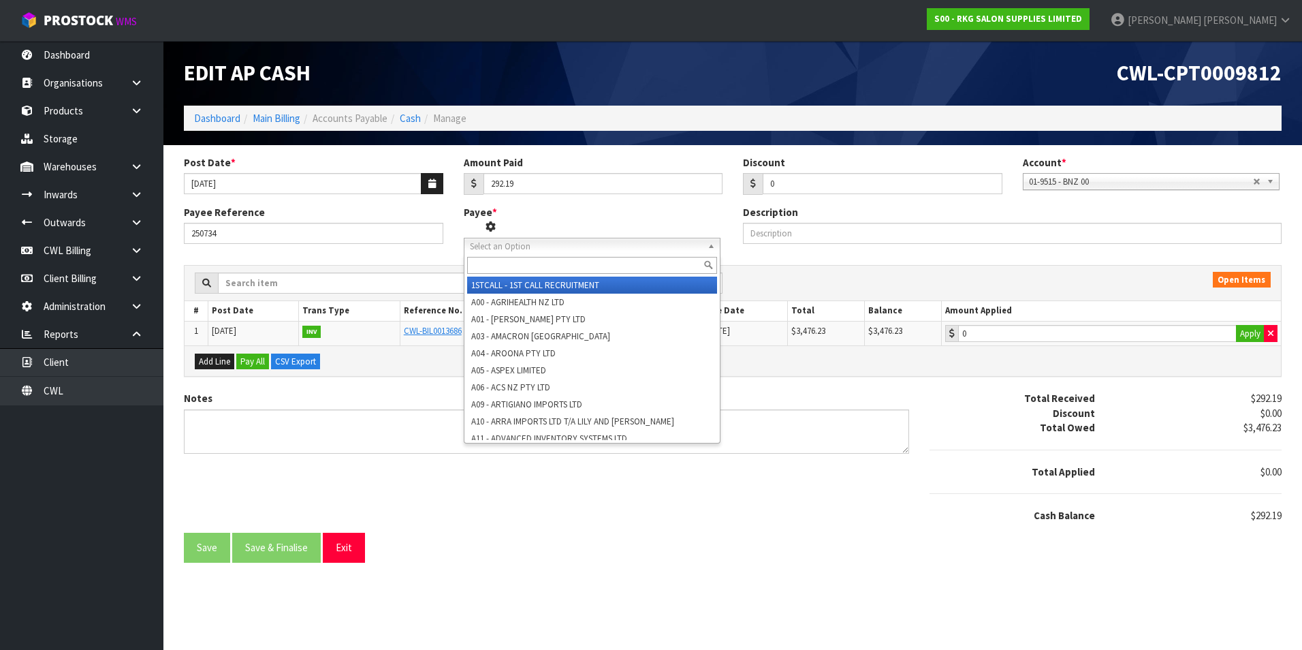
click at [516, 245] on span "Select an Option" at bounding box center [582, 246] width 224 height 16
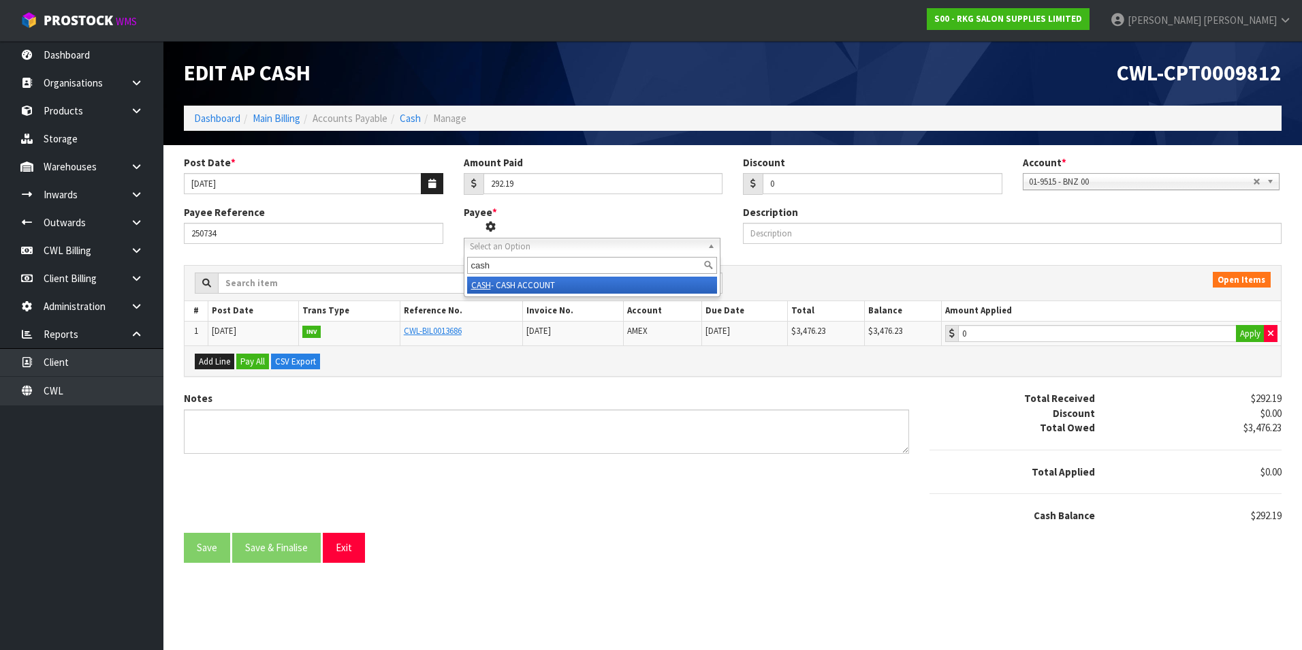
type input "cash"
click at [514, 285] on li "CASH - CASH ACCOUNT" at bounding box center [592, 285] width 250 height 17
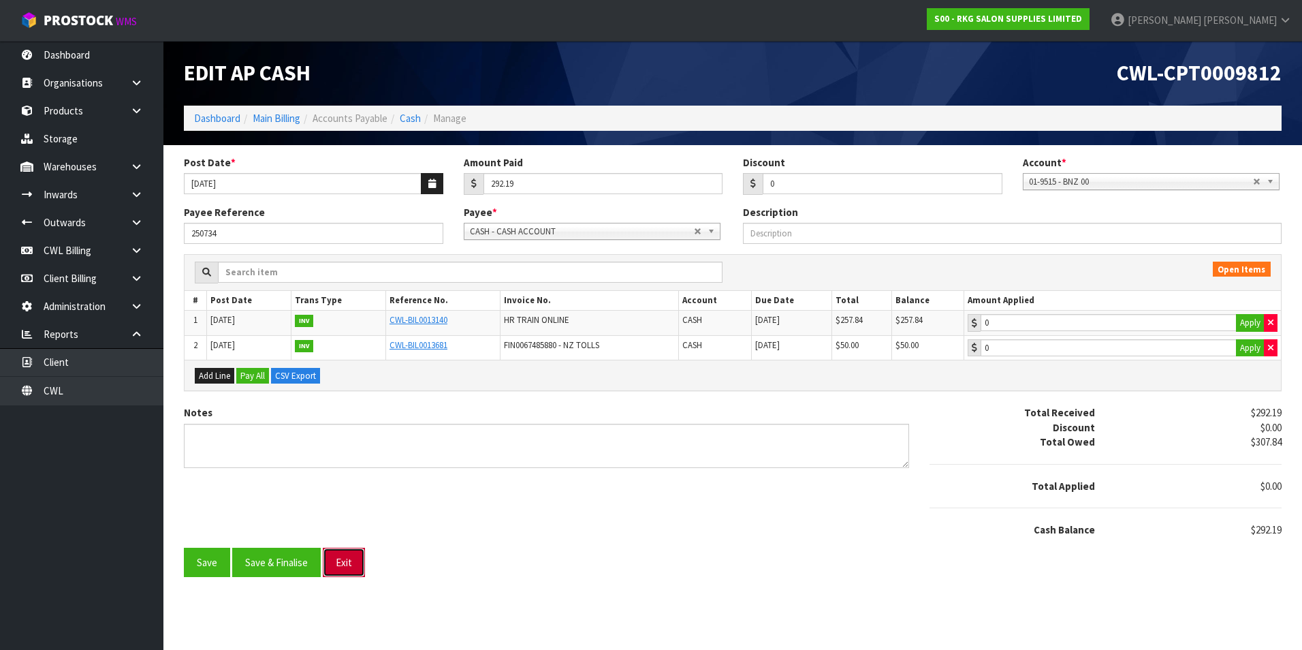
click at [360, 561] on button "Exit" at bounding box center [344, 562] width 42 height 29
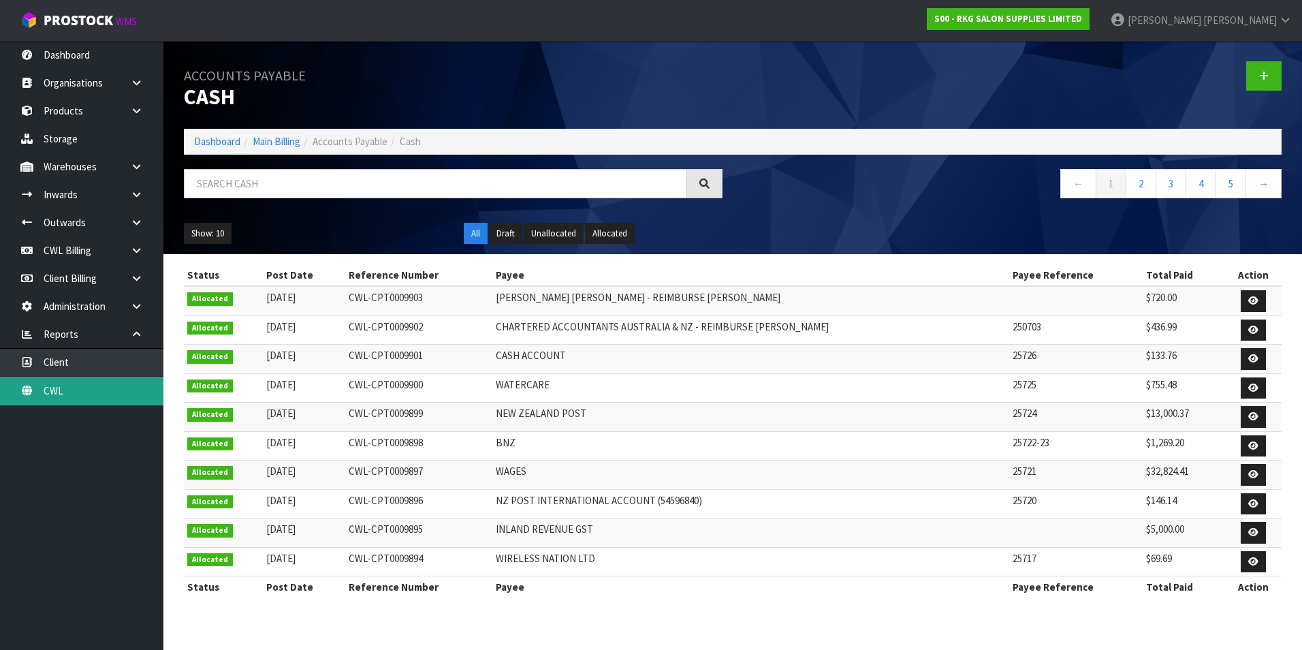
drag, startPoint x: 76, startPoint y: 392, endPoint x: 92, endPoint y: 389, distance: 16.0
click at [76, 392] on body "Toggle navigation ProStock WMS S00 - RKG SALON SUPPLIES LIMITED Tracey Retter L…" at bounding box center [651, 325] width 1302 height 650
click at [94, 389] on link "CWL" at bounding box center [81, 391] width 163 height 28
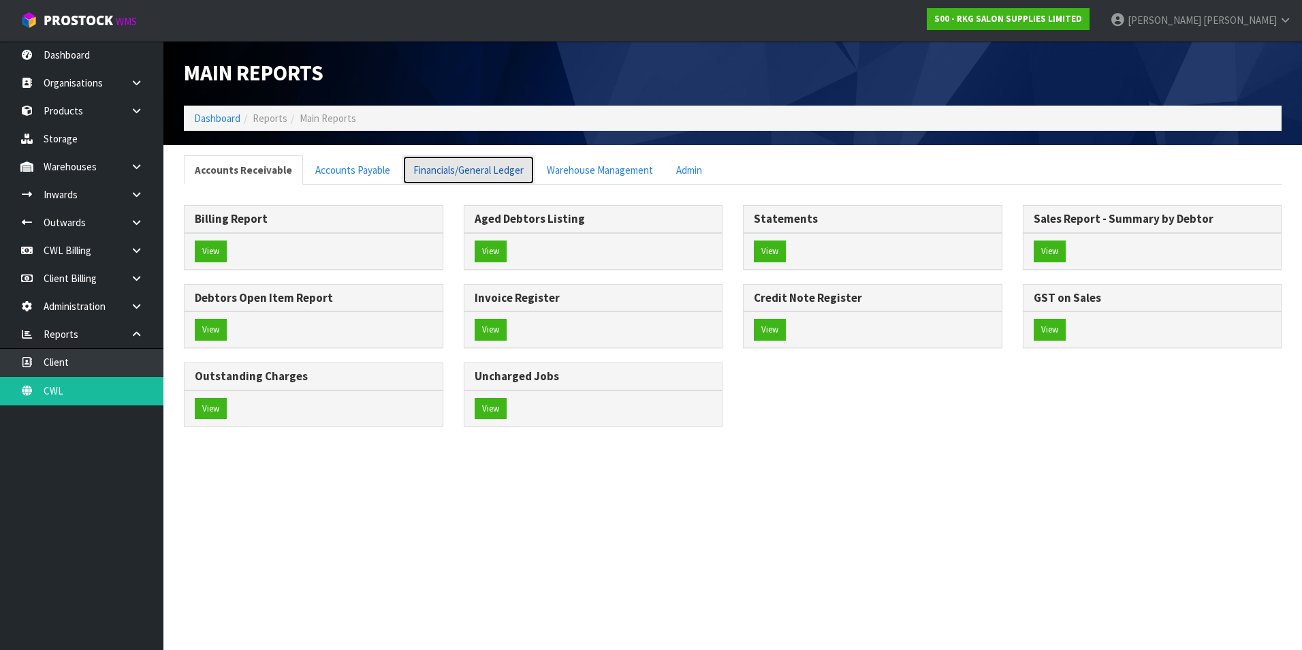
click at [482, 173] on link "Financials/General Ledger" at bounding box center [469, 169] width 132 height 29
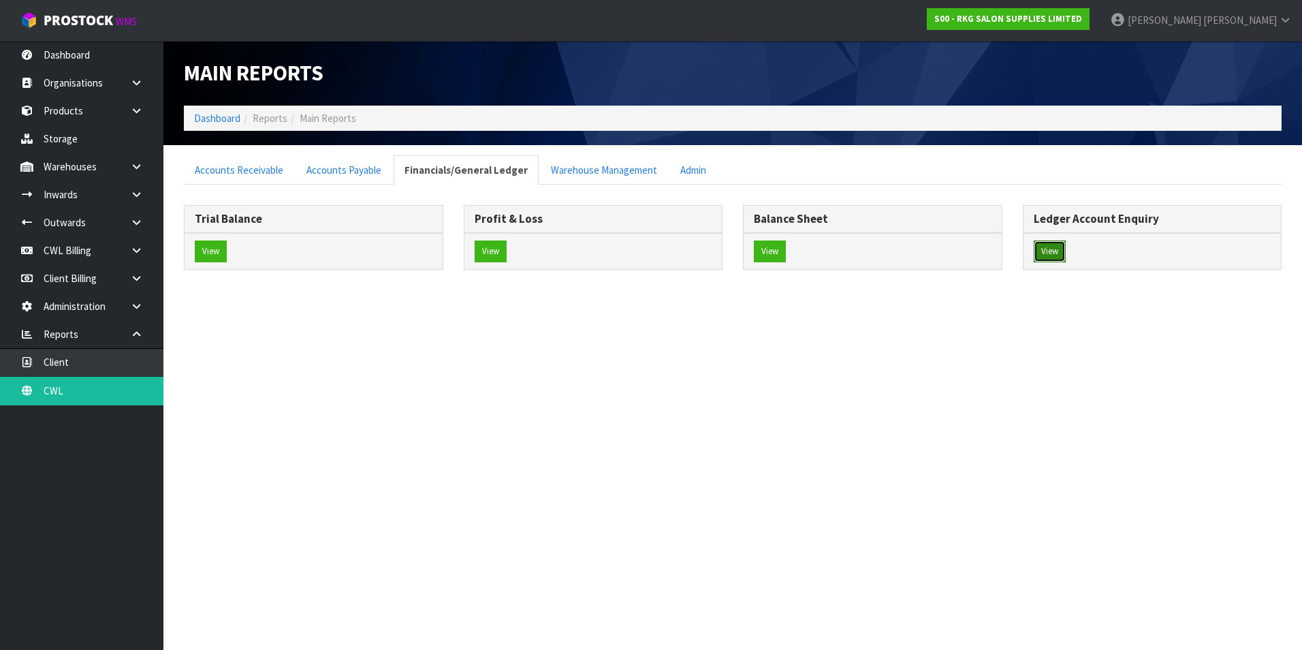
click at [1046, 249] on button "View" at bounding box center [1050, 251] width 32 height 22
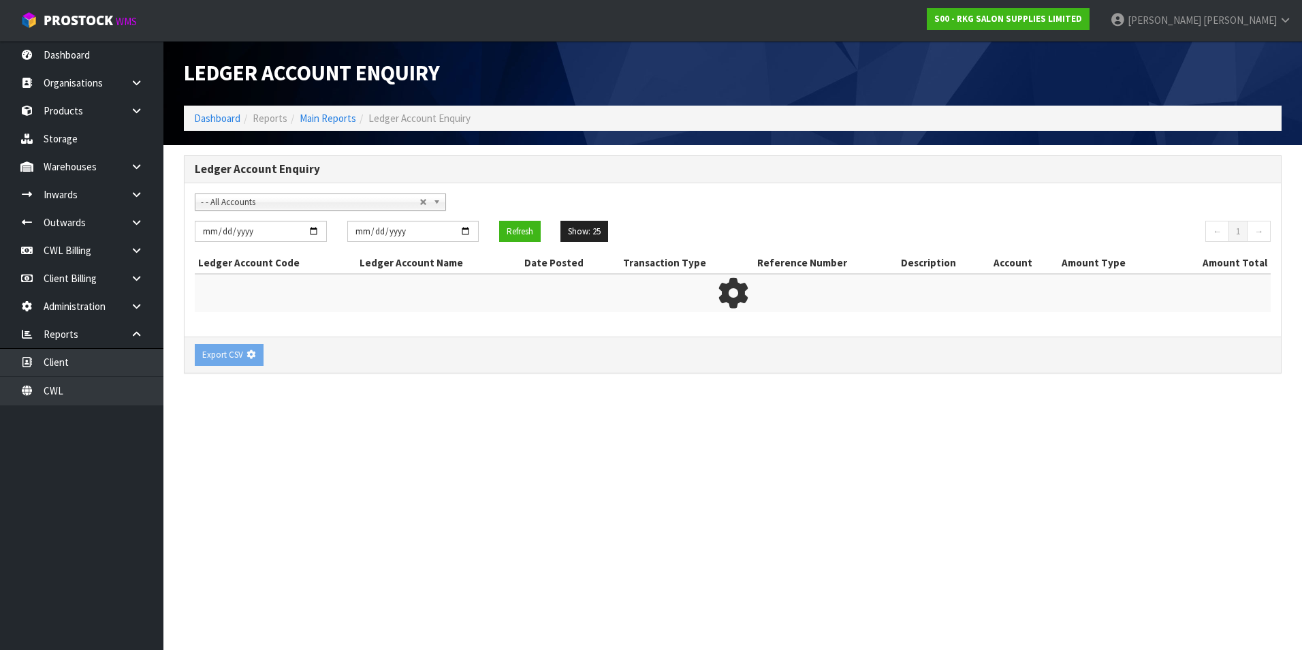
click at [259, 204] on span "- - All Accounts" at bounding box center [310, 202] width 219 height 16
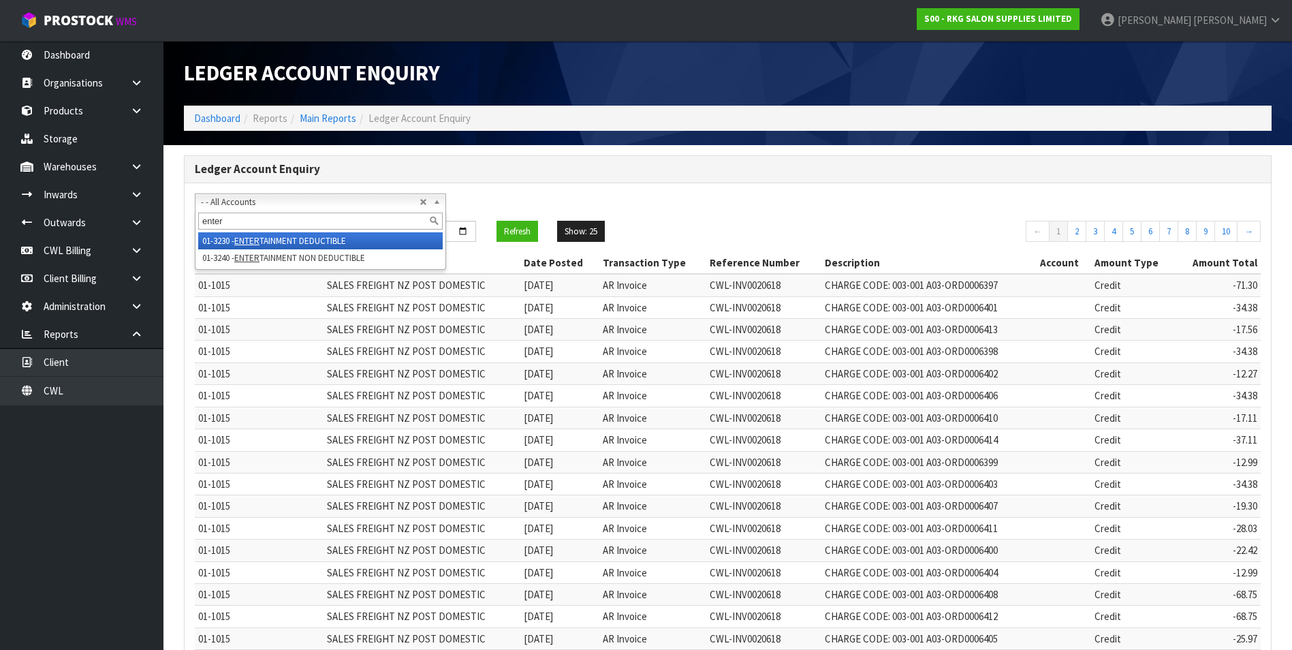
type input "enter"
click at [298, 240] on li "01-3230 - ENTER TAINMENT DEDUCTIBLE" at bounding box center [320, 240] width 245 height 17
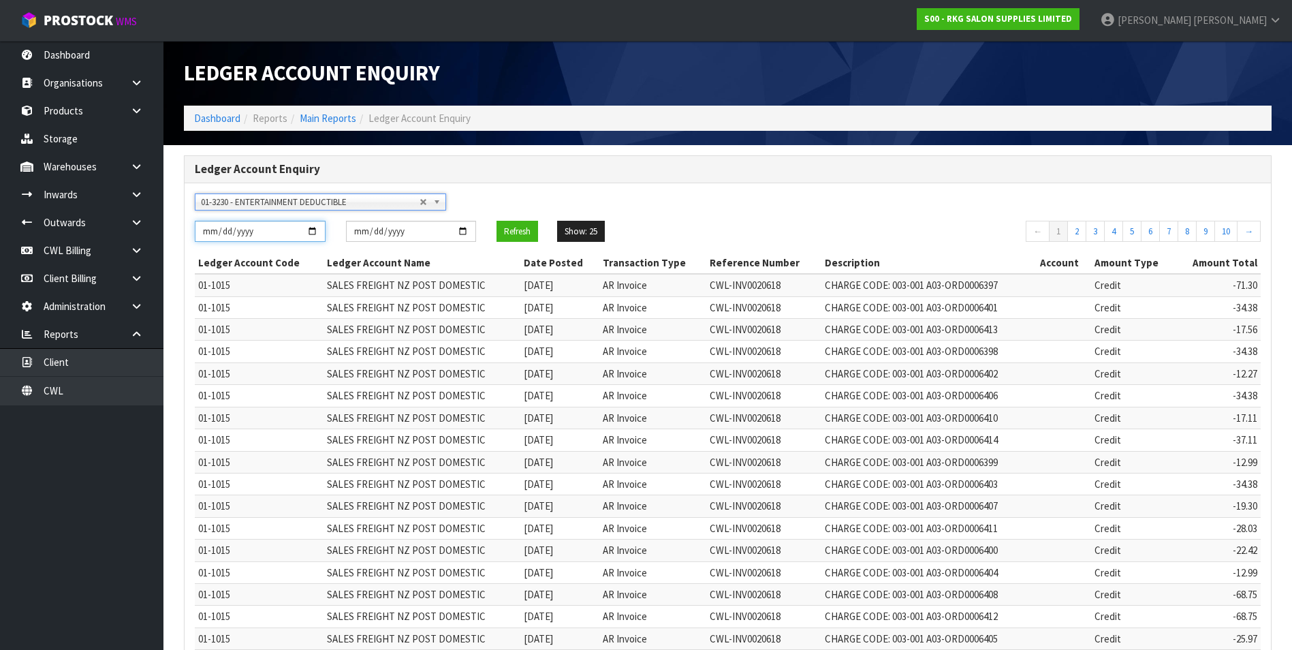
click at [309, 234] on input "[DATE]" at bounding box center [260, 231] width 131 height 21
click at [312, 231] on input "[DATE]" at bounding box center [260, 231] width 131 height 21
type input "2025-05-01"
click at [500, 231] on button "Refresh" at bounding box center [517, 232] width 42 height 22
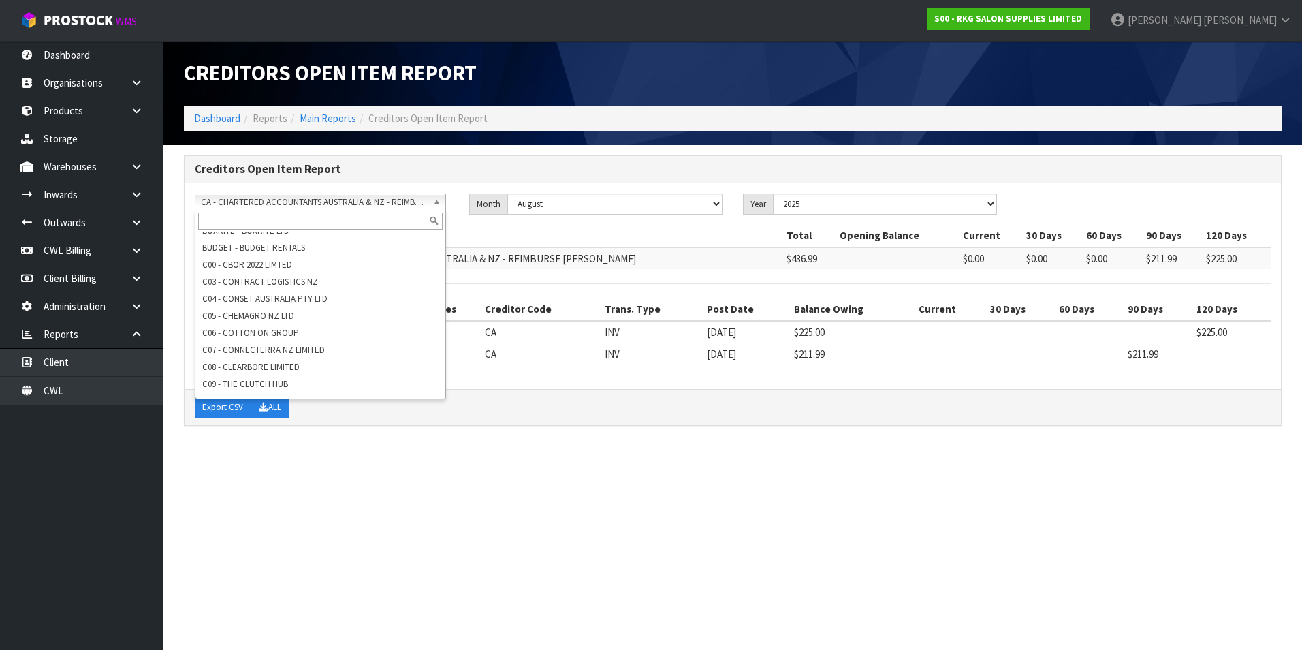
click at [321, 200] on span "CA - CHARTERED ACCOUNTANTS AUSTRALIA & NZ - REIMBURSE [PERSON_NAME]" at bounding box center [314, 202] width 227 height 16
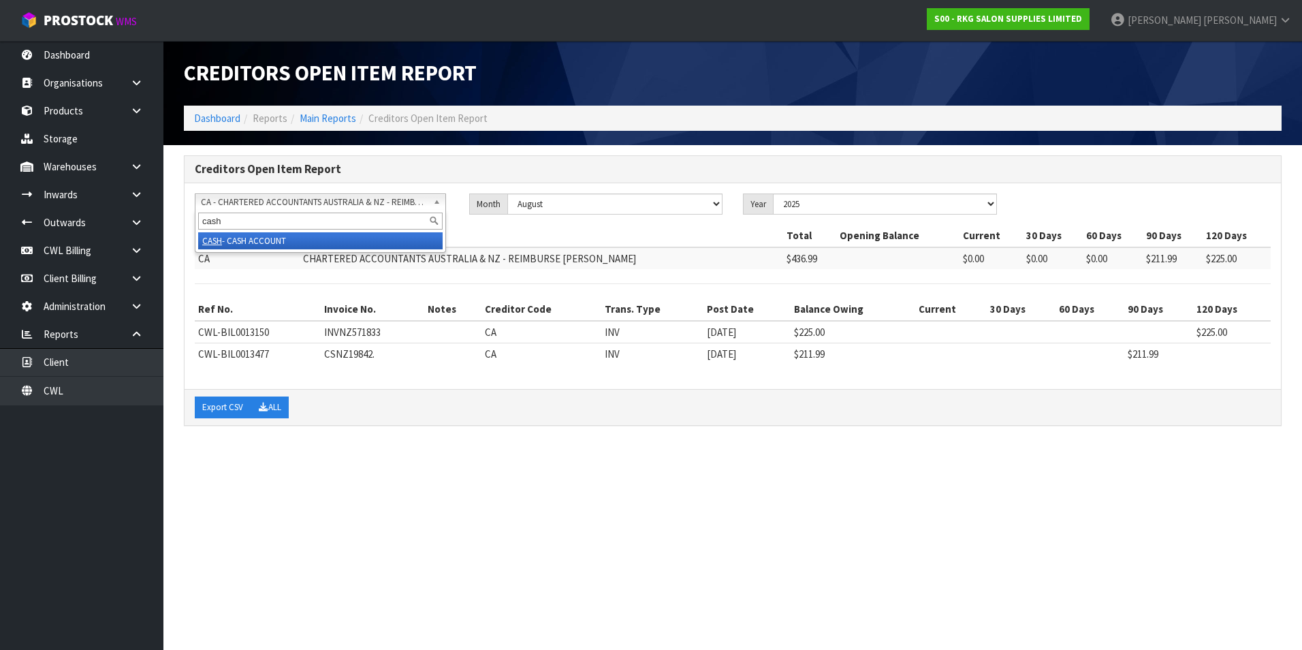
type input "cash"
click at [301, 238] on li "CASH - CASH ACCOUNT" at bounding box center [320, 240] width 245 height 17
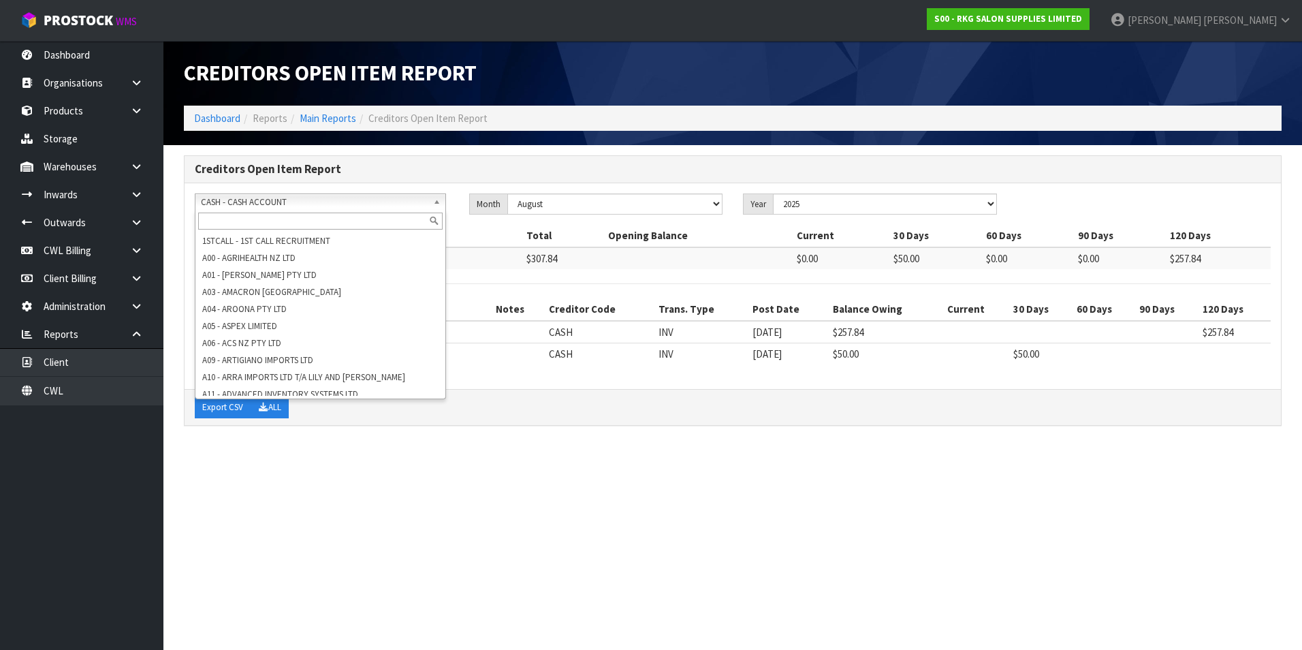
scroll to position [1331, 0]
click at [255, 202] on span "CASH - CASH ACCOUNT" at bounding box center [314, 202] width 227 height 16
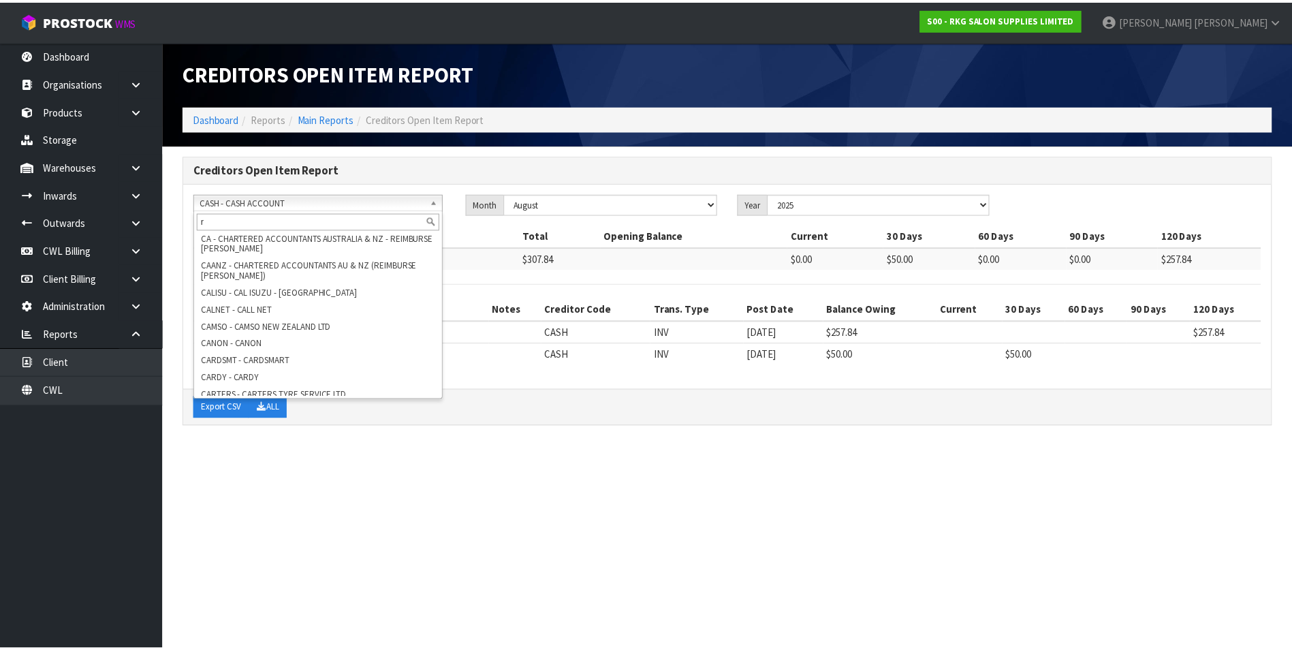
scroll to position [0, 0]
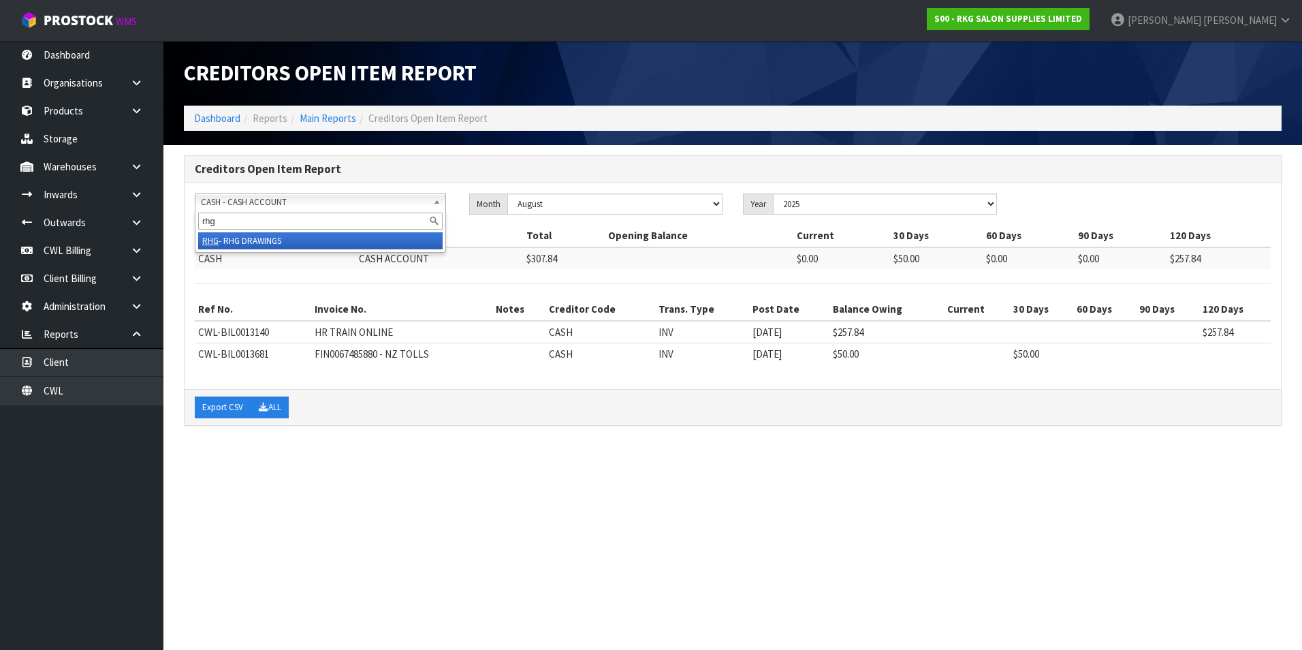
type input "rhg"
click at [259, 243] on li "RHG - RHG DRAWINGS" at bounding box center [320, 240] width 245 height 17
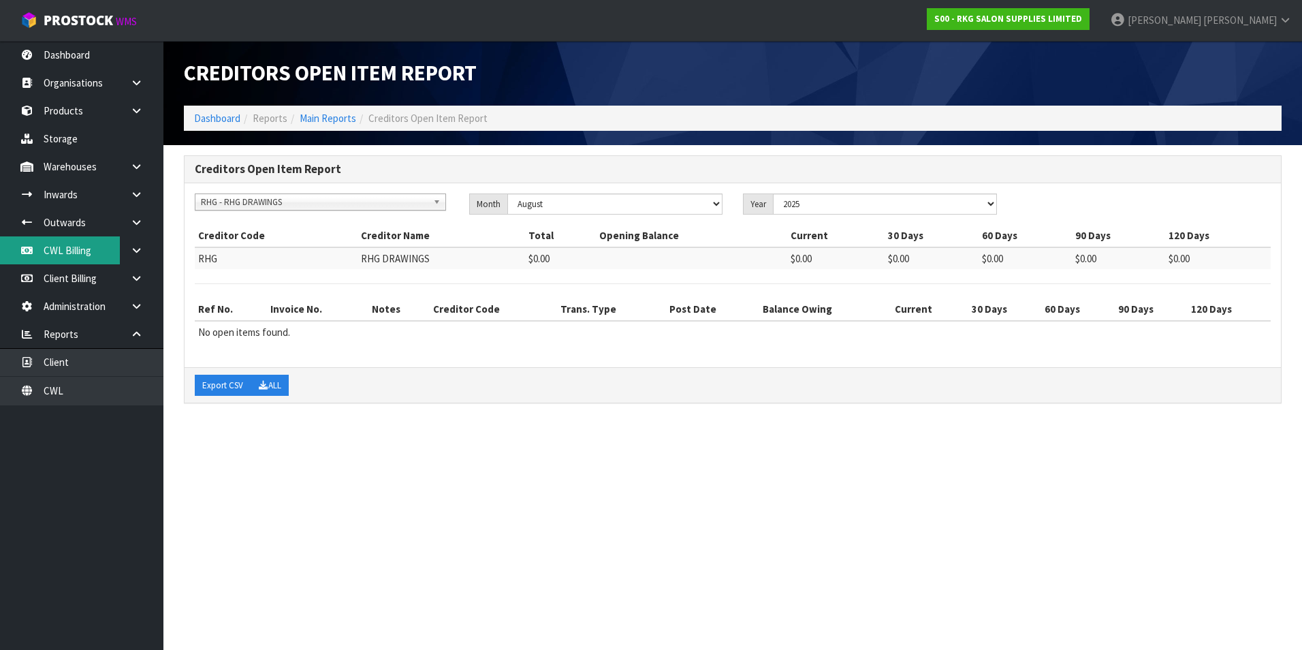
click at [91, 249] on link "CWL Billing" at bounding box center [81, 250] width 163 height 28
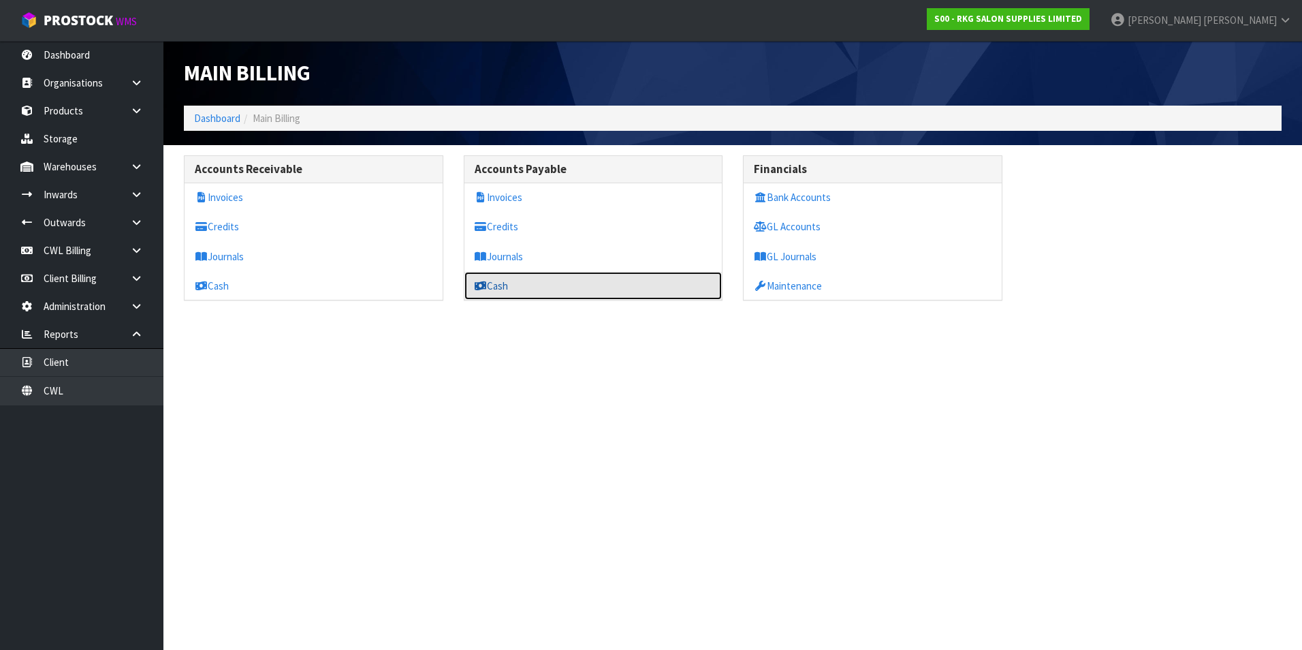
click at [501, 288] on link "Cash" at bounding box center [593, 286] width 258 height 28
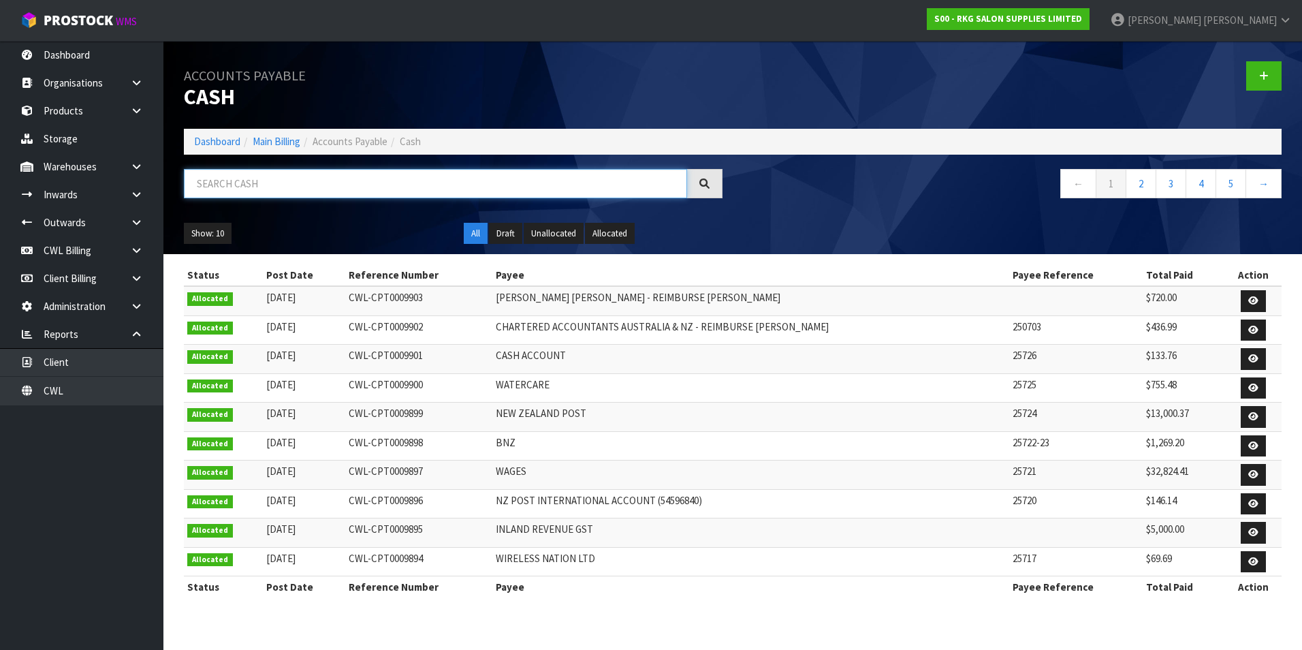
click at [351, 184] on input "text" at bounding box center [435, 183] width 503 height 29
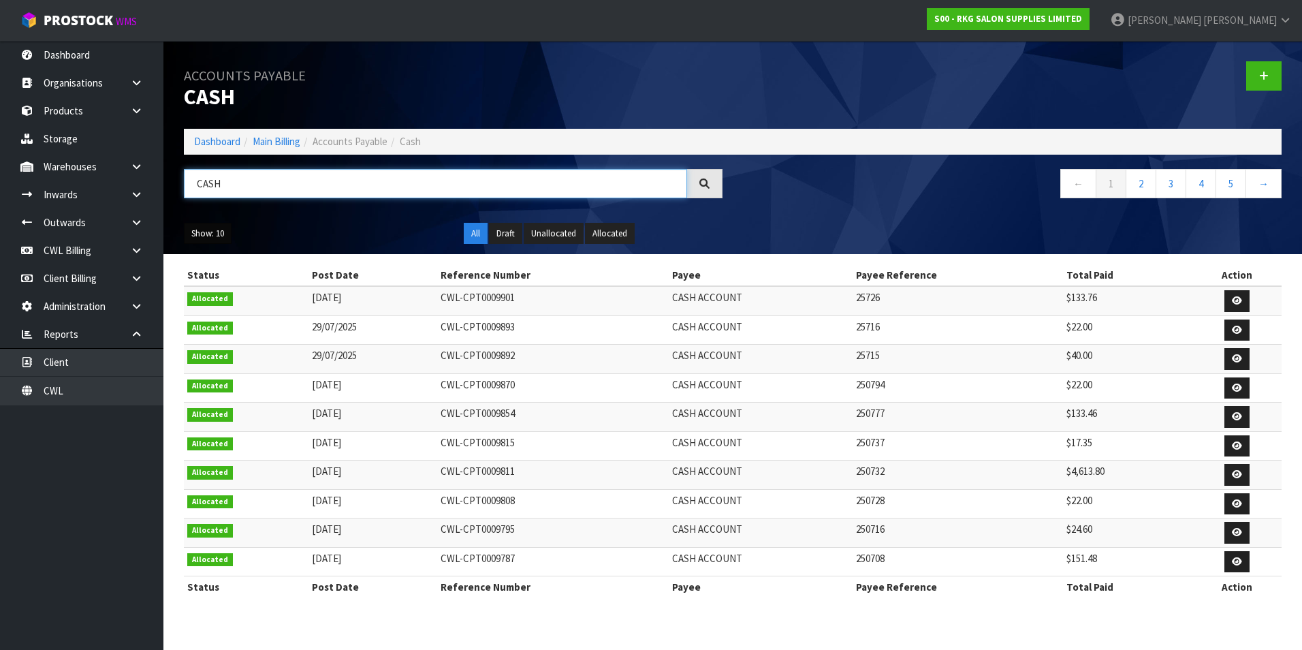
type input "CASH"
drag, startPoint x: 210, startPoint y: 237, endPoint x: 212, endPoint y: 245, distance: 8.0
click at [210, 237] on button "Show: 10" at bounding box center [208, 234] width 48 height 22
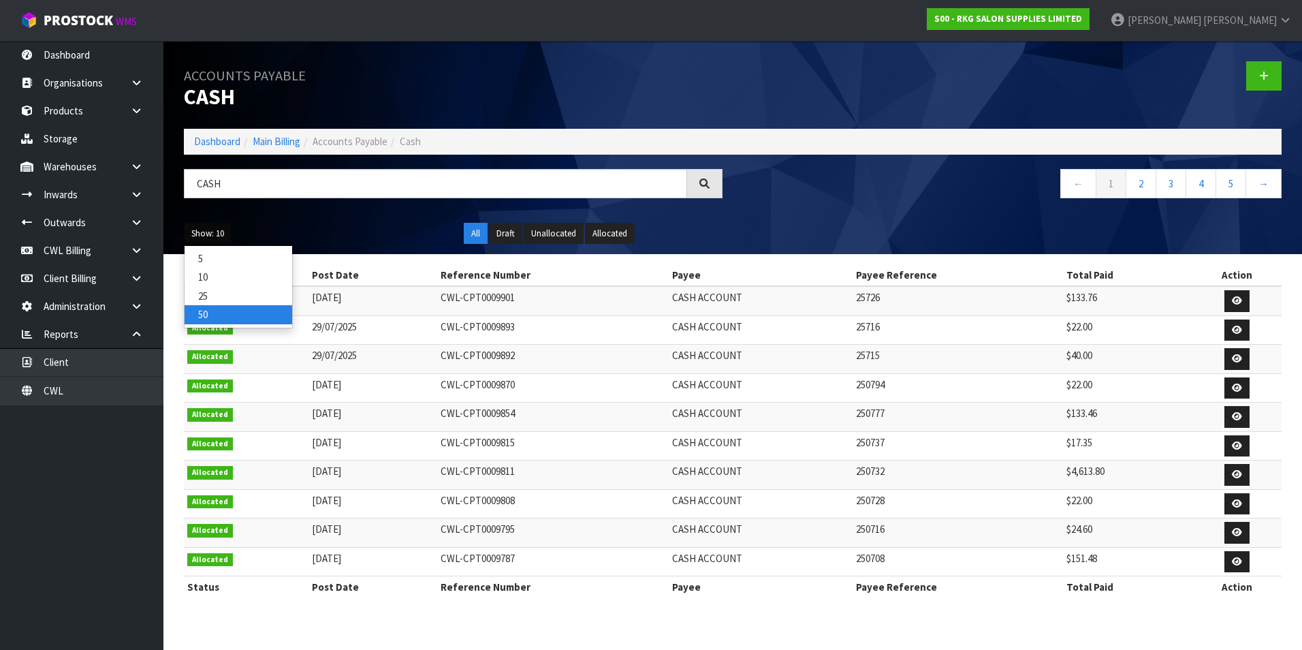
click at [229, 313] on link "50" at bounding box center [239, 314] width 108 height 18
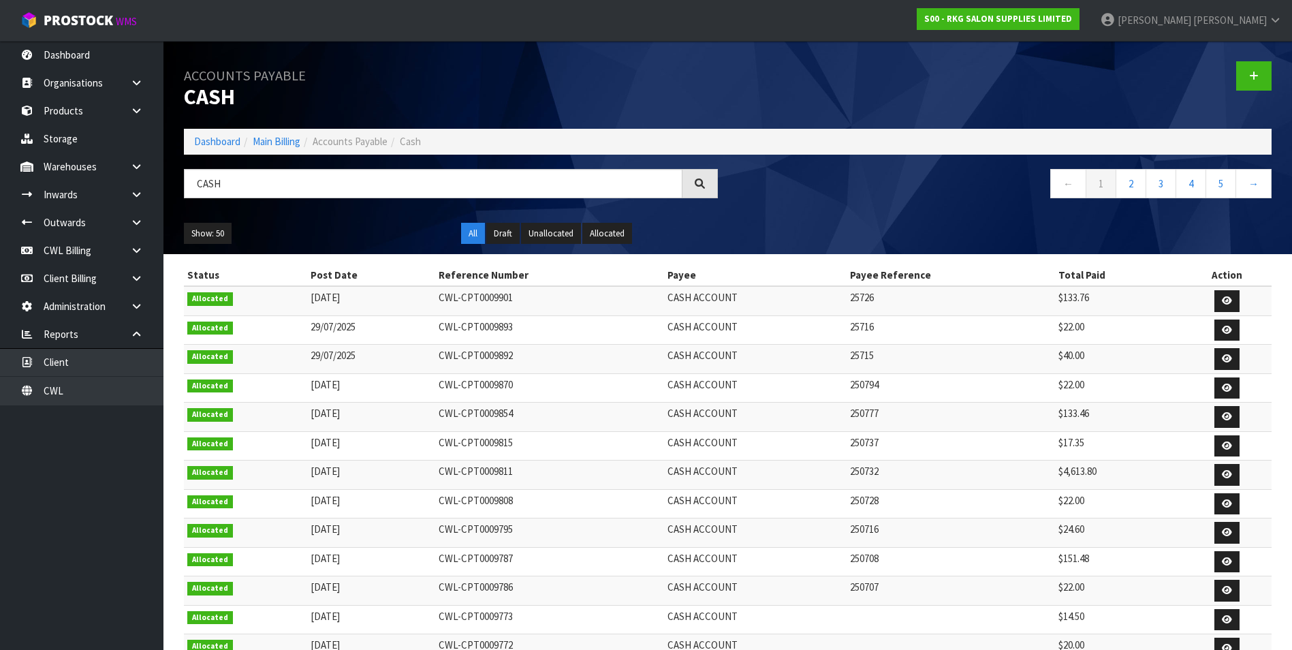
click at [488, 328] on td "CWL-CPT0009893" at bounding box center [550, 329] width 230 height 29
click at [276, 136] on link "Main Billing" at bounding box center [277, 141] width 48 height 13
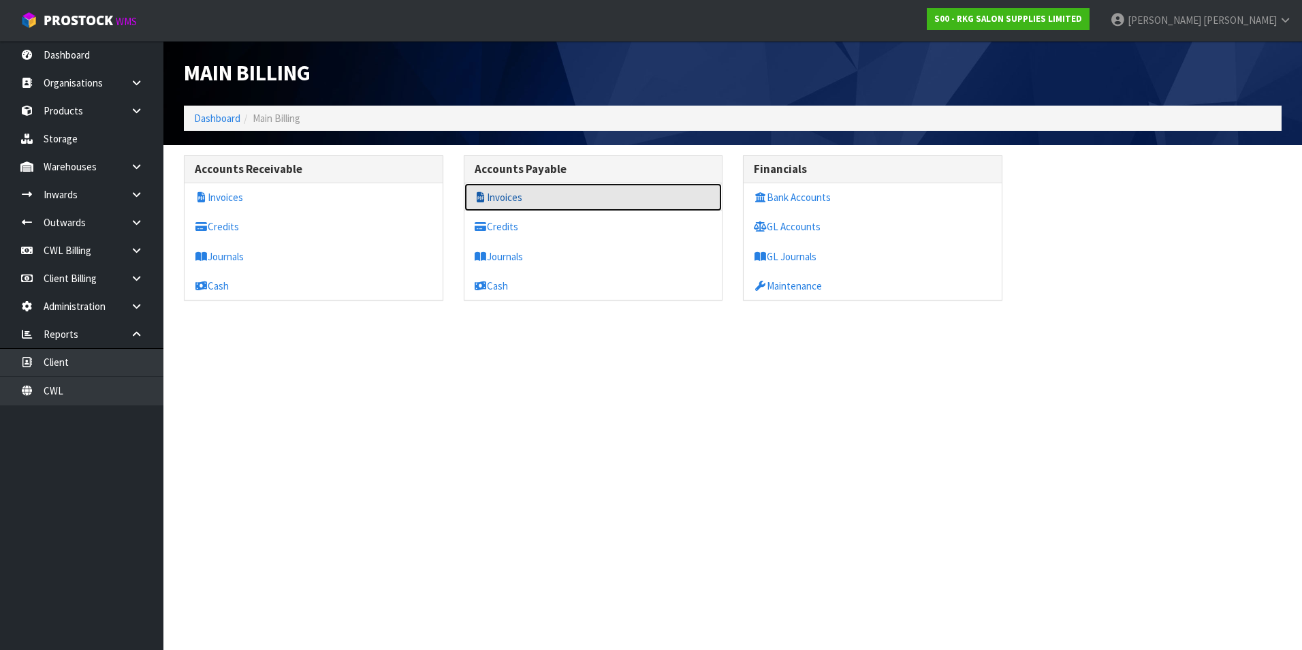
click at [519, 195] on link "Invoices" at bounding box center [593, 197] width 258 height 28
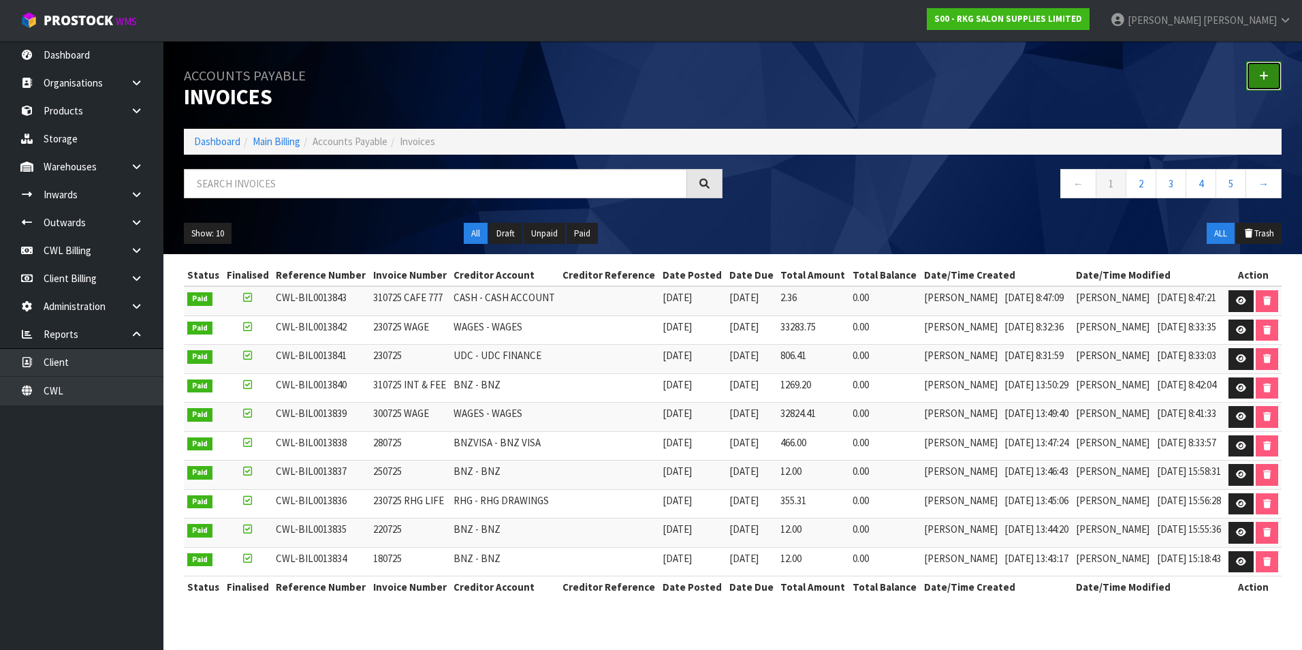
click at [1262, 84] on link at bounding box center [1263, 75] width 35 height 29
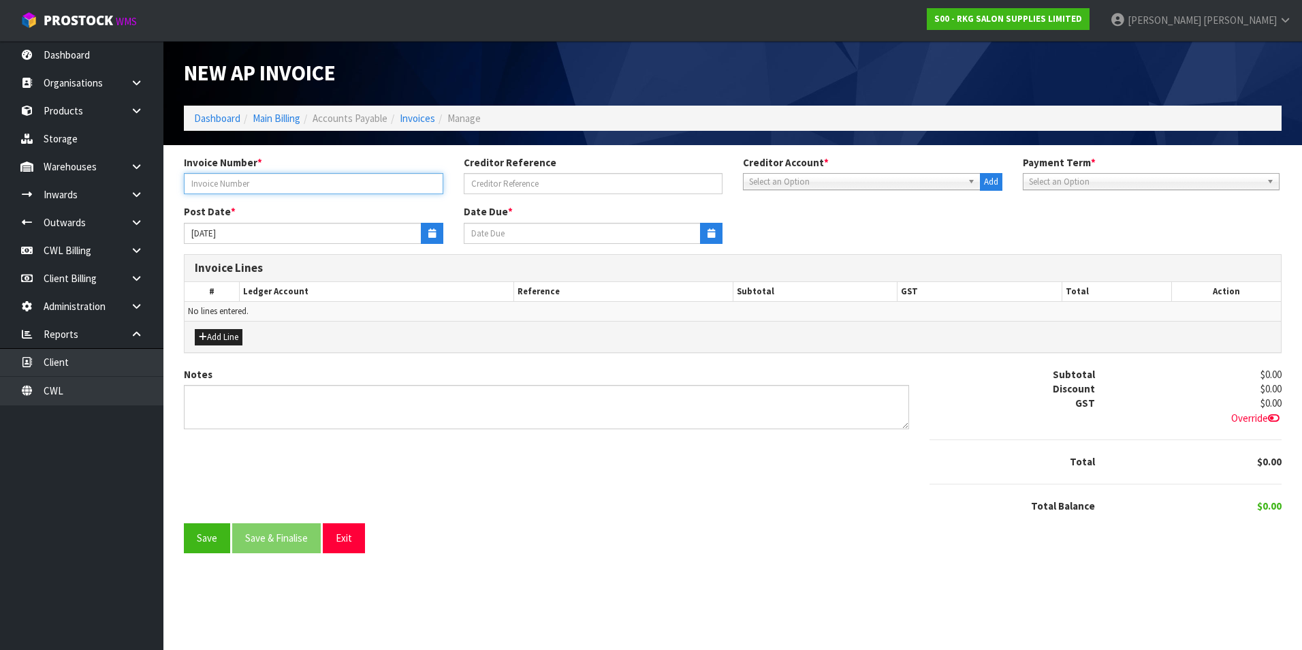
click at [242, 187] on input "text" at bounding box center [313, 183] width 259 height 21
type input "307-PLUME"
click at [775, 187] on span "Select an Option" at bounding box center [855, 182] width 213 height 16
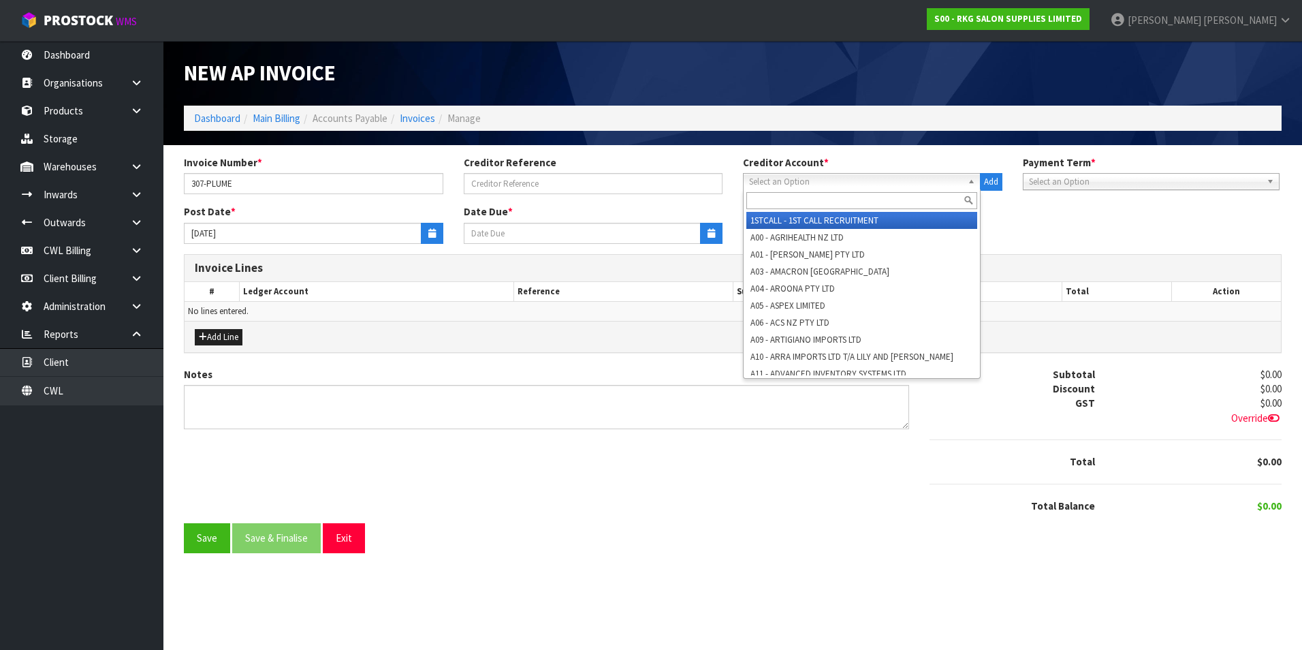
type input "c"
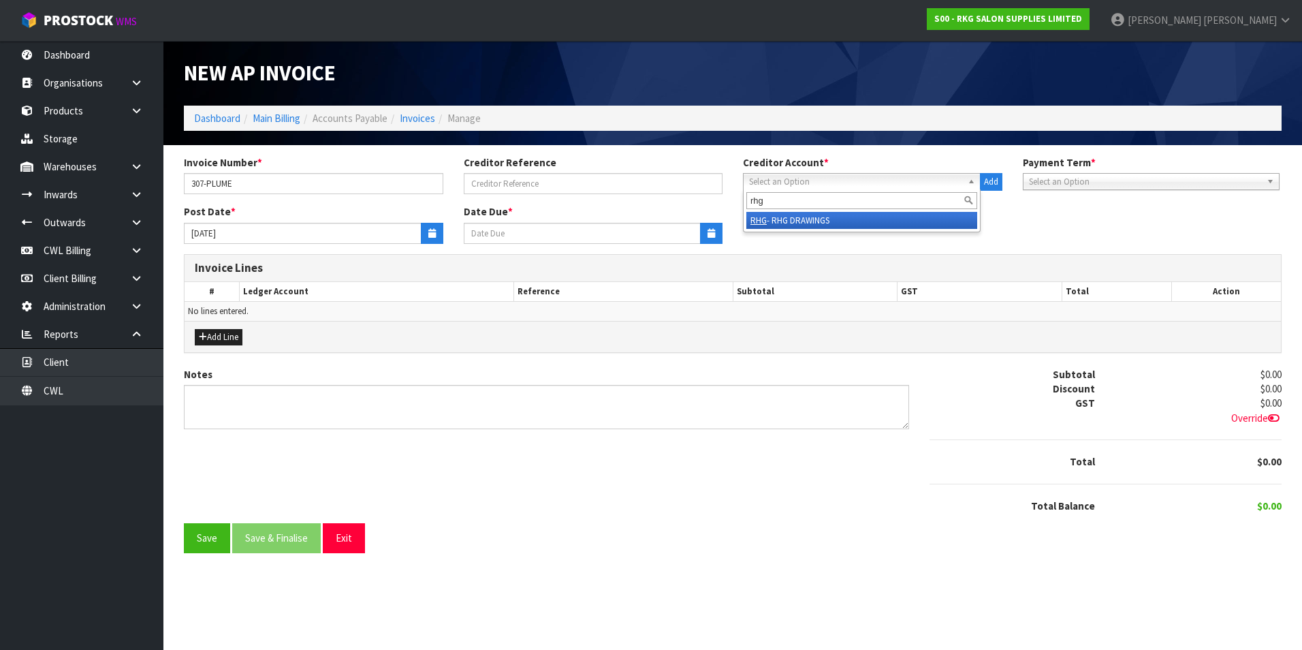
type input "rhg"
click at [822, 220] on li "RHG - RHG DRAWINGS" at bounding box center [861, 220] width 231 height 17
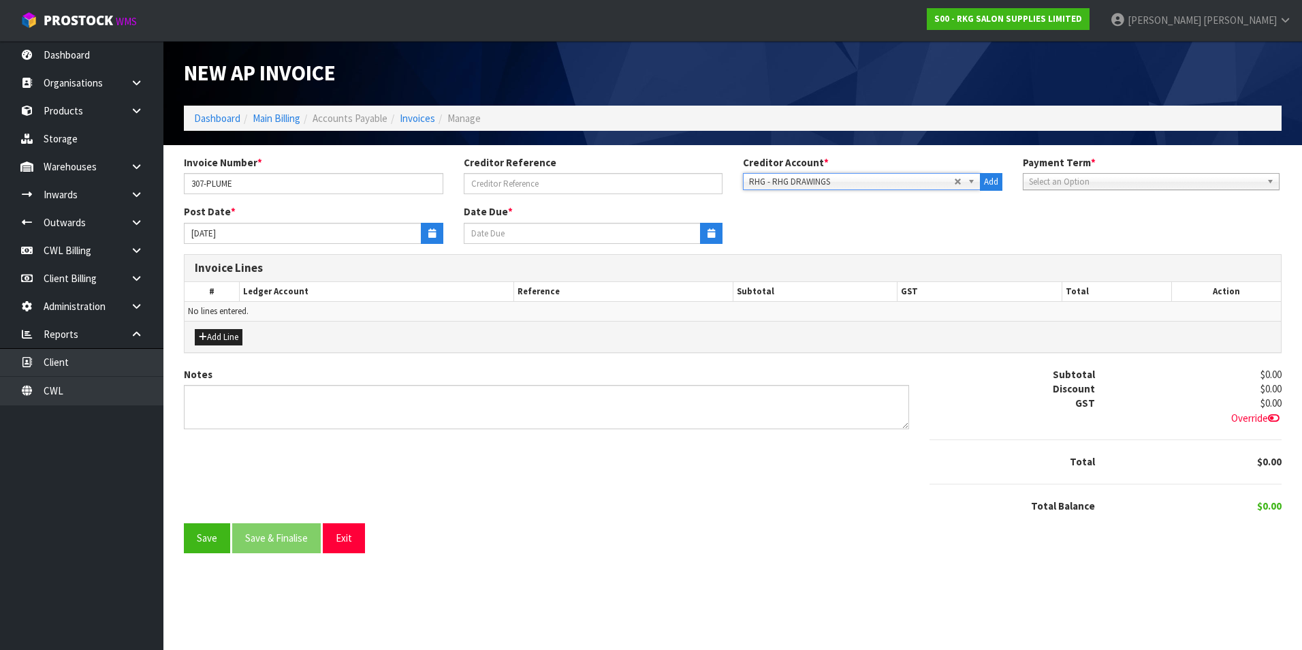
type input "15/08/2025"
click at [422, 233] on button "button" at bounding box center [432, 233] width 22 height 21
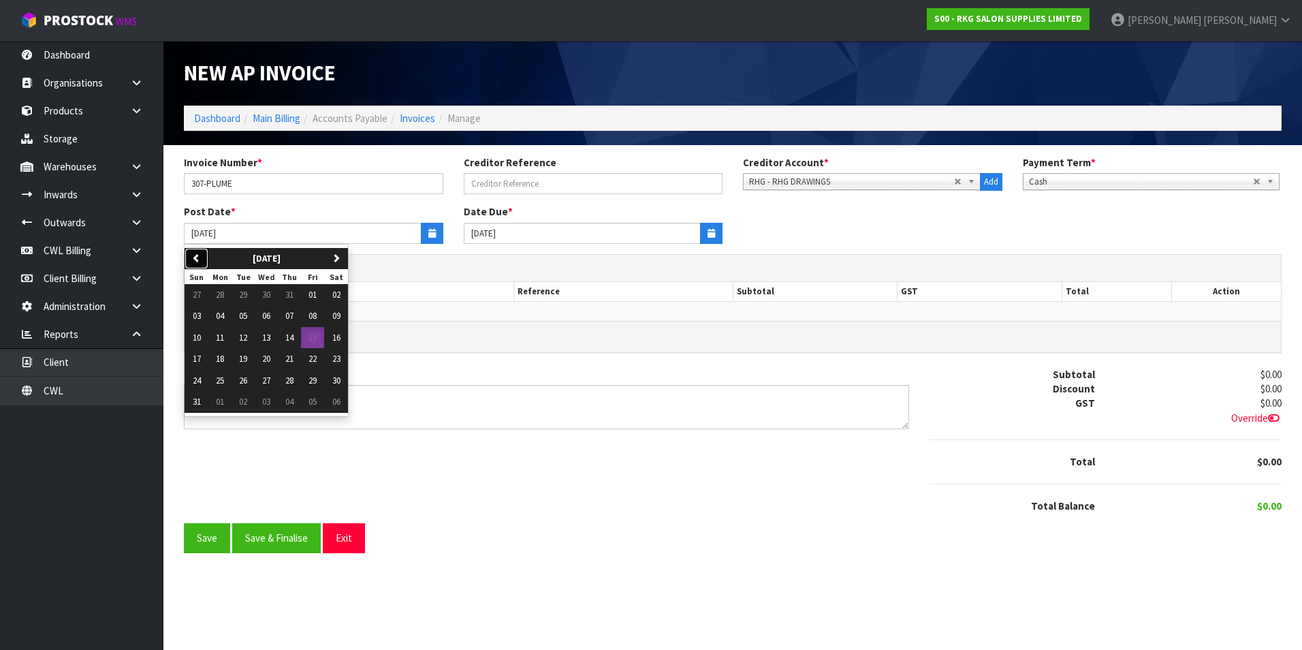
click at [191, 258] on button "previous" at bounding box center [197, 259] width 24 height 22
click at [317, 317] on span "11" at bounding box center [313, 316] width 8 height 12
type input "11/07/2025"
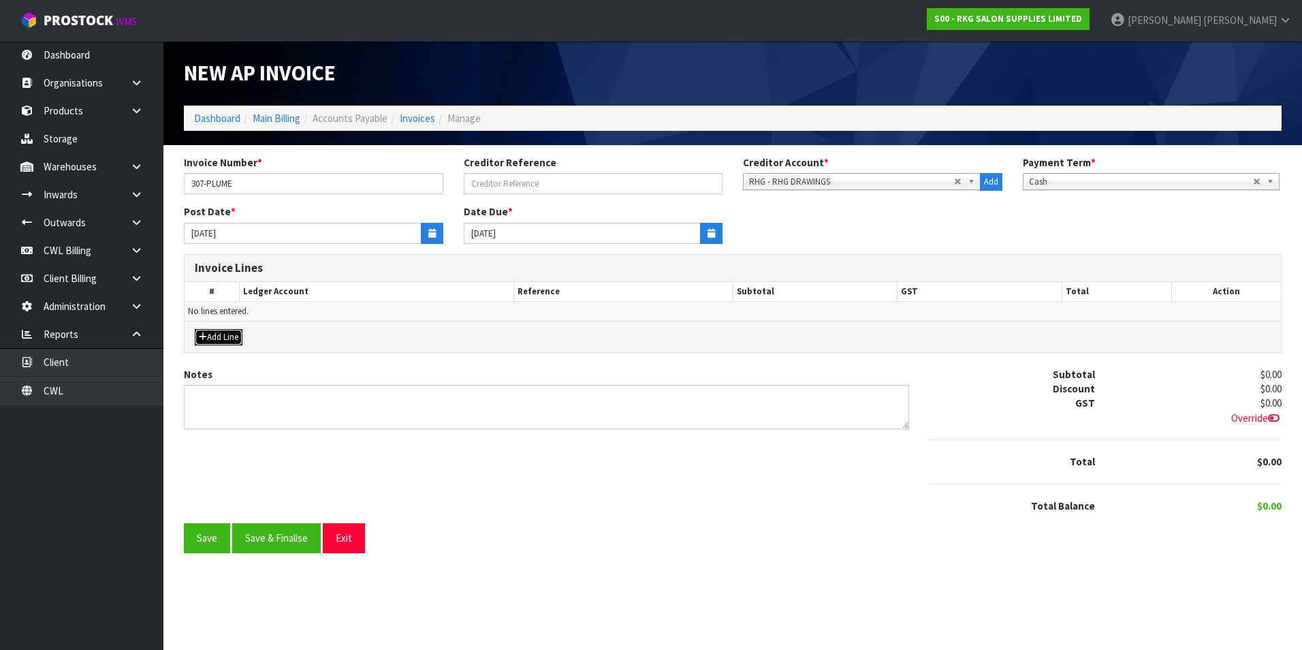
click at [235, 332] on button "Add Line" at bounding box center [219, 337] width 48 height 16
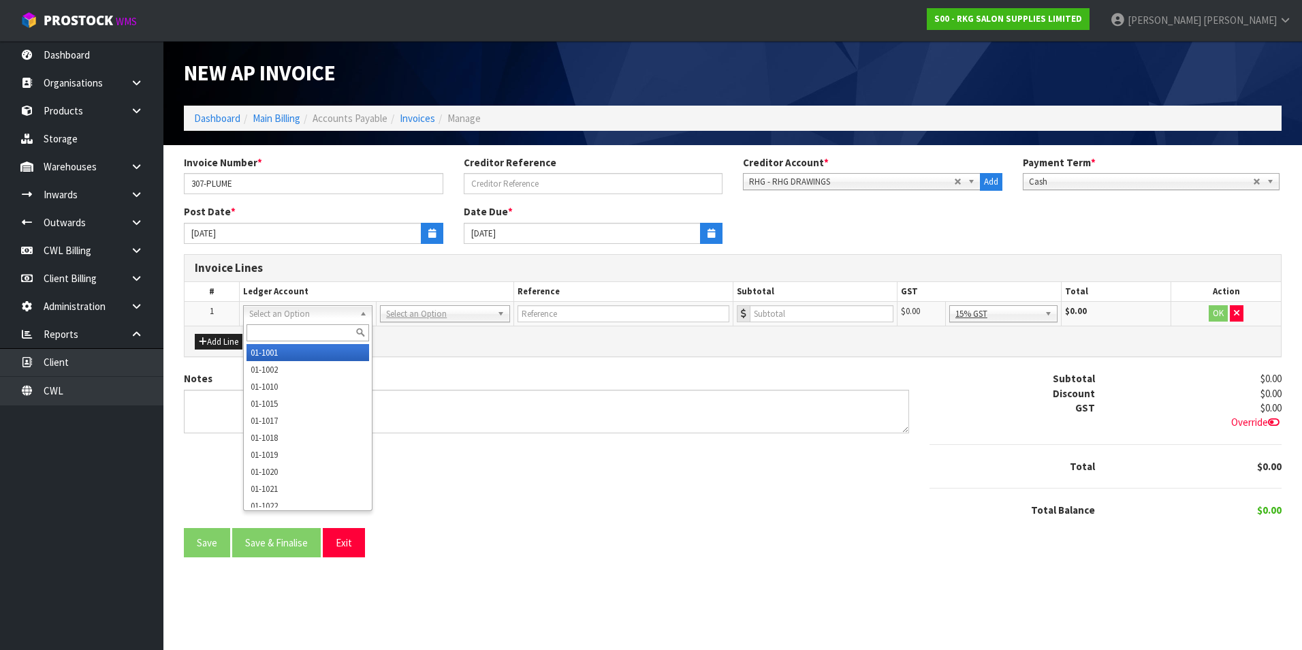
click at [288, 330] on input "text" at bounding box center [308, 332] width 123 height 17
type input "9540"
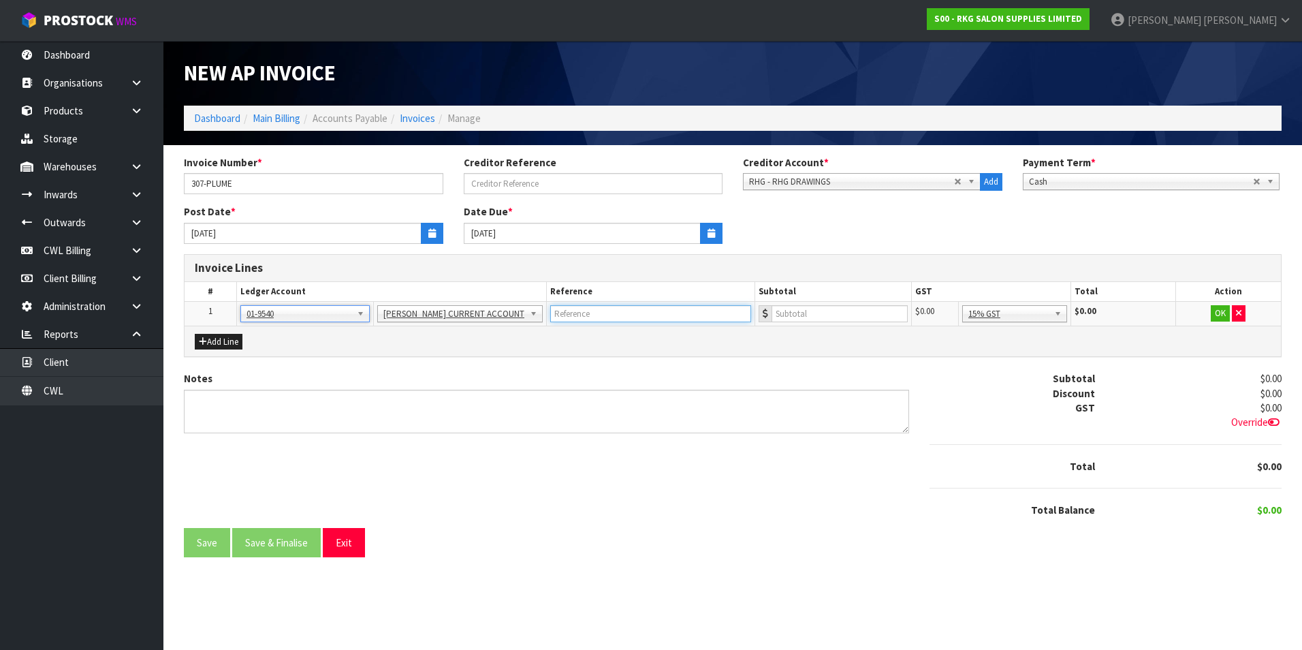
click at [638, 309] on input "text" at bounding box center [650, 313] width 201 height 17
type input "REVERSE PLUME"
type input "285"
click at [1219, 312] on button "OK" at bounding box center [1221, 313] width 19 height 16
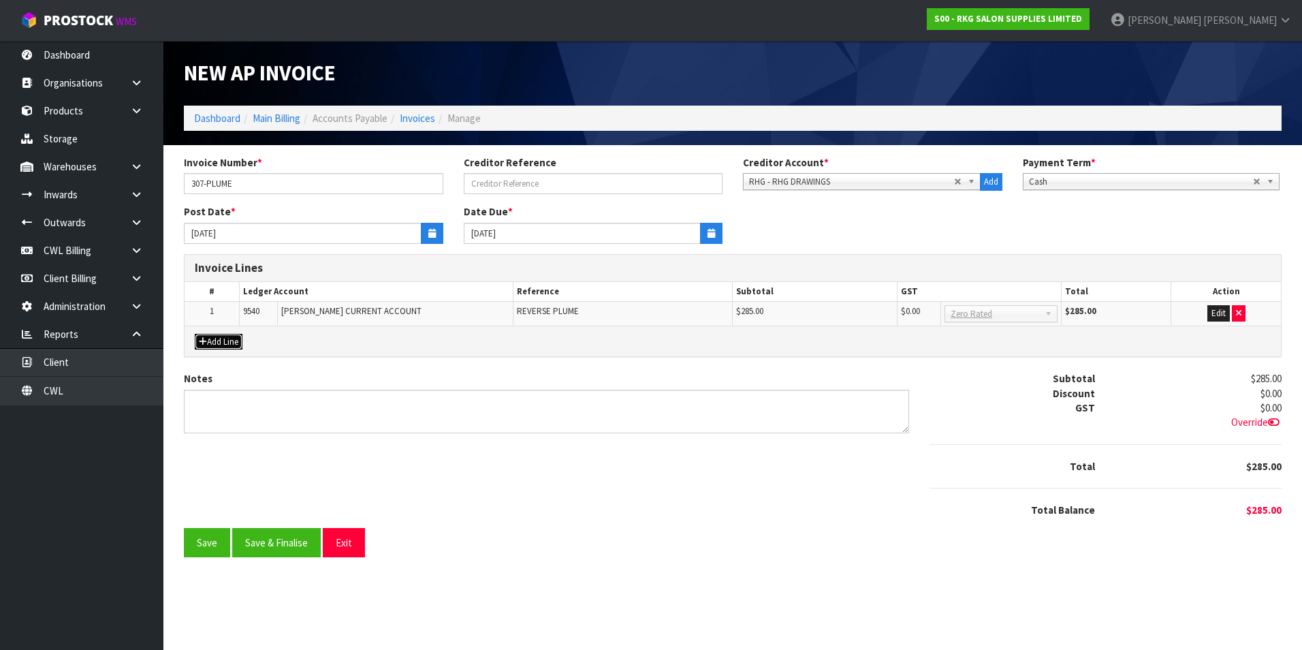
click at [227, 341] on button "Add Line" at bounding box center [219, 342] width 48 height 16
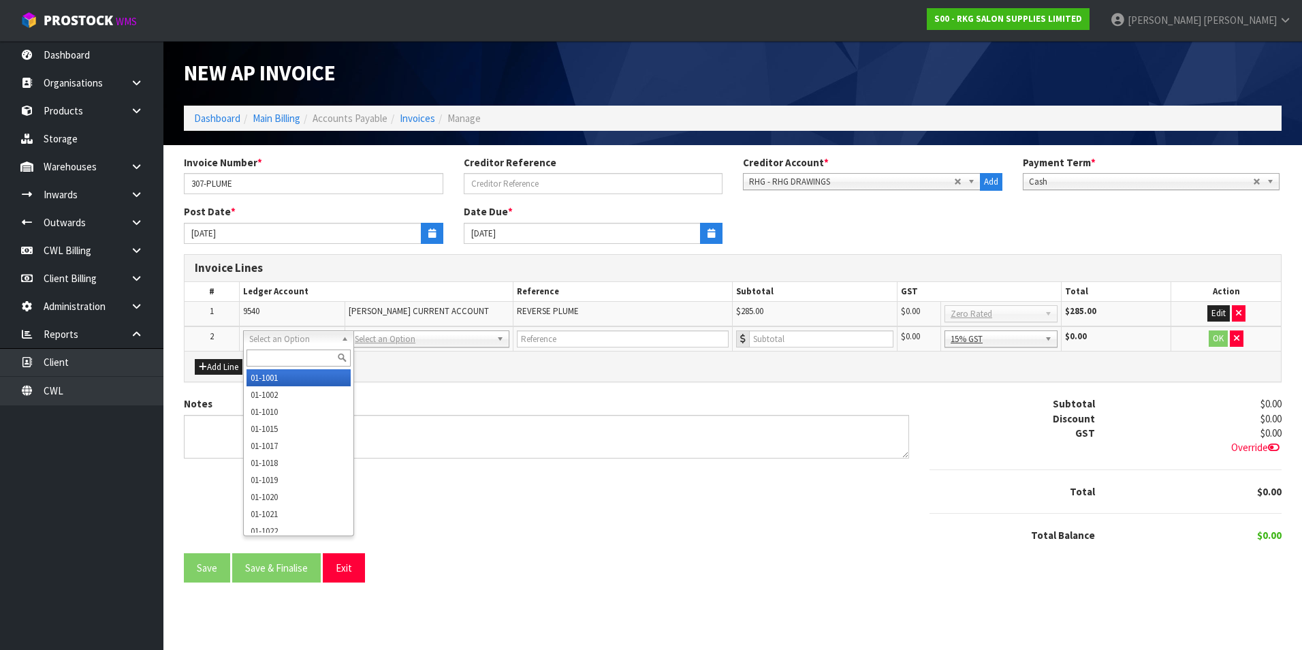
click at [289, 355] on input "text" at bounding box center [299, 357] width 104 height 17
type input "3910"
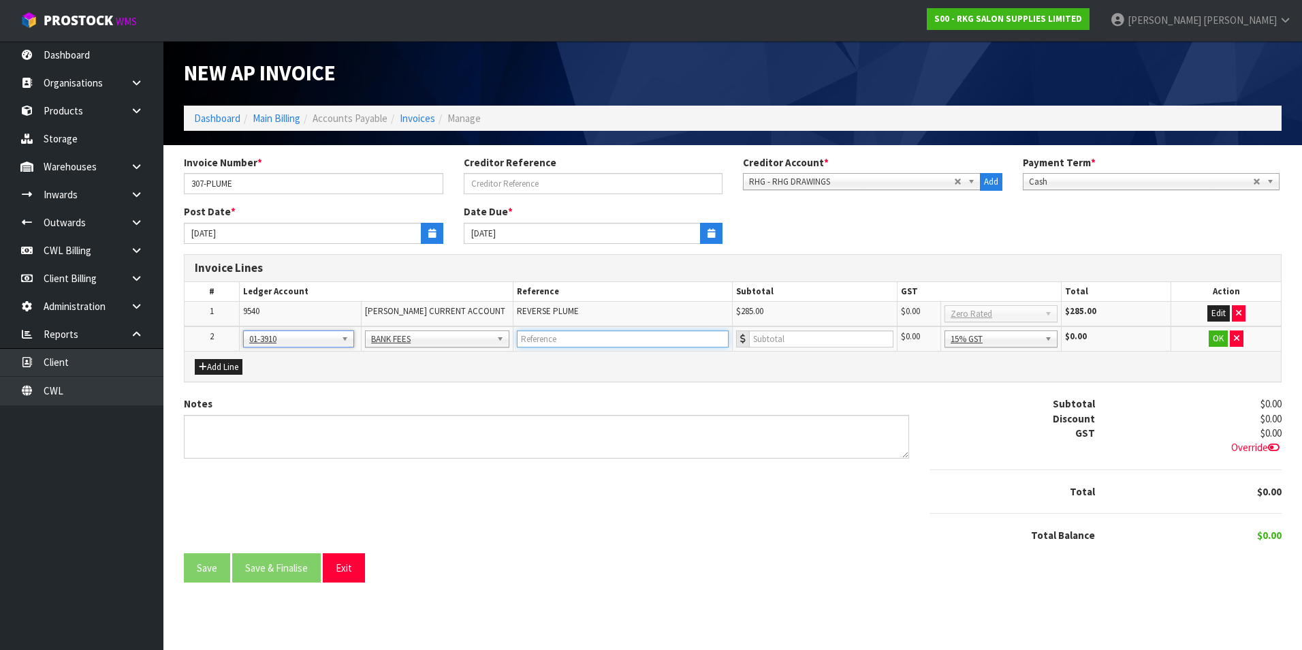
click at [623, 336] on input "text" at bounding box center [623, 338] width 212 height 17
type input "PLUME CC FEE"
drag, startPoint x: 1015, startPoint y: 333, endPoint x: 1025, endPoint y: 358, distance: 26.3
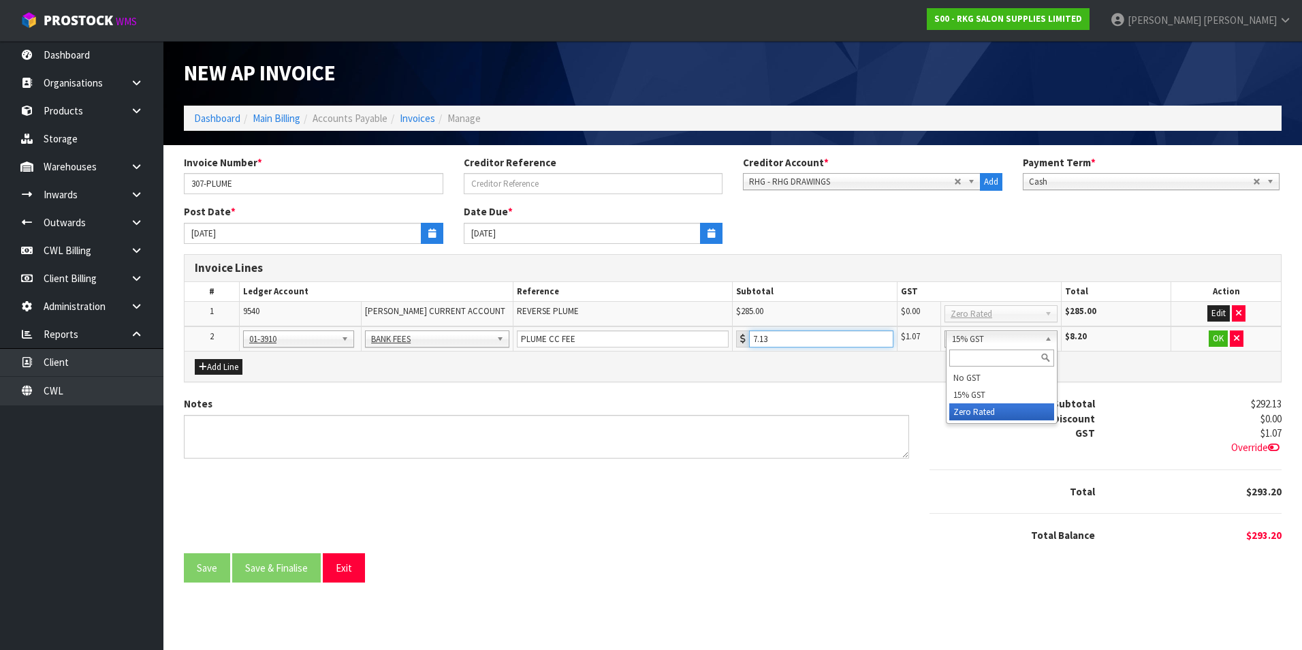
type input "7.13"
drag, startPoint x: 1030, startPoint y: 420, endPoint x: 1056, endPoint y: 403, distance: 30.4
click at [1218, 342] on button "OK" at bounding box center [1218, 338] width 19 height 16
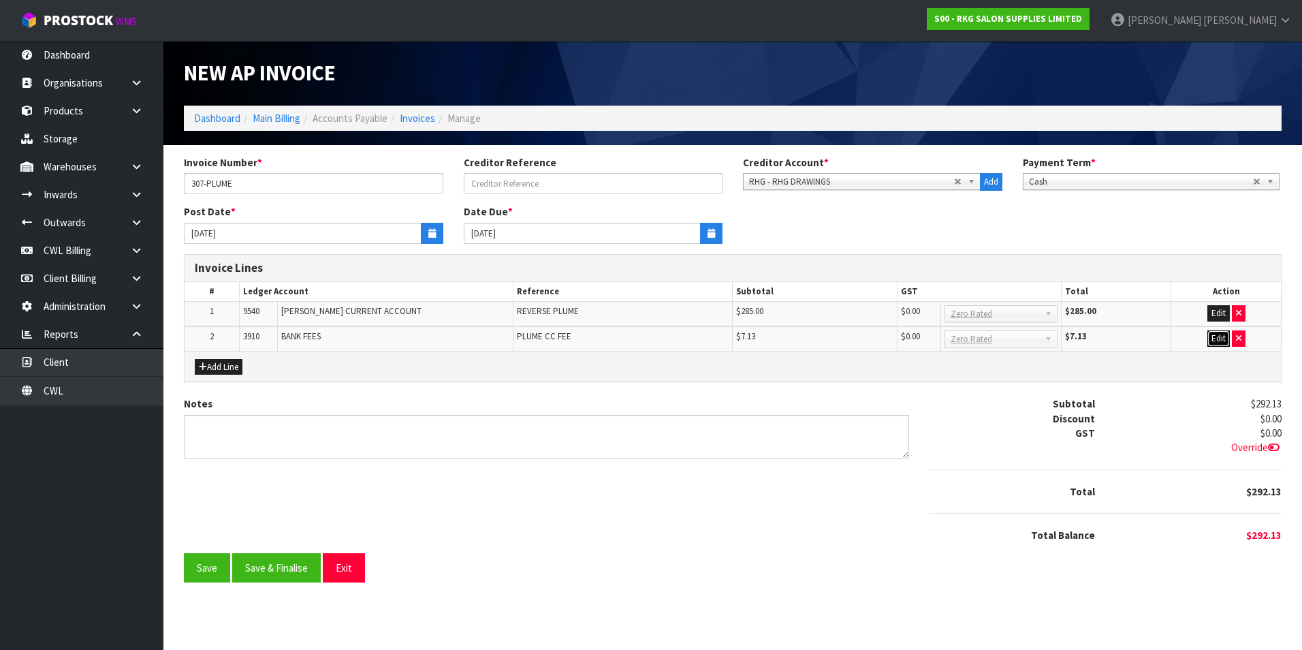
click at [1226, 338] on button "Edit" at bounding box center [1219, 338] width 22 height 16
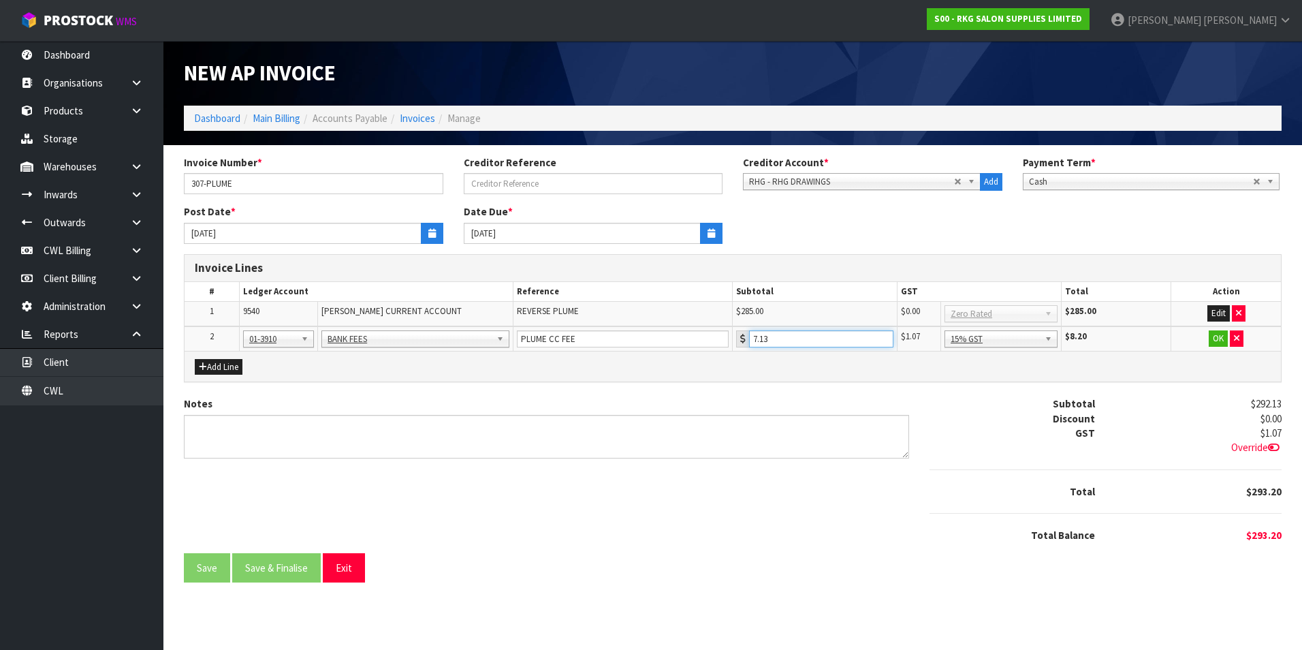
click at [780, 337] on input "7.13" at bounding box center [821, 338] width 144 height 17
type input "7.19"
click at [1211, 338] on button "OK" at bounding box center [1218, 338] width 19 height 16
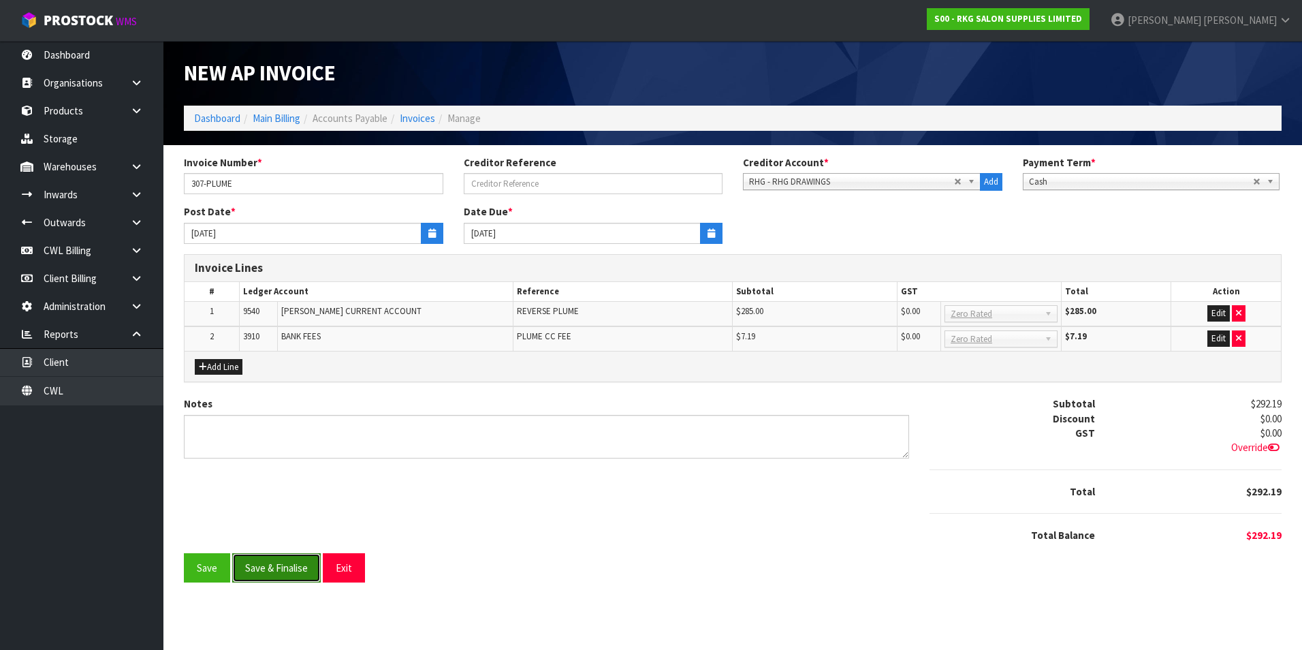
click at [294, 565] on button "Save & Finalise" at bounding box center [276, 567] width 89 height 29
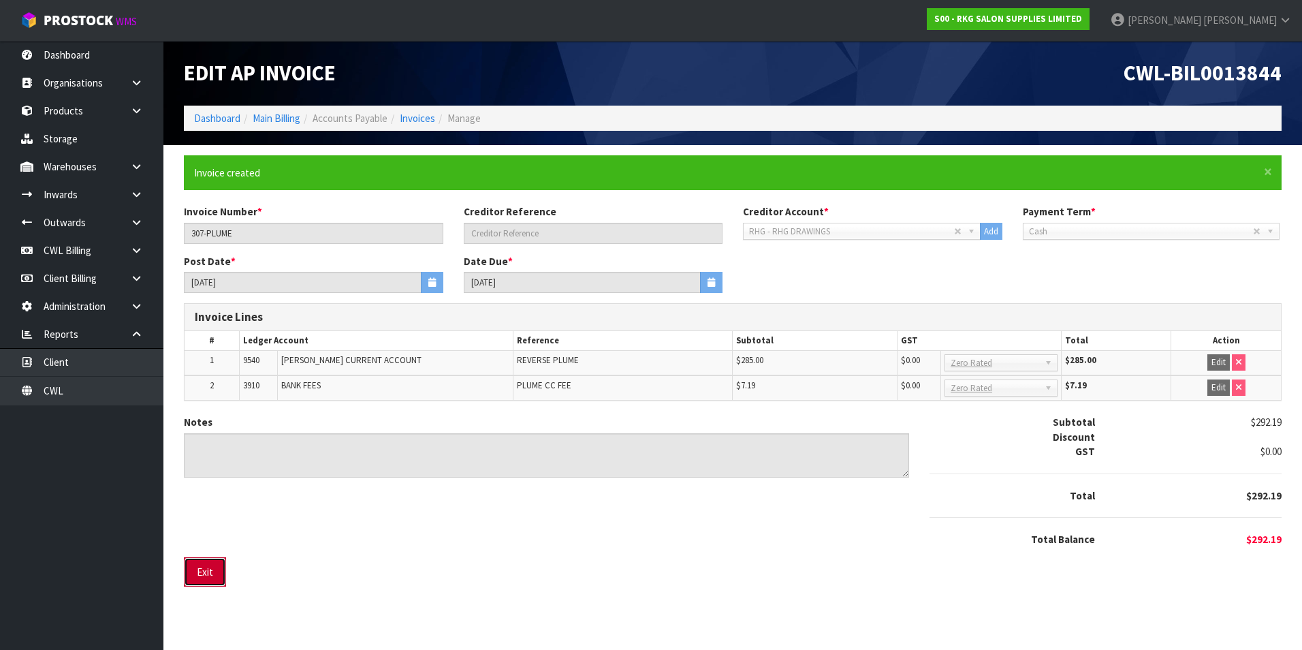
click at [209, 567] on button "Exit" at bounding box center [205, 571] width 42 height 29
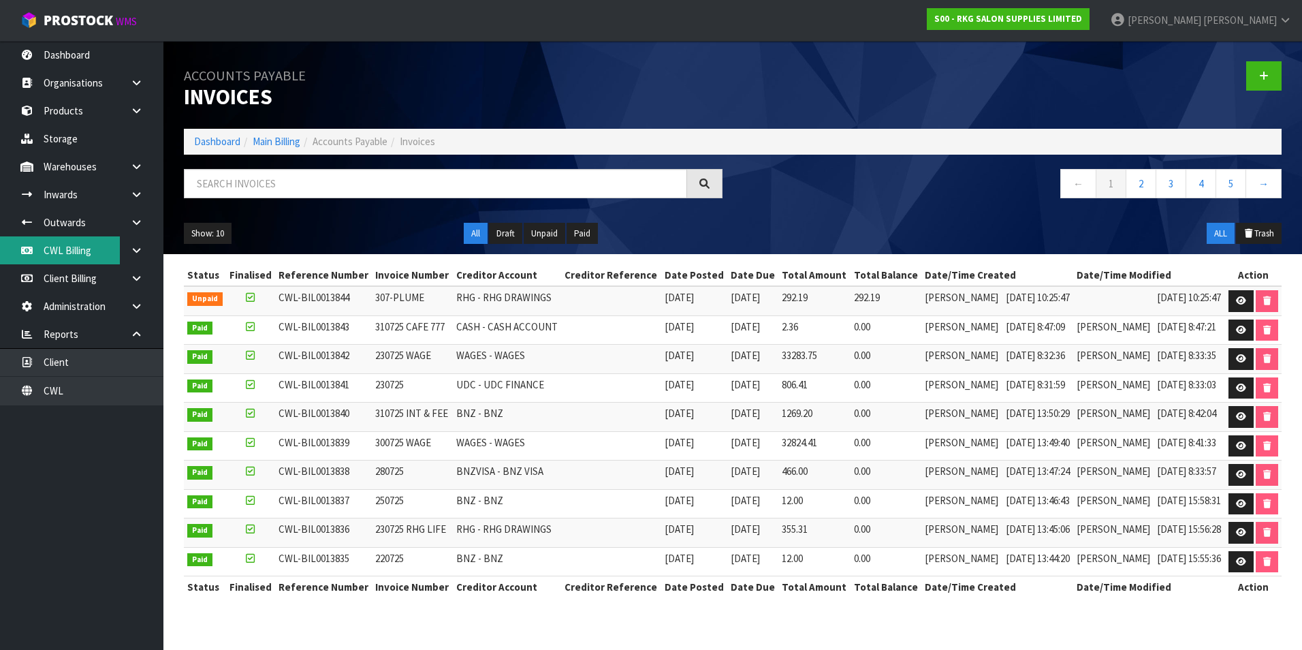
click at [95, 253] on link "CWL Billing" at bounding box center [81, 250] width 163 height 28
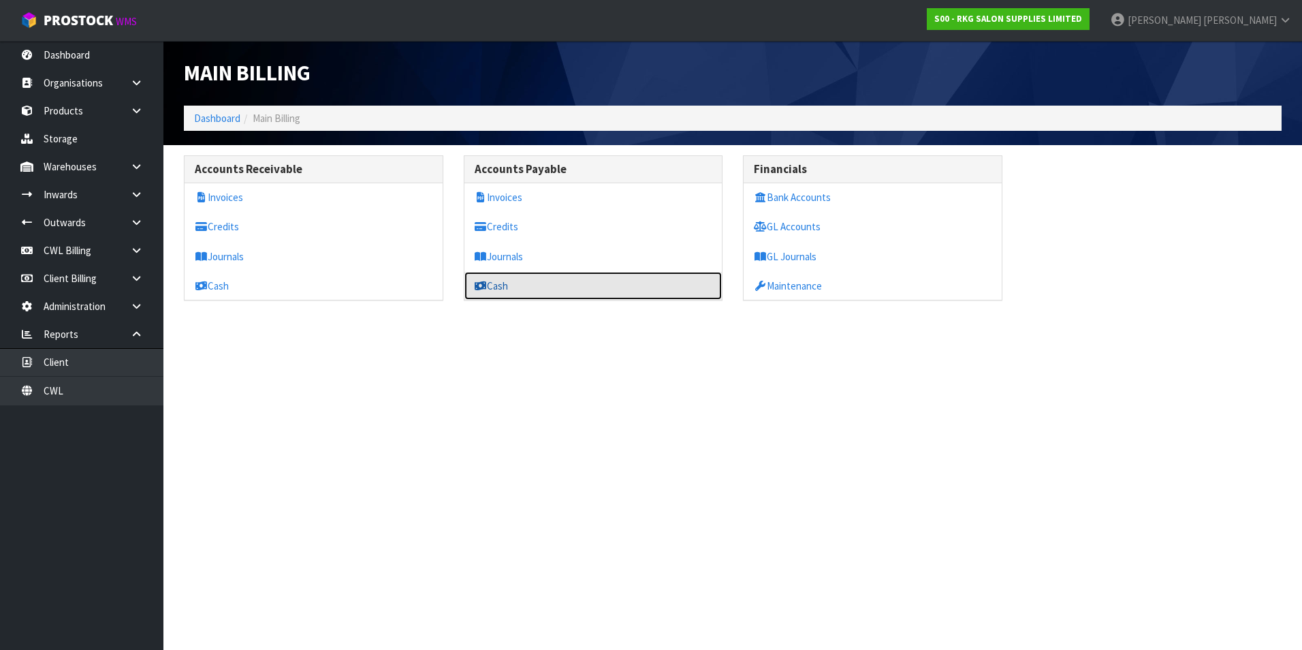
click at [510, 294] on link "Cash" at bounding box center [593, 286] width 258 height 28
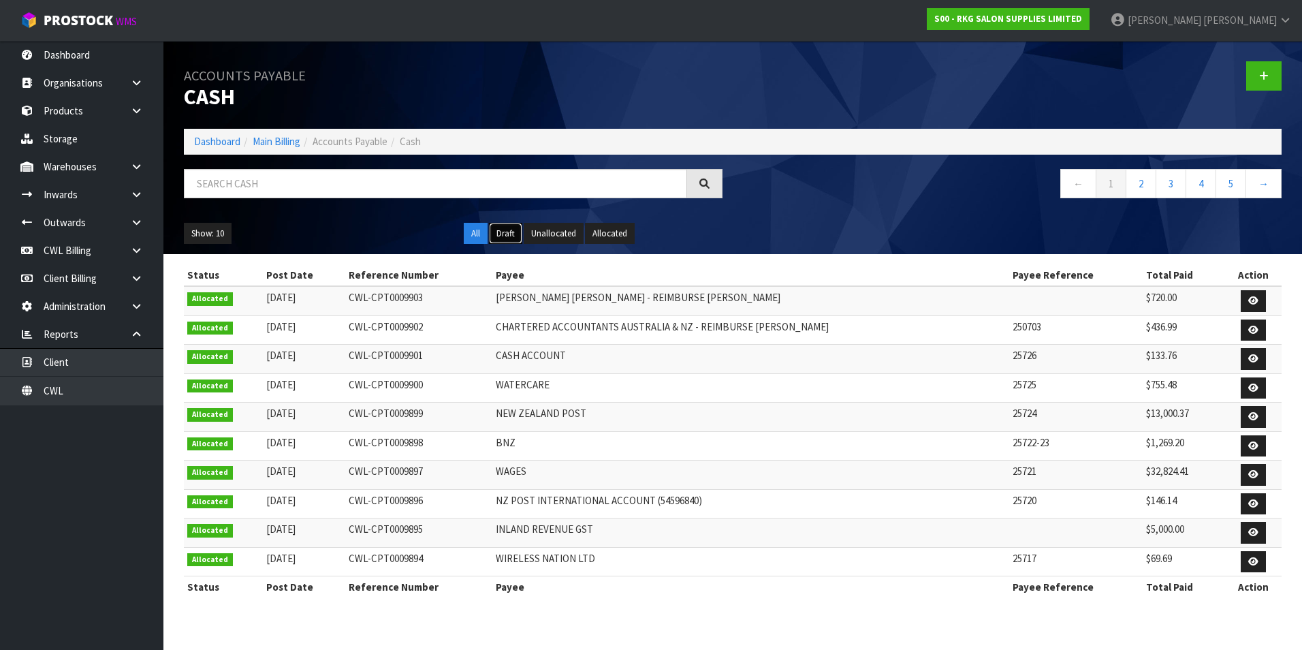
click at [515, 233] on button "Draft" at bounding box center [505, 234] width 33 height 22
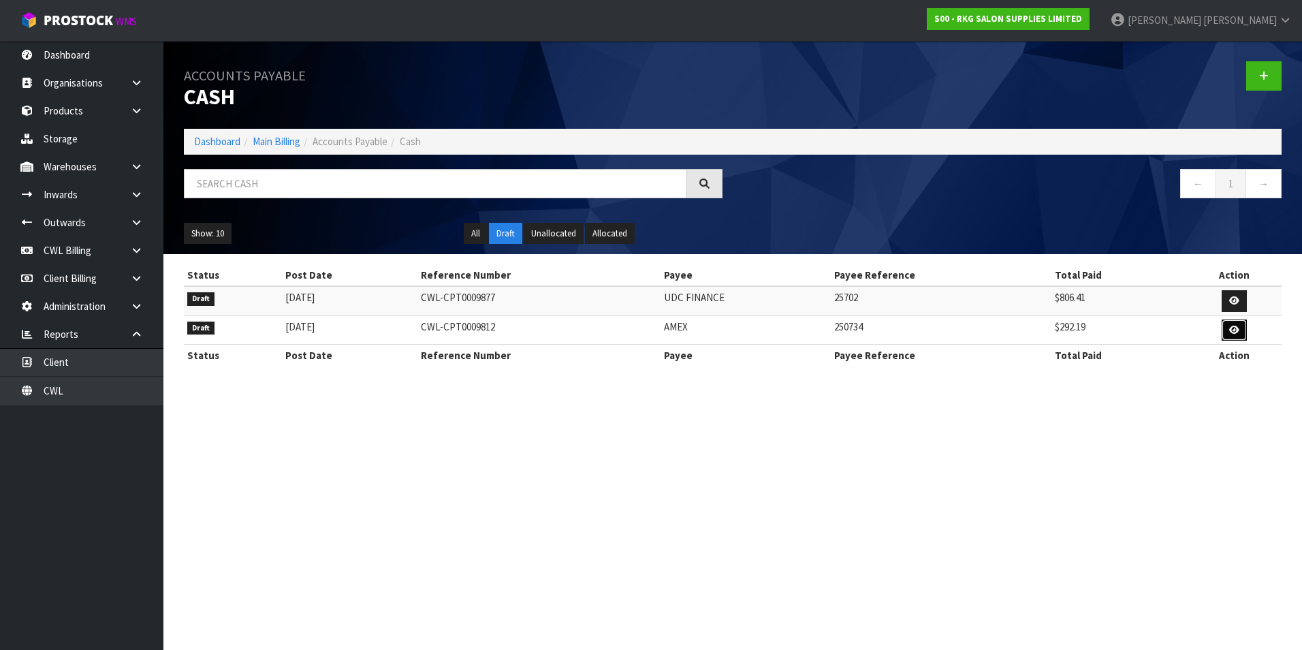
click at [1234, 332] on icon at bounding box center [1234, 330] width 10 height 9
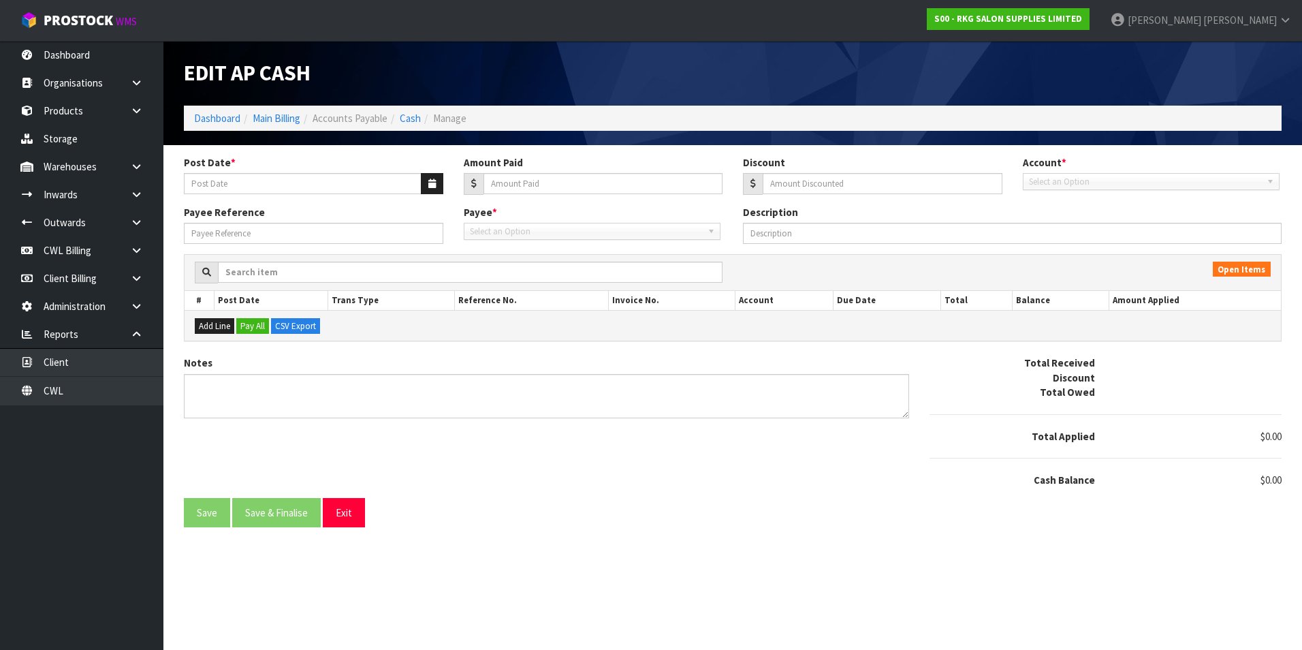
type input "[DATE]"
type input "292.19"
type input "0"
type input "250734"
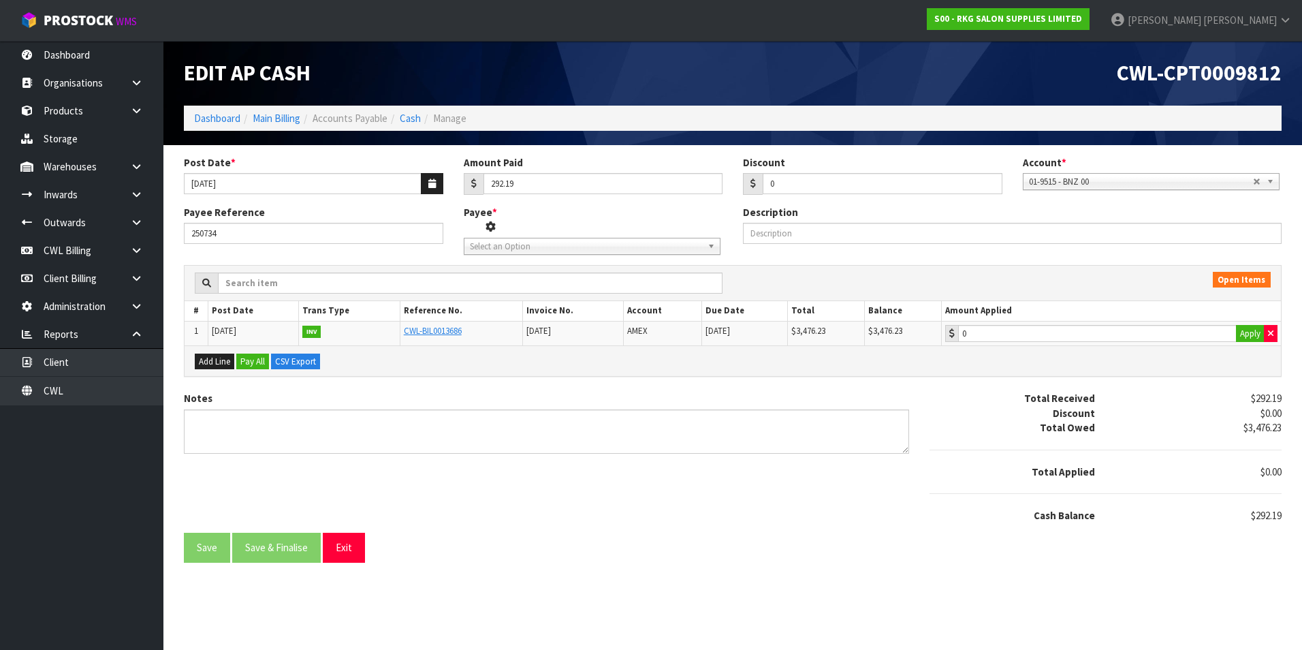
click at [531, 244] on span "Select an Option" at bounding box center [582, 246] width 224 height 16
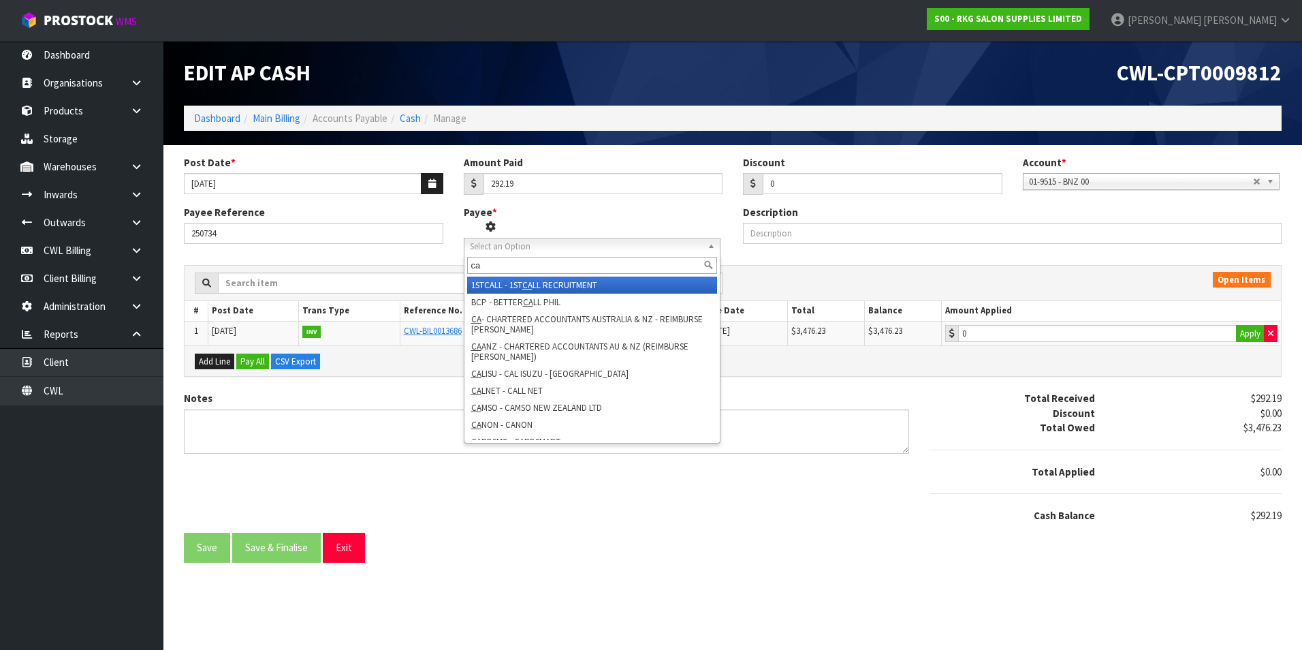
type input "c"
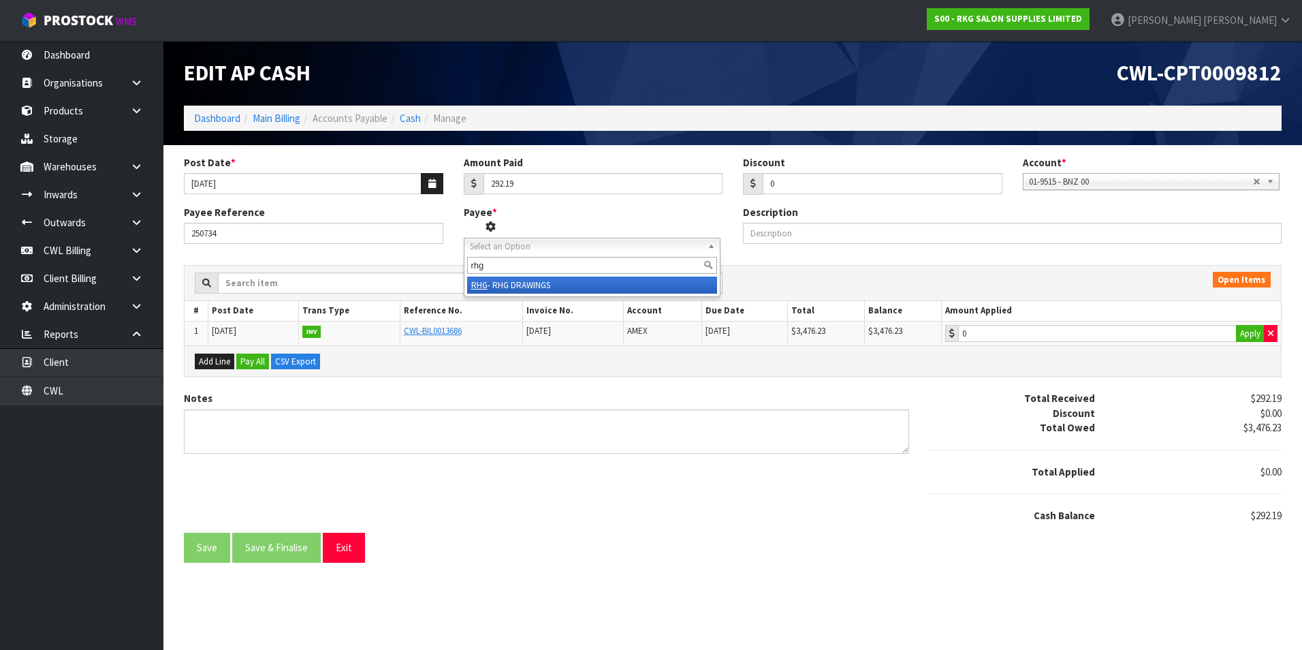
type input "rhg"
click at [547, 282] on li "RHG - RHG DRAWINGS" at bounding box center [592, 285] width 250 height 17
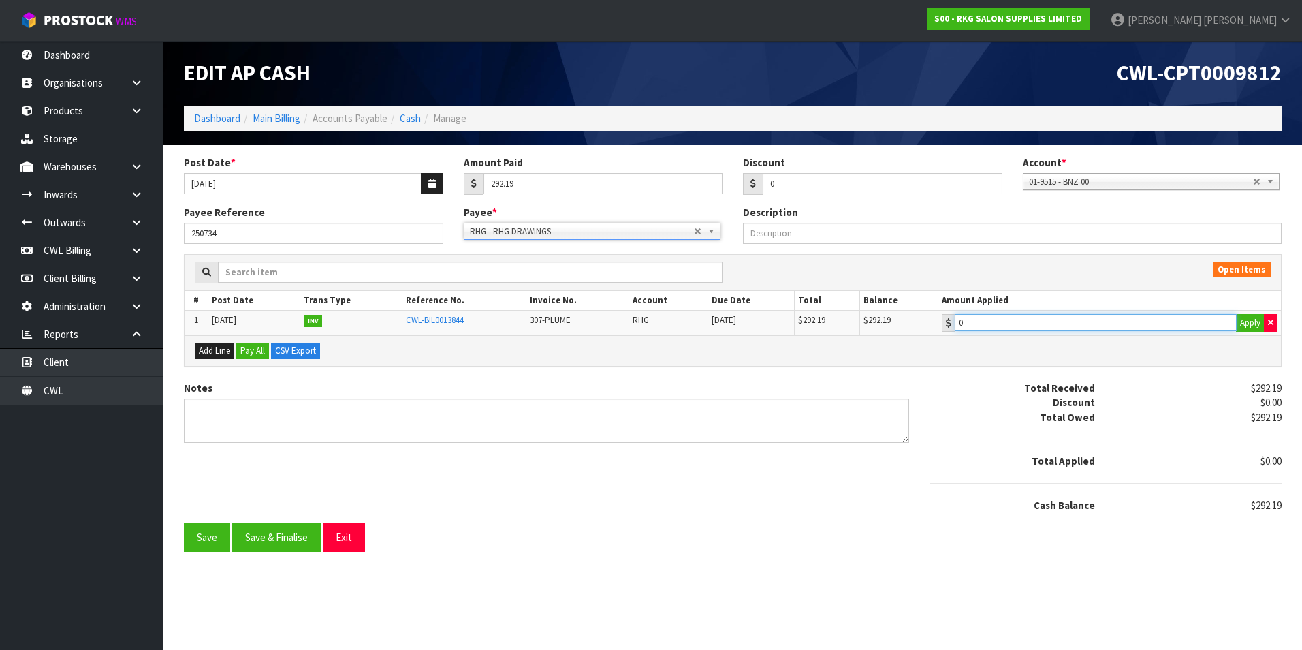
type input "292.19"
click at [1181, 324] on input "292.19" at bounding box center [1096, 322] width 282 height 17
click at [292, 540] on button "Save & Finalise" at bounding box center [276, 536] width 89 height 29
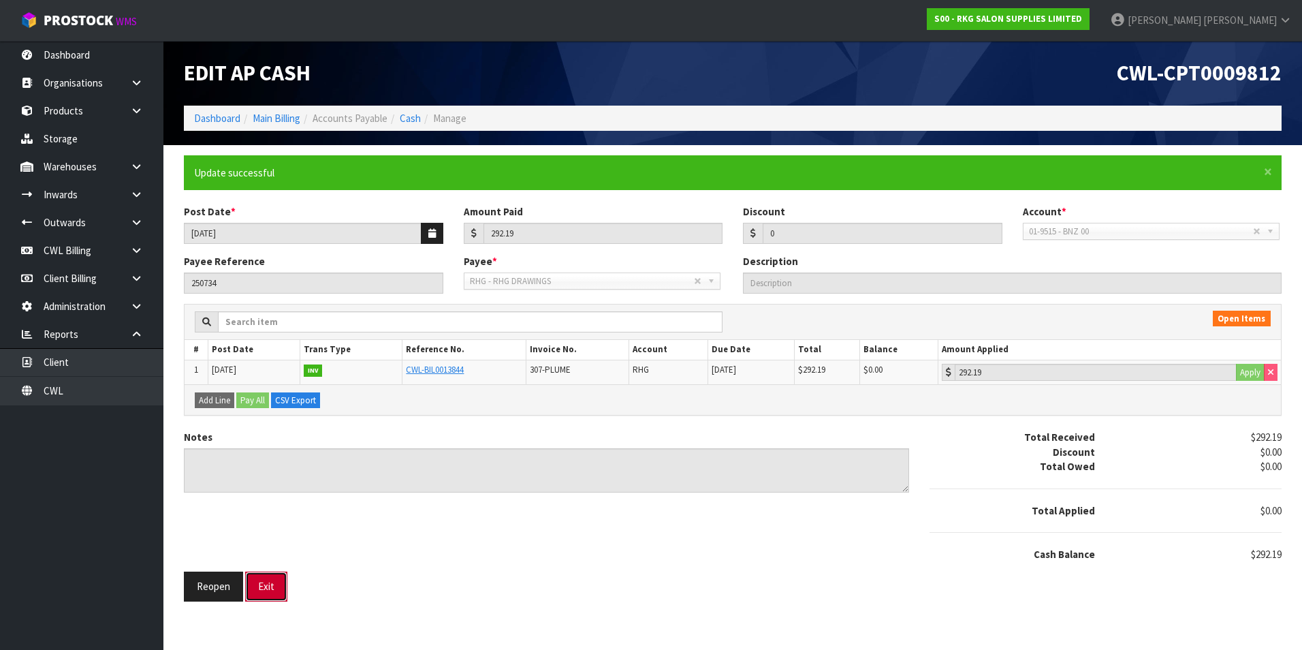
click at [259, 585] on button "Exit" at bounding box center [266, 585] width 42 height 29
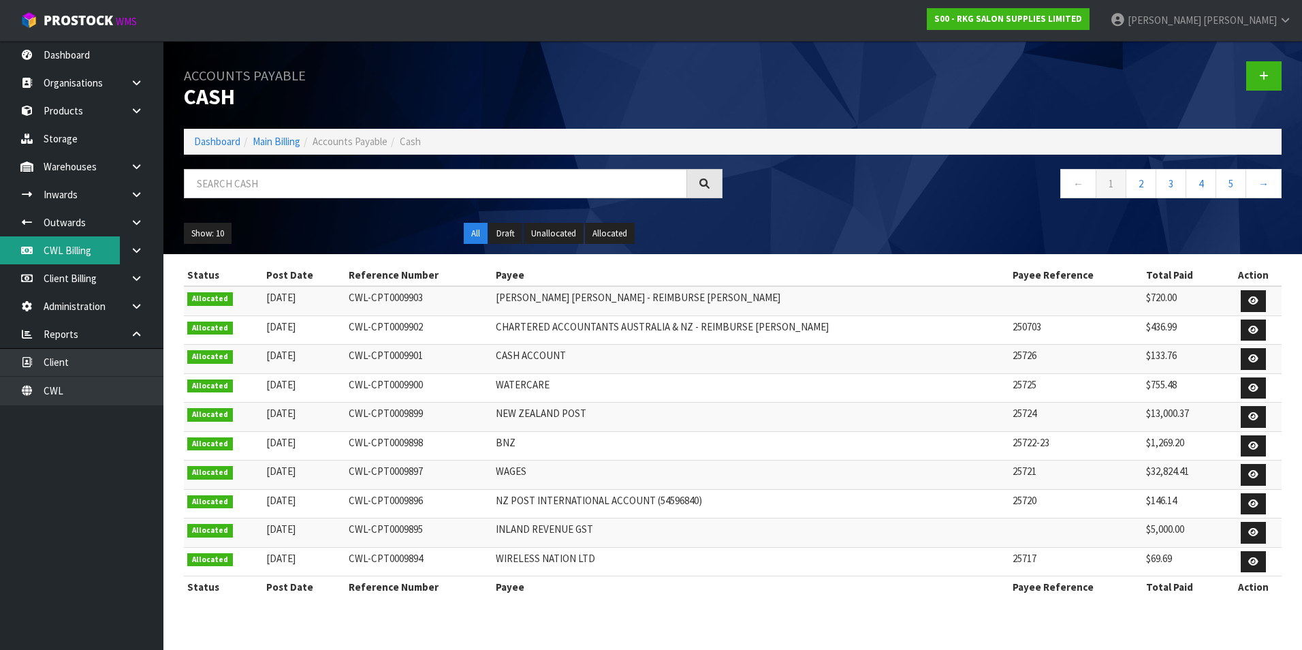
click at [86, 257] on link "CWL Billing" at bounding box center [81, 250] width 163 height 28
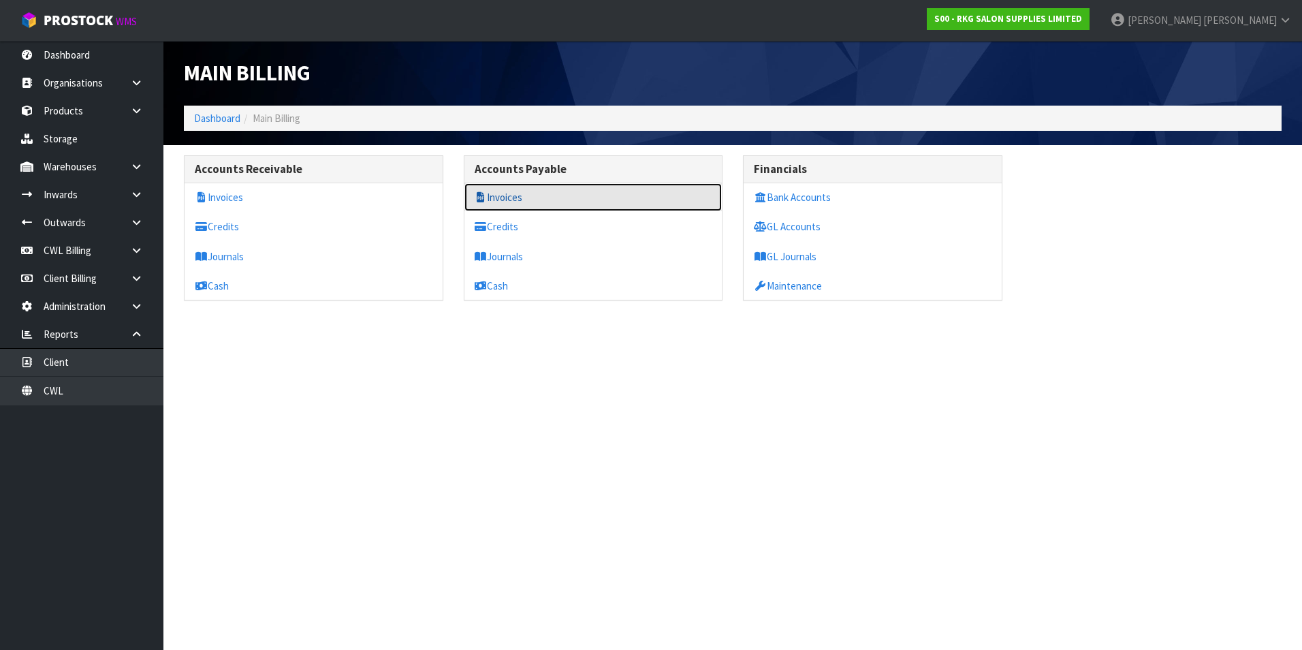
click at [523, 200] on link "Invoices" at bounding box center [593, 197] width 258 height 28
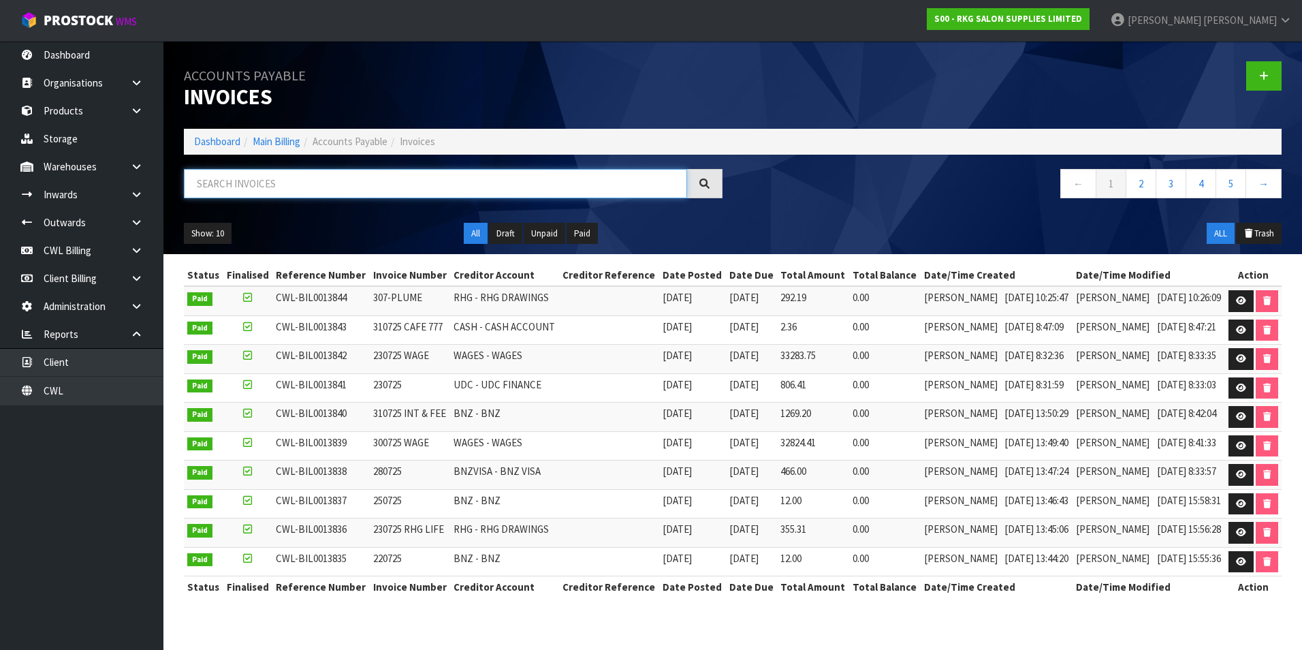
click at [272, 181] on input "text" at bounding box center [435, 183] width 503 height 29
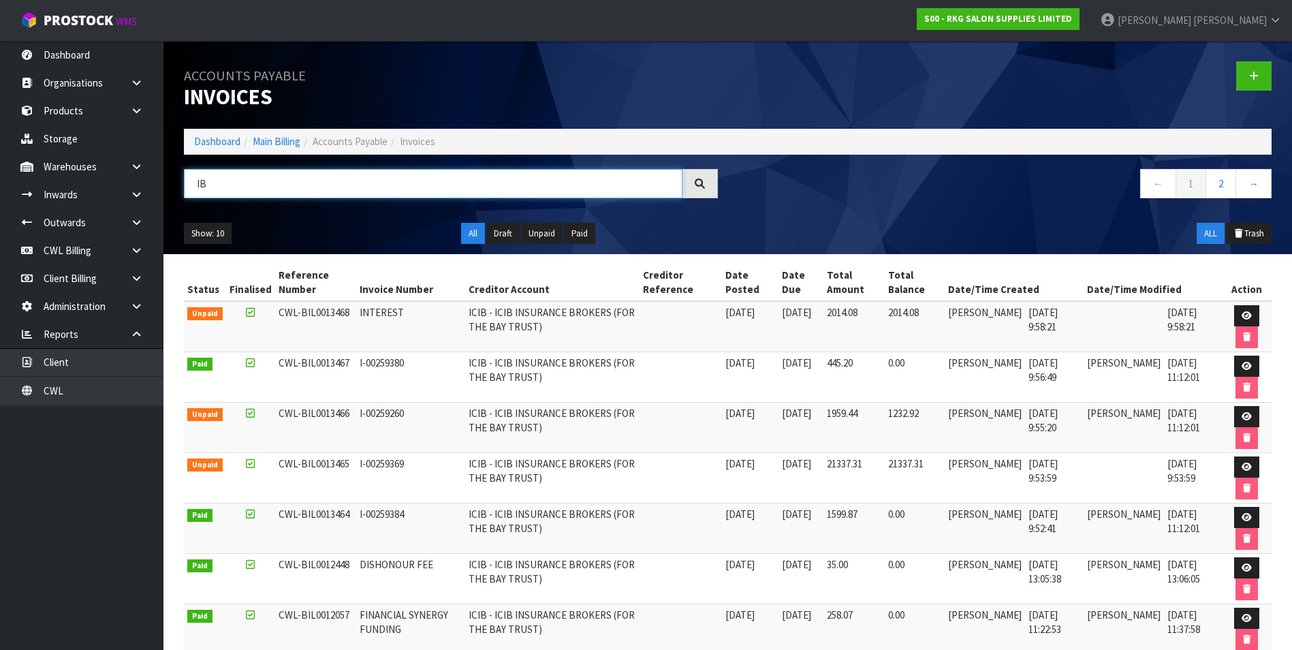
type input "I"
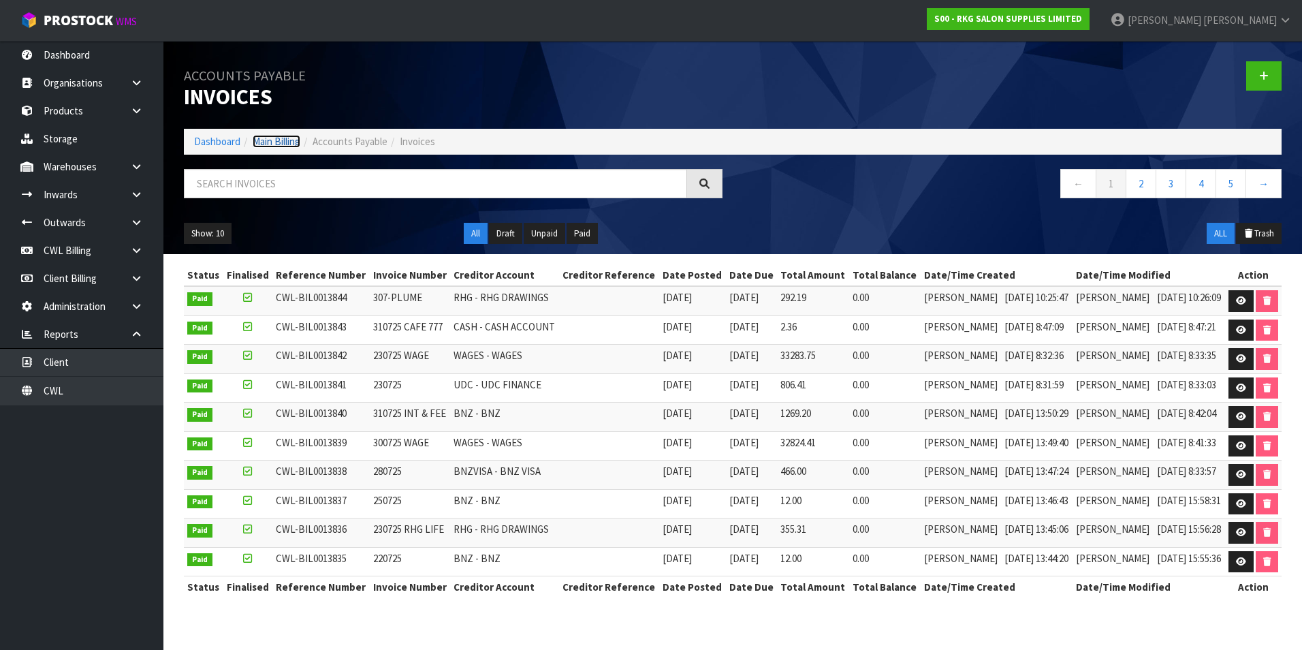
click at [279, 142] on link "Main Billing" at bounding box center [277, 141] width 48 height 13
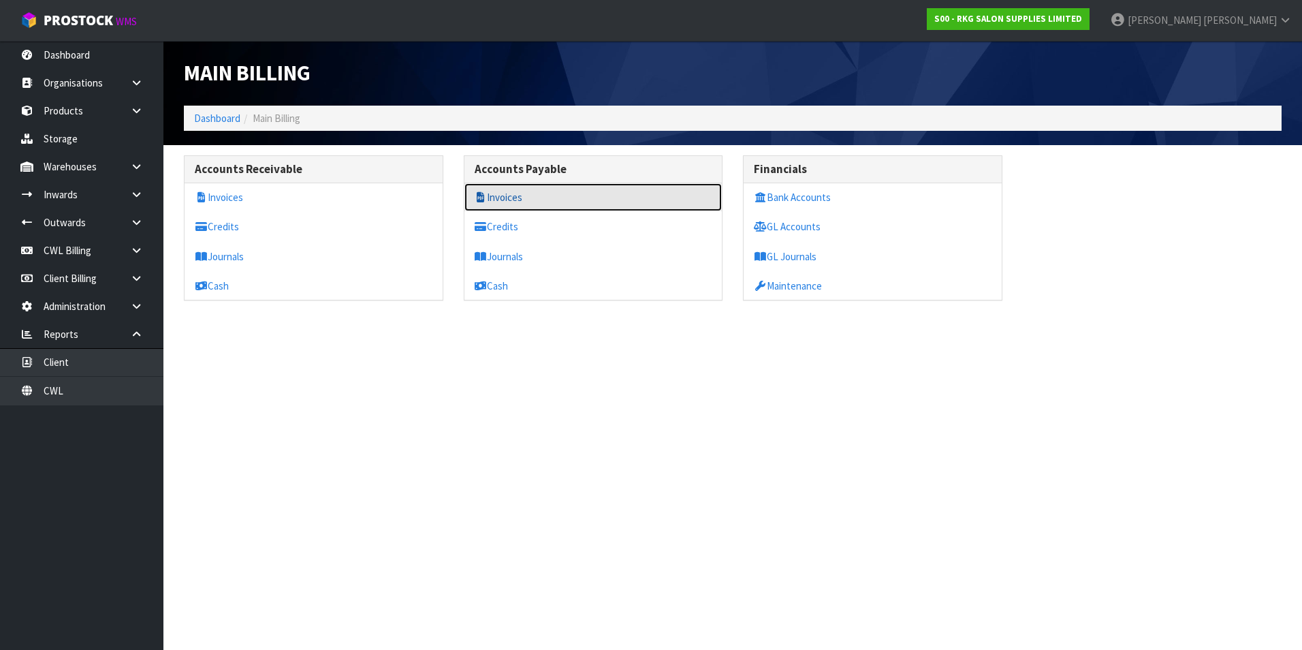
click at [522, 195] on link "Invoices" at bounding box center [593, 197] width 258 height 28
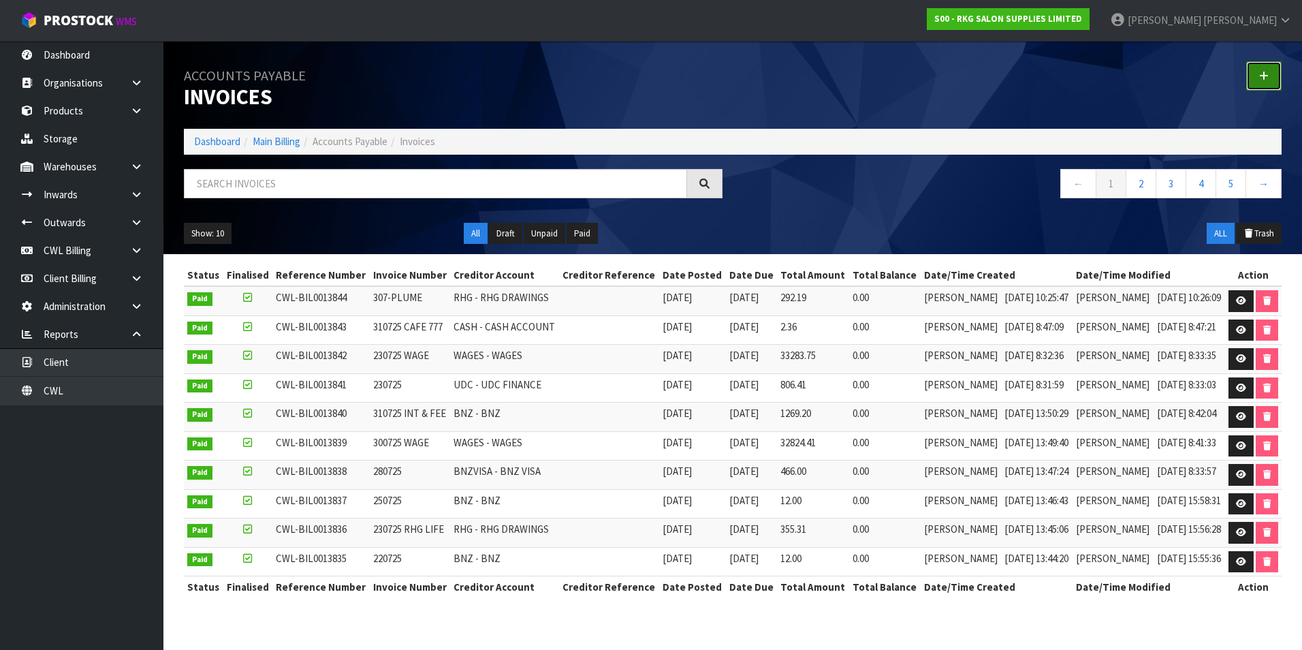
click at [1270, 83] on link at bounding box center [1263, 75] width 35 height 29
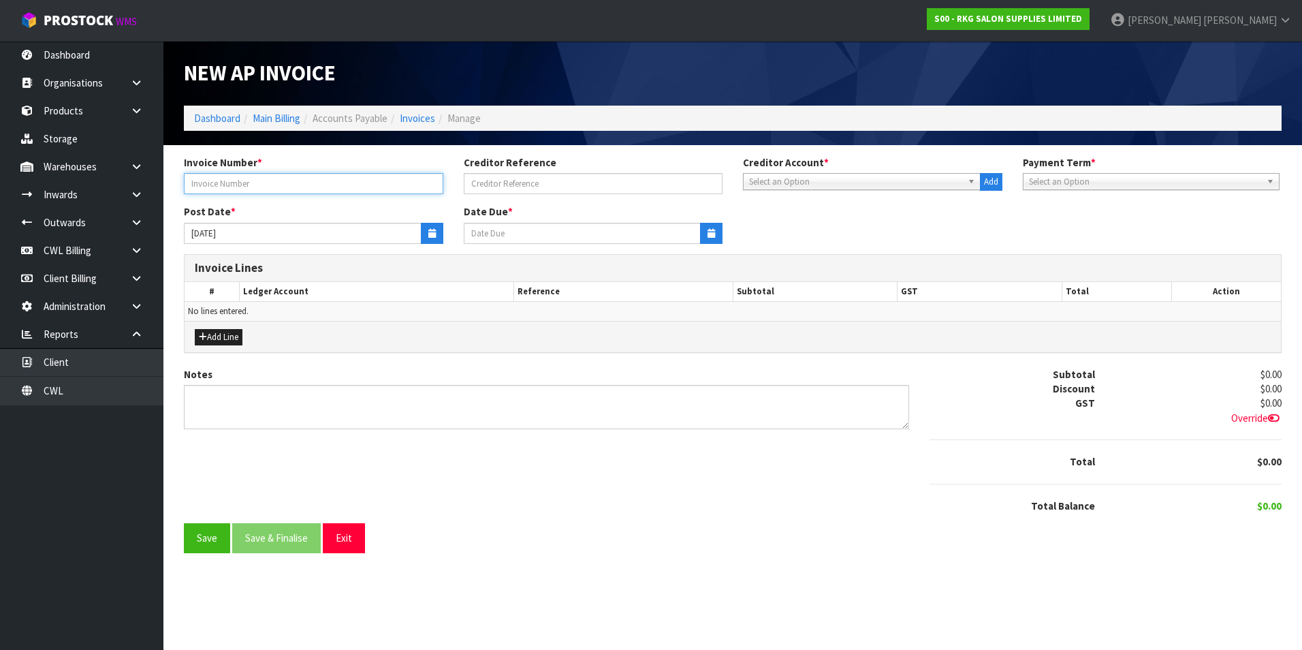
click at [281, 188] on input "text" at bounding box center [313, 183] width 259 height 21
type input "100725 TRANSFER 00"
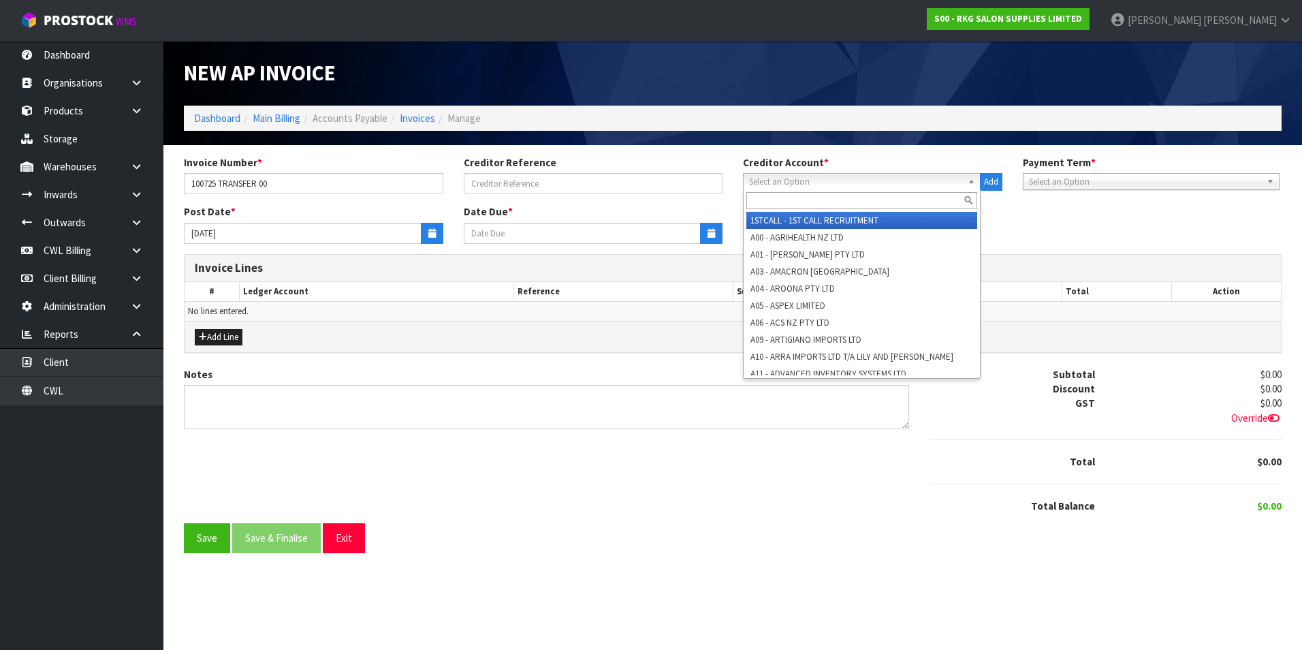
click at [787, 178] on span "Select an Option" at bounding box center [855, 182] width 213 height 16
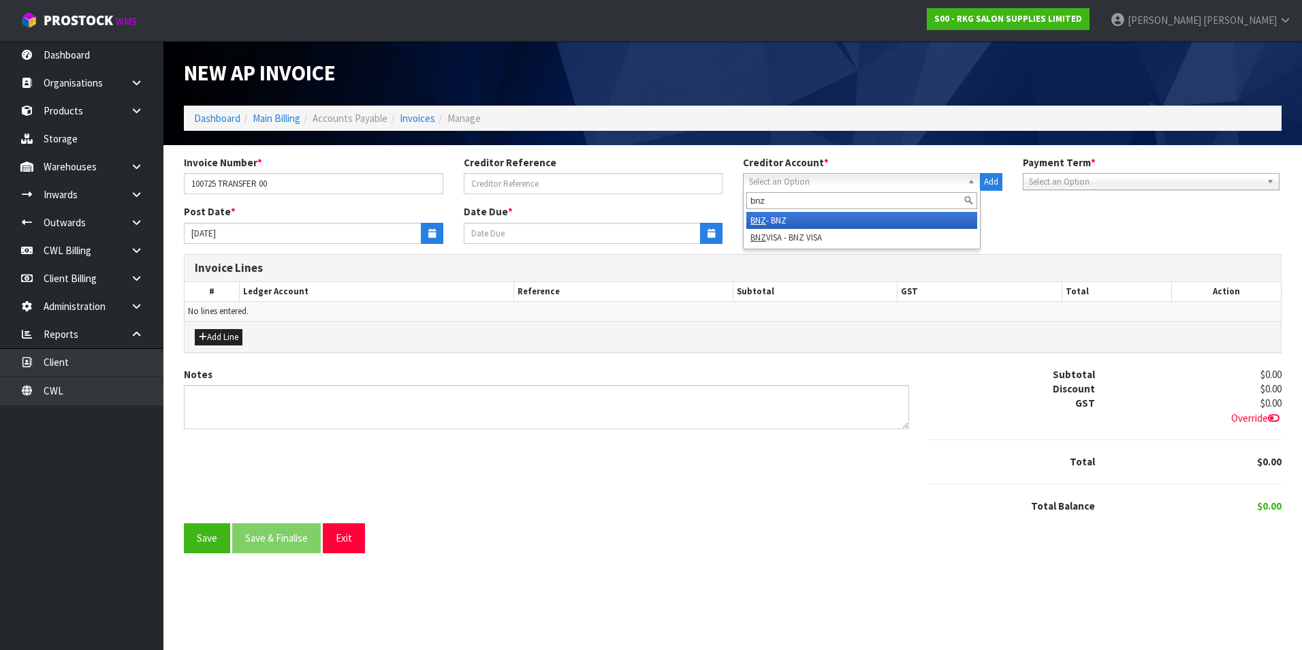
type input "bnz"
click at [783, 218] on li "BNZ - BNZ" at bounding box center [861, 220] width 231 height 17
type input "[DATE]"
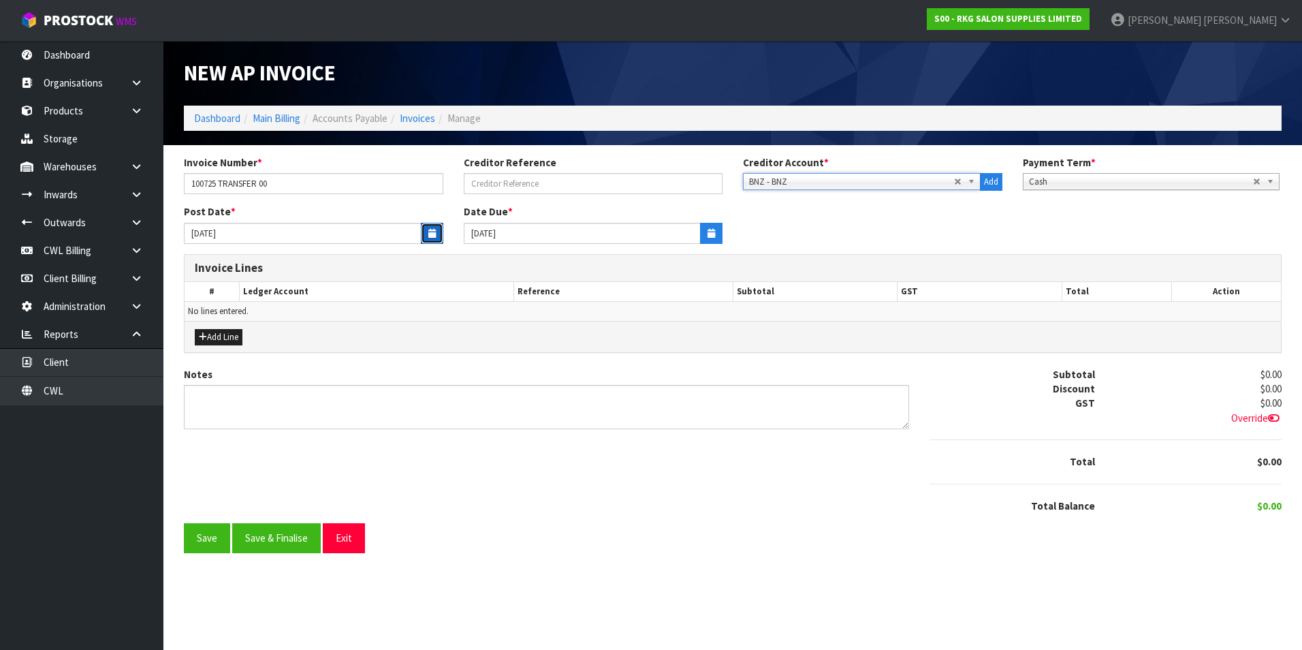
click at [428, 233] on icon "button" at bounding box center [431, 233] width 7 height 9
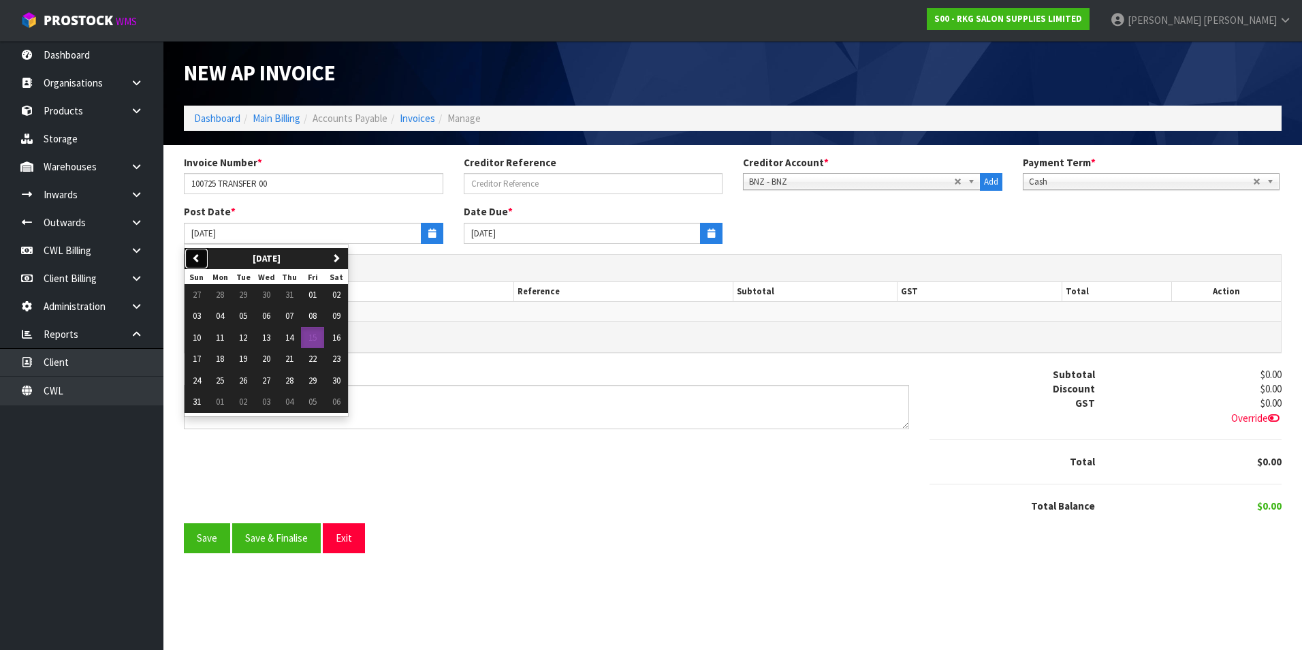
click at [195, 256] on icon "button" at bounding box center [196, 257] width 9 height 9
drag, startPoint x: 296, startPoint y: 319, endPoint x: 268, endPoint y: 333, distance: 31.1
click at [294, 319] on span "10" at bounding box center [289, 316] width 8 height 12
type input "[DATE]"
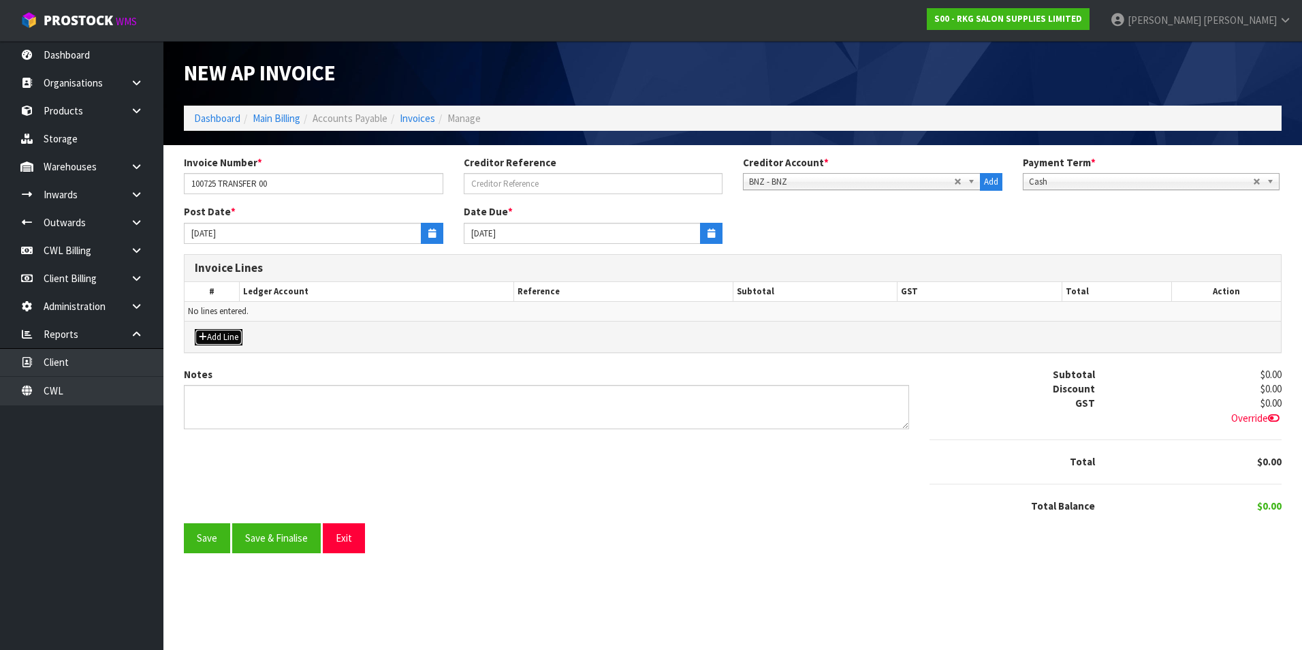
click at [225, 340] on button "Add Line" at bounding box center [219, 337] width 48 height 16
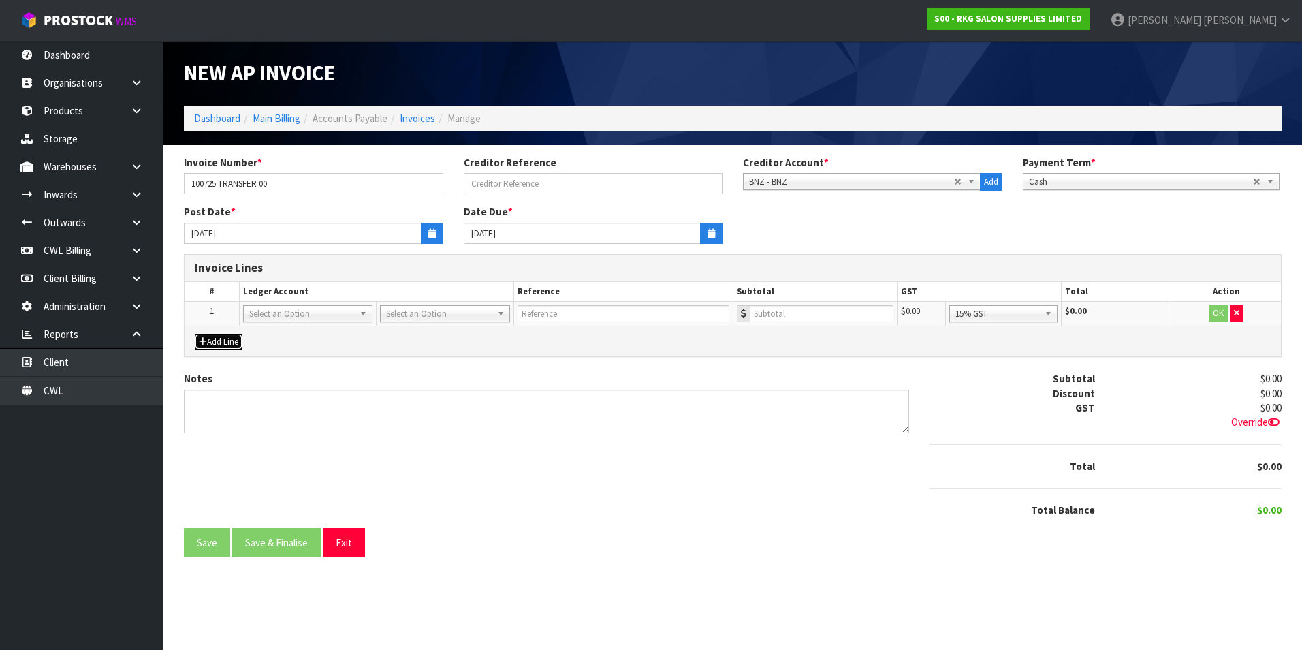
drag, startPoint x: 411, startPoint y: 316, endPoint x: 408, endPoint y: 327, distance: 11.4
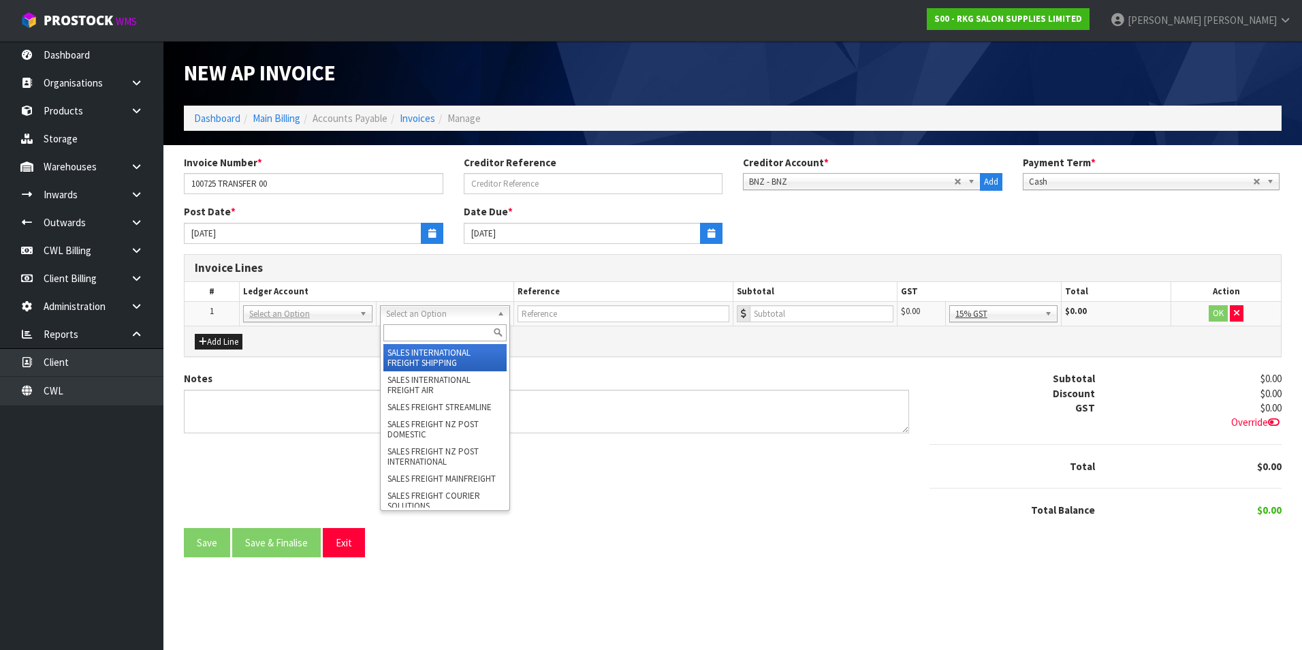
click at [400, 333] on input "text" at bounding box center [444, 332] width 123 height 17
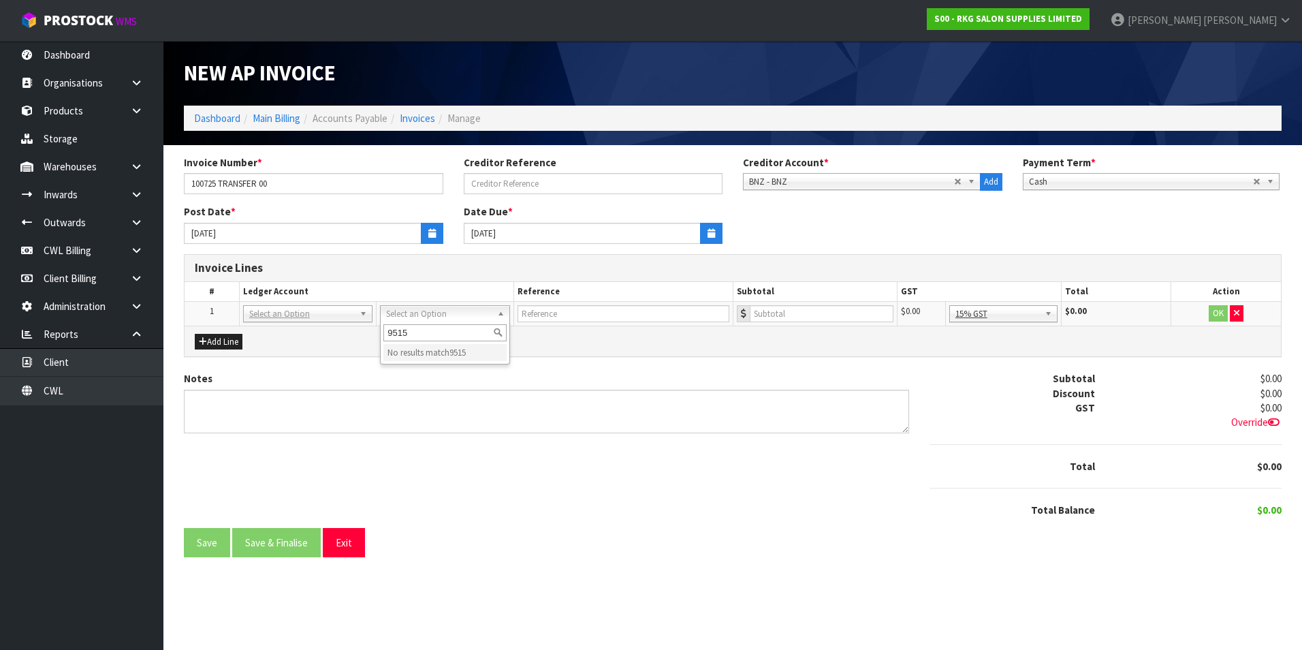
type input "9515"
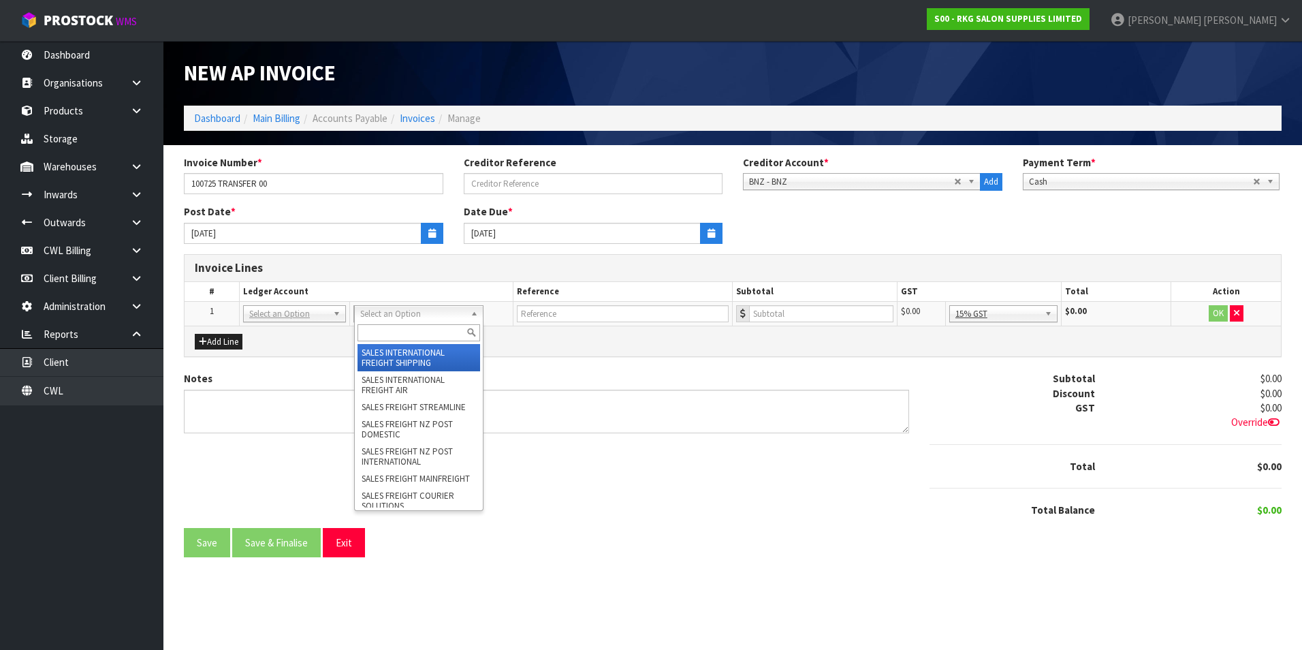
drag, startPoint x: 438, startPoint y: 319, endPoint x: 424, endPoint y: 324, distance: 14.4
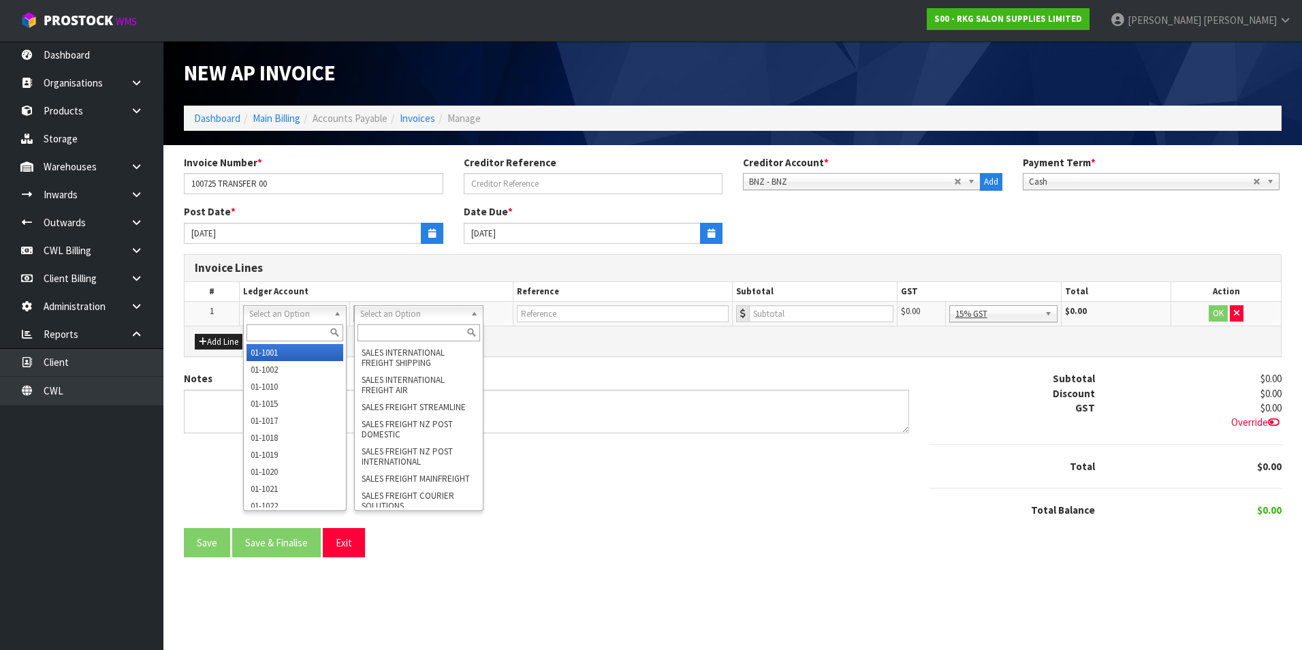
click at [276, 329] on input "text" at bounding box center [295, 332] width 97 height 17
click at [382, 332] on input "text" at bounding box center [419, 332] width 123 height 17
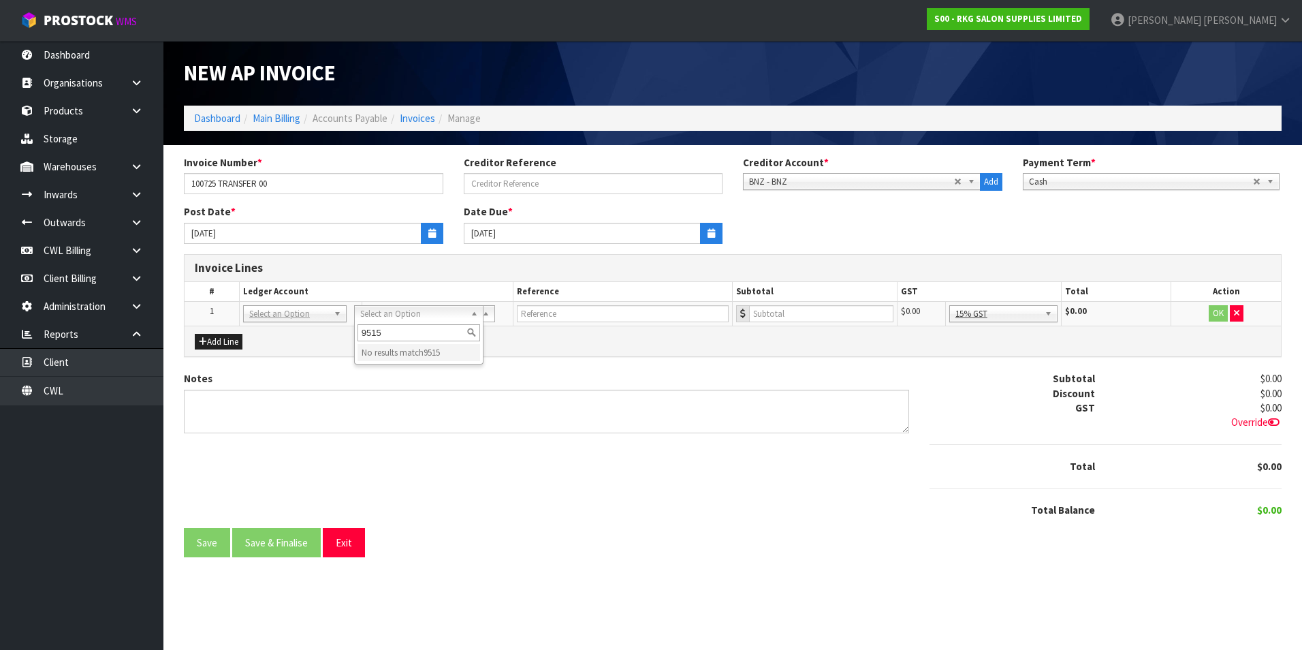
type input "9515"
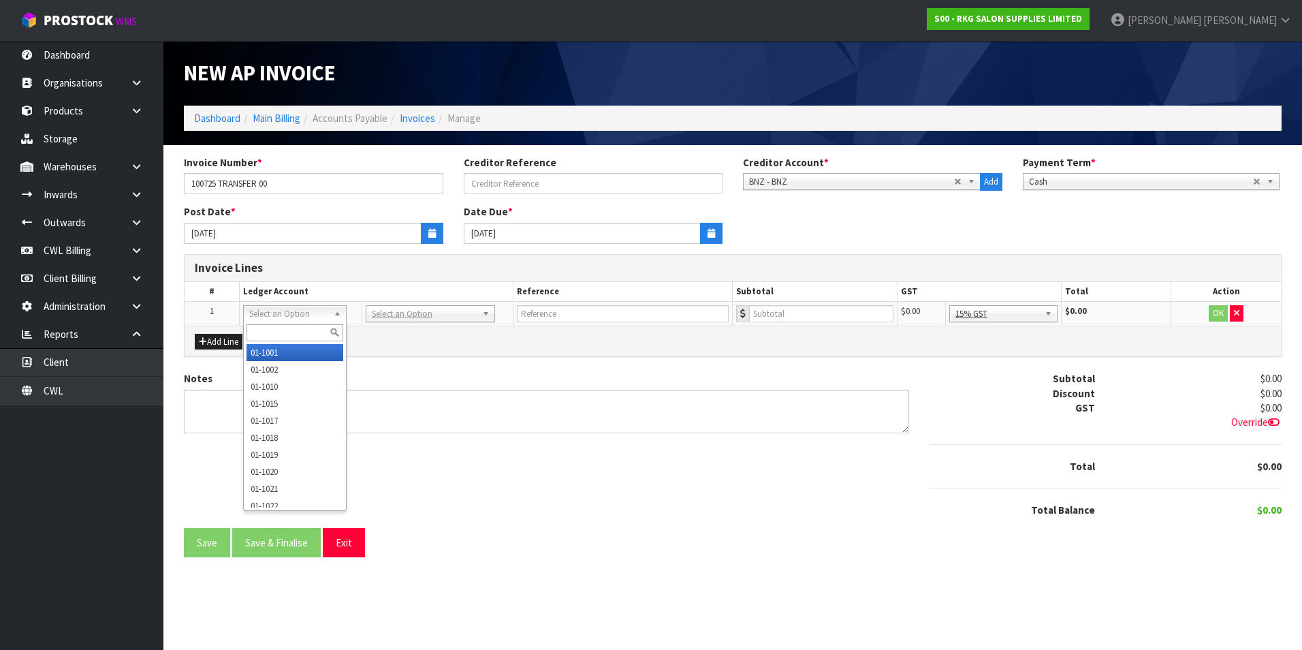
click at [287, 334] on input "text" at bounding box center [295, 332] width 97 height 17
type input "9515"
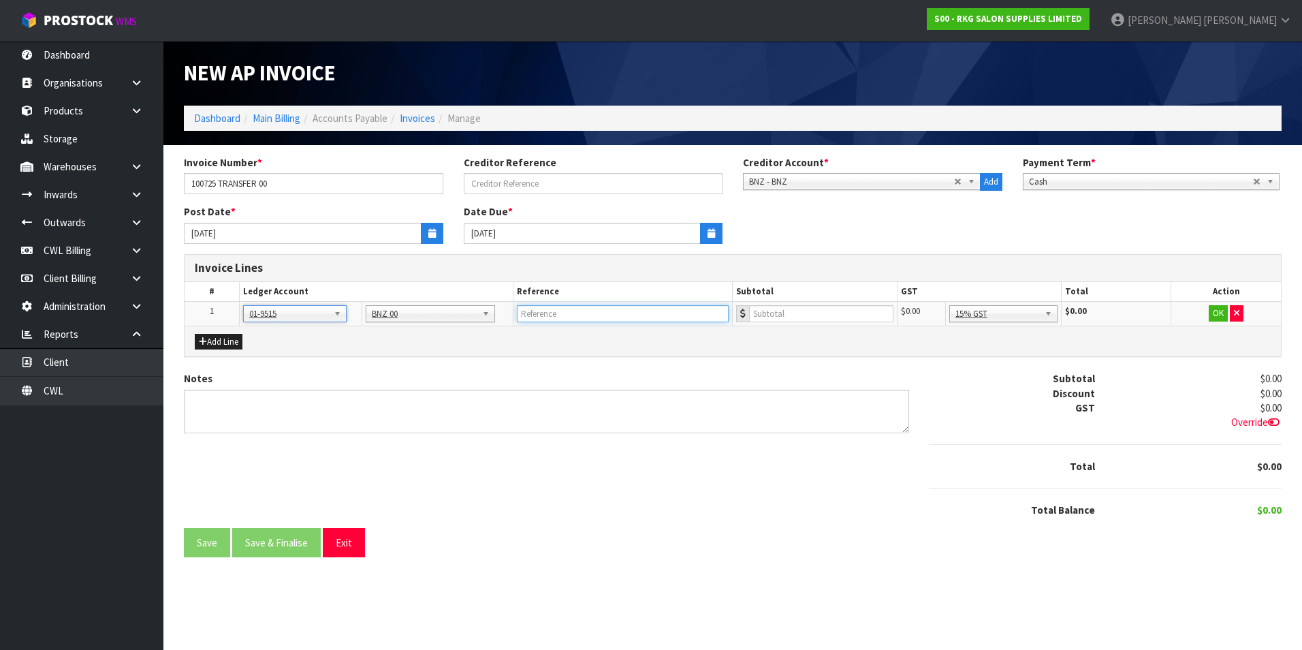
click at [595, 313] on input "text" at bounding box center [623, 313] width 212 height 17
type input "TRANSFER TO 00 10.7.25"
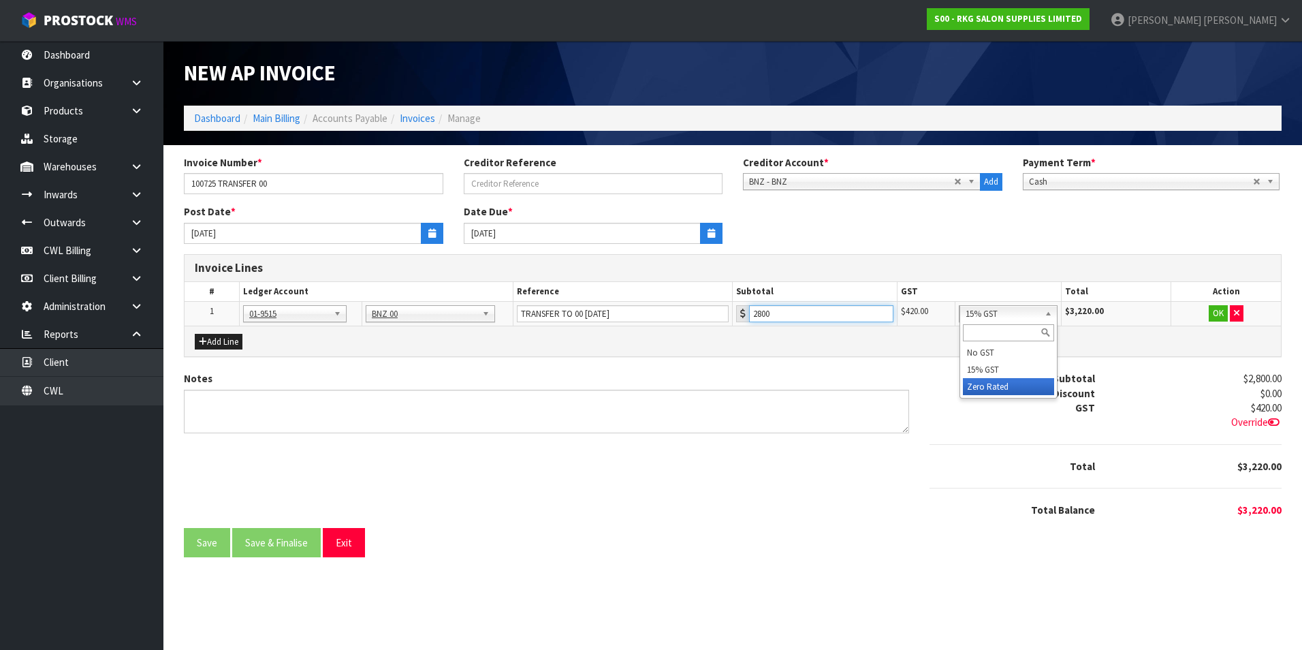
type input "2800"
drag, startPoint x: 1020, startPoint y: 389, endPoint x: 1062, endPoint y: 372, distance: 45.5
click at [1212, 317] on button "OK" at bounding box center [1218, 313] width 19 height 16
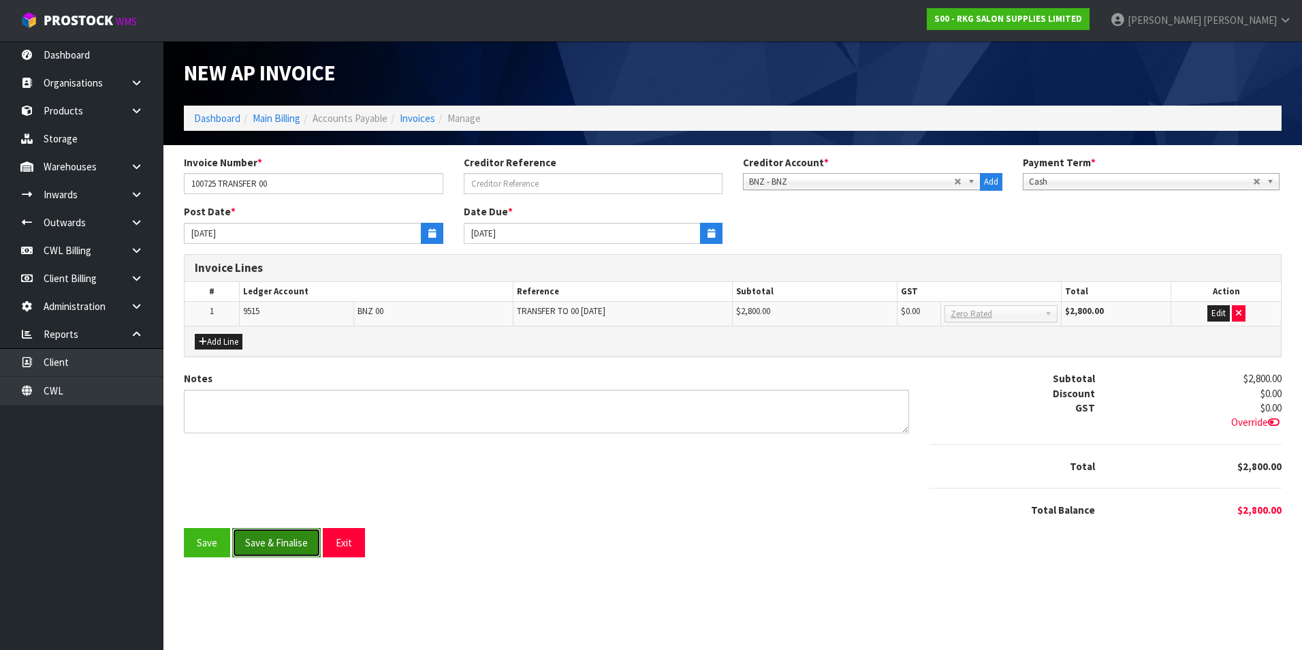
click at [295, 545] on button "Save & Finalise" at bounding box center [276, 542] width 89 height 29
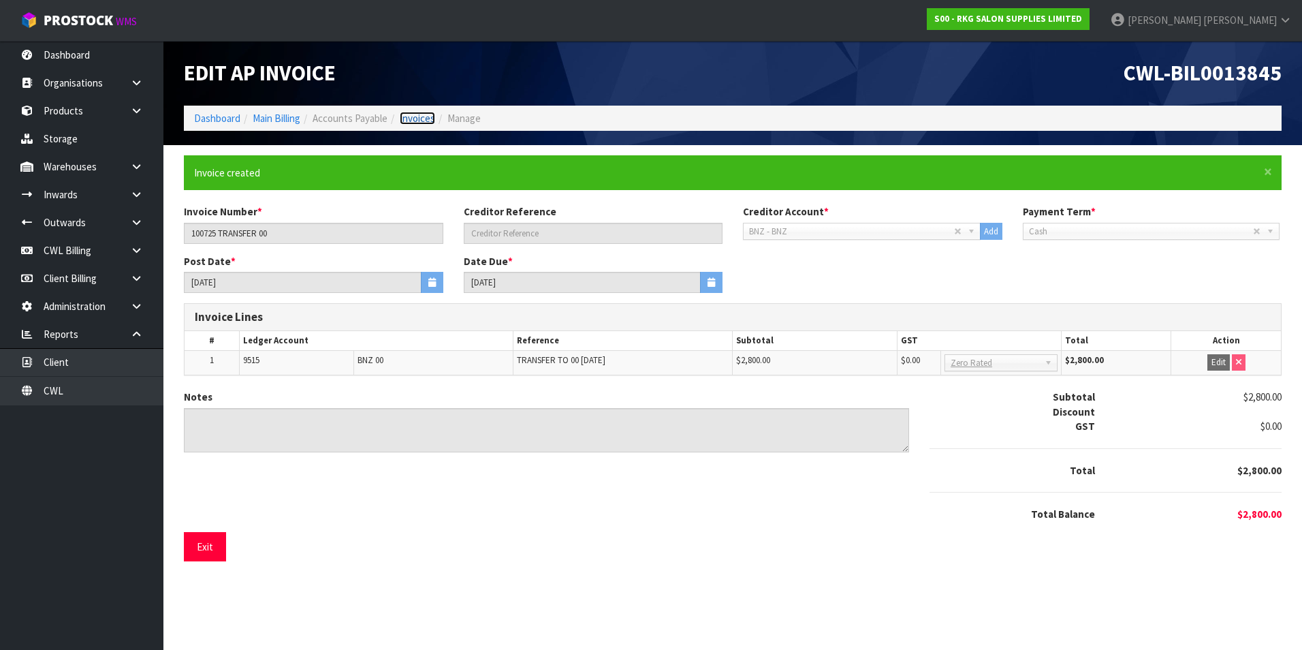
click at [429, 123] on link "Invoices" at bounding box center [417, 118] width 35 height 13
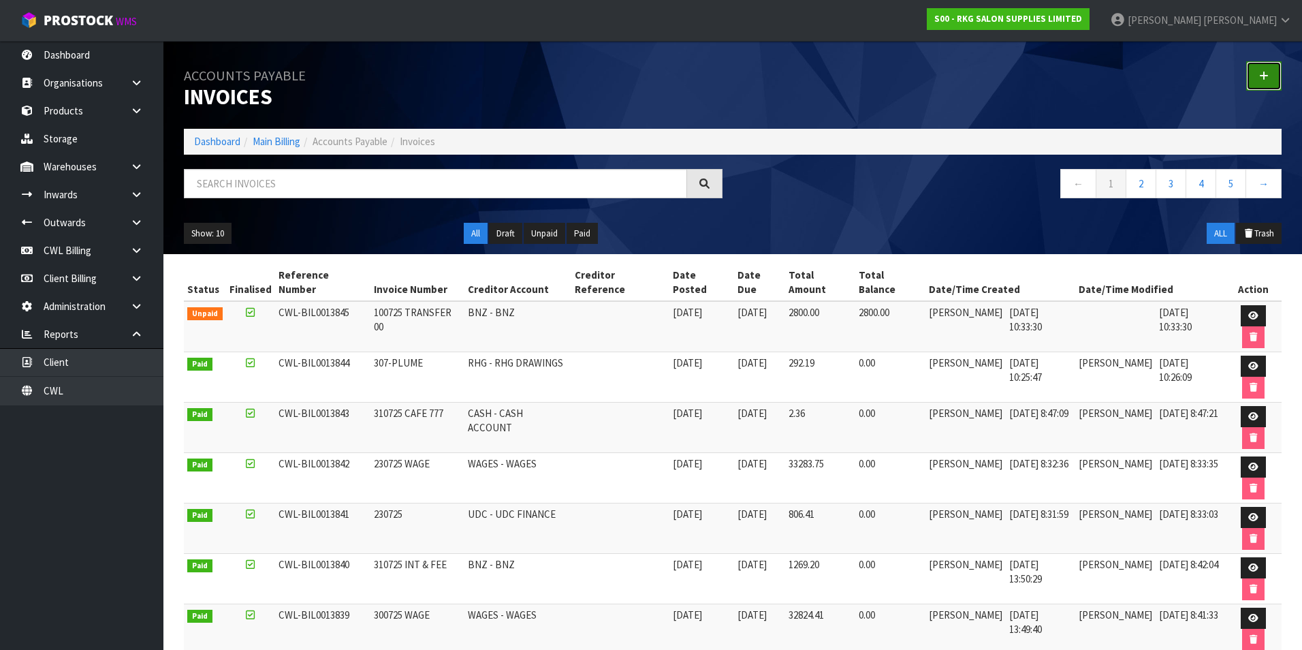
drag, startPoint x: 1270, startPoint y: 77, endPoint x: 871, endPoint y: 110, distance: 400.5
click at [1268, 77] on link at bounding box center [1263, 75] width 35 height 29
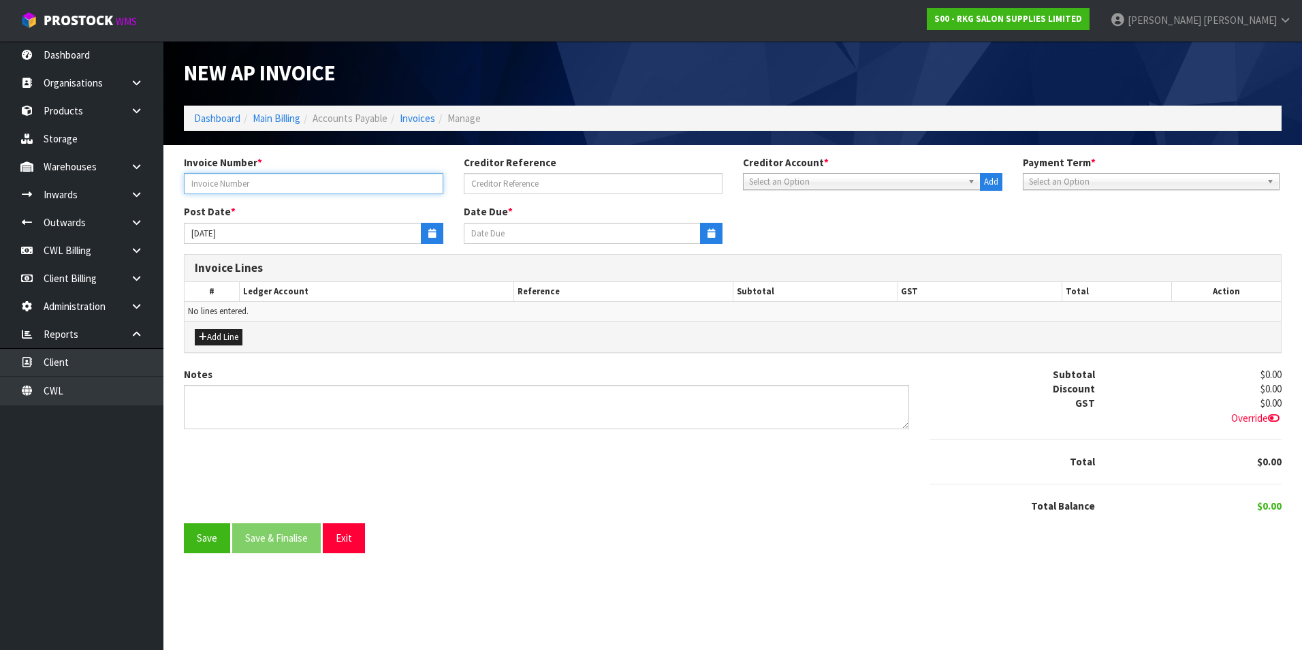
click at [289, 183] on input "text" at bounding box center [313, 183] width 259 height 21
type input "300725 TRF 00"
click at [823, 184] on span "Select an Option" at bounding box center [855, 182] width 213 height 16
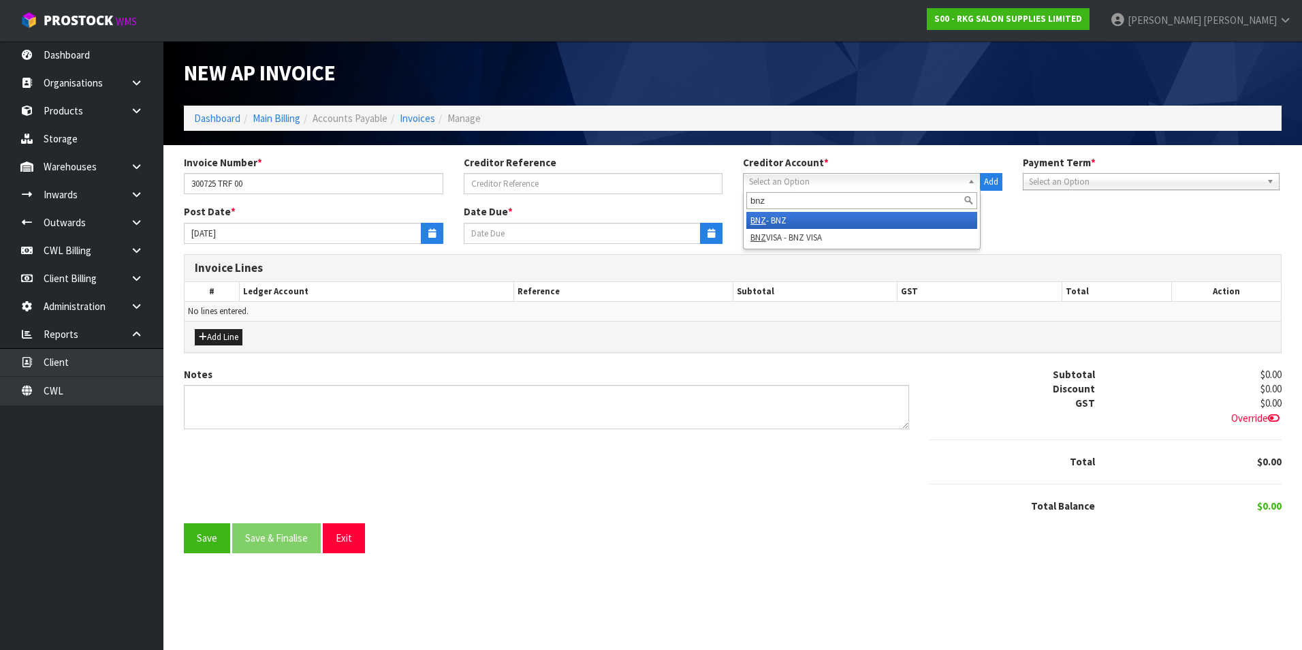
type input "bnz"
click at [844, 216] on li "BNZ - BNZ" at bounding box center [861, 220] width 231 height 17
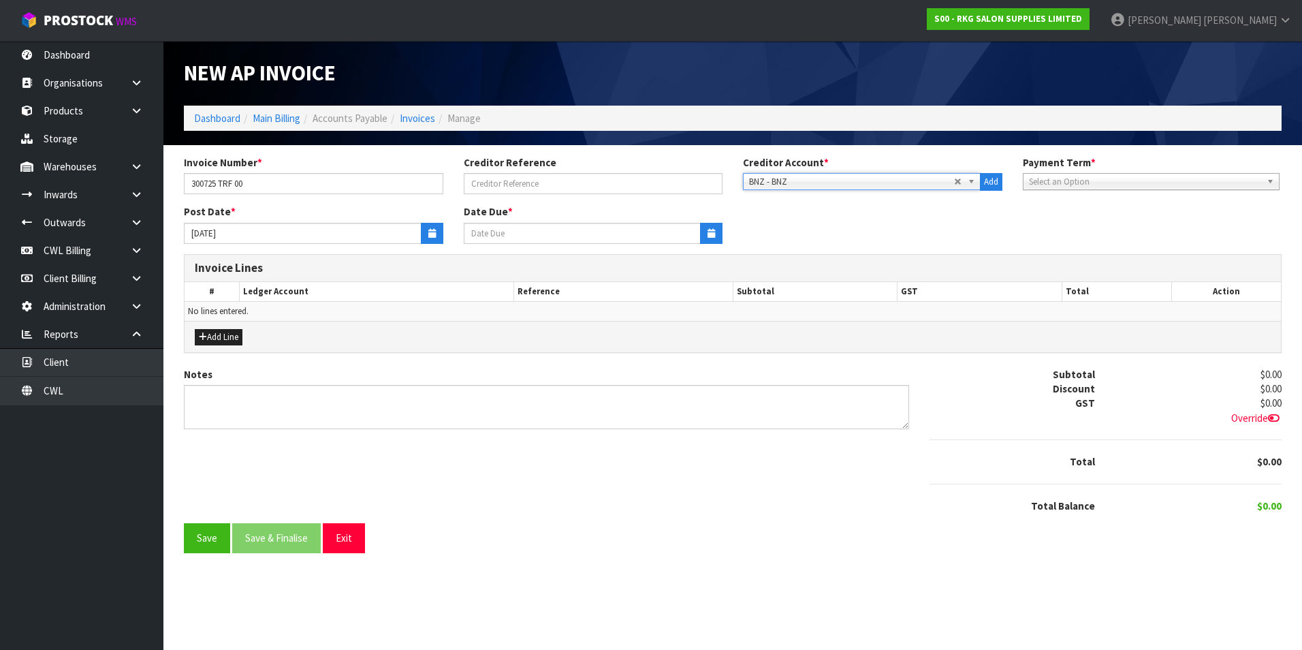
type input "[DATE]"
click at [434, 232] on icon "button" at bounding box center [431, 233] width 7 height 9
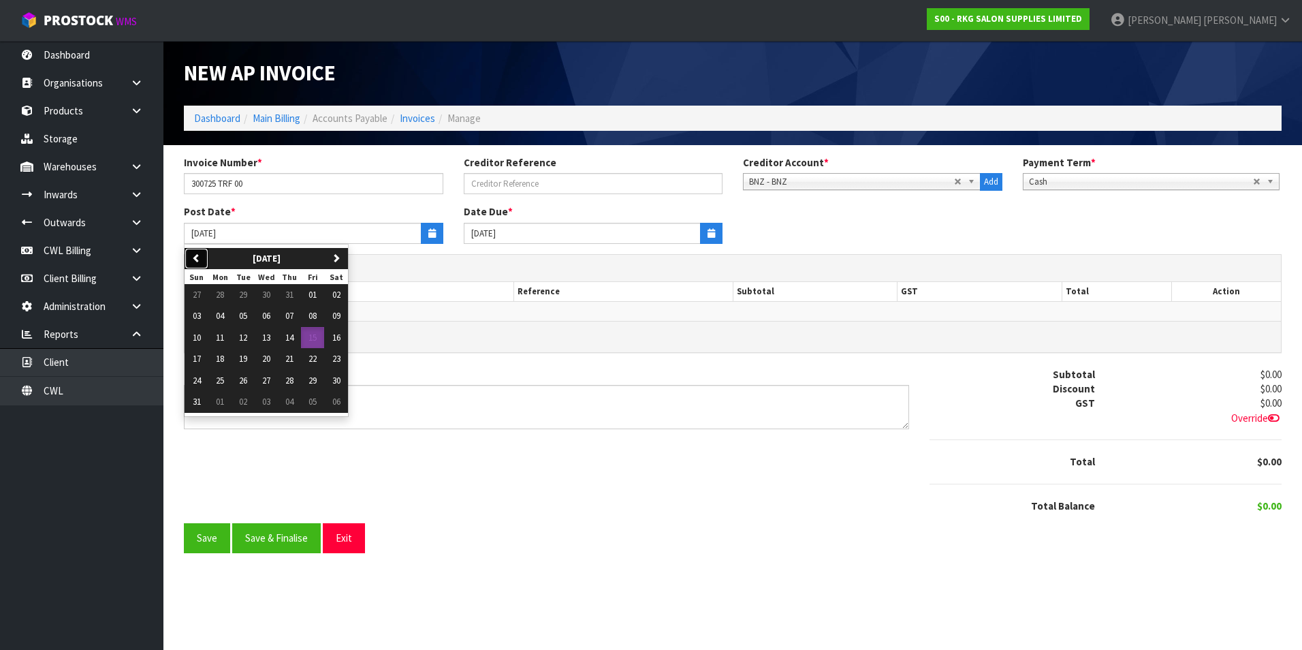
click at [192, 258] on icon "button" at bounding box center [196, 257] width 9 height 9
click at [264, 381] on span "30" at bounding box center [266, 381] width 8 height 12
type input "[DATE]"
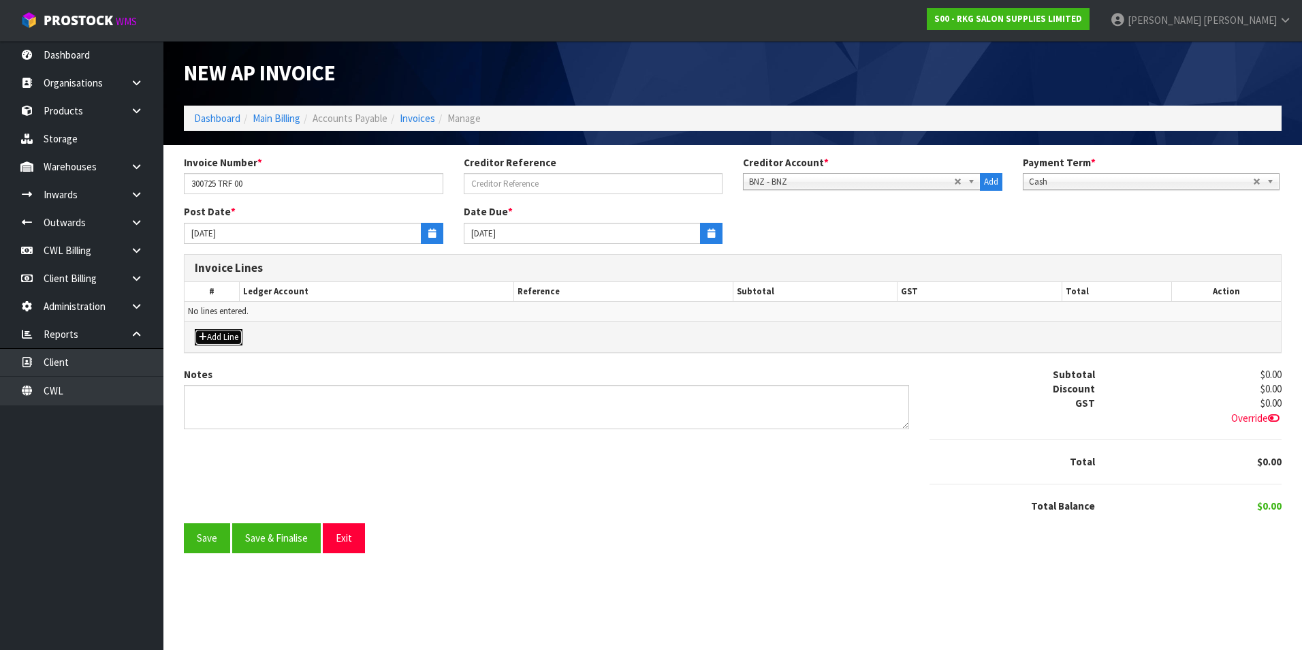
click at [227, 337] on button "Add Line" at bounding box center [219, 337] width 48 height 16
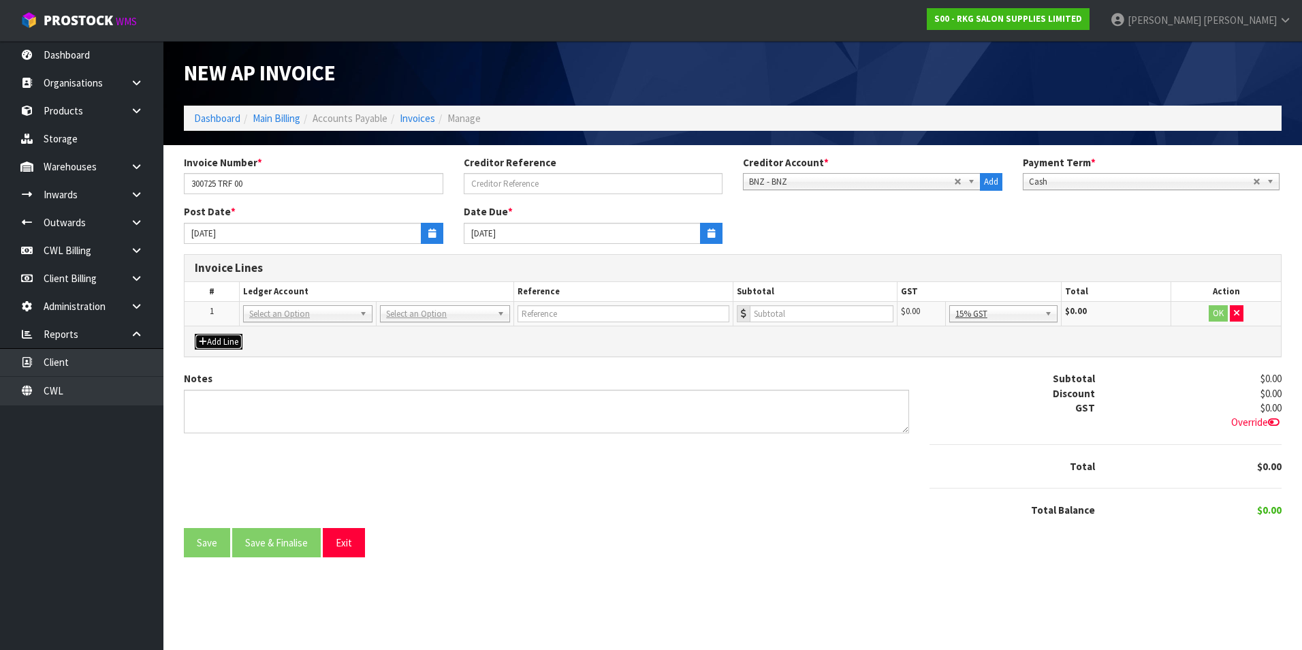
drag, startPoint x: 313, startPoint y: 315, endPoint x: 304, endPoint y: 324, distance: 12.0
click at [266, 338] on input "text" at bounding box center [308, 332] width 123 height 17
type input "9515"
click at [610, 316] on input "text" at bounding box center [623, 313] width 212 height 17
type input "TRF TO 00 30.7.25"
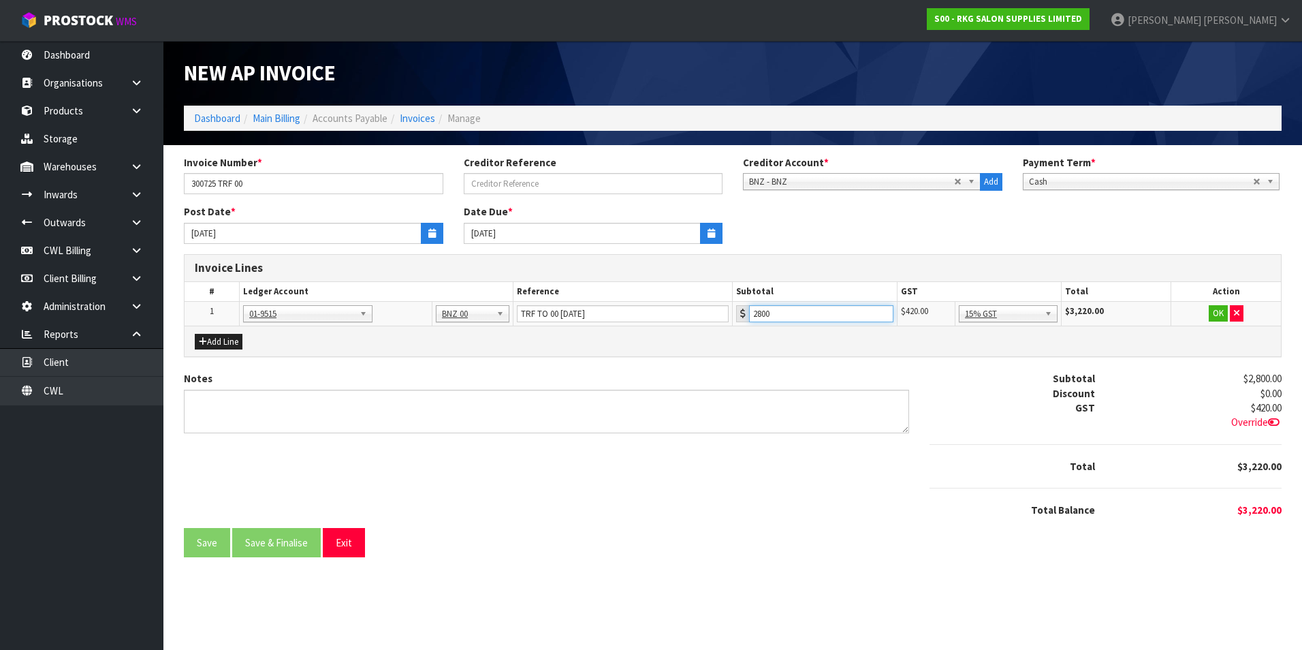
type input "2800"
click at [1219, 313] on button "OK" at bounding box center [1218, 313] width 19 height 16
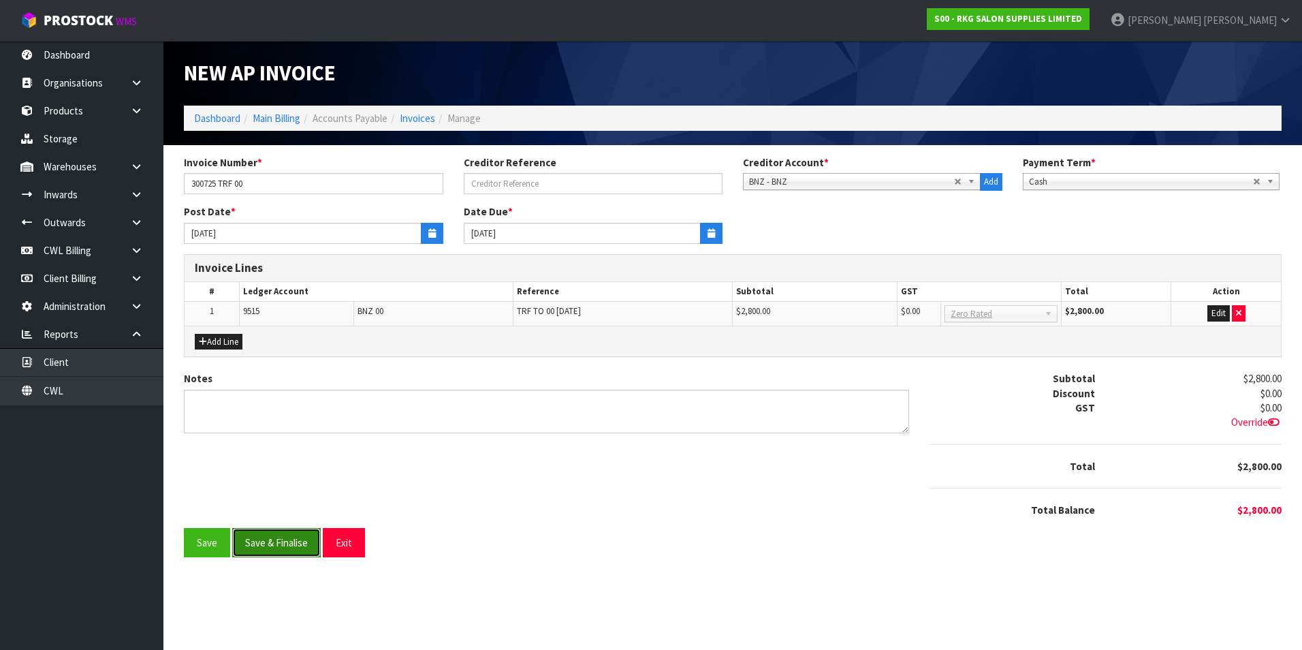
click at [257, 548] on button "Save & Finalise" at bounding box center [276, 542] width 89 height 29
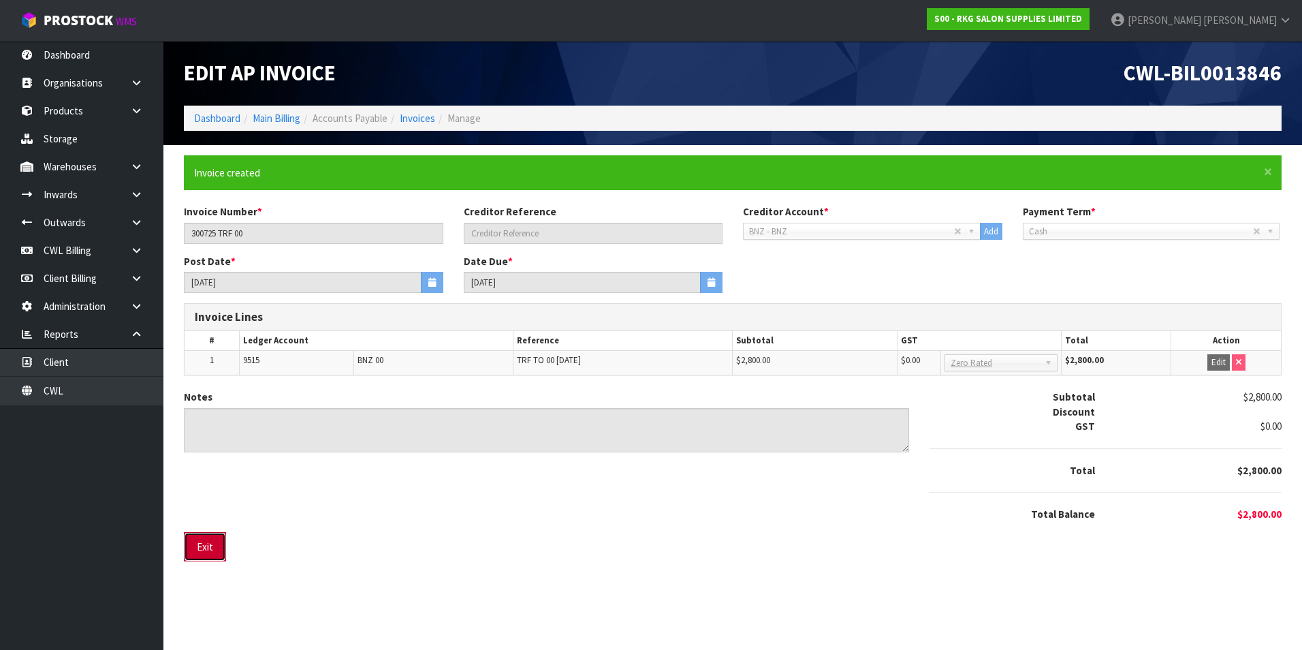
click at [212, 539] on button "Exit" at bounding box center [205, 546] width 42 height 29
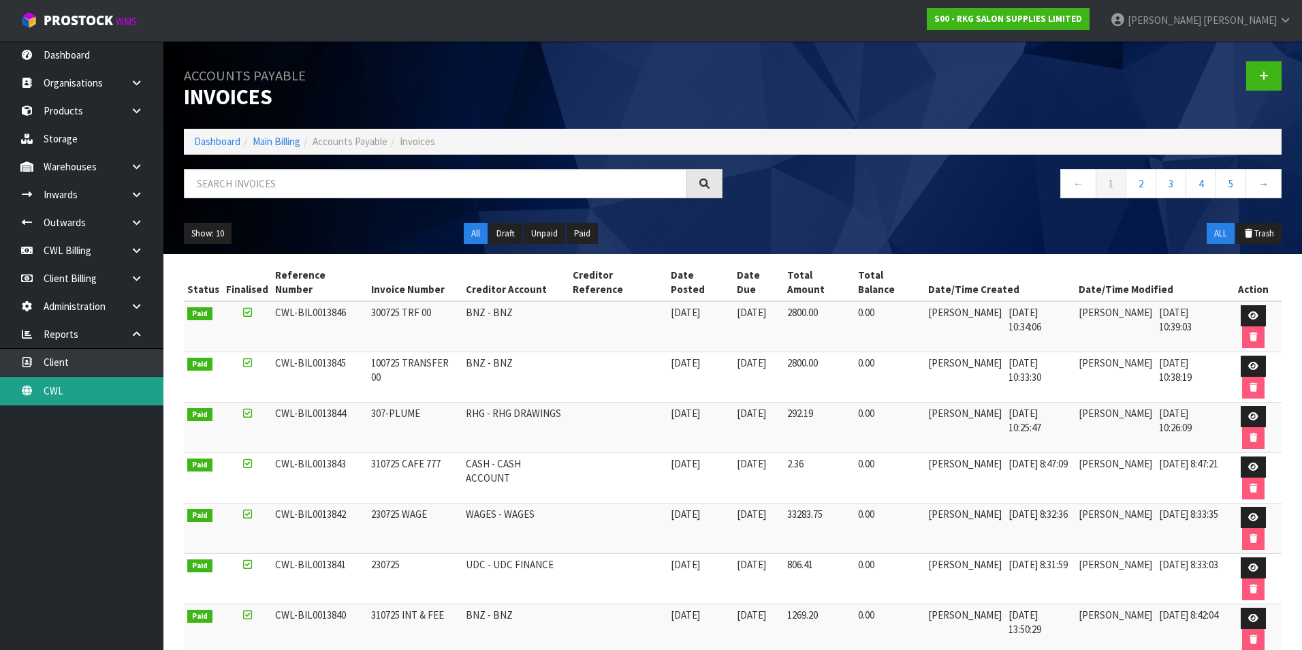
click at [125, 391] on link "CWL" at bounding box center [81, 391] width 163 height 28
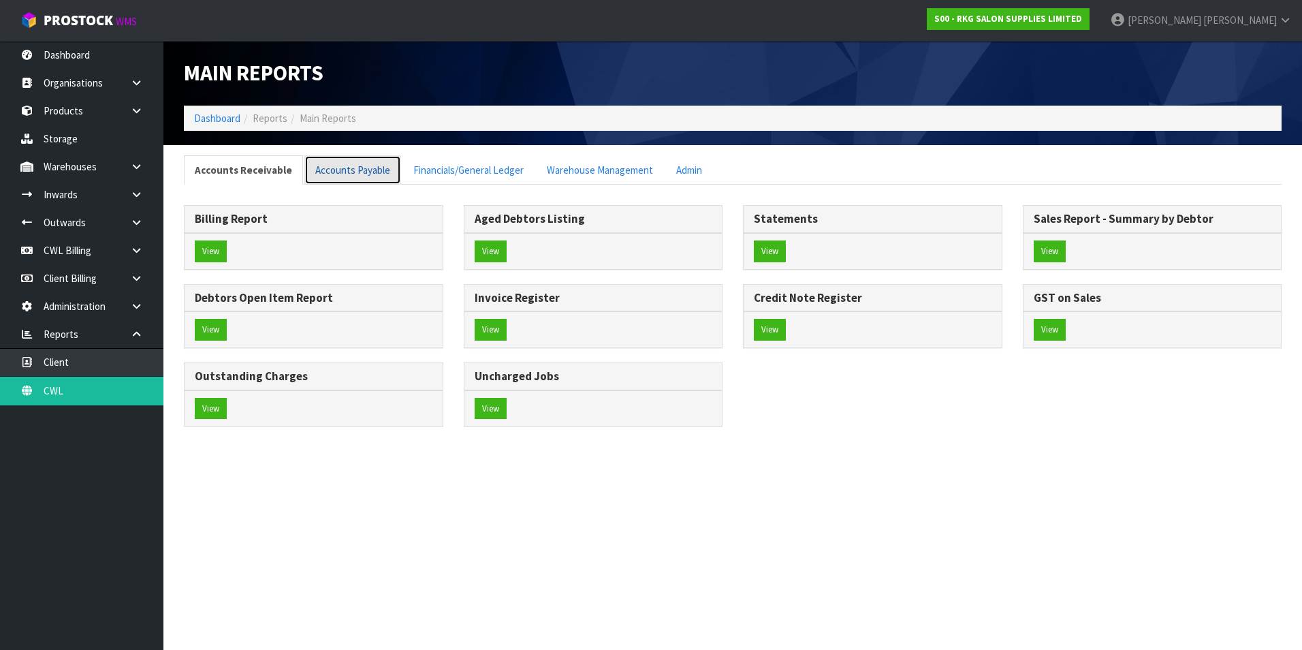
click at [366, 173] on link "Accounts Payable" at bounding box center [352, 169] width 97 height 29
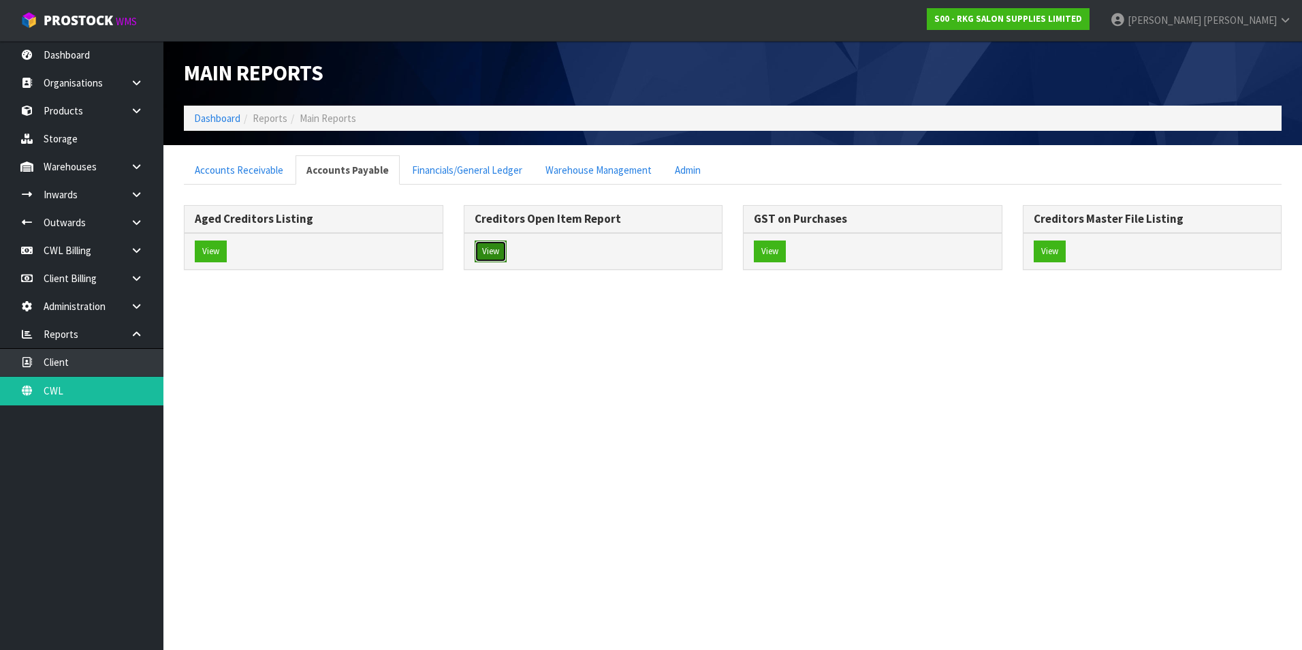
click at [491, 253] on button "View" at bounding box center [491, 251] width 32 height 22
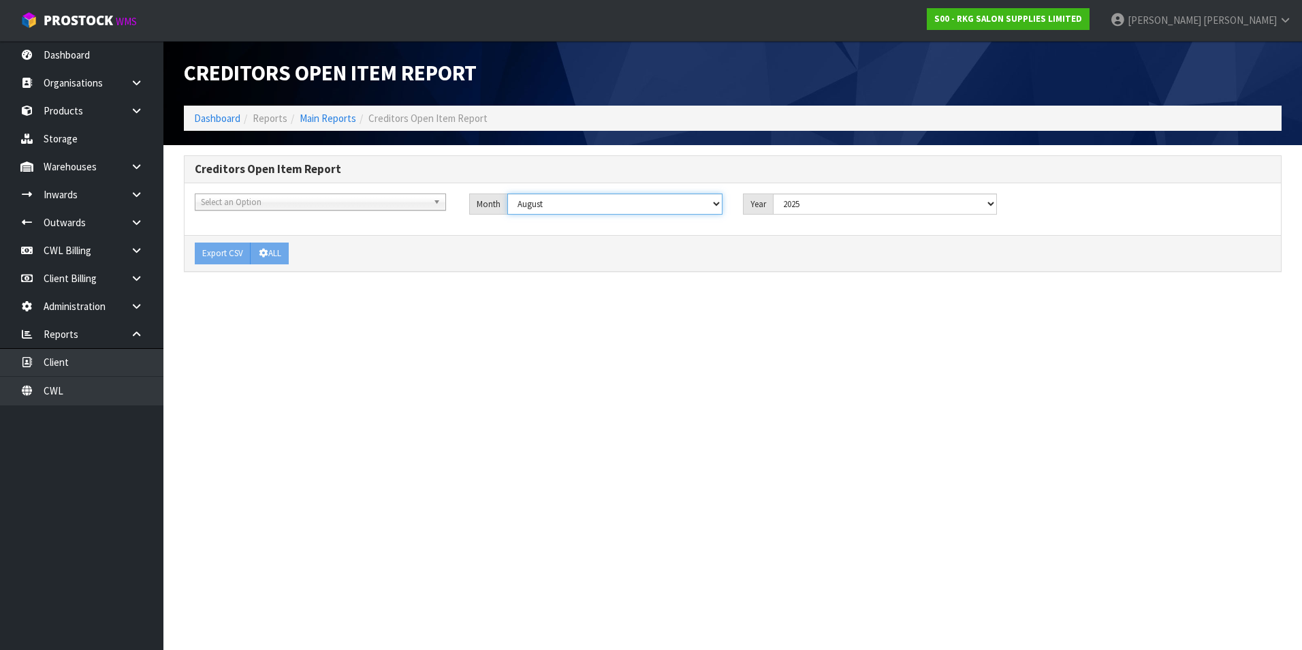
click at [600, 206] on select "January February March April May June July August September October November De…" at bounding box center [615, 203] width 216 height 21
select select "object:4923"
click at [507, 193] on select "January February March April May June July August September October November De…" at bounding box center [615, 203] width 216 height 21
click at [281, 251] on button "ALL" at bounding box center [269, 253] width 39 height 22
click at [77, 255] on link "CWL Billing" at bounding box center [81, 250] width 163 height 28
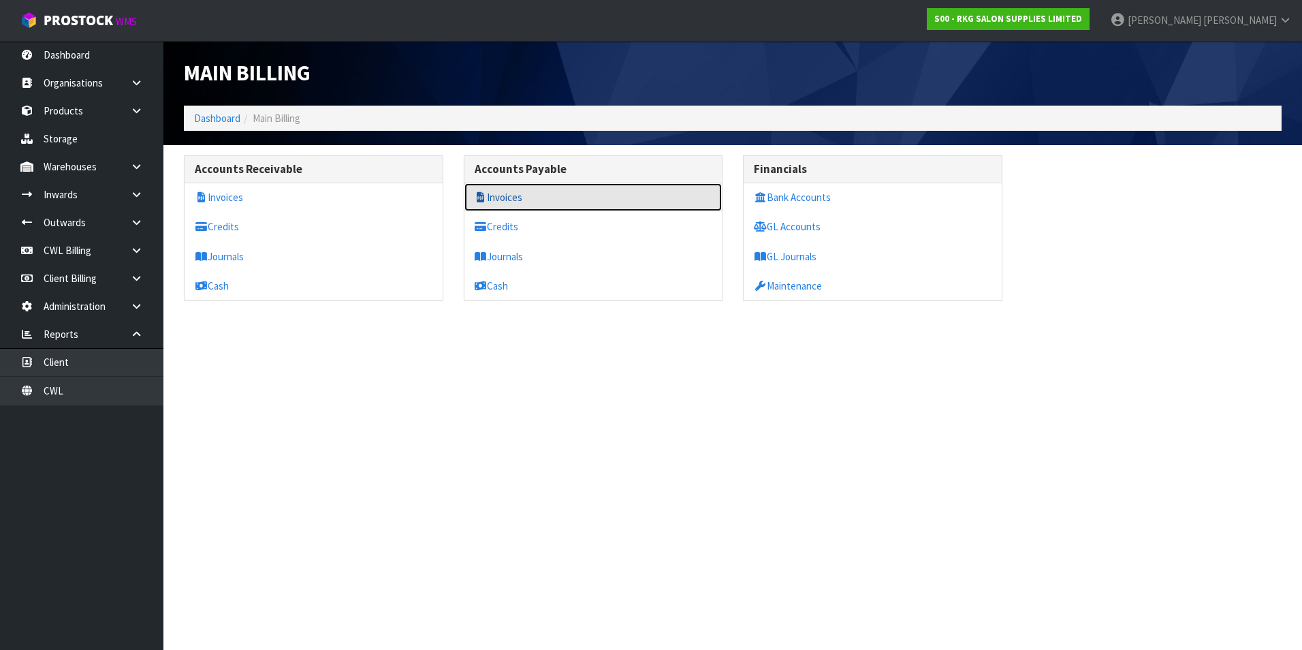
click at [494, 195] on link "Invoices" at bounding box center [593, 197] width 258 height 28
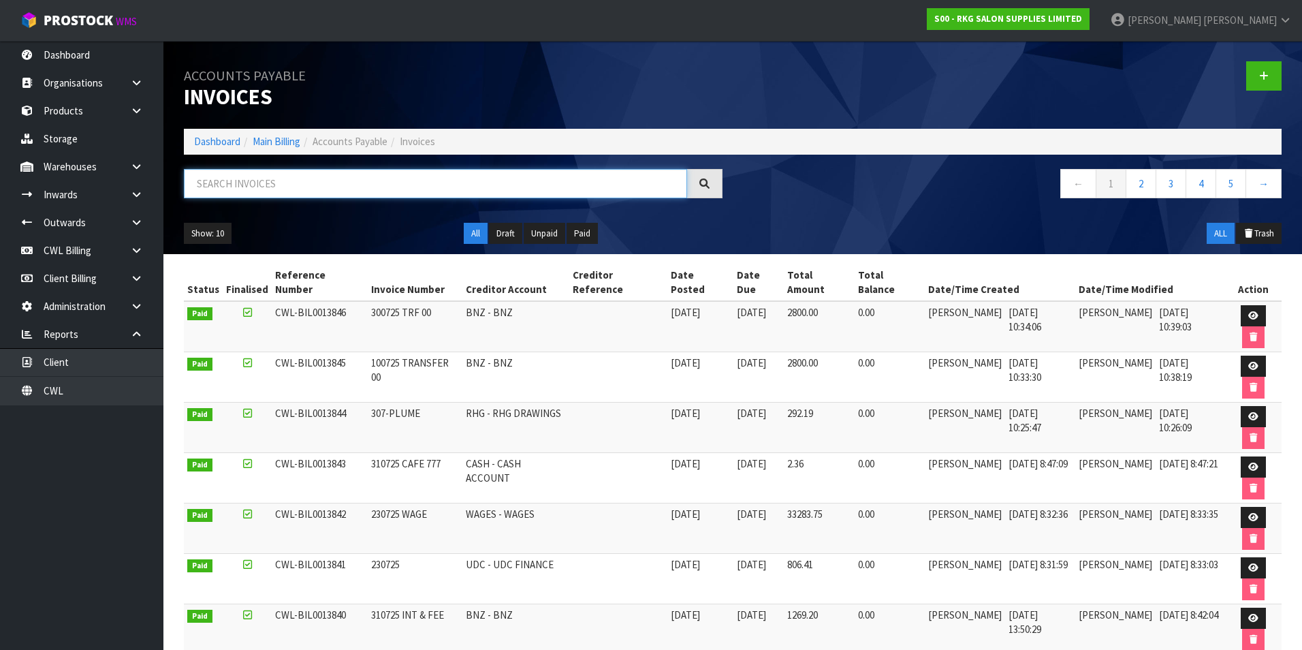
click at [257, 186] on input "text" at bounding box center [435, 183] width 503 height 29
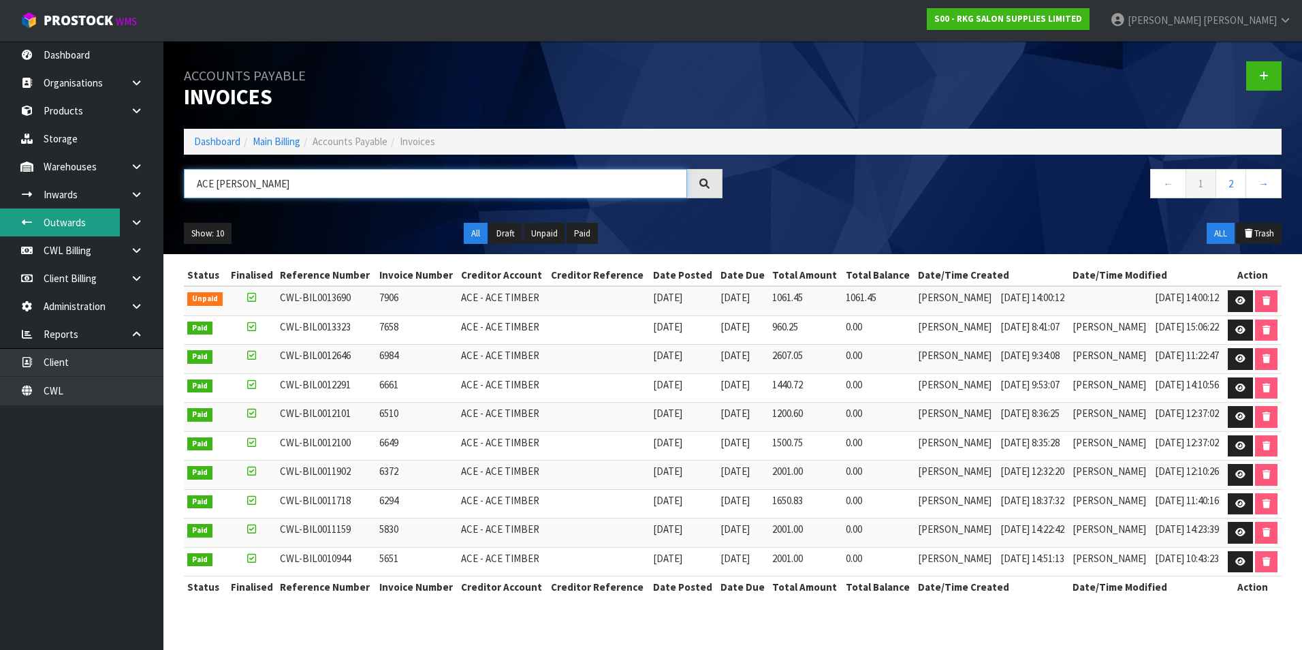
type input "ACE TIM"
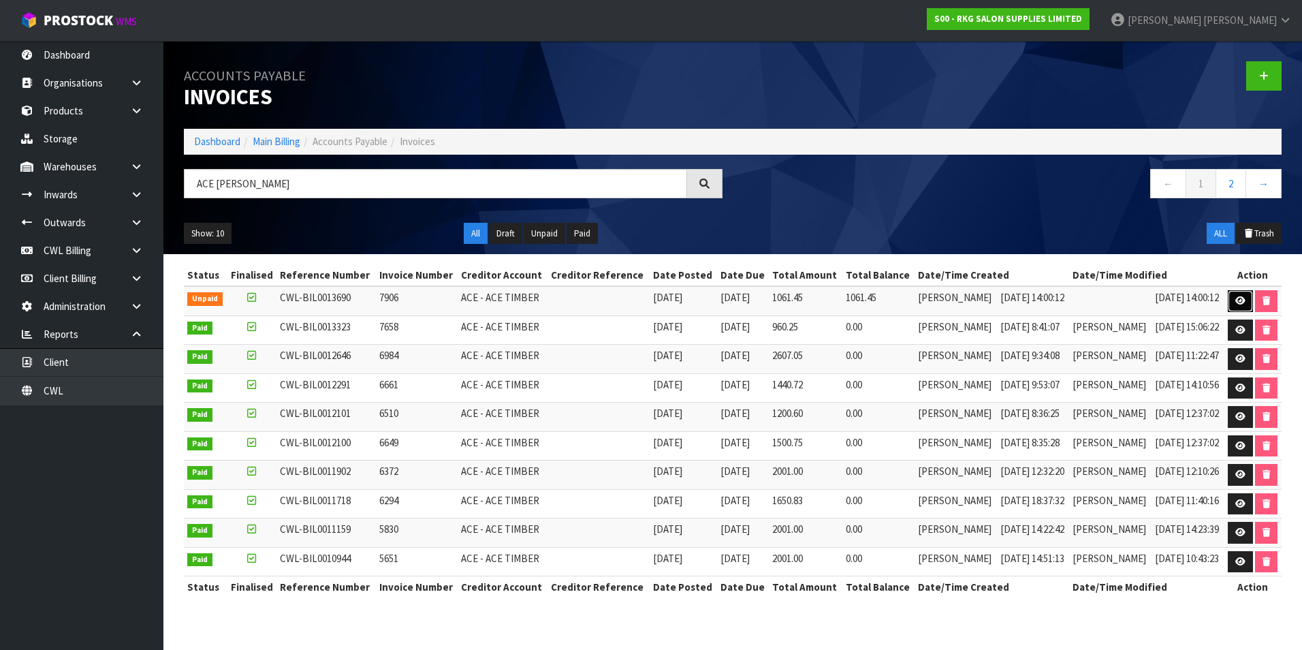
click at [1240, 297] on icon at bounding box center [1240, 300] width 10 height 9
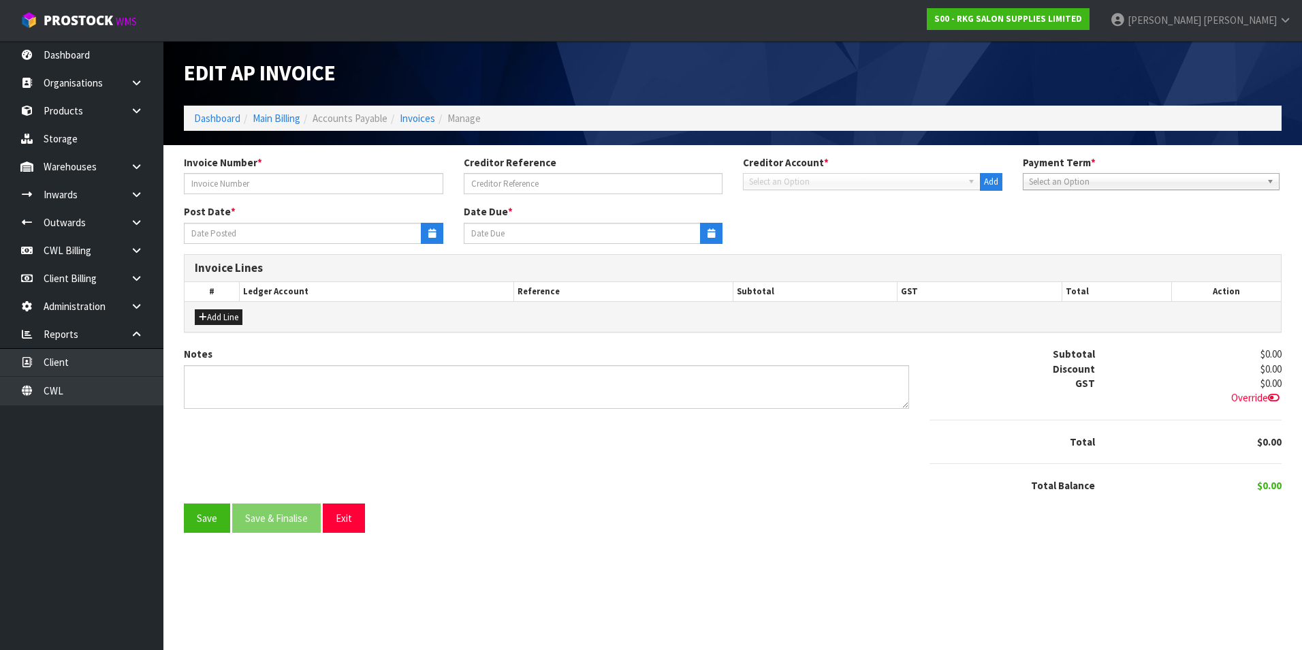
type input "7906"
type input "[DATE]"
type input "20/09/2025"
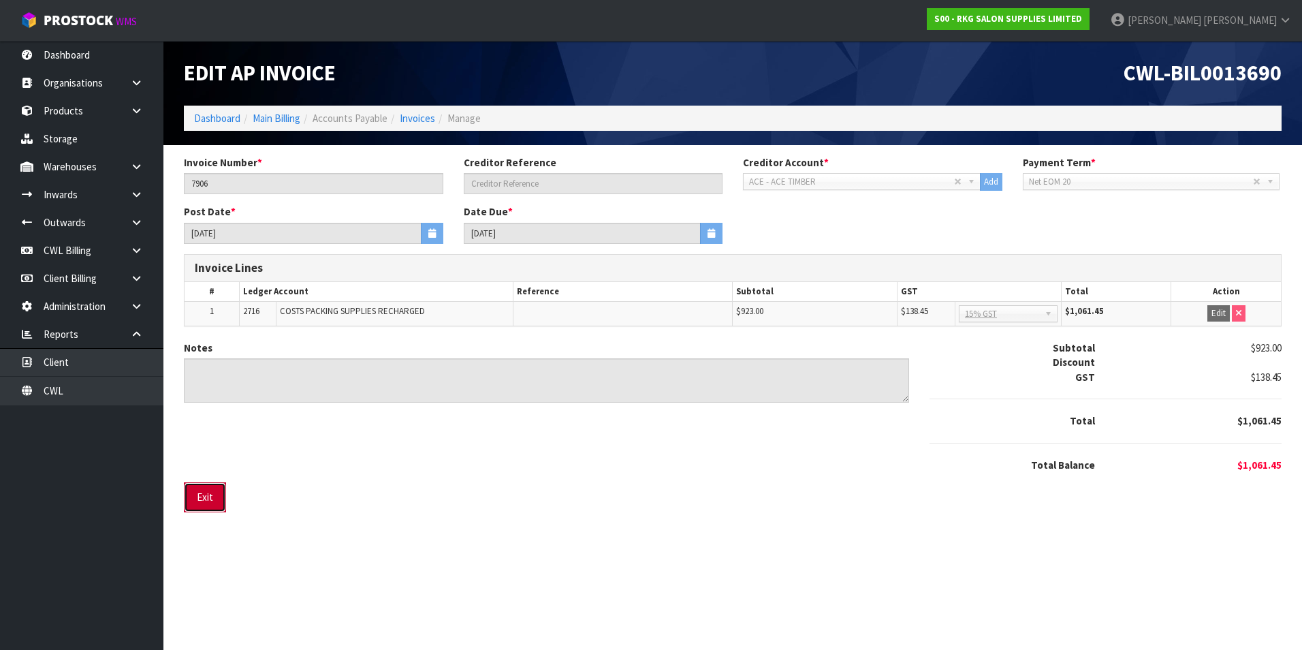
click at [216, 503] on button "Exit" at bounding box center [205, 496] width 42 height 29
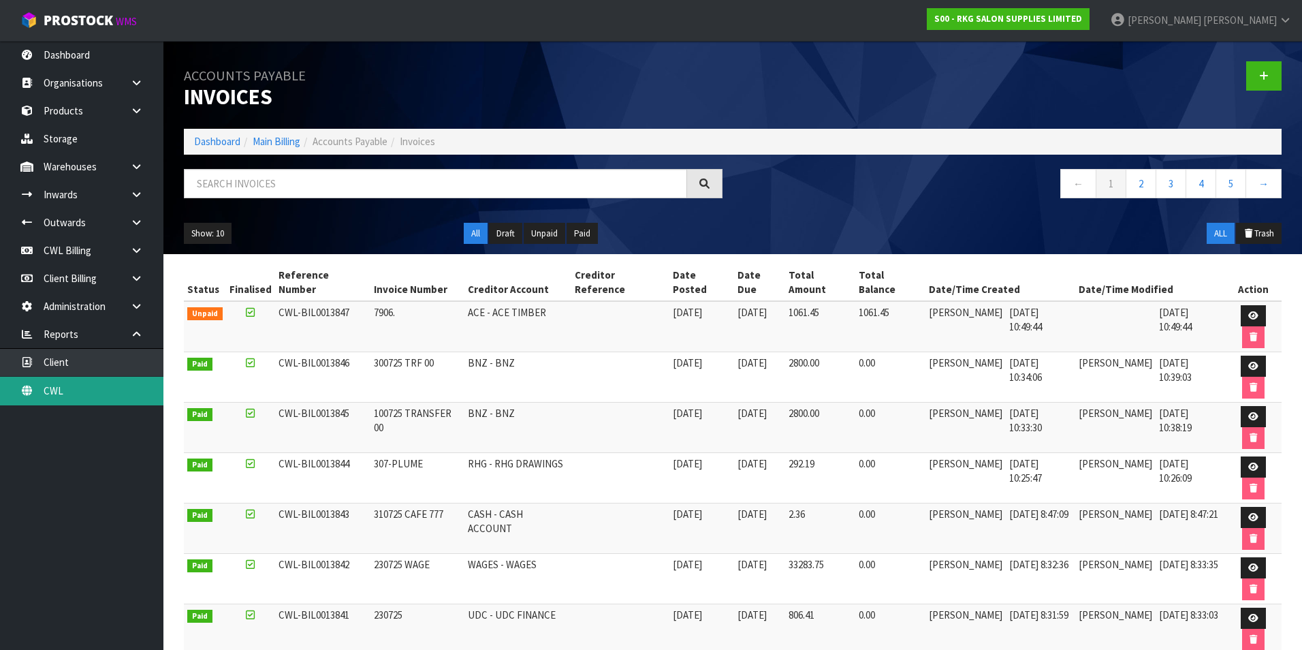
click at [101, 388] on link "CWL" at bounding box center [81, 391] width 163 height 28
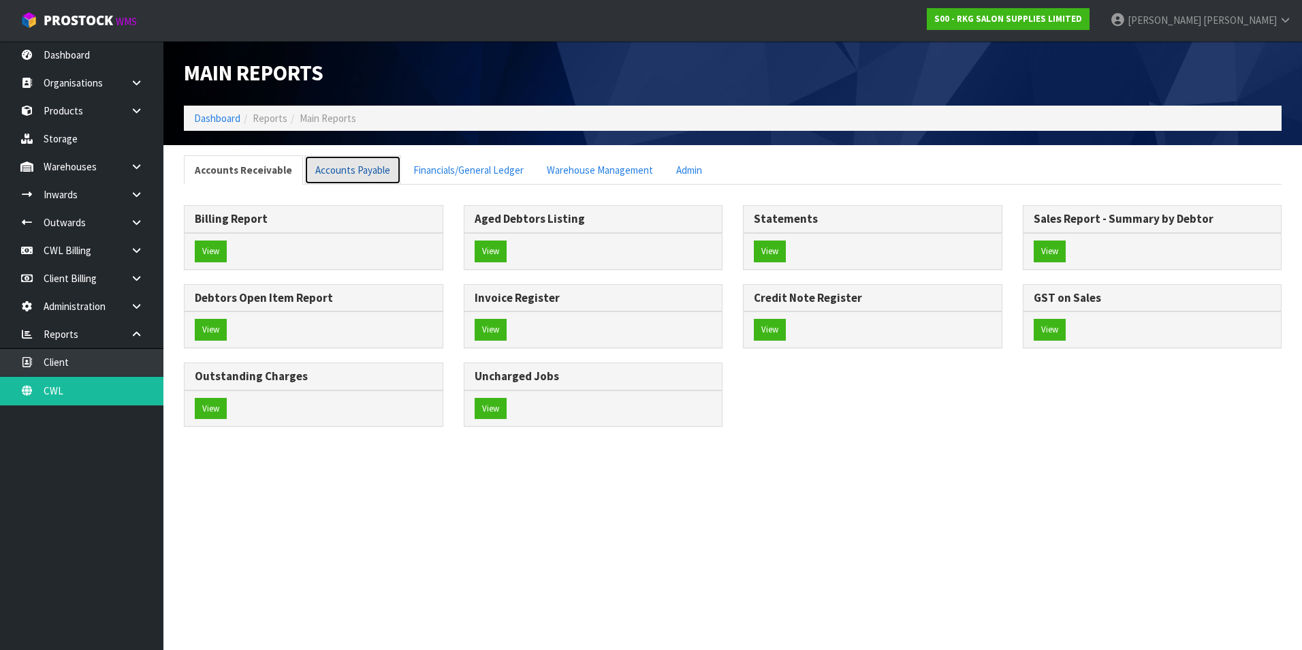
click at [338, 167] on link "Accounts Payable" at bounding box center [352, 169] width 97 height 29
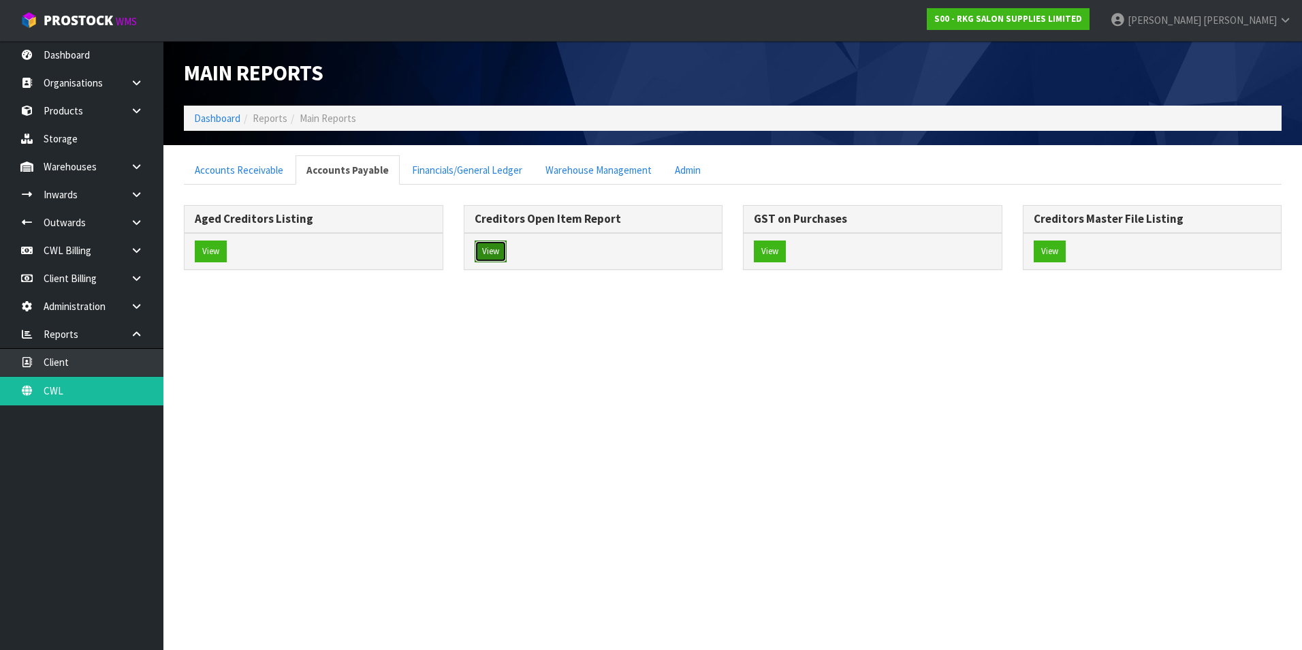
click at [491, 251] on button "View" at bounding box center [491, 251] width 32 height 22
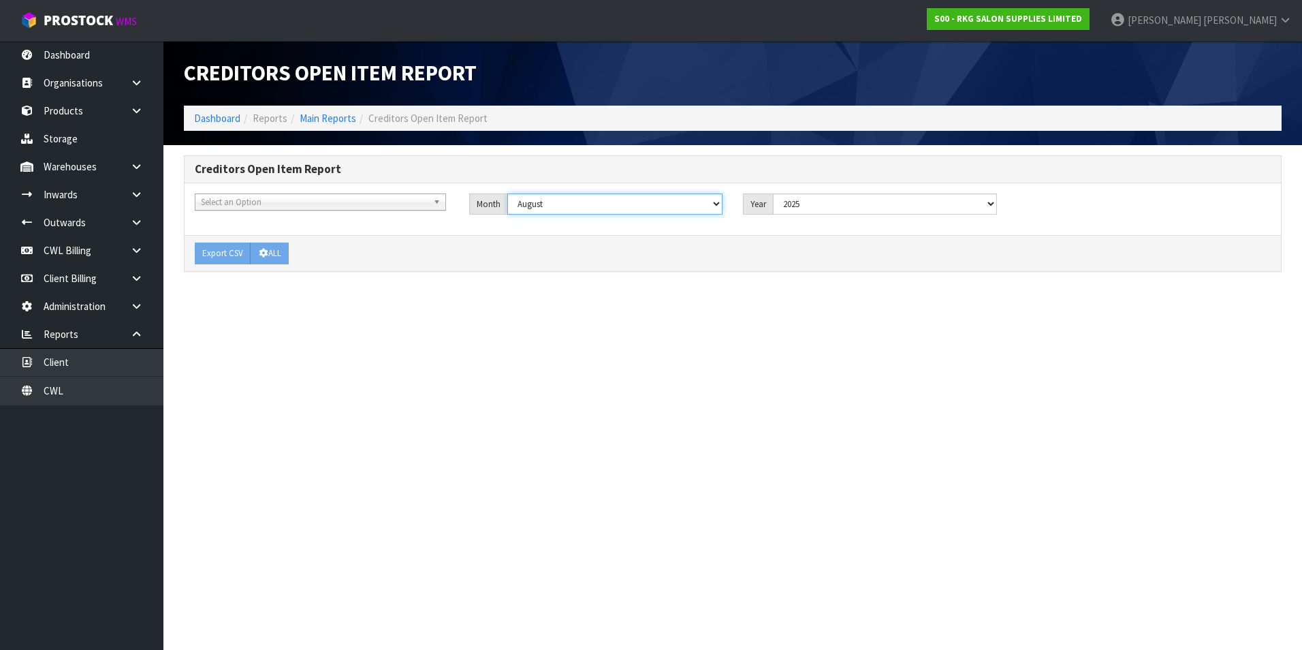
click at [597, 206] on select "January February March April May June July August September October November De…" at bounding box center [615, 203] width 216 height 21
select select "object:6045"
click at [507, 193] on select "January February March April May June July August September October November De…" at bounding box center [615, 203] width 216 height 21
click at [274, 253] on button "ALL" at bounding box center [269, 253] width 39 height 22
click at [76, 250] on link "CWL Billing" at bounding box center [81, 250] width 163 height 28
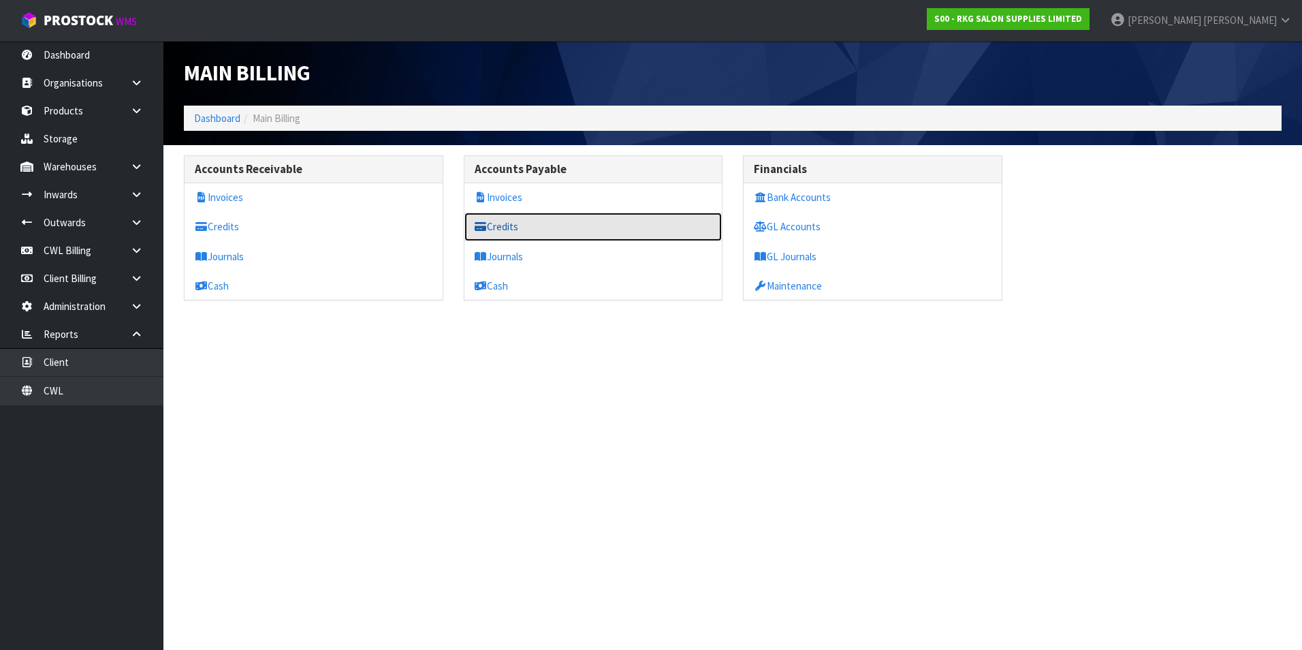
click at [511, 232] on link "Credits" at bounding box center [593, 226] width 258 height 28
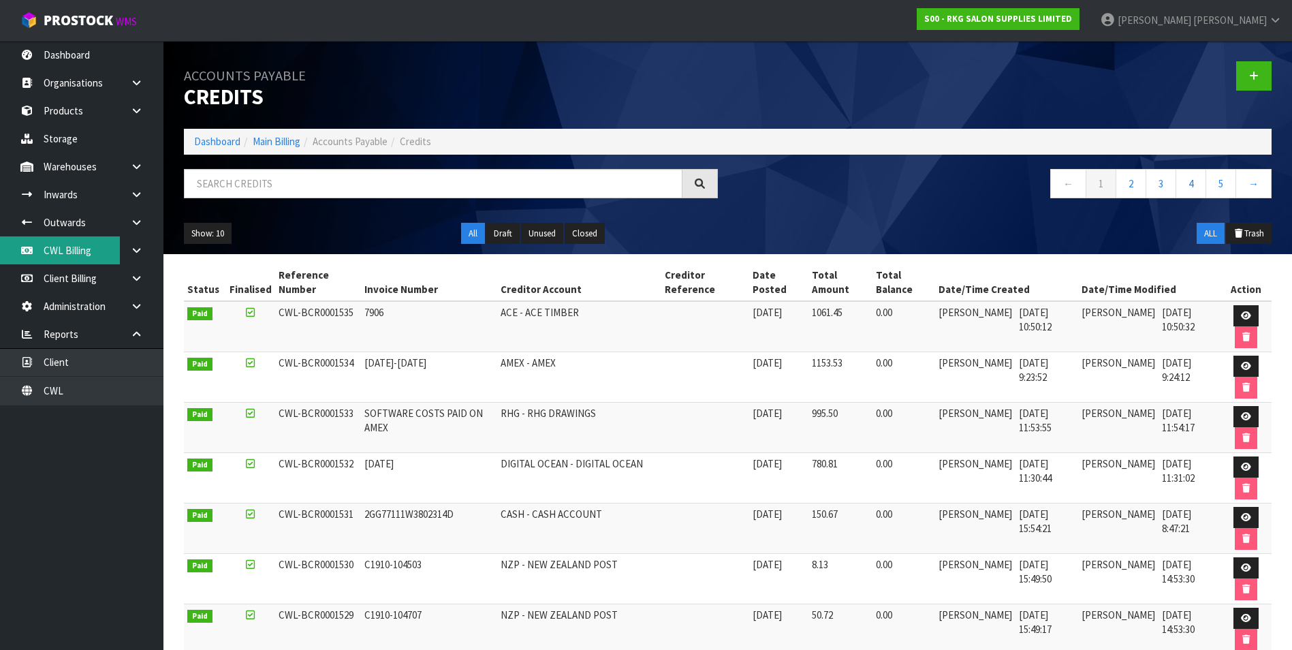
click at [101, 250] on link "CWL Billing" at bounding box center [81, 250] width 163 height 28
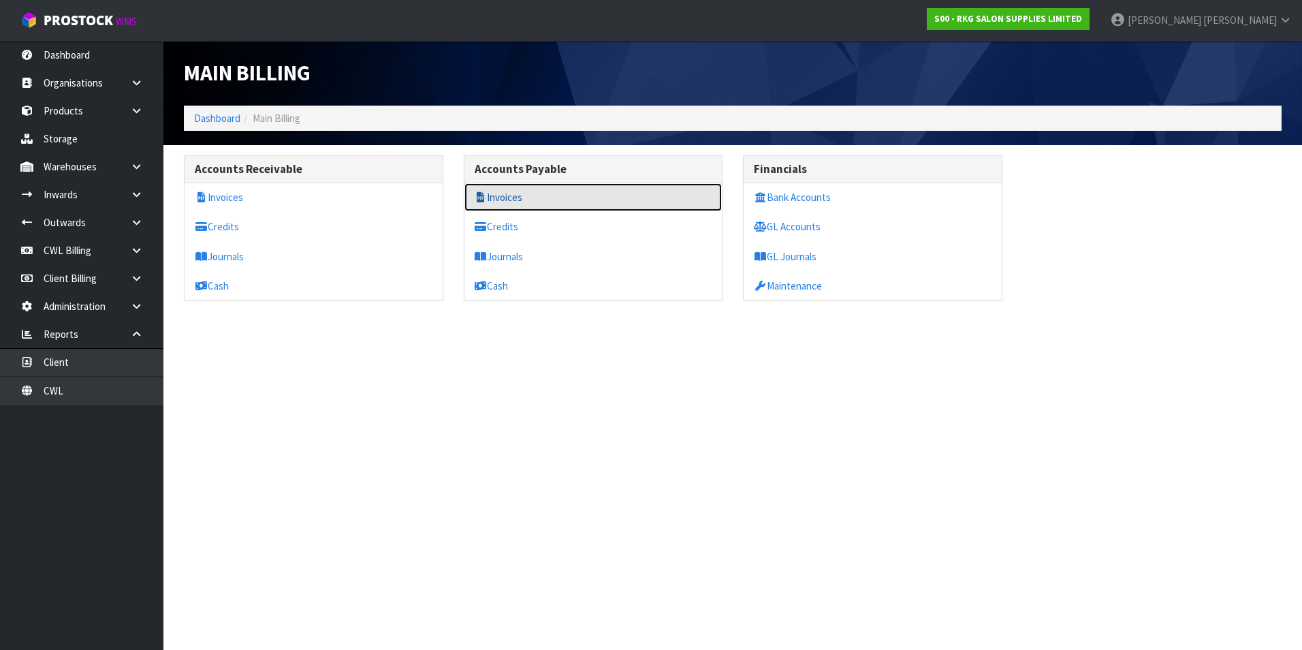
click at [492, 199] on link "Invoices" at bounding box center [593, 197] width 258 height 28
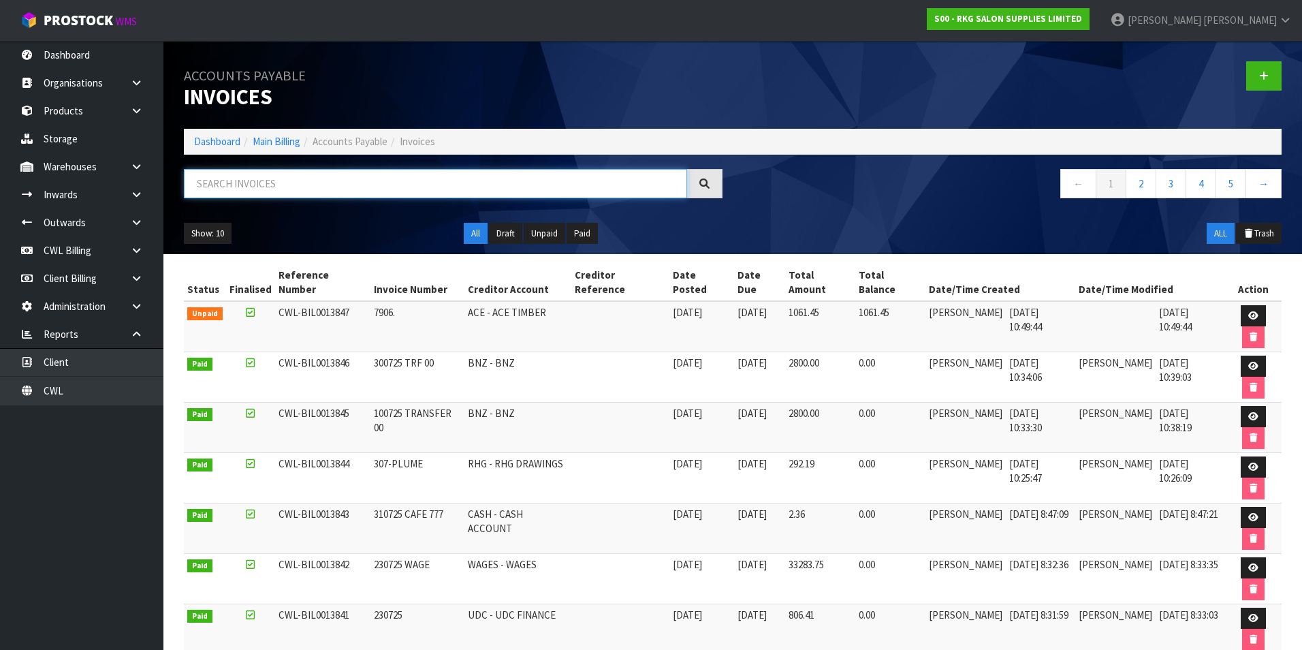
click at [344, 185] on input "text" at bounding box center [435, 183] width 503 height 29
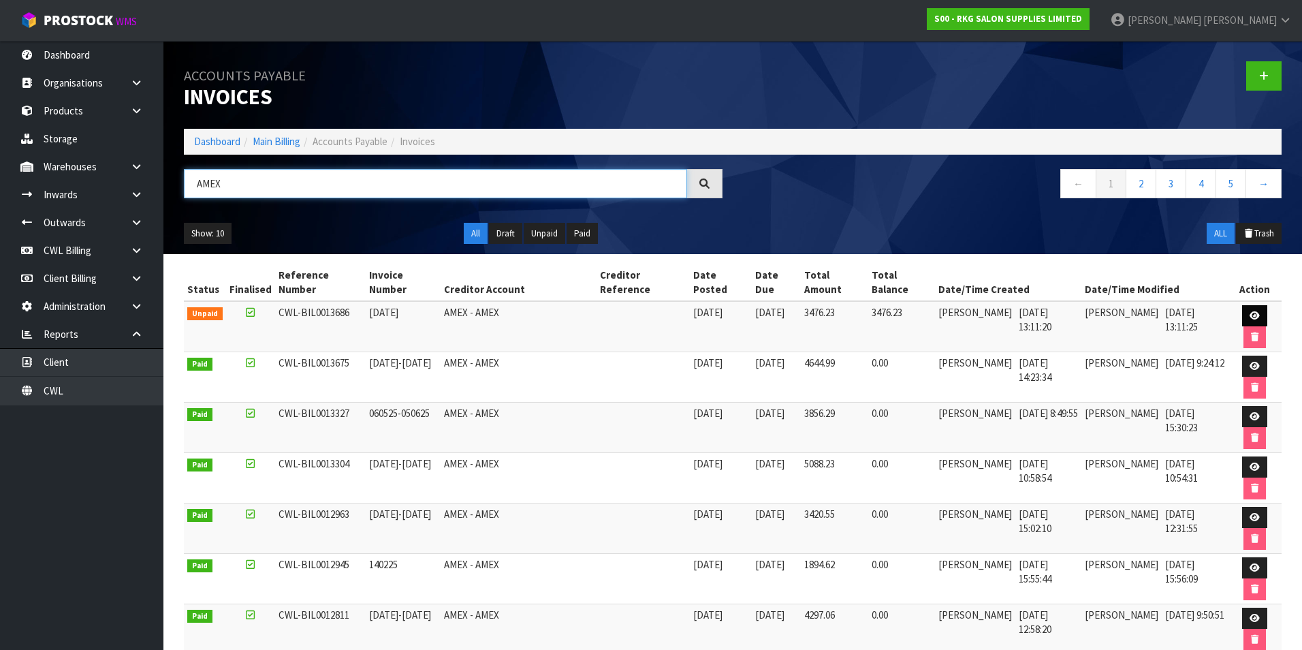
type input "AMEX"
click at [1250, 311] on icon at bounding box center [1255, 315] width 10 height 9
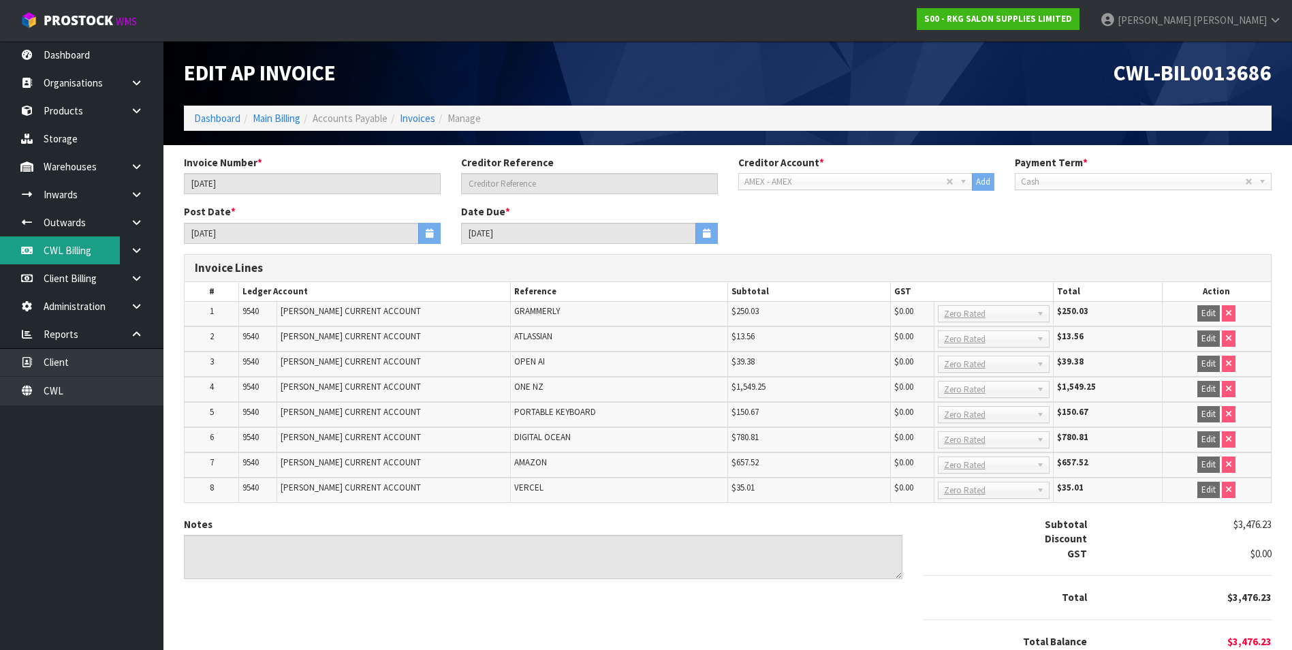
click at [69, 254] on link "CWL Billing" at bounding box center [81, 250] width 163 height 28
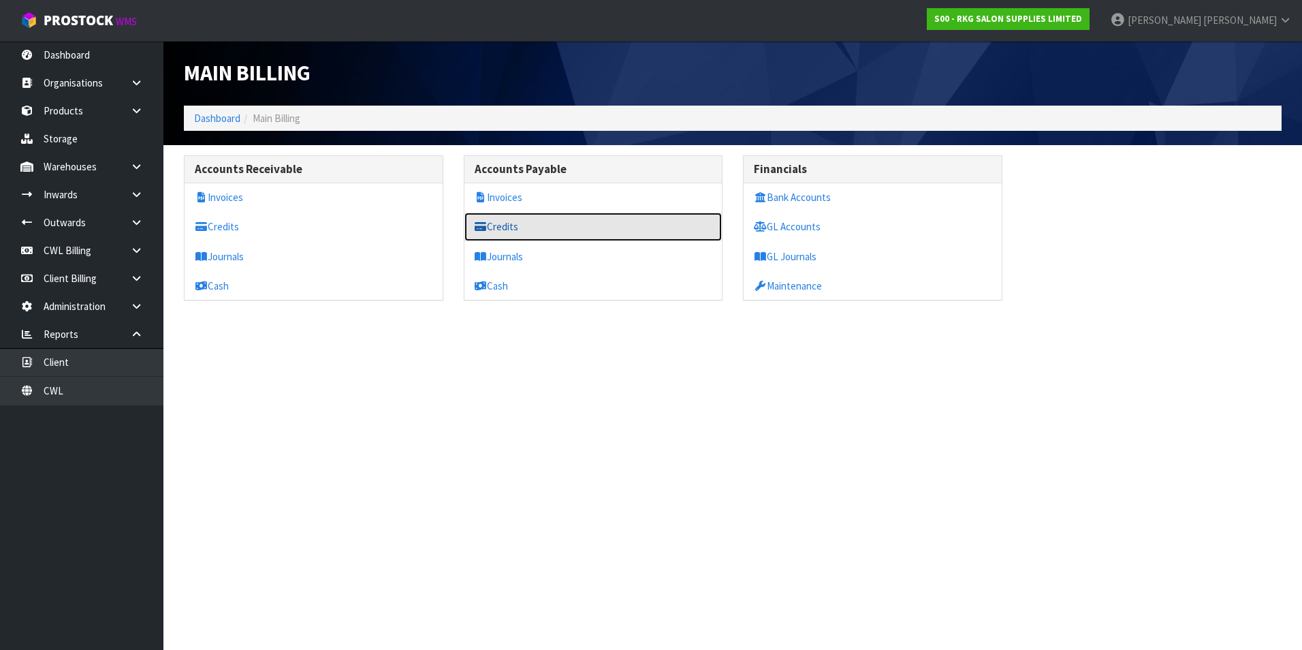
click at [530, 227] on link "Credits" at bounding box center [593, 226] width 258 height 28
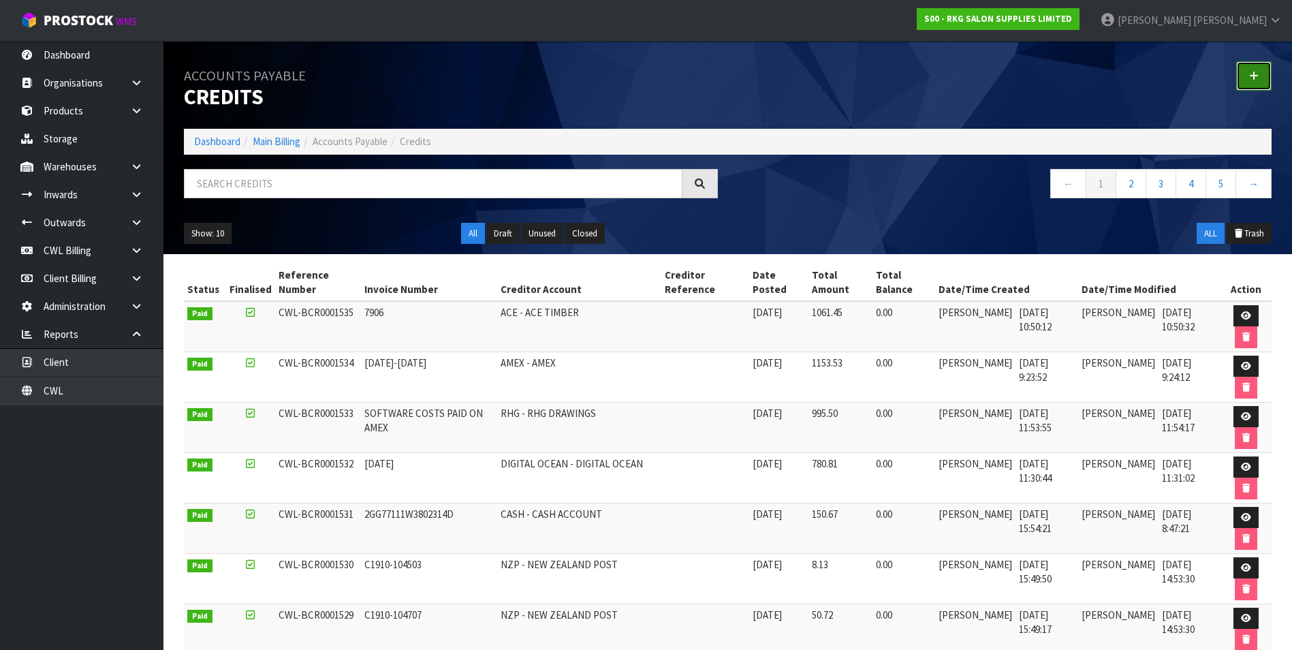
click at [1263, 76] on link at bounding box center [1253, 75] width 35 height 29
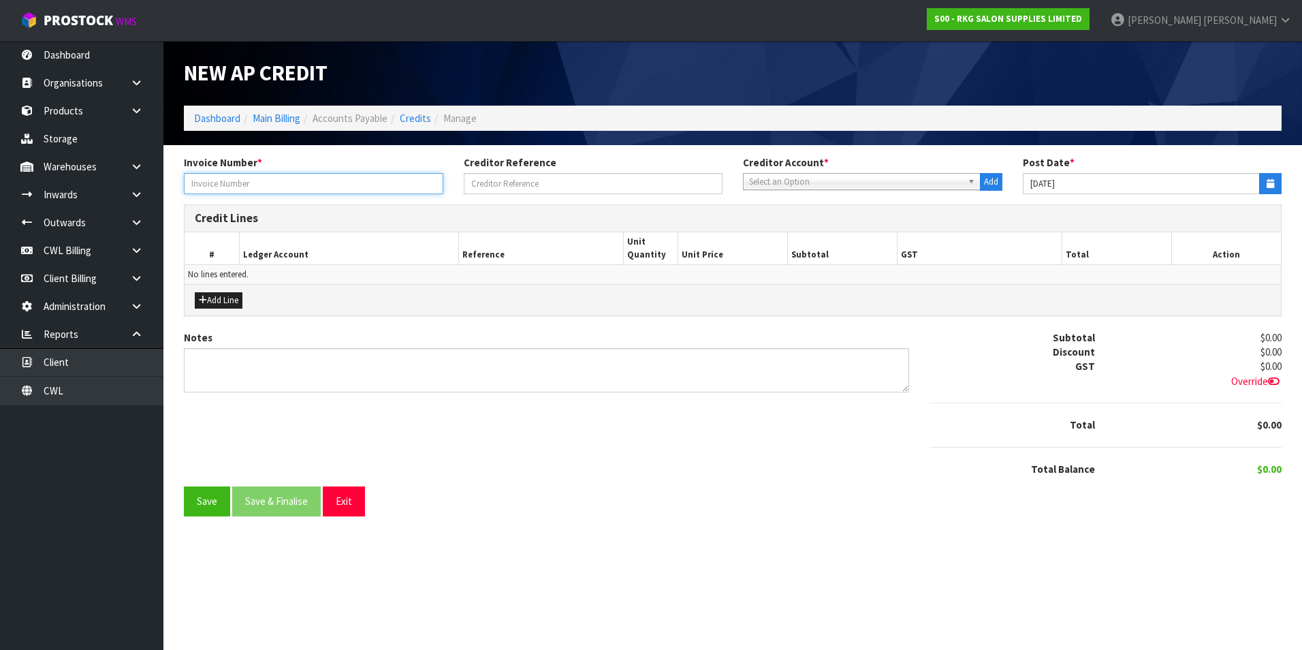
click at [259, 187] on input "text" at bounding box center [313, 183] width 259 height 21
type input "200909 & 238176"
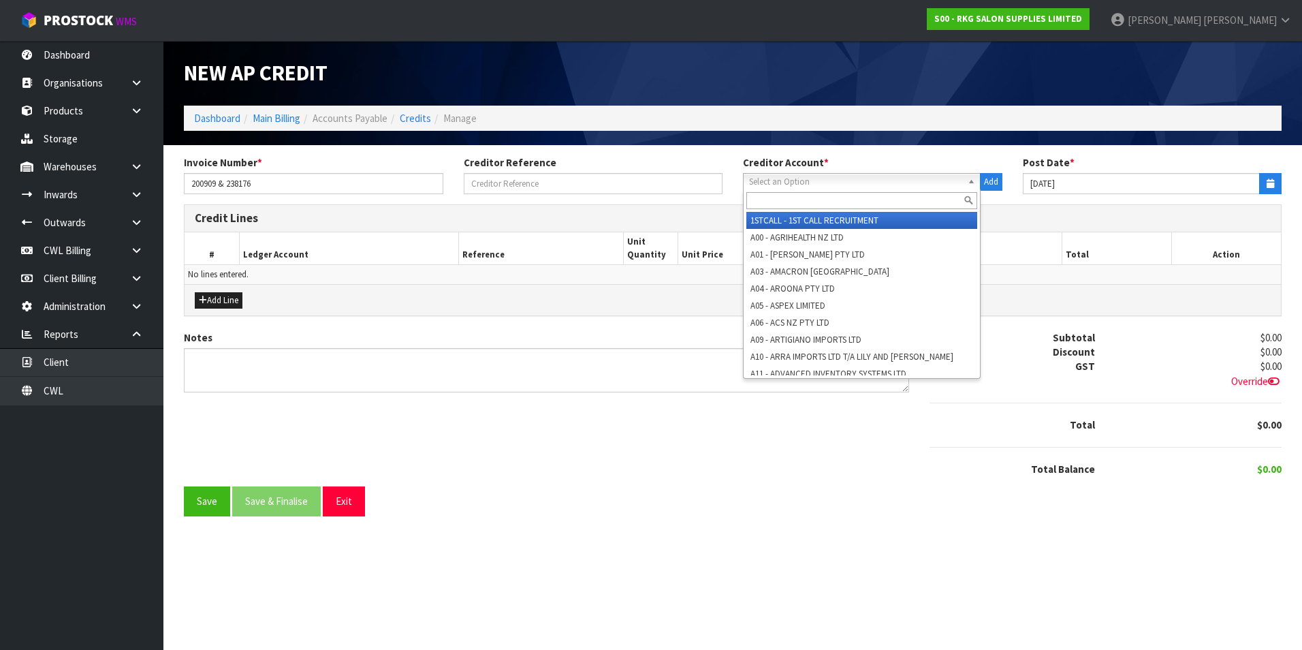
click at [792, 178] on span "Select an Option" at bounding box center [855, 182] width 213 height 16
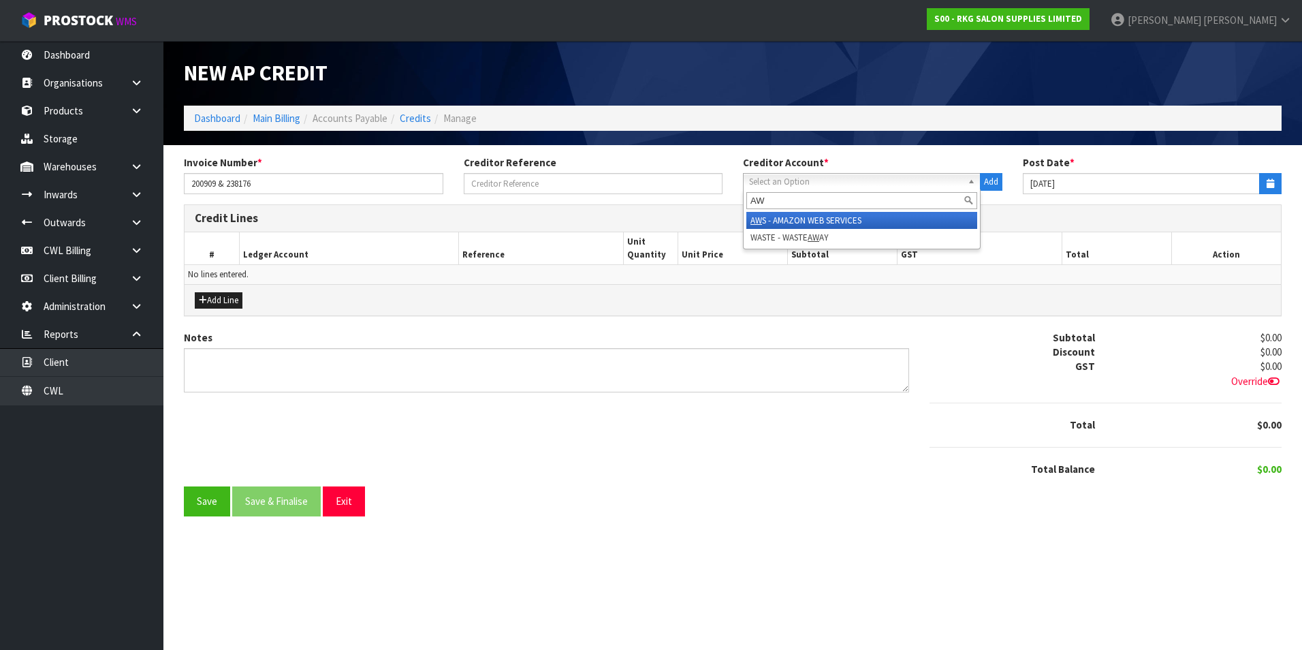
type input "AW"
click at [813, 220] on li "AW S - AMAZON WEB SERVICES" at bounding box center [861, 220] width 231 height 17
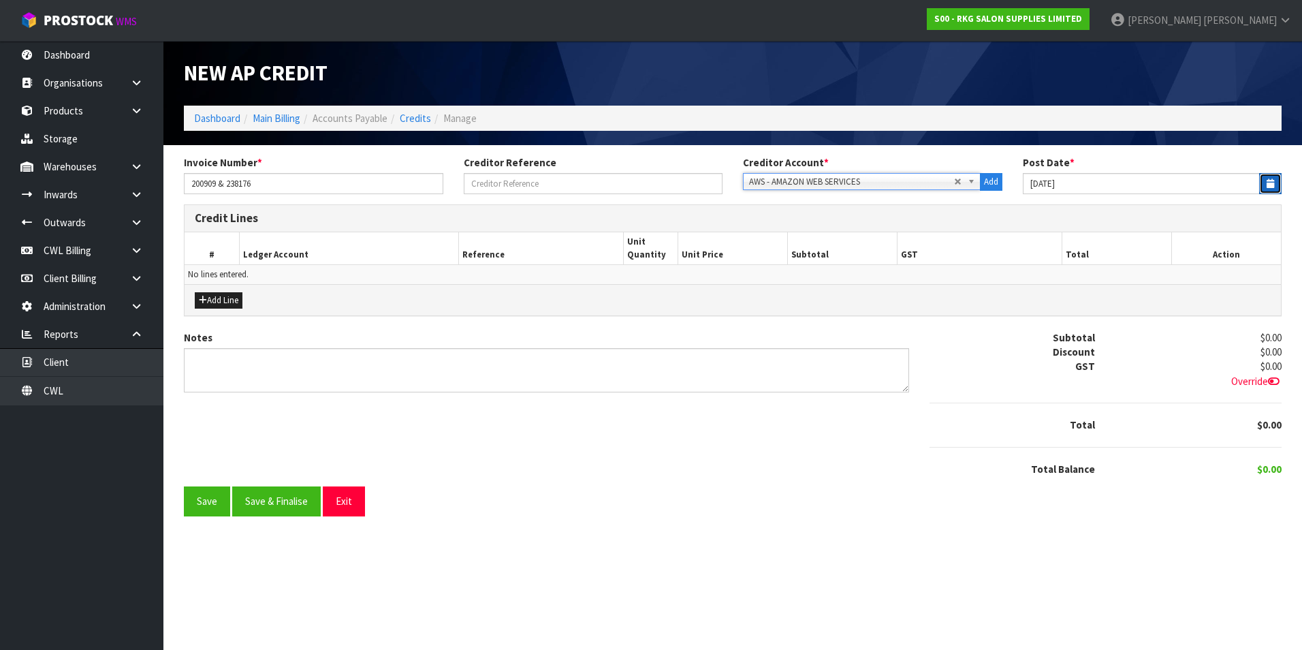
click at [1270, 177] on button "button" at bounding box center [1270, 183] width 22 height 21
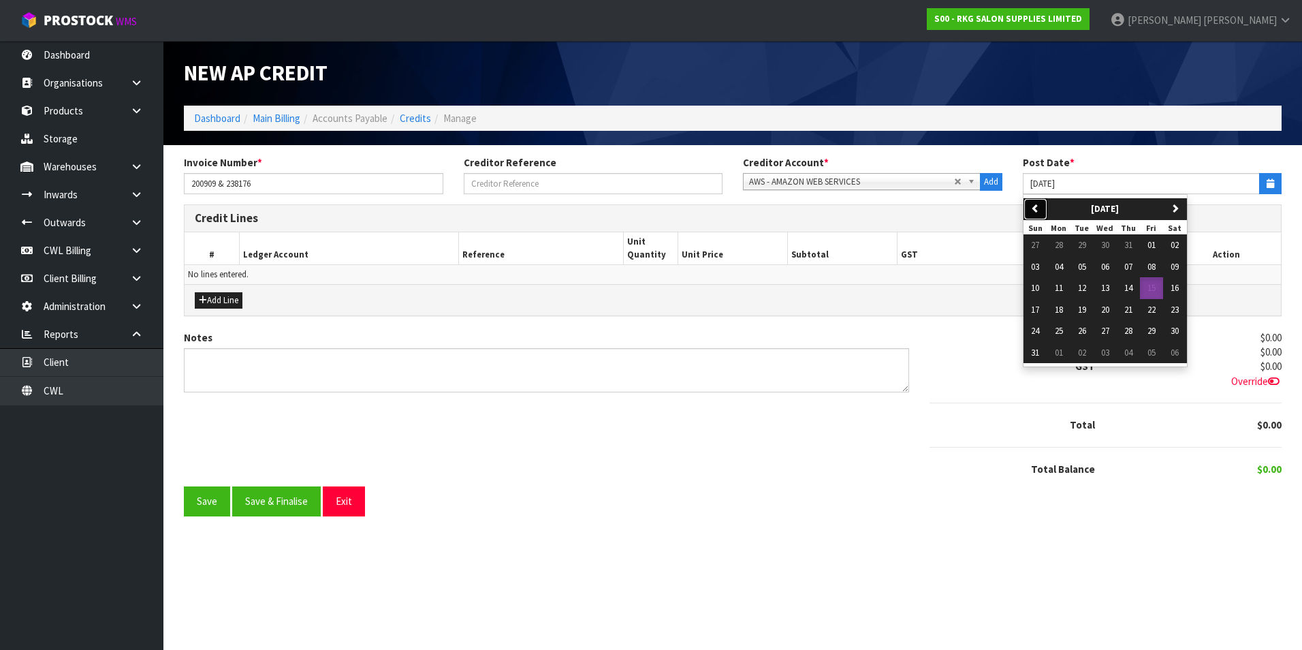
click at [1037, 205] on icon "button" at bounding box center [1035, 208] width 9 height 9
drag, startPoint x: 1082, startPoint y: 244, endPoint x: 975, endPoint y: 245, distance: 106.9
click at [1081, 244] on span "01" at bounding box center [1082, 245] width 8 height 12
type input "[DATE]"
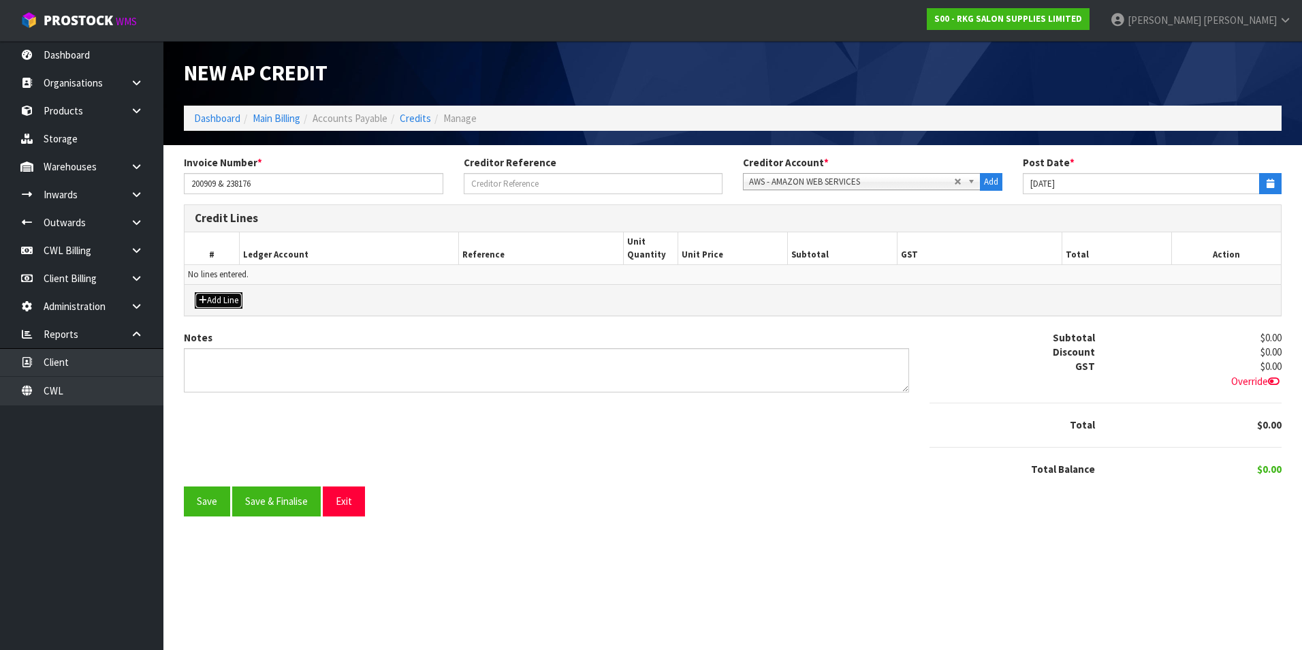
click at [227, 298] on button "Add Line" at bounding box center [219, 300] width 48 height 16
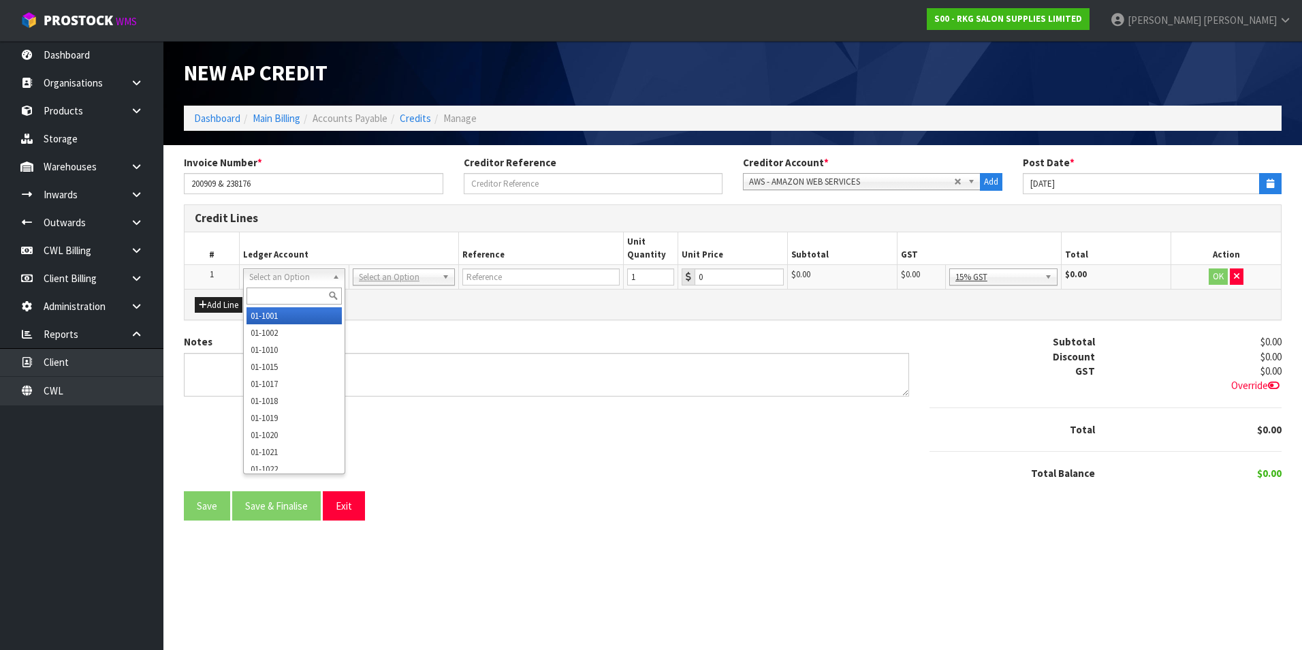
click at [293, 291] on input "text" at bounding box center [294, 295] width 95 height 17
type input "9540"
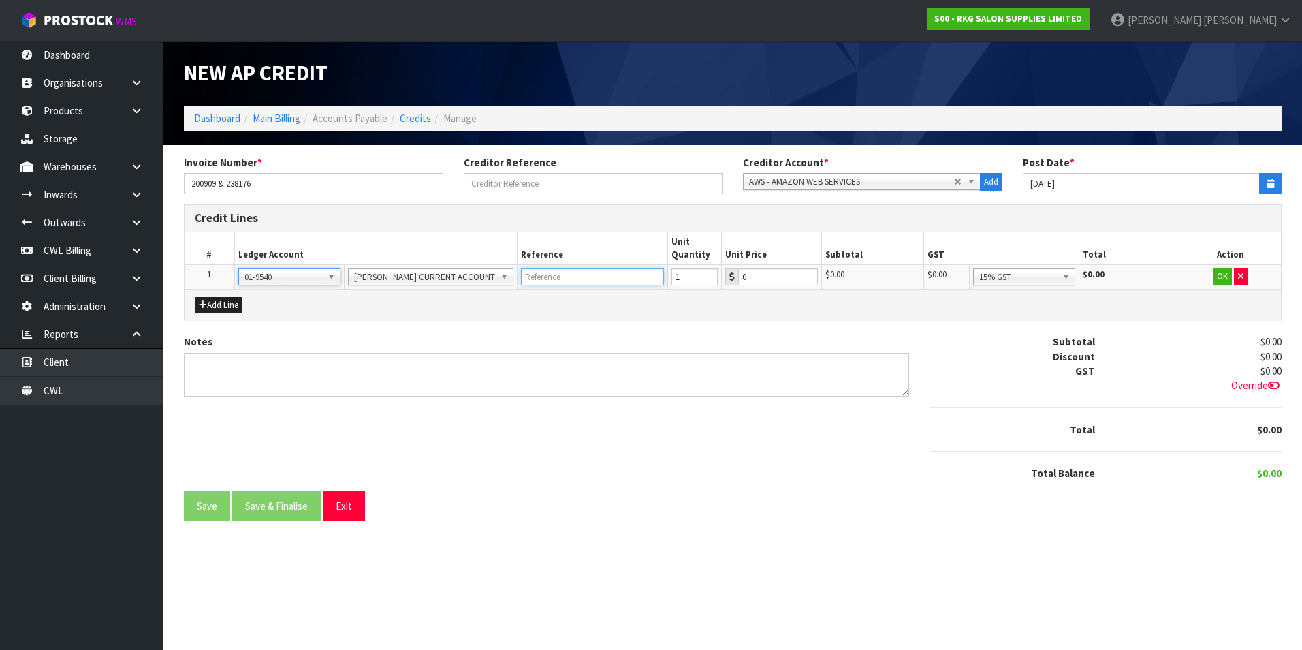
click at [550, 281] on input "text" at bounding box center [592, 276] width 143 height 17
type input "AMAZON WEB"
drag, startPoint x: 1045, startPoint y: 275, endPoint x: 1055, endPoint y: 304, distance: 31.0
type input "1287.90"
click at [1221, 276] on button "OK" at bounding box center [1223, 276] width 19 height 16
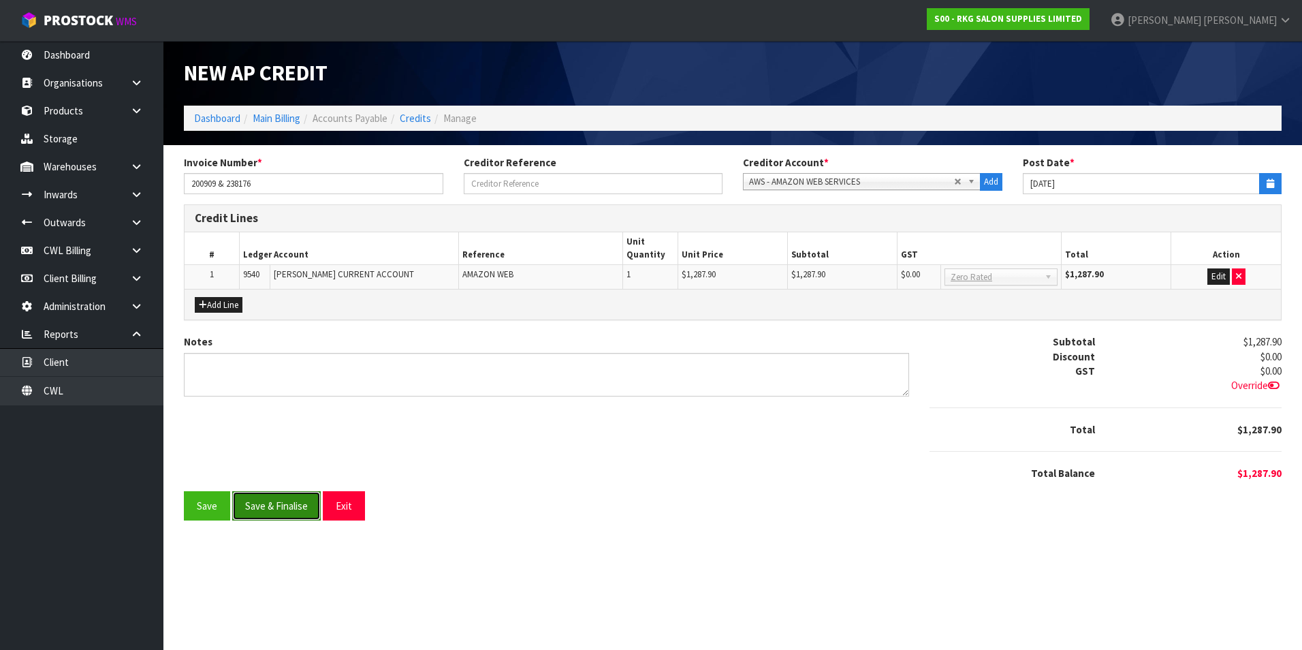
click at [296, 507] on button "Save & Finalise" at bounding box center [276, 505] width 89 height 29
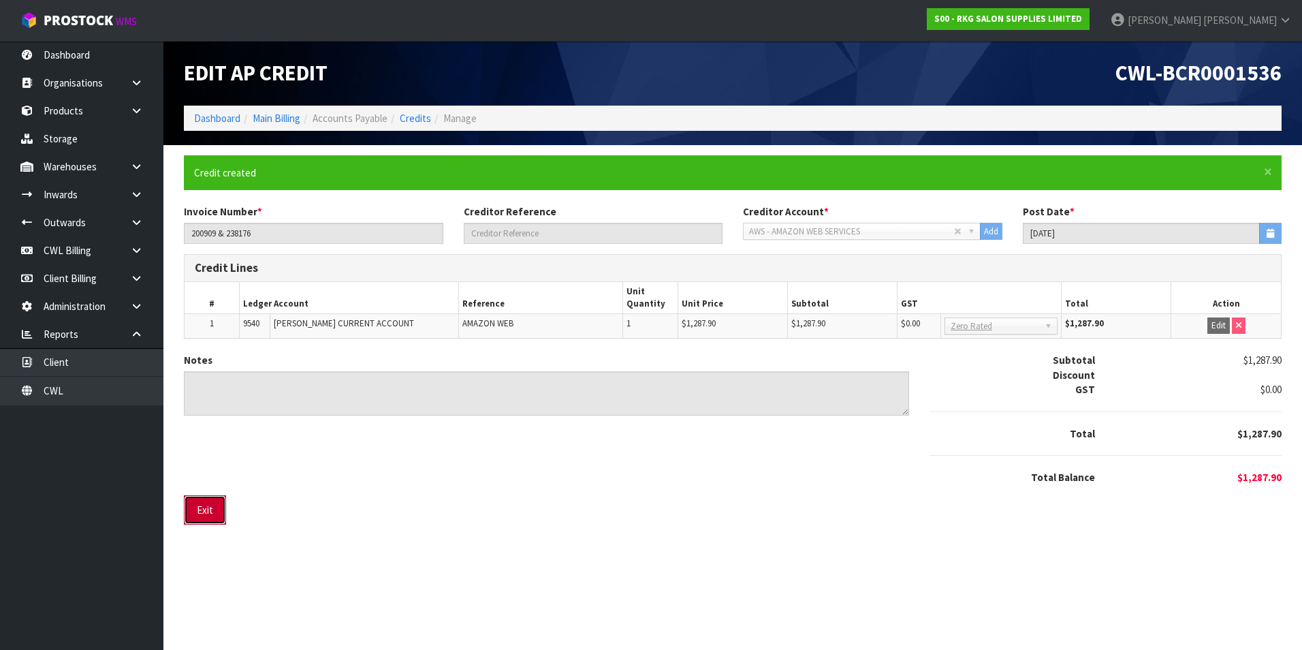
click at [200, 511] on button "Exit" at bounding box center [205, 509] width 42 height 29
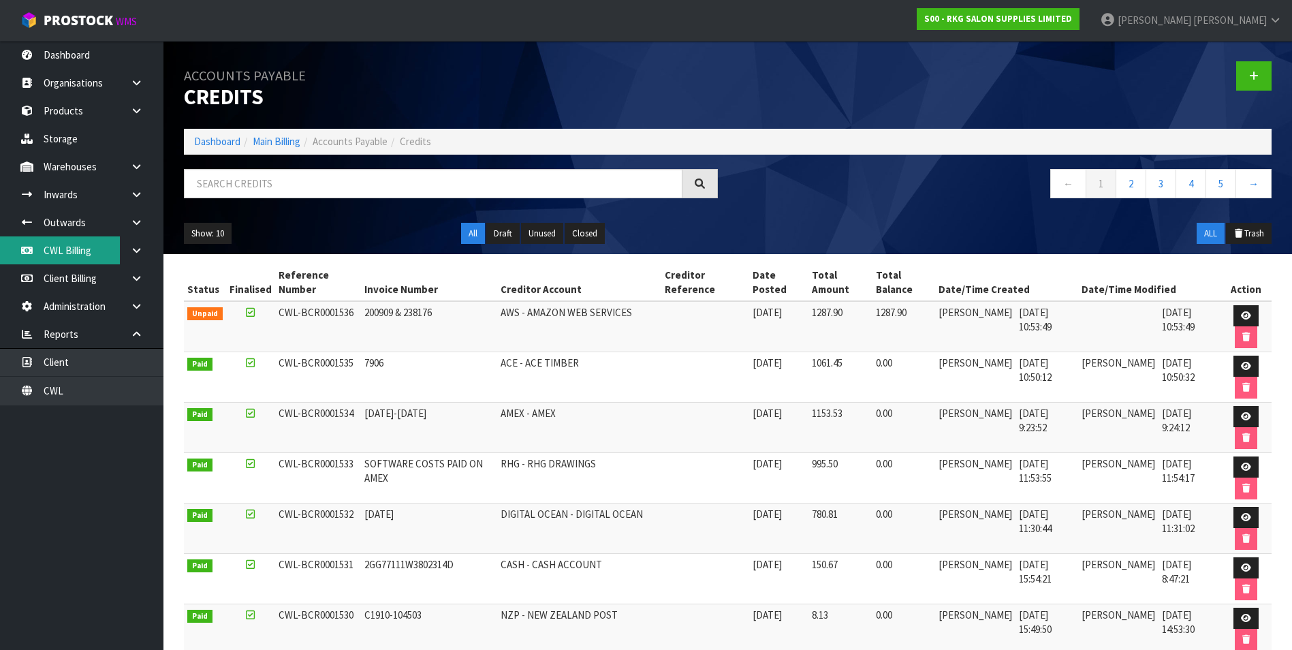
click at [81, 257] on link "CWL Billing" at bounding box center [81, 250] width 163 height 28
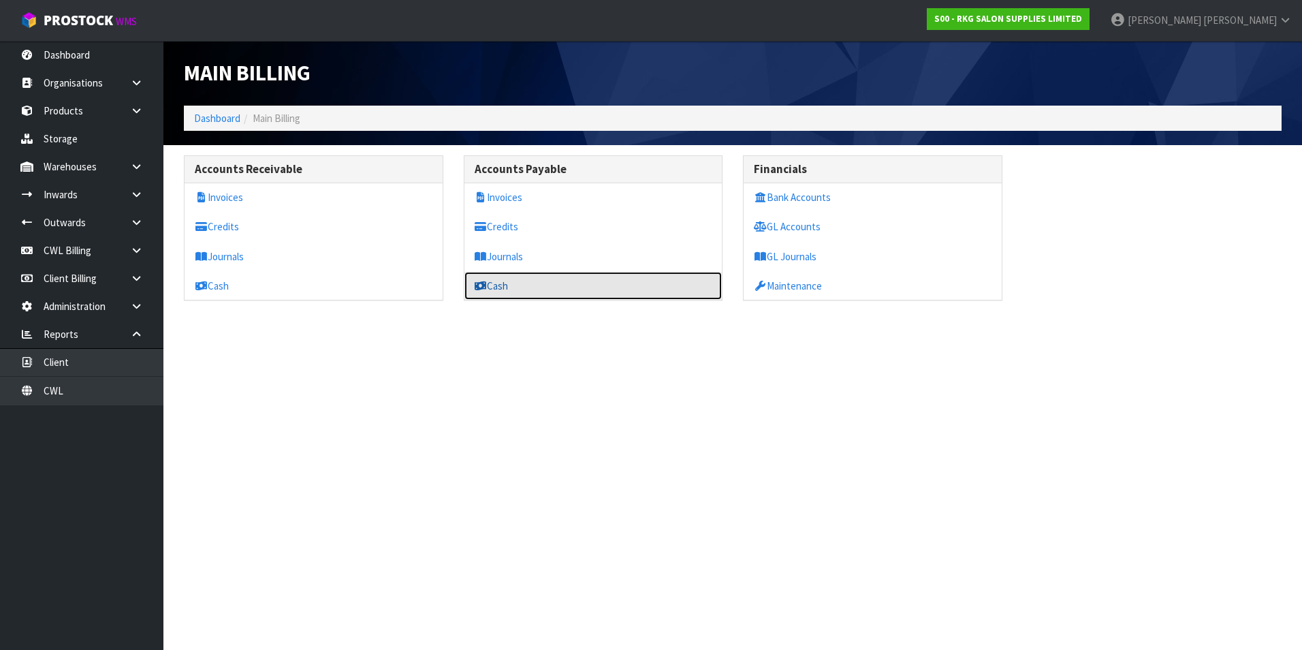
click at [500, 282] on link "Cash" at bounding box center [593, 286] width 258 height 28
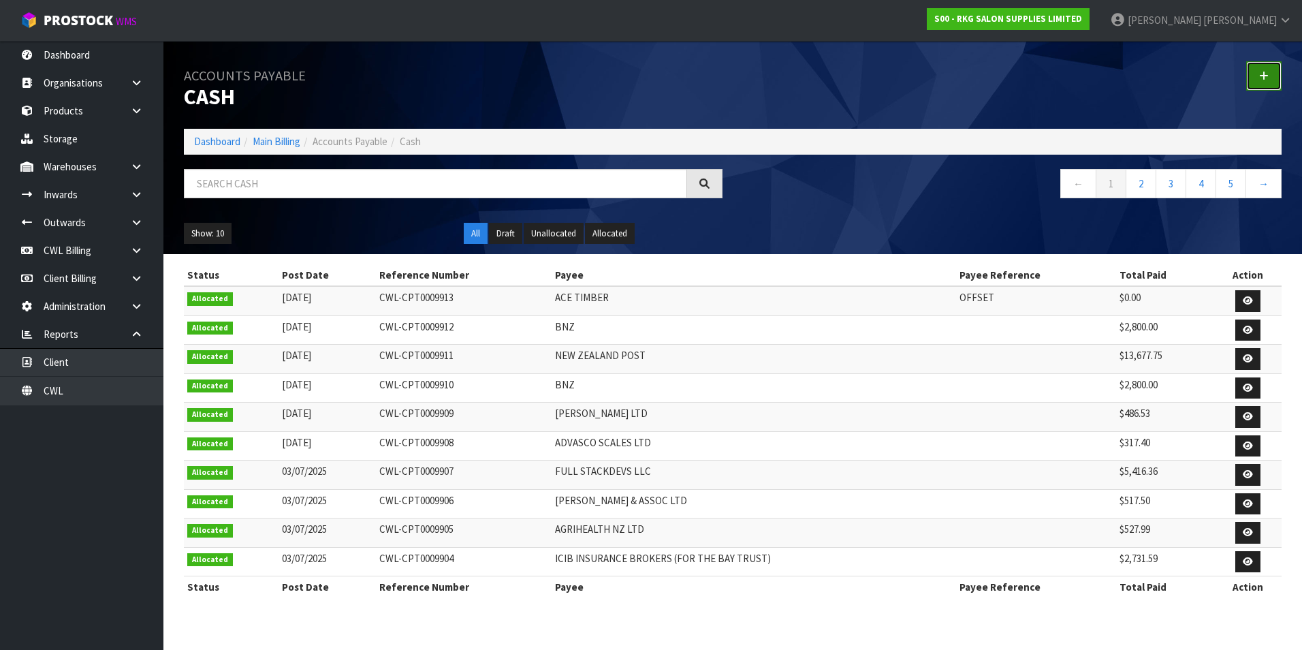
click at [1267, 72] on icon at bounding box center [1264, 76] width 10 height 10
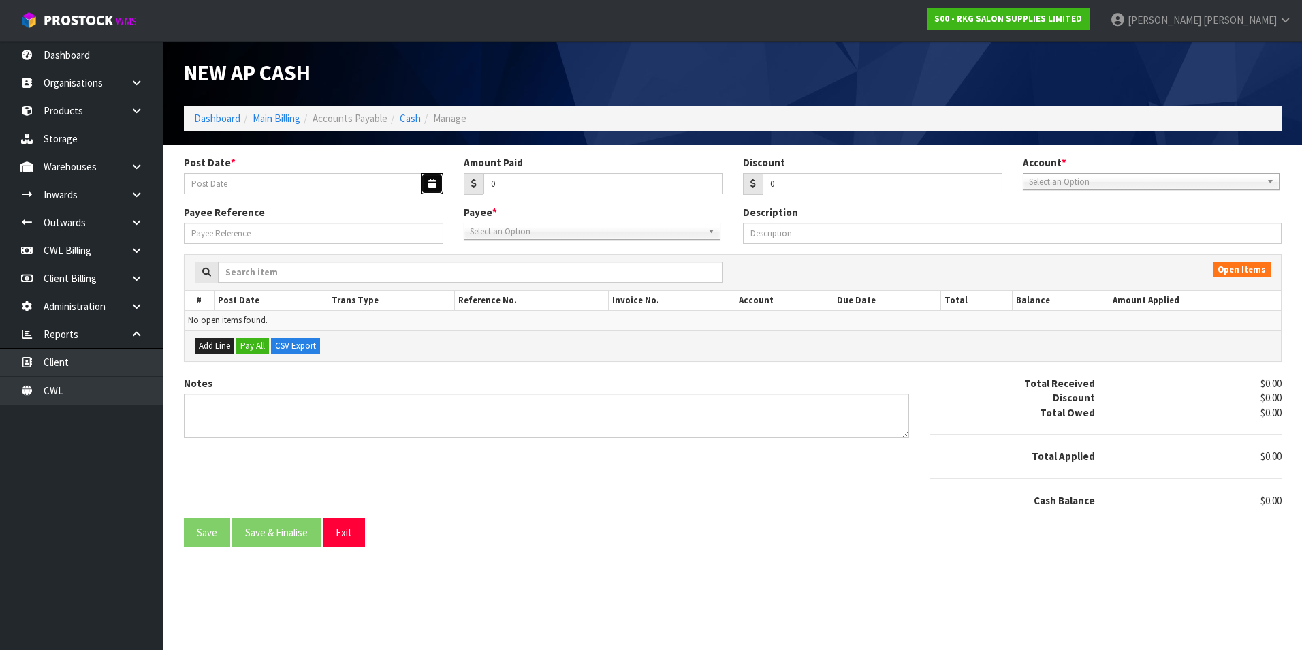
click at [429, 178] on button "button" at bounding box center [432, 183] width 22 height 21
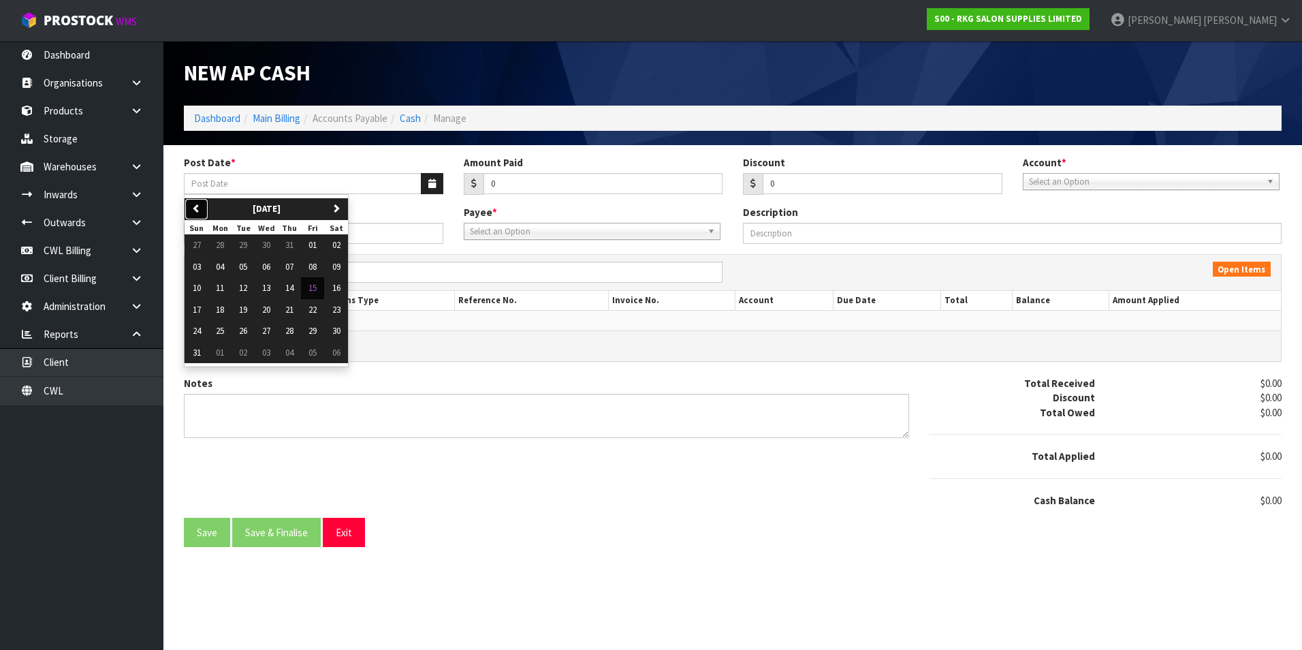
click at [199, 209] on icon "button" at bounding box center [196, 208] width 9 height 9
click at [254, 245] on button "01" at bounding box center [243, 245] width 23 height 22
type input "[DATE]"
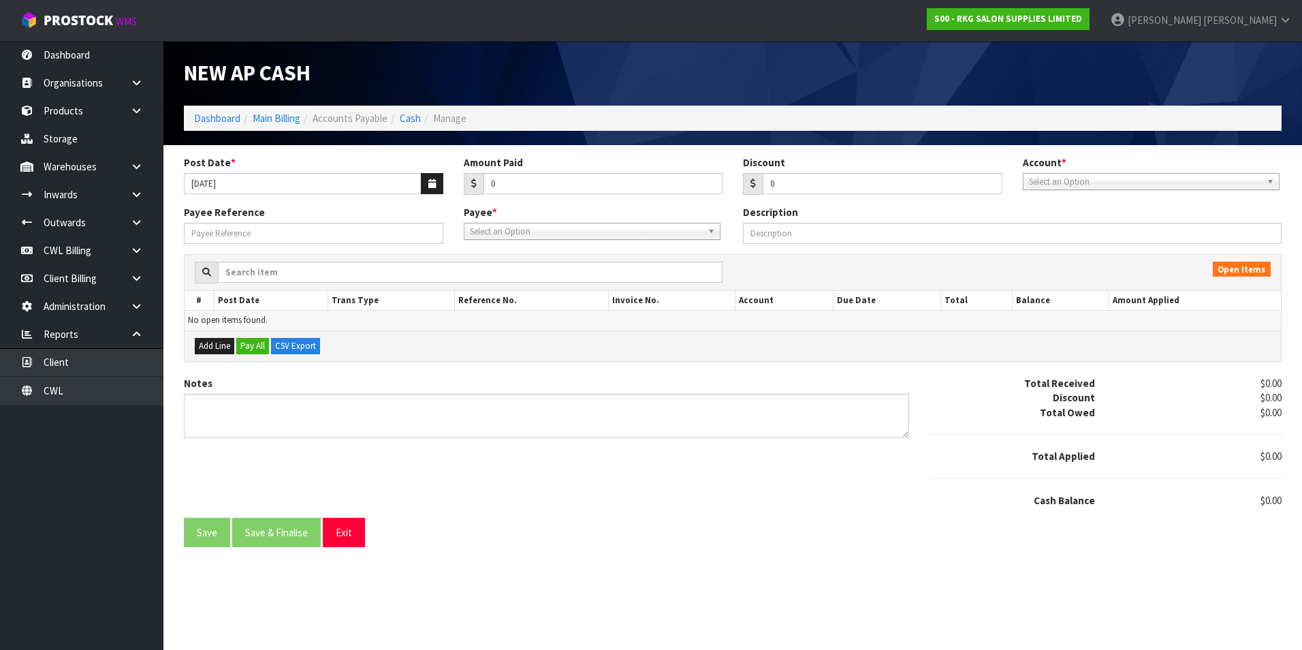
drag, startPoint x: 1094, startPoint y: 180, endPoint x: 1085, endPoint y: 206, distance: 27.6
click at [1094, 180] on span "Select an Option" at bounding box center [1145, 182] width 232 height 16
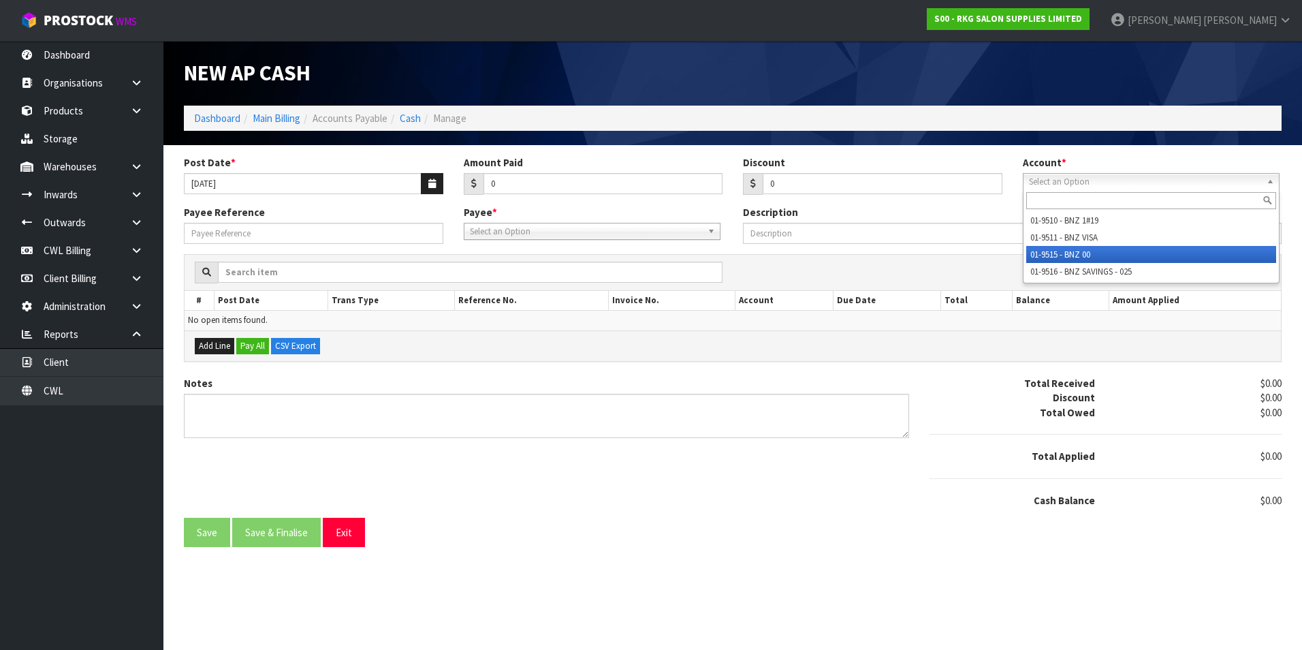
click at [1062, 249] on li "01-9515 - BNZ 00" at bounding box center [1151, 254] width 250 height 17
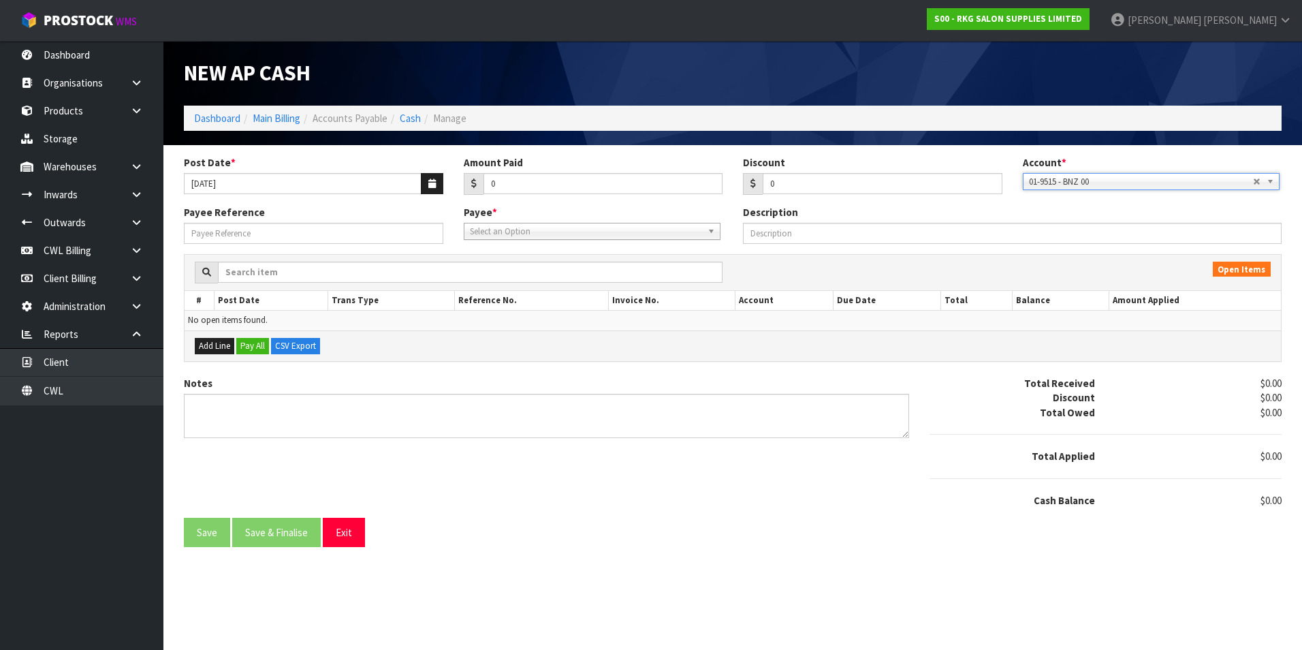
click at [503, 232] on span "Select an Option" at bounding box center [586, 231] width 232 height 16
type input "AWS"
click at [529, 271] on li "AWS - AMAZON WEB SERVICES" at bounding box center [592, 270] width 250 height 17
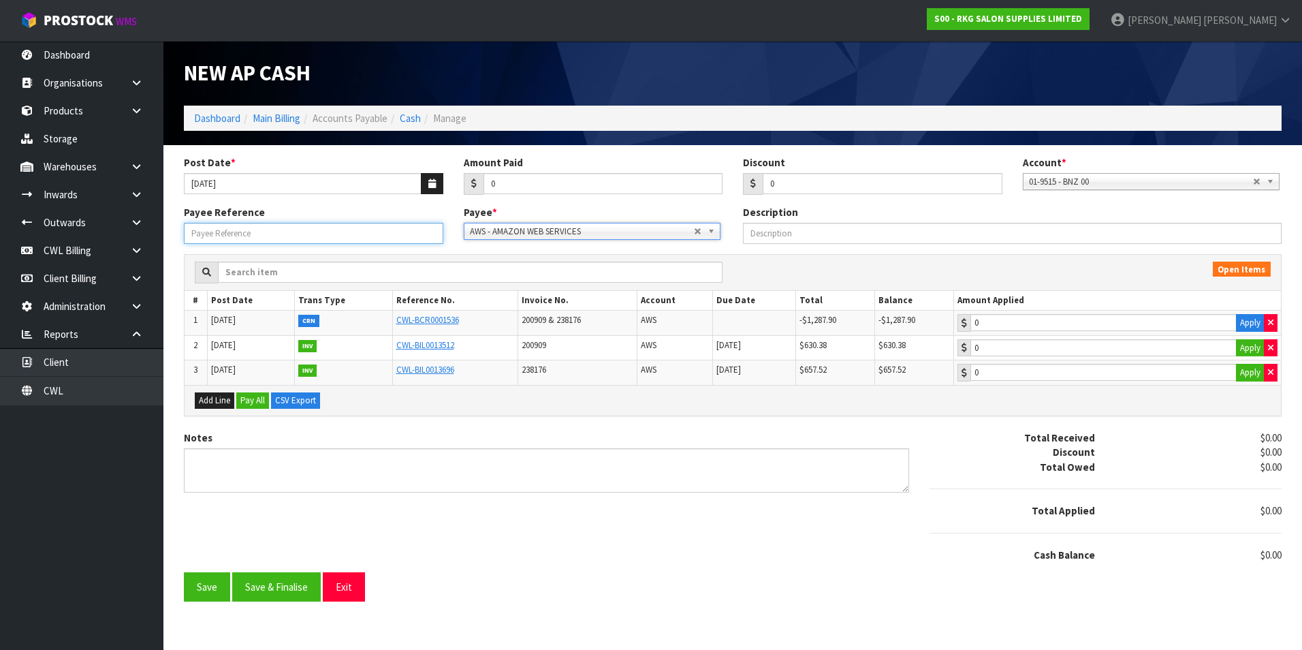
click at [302, 230] on input "Payee Reference" at bounding box center [313, 233] width 259 height 21
type input "OFFSET"
click at [1243, 319] on button "Apply" at bounding box center [1250, 323] width 29 height 18
type input "-1287.9"
click at [1242, 343] on button "Apply" at bounding box center [1250, 348] width 29 height 18
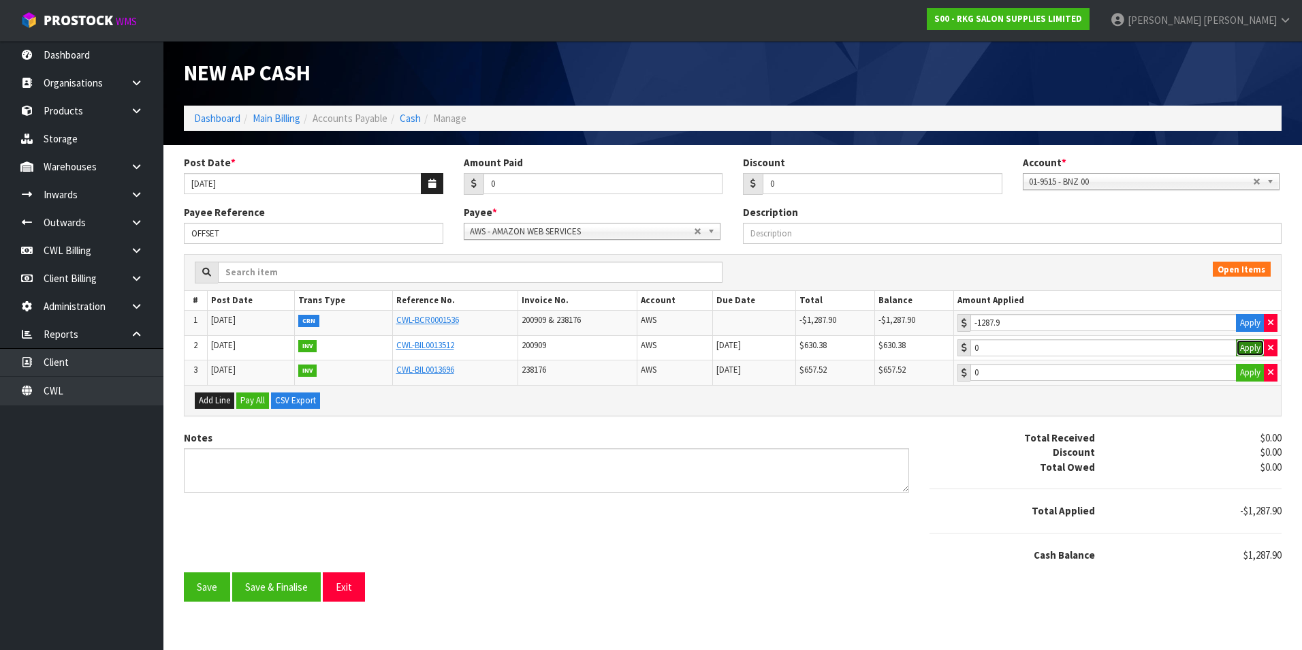
type input "630.38"
click at [1243, 360] on td "0 Apply" at bounding box center [1117, 372] width 327 height 25
click at [1242, 369] on button "Apply" at bounding box center [1250, 373] width 29 height 18
type input "657.52"
click at [285, 590] on button "Save & Finalise" at bounding box center [276, 586] width 89 height 29
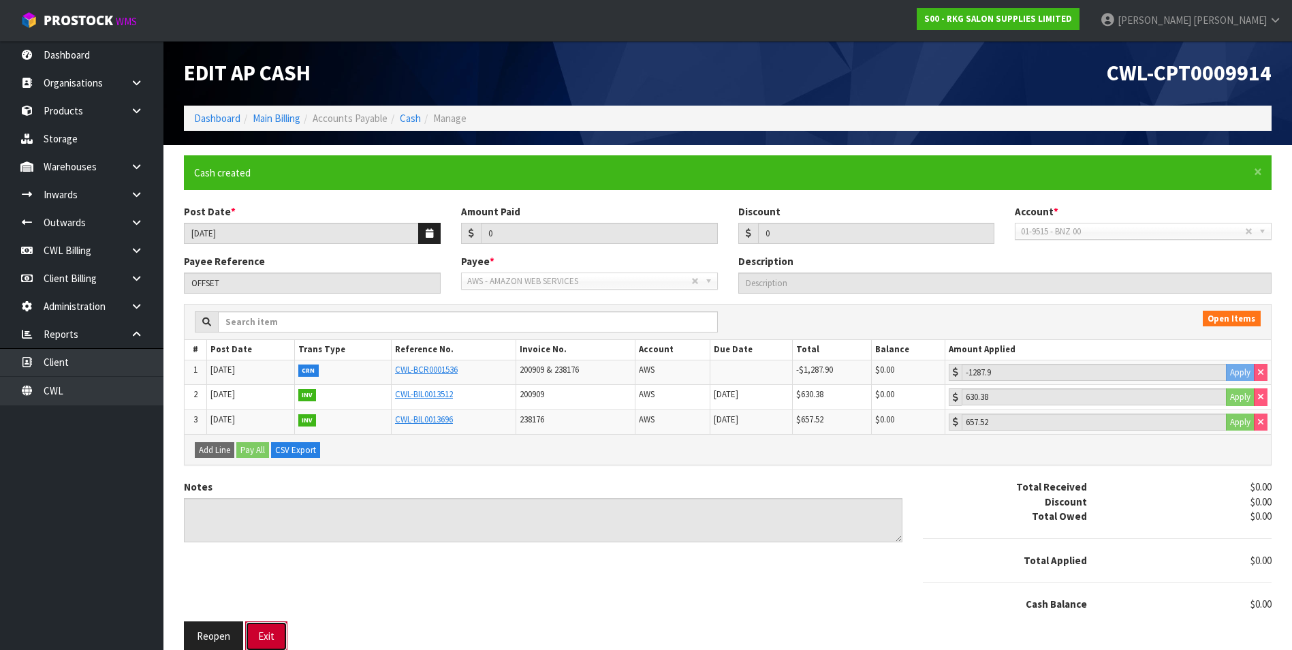
click at [270, 648] on button "Exit" at bounding box center [266, 635] width 42 height 29
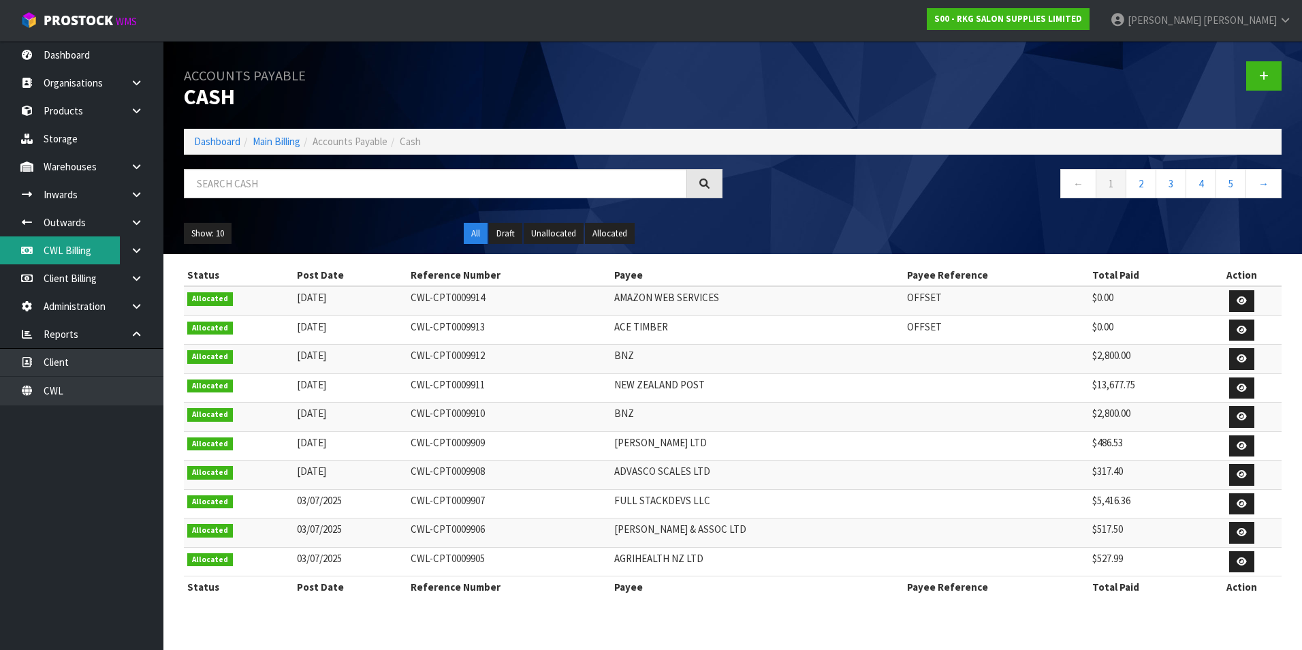
click at [60, 251] on link "CWL Billing" at bounding box center [81, 250] width 163 height 28
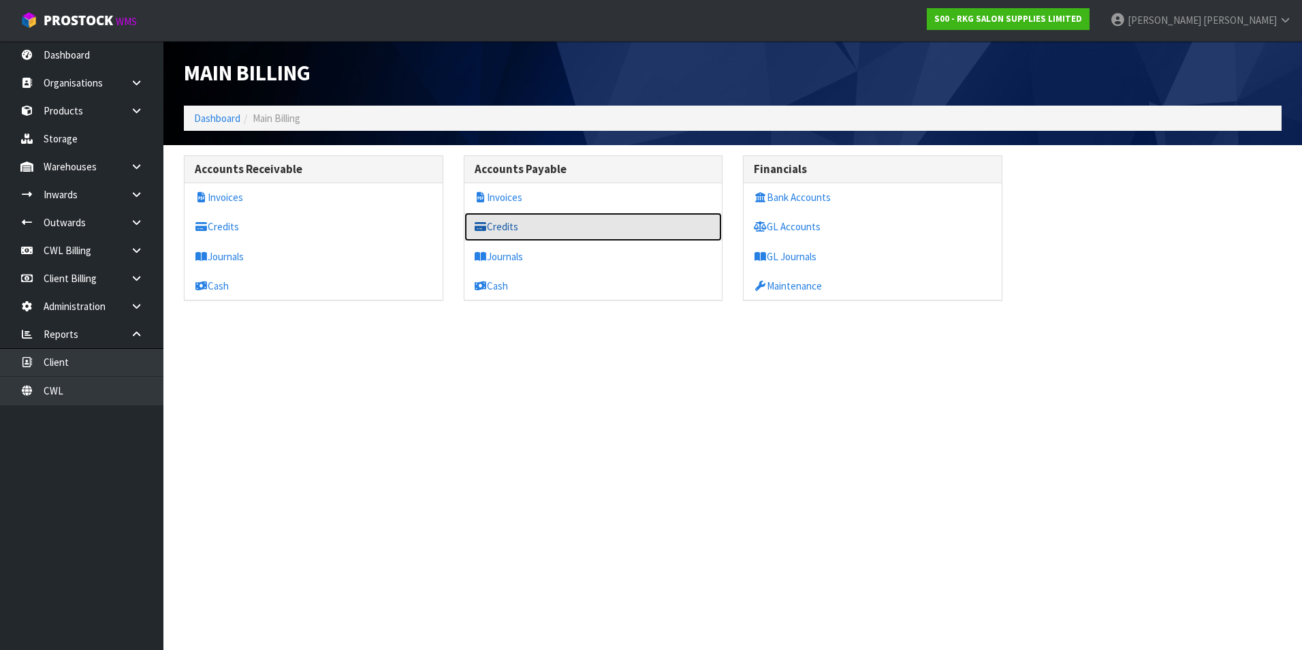
click at [519, 227] on link "Credits" at bounding box center [593, 226] width 258 height 28
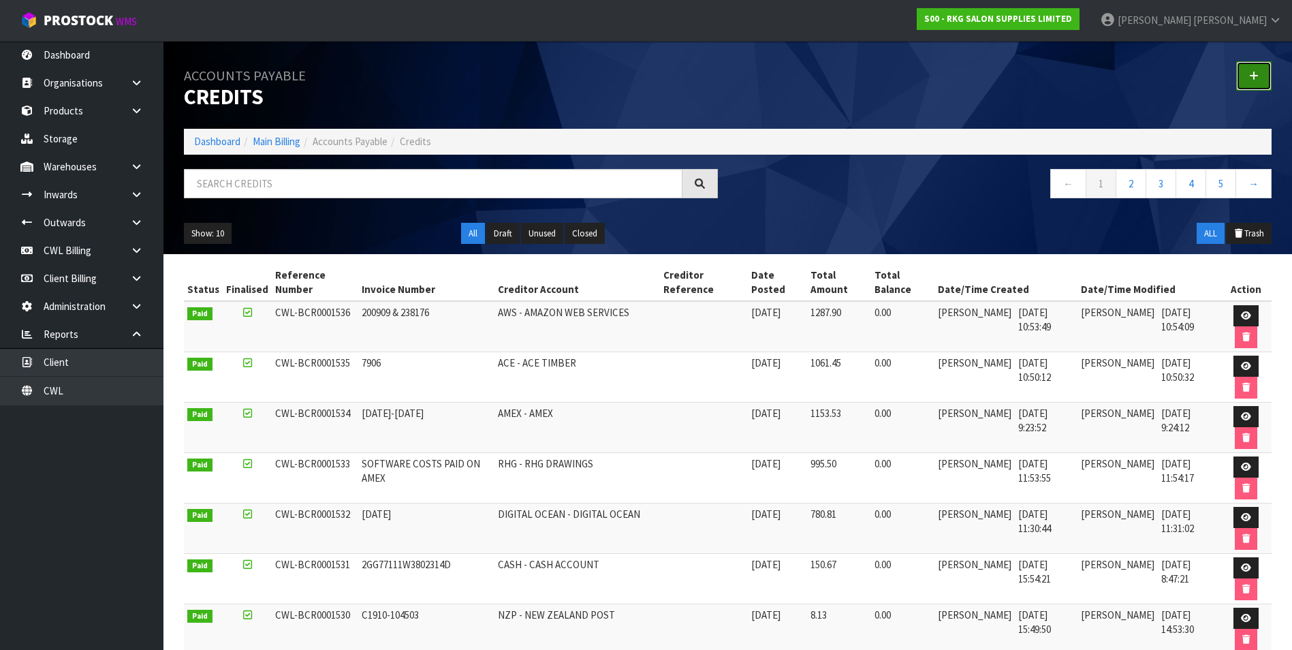
click at [1257, 73] on icon at bounding box center [1254, 76] width 10 height 10
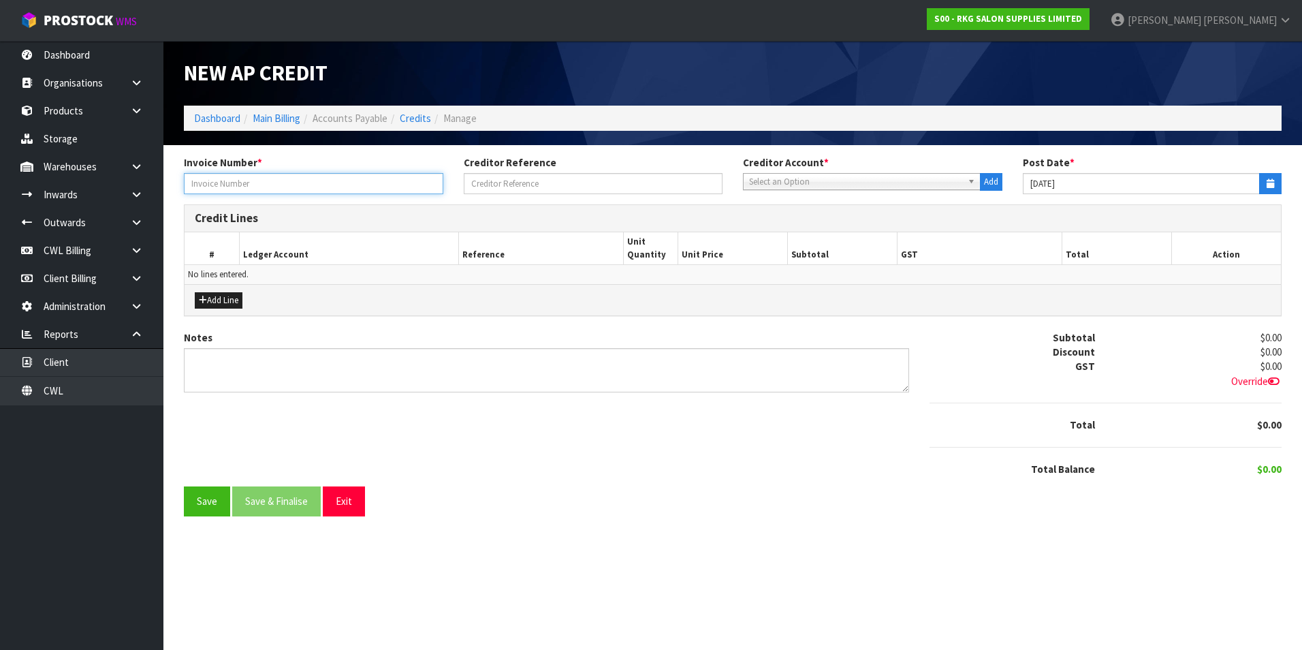
click at [274, 178] on input "text" at bounding box center [313, 183] width 259 height 21
type input "WRITE OFF"
click at [788, 183] on span "Select an Option" at bounding box center [855, 182] width 213 height 16
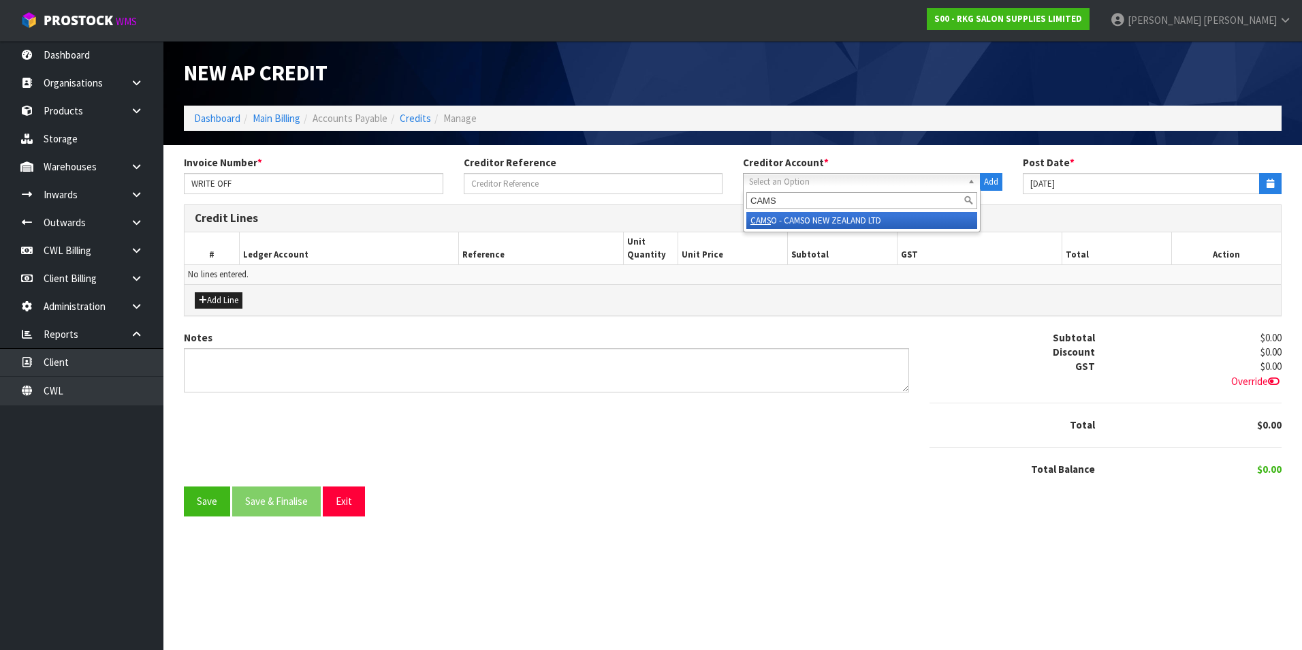
type input "CAMS"
click at [867, 217] on li "CAMS O - CAMSO NEW ZEALAND LTD" at bounding box center [861, 220] width 231 height 17
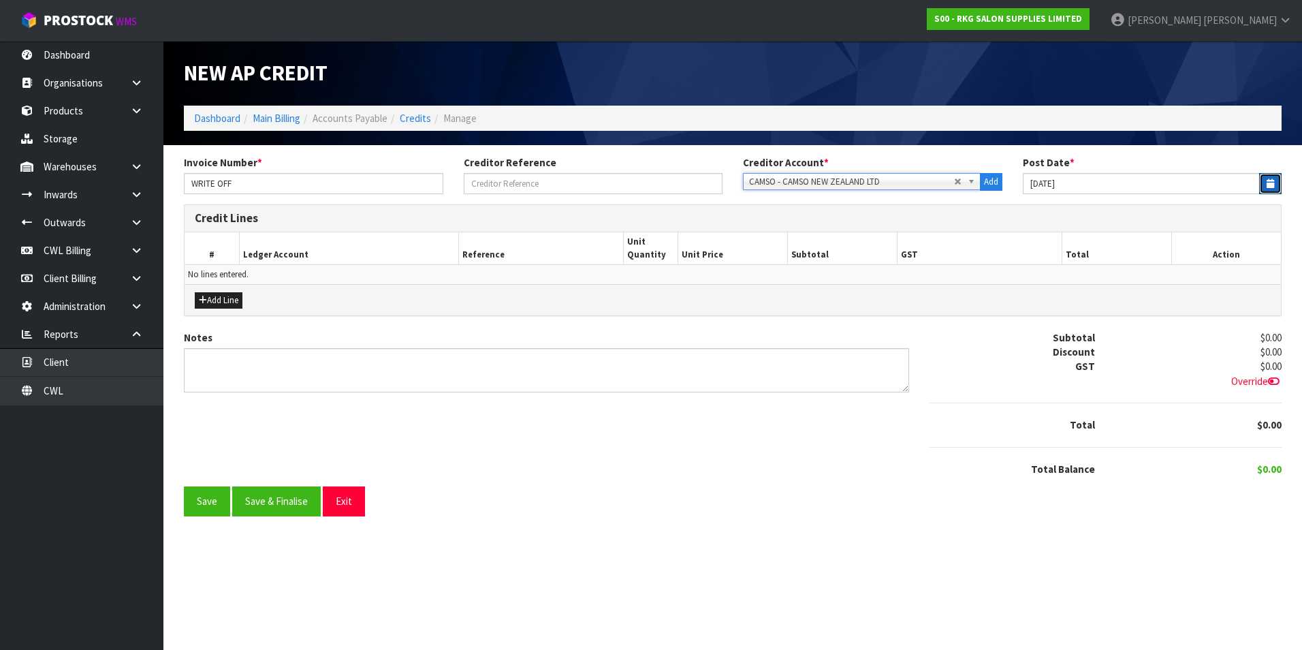
drag, startPoint x: 1272, startPoint y: 181, endPoint x: 1214, endPoint y: 189, distance: 58.5
click at [1271, 180] on icon "button" at bounding box center [1270, 183] width 7 height 9
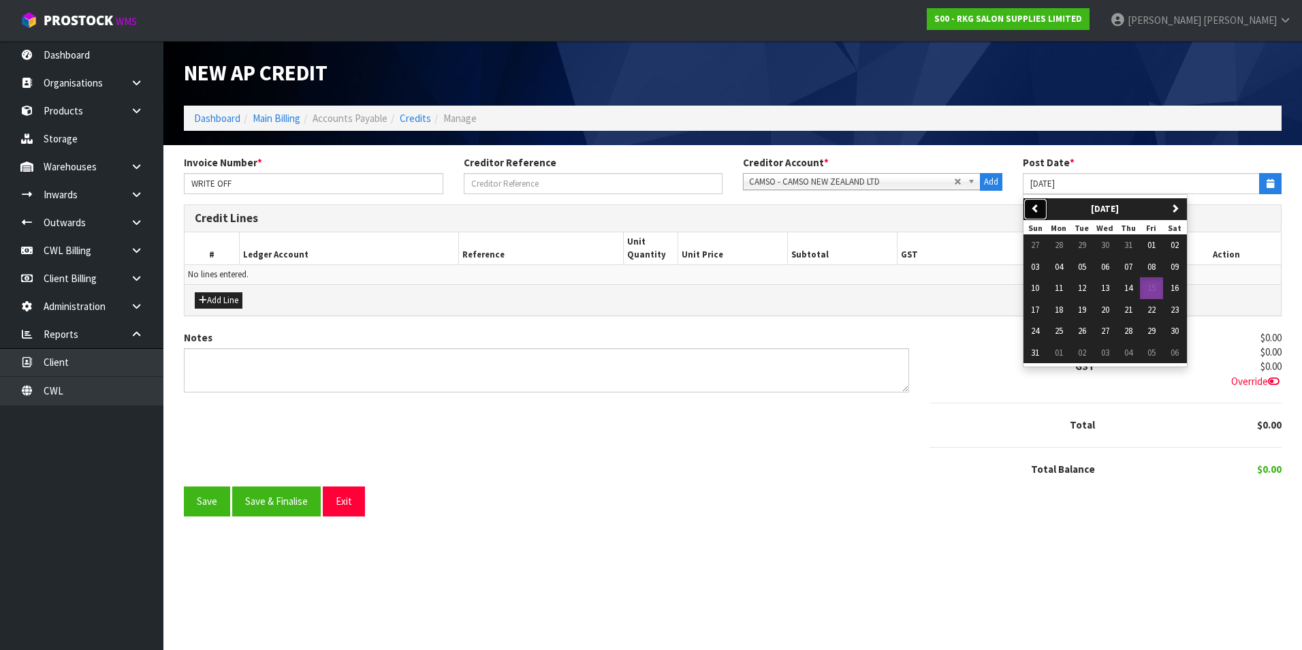
click at [1034, 211] on icon "button" at bounding box center [1035, 208] width 9 height 9
click at [1081, 248] on span "01" at bounding box center [1082, 245] width 8 height 12
type input "[DATE]"
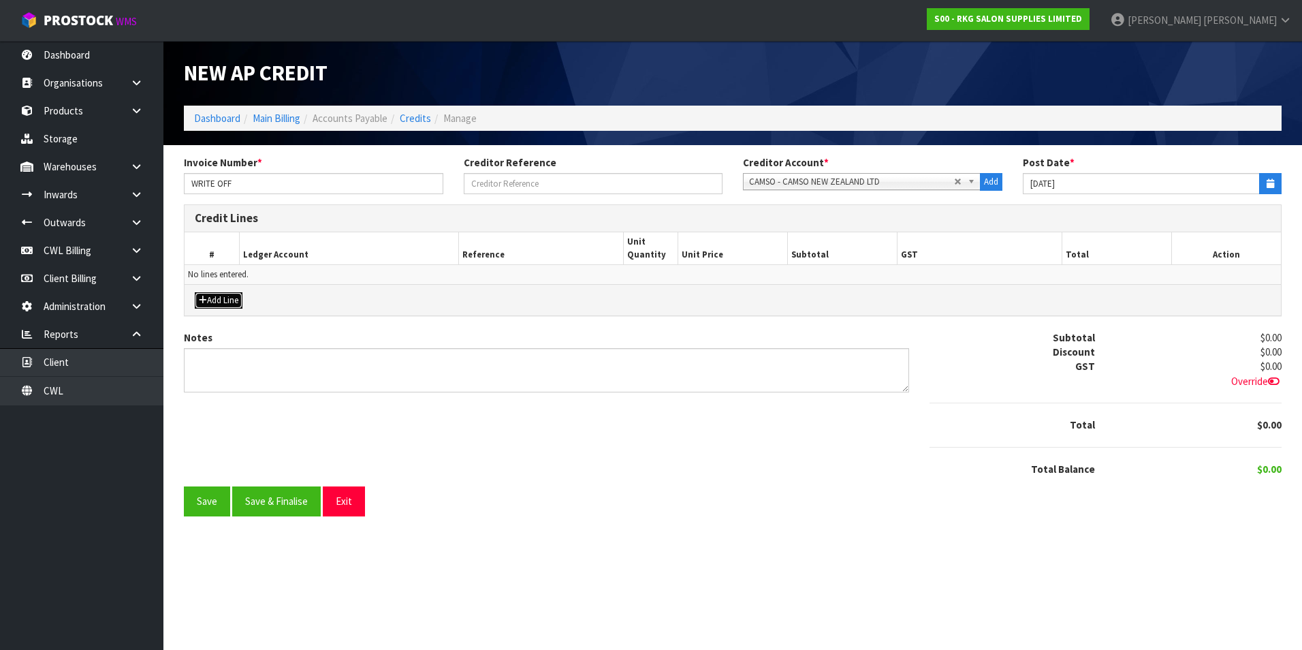
click at [230, 296] on button "Add Line" at bounding box center [219, 300] width 48 height 16
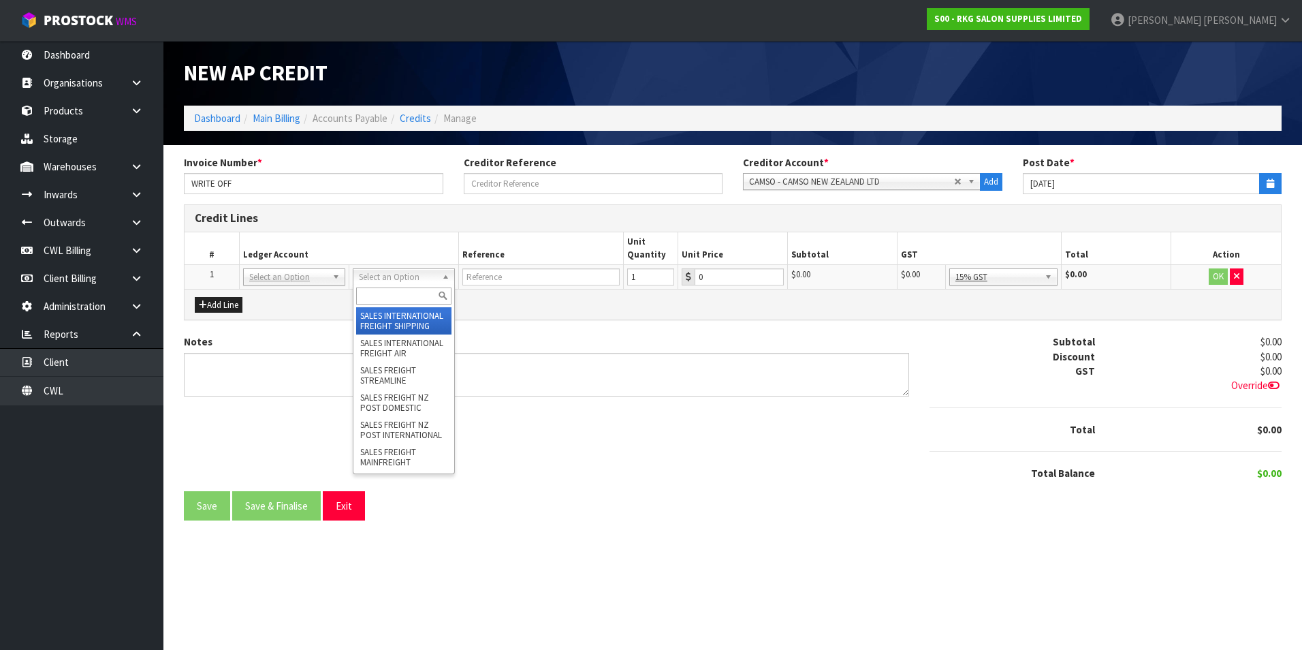
click at [383, 293] on input "text" at bounding box center [403, 295] width 95 height 17
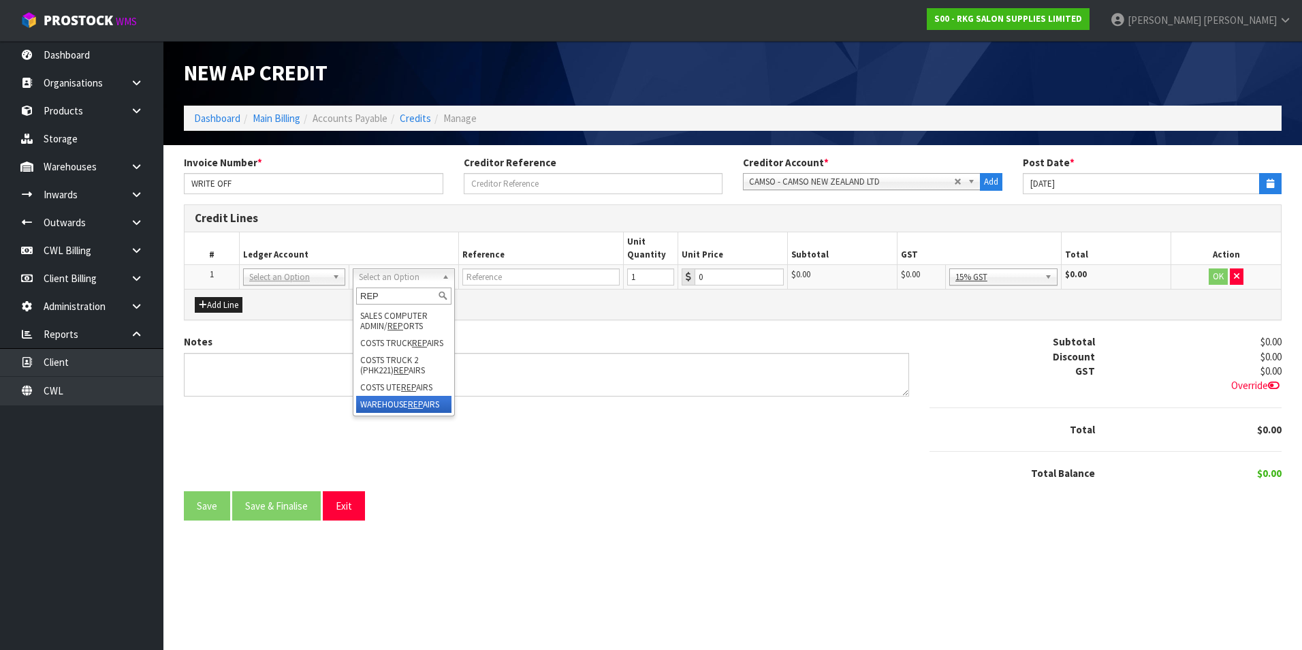
type input "REP"
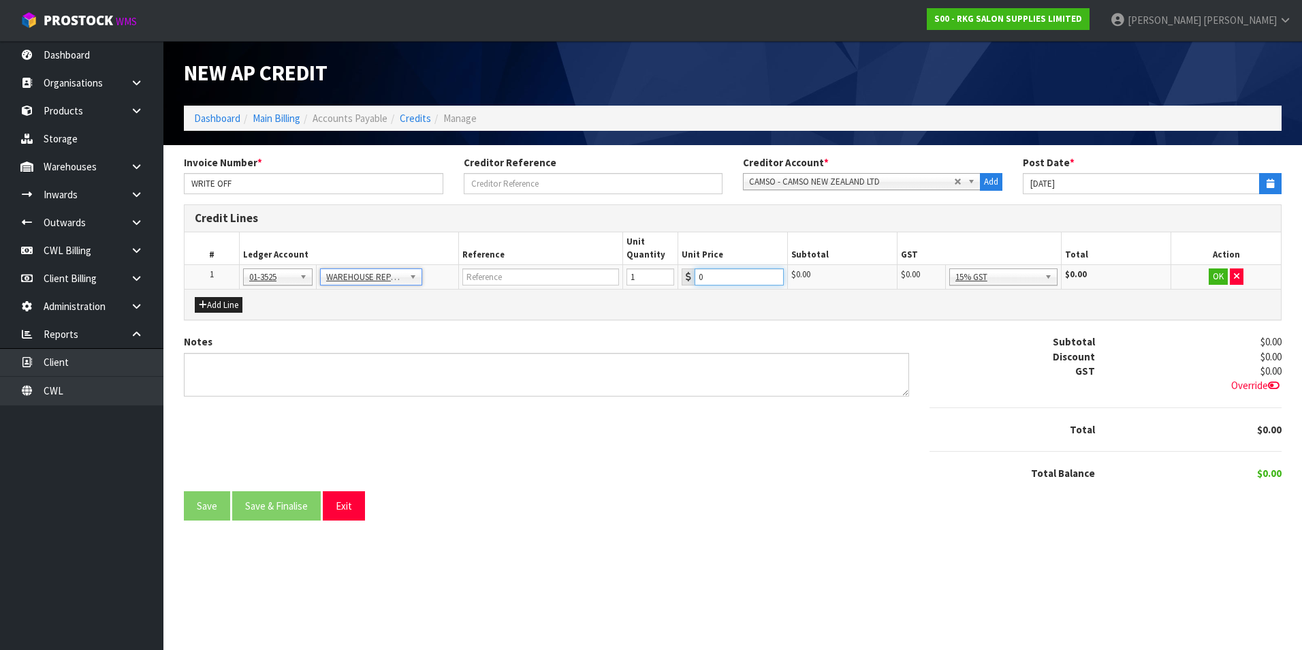
click at [739, 274] on input "0" at bounding box center [739, 276] width 89 height 17
type input "0.03"
click at [1220, 274] on button "OK" at bounding box center [1218, 276] width 19 height 16
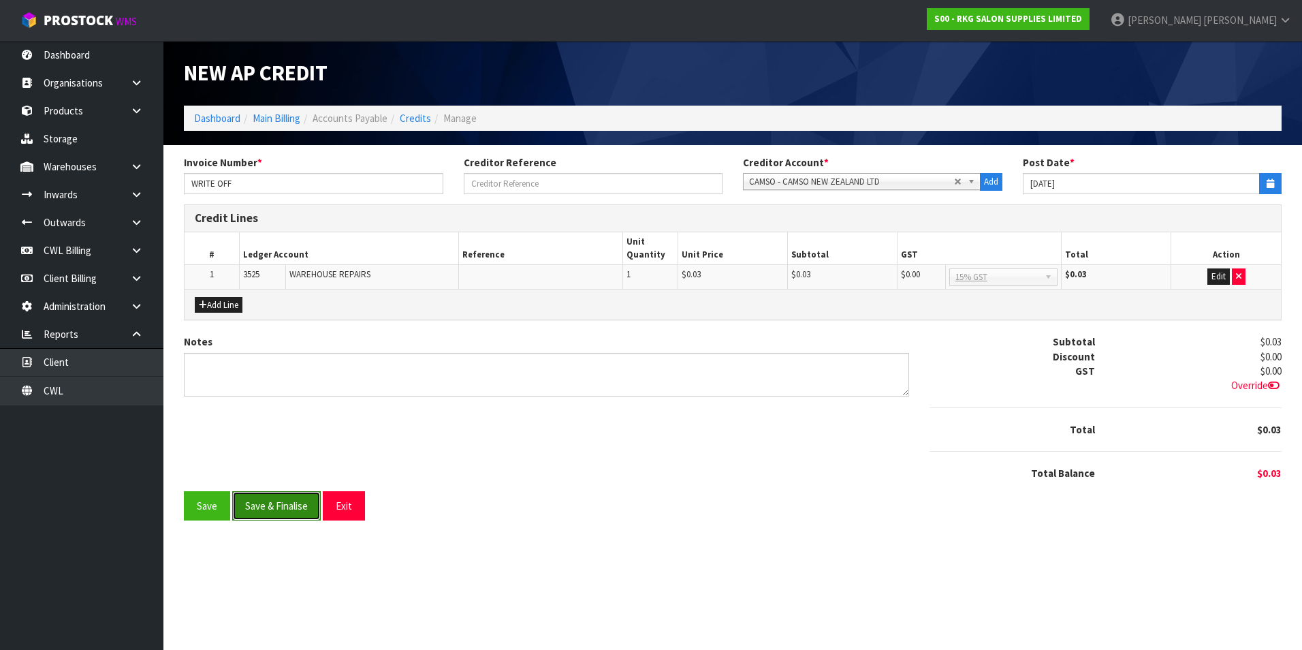
click at [295, 506] on button "Save & Finalise" at bounding box center [276, 505] width 89 height 29
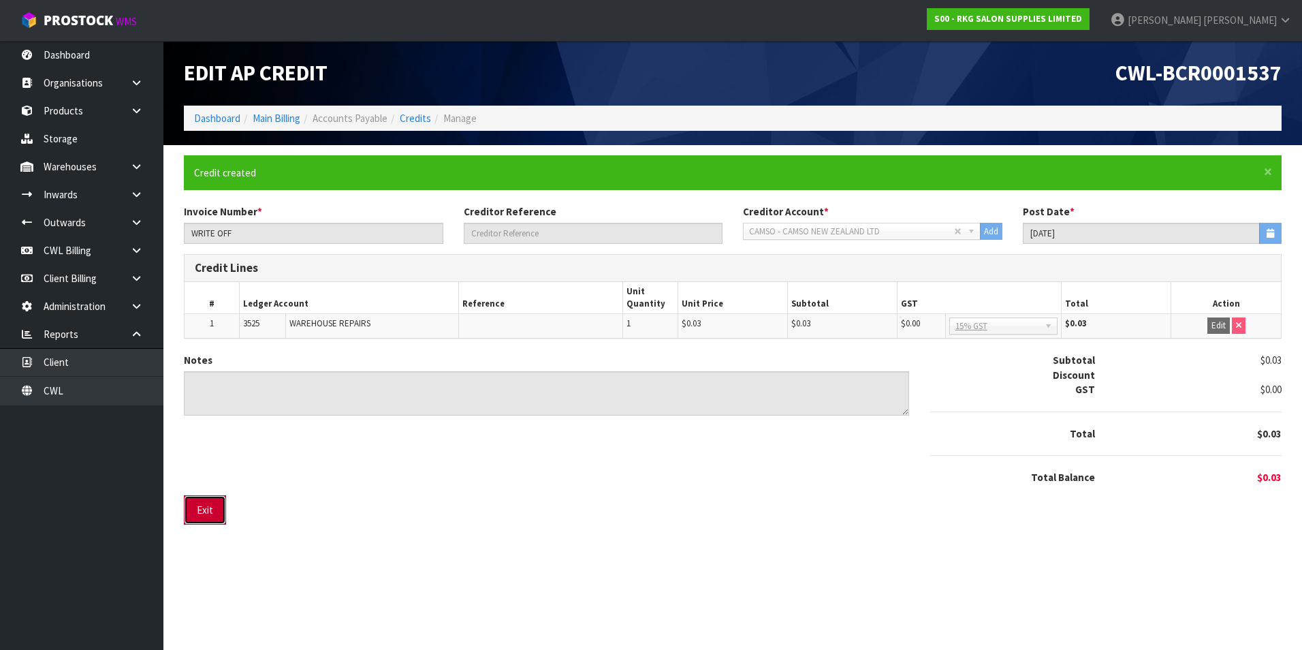
click at [225, 506] on button "Exit" at bounding box center [205, 509] width 42 height 29
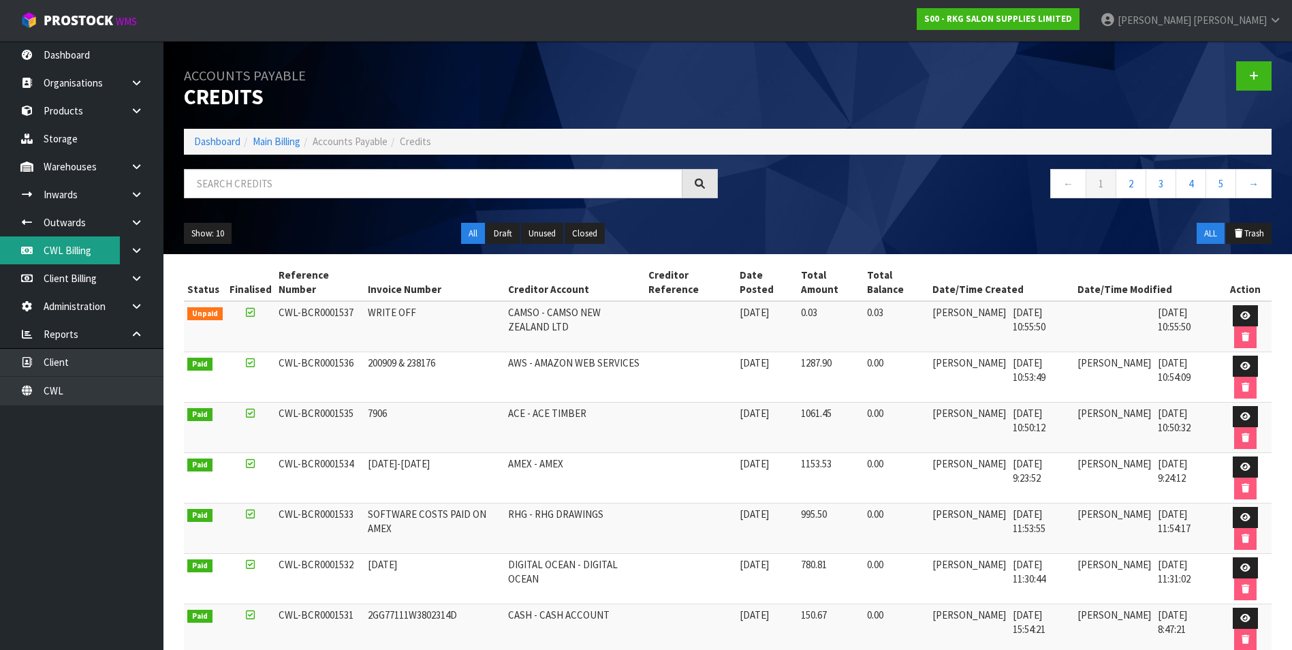
click at [96, 251] on link "CWL Billing" at bounding box center [81, 250] width 163 height 28
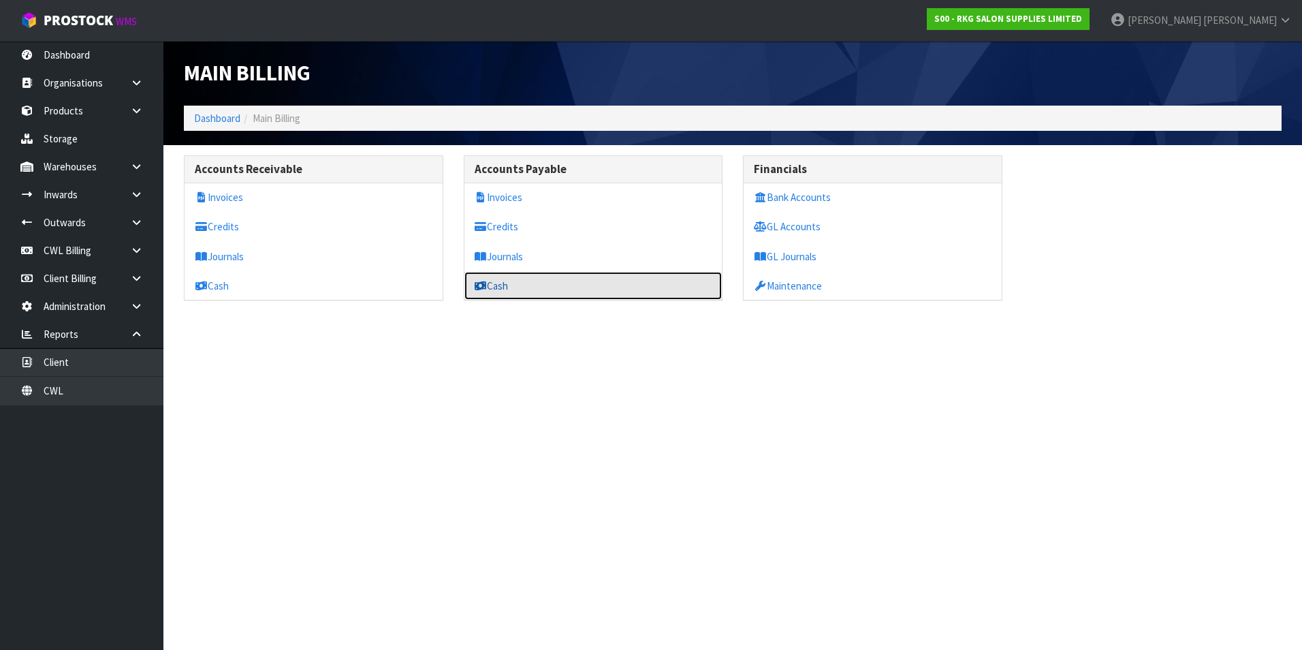
click at [514, 285] on link "Cash" at bounding box center [593, 286] width 258 height 28
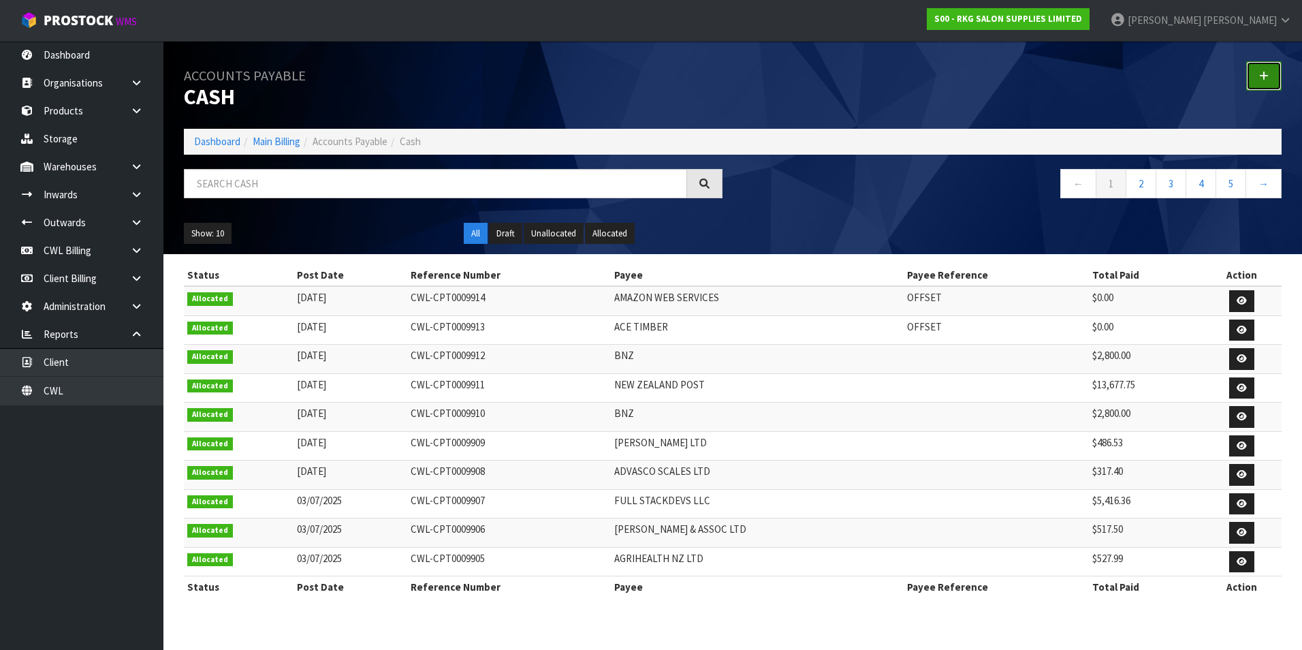
drag, startPoint x: 1272, startPoint y: 74, endPoint x: 1263, endPoint y: 72, distance: 9.6
click at [1272, 74] on link at bounding box center [1263, 75] width 35 height 29
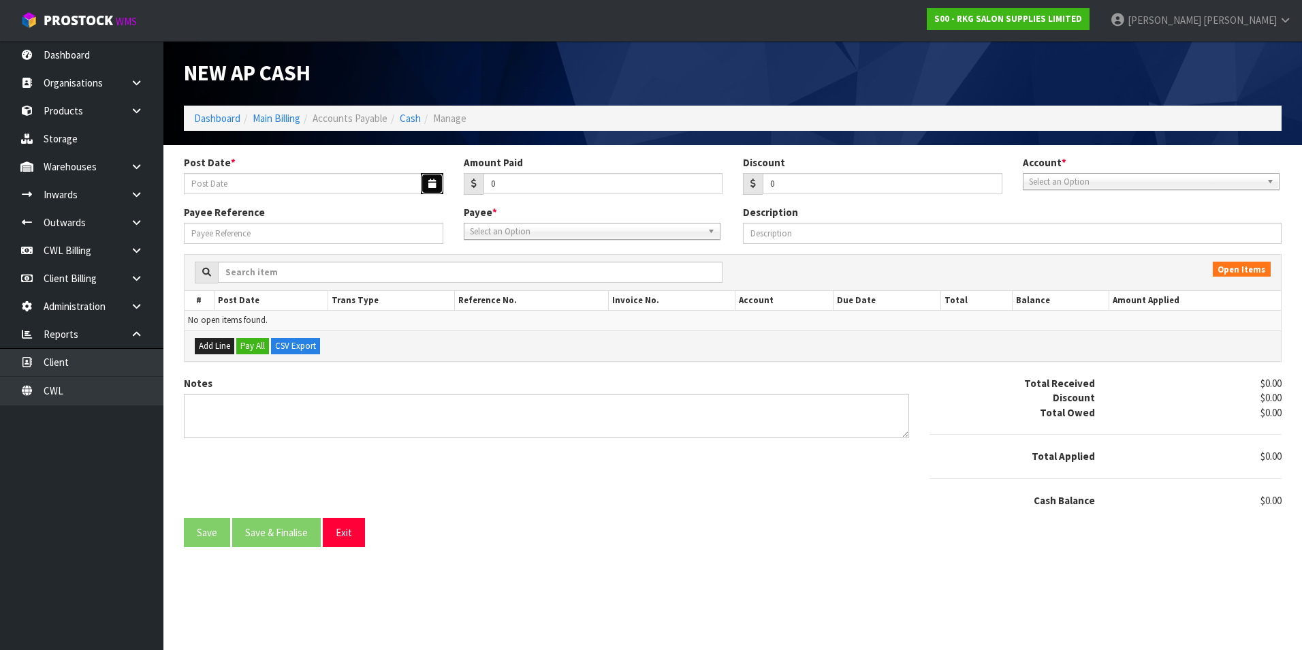
drag, startPoint x: 432, startPoint y: 180, endPoint x: 365, endPoint y: 191, distance: 67.7
click at [431, 180] on icon "button" at bounding box center [431, 183] width 7 height 9
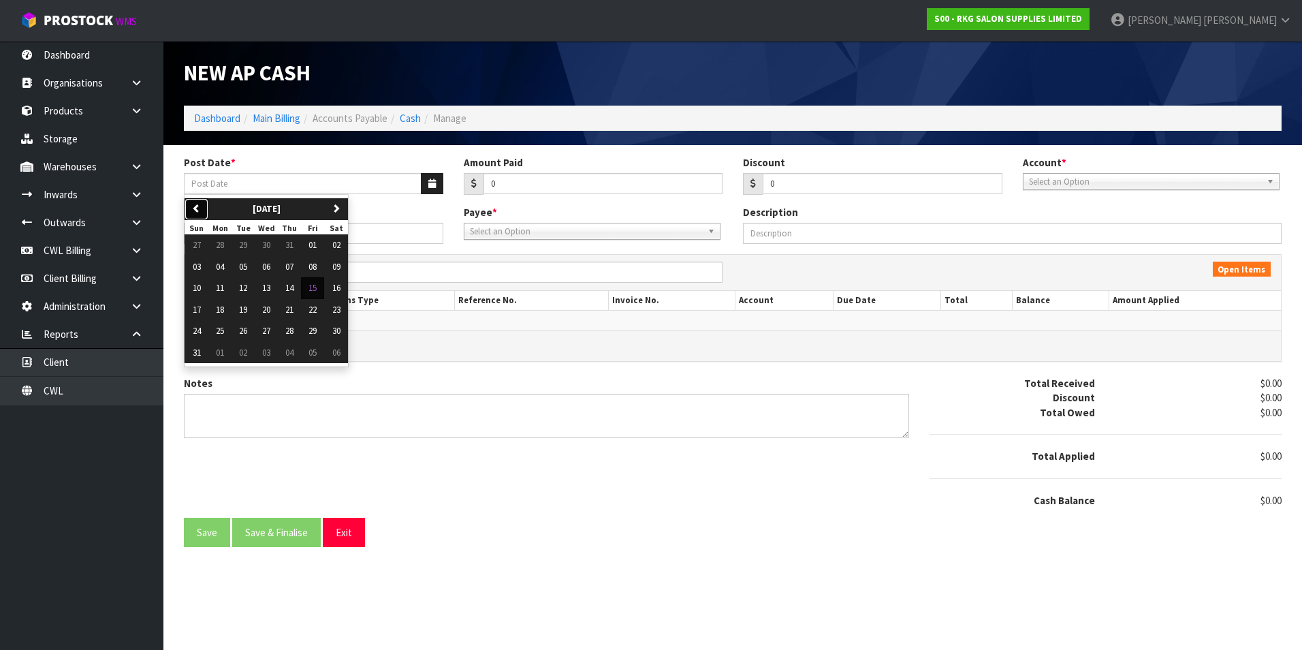
click at [203, 206] on button "previous" at bounding box center [197, 209] width 24 height 22
drag, startPoint x: 242, startPoint y: 247, endPoint x: 601, endPoint y: 203, distance: 362.2
click at [242, 247] on span "01" at bounding box center [243, 245] width 8 height 12
type input "[DATE]"
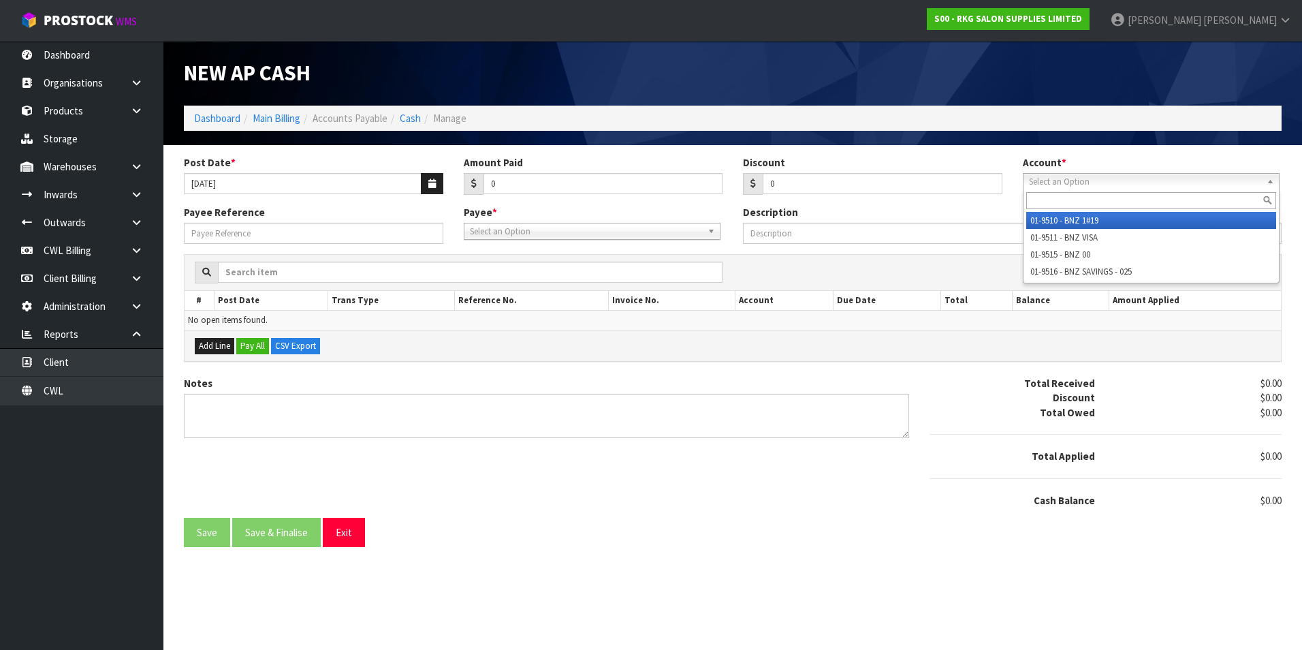
click at [1158, 183] on span "Select an Option" at bounding box center [1145, 182] width 232 height 16
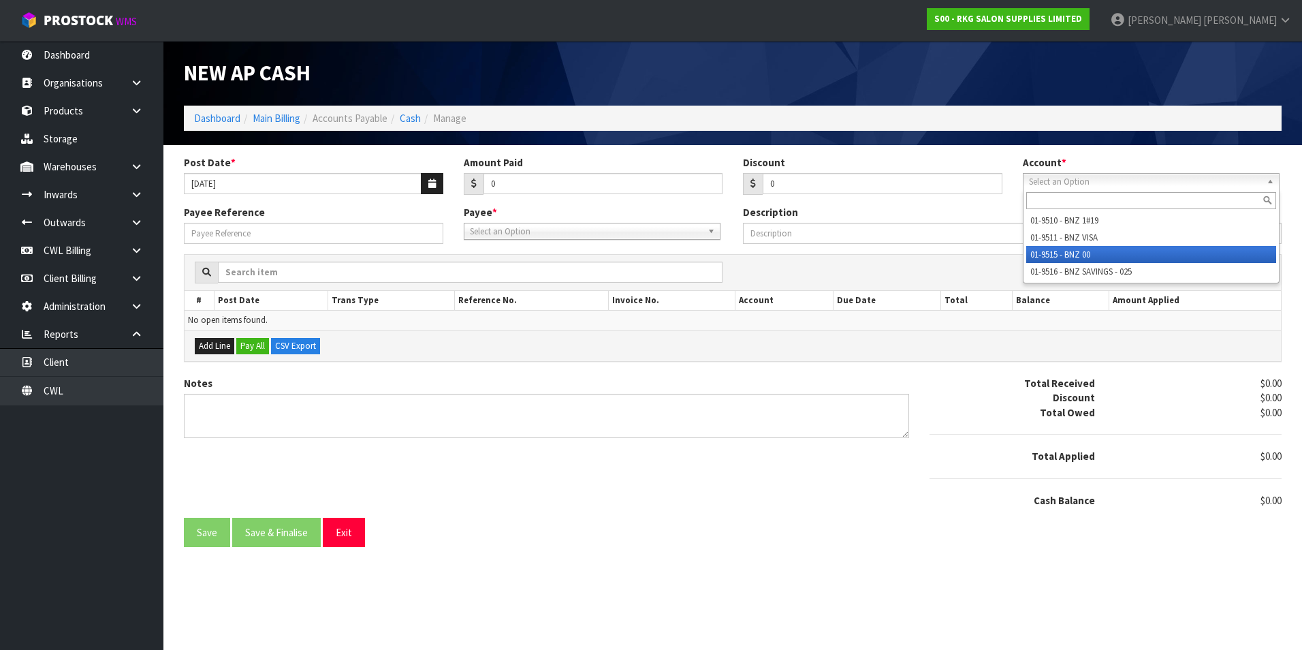
click at [1087, 253] on li "01-9515 - BNZ 00" at bounding box center [1151, 254] width 250 height 17
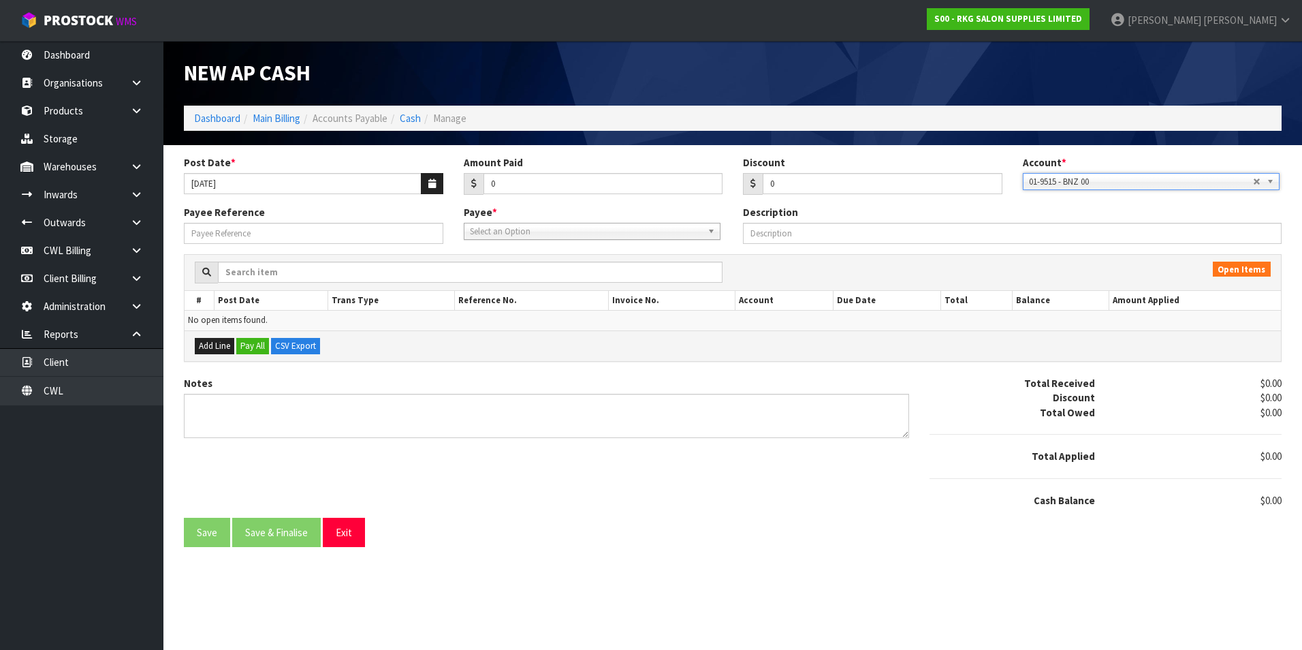
click at [576, 228] on span "Select an Option" at bounding box center [586, 231] width 232 height 16
type input "CAM"
click at [575, 272] on li "CAM SO - CAMSO NEW ZEALAND LTD" at bounding box center [592, 270] width 250 height 17
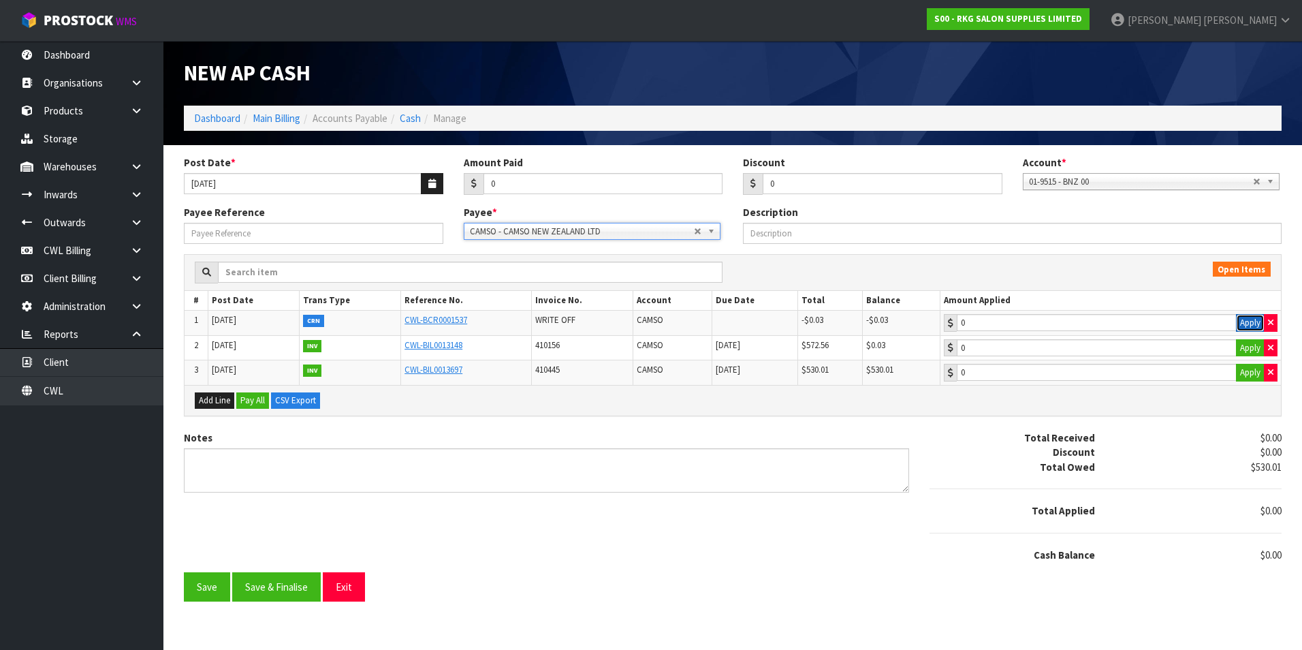
click at [1246, 317] on button "Apply" at bounding box center [1250, 323] width 29 height 18
type input "-0.03"
click at [1237, 345] on button "Apply" at bounding box center [1250, 348] width 29 height 18
type input "0.03"
click at [281, 591] on button "Save & Finalise" at bounding box center [276, 586] width 89 height 29
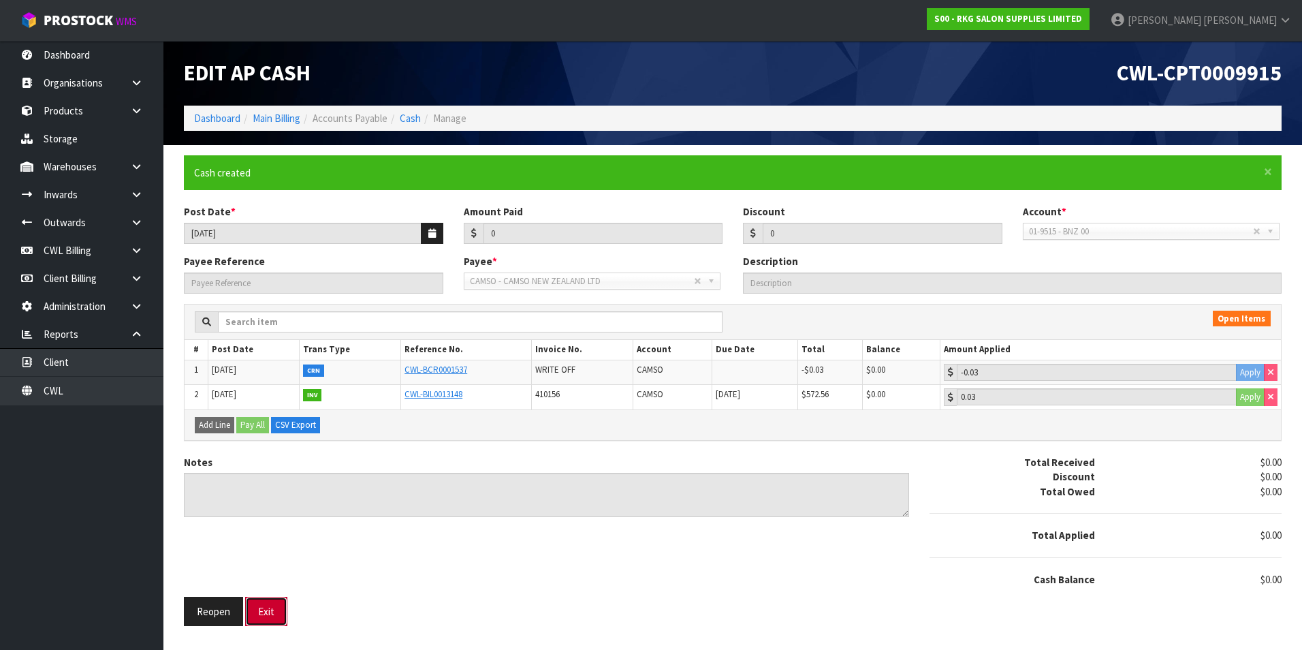
click at [270, 601] on button "Exit" at bounding box center [266, 611] width 42 height 29
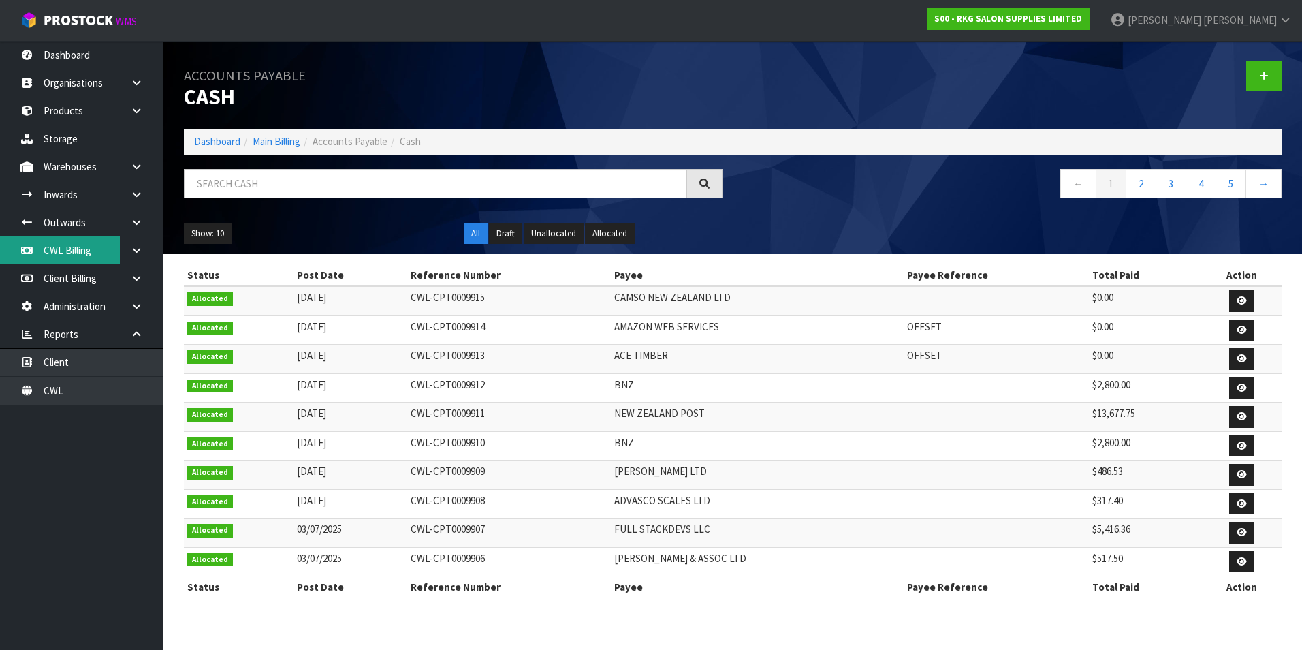
click at [76, 252] on link "CWL Billing" at bounding box center [81, 250] width 163 height 28
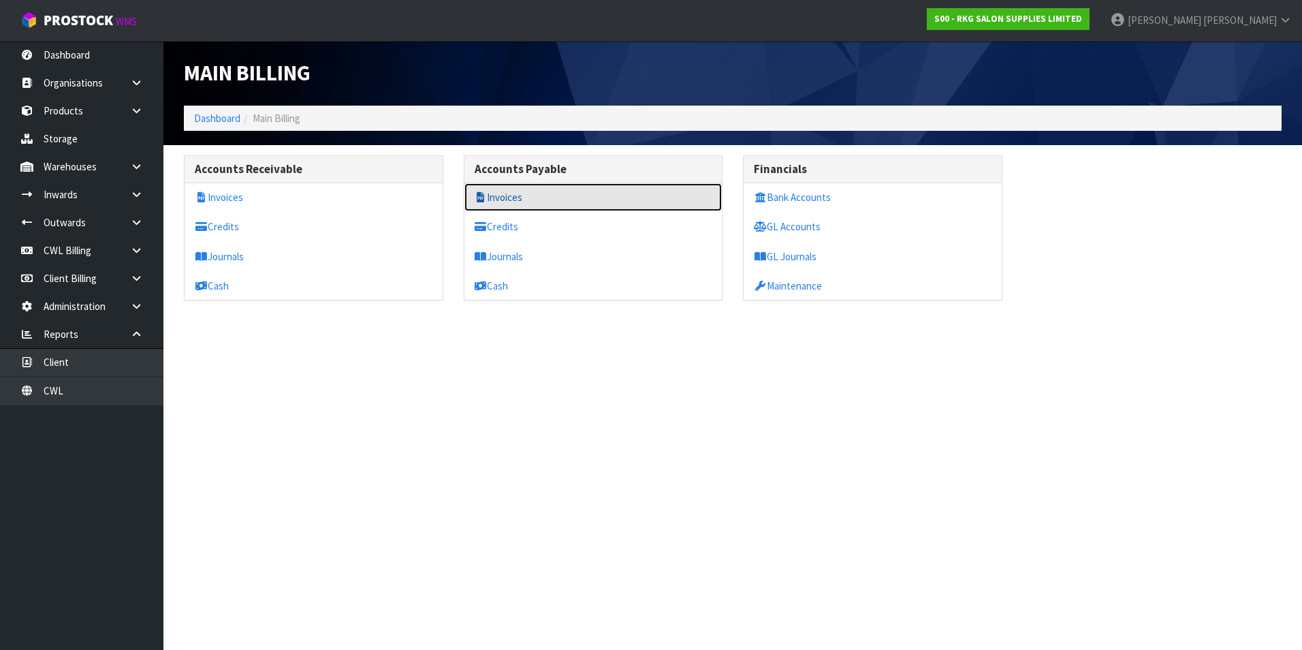
click at [520, 201] on link "Invoices" at bounding box center [593, 197] width 258 height 28
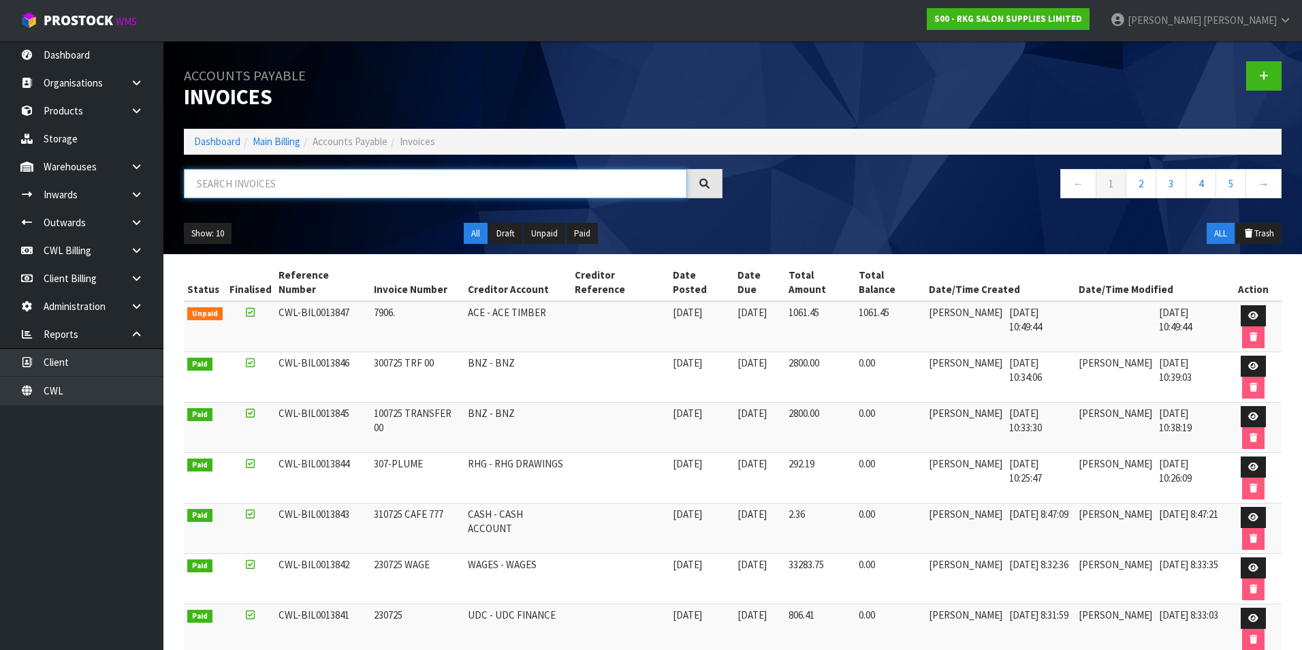
click at [351, 178] on input "text" at bounding box center [435, 183] width 503 height 29
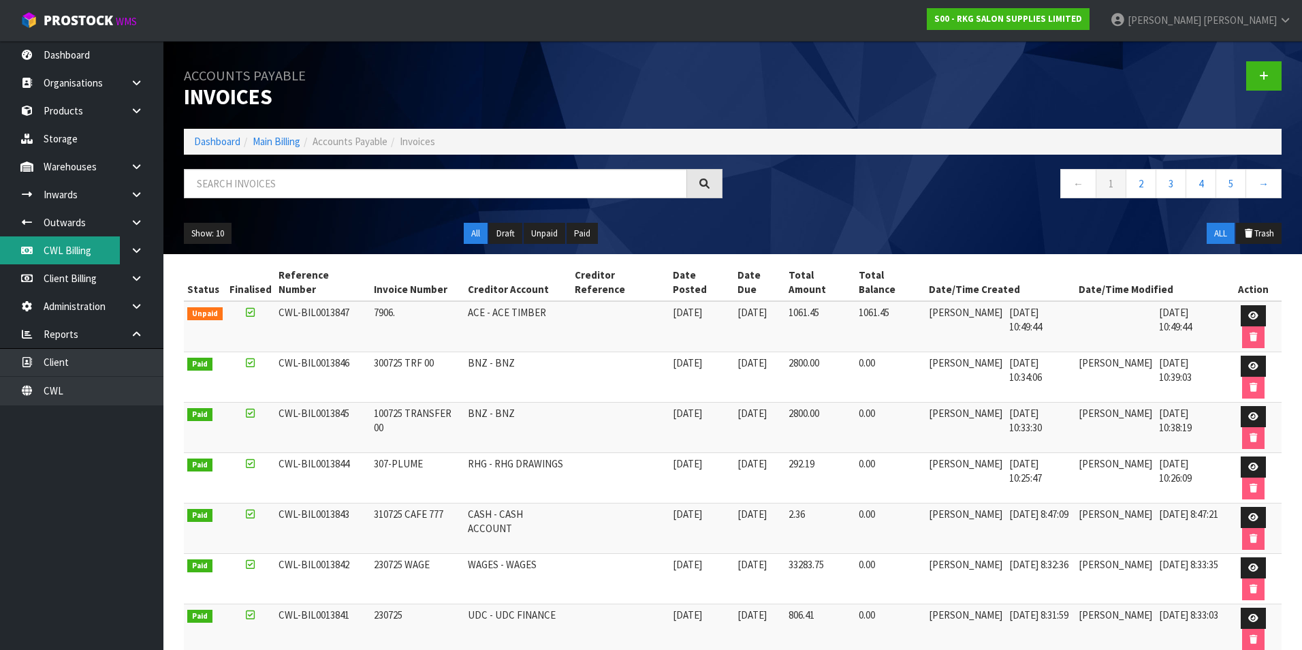
click at [84, 257] on link "CWL Billing" at bounding box center [81, 250] width 163 height 28
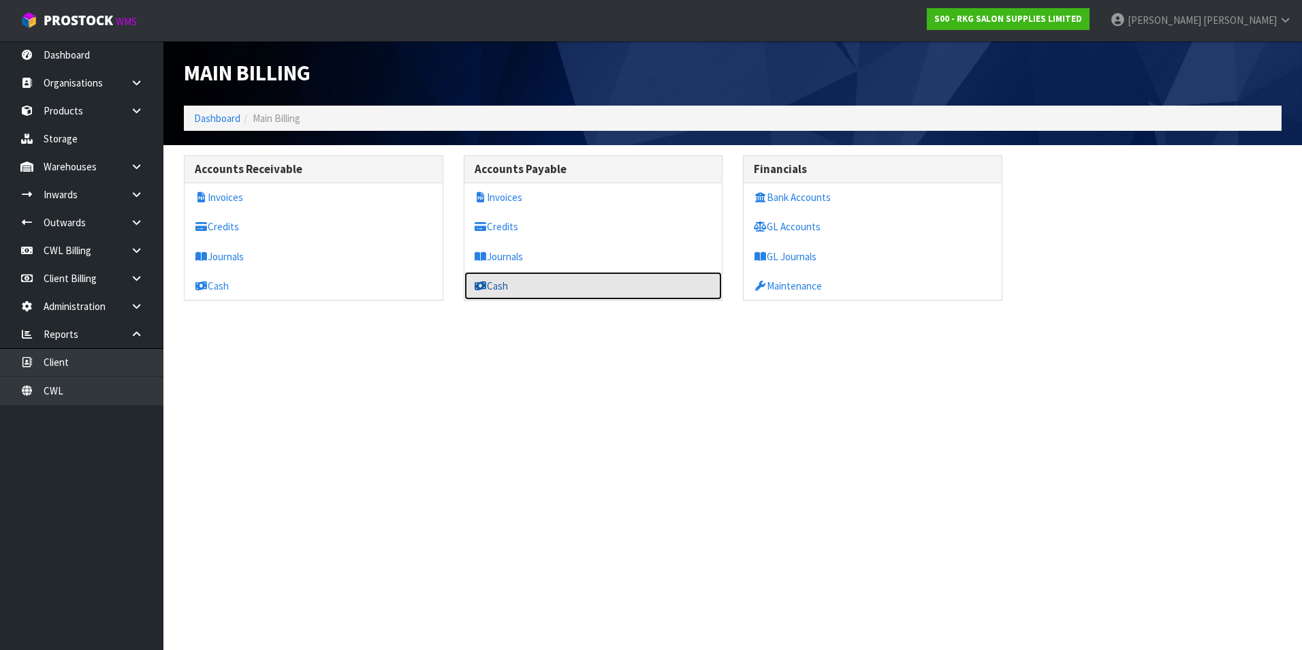
click at [500, 277] on link "Cash" at bounding box center [593, 286] width 258 height 28
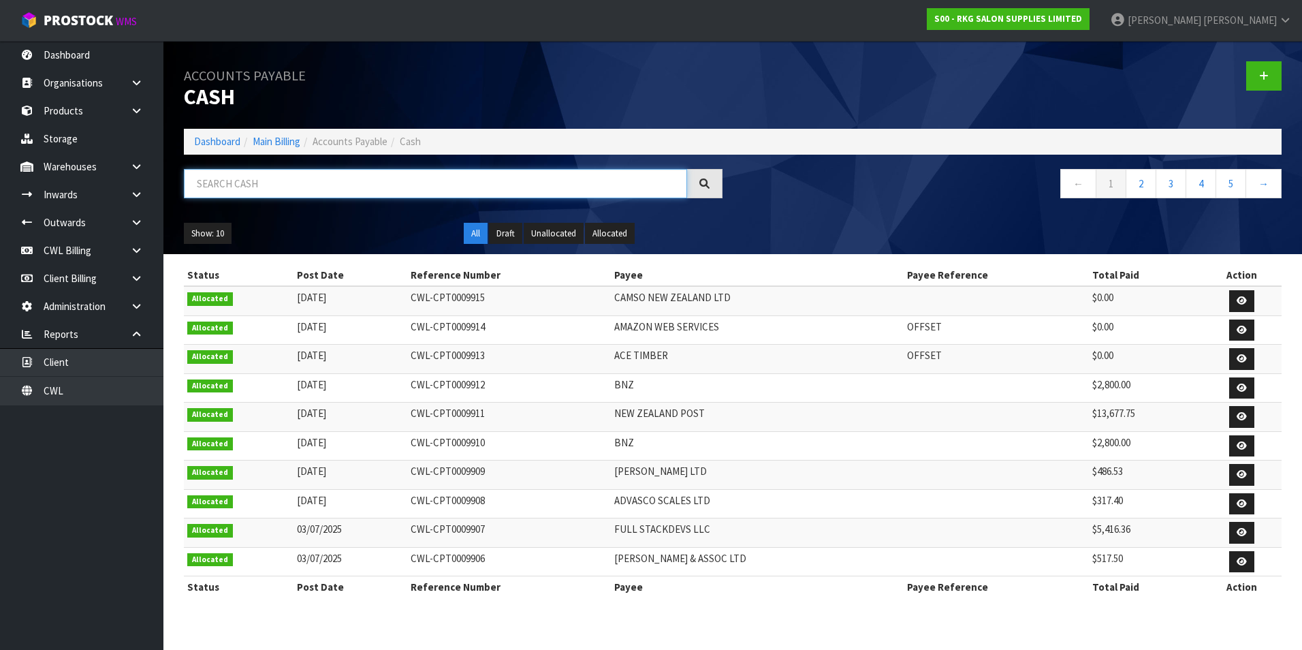
click at [339, 193] on input "text" at bounding box center [435, 183] width 503 height 29
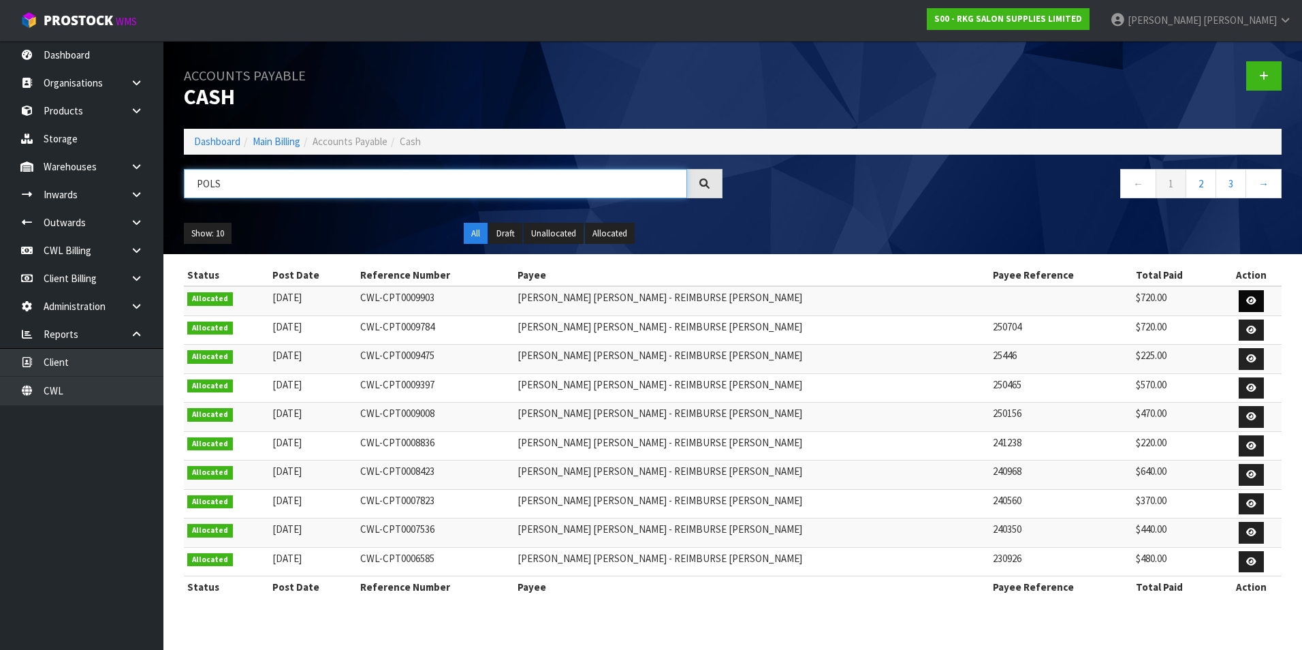
type input "POLS"
click at [1248, 303] on icon at bounding box center [1251, 300] width 10 height 9
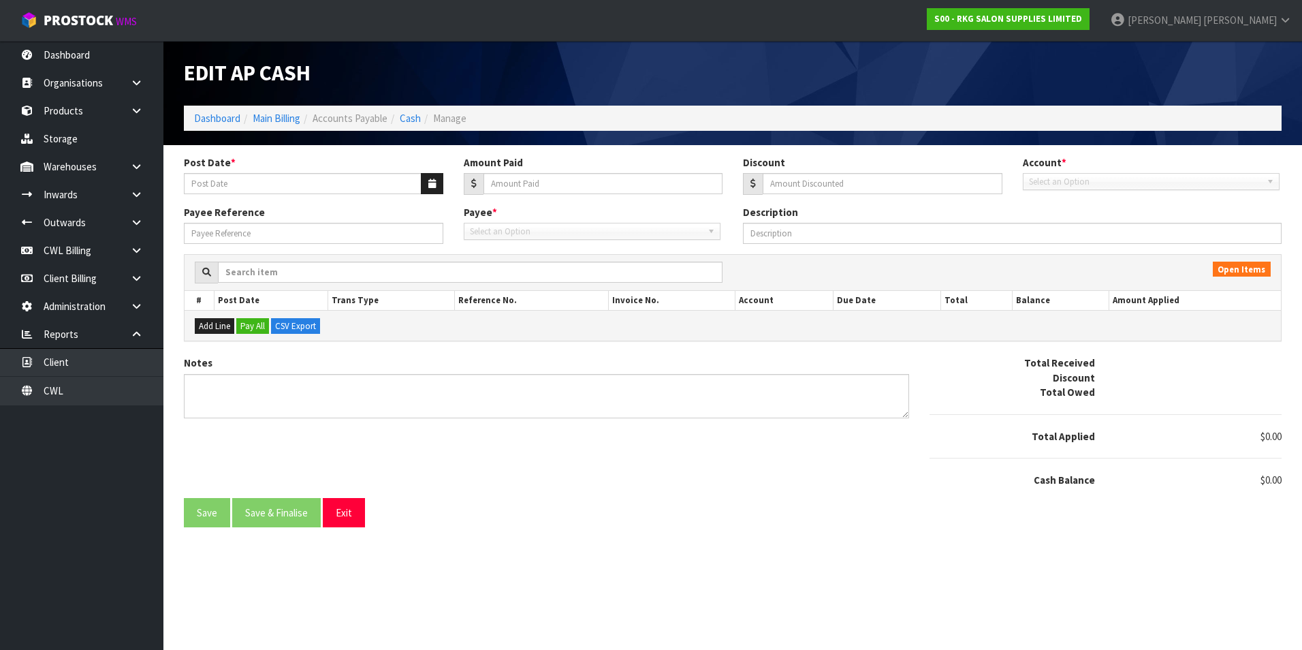
type input "[DATE]"
type input "720"
type input "0"
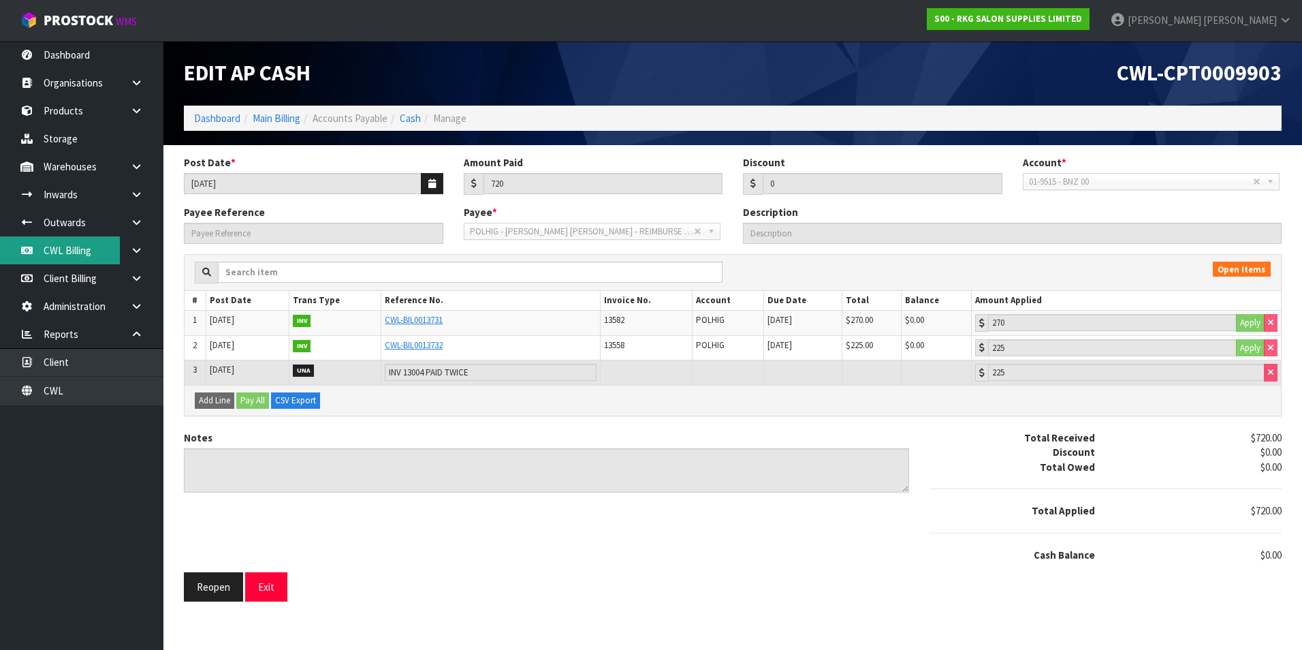
click at [82, 257] on link "CWL Billing" at bounding box center [81, 250] width 163 height 28
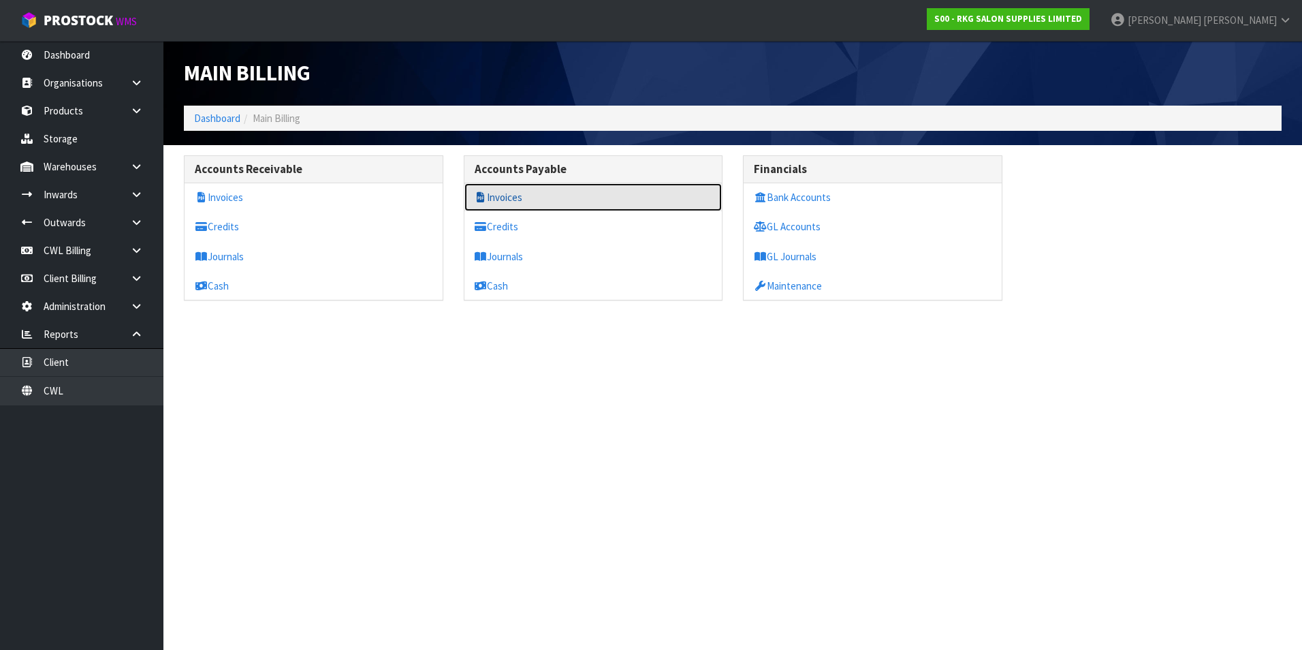
click at [501, 198] on link "Invoices" at bounding box center [593, 197] width 258 height 28
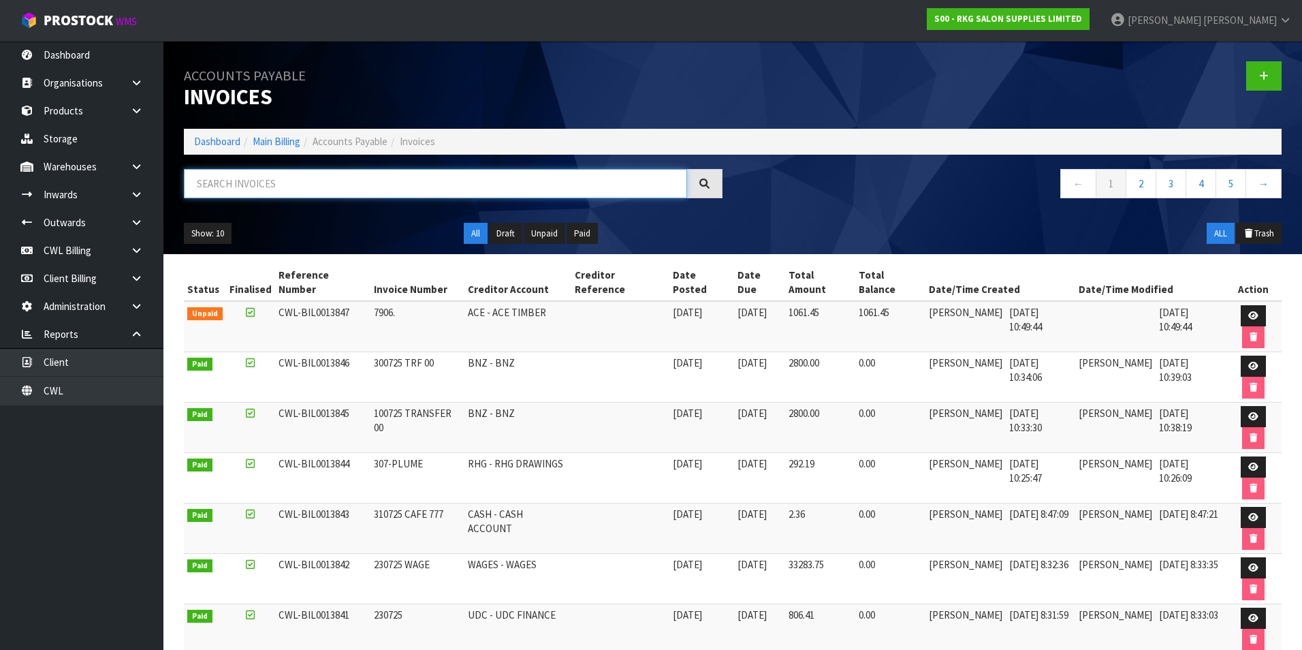
click at [234, 184] on input "text" at bounding box center [435, 183] width 503 height 29
click at [1267, 75] on icon at bounding box center [1264, 76] width 10 height 10
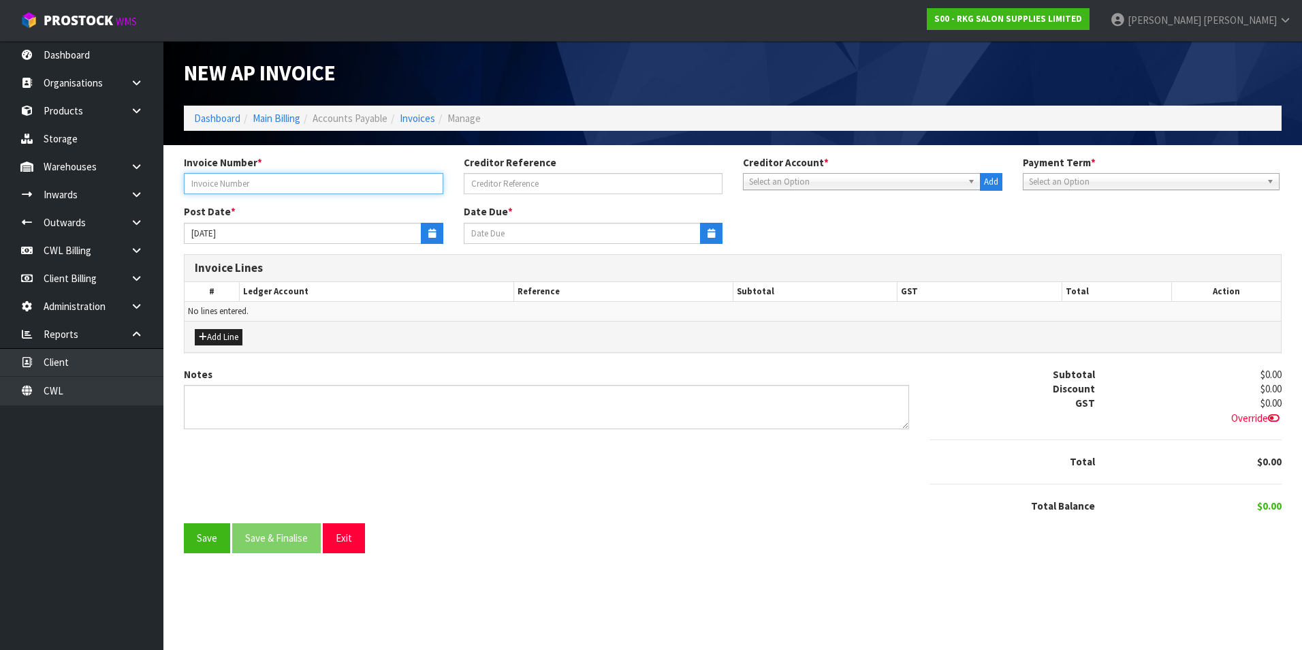
click at [275, 187] on input "text" at bounding box center [313, 183] width 259 height 21
click at [277, 185] on input "HR TRAIN ONLINE" at bounding box center [313, 183] width 259 height 21
type input "HR TRAIN"
click at [759, 178] on span "Select an Option" at bounding box center [855, 182] width 213 height 16
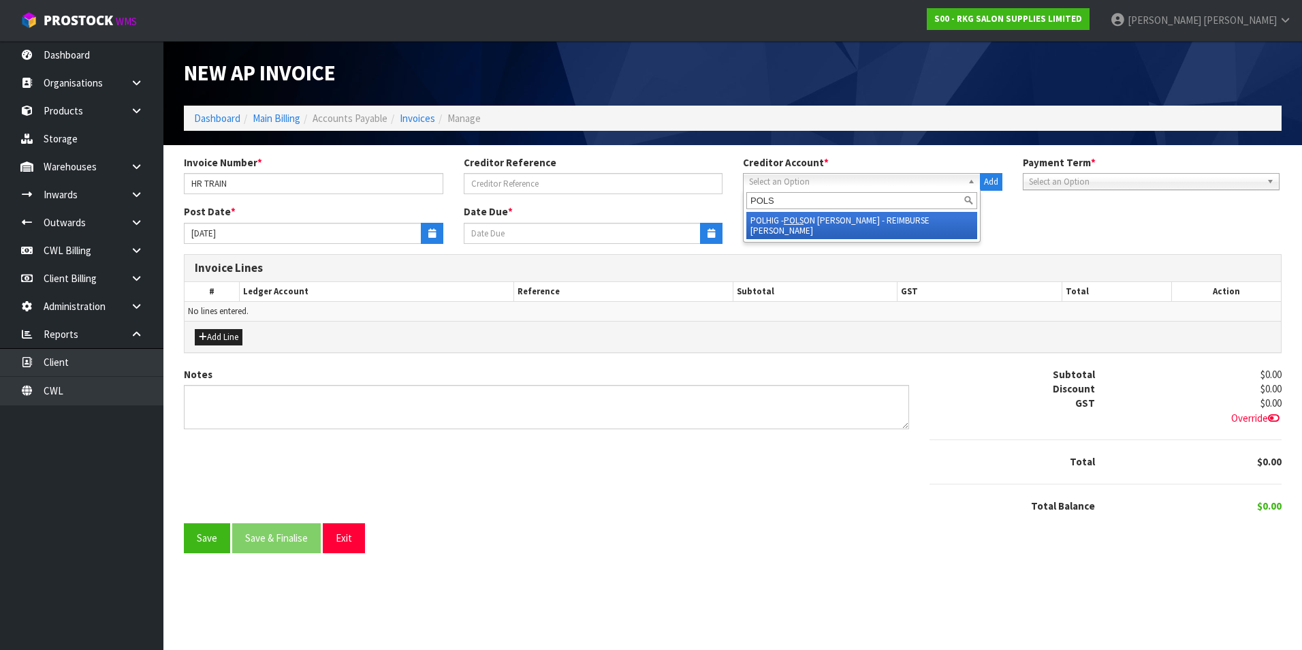
type input "POLS"
click at [844, 224] on li "POLHIG - POLS ON HIGGS - REIMBURSE TRACEY" at bounding box center [861, 225] width 231 height 27
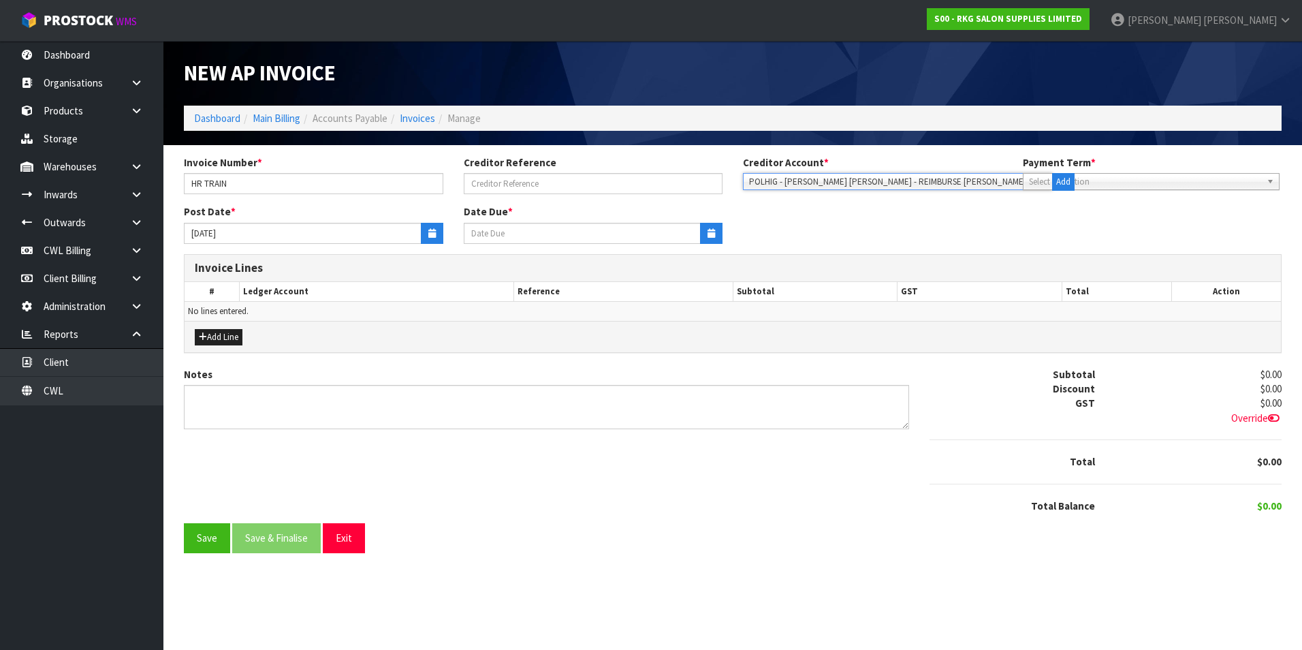
type input "20/09/2025"
click at [426, 234] on button "button" at bounding box center [432, 233] width 22 height 21
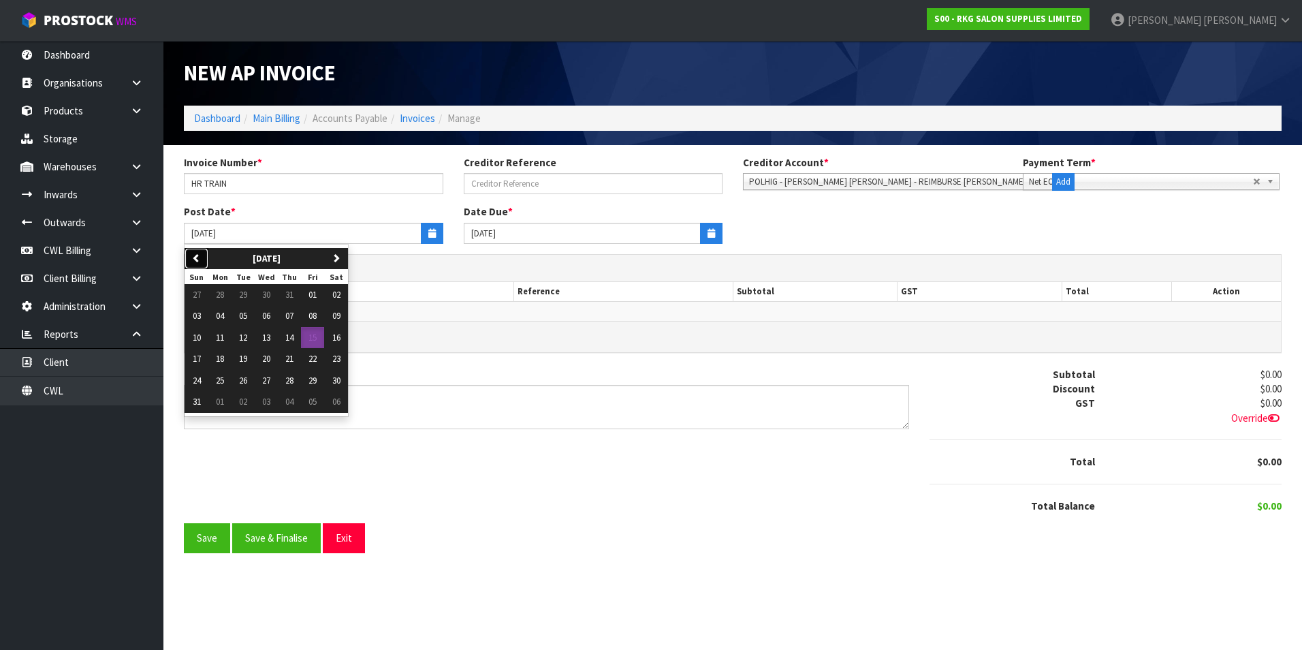
click at [201, 258] on button "previous" at bounding box center [197, 259] width 24 height 22
click at [241, 294] on span "01" at bounding box center [243, 295] width 8 height 12
type input "01/07/2025"
type input "20/08/2025"
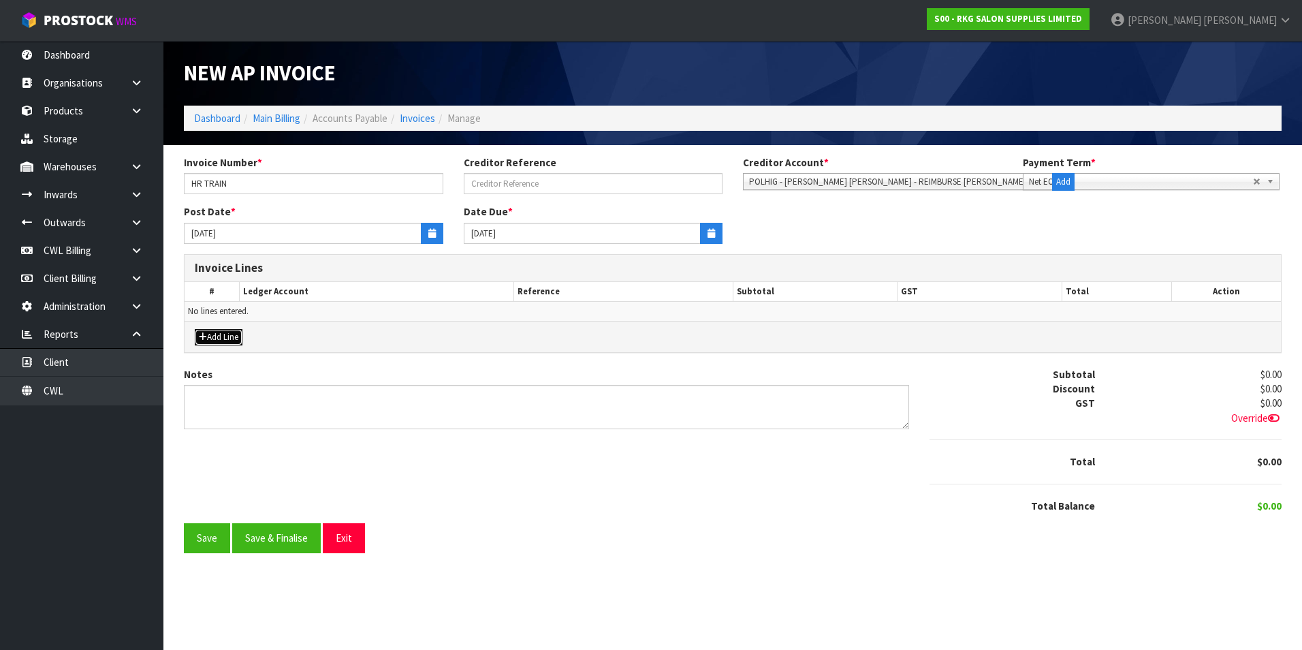
click at [223, 336] on button "Add Line" at bounding box center [219, 337] width 48 height 16
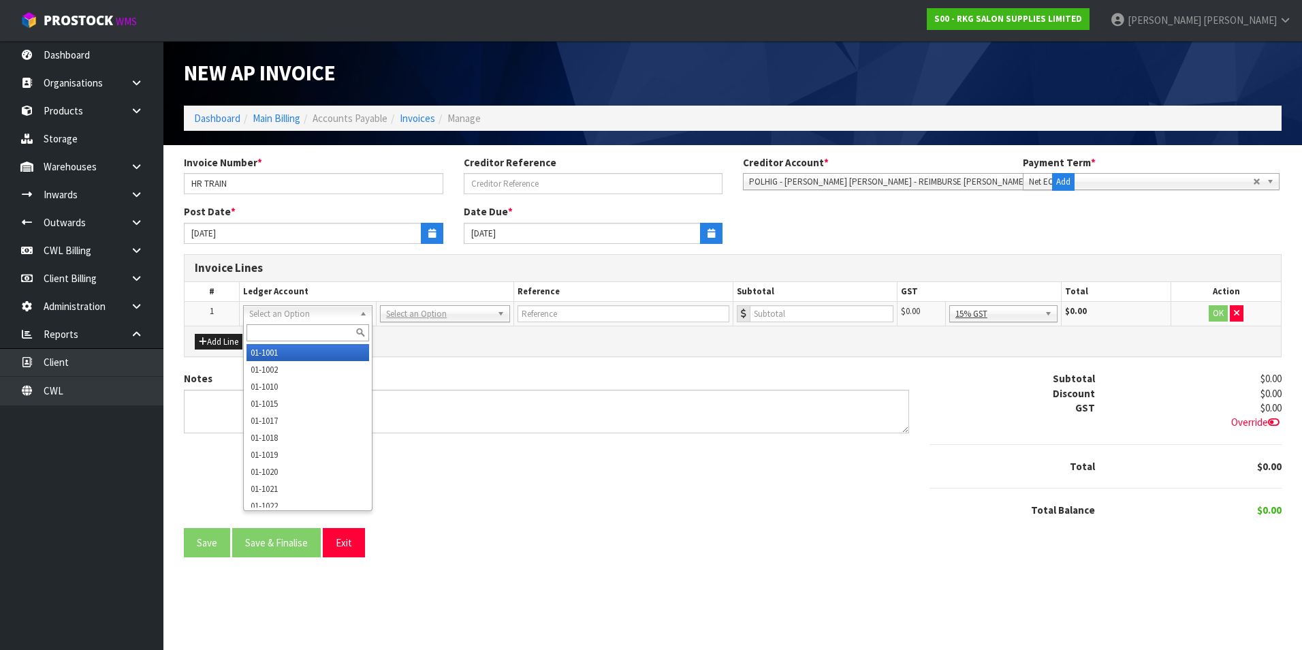
click at [269, 332] on input "text" at bounding box center [308, 332] width 123 height 17
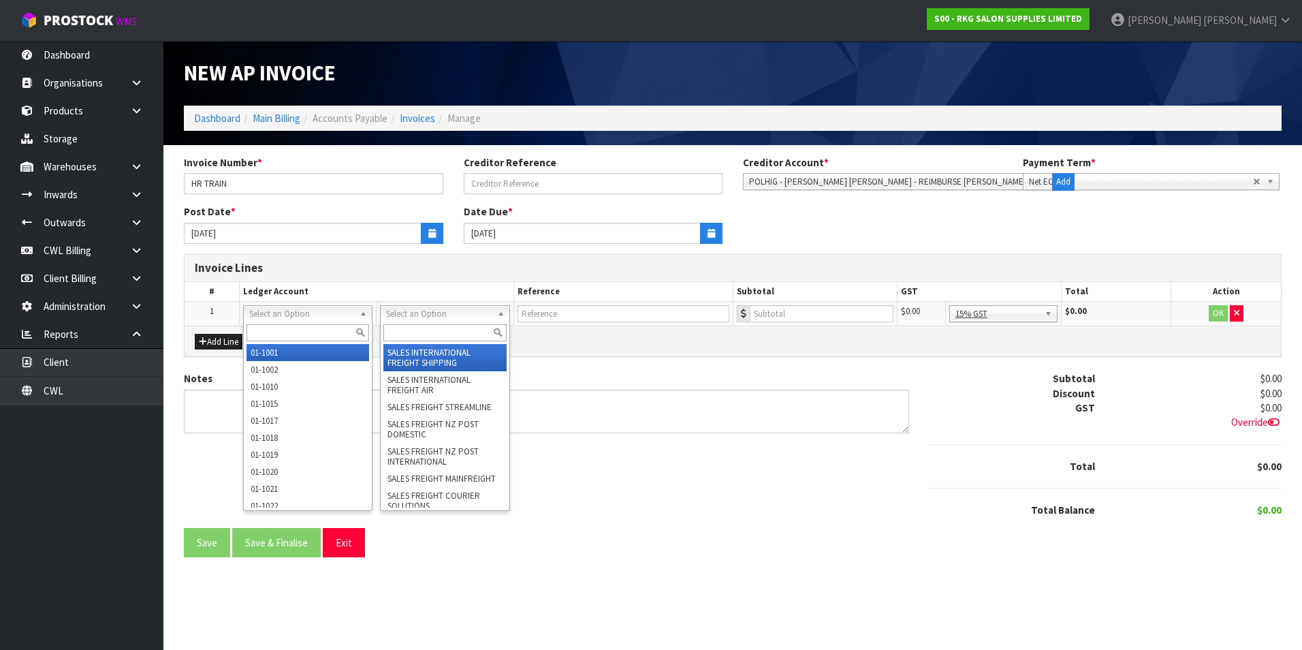
click at [414, 329] on input "text" at bounding box center [444, 332] width 123 height 17
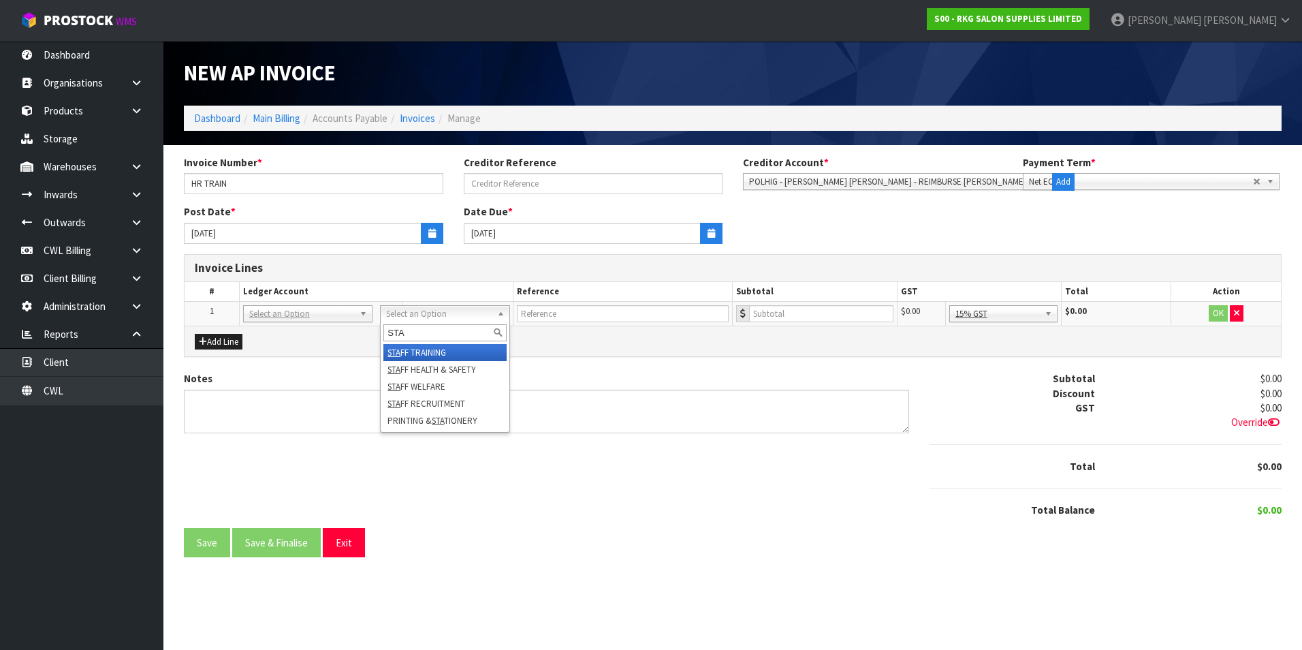
type input "STA"
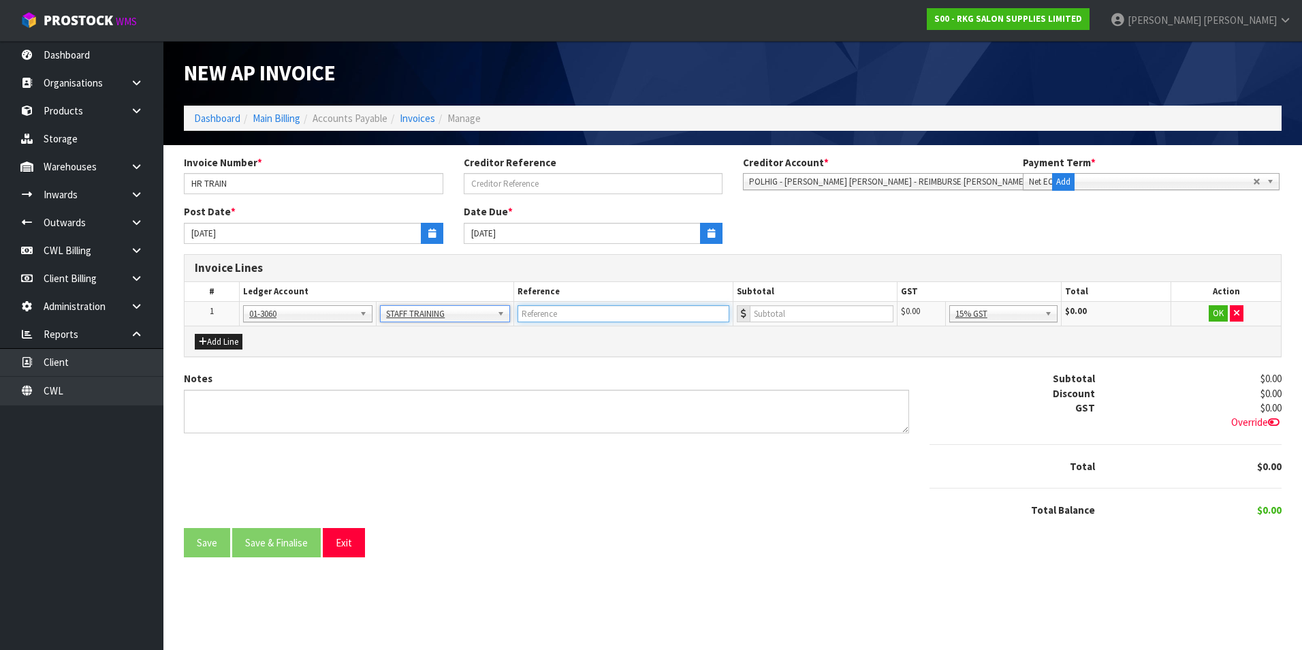
click at [571, 313] on input "text" at bounding box center [624, 313] width 212 height 17
type input "HR ONLINE"
type input "257.84"
click at [571, 313] on input "HR ONLINE" at bounding box center [624, 313] width 212 height 17
type input "HR ONLINE - TRF CREDITOR ACCT"
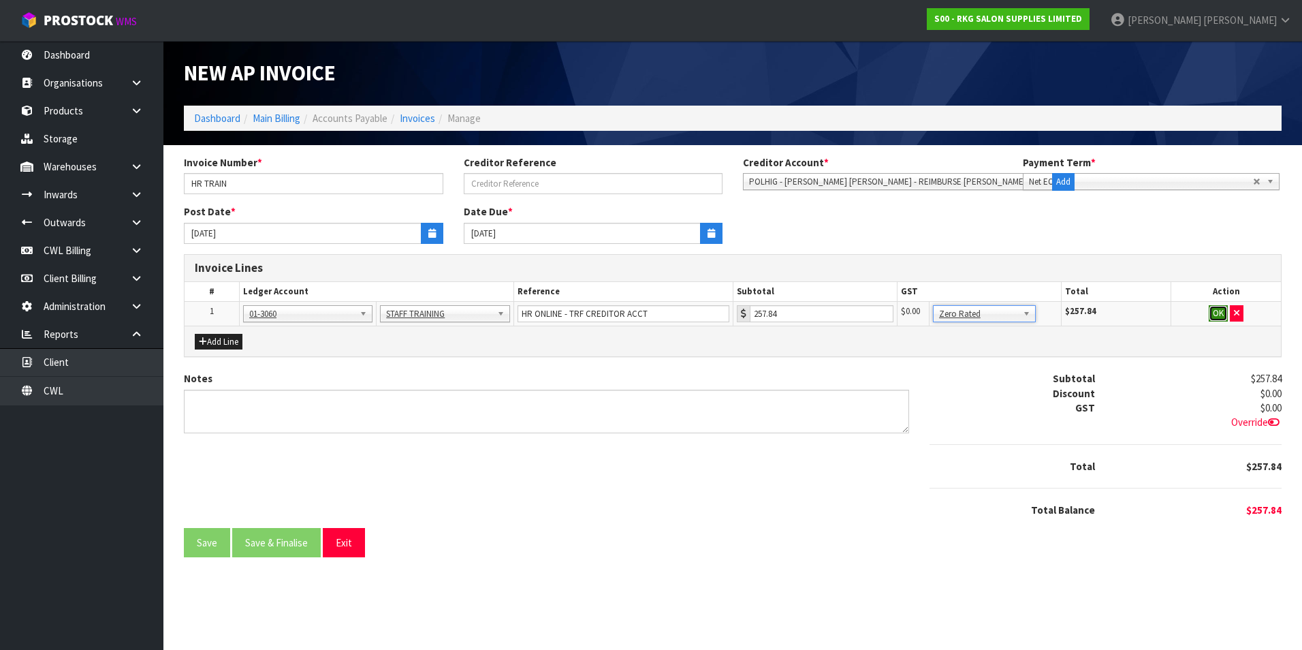
click at [1218, 314] on button "OK" at bounding box center [1218, 313] width 19 height 16
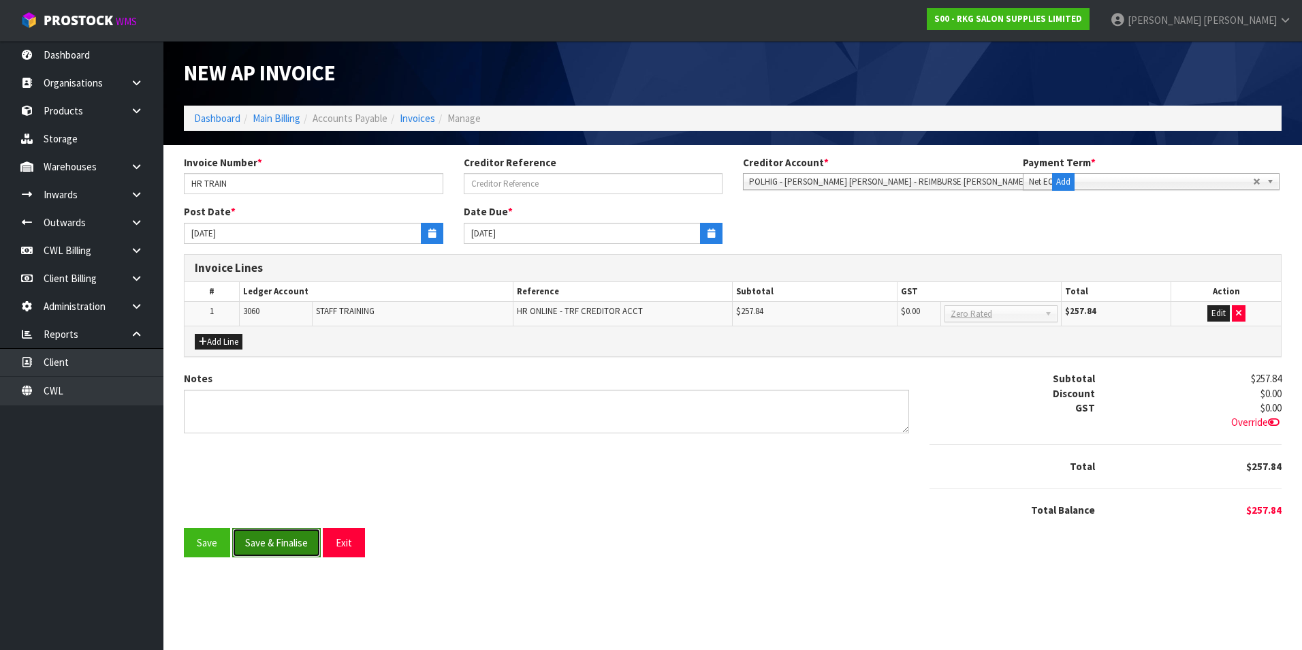
click at [268, 543] on button "Save & Finalise" at bounding box center [276, 542] width 89 height 29
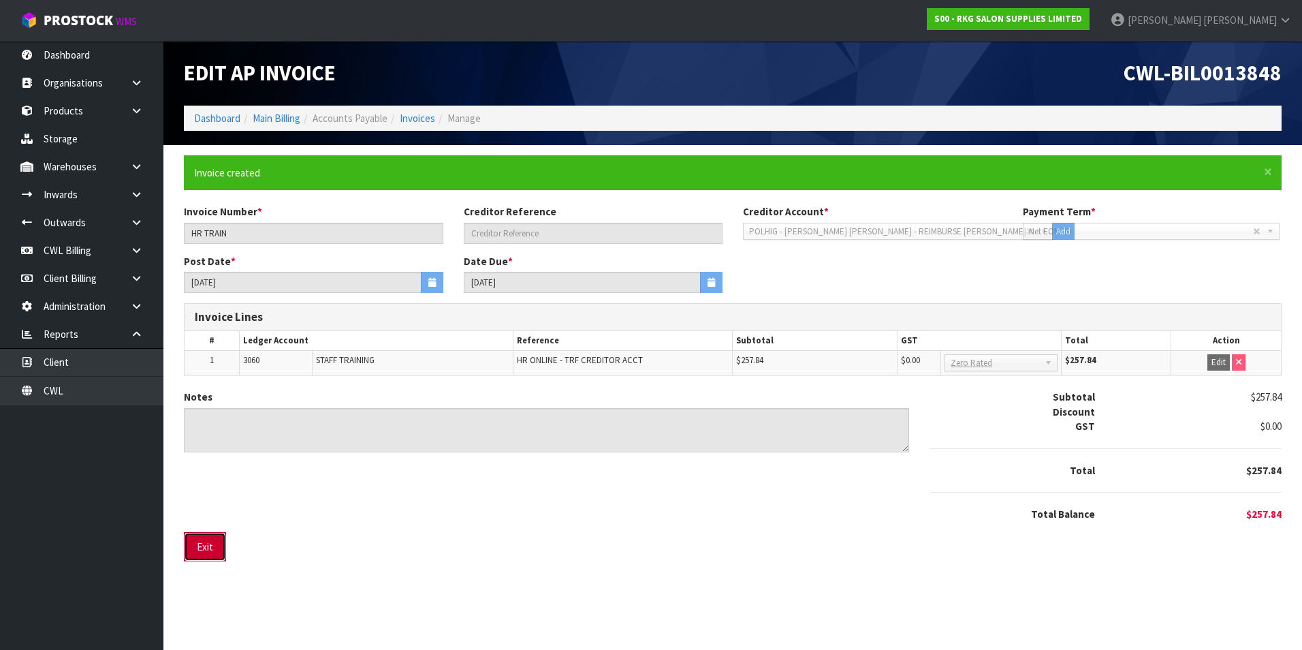
click at [208, 544] on button "Exit" at bounding box center [205, 546] width 42 height 29
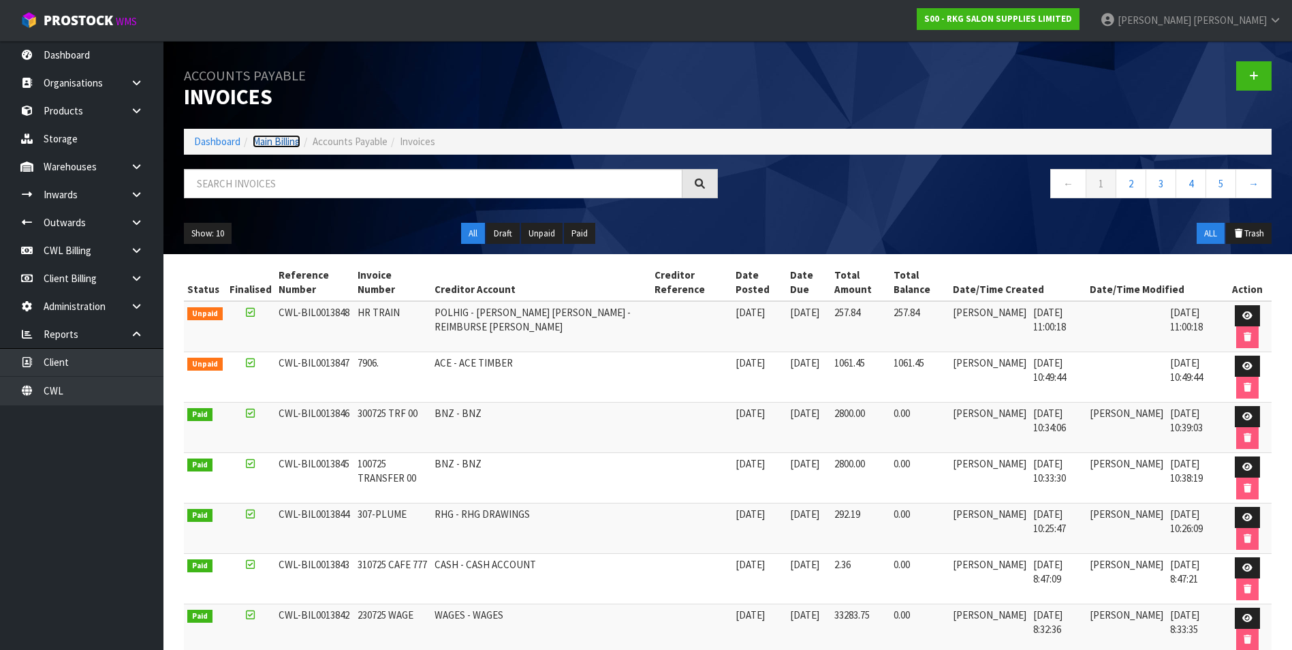
click at [279, 142] on link "Main Billing" at bounding box center [277, 141] width 48 height 13
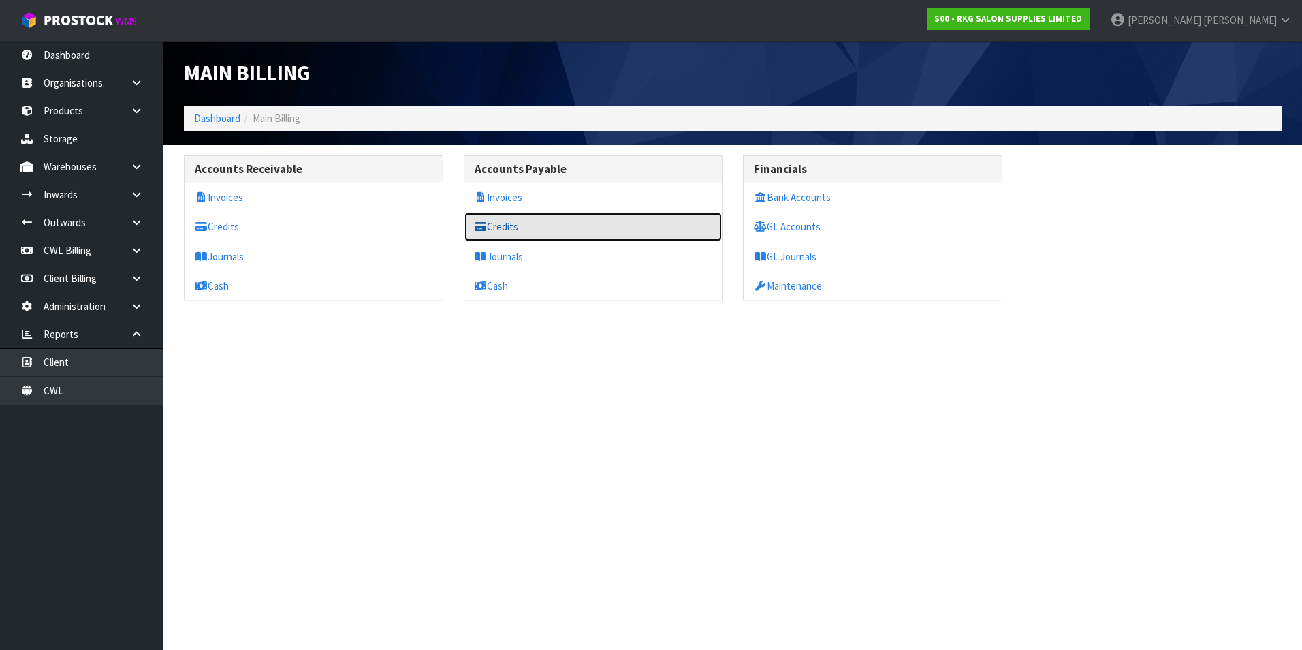
click at [516, 228] on link "Credits" at bounding box center [593, 226] width 258 height 28
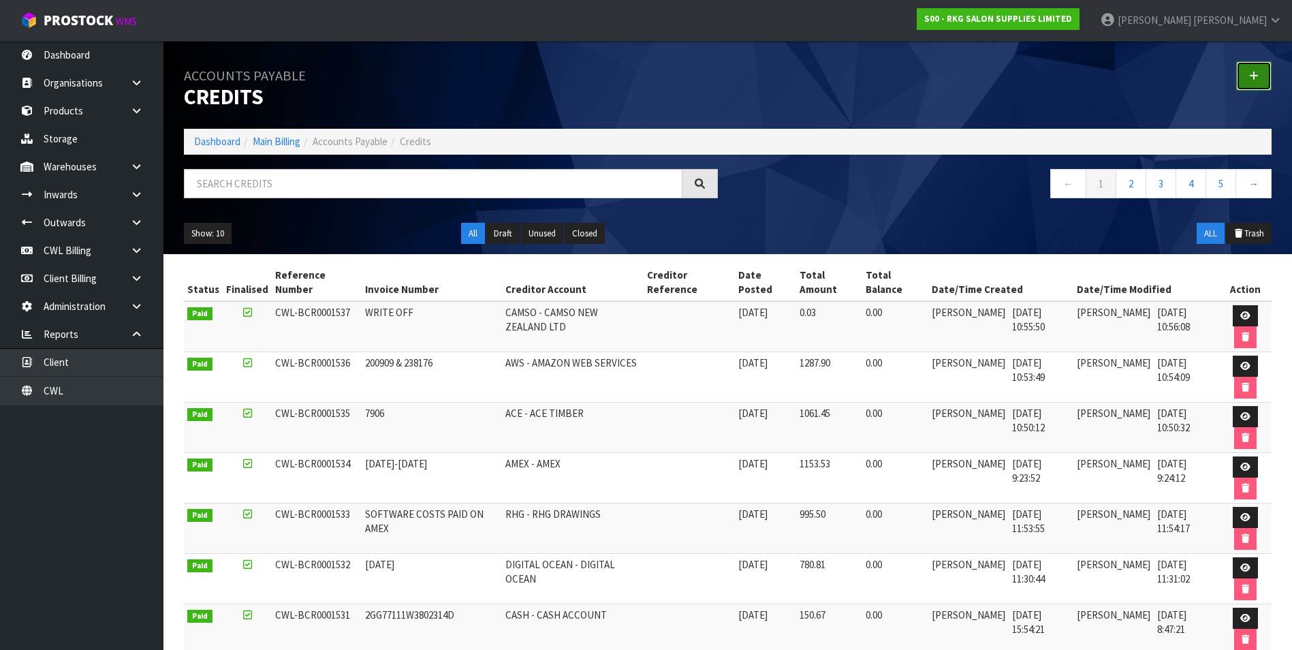
click at [1244, 78] on link at bounding box center [1253, 75] width 35 height 29
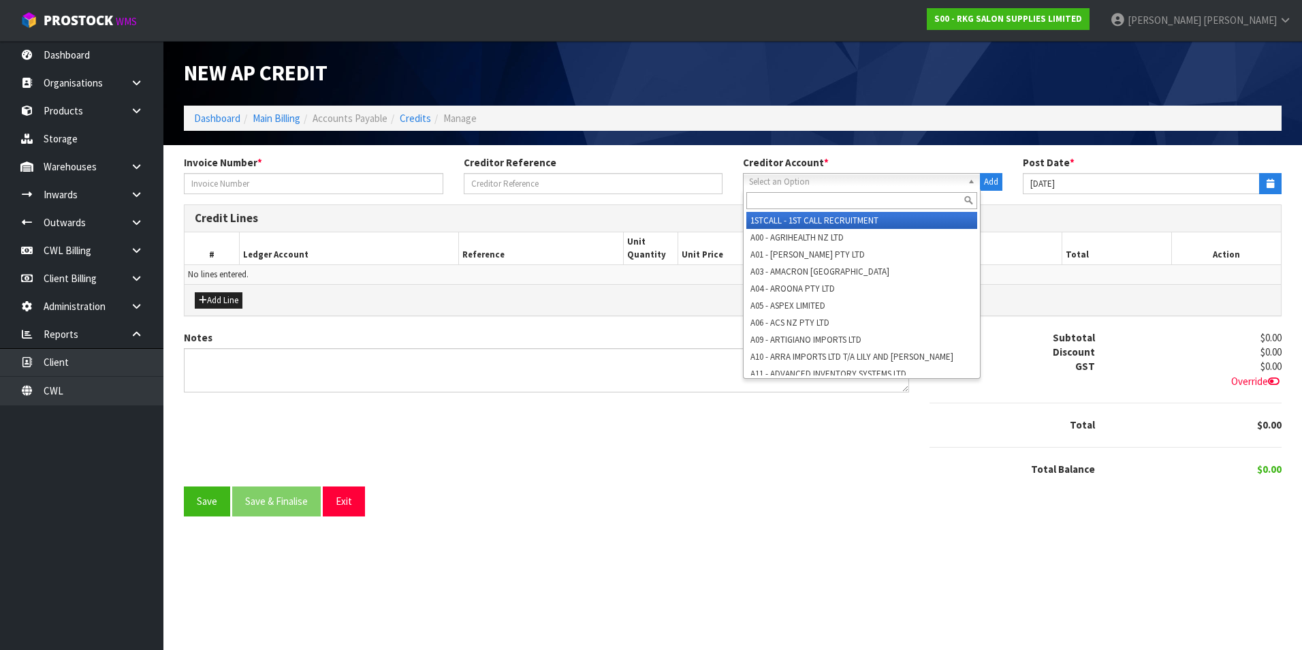
click at [804, 180] on span "Select an Option" at bounding box center [855, 182] width 213 height 16
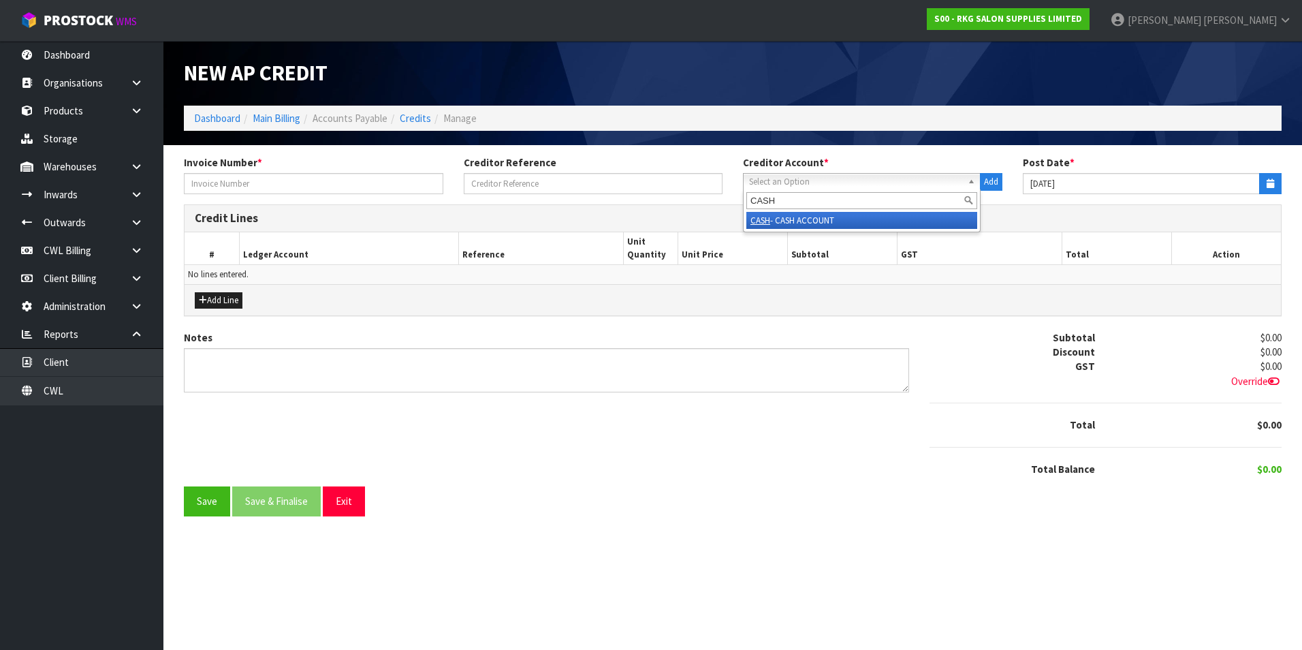
type input "CASH"
click at [793, 223] on li "CASH - CASH ACCOUNT" at bounding box center [861, 220] width 231 height 17
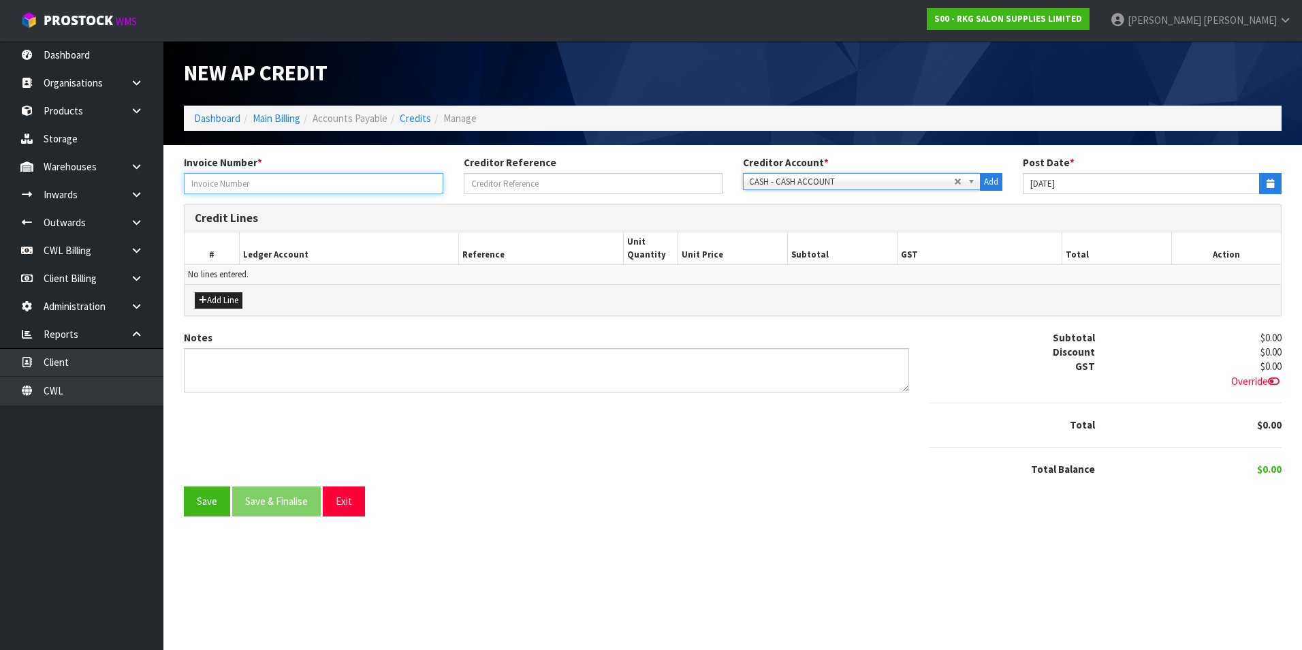
click at [325, 188] on input "text" at bounding box center [313, 183] width 259 height 21
type input "HR TRAIN"
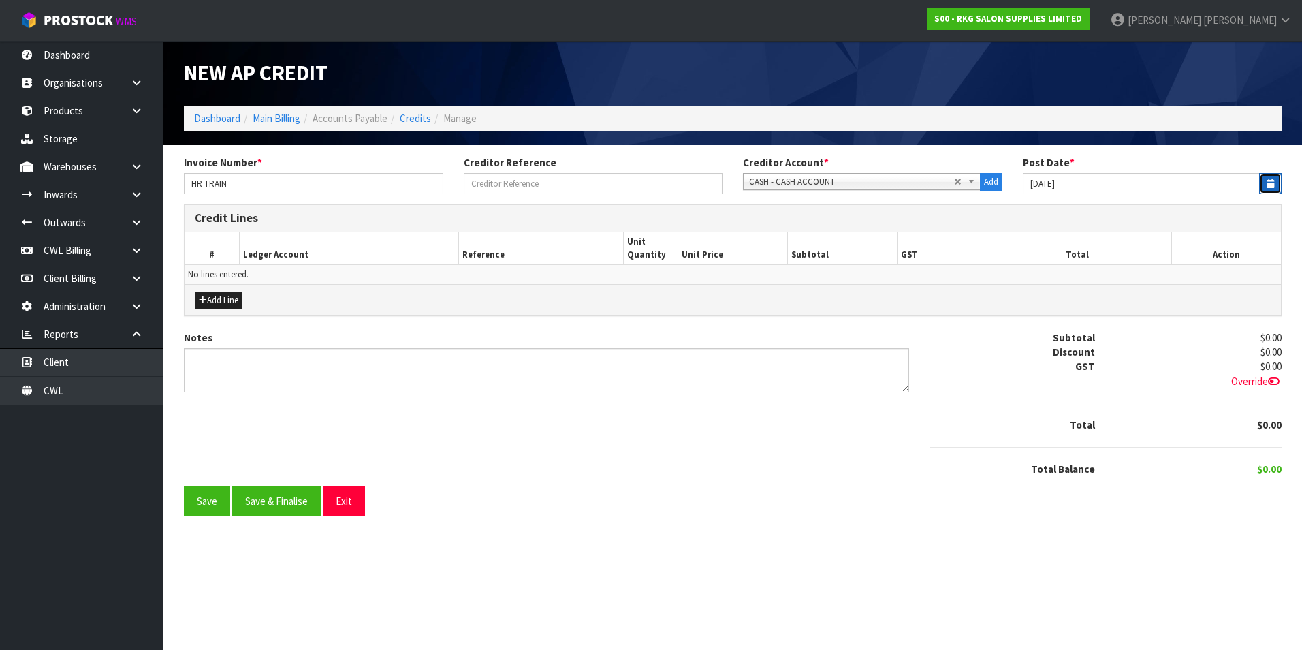
click at [1265, 181] on button "button" at bounding box center [1270, 183] width 22 height 21
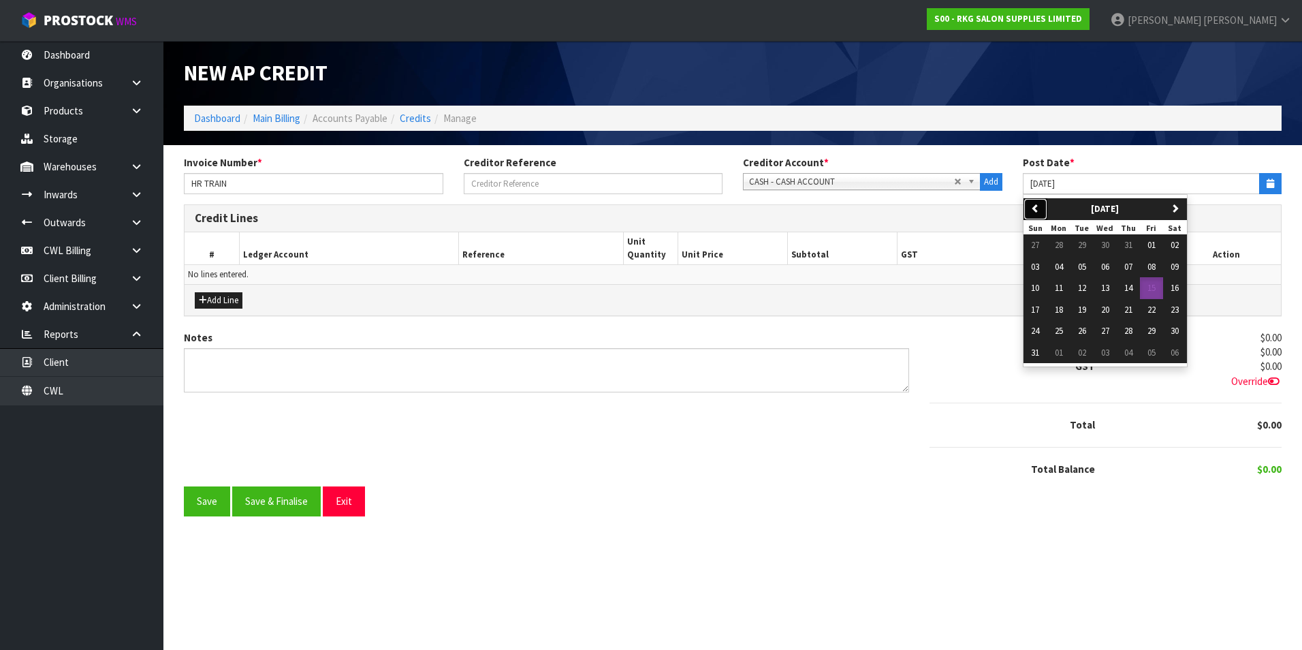
click at [1029, 219] on button "previous" at bounding box center [1036, 209] width 24 height 22
click at [1089, 246] on button "01" at bounding box center [1082, 245] width 23 height 22
type input "01/07/2025"
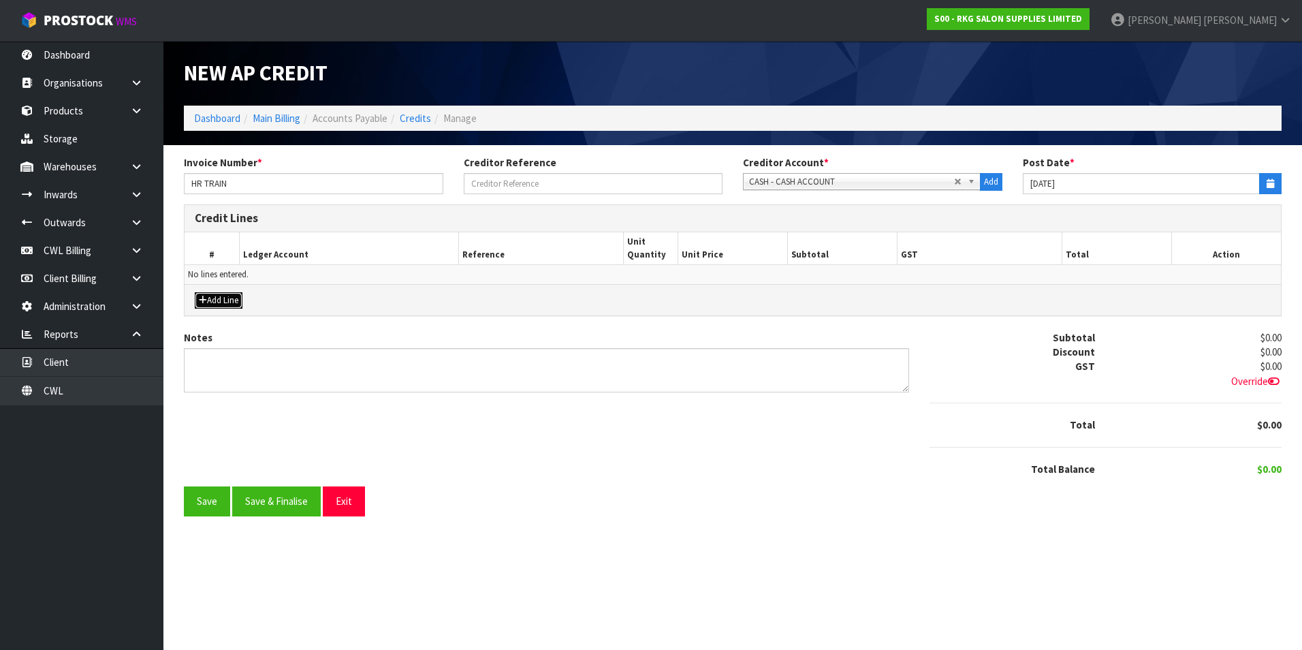
click at [223, 300] on button "Add Line" at bounding box center [219, 300] width 48 height 16
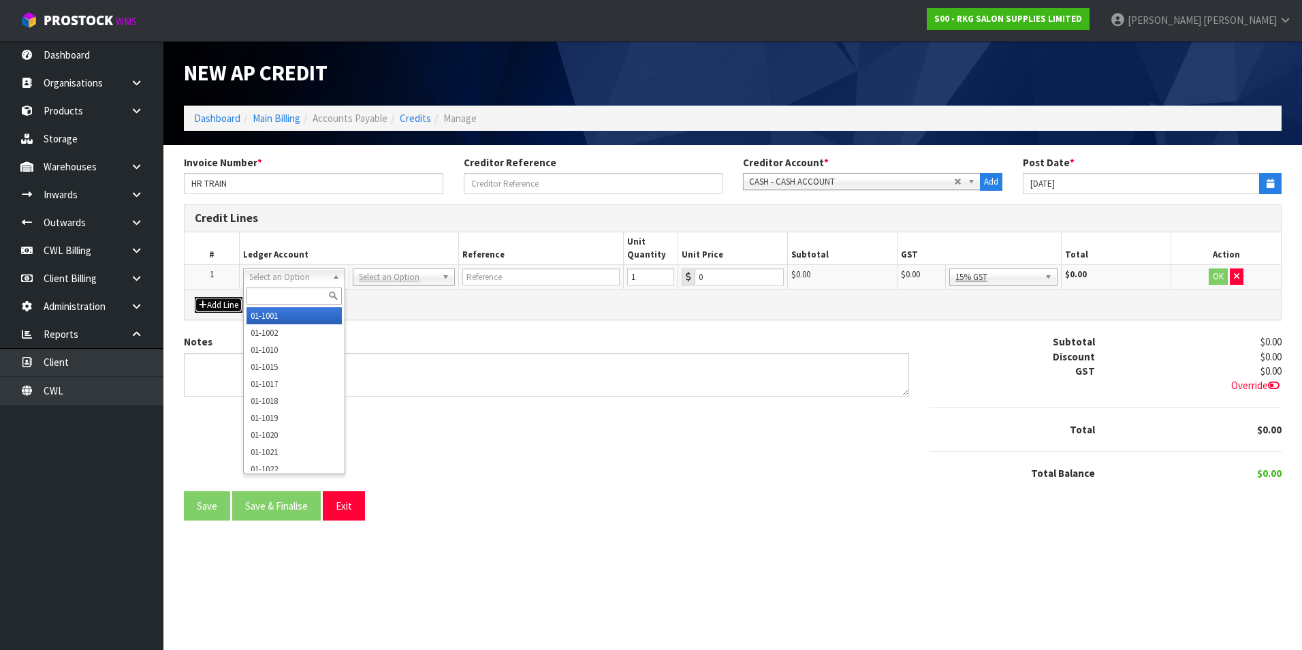
drag, startPoint x: 413, startPoint y: 277, endPoint x: 400, endPoint y: 289, distance: 17.4
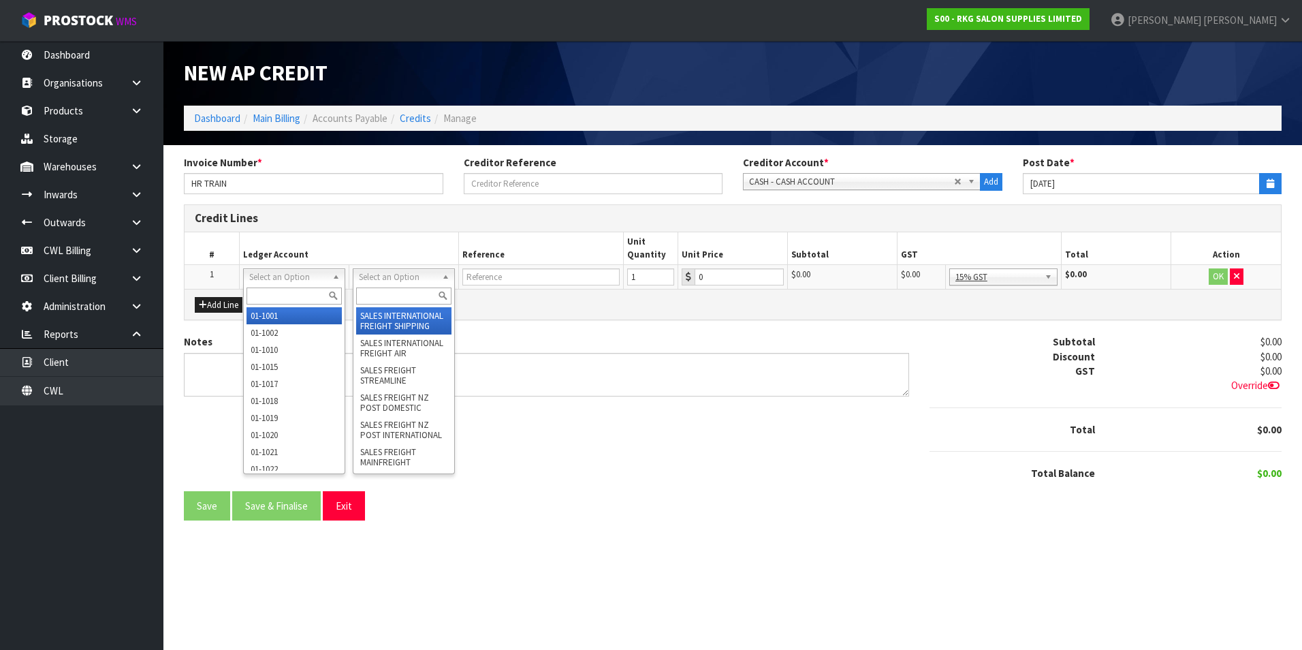
click at [392, 292] on input "text" at bounding box center [403, 295] width 95 height 17
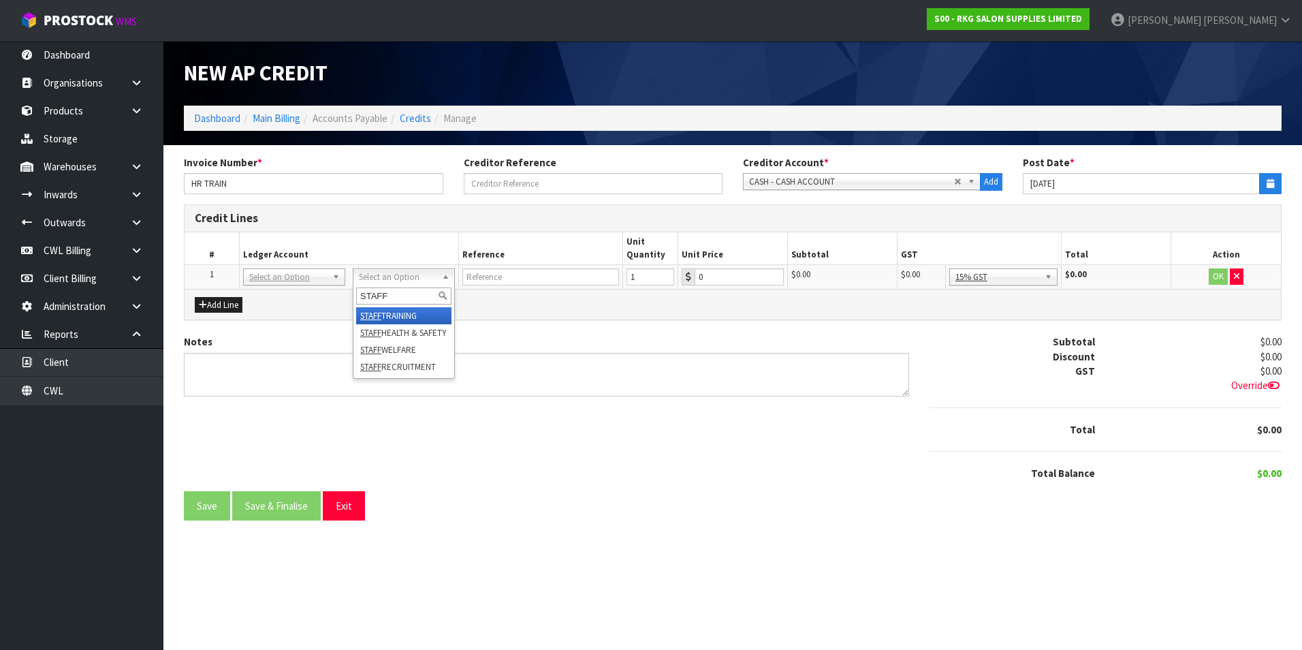
type input "STAFF"
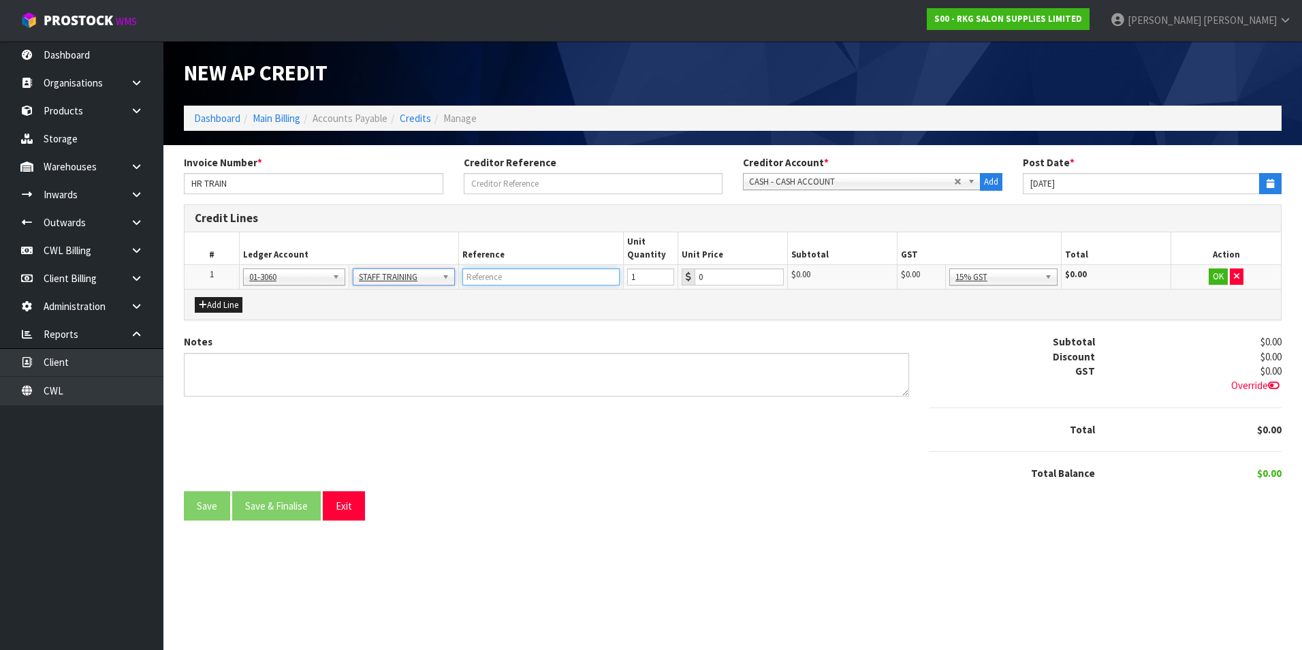
click at [498, 276] on input "text" at bounding box center [540, 276] width 157 height 17
type input "HR TRAIN TRF CREDITOR"
type input "257.84"
click at [1219, 279] on button "OK" at bounding box center [1218, 276] width 19 height 16
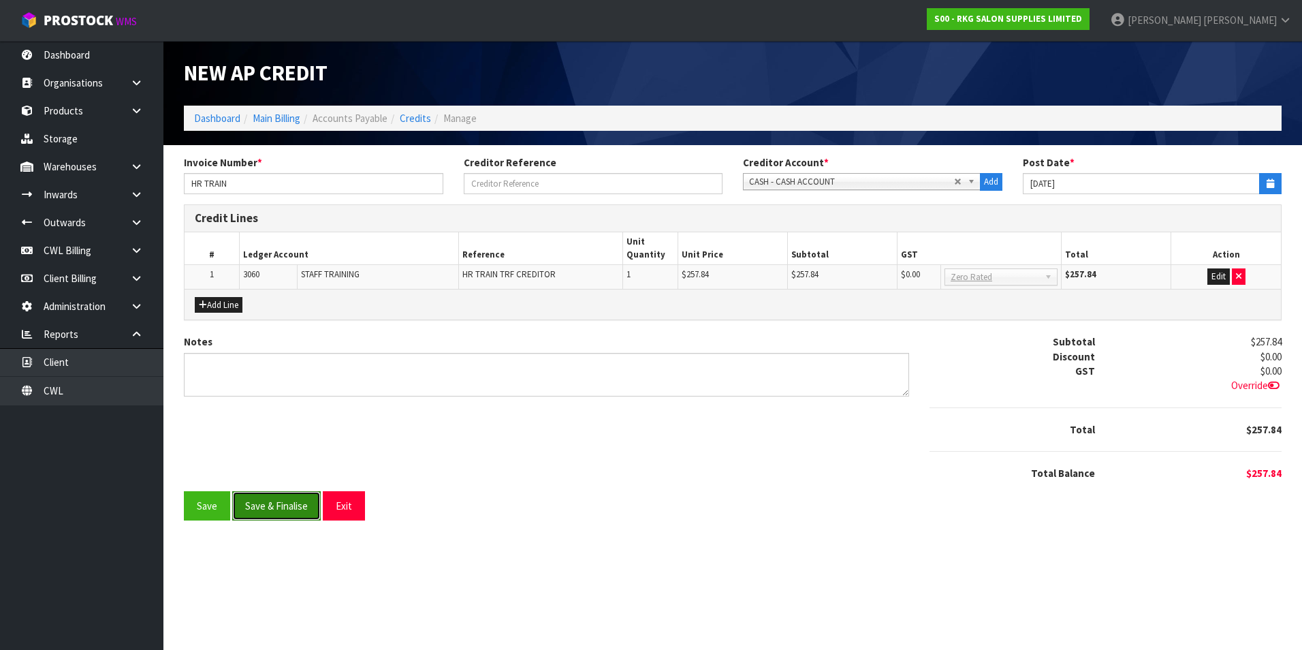
click at [290, 503] on button "Save & Finalise" at bounding box center [276, 505] width 89 height 29
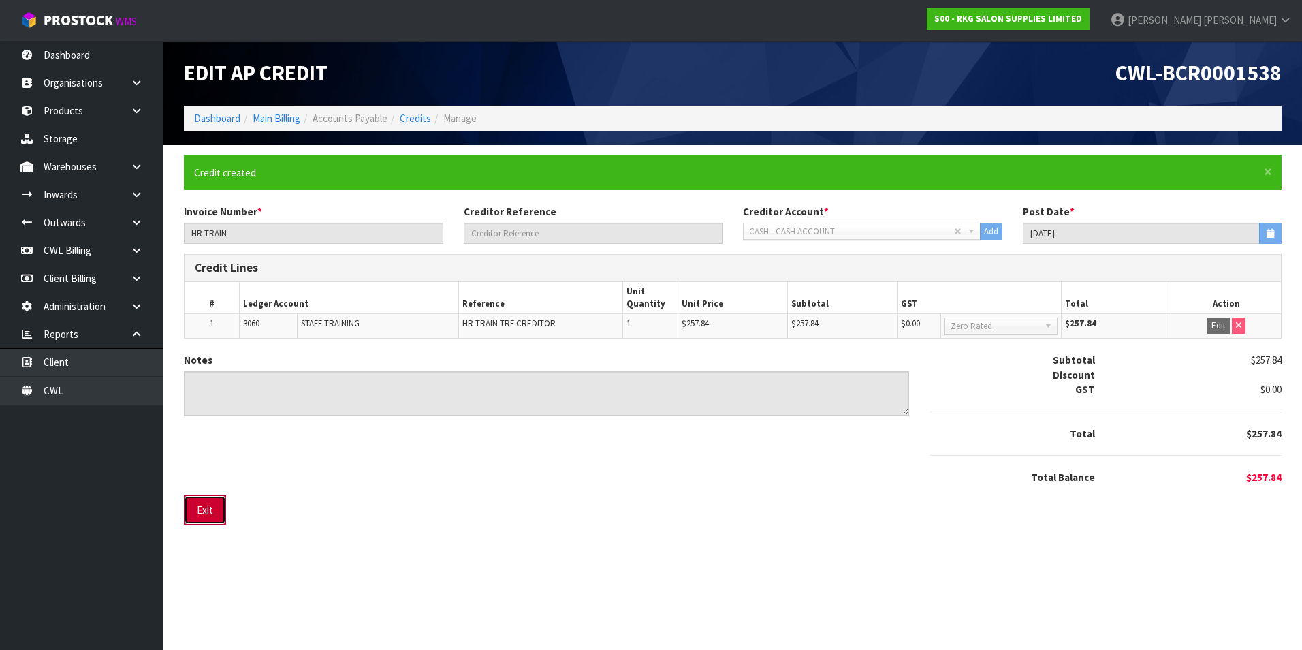
click at [204, 511] on button "Exit" at bounding box center [205, 509] width 42 height 29
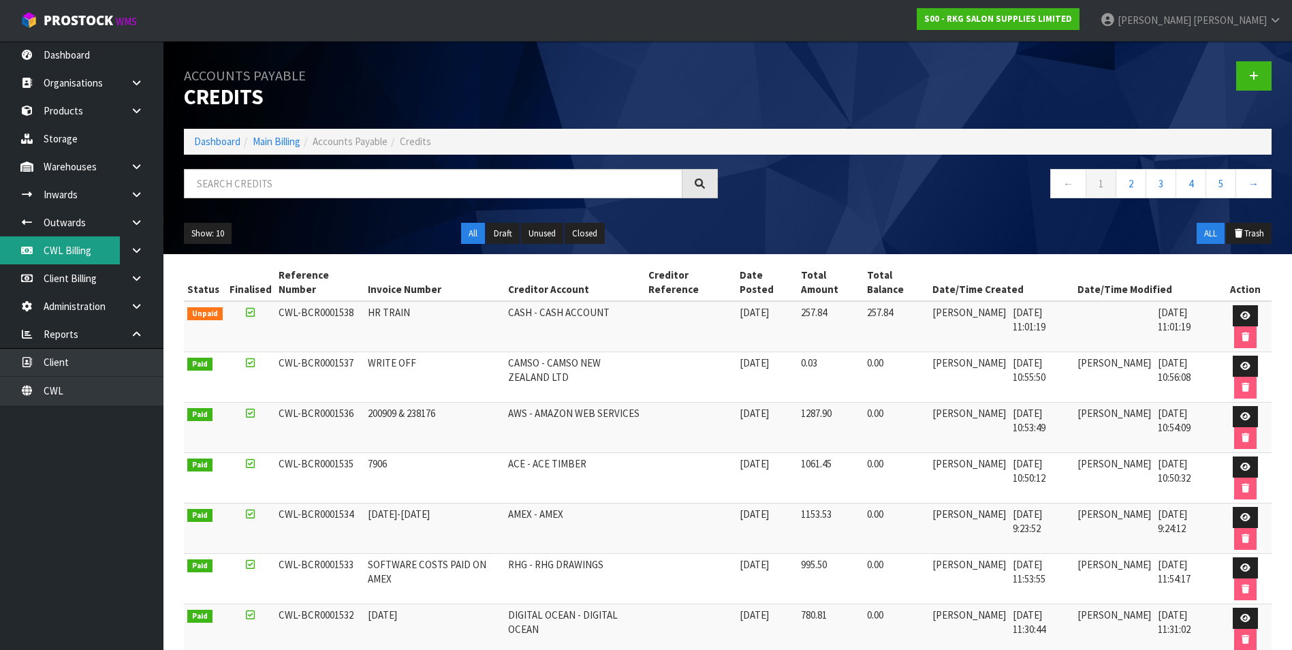
click at [80, 257] on link "CWL Billing" at bounding box center [81, 250] width 163 height 28
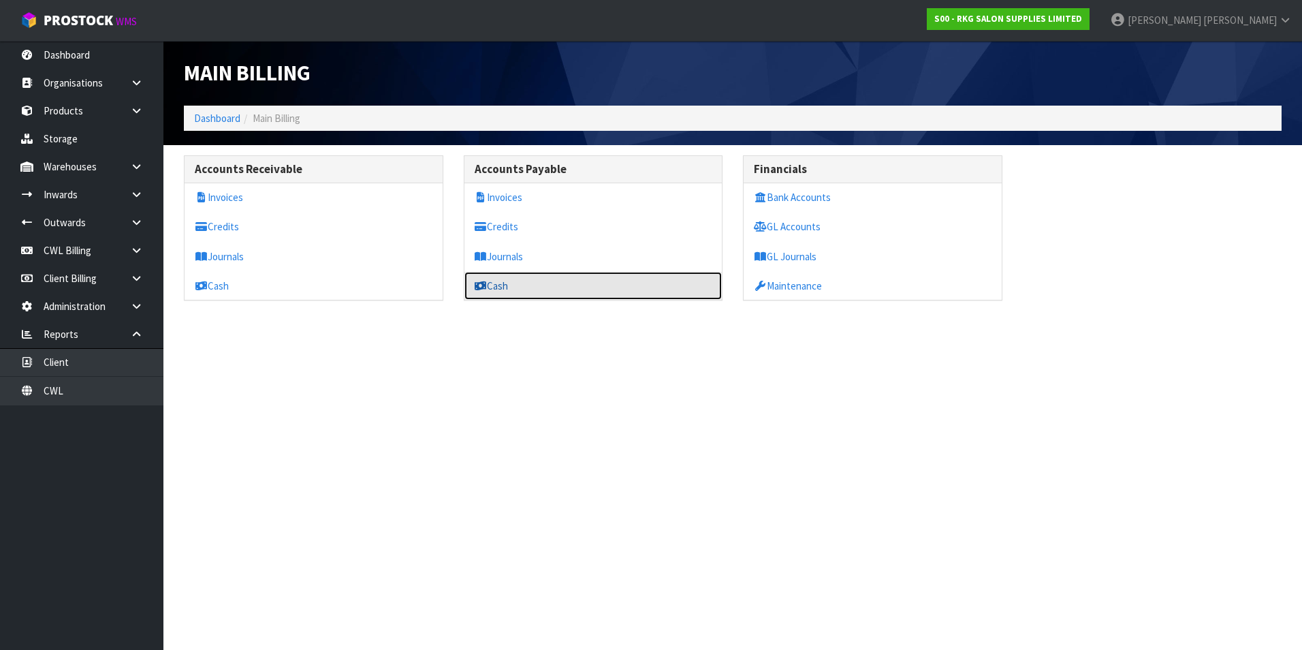
click at [519, 281] on link "Cash" at bounding box center [593, 286] width 258 height 28
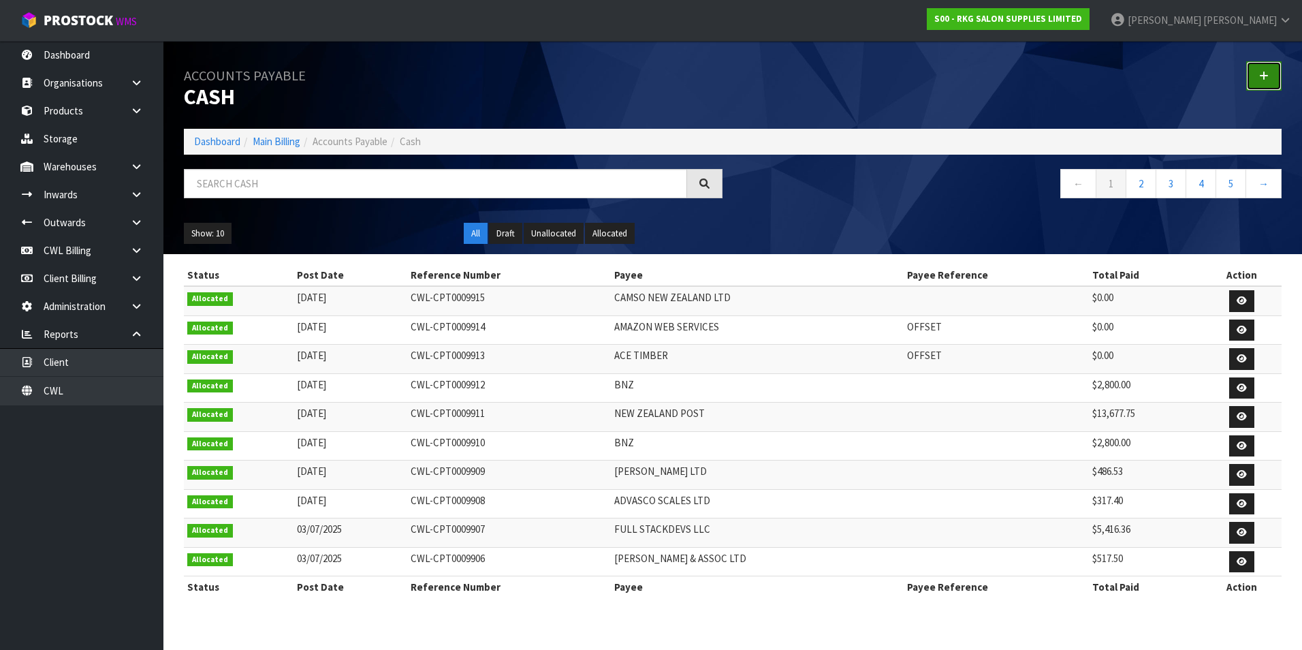
click at [1252, 72] on link at bounding box center [1263, 75] width 35 height 29
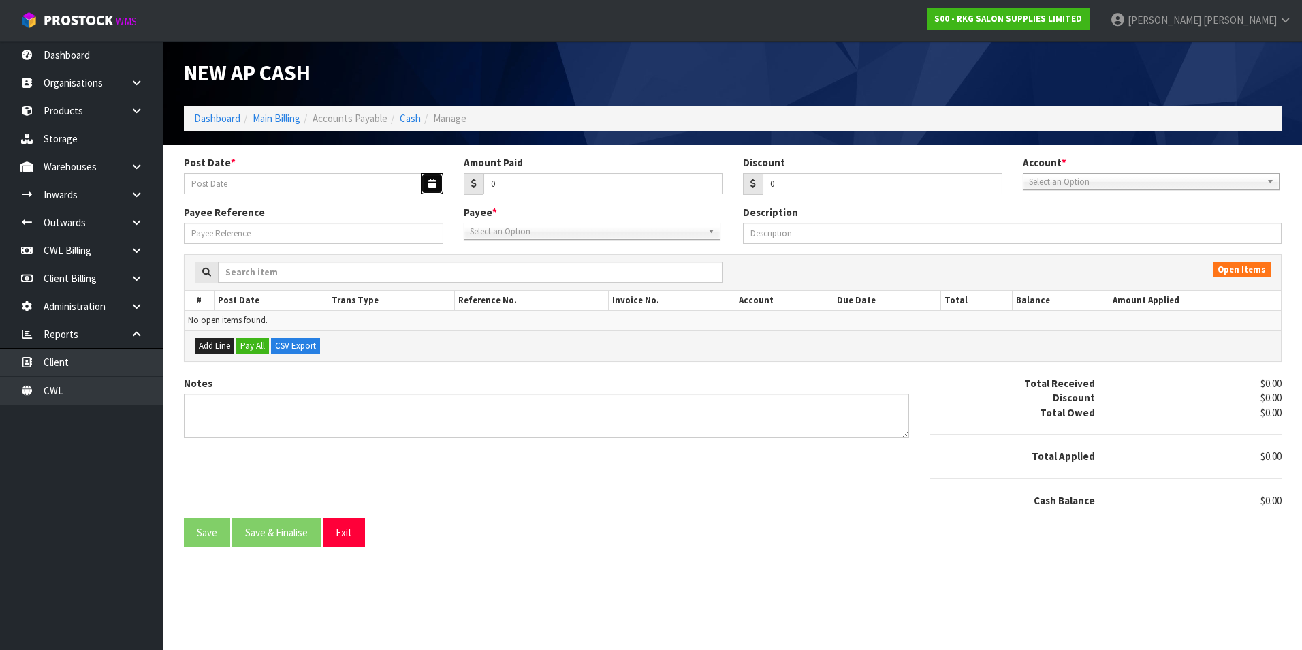
click at [425, 183] on button "button" at bounding box center [432, 183] width 22 height 21
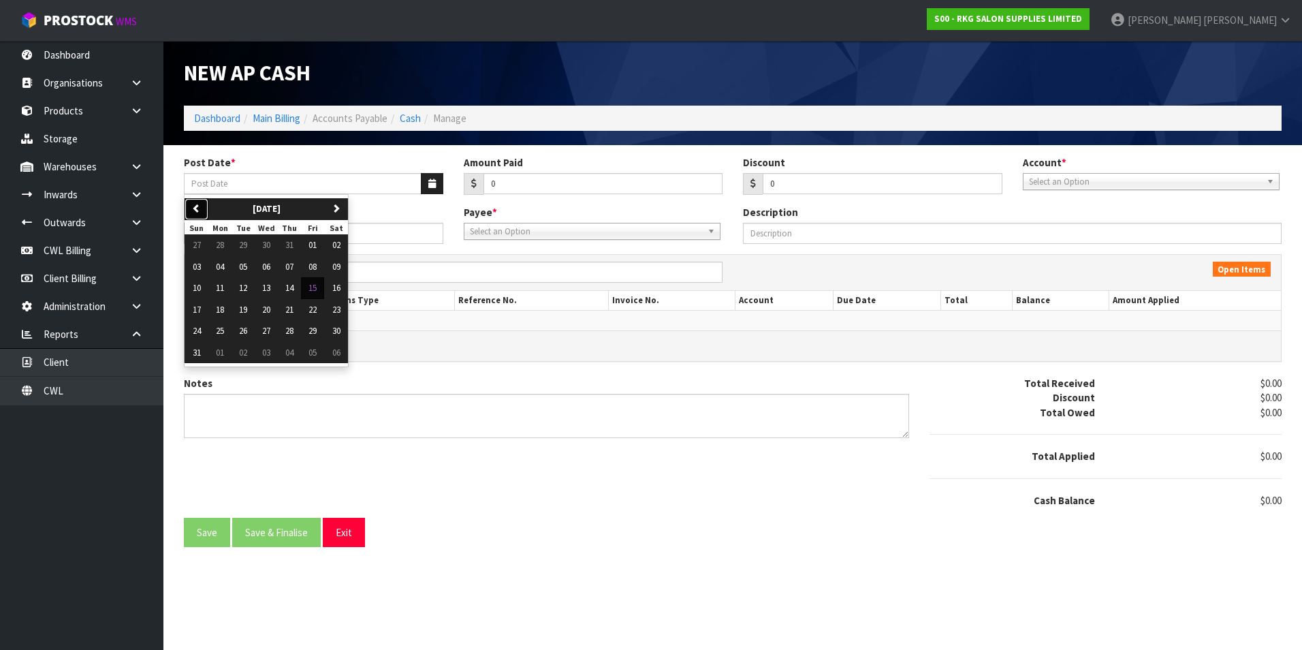
click at [196, 209] on icon "button" at bounding box center [196, 208] width 9 height 9
click at [247, 244] on span "01" at bounding box center [243, 245] width 8 height 12
type input "01/07/2025"
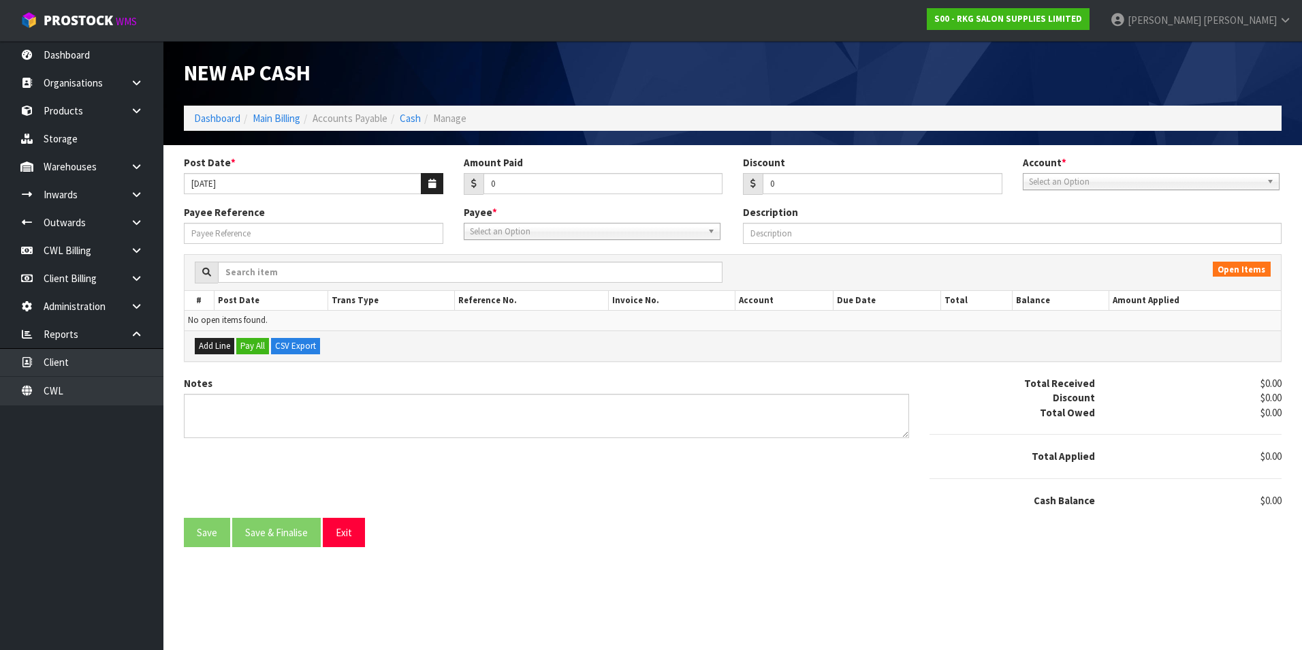
click at [1148, 183] on span "Select an Option" at bounding box center [1145, 182] width 232 height 16
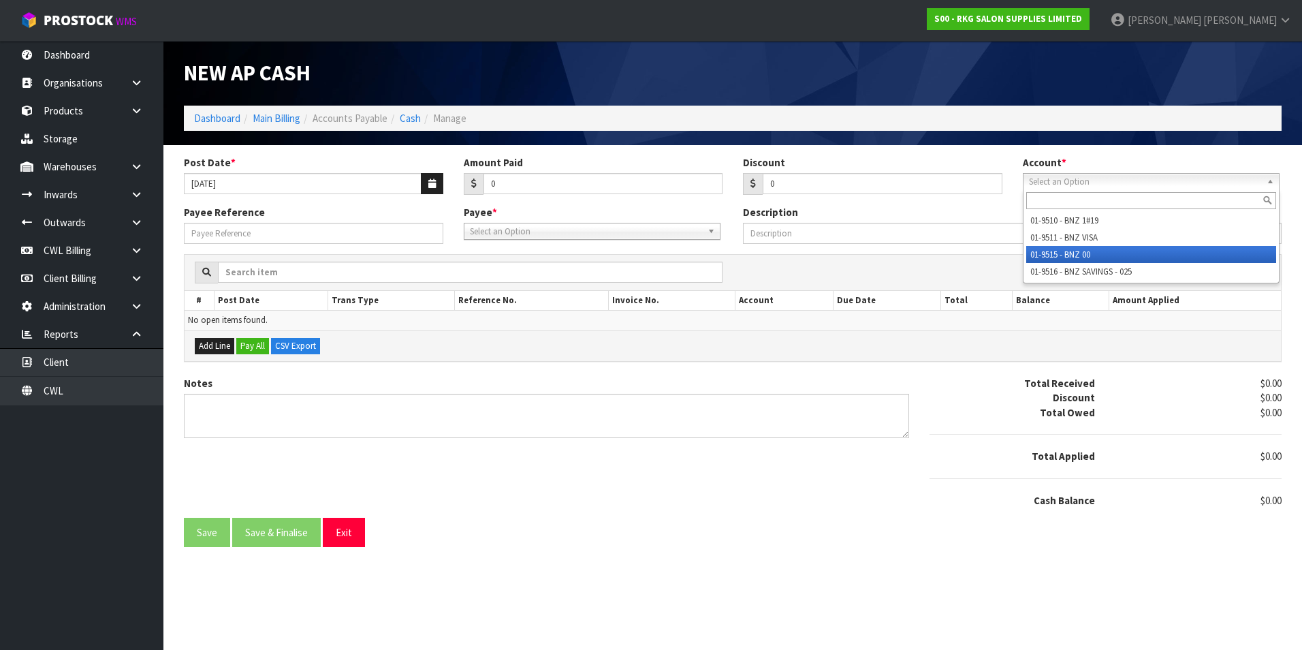
click at [1056, 251] on li "01-9515 - BNZ 00" at bounding box center [1151, 254] width 250 height 17
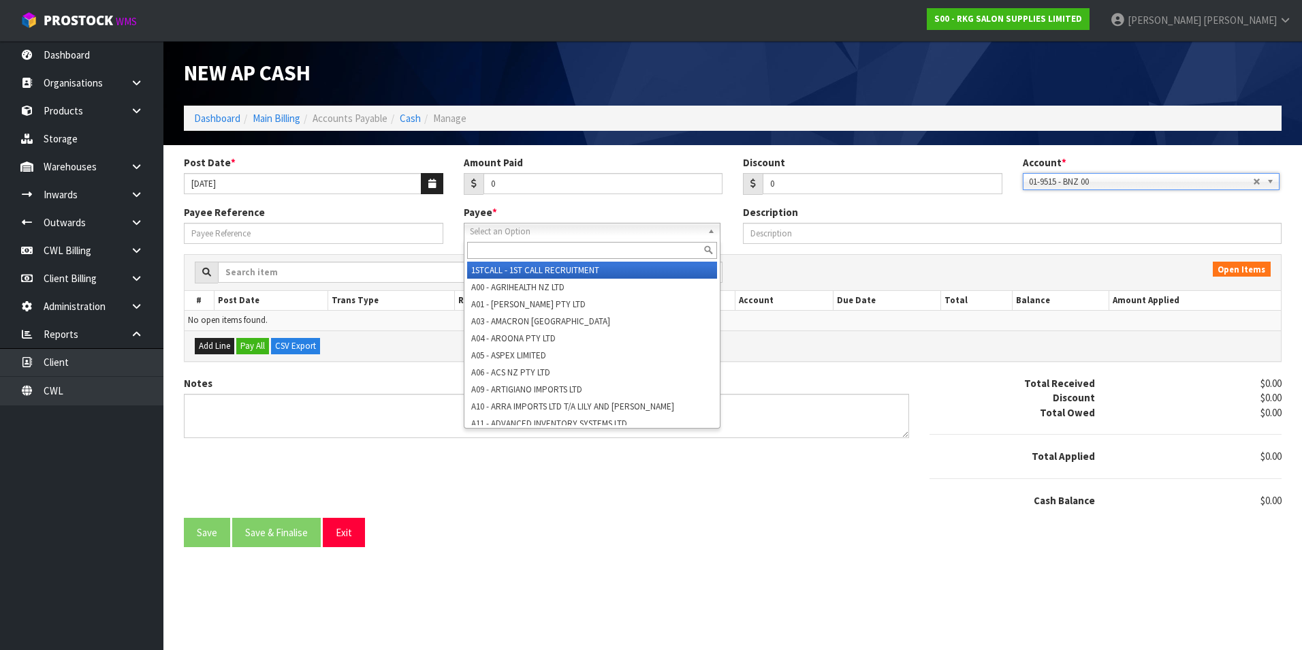
click at [628, 230] on span "Select an Option" at bounding box center [586, 231] width 232 height 16
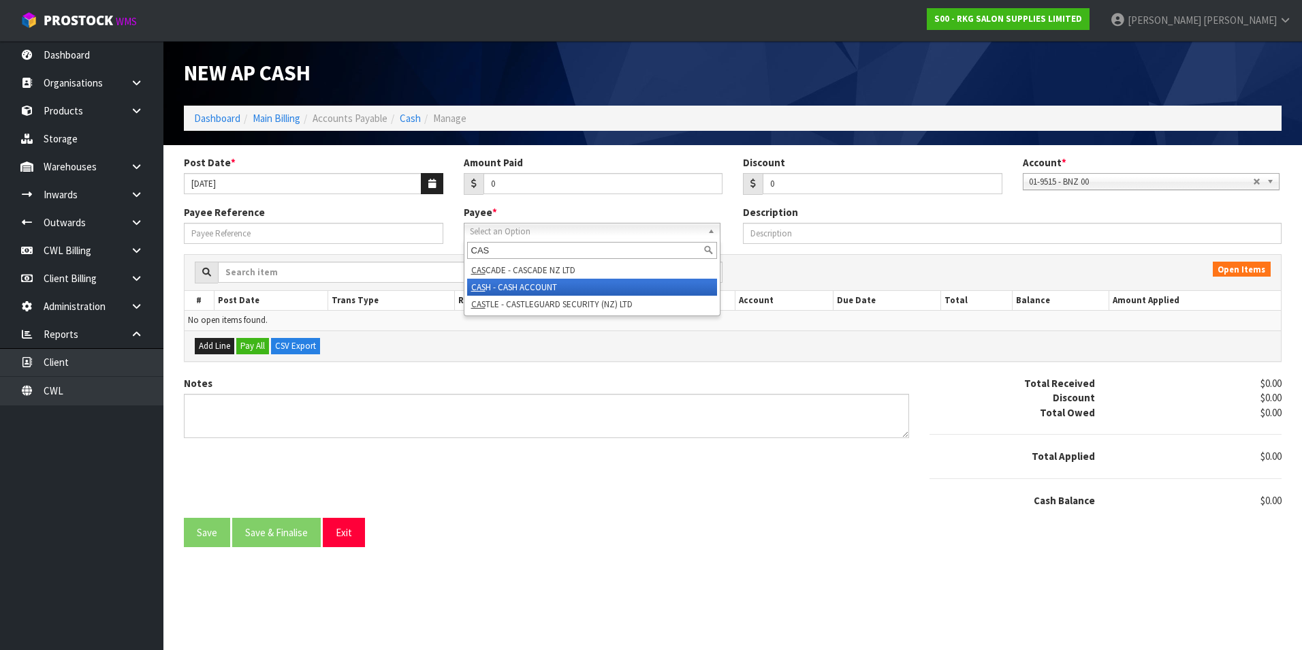
type input "CAS"
click at [560, 283] on li "CAS H - CASH ACCOUNT" at bounding box center [592, 287] width 250 height 17
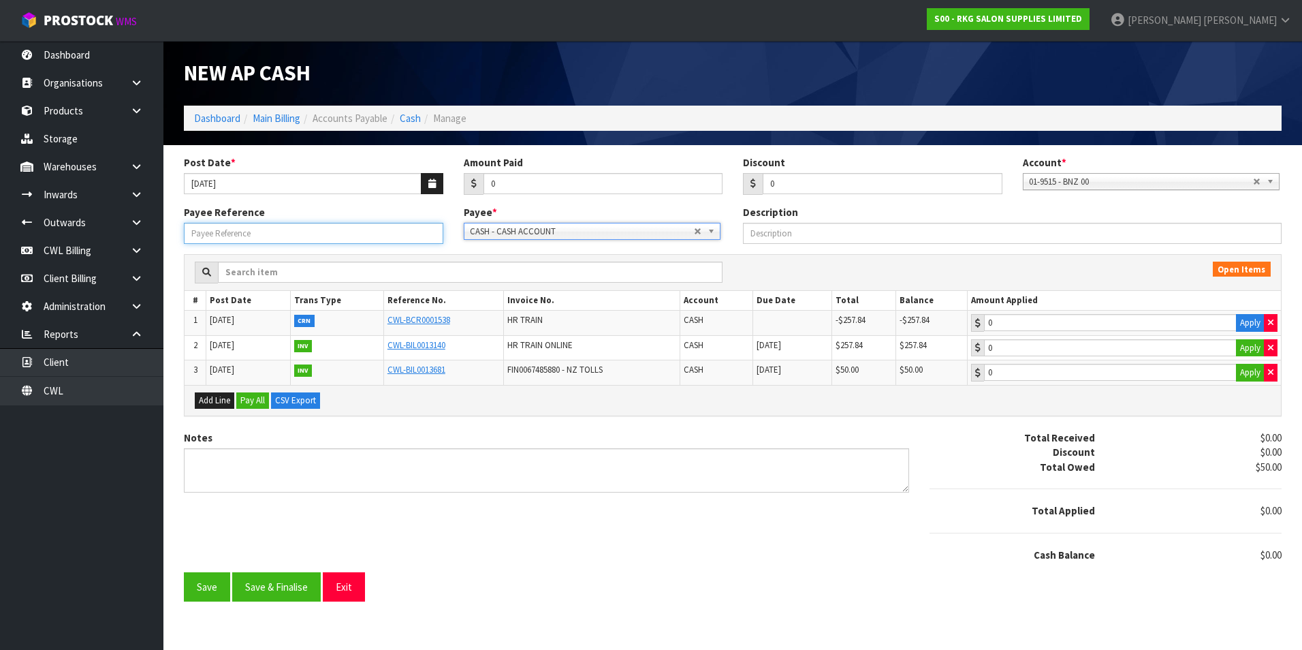
click at [383, 238] on input "Payee Reference" at bounding box center [313, 233] width 259 height 21
type input "OFFSET"
click at [1242, 321] on button "Apply" at bounding box center [1250, 323] width 29 height 18
type input "-257.84"
click at [1244, 347] on button "Apply" at bounding box center [1250, 348] width 29 height 18
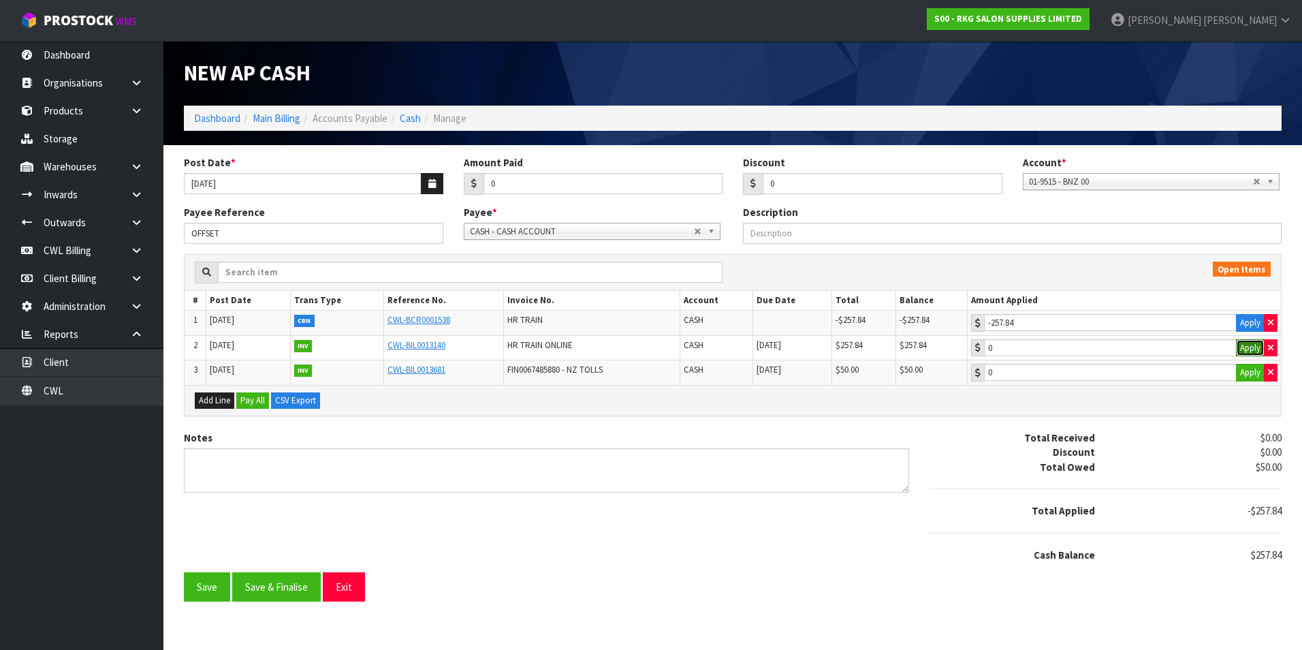
type input "257.84"
click at [299, 588] on button "Save & Finalise" at bounding box center [276, 586] width 89 height 29
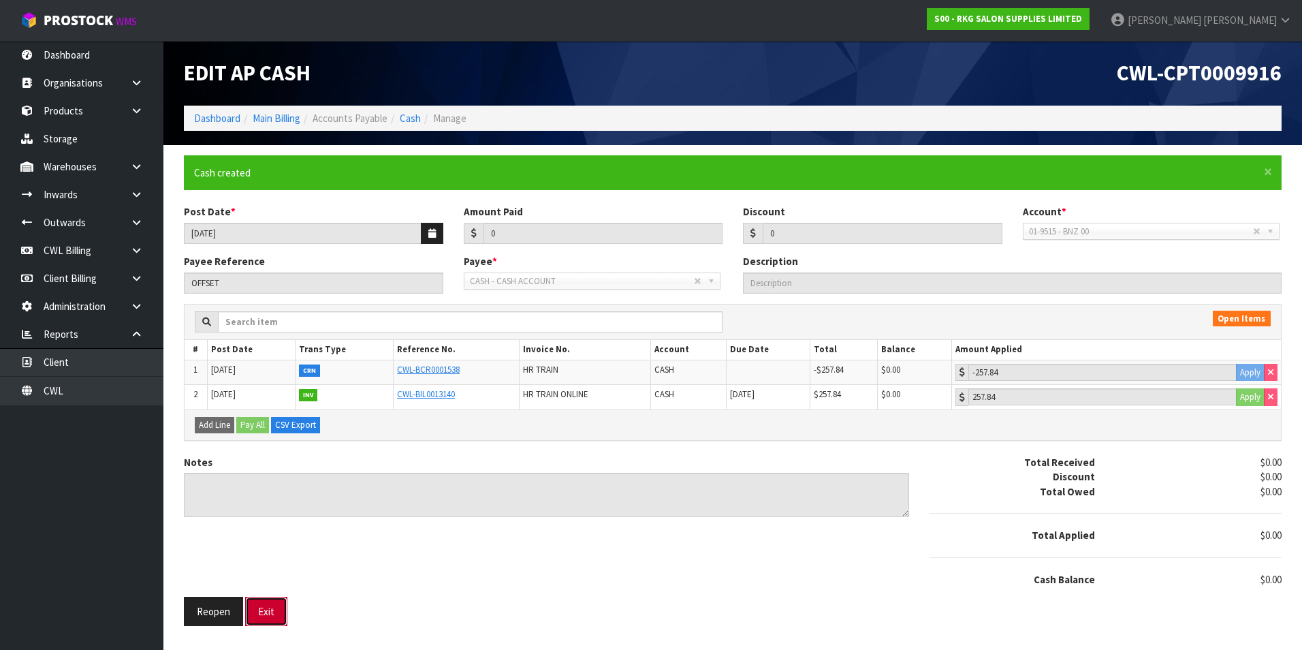
click at [273, 608] on button "Exit" at bounding box center [266, 611] width 42 height 29
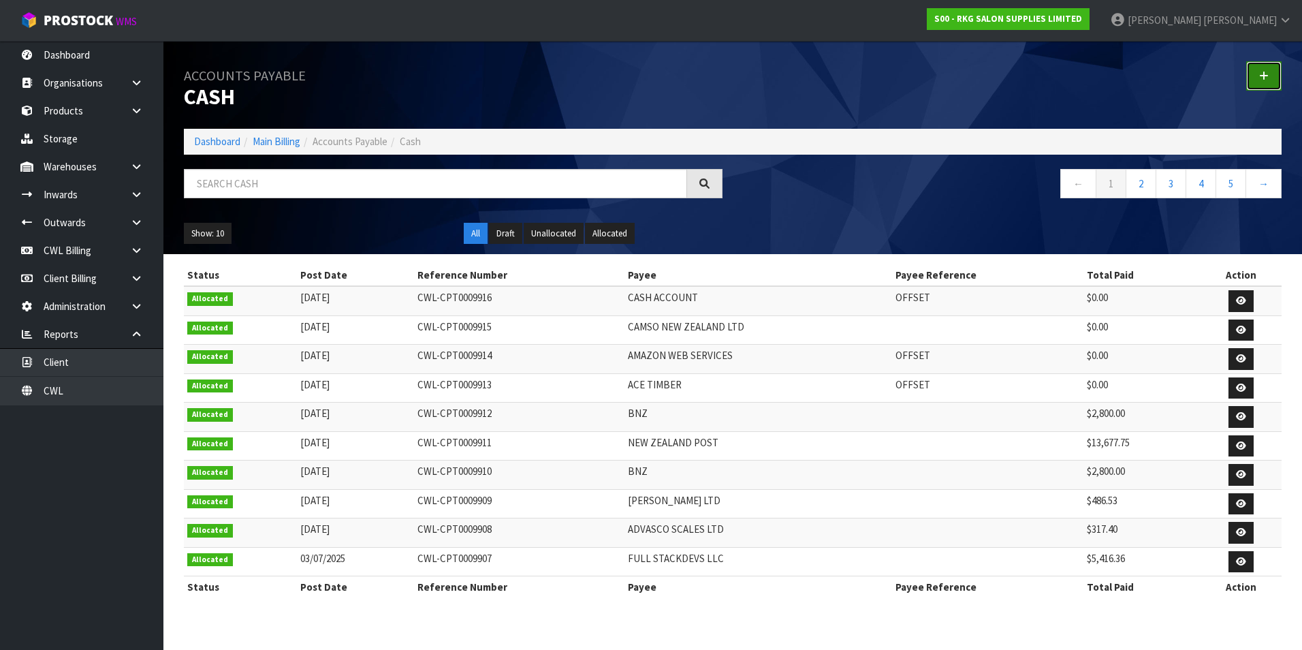
click at [1270, 76] on link at bounding box center [1263, 75] width 35 height 29
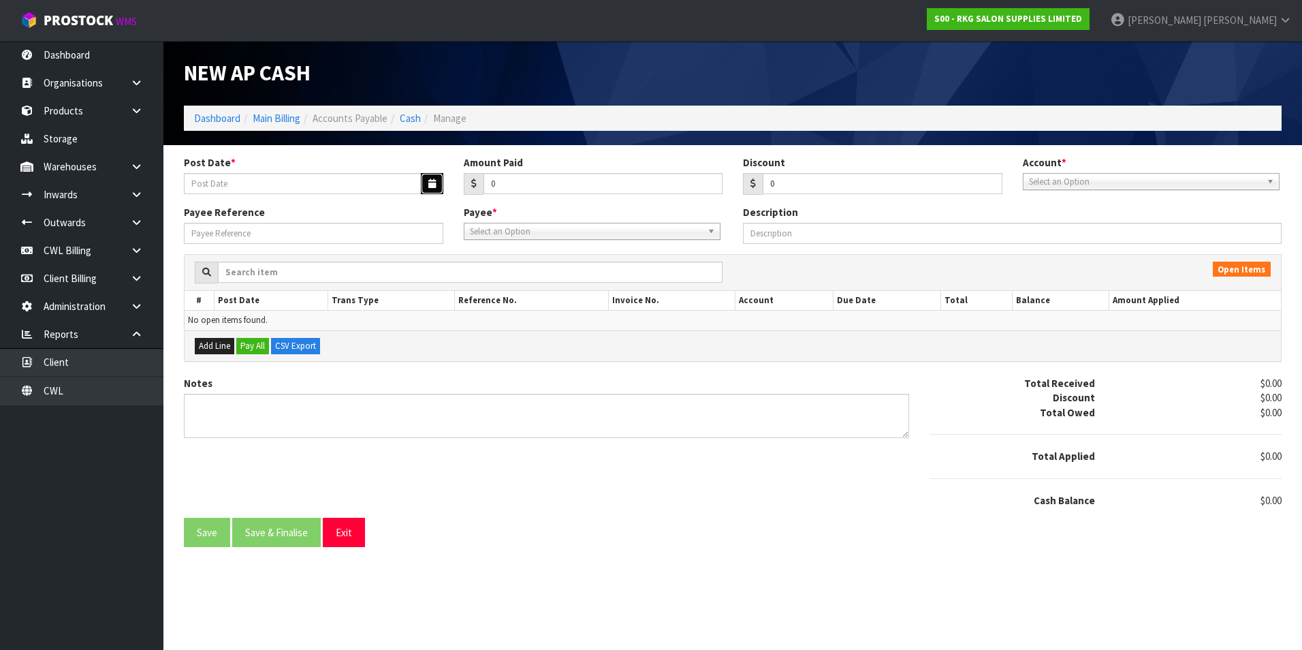
click at [435, 182] on icon "button" at bounding box center [431, 183] width 7 height 9
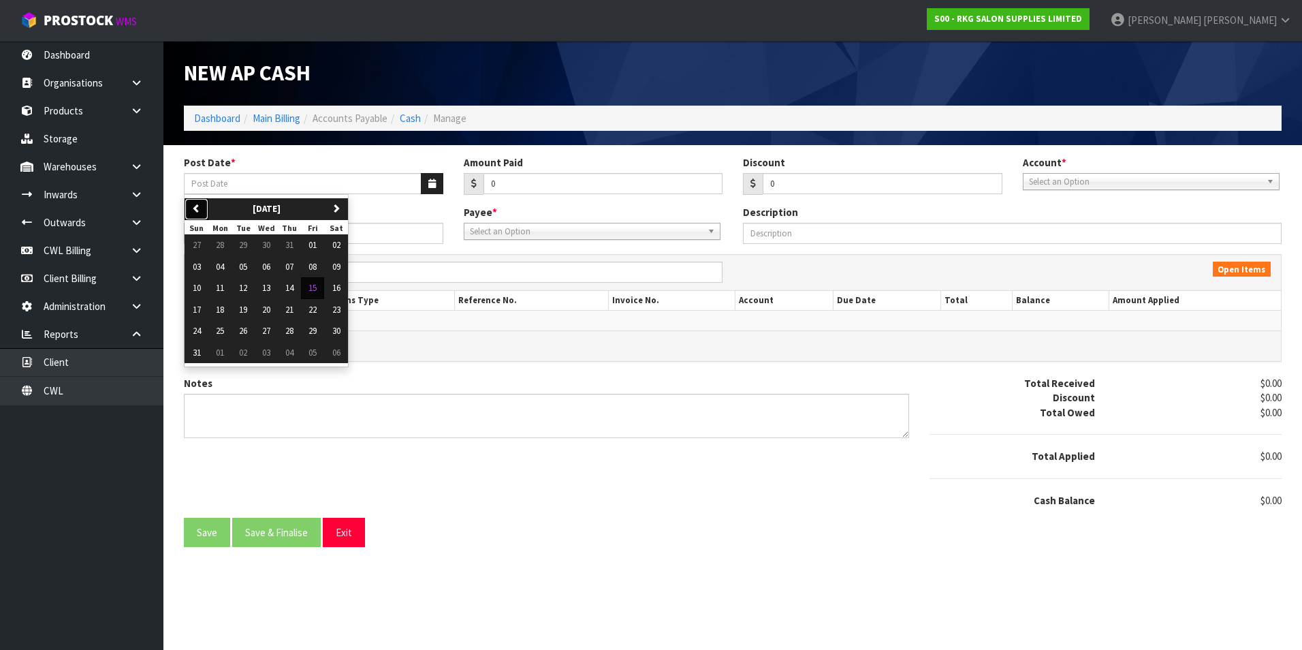
click at [199, 205] on icon "button" at bounding box center [196, 208] width 9 height 9
drag, startPoint x: 245, startPoint y: 249, endPoint x: 494, endPoint y: 212, distance: 252.0
click at [246, 249] on span "01" at bounding box center [243, 245] width 8 height 12
type input "01/07/2025"
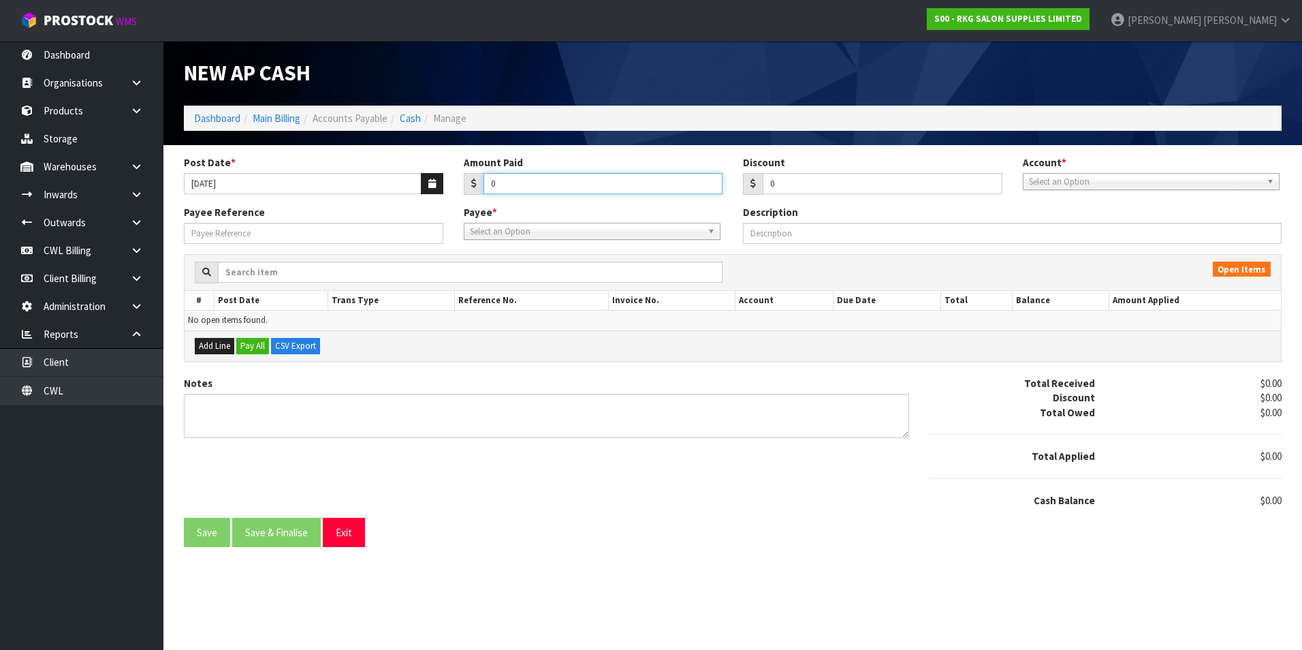
click at [514, 192] on input "0" at bounding box center [604, 183] width 240 height 21
type input "148.78"
click at [1057, 183] on span "Select an Option" at bounding box center [1145, 182] width 232 height 16
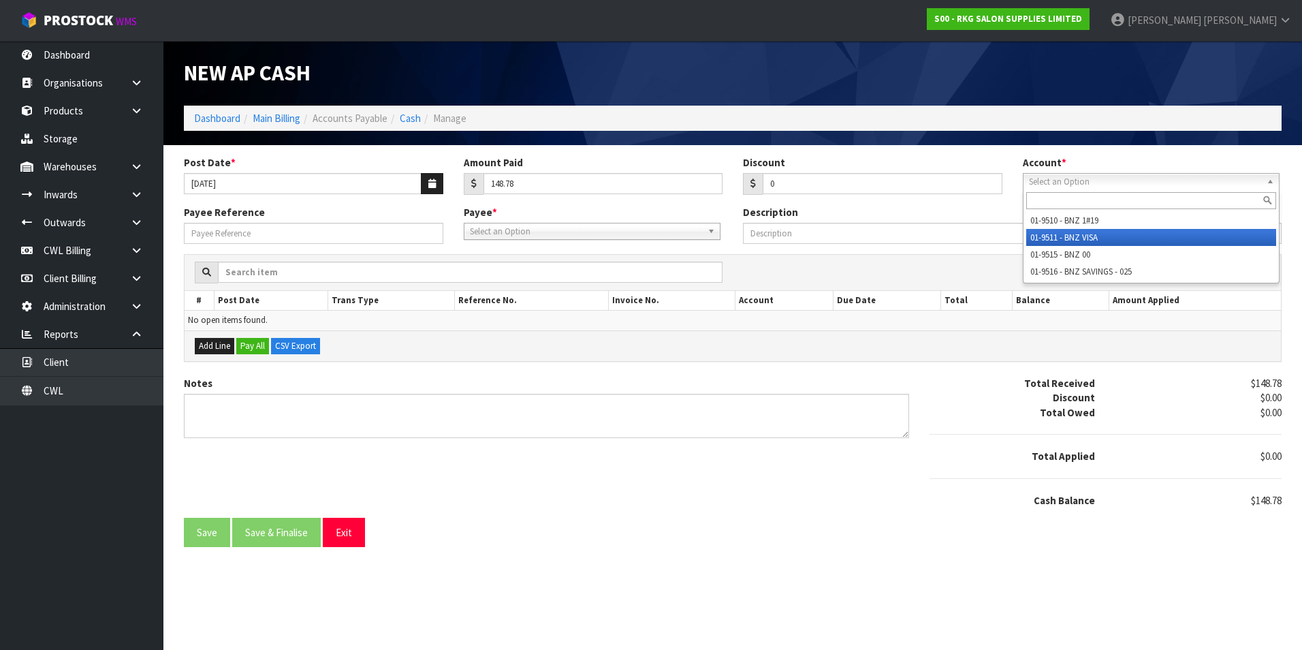
click at [1099, 236] on li "01-9511 - BNZ VISA" at bounding box center [1151, 237] width 250 height 17
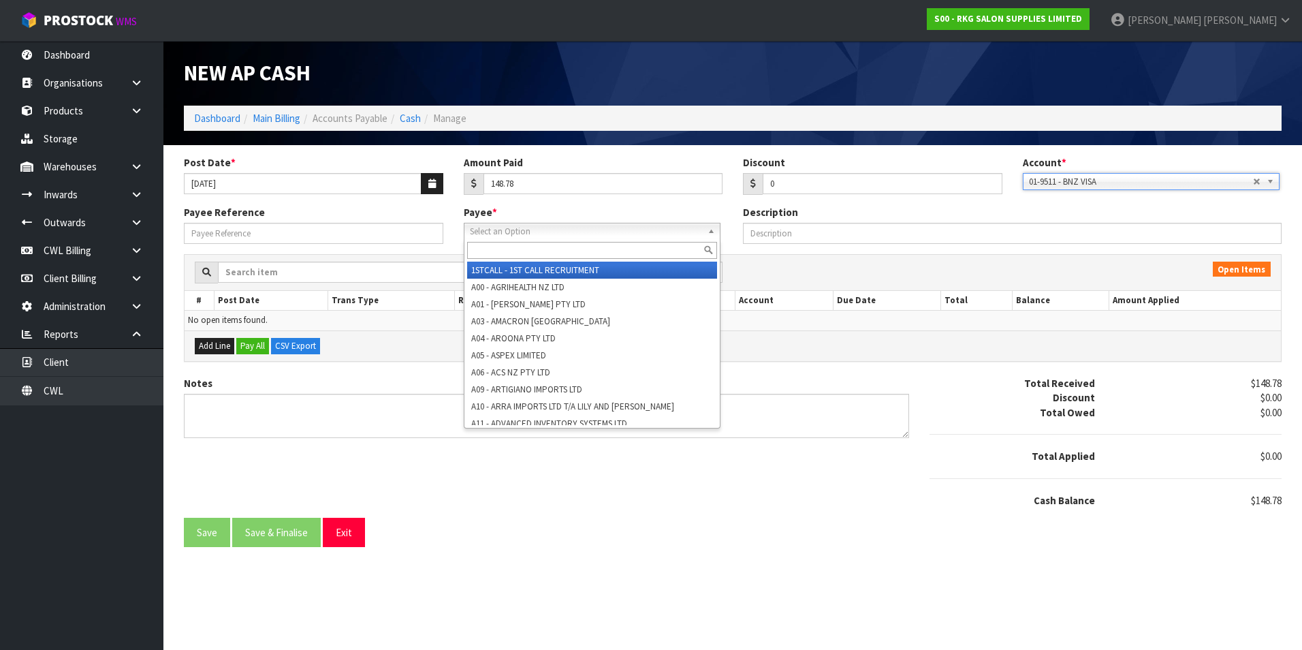
click at [547, 235] on span "Select an Option" at bounding box center [586, 231] width 232 height 16
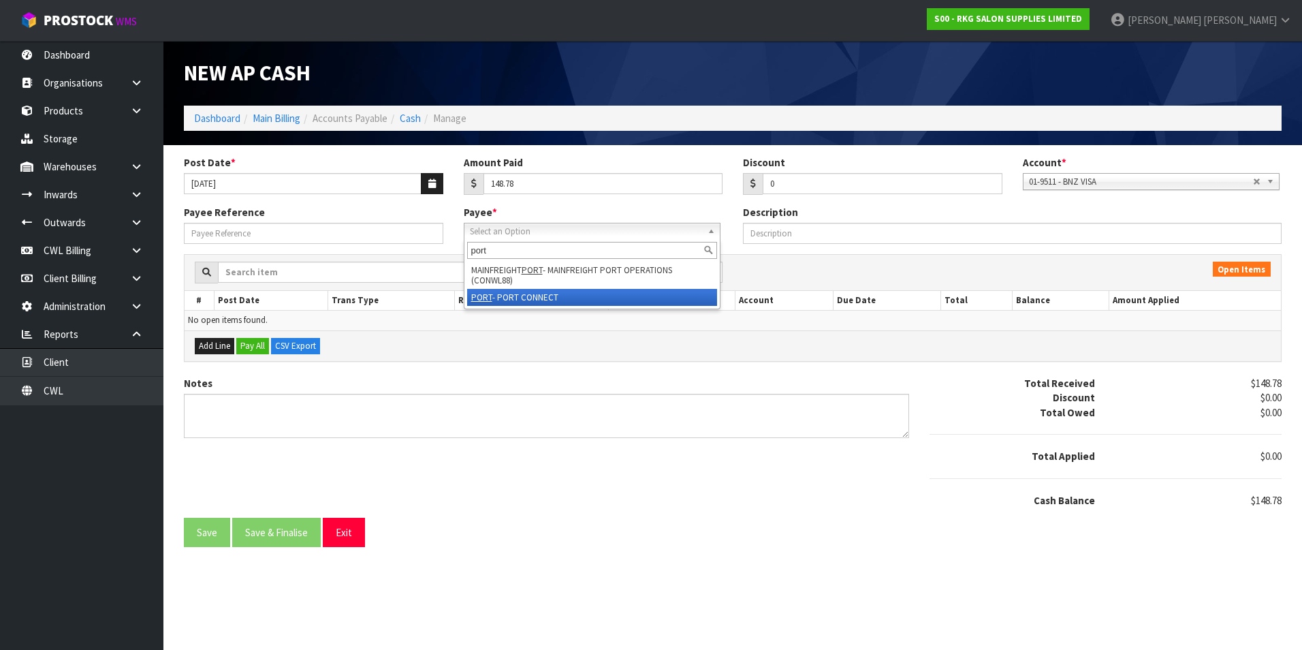
type input "port"
click at [526, 300] on li "PORT - PORT CONNECT" at bounding box center [592, 297] width 250 height 17
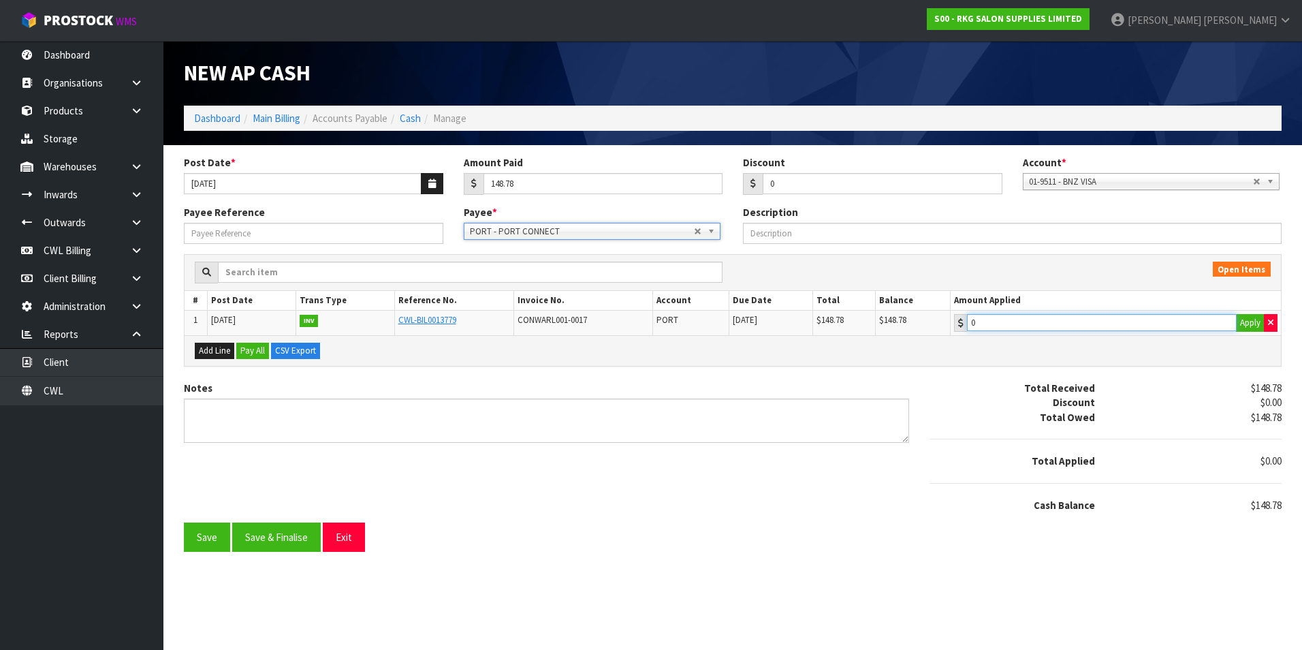
type input "148.78"
click at [1054, 316] on input "148.78" at bounding box center [1102, 322] width 270 height 17
click at [305, 535] on button "Save & Finalise" at bounding box center [276, 536] width 89 height 29
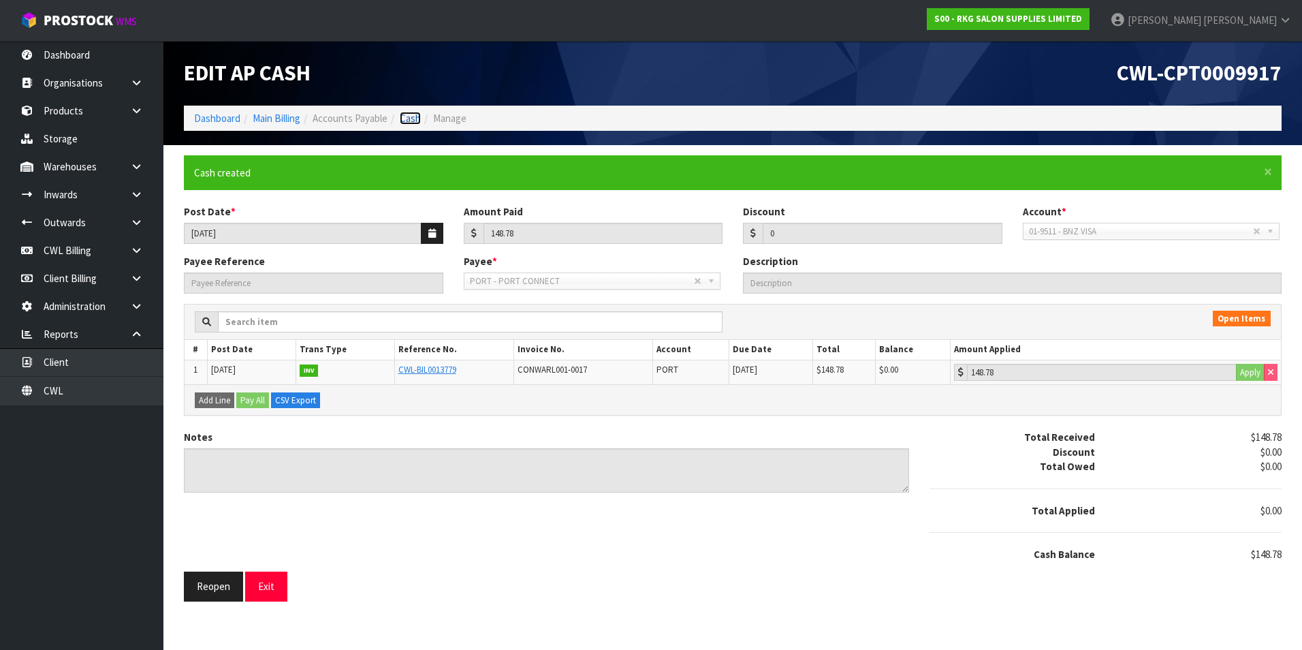
click at [413, 116] on link "Cash" at bounding box center [410, 118] width 21 height 13
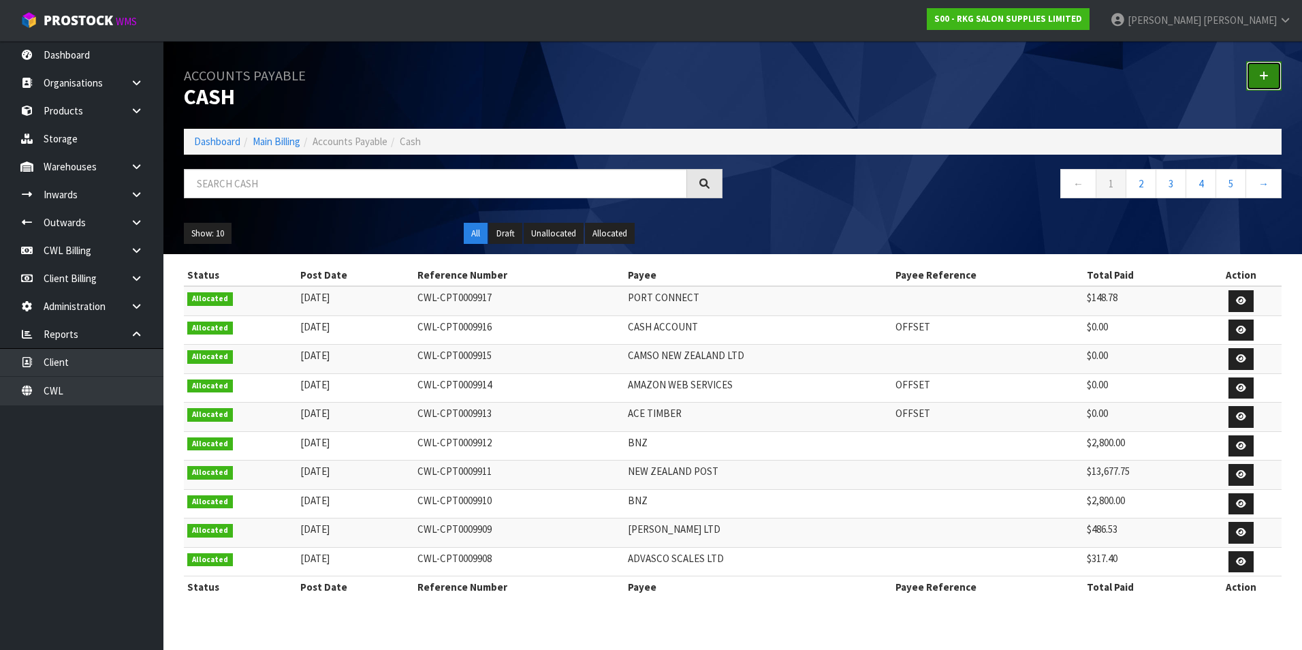
click at [1263, 74] on icon at bounding box center [1264, 76] width 10 height 10
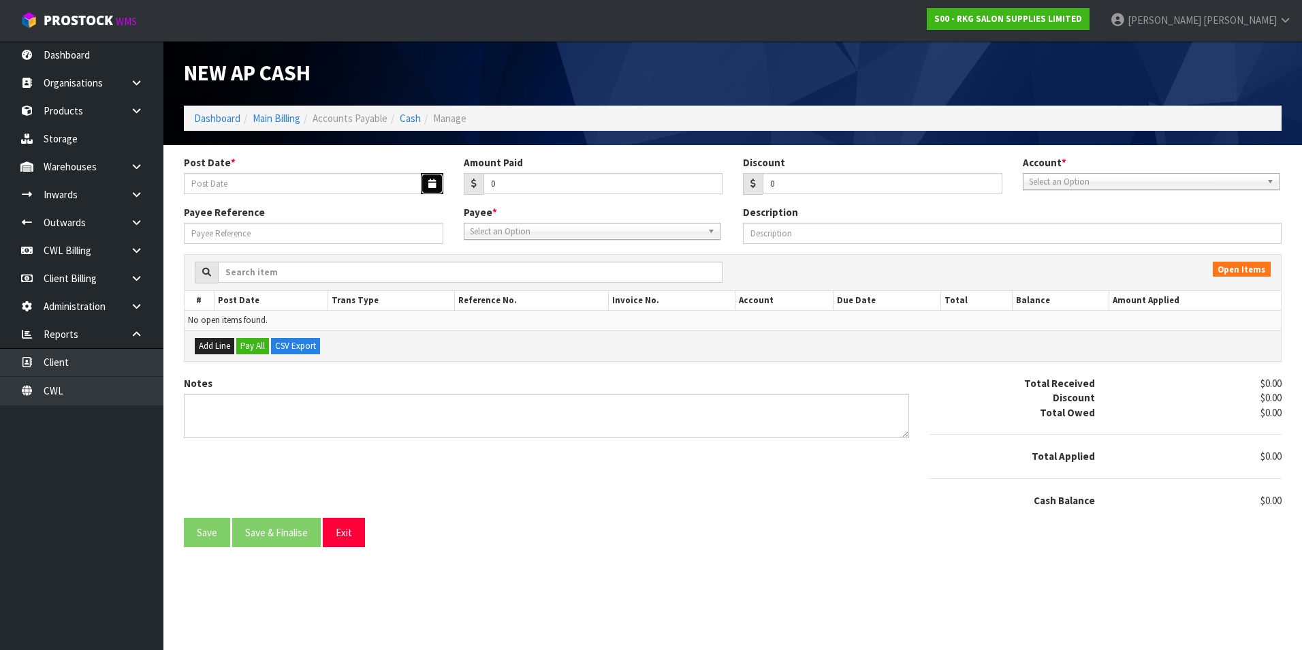
click at [428, 182] on icon "button" at bounding box center [431, 183] width 7 height 9
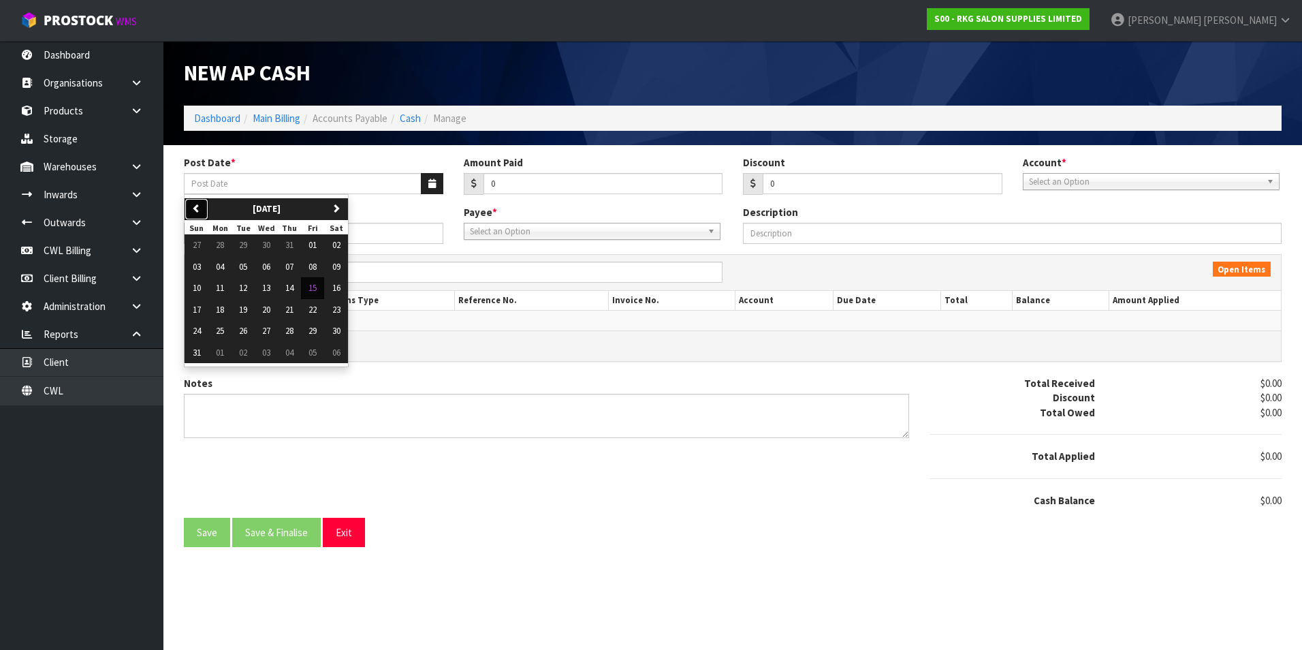
click at [206, 210] on button "previous" at bounding box center [197, 209] width 24 height 22
click at [241, 247] on span "01" at bounding box center [243, 245] width 8 height 12
type input "01/07/2025"
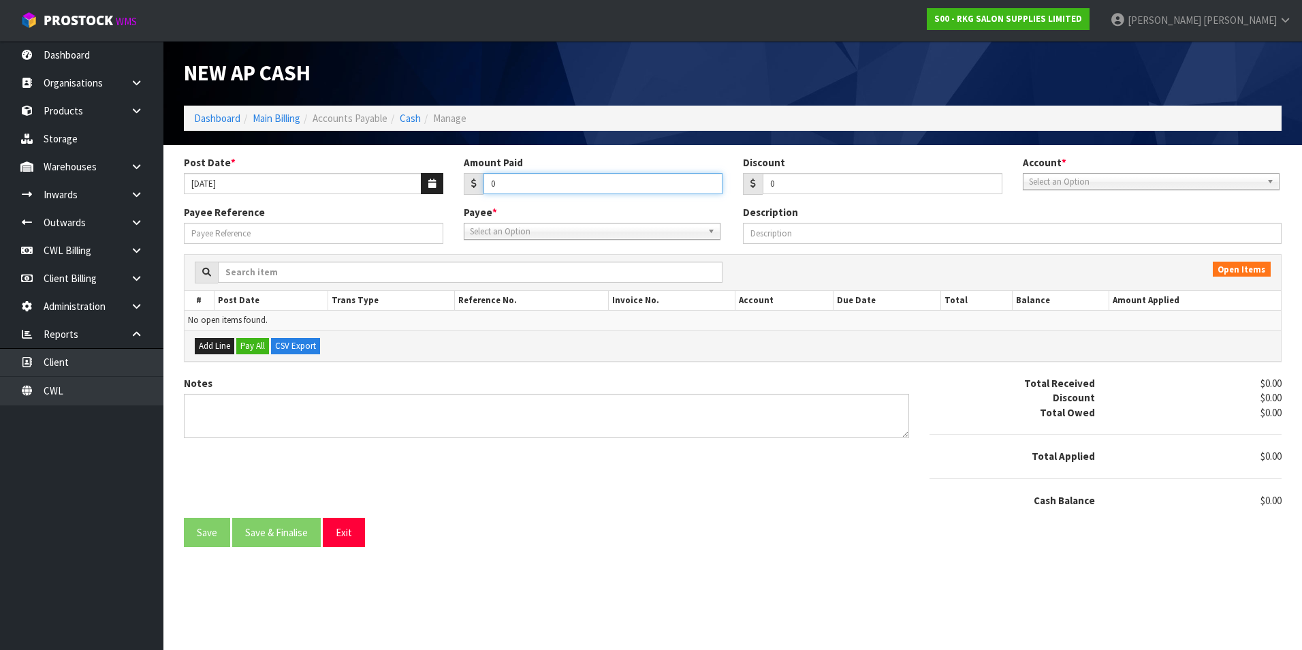
click at [527, 187] on input "0" at bounding box center [604, 183] width 240 height 21
type input "283.65"
drag, startPoint x: 1088, startPoint y: 182, endPoint x: 1084, endPoint y: 212, distance: 30.2
click at [1087, 182] on span "Select an Option" at bounding box center [1145, 182] width 232 height 16
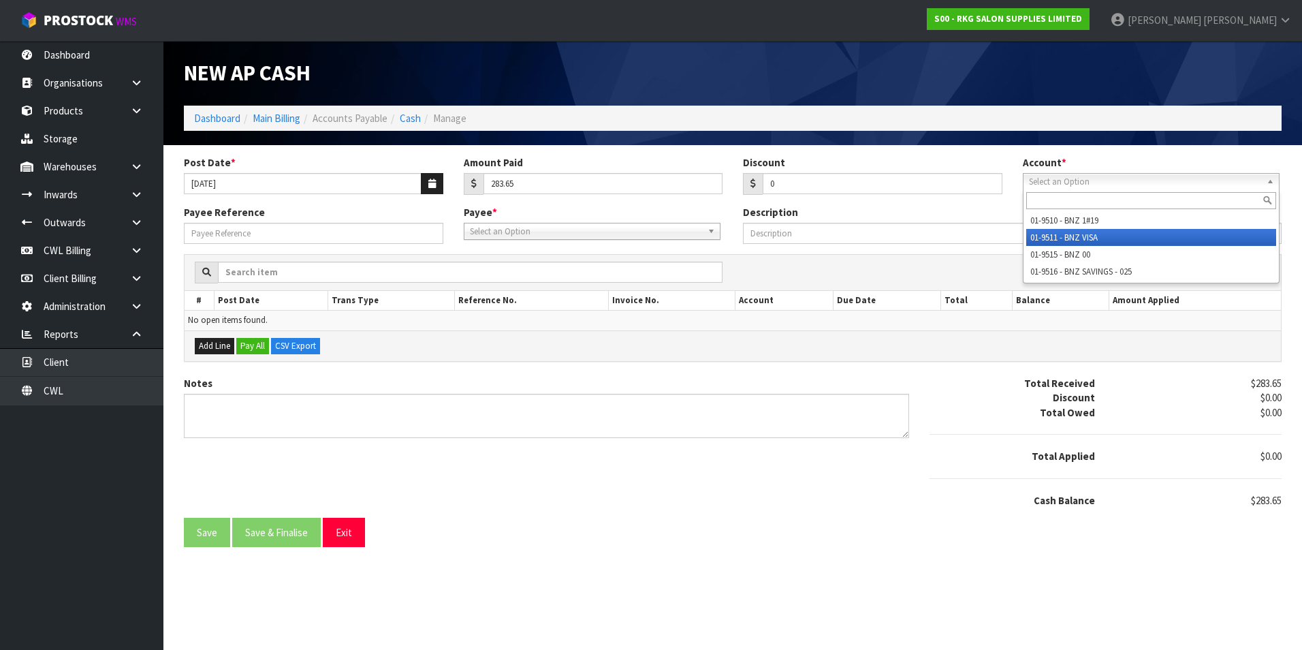
drag, startPoint x: 1077, startPoint y: 237, endPoint x: 1043, endPoint y: 236, distance: 33.4
click at [1073, 236] on li "01-9511 - BNZ VISA" at bounding box center [1151, 237] width 250 height 17
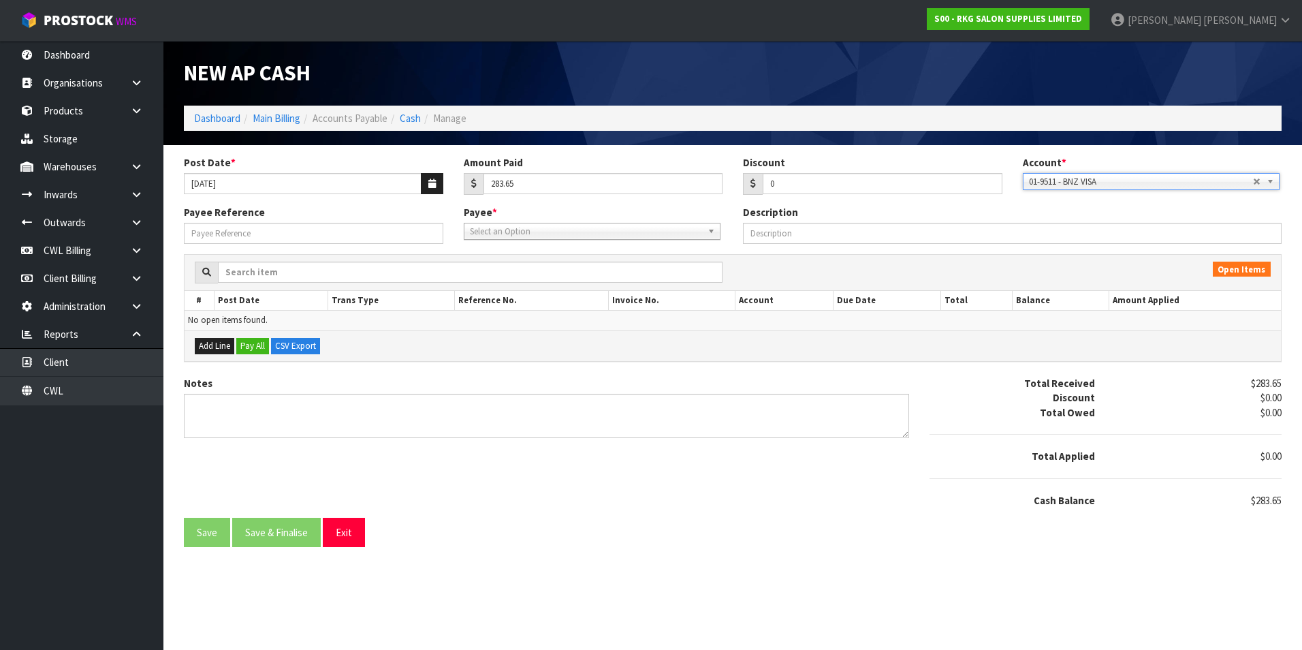
click at [534, 232] on span "Select an Option" at bounding box center [586, 231] width 232 height 16
type input "bn"
click at [541, 282] on li "BN ZVISA - BNZ VISA" at bounding box center [592, 287] width 250 height 17
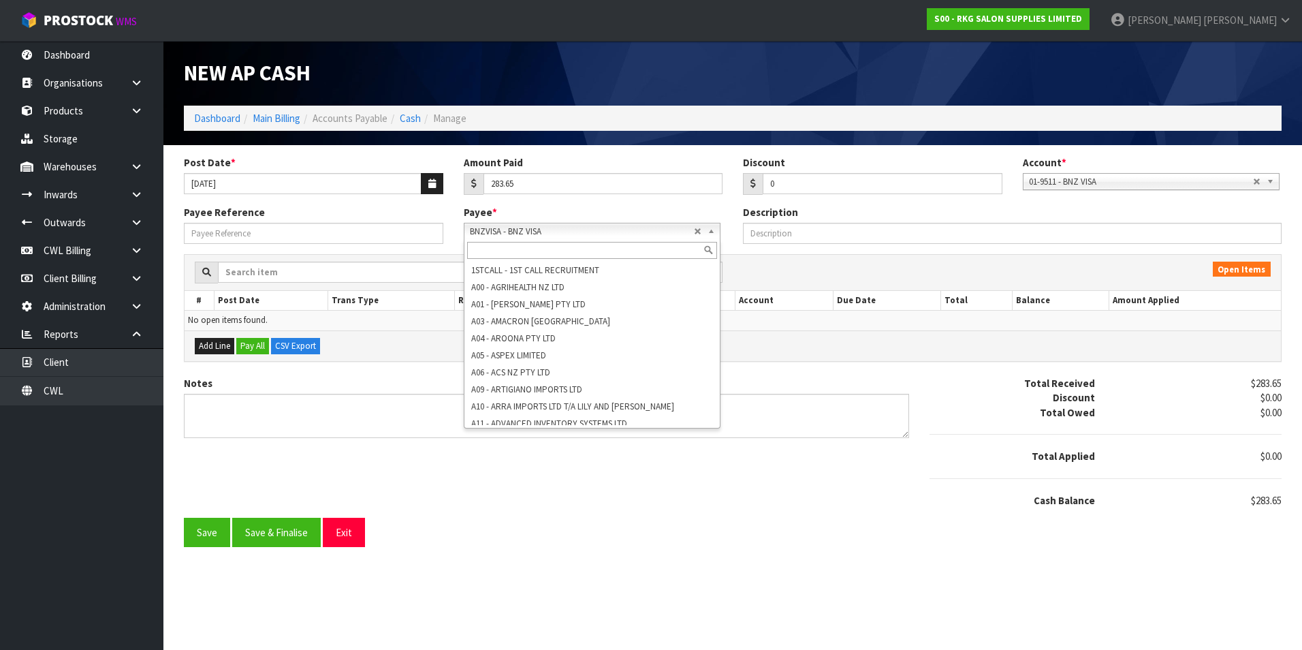
click at [521, 225] on span "BNZVISA - BNZ VISA" at bounding box center [582, 231] width 224 height 16
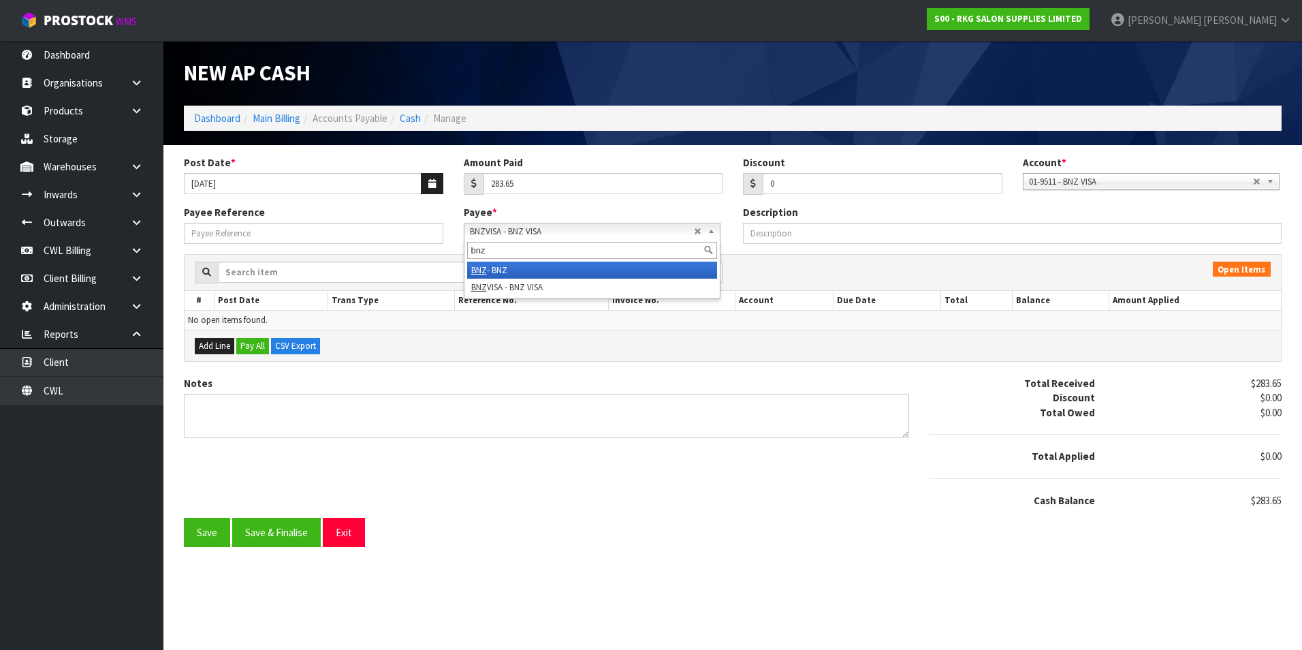
type input "bnz"
click at [505, 266] on li "BNZ - BNZ" at bounding box center [592, 270] width 250 height 17
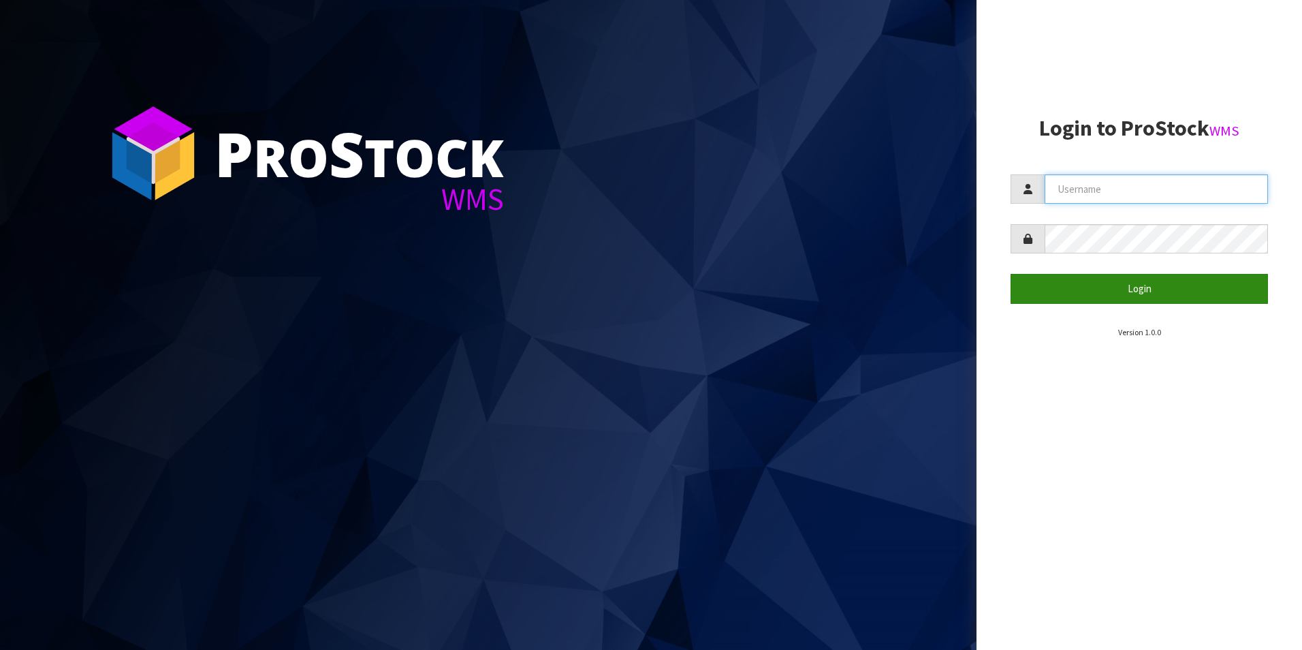
type input "[PERSON_NAME][EMAIL_ADDRESS][DOMAIN_NAME]"
click at [1116, 284] on button "Login" at bounding box center [1139, 288] width 257 height 29
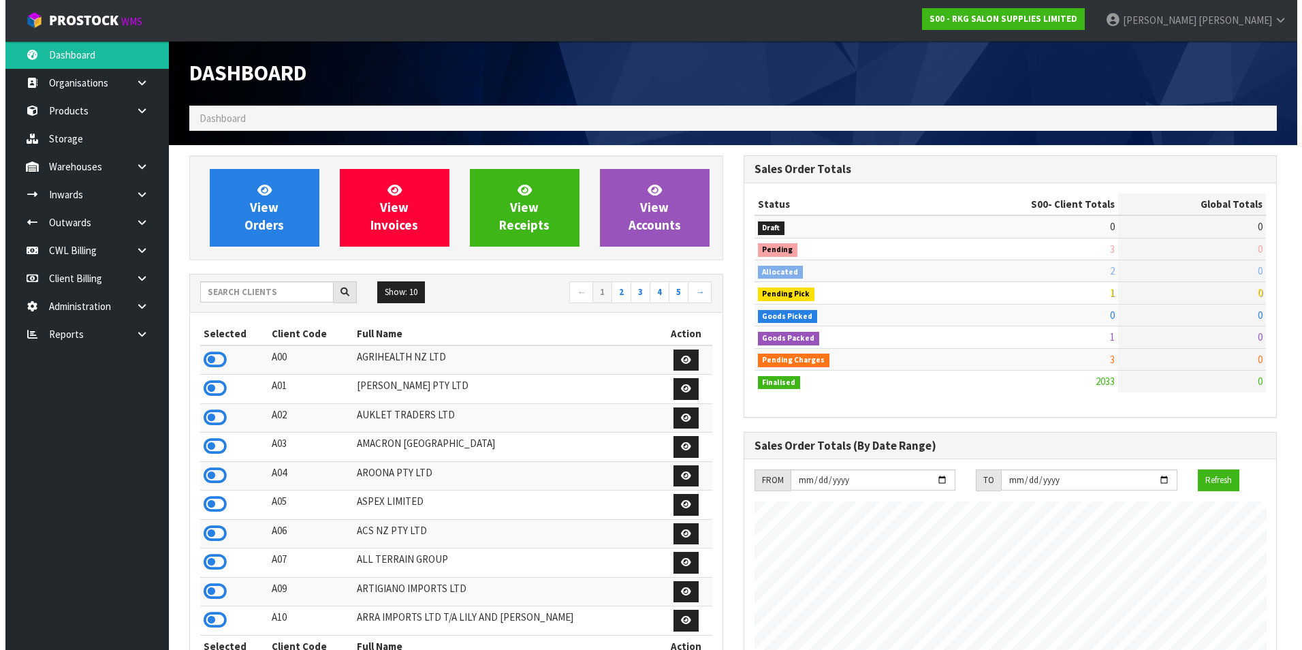
scroll to position [1032, 554]
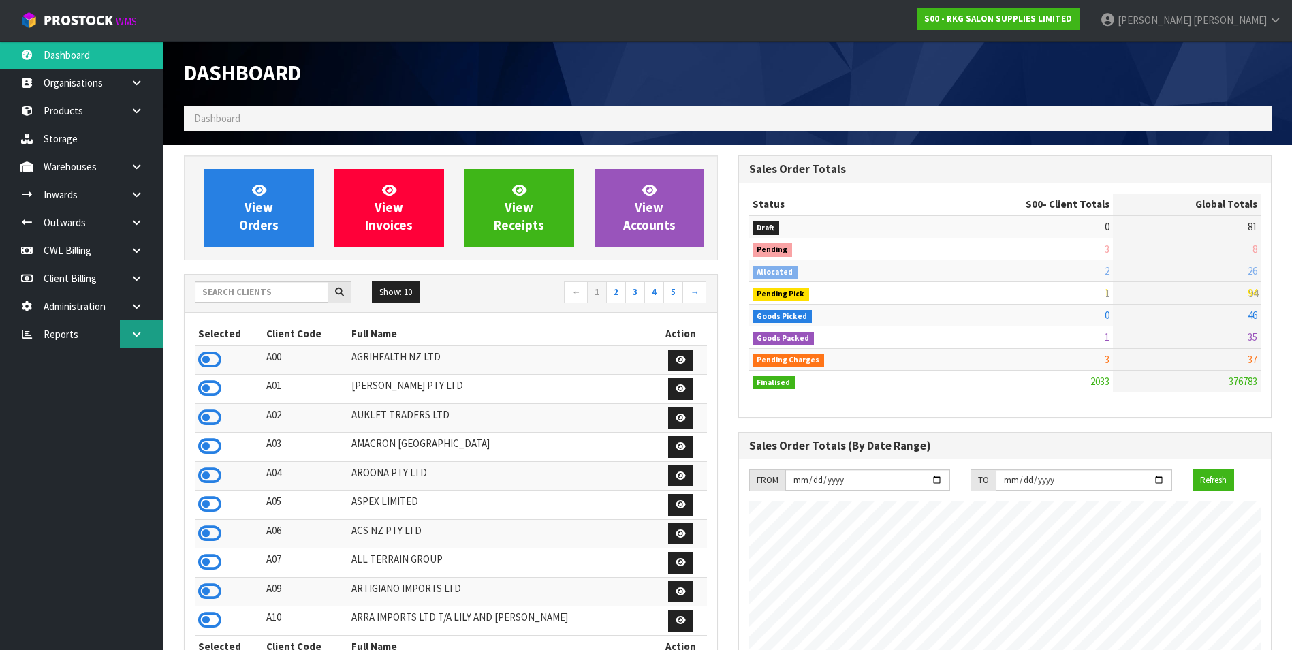
click at [140, 332] on icon at bounding box center [136, 334] width 13 height 10
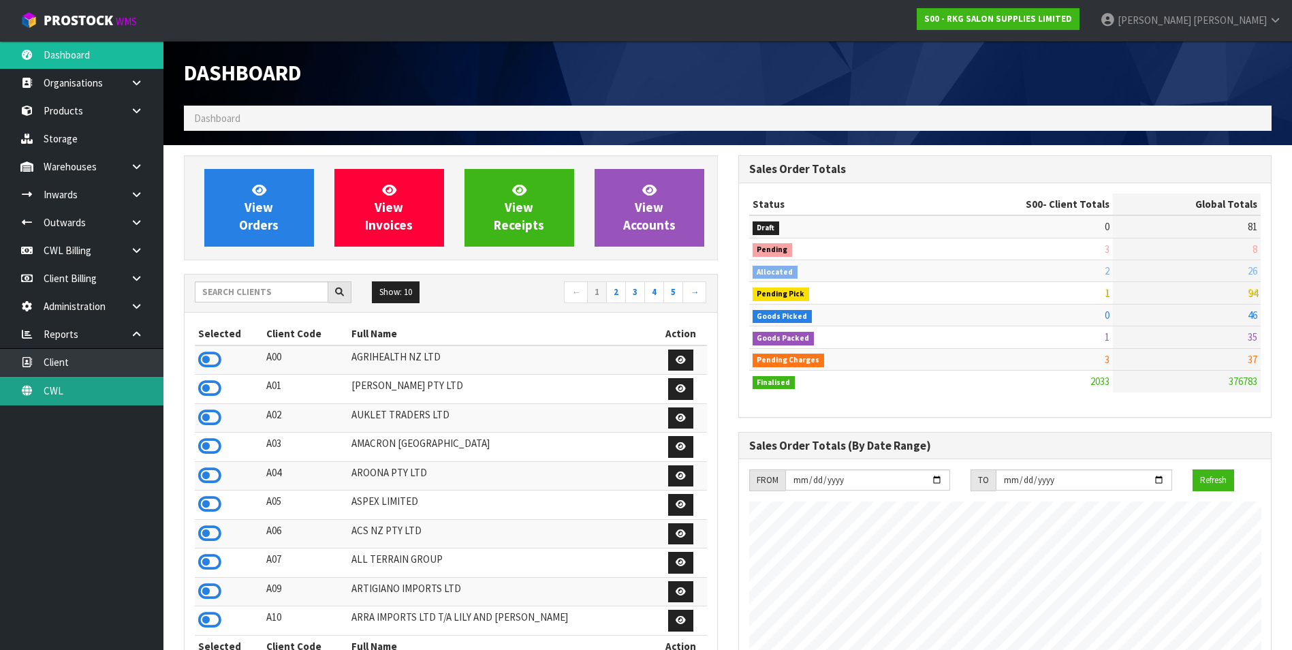
click at [94, 393] on link "CWL" at bounding box center [81, 391] width 163 height 28
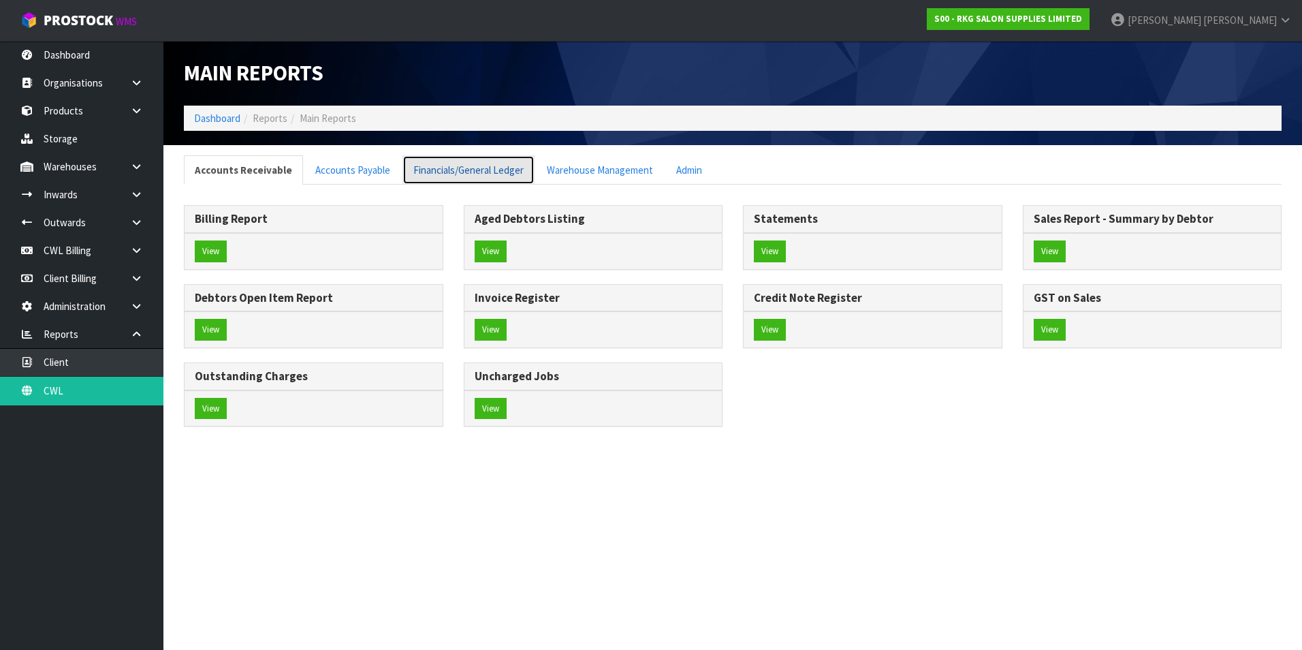
click at [444, 172] on link "Financials/General Ledger" at bounding box center [469, 169] width 132 height 29
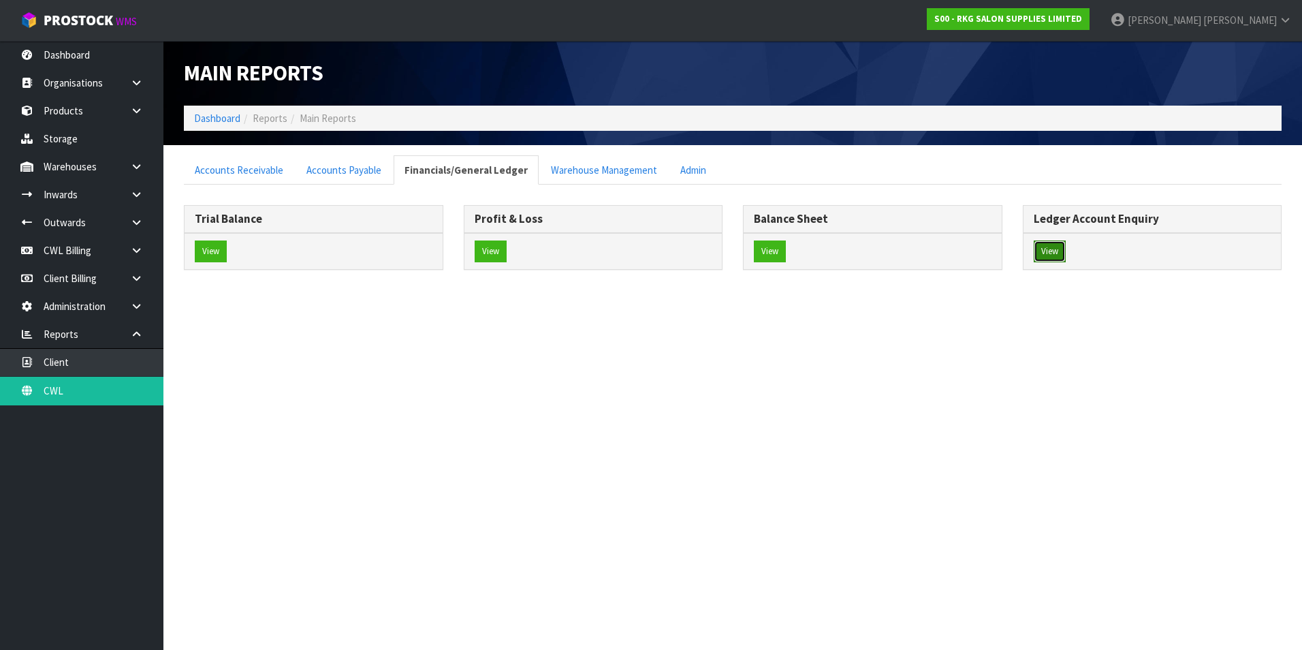
click at [1048, 249] on button "View" at bounding box center [1050, 251] width 32 height 22
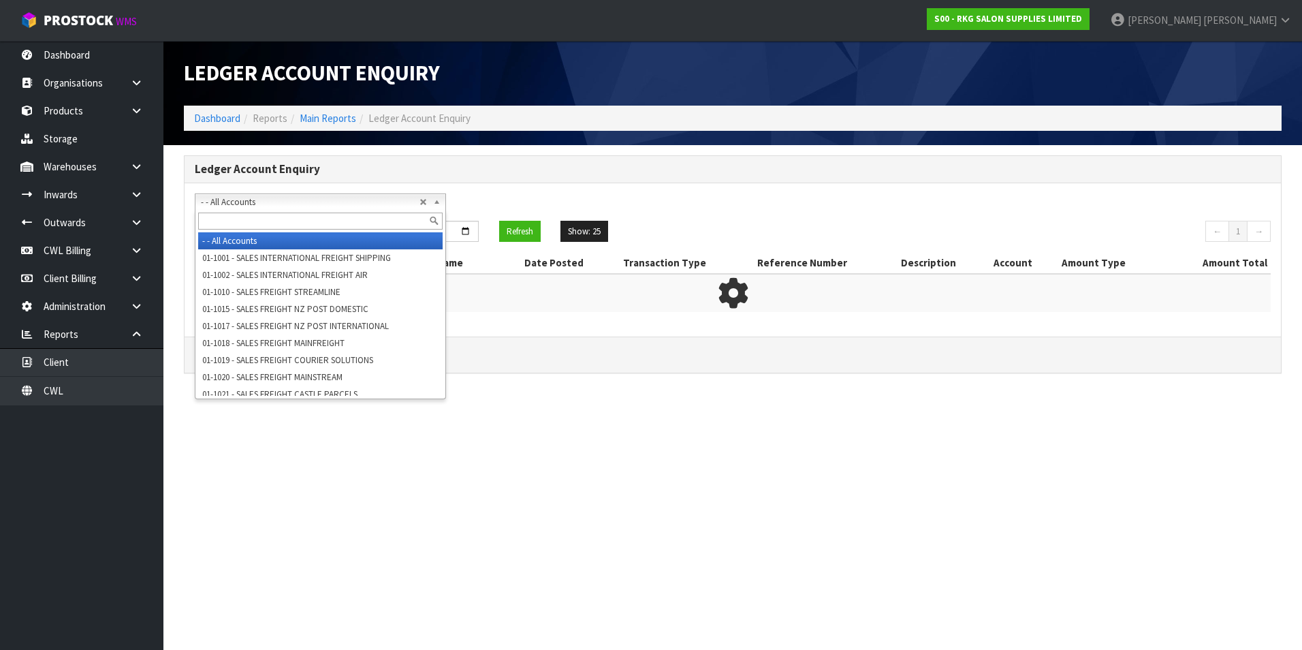
click at [285, 202] on span "- - All Accounts" at bounding box center [310, 202] width 219 height 16
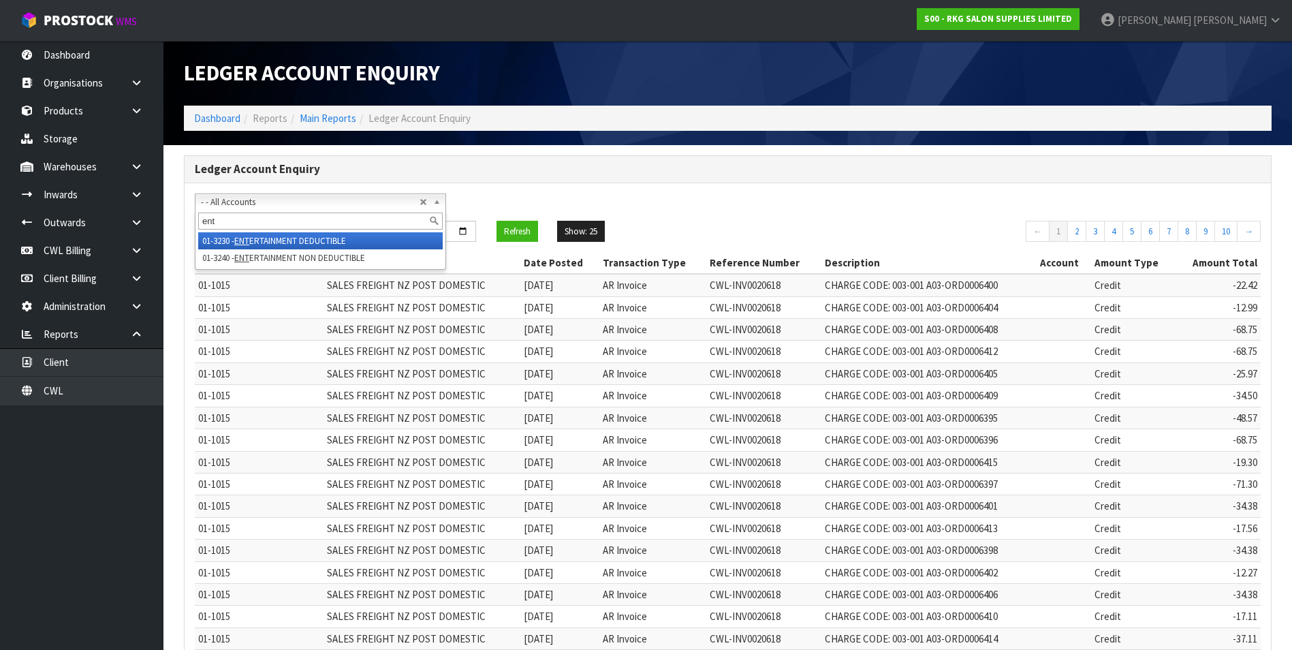
type input "ent"
click at [387, 238] on li "01-3230 - ENT ERTAINMENT DEDUCTIBLE" at bounding box center [320, 240] width 245 height 17
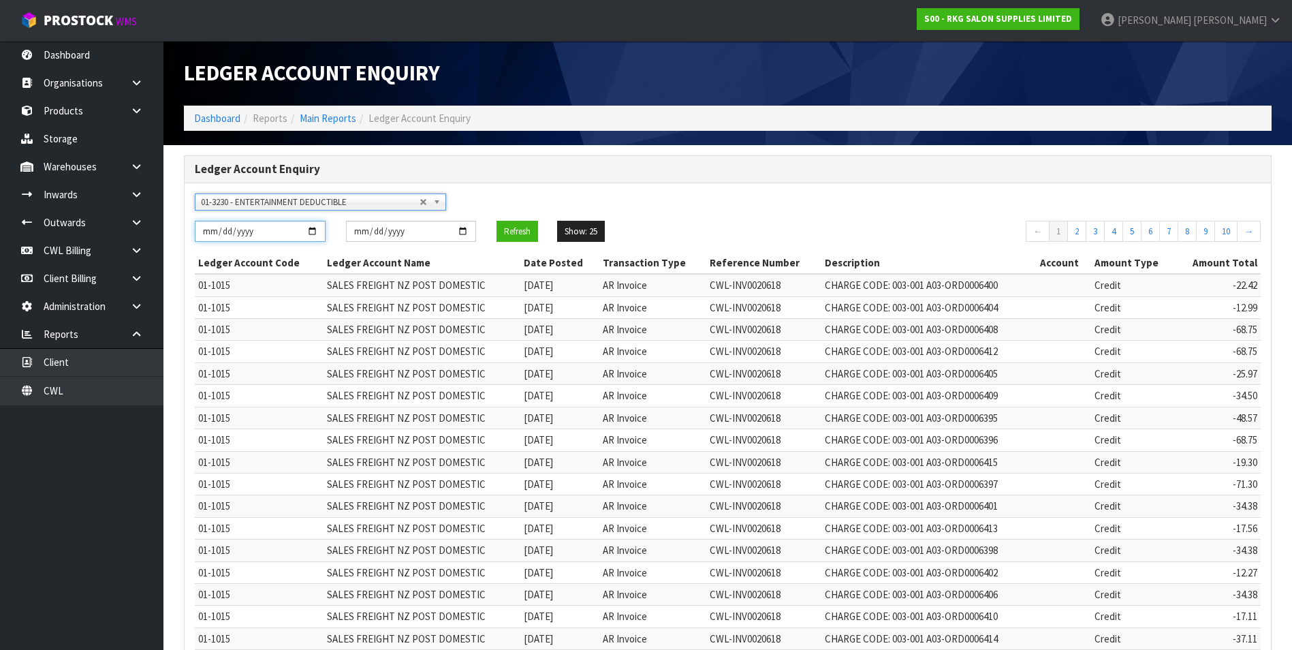
click at [321, 231] on input "[DATE]" at bounding box center [260, 231] width 131 height 21
click at [307, 231] on input "[DATE]" at bounding box center [260, 231] width 131 height 21
type input "[DATE]"
click at [518, 232] on button "Refresh" at bounding box center [517, 232] width 42 height 22
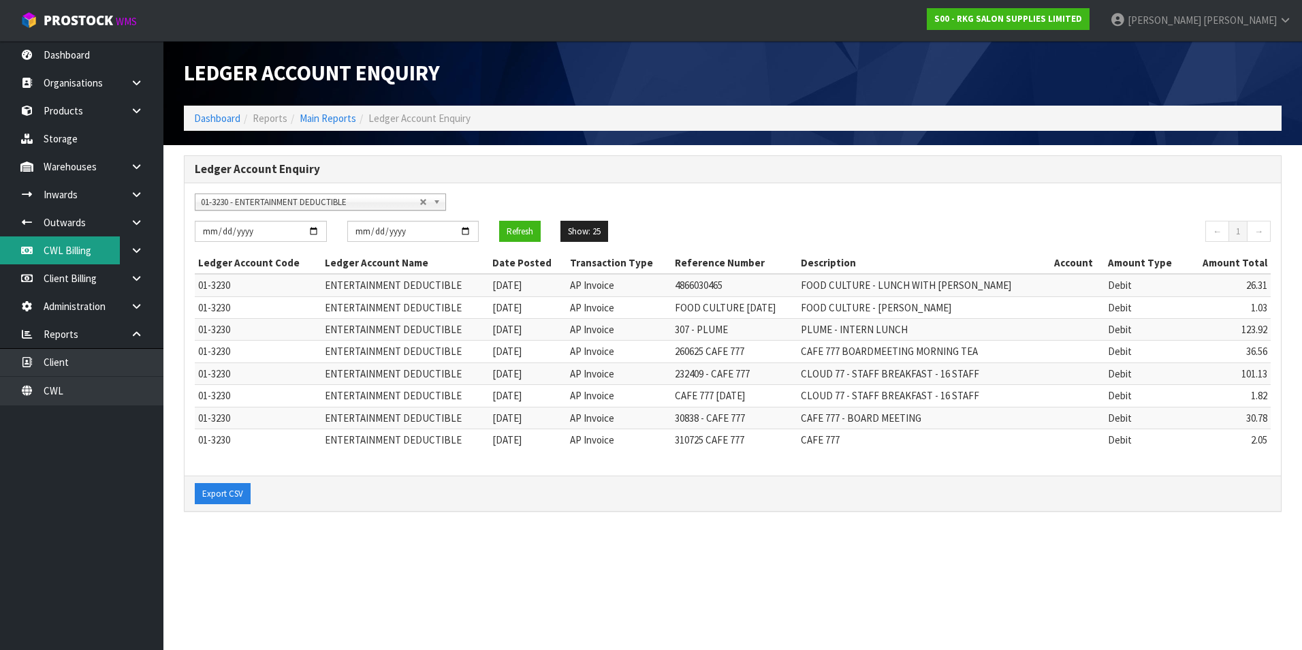
click at [73, 251] on link "CWL Billing" at bounding box center [81, 250] width 163 height 28
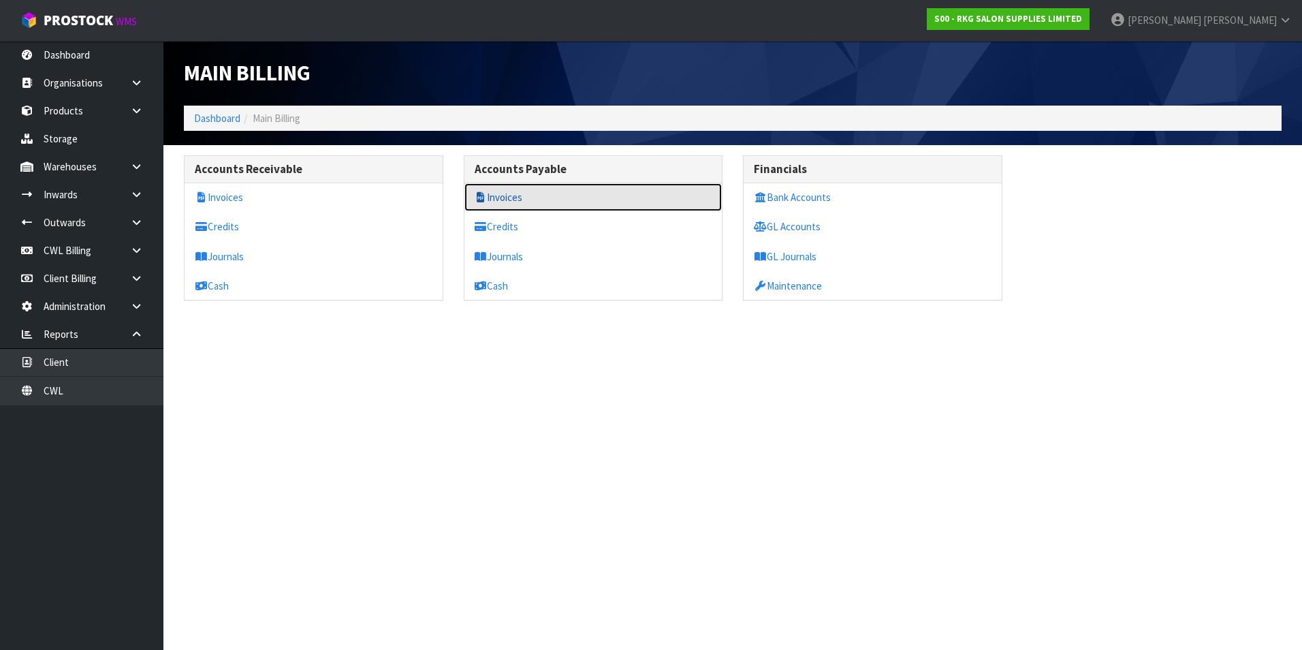
click at [516, 195] on link "Invoices" at bounding box center [593, 197] width 258 height 28
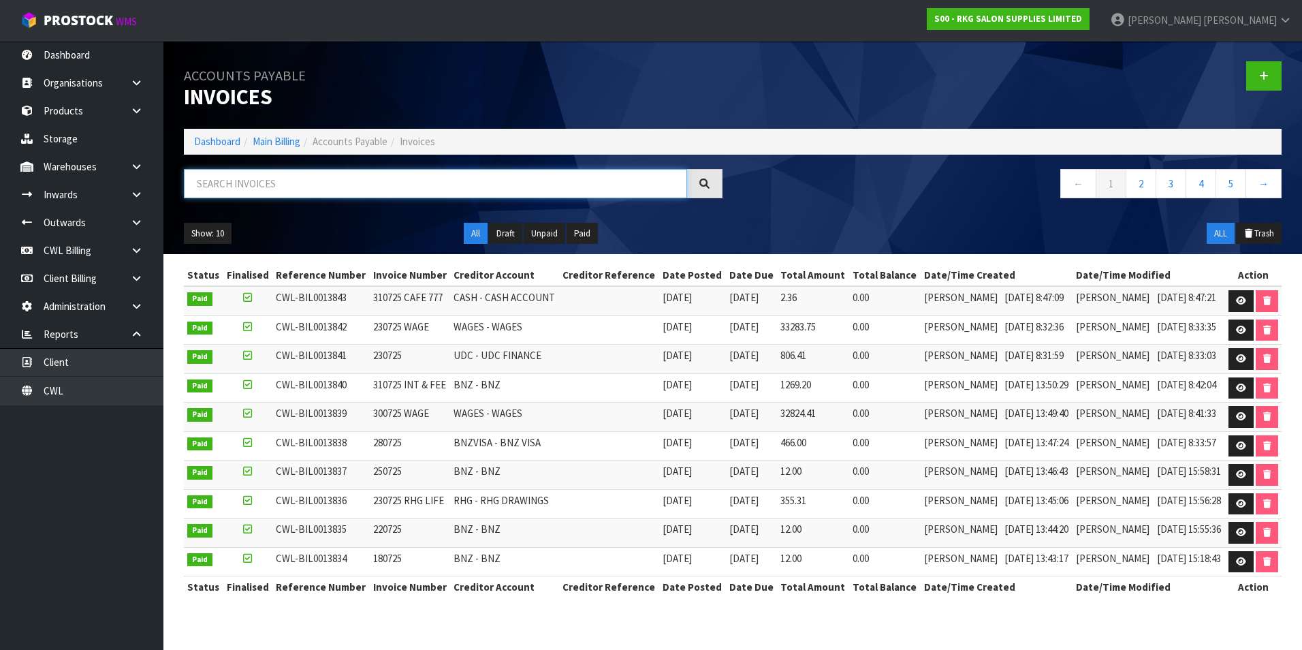
click at [319, 191] on input "text" at bounding box center [435, 183] width 503 height 29
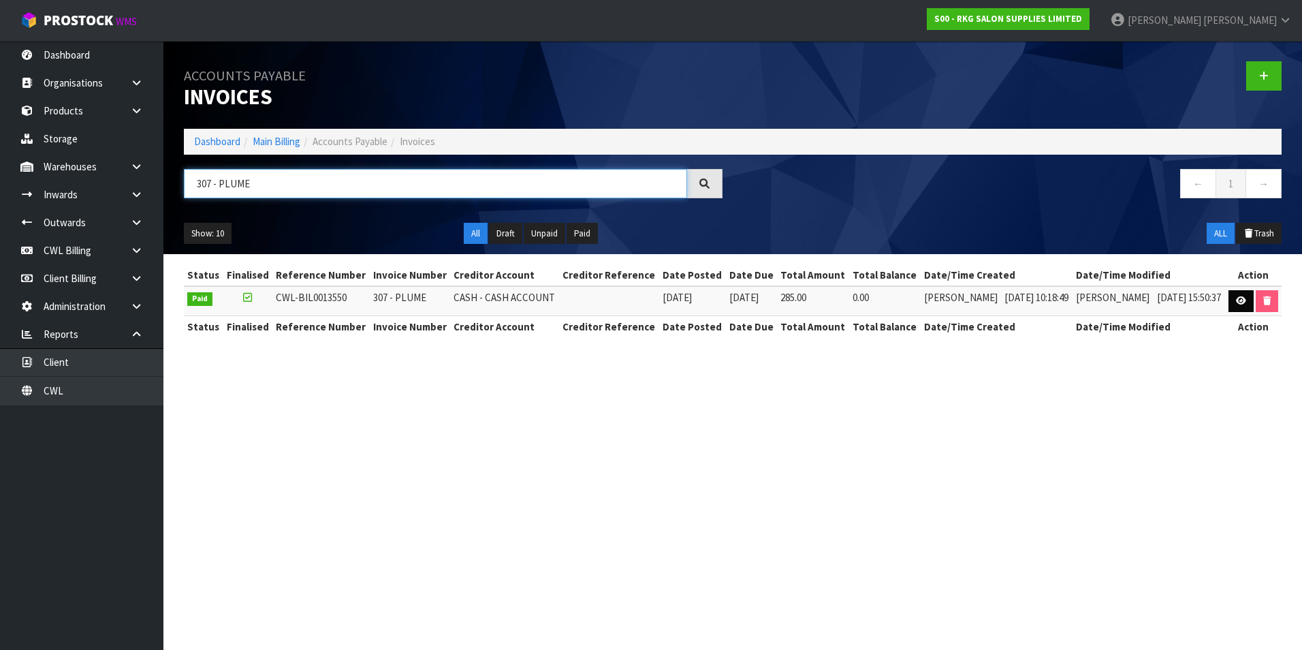
type input "307 - PLUME"
click at [1240, 304] on icon at bounding box center [1241, 300] width 10 height 9
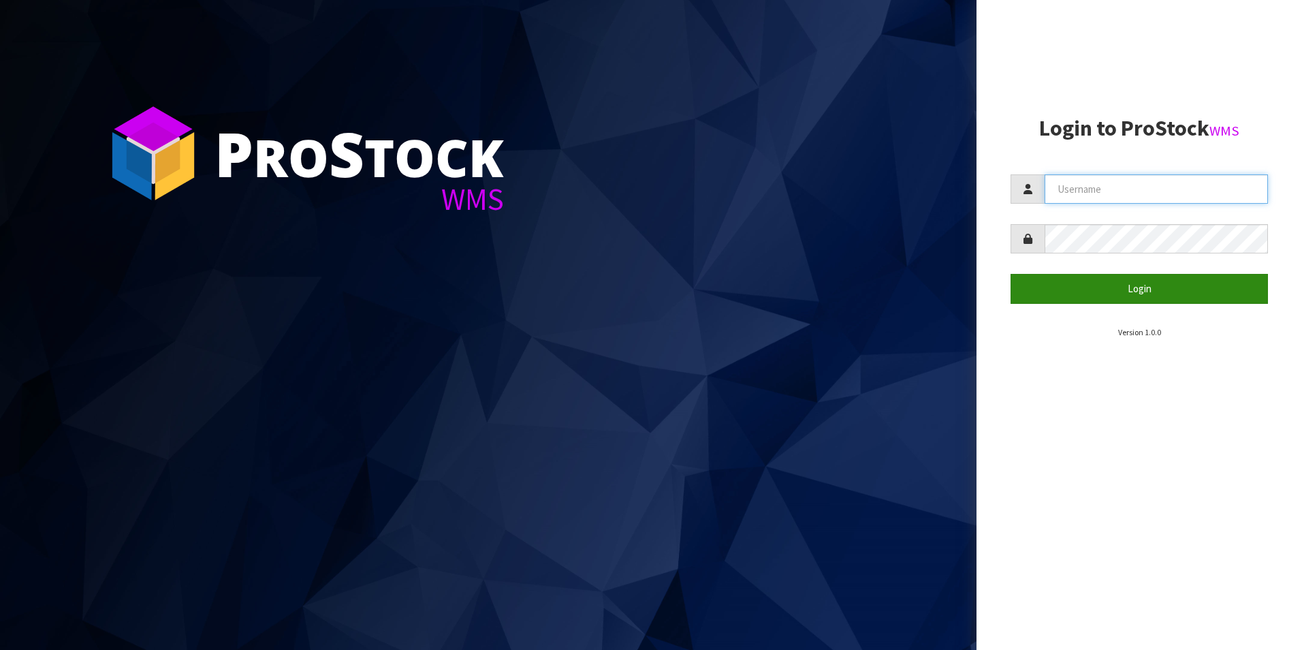
type input "[PERSON_NAME][EMAIL_ADDRESS][DOMAIN_NAME]"
click at [1158, 294] on button "Login" at bounding box center [1139, 288] width 257 height 29
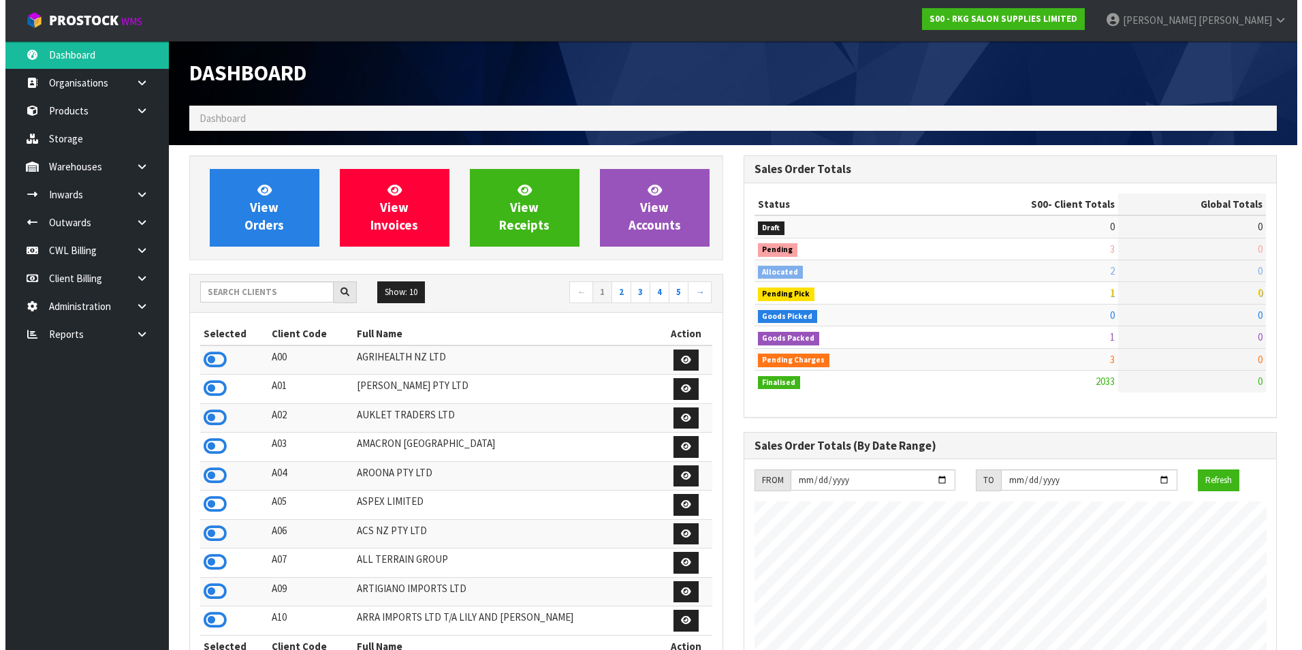
scroll to position [1032, 554]
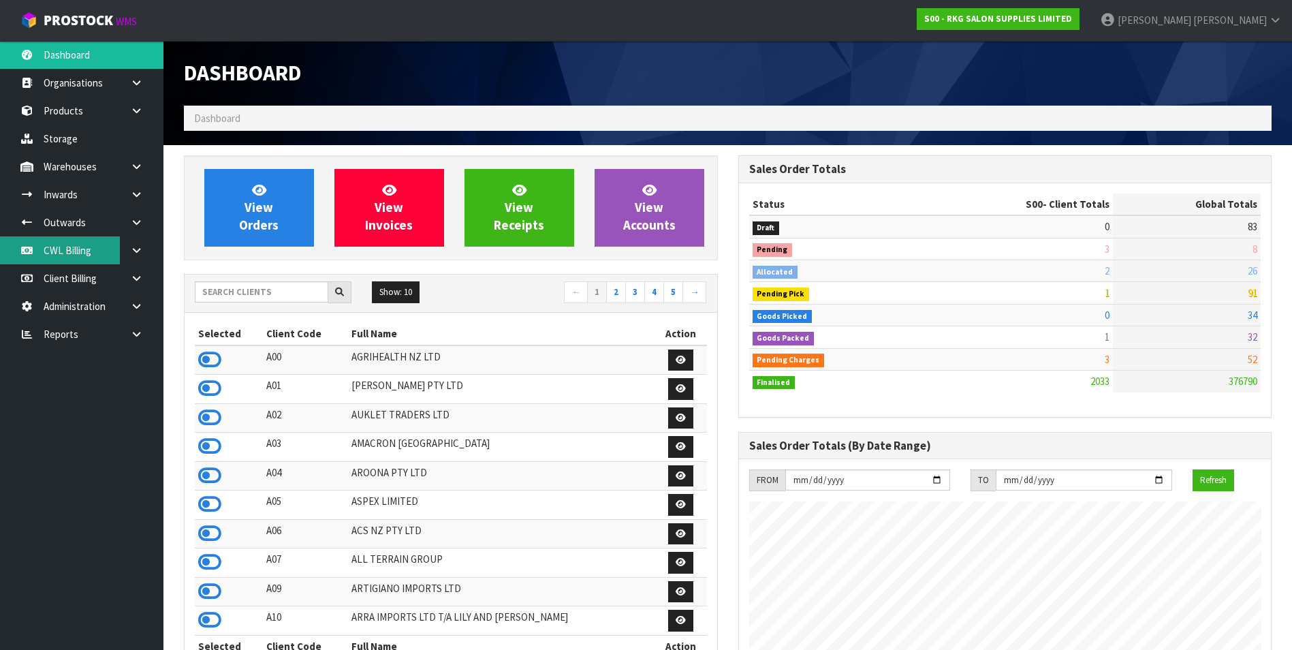
click at [63, 253] on link "CWL Billing" at bounding box center [81, 250] width 163 height 28
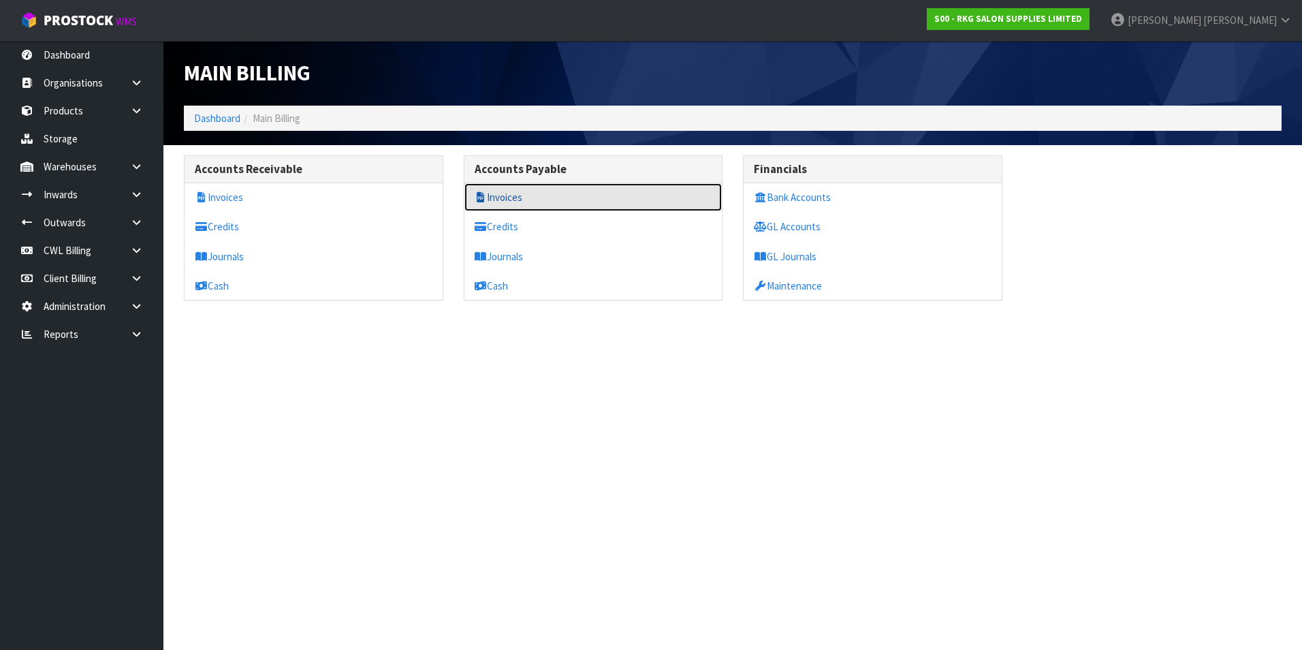
click at [514, 202] on link "Invoices" at bounding box center [593, 197] width 258 height 28
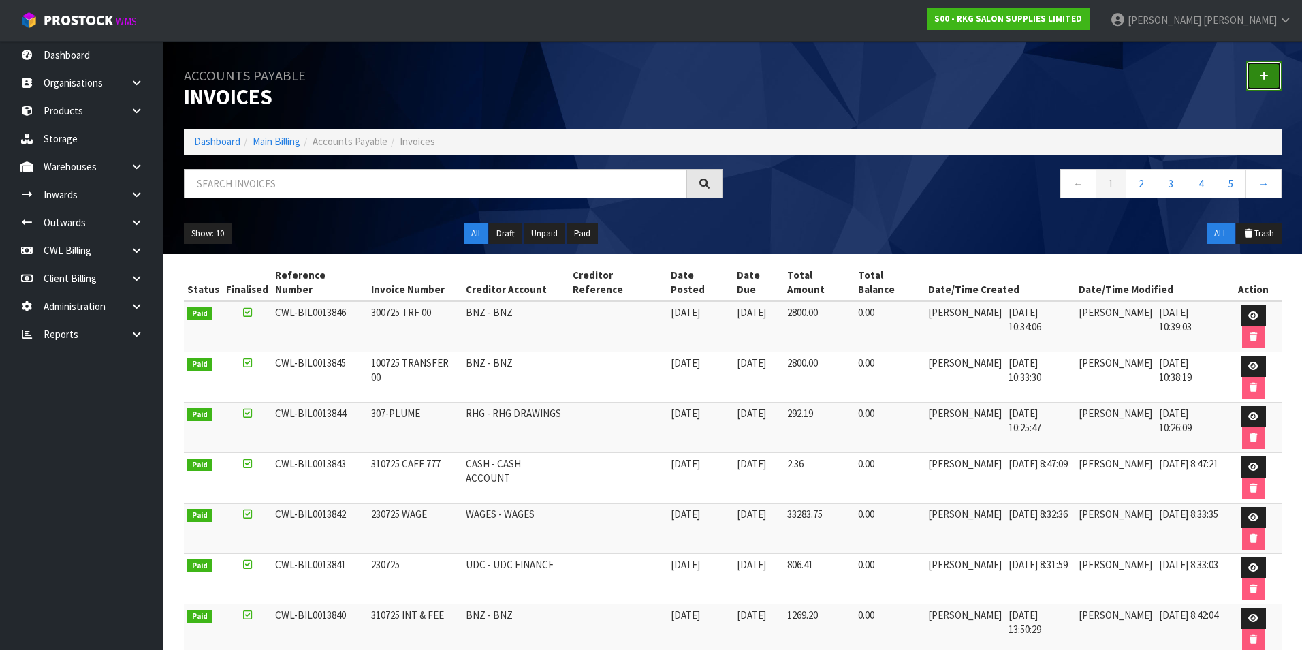
click at [1263, 74] on icon at bounding box center [1264, 76] width 10 height 10
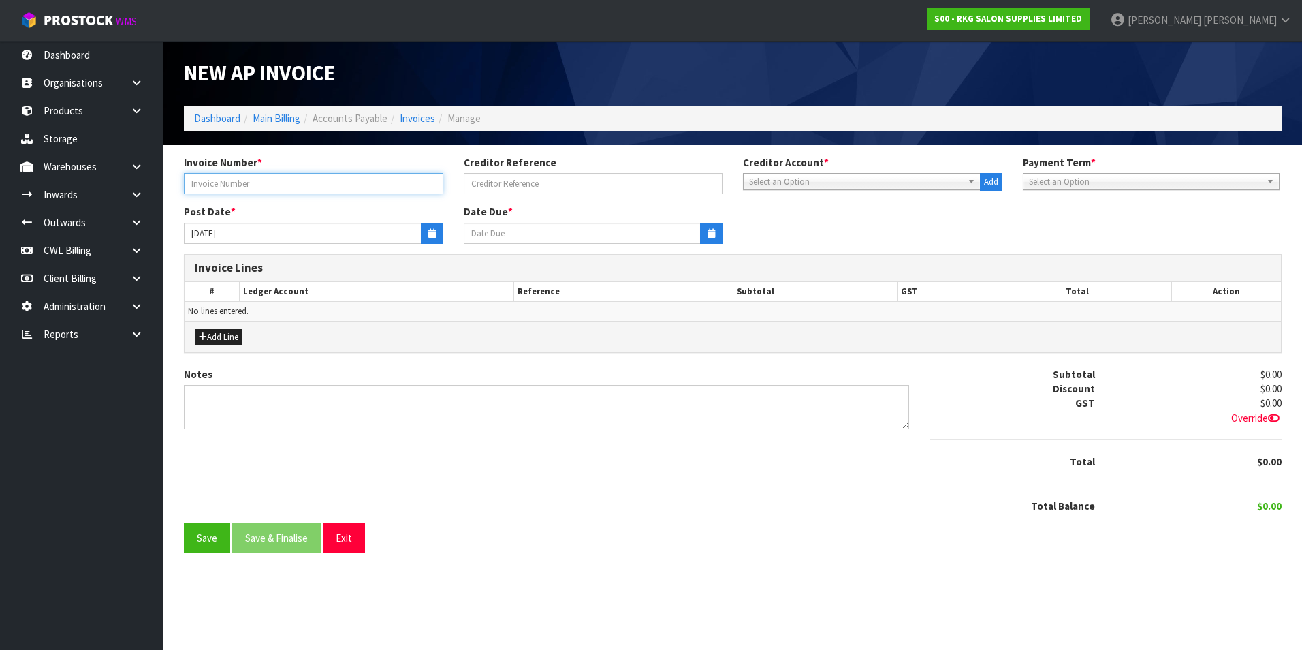
click at [329, 181] on input "text" at bounding box center [313, 183] width 259 height 21
type input "7906."
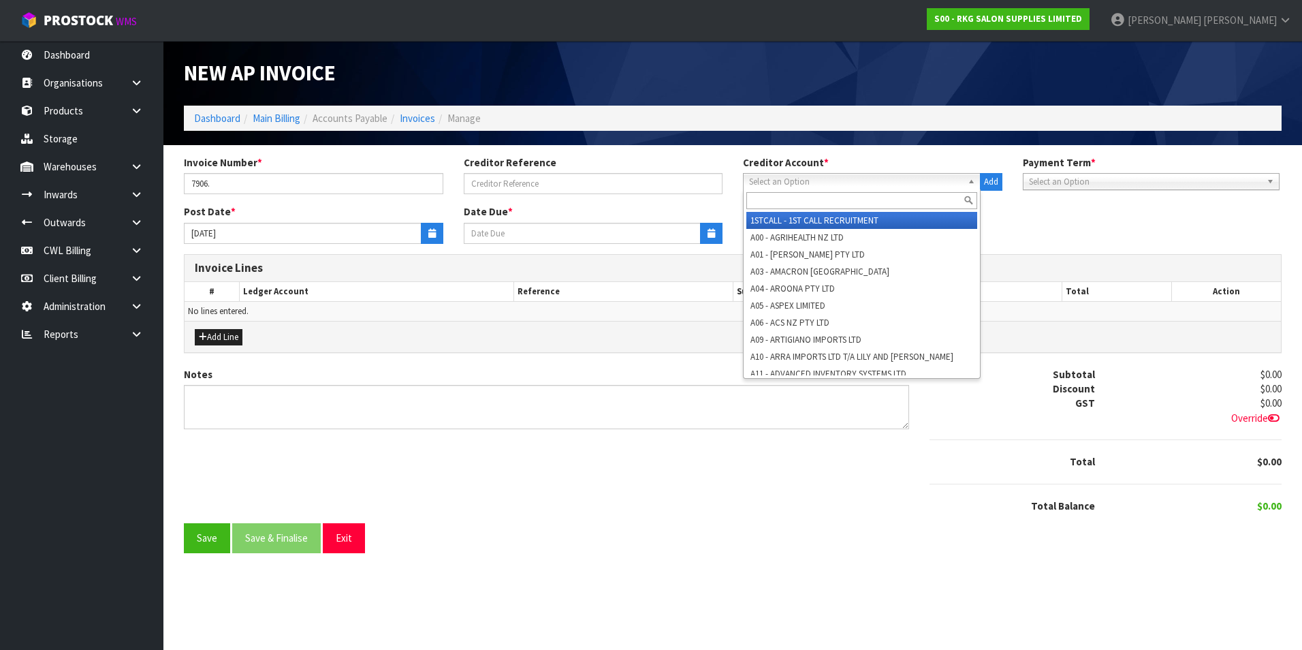
click at [821, 174] on span "Select an Option" at bounding box center [855, 182] width 213 height 16
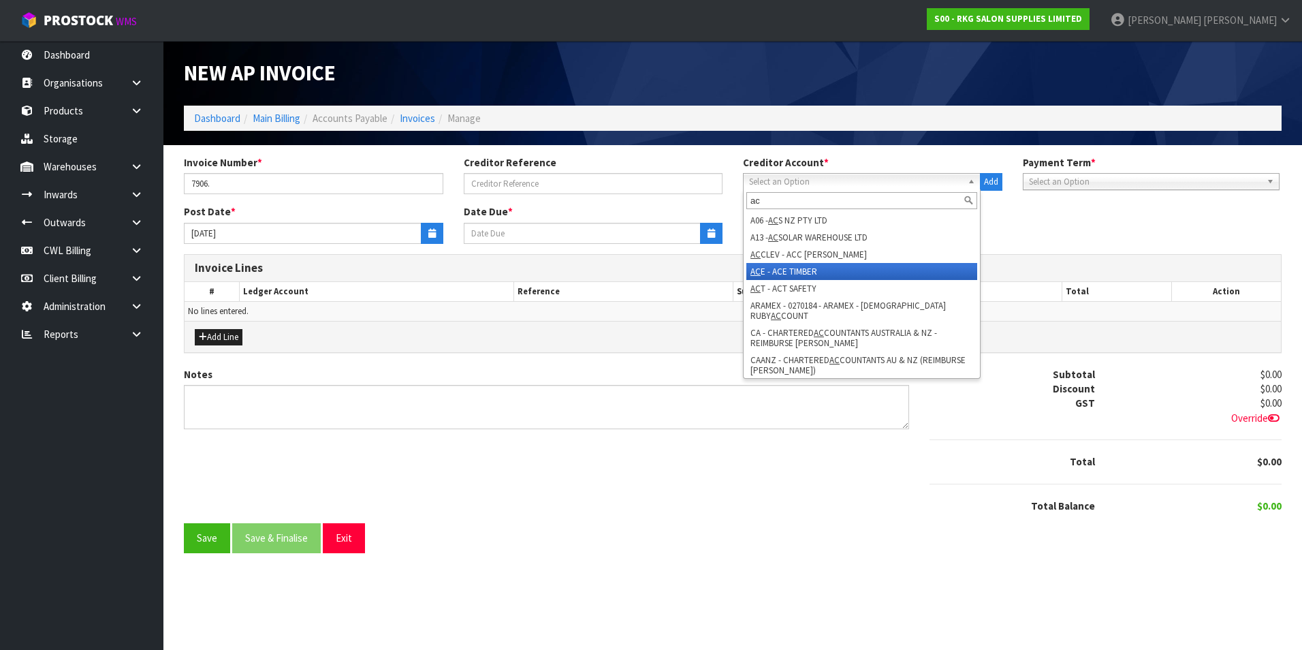
type input "ac"
click at [810, 268] on li "AC E - ACE TIMBER" at bounding box center [861, 271] width 231 height 17
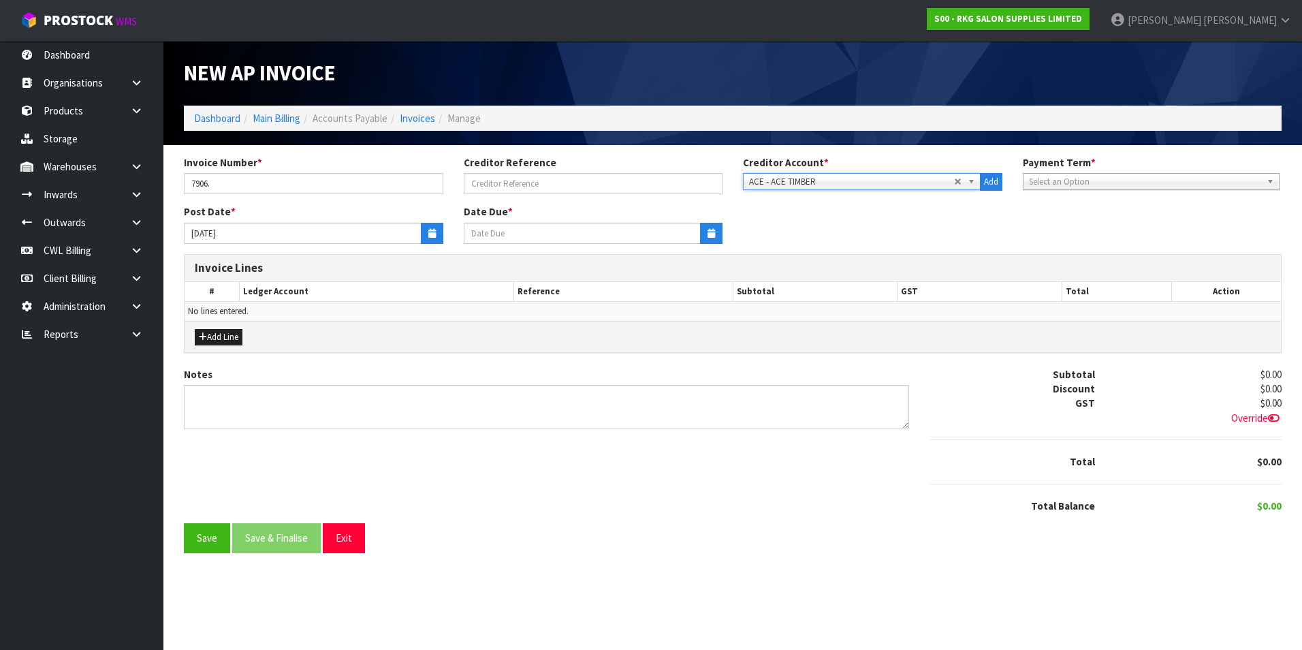
type input "20/09/2025"
click at [431, 230] on icon "button" at bounding box center [431, 233] width 7 height 9
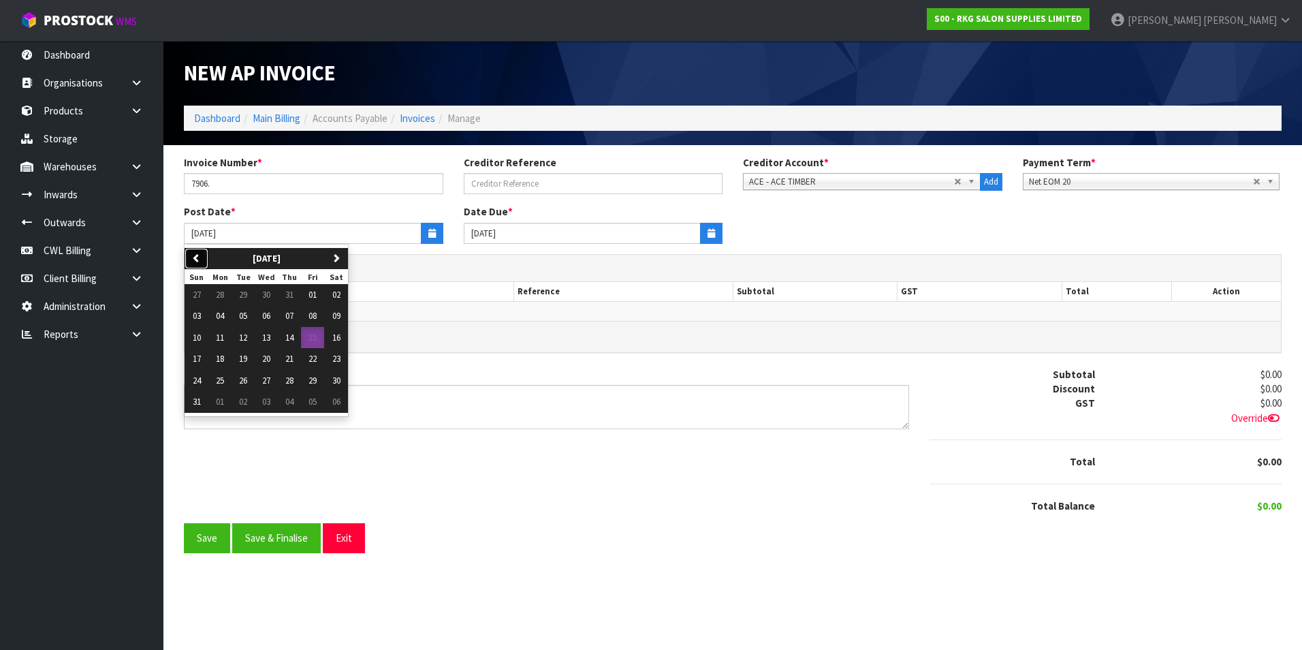
click at [208, 262] on button "previous" at bounding box center [197, 259] width 24 height 22
click at [245, 334] on span "15" at bounding box center [243, 338] width 8 height 12
type input "[DATE]"
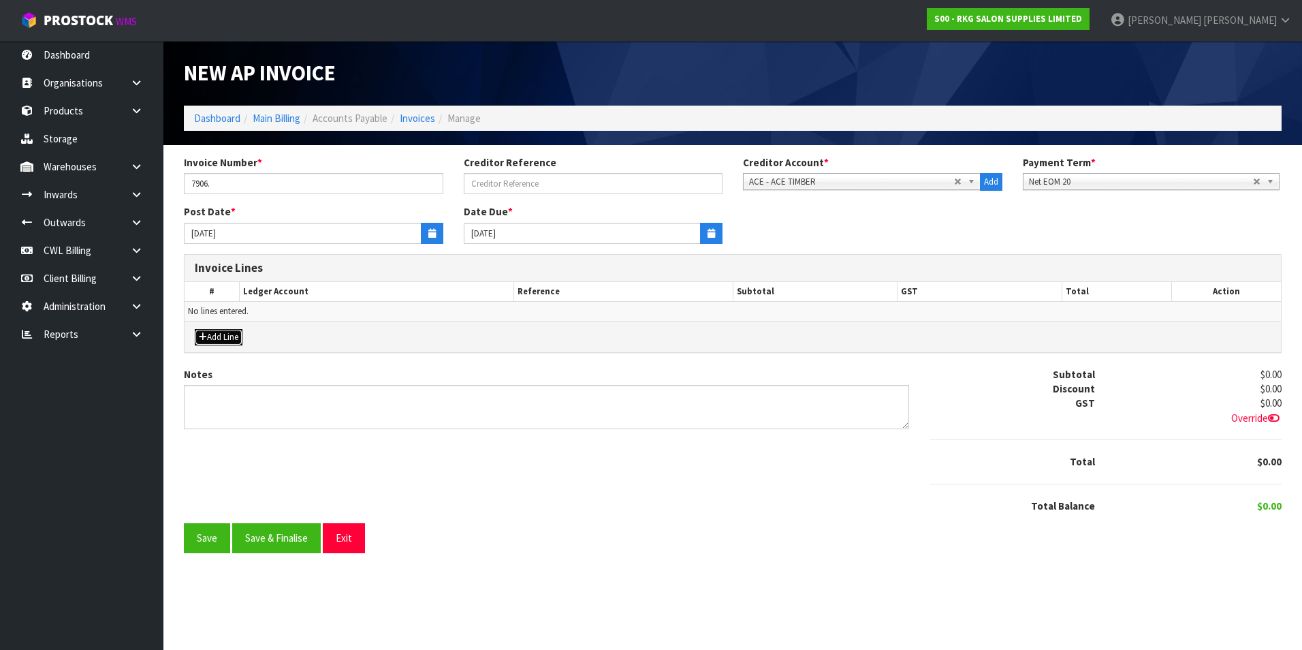
click at [227, 335] on button "Add Line" at bounding box center [219, 337] width 48 height 16
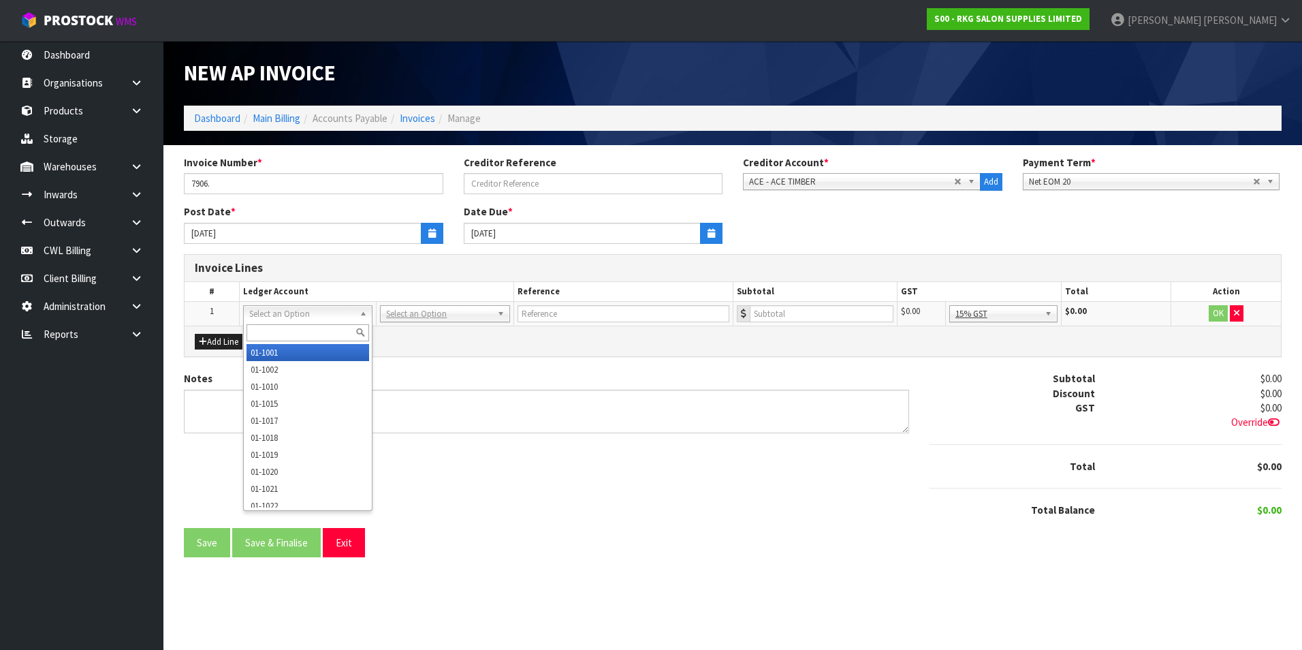
click at [266, 334] on input "text" at bounding box center [308, 332] width 123 height 17
type input "2716"
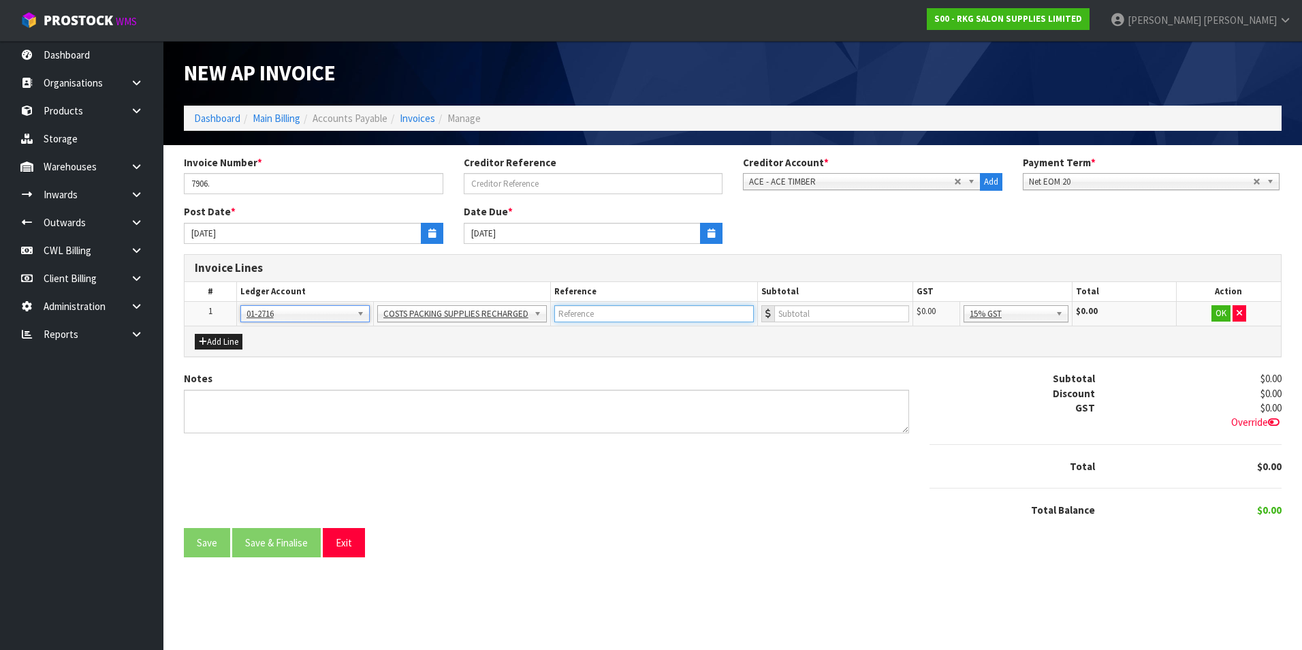
click at [689, 320] on input "text" at bounding box center [654, 313] width 200 height 17
type input "ACE TIMBER"
type input "923"
click at [1222, 317] on button "OK" at bounding box center [1221, 313] width 19 height 16
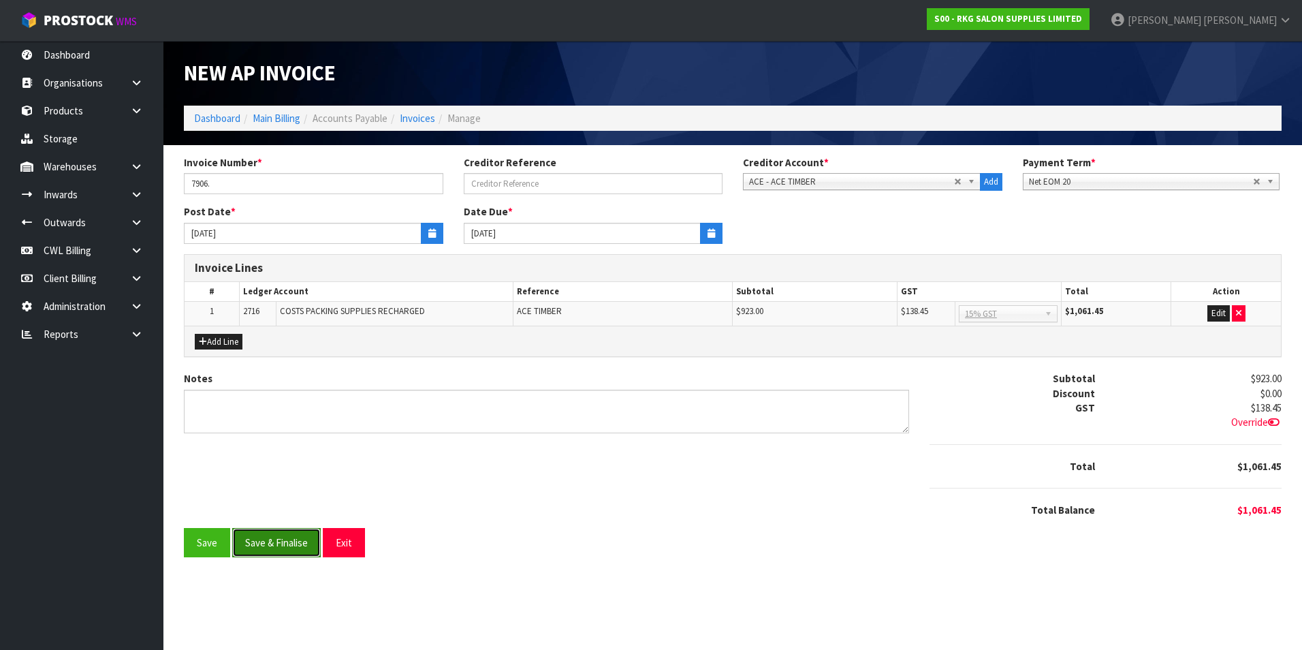
click at [283, 544] on button "Save & Finalise" at bounding box center [276, 542] width 89 height 29
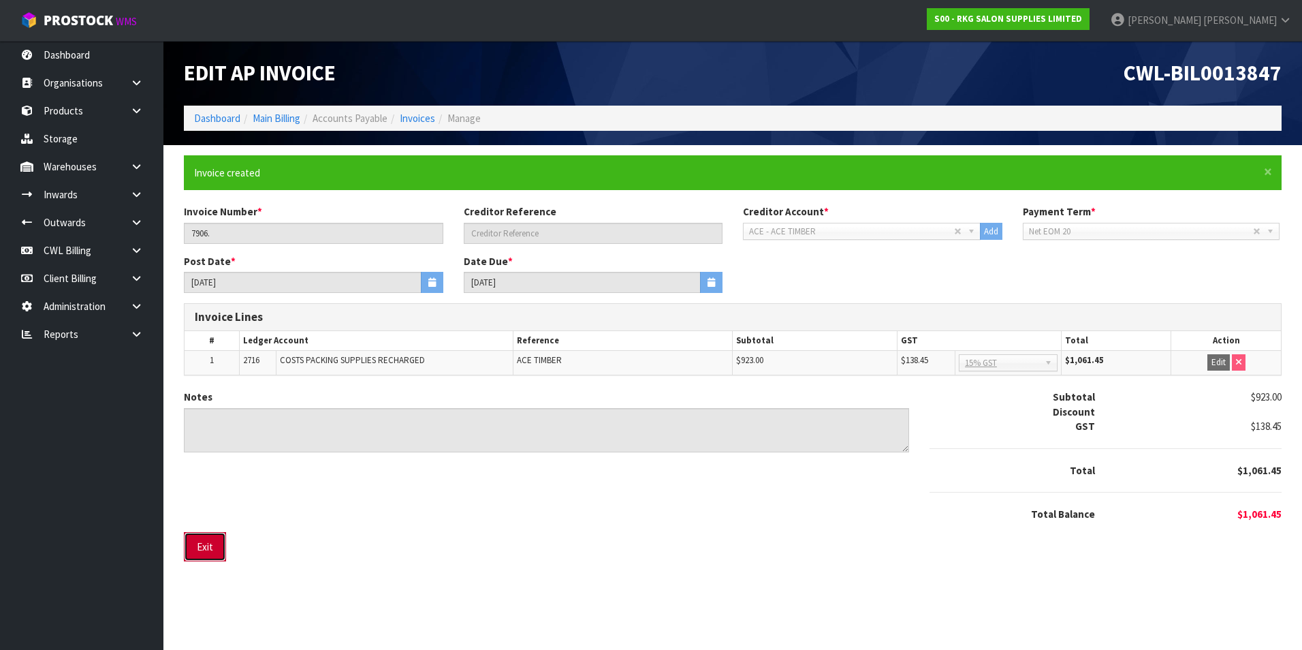
click at [200, 552] on button "Exit" at bounding box center [205, 546] width 42 height 29
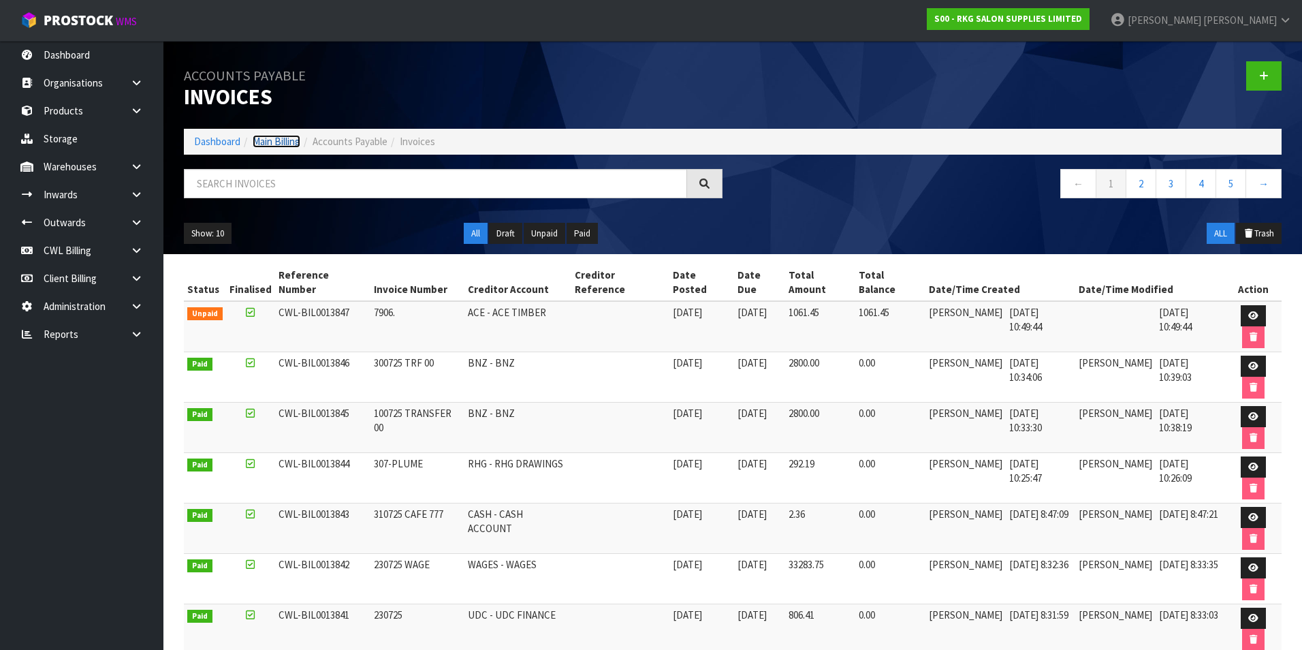
click at [277, 137] on link "Main Billing" at bounding box center [277, 141] width 48 height 13
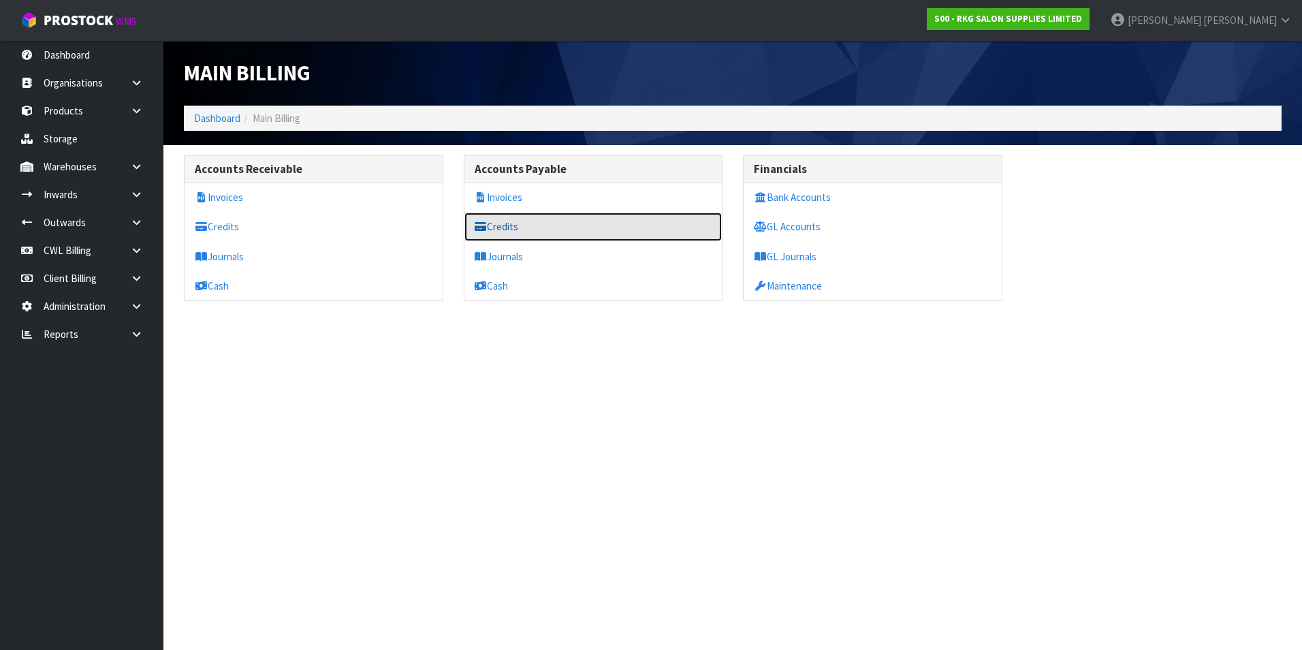
click at [507, 227] on link "Credits" at bounding box center [593, 226] width 258 height 28
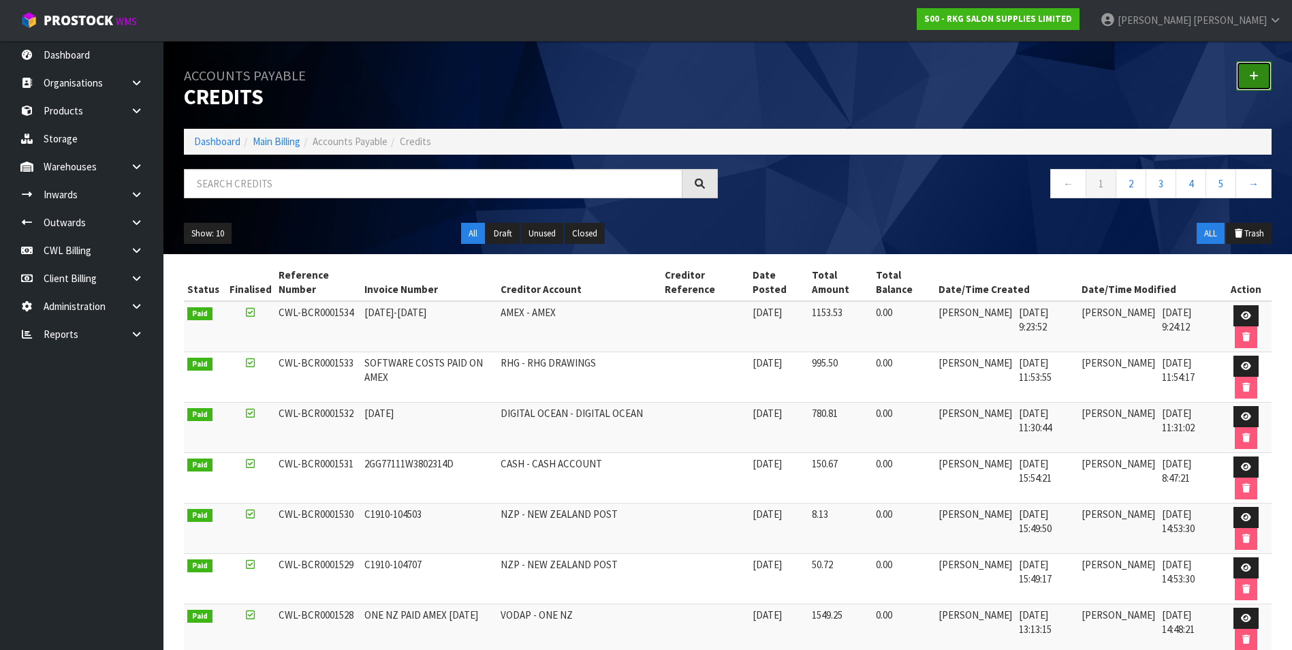
click at [1251, 75] on icon at bounding box center [1254, 76] width 10 height 10
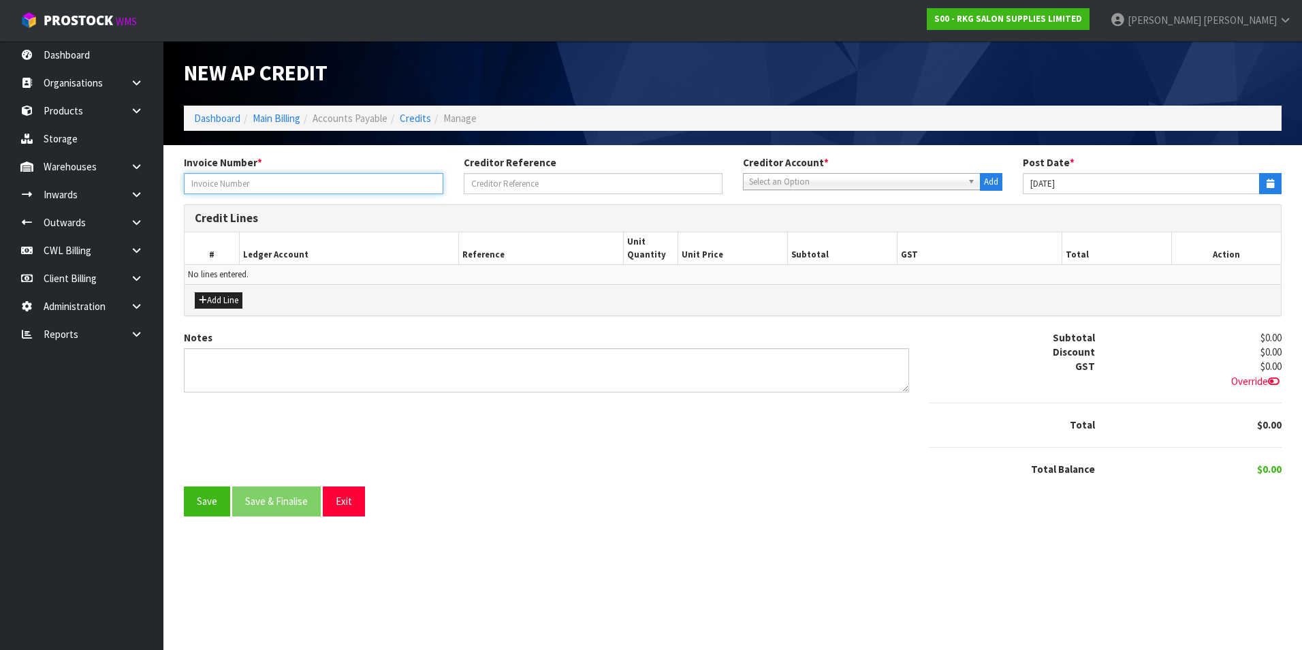
click at [283, 178] on input "text" at bounding box center [313, 183] width 259 height 21
type input "7906"
click at [787, 180] on span "Select an Option" at bounding box center [855, 182] width 213 height 16
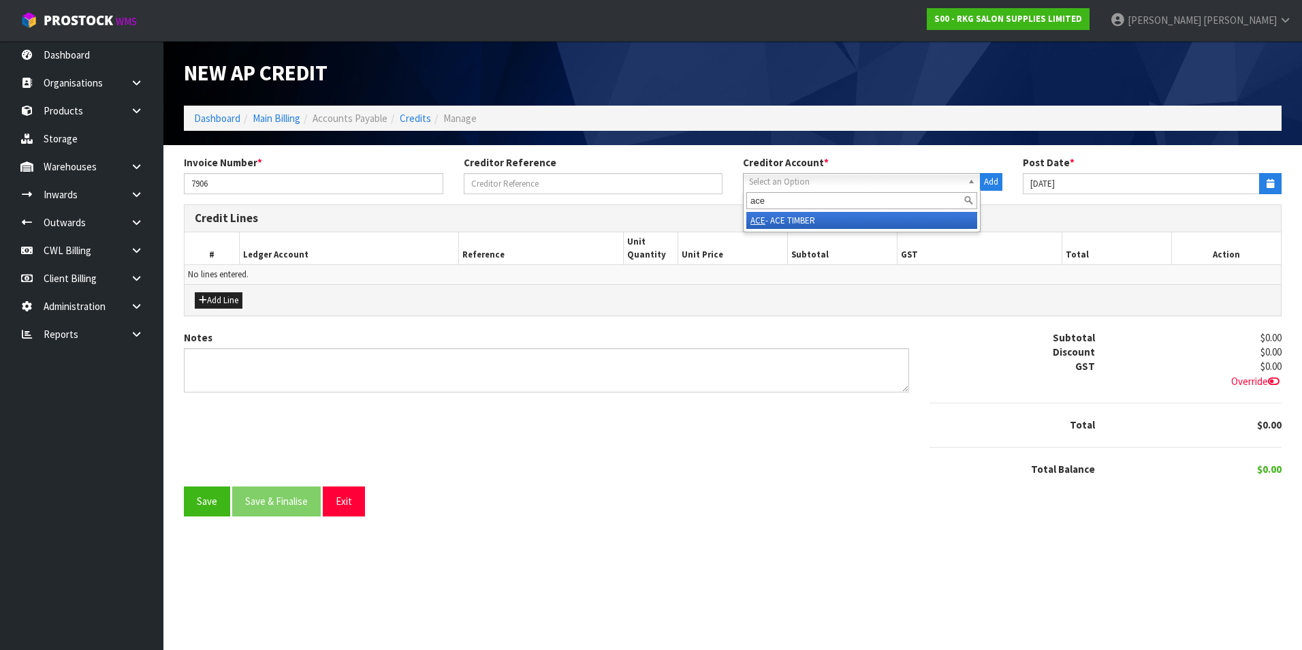
type input "ace"
click at [799, 223] on li "ACE - ACE TIMBER" at bounding box center [861, 220] width 231 height 17
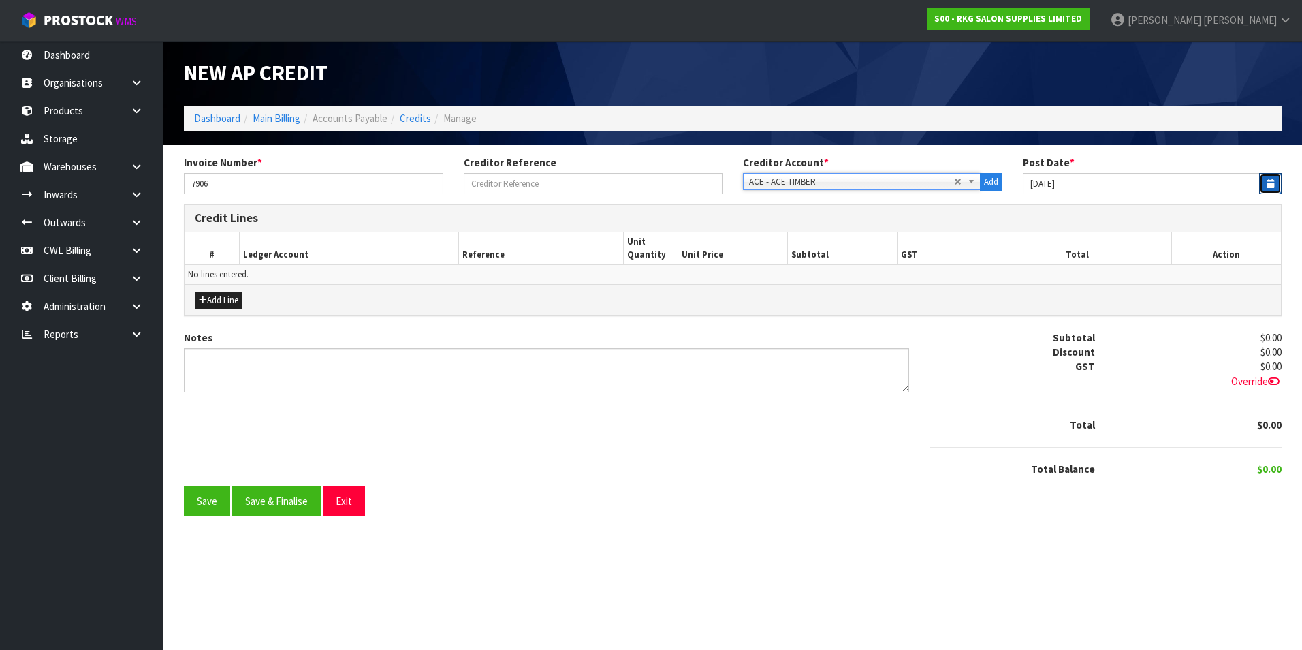
drag, startPoint x: 1266, startPoint y: 183, endPoint x: 1254, endPoint y: 183, distance: 12.3
click at [1260, 183] on button "button" at bounding box center [1270, 183] width 22 height 21
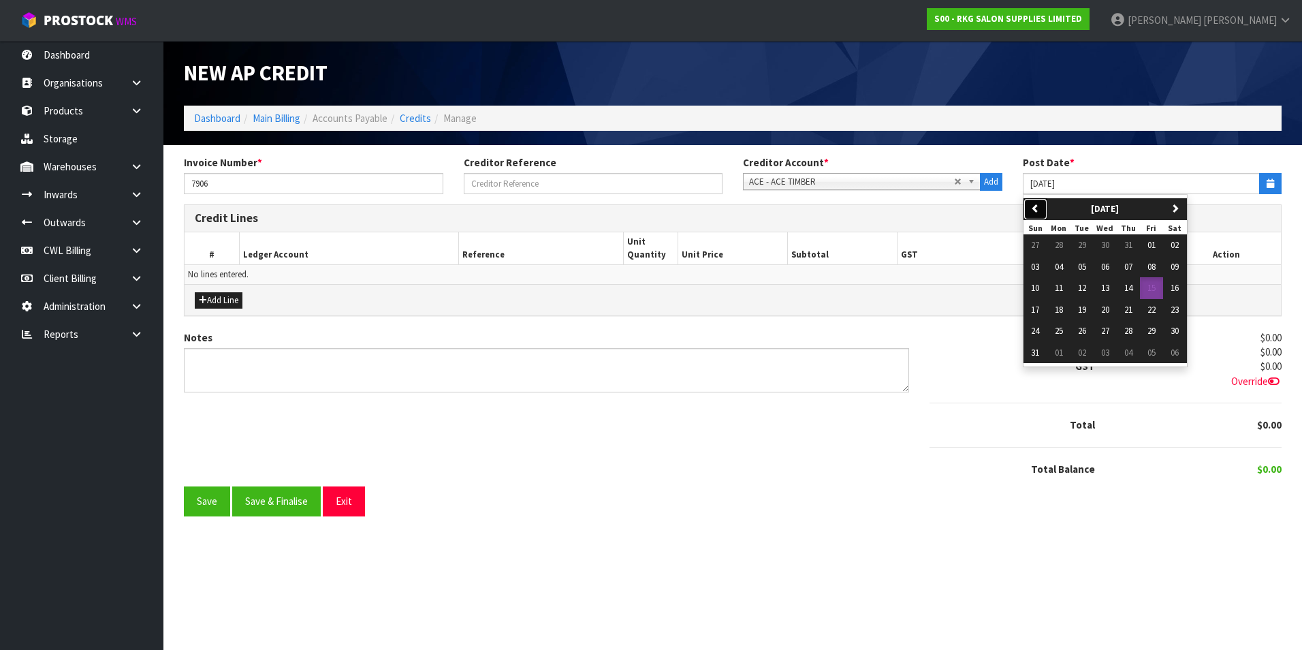
click at [1037, 202] on button "previous" at bounding box center [1036, 209] width 24 height 22
click at [1180, 207] on icon "button" at bounding box center [1175, 208] width 9 height 9
click at [1080, 289] on span "12" at bounding box center [1082, 288] width 8 height 12
type input "12/08/2025"
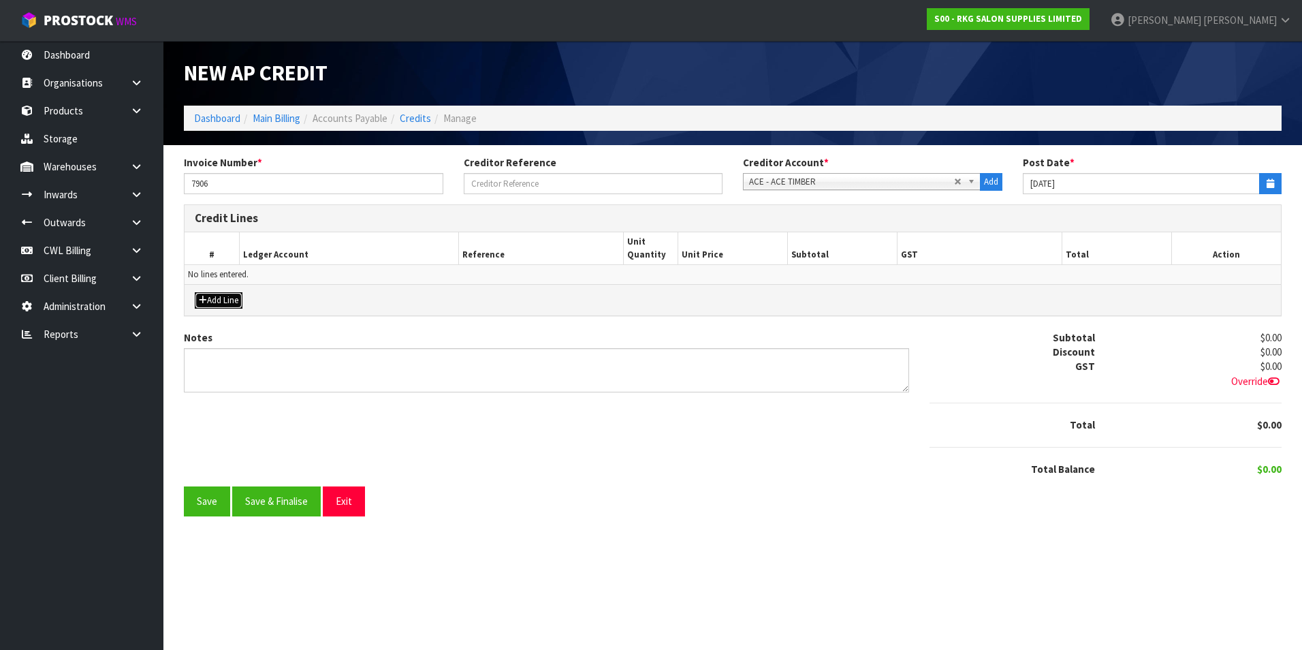
click at [221, 306] on button "Add Line" at bounding box center [219, 300] width 48 height 16
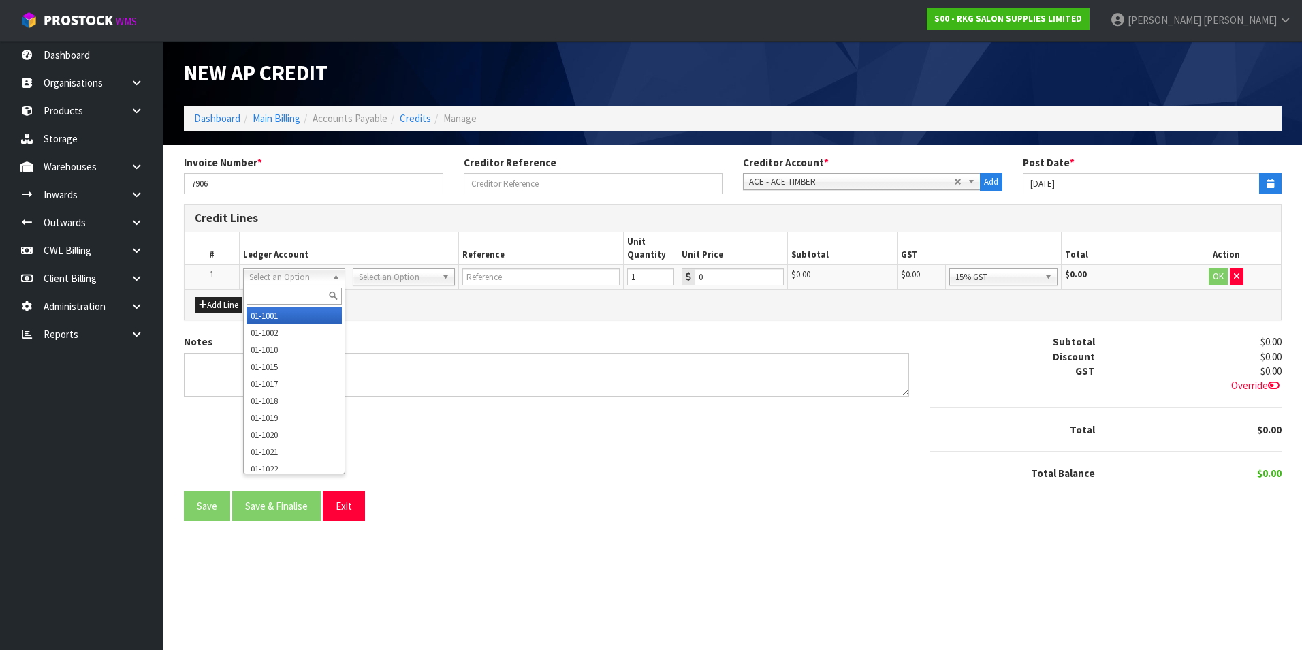
click at [275, 294] on input "text" at bounding box center [294, 295] width 95 height 17
type input "2716"
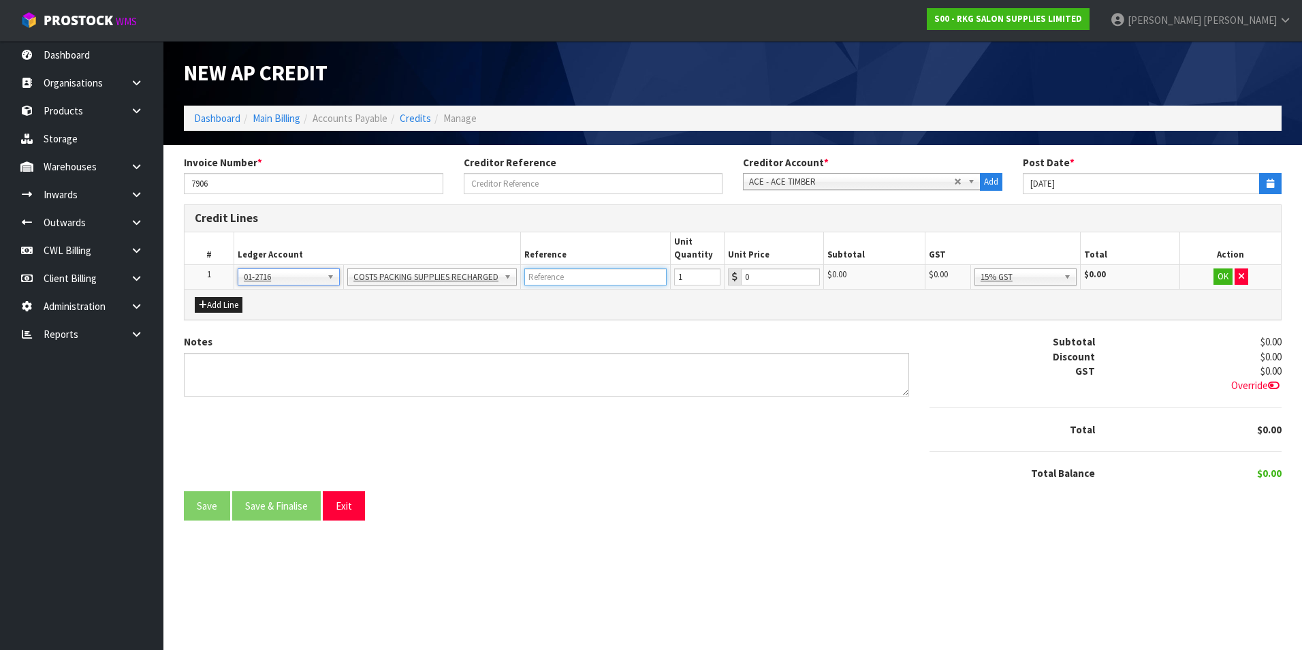
click at [603, 280] on input "text" at bounding box center [595, 276] width 142 height 17
type input "923"
click at [1219, 276] on button "OK" at bounding box center [1223, 276] width 19 height 16
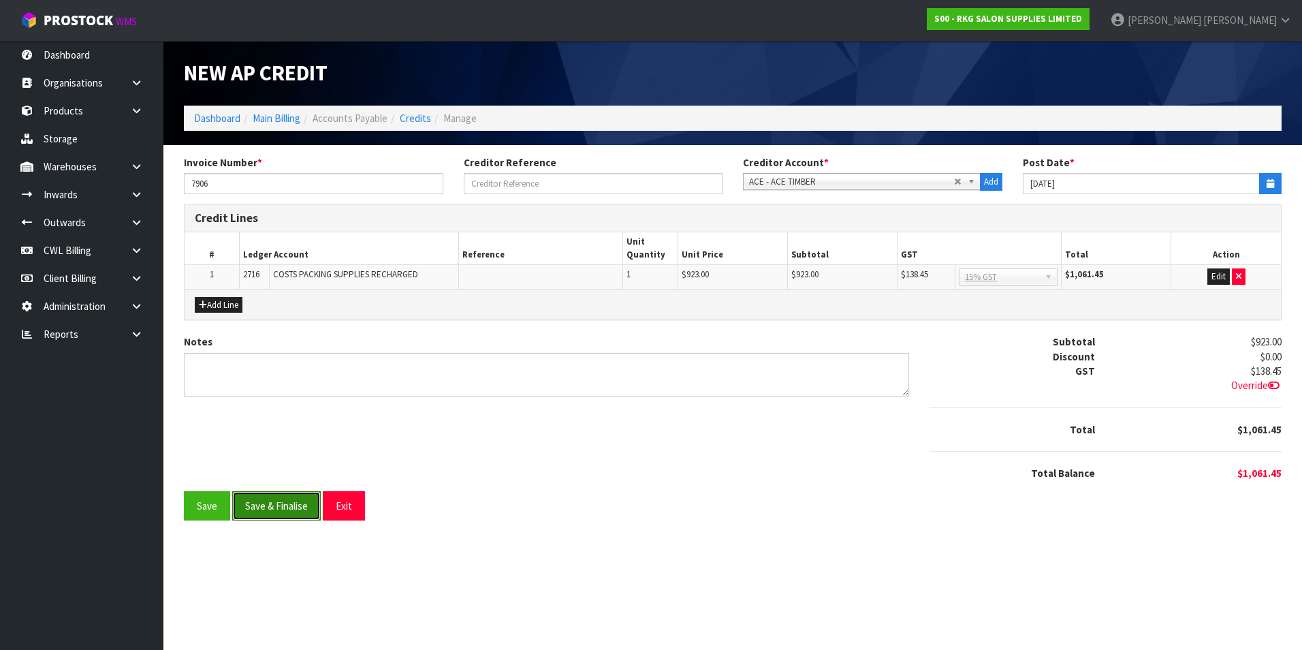
click at [296, 506] on button "Save & Finalise" at bounding box center [276, 505] width 89 height 29
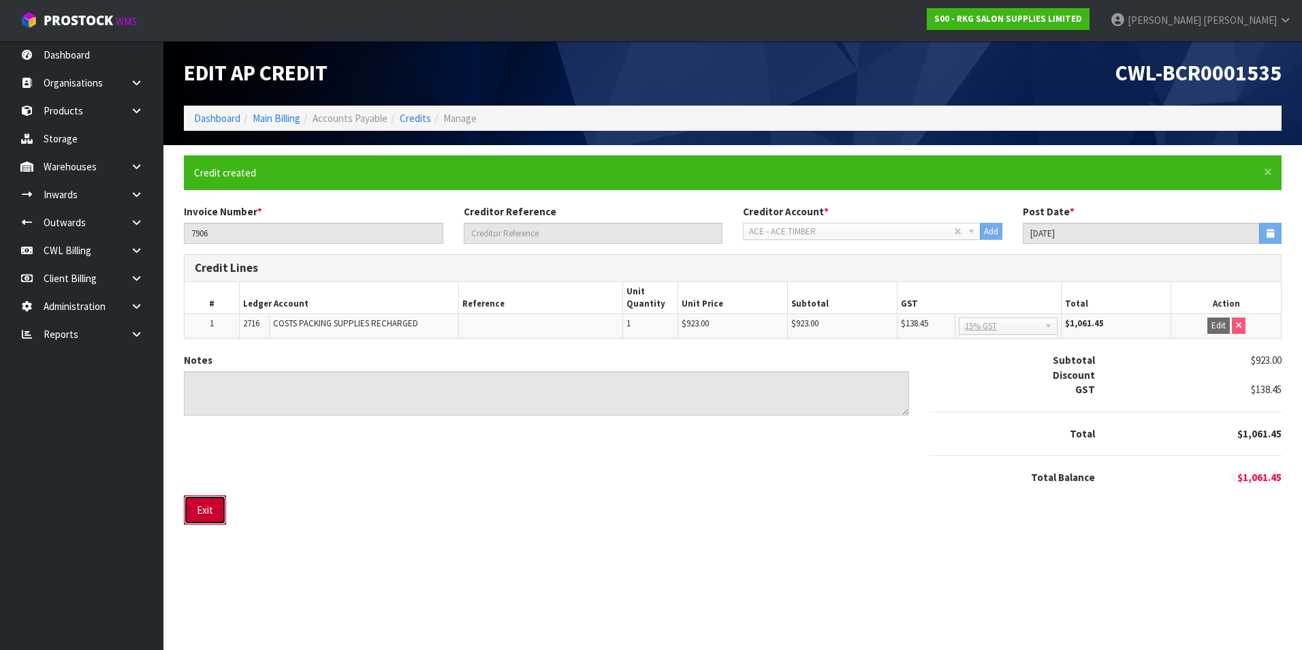
click at [208, 515] on button "Exit" at bounding box center [205, 509] width 42 height 29
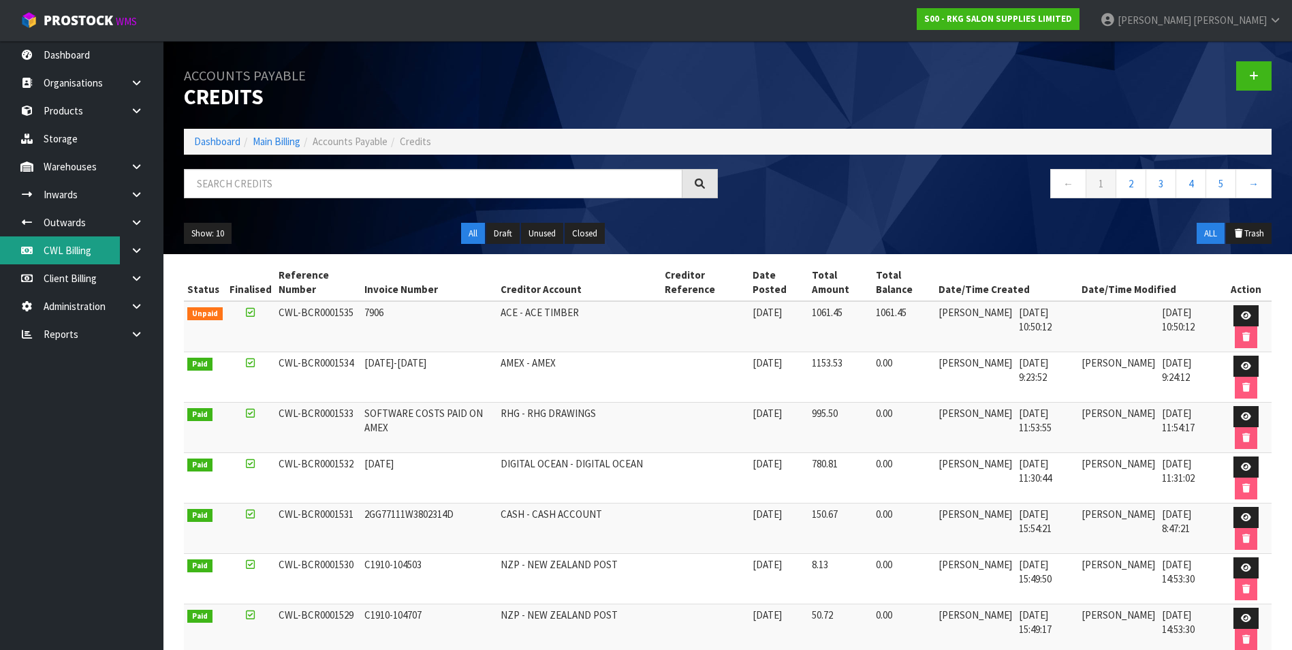
click at [74, 243] on link "CWL Billing" at bounding box center [81, 250] width 163 height 28
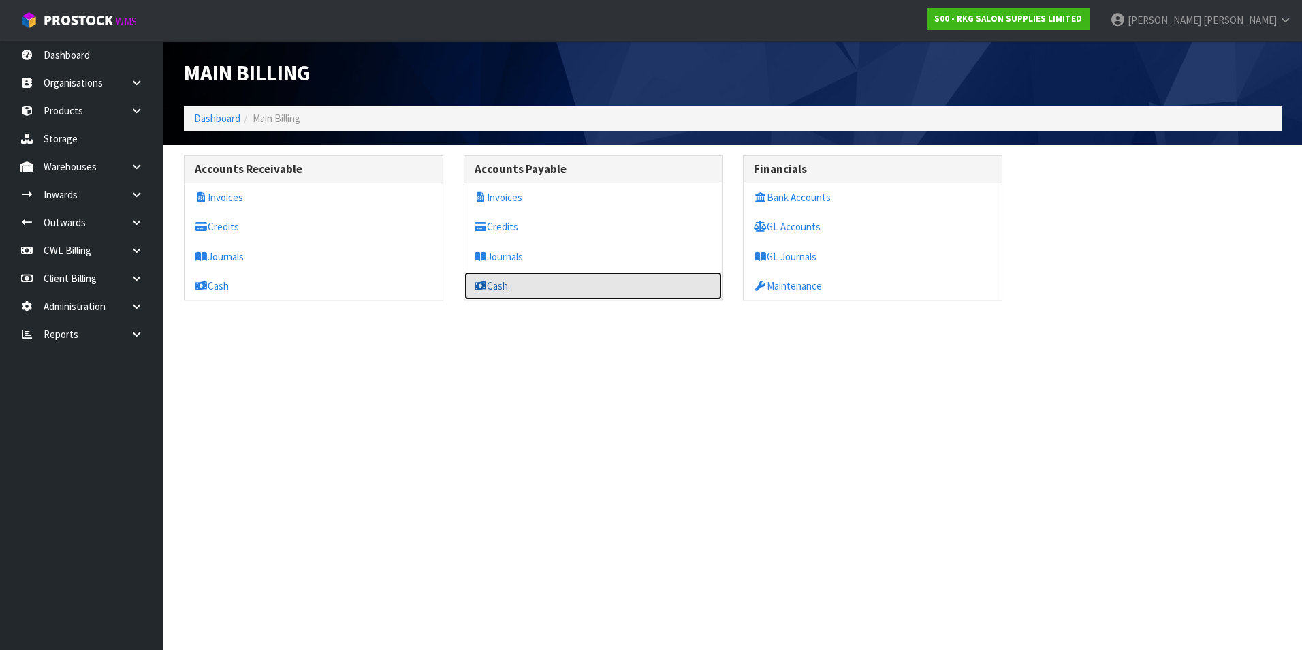
click at [526, 281] on link "Cash" at bounding box center [593, 286] width 258 height 28
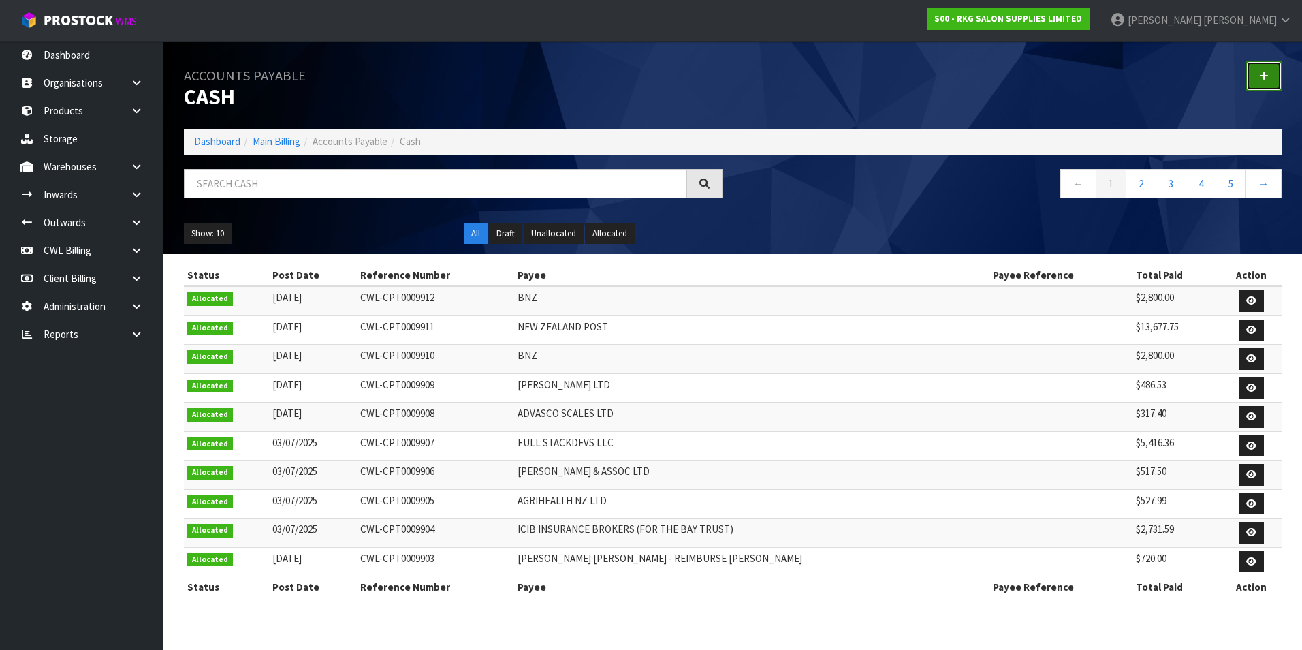
click at [1268, 71] on icon at bounding box center [1264, 76] width 10 height 10
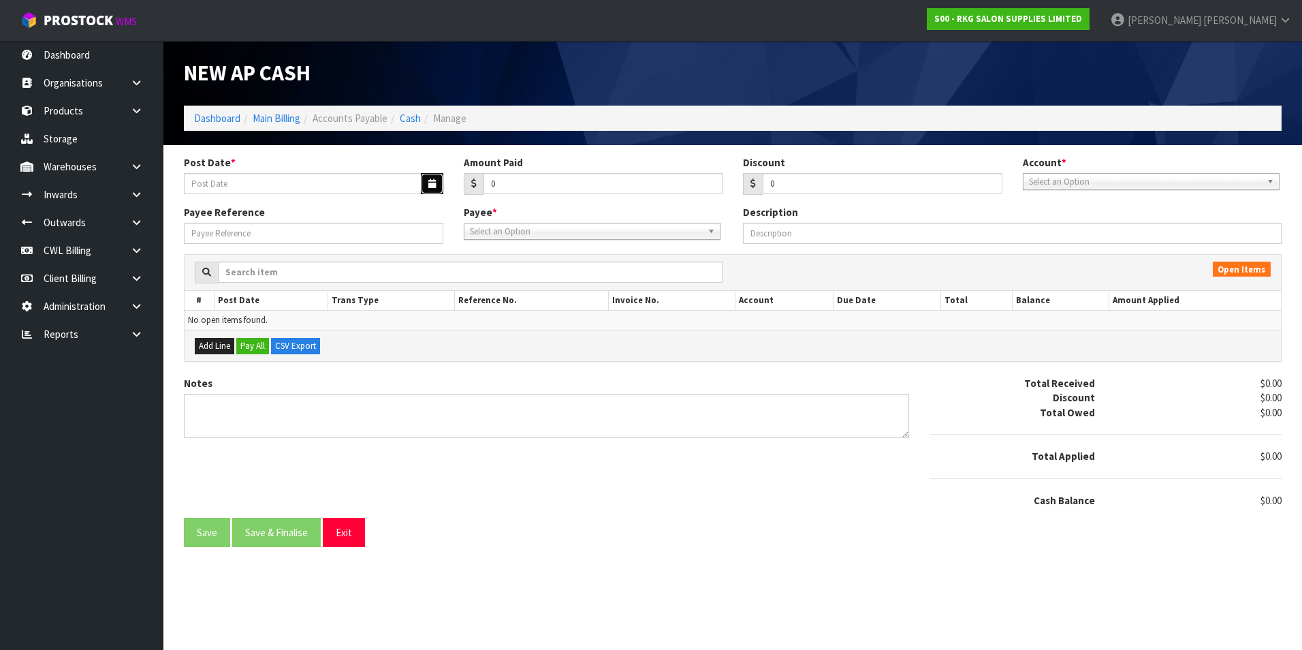
drag, startPoint x: 429, startPoint y: 185, endPoint x: 365, endPoint y: 194, distance: 64.7
click at [428, 185] on icon "button" at bounding box center [431, 183] width 7 height 9
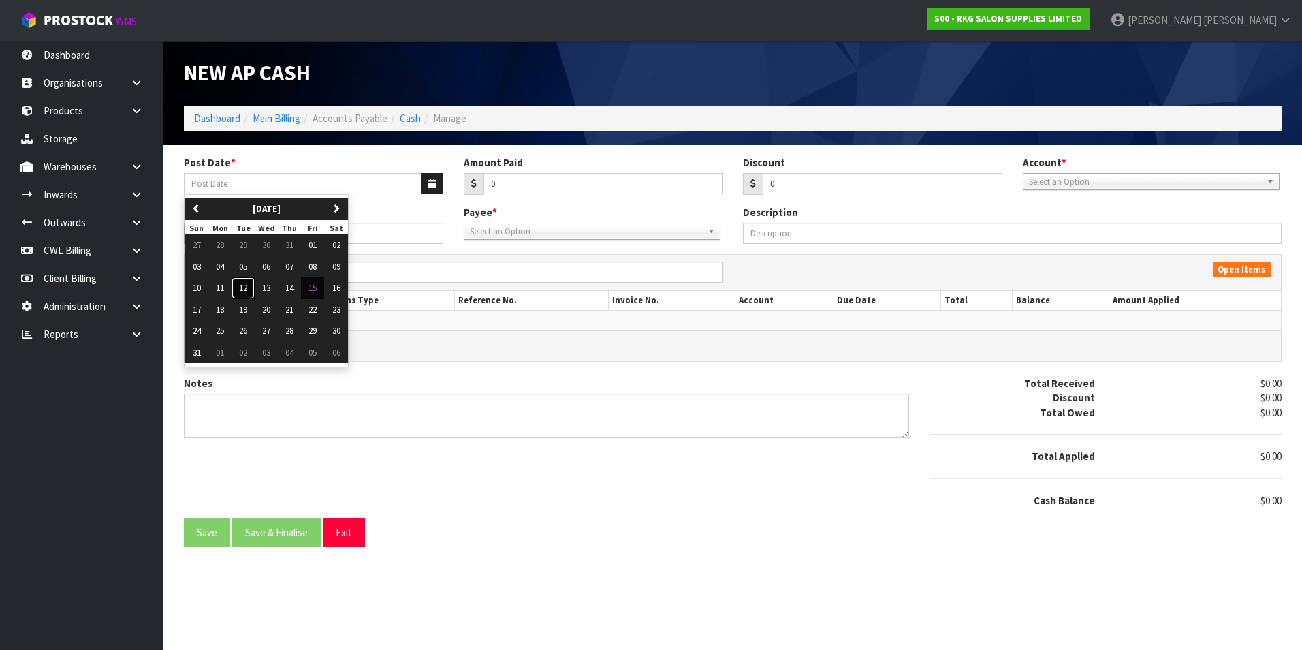
click at [249, 285] on button "12" at bounding box center [243, 288] width 23 height 22
type input "12/08/2025"
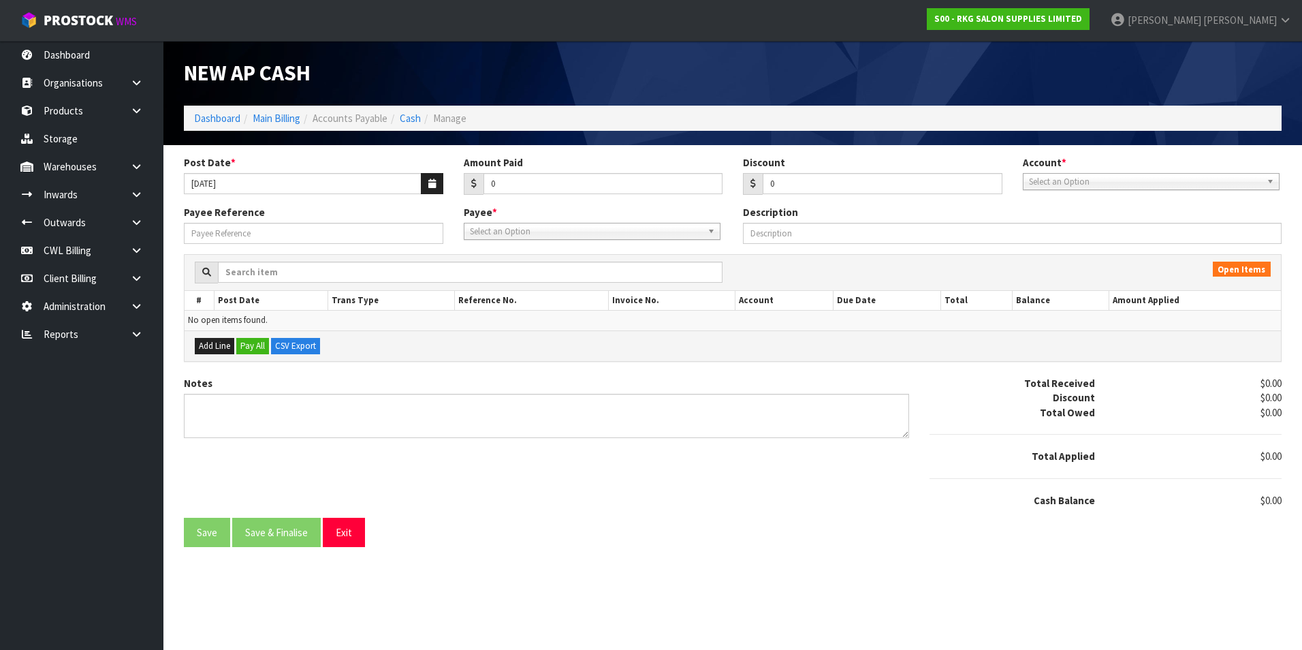
drag, startPoint x: 1045, startPoint y: 181, endPoint x: 1043, endPoint y: 191, distance: 10.6
click at [1045, 183] on span "Select an Option" at bounding box center [1145, 182] width 232 height 16
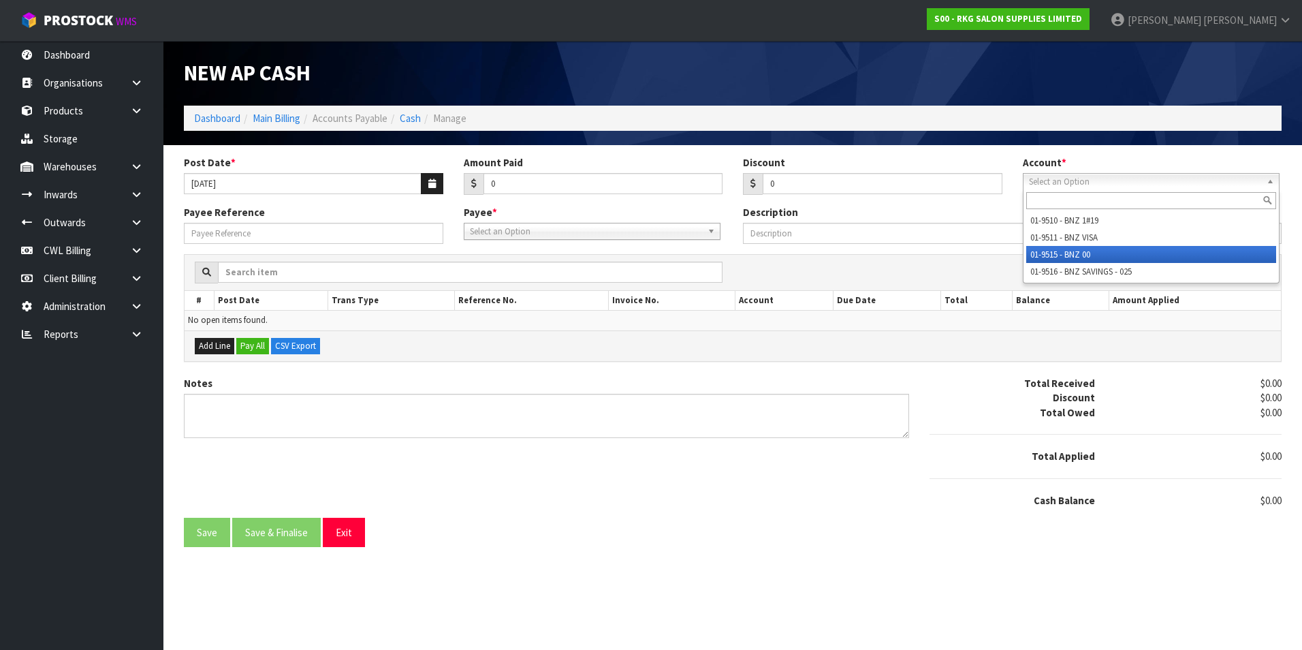
drag, startPoint x: 1060, startPoint y: 251, endPoint x: 735, endPoint y: 227, distance: 326.4
click at [1058, 251] on li "01-9515 - BNZ 00" at bounding box center [1151, 254] width 250 height 17
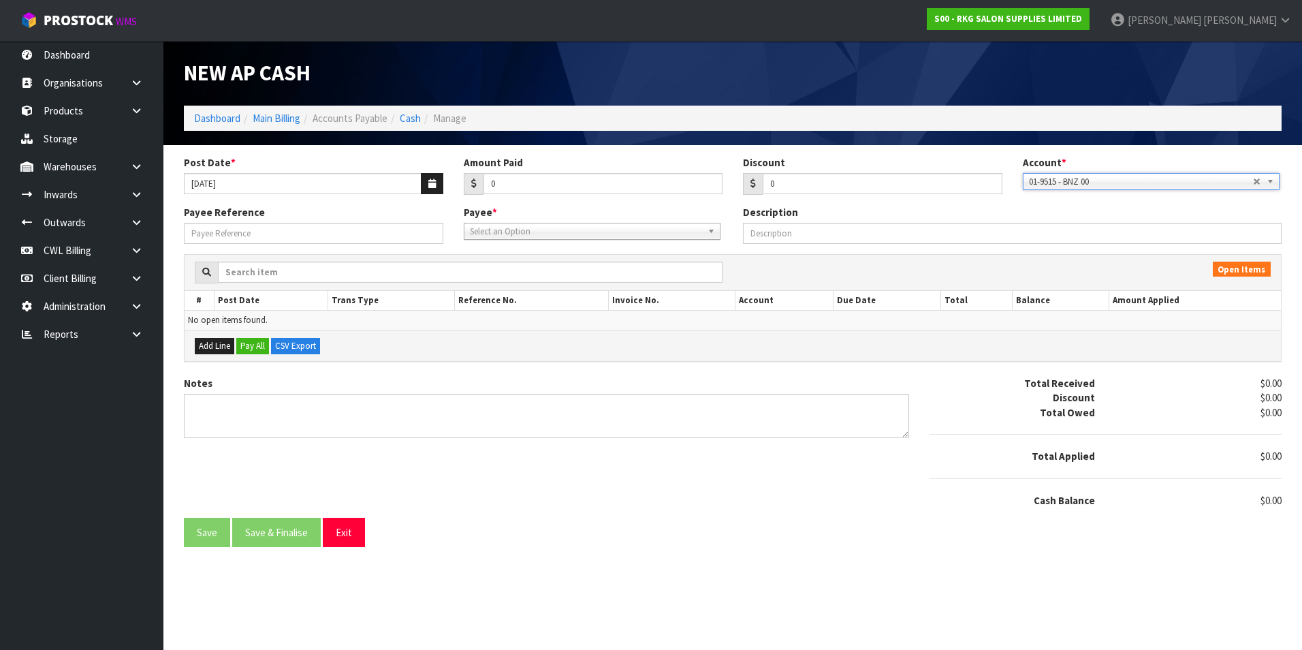
click at [593, 223] on span "Select an Option" at bounding box center [586, 231] width 232 height 16
type input "ace"
click at [535, 271] on li "ACE - ACE TIMBER" at bounding box center [592, 270] width 250 height 17
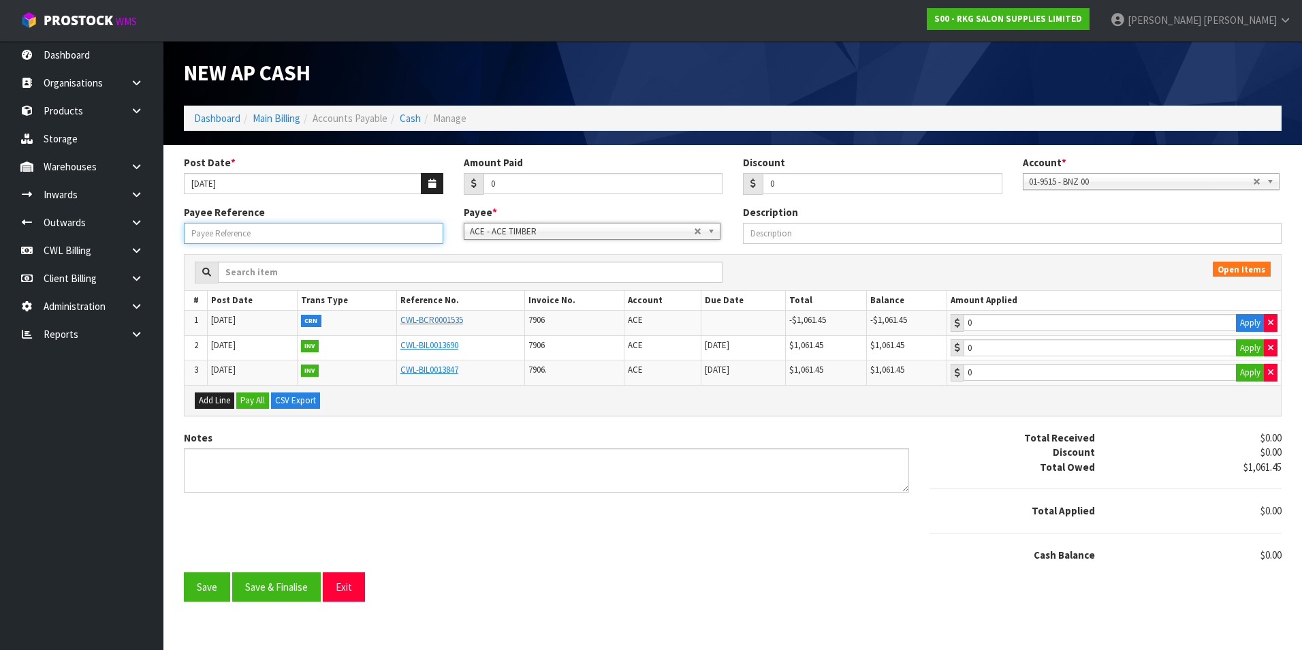
click at [252, 242] on input "Payee Reference" at bounding box center [313, 233] width 259 height 21
type input "OFFSET"
click at [1250, 322] on button "Apply" at bounding box center [1250, 323] width 29 height 18
type input "-1061.45"
click at [1245, 346] on button "Apply" at bounding box center [1250, 348] width 29 height 18
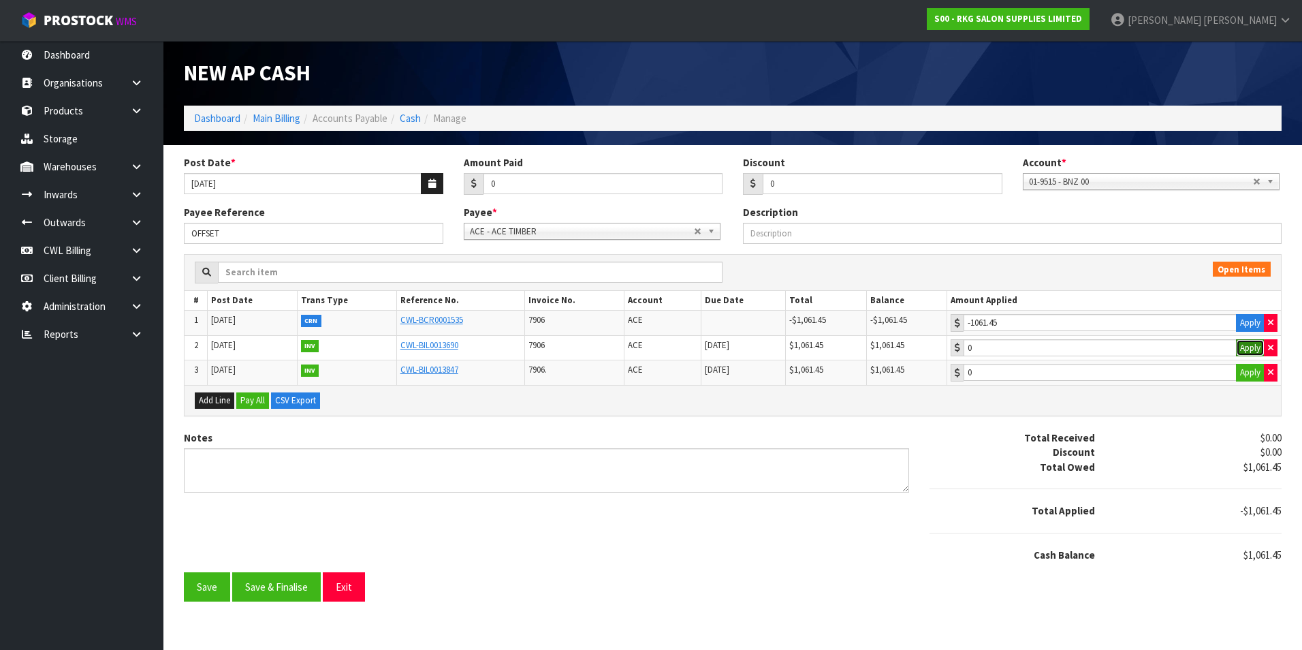
type input "1061.45"
click at [273, 595] on button "Save & Finalise" at bounding box center [276, 586] width 89 height 29
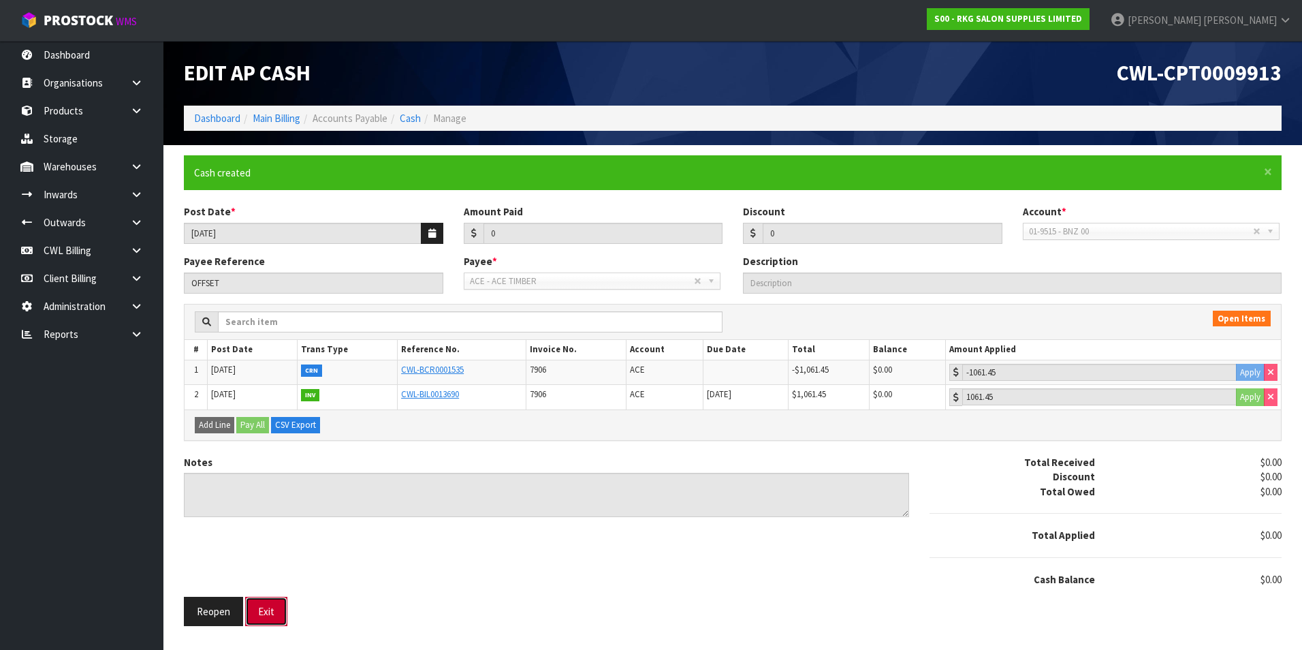
click at [268, 605] on button "Exit" at bounding box center [266, 611] width 42 height 29
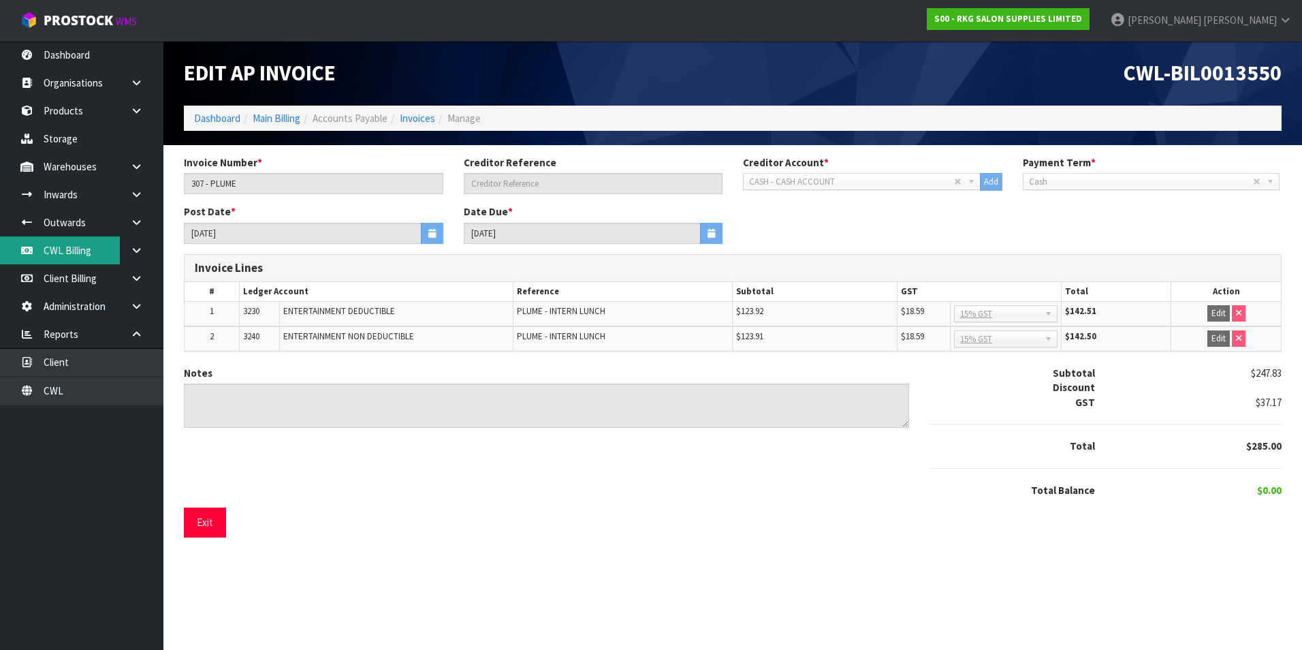
click at [70, 251] on link "CWL Billing" at bounding box center [81, 250] width 163 height 28
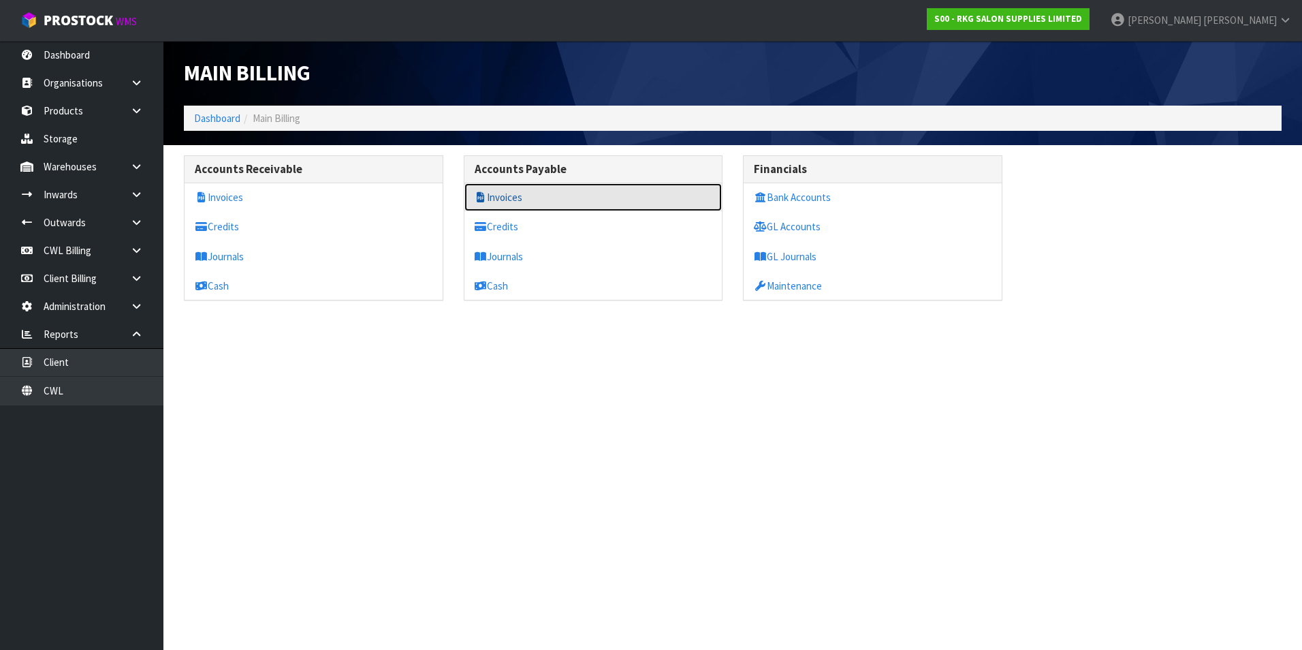
click at [537, 198] on link "Invoices" at bounding box center [593, 197] width 258 height 28
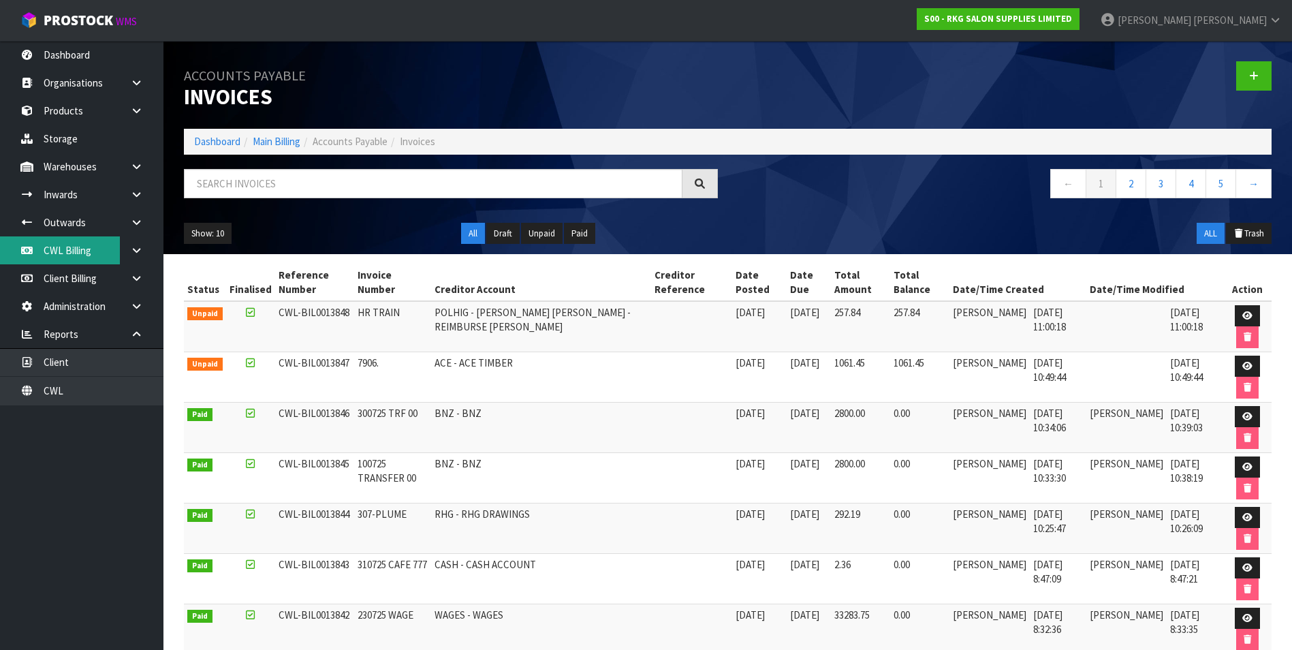
click at [106, 247] on link "CWL Billing" at bounding box center [81, 250] width 163 height 28
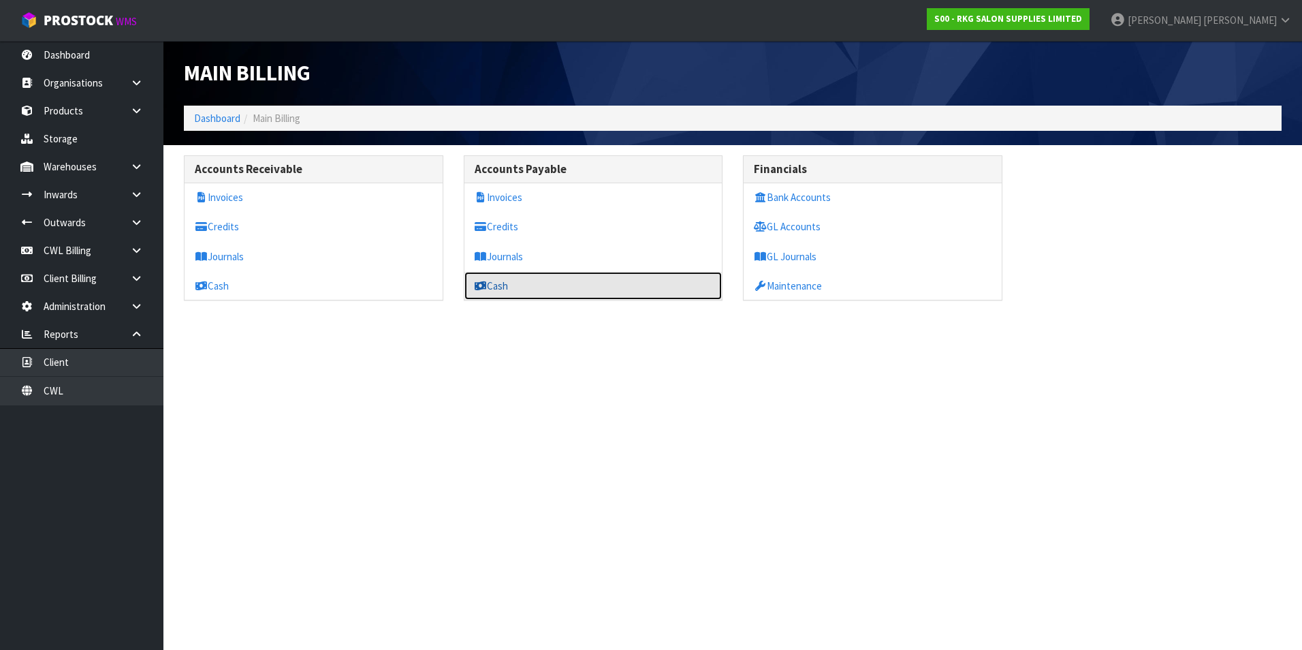
click at [501, 282] on link "Cash" at bounding box center [593, 286] width 258 height 28
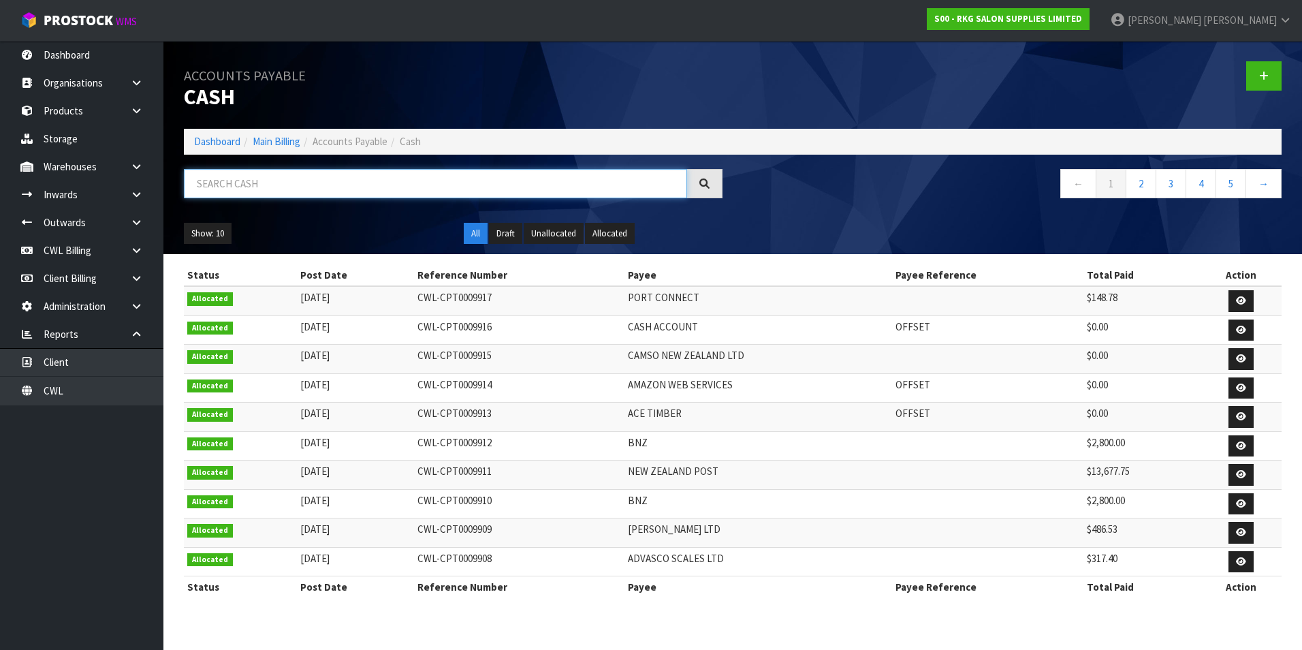
click at [287, 174] on input "text" at bounding box center [435, 183] width 503 height 29
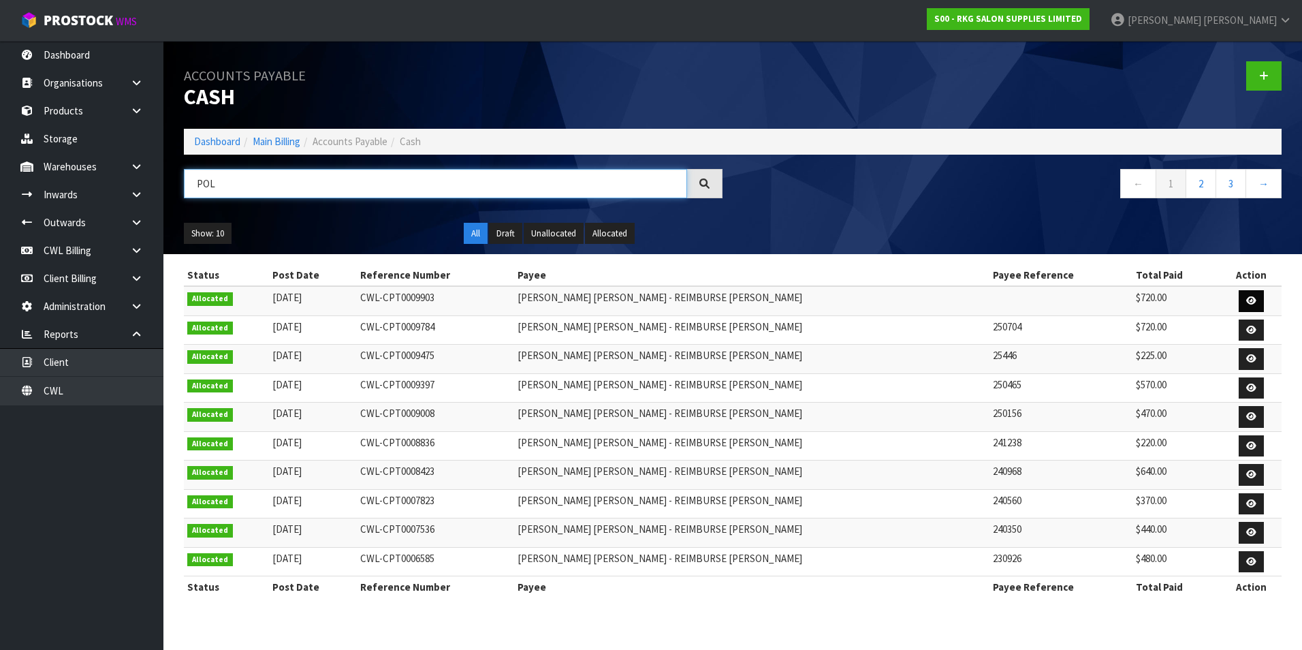
type input "POL"
click at [1239, 298] on link at bounding box center [1251, 301] width 25 height 22
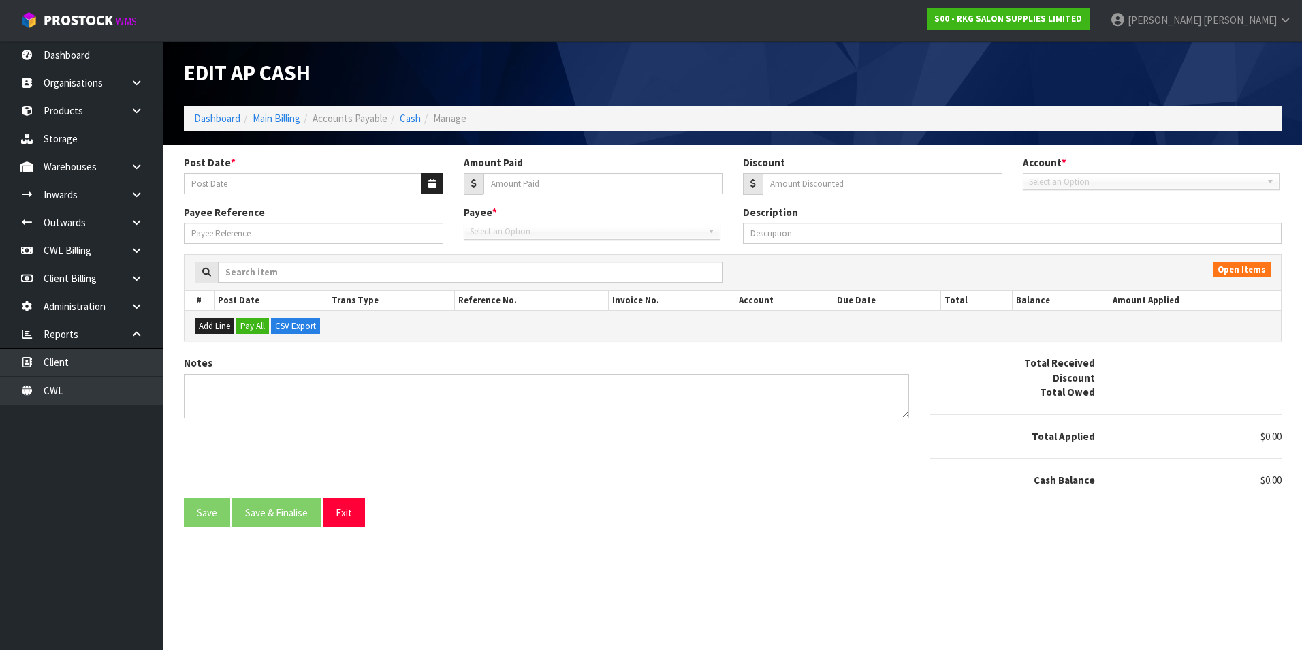
type input "[DATE]"
type input "720"
type input "0"
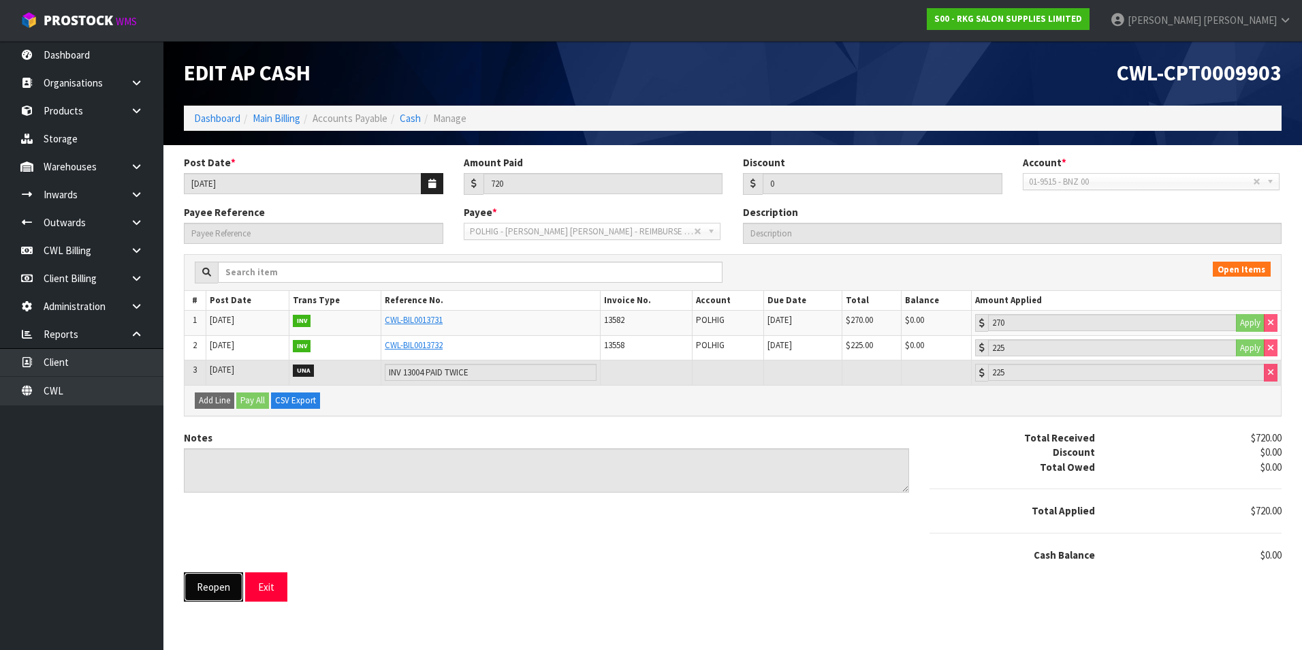
click at [223, 590] on button "Reopen" at bounding box center [213, 586] width 59 height 29
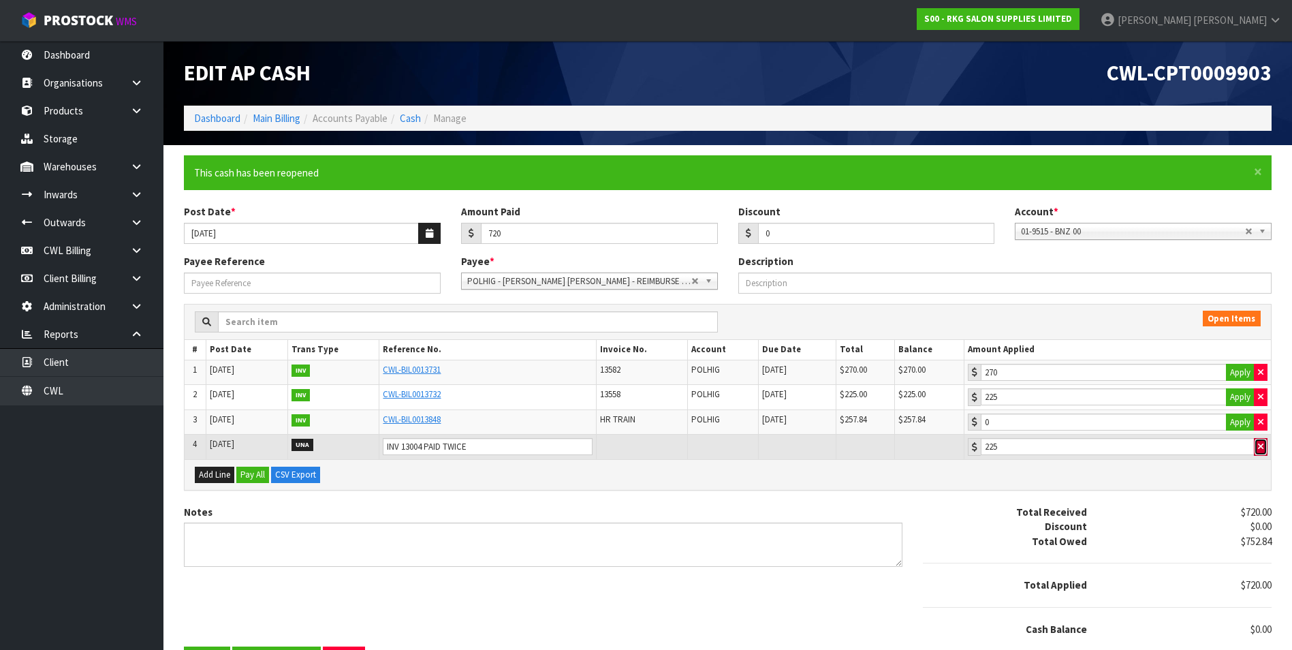
click at [1261, 443] on span "button" at bounding box center [1260, 446] width 5 height 9
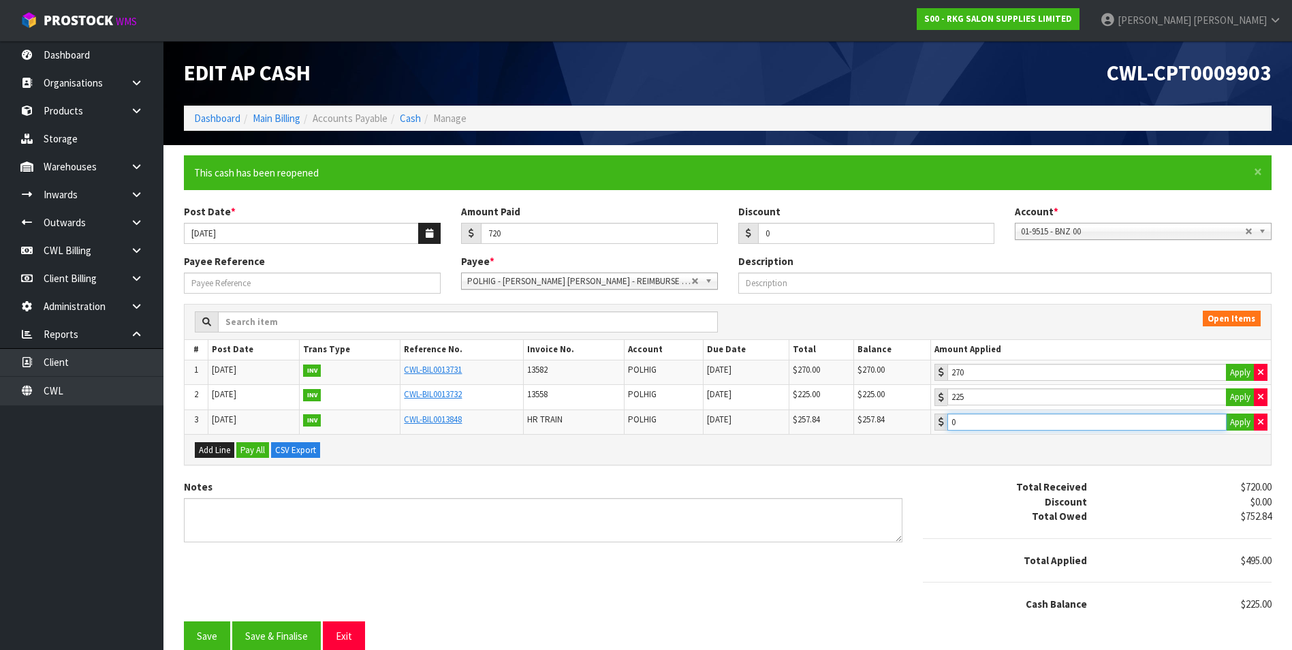
type input "225"
click at [1126, 405] on input "225" at bounding box center [1086, 396] width 279 height 17
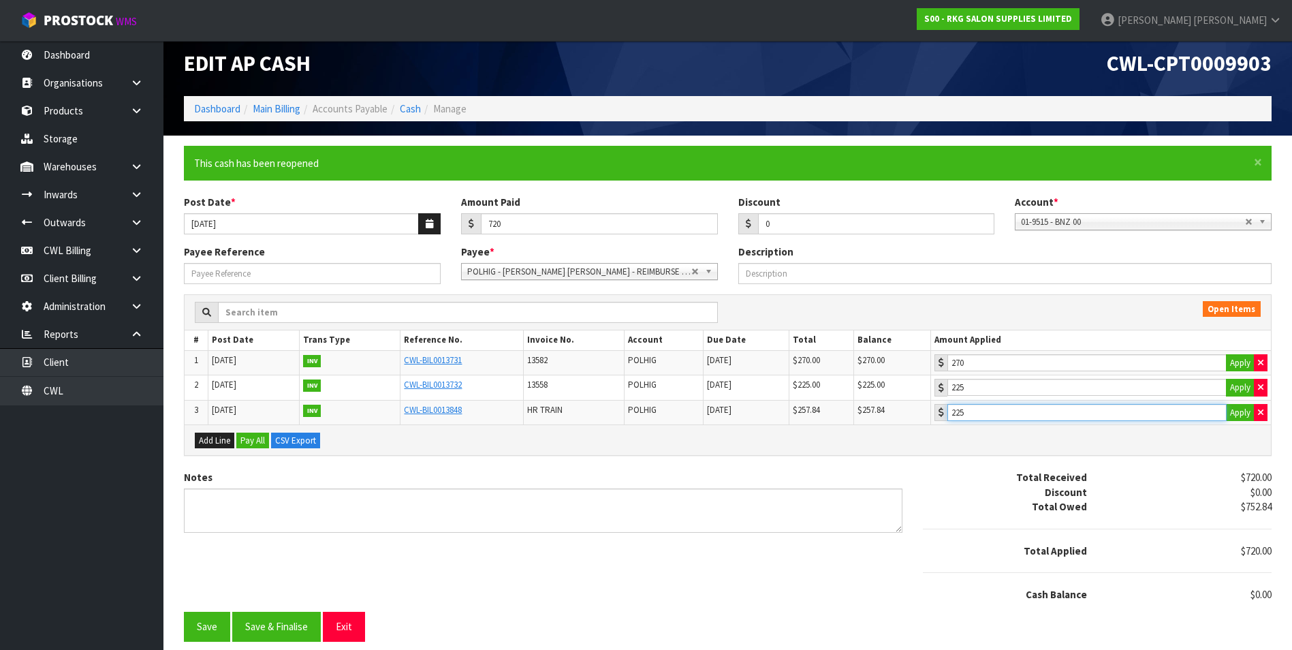
scroll to position [12, 0]
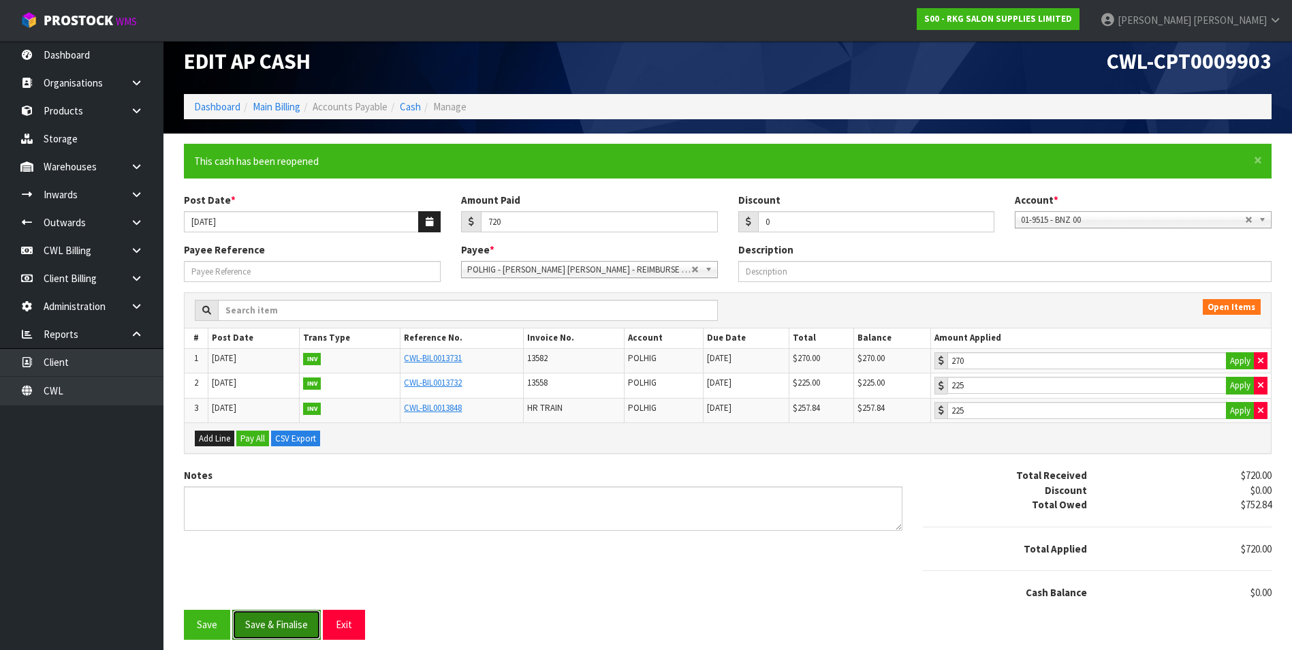
click at [295, 621] on button "Save & Finalise" at bounding box center [276, 624] width 89 height 29
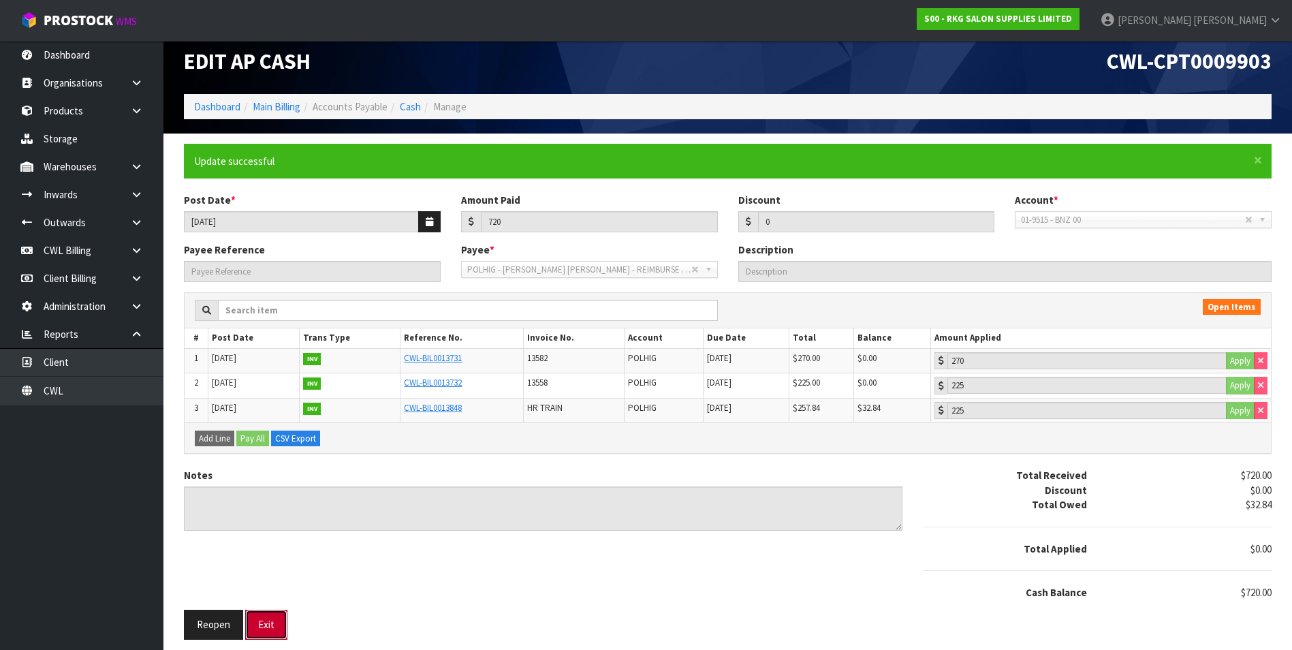
click at [271, 625] on button "Exit" at bounding box center [266, 624] width 42 height 29
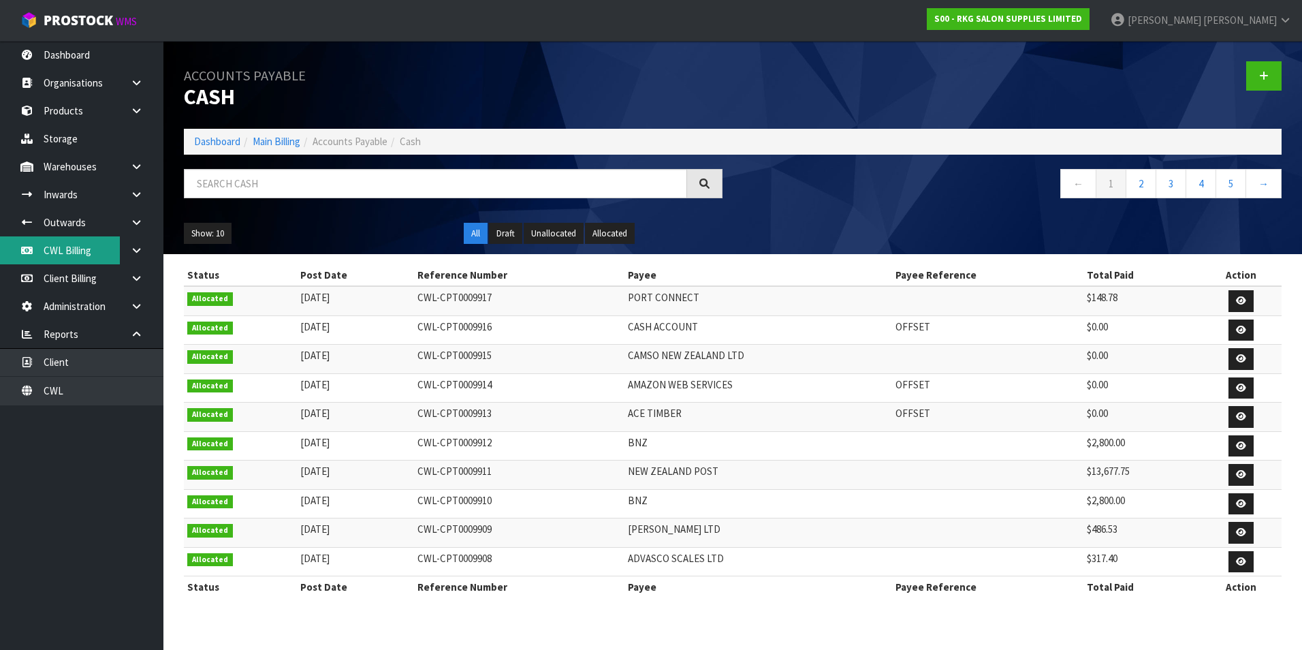
click at [78, 246] on link "CWL Billing" at bounding box center [81, 250] width 163 height 28
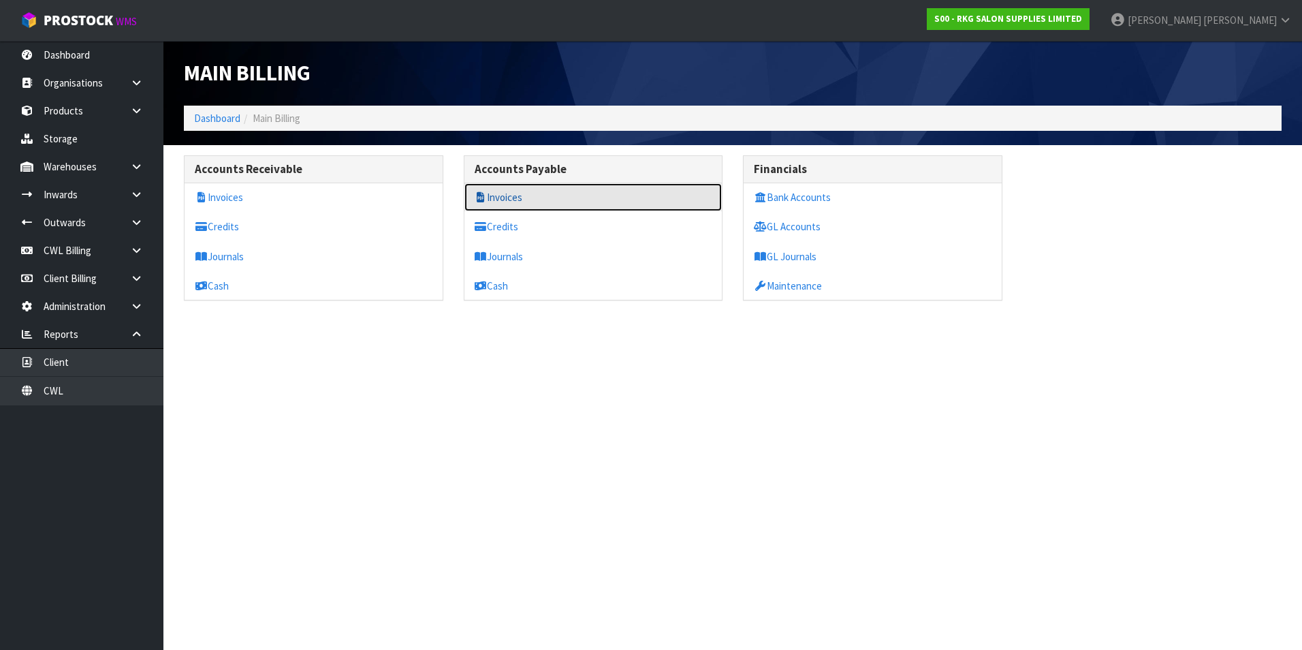
click at [507, 201] on link "Invoices" at bounding box center [593, 197] width 258 height 28
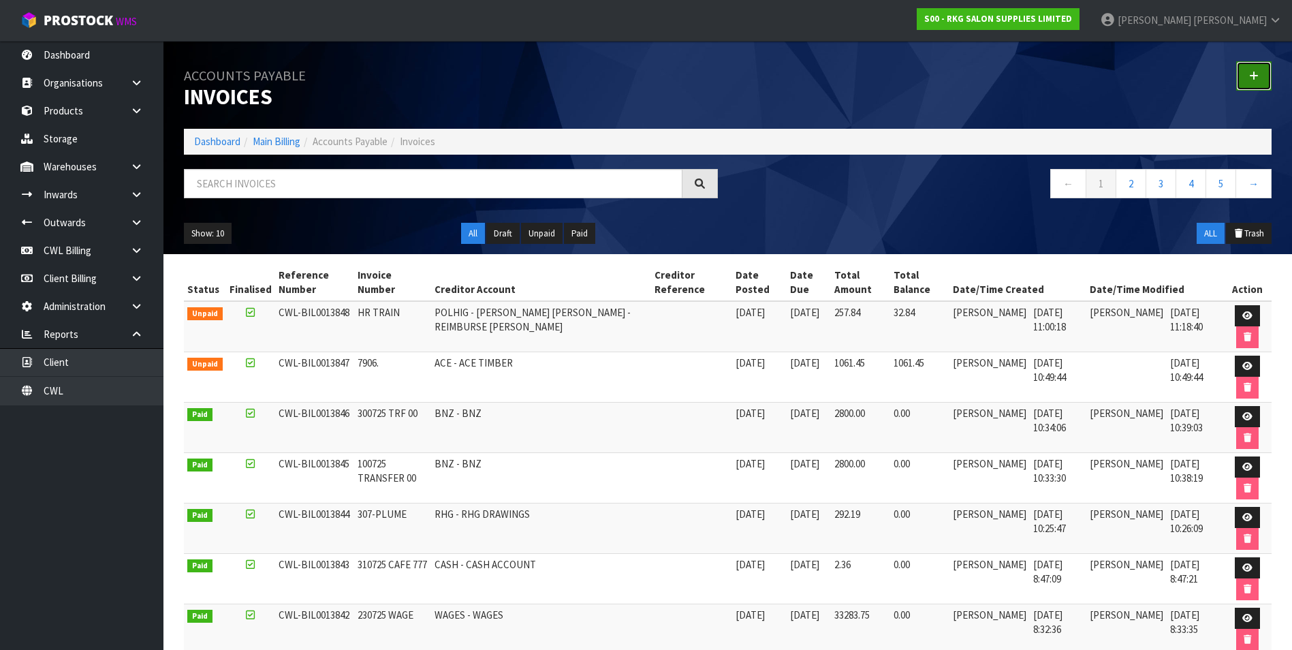
click at [1263, 74] on link at bounding box center [1253, 75] width 35 height 29
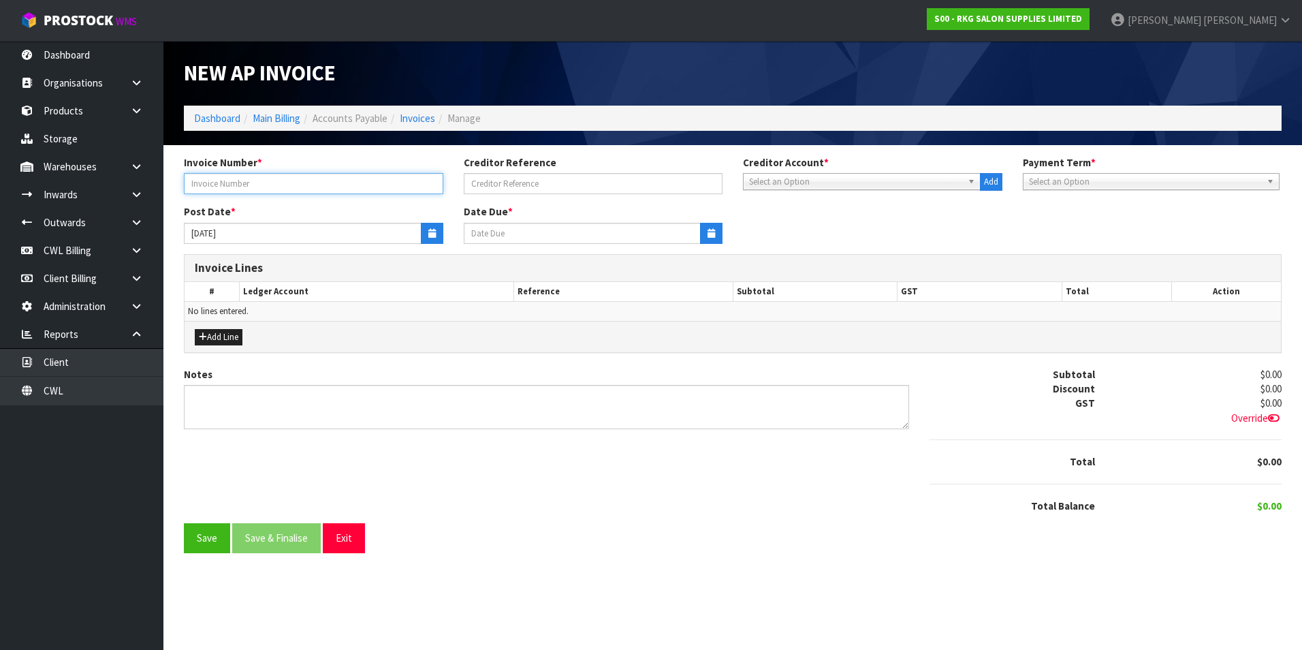
click at [287, 186] on input "text" at bounding box center [313, 183] width 259 height 21
type input "010725"
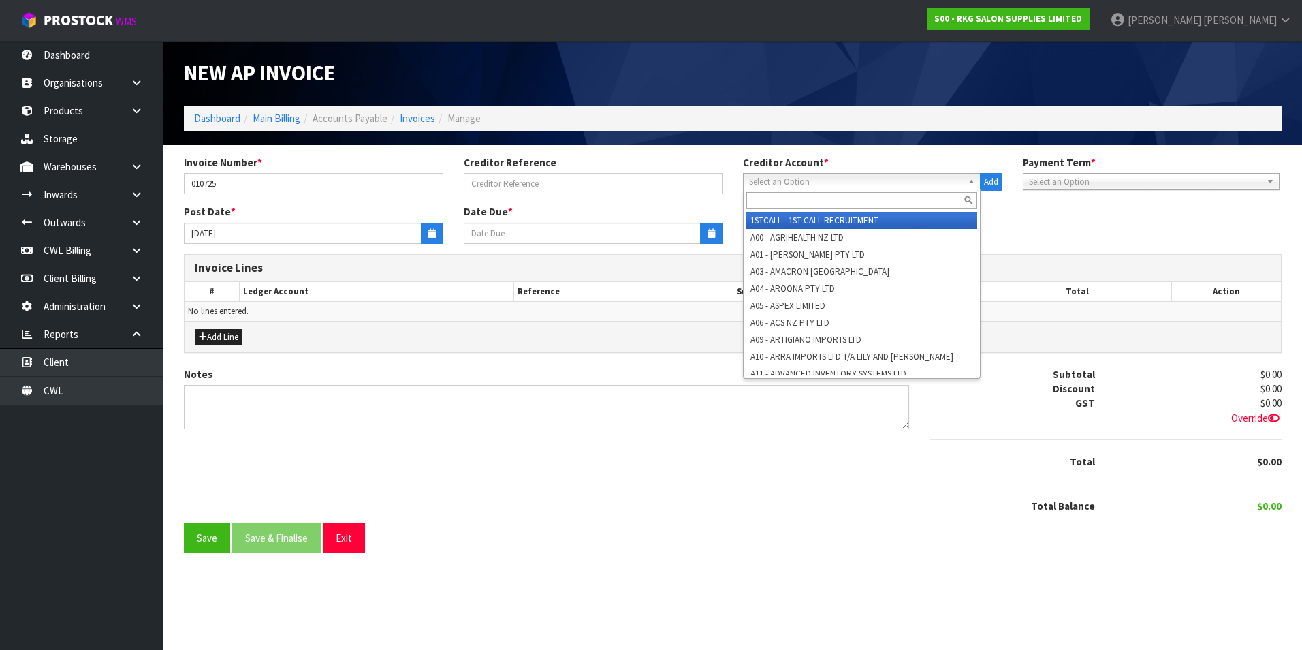
click at [785, 183] on span "Select an Option" at bounding box center [855, 182] width 213 height 16
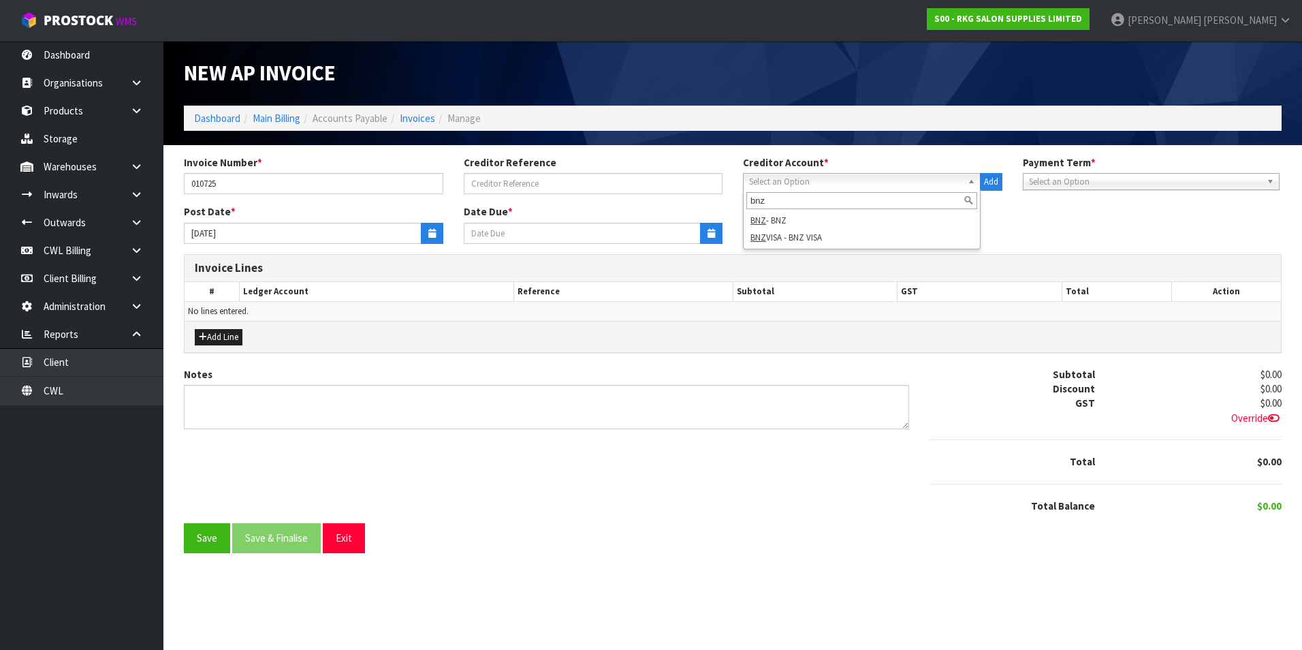
type input "bnz"
drag, startPoint x: 852, startPoint y: 238, endPoint x: 702, endPoint y: 244, distance: 150.0
click at [848, 238] on li "BNZ VISA - BNZ VISA" at bounding box center [861, 237] width 231 height 17
click at [426, 234] on button "button" at bounding box center [432, 233] width 22 height 21
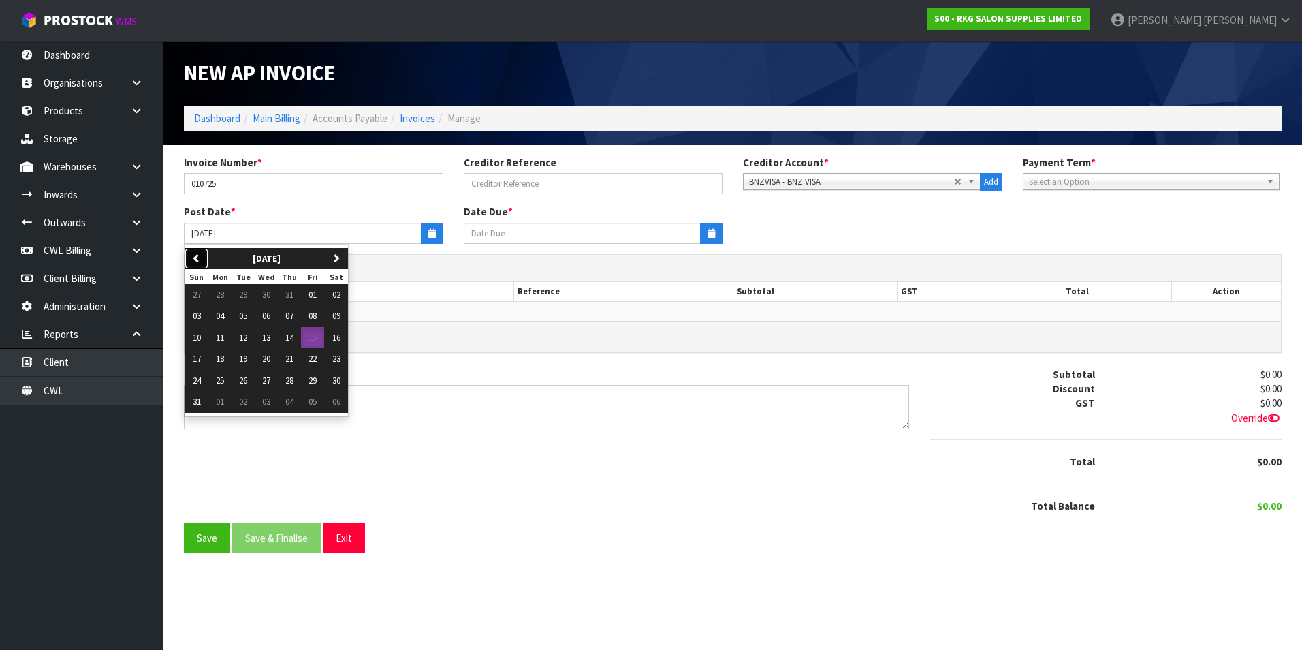
click at [199, 260] on icon "button" at bounding box center [196, 257] width 9 height 9
click at [245, 298] on span "01" at bounding box center [243, 295] width 8 height 12
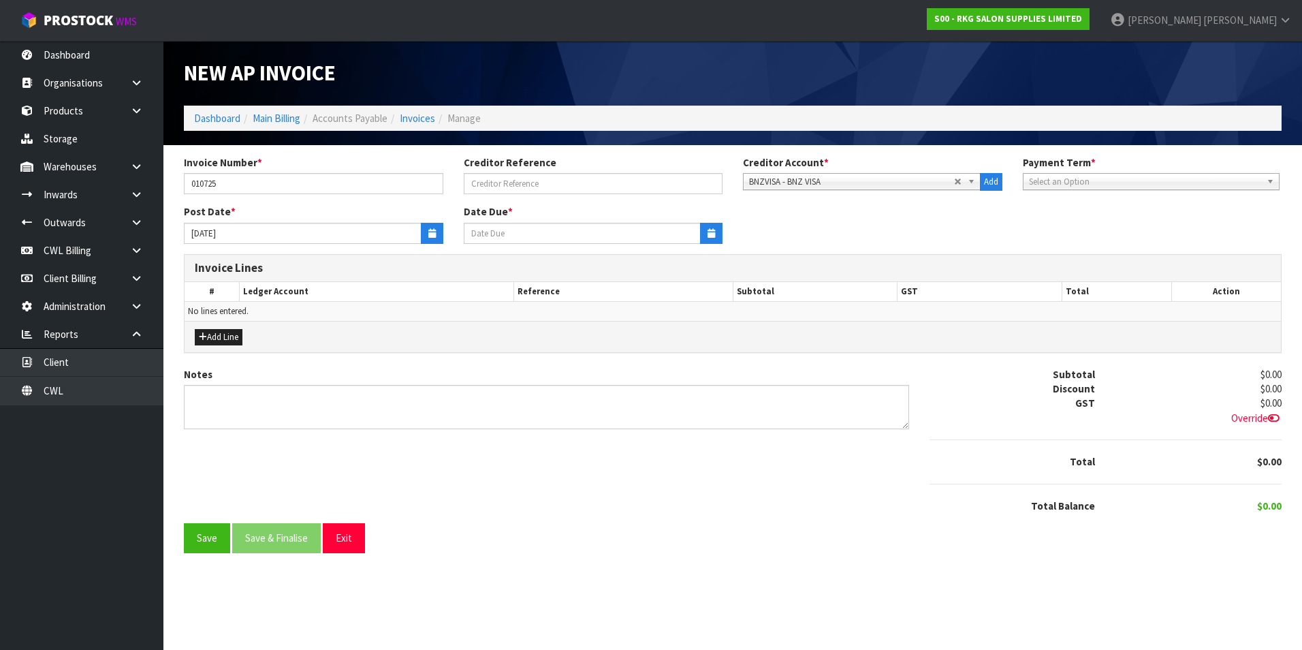
type input "[DATE]"
click at [232, 337] on button "Add Line" at bounding box center [219, 337] width 48 height 16
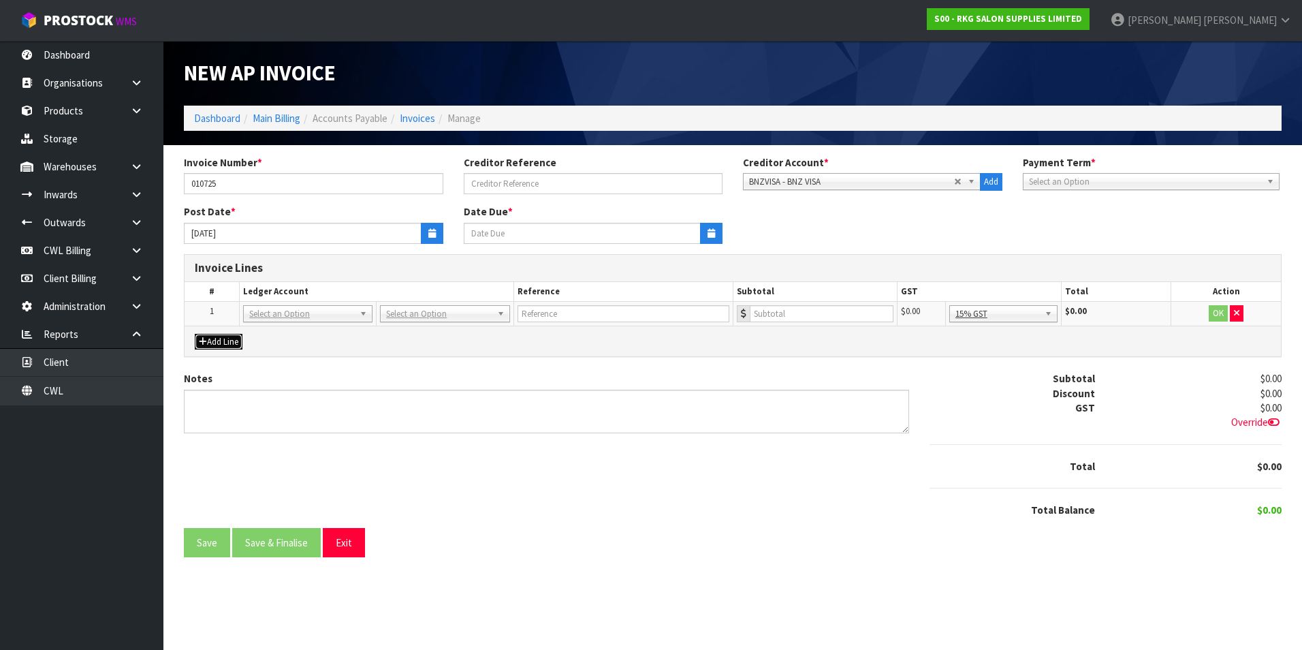
drag, startPoint x: 277, startPoint y: 318, endPoint x: 275, endPoint y: 332, distance: 13.7
click at [275, 332] on input "text" at bounding box center [308, 332] width 123 height 17
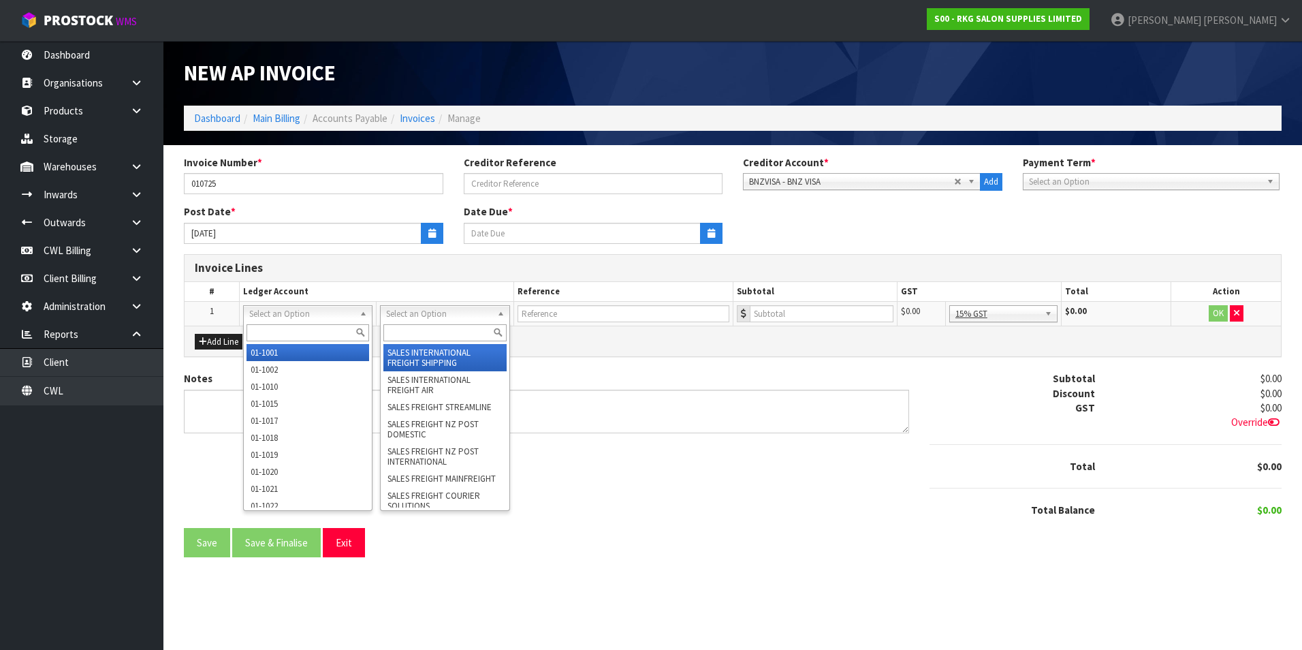
click at [398, 331] on input "text" at bounding box center [444, 332] width 123 height 17
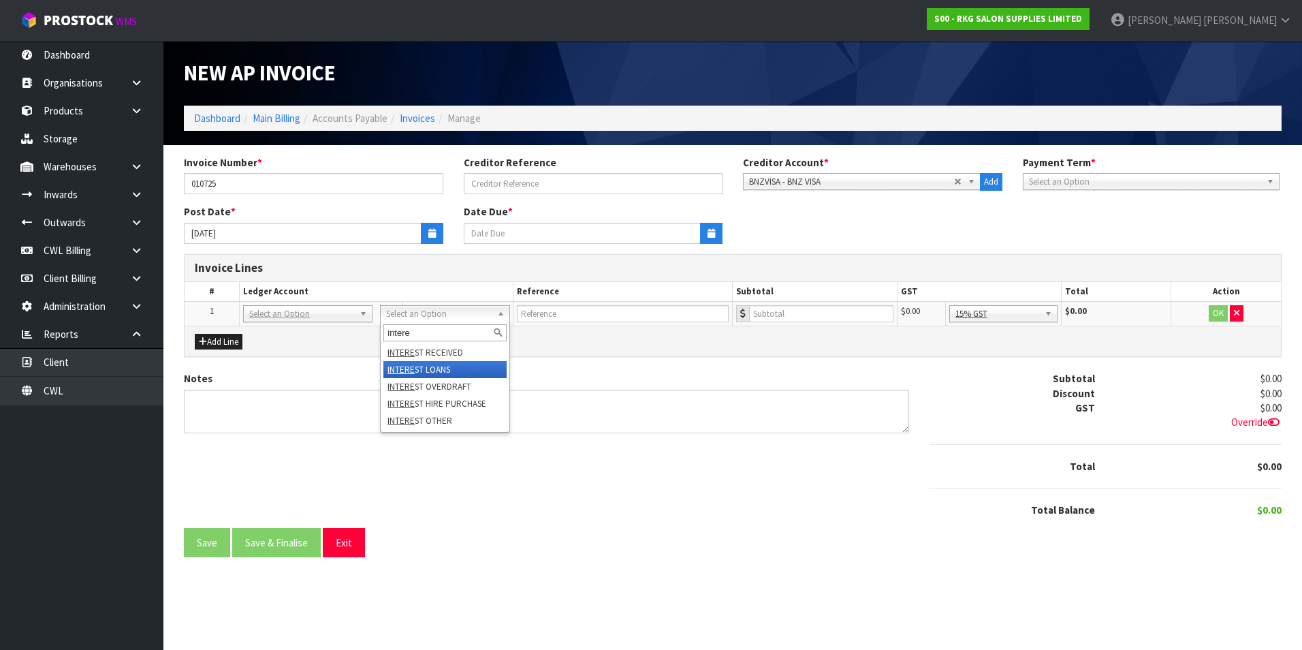
type input "intere"
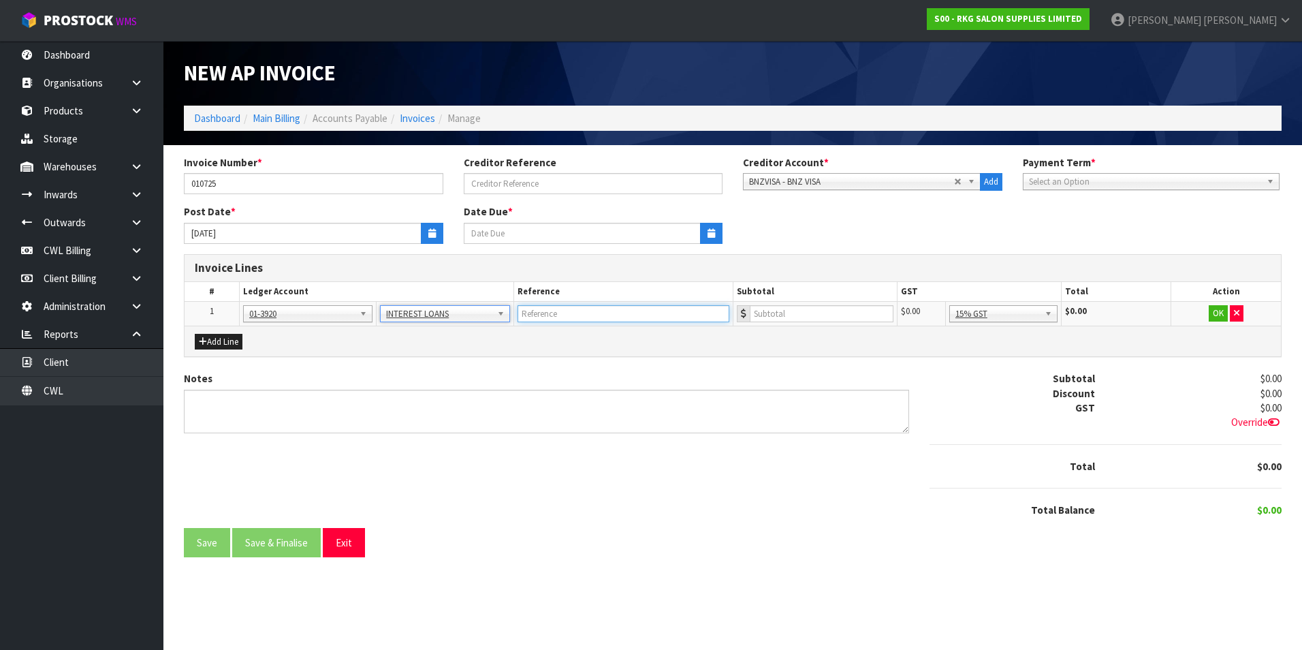
click at [555, 319] on input "text" at bounding box center [624, 313] width 212 height 17
type input "BNZ VISA INT"
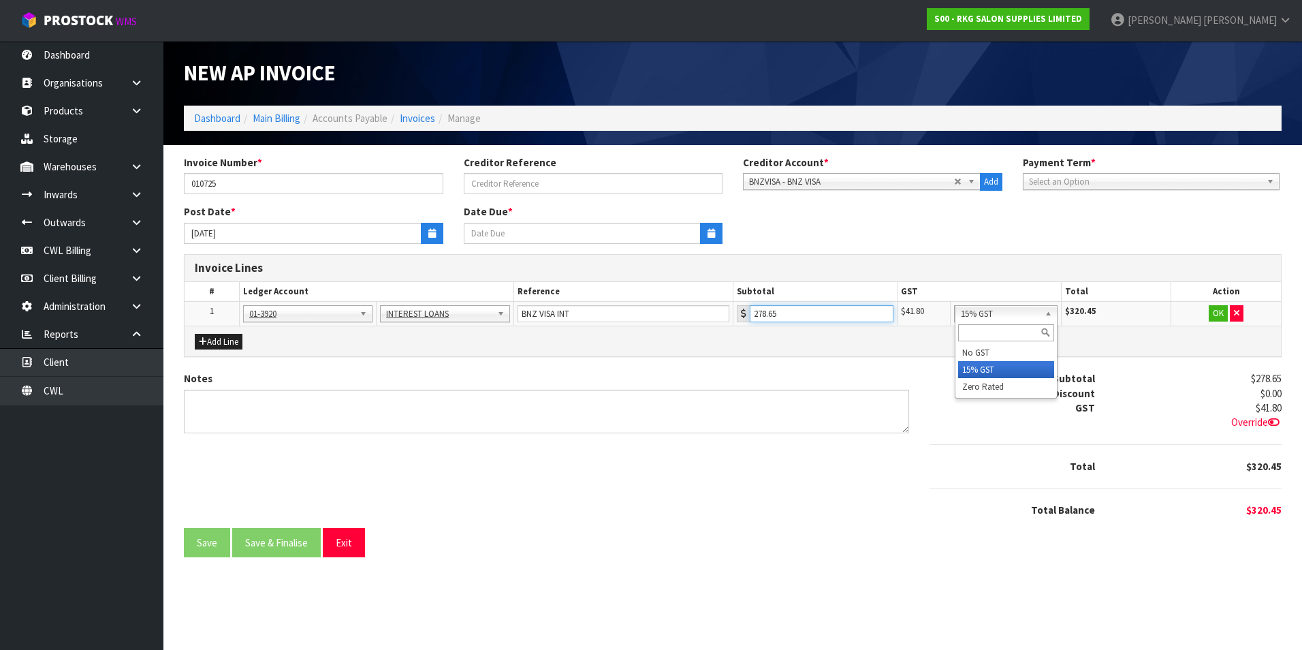
type input "278.65"
drag, startPoint x: 1037, startPoint y: 384, endPoint x: 1209, endPoint y: 347, distance: 176.2
click at [1221, 314] on button "OK" at bounding box center [1218, 313] width 19 height 16
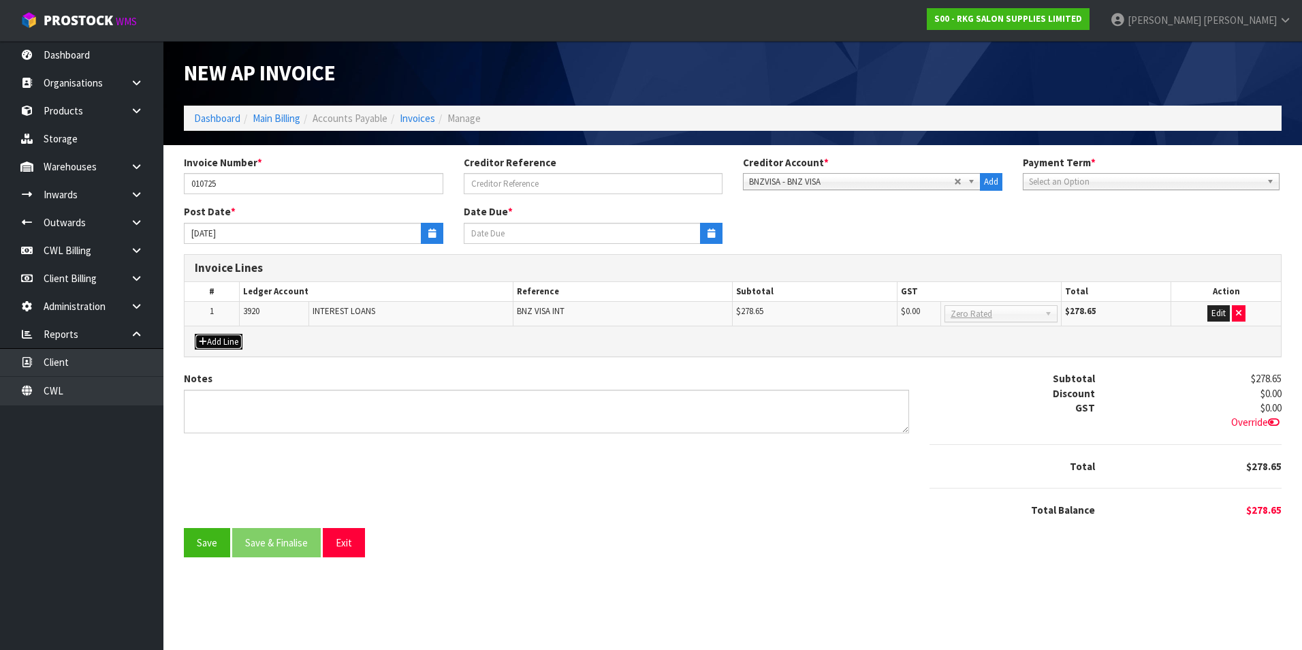
click at [221, 343] on button "Add Line" at bounding box center [219, 342] width 48 height 16
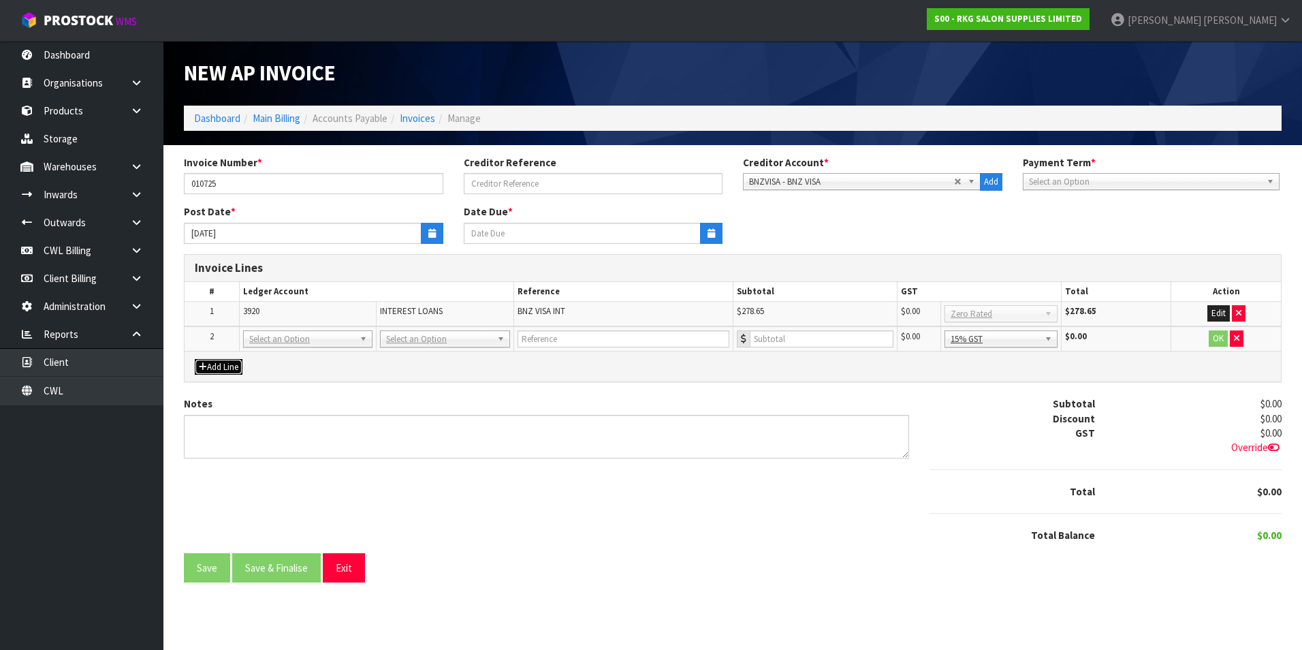
drag, startPoint x: 277, startPoint y: 340, endPoint x: 276, endPoint y: 351, distance: 10.9
click at [273, 353] on input "text" at bounding box center [308, 357] width 123 height 17
type input "3910"
click at [546, 343] on input "text" at bounding box center [624, 338] width 212 height 17
type input "BNZ VISA FEE"
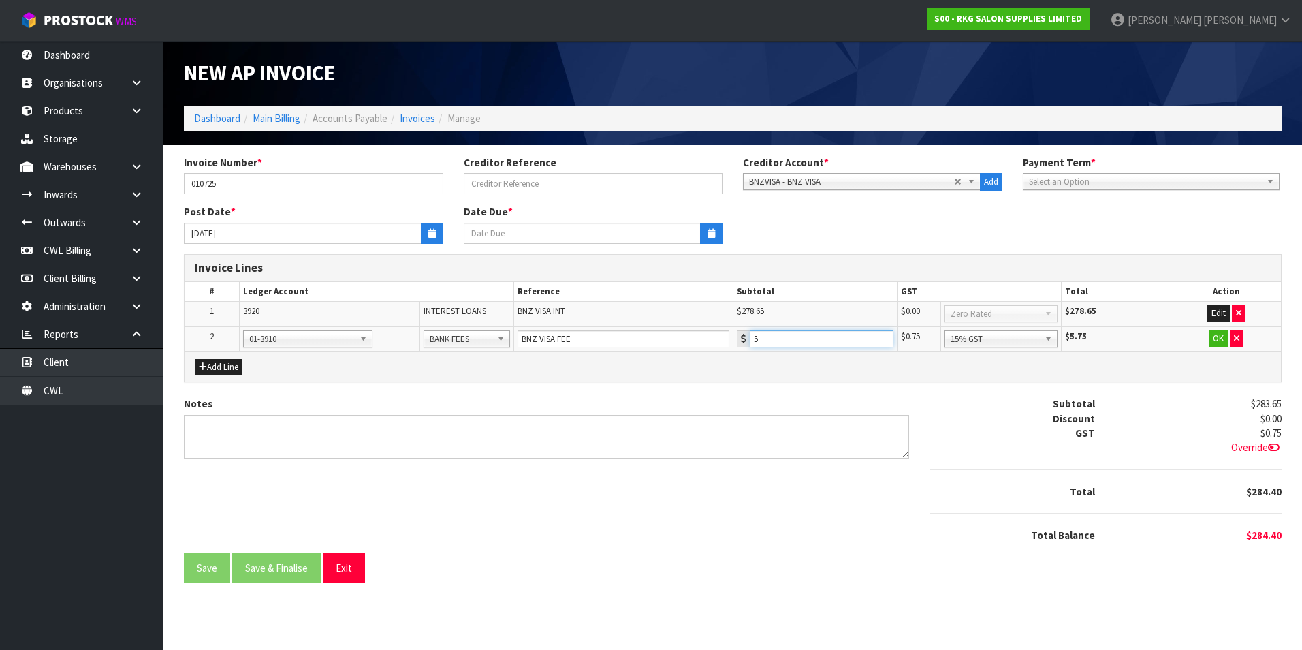
type input "5"
click at [1214, 334] on button "OK" at bounding box center [1218, 338] width 19 height 16
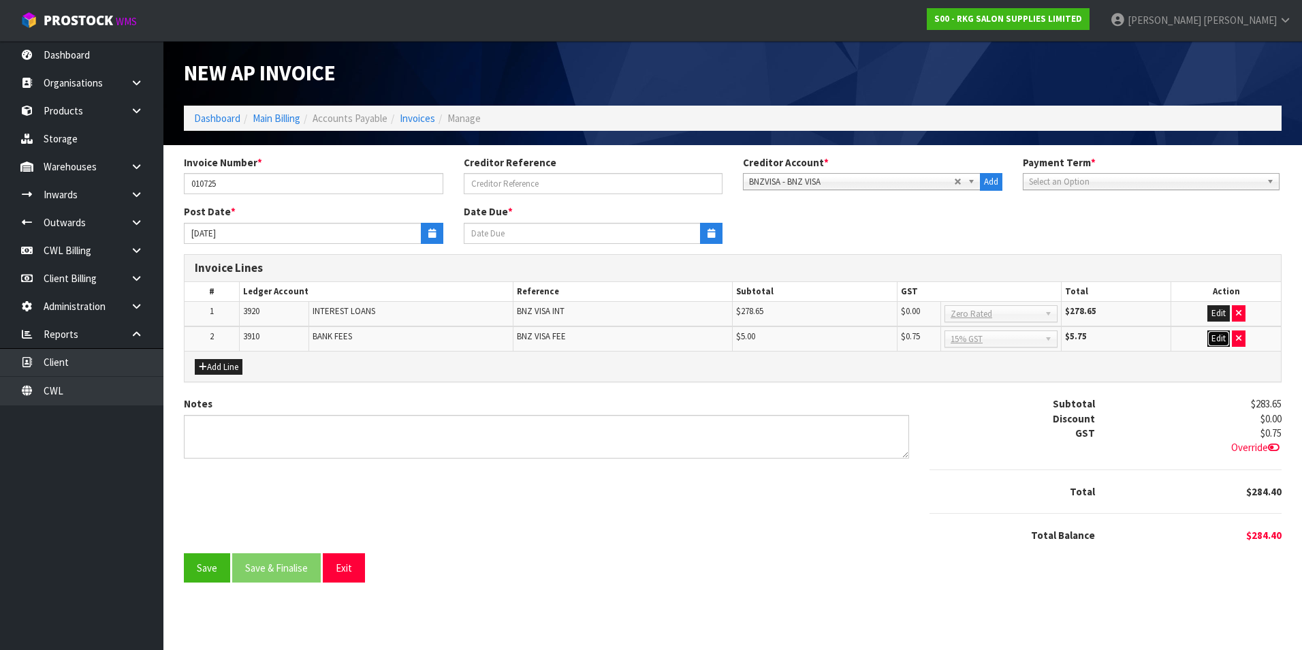
click at [1219, 336] on button "Edit" at bounding box center [1219, 338] width 22 height 16
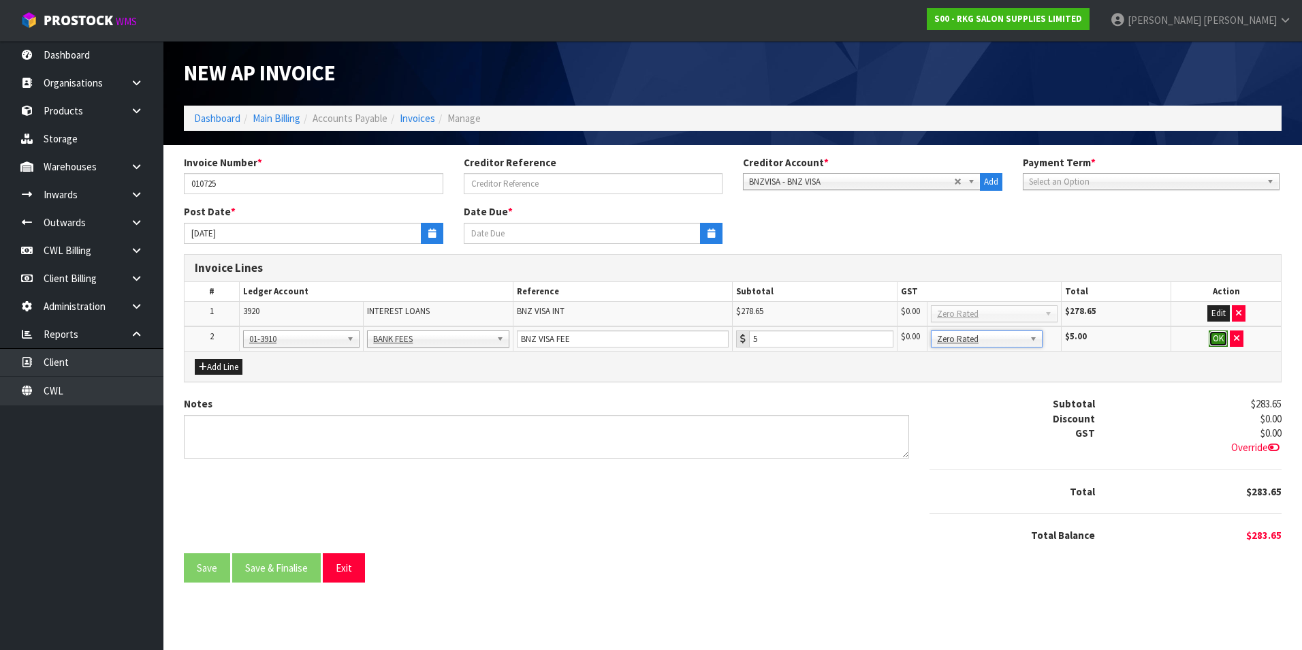
click at [1218, 338] on button "OK" at bounding box center [1218, 338] width 19 height 16
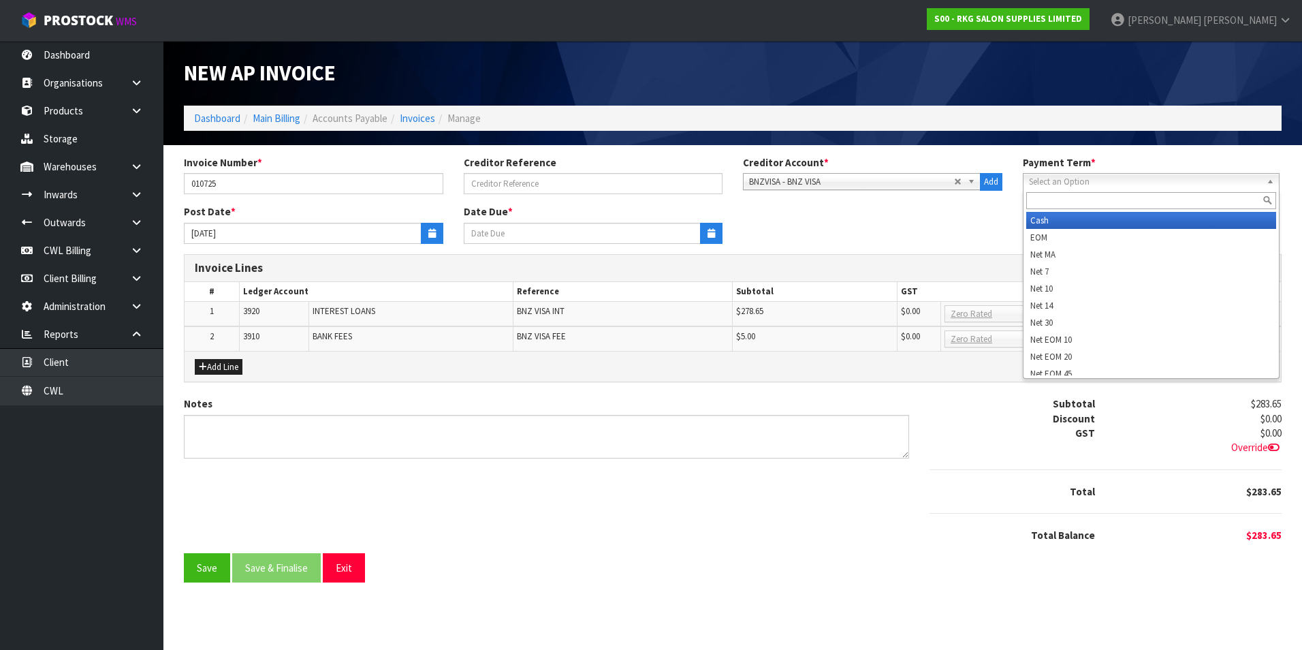
click at [1058, 185] on span "Select an Option" at bounding box center [1145, 182] width 232 height 16
click at [1068, 224] on li "Cash" at bounding box center [1151, 220] width 250 height 17
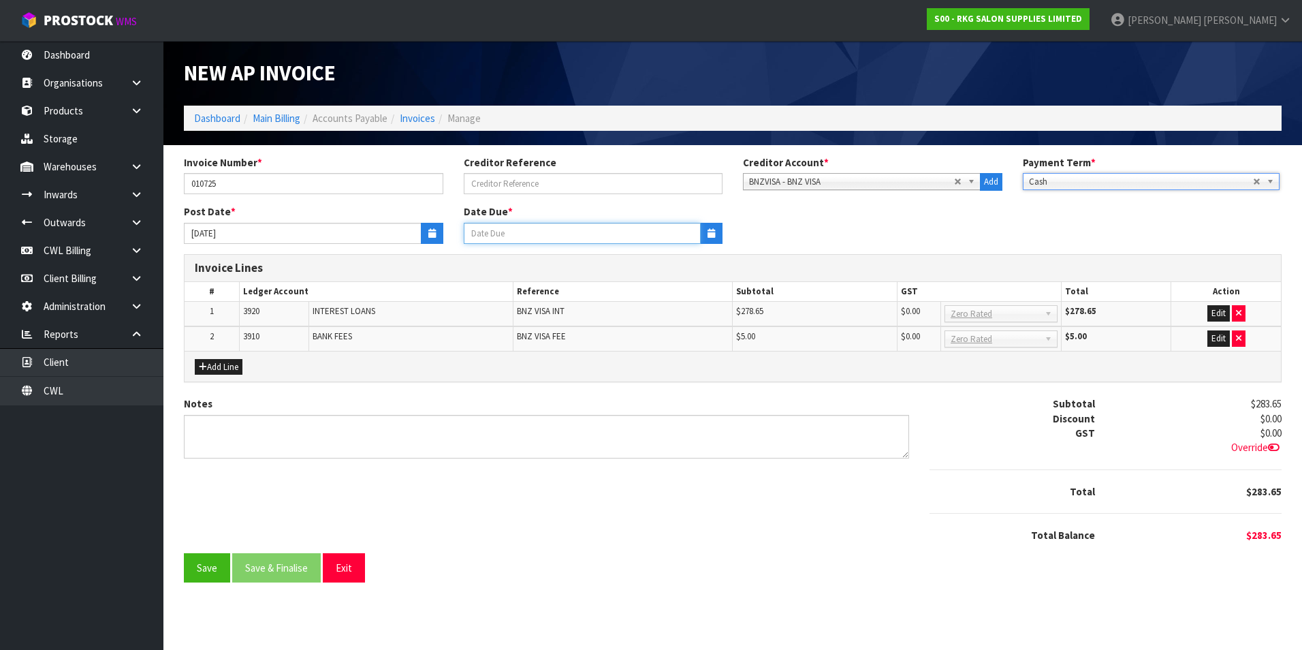
drag, startPoint x: 697, startPoint y: 232, endPoint x: 687, endPoint y: 238, distance: 11.9
click at [697, 232] on input "Date Due *" at bounding box center [583, 233] width 238 height 21
click at [708, 234] on icon "button" at bounding box center [711, 233] width 7 height 9
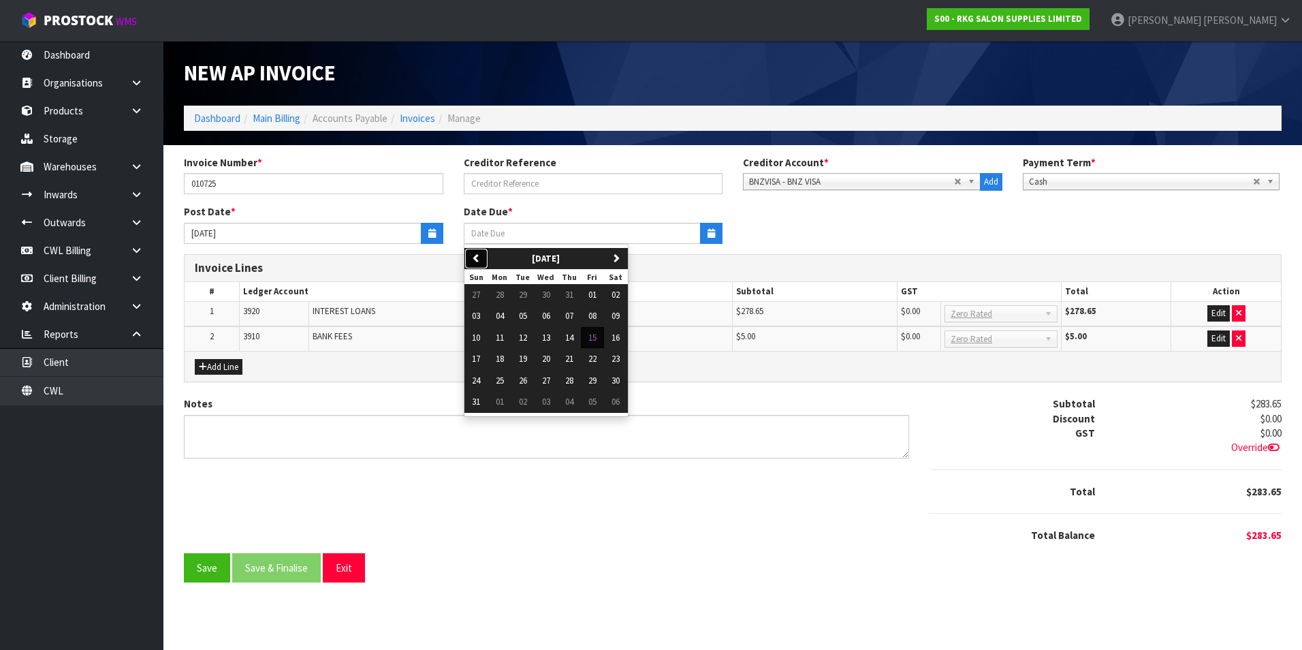
click at [483, 254] on button "previous" at bounding box center [476, 259] width 24 height 22
click at [522, 294] on span "01" at bounding box center [523, 295] width 8 height 12
type input "[DATE]"
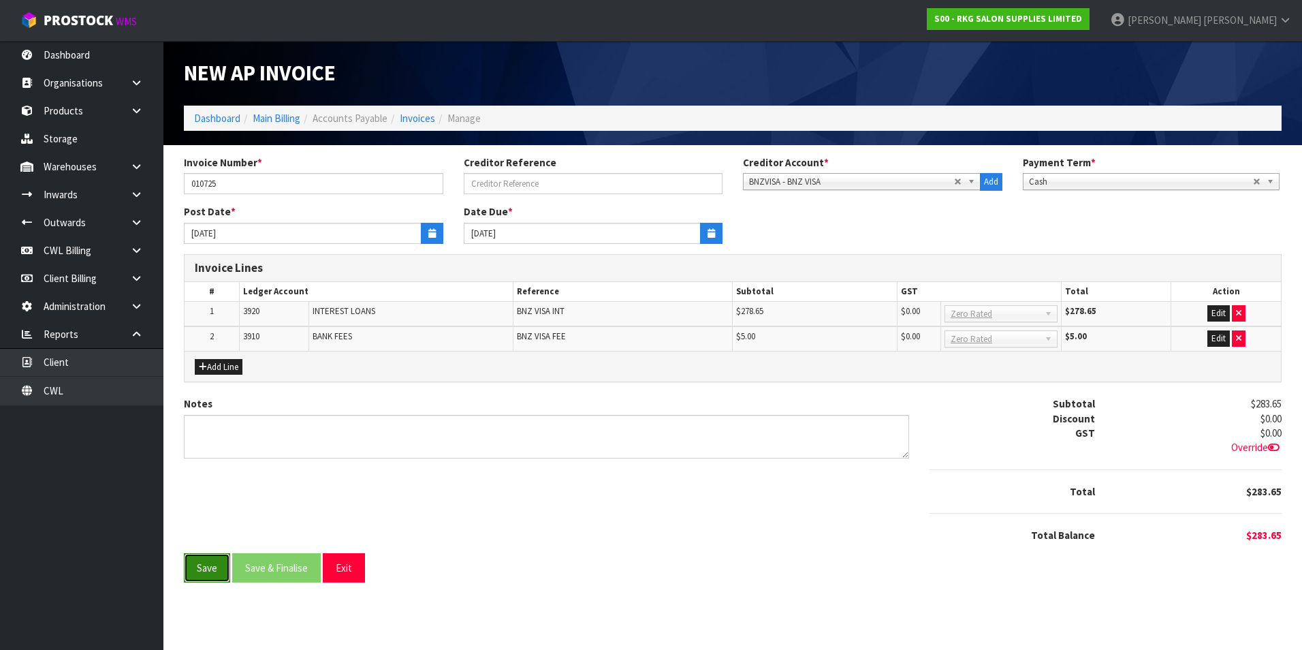
click at [214, 571] on button "Save" at bounding box center [207, 567] width 46 height 29
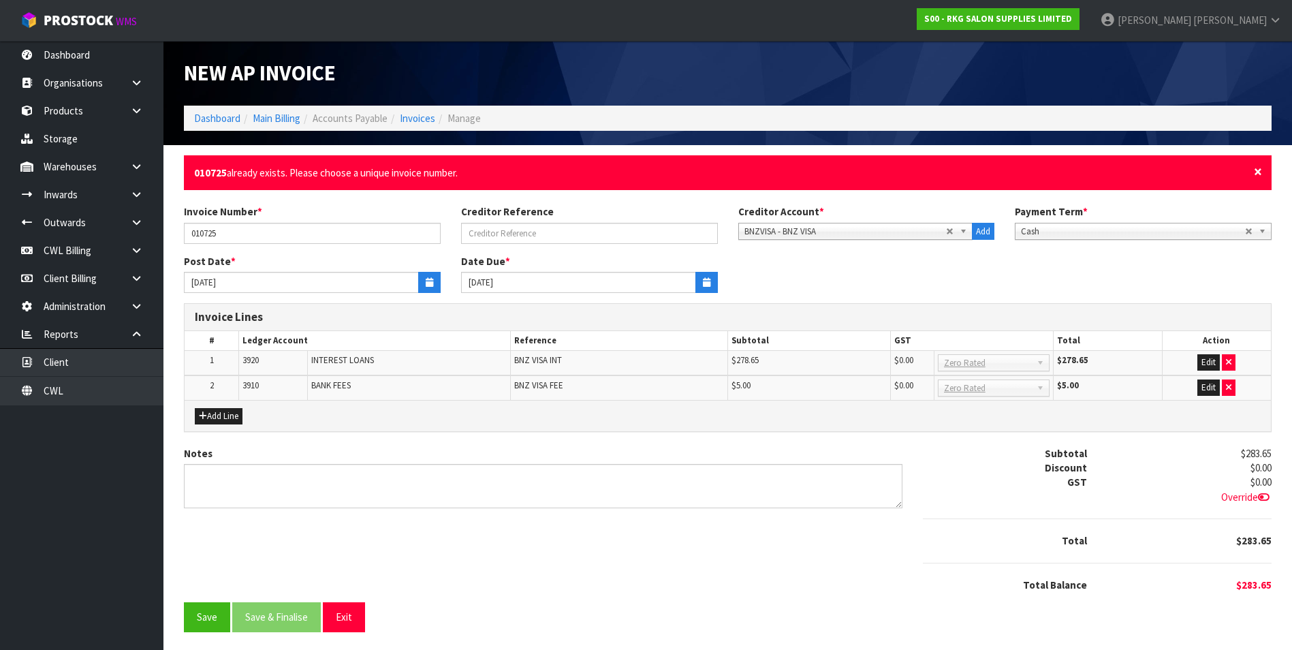
click at [1255, 170] on span "×" at bounding box center [1258, 171] width 8 height 19
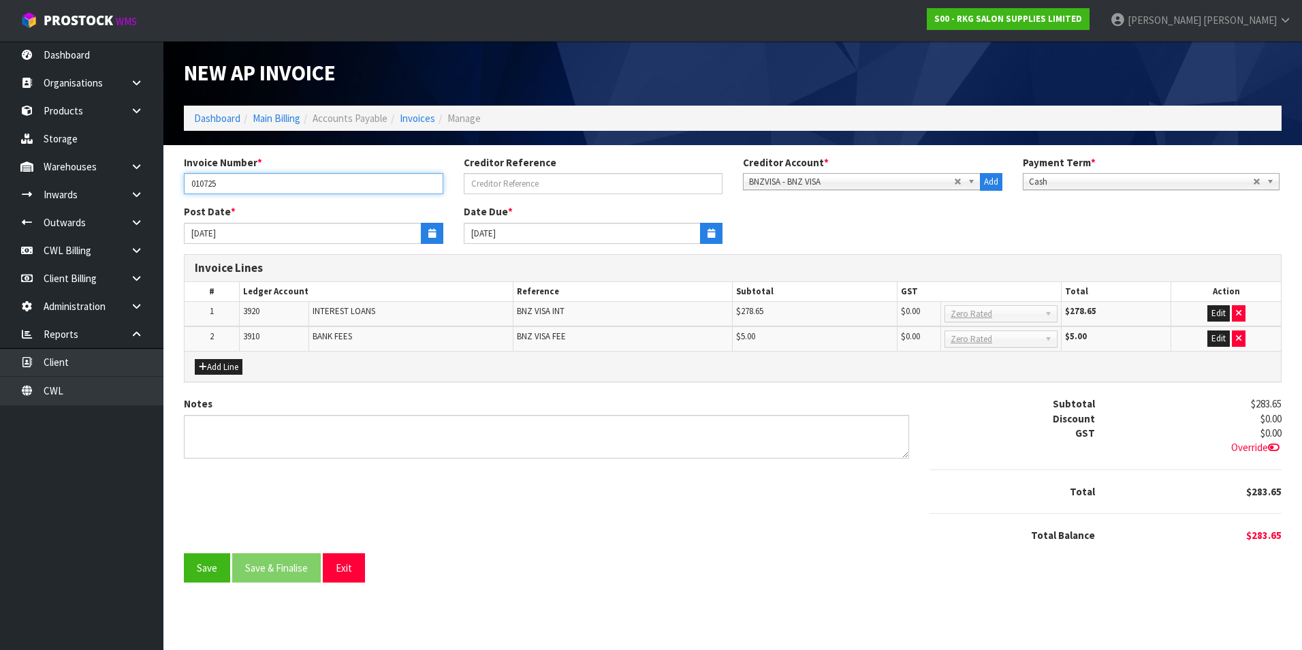
click at [276, 183] on input "010725" at bounding box center [313, 183] width 259 height 21
type input "010725 VISA"
click at [210, 574] on button "Save" at bounding box center [207, 567] width 46 height 29
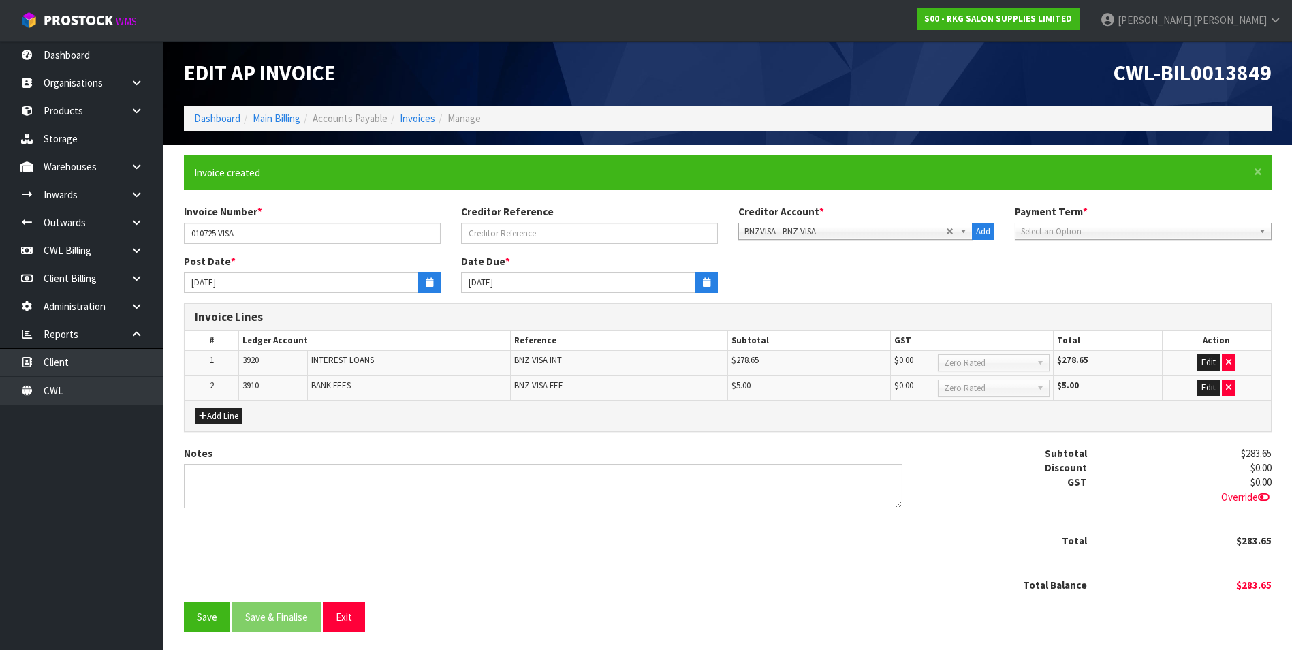
click at [1178, 232] on span "Select an Option" at bounding box center [1133, 231] width 224 height 16
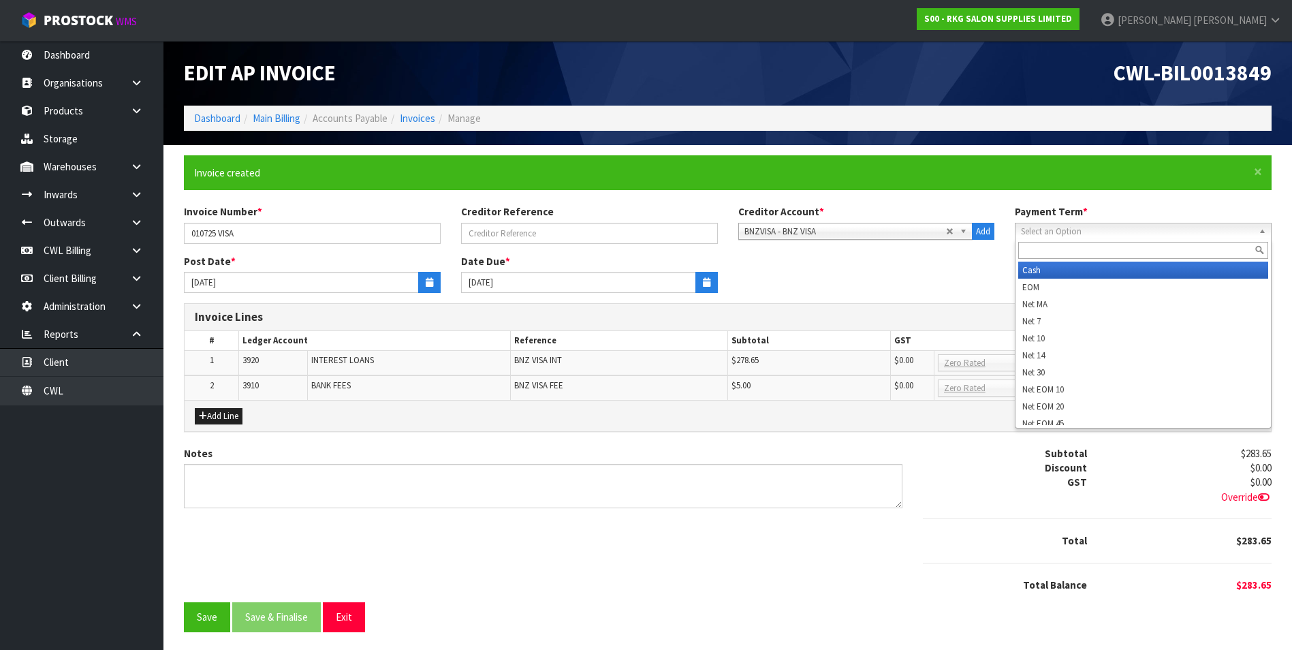
click at [1098, 268] on li "Cash" at bounding box center [1143, 270] width 250 height 17
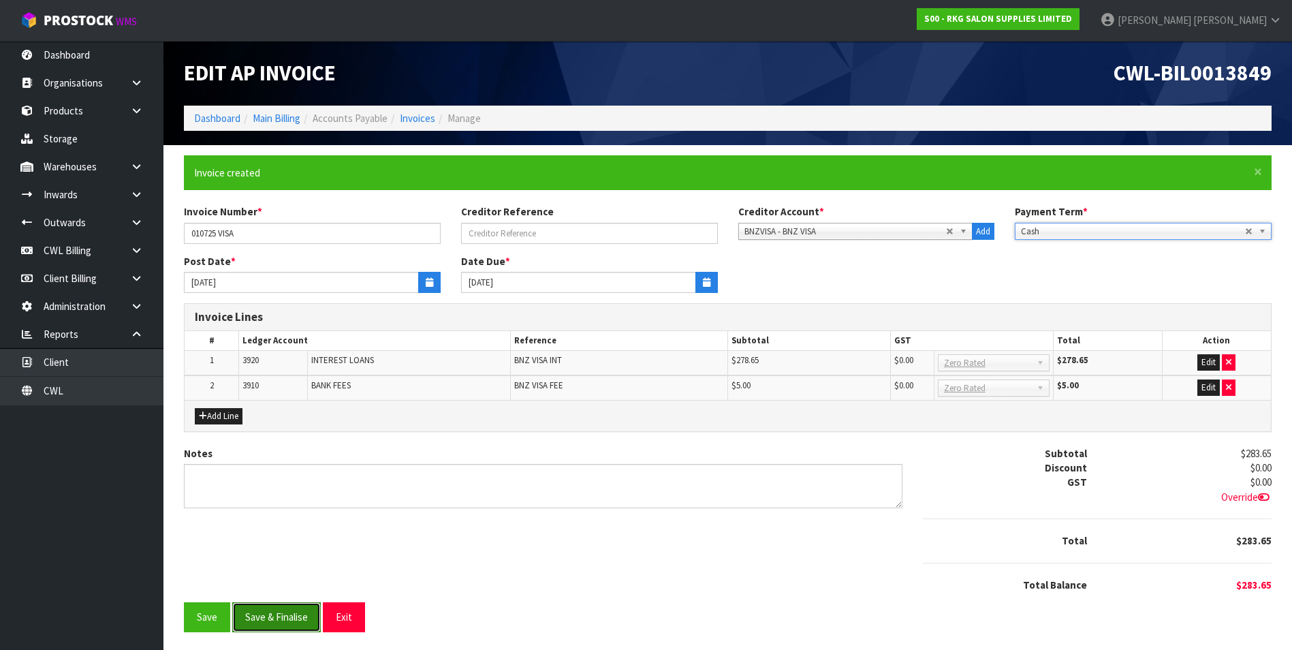
click at [300, 620] on button "Save & Finalise" at bounding box center [276, 616] width 89 height 29
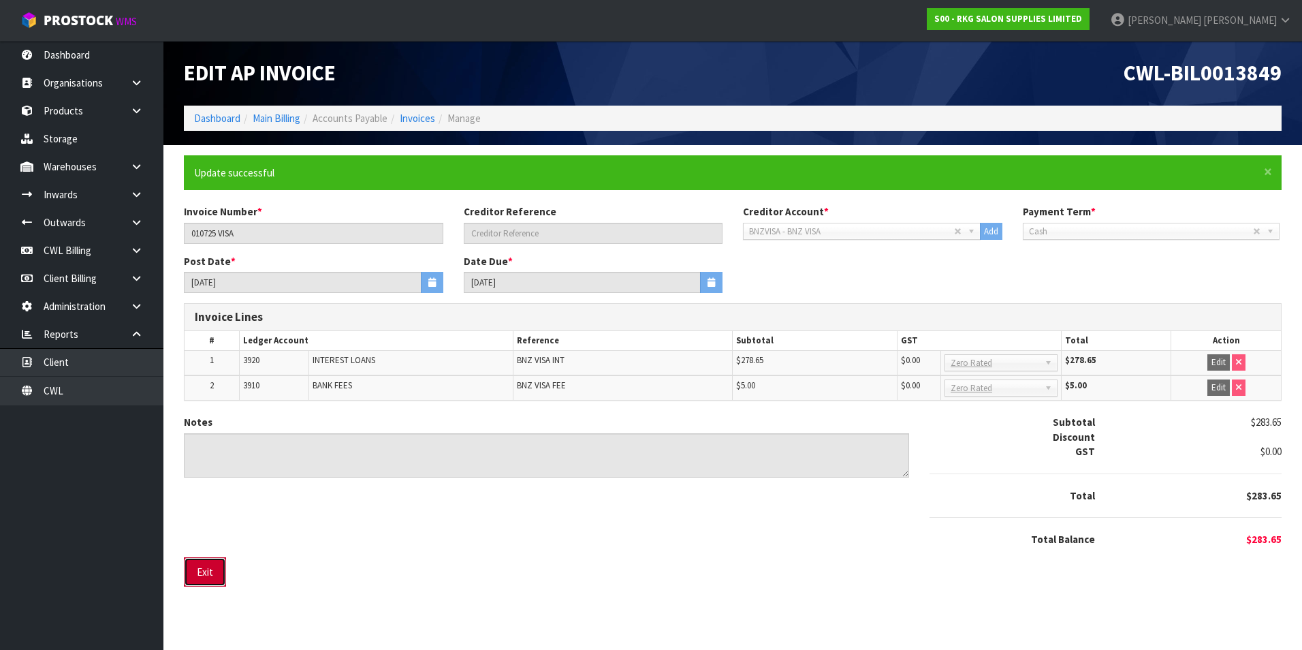
click at [204, 575] on button "Exit" at bounding box center [205, 571] width 42 height 29
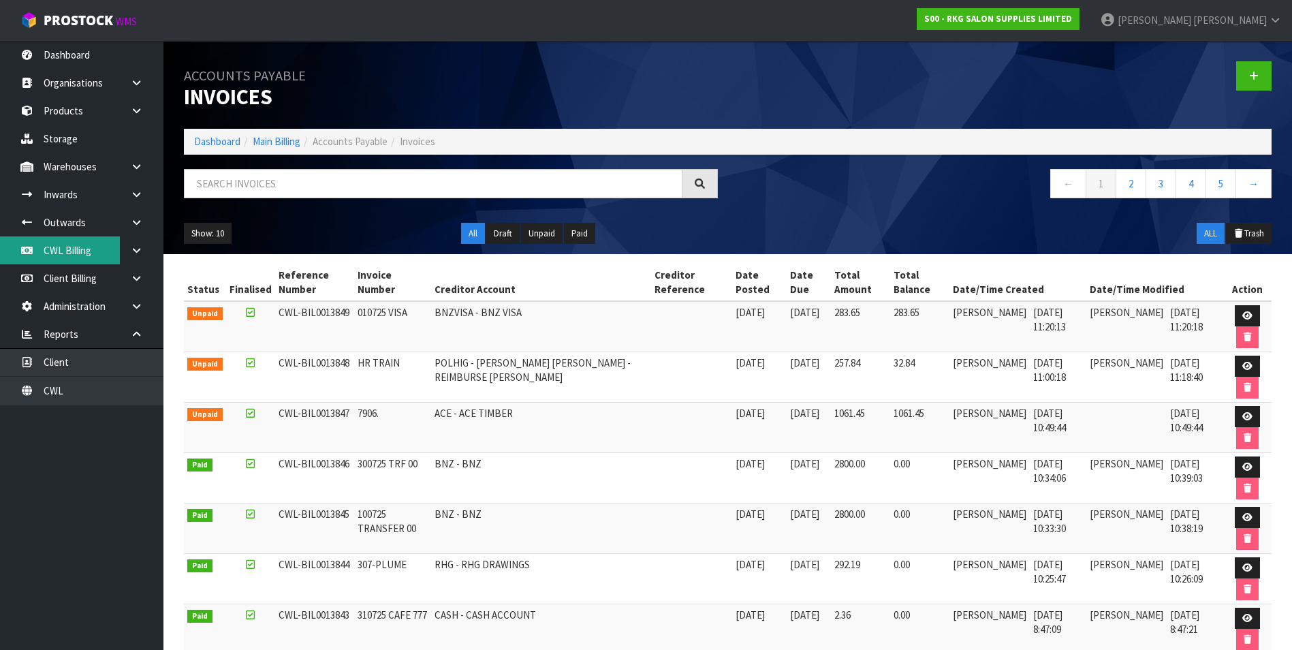
click at [67, 250] on link "CWL Billing" at bounding box center [81, 250] width 163 height 28
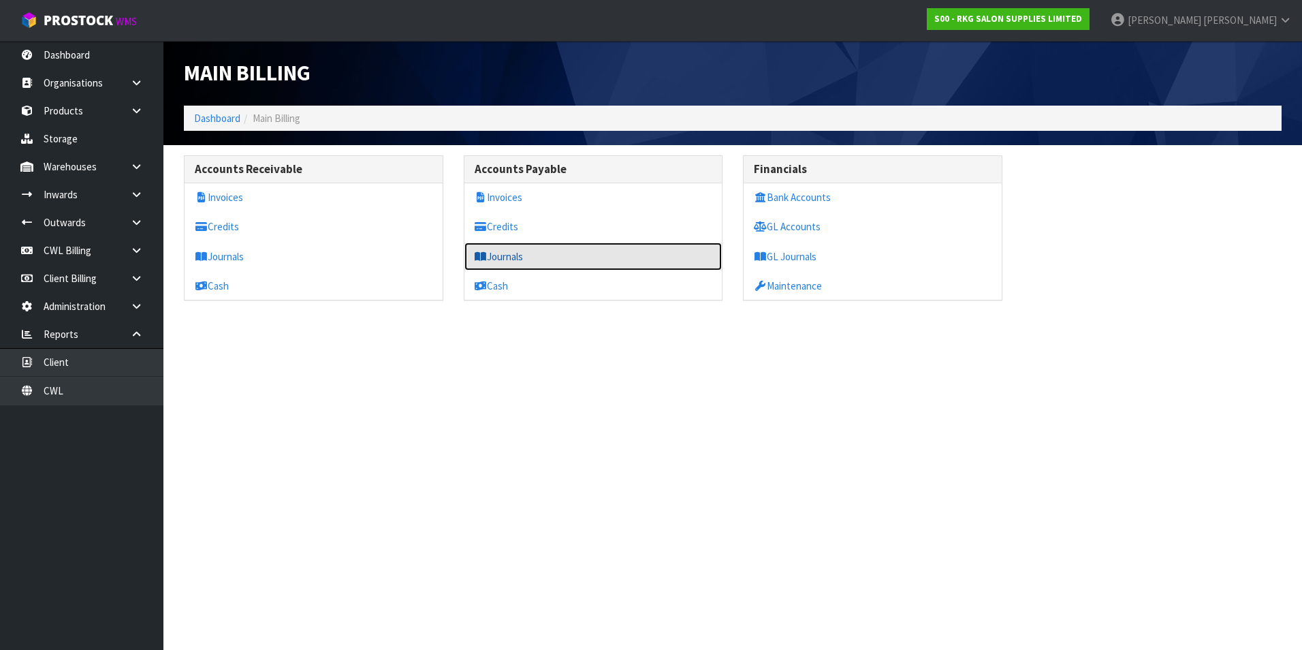
click at [522, 257] on link "Journals" at bounding box center [593, 256] width 258 height 28
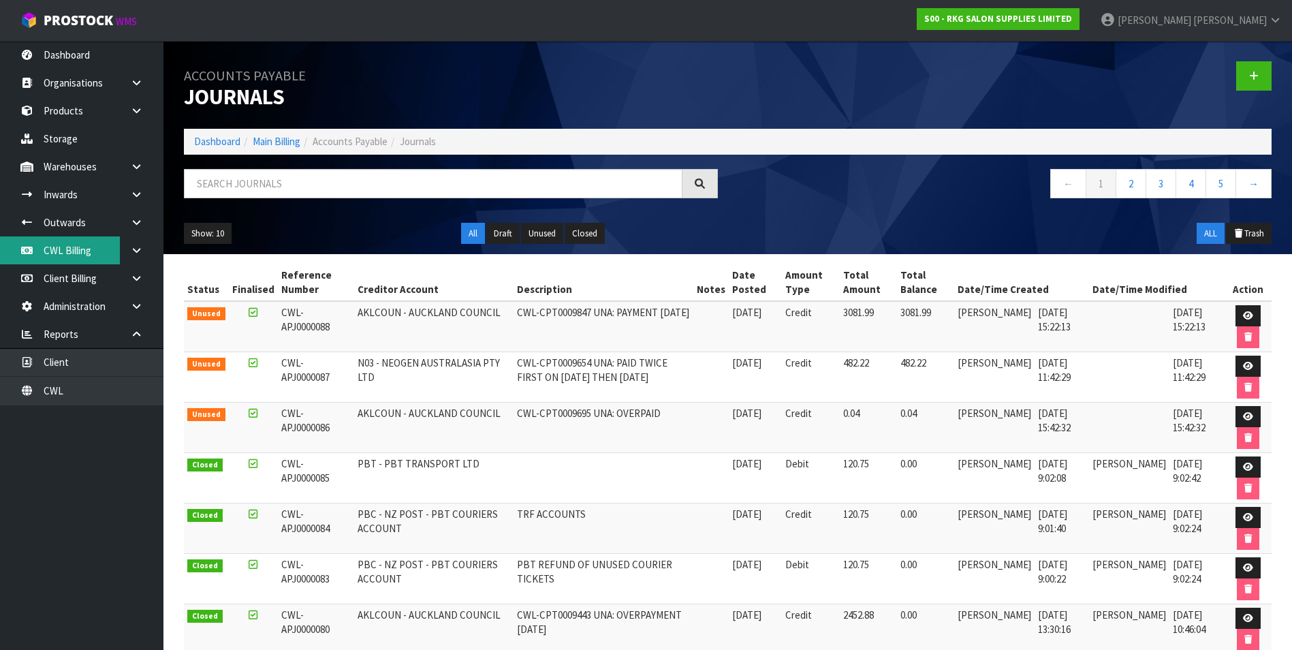
click at [77, 251] on link "CWL Billing" at bounding box center [81, 250] width 163 height 28
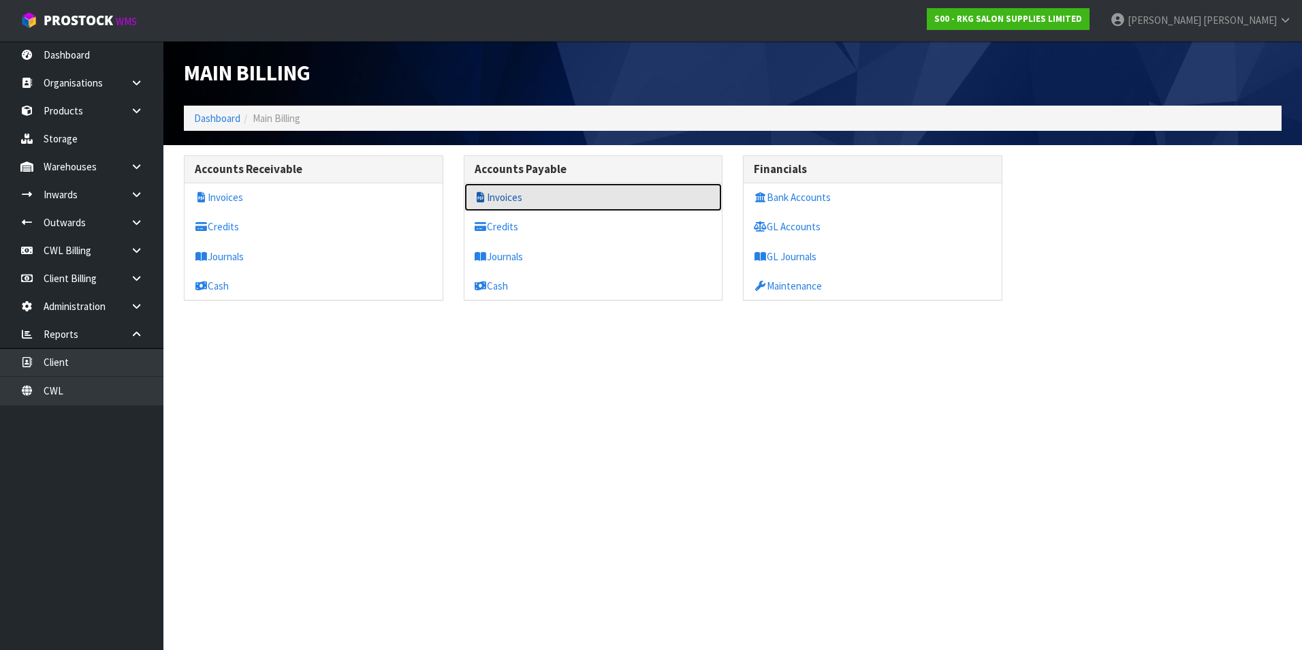
click at [506, 197] on link "Invoices" at bounding box center [593, 197] width 258 height 28
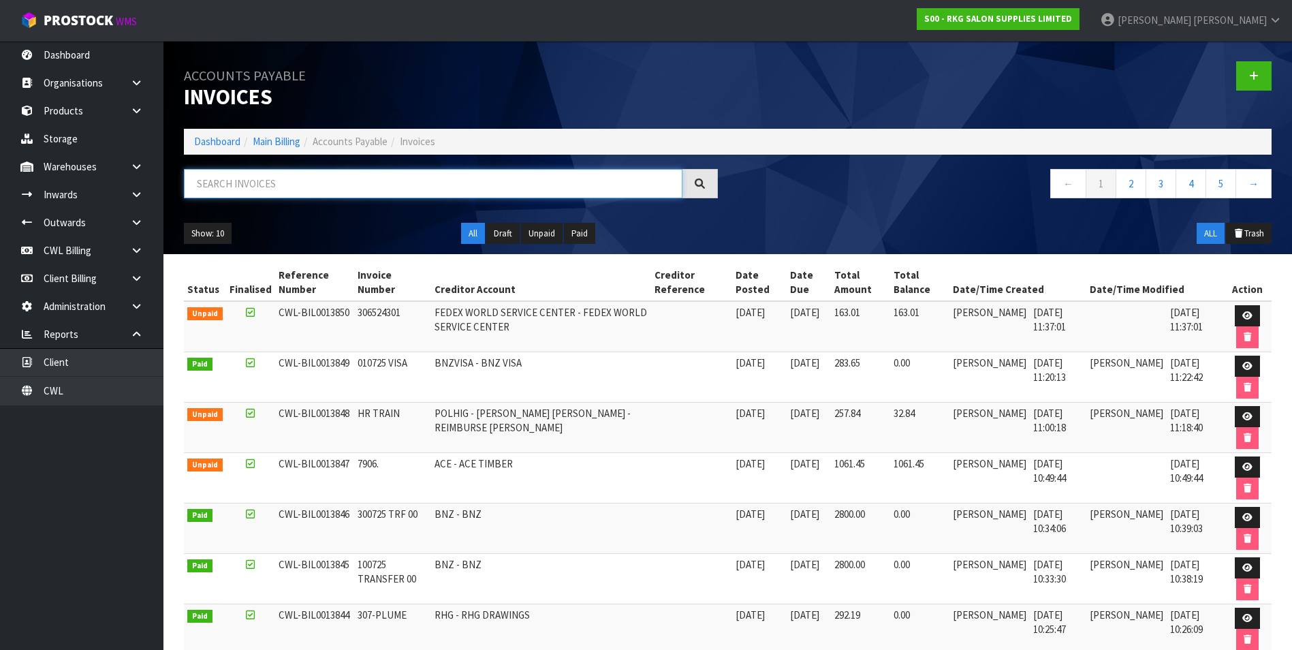
click at [332, 182] on input "text" at bounding box center [433, 183] width 499 height 29
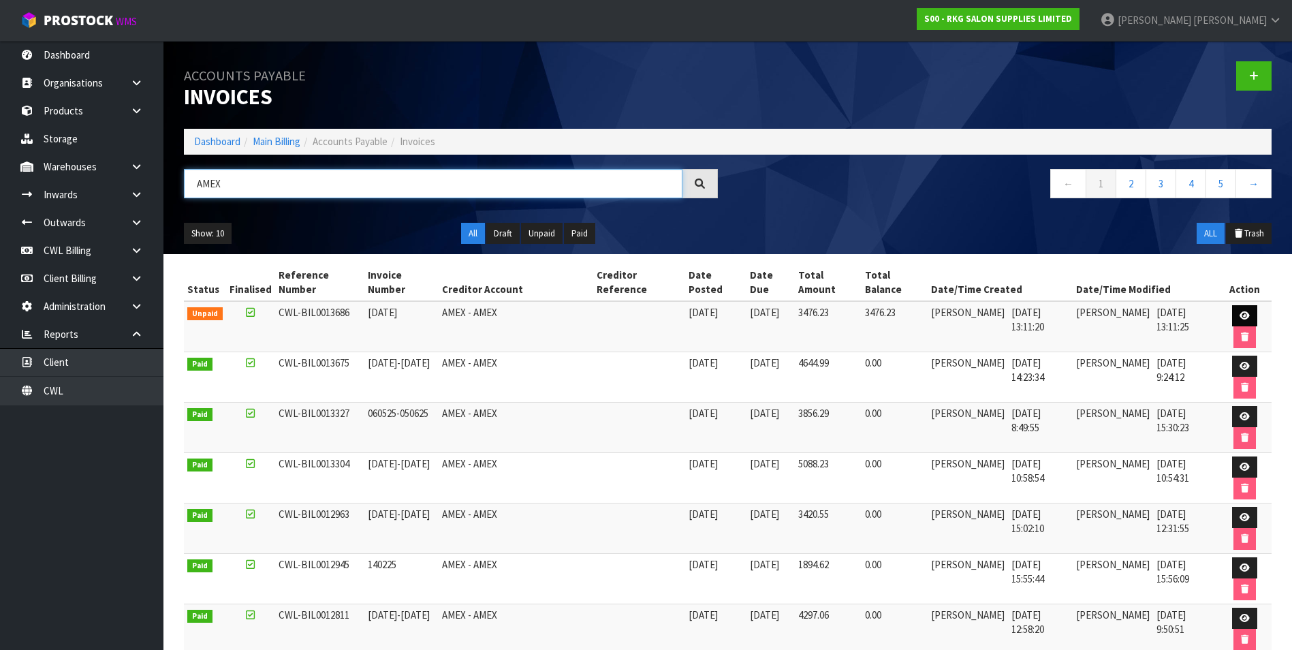
type input "AMEX"
click at [1244, 312] on icon at bounding box center [1245, 315] width 10 height 9
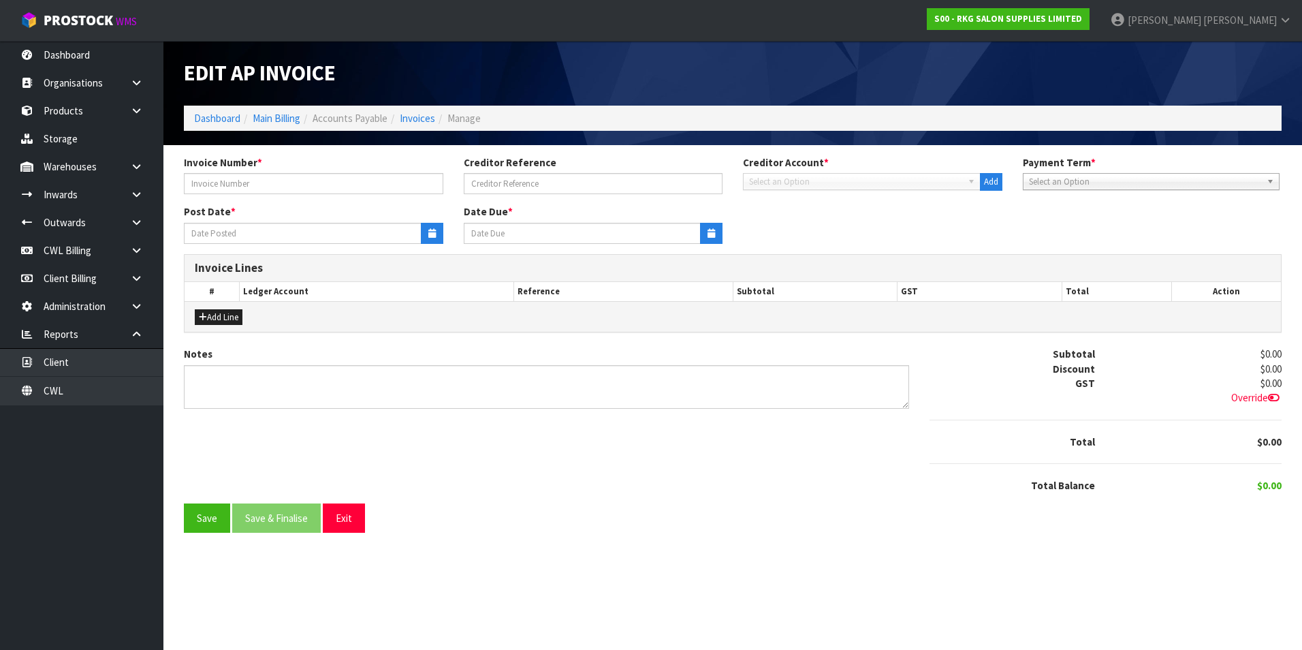
type input "[DATE]"
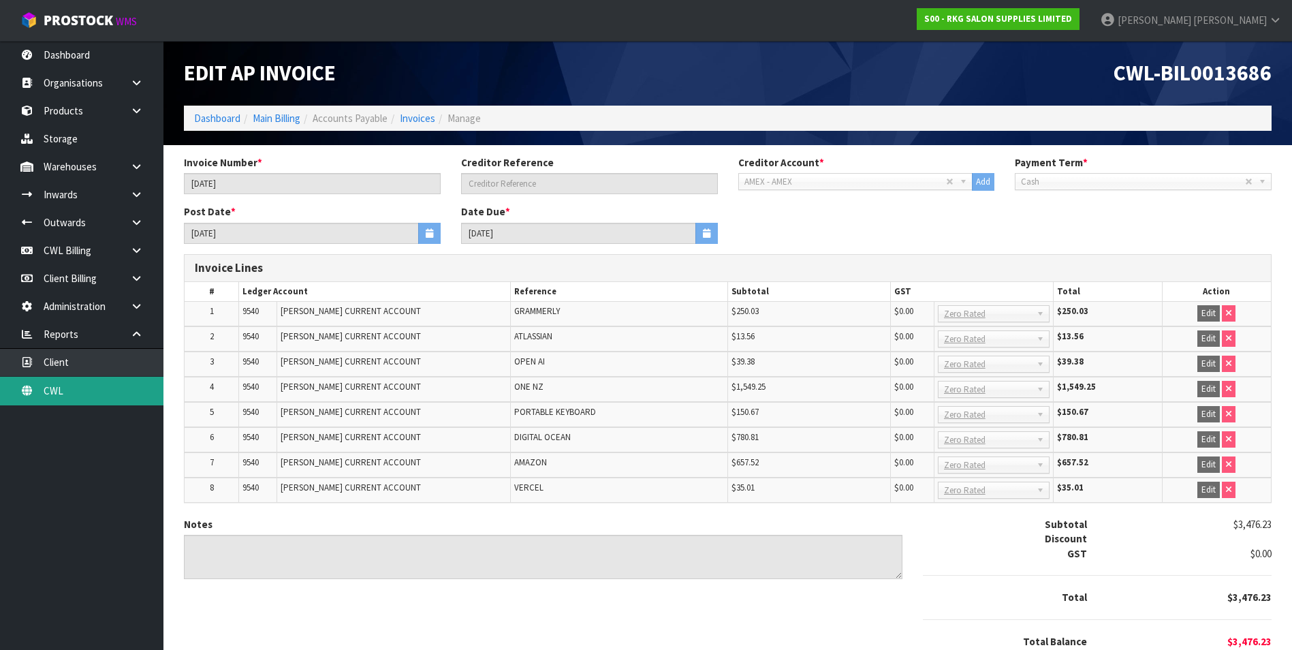
click at [79, 393] on link "CWL" at bounding box center [81, 391] width 163 height 28
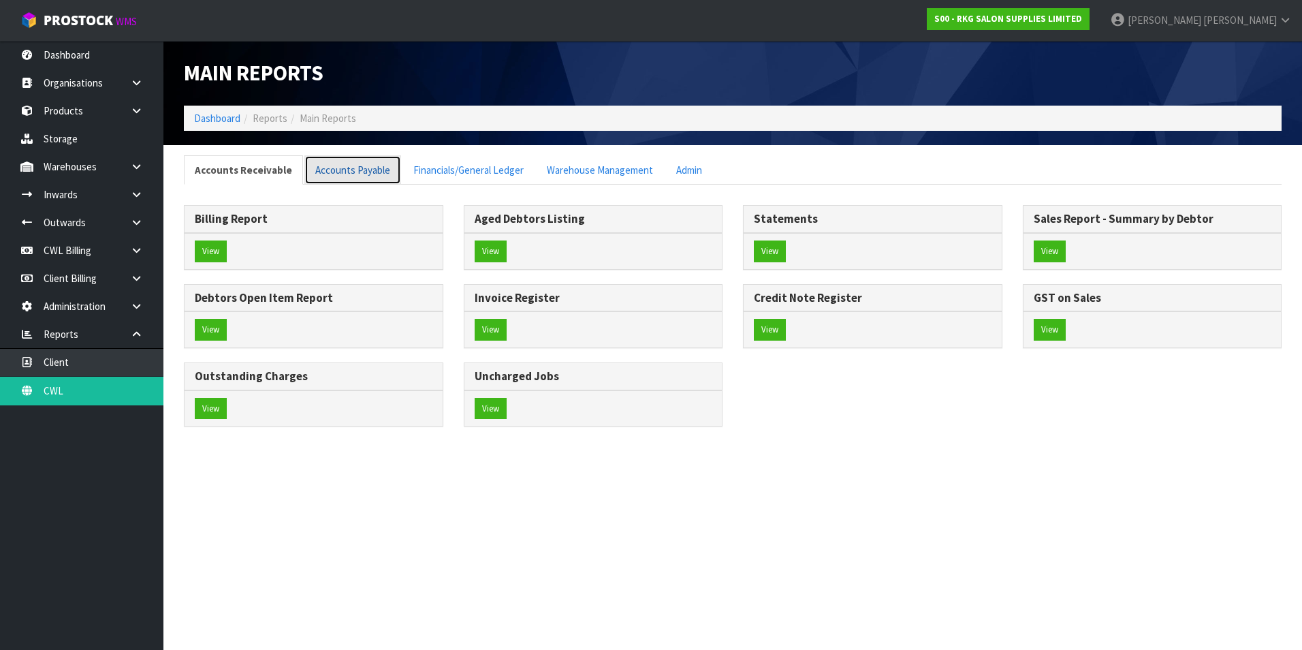
click at [343, 172] on link "Accounts Payable" at bounding box center [352, 169] width 97 height 29
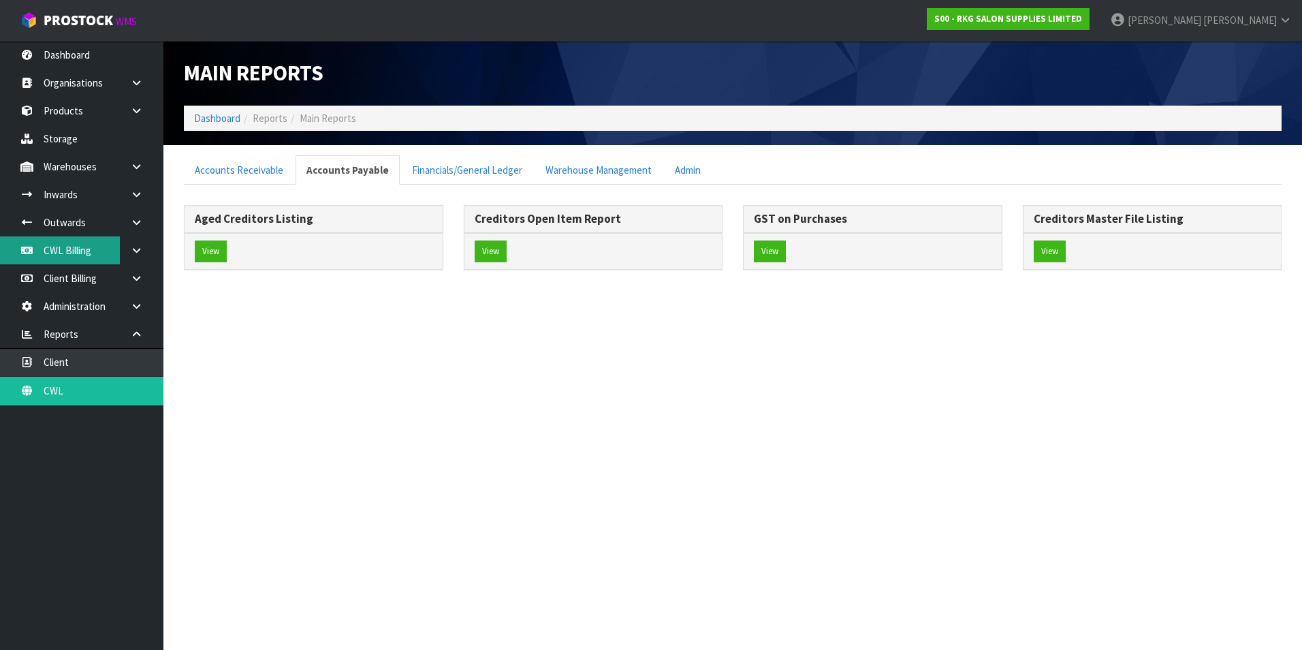
click at [68, 244] on link "CWL Billing" at bounding box center [81, 250] width 163 height 28
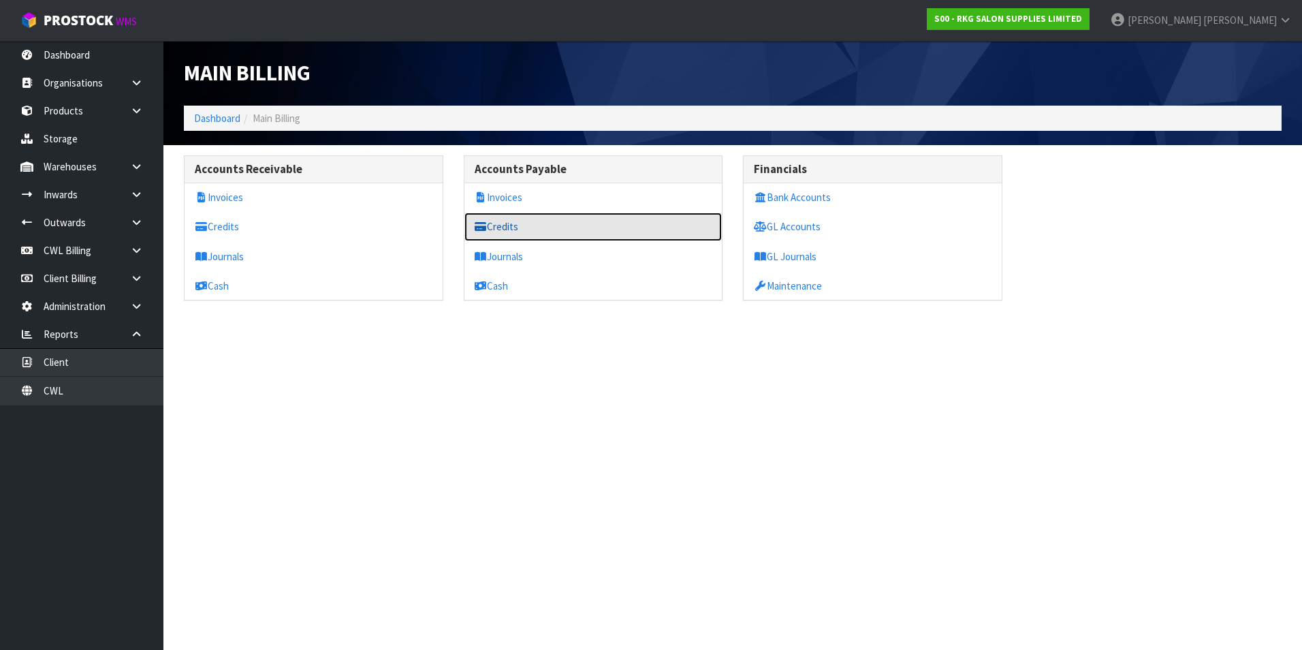
click at [519, 221] on link "Credits" at bounding box center [593, 226] width 258 height 28
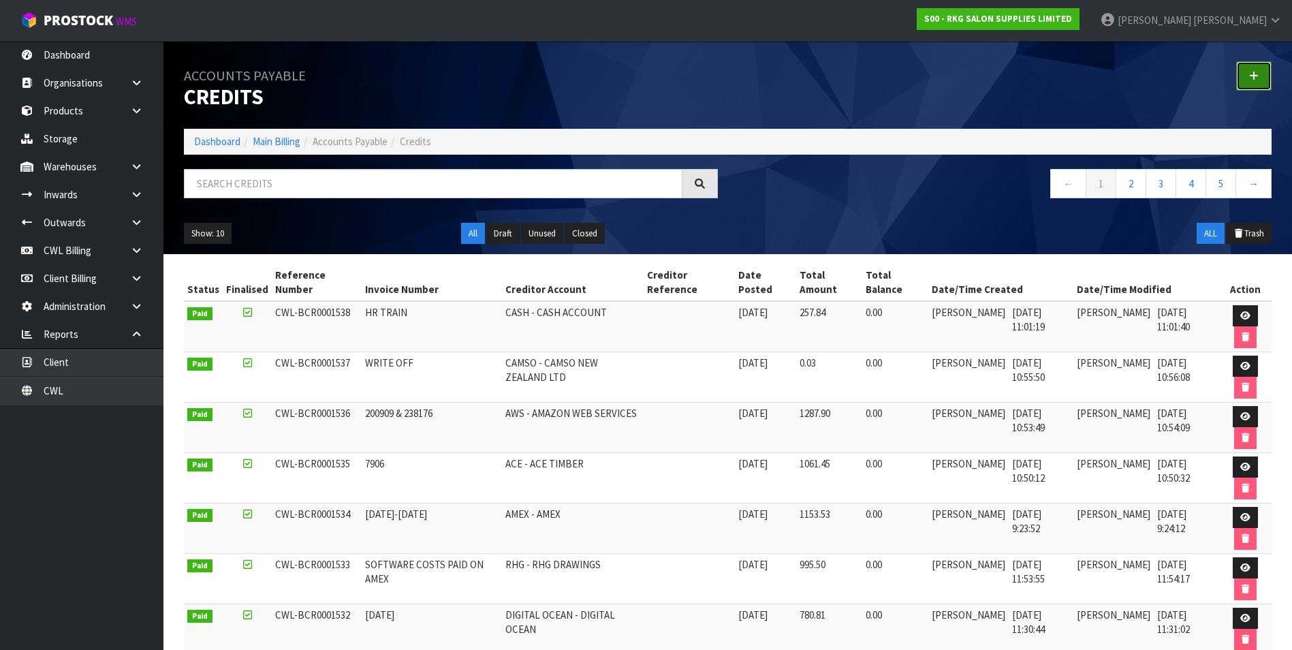
click at [1260, 76] on link at bounding box center [1253, 75] width 35 height 29
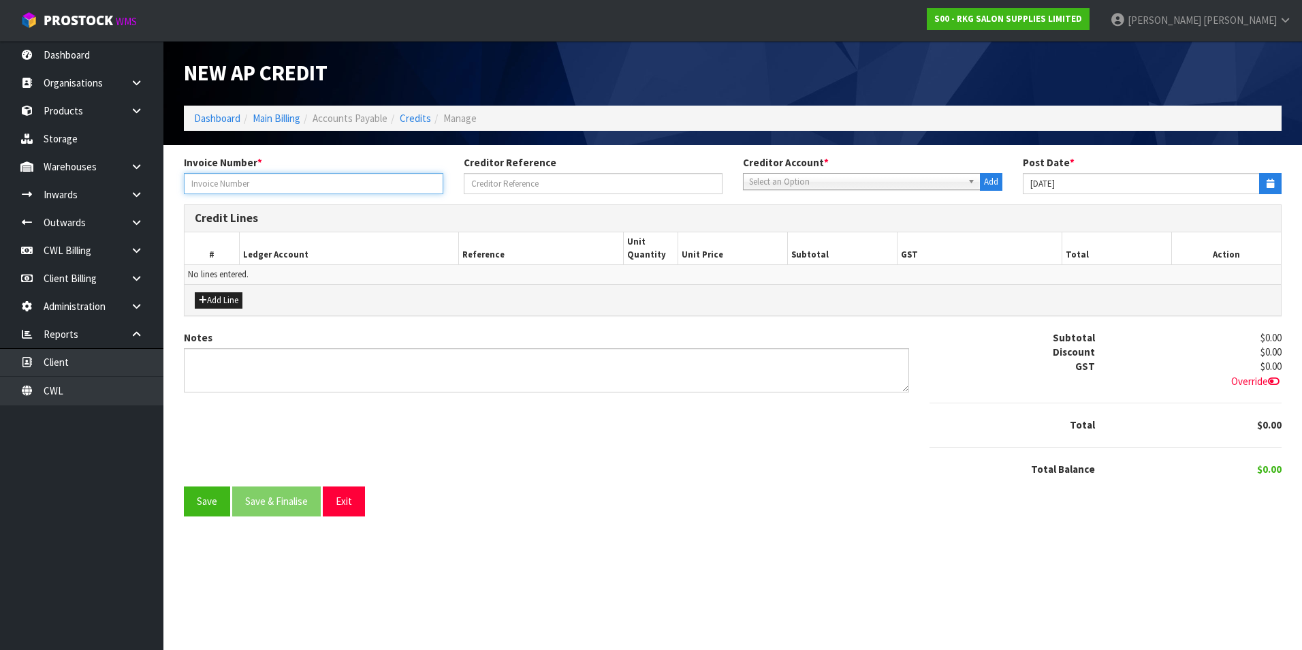
click at [236, 183] on input "text" at bounding box center [313, 183] width 259 height 21
click at [202, 181] on input "text" at bounding box center [313, 183] width 259 height 21
paste input "1RIQR3C6H1NXGOL376NPUNON"
type input "1RIQR3C6H1NXGOL376NPUNON"
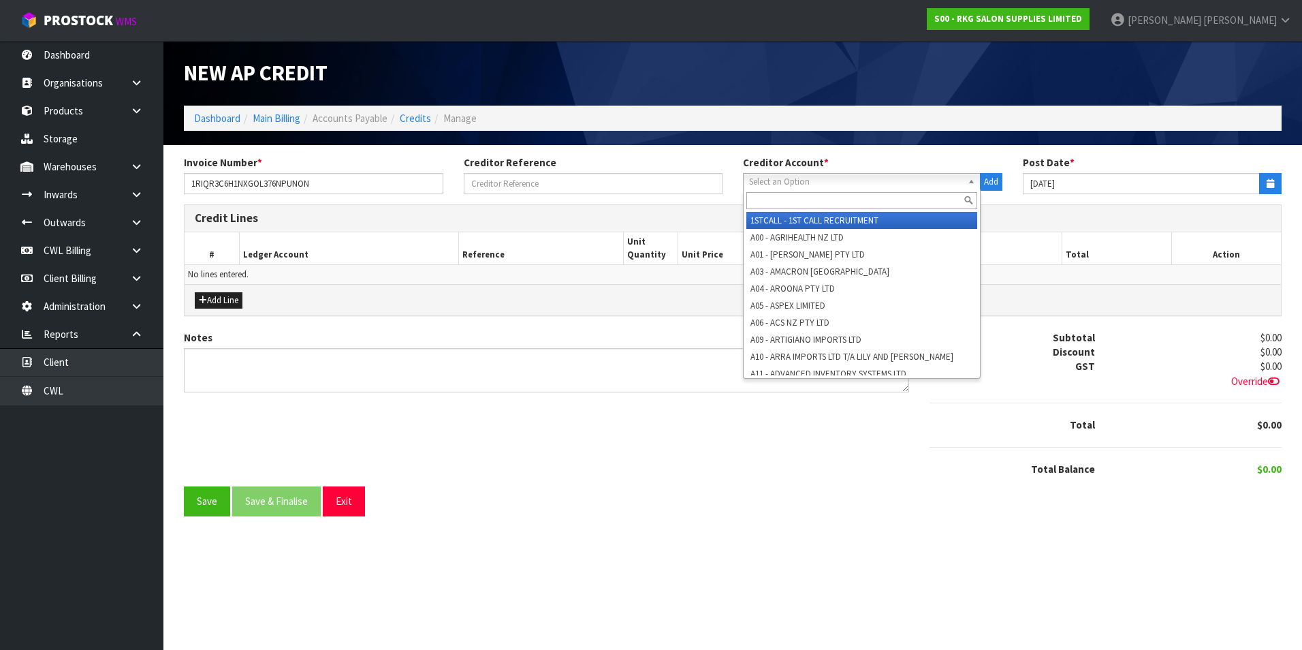
click at [811, 183] on span "Select an Option" at bounding box center [855, 182] width 213 height 16
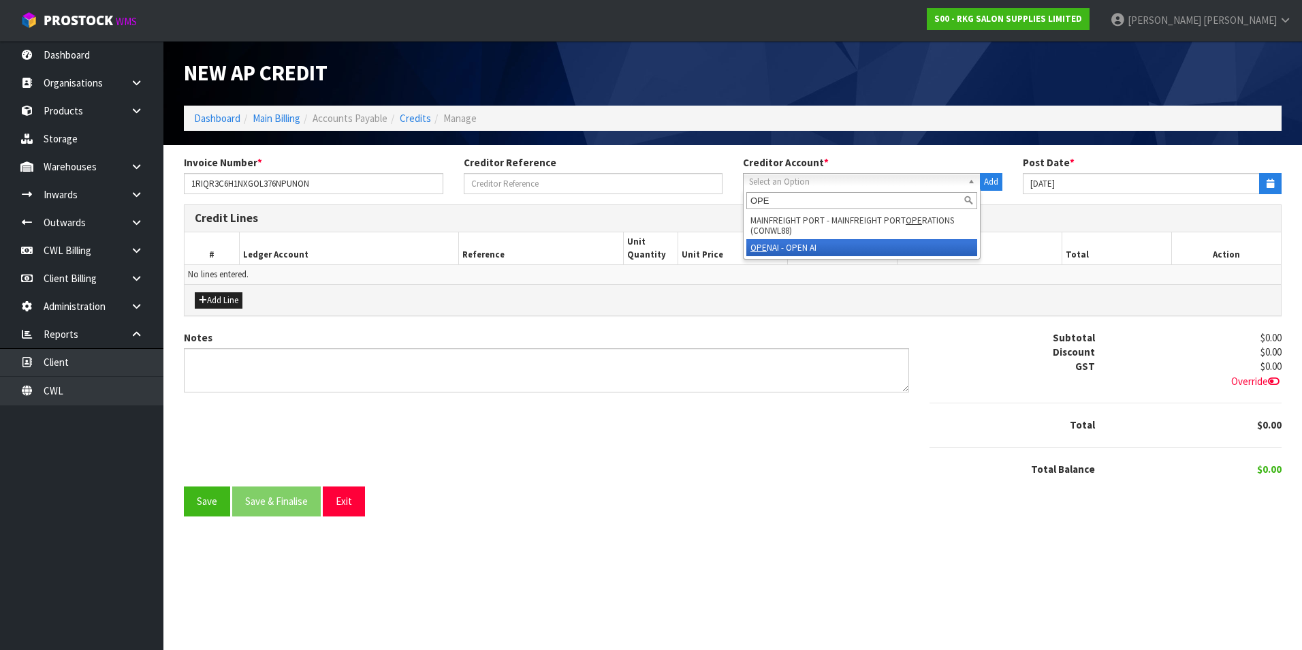
type input "OPE"
click at [819, 256] on li "OPE NAI - OPEN AI" at bounding box center [861, 247] width 231 height 17
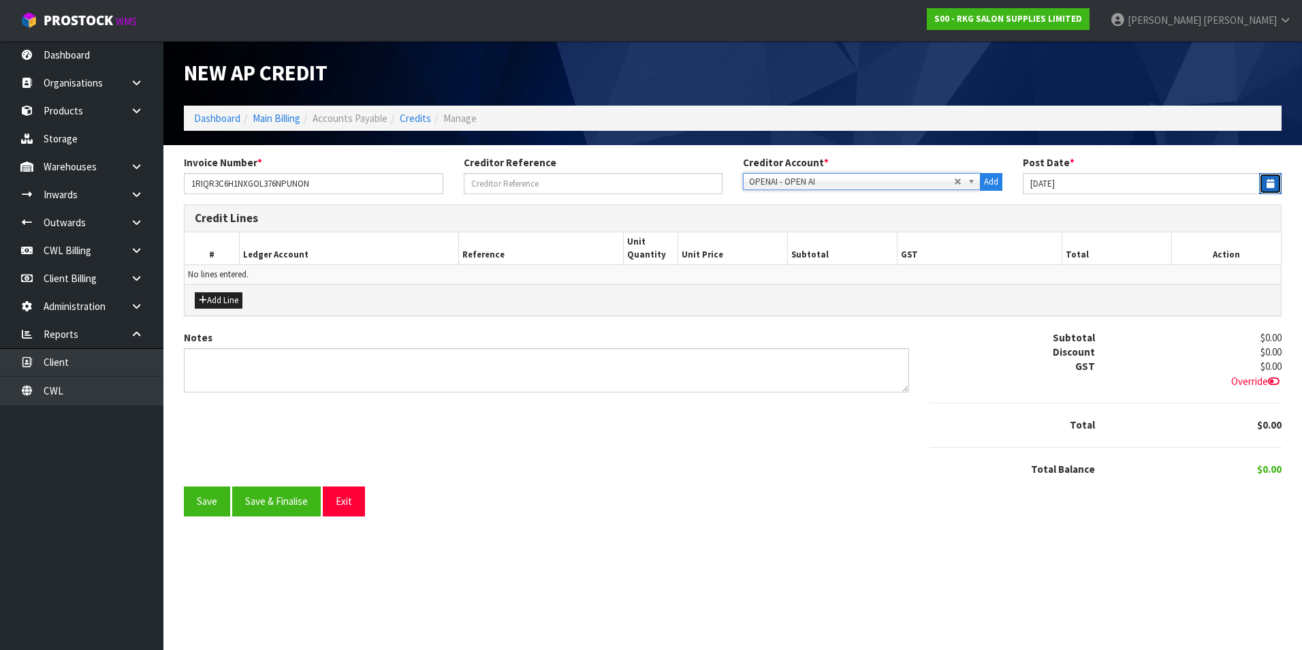
drag, startPoint x: 1261, startPoint y: 185, endPoint x: 1122, endPoint y: 191, distance: 139.1
click at [1261, 184] on button "button" at bounding box center [1270, 183] width 22 height 21
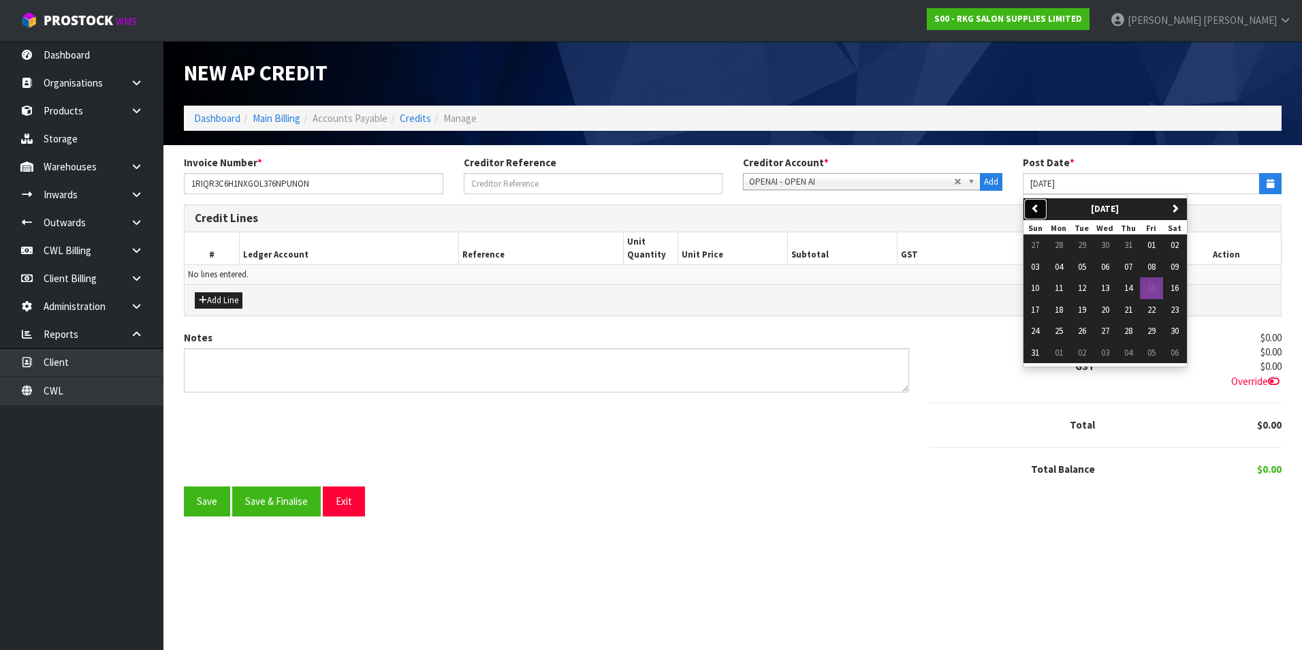
click at [1035, 206] on icon "button" at bounding box center [1035, 208] width 9 height 9
click at [1085, 266] on span "08" at bounding box center [1082, 267] width 8 height 12
type input "[DATE]"
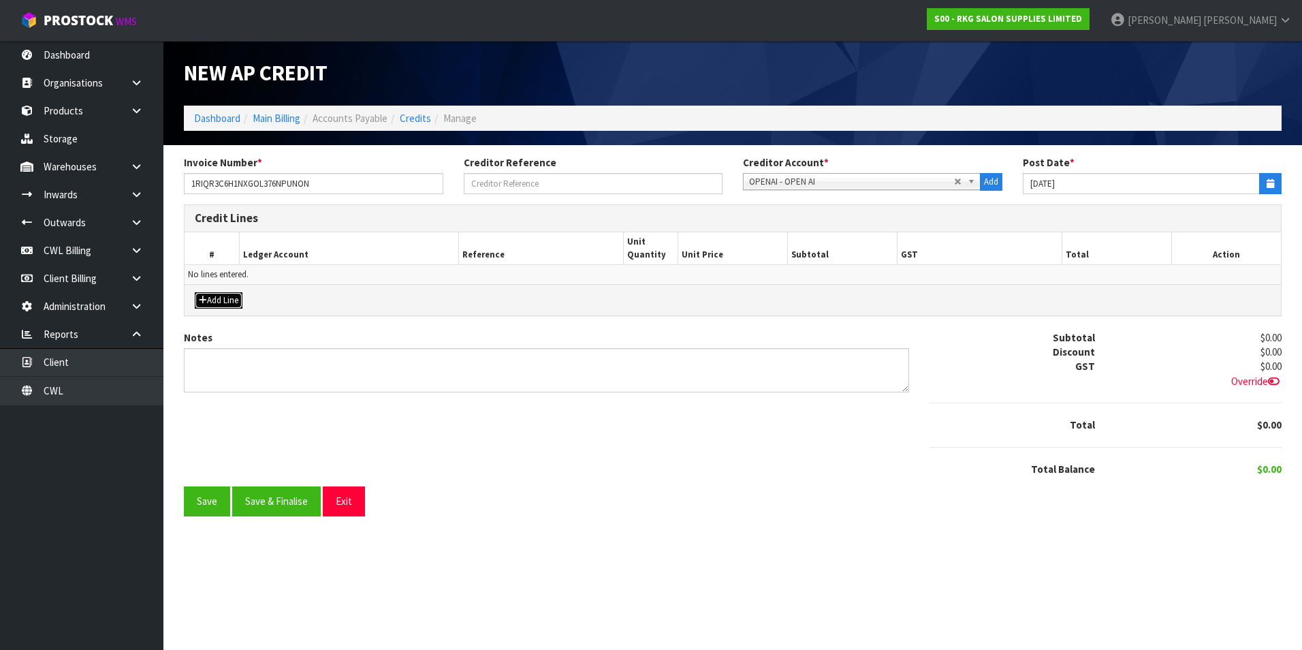
click at [231, 302] on button "Add Line" at bounding box center [219, 300] width 48 height 16
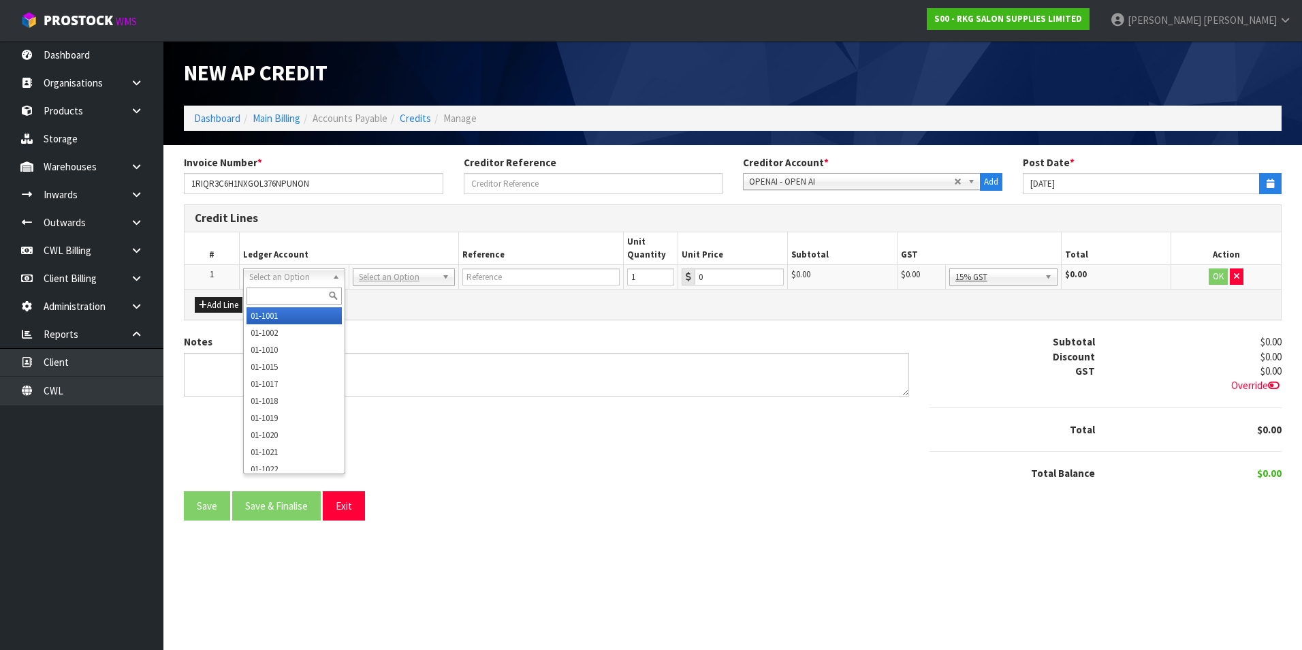
click at [283, 295] on input "text" at bounding box center [294, 295] width 95 height 17
type input "9540"
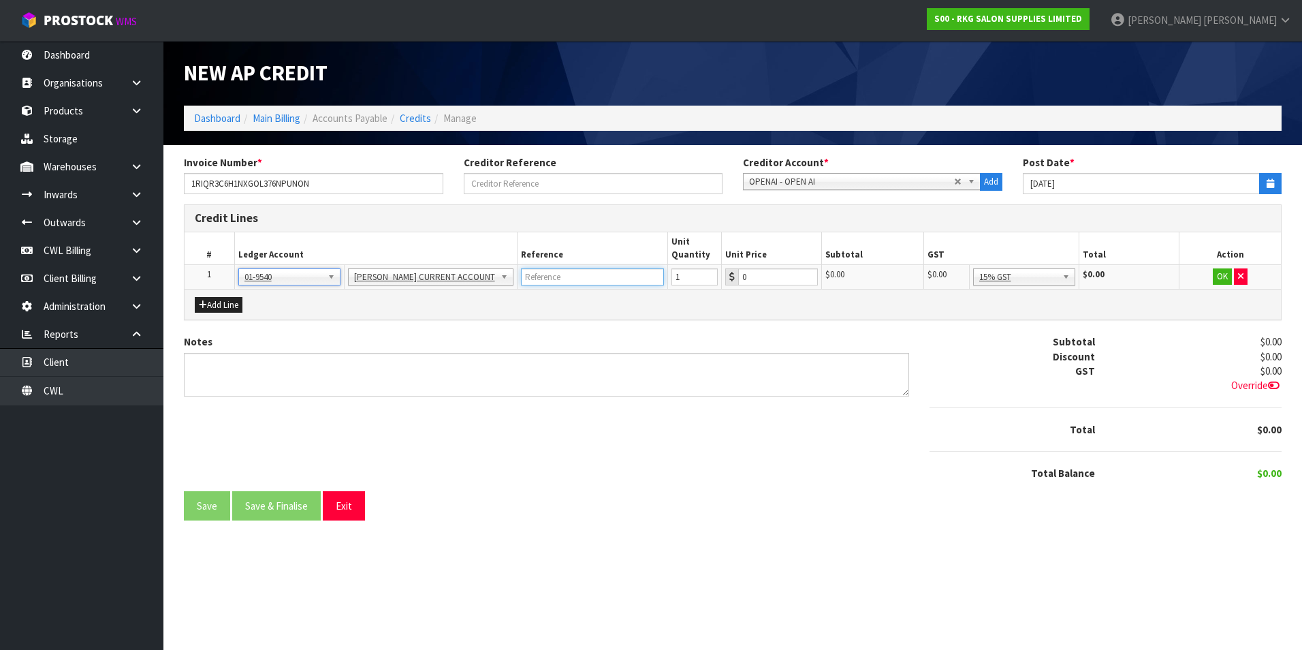
click at [561, 275] on input "text" at bounding box center [592, 276] width 143 height 17
type input "OPEN AI PAID AMEX"
type input "39.38"
drag, startPoint x: 1220, startPoint y: 275, endPoint x: 1176, endPoint y: 295, distance: 48.5
click at [1220, 275] on button "OK" at bounding box center [1223, 276] width 19 height 16
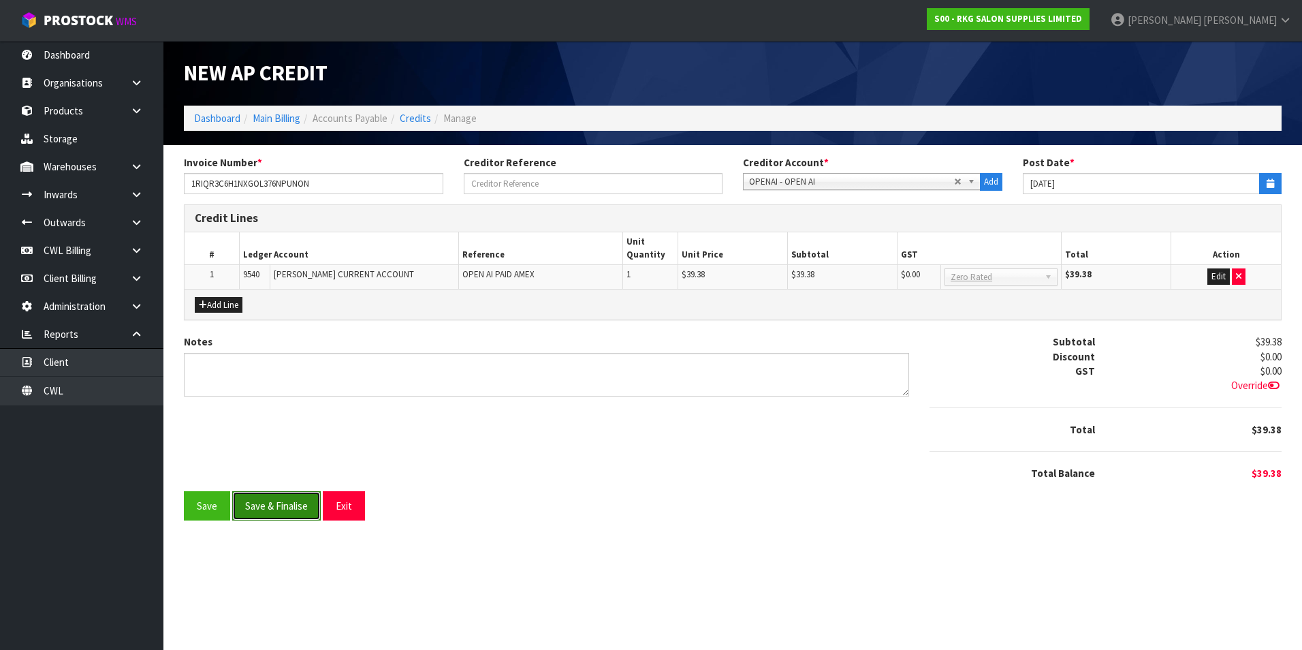
click at [304, 513] on button "Save & Finalise" at bounding box center [276, 505] width 89 height 29
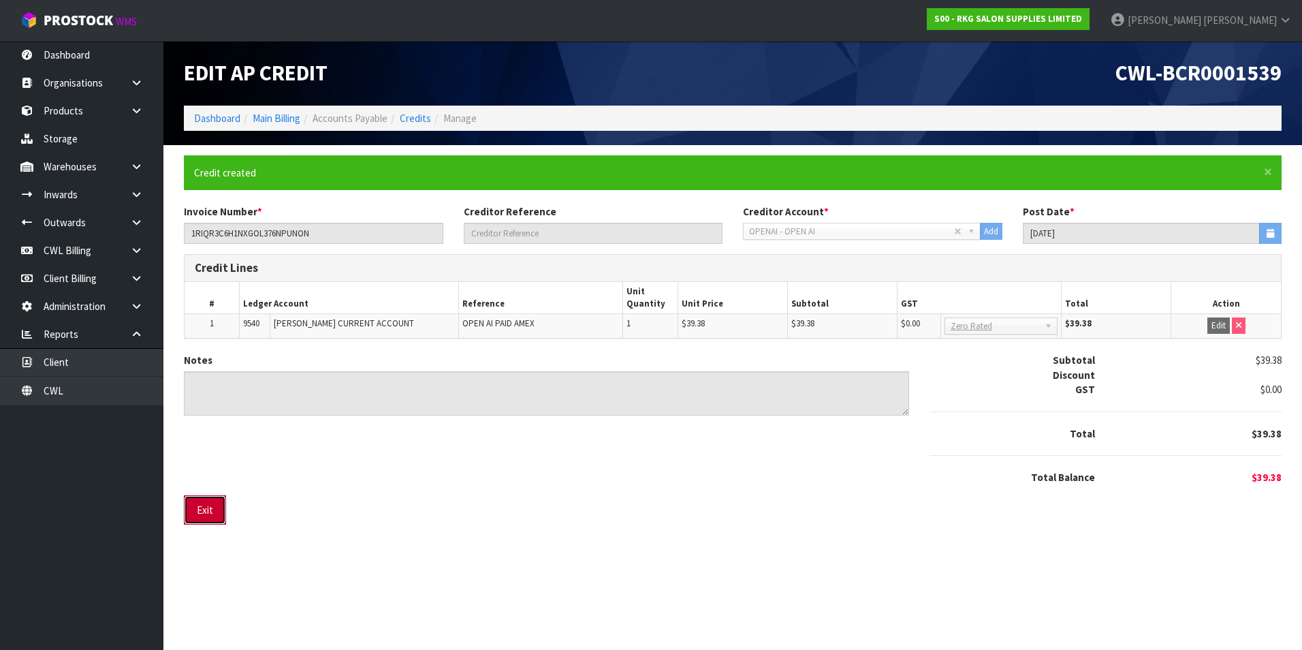
click at [195, 511] on button "Exit" at bounding box center [205, 509] width 42 height 29
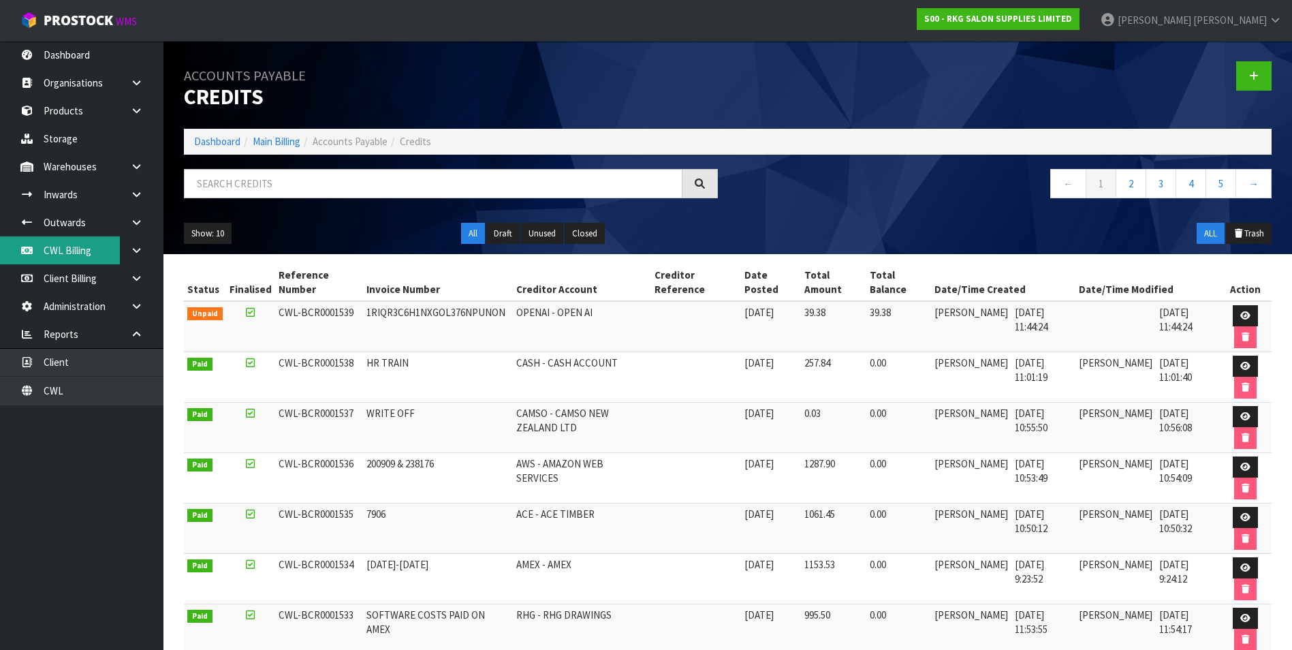
drag, startPoint x: 69, startPoint y: 255, endPoint x: 148, endPoint y: 252, distance: 79.1
click at [69, 254] on link "CWL Billing" at bounding box center [81, 250] width 163 height 28
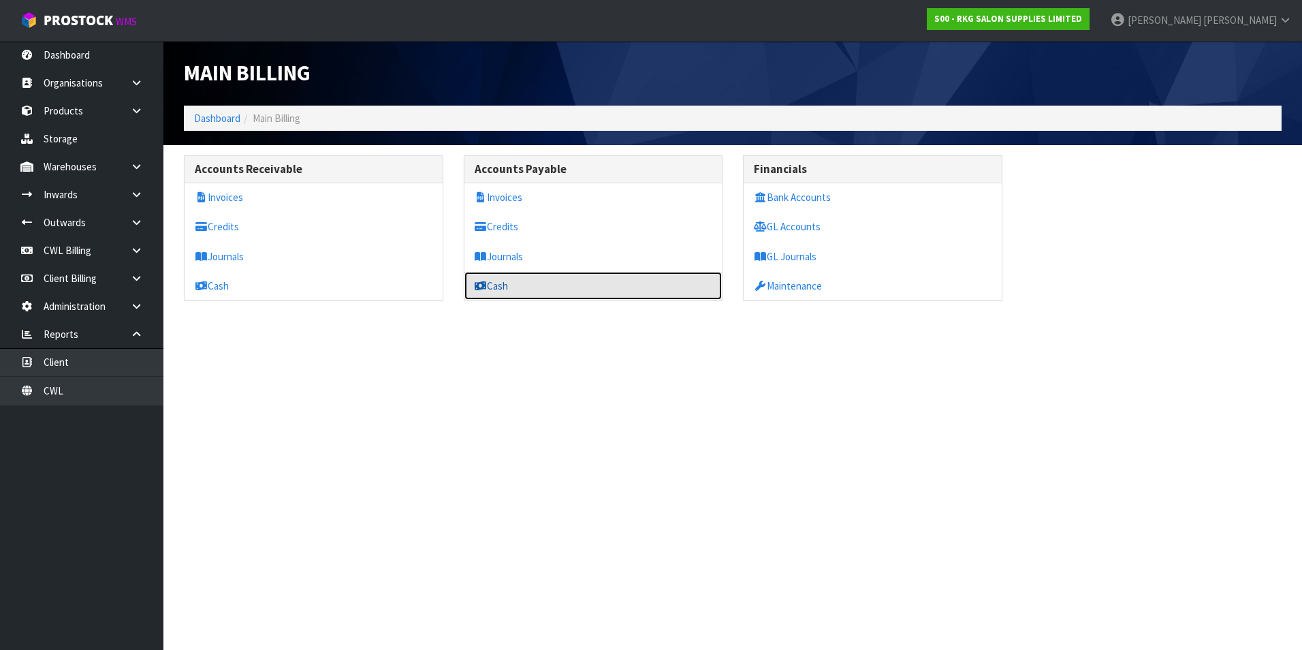
click at [500, 286] on link "Cash" at bounding box center [593, 286] width 258 height 28
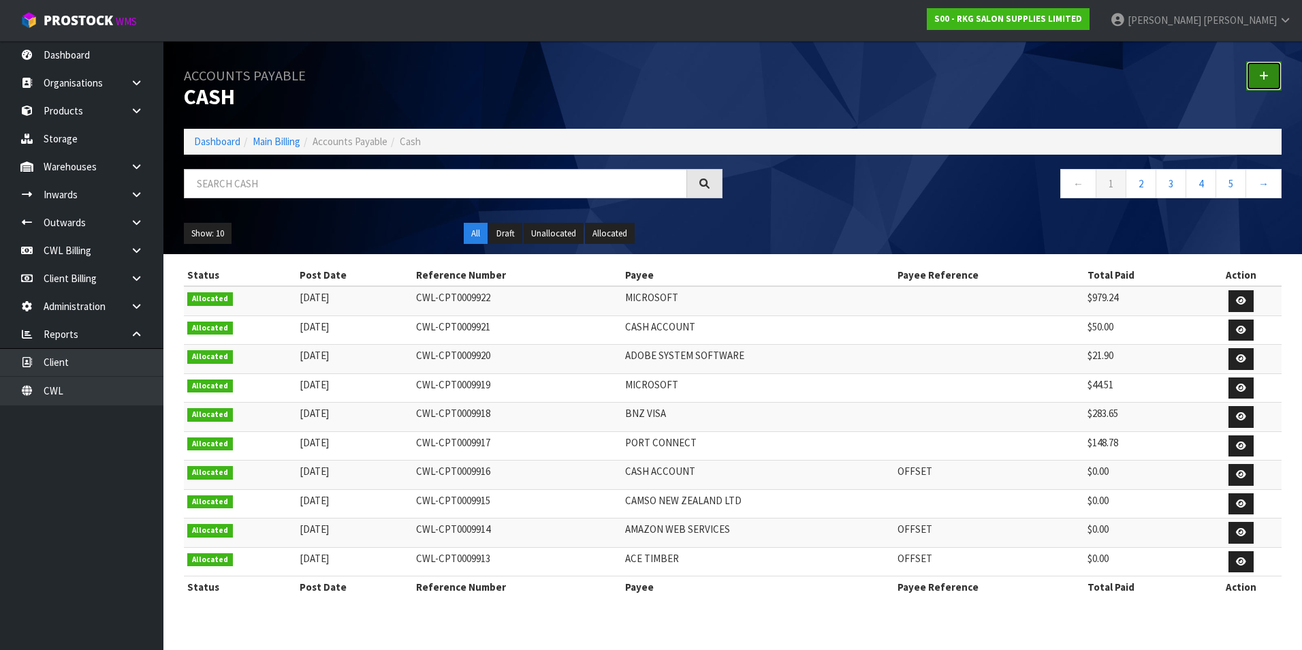
click at [1265, 69] on link at bounding box center [1263, 75] width 35 height 29
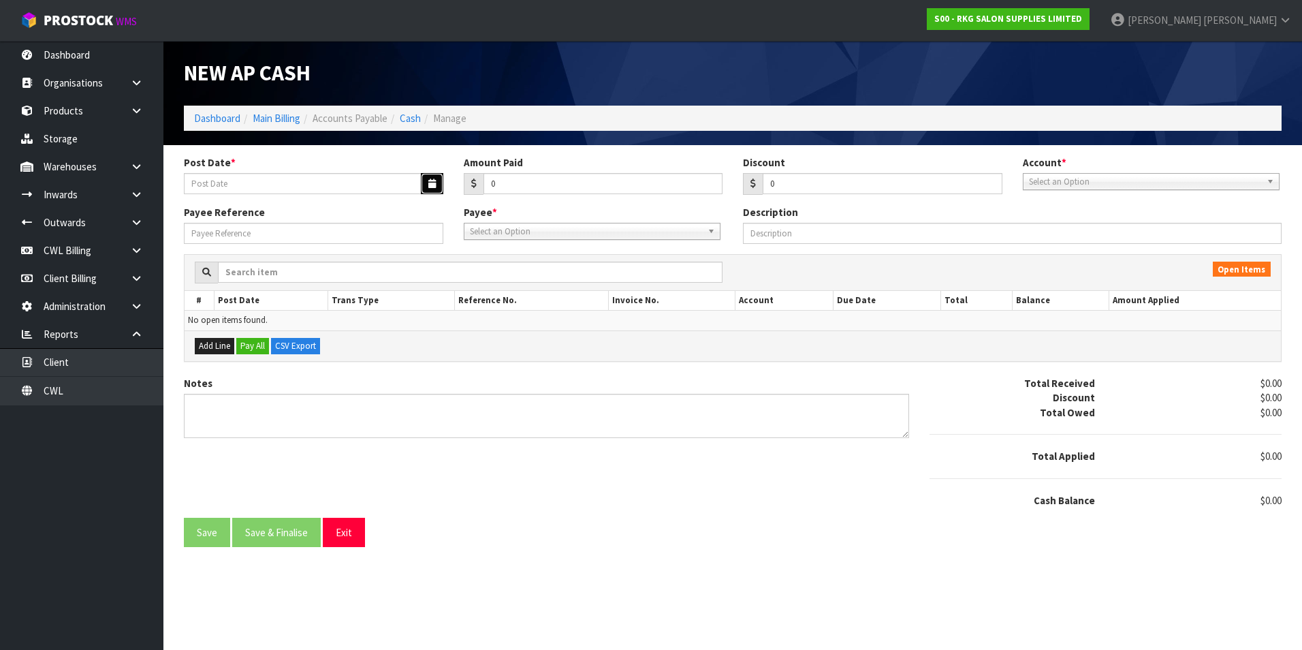
click at [429, 182] on icon "button" at bounding box center [431, 183] width 7 height 9
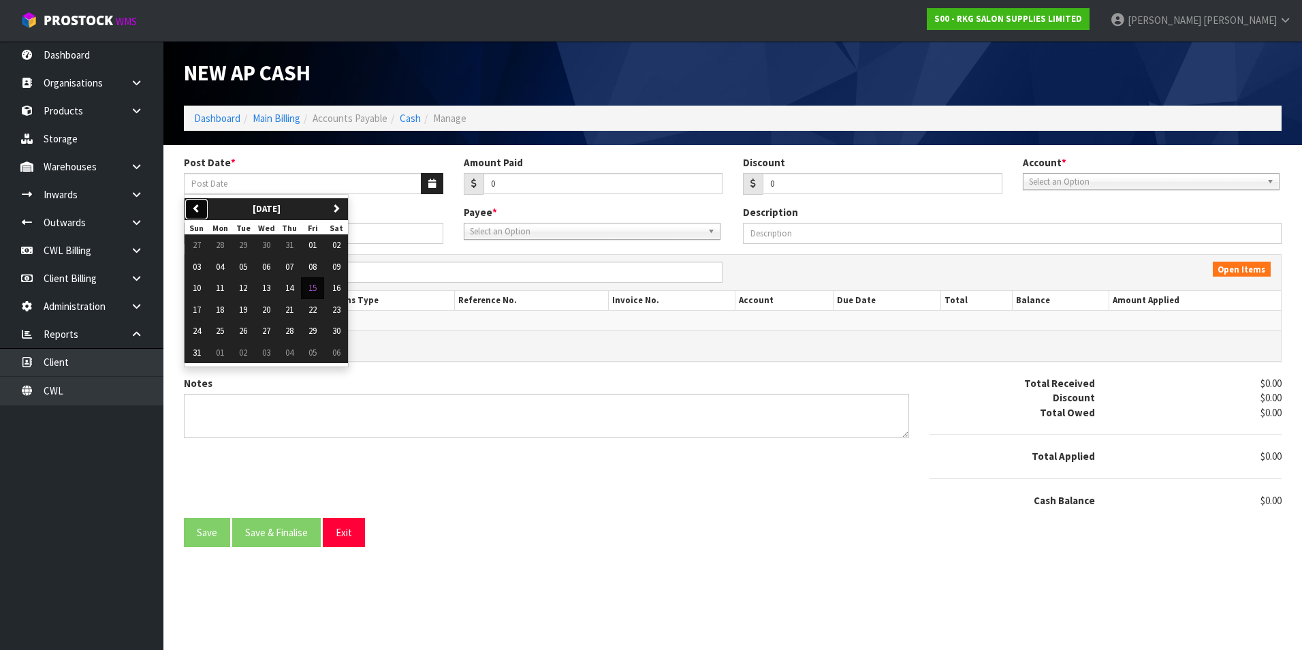
click at [198, 205] on icon "button" at bounding box center [196, 208] width 9 height 9
click at [247, 267] on span "08" at bounding box center [243, 267] width 8 height 12
type input "[DATE]"
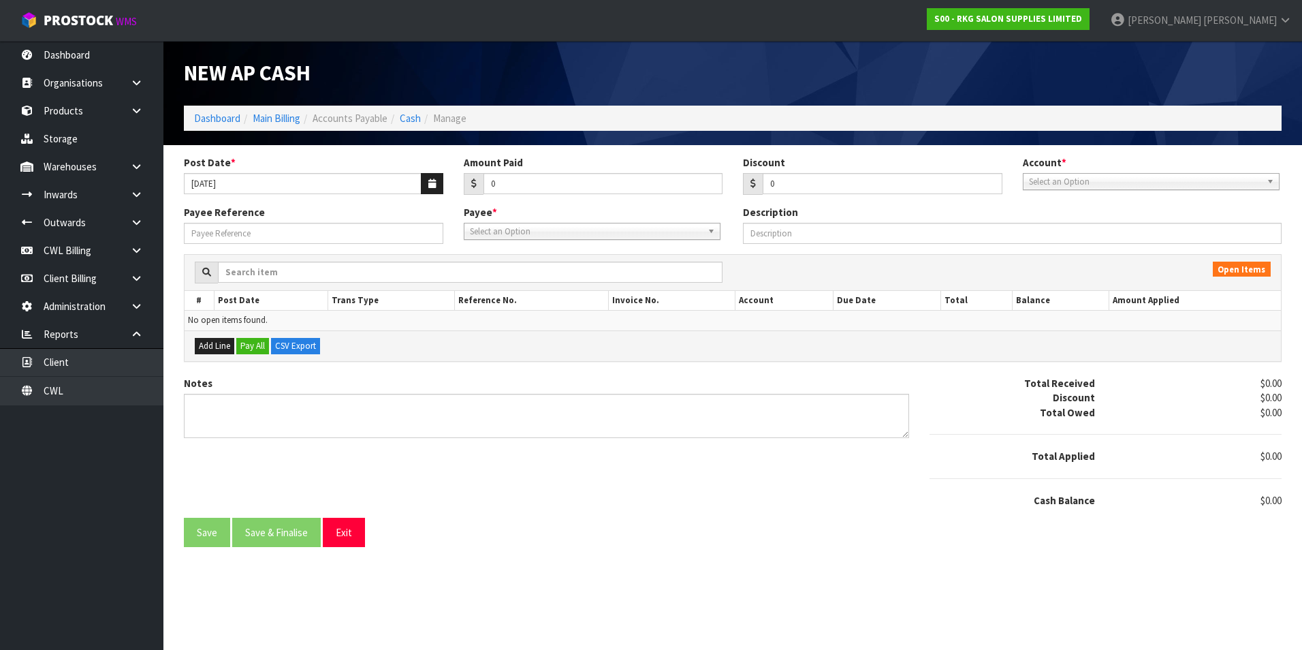
click at [1100, 185] on span "Select an Option" at bounding box center [1145, 182] width 232 height 16
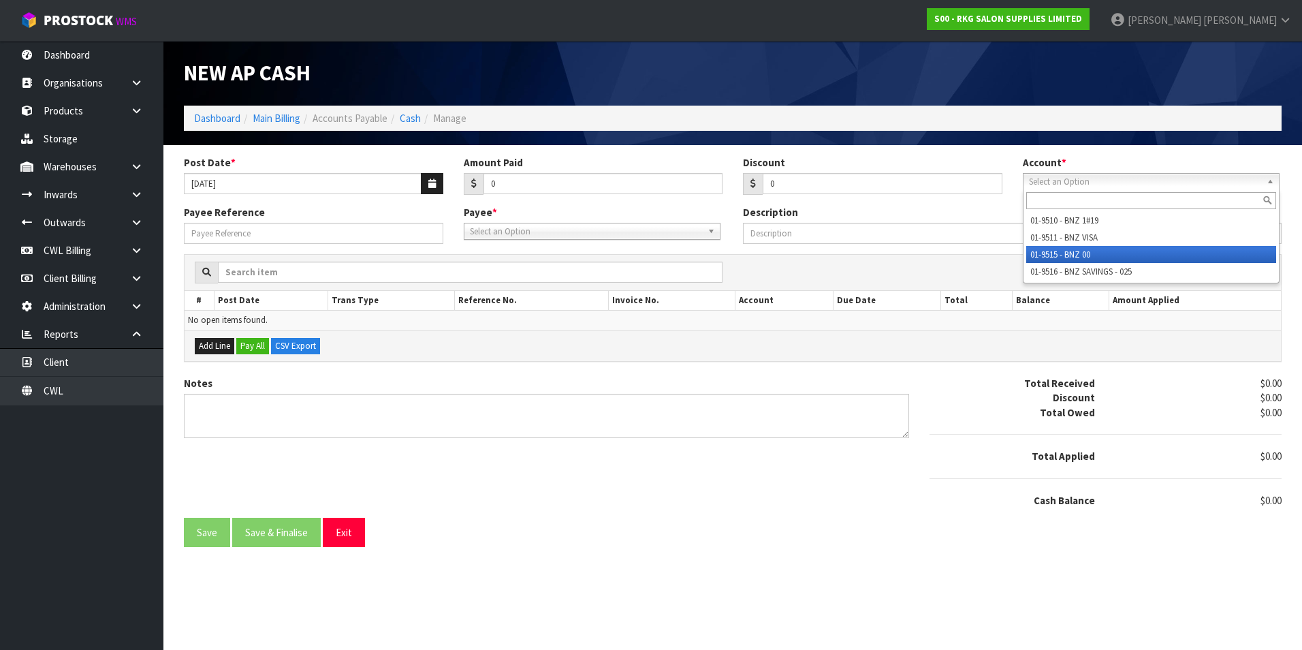
click at [1067, 253] on li "01-9515 - BNZ 00" at bounding box center [1151, 254] width 250 height 17
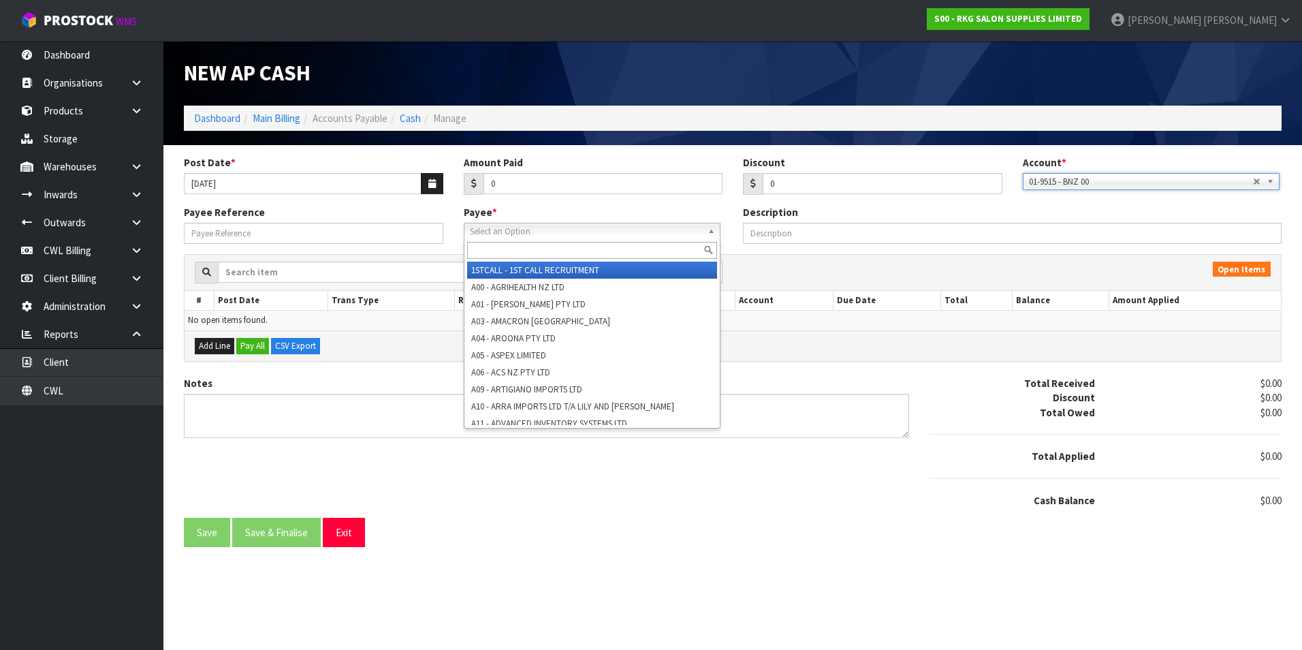
click at [522, 228] on span "Select an Option" at bounding box center [586, 231] width 232 height 16
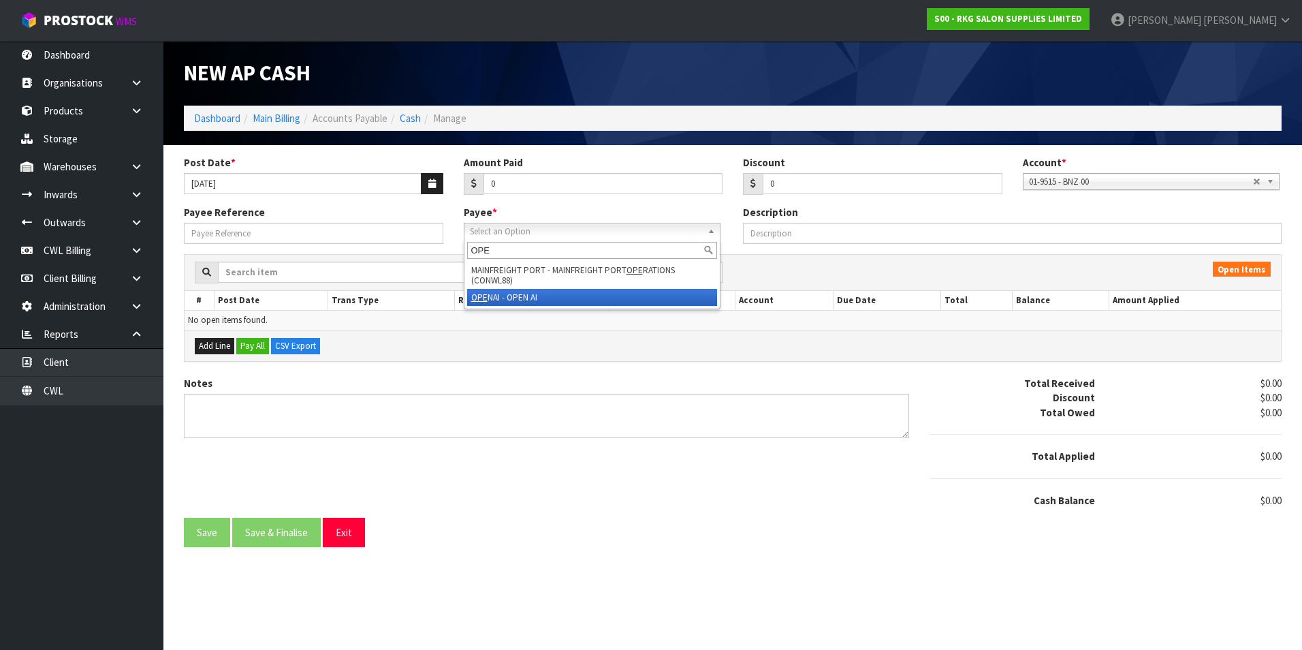
type input "OPE"
click at [515, 300] on li "OPE NAI - OPEN AI" at bounding box center [592, 297] width 250 height 17
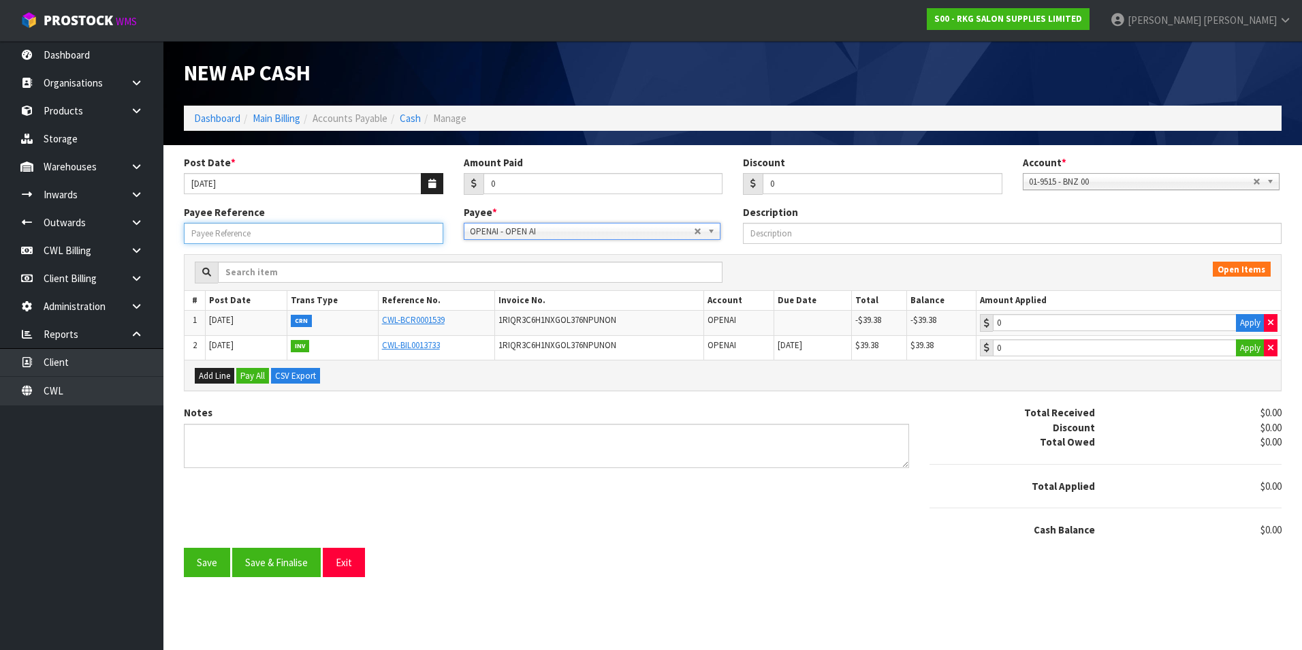
click at [262, 225] on input "Payee Reference" at bounding box center [313, 233] width 259 height 21
type input "OFFSET"
click at [1245, 320] on button "Apply" at bounding box center [1250, 323] width 29 height 18
type input "-39.38"
click at [1242, 350] on button "Apply" at bounding box center [1250, 348] width 29 height 18
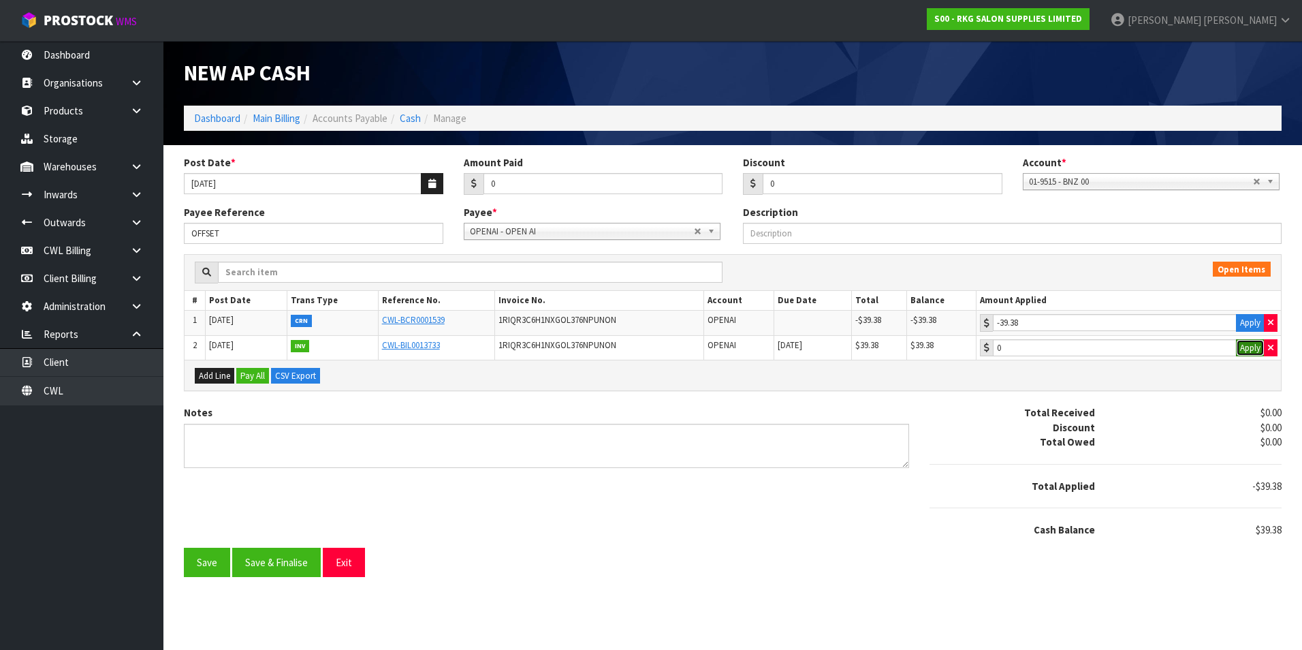
type input "39.38"
click at [289, 560] on button "Save & Finalise" at bounding box center [276, 562] width 89 height 29
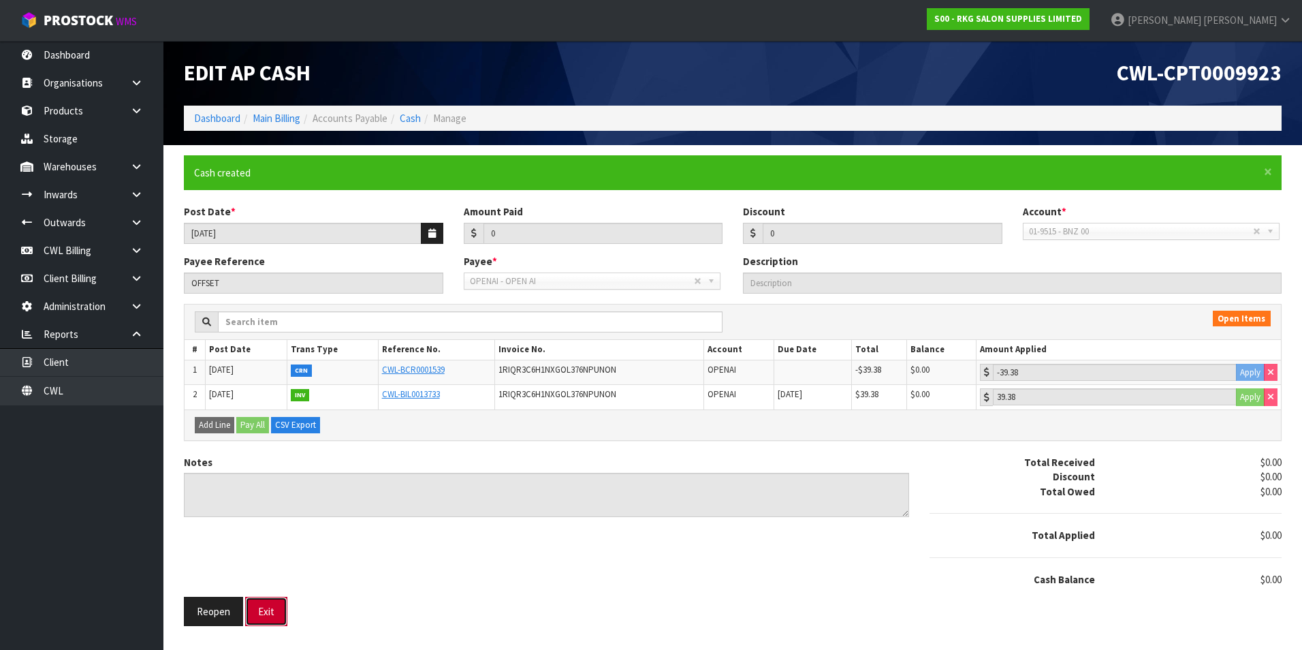
click at [265, 618] on button "Exit" at bounding box center [266, 611] width 42 height 29
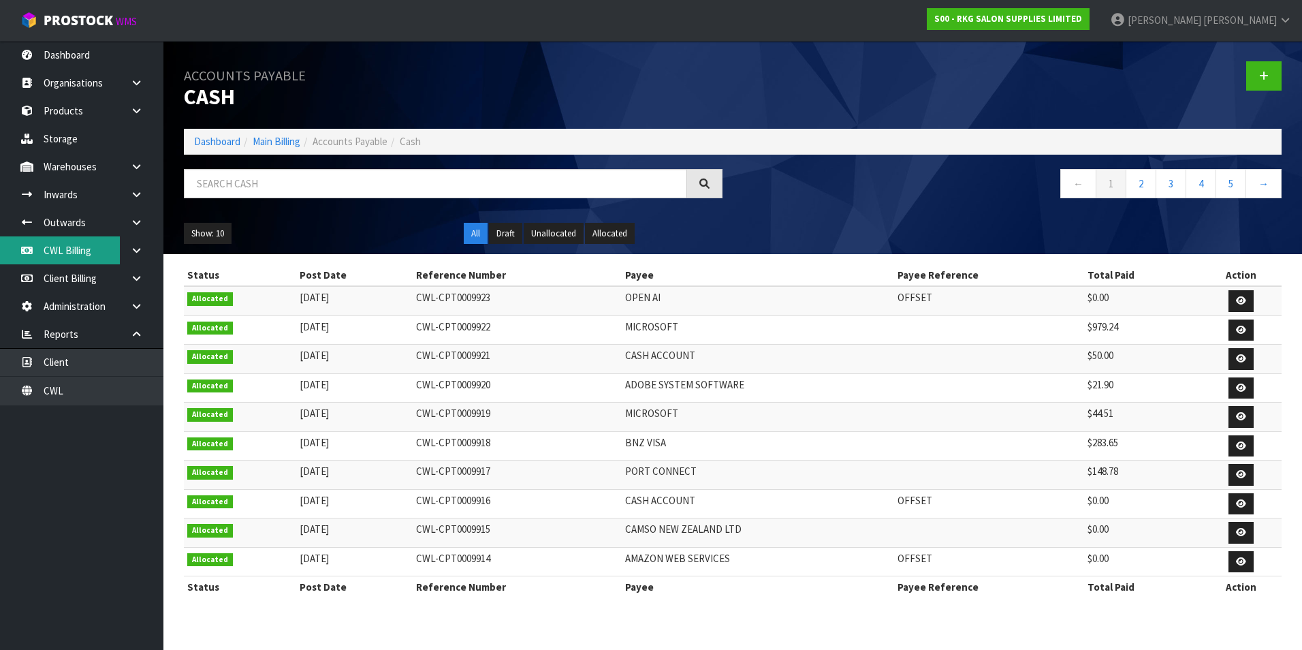
click at [69, 248] on link "CWL Billing" at bounding box center [81, 250] width 163 height 28
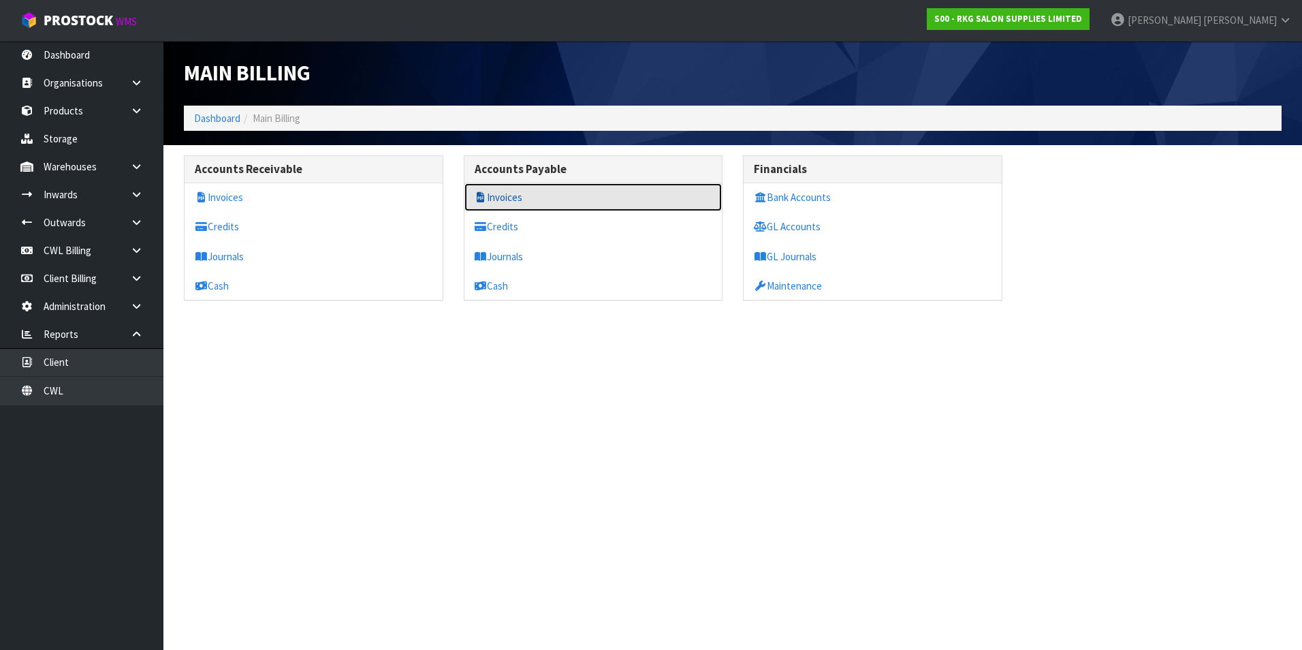
drag, startPoint x: 521, startPoint y: 197, endPoint x: 437, endPoint y: 197, distance: 83.8
click at [519, 197] on link "Invoices" at bounding box center [593, 197] width 258 height 28
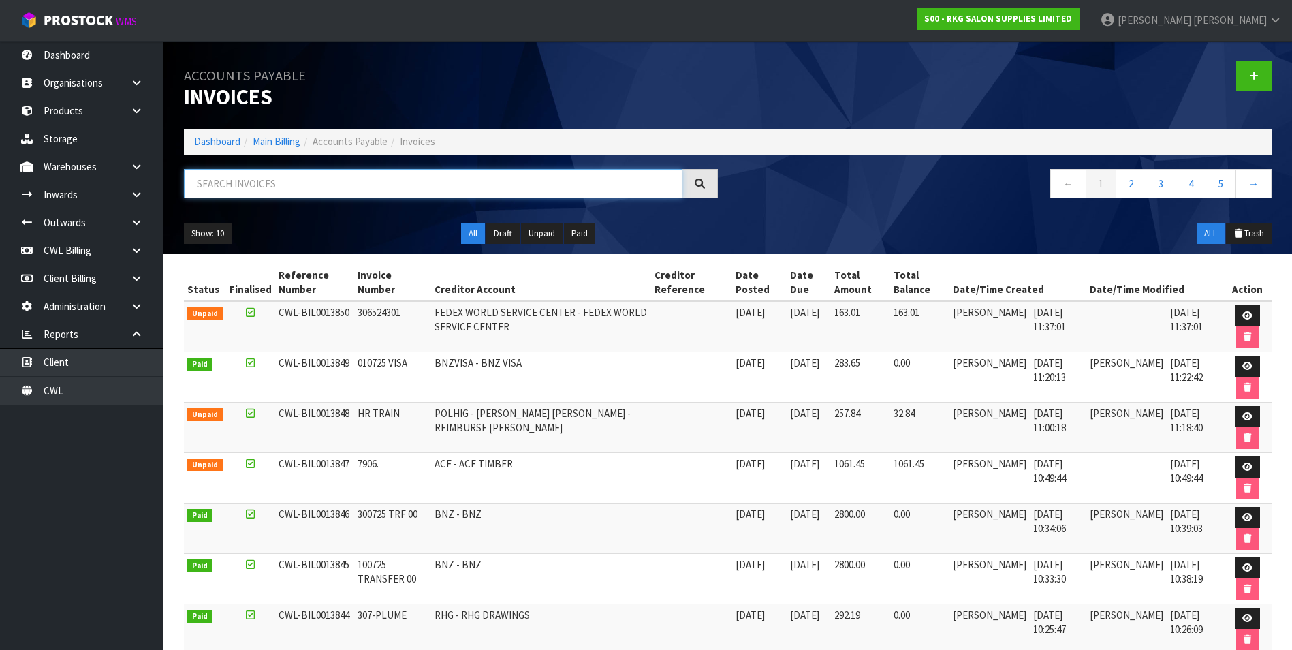
click at [249, 187] on input "text" at bounding box center [433, 183] width 499 height 29
type input "245929"
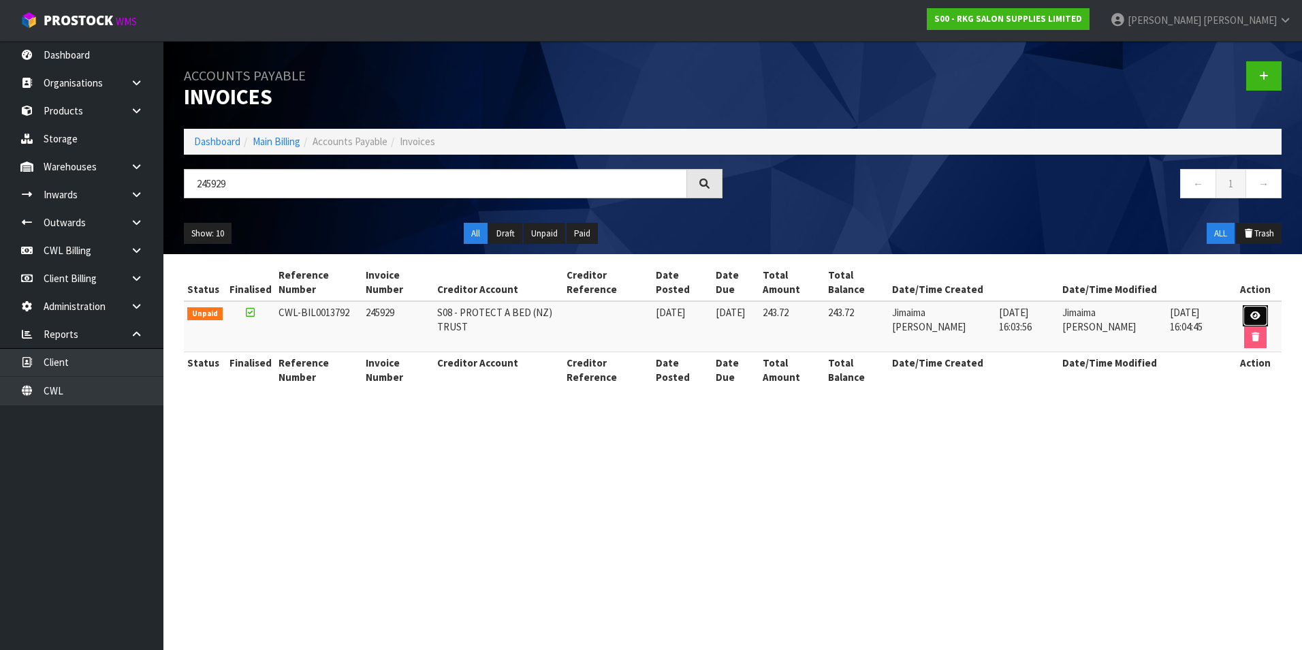
click at [1256, 312] on icon at bounding box center [1255, 315] width 10 height 9
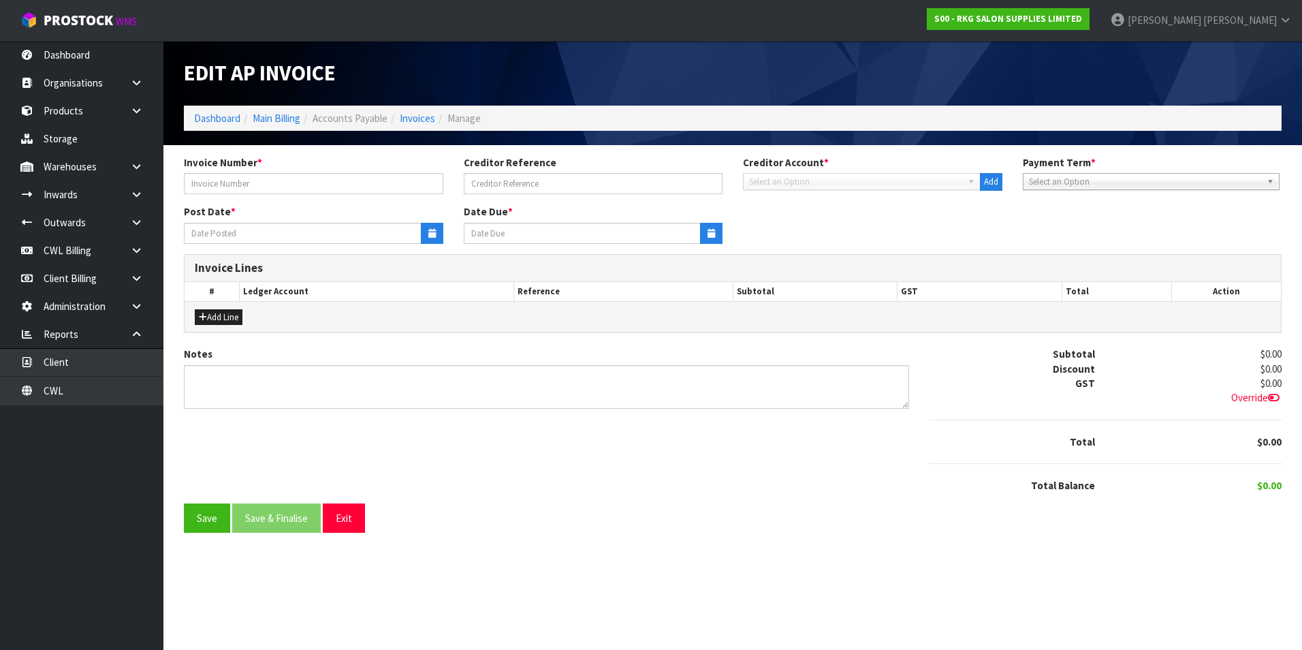
type input "245929"
type input "[DATE]"
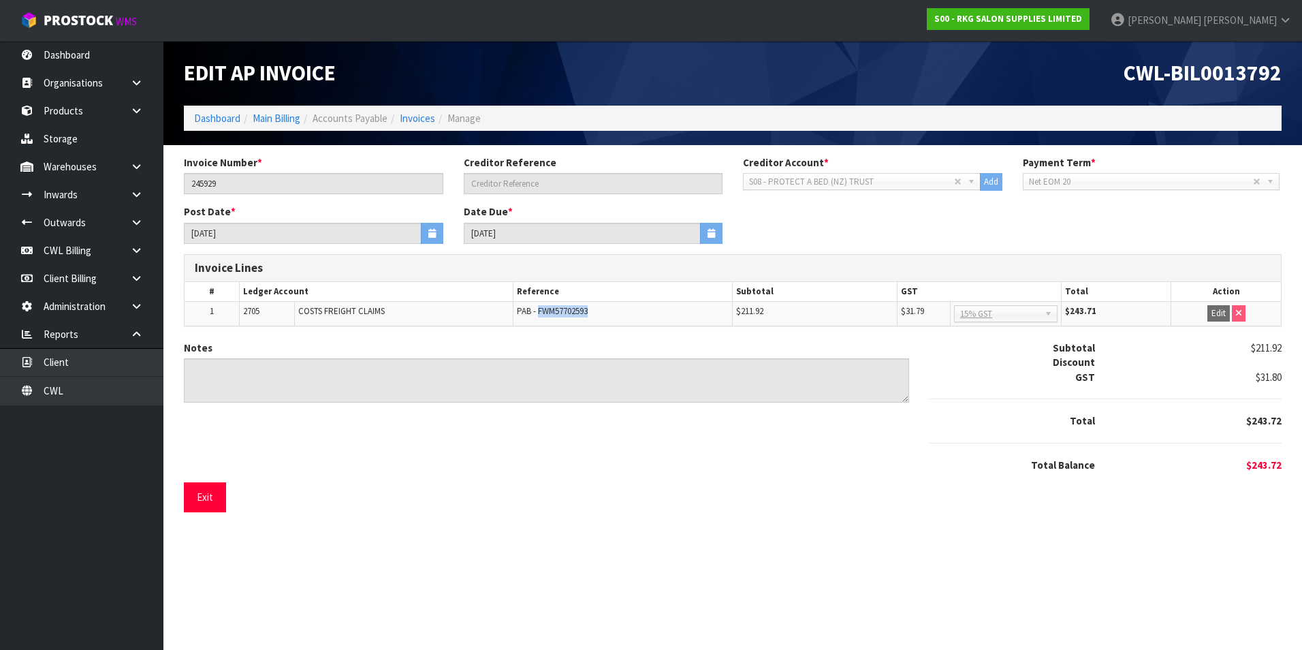
drag, startPoint x: 599, startPoint y: 313, endPoint x: 539, endPoint y: 311, distance: 60.6
click at [539, 311] on td "PAB - FWM57702593" at bounding box center [623, 314] width 219 height 25
copy span "FWM57702593"
